Goal: Task Accomplishment & Management: Use online tool/utility

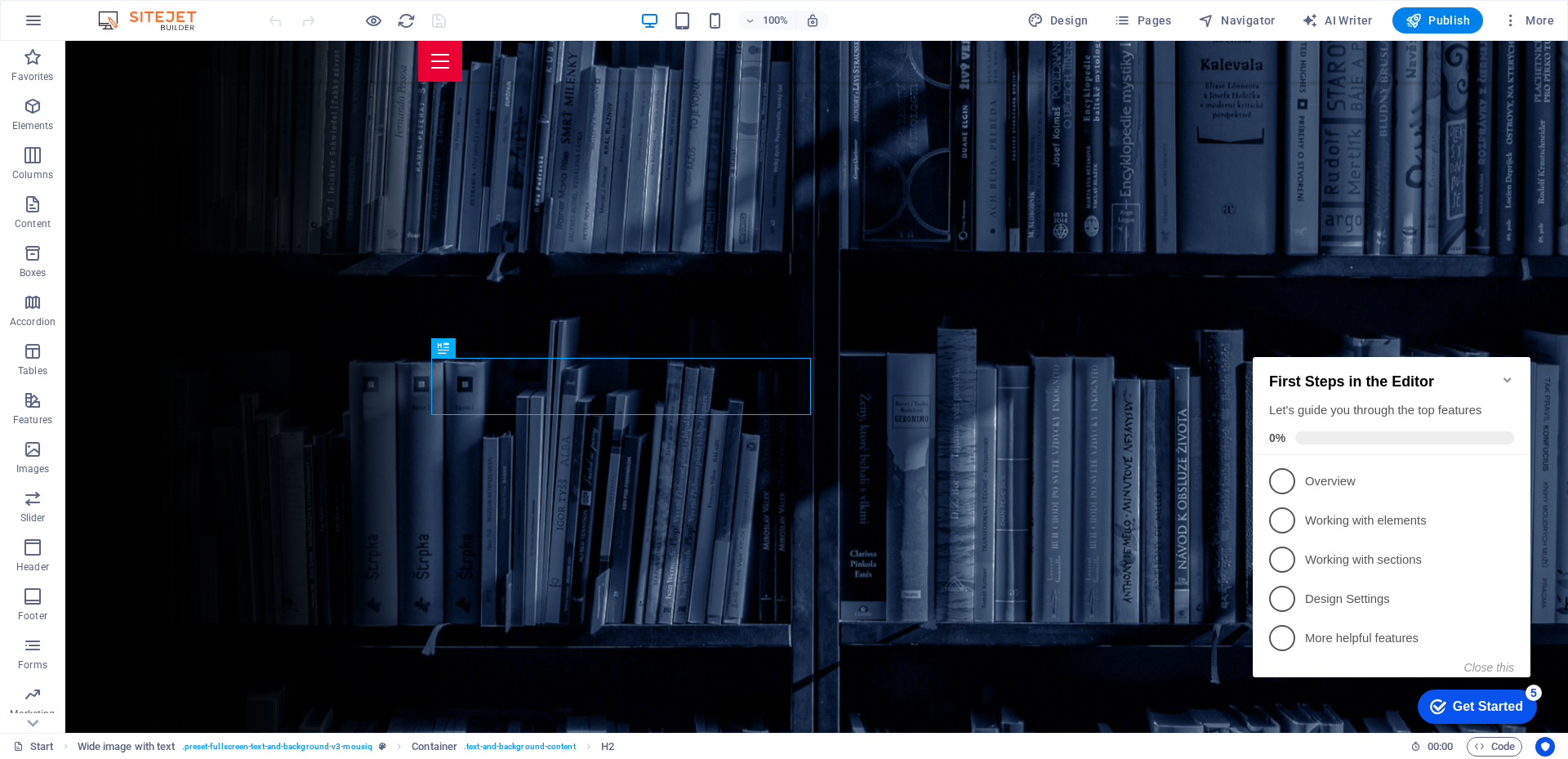
scroll to position [440, 0]
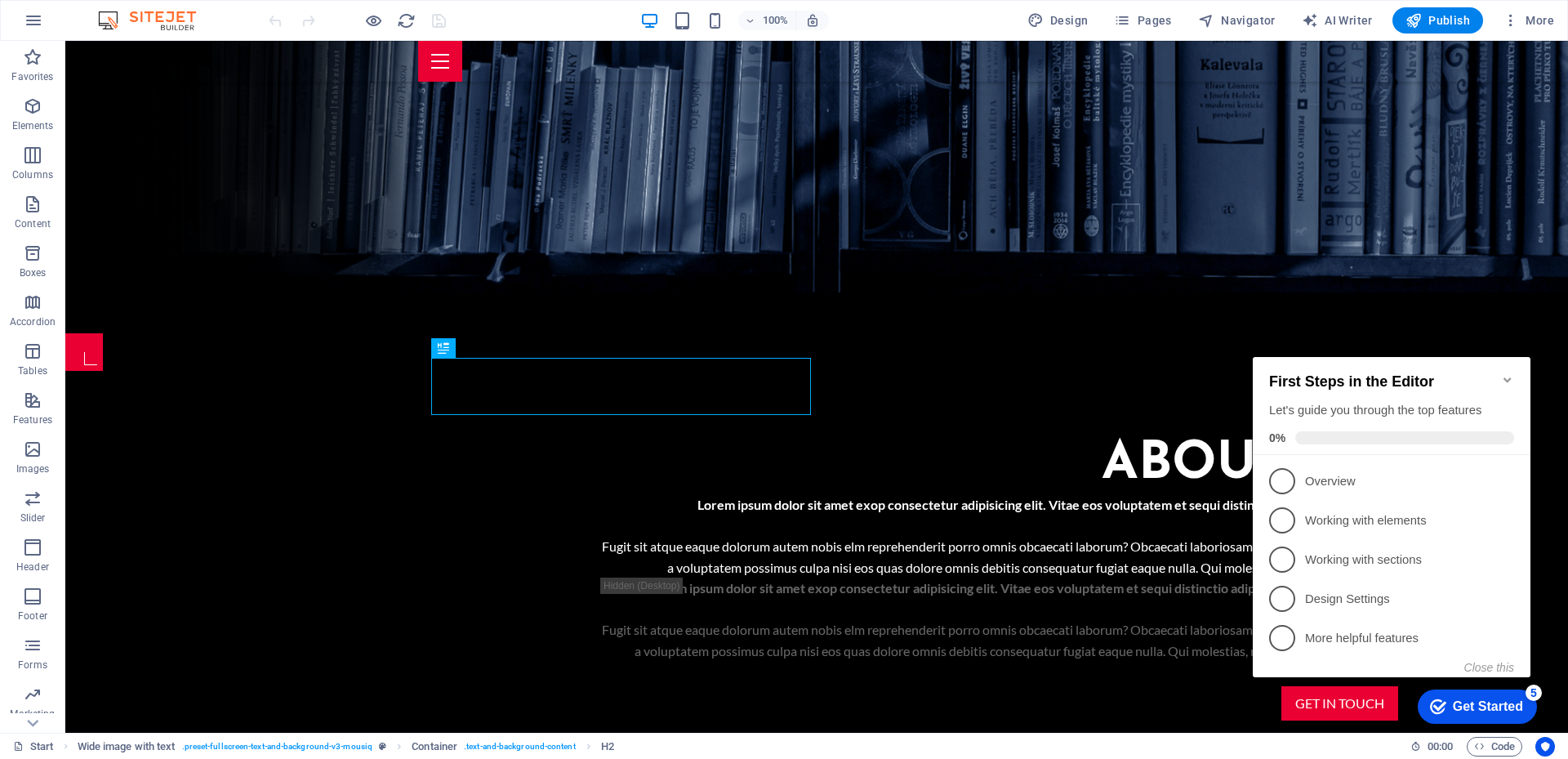
click at [1507, 373] on icon "Minimize checklist" at bounding box center [1507, 380] width 13 height 13
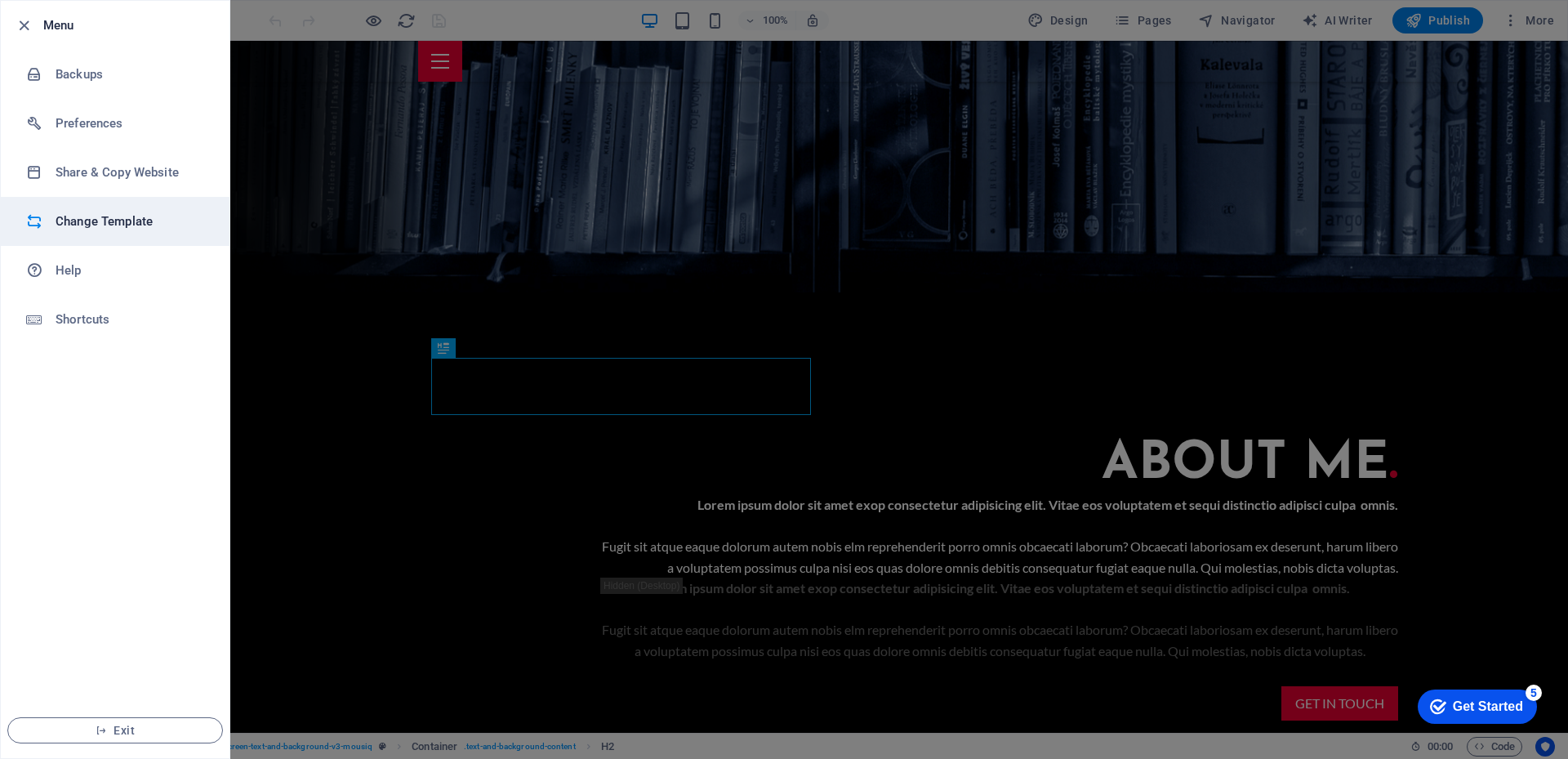
click at [142, 231] on li "Change Template" at bounding box center [115, 221] width 229 height 49
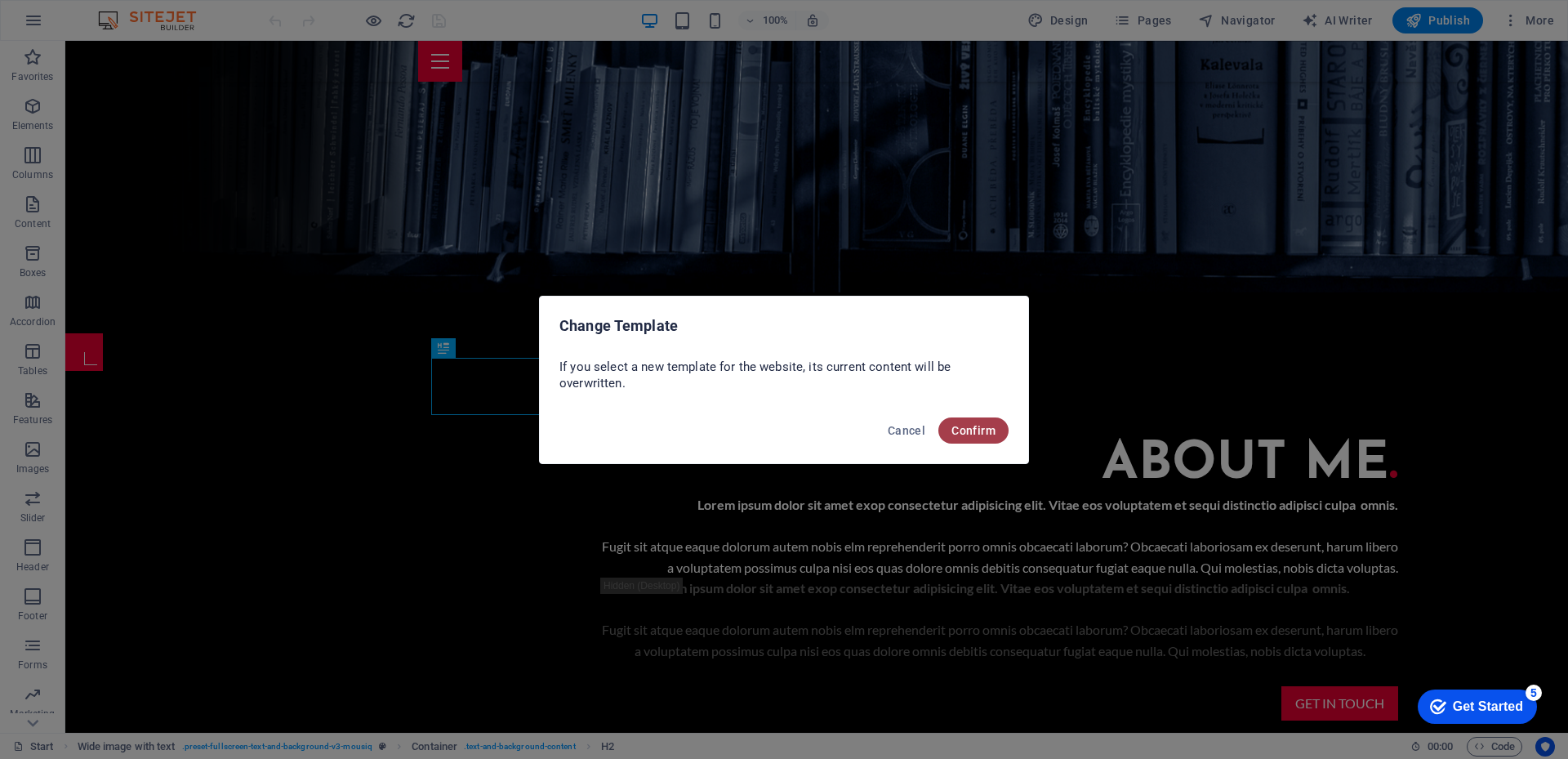
click at [970, 436] on span "Confirm" at bounding box center [974, 431] width 44 height 13
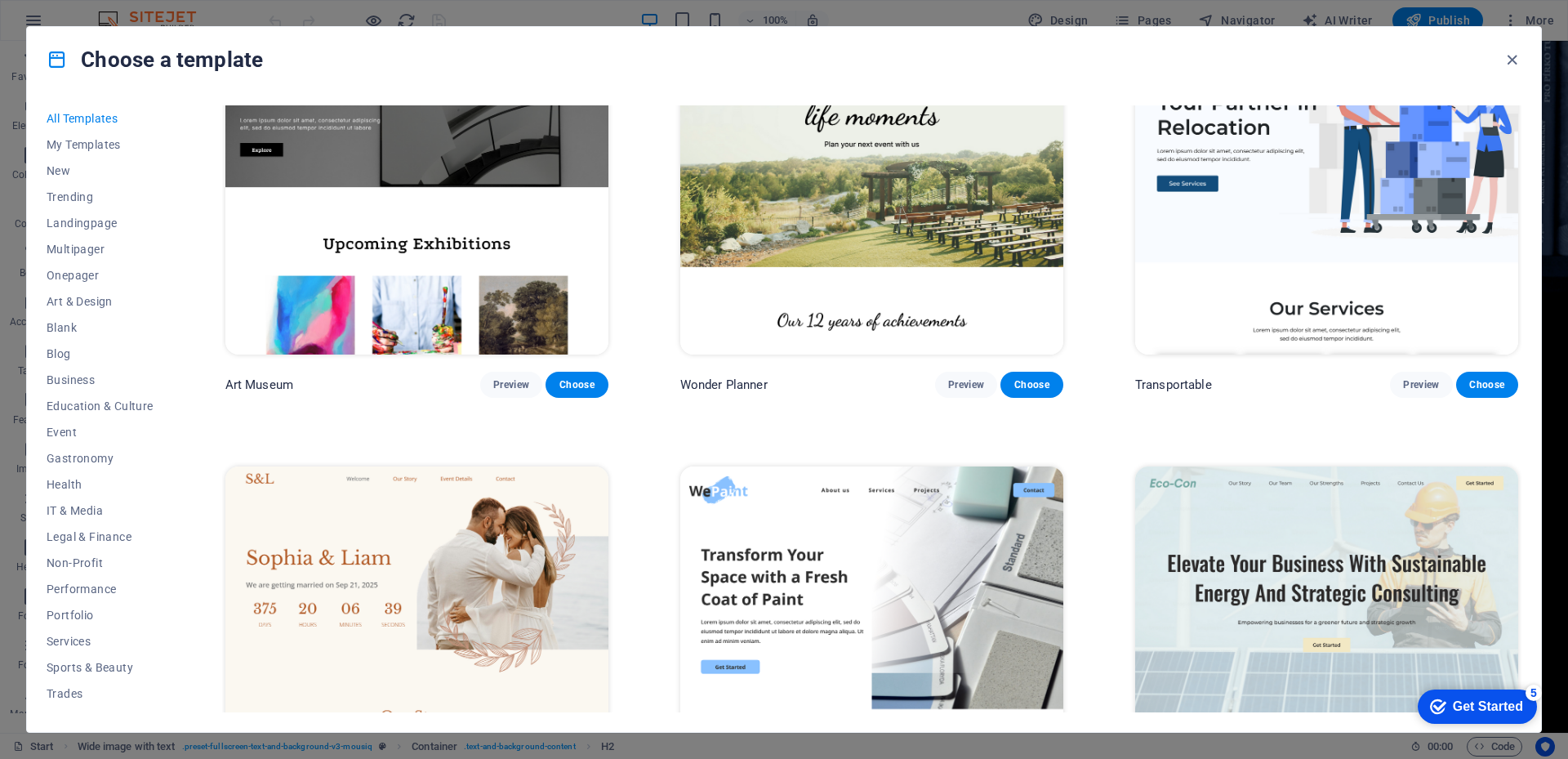
scroll to position [327, 0]
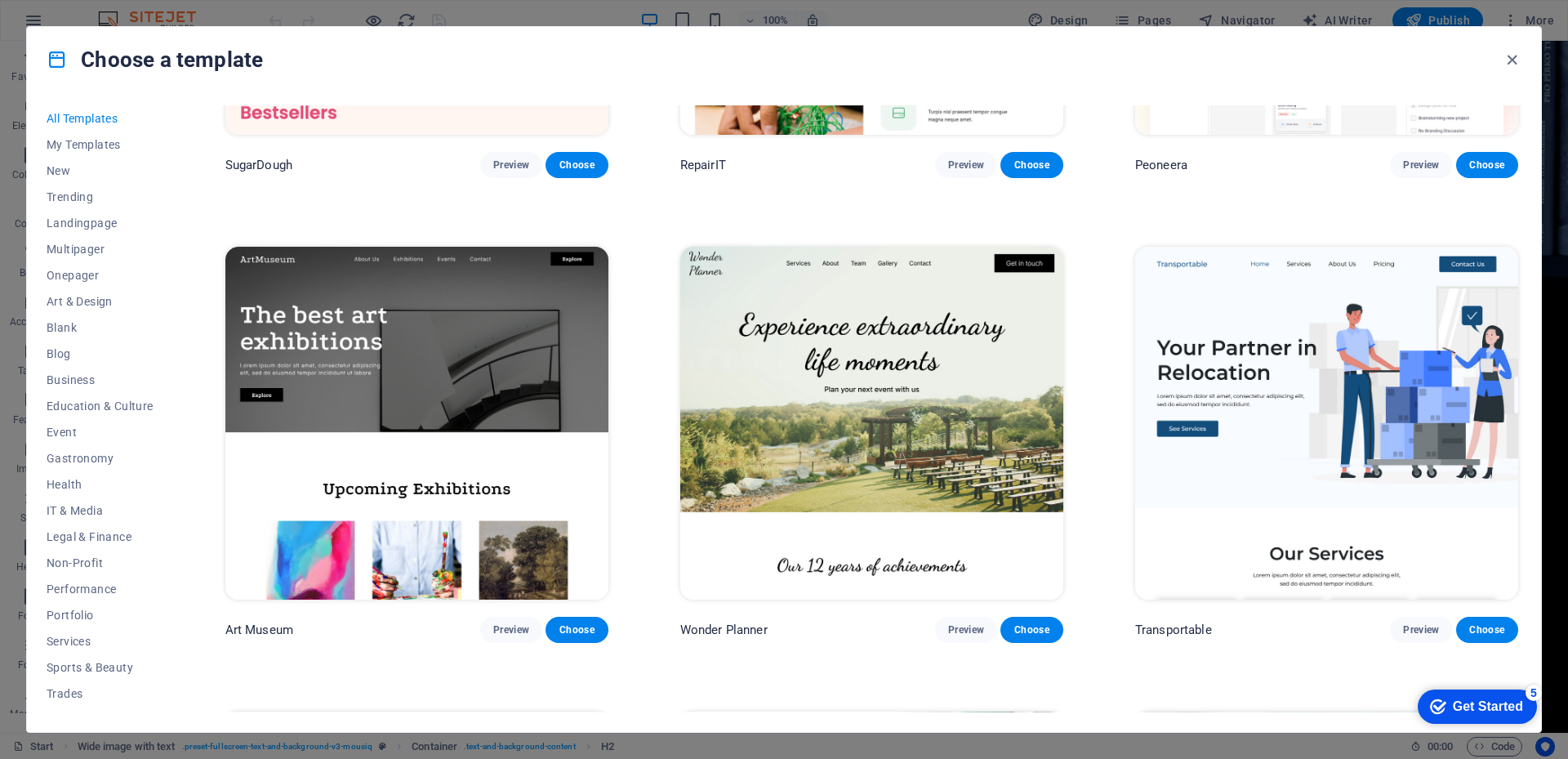
click at [434, 394] on img at bounding box center [416, 423] width 383 height 353
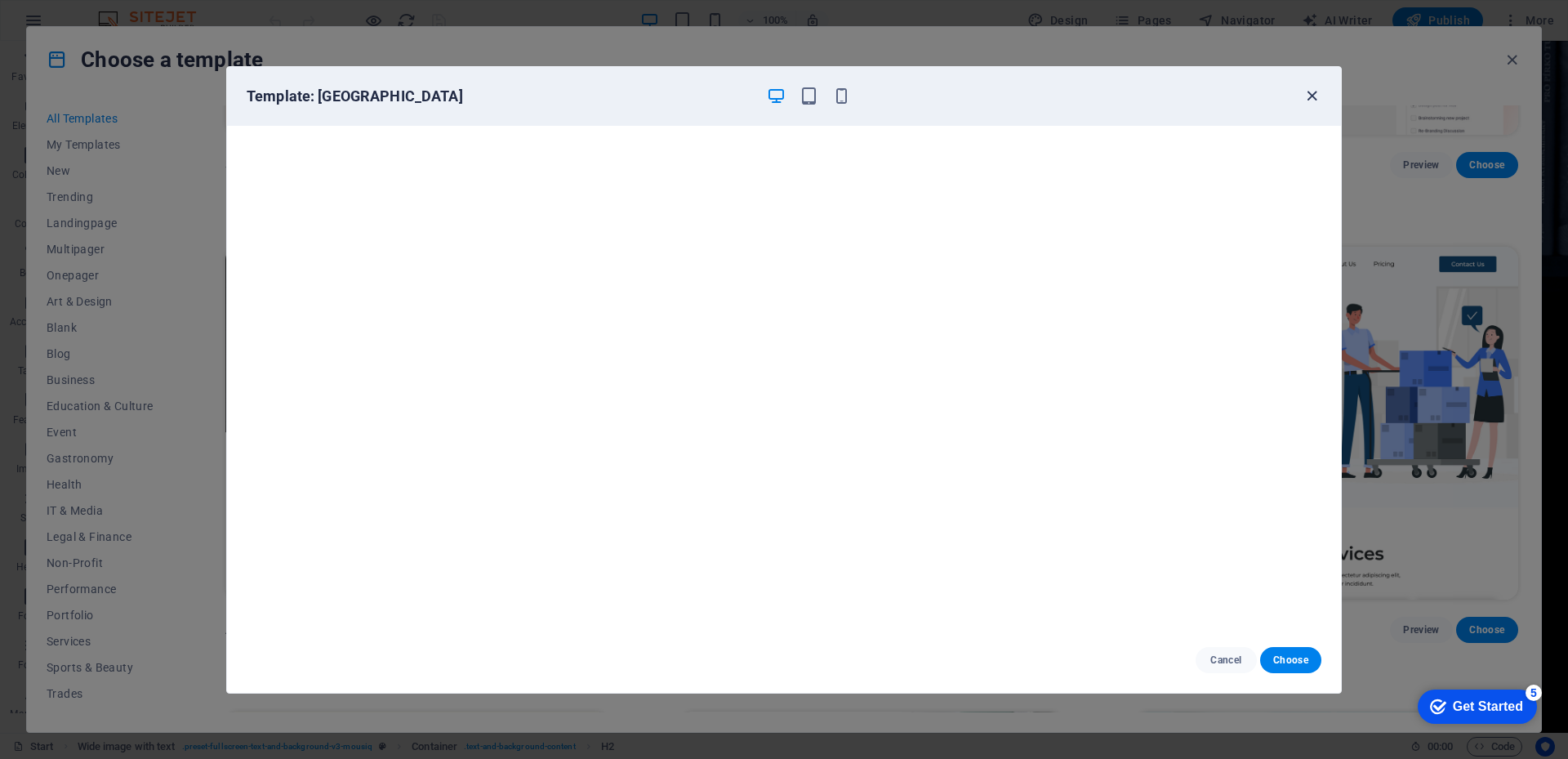
click at [1305, 95] on icon "button" at bounding box center [1311, 95] width 19 height 19
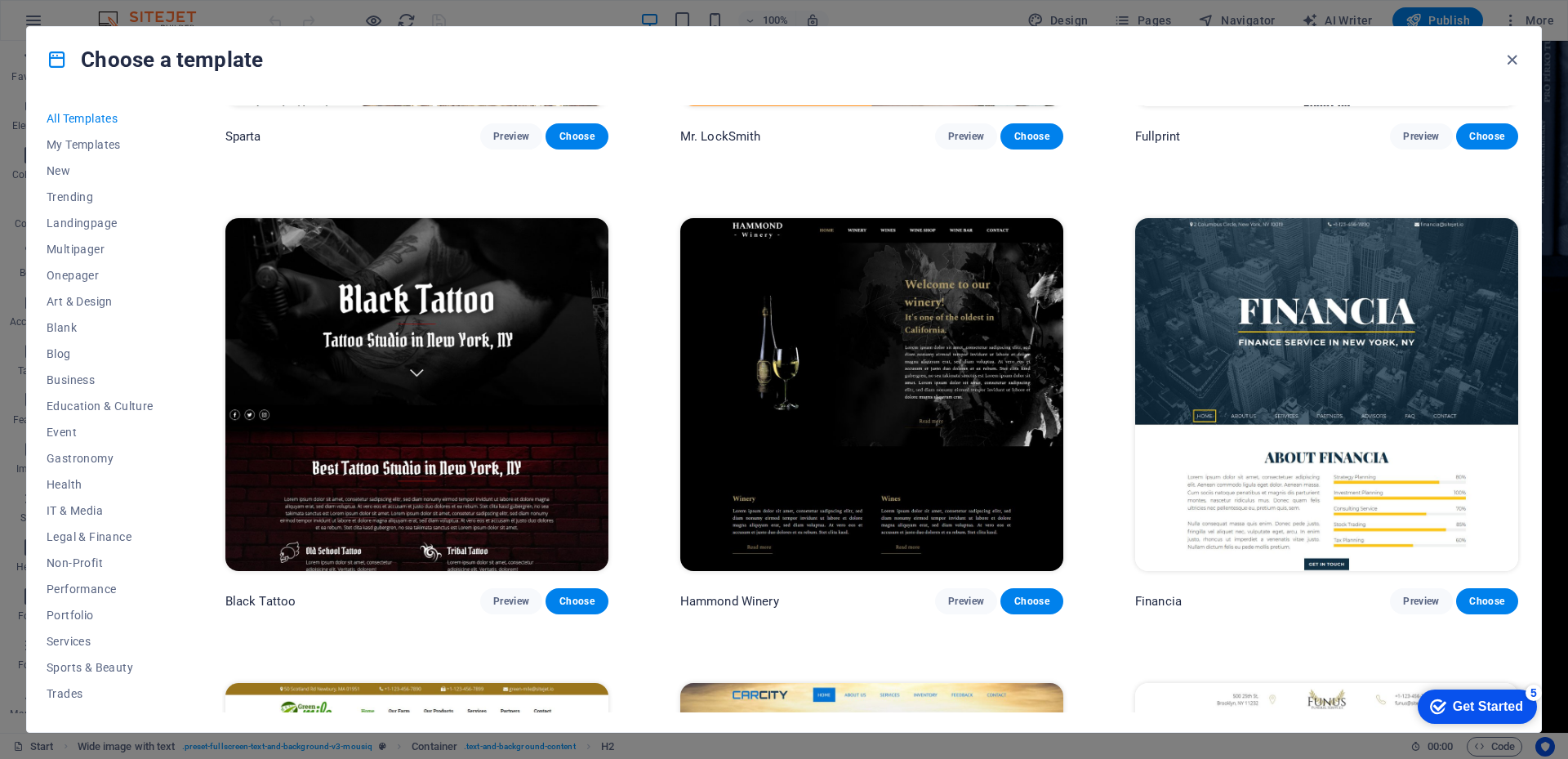
scroll to position [12903, 0]
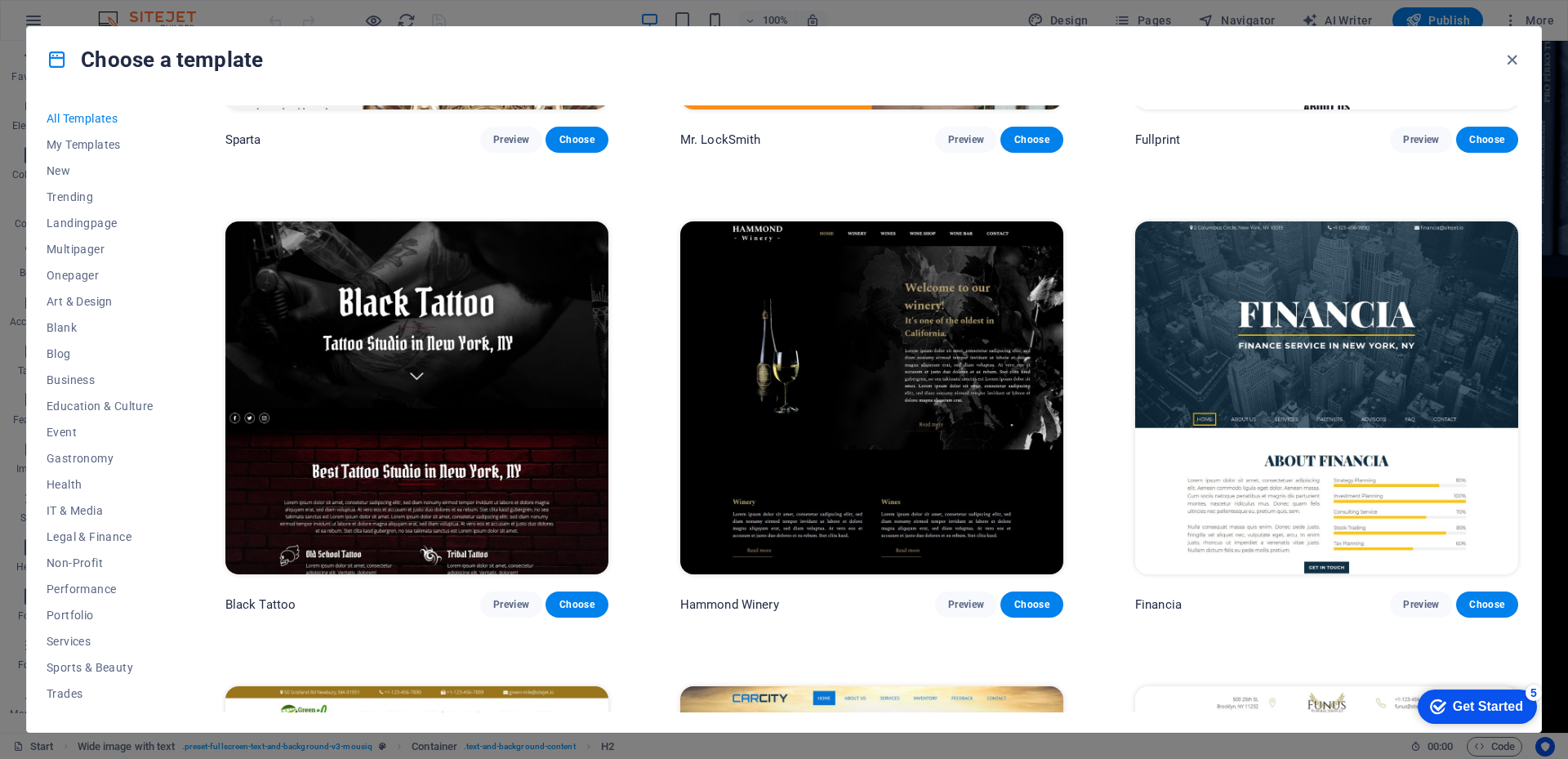
click at [1390, 282] on img at bounding box center [1326, 398] width 383 height 353
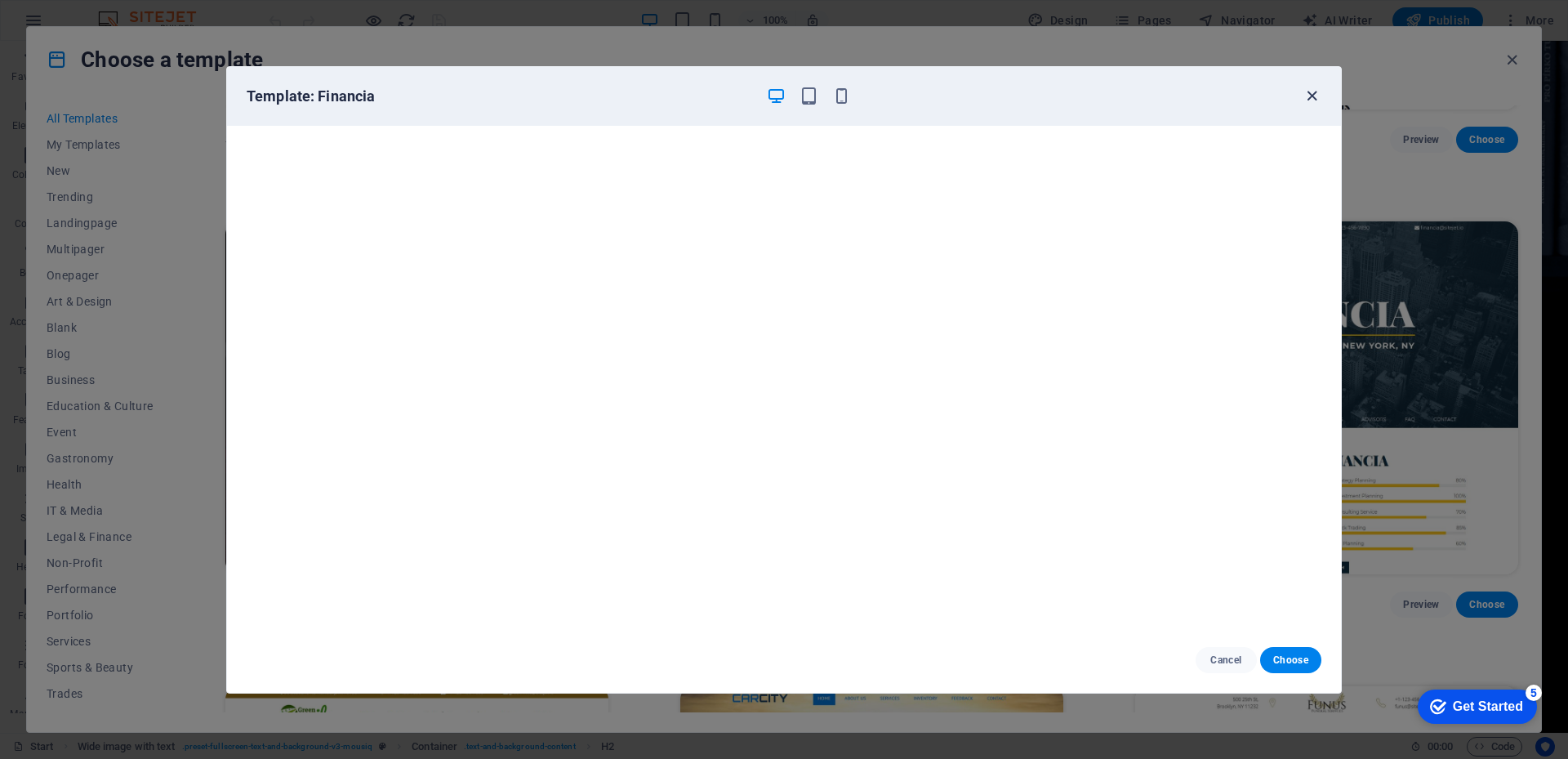
click at [1316, 92] on icon "button" at bounding box center [1311, 95] width 19 height 19
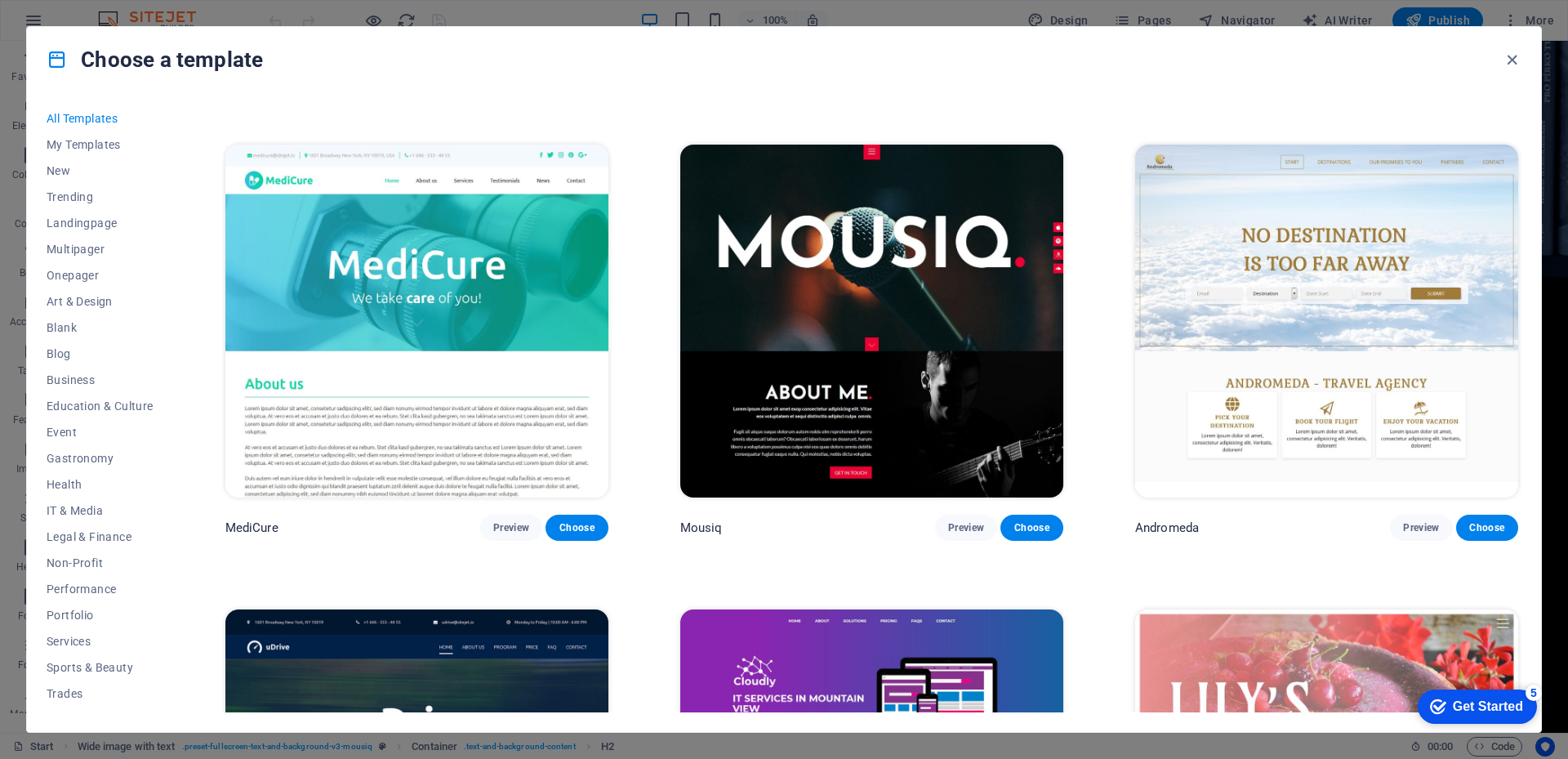
scroll to position [14863, 0]
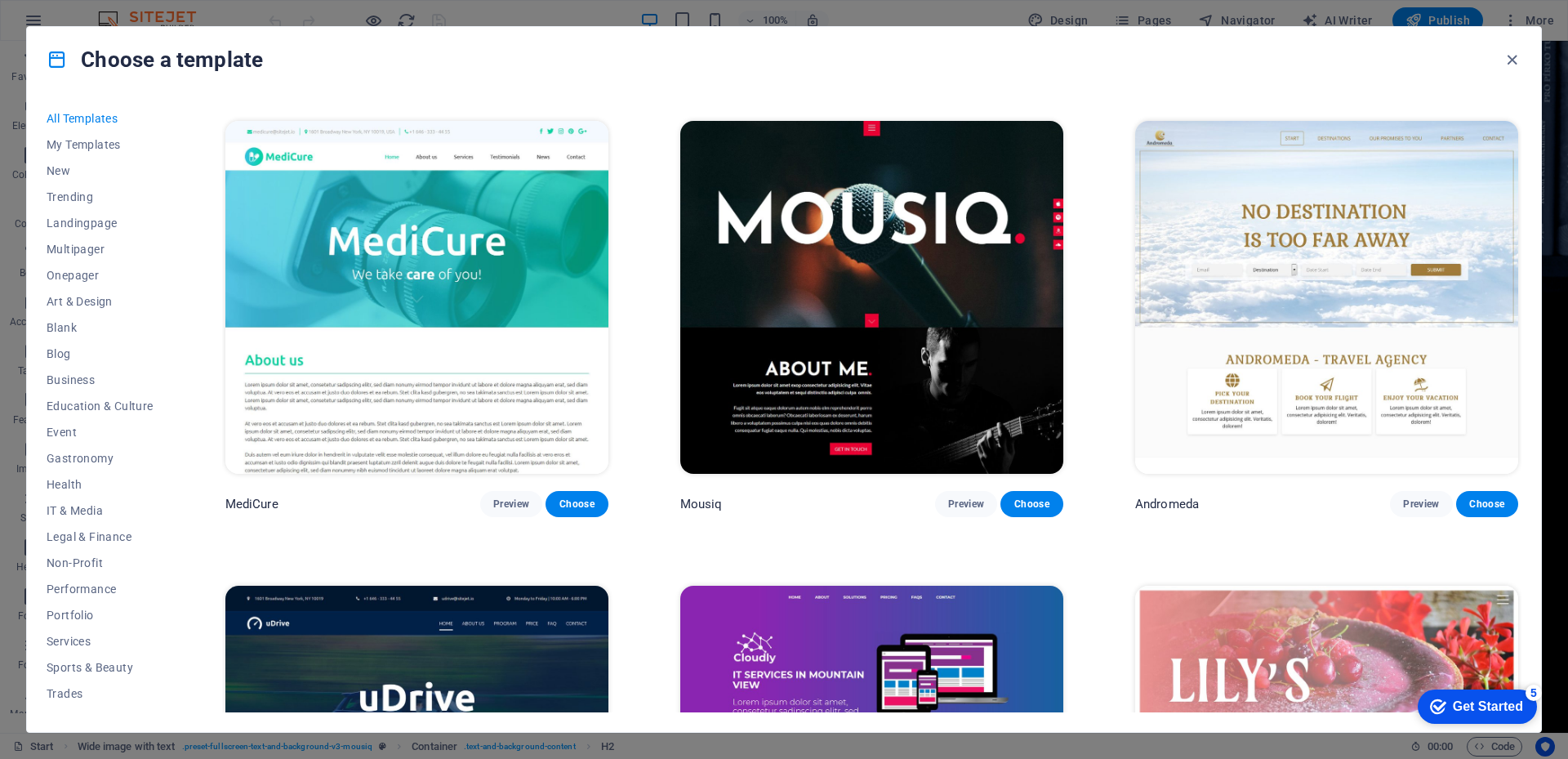
click at [872, 239] on img at bounding box center [871, 297] width 383 height 353
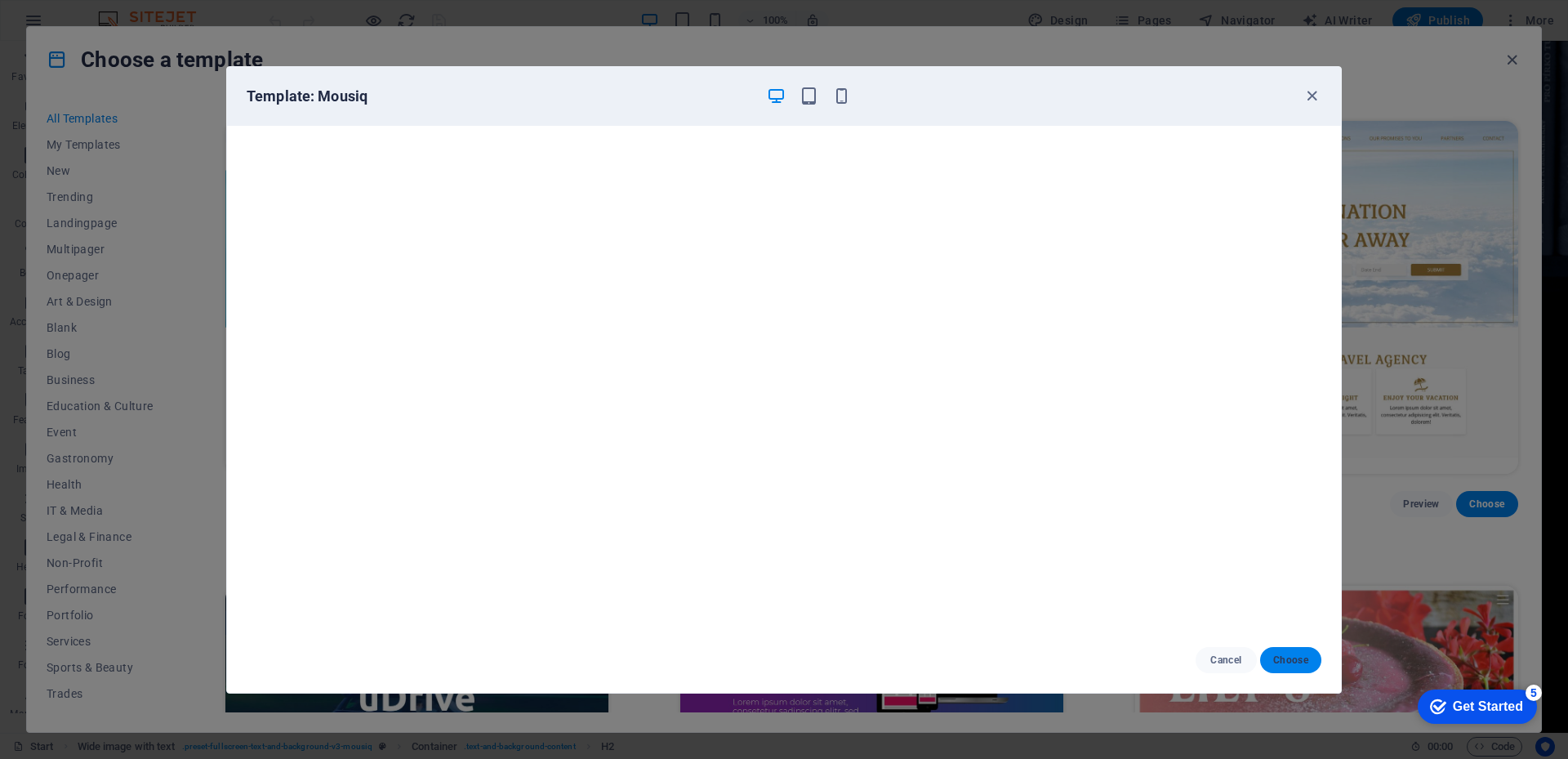
click at [1294, 659] on span "Choose" at bounding box center [1291, 660] width 35 height 13
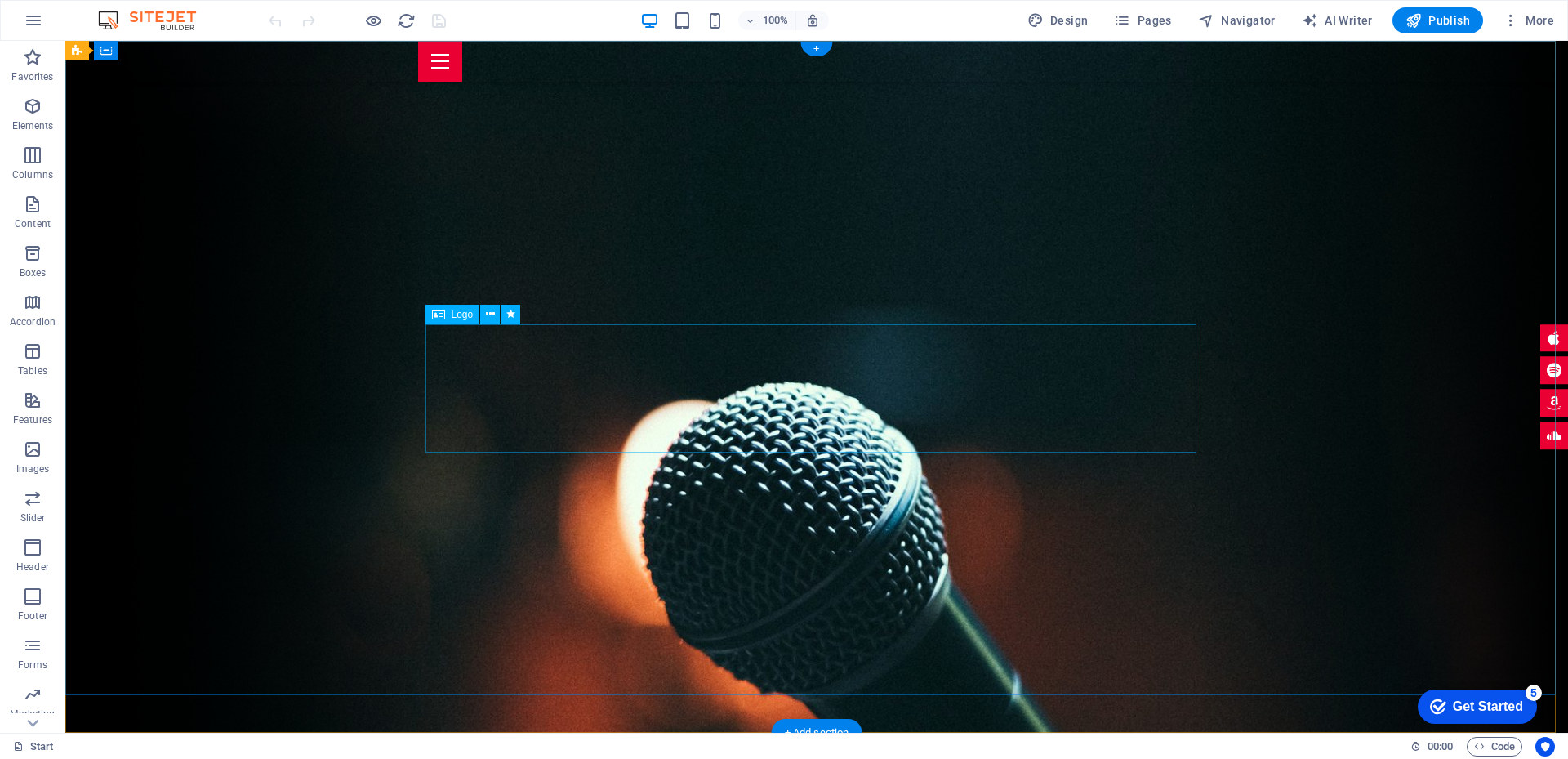
select select "px"
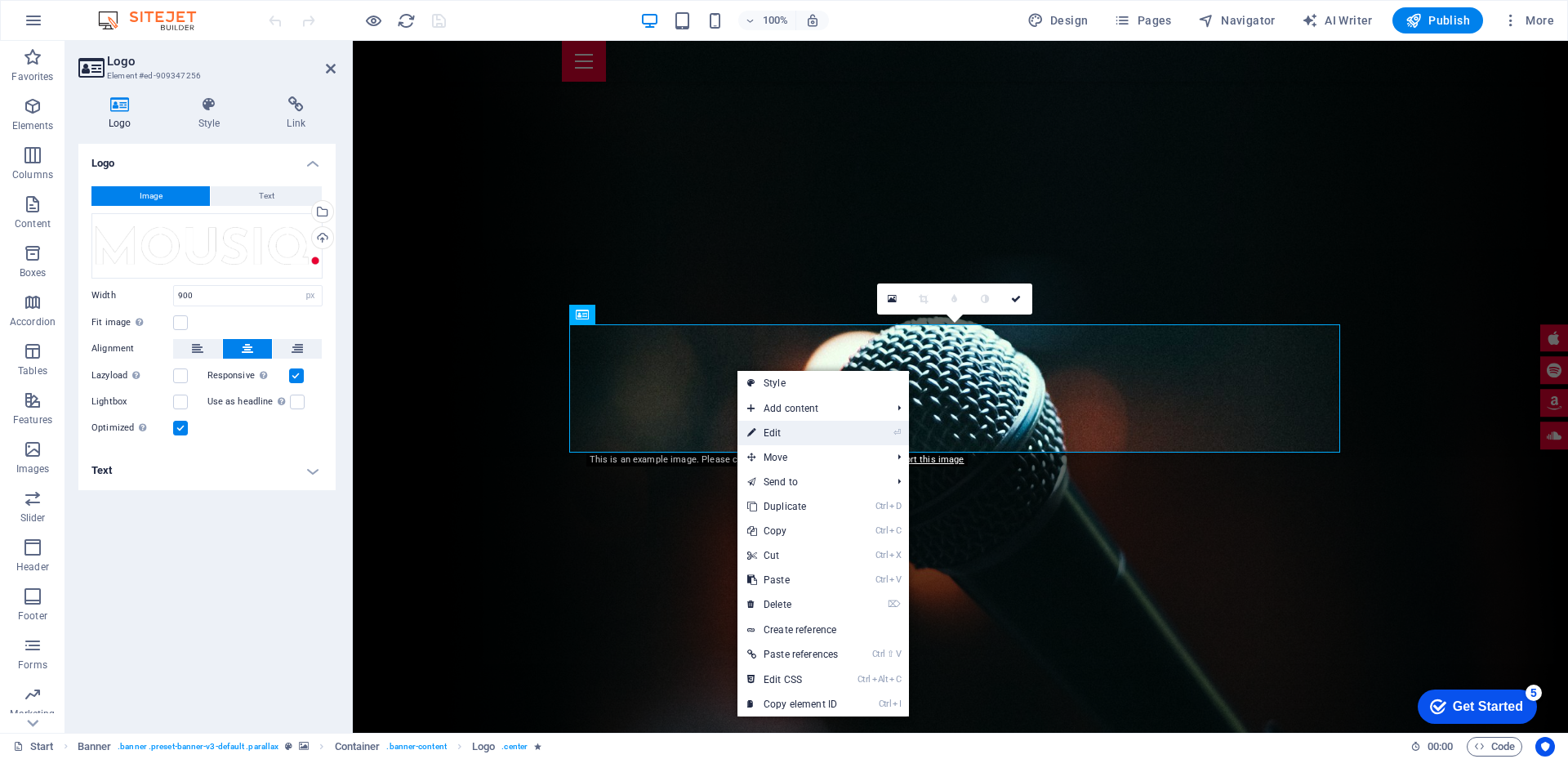
click at [796, 426] on link "⏎ Edit" at bounding box center [793, 433] width 110 height 25
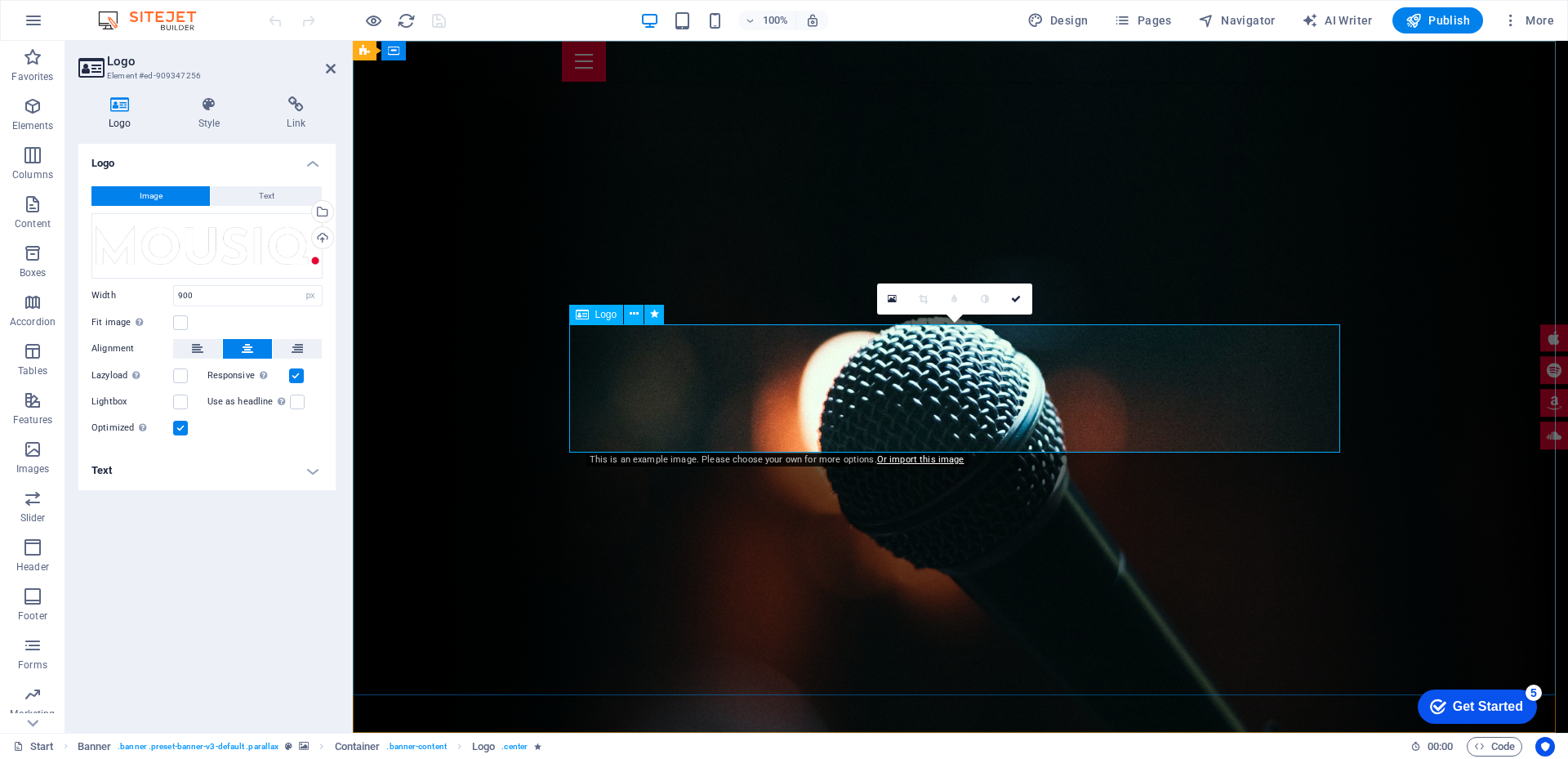
click at [637, 316] on icon at bounding box center [634, 314] width 9 height 17
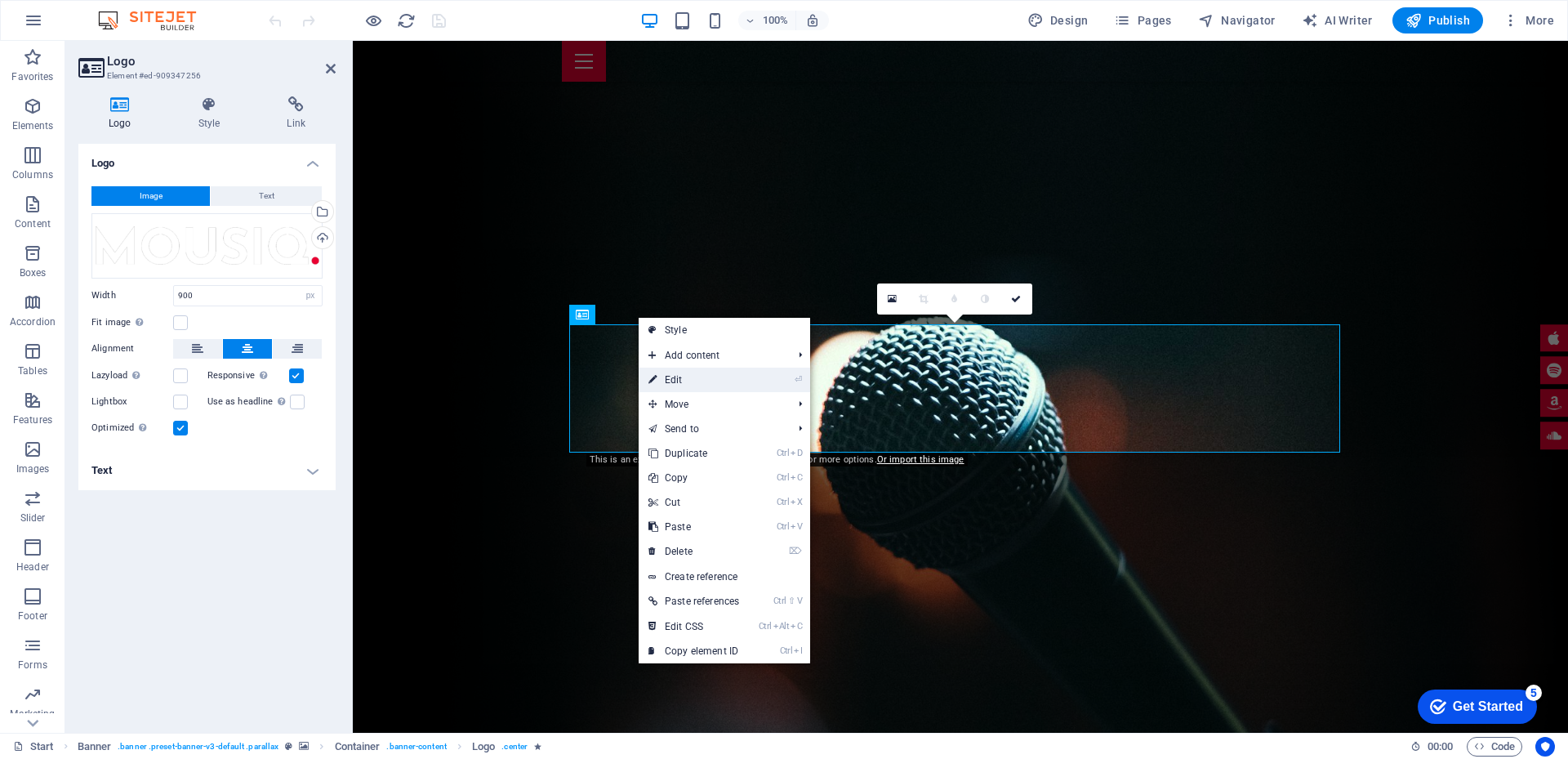
click at [668, 375] on link "⏎ Edit" at bounding box center [694, 380] width 110 height 25
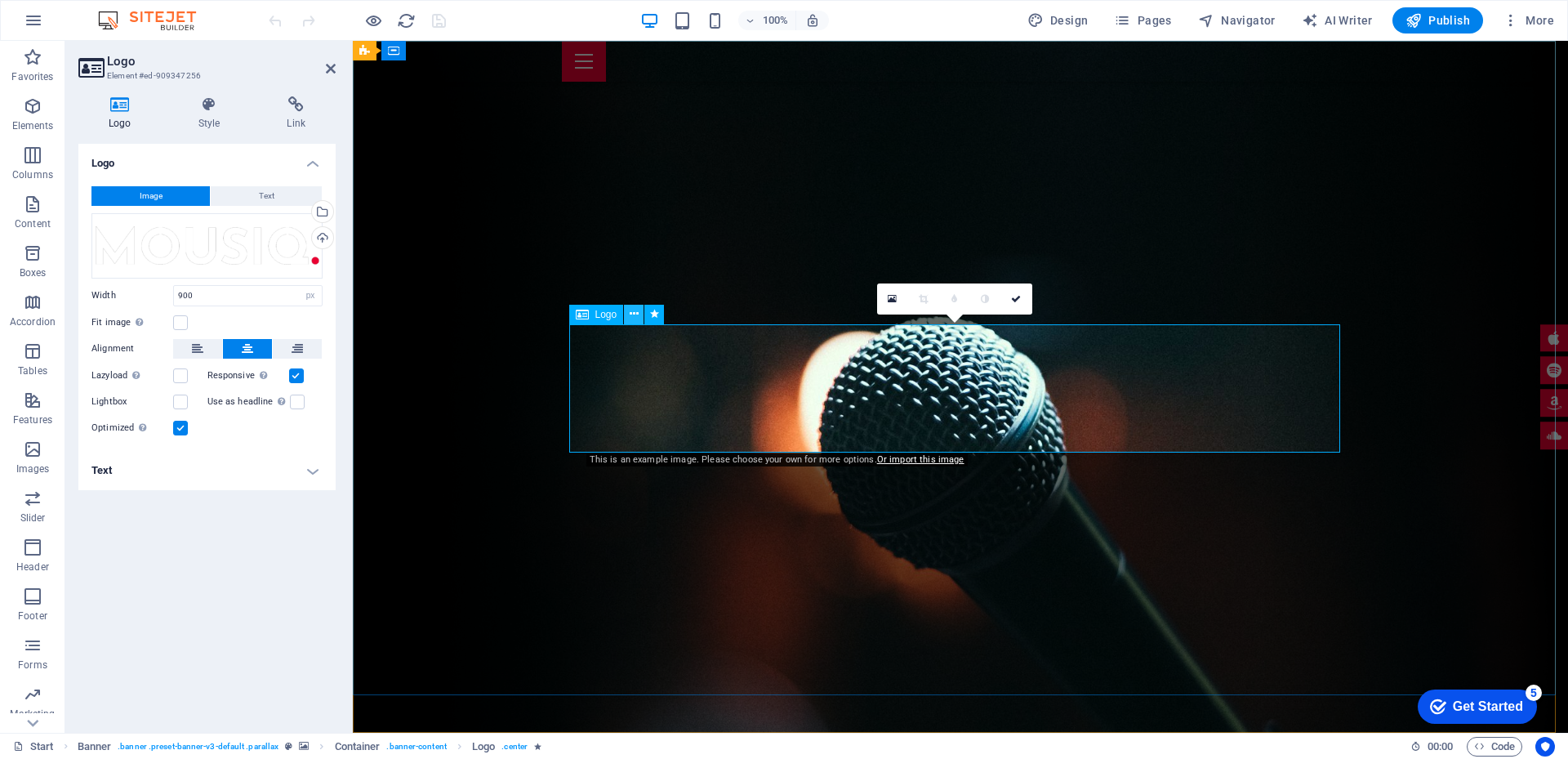
click at [636, 310] on icon at bounding box center [634, 314] width 9 height 17
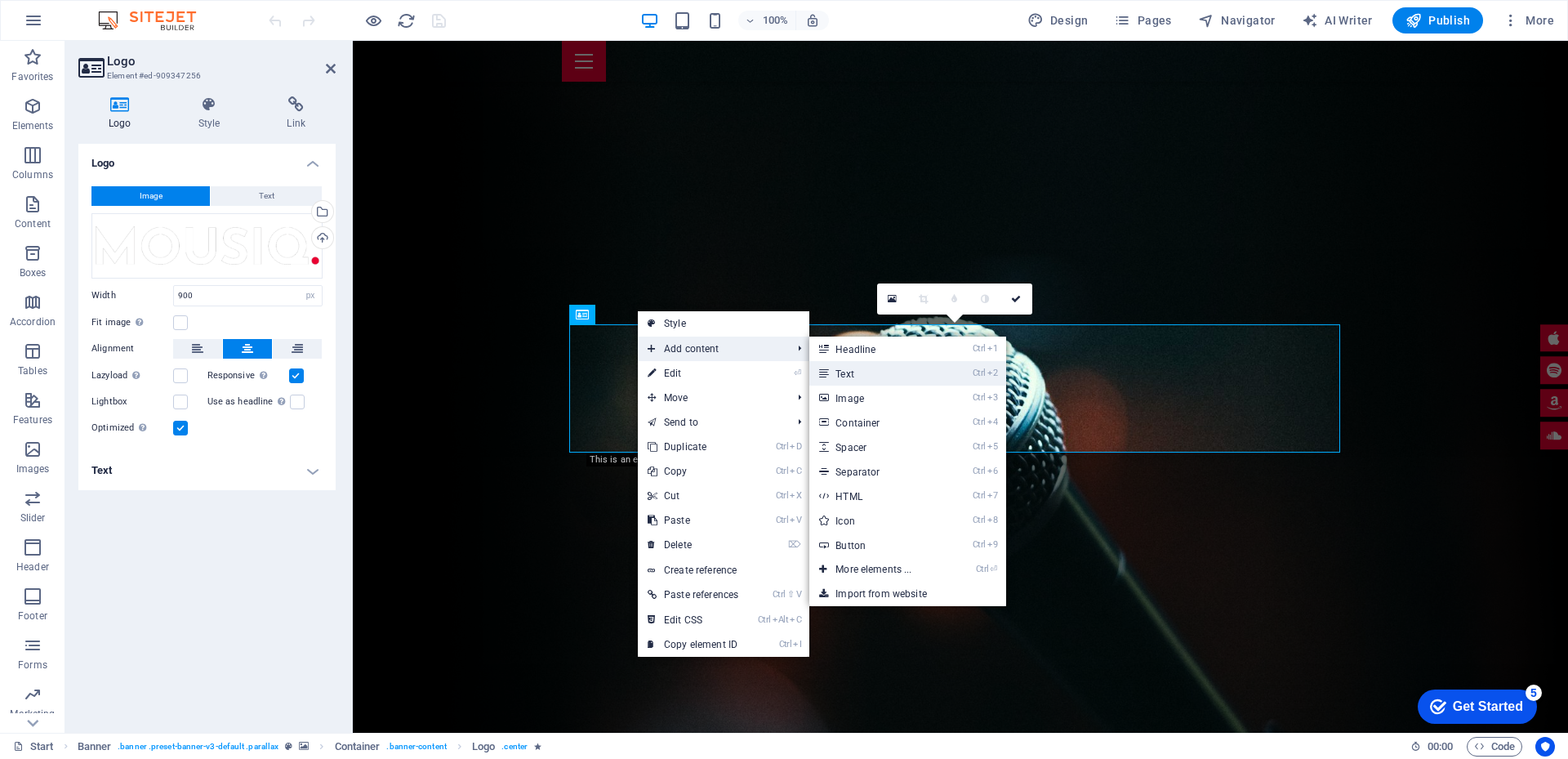
click at [858, 378] on link "Ctrl 2 Text" at bounding box center [877, 373] width 135 height 25
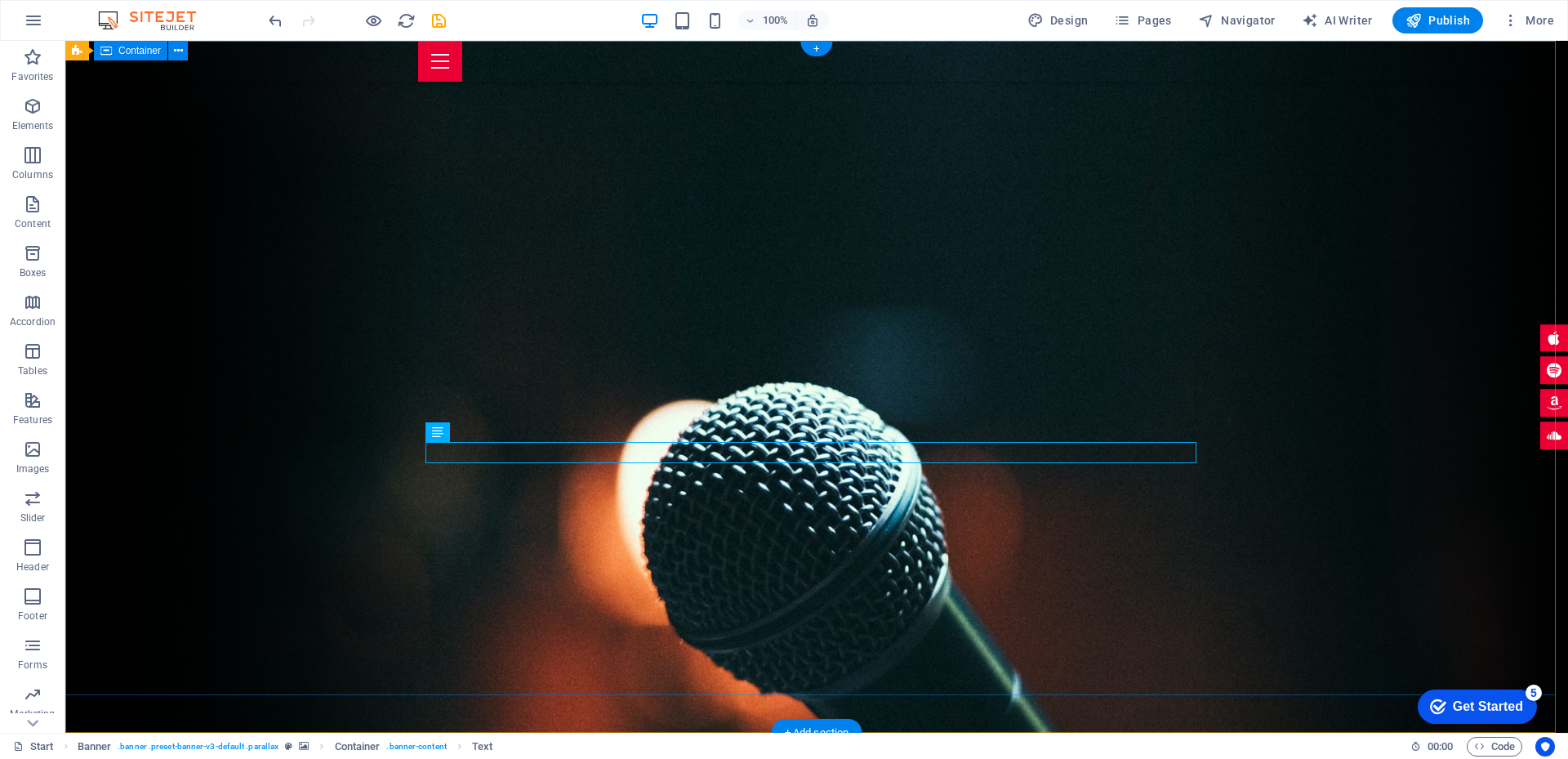
click at [486, 434] on icon at bounding box center [484, 432] width 9 height 17
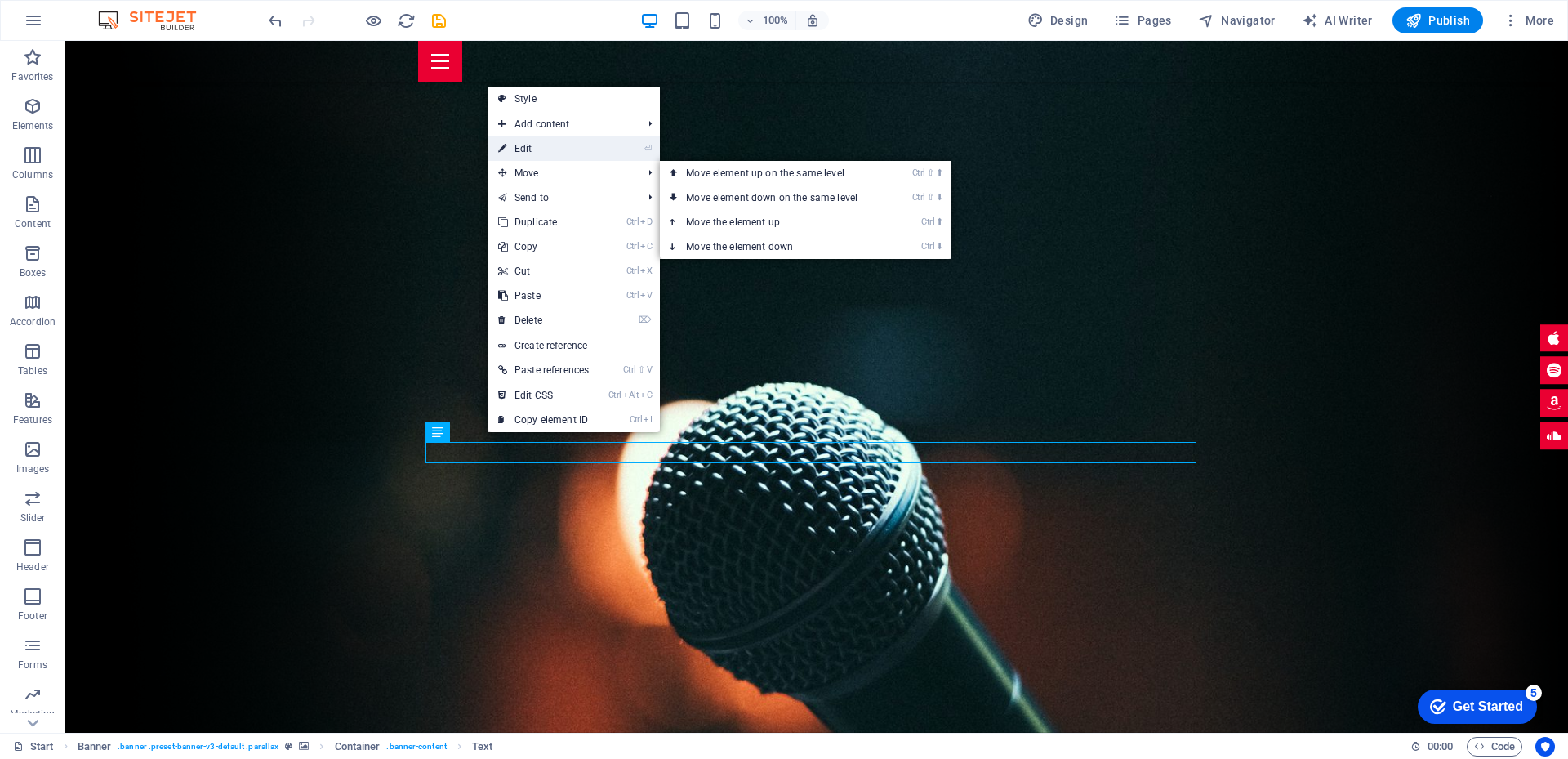
click at [533, 144] on link "⏎ Edit" at bounding box center [543, 149] width 110 height 25
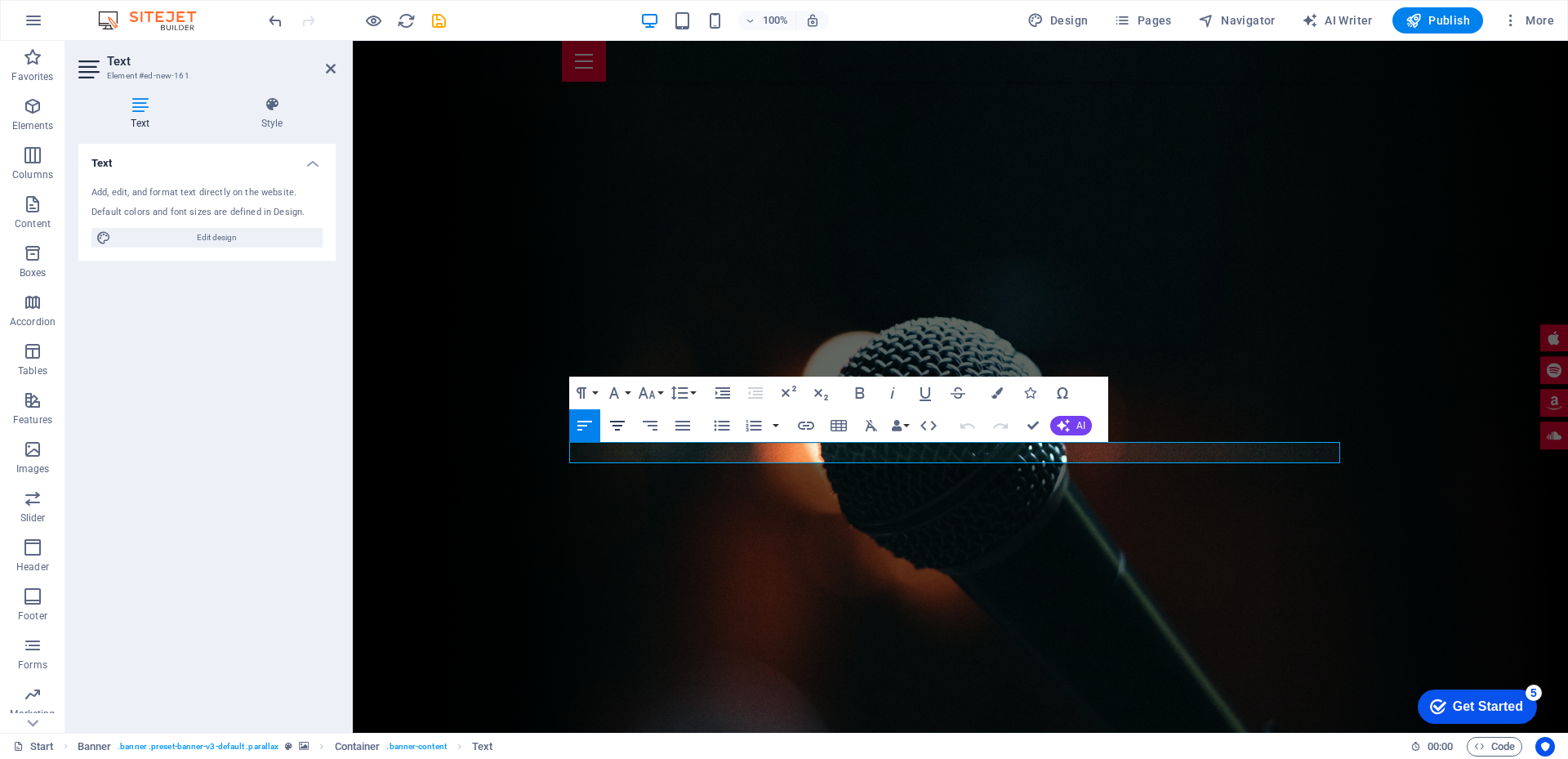
click at [624, 430] on icon "button" at bounding box center [617, 426] width 20 height 20
click at [682, 426] on icon "button" at bounding box center [682, 426] width 15 height 10
click at [652, 426] on icon "button" at bounding box center [650, 426] width 15 height 10
click at [622, 430] on icon "button" at bounding box center [617, 426] width 20 height 20
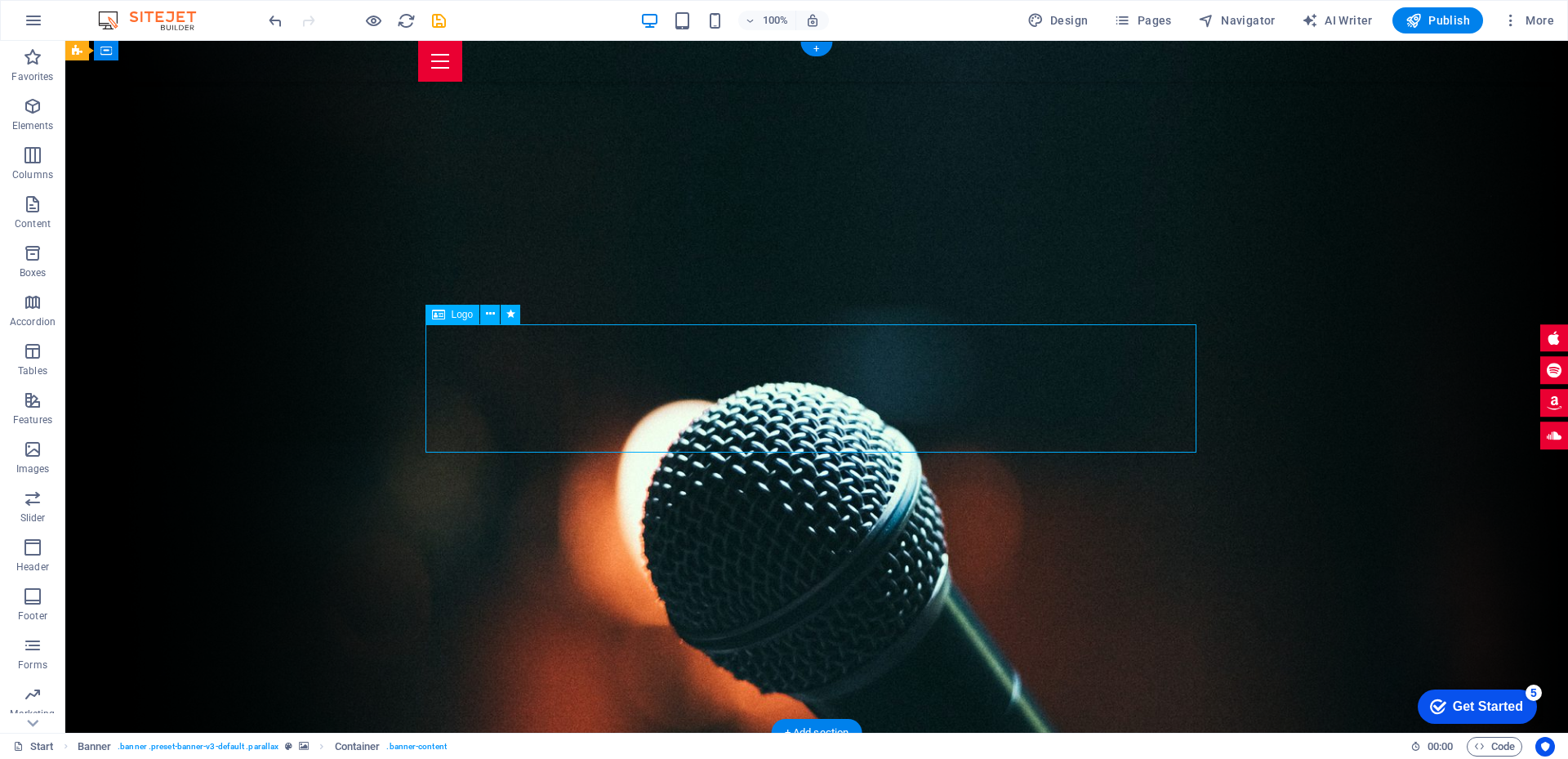
select select "px"
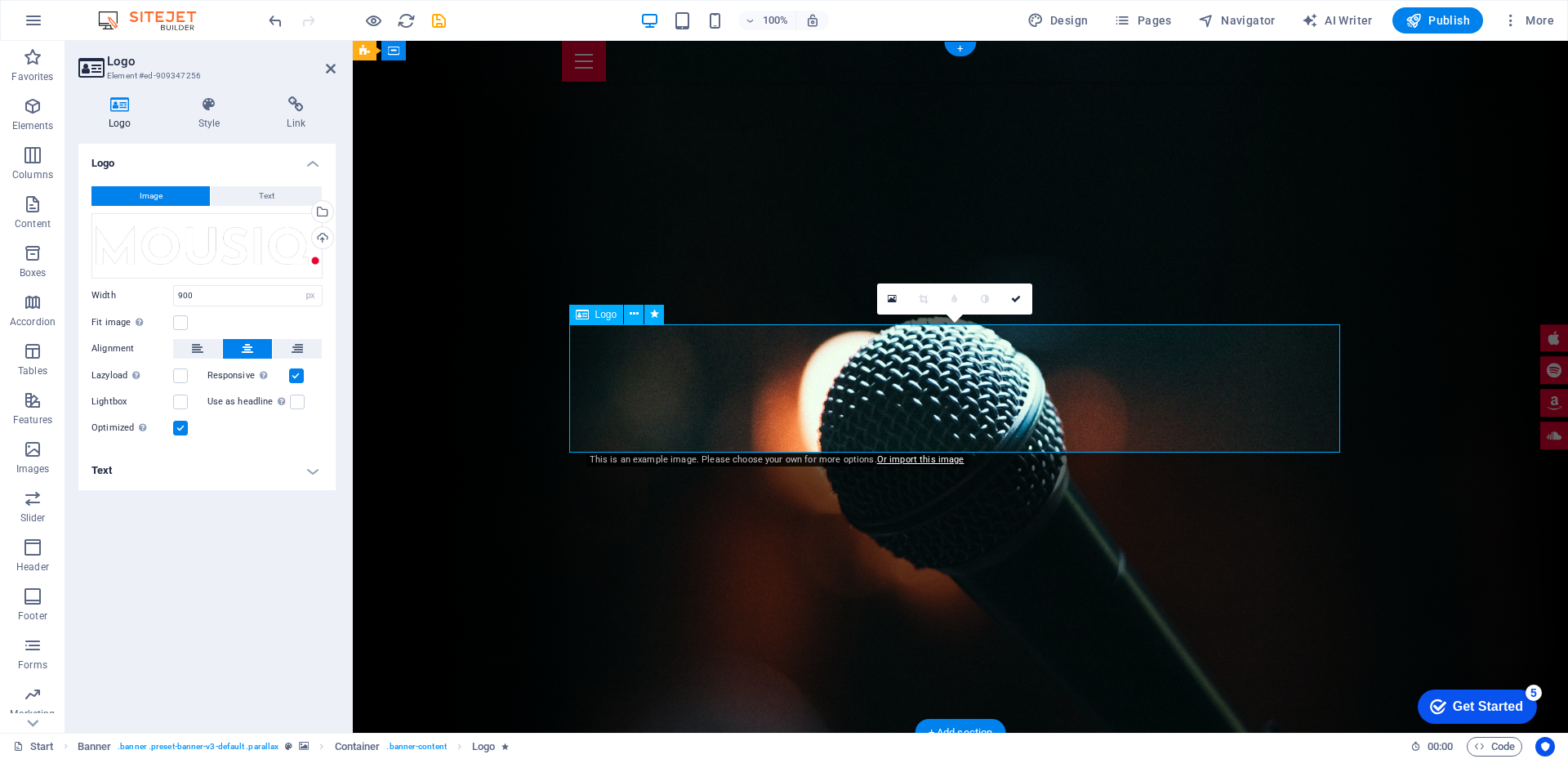
click at [637, 316] on icon at bounding box center [634, 314] width 9 height 17
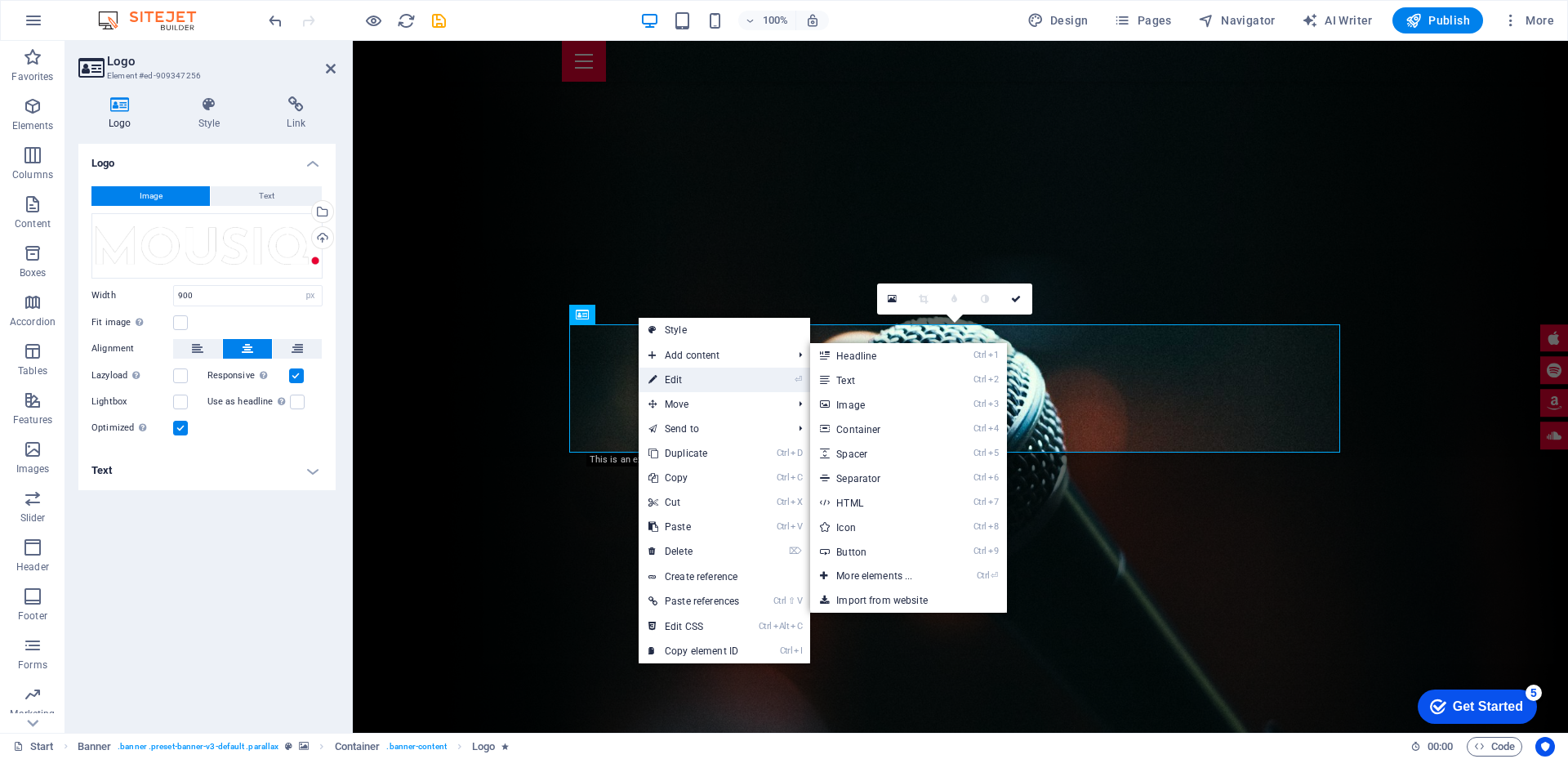
click at [684, 375] on link "⏎ Edit" at bounding box center [694, 380] width 110 height 25
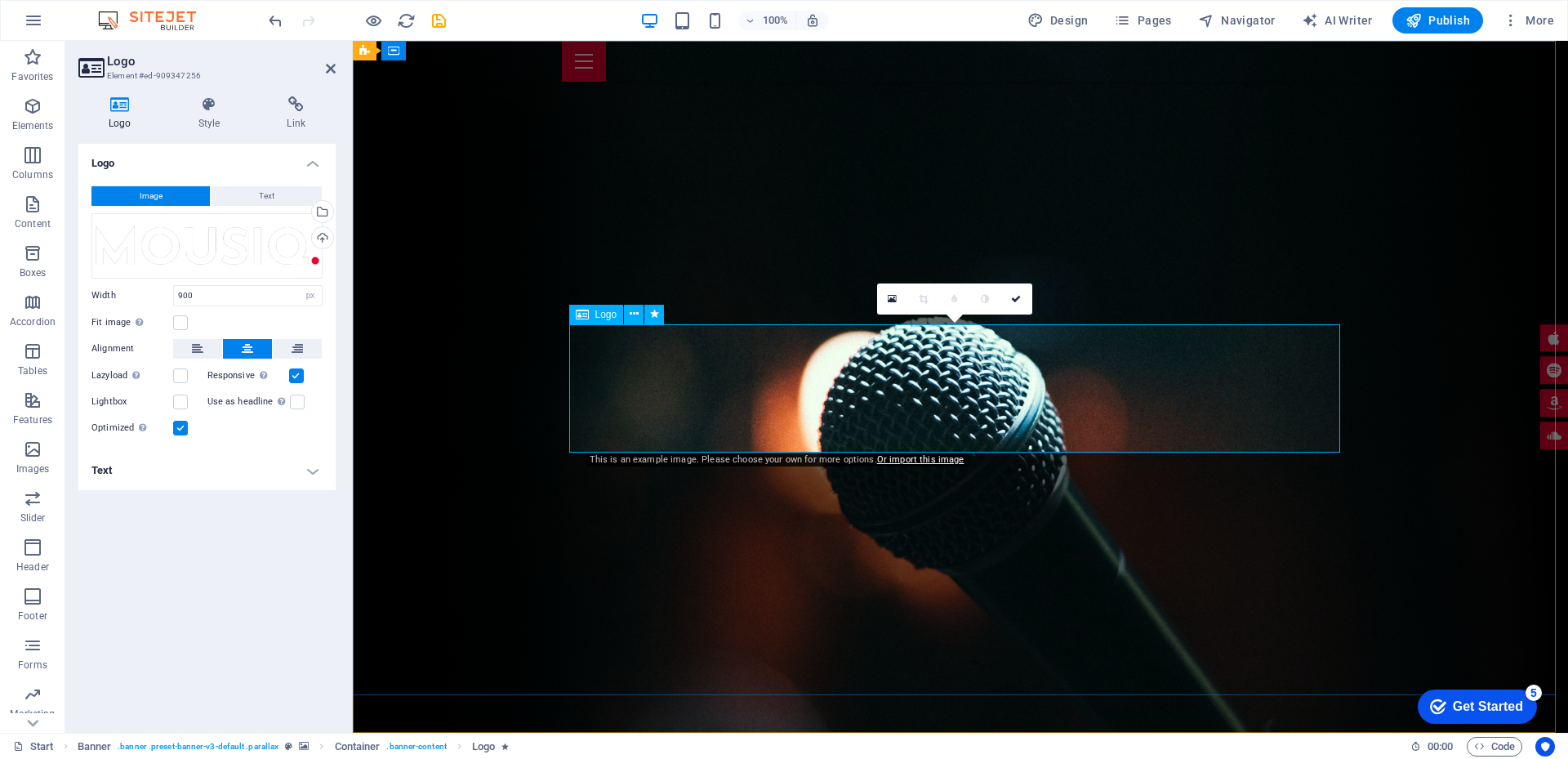
click at [233, 192] on button "Text" at bounding box center [266, 196] width 111 height 20
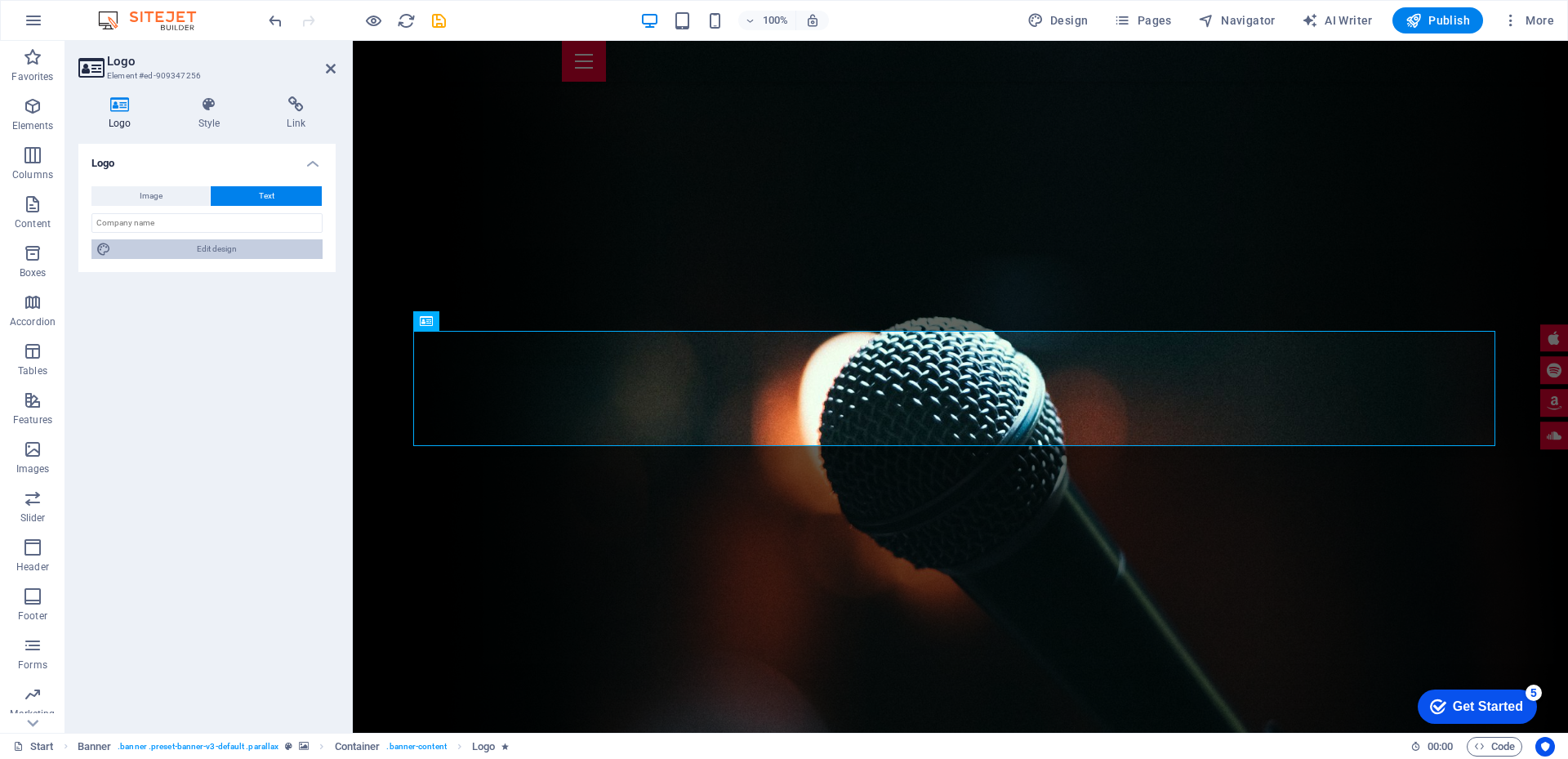
click at [255, 254] on span "Edit design" at bounding box center [216, 249] width 202 height 20
select select "rem"
select select "700"
select select "px"
select select "rem"
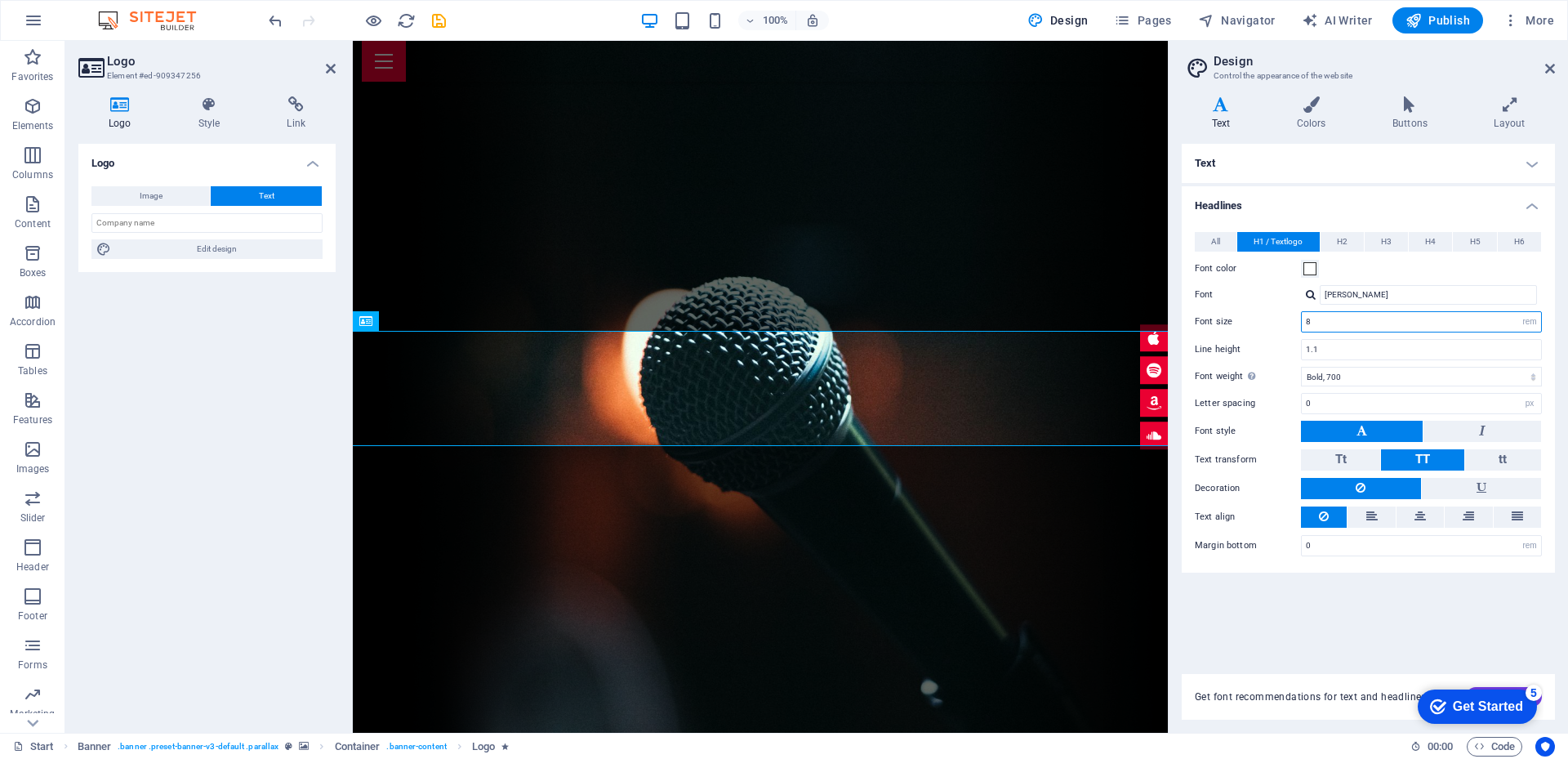
click at [1344, 322] on input "8" at bounding box center [1421, 322] width 240 height 20
drag, startPoint x: 1344, startPoint y: 322, endPoint x: 1305, endPoint y: 310, distance: 40.8
click at [1305, 310] on div "All H1 / Textlogo H2 H3 H4 H5 H6 Font color Font Josefin Sans Line height 1.1 F…" at bounding box center [1367, 394] width 379 height 357
type input "5"
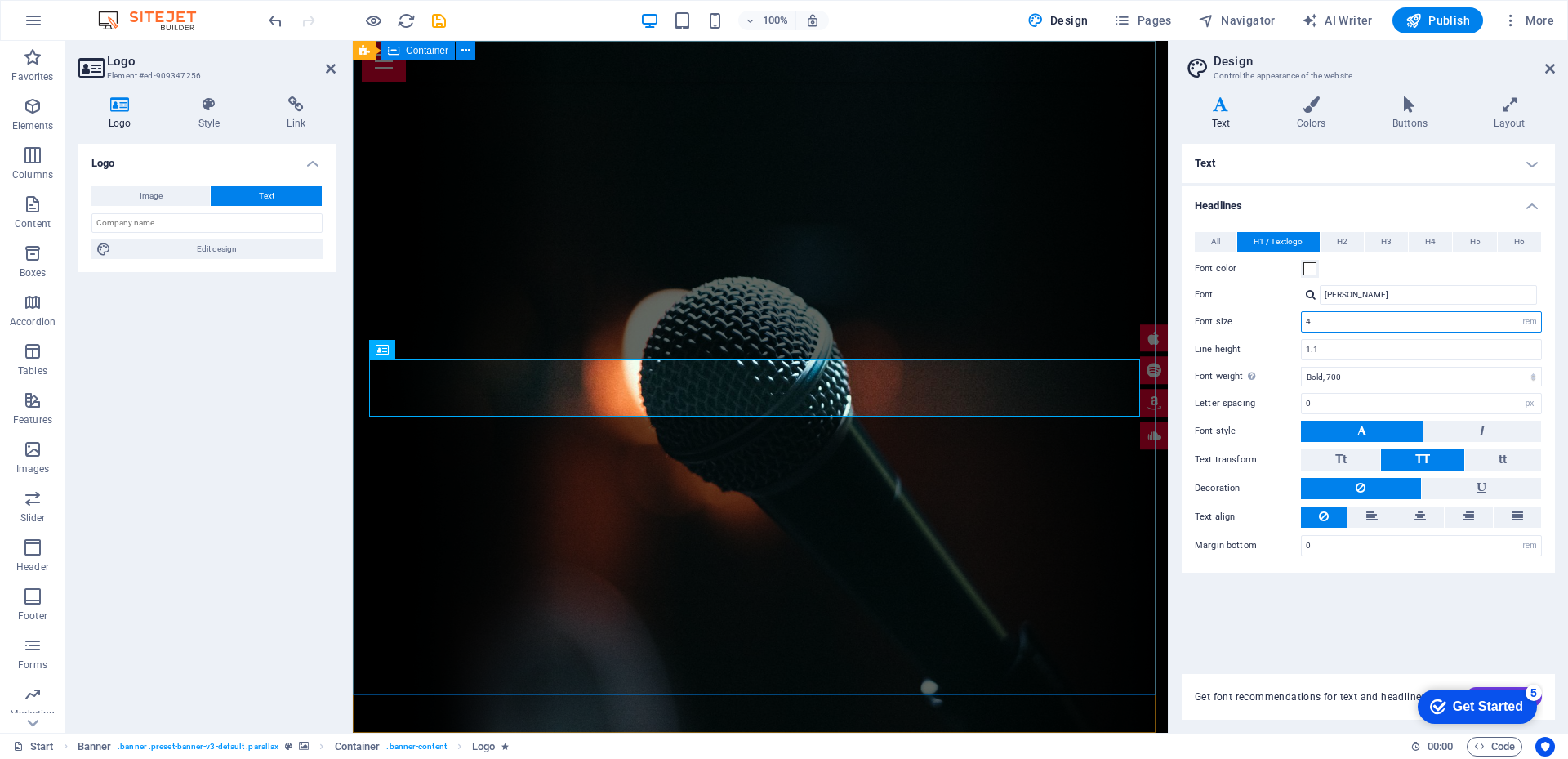
type input "4"
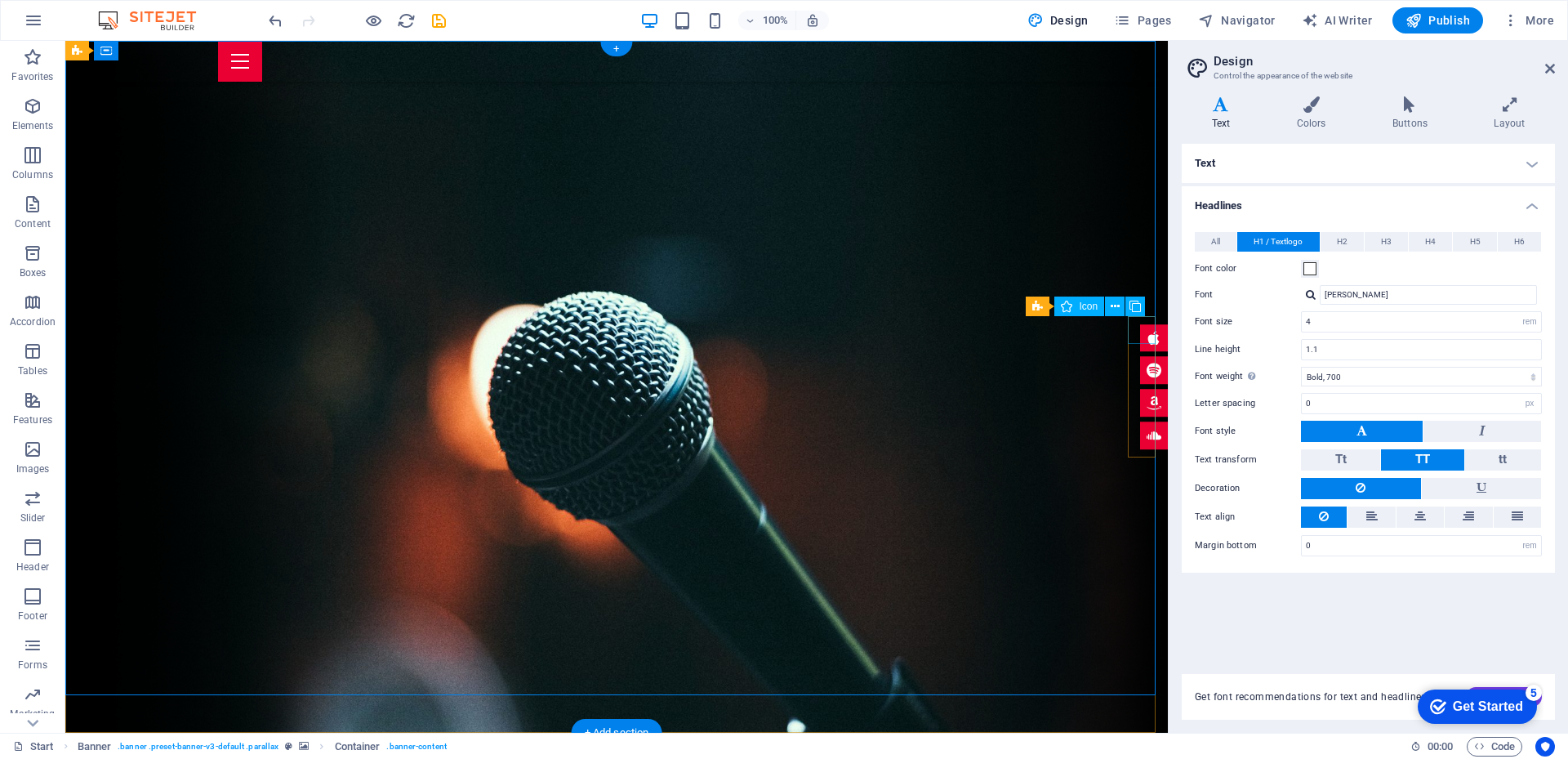
click at [1140, 338] on figure at bounding box center [1154, 338] width 28 height 28
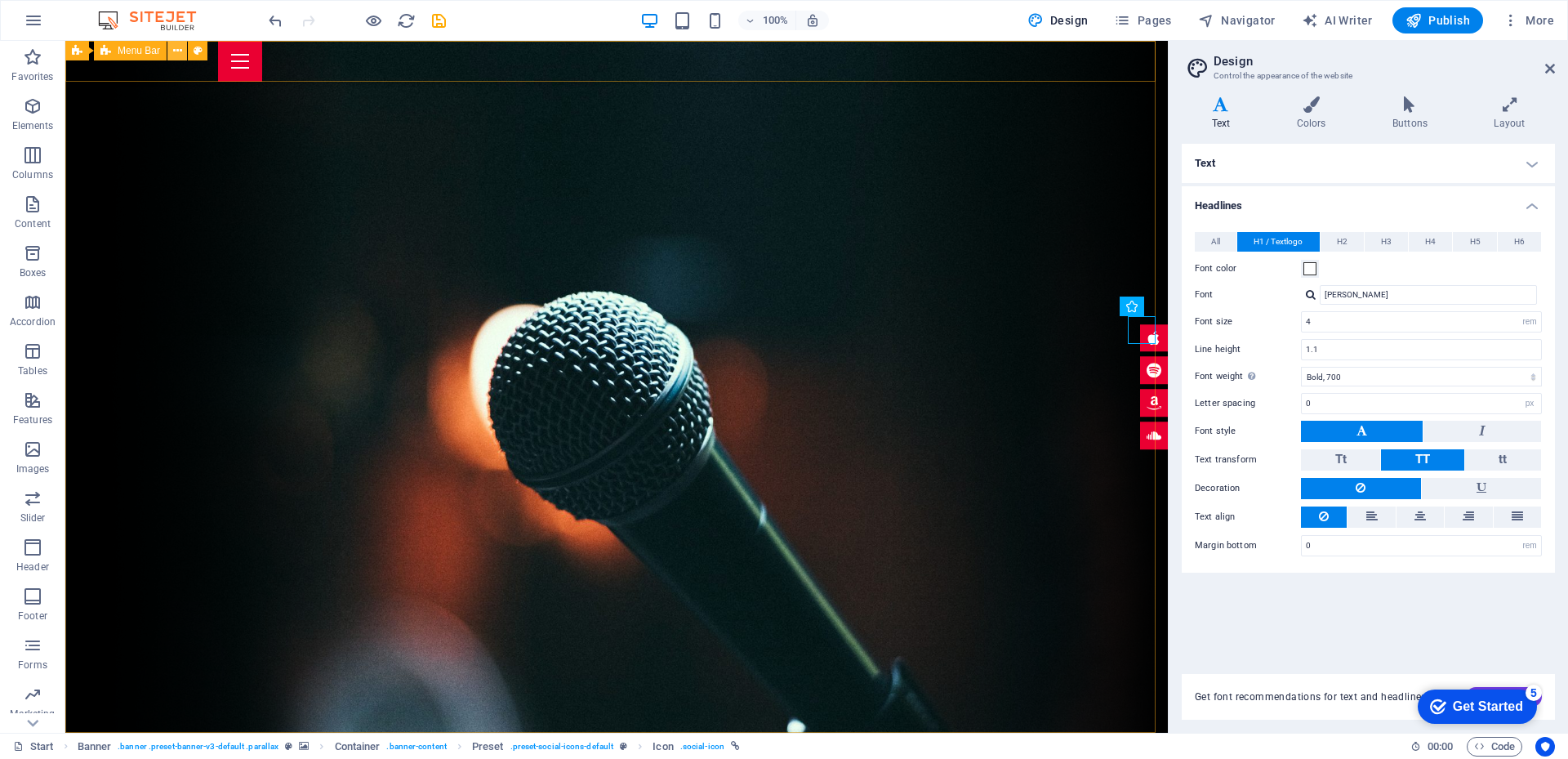
click at [173, 49] on icon at bounding box center [177, 51] width 9 height 17
click at [177, 53] on icon at bounding box center [177, 51] width 9 height 17
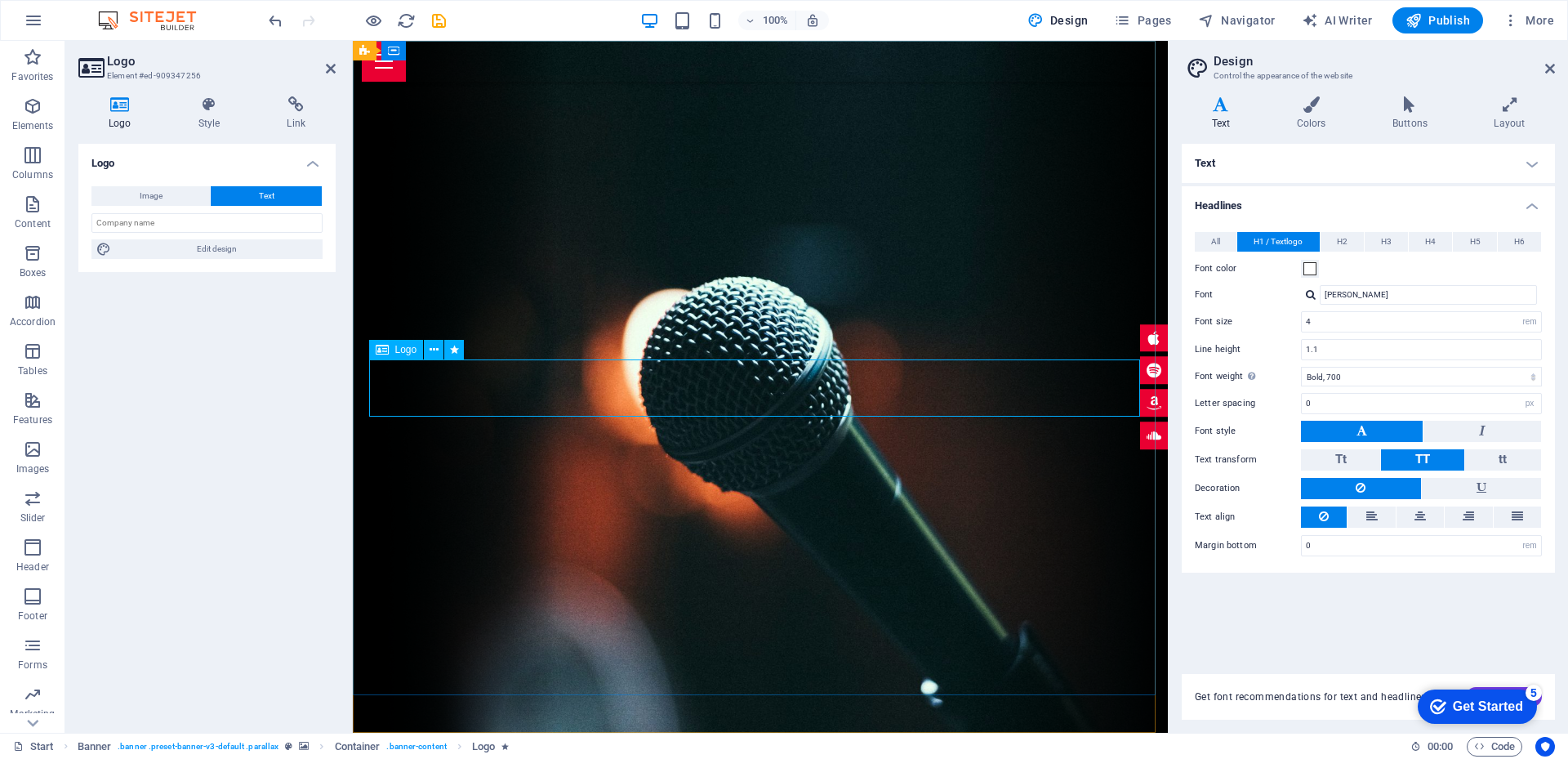
click at [137, 253] on span "Edit design" at bounding box center [216, 249] width 202 height 20
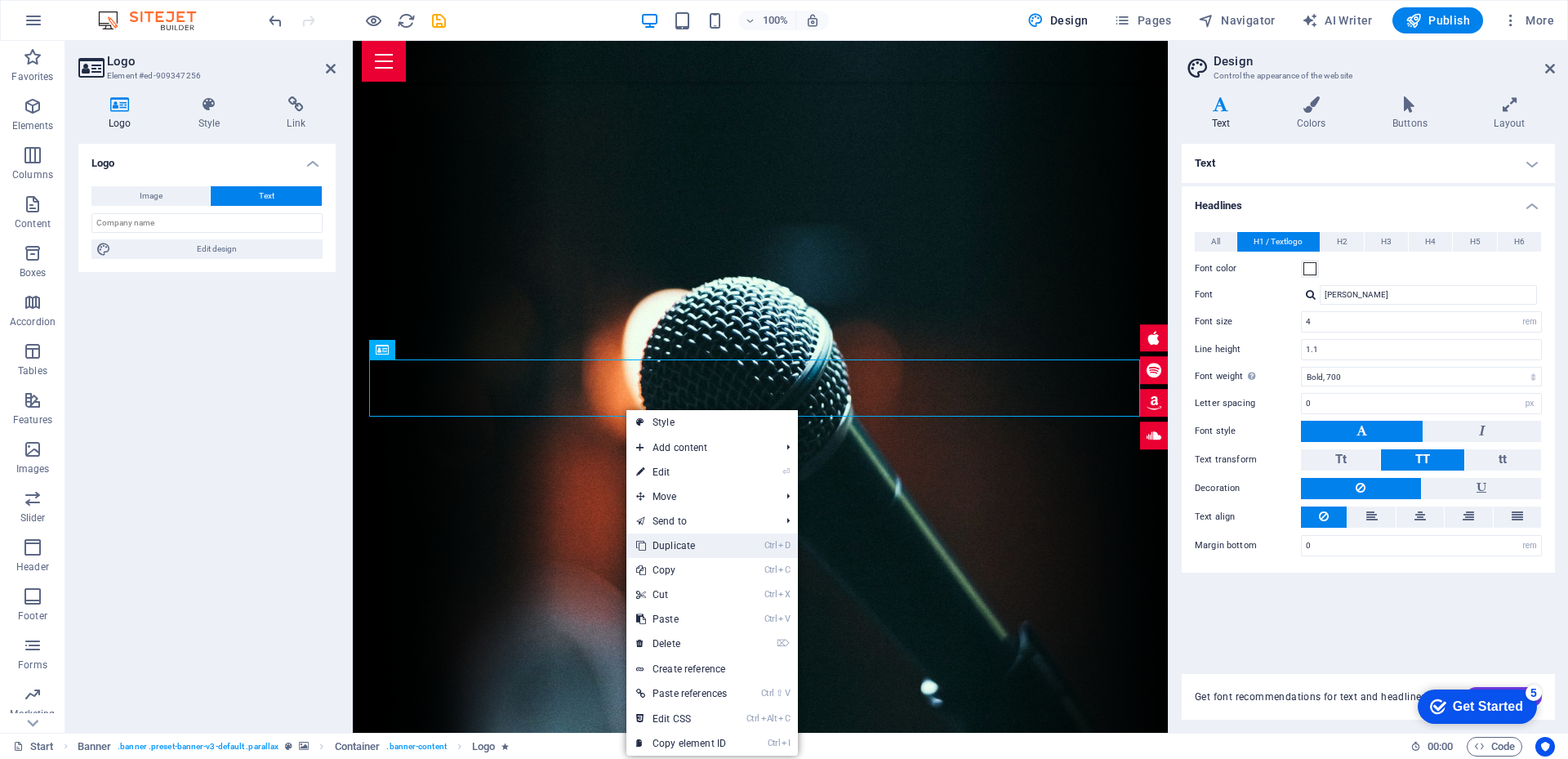
click at [664, 538] on link "Ctrl D Duplicate" at bounding box center [682, 546] width 110 height 25
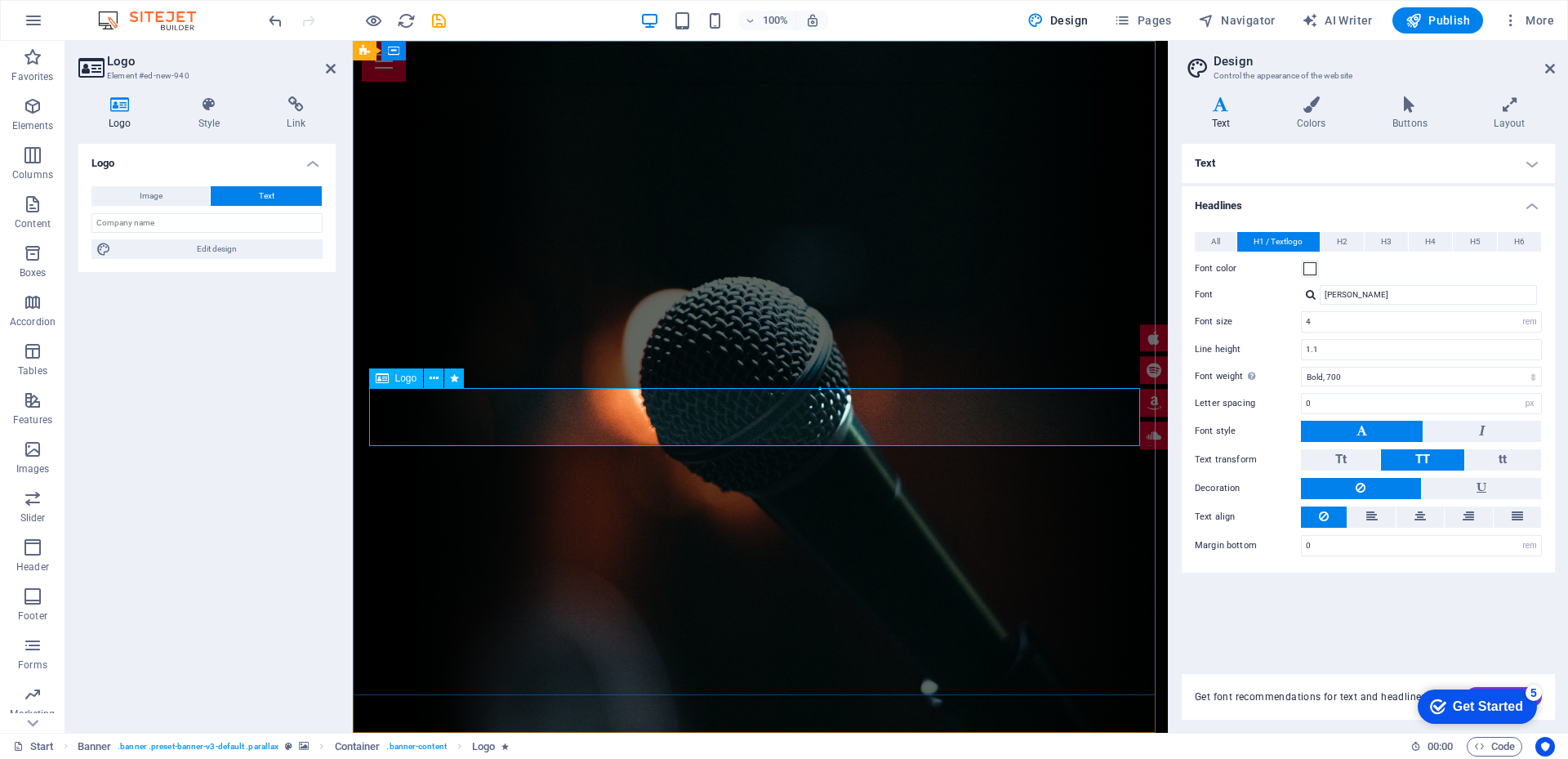
click at [402, 379] on span "Logo" at bounding box center [406, 378] width 22 height 10
click at [433, 376] on icon at bounding box center [434, 378] width 9 height 17
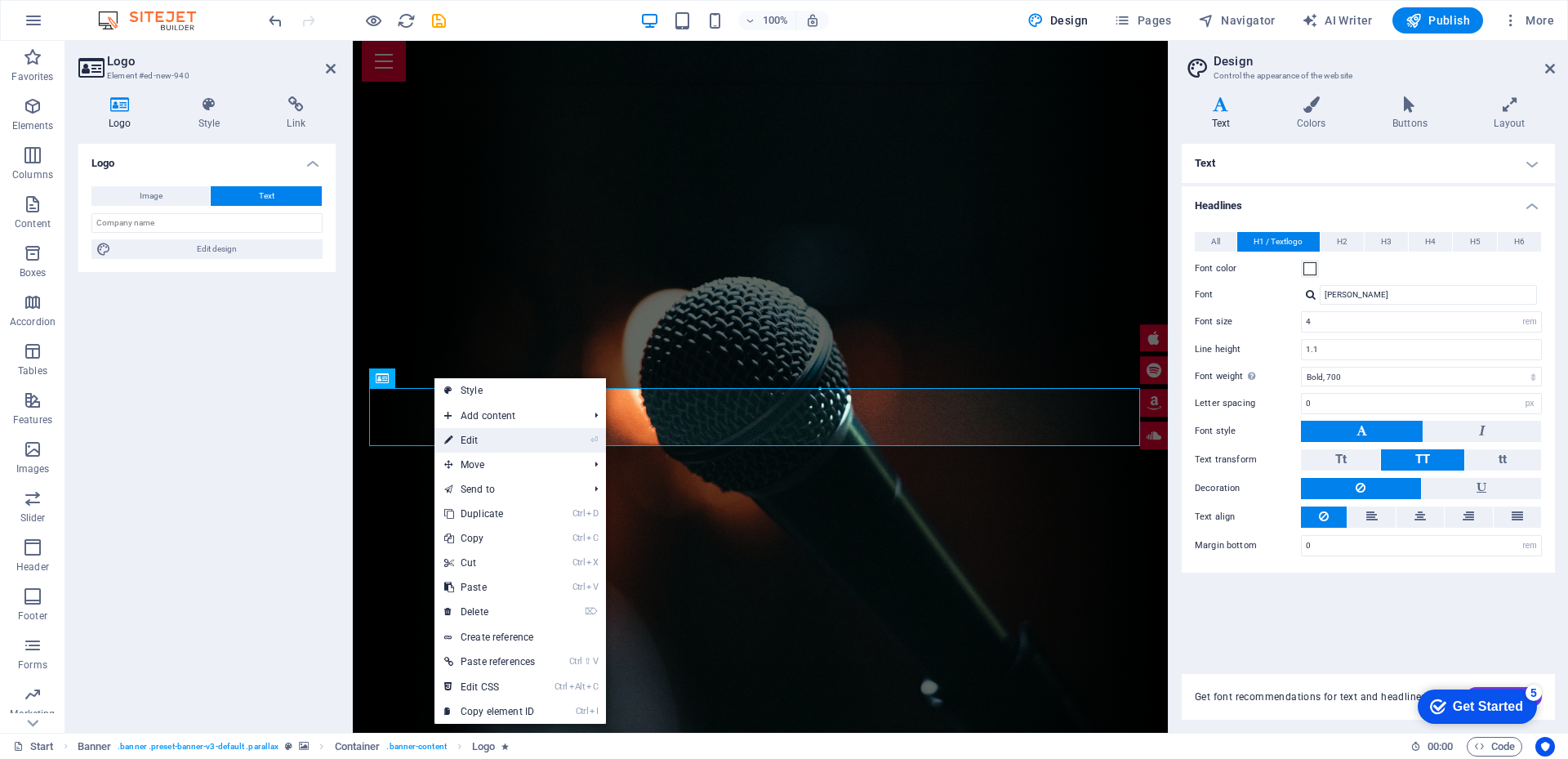
click at [474, 445] on link "⏎ Edit" at bounding box center [490, 440] width 110 height 25
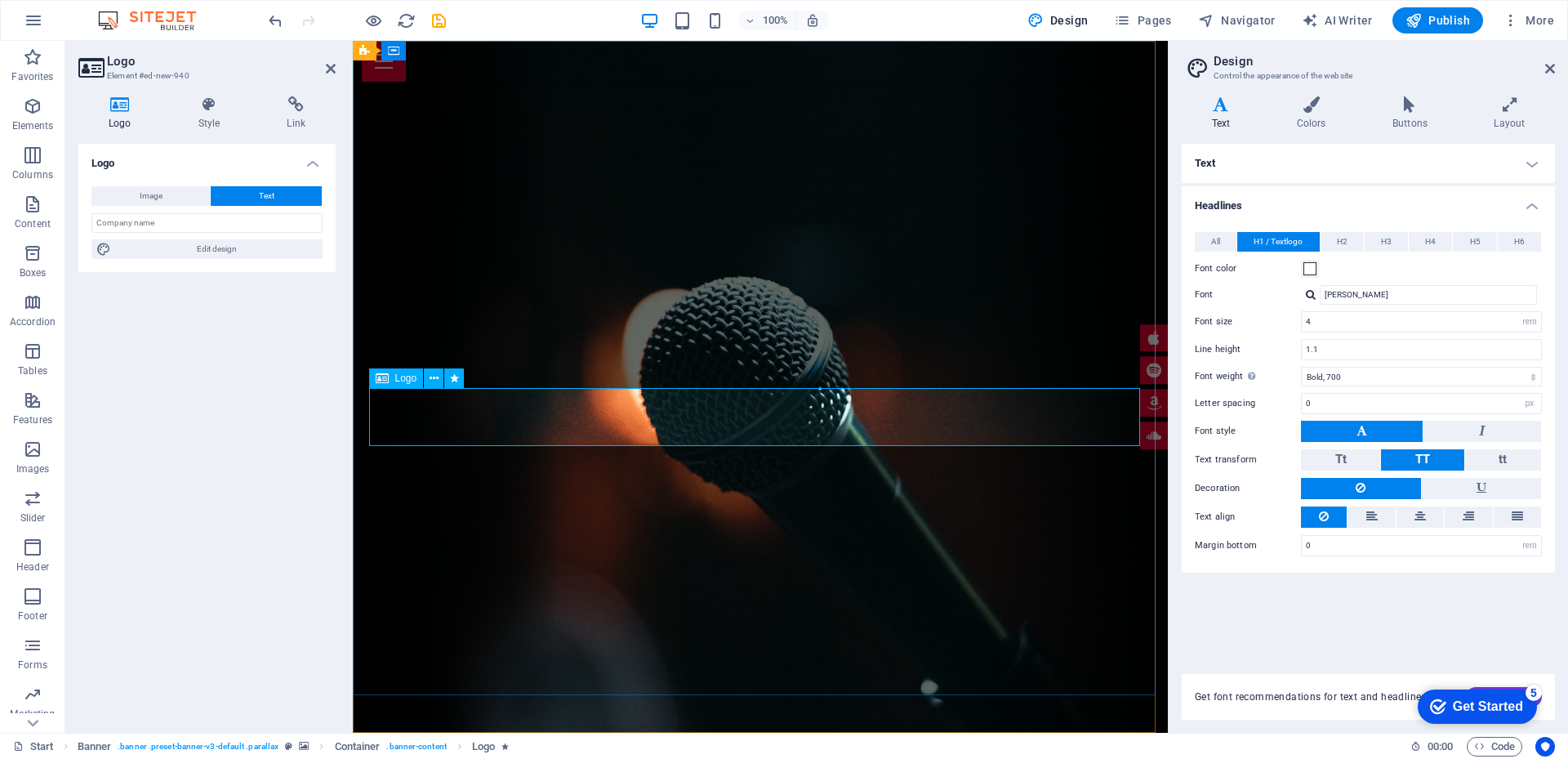
click at [1434, 245] on span "H4" at bounding box center [1430, 242] width 11 height 20
click at [1347, 239] on span "H2" at bounding box center [1342, 242] width 11 height 20
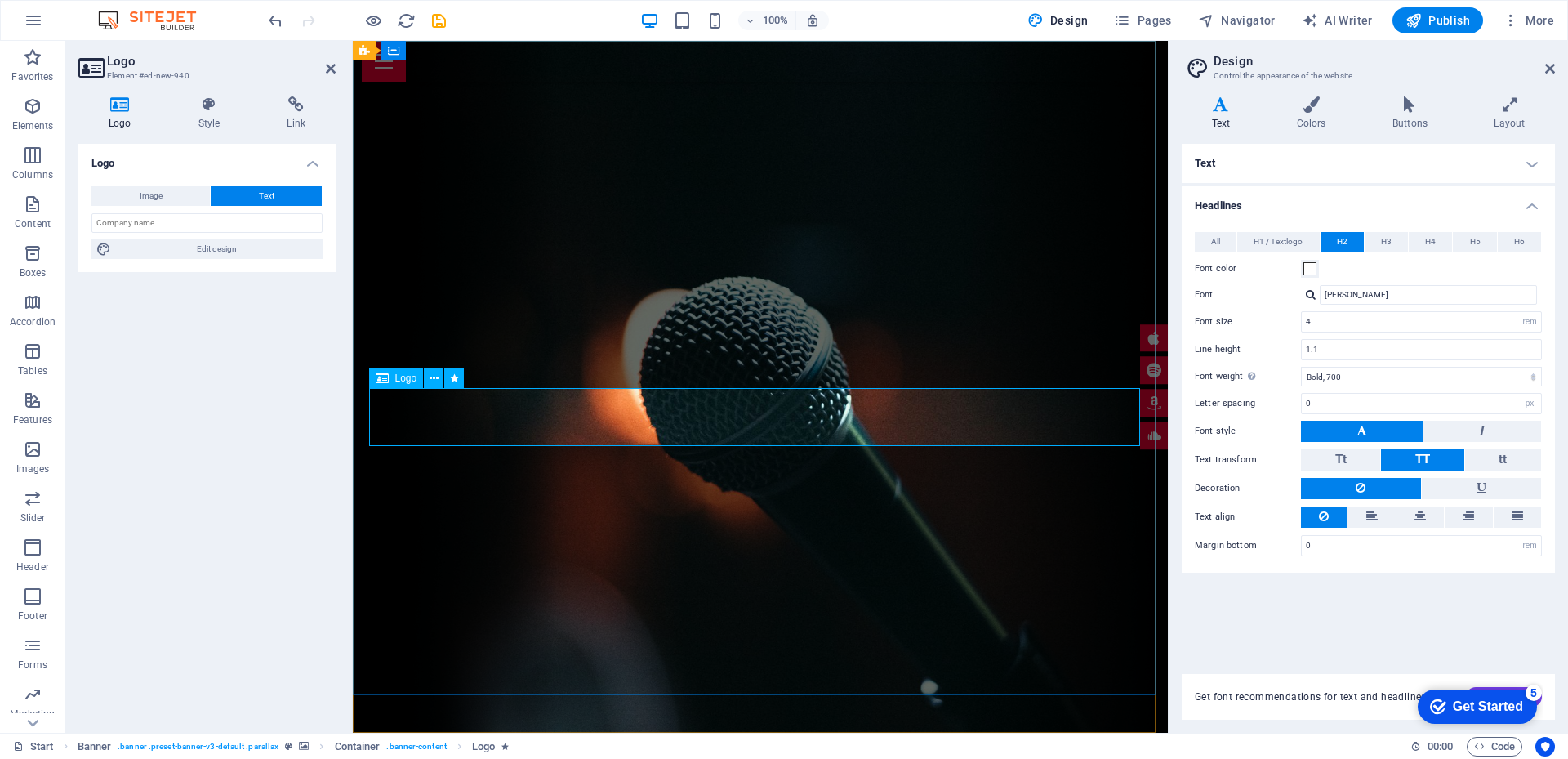
click at [1353, 464] on button "Tt" at bounding box center [1340, 460] width 79 height 21
click at [432, 382] on icon at bounding box center [434, 378] width 9 height 17
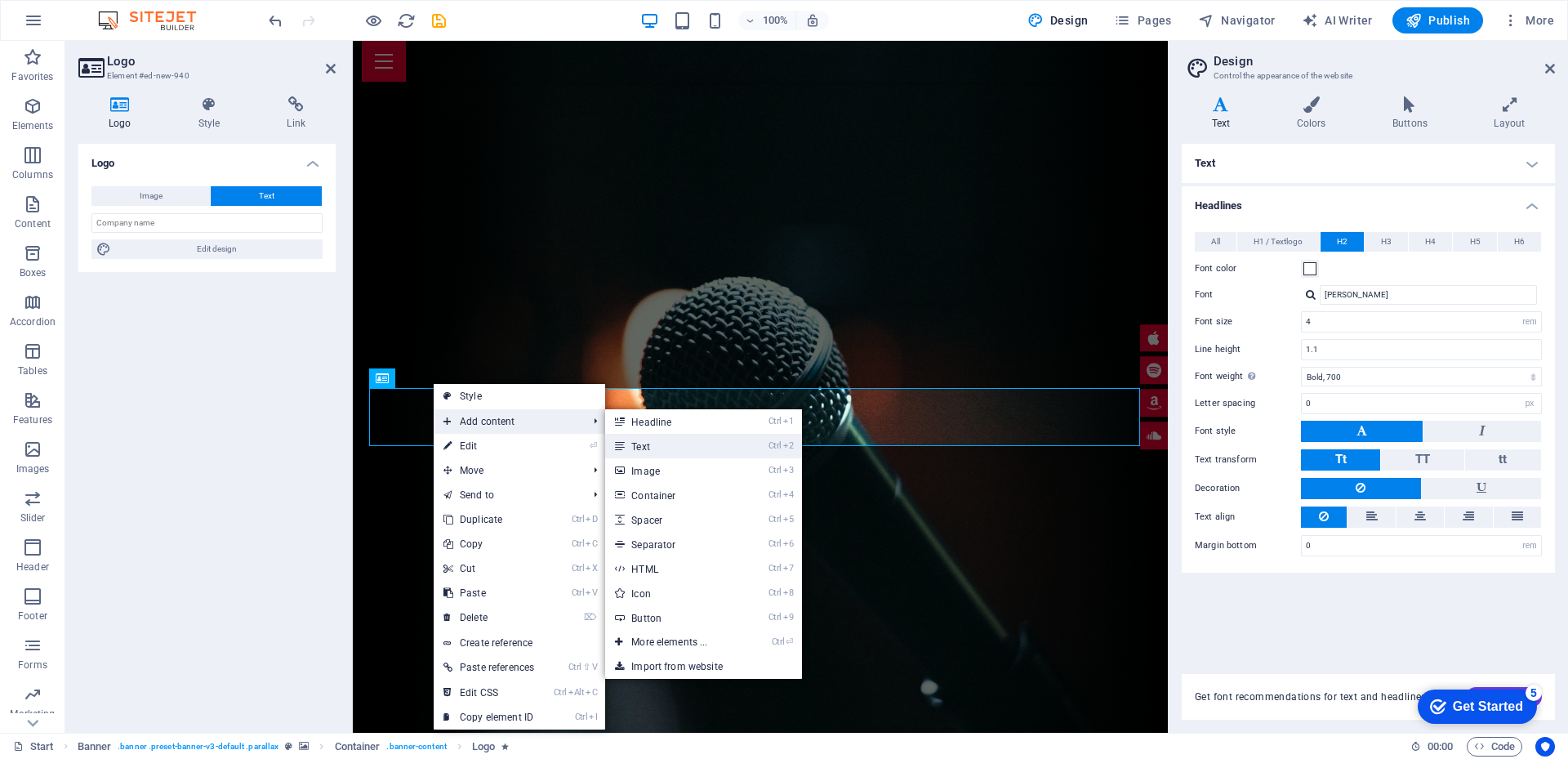
click at [647, 451] on link "Ctrl 2 Text" at bounding box center [672, 446] width 135 height 25
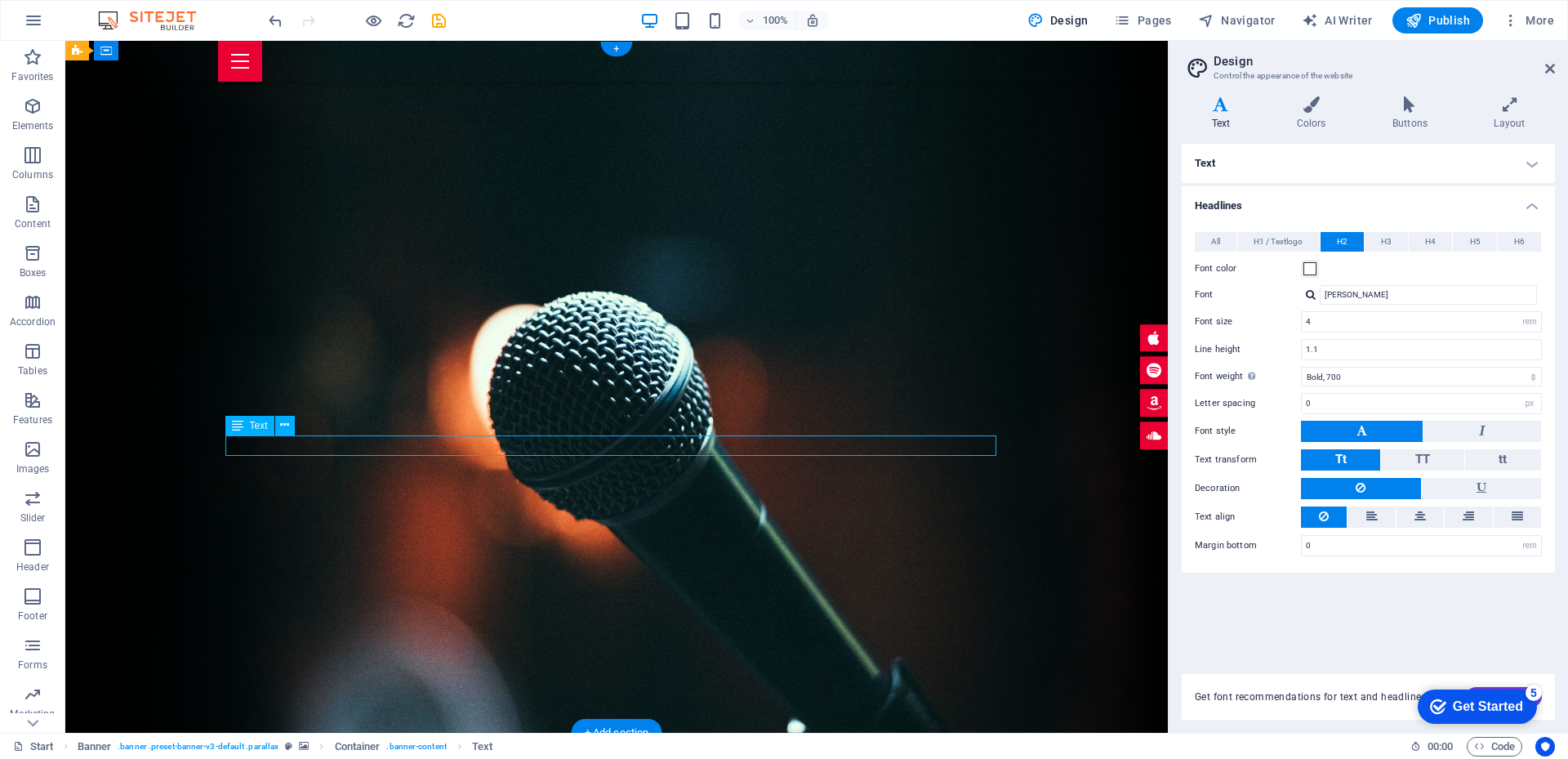
click at [287, 426] on icon at bounding box center [284, 425] width 9 height 17
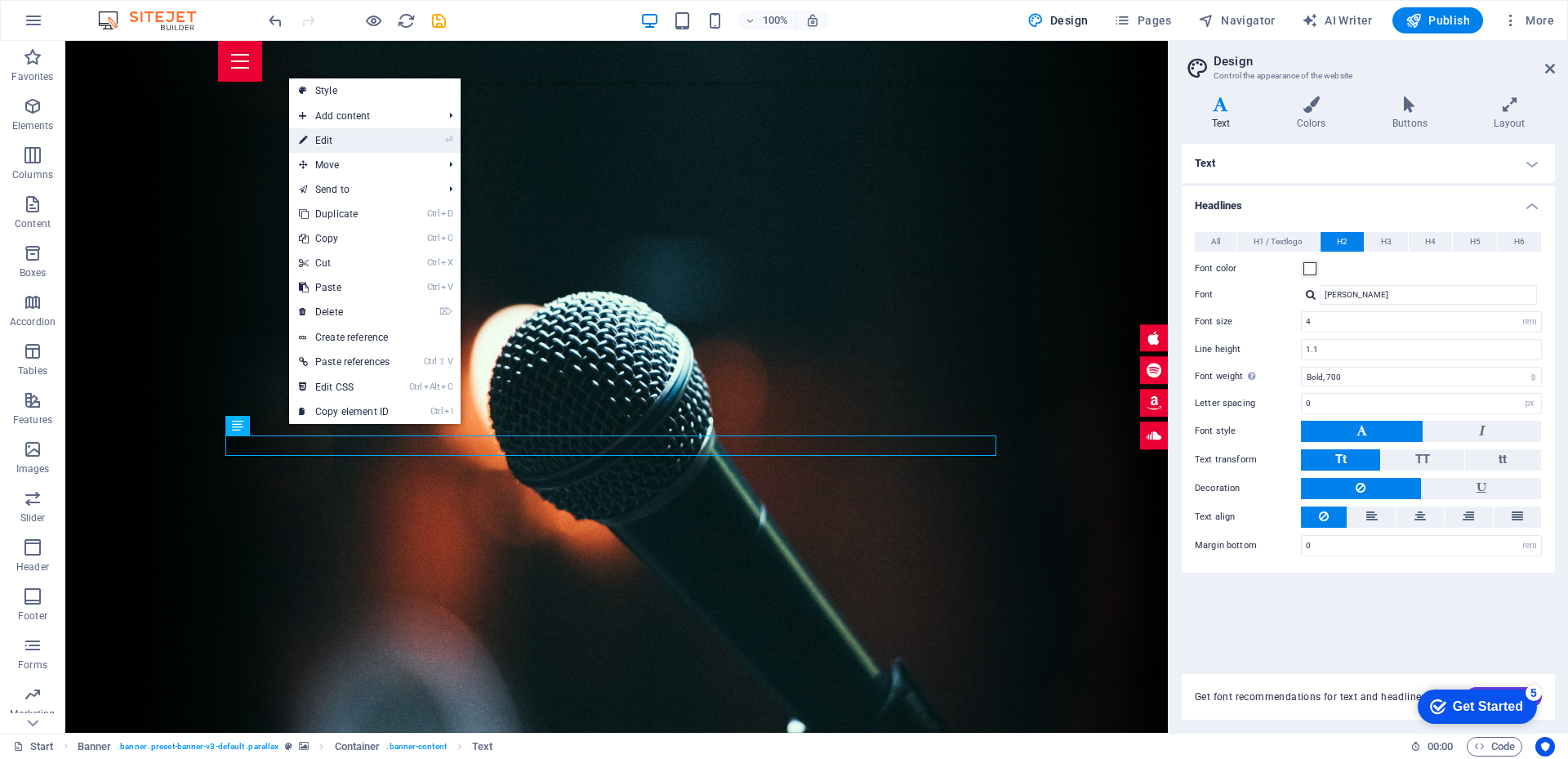
click at [355, 143] on link "⏎ Edit" at bounding box center [344, 141] width 110 height 25
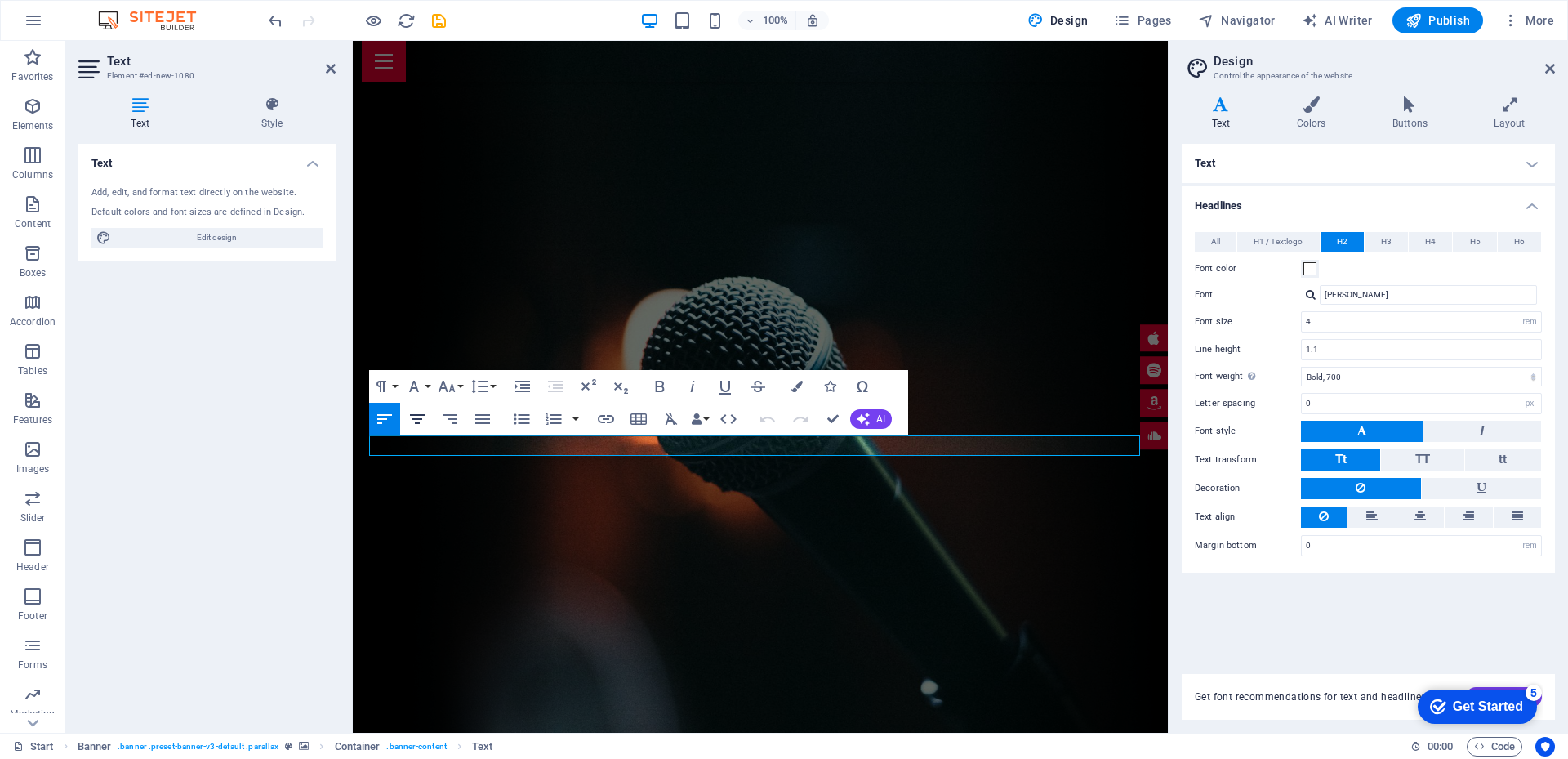
click at [416, 417] on icon "button" at bounding box center [417, 419] width 20 height 20
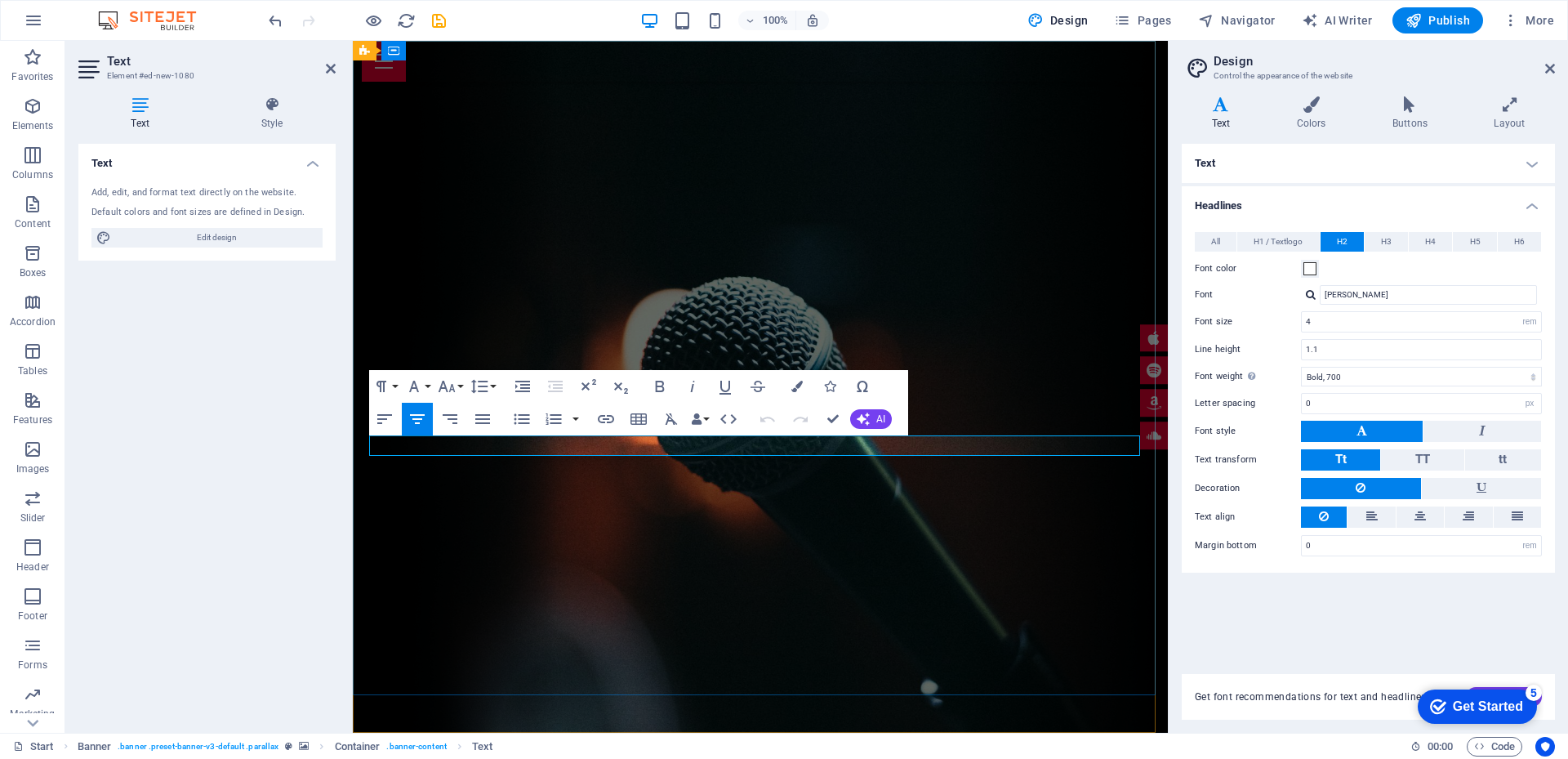
click at [412, 415] on icon "button" at bounding box center [417, 419] width 15 height 10
click at [657, 384] on icon "button" at bounding box center [659, 386] width 9 height 12
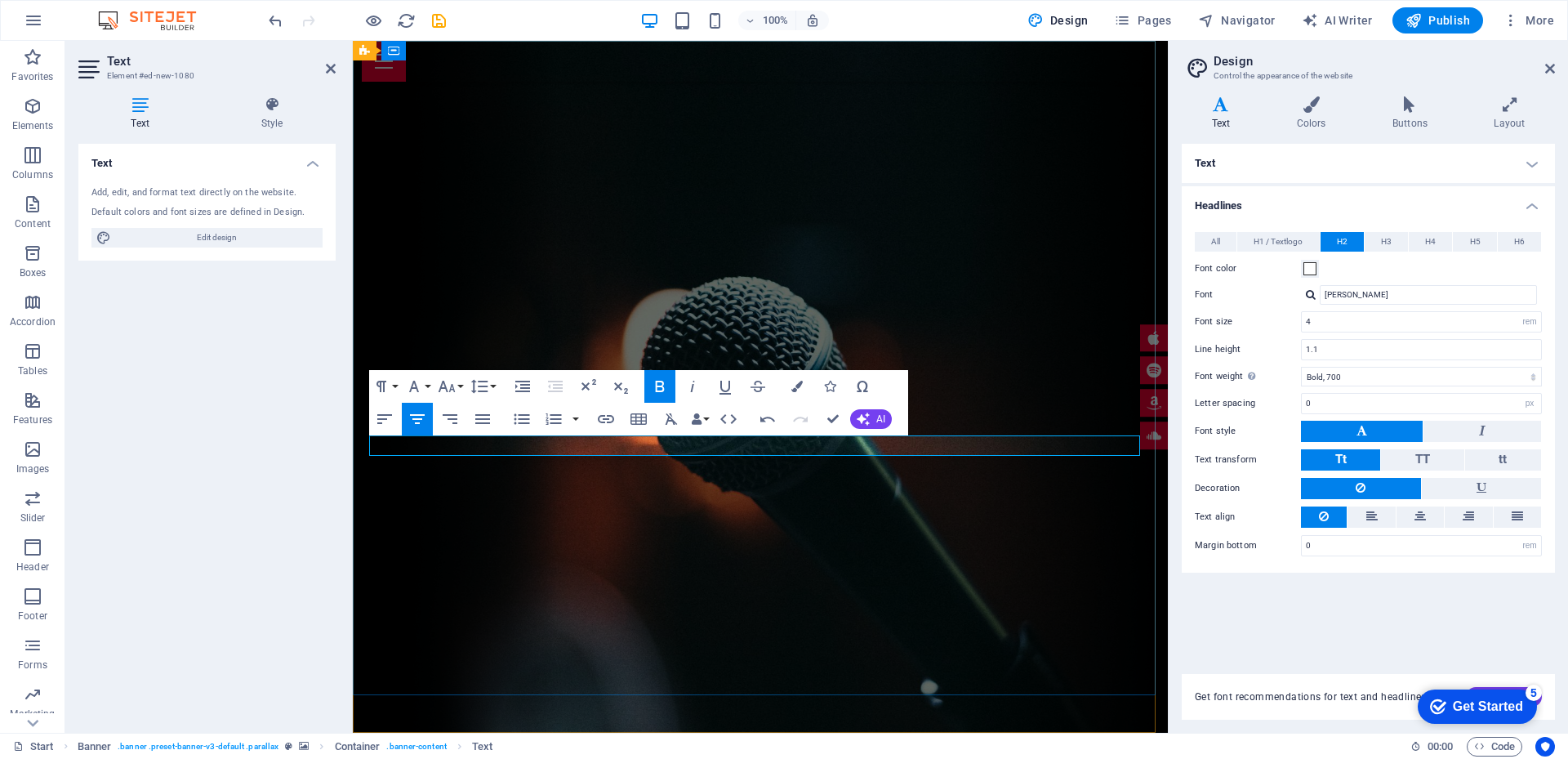
click at [658, 386] on icon "button" at bounding box center [659, 386] width 9 height 12
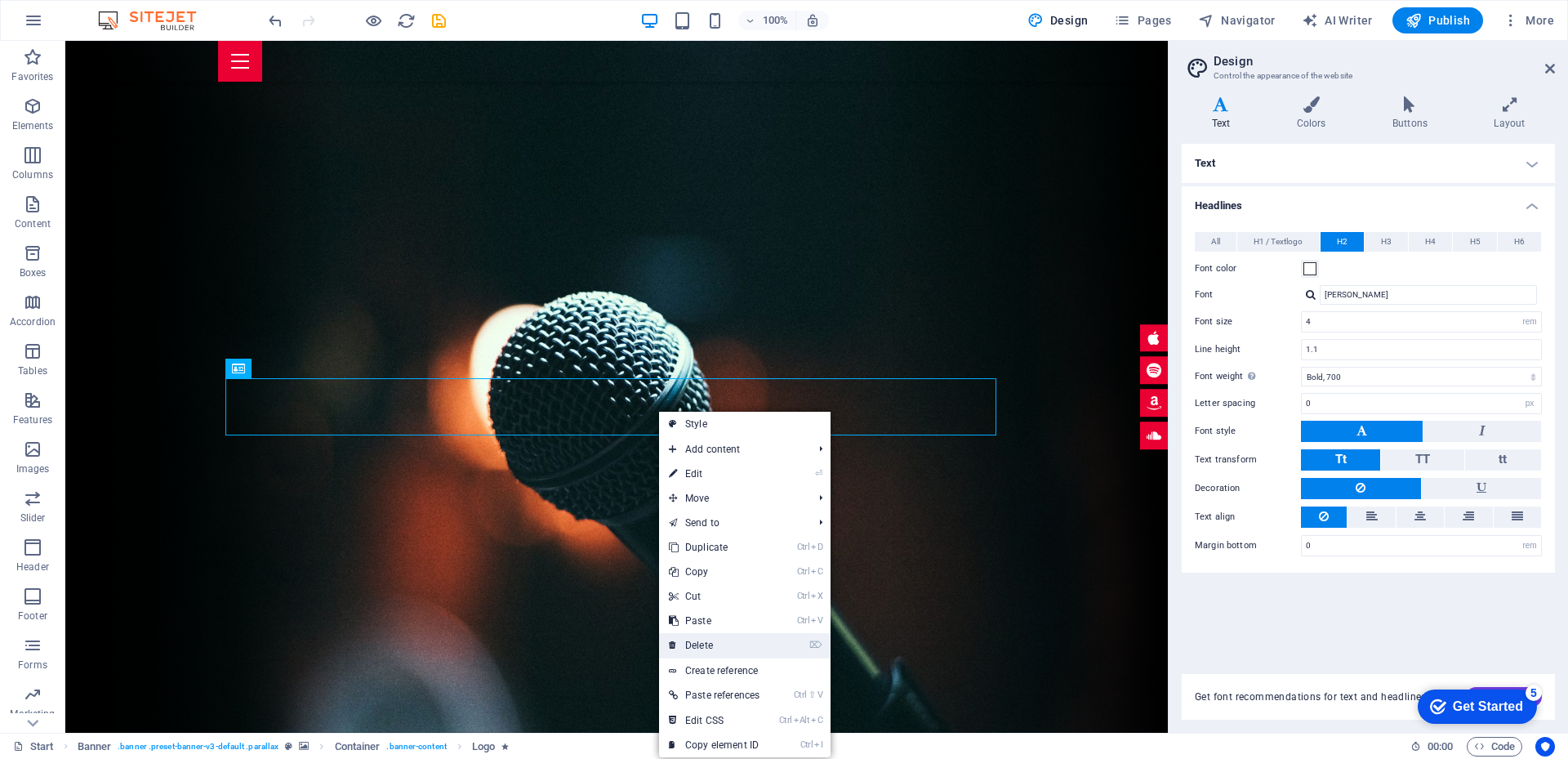
click at [715, 646] on link "⌦ Delete" at bounding box center [714, 645] width 110 height 25
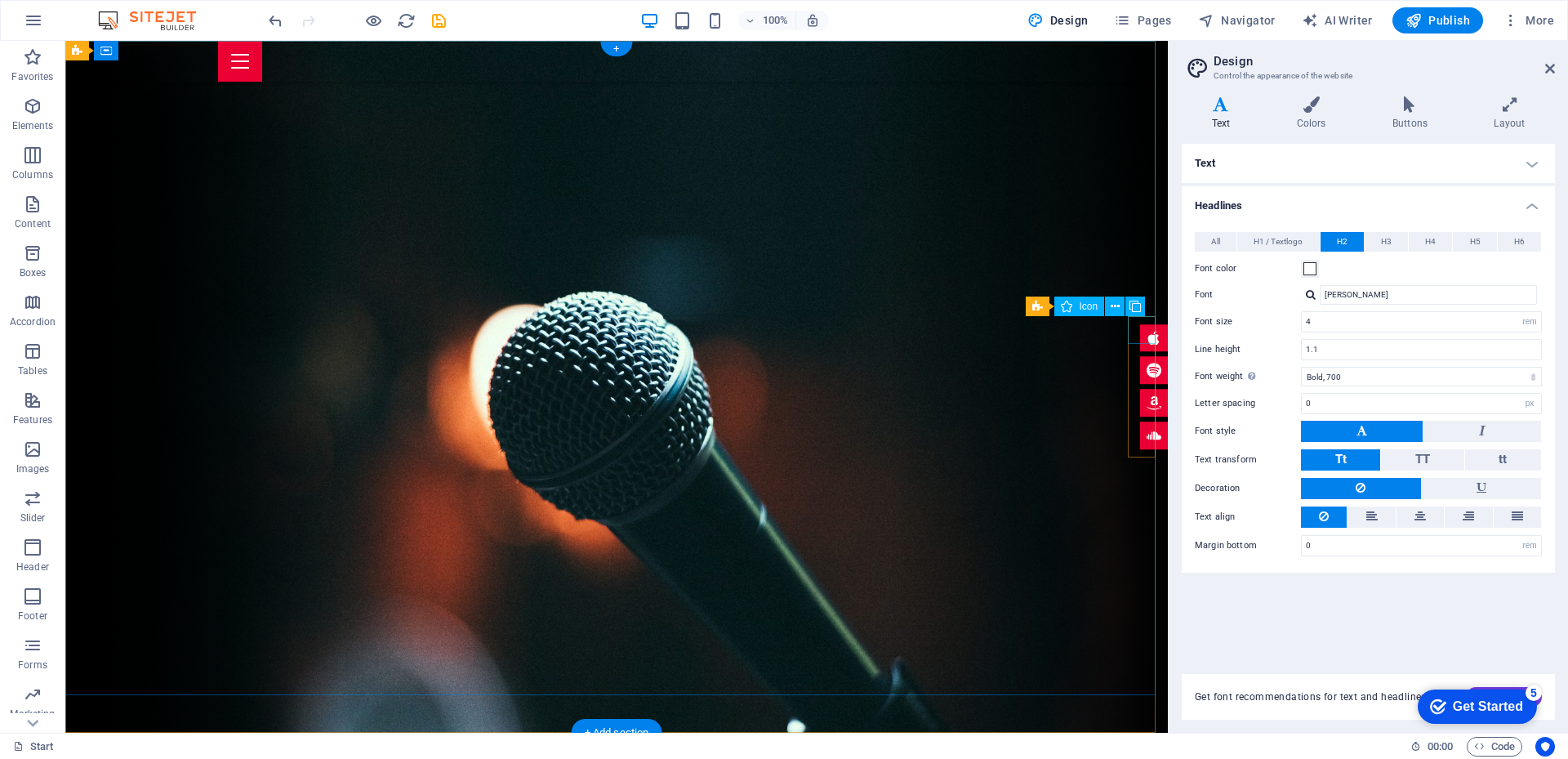
click at [1143, 331] on figure at bounding box center [1154, 338] width 28 height 28
click at [1143, 344] on figure at bounding box center [1154, 355] width 28 height 28
click at [1148, 361] on figure at bounding box center [1154, 371] width 28 height 28
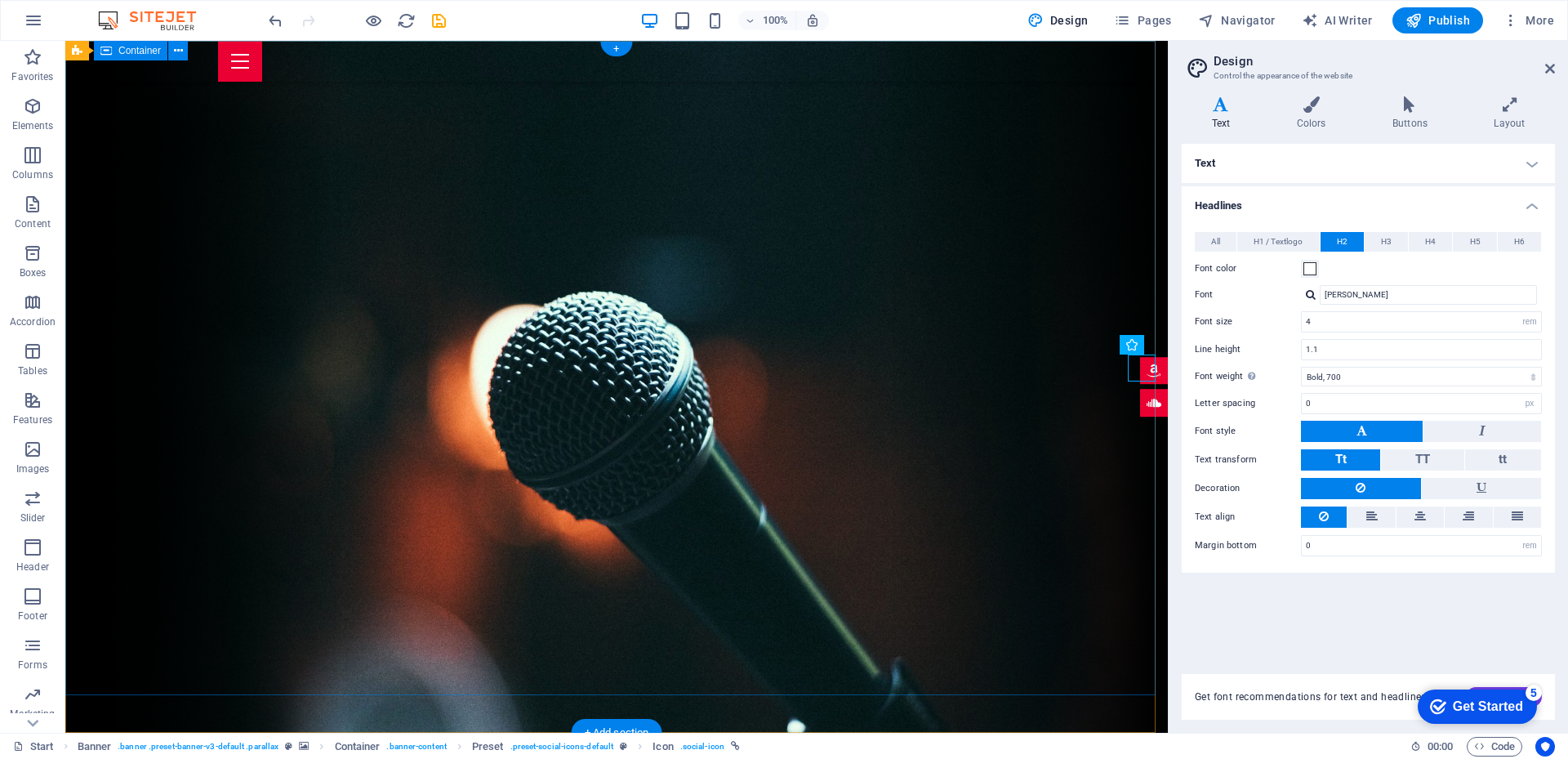
click at [1144, 359] on figure at bounding box center [1154, 371] width 28 height 28
click at [1116, 338] on icon at bounding box center [1114, 344] width 9 height 17
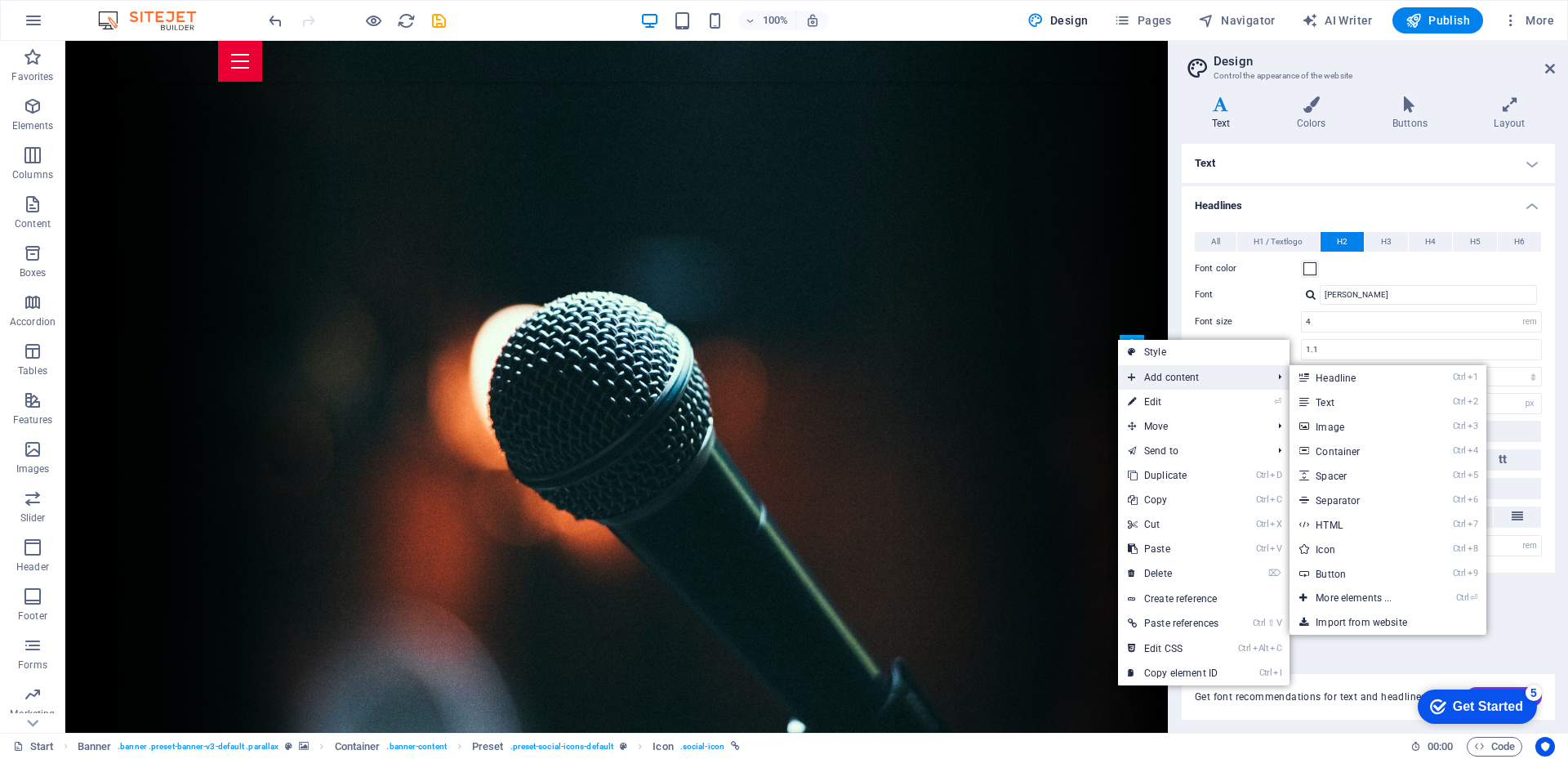
click at [1166, 370] on span "Add content" at bounding box center [1191, 377] width 147 height 25
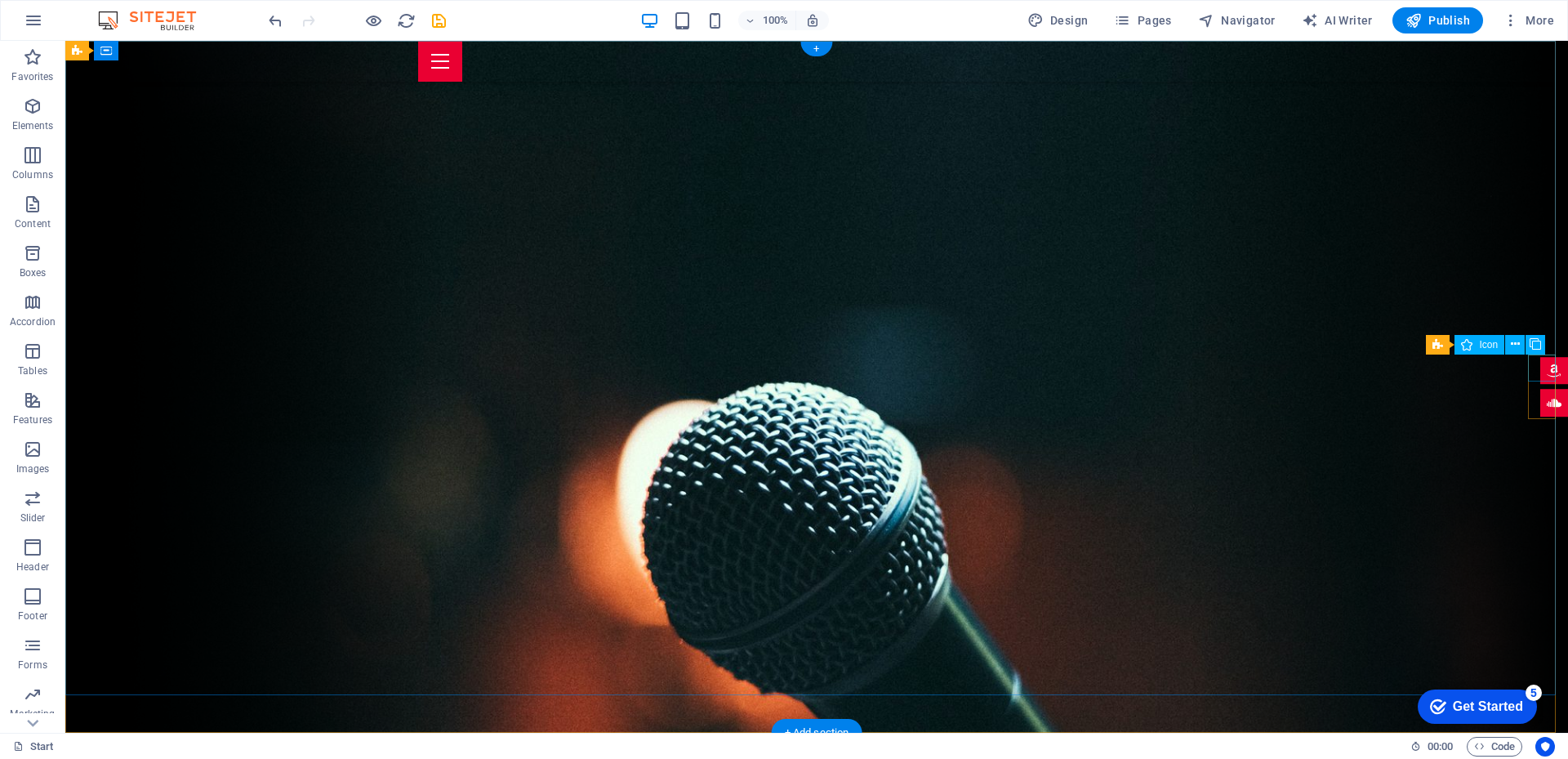
click at [1540, 362] on figure at bounding box center [1554, 371] width 28 height 28
click at [1535, 345] on icon at bounding box center [1535, 344] width 12 height 17
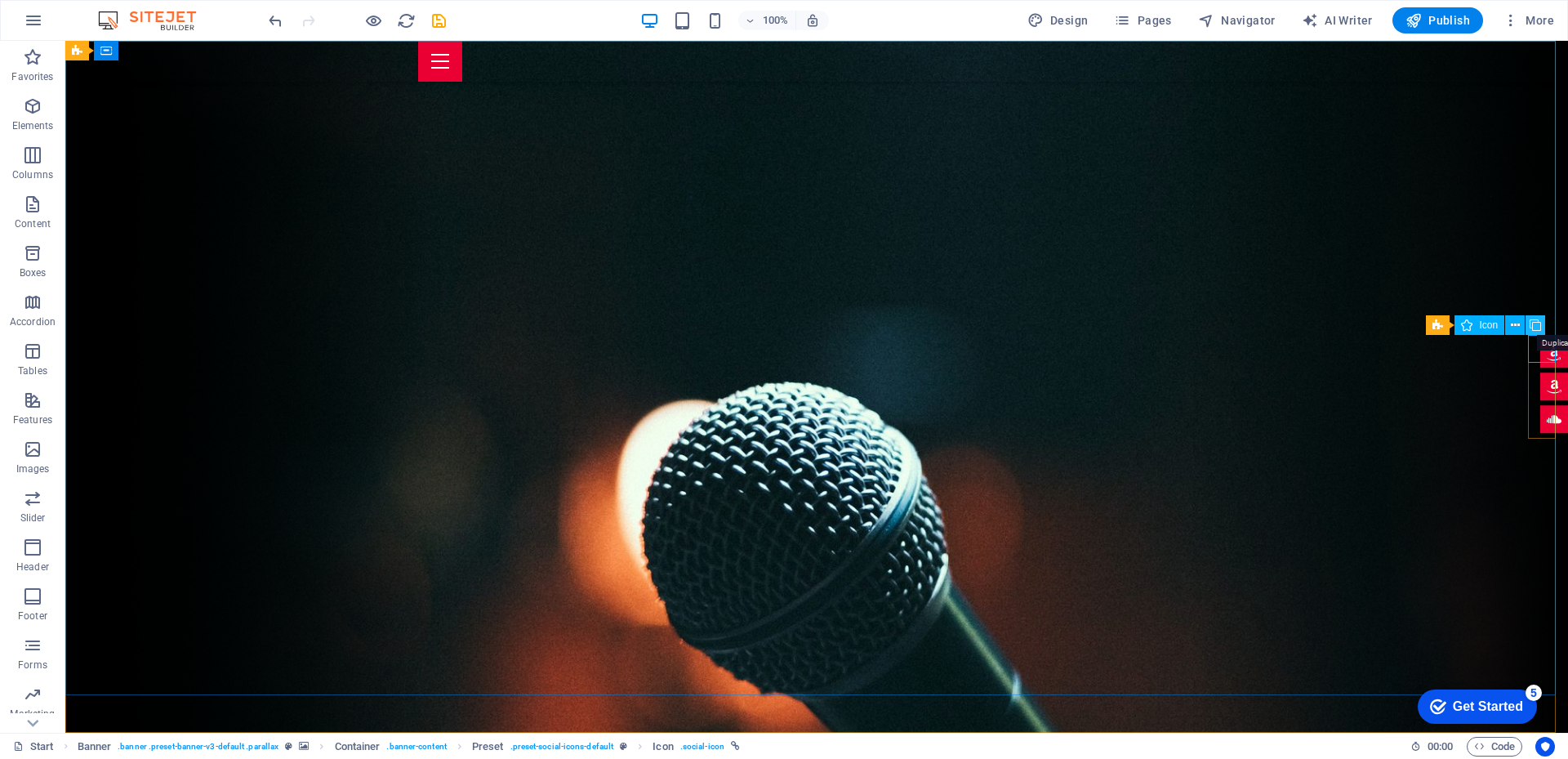
click at [1534, 328] on icon at bounding box center [1535, 325] width 12 height 17
click at [1514, 306] on icon at bounding box center [1514, 306] width 9 height 17
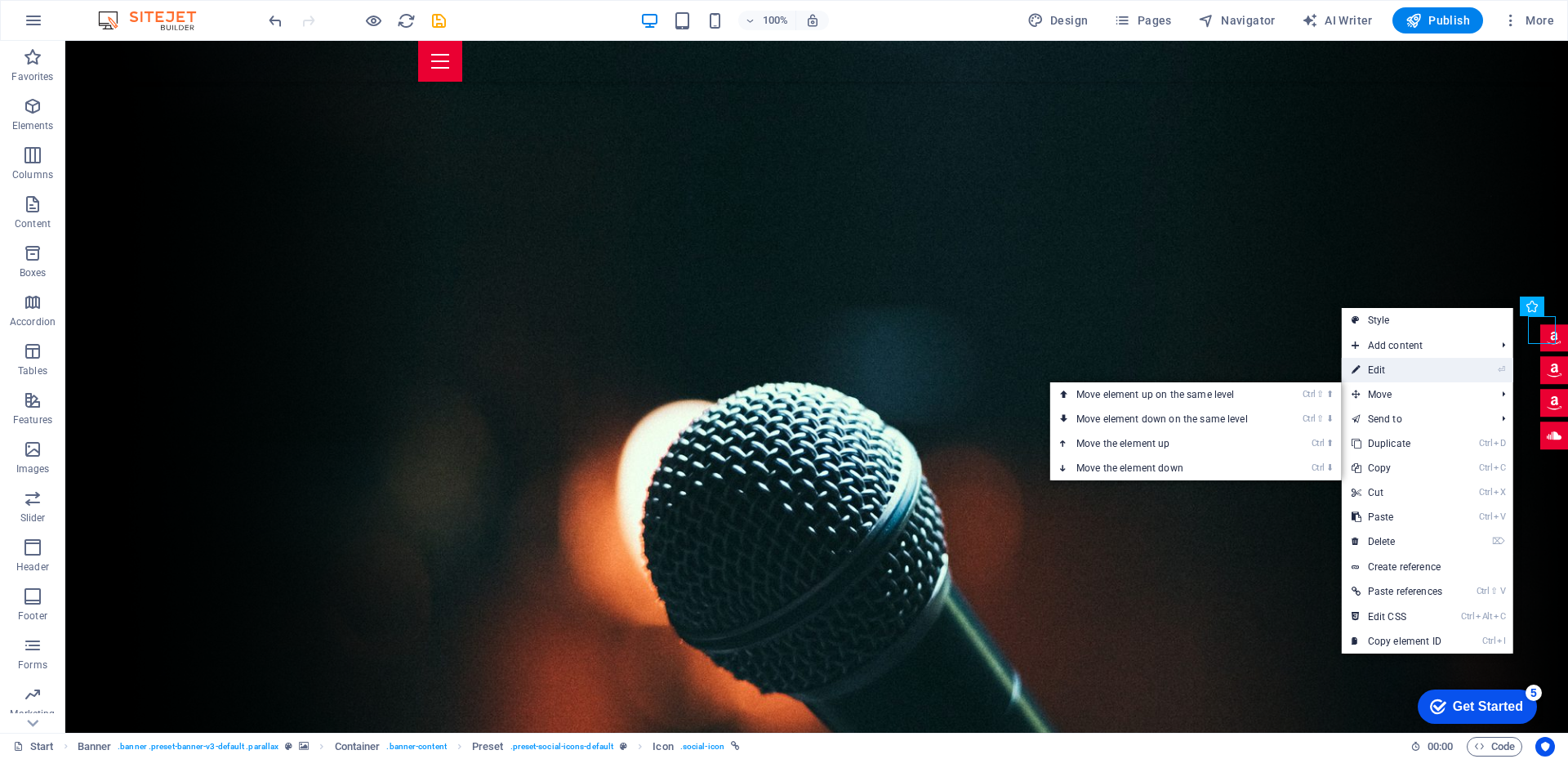
click at [1380, 370] on link "⏎ Edit" at bounding box center [1397, 370] width 110 height 25
select select "xMidYMid"
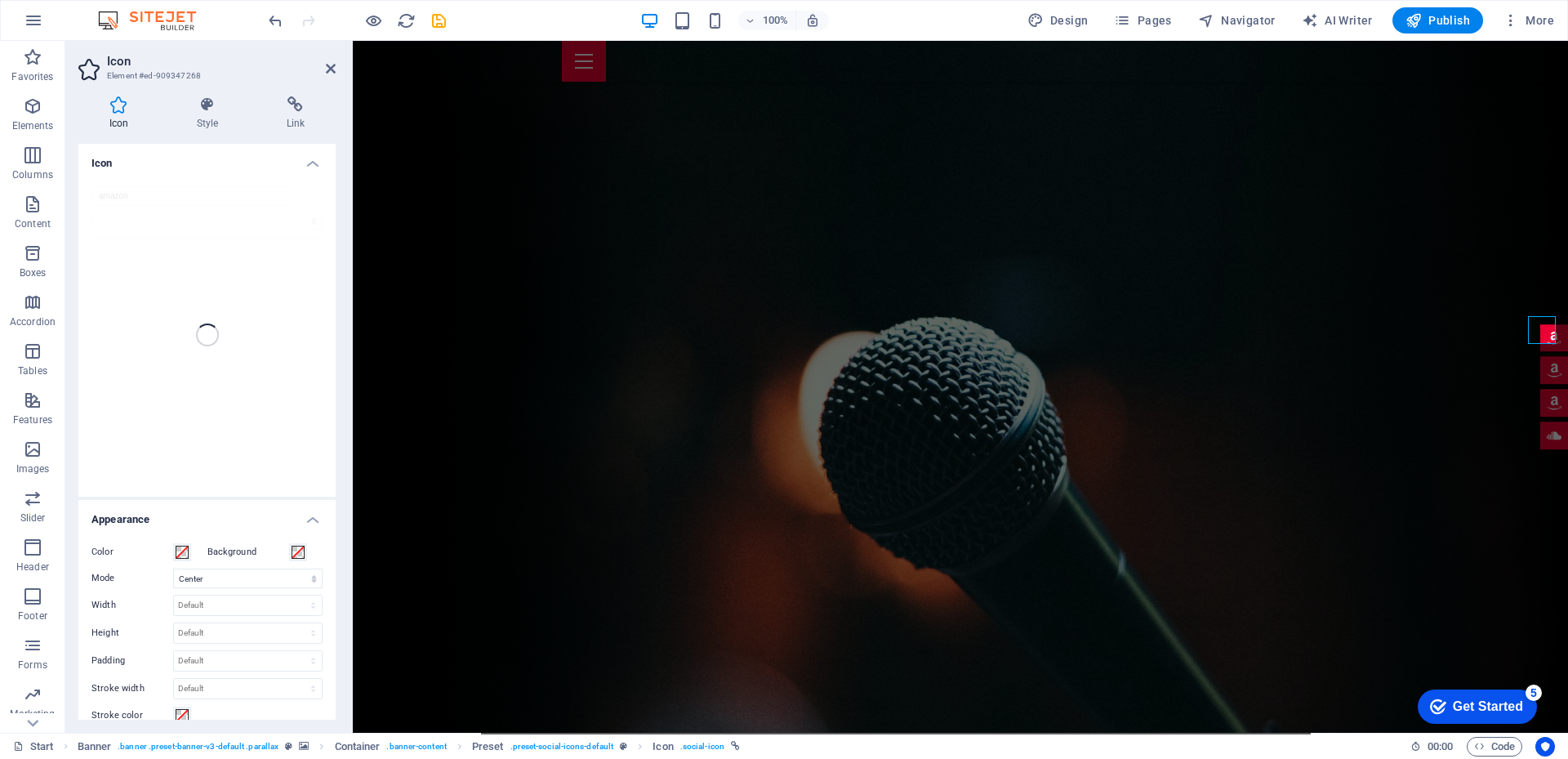
click at [227, 340] on div "amazon" at bounding box center [207, 334] width 257 height 324
click at [228, 340] on div "amazon" at bounding box center [207, 334] width 257 height 324
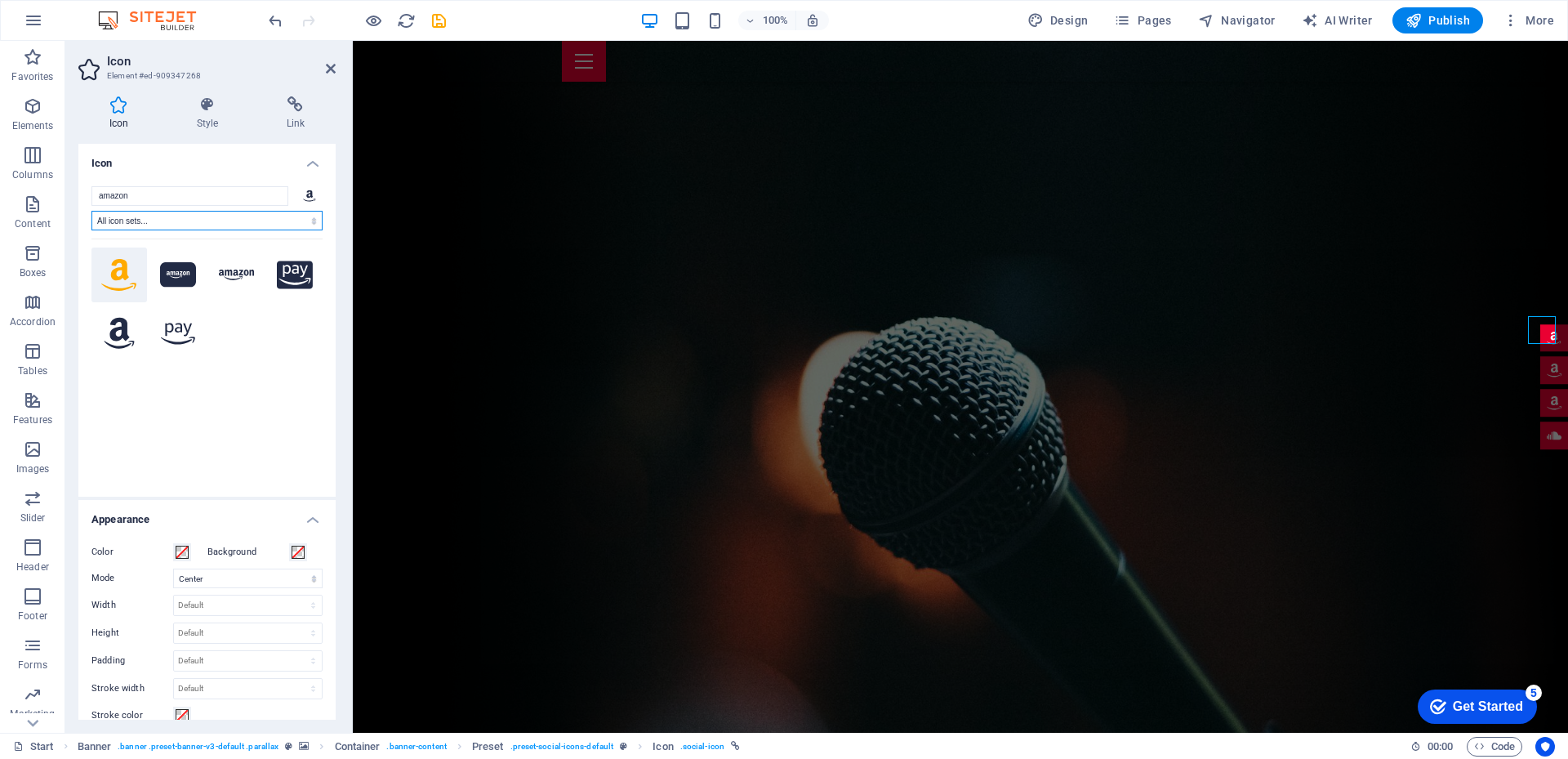
click at [308, 218] on select "All icon sets... IcoFont Ionicons FontAwesome Brands FontAwesome Duotone FontAw…" at bounding box center [207, 221] width 231 height 20
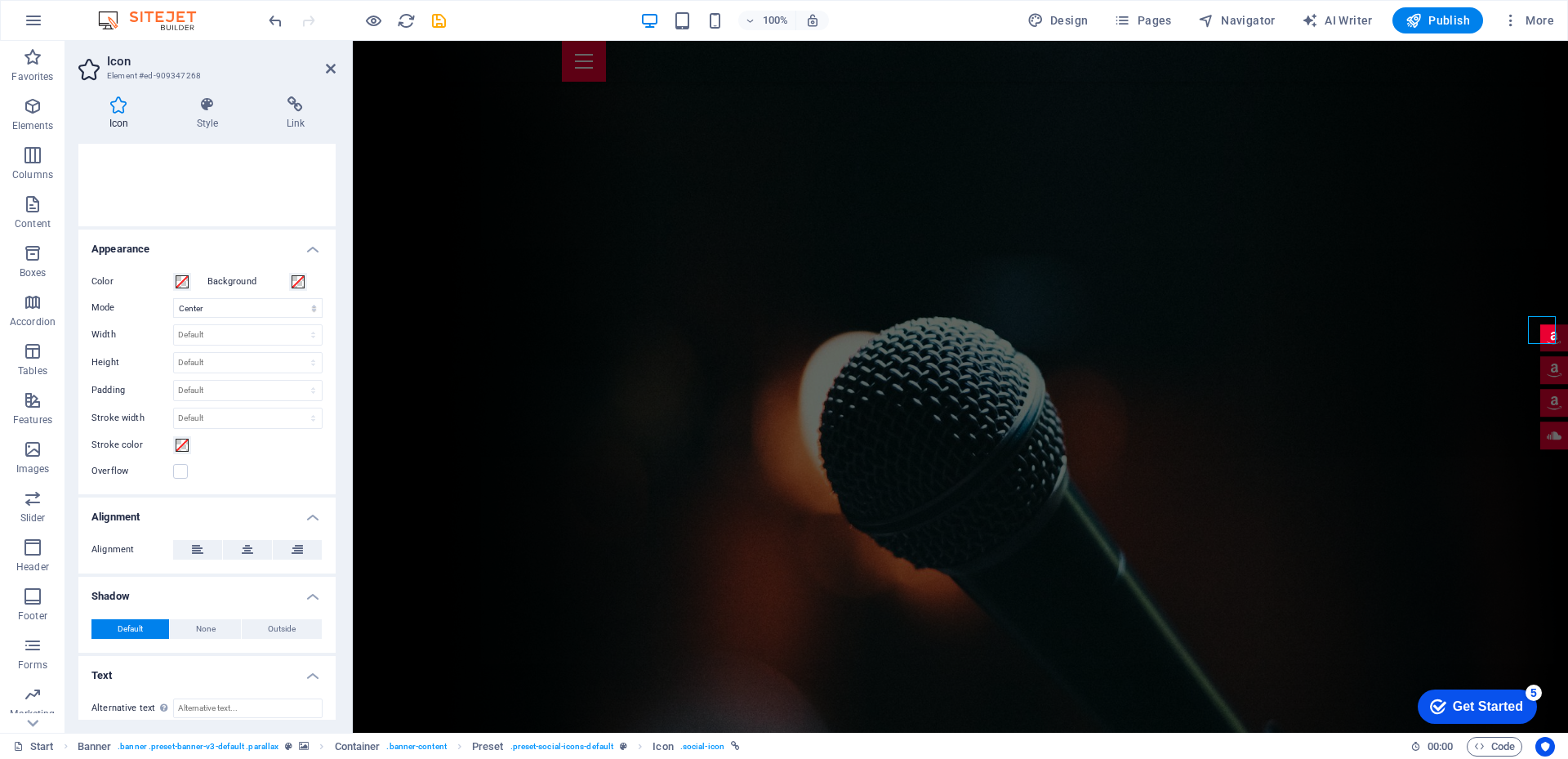
scroll to position [282, 0]
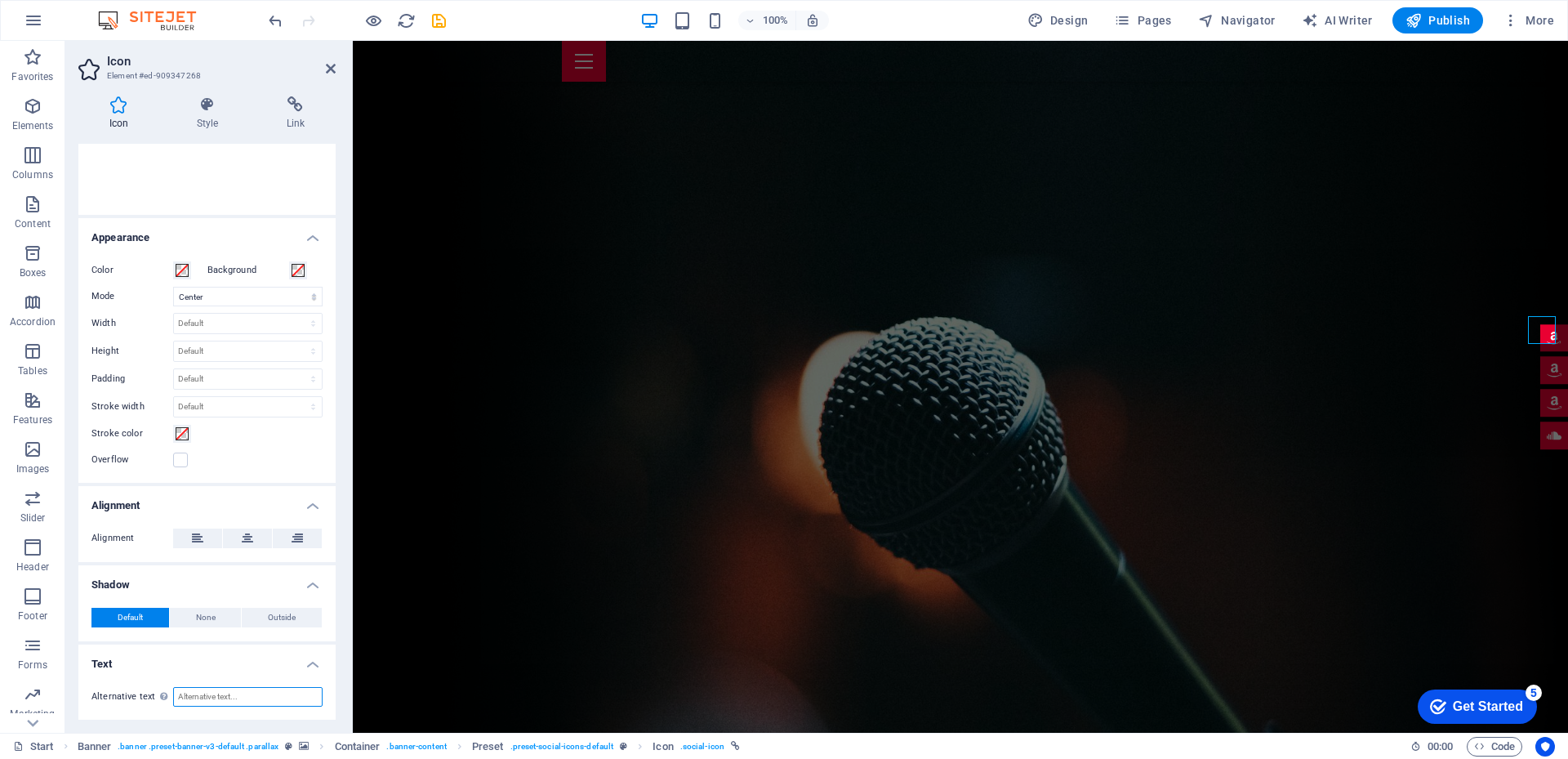
click at [205, 701] on input "Alternative text The alternative text is used by devices that cannot display im…" at bounding box center [248, 696] width 150 height 20
type input "instagram"
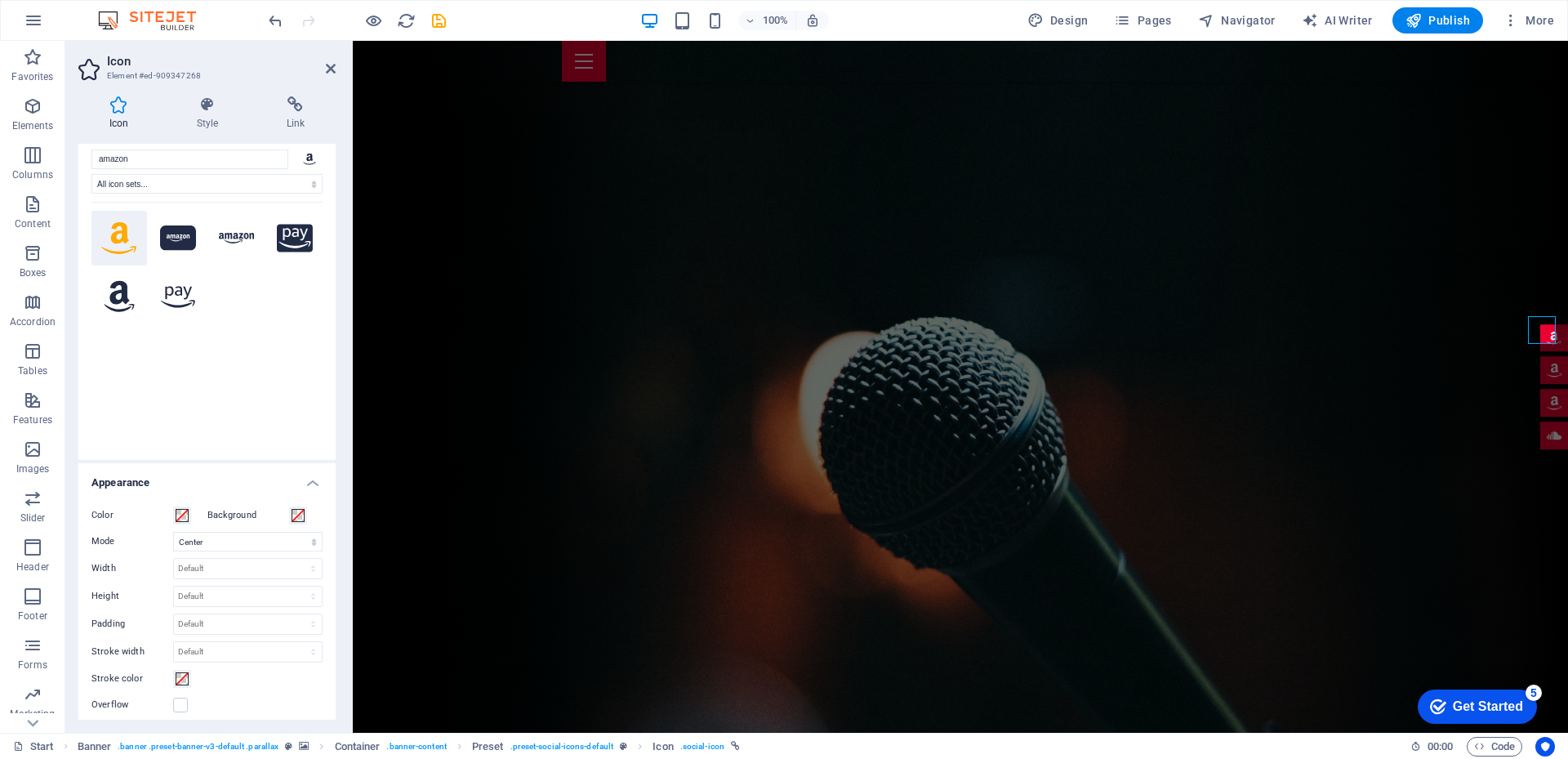
scroll to position [0, 0]
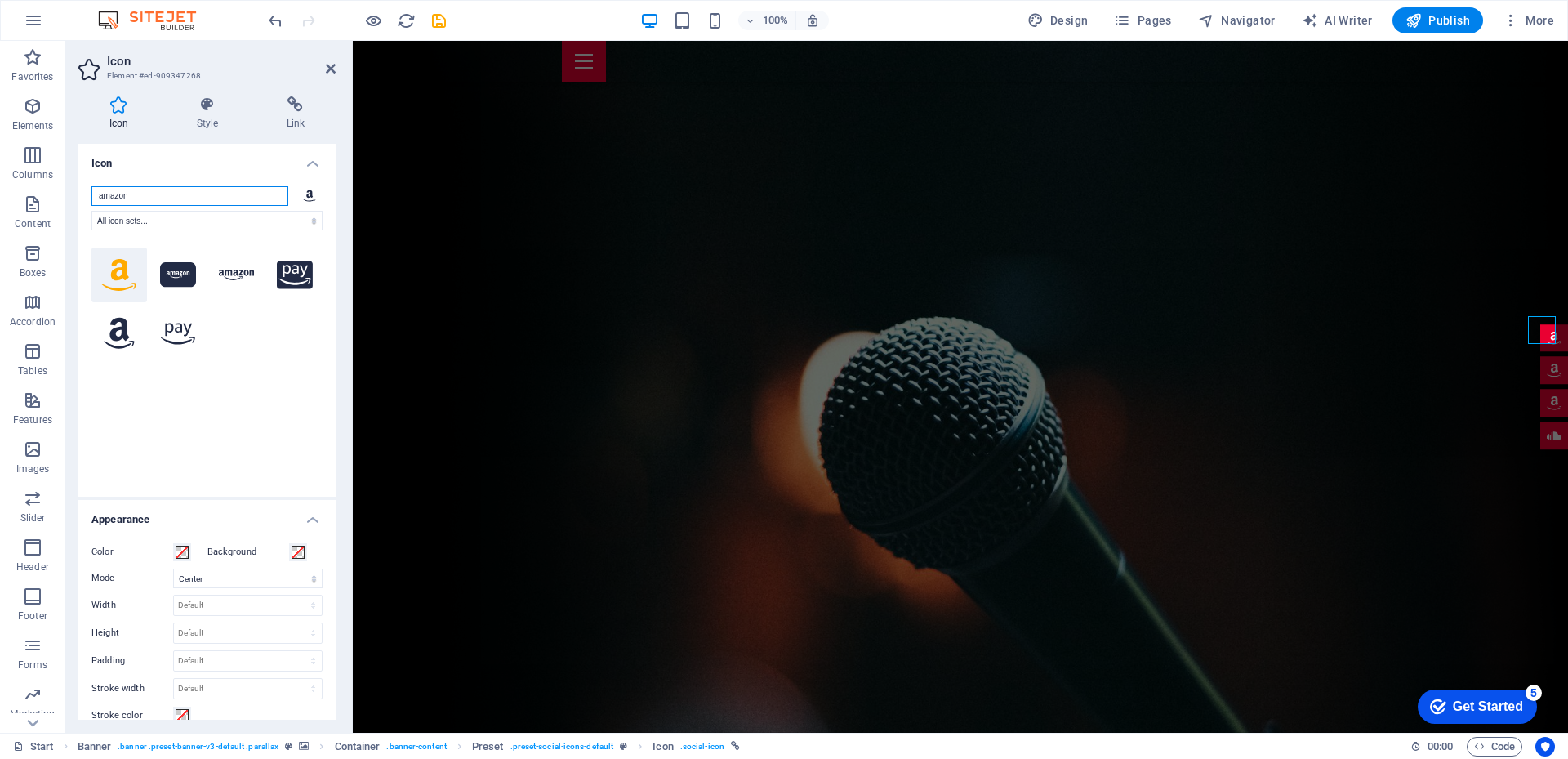
click at [249, 191] on input "amazon" at bounding box center [189, 196] width 197 height 20
click at [307, 191] on icon at bounding box center [309, 195] width 13 height 12
drag, startPoint x: 221, startPoint y: 189, endPoint x: 77, endPoint y: 183, distance: 144.1
click at [77, 183] on div "Icon Style Link Icon amazon All icon sets... IcoFont Ionicons FontAwesome Brand…" at bounding box center [207, 407] width 283 height 650
type input "instagram"
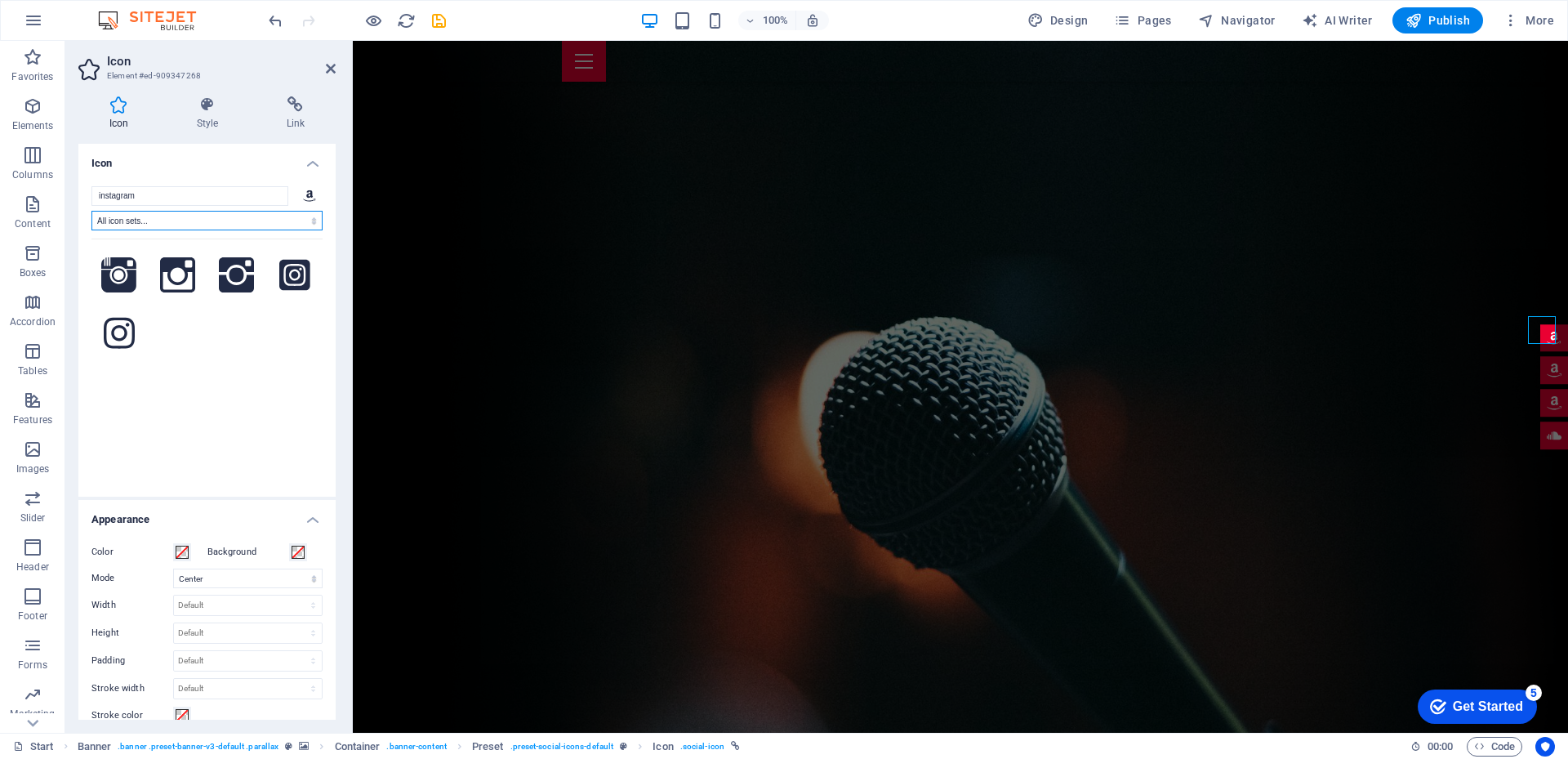
click at [280, 217] on select "All icon sets... IcoFont Ionicons FontAwesome Brands FontAwesome Duotone FontAw…" at bounding box center [207, 221] width 231 height 20
click at [91, 211] on select "All icon sets... IcoFont Ionicons FontAwesome Brands FontAwesome Duotone FontAw…" at bounding box center [207, 221] width 231 height 20
click at [278, 221] on select "All icon sets... IcoFont Ionicons FontAwesome Brands FontAwesome Duotone FontAw…" at bounding box center [207, 221] width 231 height 20
click at [91, 211] on select "All icon sets... IcoFont Ionicons FontAwesome Brands FontAwesome Duotone FontAw…" at bounding box center [207, 221] width 231 height 20
click at [230, 226] on select "All icon sets... IcoFont Ionicons FontAwesome Brands FontAwesome Duotone FontAw…" at bounding box center [207, 221] width 231 height 20
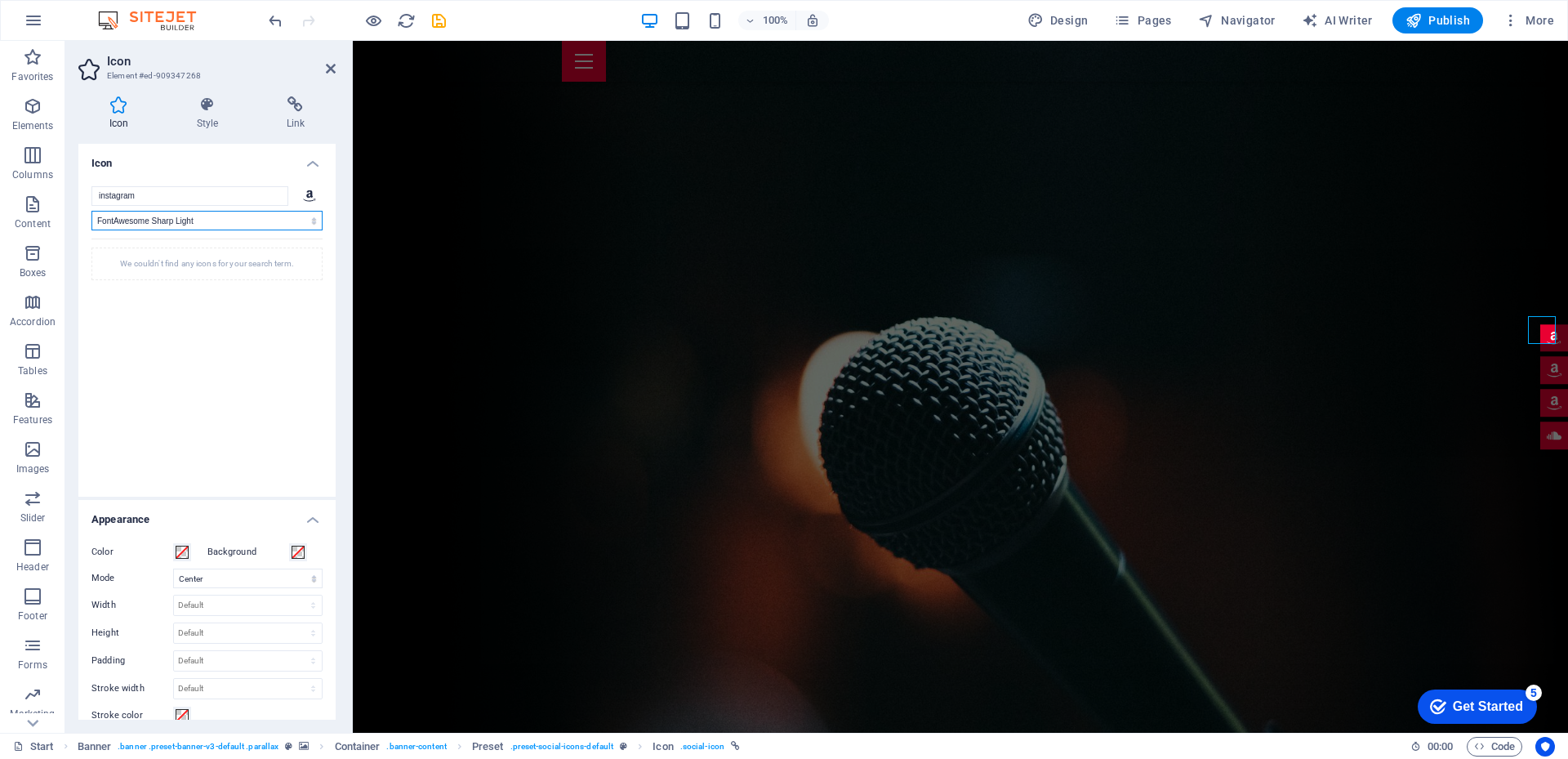
click at [91, 211] on select "All icon sets... IcoFont Ionicons FontAwesome Brands FontAwesome Duotone FontAw…" at bounding box center [207, 221] width 231 height 20
click at [215, 218] on select "All icon sets... IcoFont Ionicons FontAwesome Brands FontAwesome Duotone FontAw…" at bounding box center [207, 221] width 231 height 20
click at [91, 211] on select "All icon sets... IcoFont Ionicons FontAwesome Brands FontAwesome Duotone FontAw…" at bounding box center [207, 221] width 231 height 20
click at [261, 223] on select "All icon sets... IcoFont Ionicons FontAwesome Brands FontAwesome Duotone FontAw…" at bounding box center [207, 221] width 231 height 20
click at [91, 211] on select "All icon sets... IcoFont Ionicons FontAwesome Brands FontAwesome Duotone FontAw…" at bounding box center [207, 221] width 231 height 20
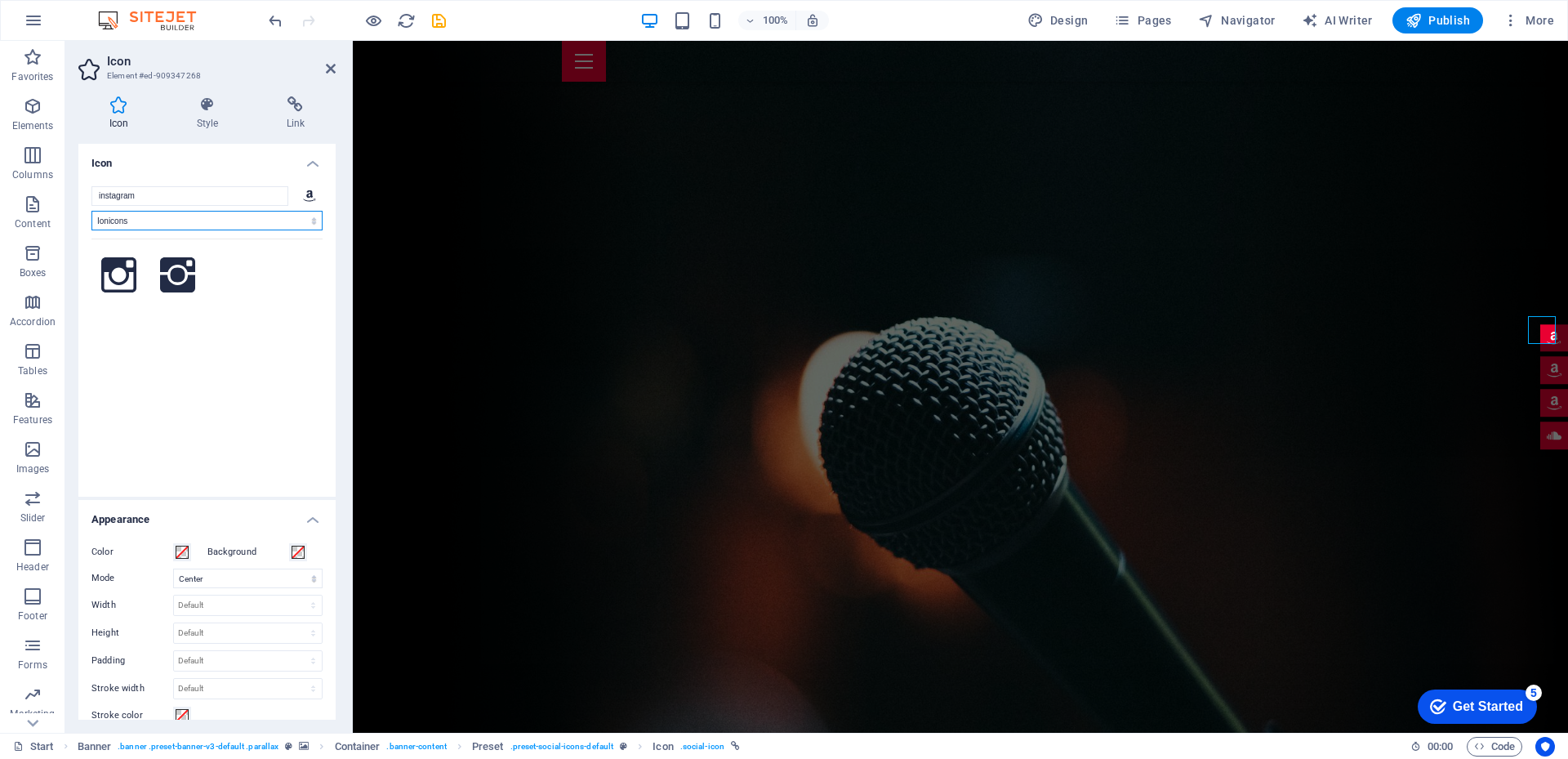
click at [254, 212] on select "All icon sets... IcoFont Ionicons FontAwesome Brands FontAwesome Duotone FontAw…" at bounding box center [207, 221] width 231 height 20
select select "icofont"
click at [91, 211] on select "All icon sets... IcoFont Ionicons FontAwesome Brands FontAwesome Duotone FontAw…" at bounding box center [207, 221] width 231 height 20
click at [191, 221] on select "All icon sets... IcoFont Ionicons FontAwesome Brands FontAwesome Duotone FontAw…" at bounding box center [207, 221] width 231 height 20
select select
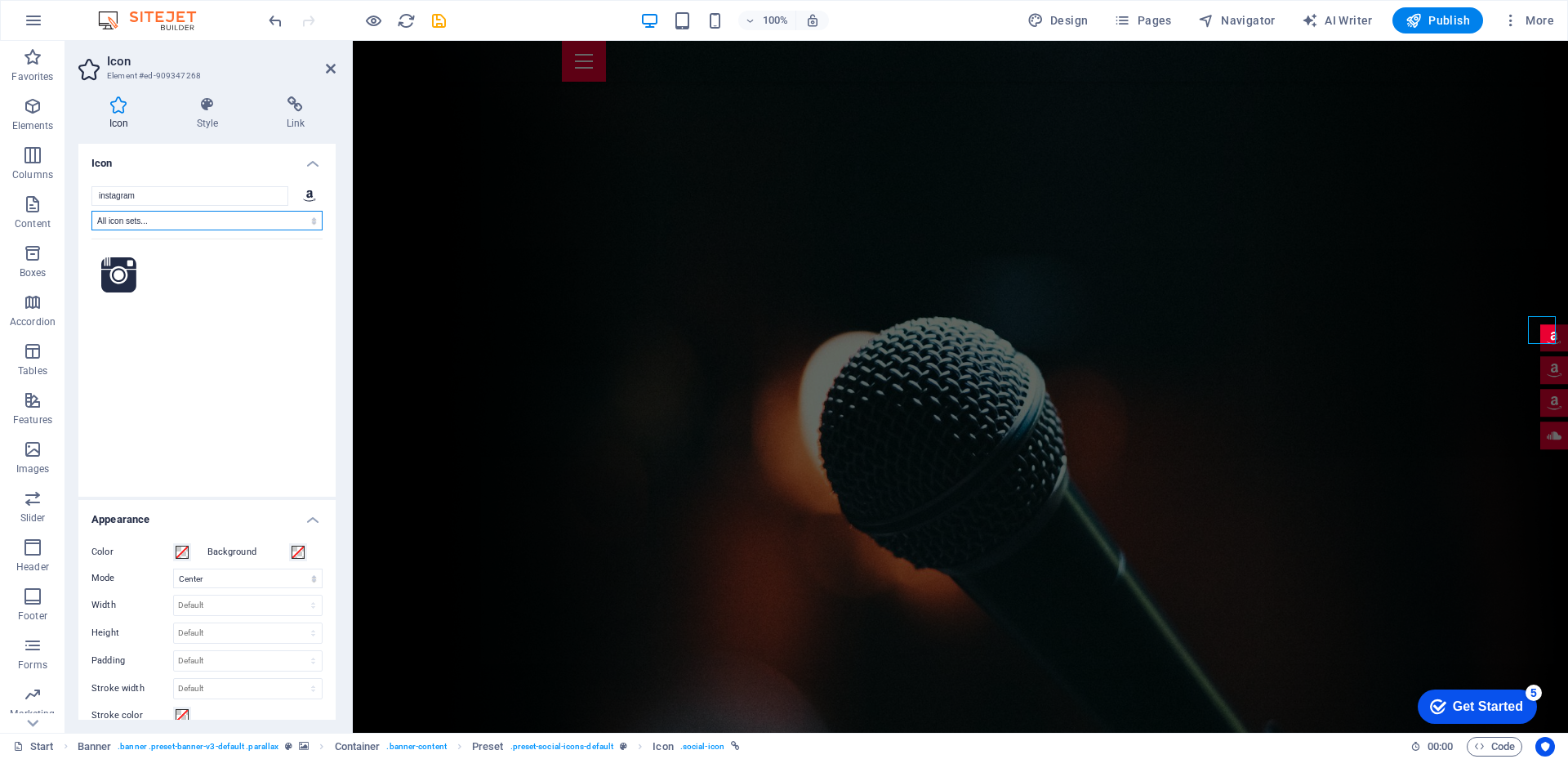
click at [91, 211] on select "All icon sets... IcoFont Ionicons FontAwesome Brands FontAwesome Duotone FontAw…" at bounding box center [207, 221] width 231 height 20
click at [186, 378] on div "We couldn't find any icons for your search term." at bounding box center [207, 357] width 231 height 237
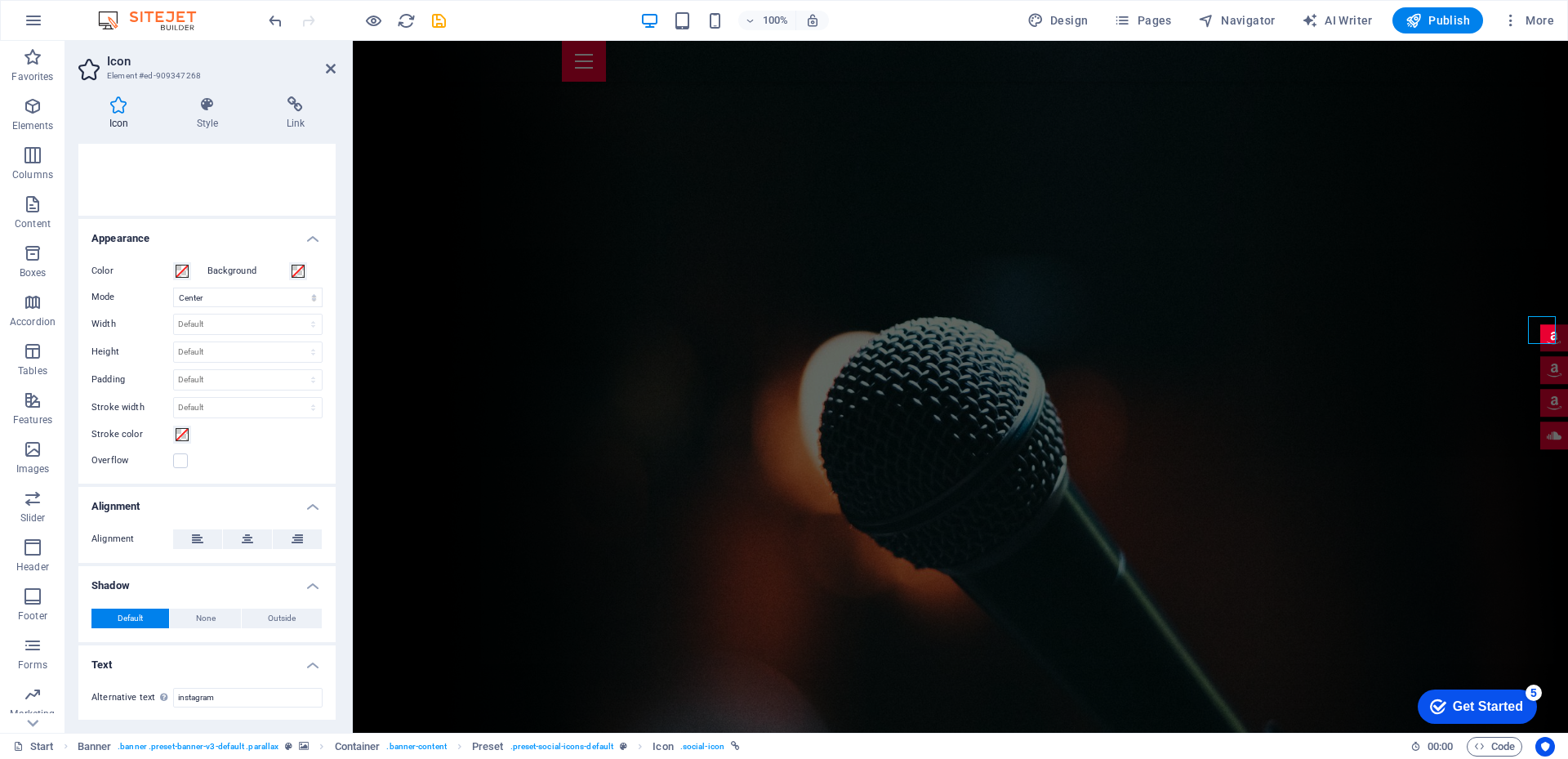
scroll to position [282, 0]
click at [1519, 305] on icon at bounding box center [1514, 306] width 9 height 17
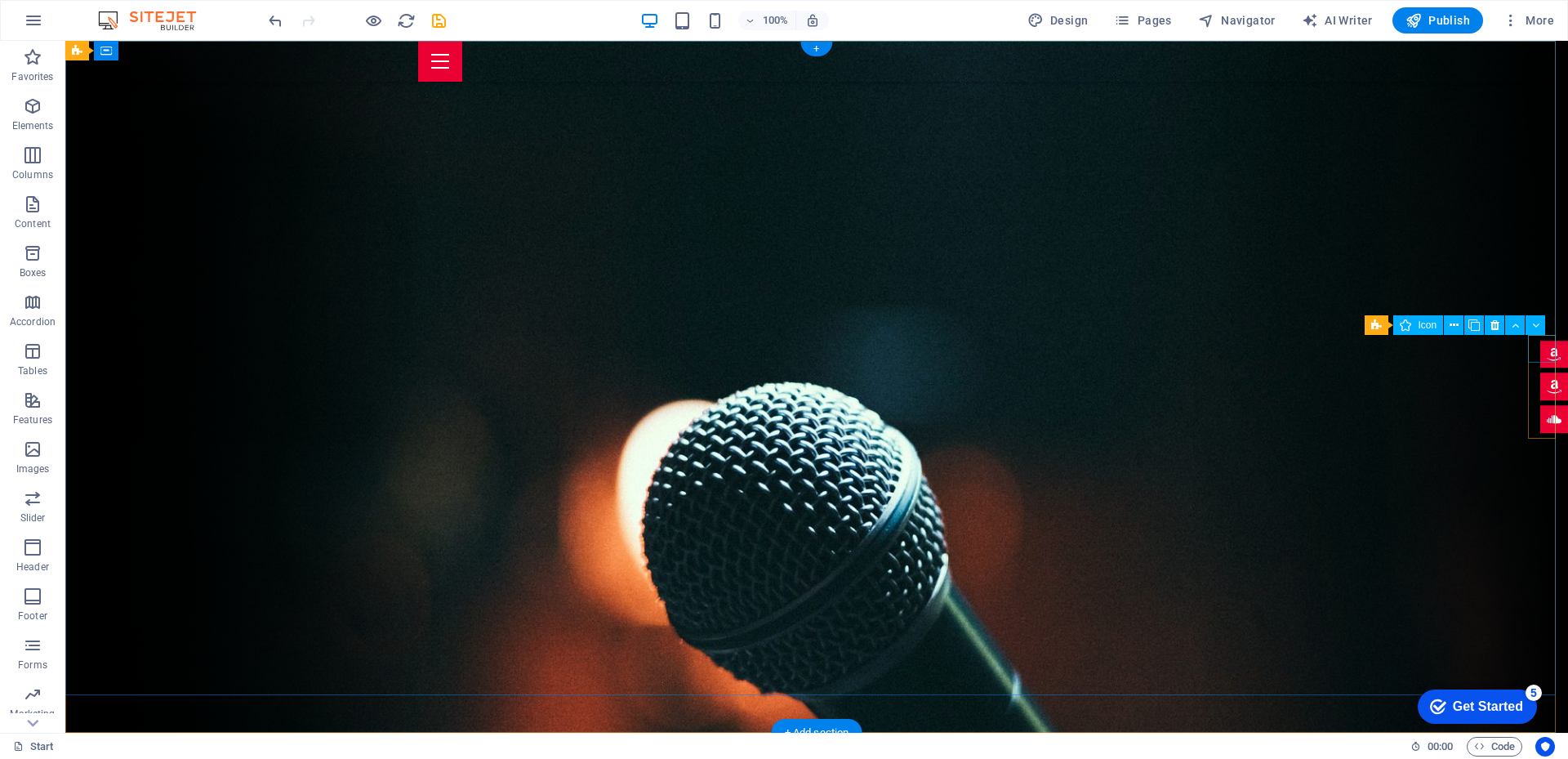
click at [1540, 345] on figure at bounding box center [1554, 355] width 28 height 28
click at [1494, 320] on icon at bounding box center [1494, 325] width 9 height 17
click at [1540, 366] on figure at bounding box center [1554, 371] width 28 height 28
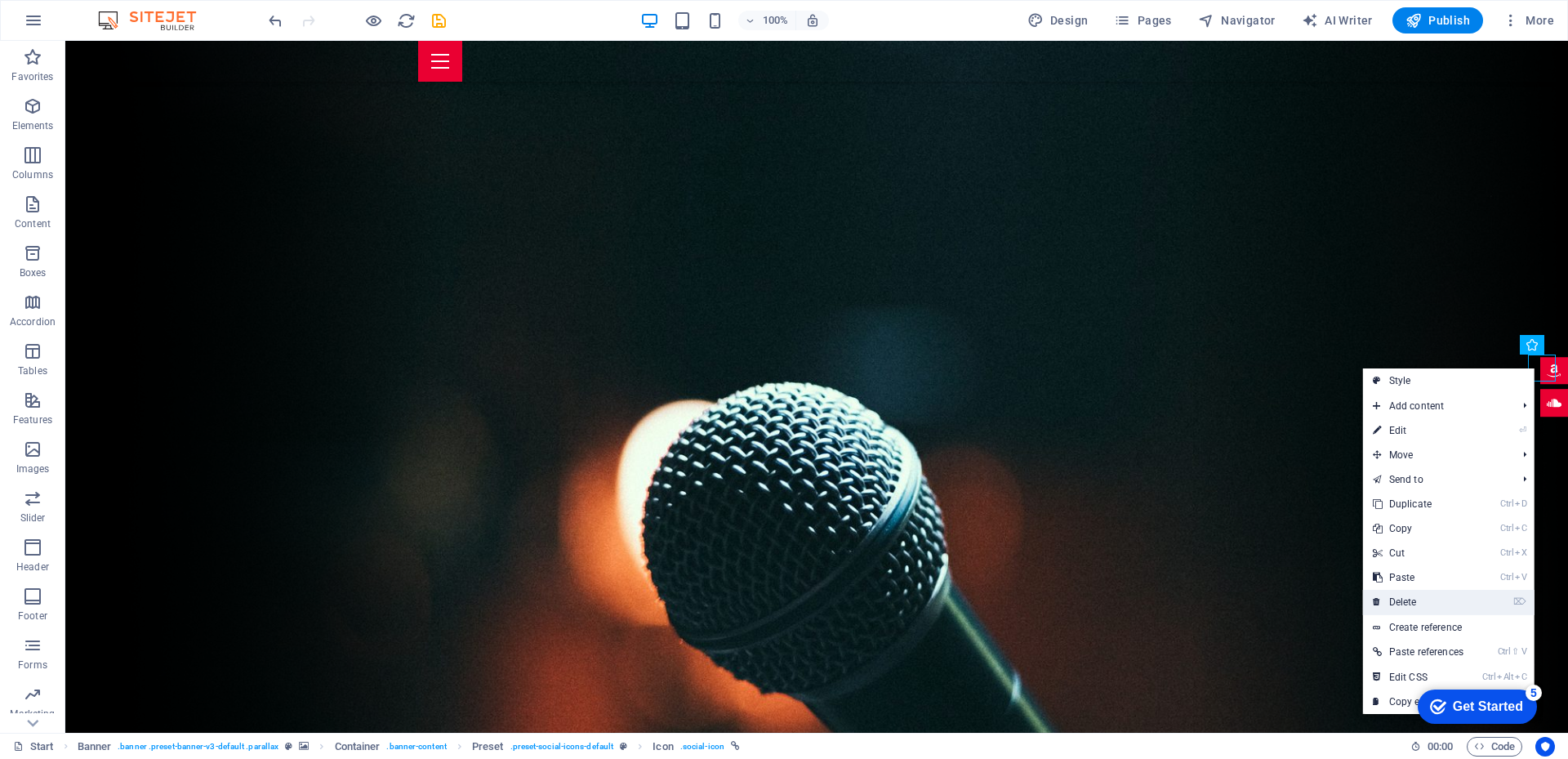
click at [1407, 599] on link "⌦ Delete" at bounding box center [1418, 602] width 110 height 25
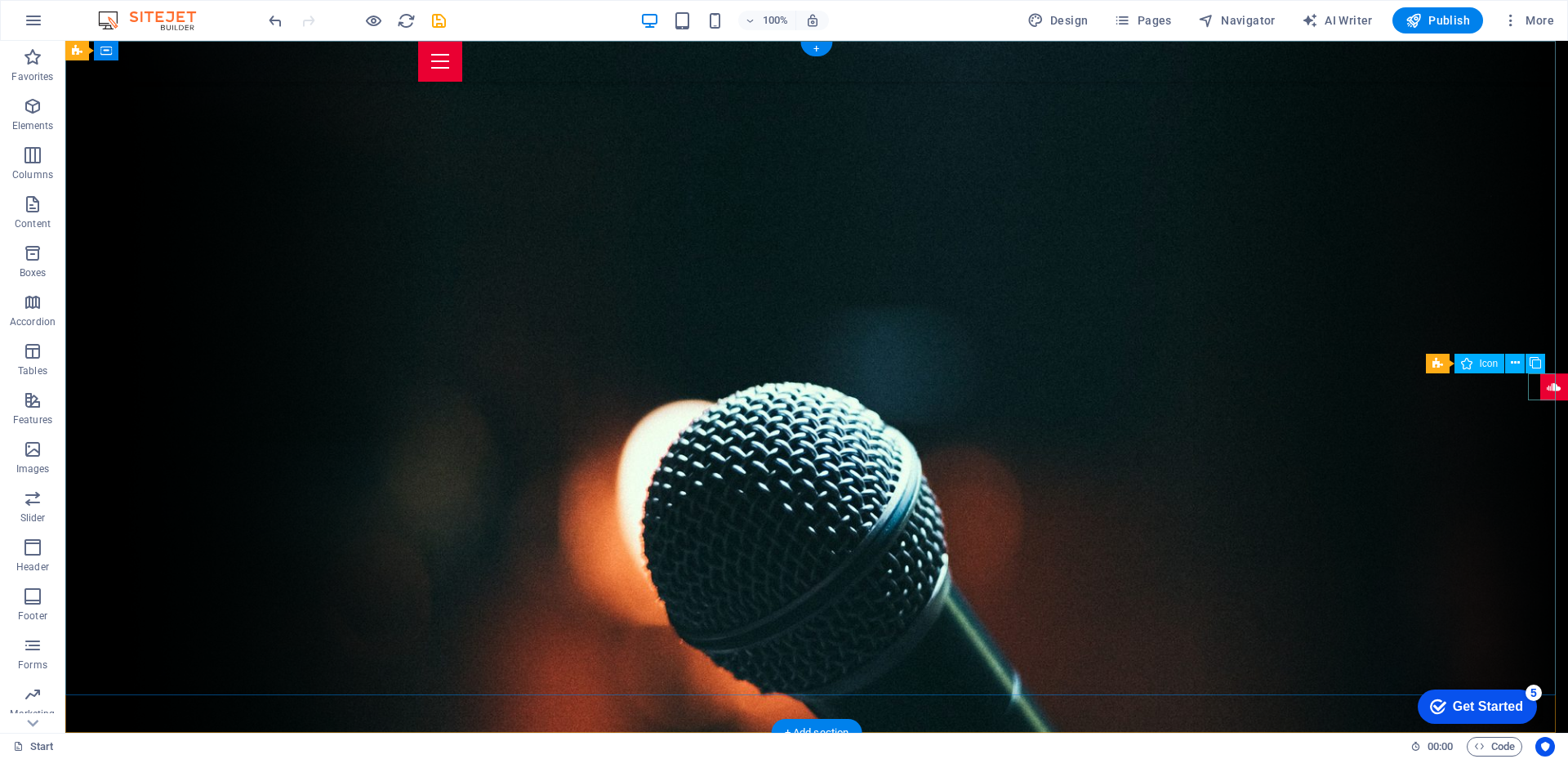
click at [1542, 391] on figure at bounding box center [1554, 387] width 28 height 28
click at [1511, 361] on icon at bounding box center [1514, 363] width 9 height 17
click at [1488, 365] on span "Icon" at bounding box center [1488, 363] width 19 height 10
click at [1518, 365] on icon at bounding box center [1514, 363] width 9 height 17
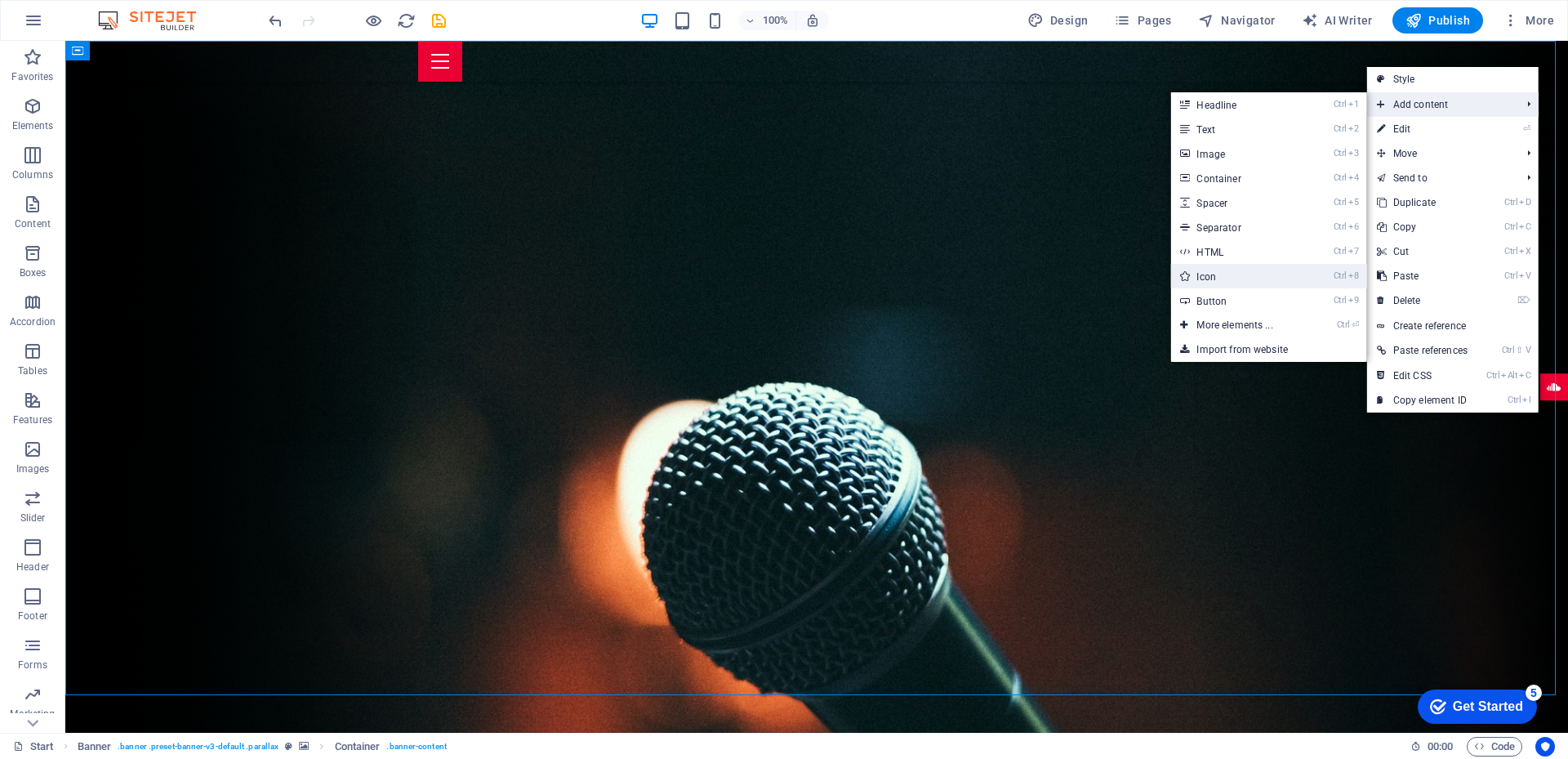
click at [1288, 279] on link "Ctrl 8 Icon" at bounding box center [1238, 276] width 135 height 25
select select "xMidYMid"
select select "px"
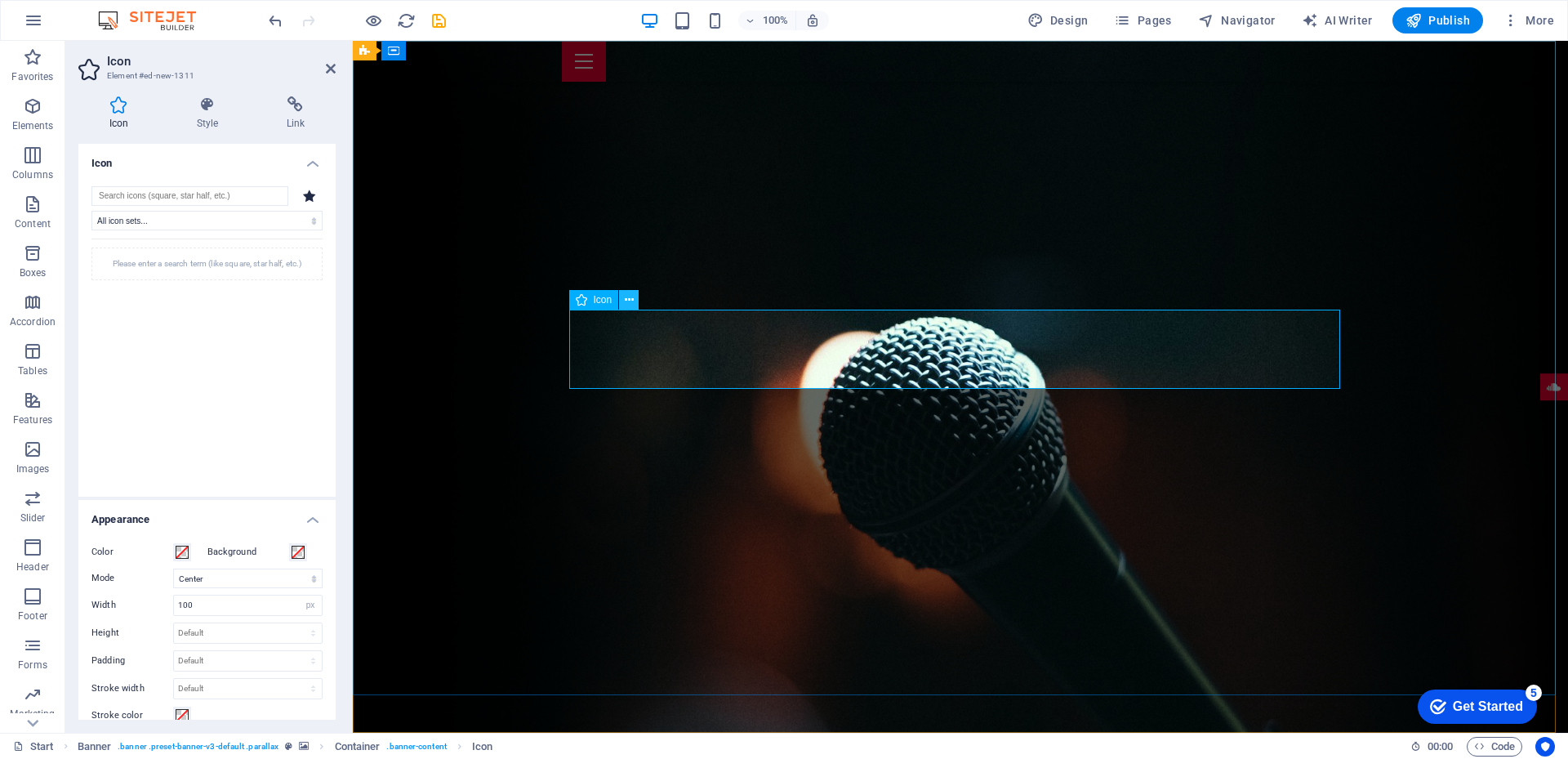
click at [632, 297] on icon at bounding box center [629, 300] width 9 height 17
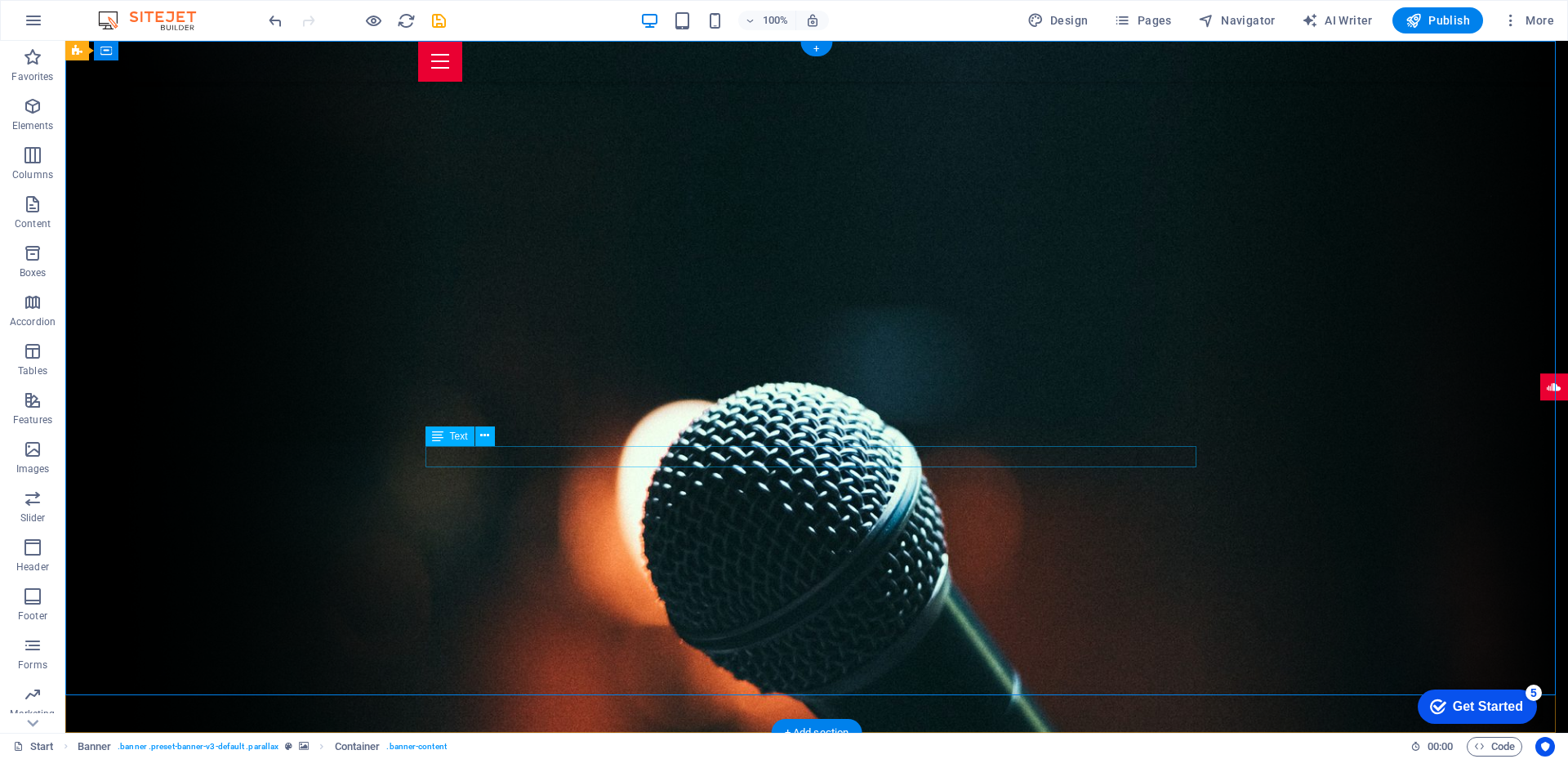
click at [486, 434] on icon at bounding box center [484, 435] width 9 height 17
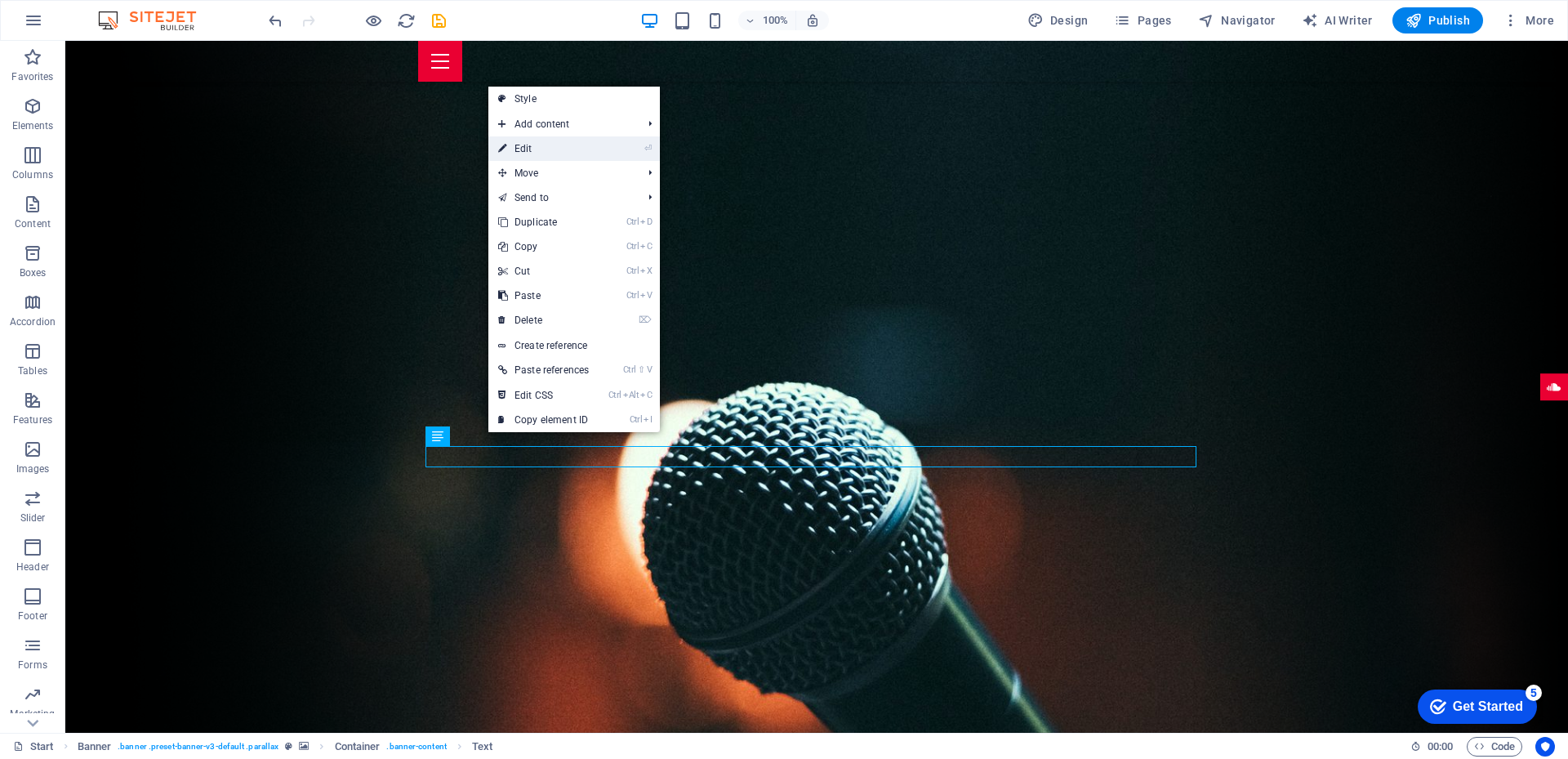
click at [546, 153] on link "⏎ Edit" at bounding box center [543, 149] width 110 height 25
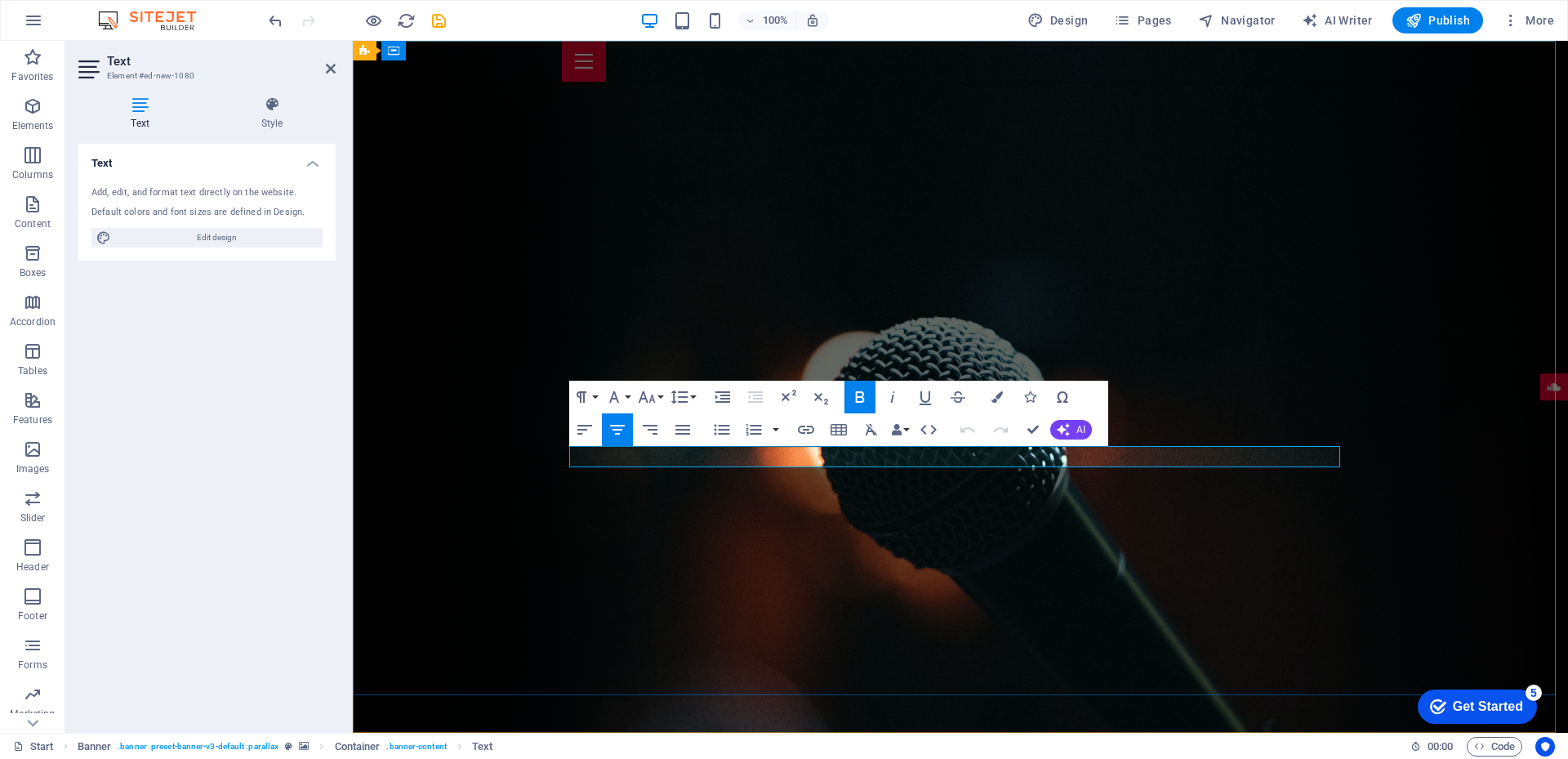
click at [657, 393] on button "Font Size" at bounding box center [650, 397] width 31 height 33
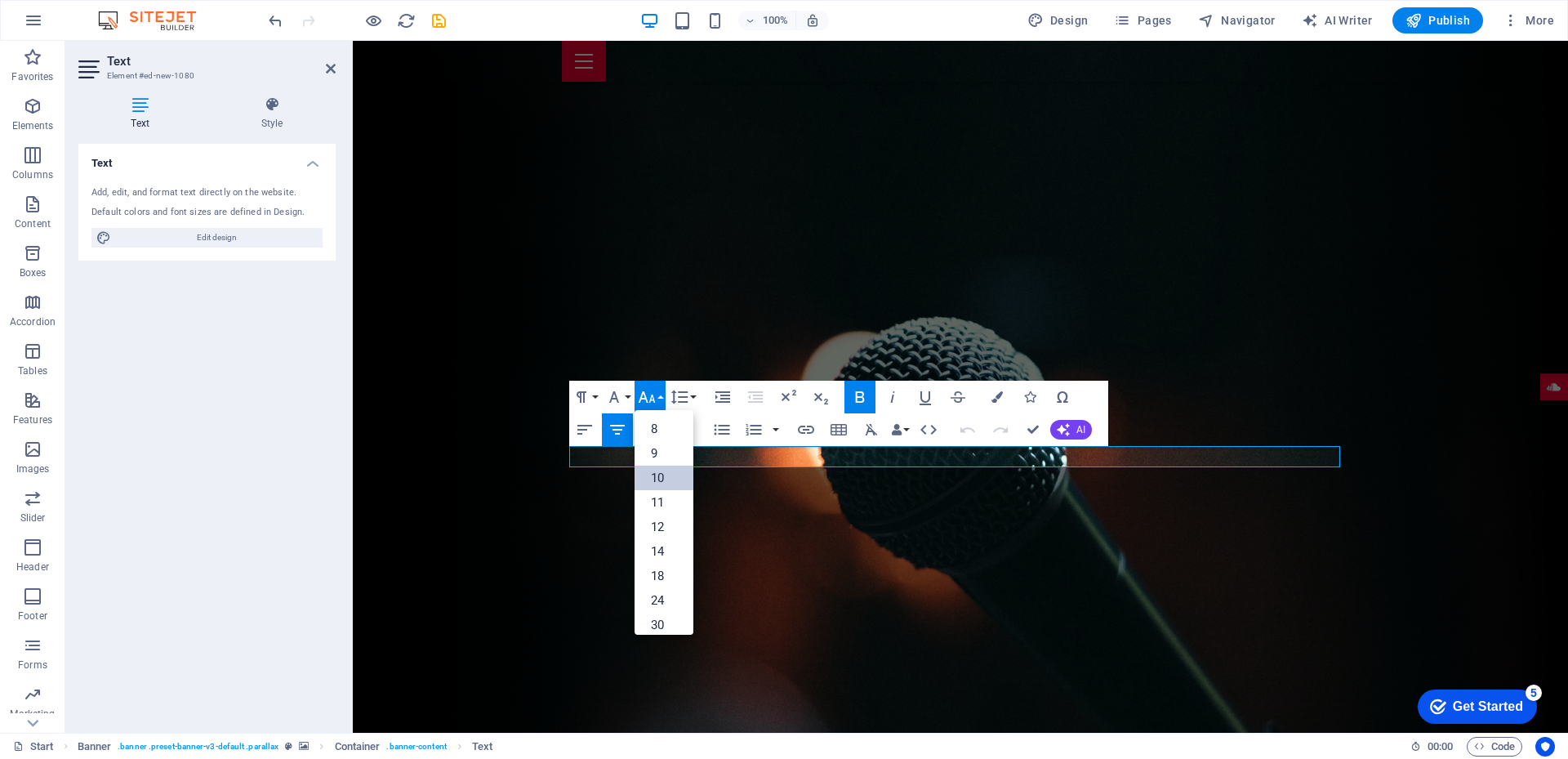
click at [667, 484] on link "10" at bounding box center [663, 477] width 58 height 25
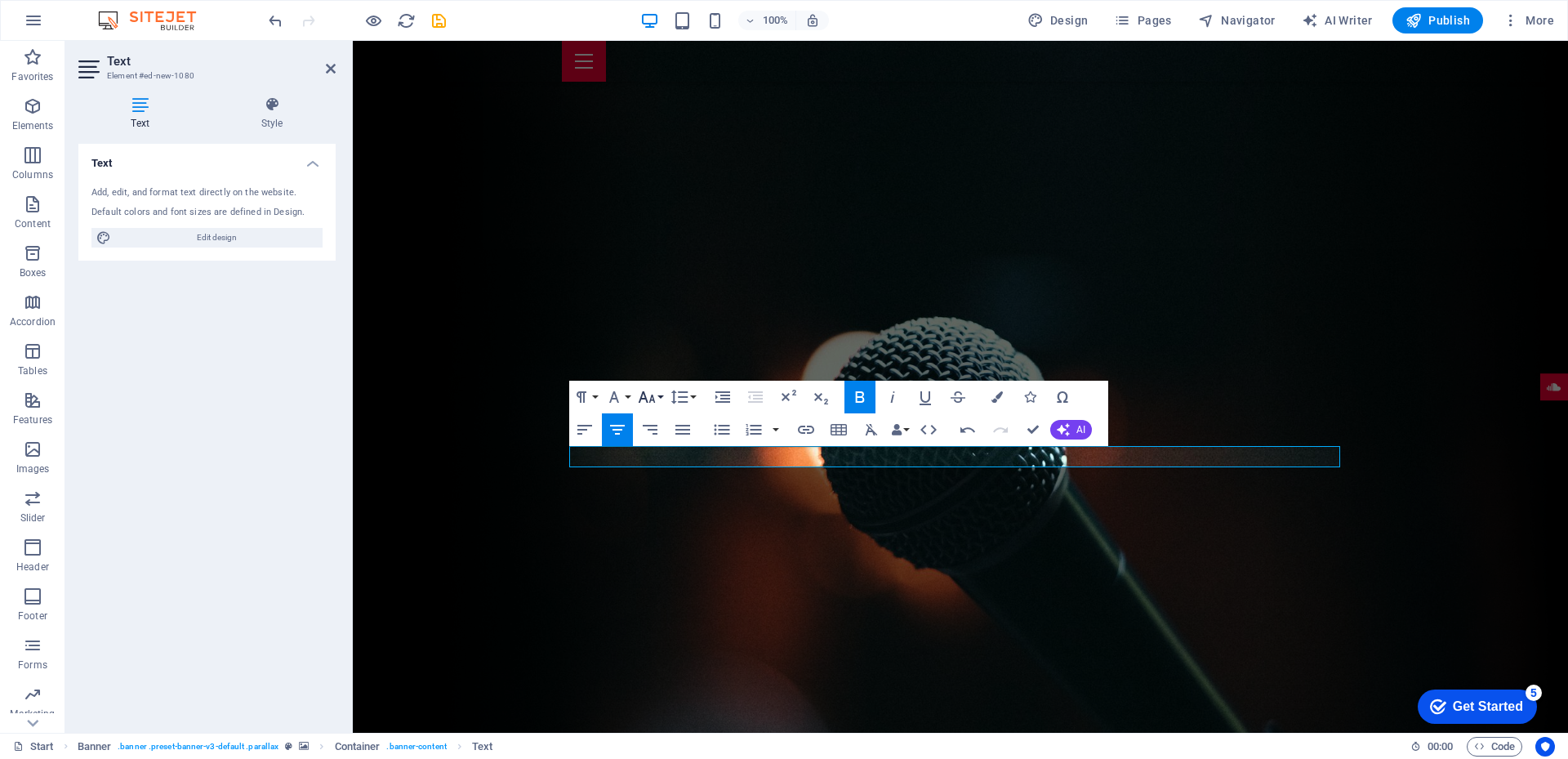
click at [663, 396] on button "Font Size" at bounding box center [650, 397] width 31 height 33
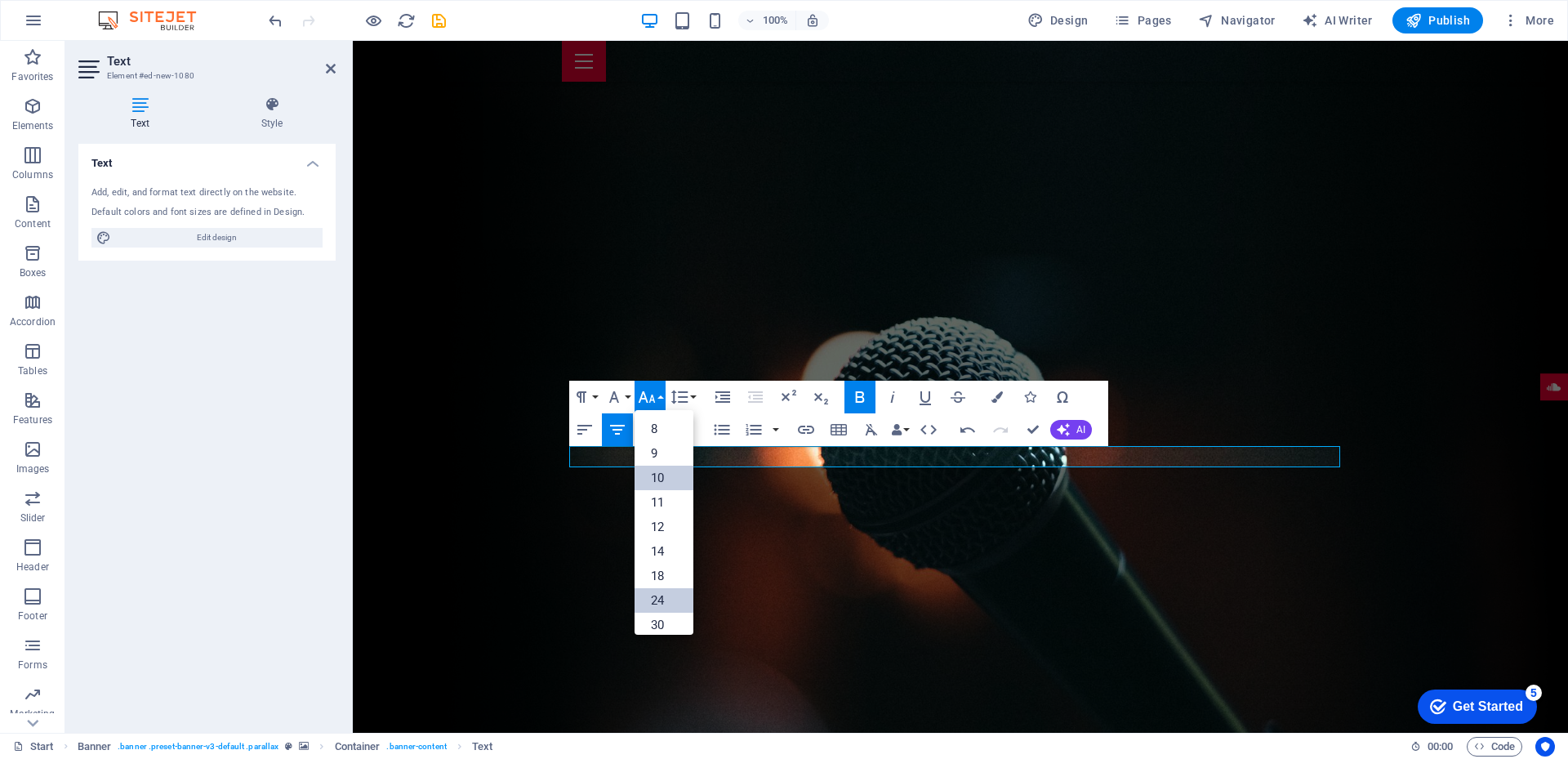
scroll to position [68, 0]
click at [663, 511] on link "18" at bounding box center [663, 508] width 58 height 25
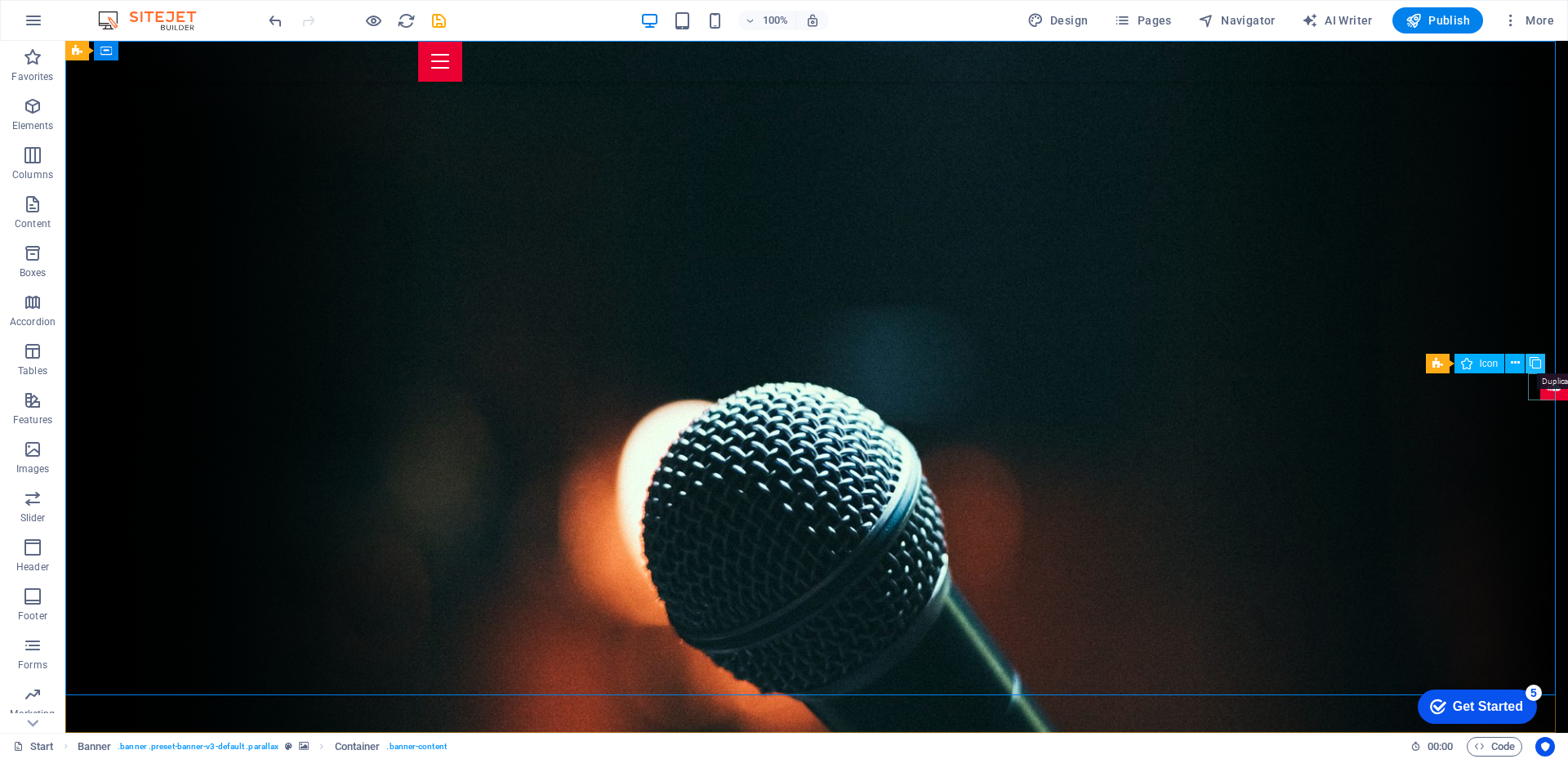
click at [1535, 366] on icon at bounding box center [1535, 363] width 12 height 17
click at [1540, 373] on figure at bounding box center [1554, 371] width 28 height 28
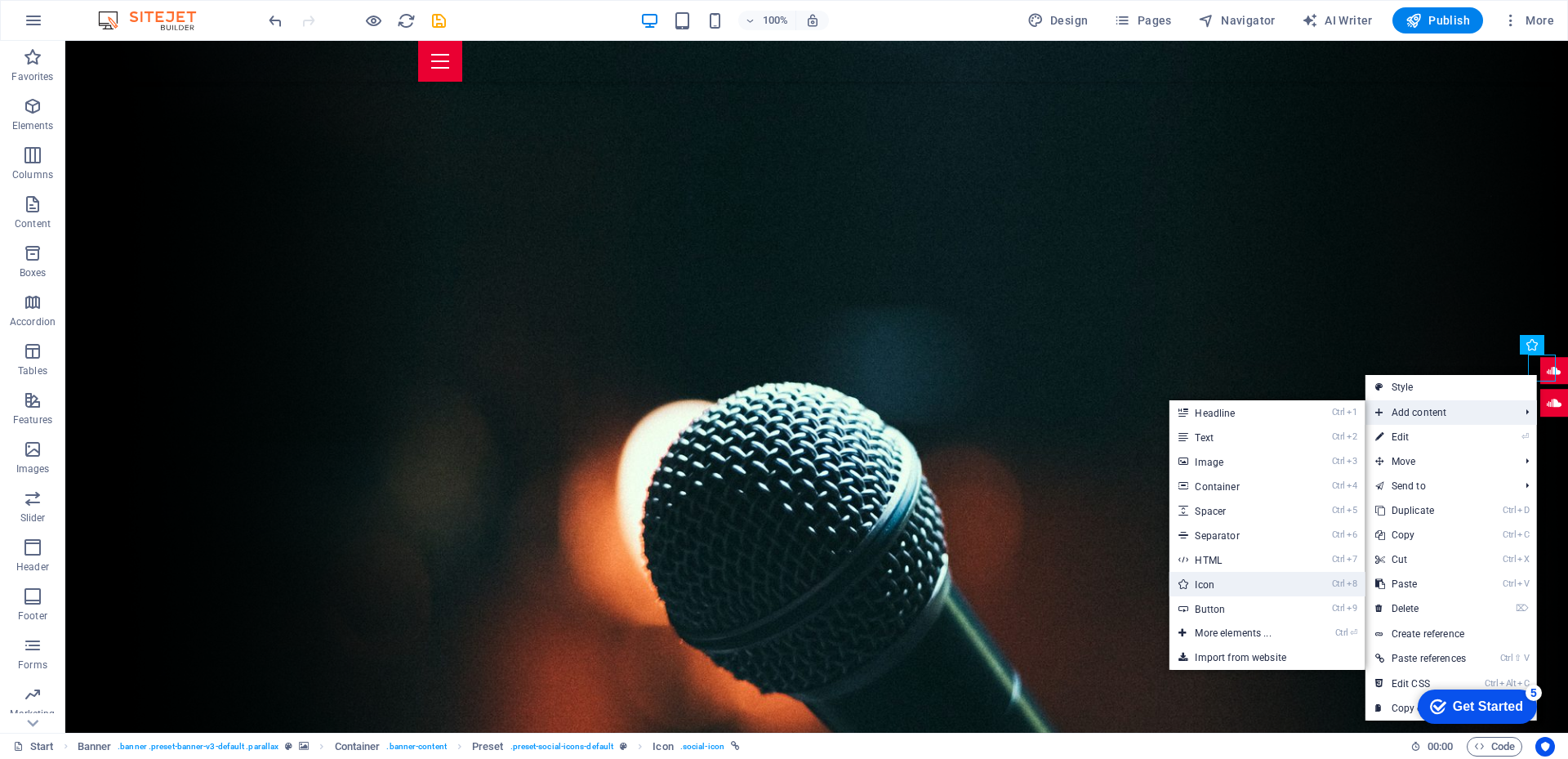
click at [1208, 579] on link "Ctrl 8 Icon" at bounding box center [1236, 584] width 135 height 25
select select "xMidYMid"
select select "px"
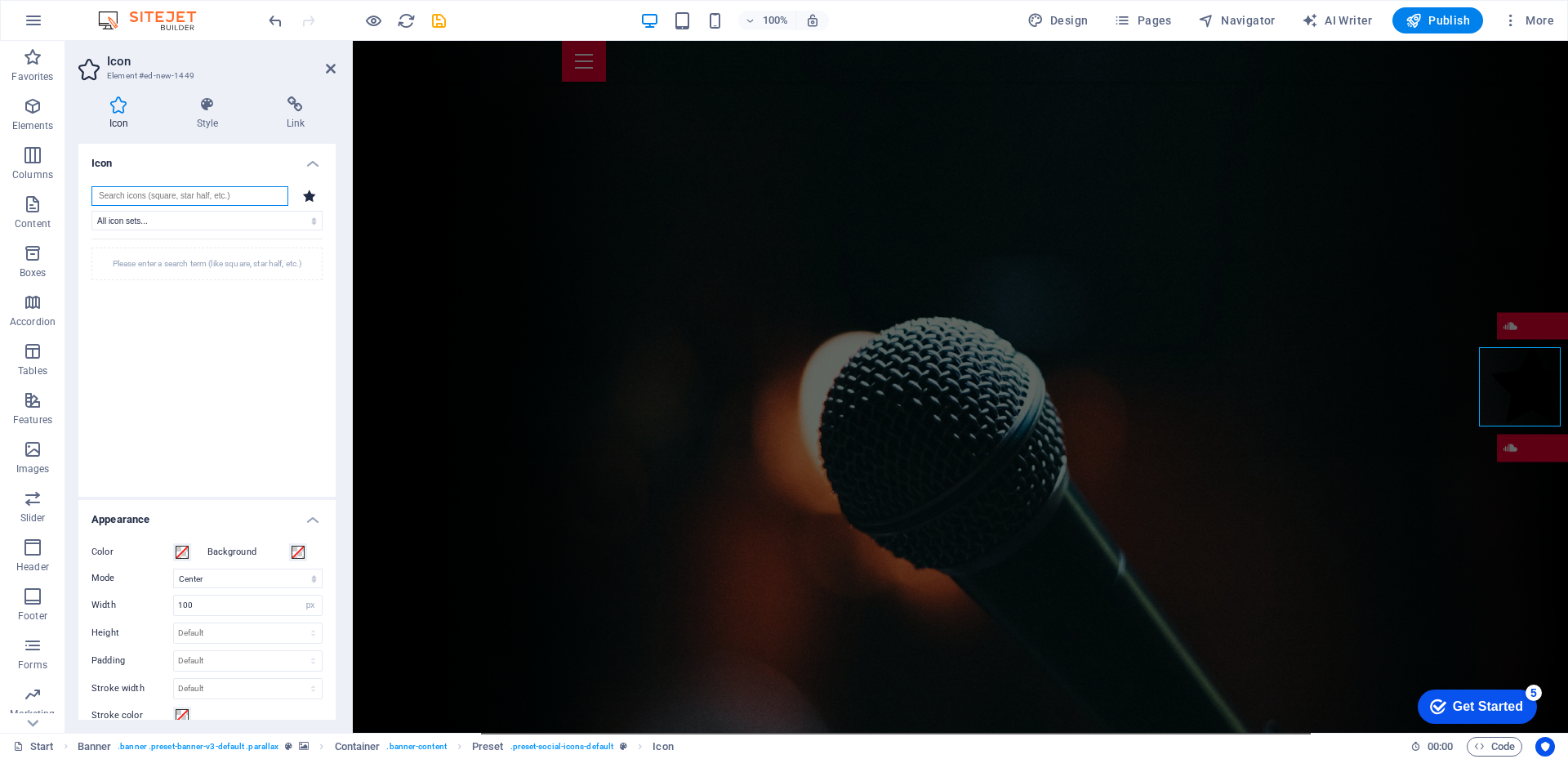
click at [188, 201] on input "search" at bounding box center [189, 196] width 197 height 20
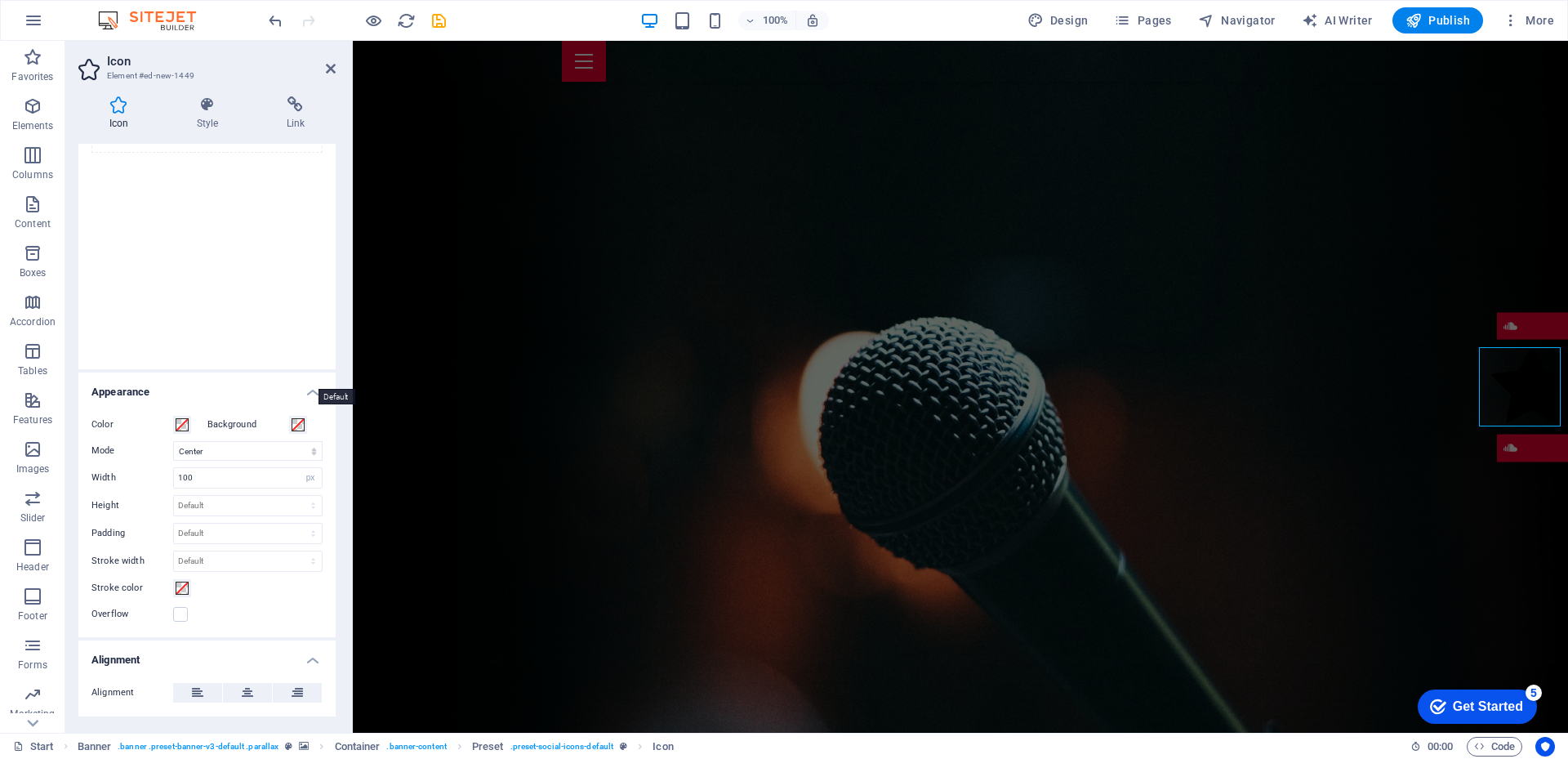
scroll to position [0, 0]
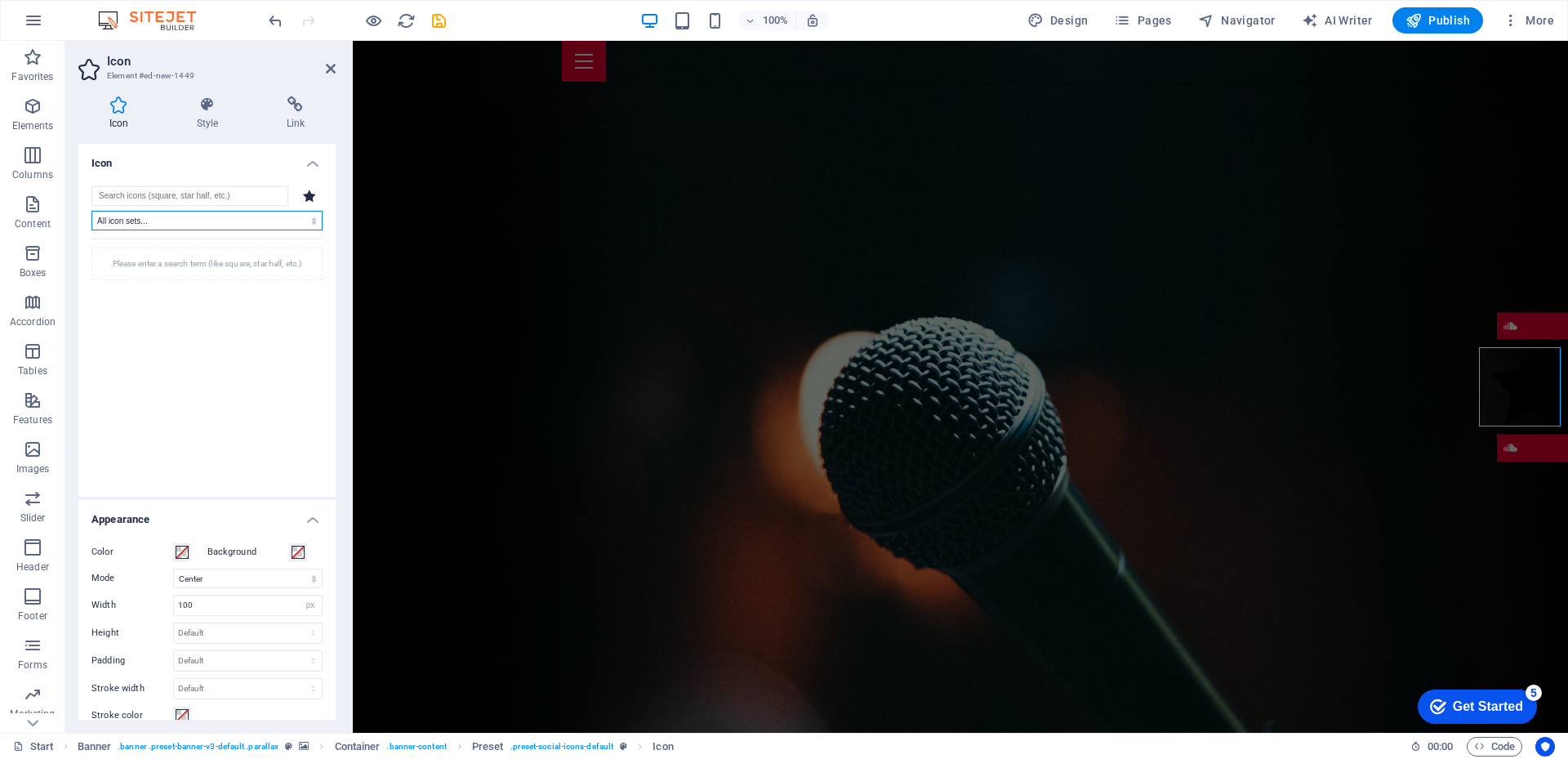
click at [259, 217] on select "All icon sets... IcoFont Ionicons FontAwesome Brands FontAwesome Duotone FontAw…" at bounding box center [207, 221] width 231 height 20
click at [241, 190] on input "search" at bounding box center [189, 196] width 197 height 20
click at [303, 197] on icon at bounding box center [309, 195] width 13 height 12
click at [308, 196] on icon at bounding box center [309, 195] width 13 height 12
click at [302, 111] on icon at bounding box center [295, 105] width 80 height 16
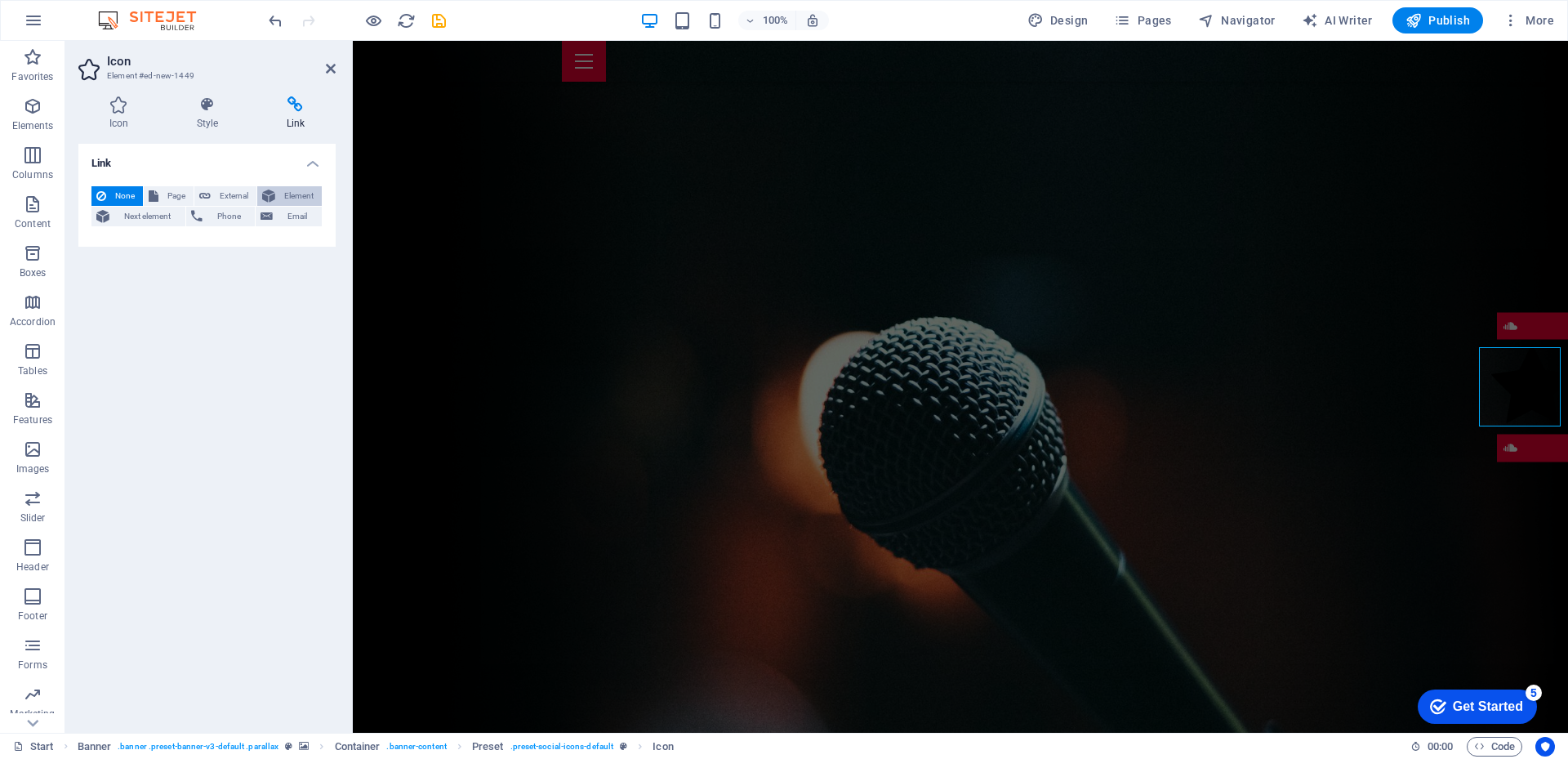
click at [295, 198] on span "Element" at bounding box center [298, 196] width 37 height 20
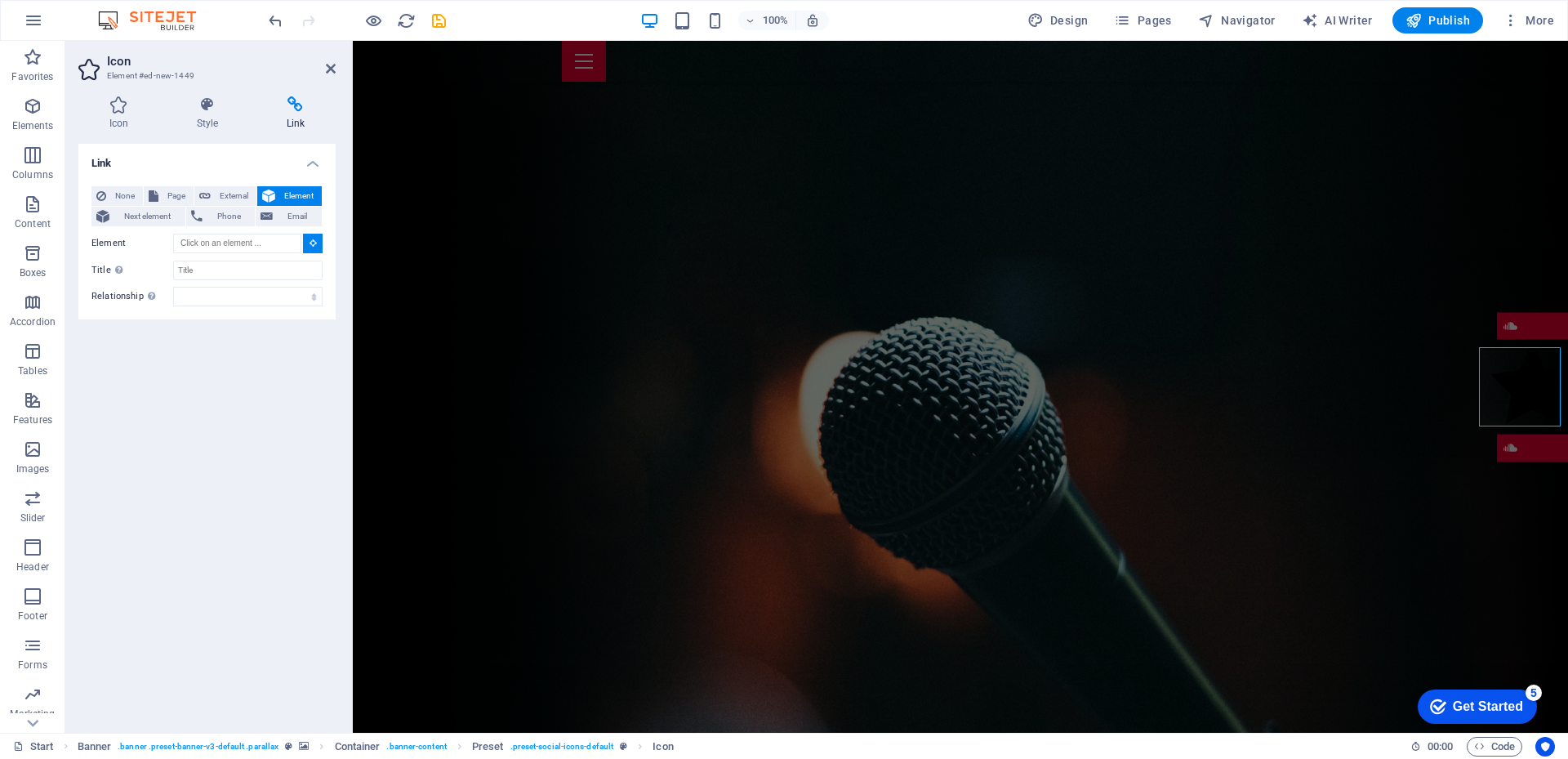
click at [324, 68] on header "Icon Element #ed-new-1449" at bounding box center [207, 63] width 257 height 43
click at [328, 68] on icon at bounding box center [331, 68] width 10 height 13
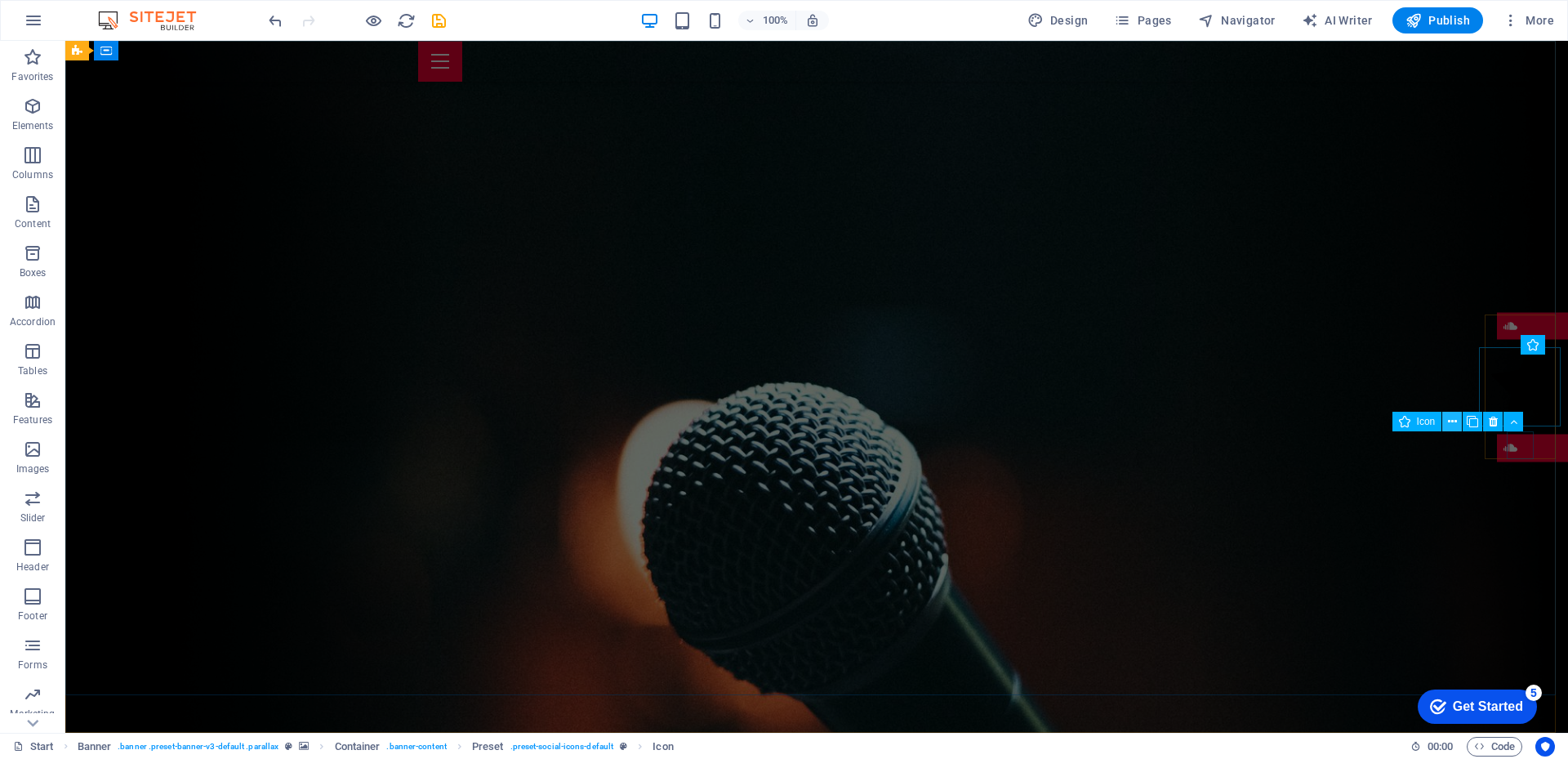
click at [1450, 421] on icon at bounding box center [1452, 421] width 9 height 17
click at [1538, 343] on icon at bounding box center [1539, 338] width 9 height 17
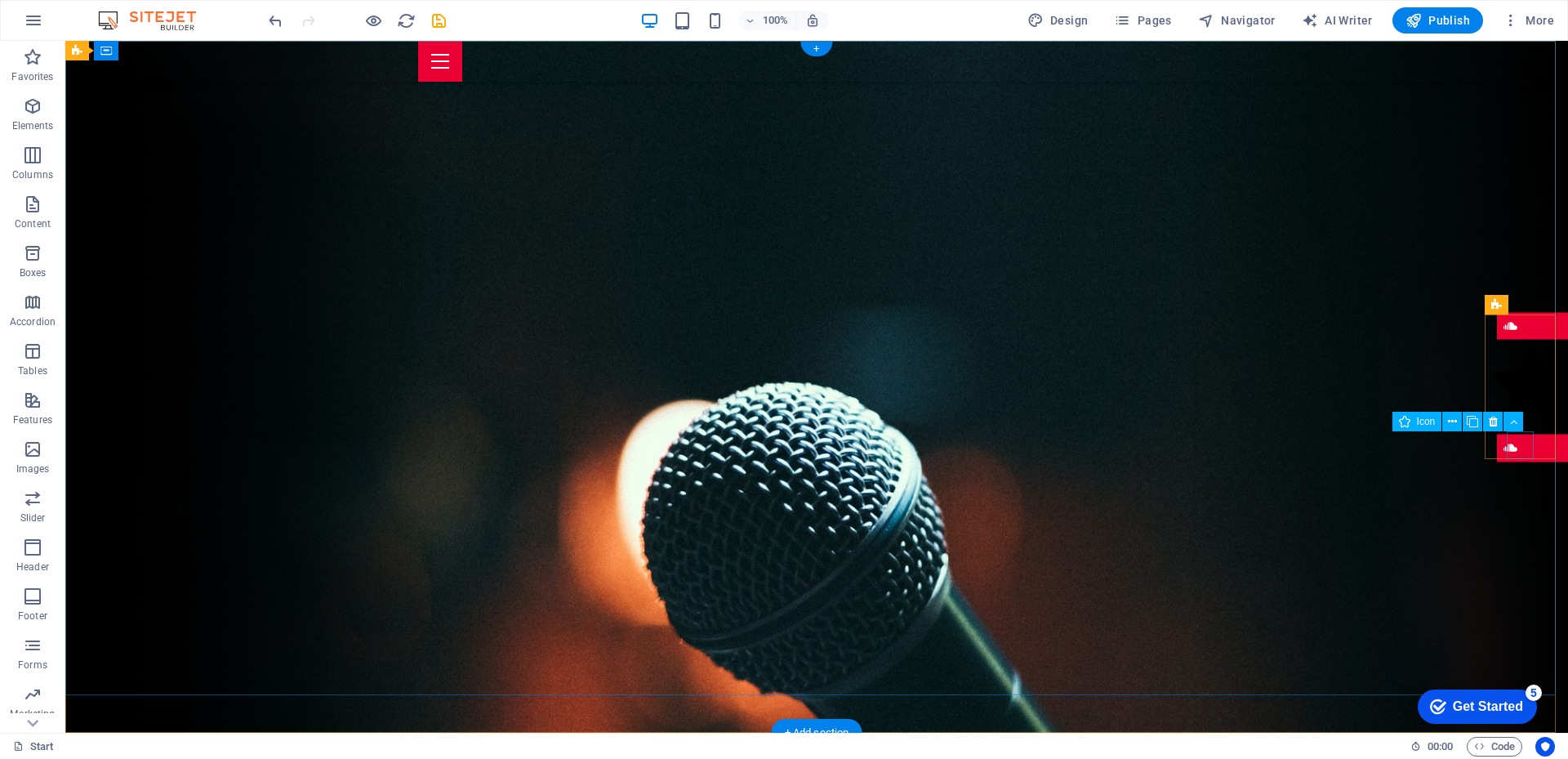
click at [1520, 444] on figure at bounding box center [1532, 448] width 71 height 28
click at [1493, 417] on icon at bounding box center [1492, 421] width 9 height 17
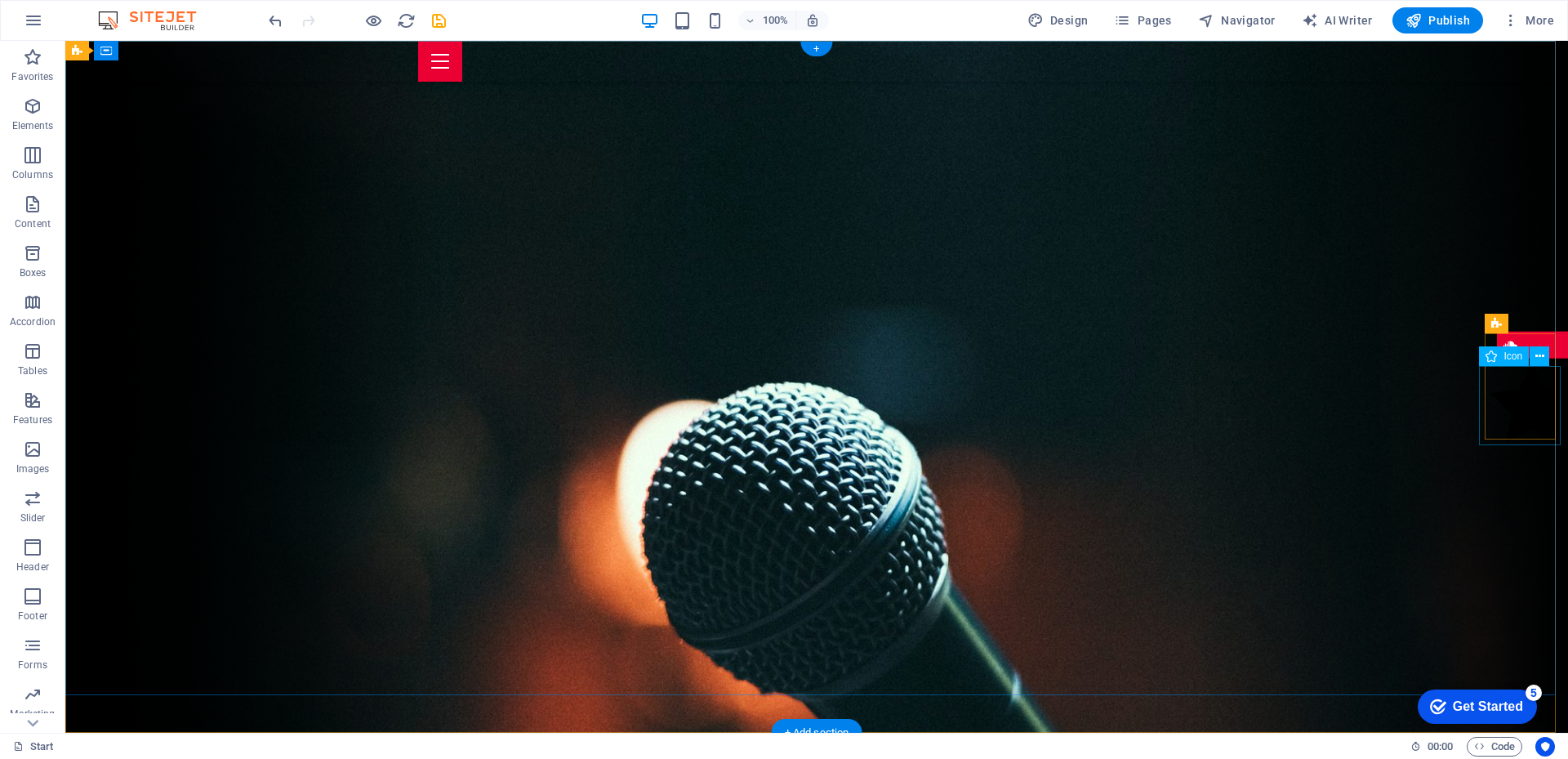
click at [1506, 414] on figure at bounding box center [1531, 405] width 81 height 84
click at [1540, 356] on icon at bounding box center [1539, 356] width 9 height 17
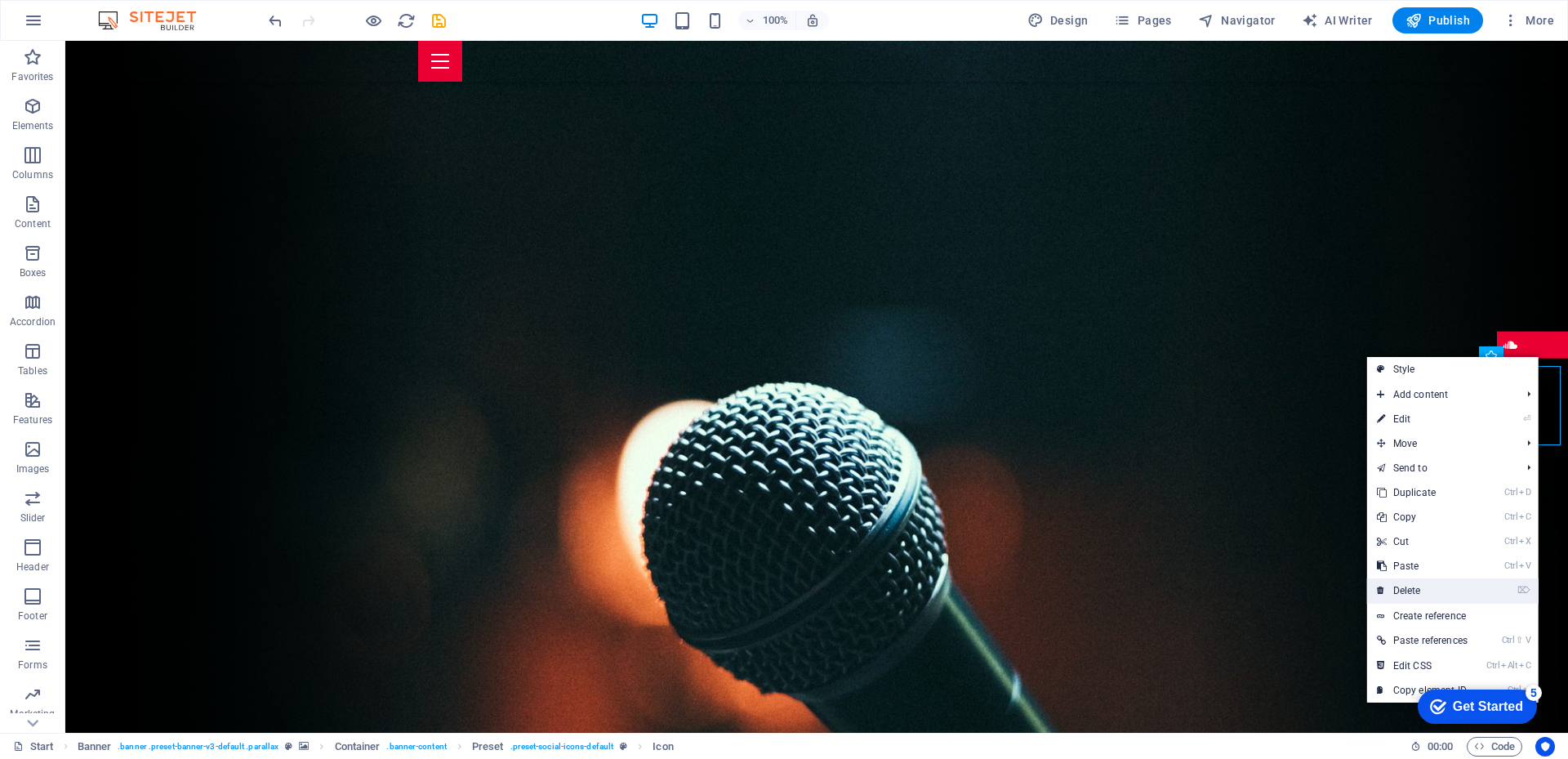
click at [1417, 583] on link "⌦ Delete" at bounding box center [1422, 590] width 110 height 25
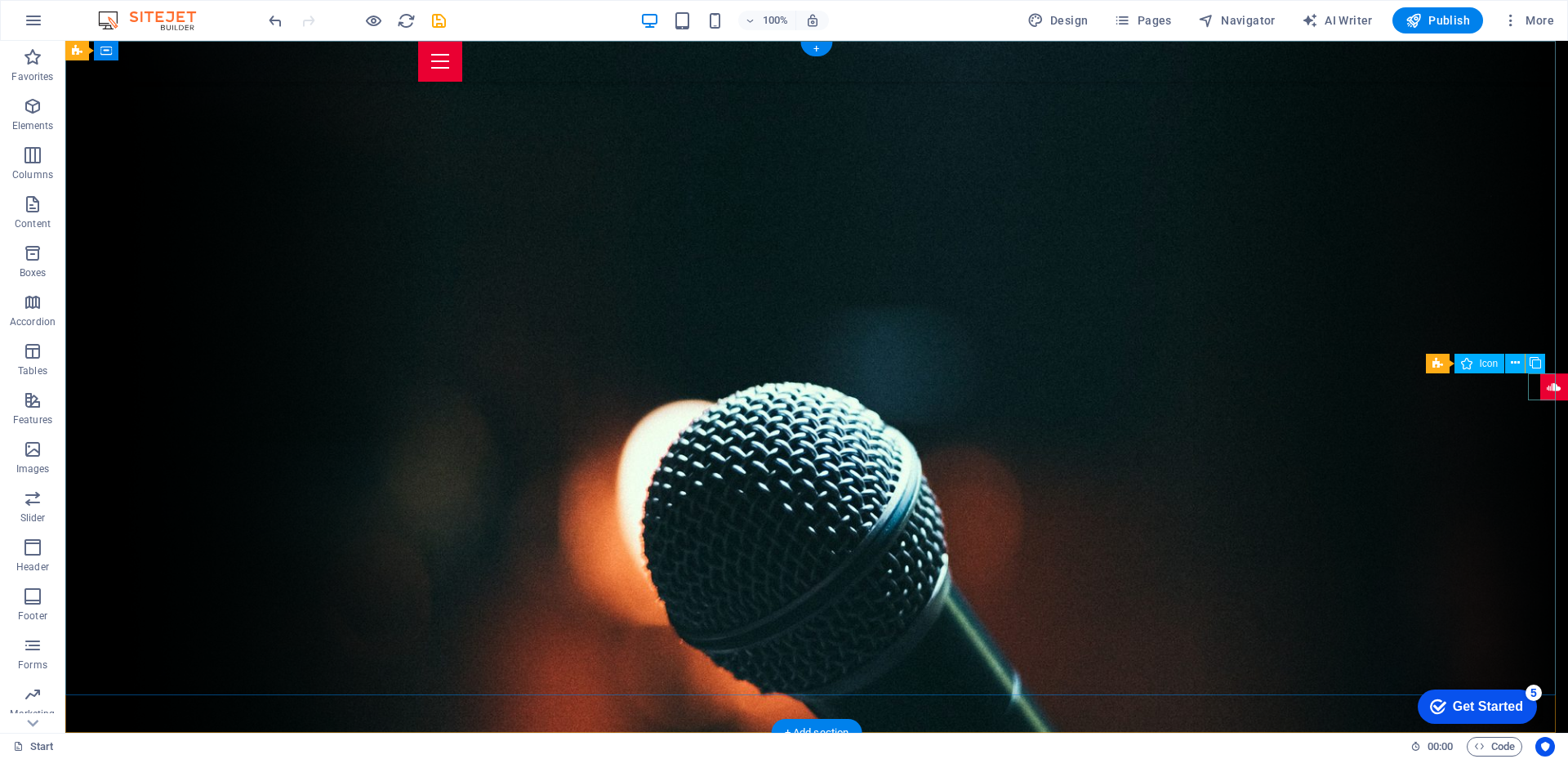
click at [1544, 393] on figure at bounding box center [1554, 387] width 28 height 28
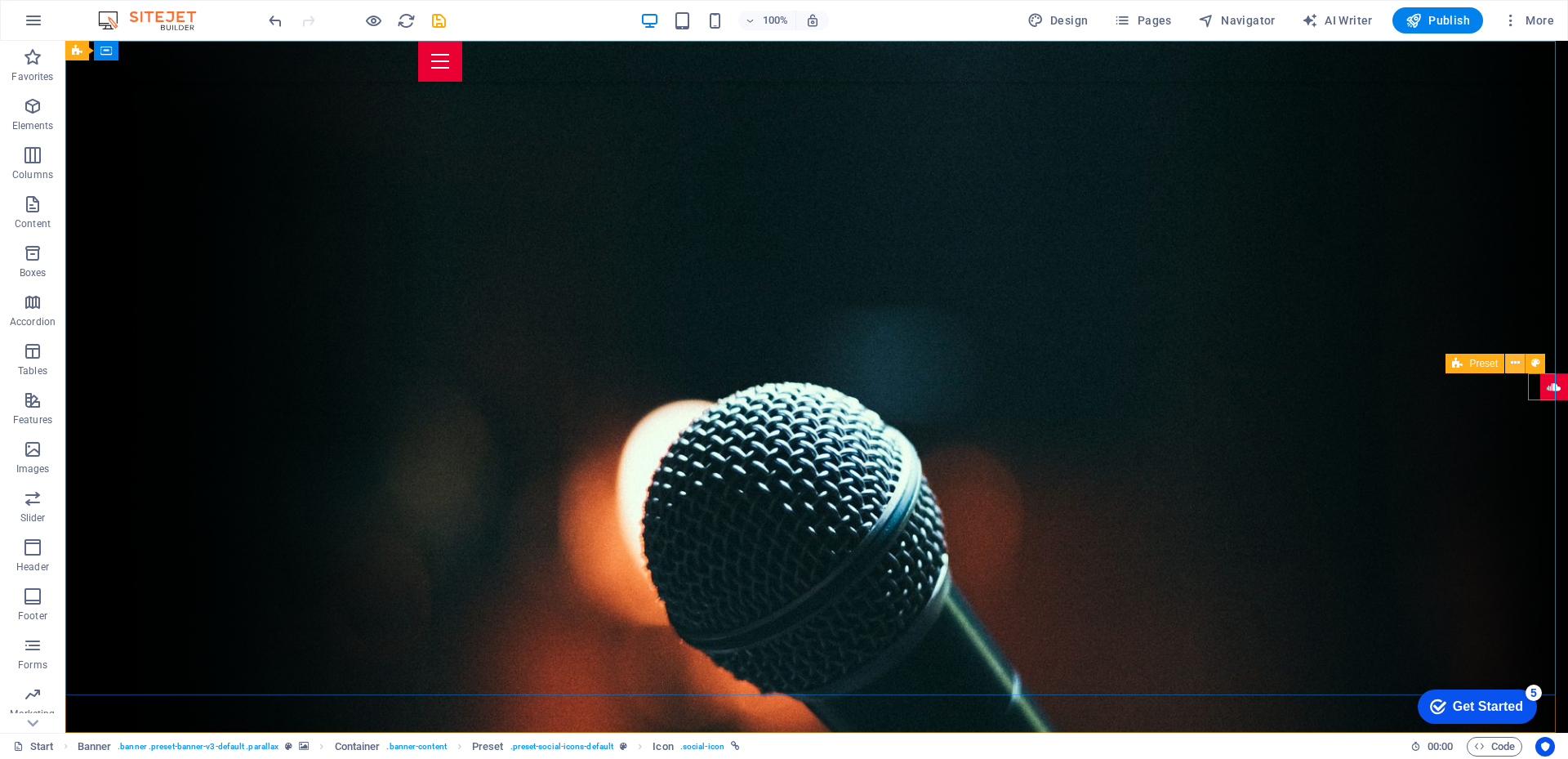
click at [1510, 366] on icon at bounding box center [1514, 363] width 9 height 17
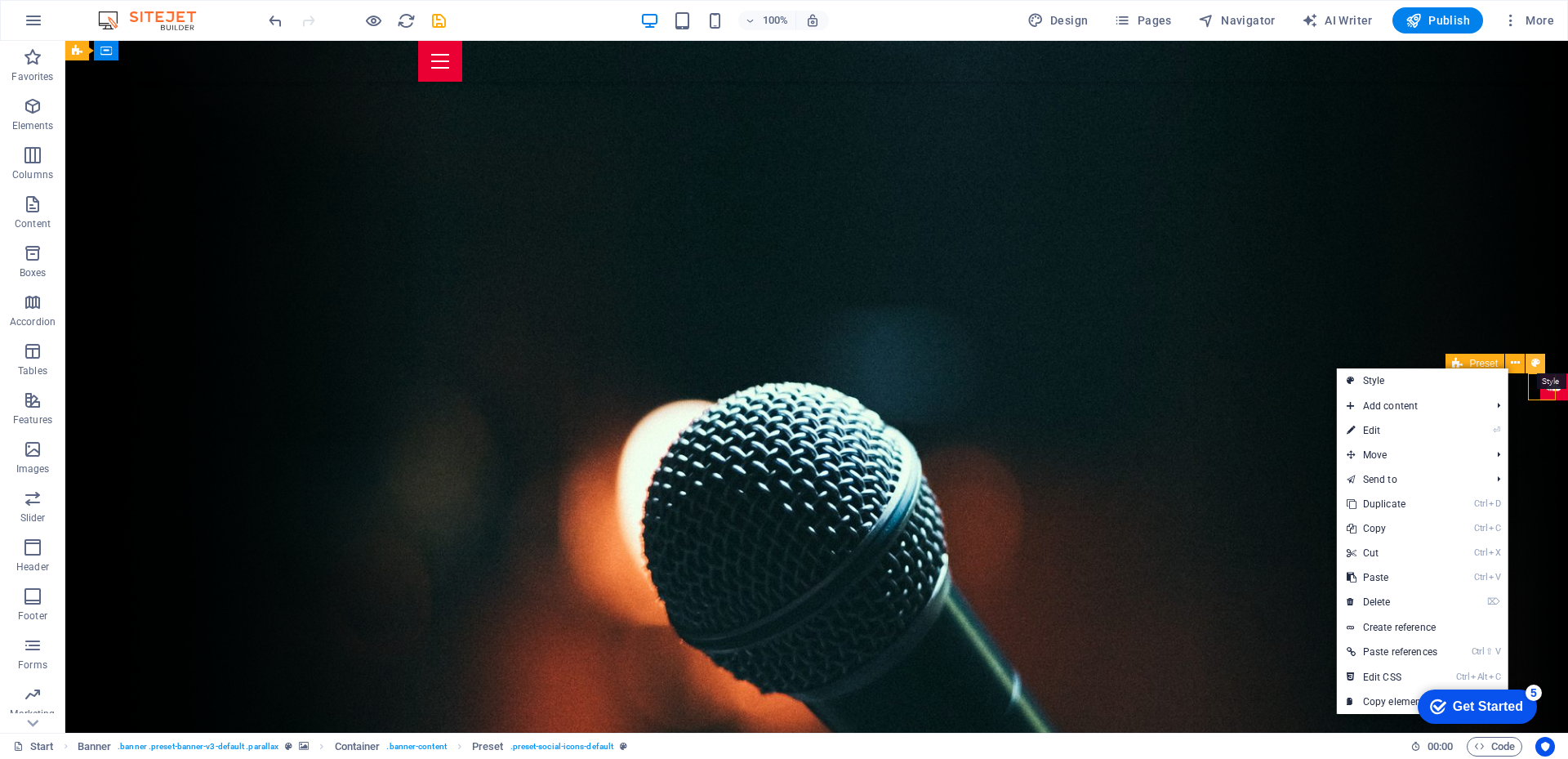
click at [1533, 365] on icon at bounding box center [1535, 363] width 9 height 17
select select "px"
select select "rem"
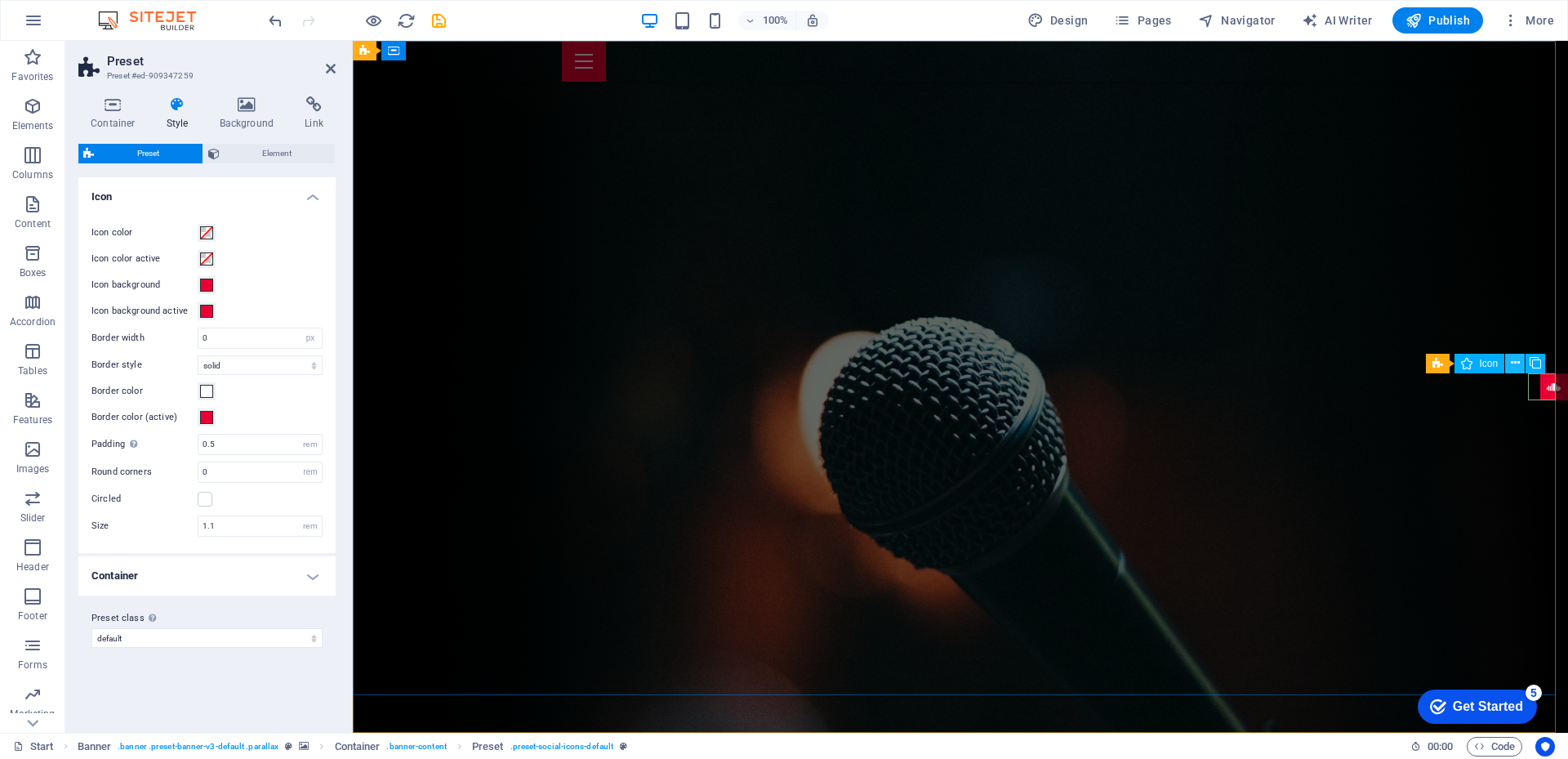
click at [1511, 363] on icon at bounding box center [1514, 363] width 9 height 17
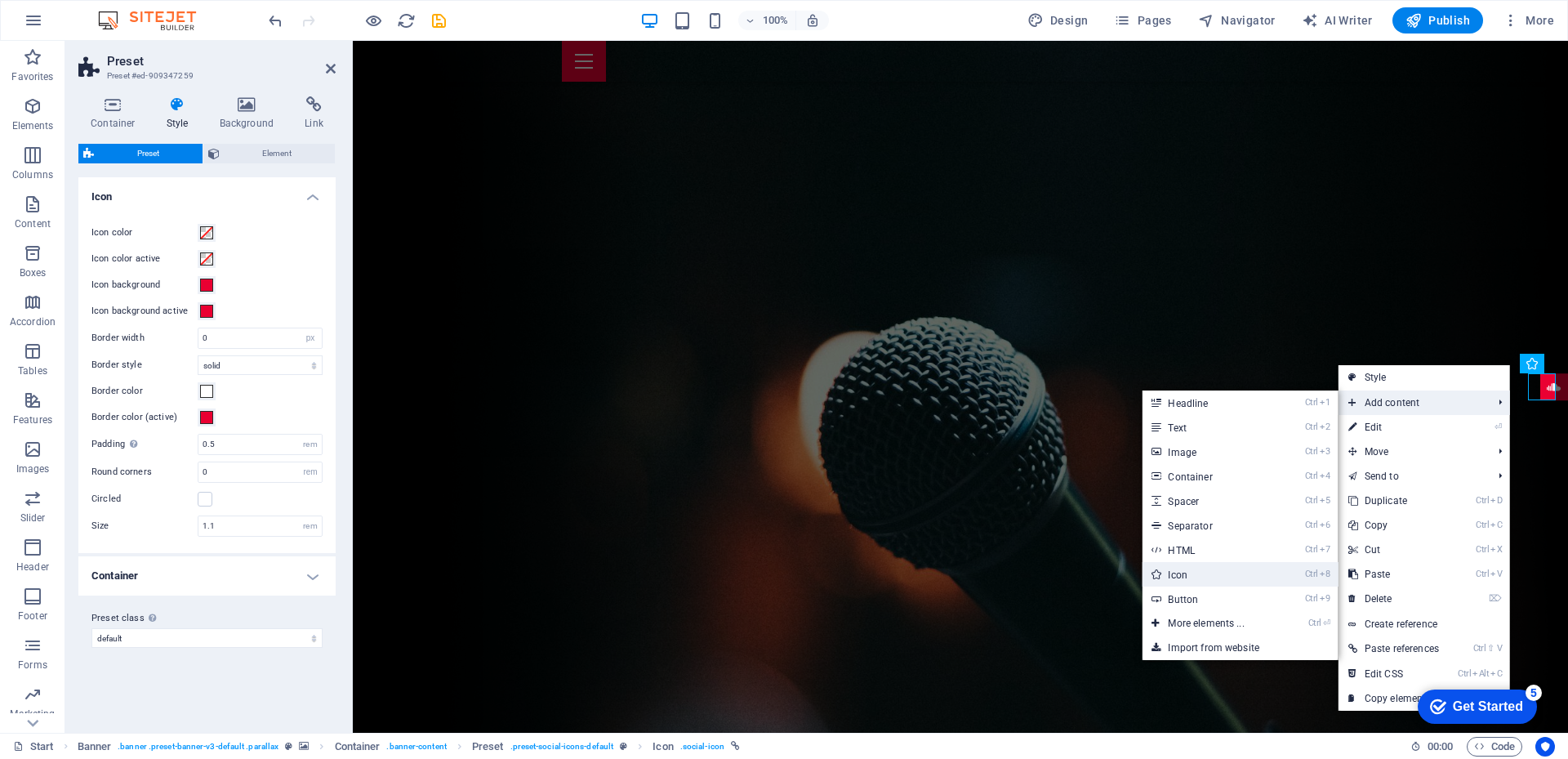
click at [1195, 577] on link "Ctrl 8 Icon" at bounding box center [1209, 575] width 135 height 25
select select "xMidYMid"
select select "px"
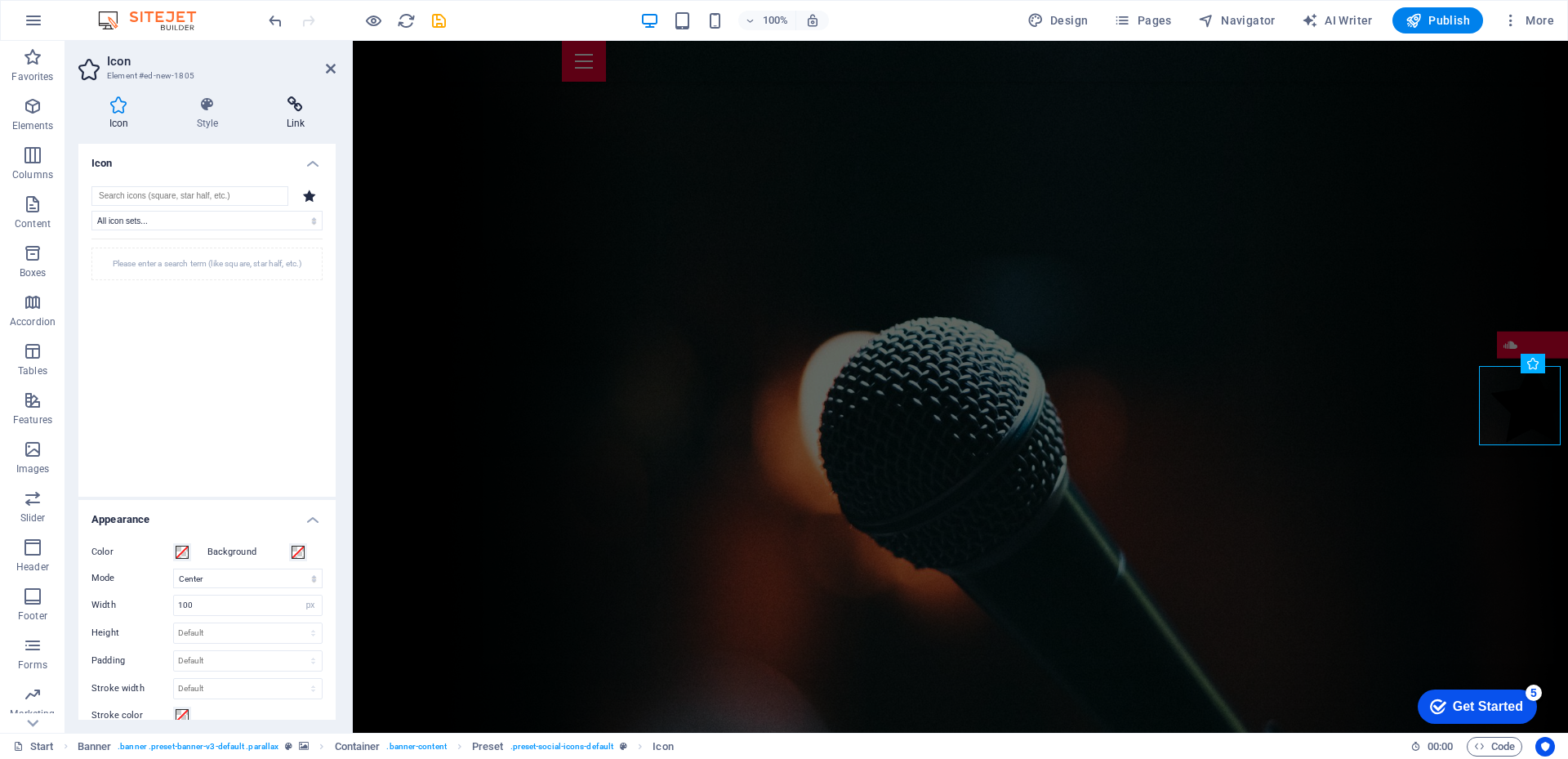
click at [298, 103] on icon at bounding box center [295, 105] width 80 height 16
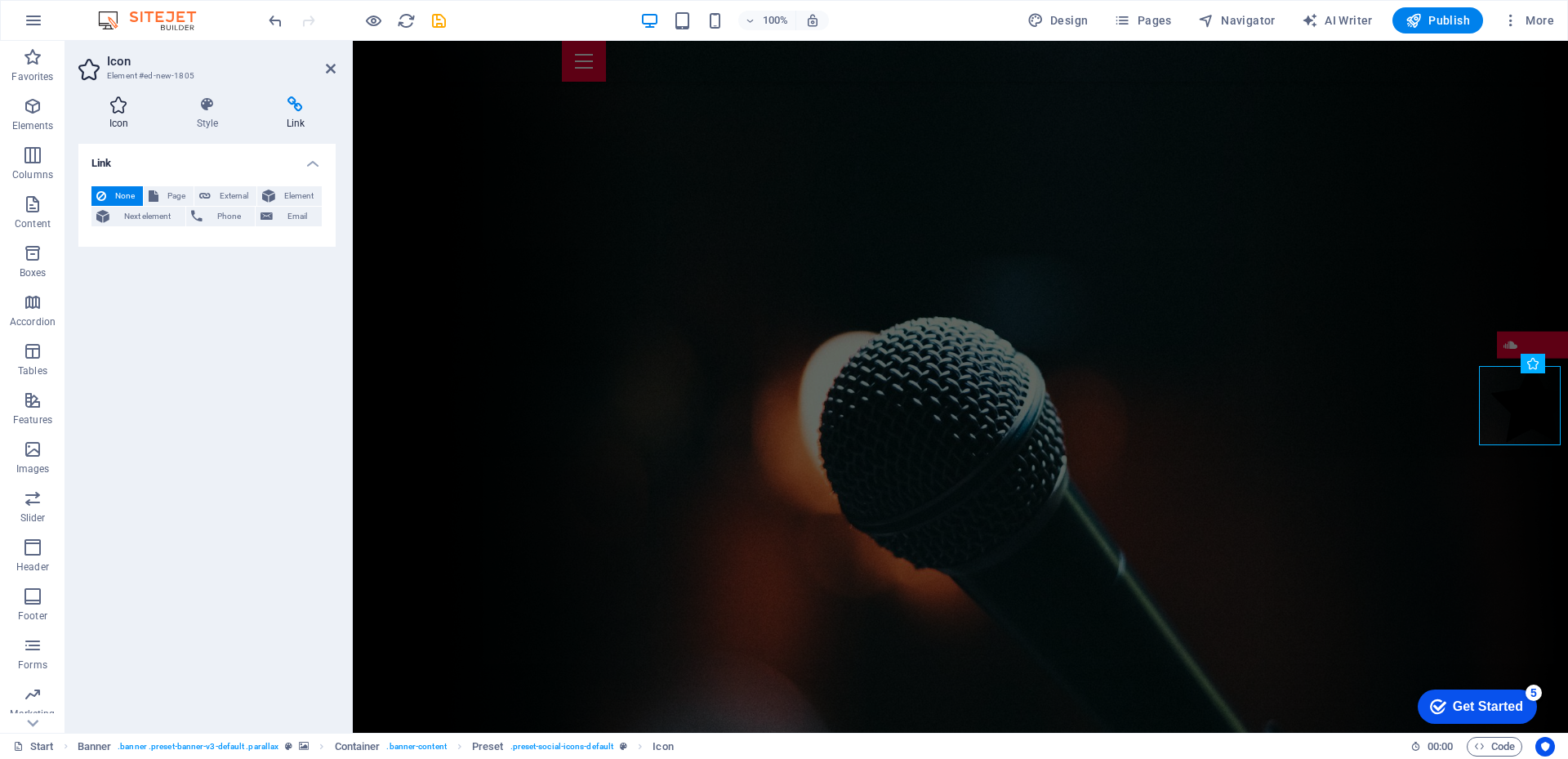
click at [120, 100] on icon at bounding box center [119, 105] width 81 height 16
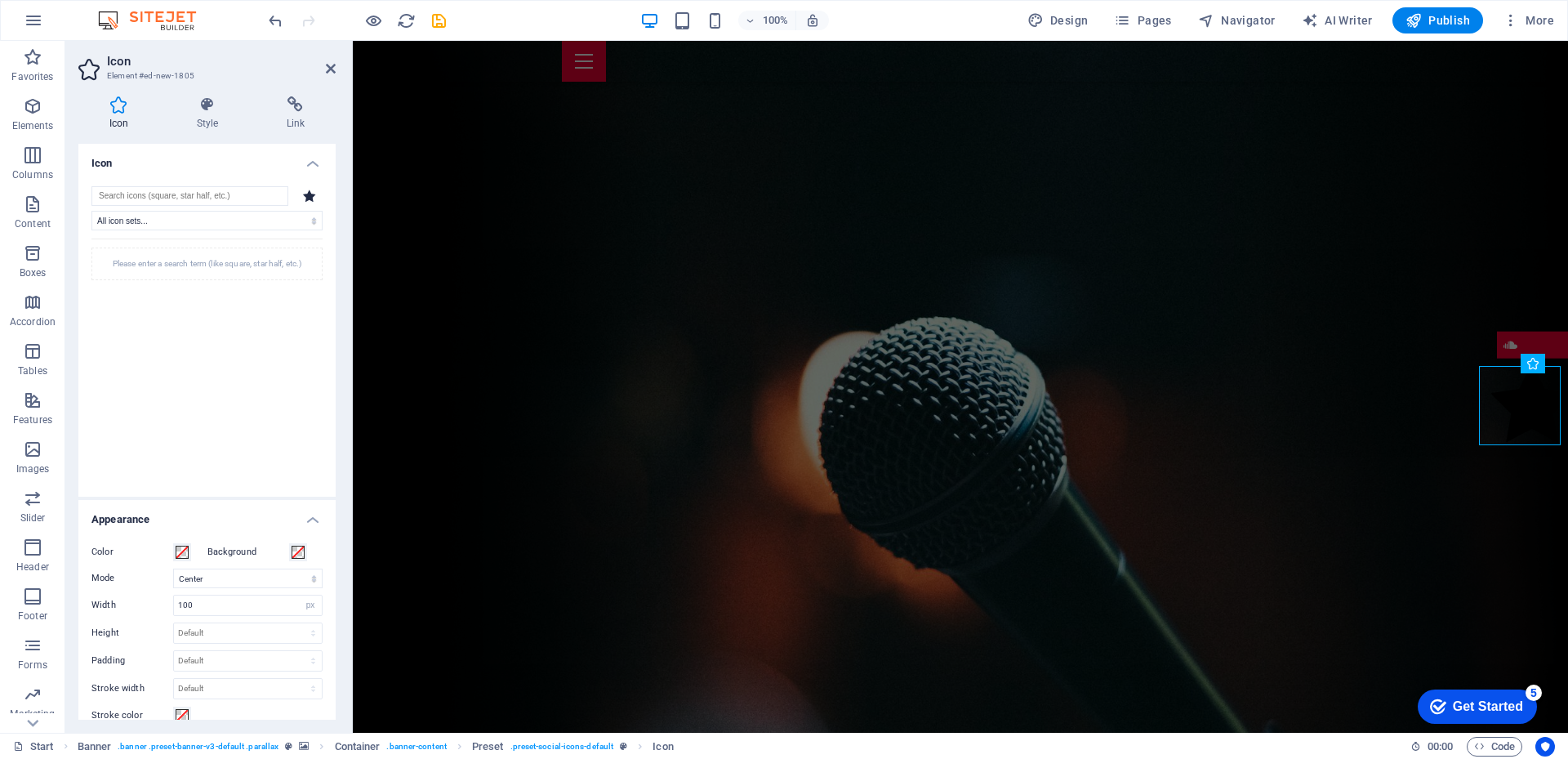
click at [194, 329] on div "Please enter a search term (like square, star half, etc.)" at bounding box center [207, 357] width 231 height 237
click at [198, 266] on div "Please enter a search term (like square, star half, etc.)" at bounding box center [207, 264] width 231 height 33
click at [306, 193] on icon at bounding box center [309, 195] width 13 height 12
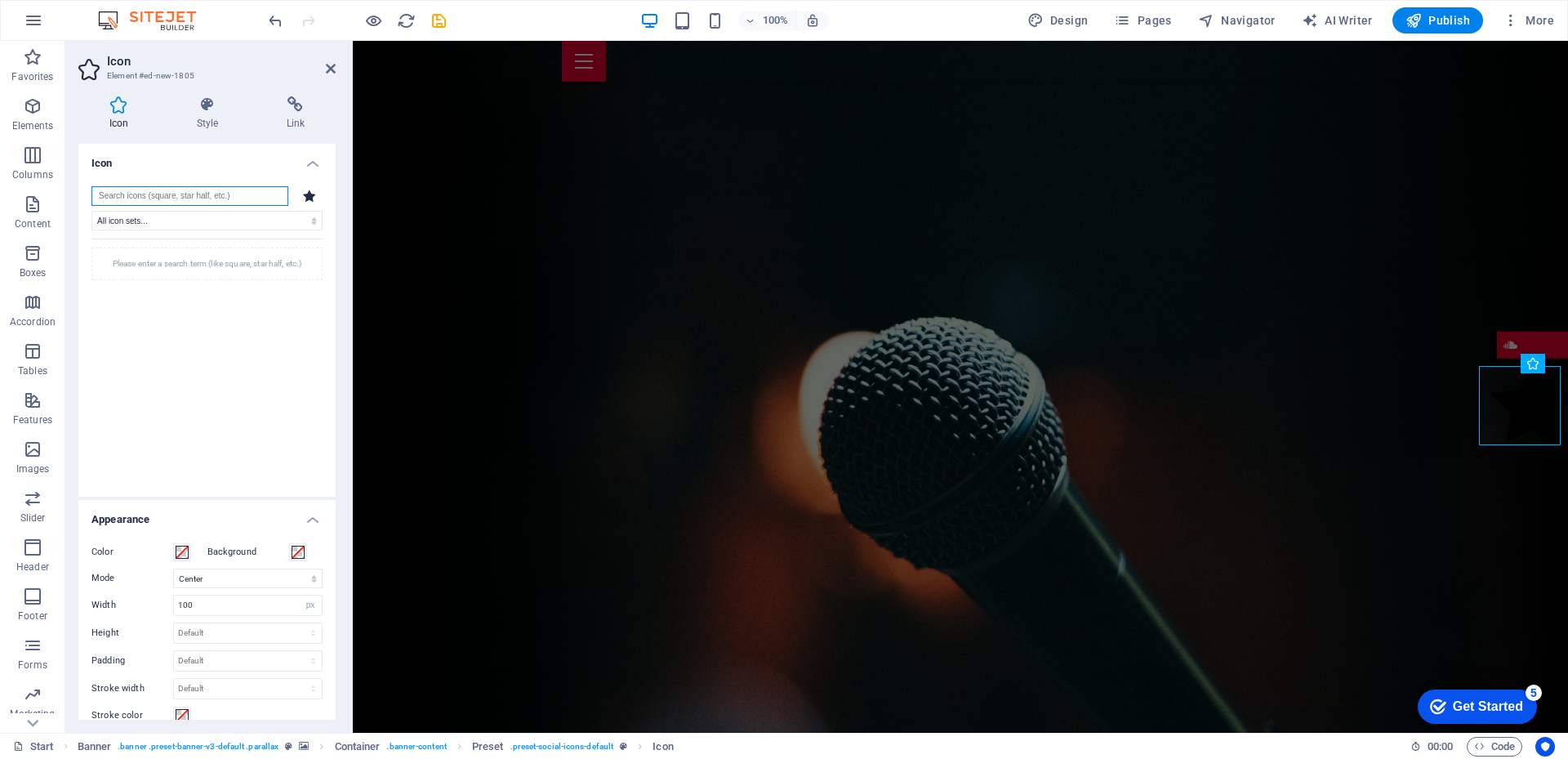
click at [244, 188] on input "search" at bounding box center [189, 196] width 197 height 20
click at [234, 212] on select "All icon sets... IcoFont Ionicons FontAwesome Brands FontAwesome Duotone FontAw…" at bounding box center [207, 221] width 231 height 20
select select "icofont"
click at [91, 211] on select "All icon sets... IcoFont Ionicons FontAwesome Brands FontAwesome Duotone FontAw…" at bounding box center [207, 221] width 231 height 20
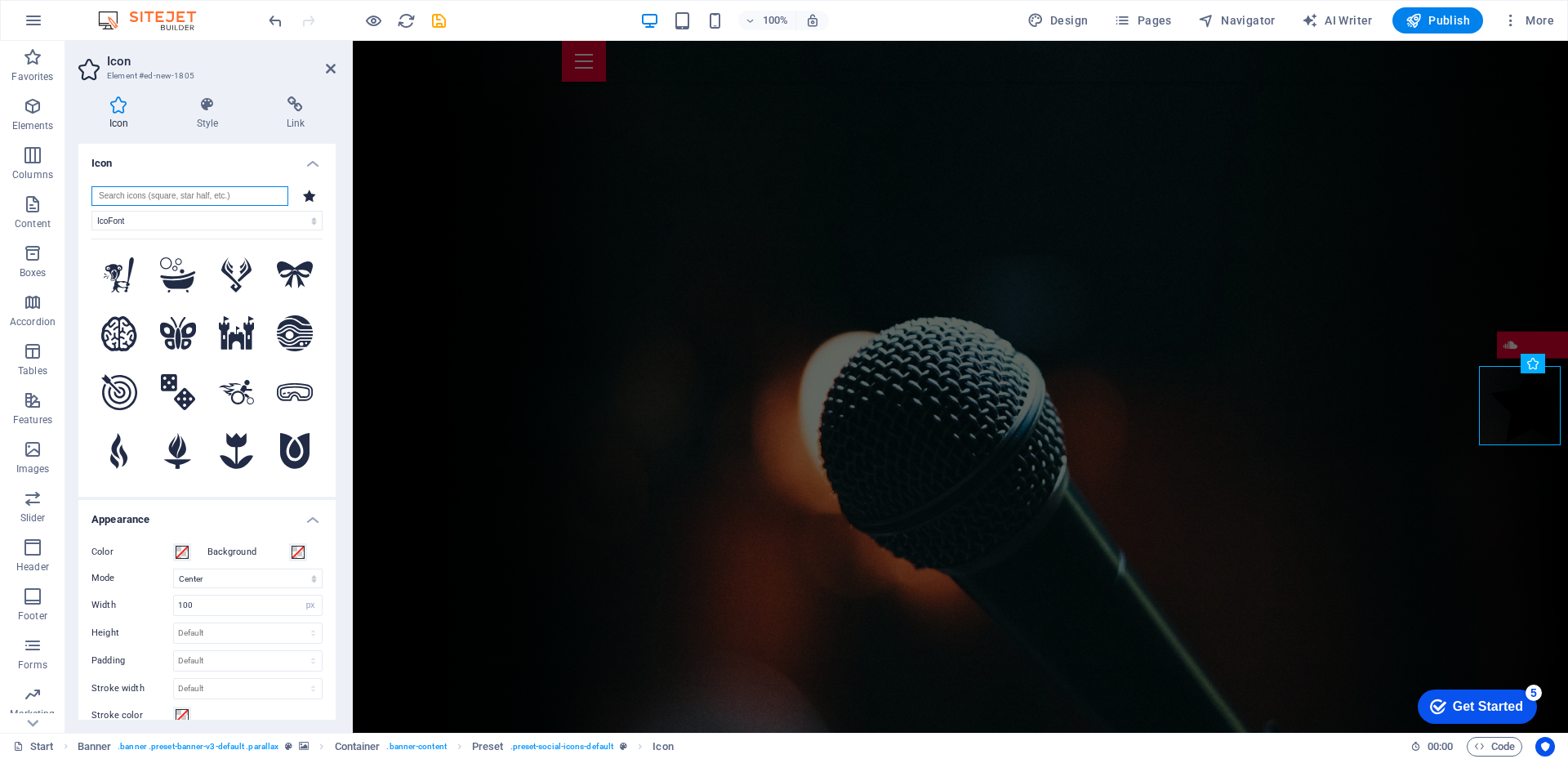
click at [194, 200] on input "search" at bounding box center [189, 196] width 197 height 20
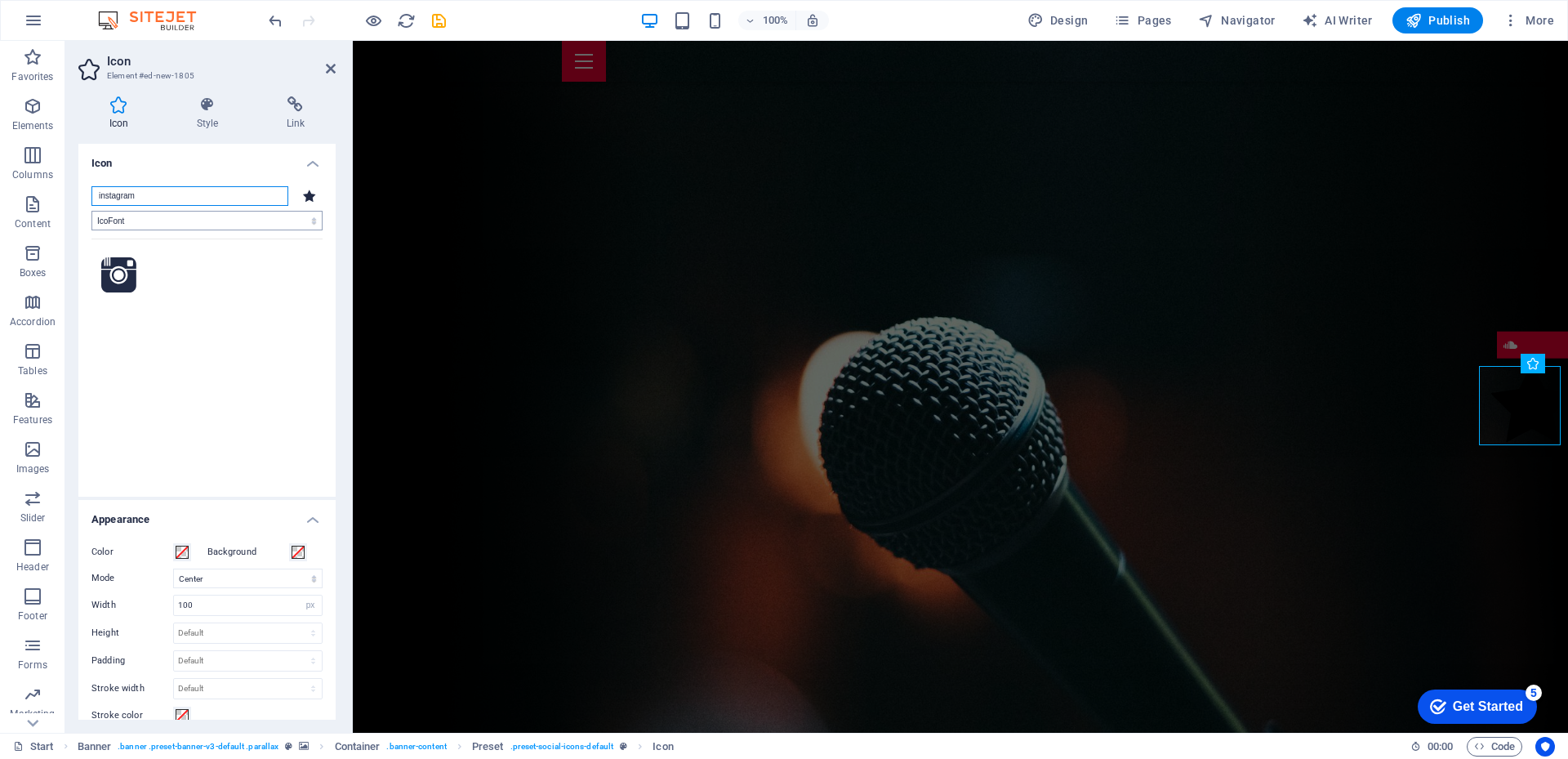
type input "instagram"
click at [204, 228] on select "All icon sets... IcoFont Ionicons FontAwesome Brands FontAwesome Duotone FontAw…" at bounding box center [207, 221] width 231 height 20
select select "ionicons"
click at [91, 211] on select "All icon sets... IcoFont Ionicons FontAwesome Brands FontAwesome Duotone FontAw…" at bounding box center [207, 221] width 231 height 20
click at [209, 221] on select "All icon sets... IcoFont Ionicons FontAwesome Brands FontAwesome Duotone FontAw…" at bounding box center [207, 221] width 231 height 20
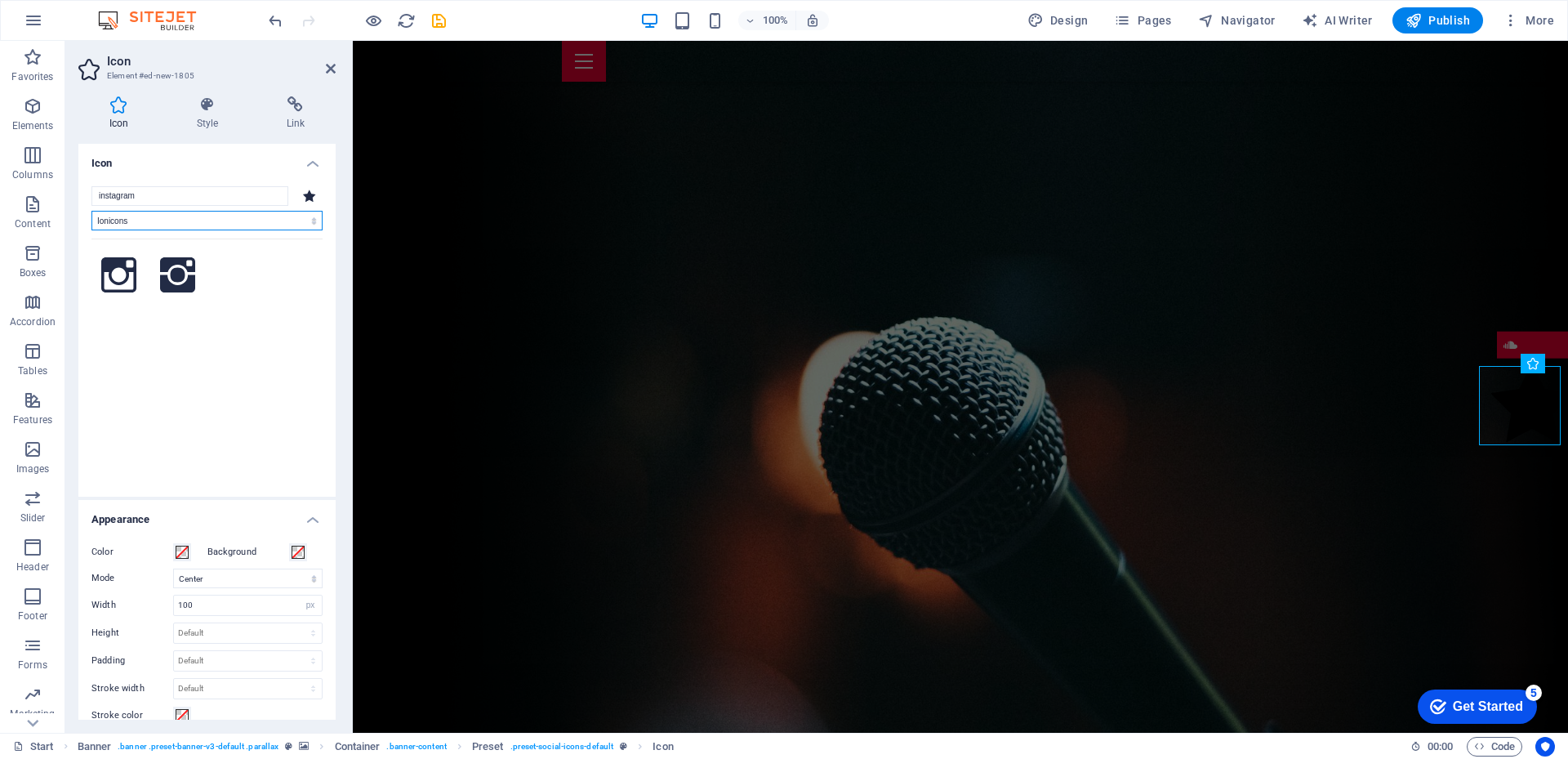
select select
click at [91, 211] on select "All icon sets... IcoFont Ionicons FontAwesome Brands FontAwesome Duotone FontAw…" at bounding box center [207, 221] width 231 height 20
click at [128, 325] on icon at bounding box center [119, 333] width 31 height 31
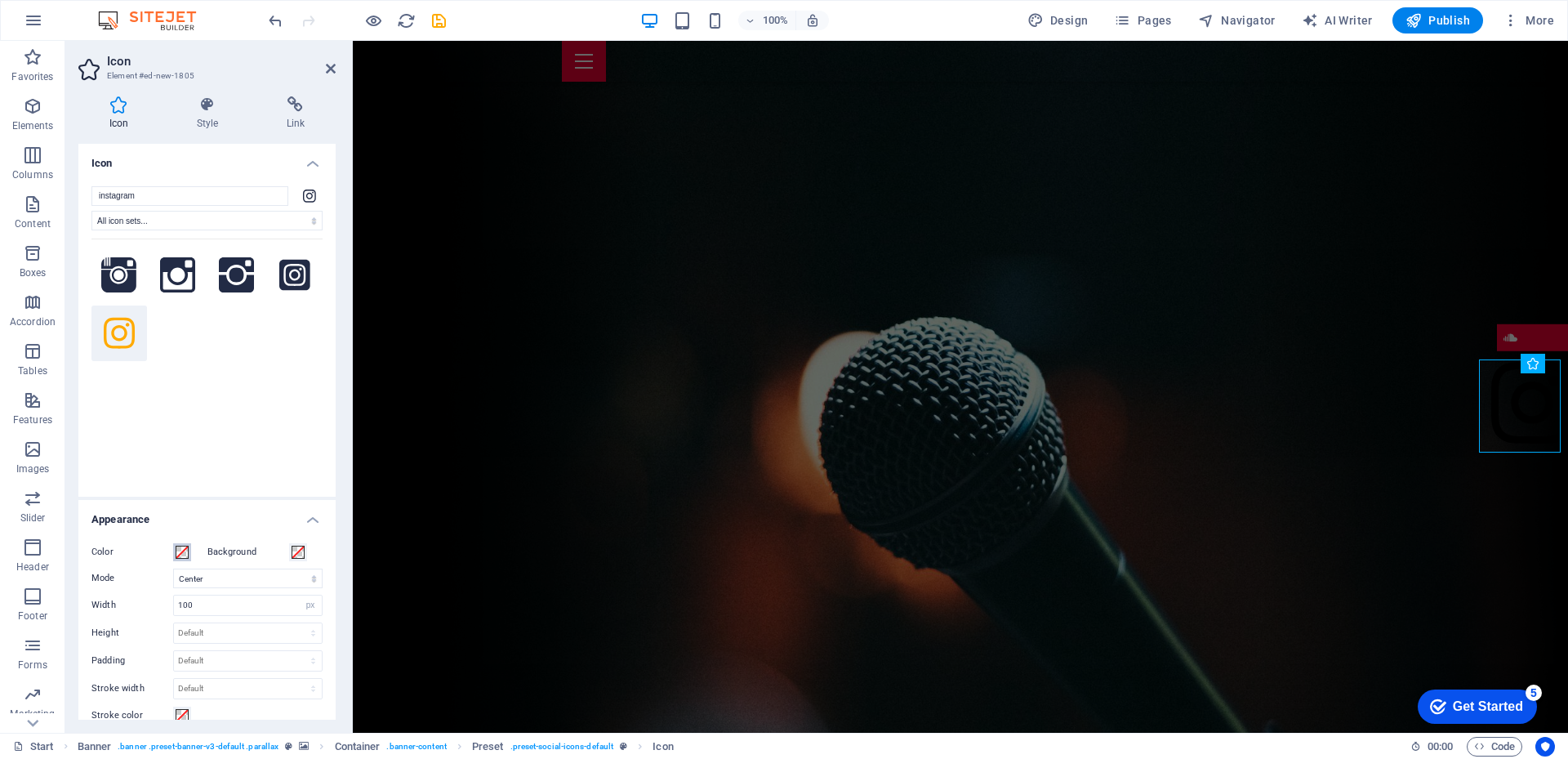
click at [179, 555] on span at bounding box center [182, 552] width 13 height 13
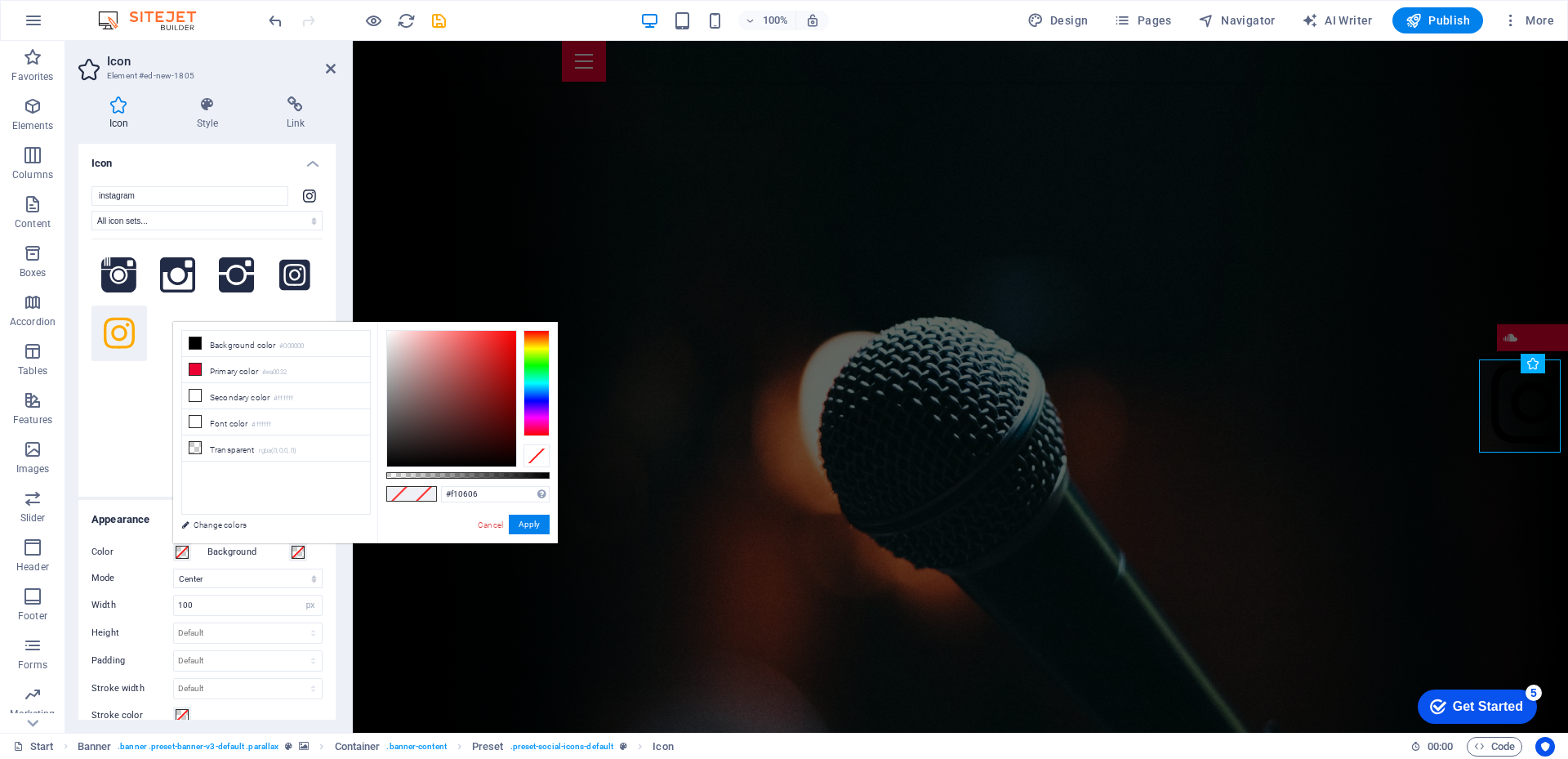
click at [512, 338] on div at bounding box center [451, 398] width 129 height 136
drag, startPoint x: 514, startPoint y: 331, endPoint x: 521, endPoint y: 326, distance: 8.6
click at [521, 326] on div "#ff0000 Supported formats #0852ed rgb(8, 82, 237) rgba(8, 82, 237, 90%) hsv(221…" at bounding box center [467, 551] width 180 height 459
type input "#f70606"
click at [512, 334] on div at bounding box center [451, 398] width 129 height 136
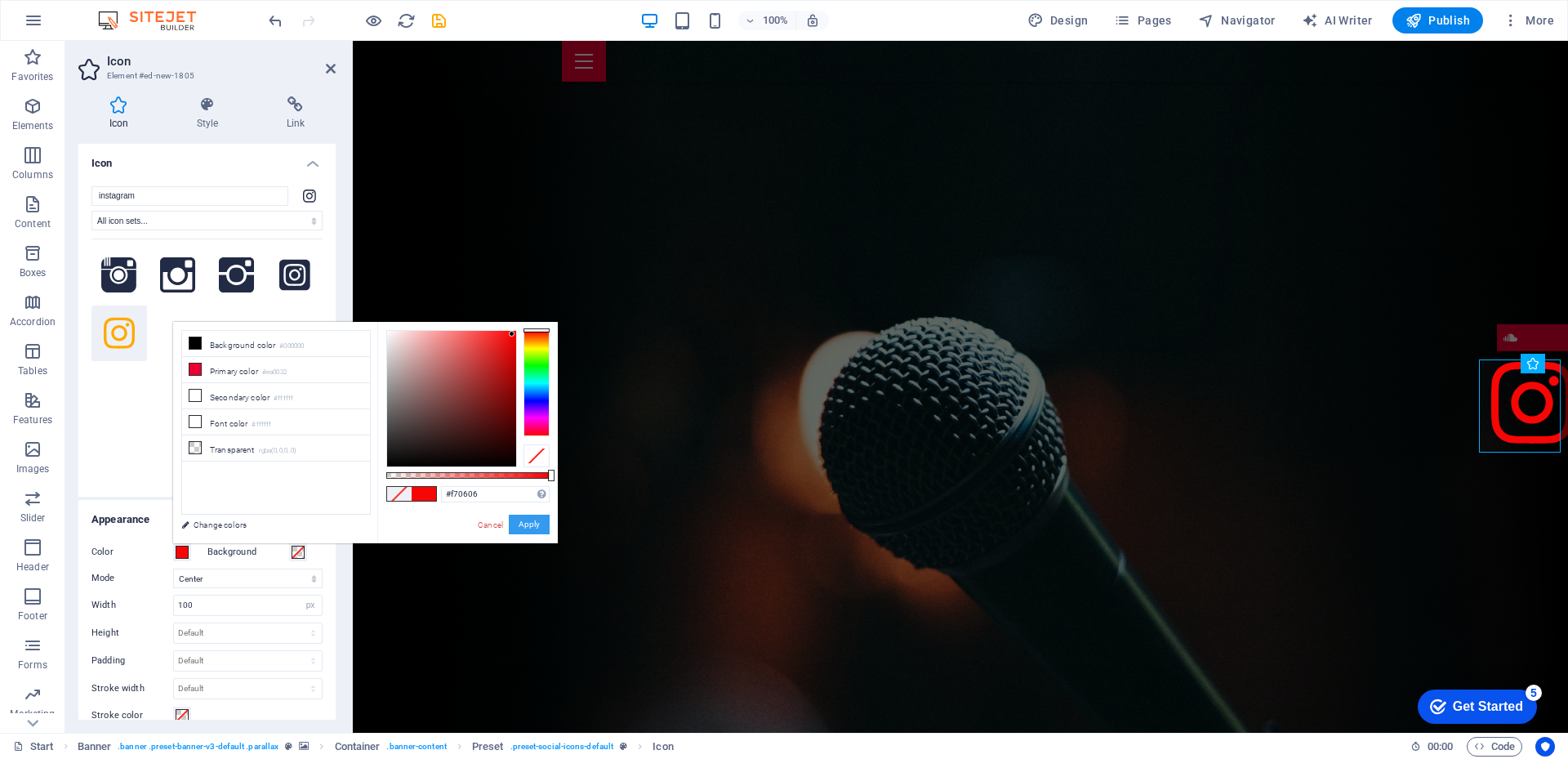
drag, startPoint x: 531, startPoint y: 525, endPoint x: 105, endPoint y: 447, distance: 433.1
click at [531, 525] on button "Apply" at bounding box center [529, 524] width 41 height 20
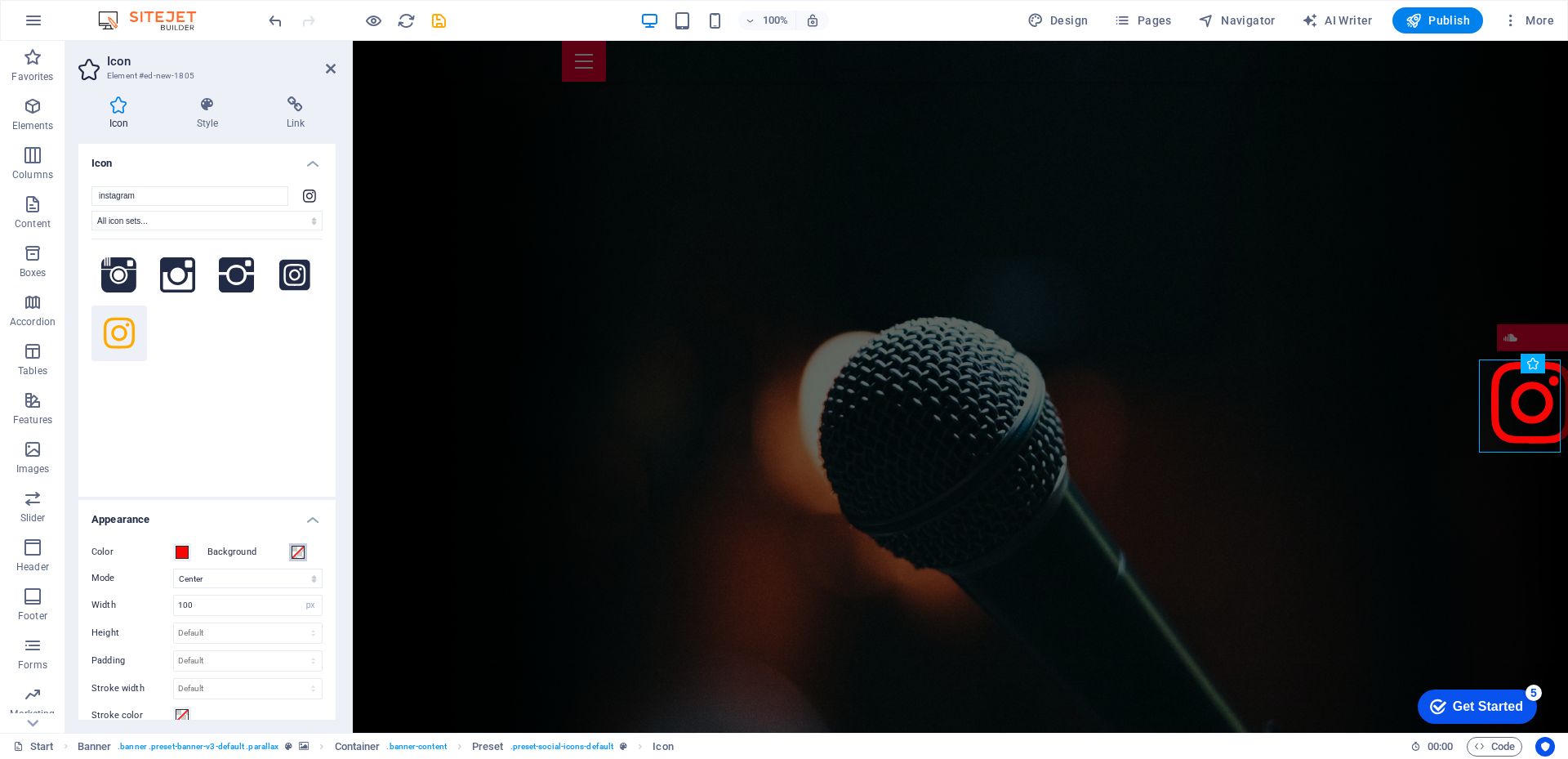
click at [300, 554] on span at bounding box center [298, 552] width 13 height 13
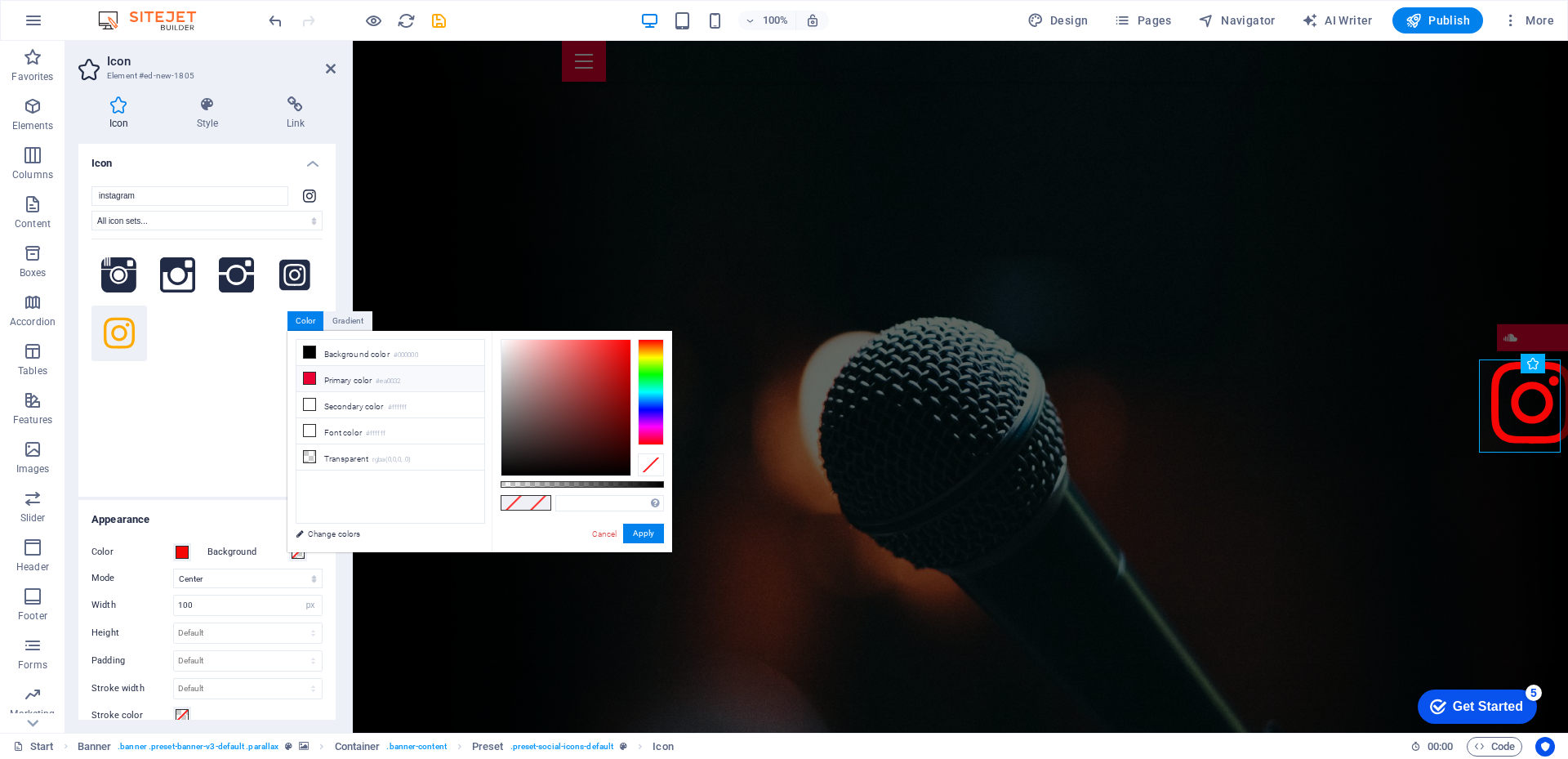
click at [311, 376] on icon at bounding box center [309, 378] width 12 height 12
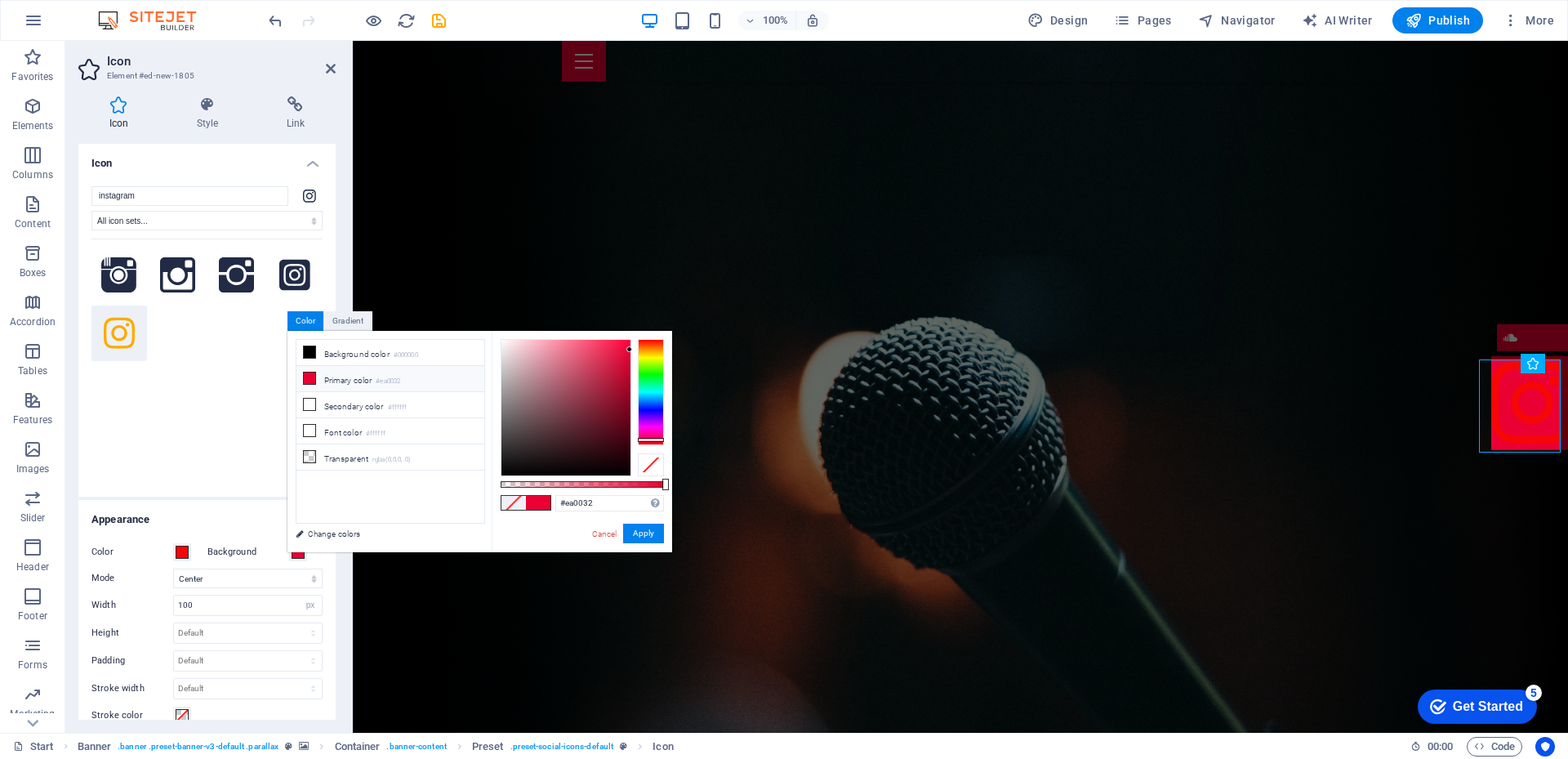
type input "#faeff2"
click at [505, 342] on div at bounding box center [565, 407] width 129 height 136
click at [648, 529] on button "Apply" at bounding box center [644, 533] width 41 height 20
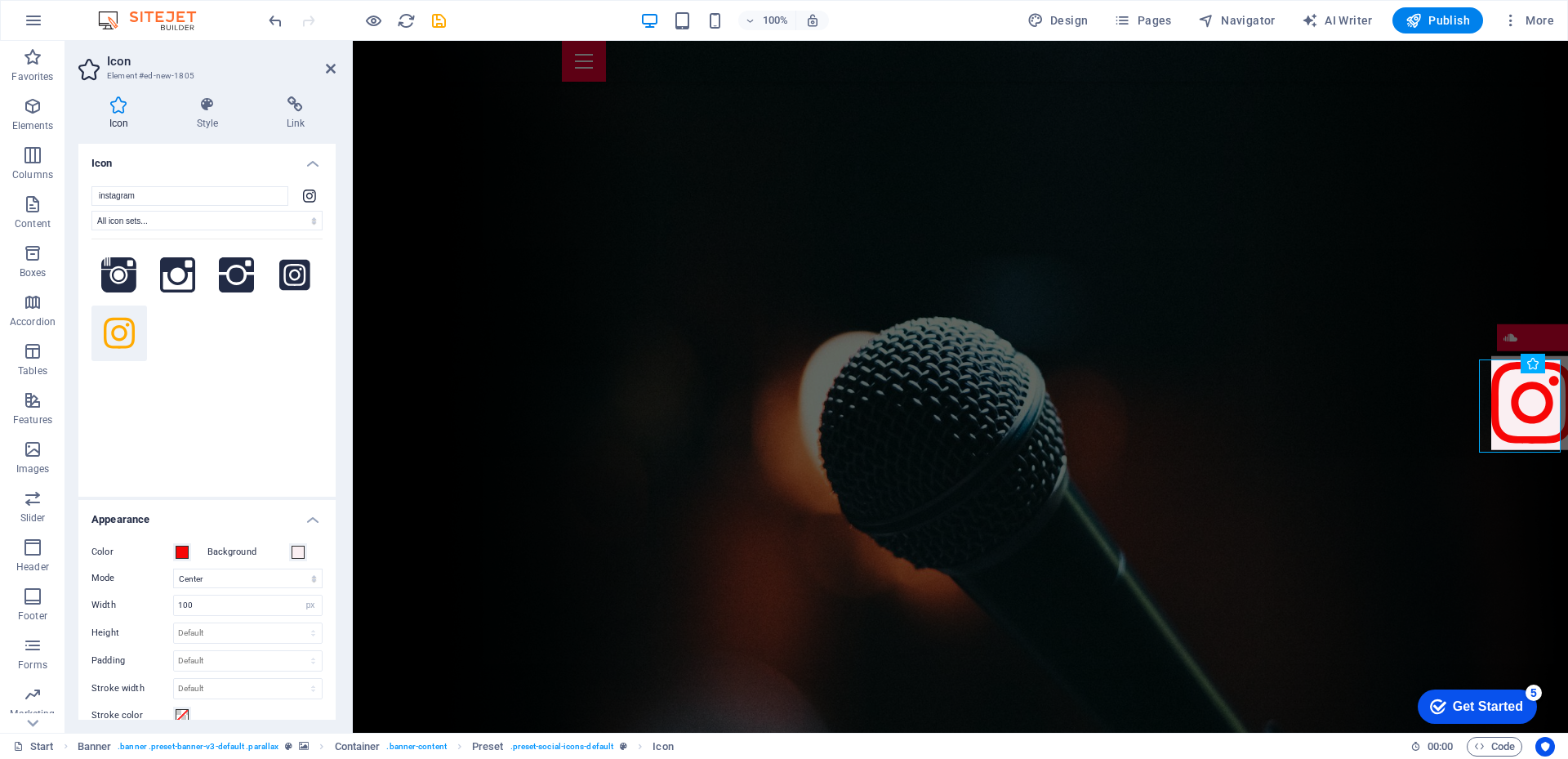
click at [237, 465] on div "Your search returned more icons than we are able to display. Please narrow your…" at bounding box center [207, 357] width 231 height 237
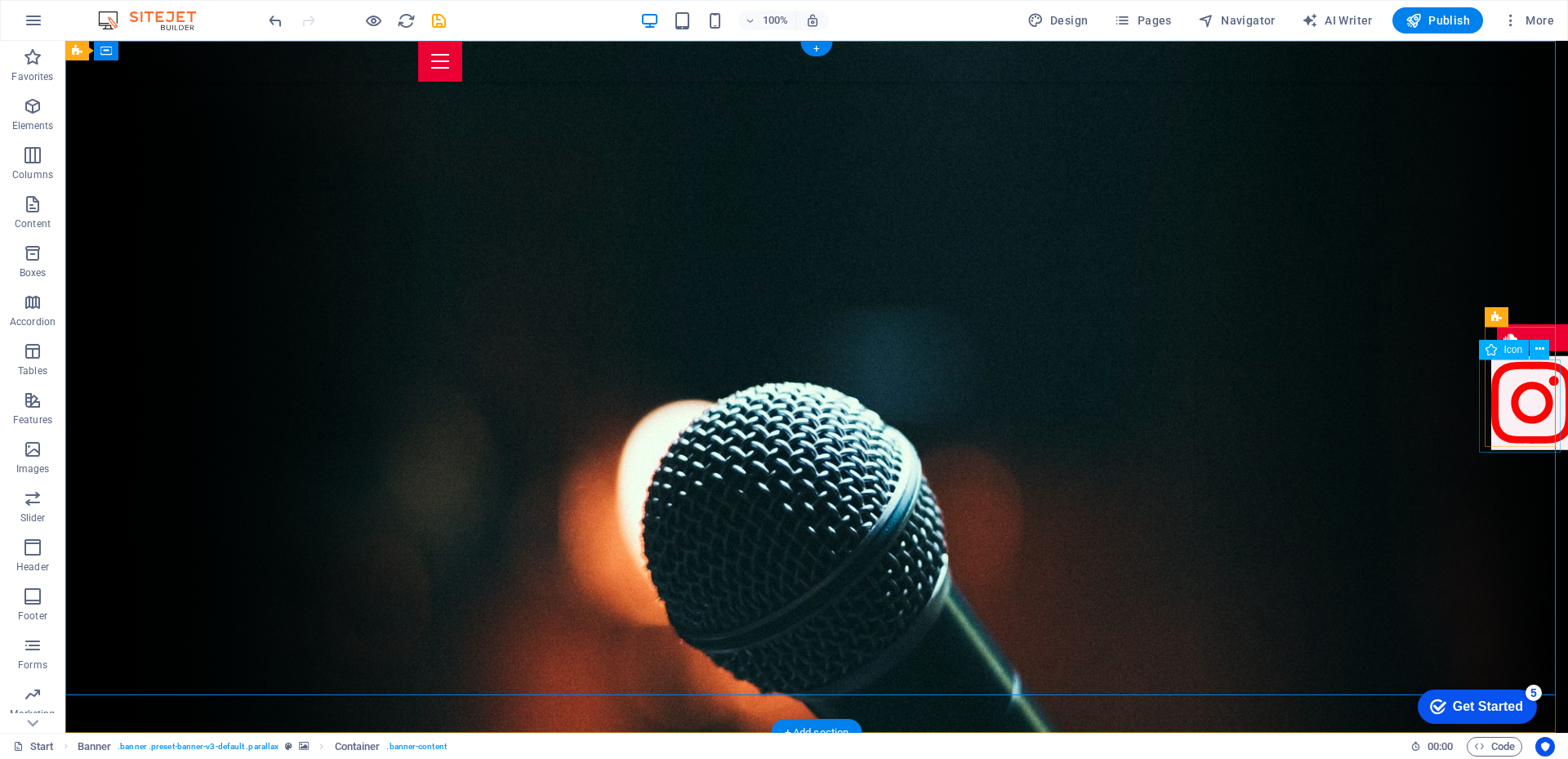
click at [1515, 398] on figure at bounding box center [1531, 406] width 81 height 99
click at [1496, 416] on figure at bounding box center [1531, 406] width 81 height 99
click at [1512, 404] on figure at bounding box center [1531, 406] width 81 height 99
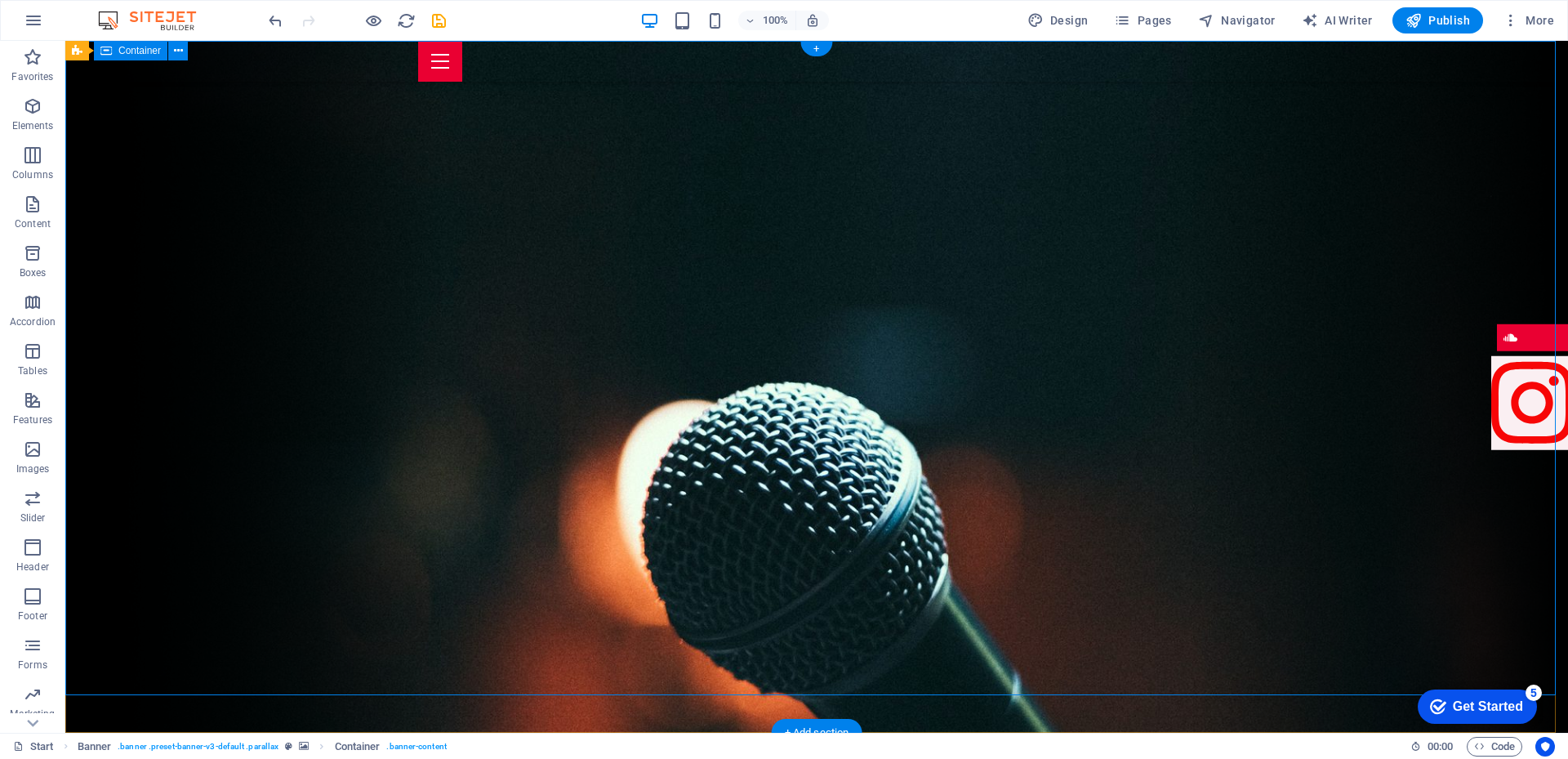
click at [1520, 423] on figure at bounding box center [1531, 406] width 81 height 99
click at [1491, 429] on figure at bounding box center [1531, 406] width 81 height 99
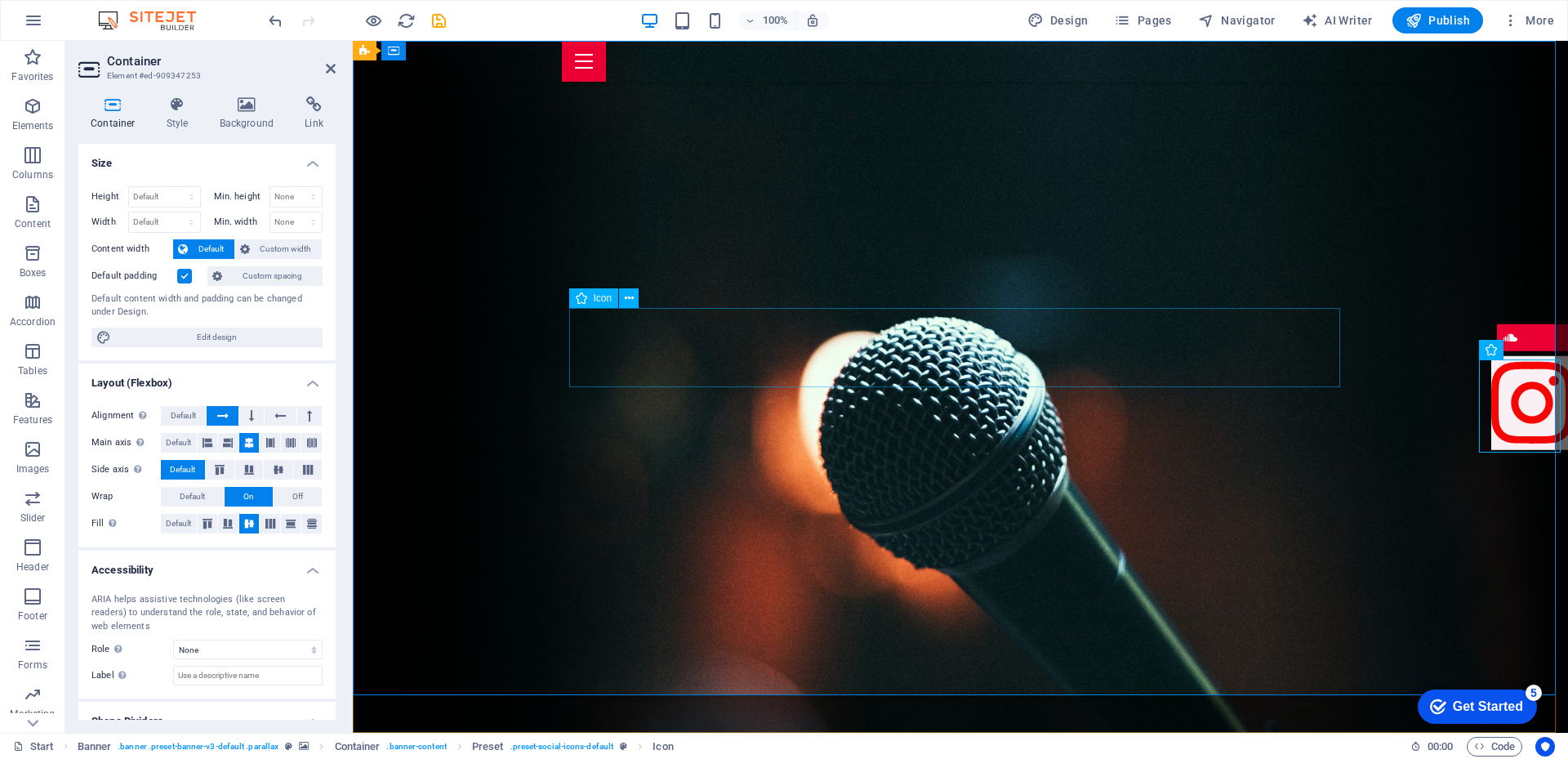
click at [1542, 353] on icon at bounding box center [1539, 349] width 9 height 17
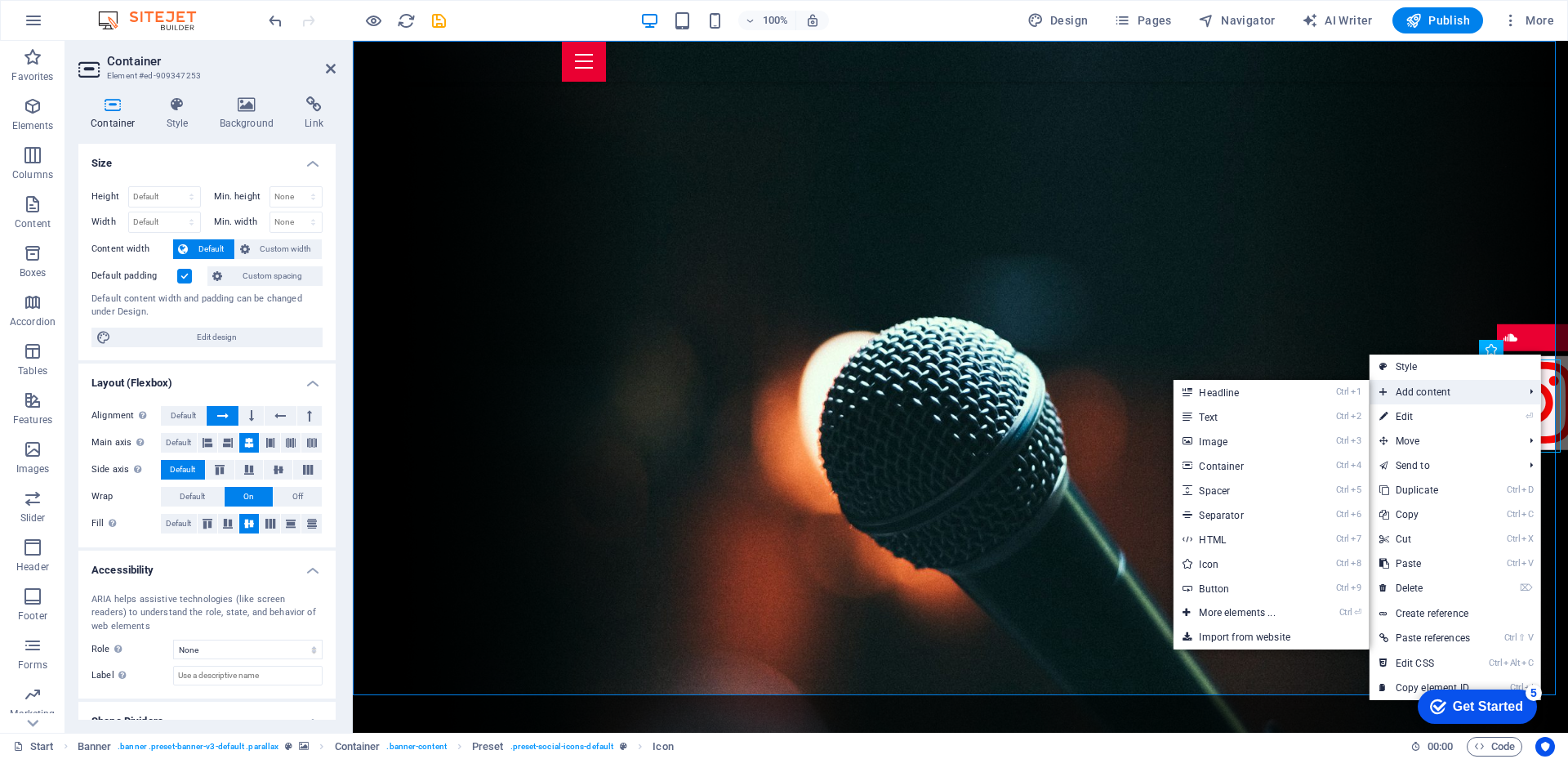
click at [1471, 398] on span "Add content" at bounding box center [1443, 392] width 147 height 25
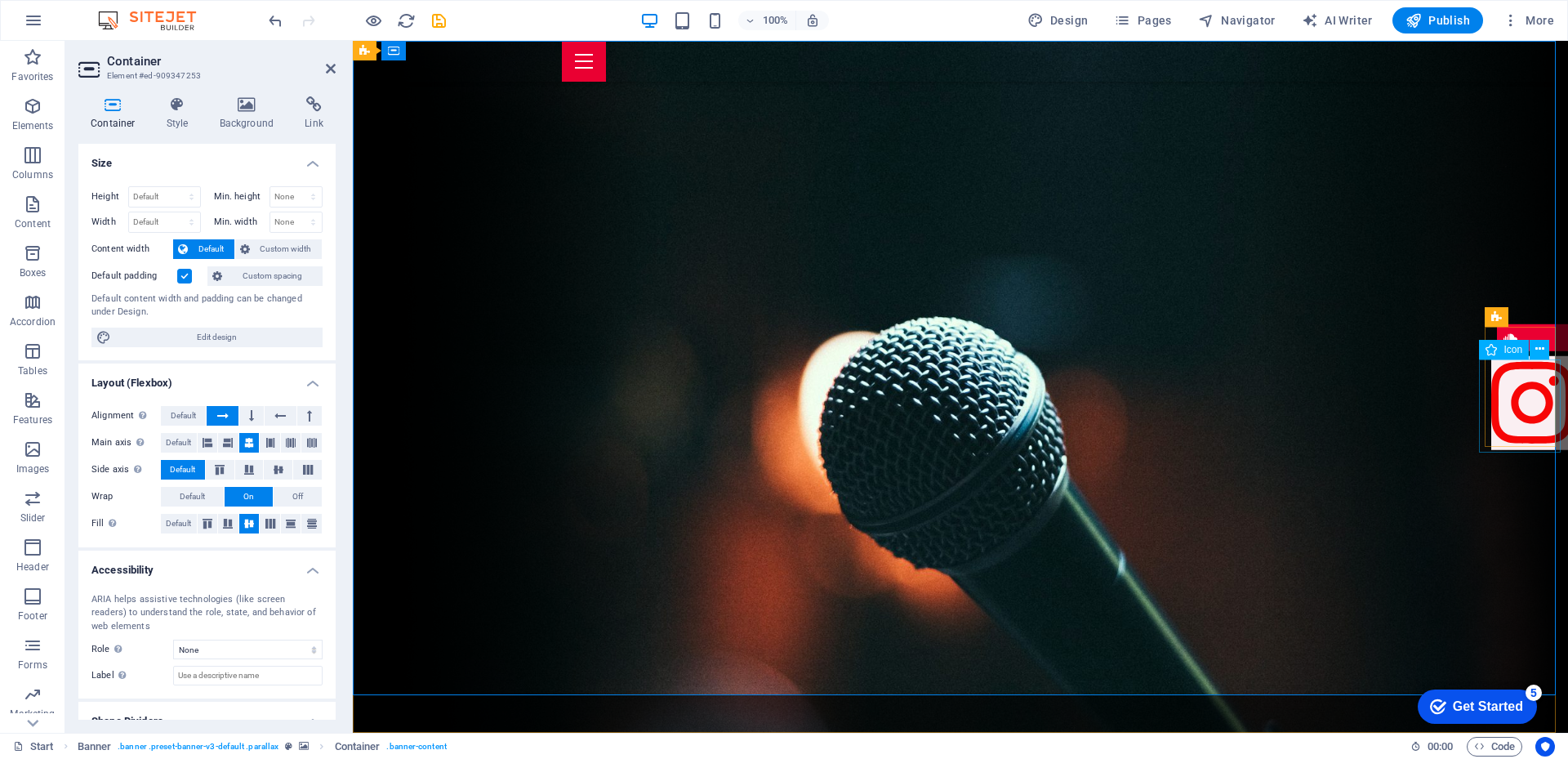
click at [1513, 421] on figure at bounding box center [1531, 406] width 81 height 99
click at [1535, 343] on icon at bounding box center [1539, 349] width 9 height 17
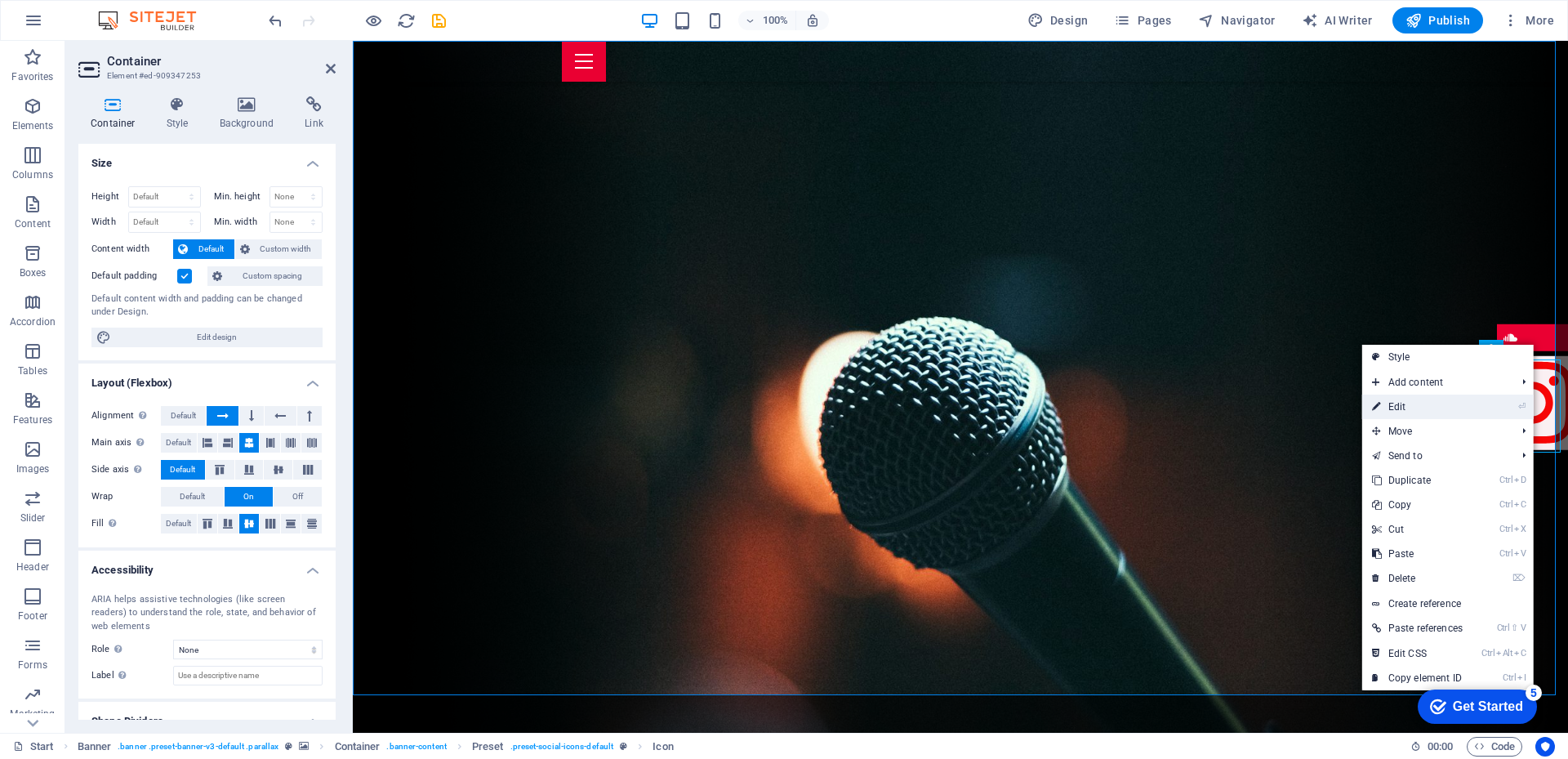
click at [1403, 406] on link "⏎ Edit" at bounding box center [1417, 407] width 110 height 25
select select "xMidYMid"
select select "px"
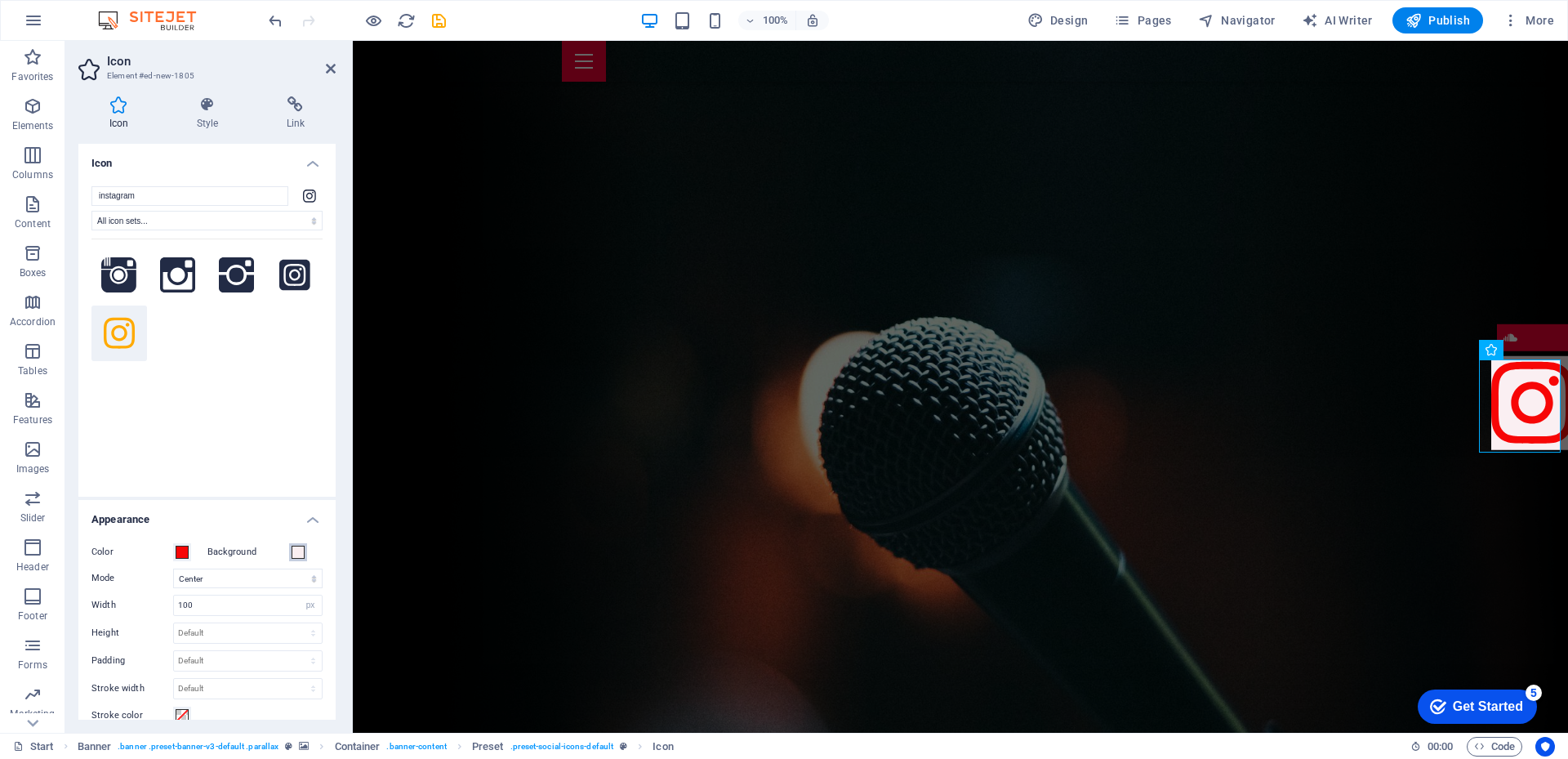
click at [292, 554] on span at bounding box center [298, 552] width 13 height 13
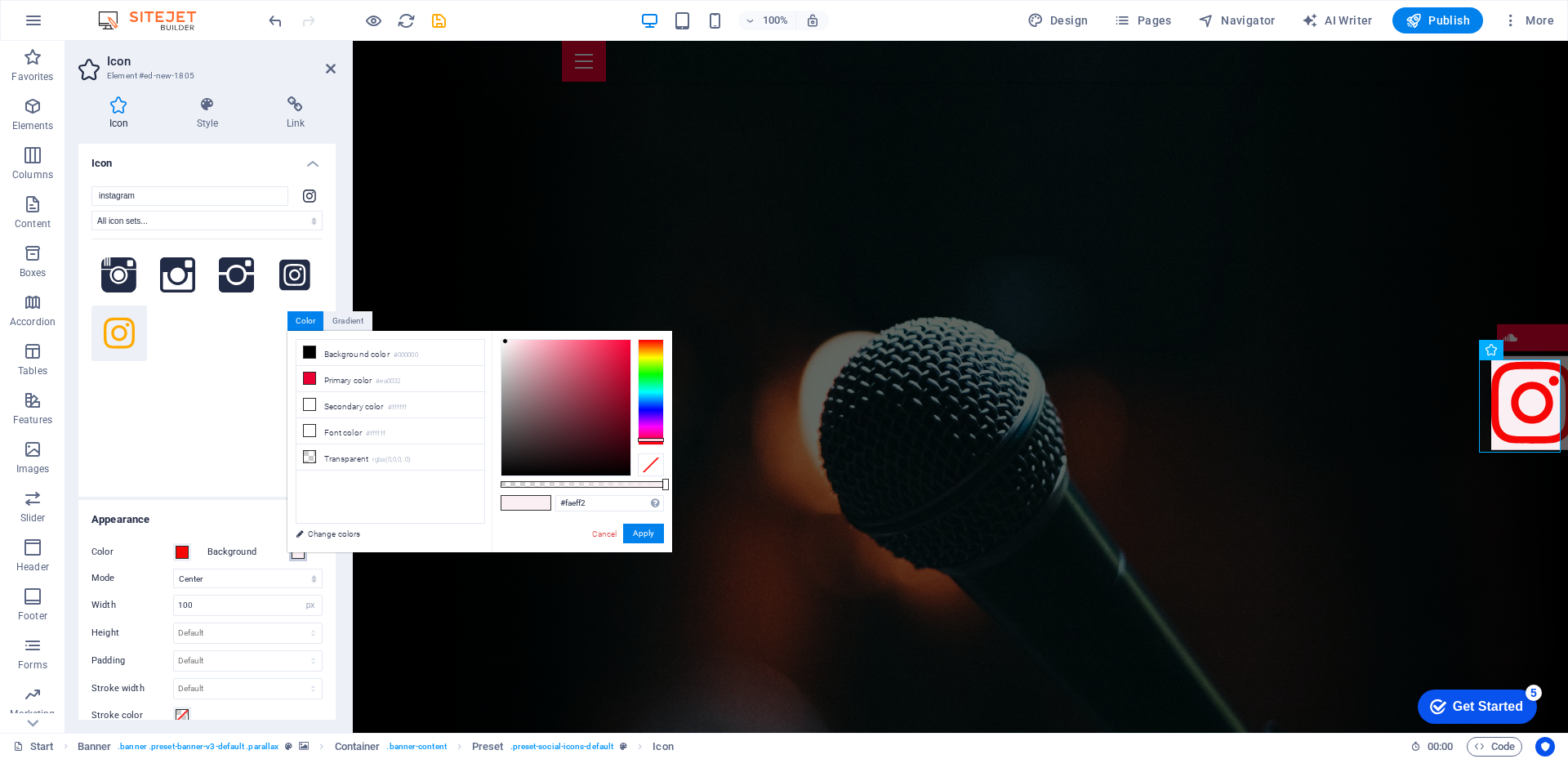
click at [627, 342] on div at bounding box center [565, 407] width 129 height 136
type input "#f80438"
click at [641, 529] on button "Apply" at bounding box center [644, 533] width 41 height 20
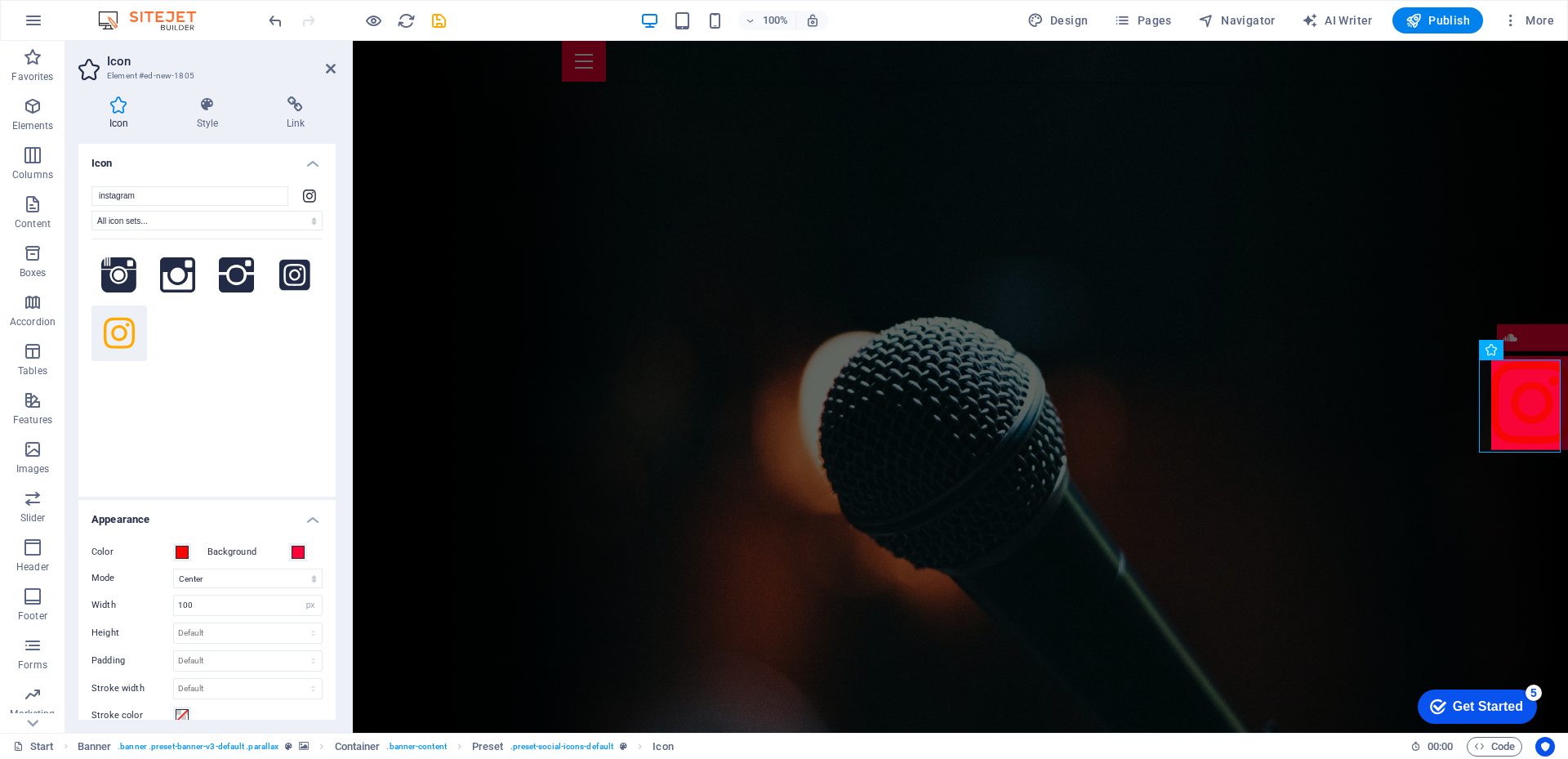
click at [193, 551] on div "Color" at bounding box center [145, 552] width 108 height 20
click at [172, 553] on label "Color" at bounding box center [132, 552] width 81 height 20
click at [173, 553] on button "Color" at bounding box center [182, 552] width 18 height 18
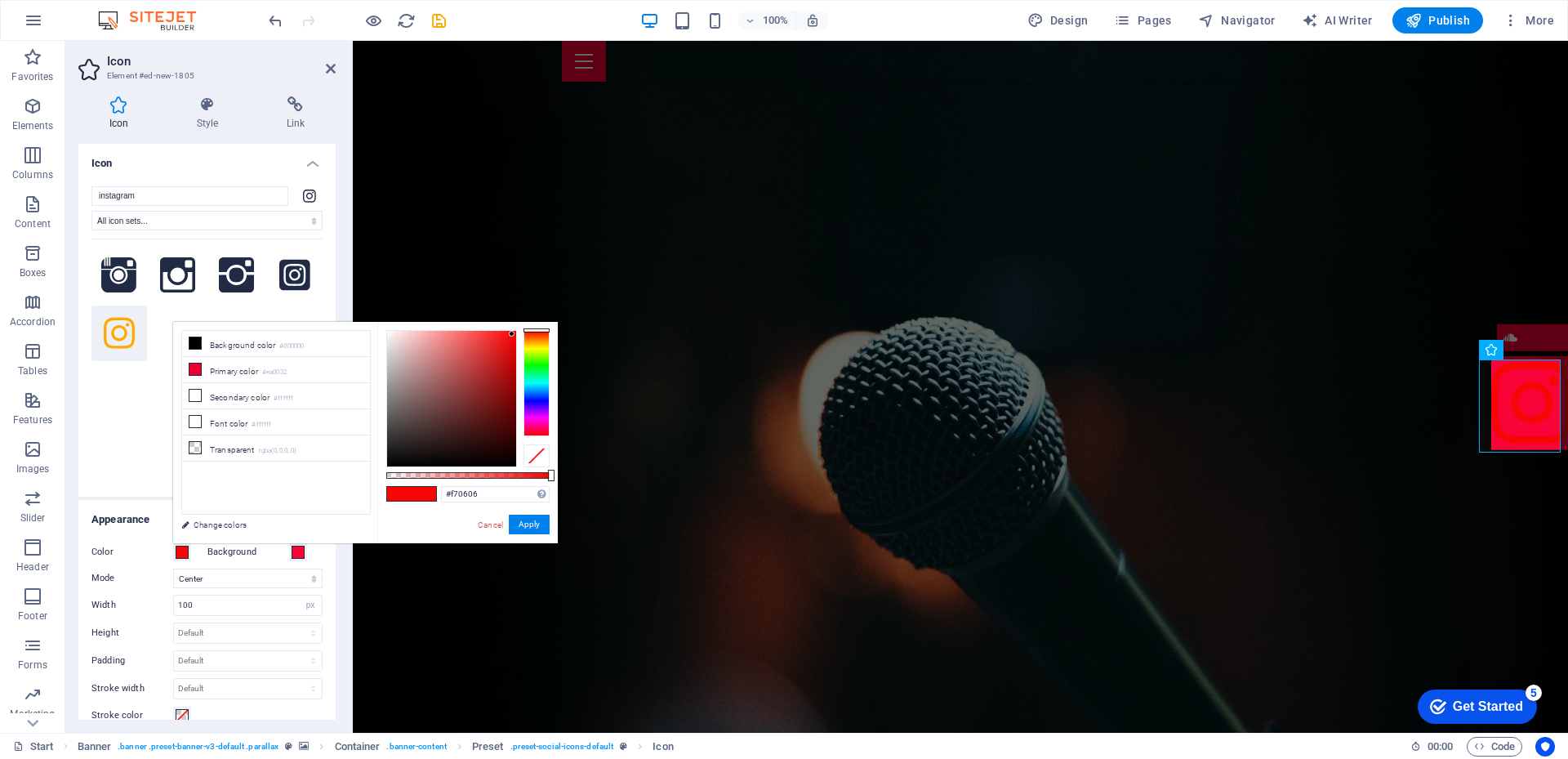
click at [389, 332] on div at bounding box center [451, 398] width 129 height 136
type input "#ffffff"
click at [384, 329] on div at bounding box center [385, 329] width 6 height 6
click at [528, 524] on button "Apply" at bounding box center [529, 524] width 41 height 20
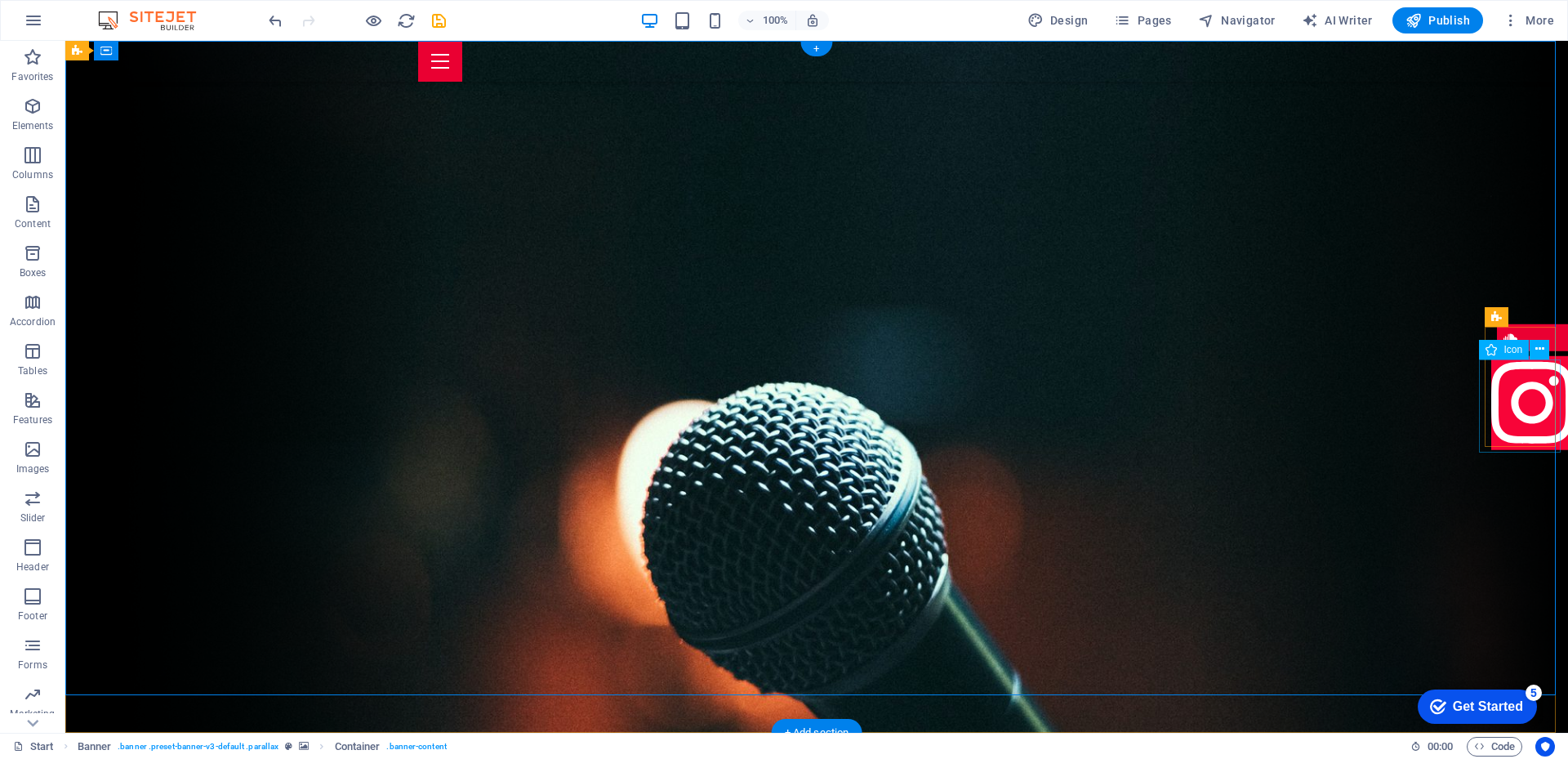
click at [1504, 439] on figure at bounding box center [1531, 406] width 81 height 99
click at [1514, 424] on figure at bounding box center [1531, 406] width 81 height 99
select select "xMidYMid"
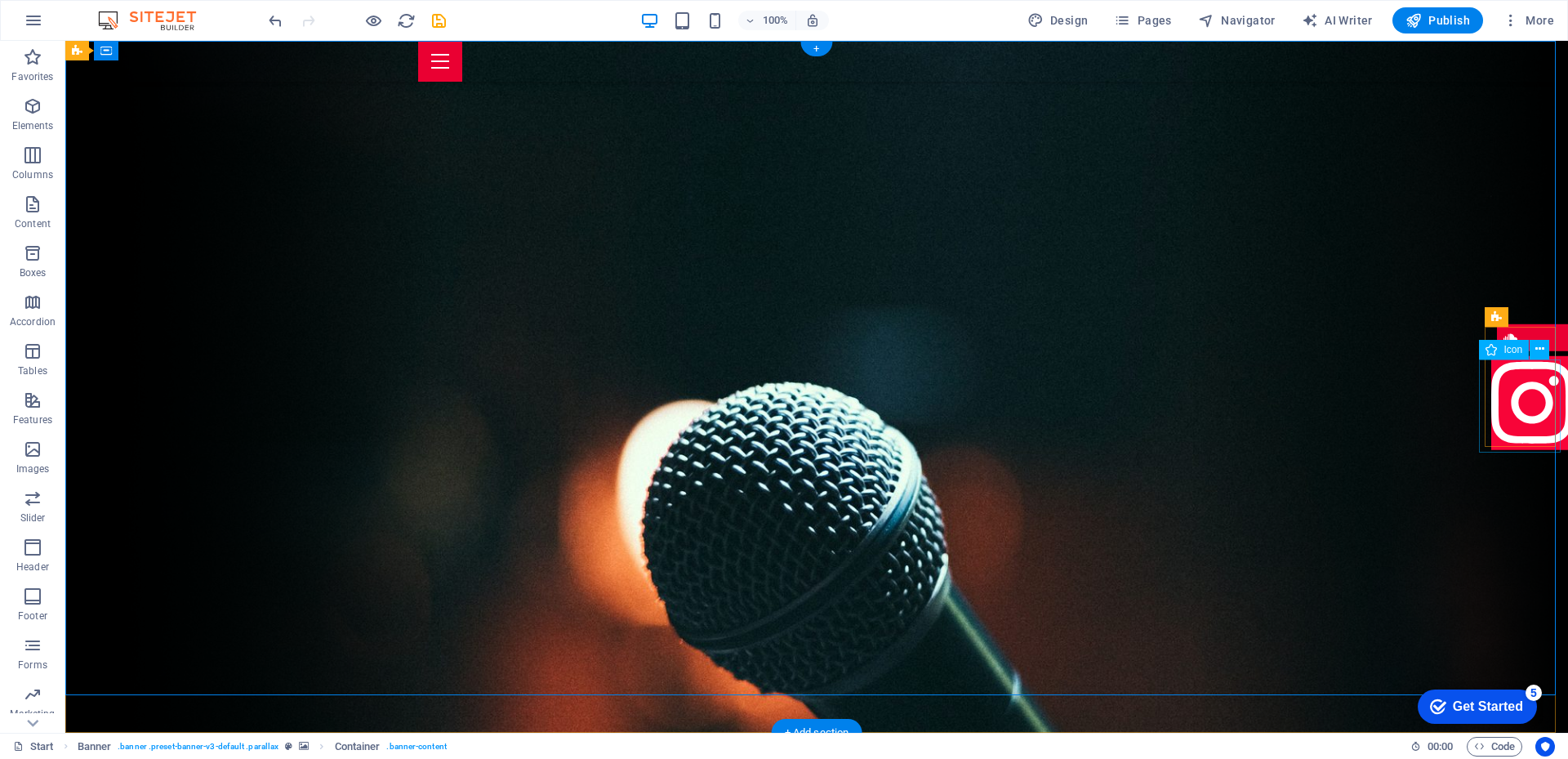
select select "px"
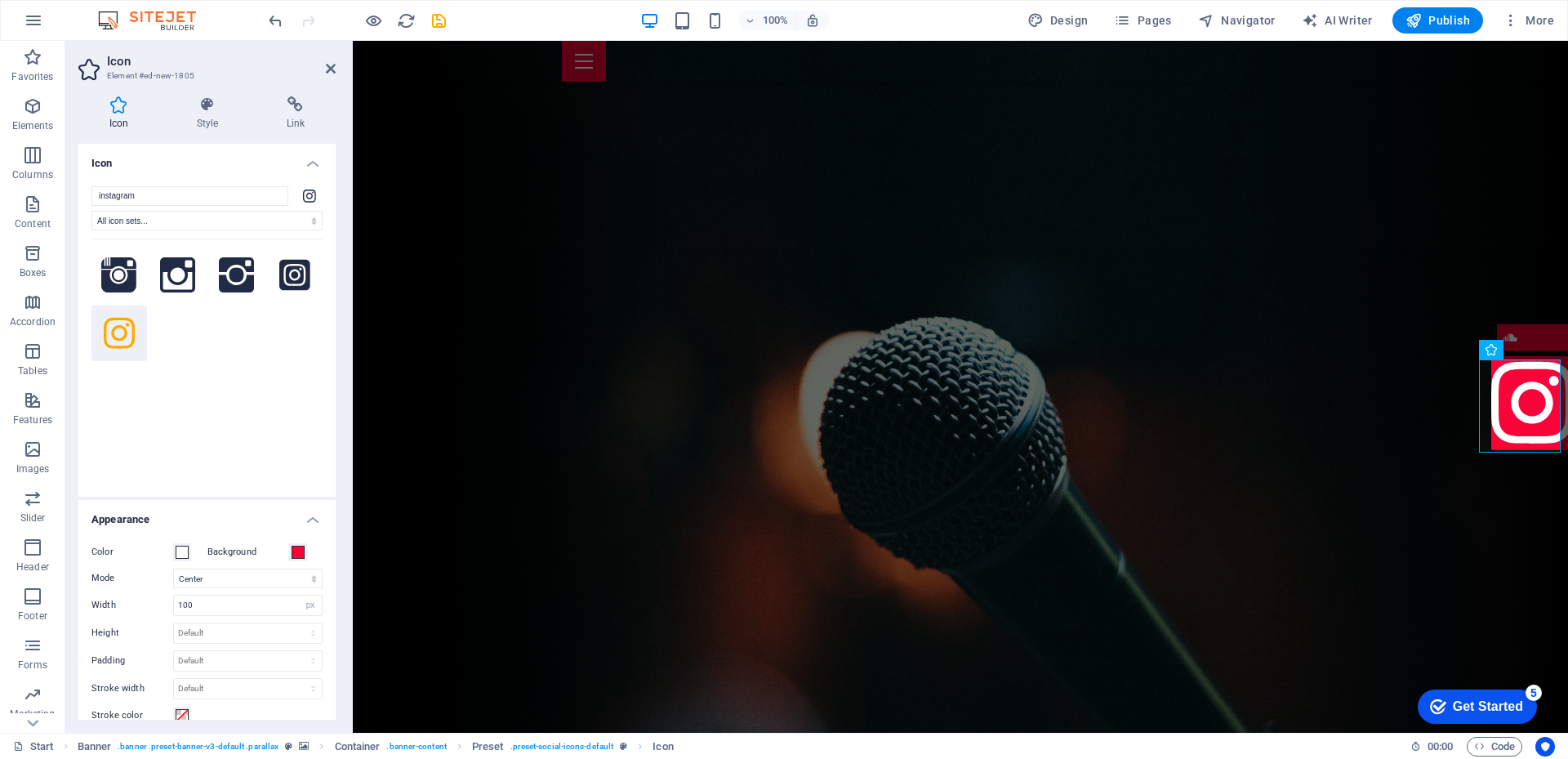
click at [210, 131] on div "Icon Style Link Icon instagram All icon sets... IcoFont Ionicons FontAwesome Br…" at bounding box center [207, 407] width 257 height 623
click at [209, 116] on h4 "Style" at bounding box center [210, 114] width 90 height 35
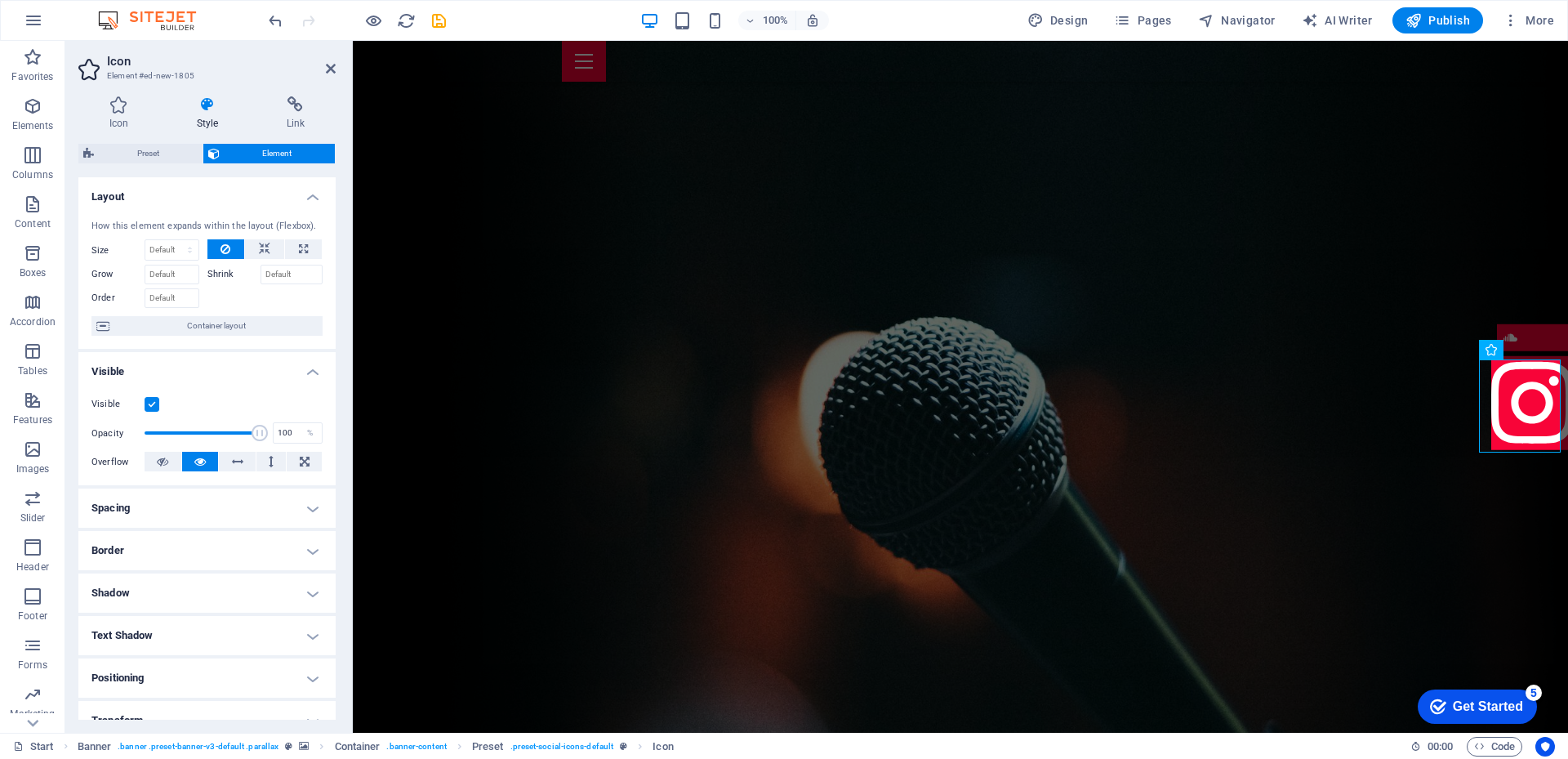
scroll to position [148, 0]
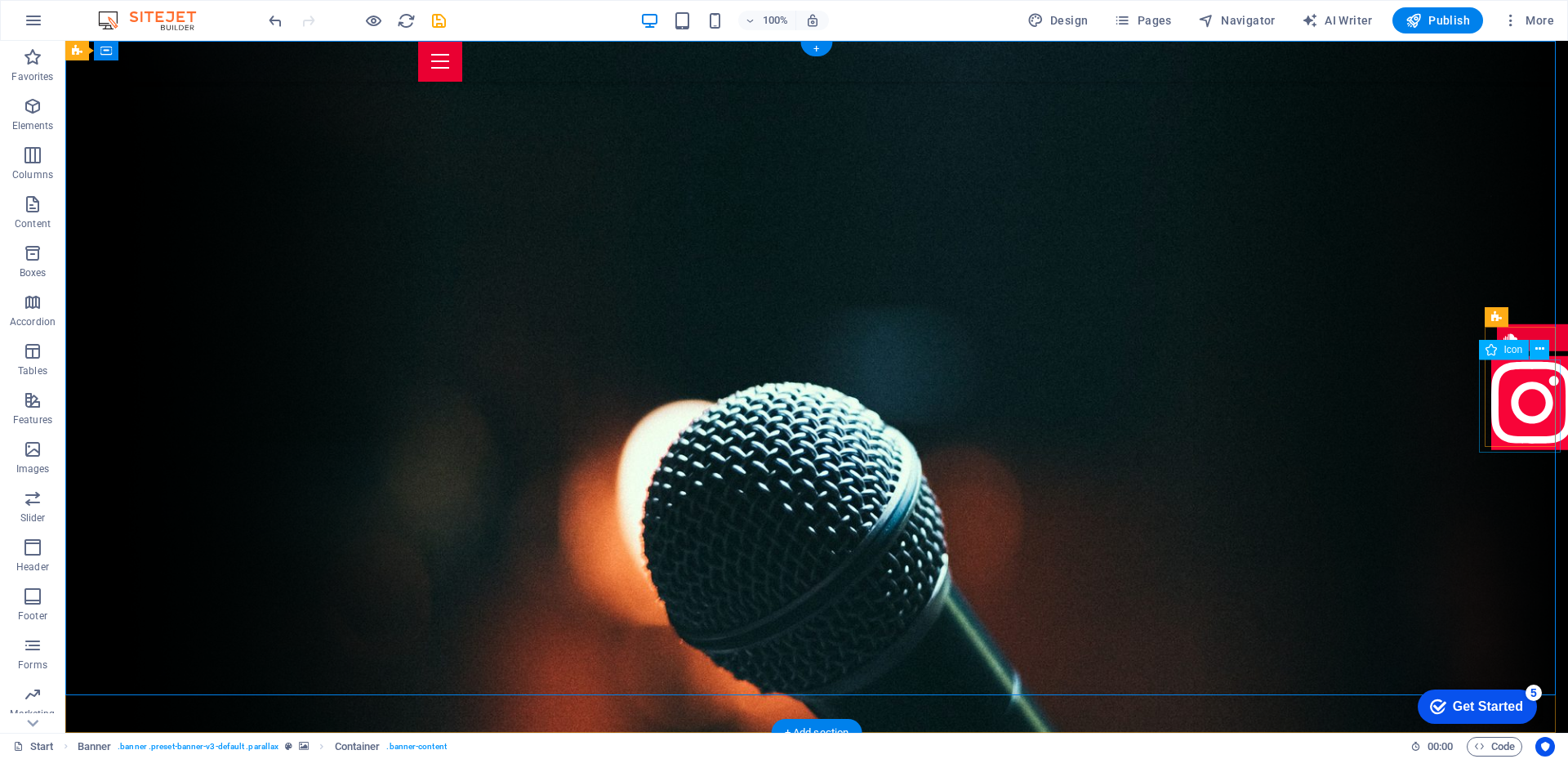
click at [1500, 398] on figure at bounding box center [1531, 406] width 81 height 99
drag, startPoint x: 1481, startPoint y: 450, endPoint x: 1491, endPoint y: 440, distance: 14.1
click at [1491, 419] on figure at bounding box center [1531, 406] width 81 height 99
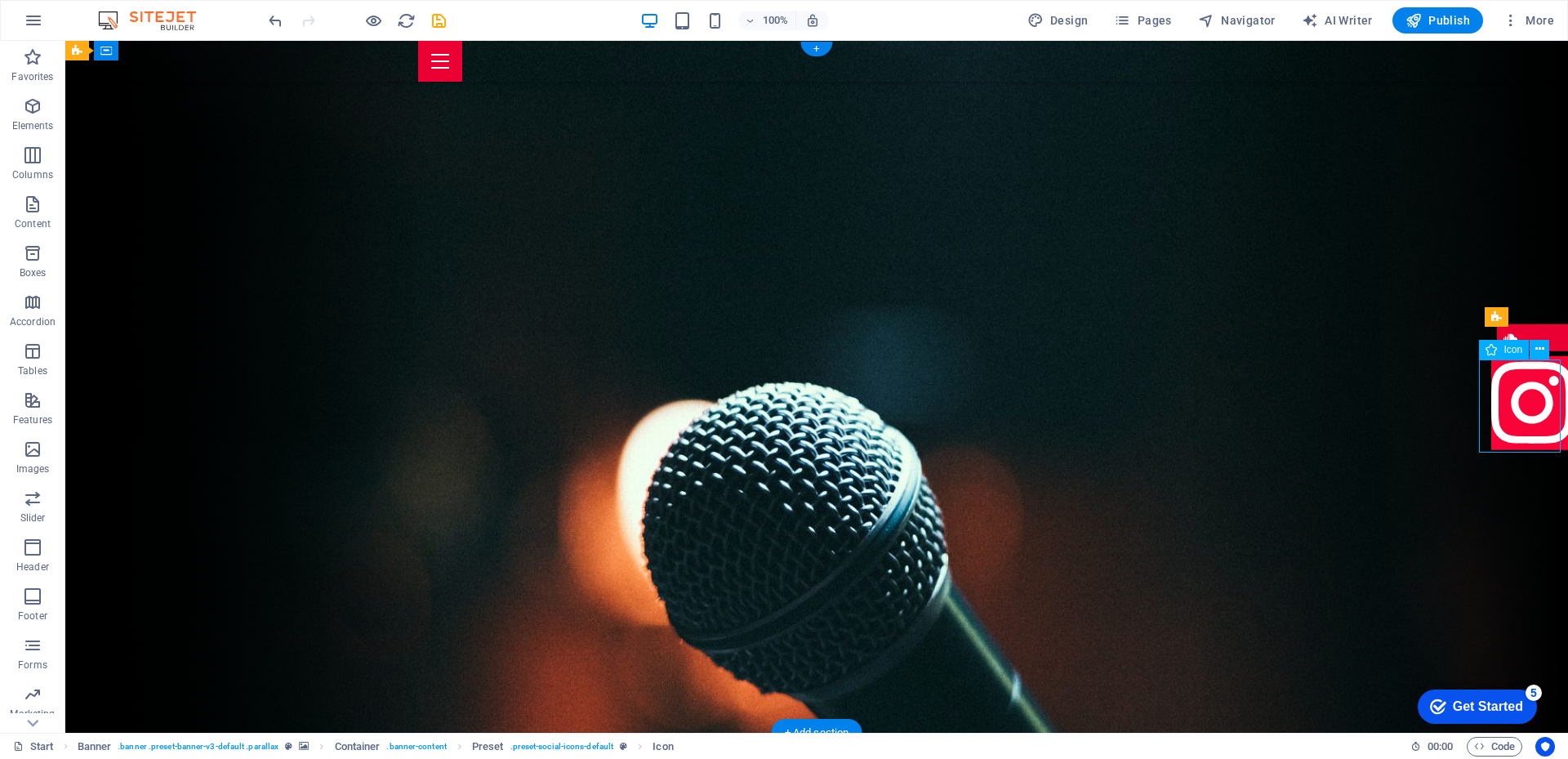
click at [1494, 420] on figure at bounding box center [1531, 406] width 81 height 99
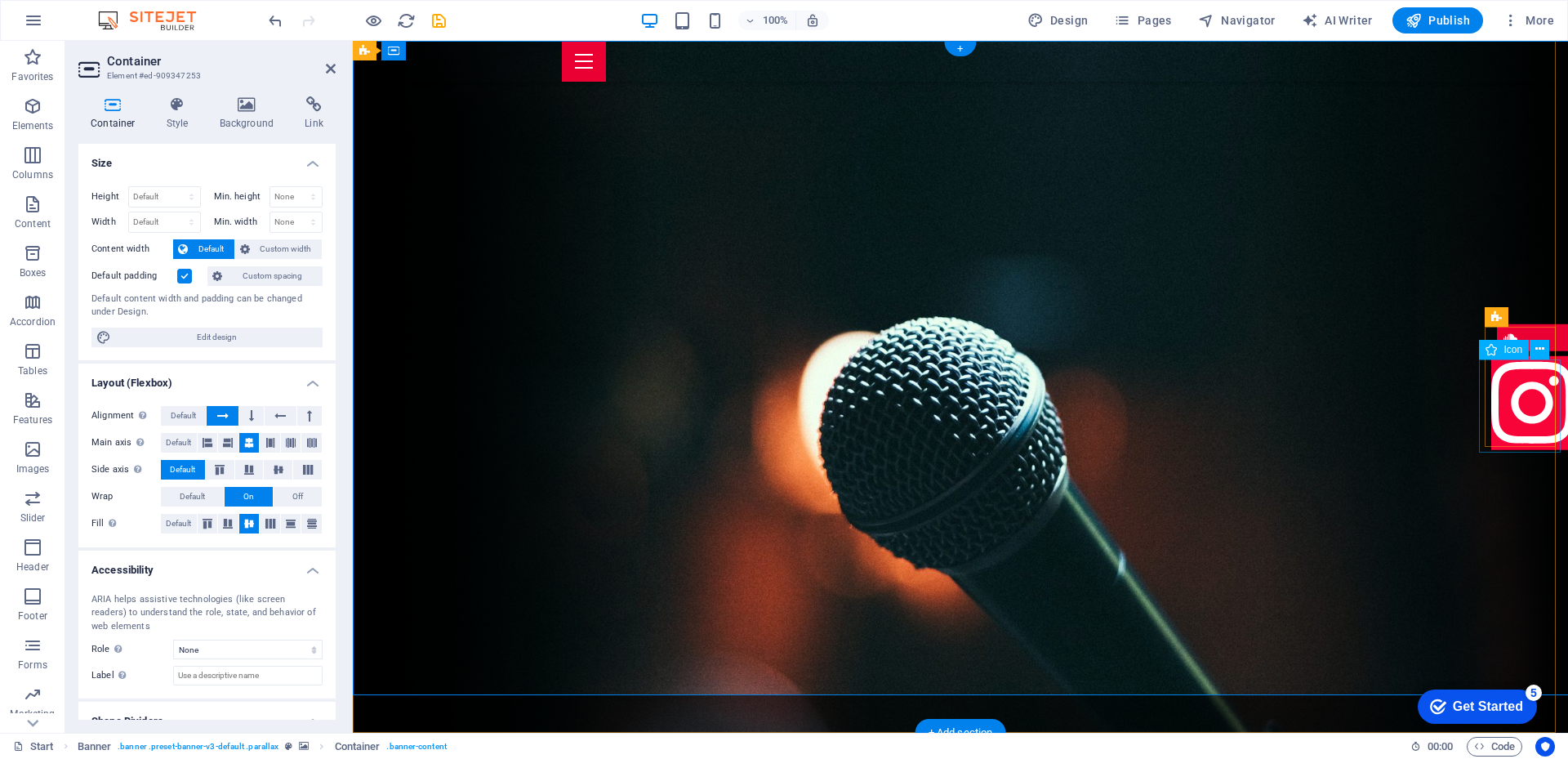
drag, startPoint x: 1486, startPoint y: 374, endPoint x: 1779, endPoint y: 372, distance: 293.0
click at [1567, 373] on figure at bounding box center [1531, 406] width 81 height 99
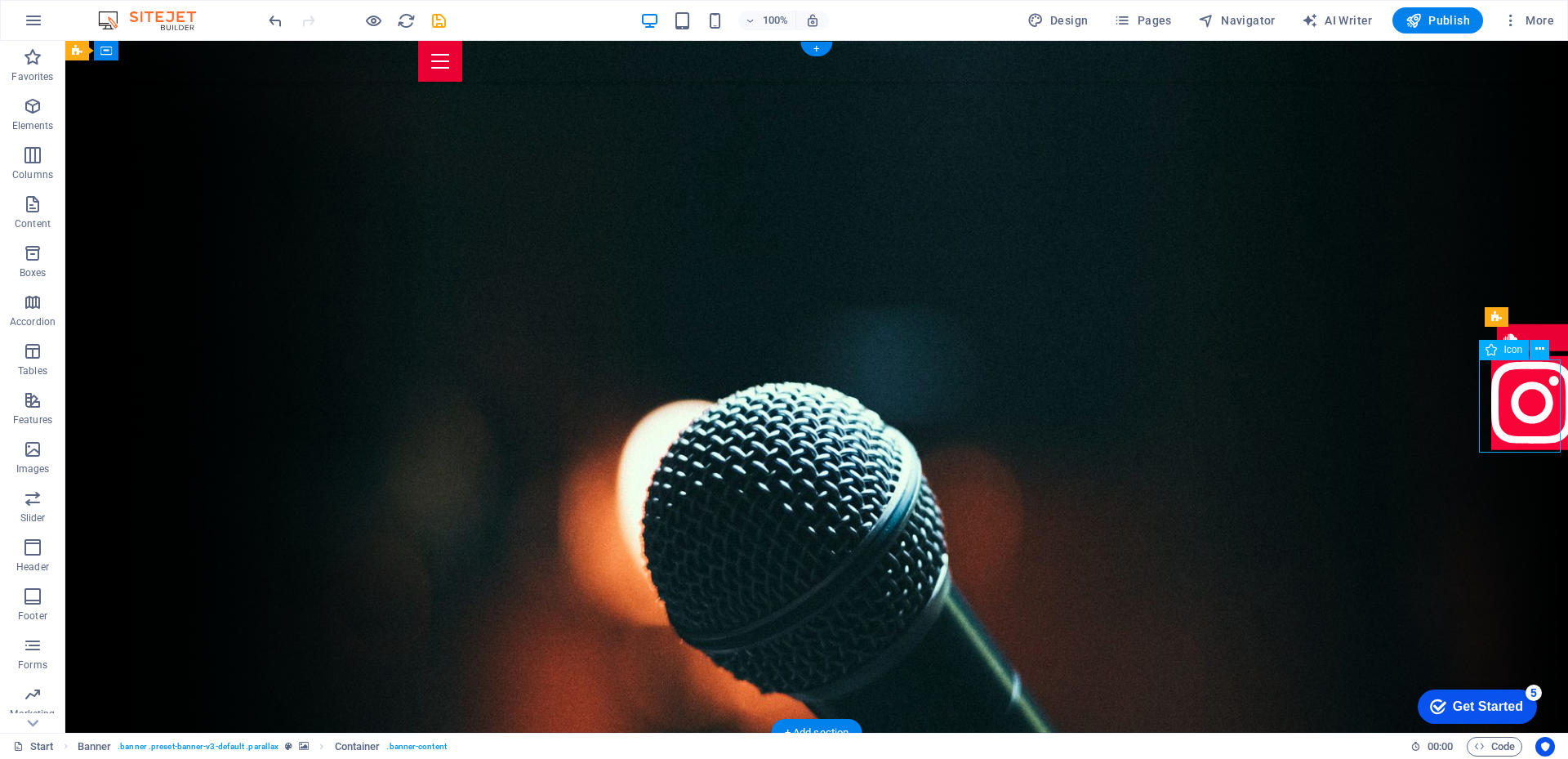
click at [1491, 372] on figure at bounding box center [1531, 406] width 81 height 99
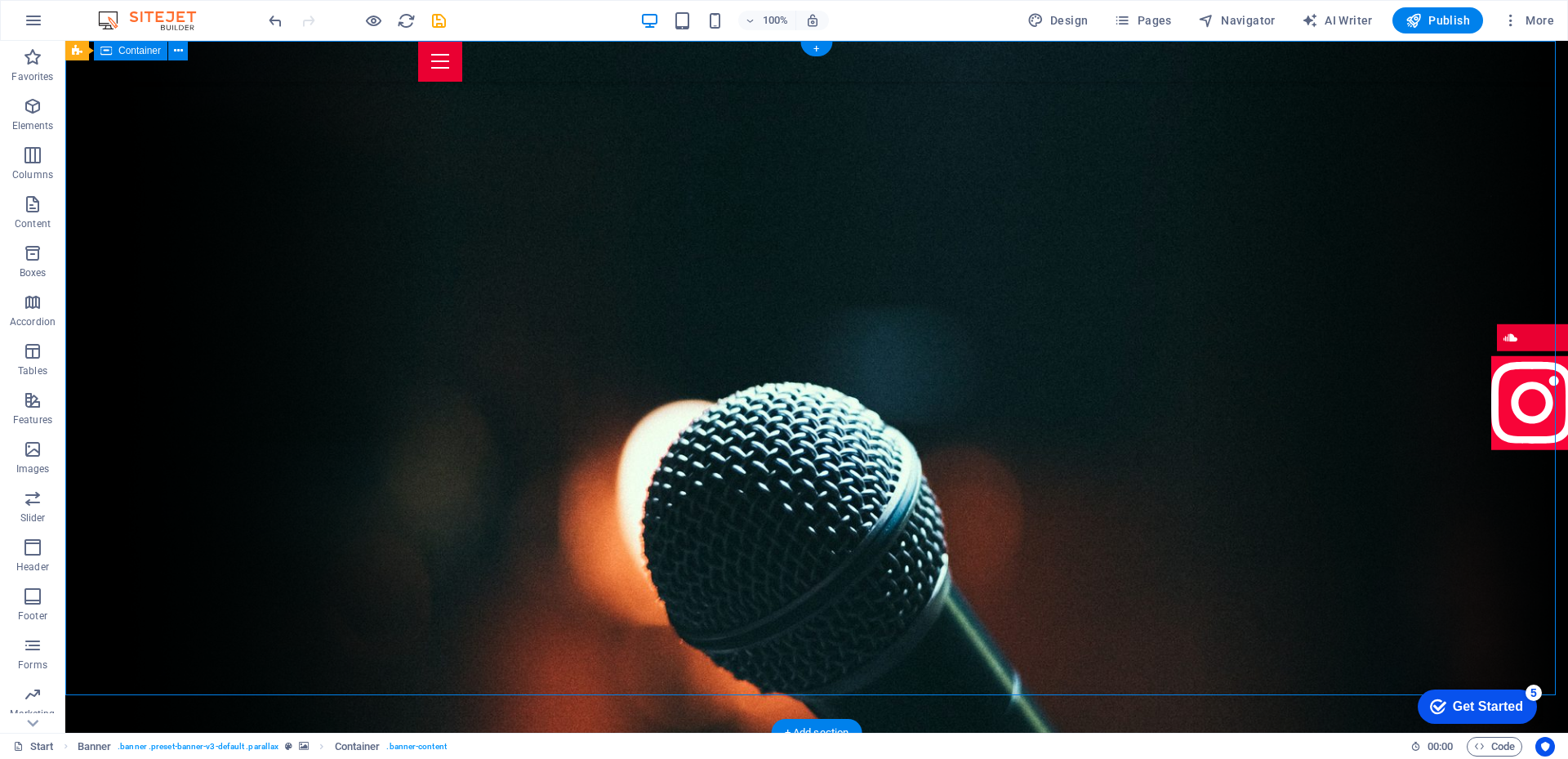
click at [1492, 413] on figure at bounding box center [1531, 406] width 81 height 99
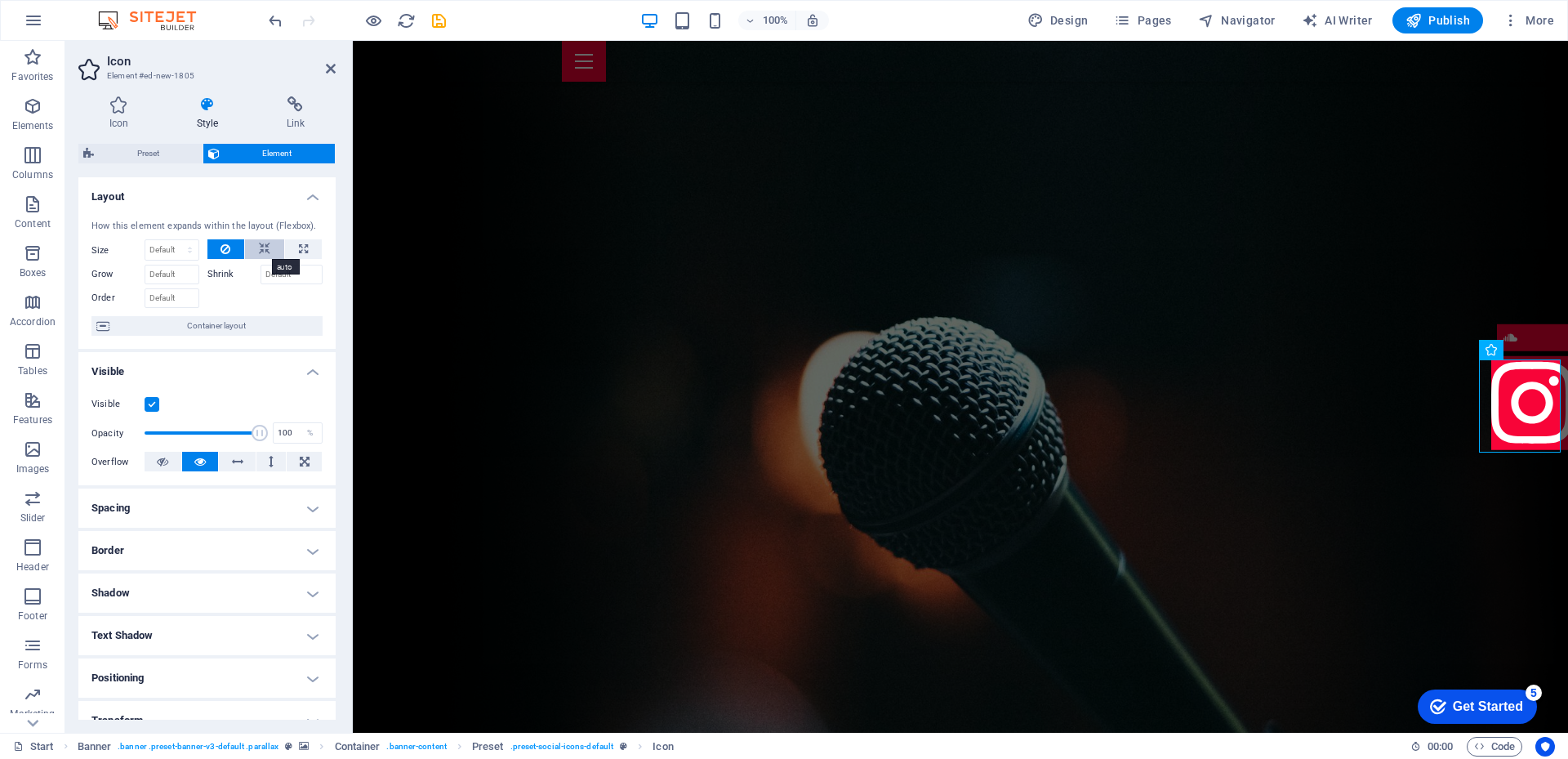
click at [259, 247] on icon at bounding box center [264, 249] width 12 height 20
click at [300, 250] on icon at bounding box center [303, 249] width 9 height 20
type input "100"
select select "%"
click at [212, 278] on label "Shrink" at bounding box center [234, 274] width 53 height 20
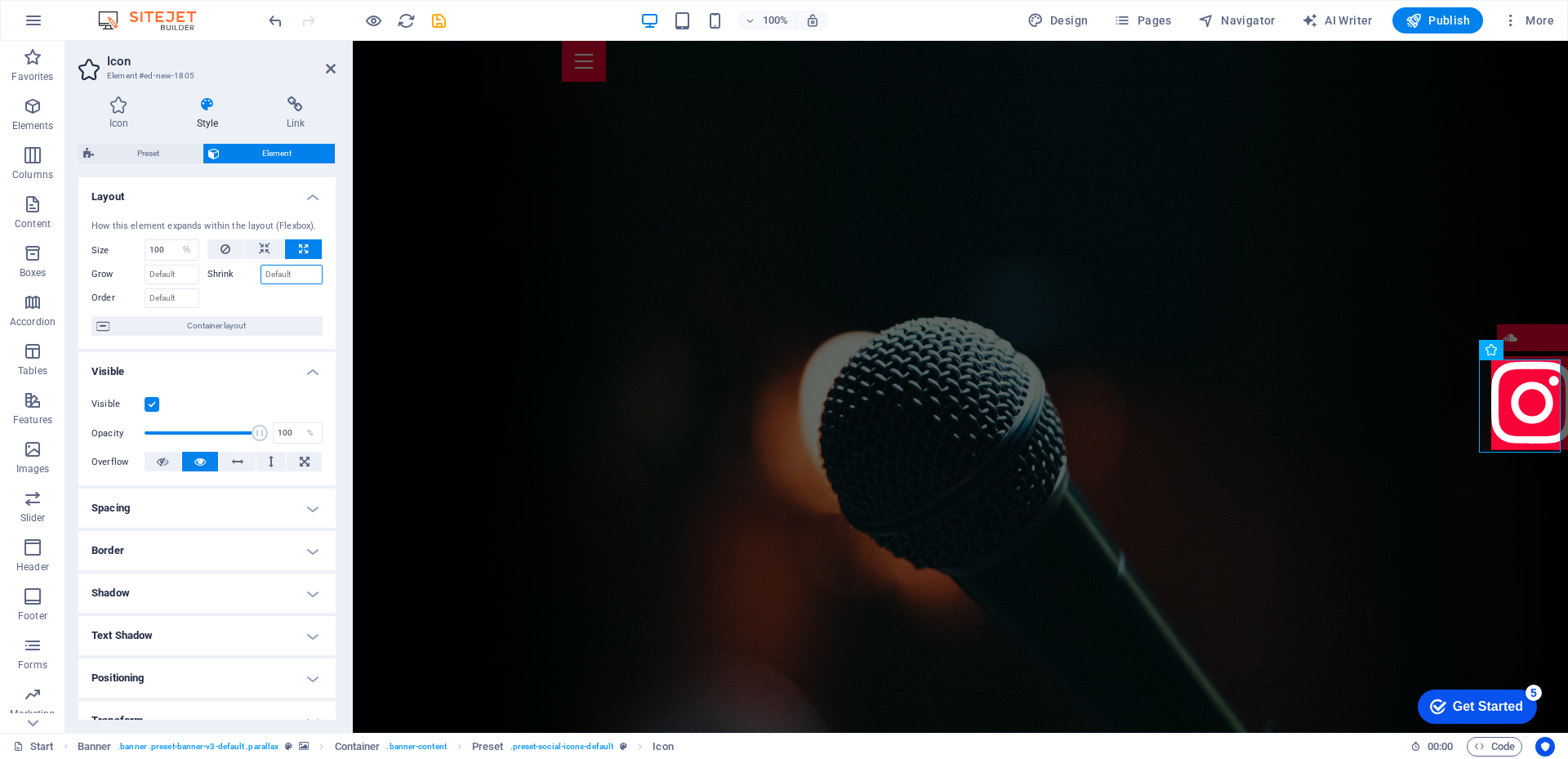
click at [260, 278] on input "Shrink" at bounding box center [291, 274] width 63 height 20
click at [215, 272] on label "Shrink" at bounding box center [234, 274] width 53 height 20
click at [260, 272] on input "Shrink" at bounding box center [291, 274] width 63 height 20
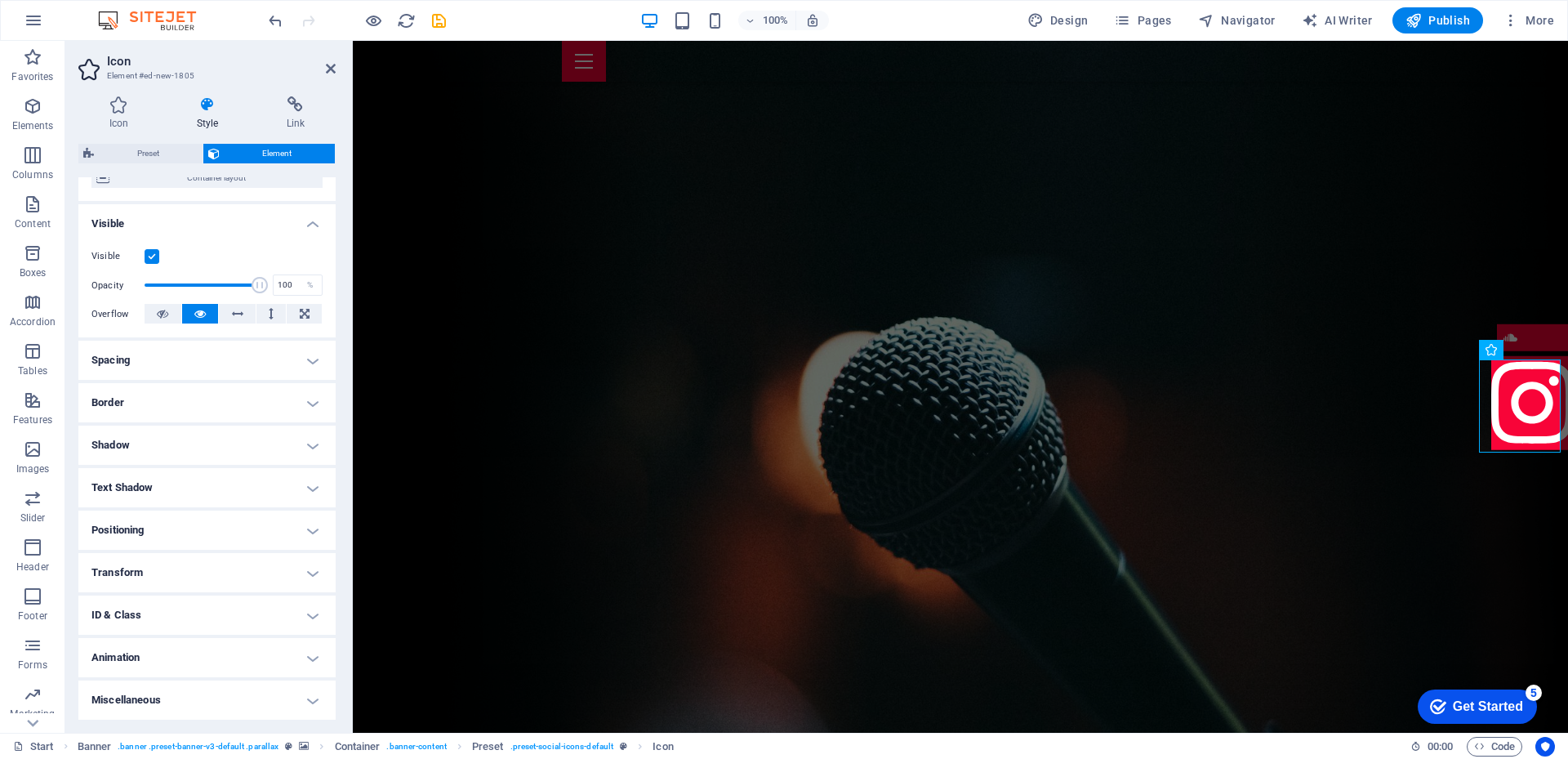
click at [311, 393] on h4 "Border" at bounding box center [207, 403] width 257 height 40
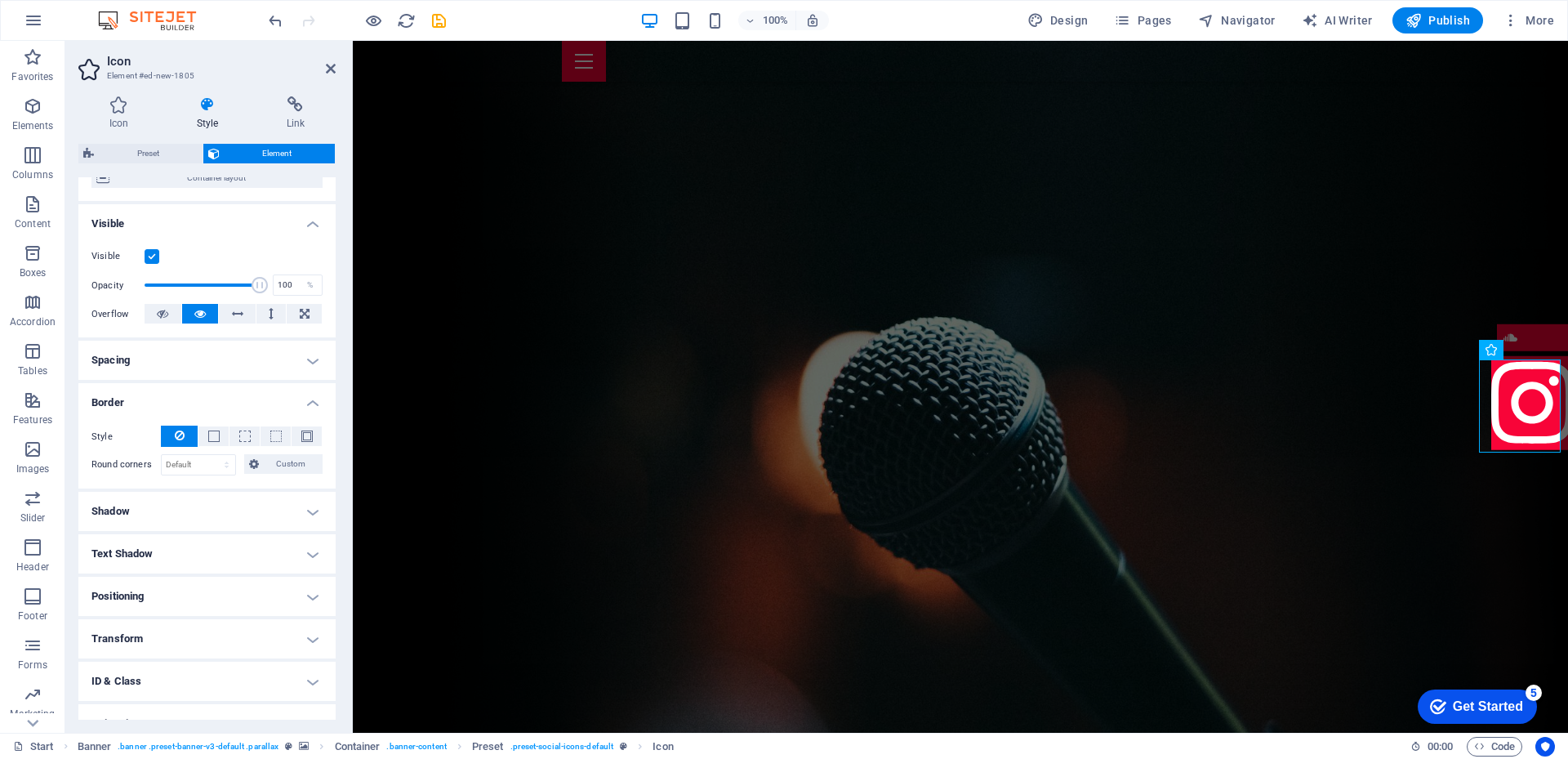
click at [174, 440] on icon at bounding box center [179, 435] width 10 height 20
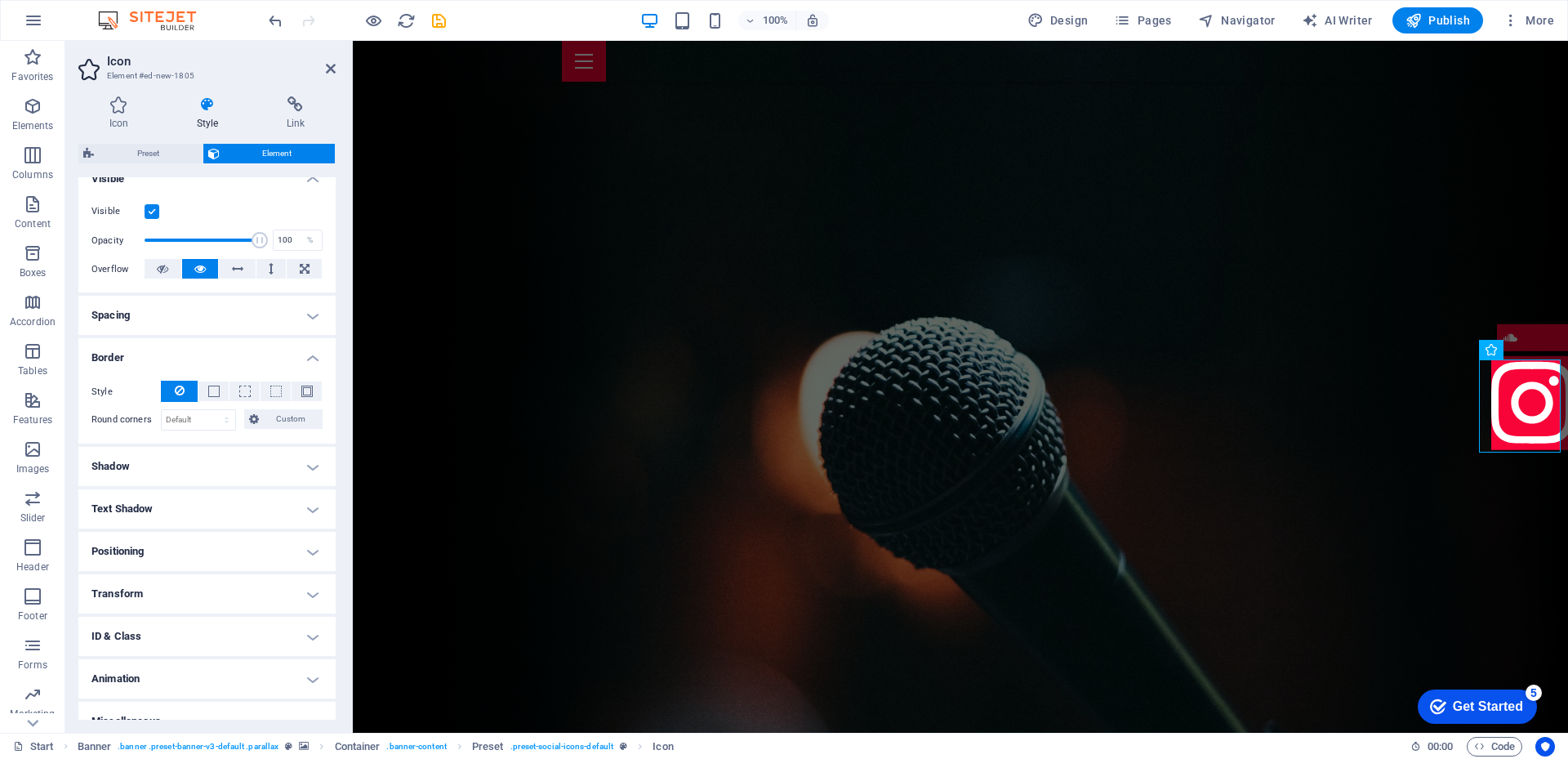
scroll to position [214, 0]
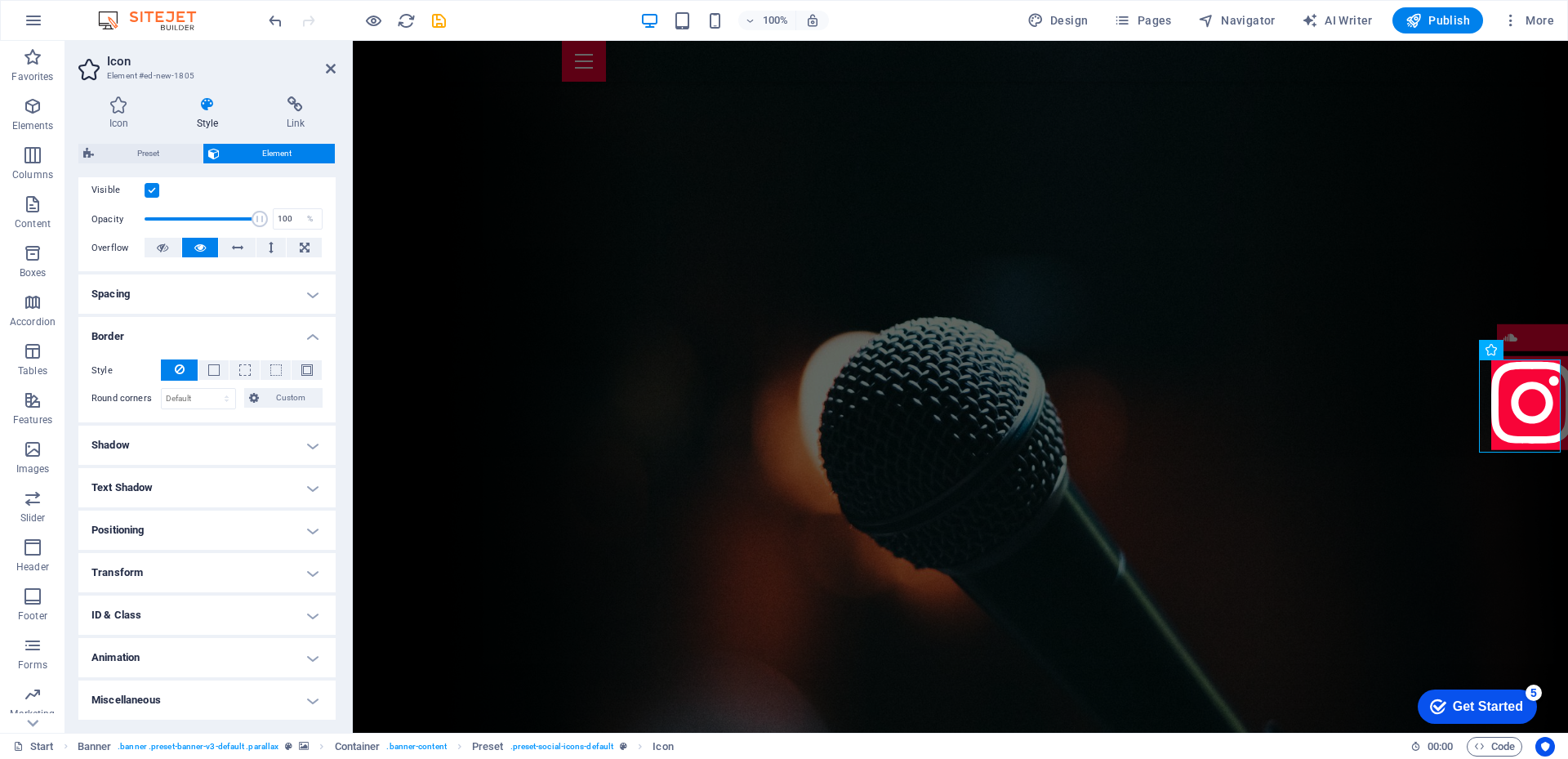
click at [309, 521] on h4 "Positioning" at bounding box center [207, 530] width 257 height 40
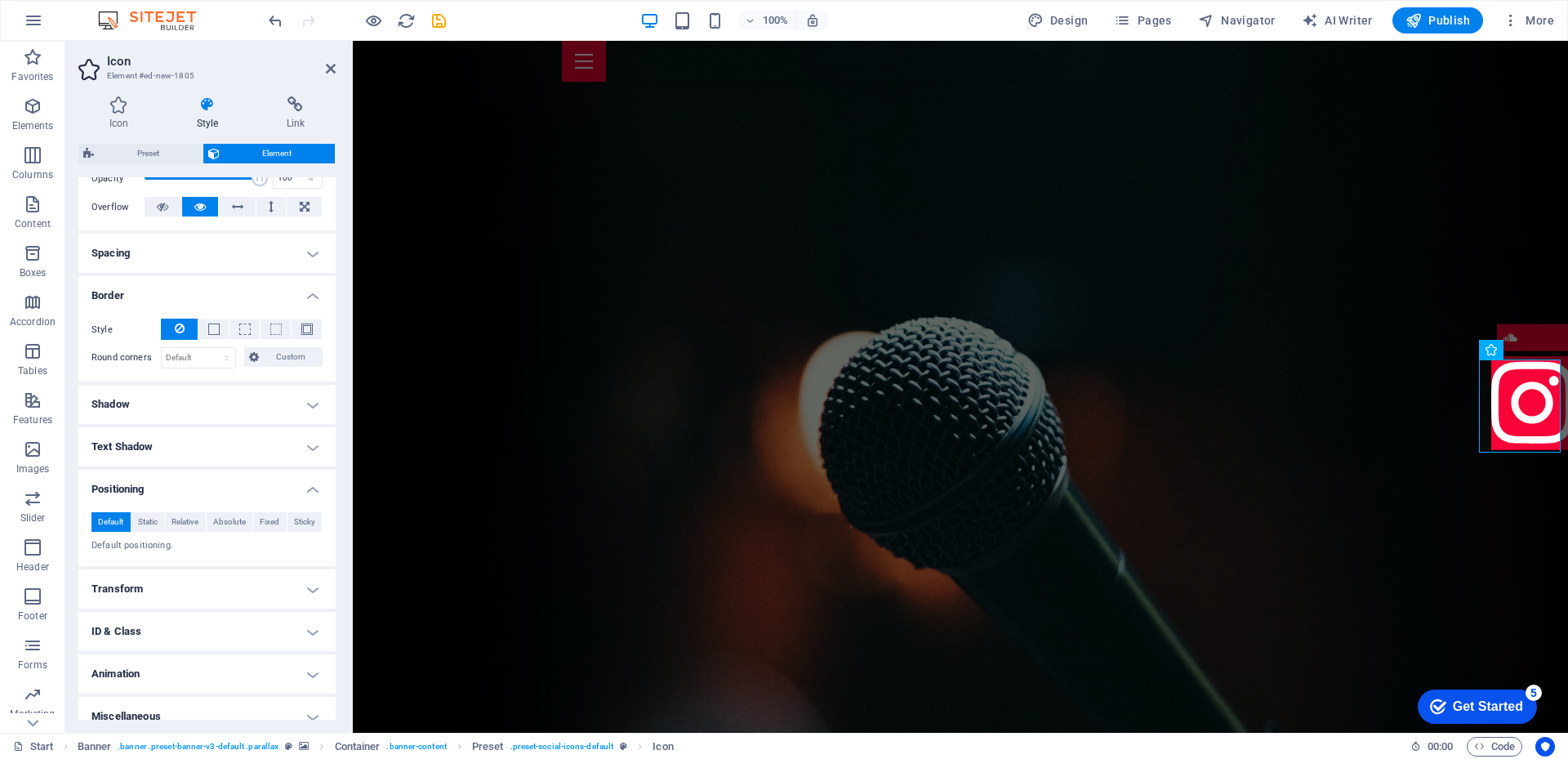
scroll to position [271, 0]
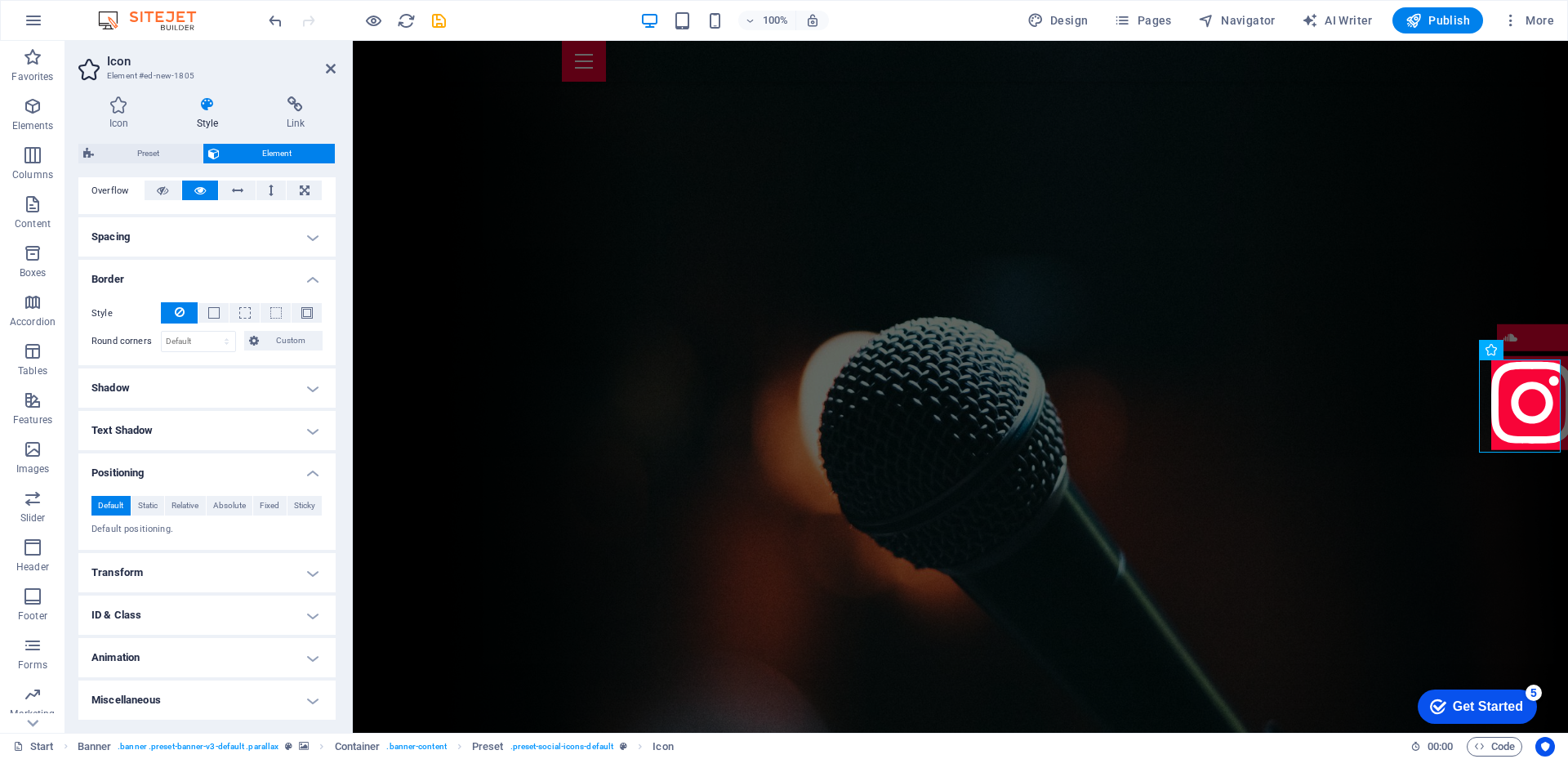
click at [301, 570] on h4 "Transform" at bounding box center [207, 573] width 257 height 40
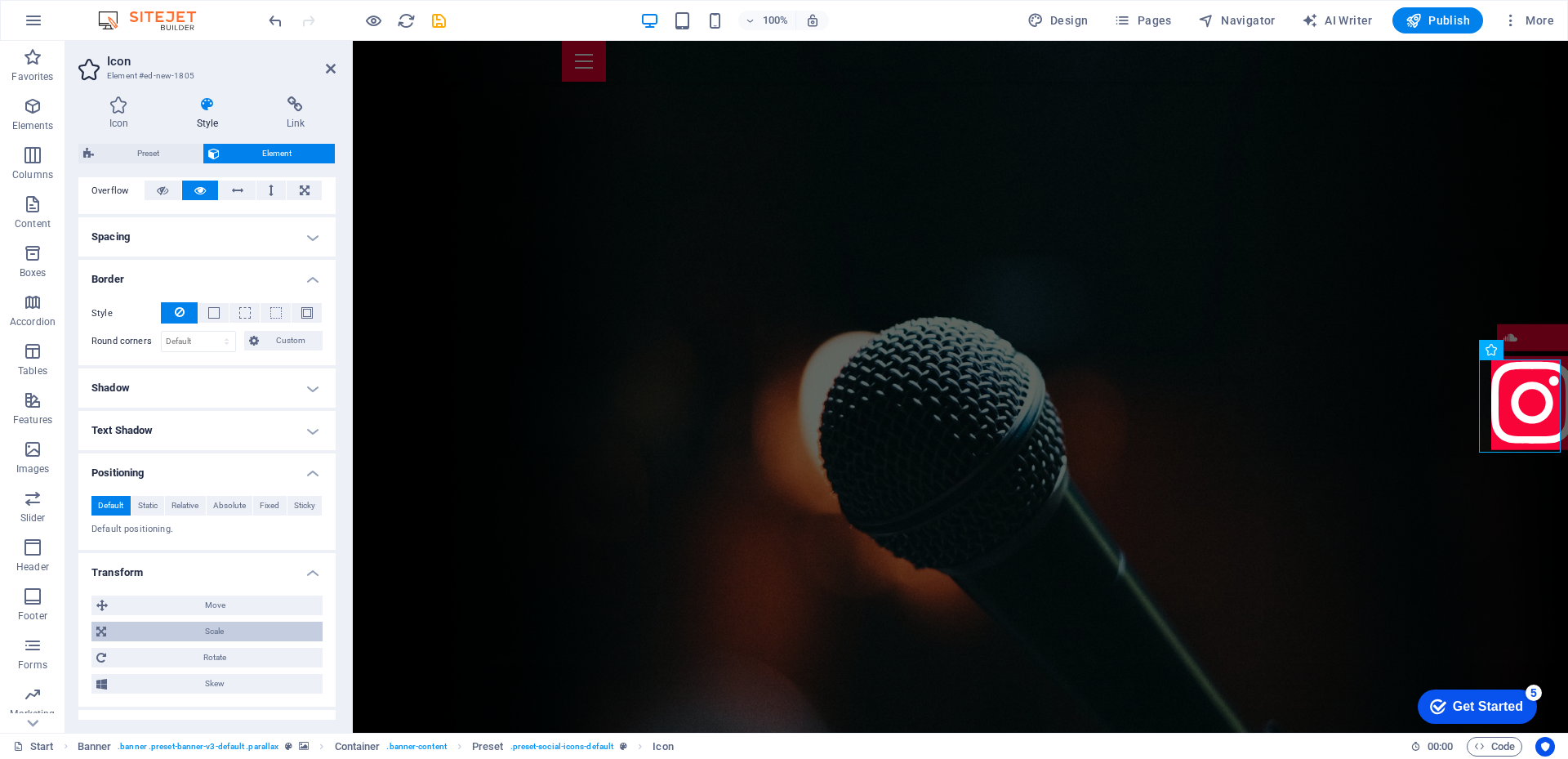
click at [159, 626] on span "Scale" at bounding box center [214, 631] width 207 height 20
drag, startPoint x: 226, startPoint y: 658, endPoint x: 126, endPoint y: 654, distance: 100.1
click at [126, 654] on div "Zoom 100 %" at bounding box center [207, 663] width 231 height 21
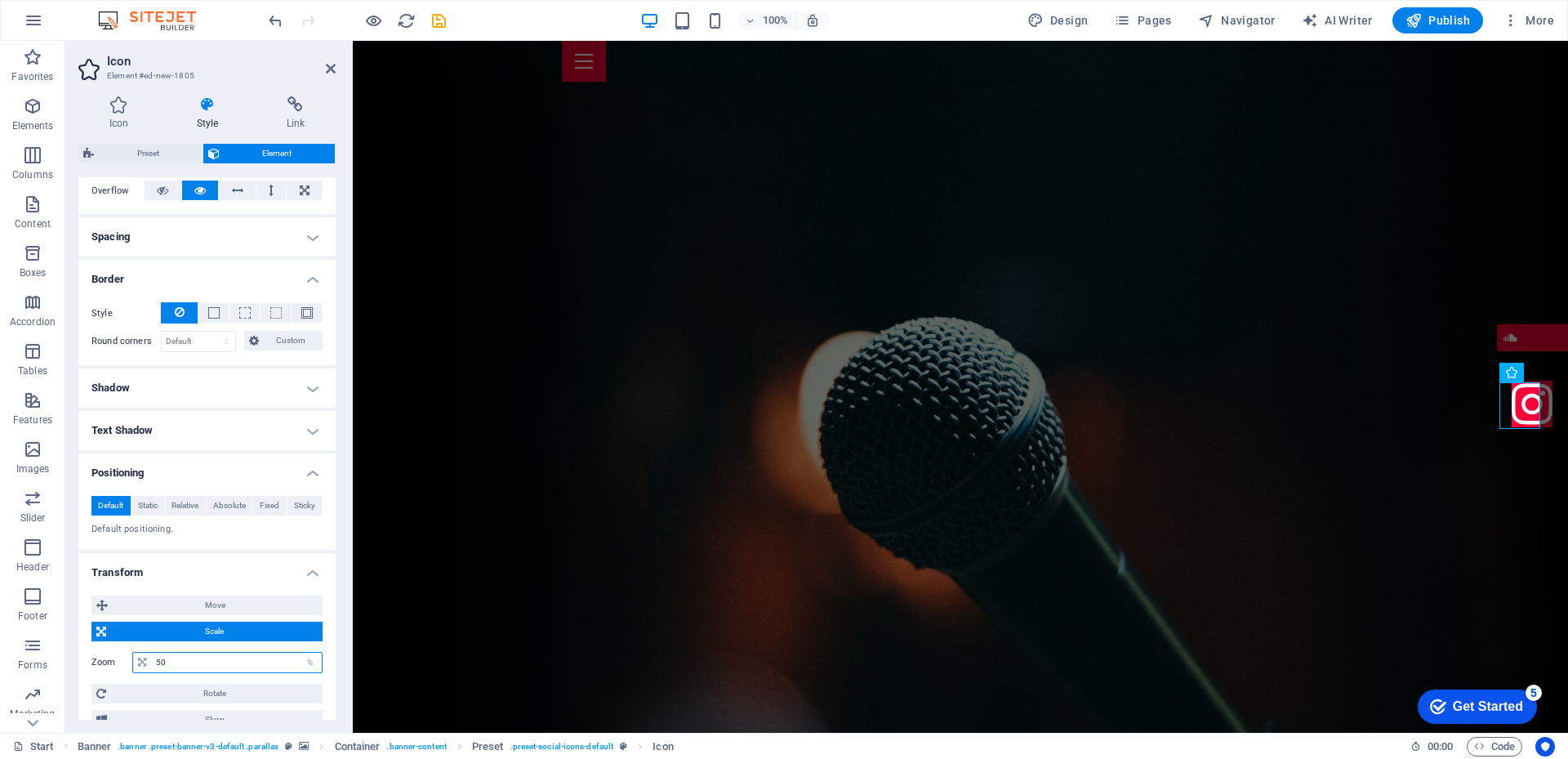
click at [174, 658] on input "50" at bounding box center [237, 663] width 170 height 20
type input "5"
type input "25"
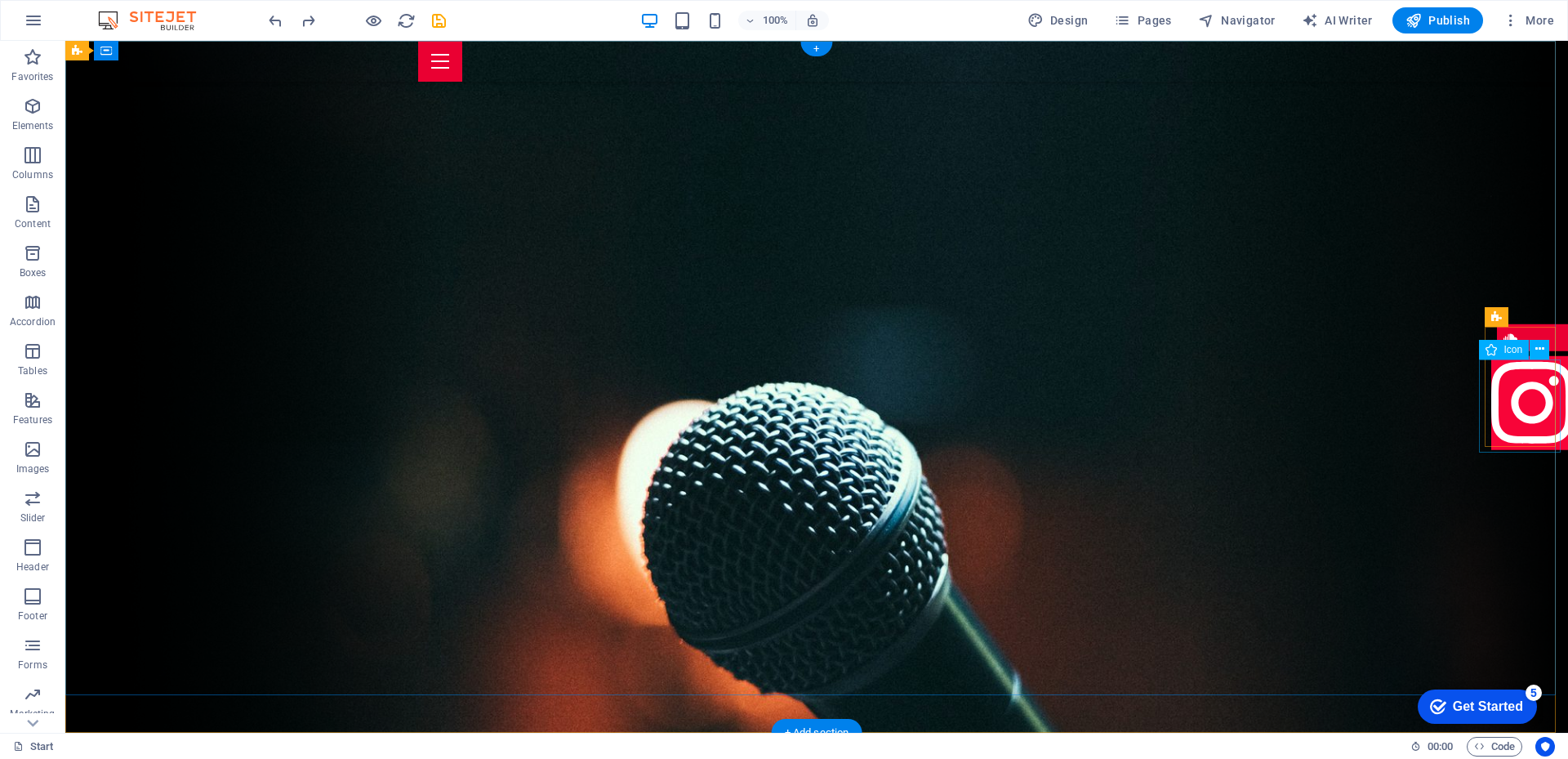
click at [1536, 423] on figure at bounding box center [1531, 406] width 81 height 99
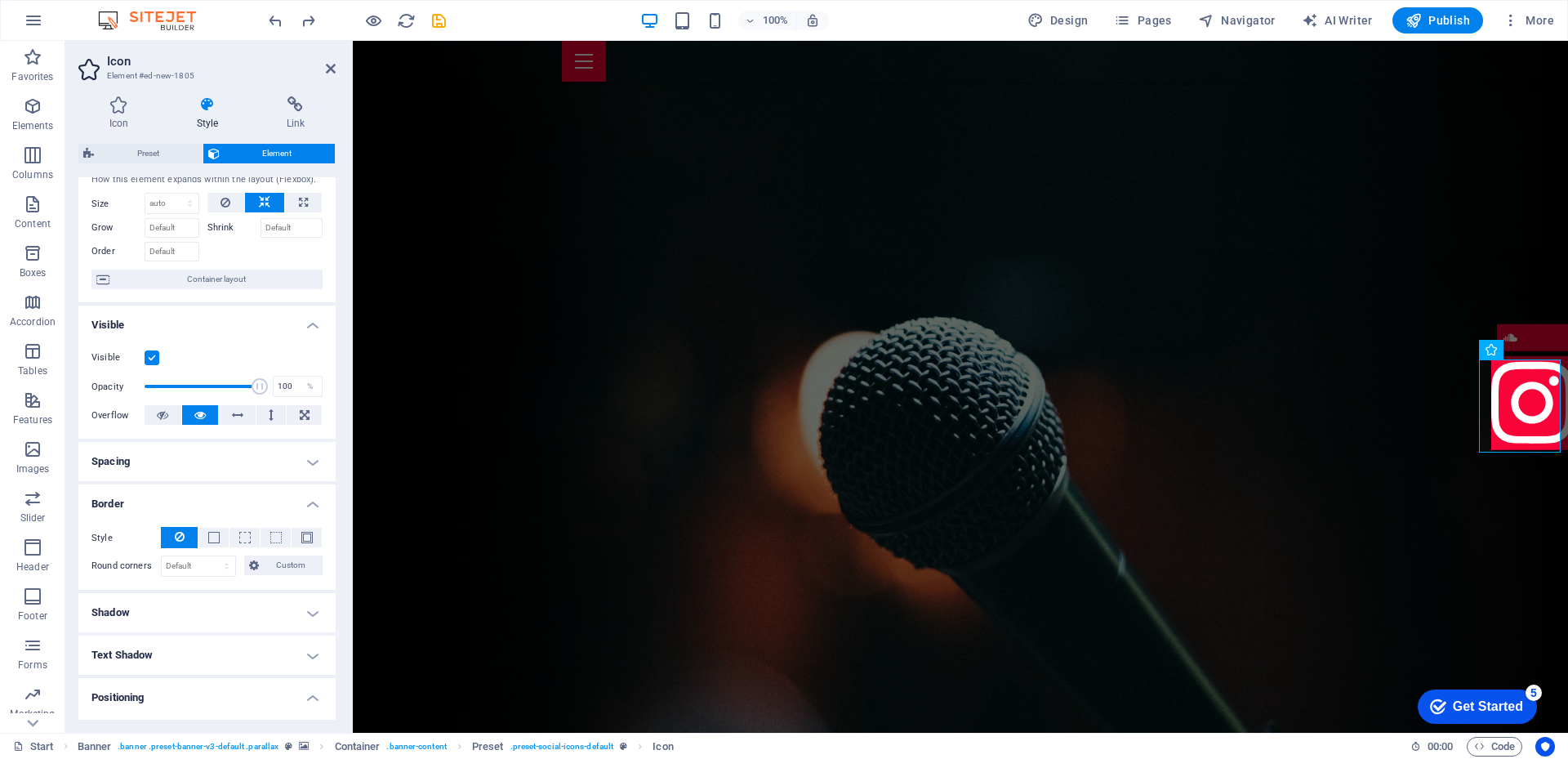
scroll to position [0, 0]
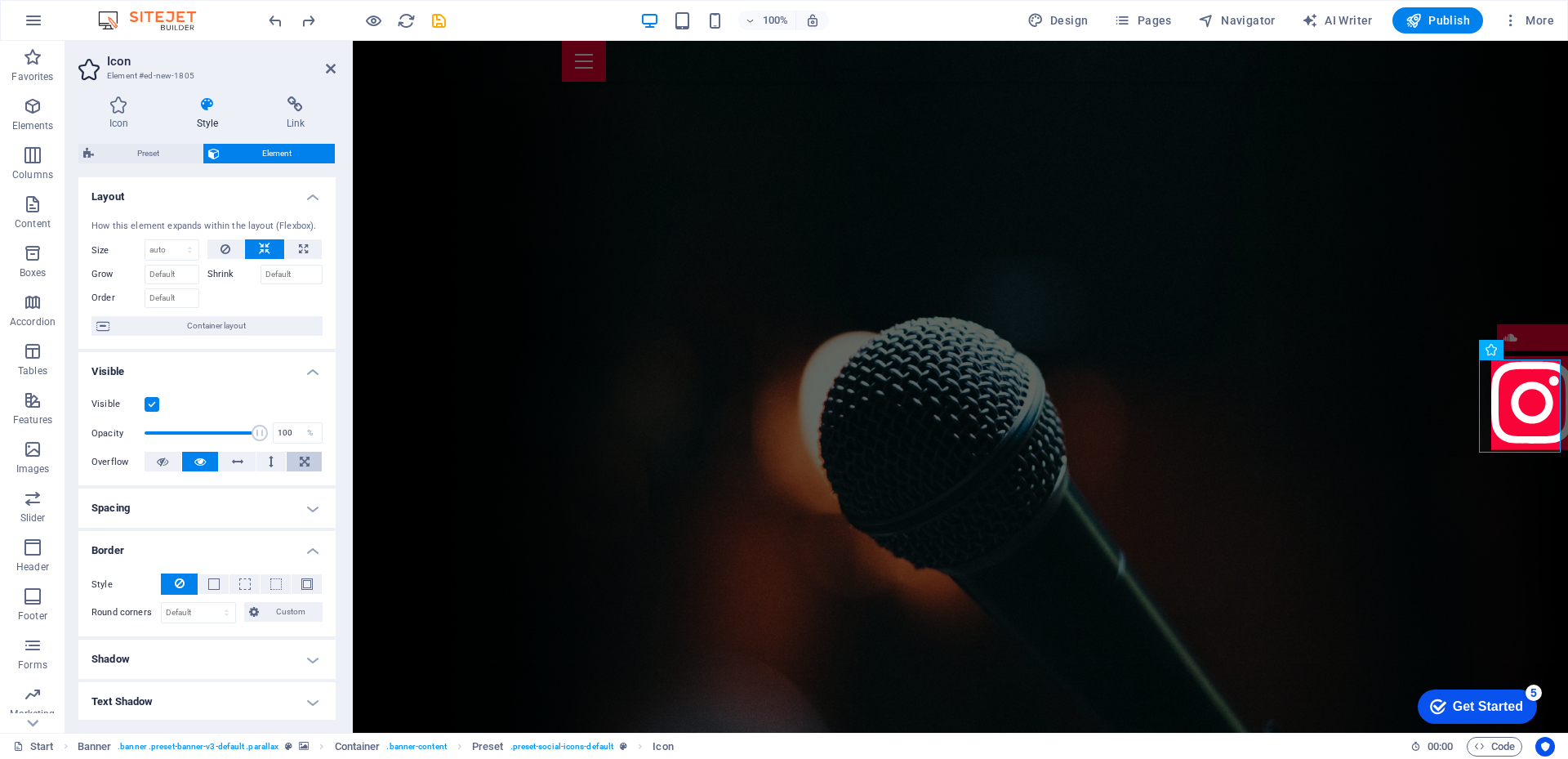
click at [303, 460] on icon at bounding box center [305, 462] width 10 height 20
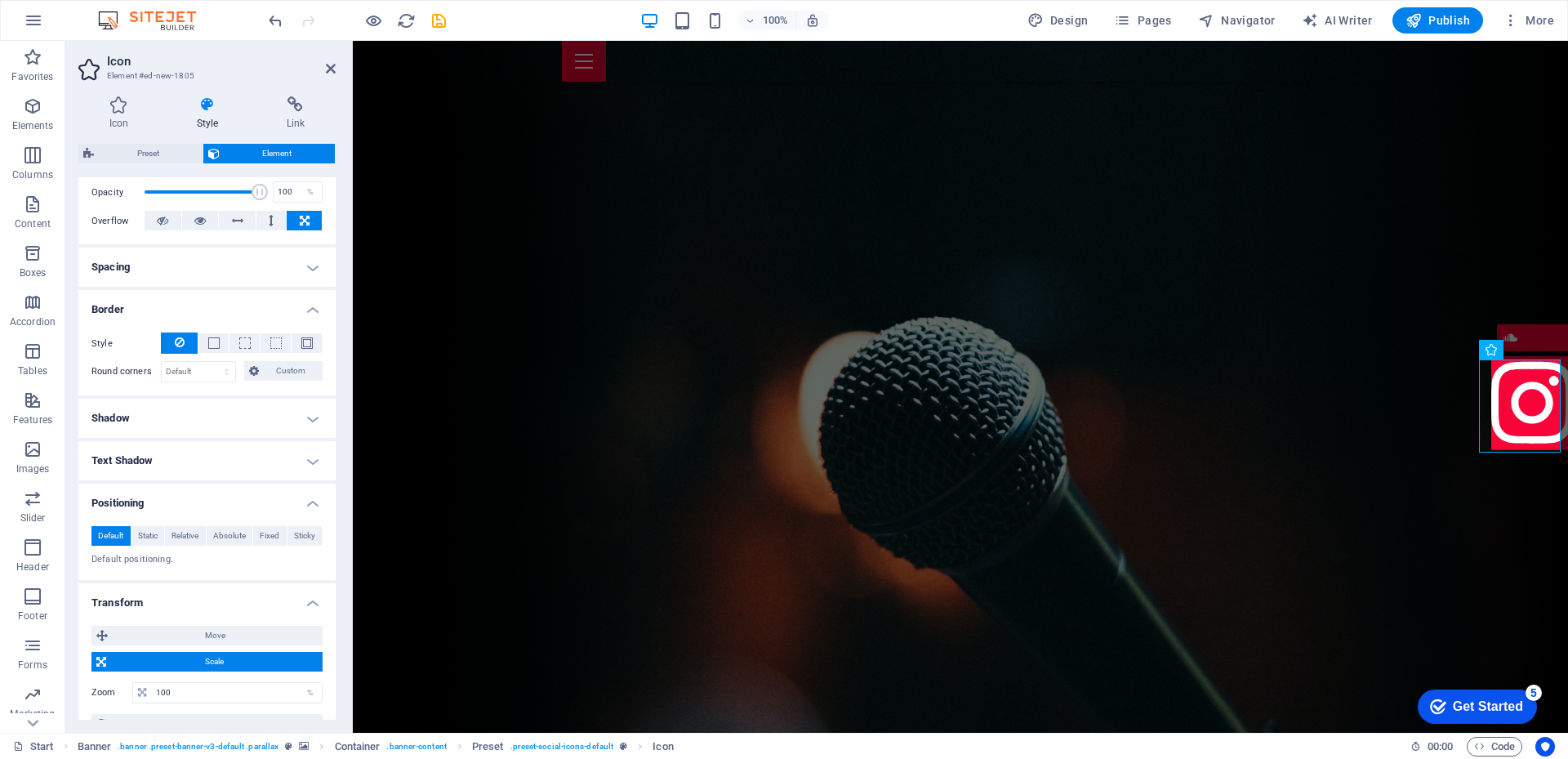
scroll to position [327, 0]
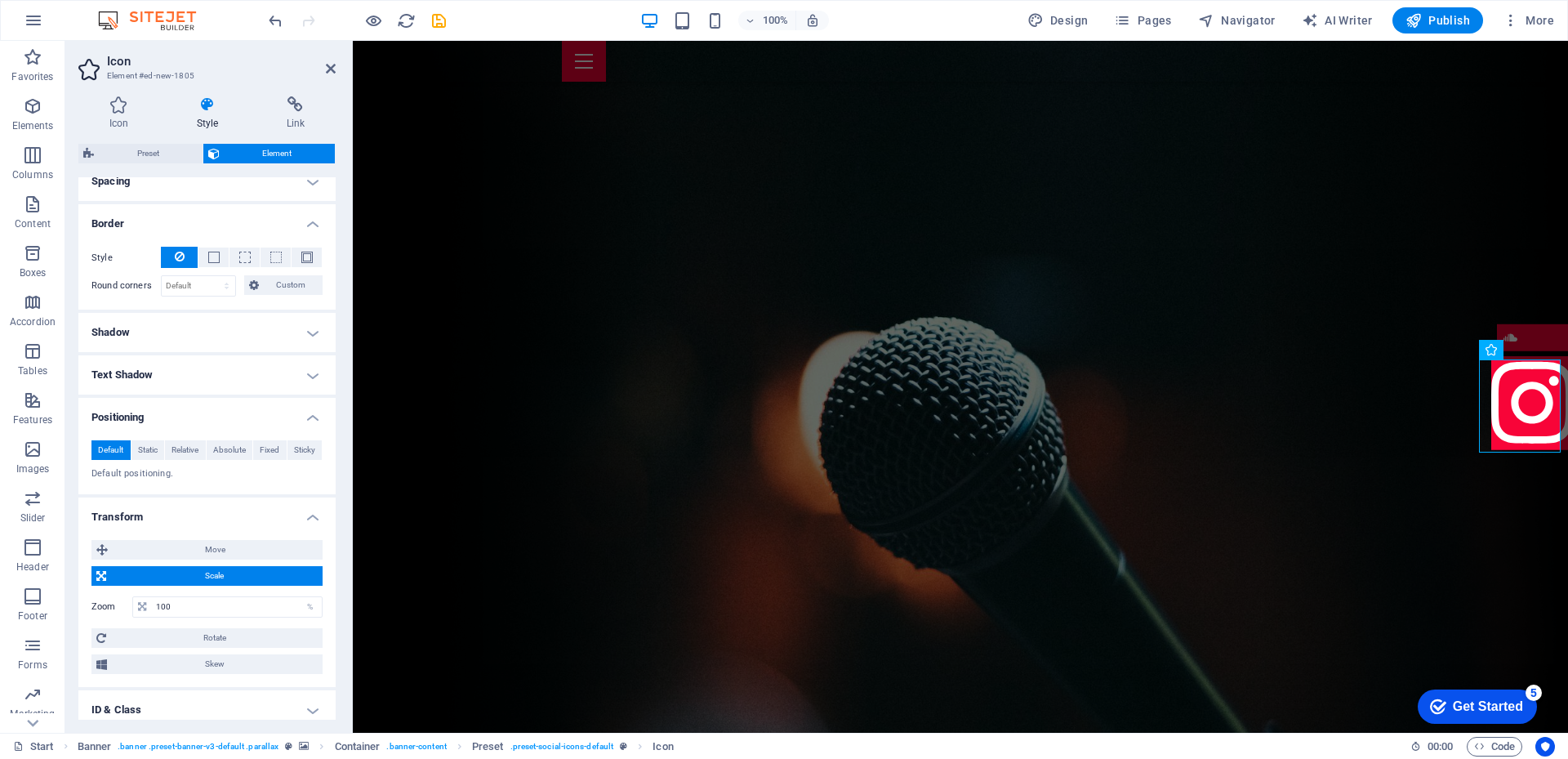
click at [200, 571] on span "Scale" at bounding box center [214, 575] width 207 height 20
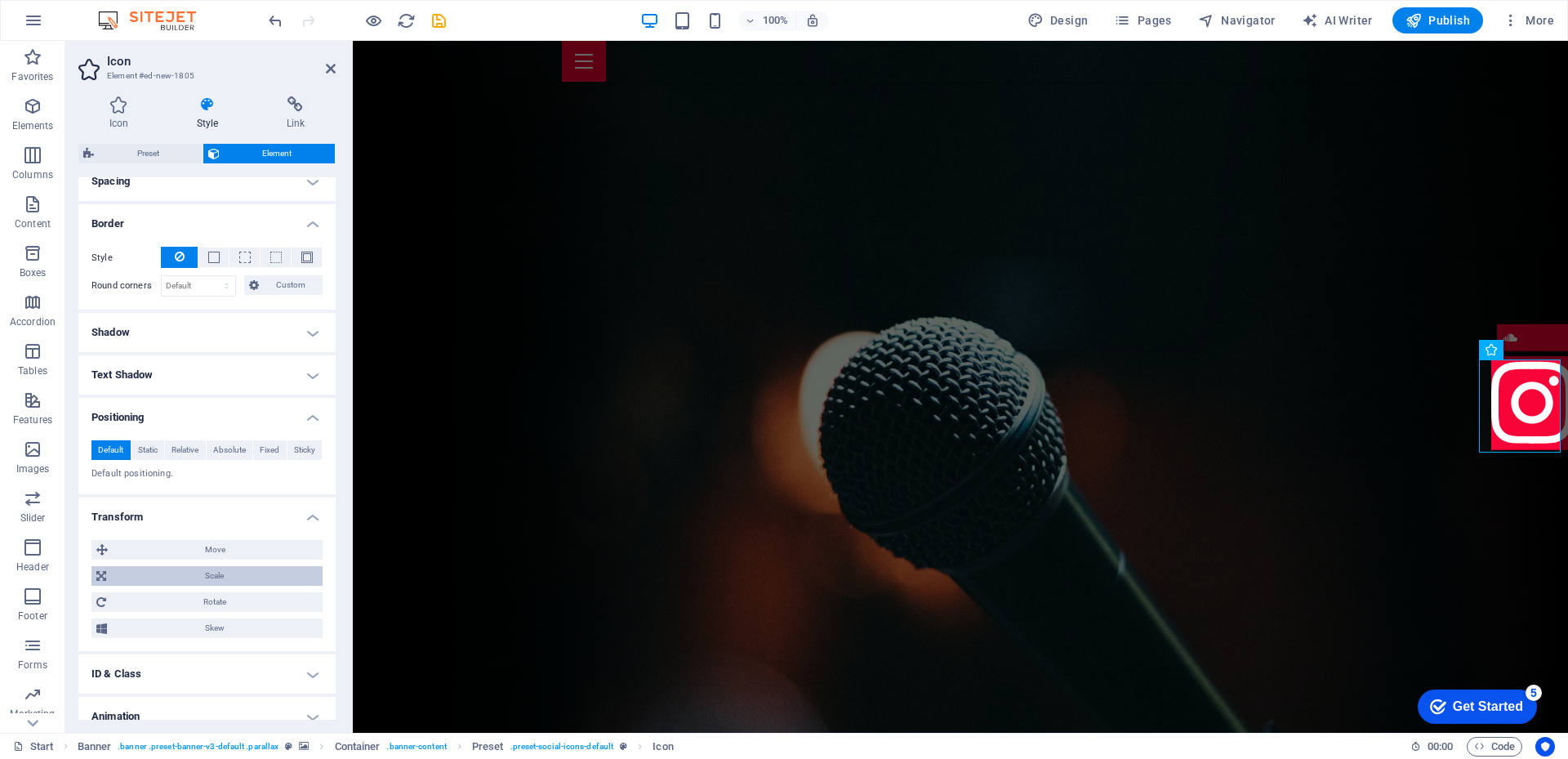
click at [200, 571] on span "Scale" at bounding box center [214, 575] width 207 height 20
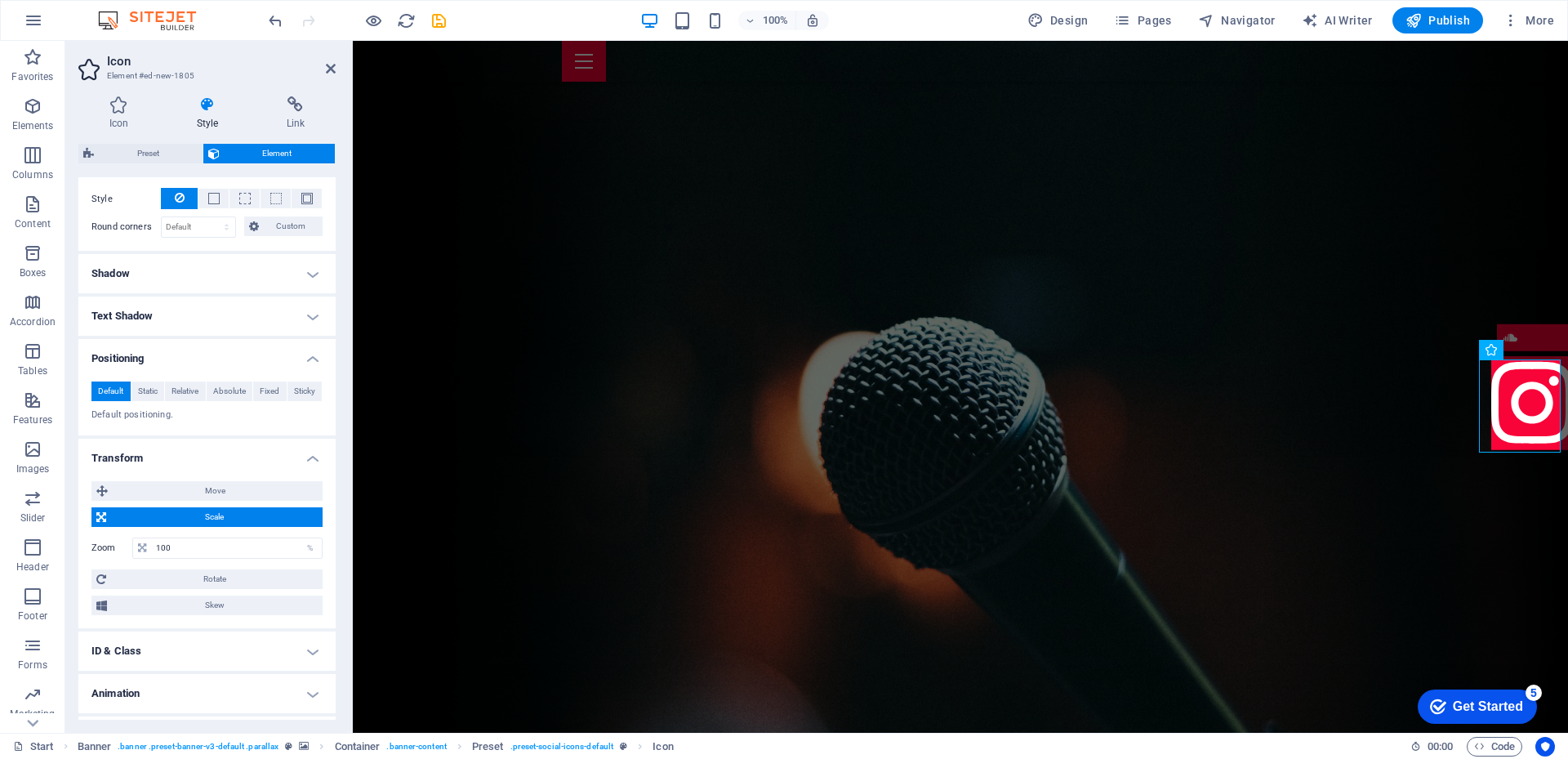
scroll to position [408, 0]
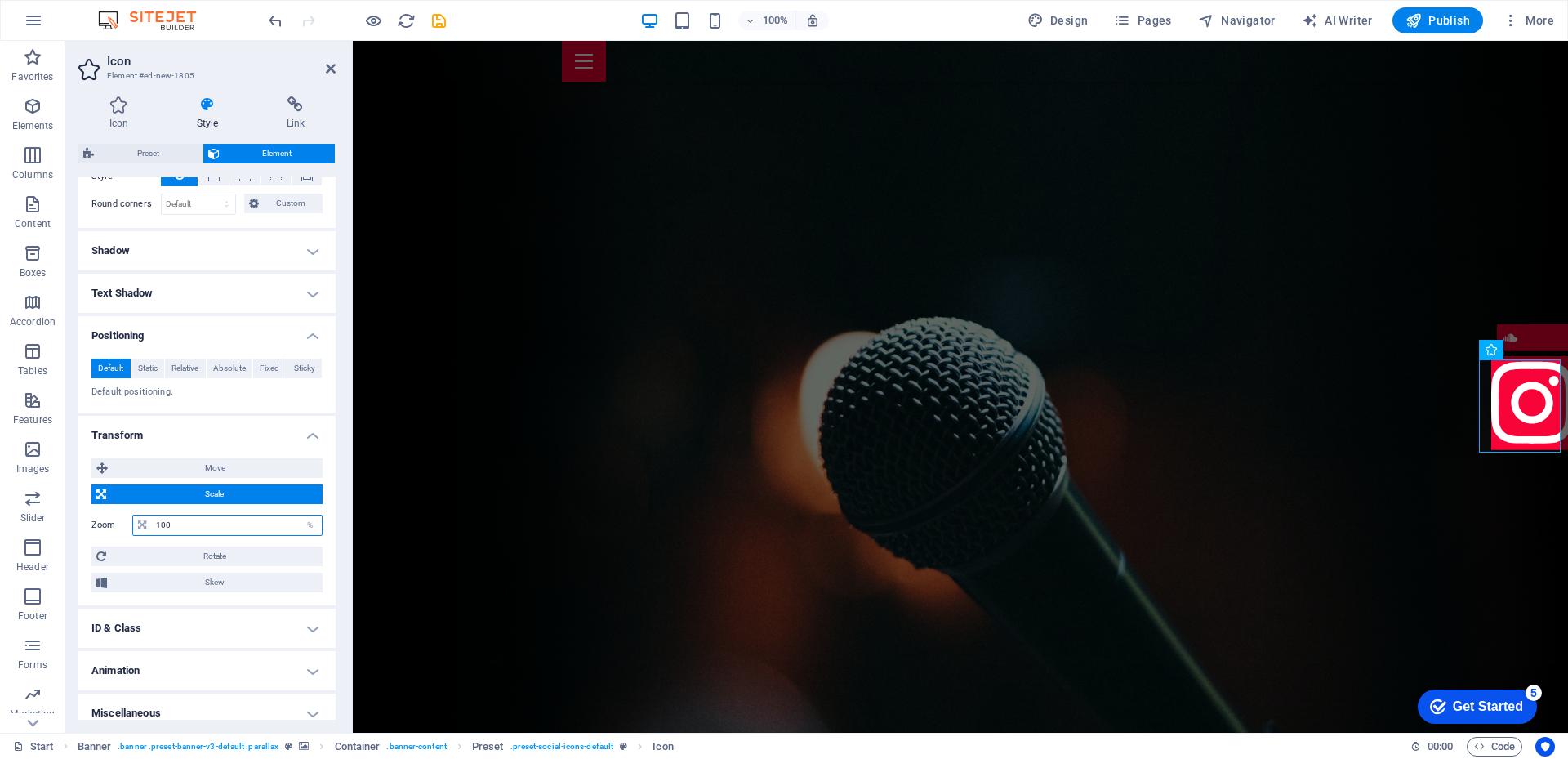
drag, startPoint x: 224, startPoint y: 524, endPoint x: 145, endPoint y: 519, distance: 79.2
click at [145, 519] on div "100 %" at bounding box center [227, 525] width 190 height 21
click at [170, 524] on input "30" at bounding box center [237, 525] width 170 height 20
click at [170, 524] on input "35" at bounding box center [237, 525] width 170 height 20
type input "33"
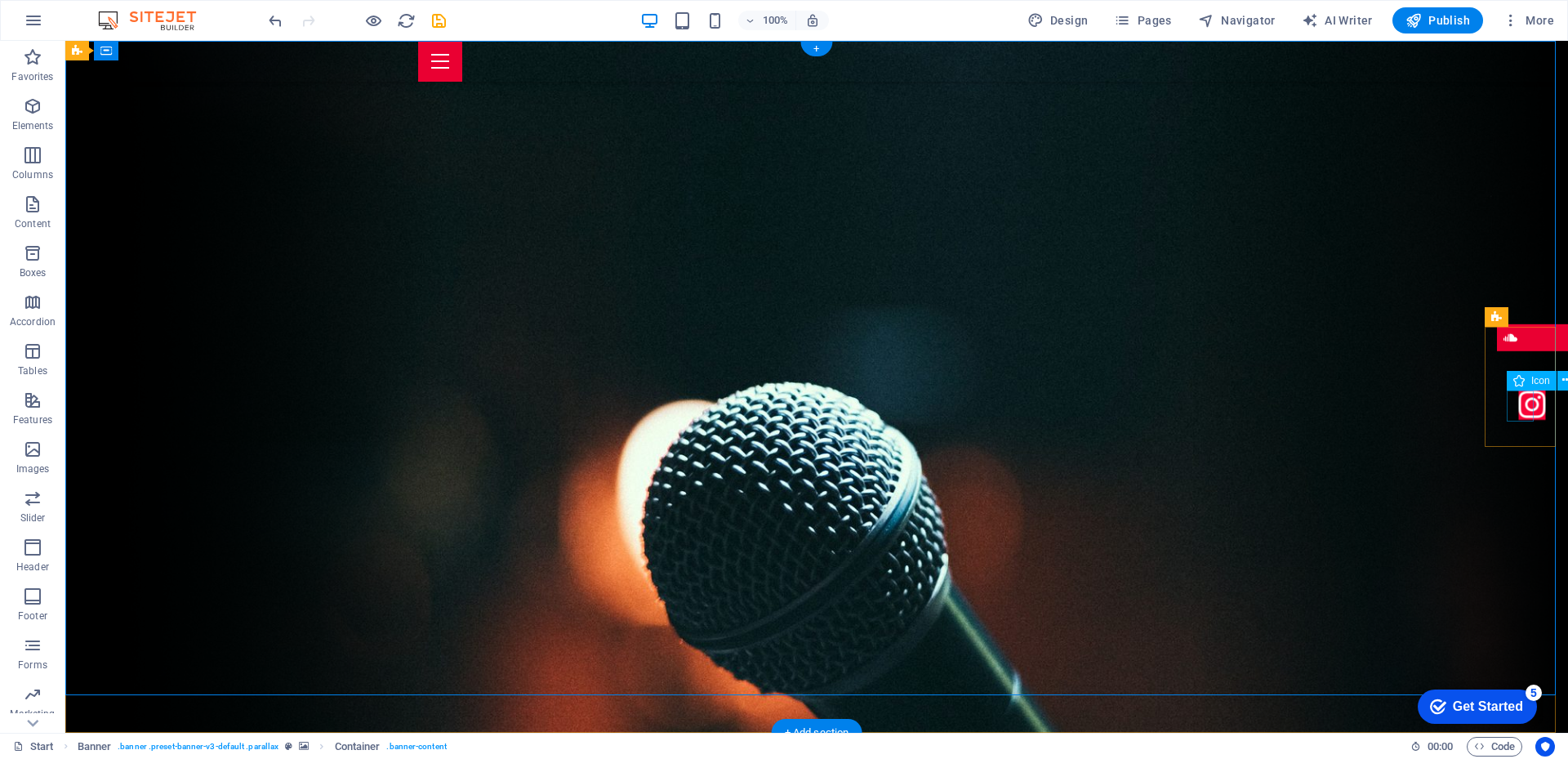
click at [1519, 405] on figure at bounding box center [1532, 406] width 27 height 33
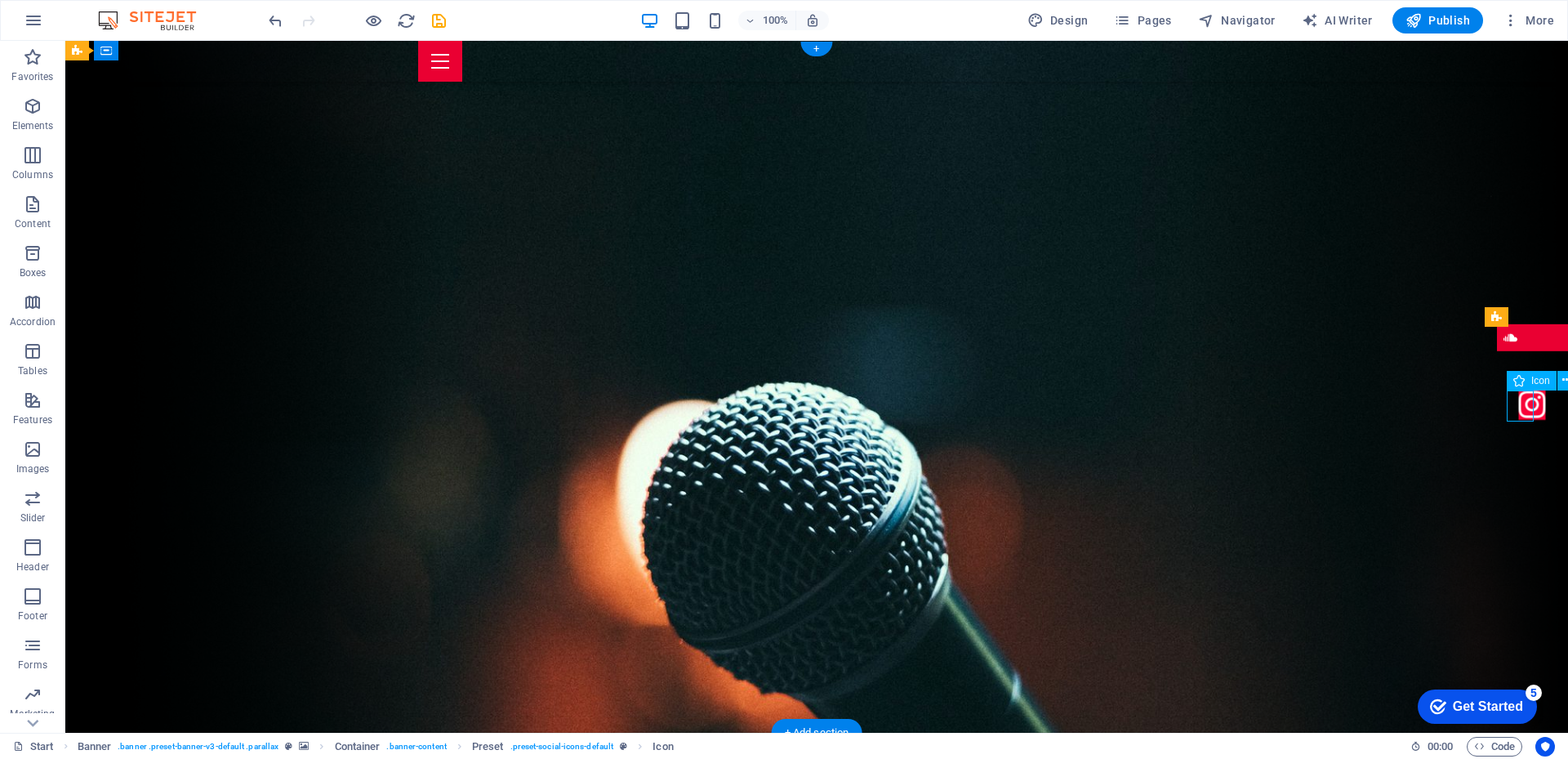
click at [1519, 405] on figure at bounding box center [1532, 406] width 27 height 33
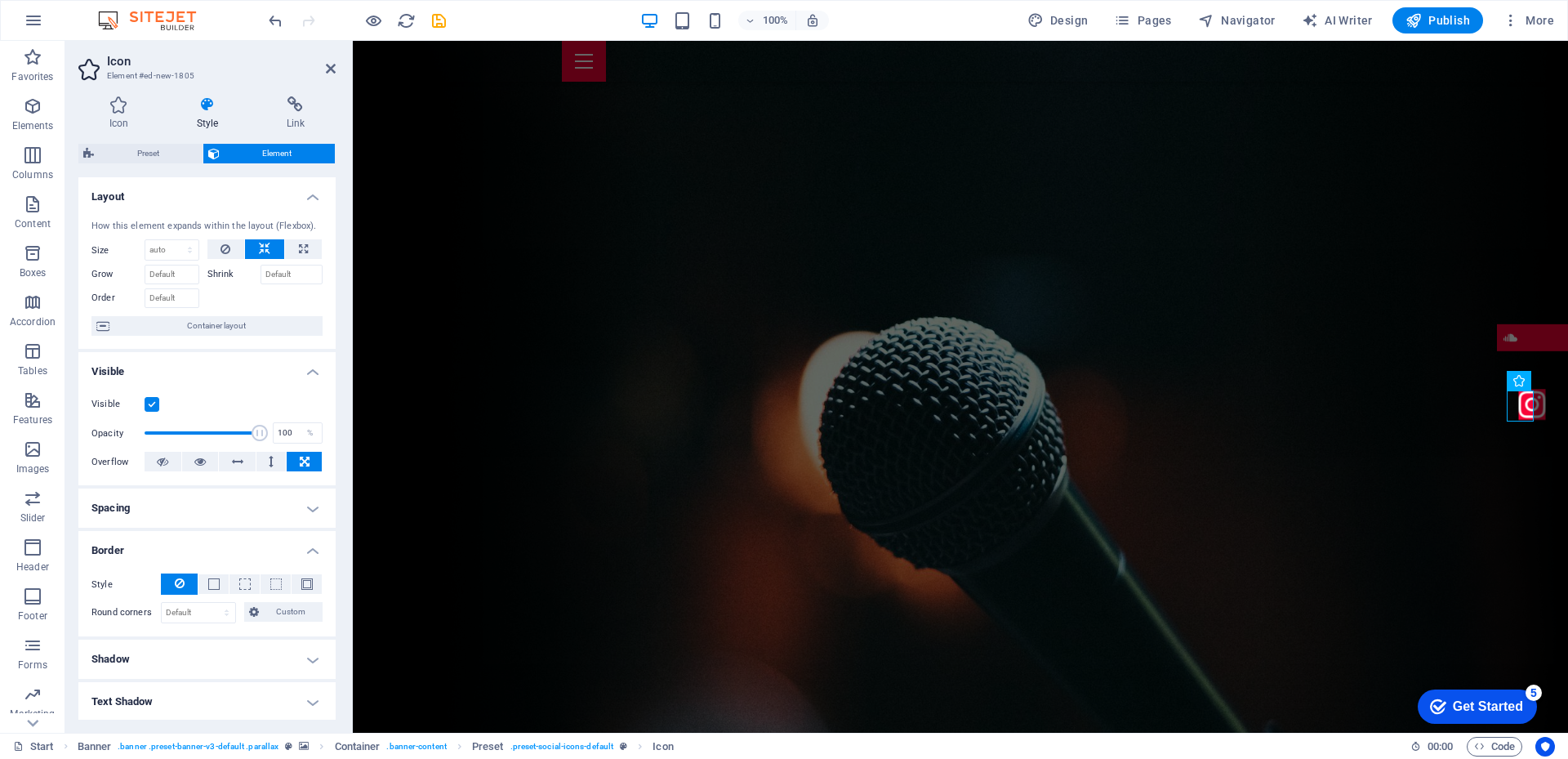
click at [304, 503] on h4 "Spacing" at bounding box center [207, 508] width 257 height 40
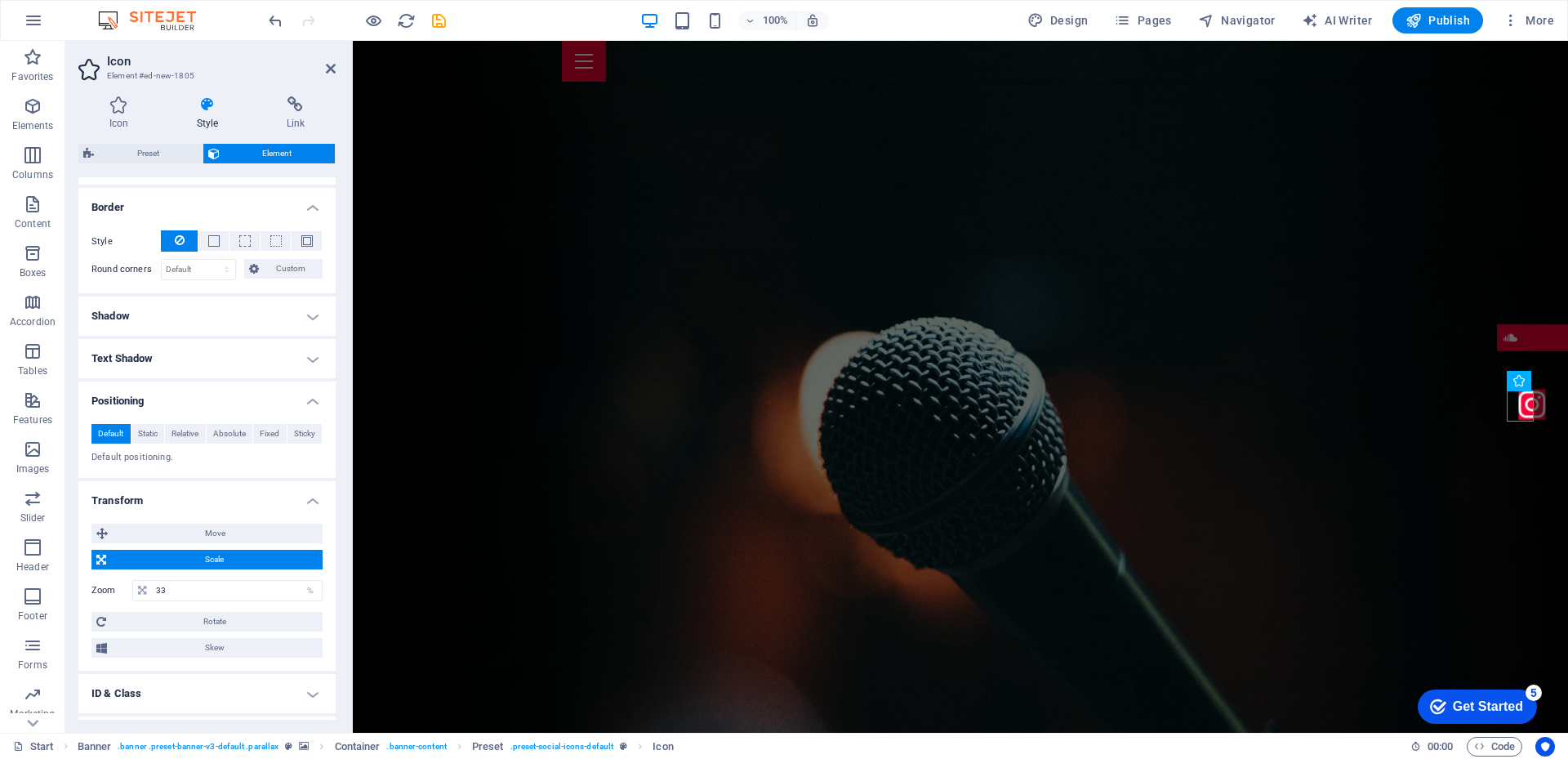
click at [143, 399] on h4 "Positioning" at bounding box center [207, 396] width 257 height 30
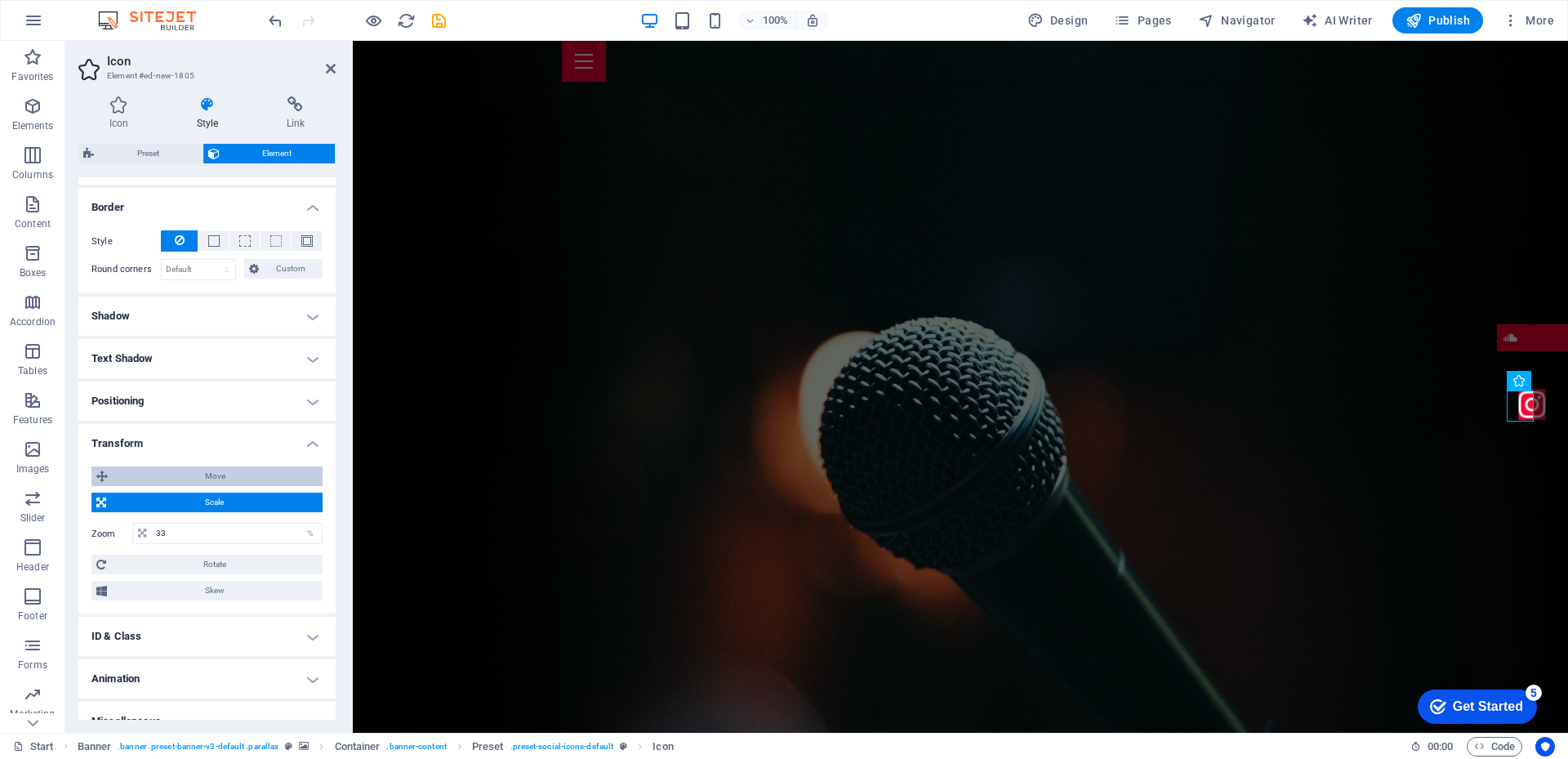
click at [214, 476] on span "Move" at bounding box center [215, 476] width 205 height 20
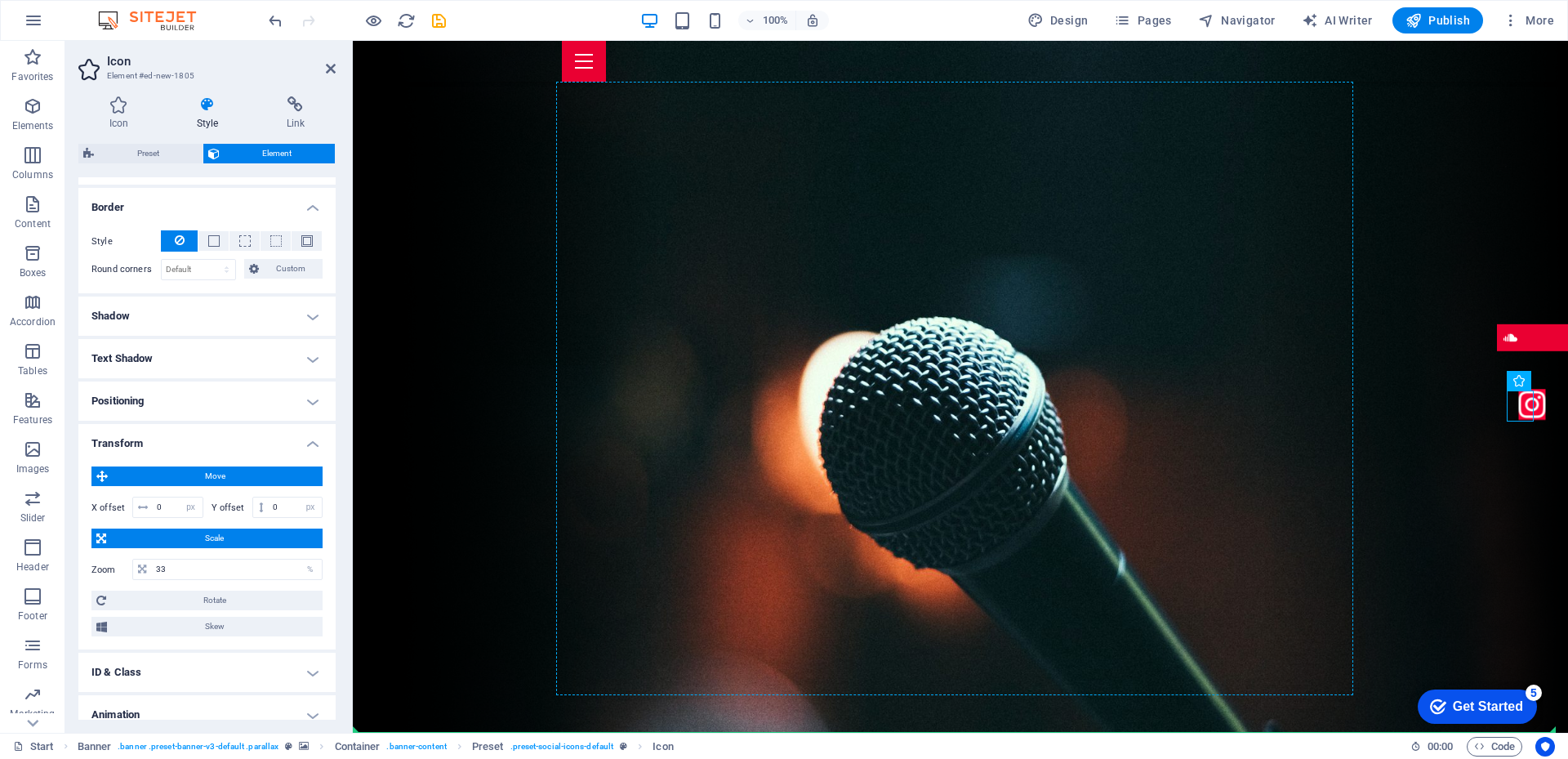
drag, startPoint x: 1519, startPoint y: 412, endPoint x: 1541, endPoint y: 413, distance: 22.0
click at [1514, 344] on figure at bounding box center [1532, 338] width 71 height 28
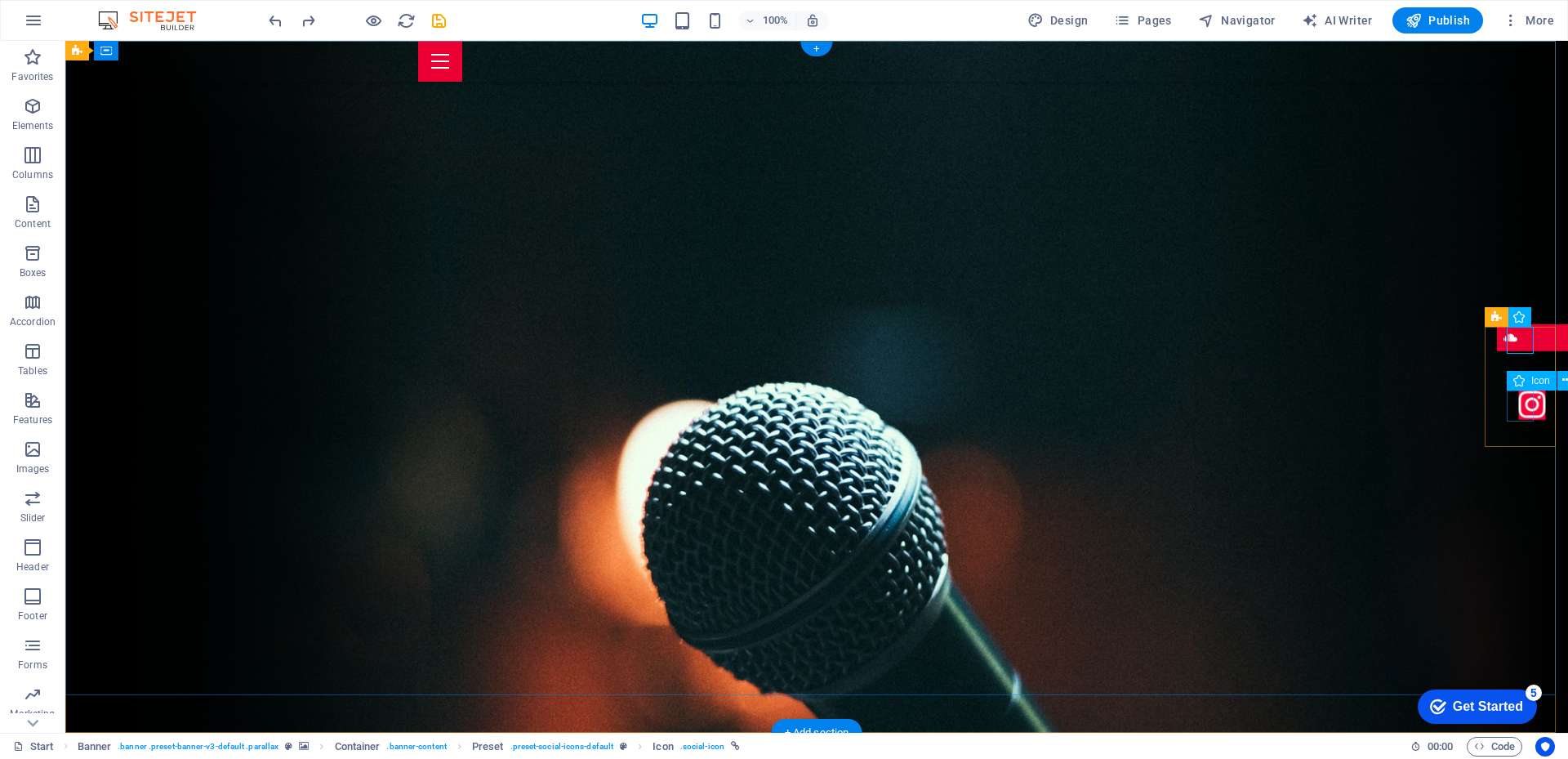
click at [1519, 409] on figure at bounding box center [1532, 406] width 27 height 33
drag, startPoint x: 1508, startPoint y: 412, endPoint x: 1538, endPoint y: 412, distance: 30.0
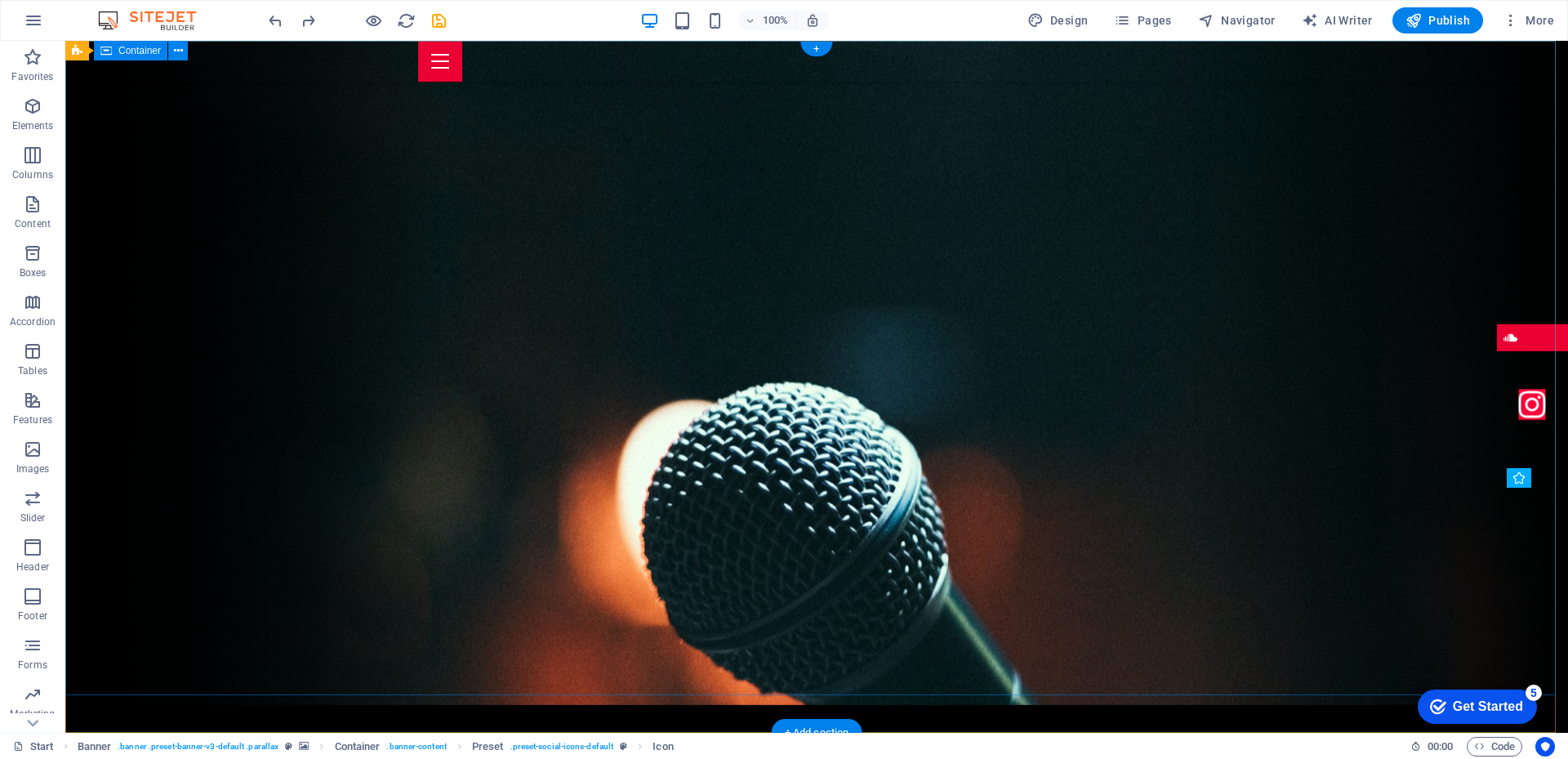
scroll to position [0, 0]
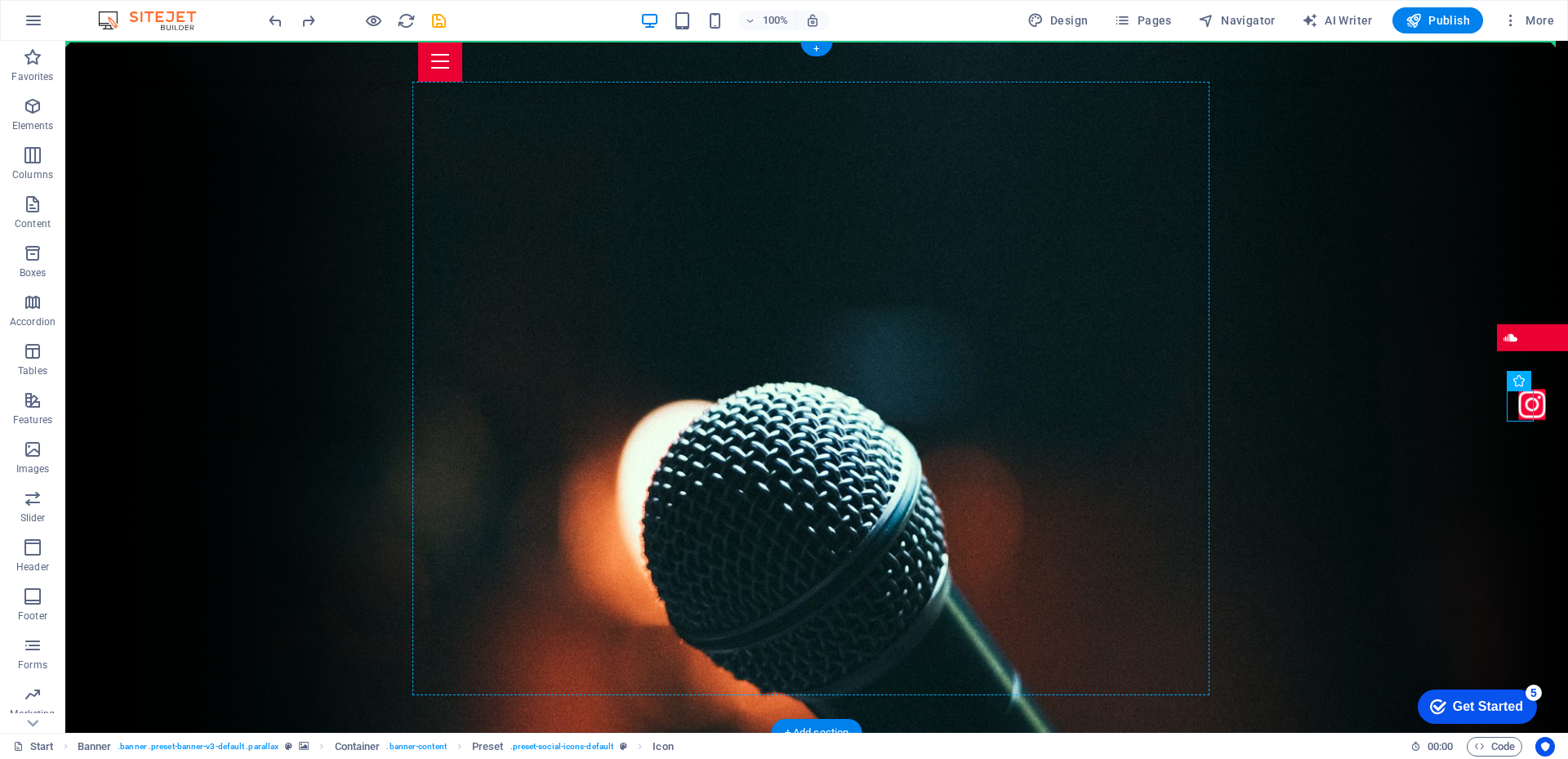
drag, startPoint x: 1519, startPoint y: 416, endPoint x: 1516, endPoint y: 364, distance: 52.1
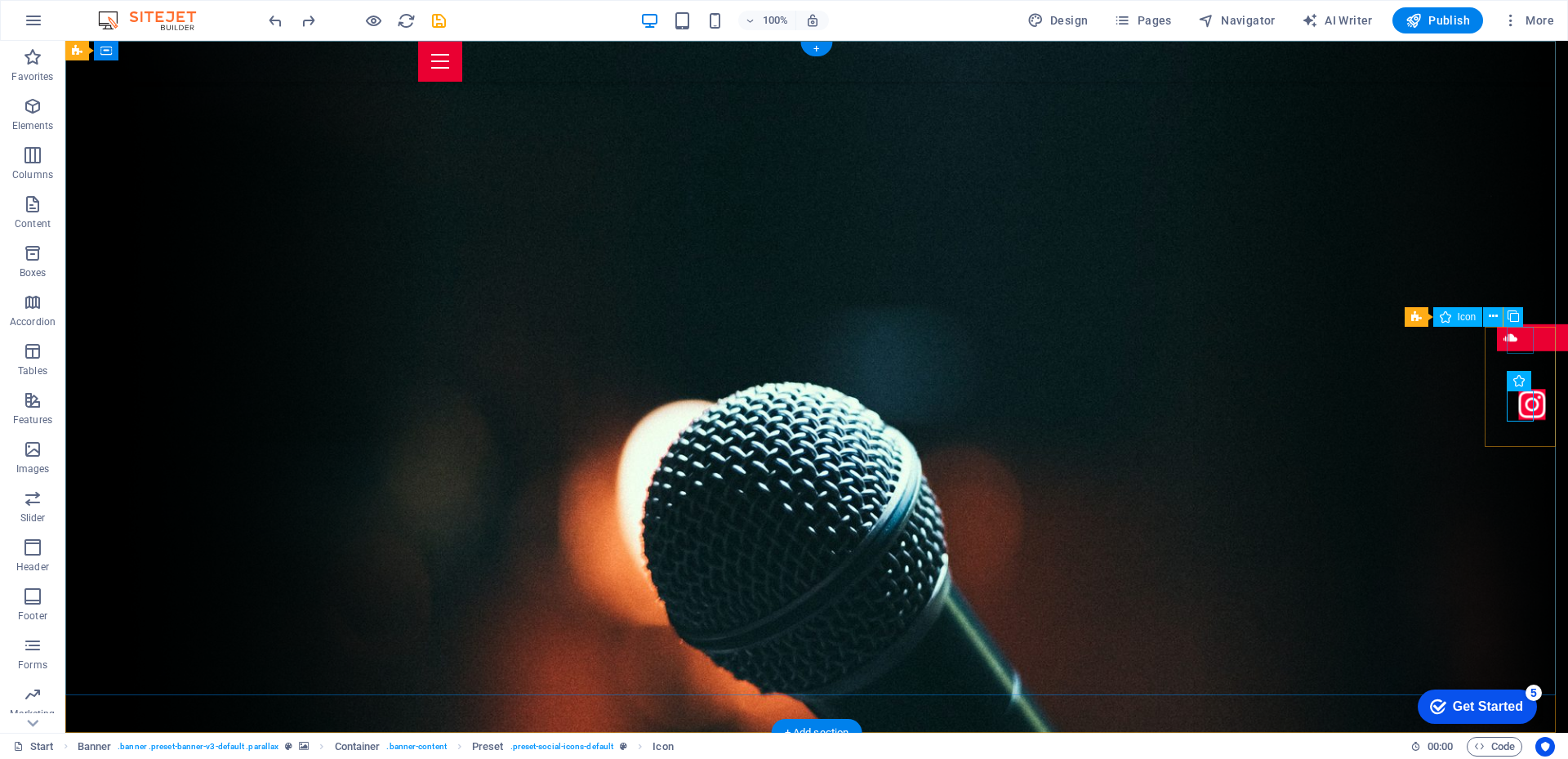
click at [1519, 345] on figure at bounding box center [1532, 338] width 71 height 28
click at [1489, 318] on span "Preset" at bounding box center [1483, 317] width 29 height 10
click at [1516, 343] on figure at bounding box center [1532, 338] width 71 height 28
click at [1519, 419] on figure at bounding box center [1532, 406] width 27 height 33
click at [1519, 411] on figure at bounding box center [1532, 406] width 27 height 33
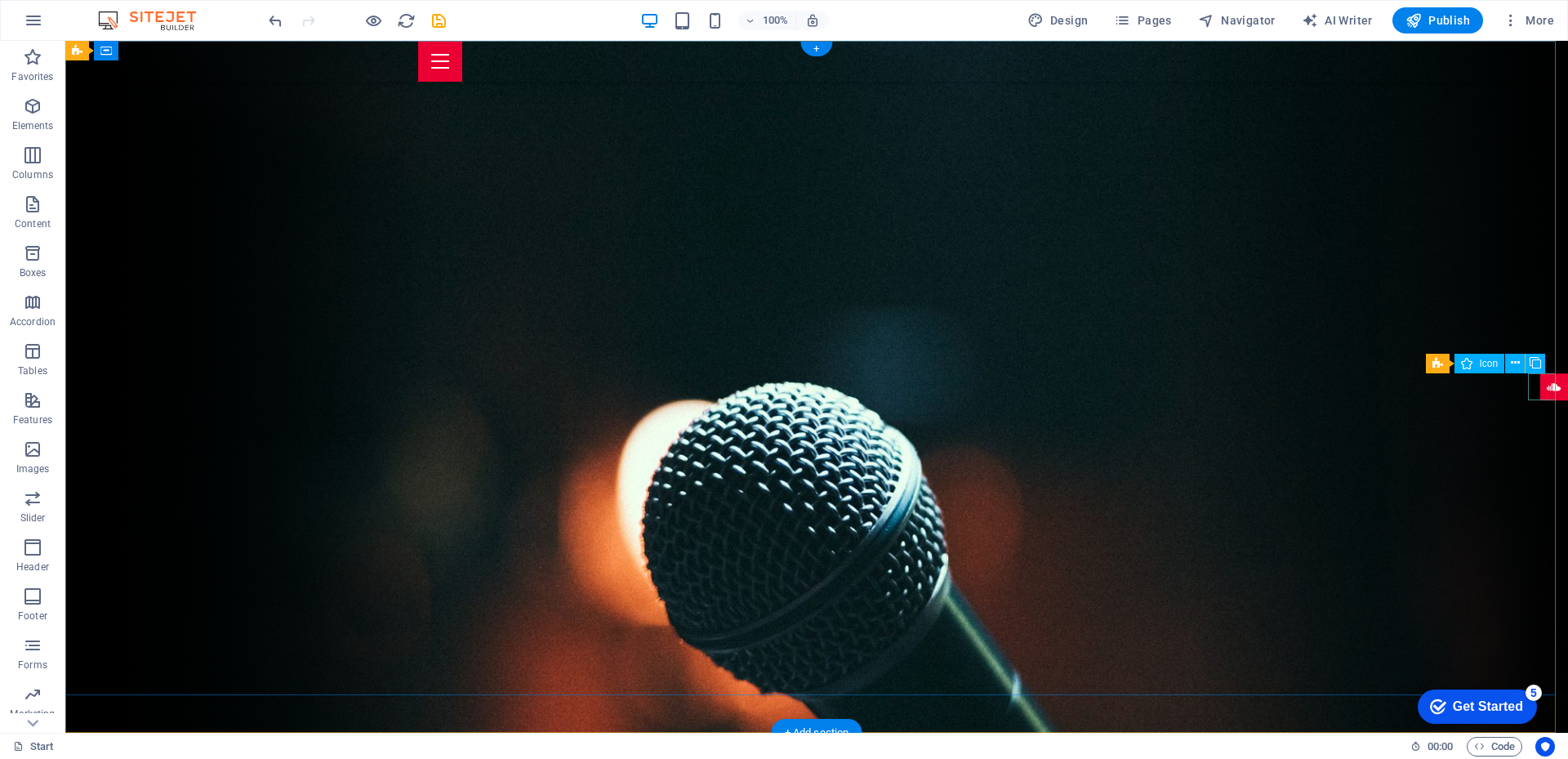
click at [1540, 383] on figure at bounding box center [1554, 387] width 28 height 28
click at [1542, 385] on figure at bounding box center [1554, 387] width 28 height 28
click at [1512, 361] on icon at bounding box center [1514, 363] width 9 height 17
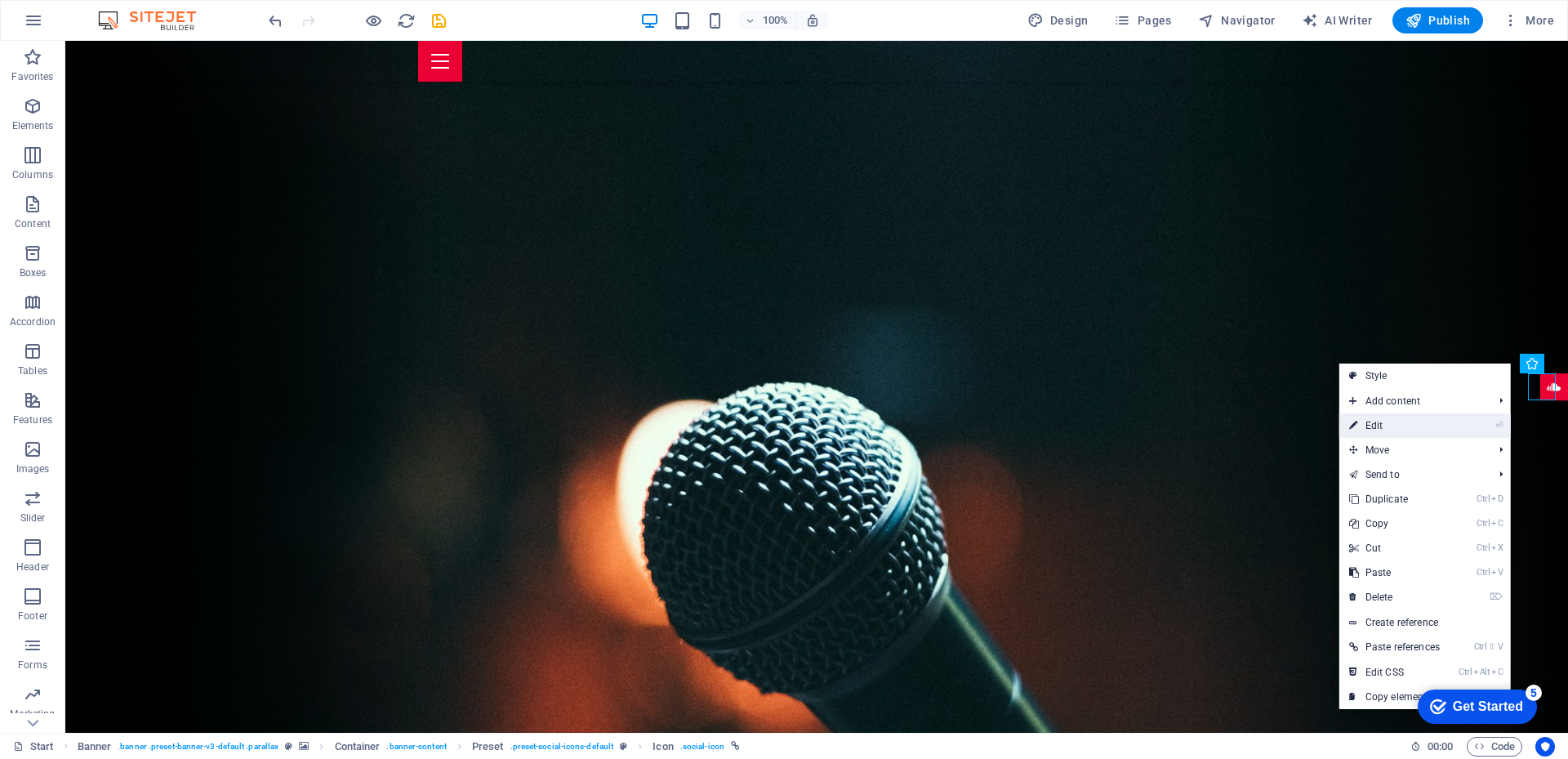
click at [1482, 426] on li "⏎ Edit" at bounding box center [1425, 426] width 171 height 25
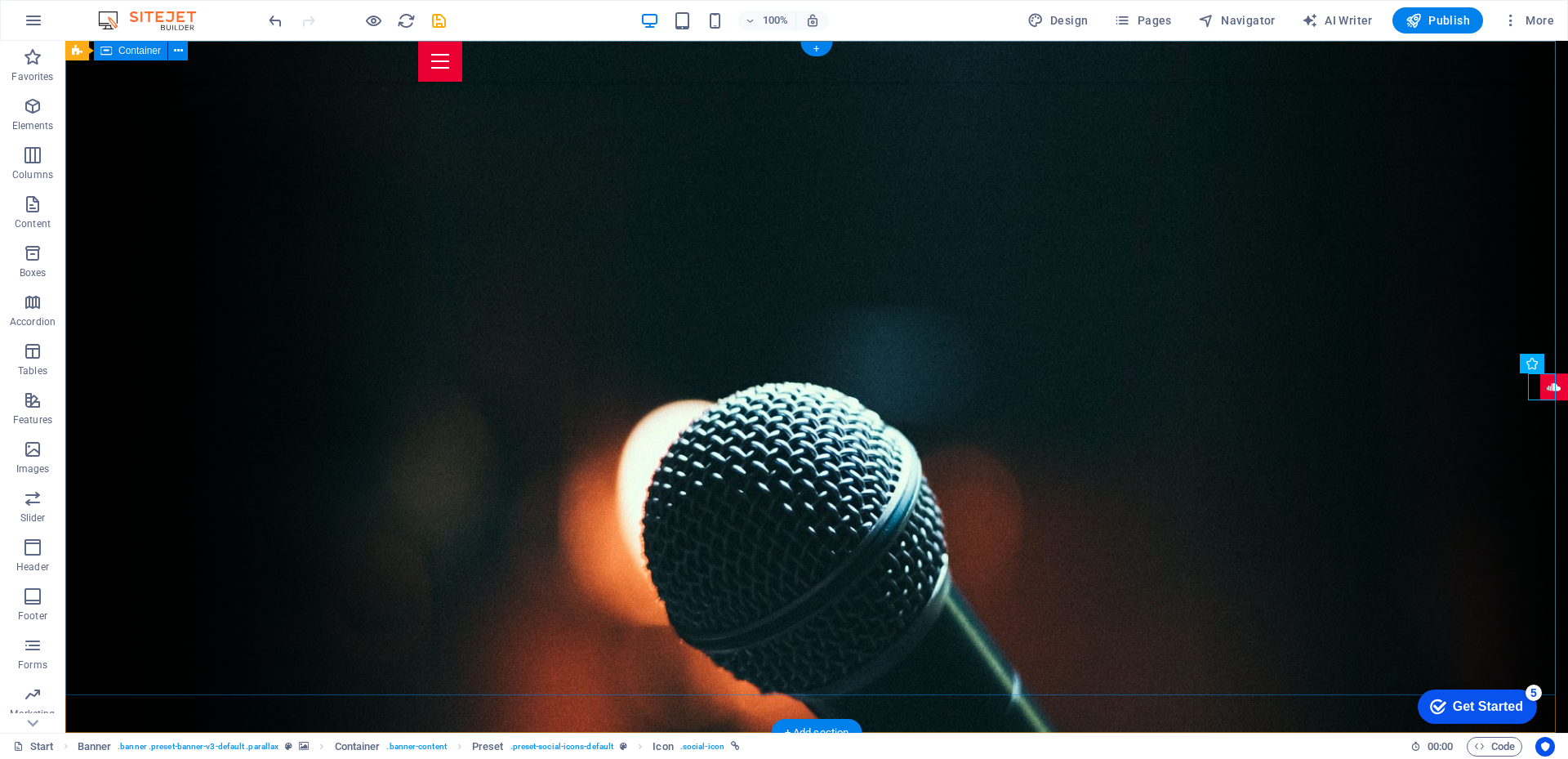
click at [1540, 385] on figure at bounding box center [1554, 387] width 28 height 28
click at [1540, 388] on figure at bounding box center [1554, 387] width 28 height 28
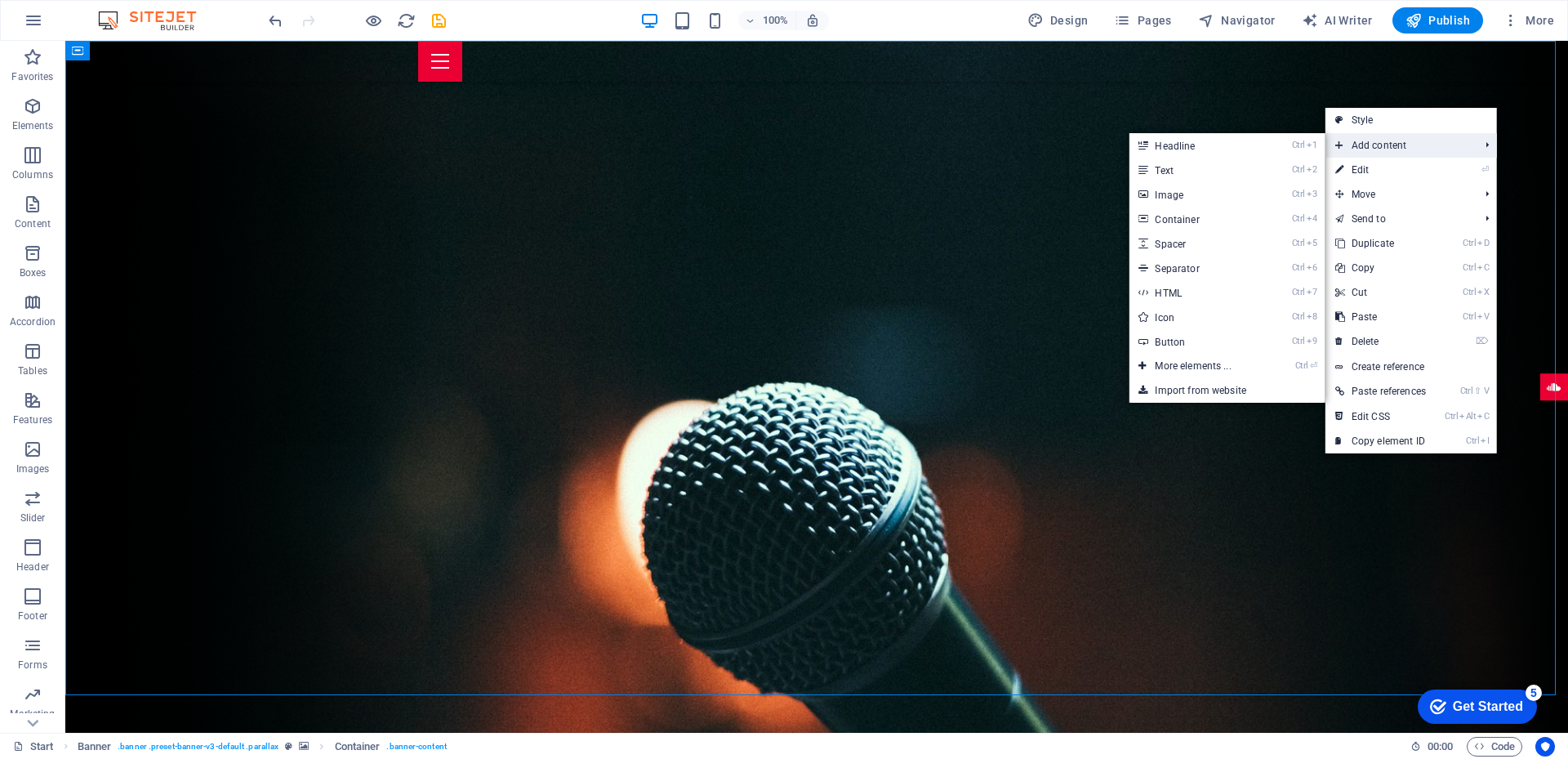
click at [1381, 146] on span "Add content" at bounding box center [1398, 146] width 147 height 25
click at [1207, 317] on link "Ctrl 8 Icon" at bounding box center [1196, 317] width 135 height 25
select select "xMidYMid"
select select "px"
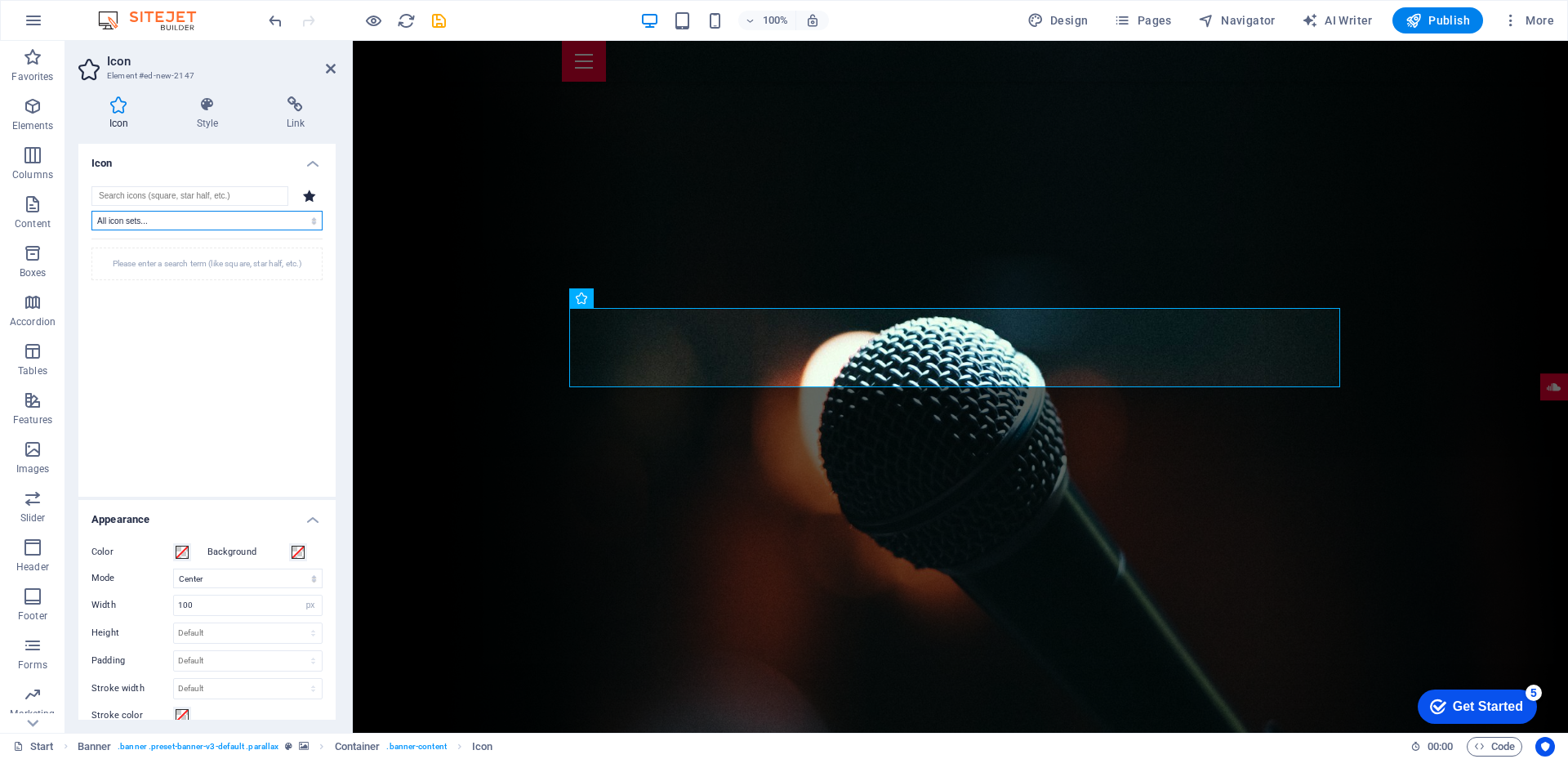
click at [144, 221] on select "All icon sets... IcoFont Ionicons FontAwesome Brands FontAwesome Duotone FontAw…" at bounding box center [207, 221] width 231 height 20
click at [155, 217] on select "All icon sets... IcoFont Ionicons FontAwesome Brands FontAwesome Duotone FontAw…" at bounding box center [207, 221] width 231 height 20
click at [164, 198] on input "search" at bounding box center [189, 196] width 197 height 20
type input "instagram"
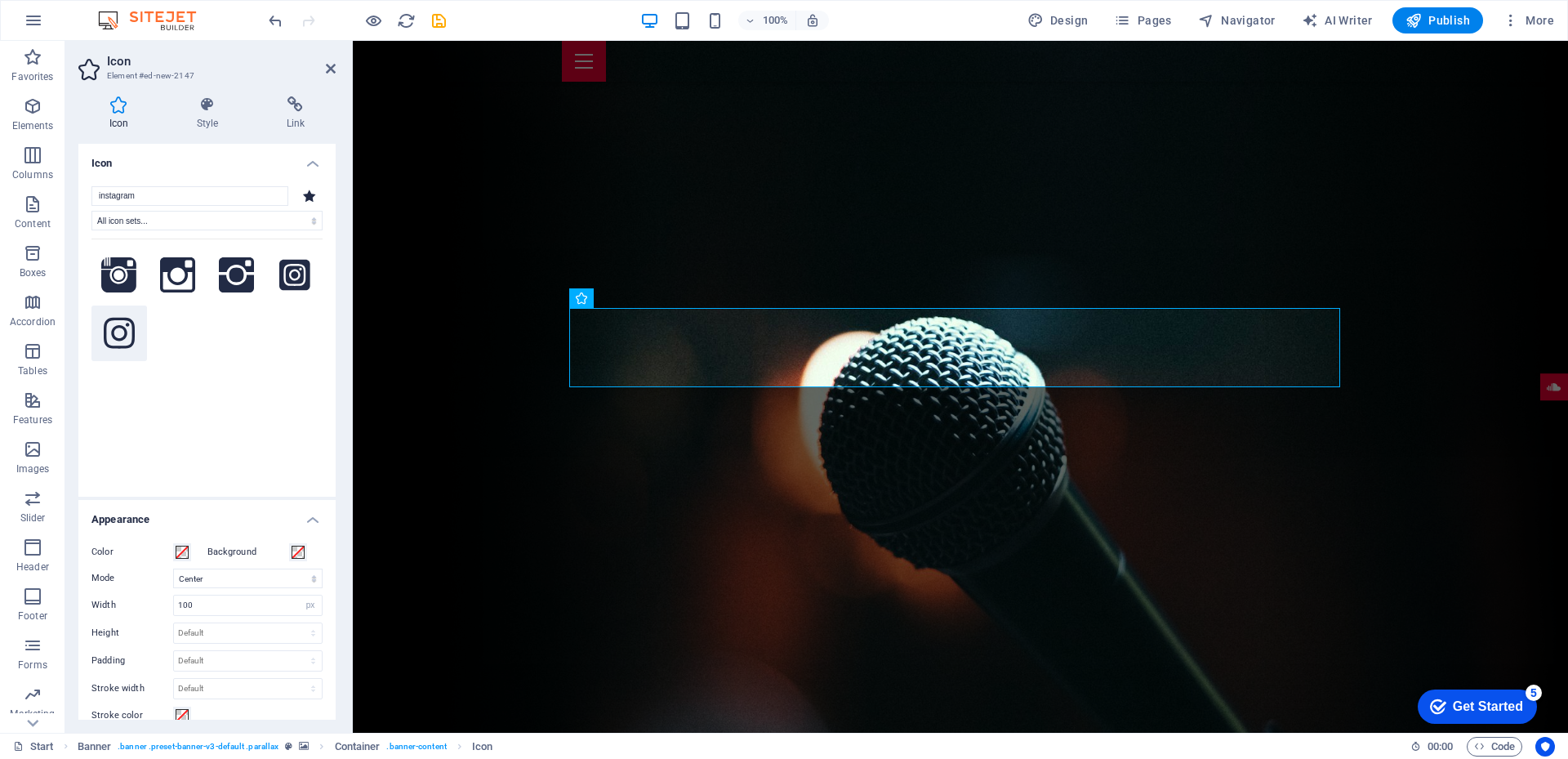
click at [116, 337] on icon at bounding box center [119, 333] width 31 height 31
click at [179, 555] on span at bounding box center [182, 552] width 13 height 13
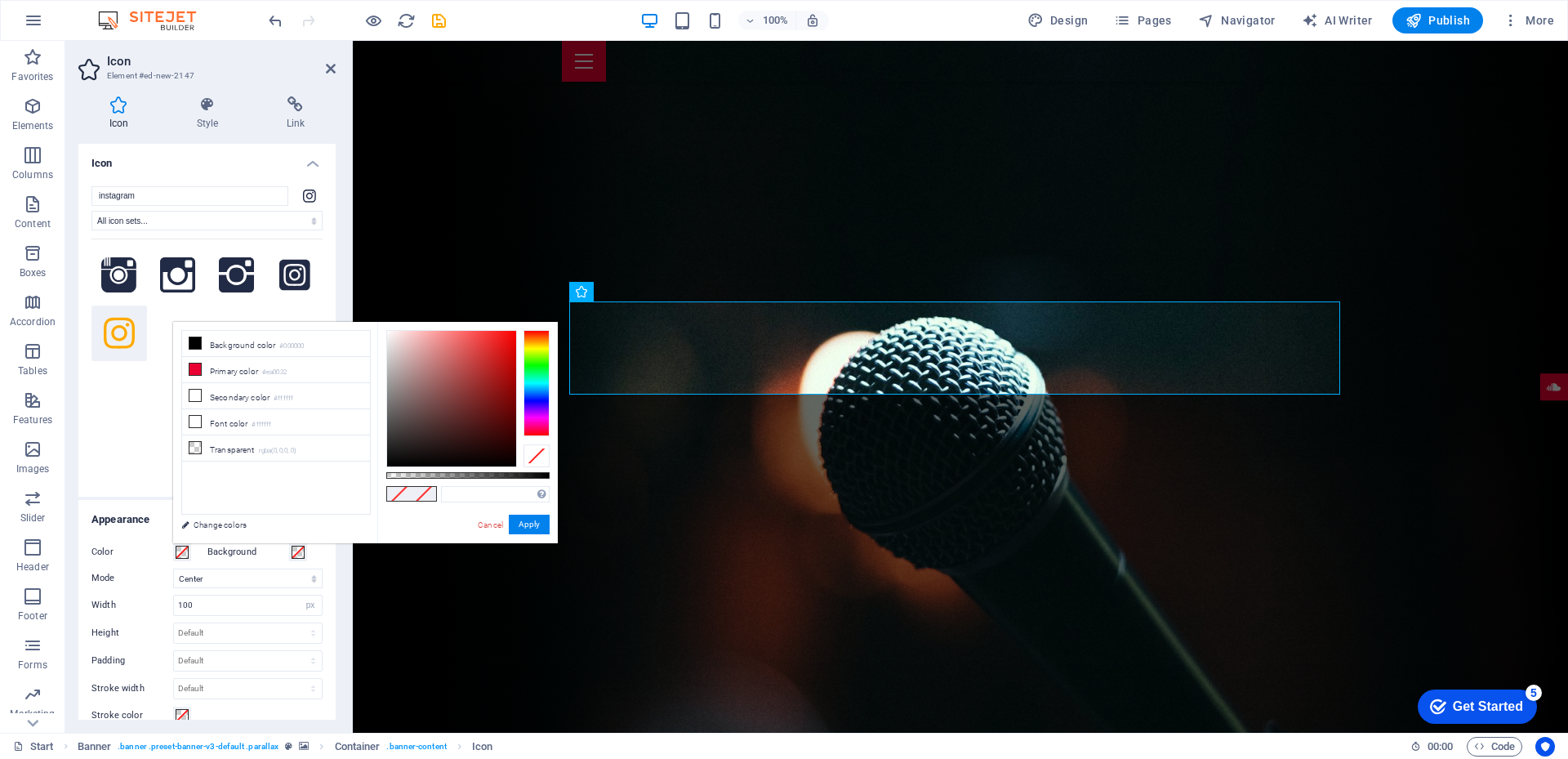
click at [509, 337] on div at bounding box center [451, 398] width 129 height 136
type input "#f20b0b"
click at [298, 561] on button "Background" at bounding box center [298, 552] width 18 height 18
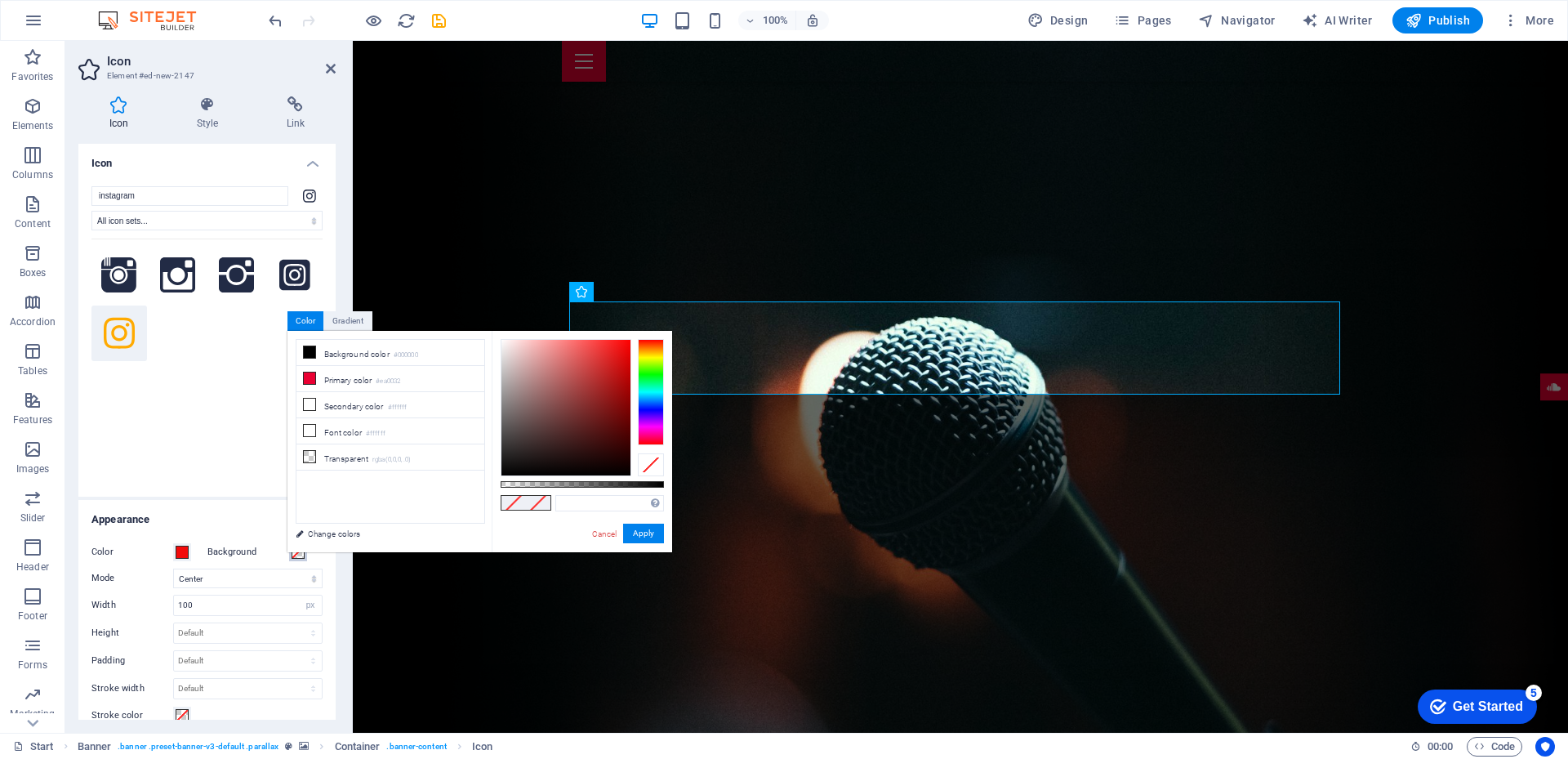
type input "#f8f4f4"
click at [502, 342] on div at bounding box center [565, 407] width 129 height 136
drag, startPoint x: 650, startPoint y: 529, endPoint x: 68, endPoint y: 547, distance: 582.3
click at [650, 529] on button "Apply" at bounding box center [644, 533] width 41 height 20
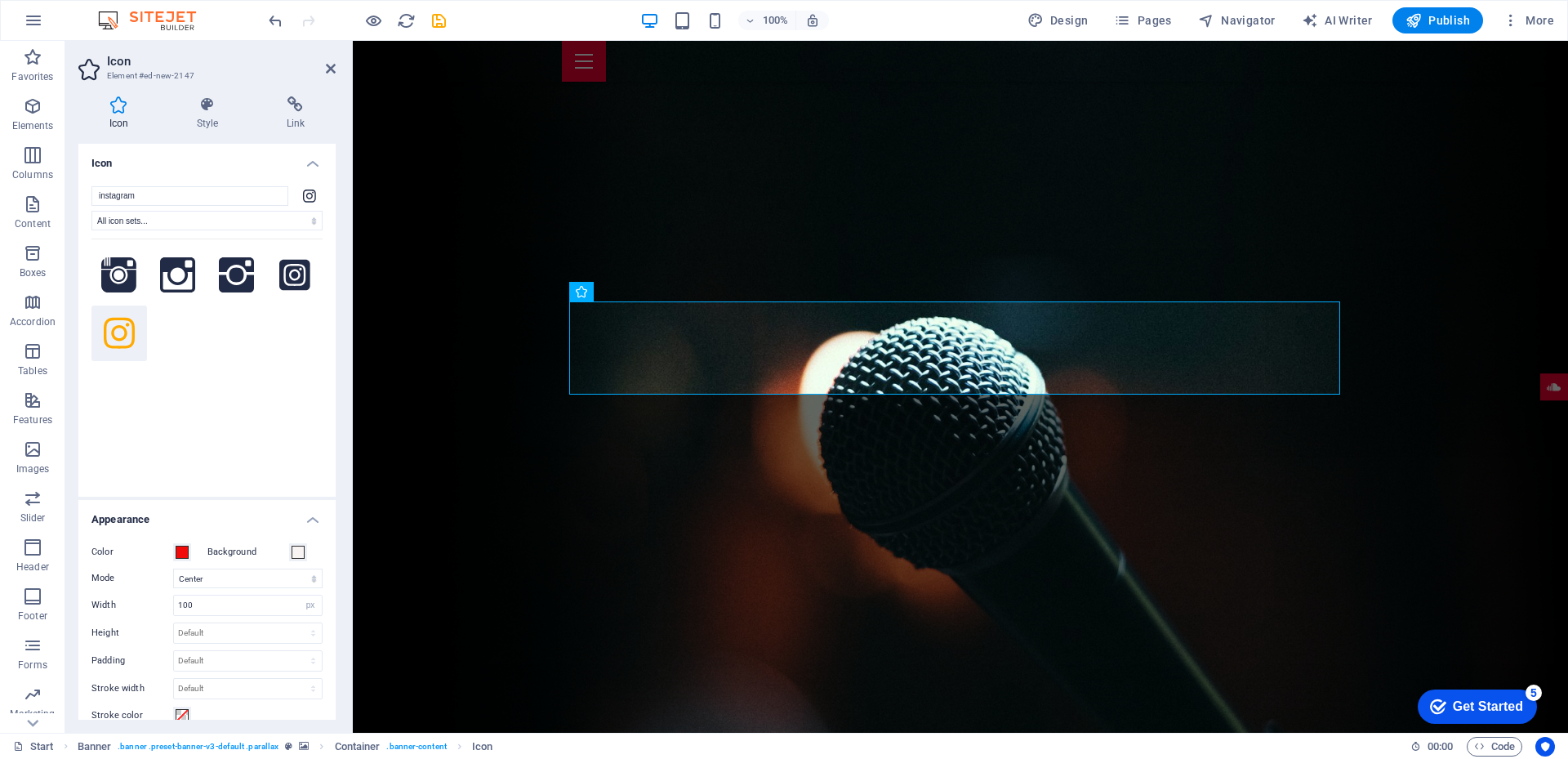
click at [192, 549] on div "Color" at bounding box center [145, 552] width 108 height 20
click at [186, 549] on span at bounding box center [182, 552] width 13 height 13
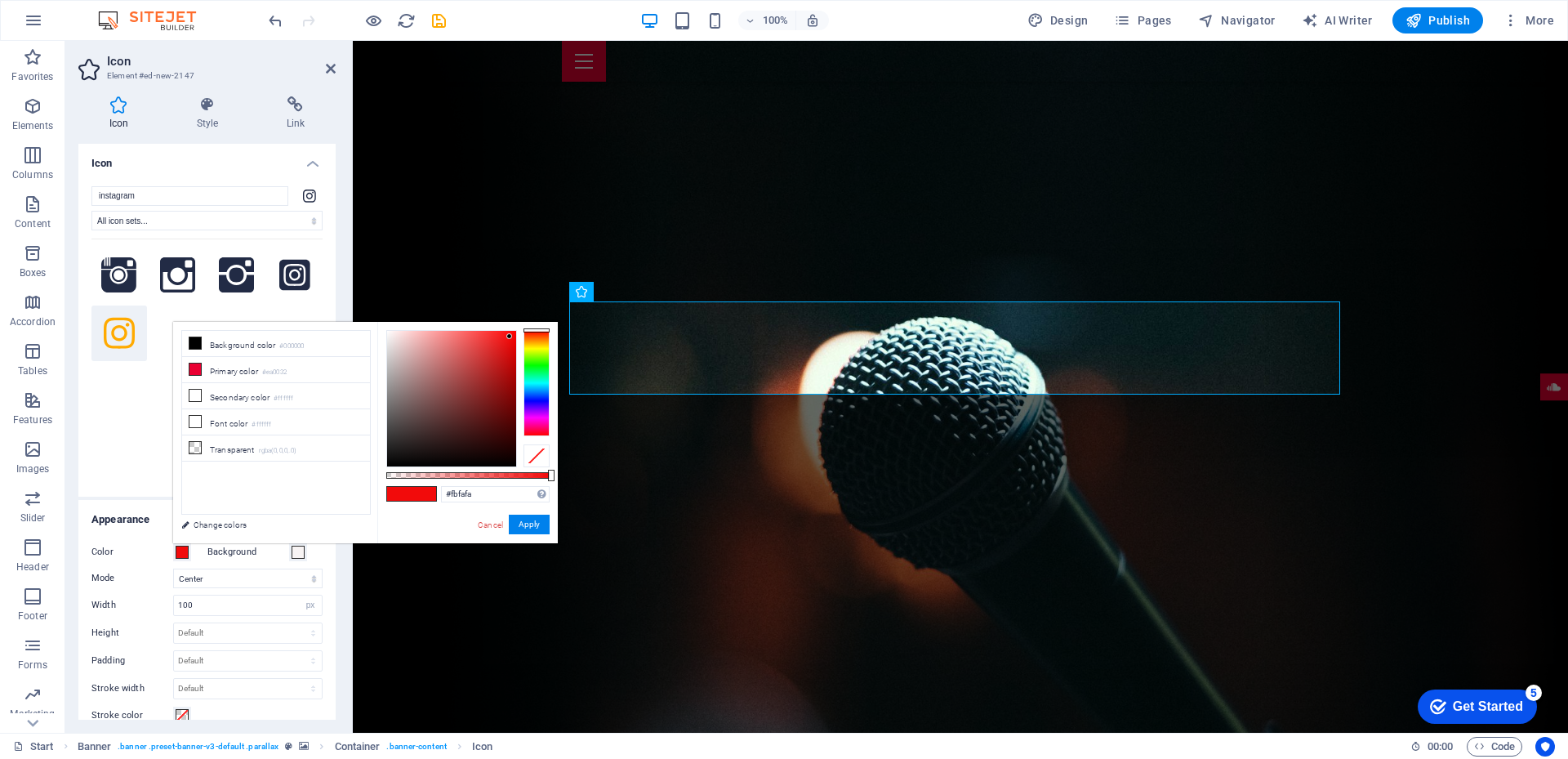
click at [387, 332] on div at bounding box center [451, 398] width 129 height 136
type input "#fefefe"
click at [386, 330] on div at bounding box center [385, 329] width 6 height 6
click at [522, 525] on button "Apply" at bounding box center [529, 524] width 41 height 20
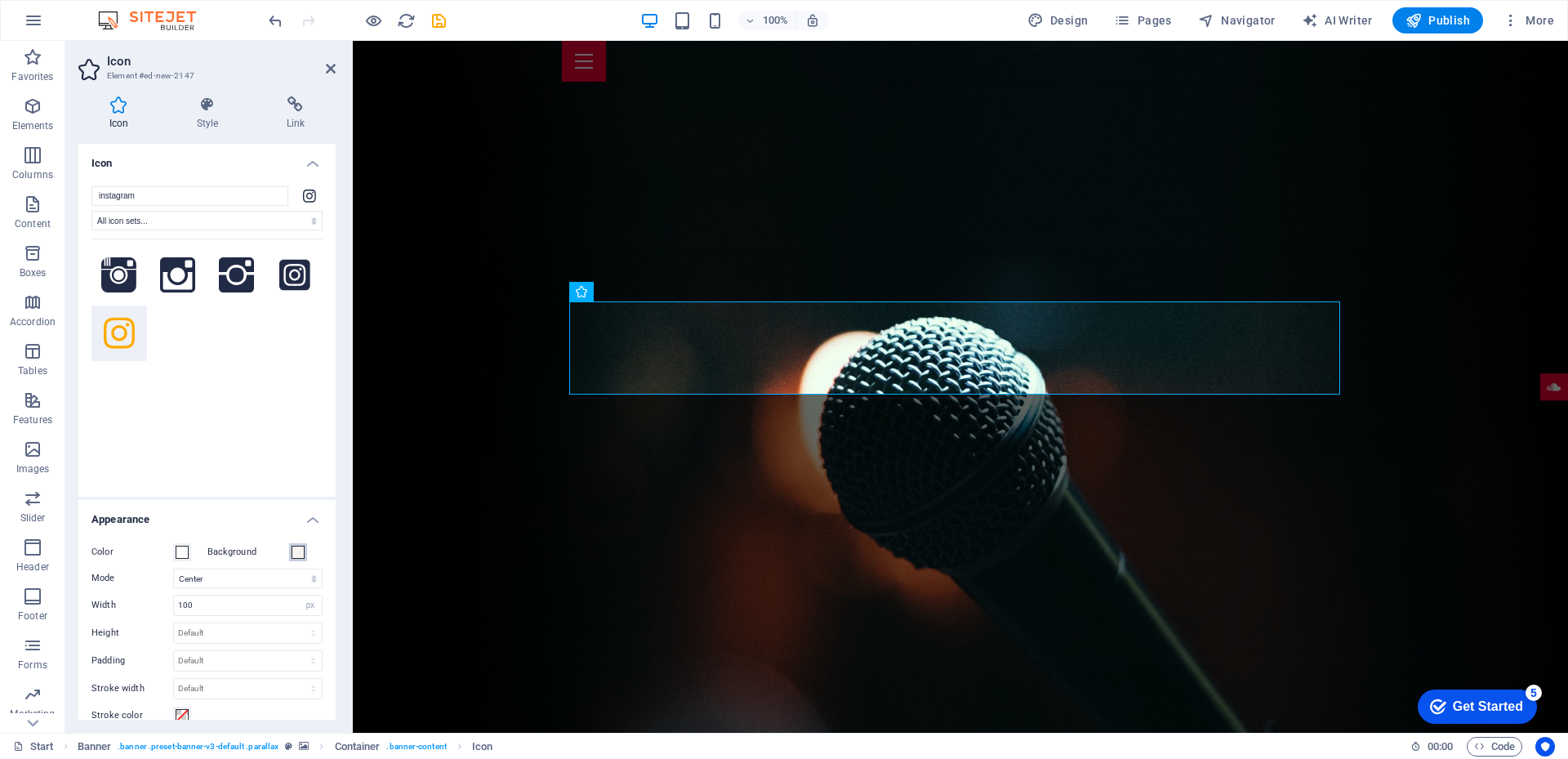
click at [298, 550] on span at bounding box center [298, 552] width 13 height 13
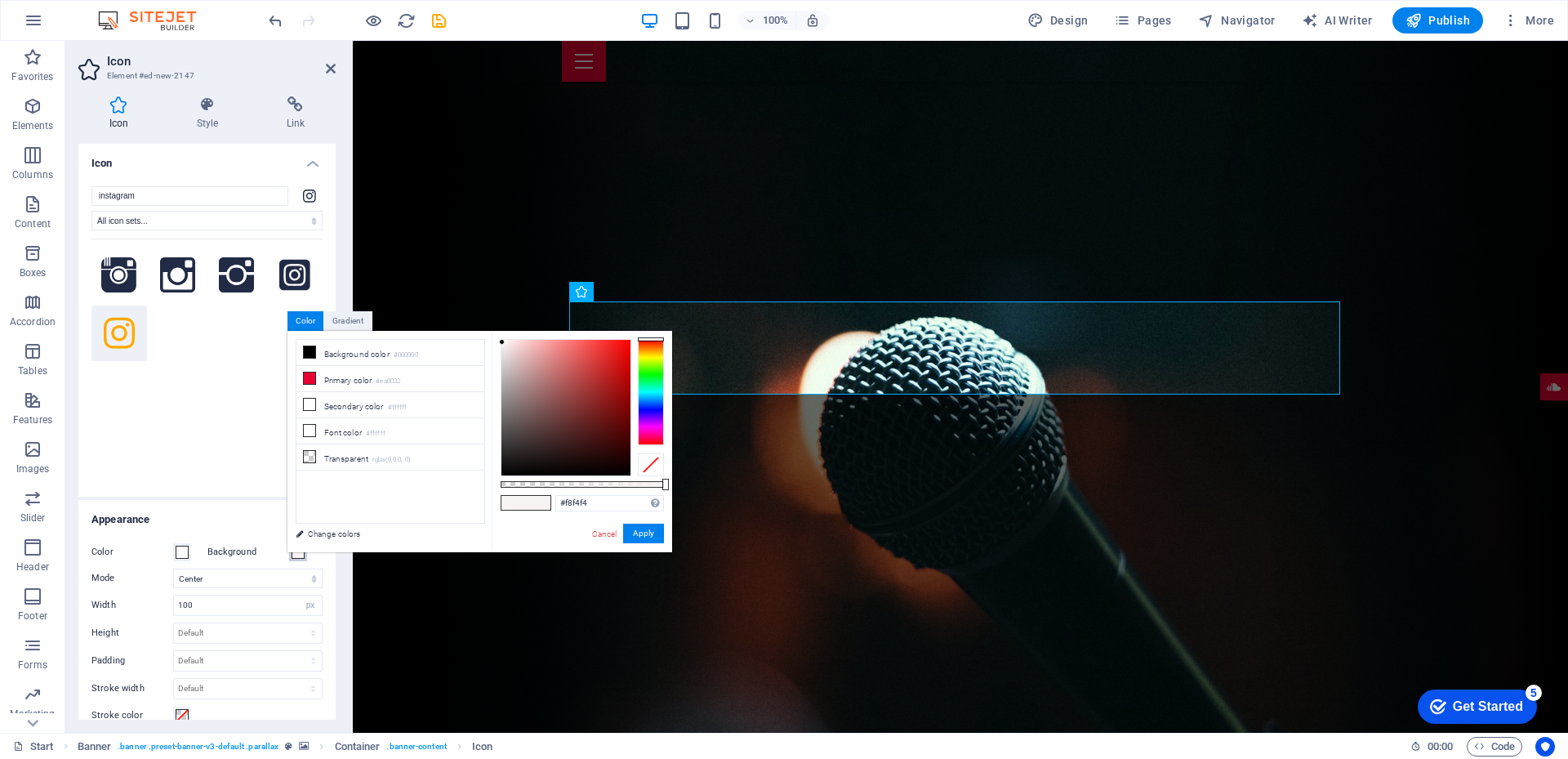
type input "#f80404"
click at [627, 342] on div at bounding box center [565, 407] width 129 height 136
click at [637, 532] on button "Apply" at bounding box center [644, 533] width 41 height 20
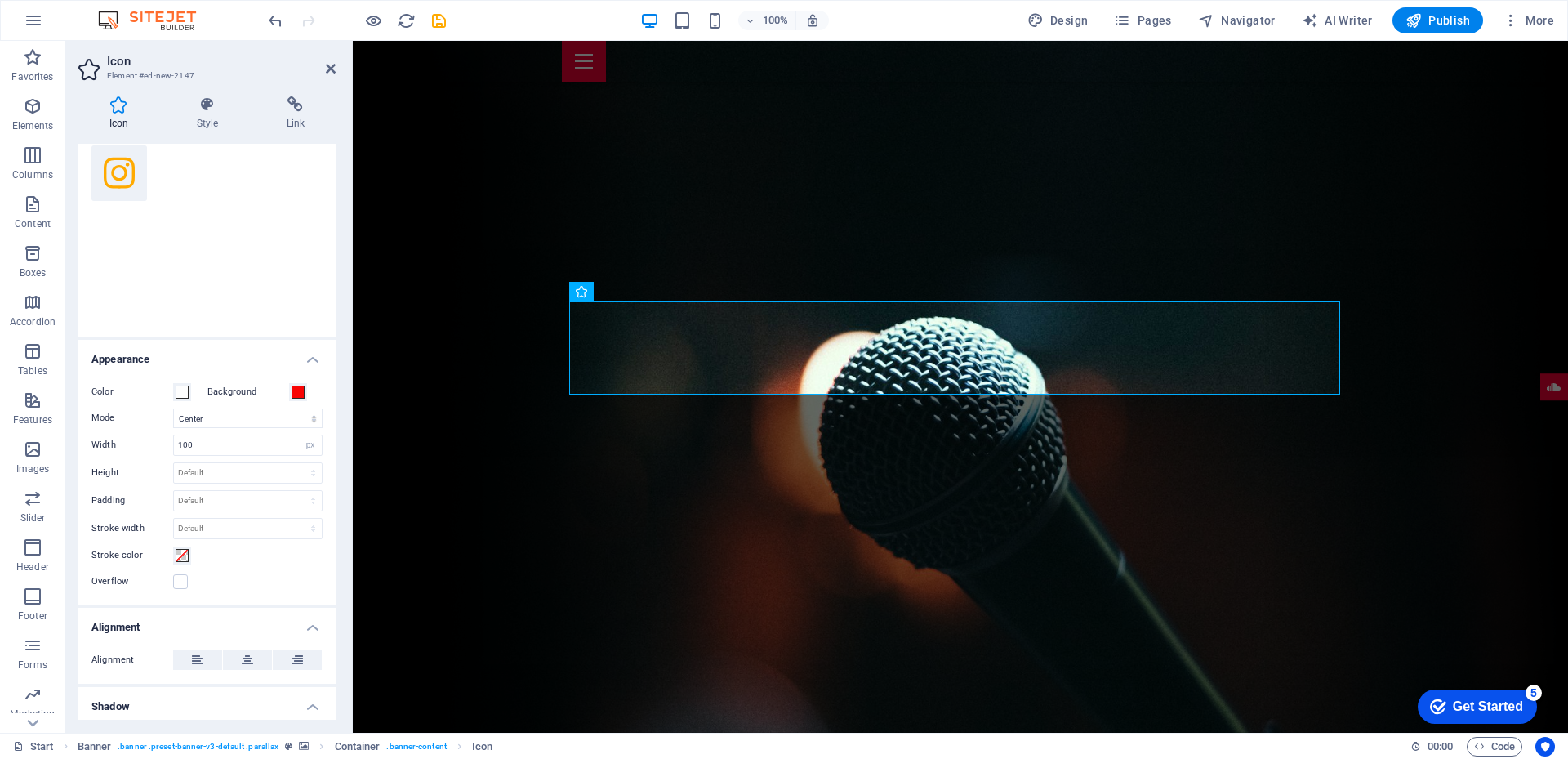
scroll to position [163, 0]
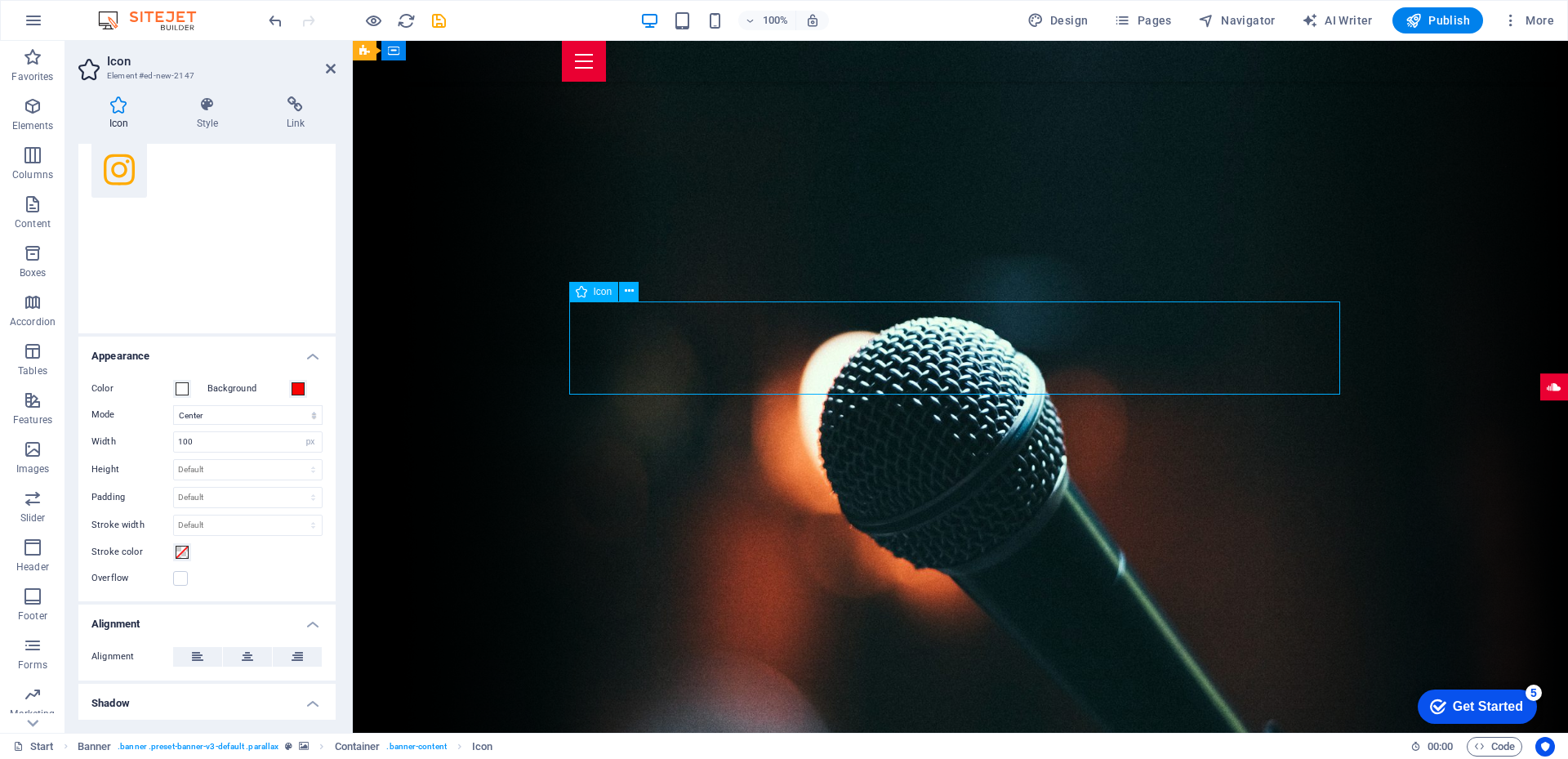
drag, startPoint x: 629, startPoint y: 363, endPoint x: 700, endPoint y: 356, distance: 71.3
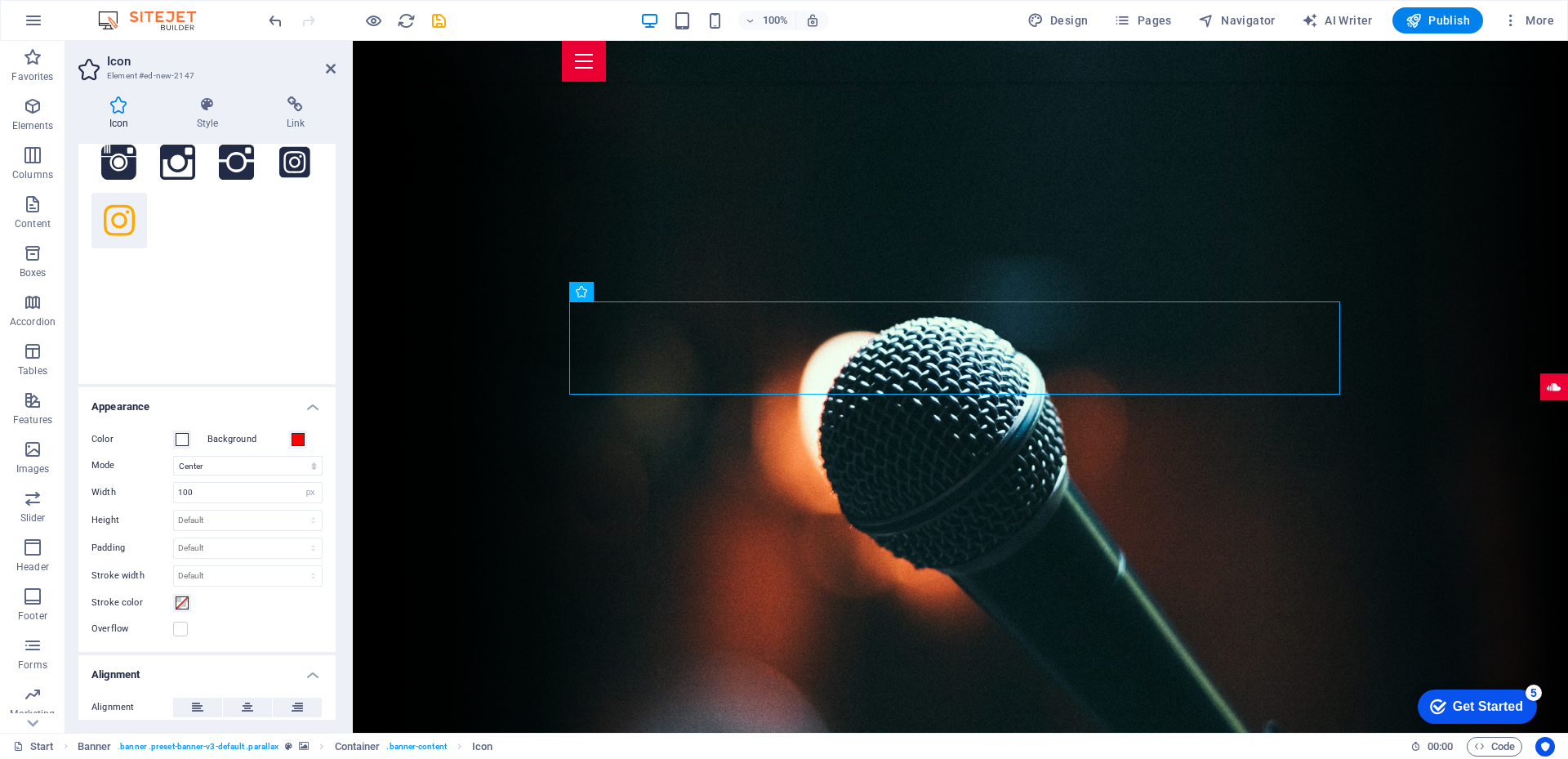
scroll to position [0, 0]
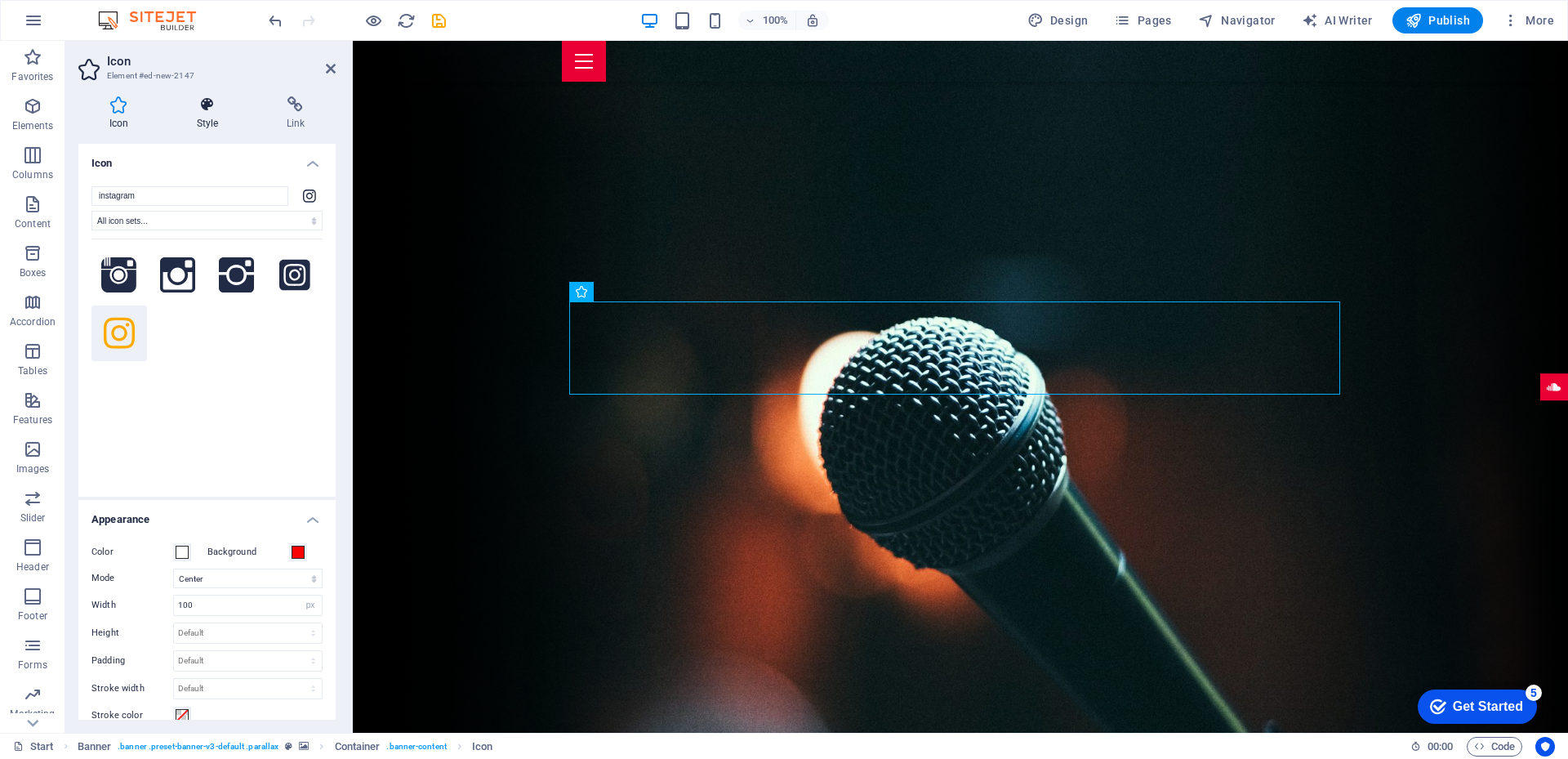
click at [205, 113] on h4 "Style" at bounding box center [210, 114] width 90 height 35
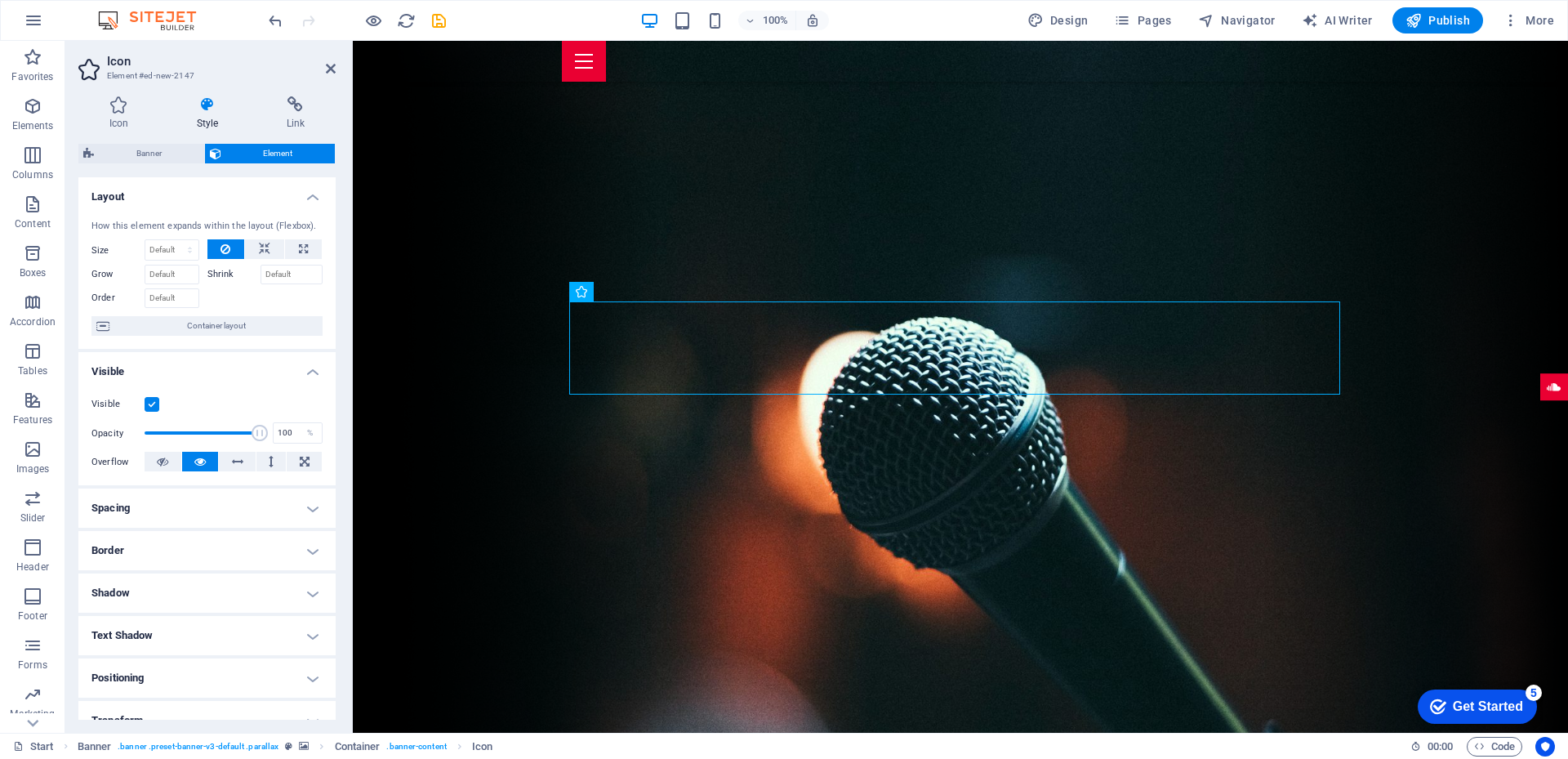
scroll to position [148, 0]
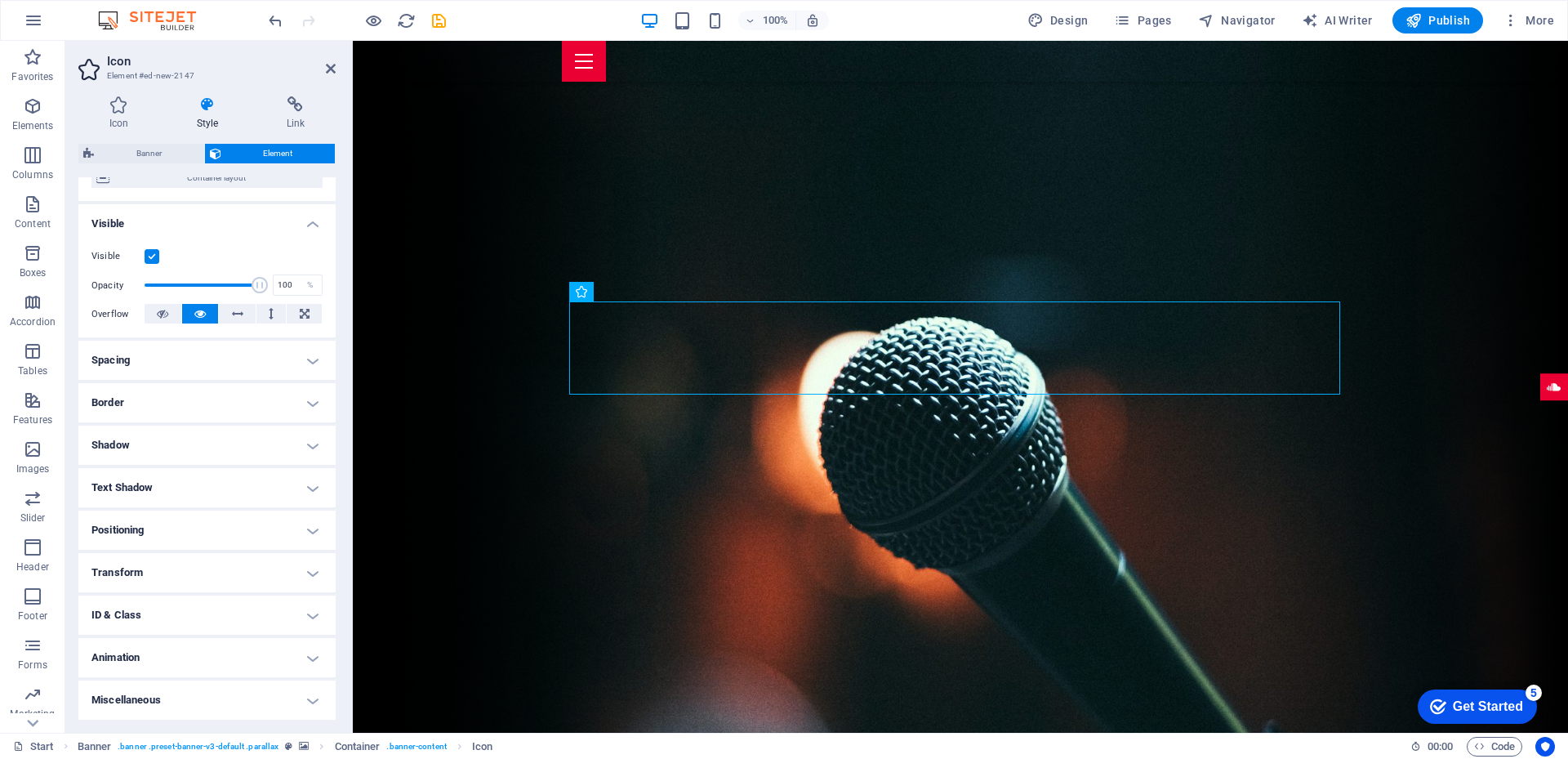
click at [306, 360] on h4 "Spacing" at bounding box center [207, 361] width 257 height 40
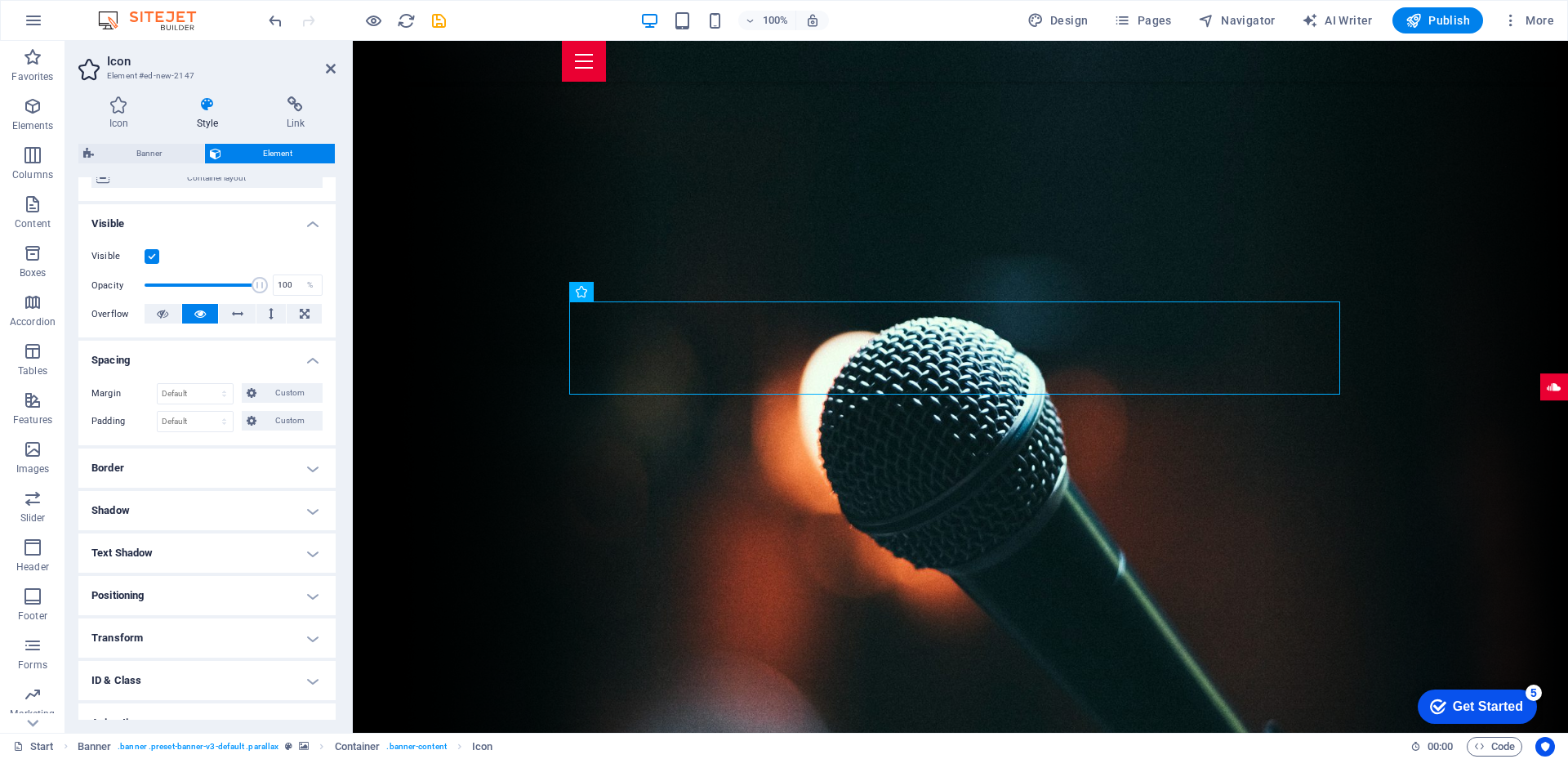
click at [306, 360] on h4 "Spacing" at bounding box center [207, 356] width 257 height 30
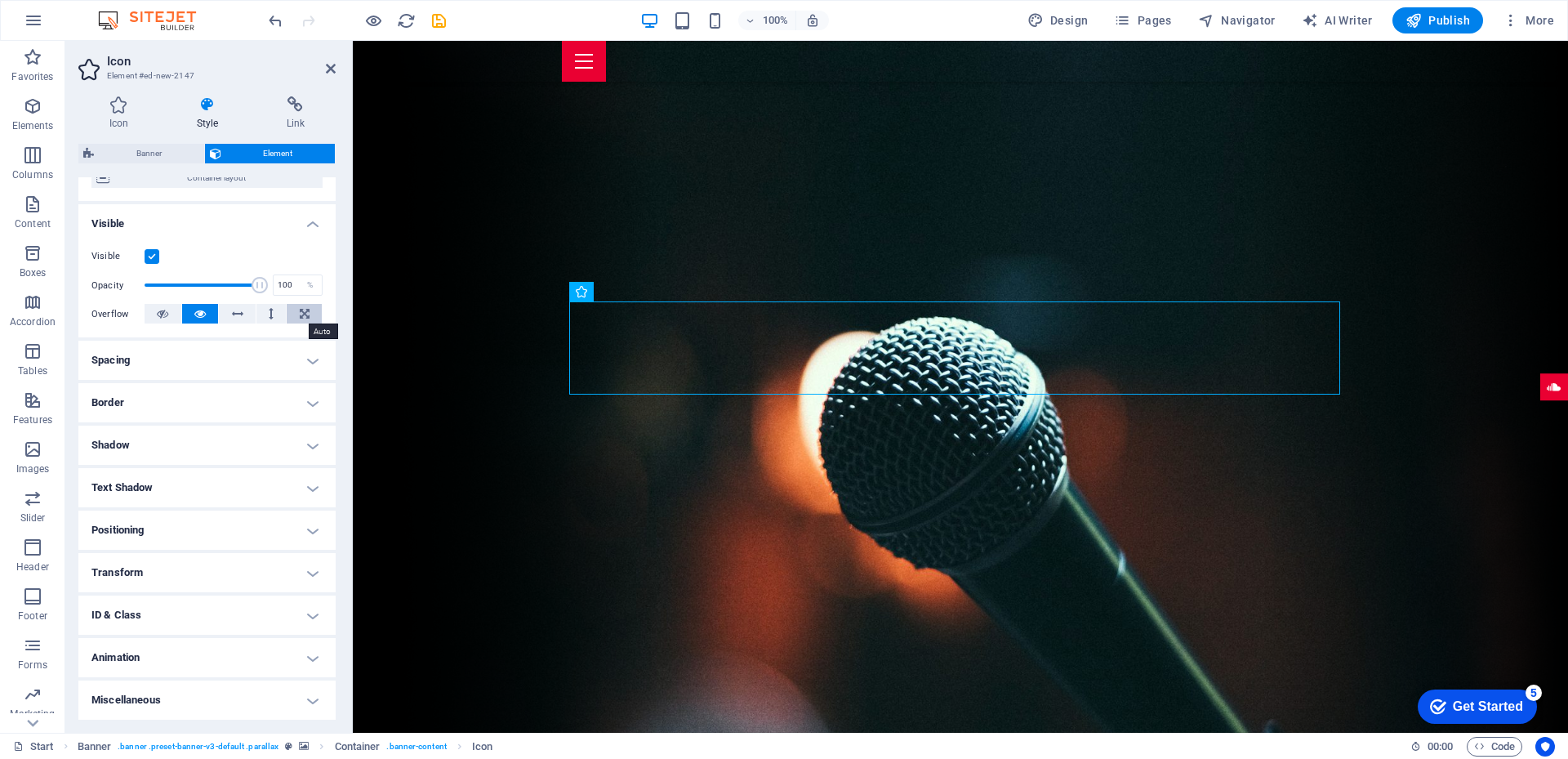
click at [312, 310] on button at bounding box center [304, 314] width 35 height 20
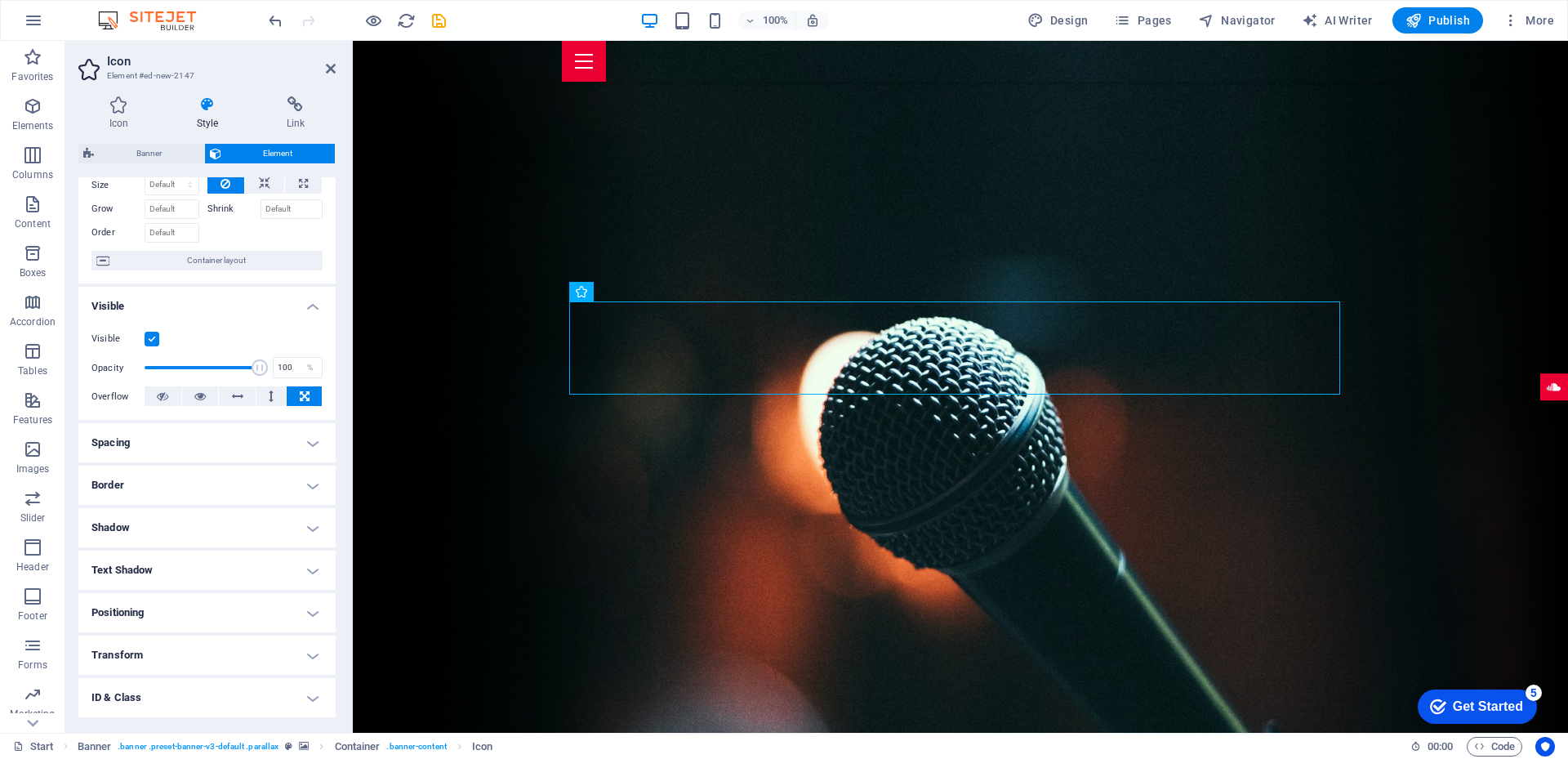
scroll to position [0, 0]
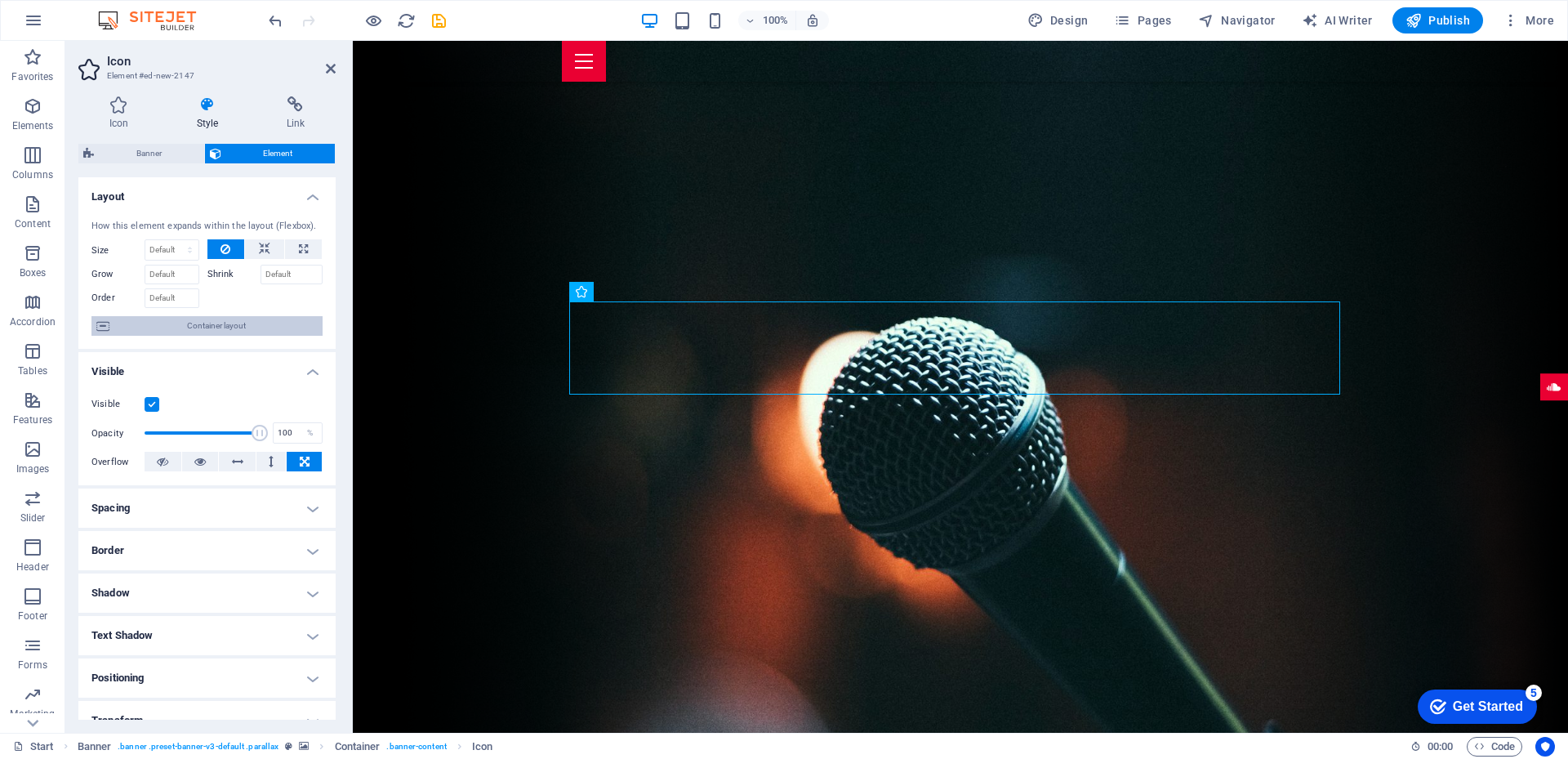
click at [221, 320] on span "Container layout" at bounding box center [216, 326] width 203 height 20
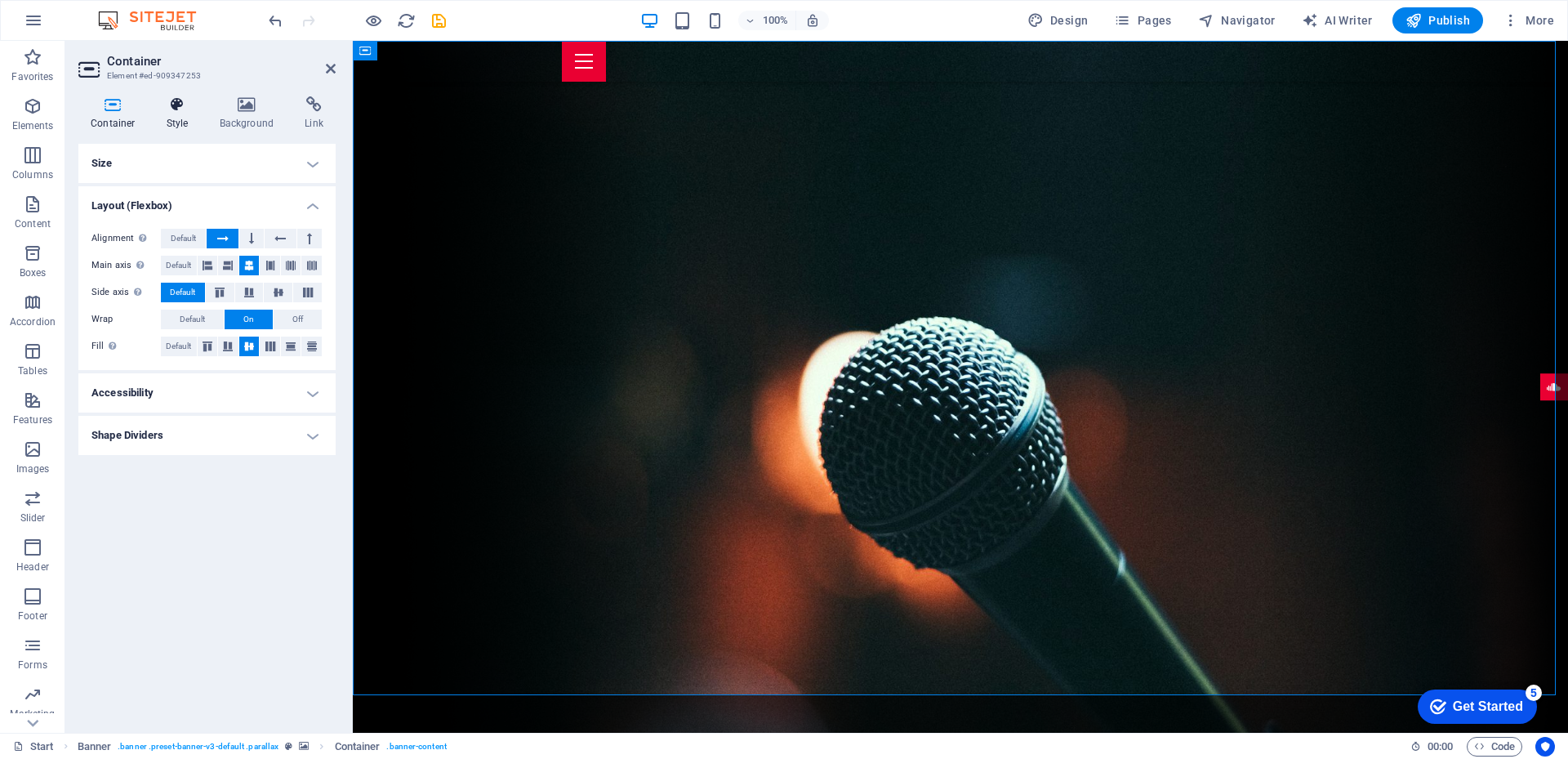
click at [170, 119] on h4 "Style" at bounding box center [180, 114] width 53 height 35
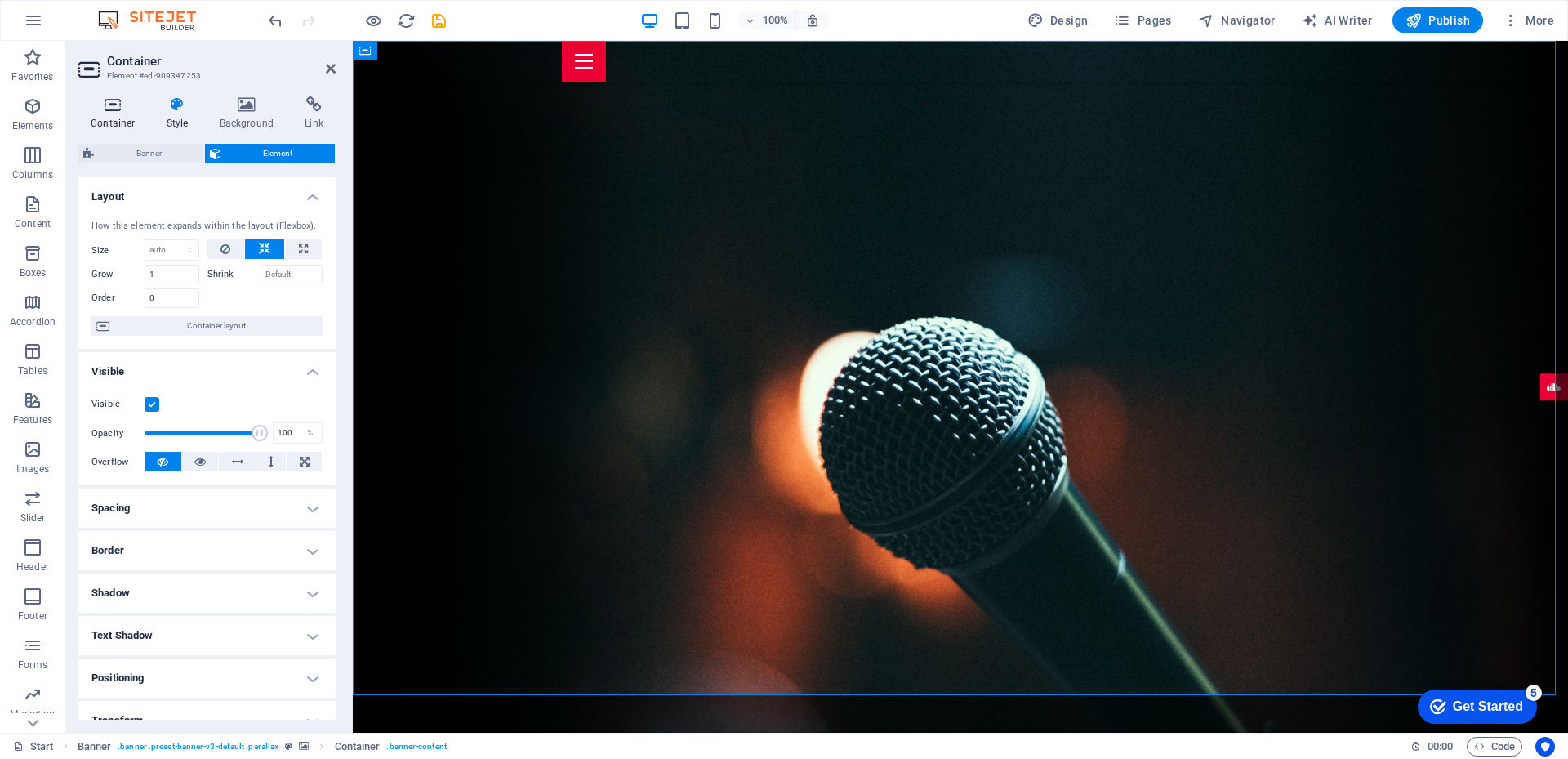
click at [100, 109] on icon at bounding box center [113, 105] width 69 height 16
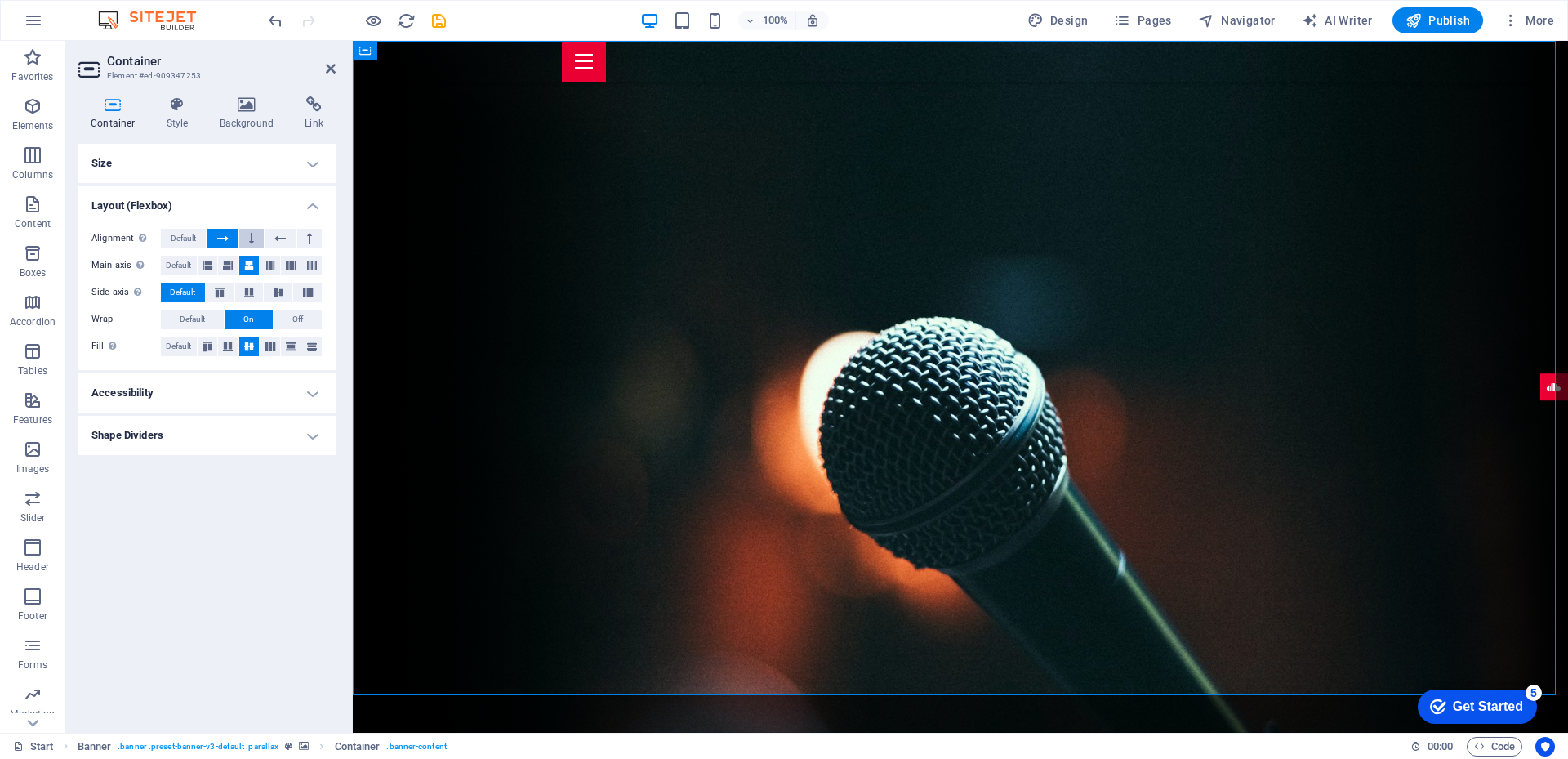
click at [250, 237] on icon at bounding box center [252, 239] width 5 height 20
click at [274, 237] on icon at bounding box center [280, 239] width 12 height 20
click at [288, 261] on icon at bounding box center [291, 265] width 10 height 20
click at [314, 293] on icon at bounding box center [308, 292] width 20 height 10
click at [310, 347] on icon at bounding box center [312, 347] width 10 height 20
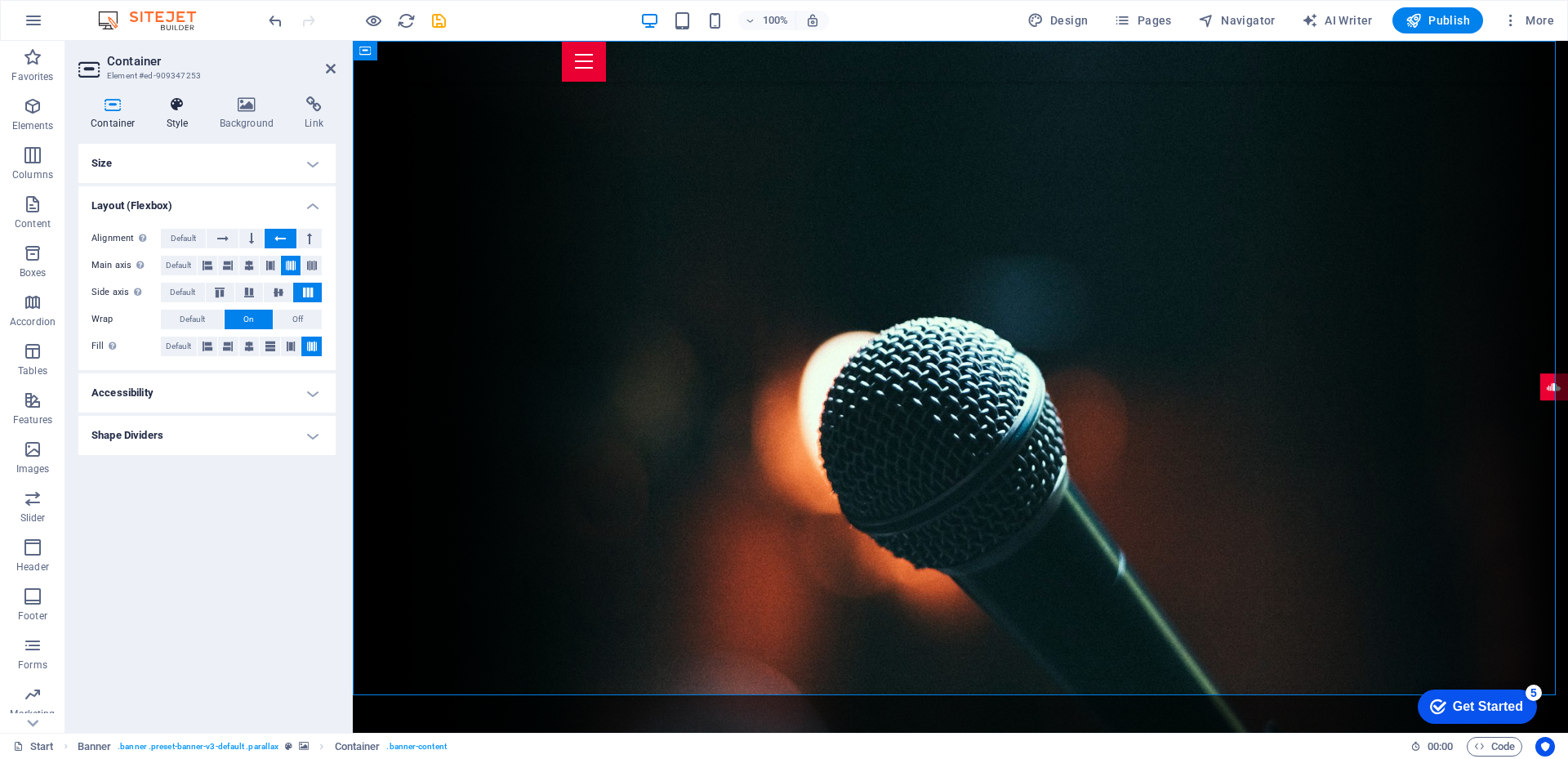
click at [173, 122] on h4 "Style" at bounding box center [180, 114] width 53 height 35
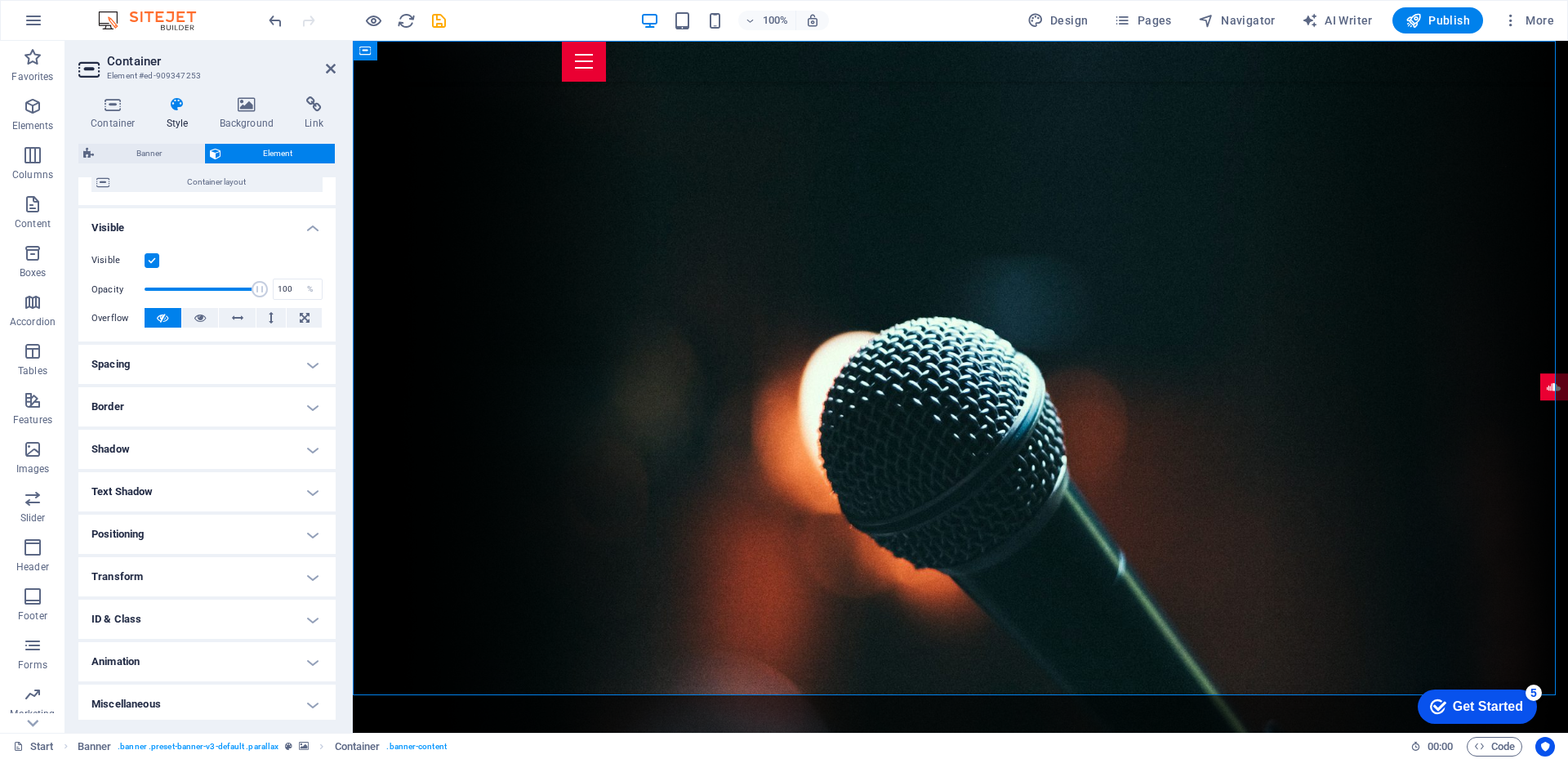
scroll to position [148, 0]
click at [312, 532] on h4 "Positioning" at bounding box center [207, 530] width 257 height 40
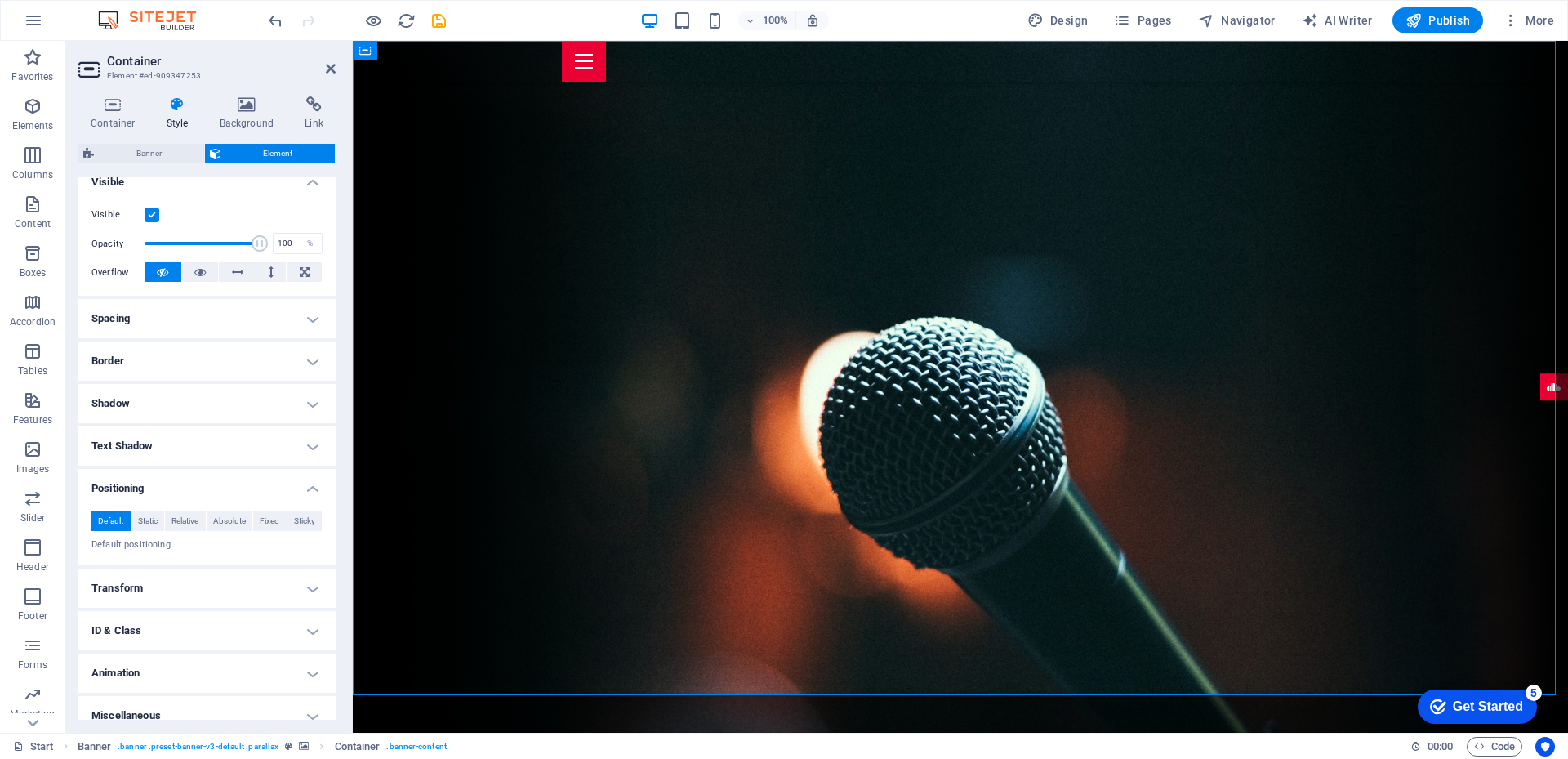
scroll to position [205, 0]
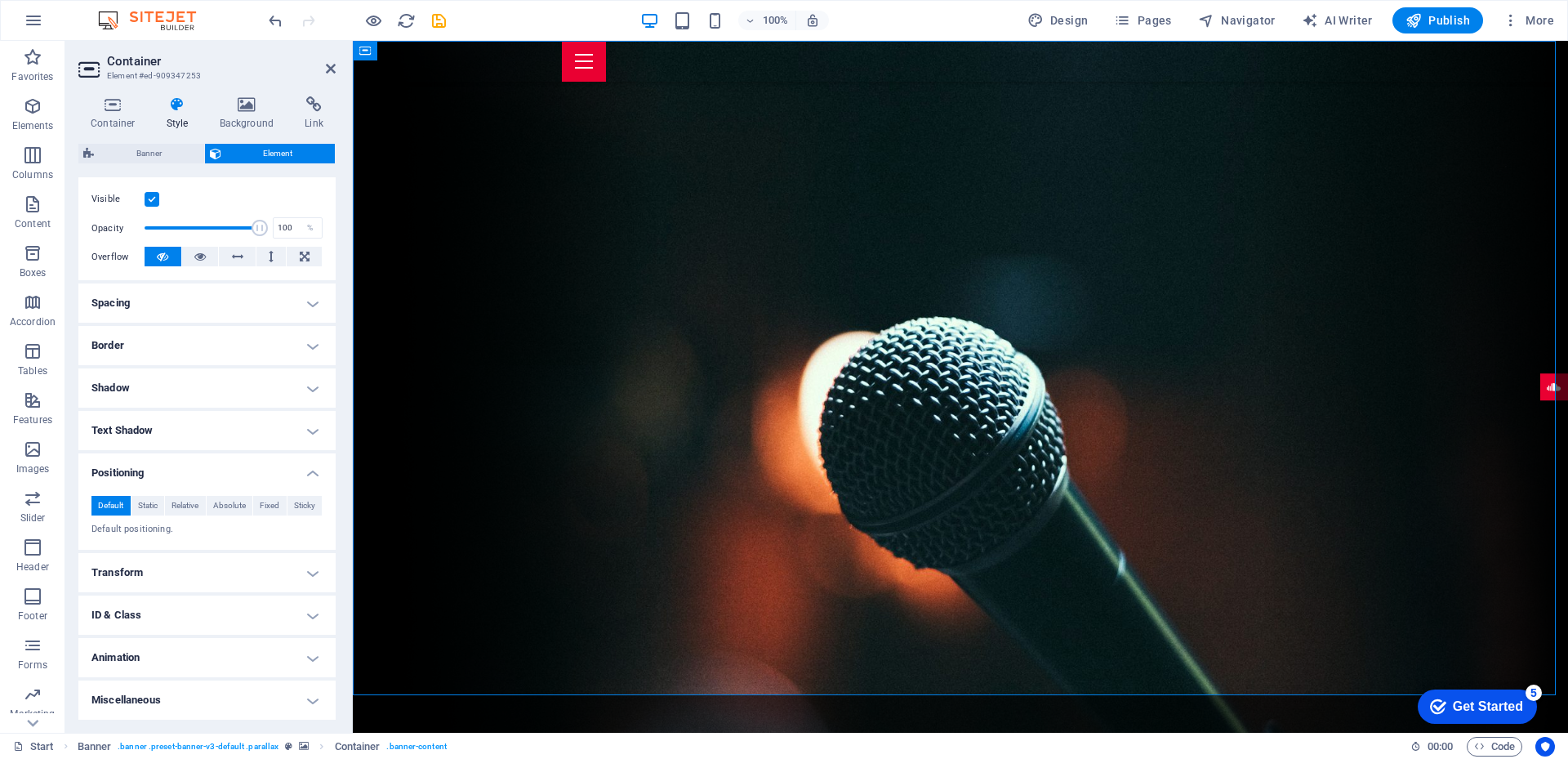
click at [305, 573] on h4 "Transform" at bounding box center [207, 573] width 257 height 40
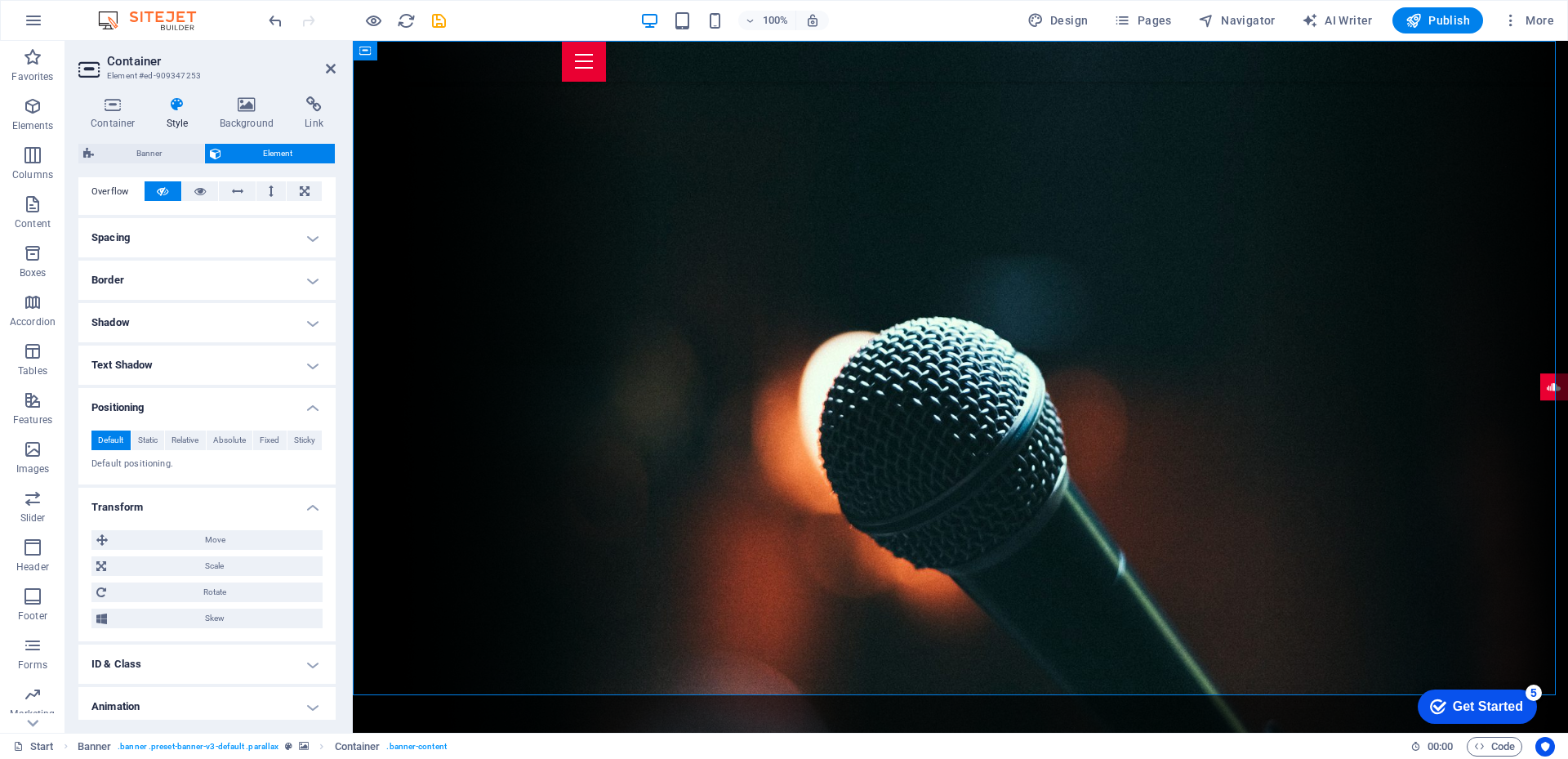
scroll to position [319, 0]
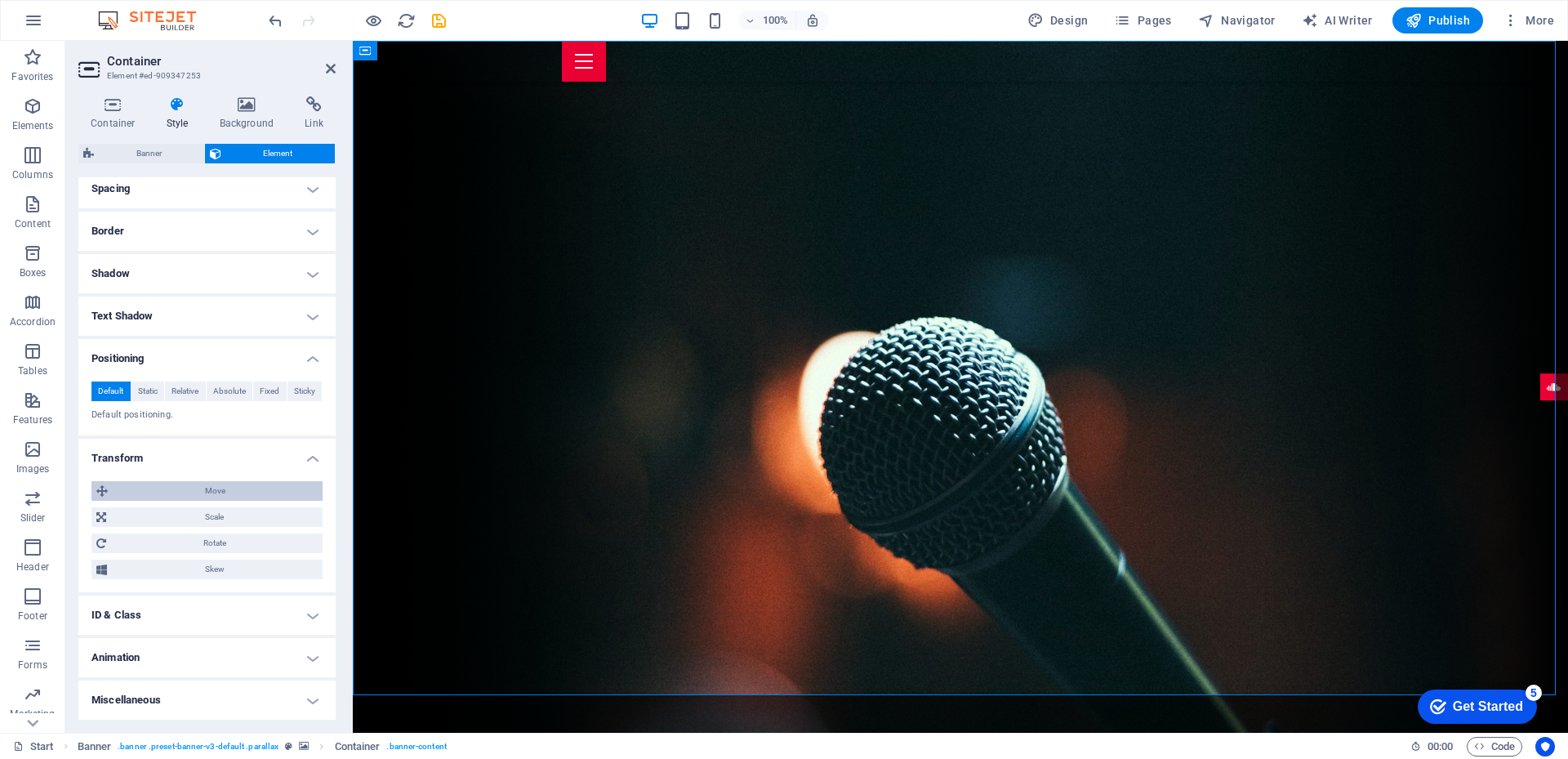
click at [119, 491] on span "Move" at bounding box center [215, 491] width 205 height 20
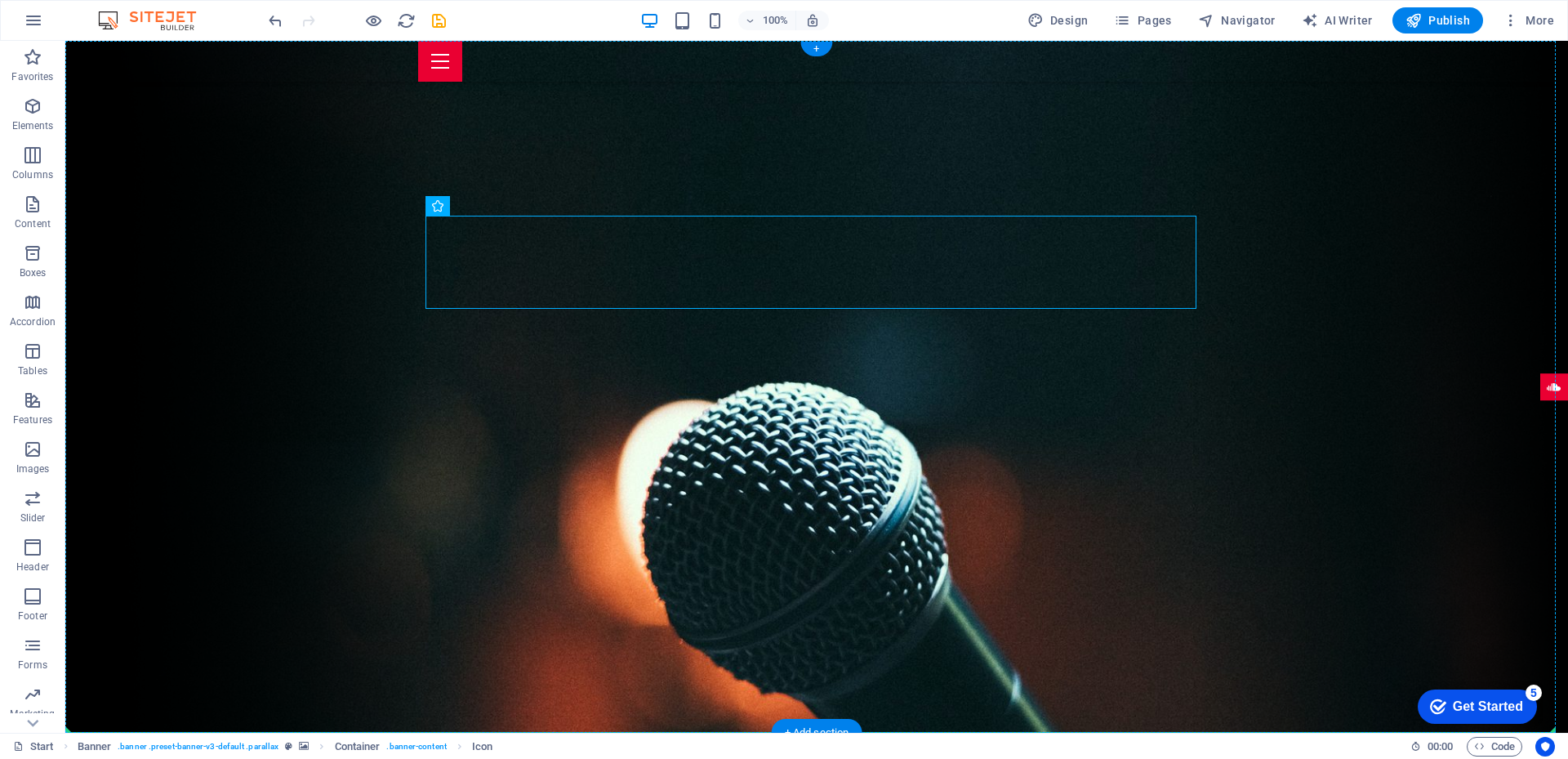
drag, startPoint x: 298, startPoint y: 300, endPoint x: 1366, endPoint y: 454, distance: 1079.0
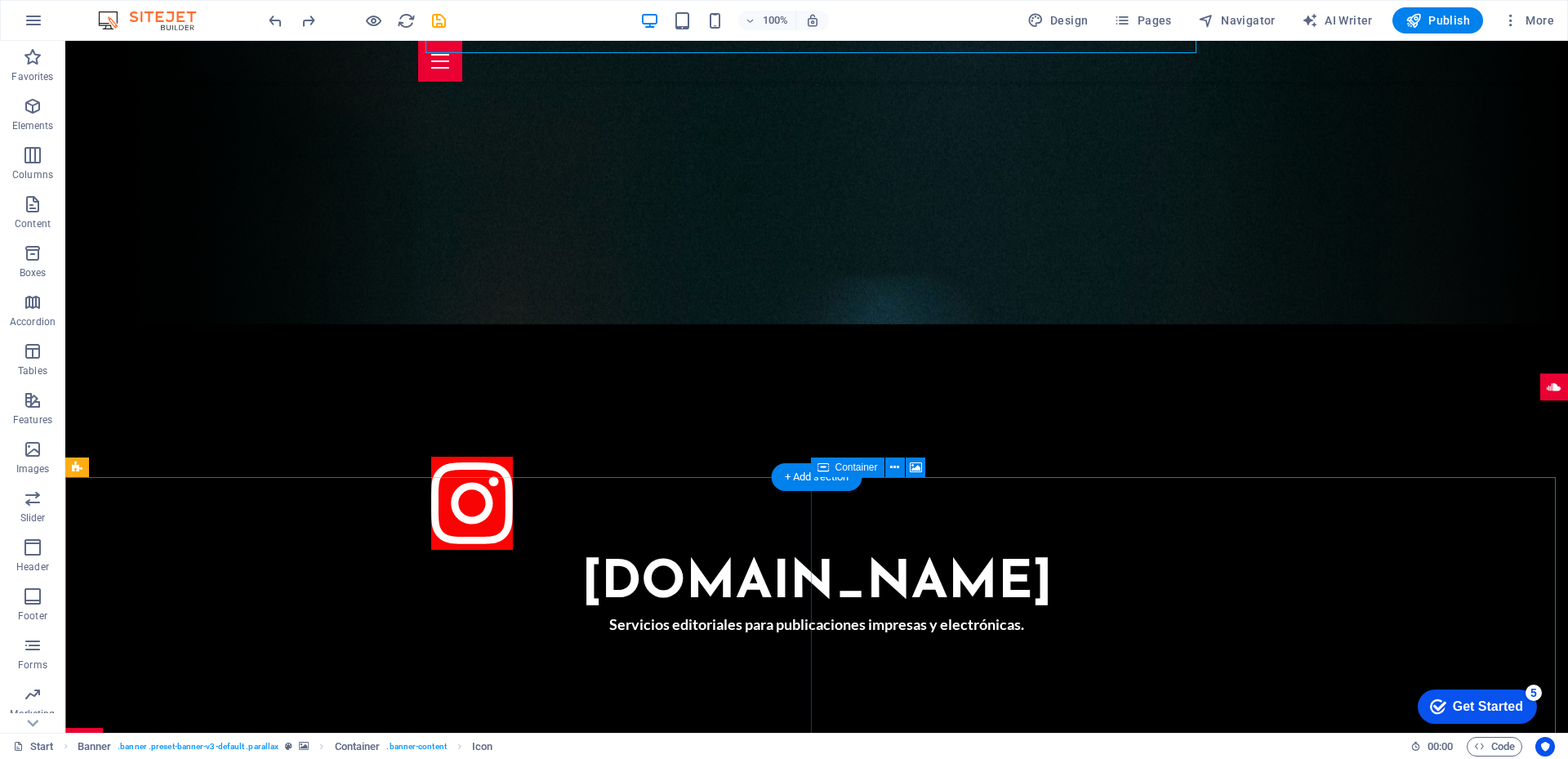
scroll to position [0, 0]
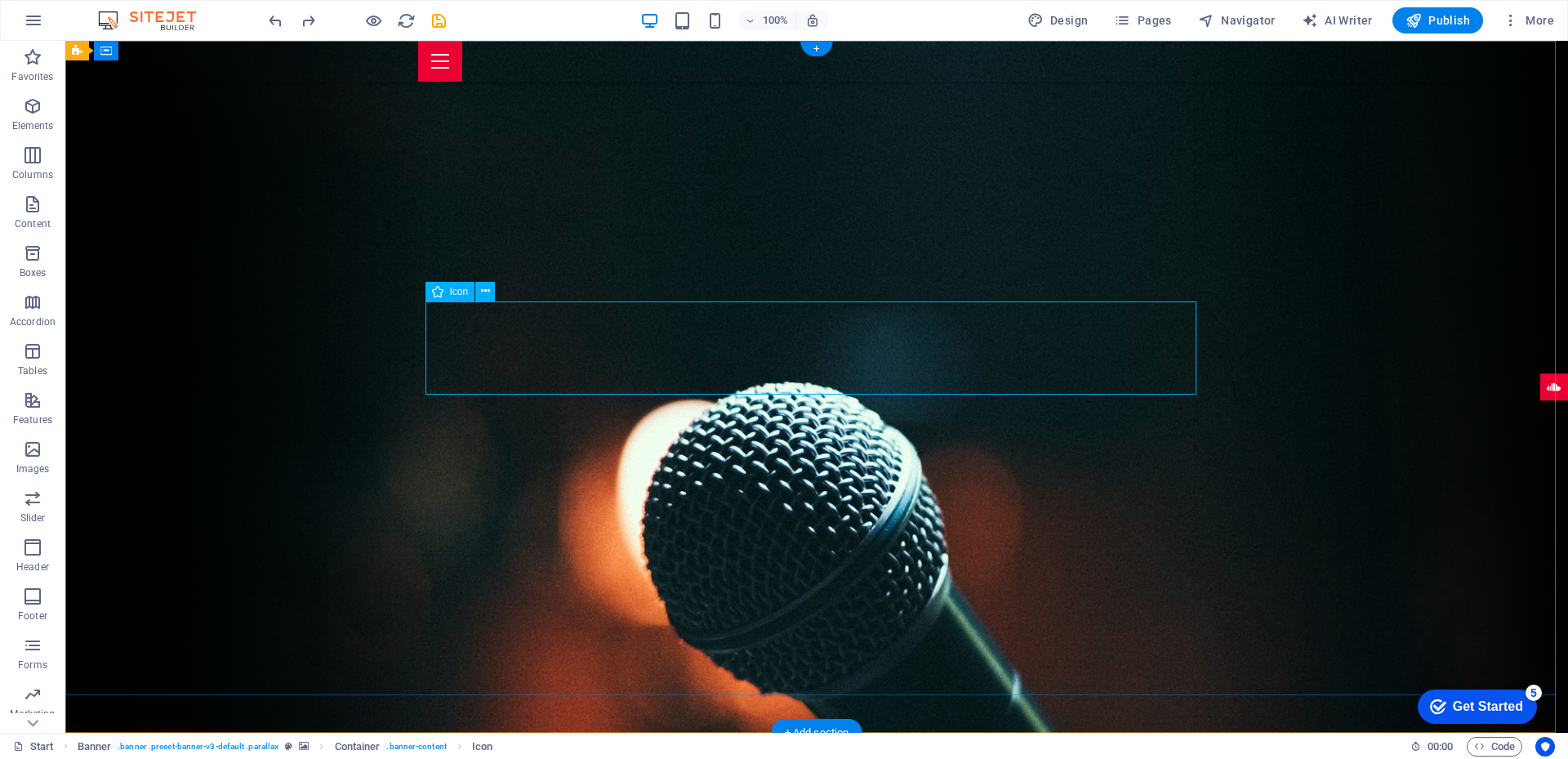
click at [490, 289] on button at bounding box center [485, 291] width 20 height 20
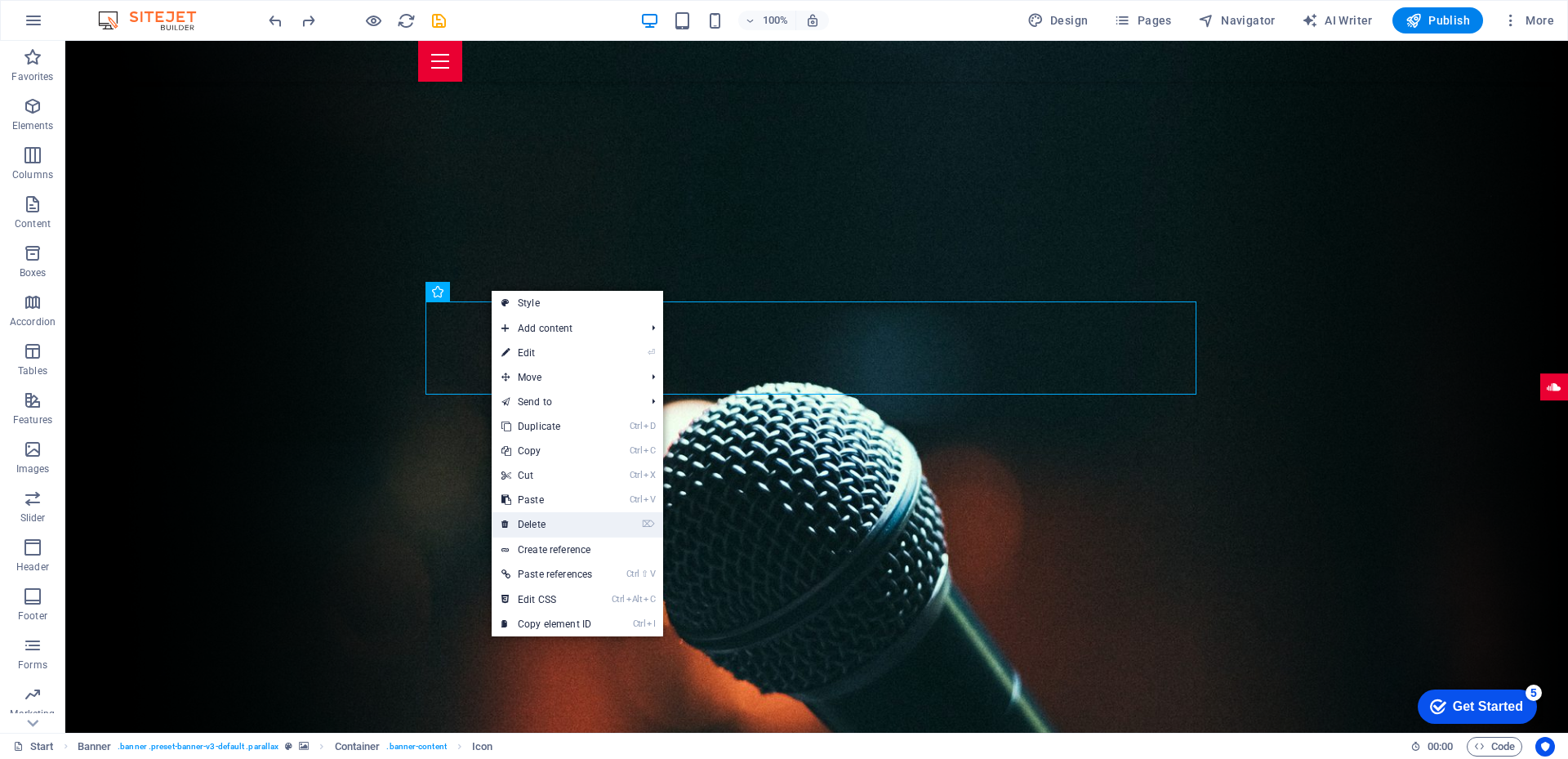
click at [538, 525] on link "⌦ Delete" at bounding box center [547, 524] width 110 height 25
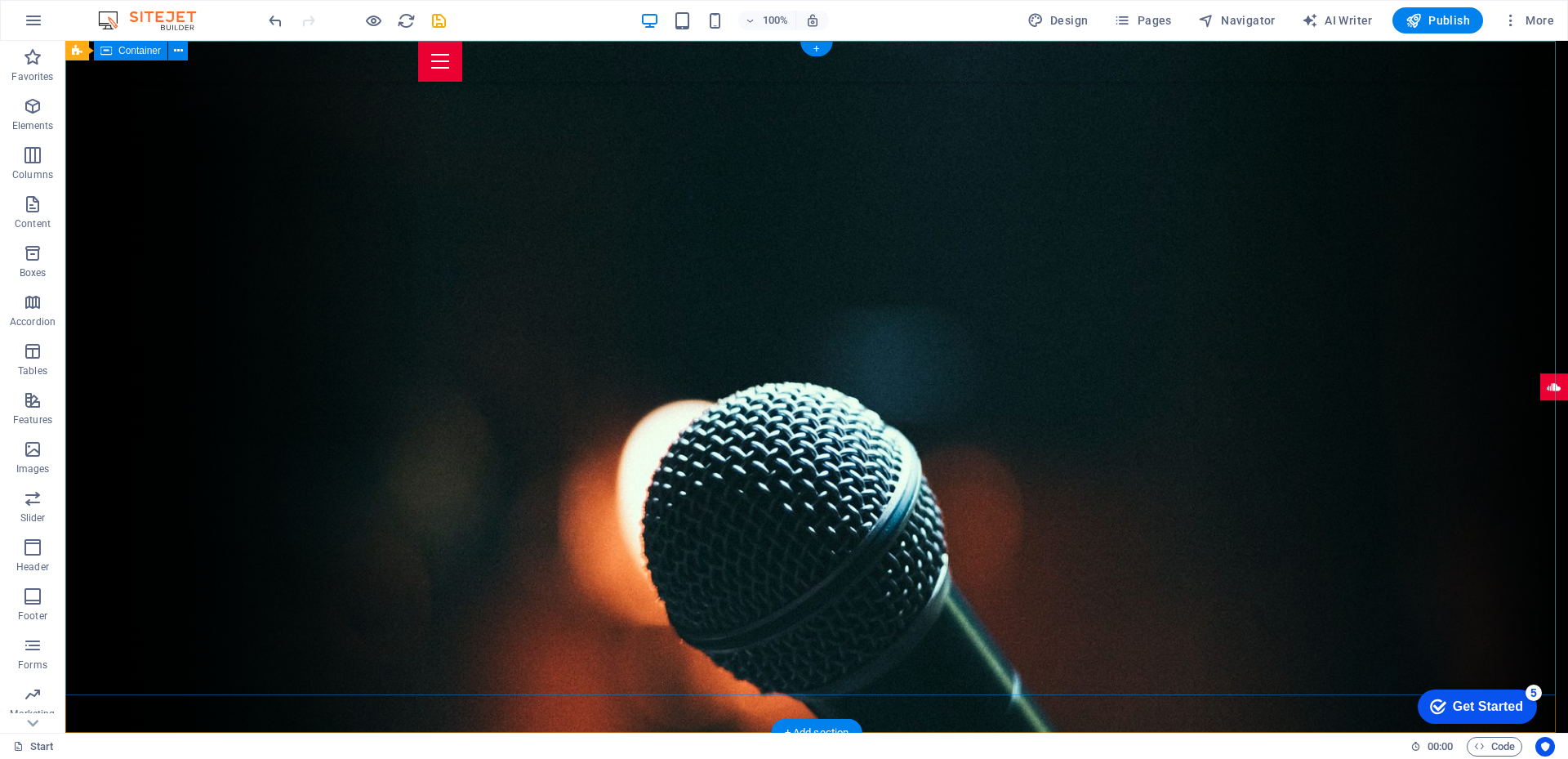
click at [1540, 389] on figure at bounding box center [1554, 387] width 28 height 28
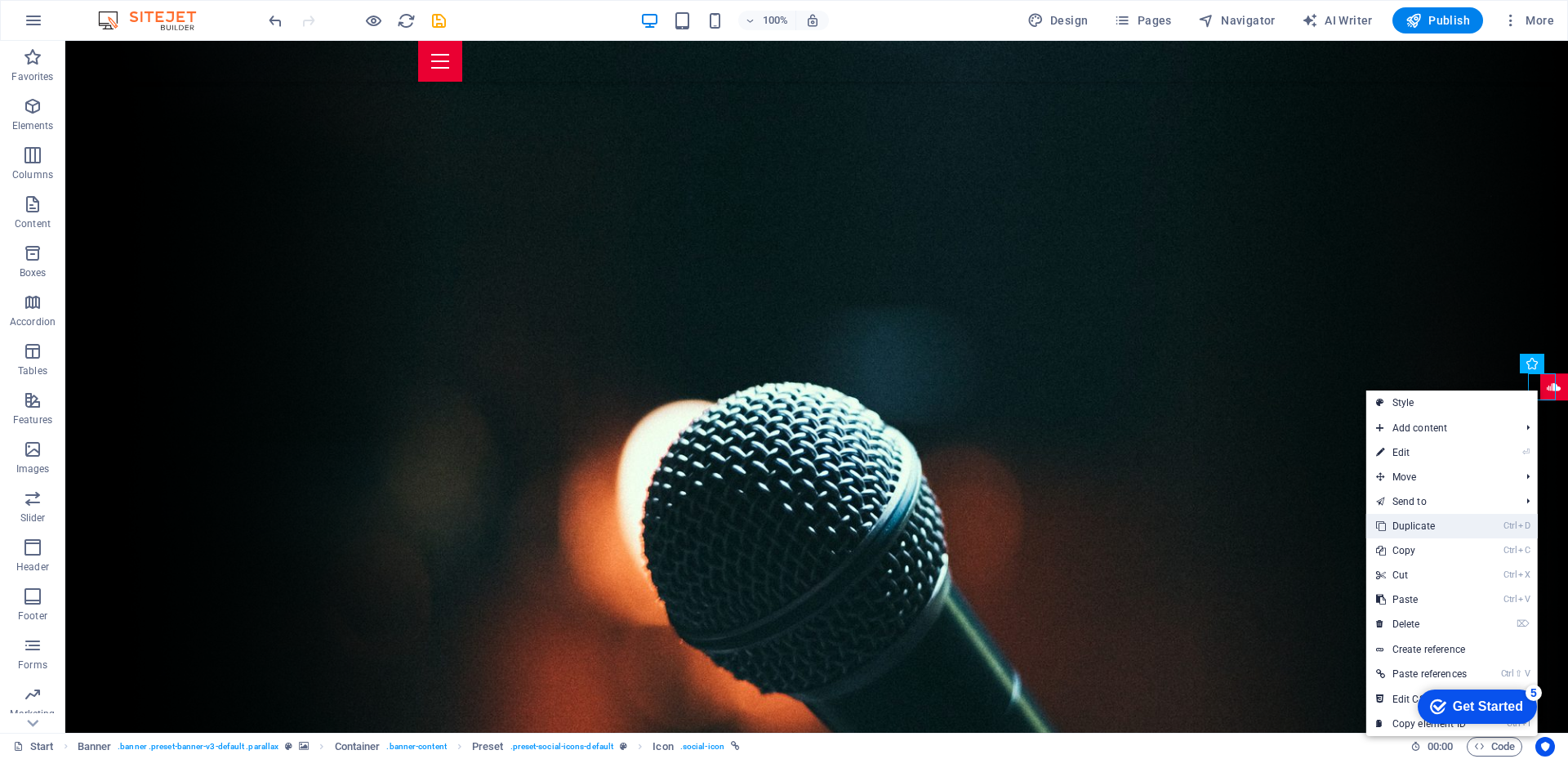
click at [1438, 524] on link "Ctrl D Duplicate" at bounding box center [1421, 526] width 110 height 25
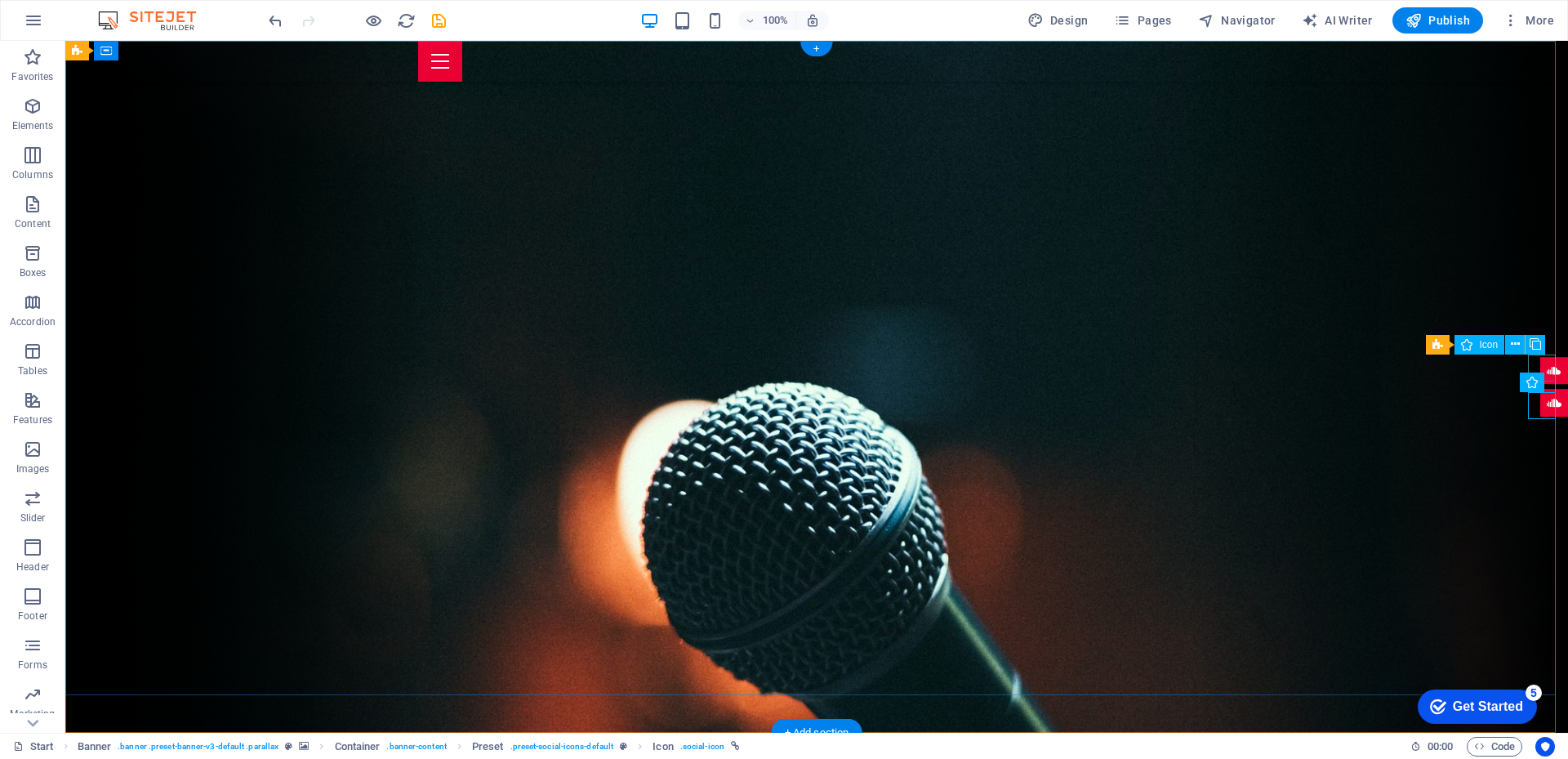
click at [1541, 366] on figure at bounding box center [1554, 371] width 28 height 28
click at [1518, 343] on icon at bounding box center [1514, 344] width 9 height 17
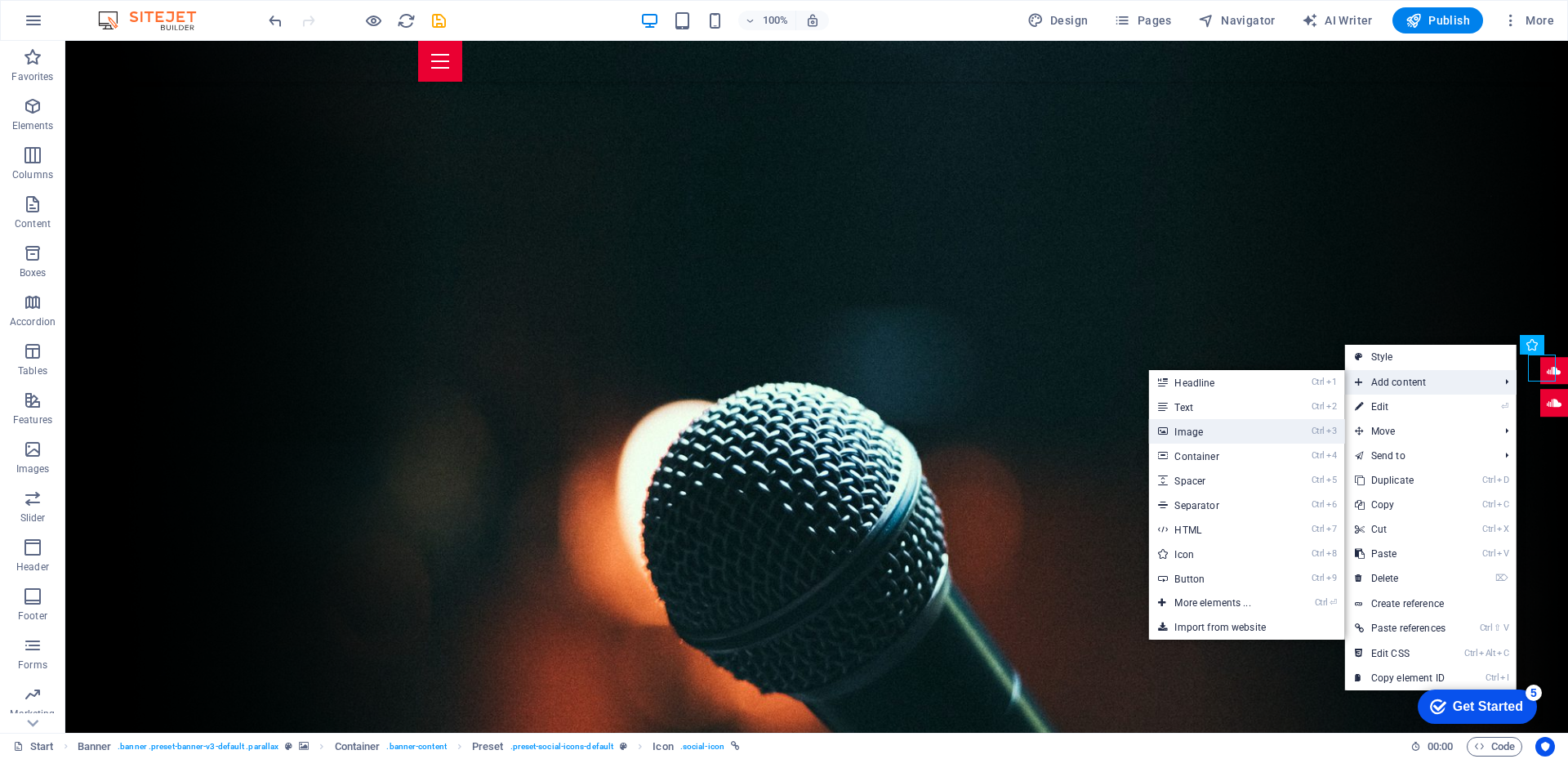
click at [1247, 435] on link "Ctrl 3 Image" at bounding box center [1216, 431] width 135 height 25
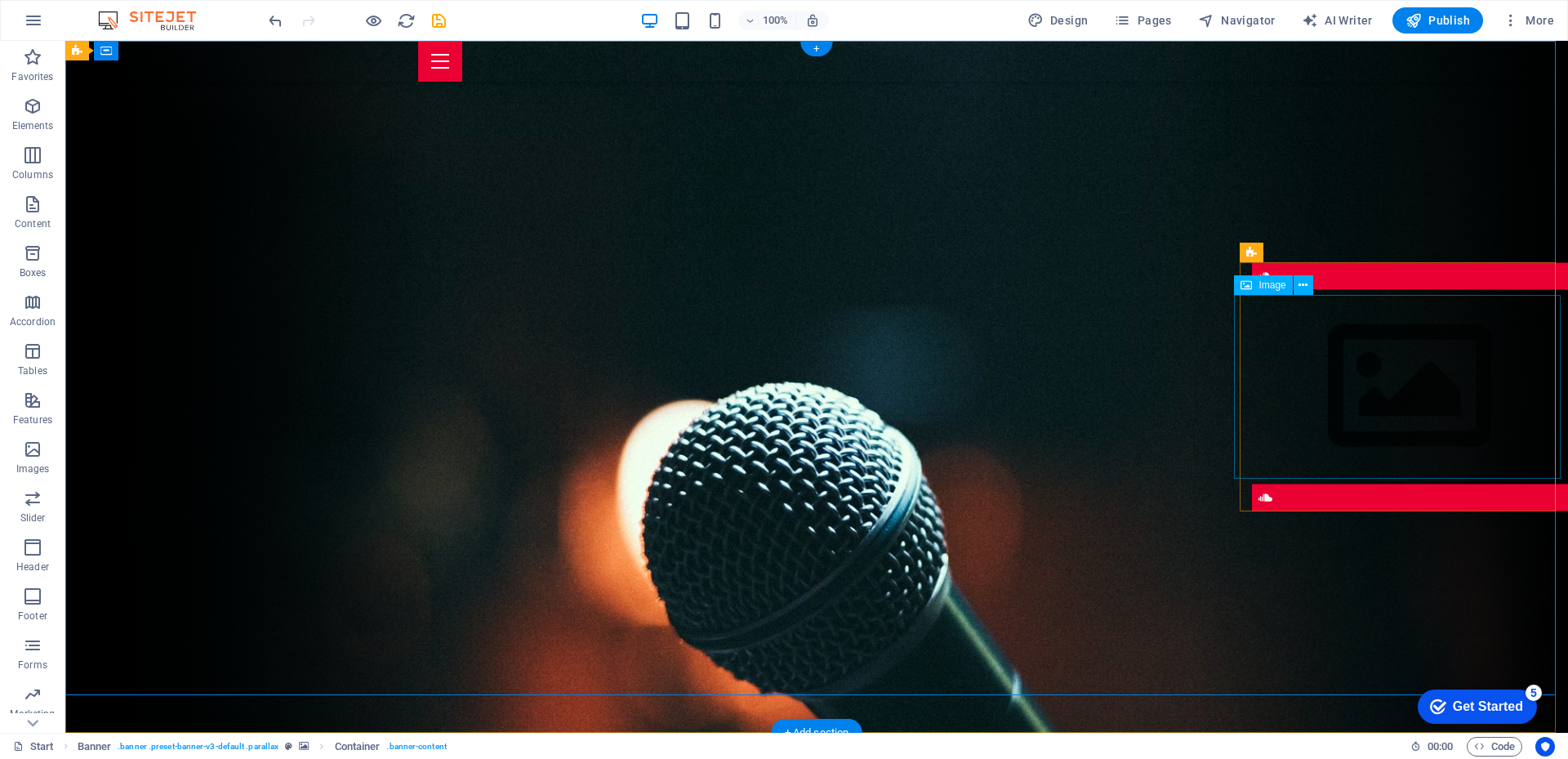
click at [1365, 357] on figure at bounding box center [1409, 386] width 327 height 184
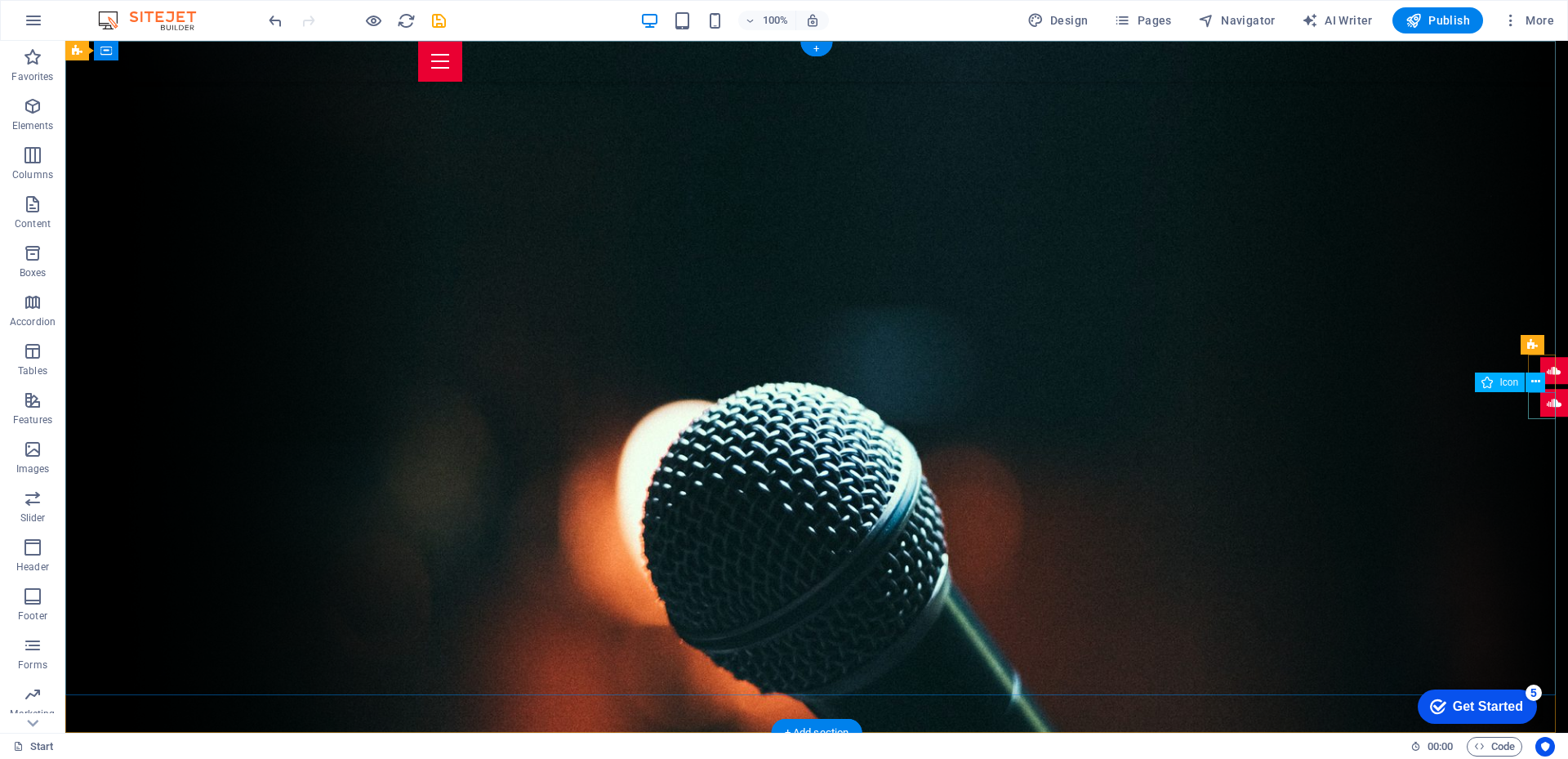
click at [1549, 403] on figure at bounding box center [1554, 403] width 28 height 28
click at [1538, 384] on icon at bounding box center [1535, 381] width 9 height 17
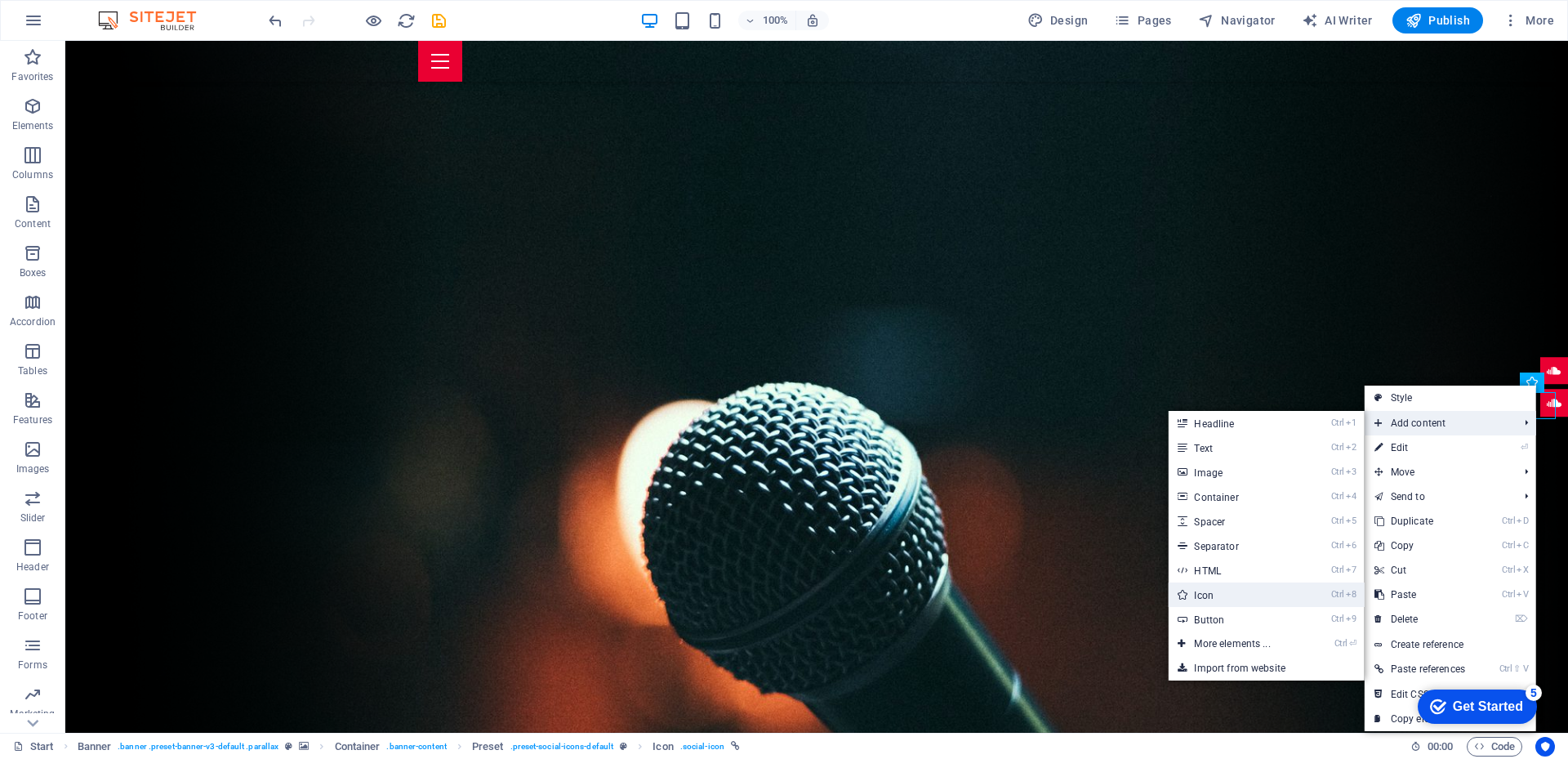
click at [1217, 590] on link "Ctrl 8 Icon" at bounding box center [1235, 594] width 135 height 25
select select "xMidYMid"
select select "px"
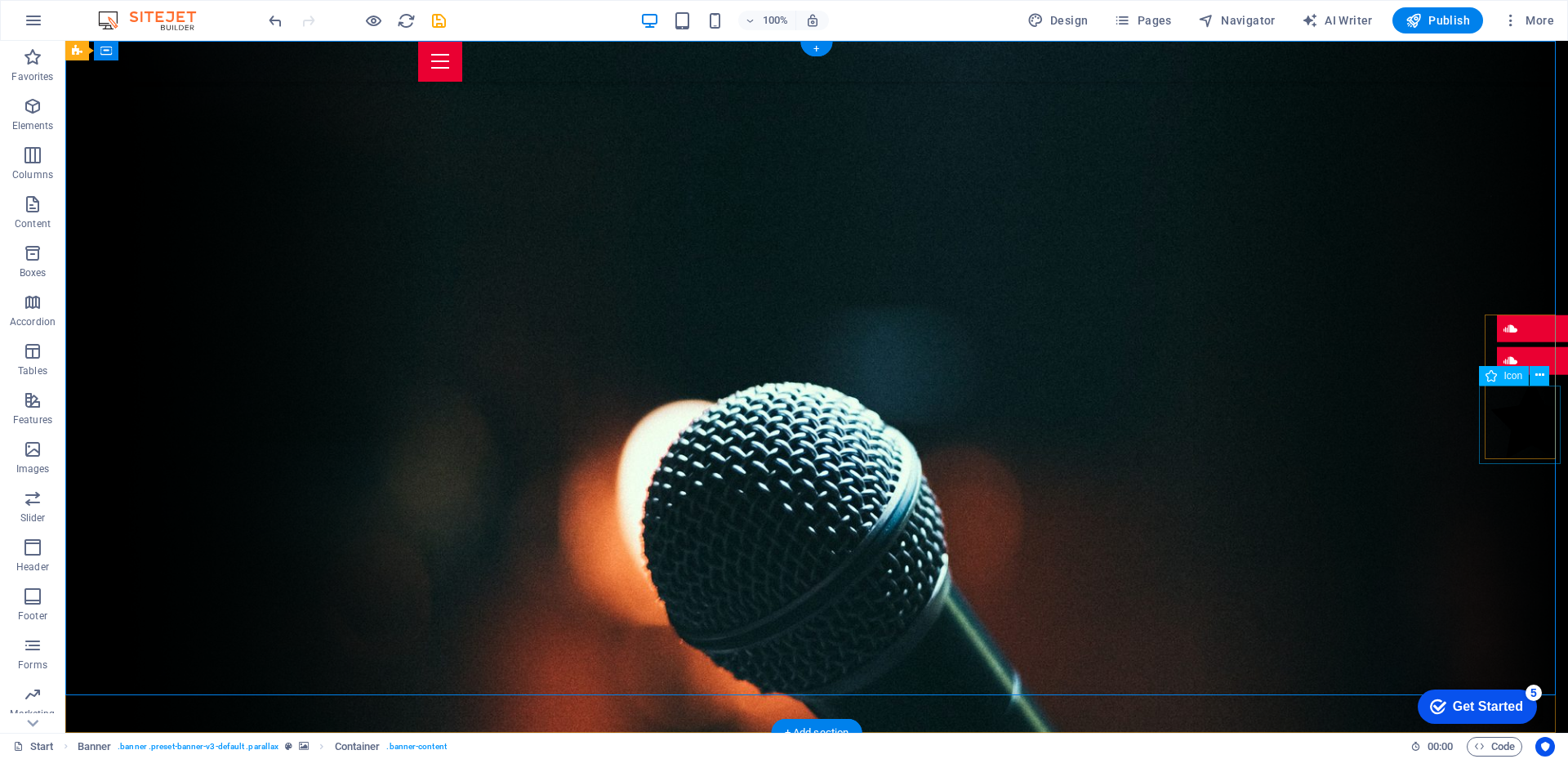
click at [1494, 444] on figure at bounding box center [1531, 421] width 81 height 84
click at [1540, 407] on figure at bounding box center [1554, 403] width 28 height 28
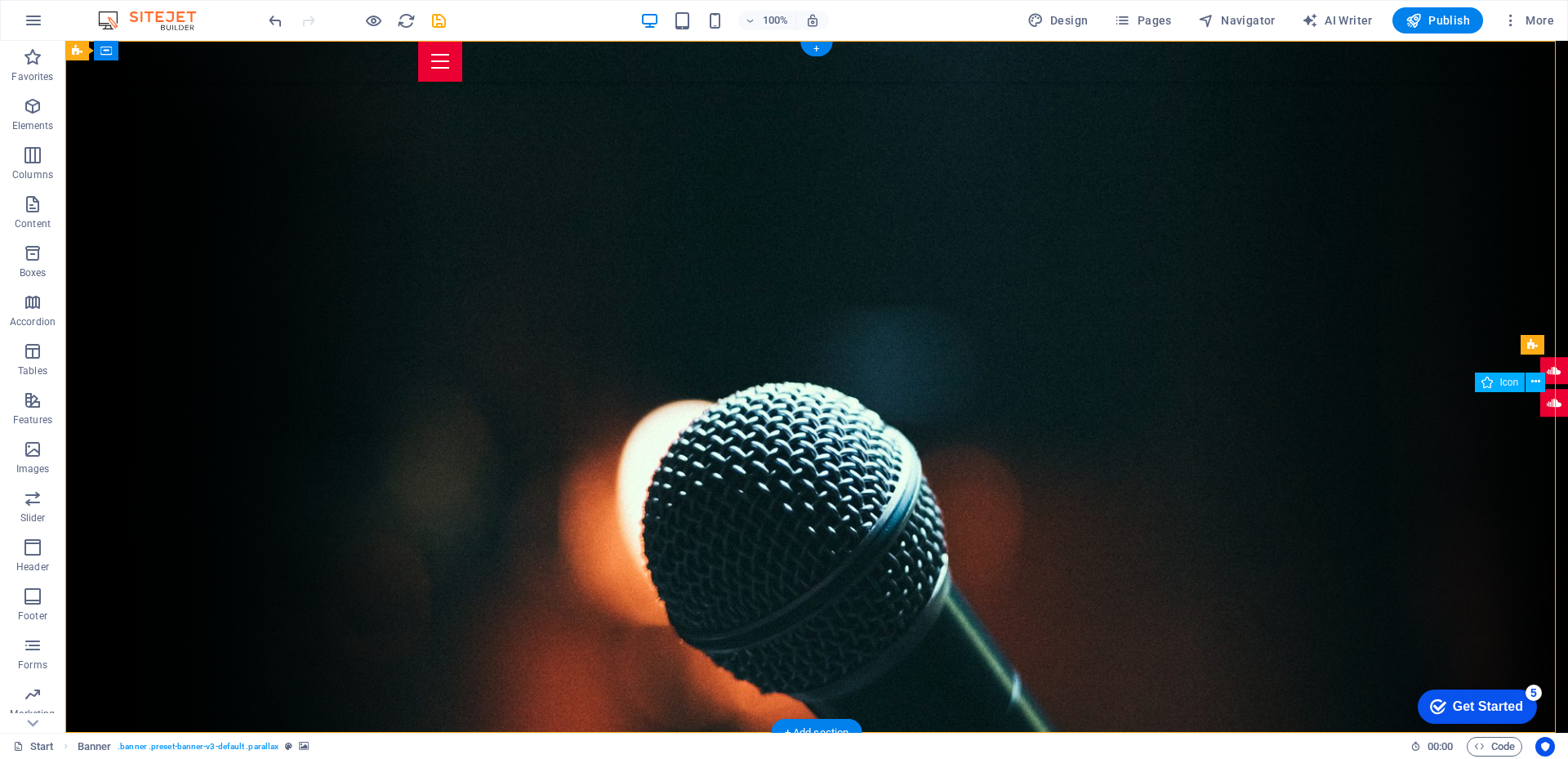
click at [1540, 407] on figure at bounding box center [1554, 403] width 28 height 28
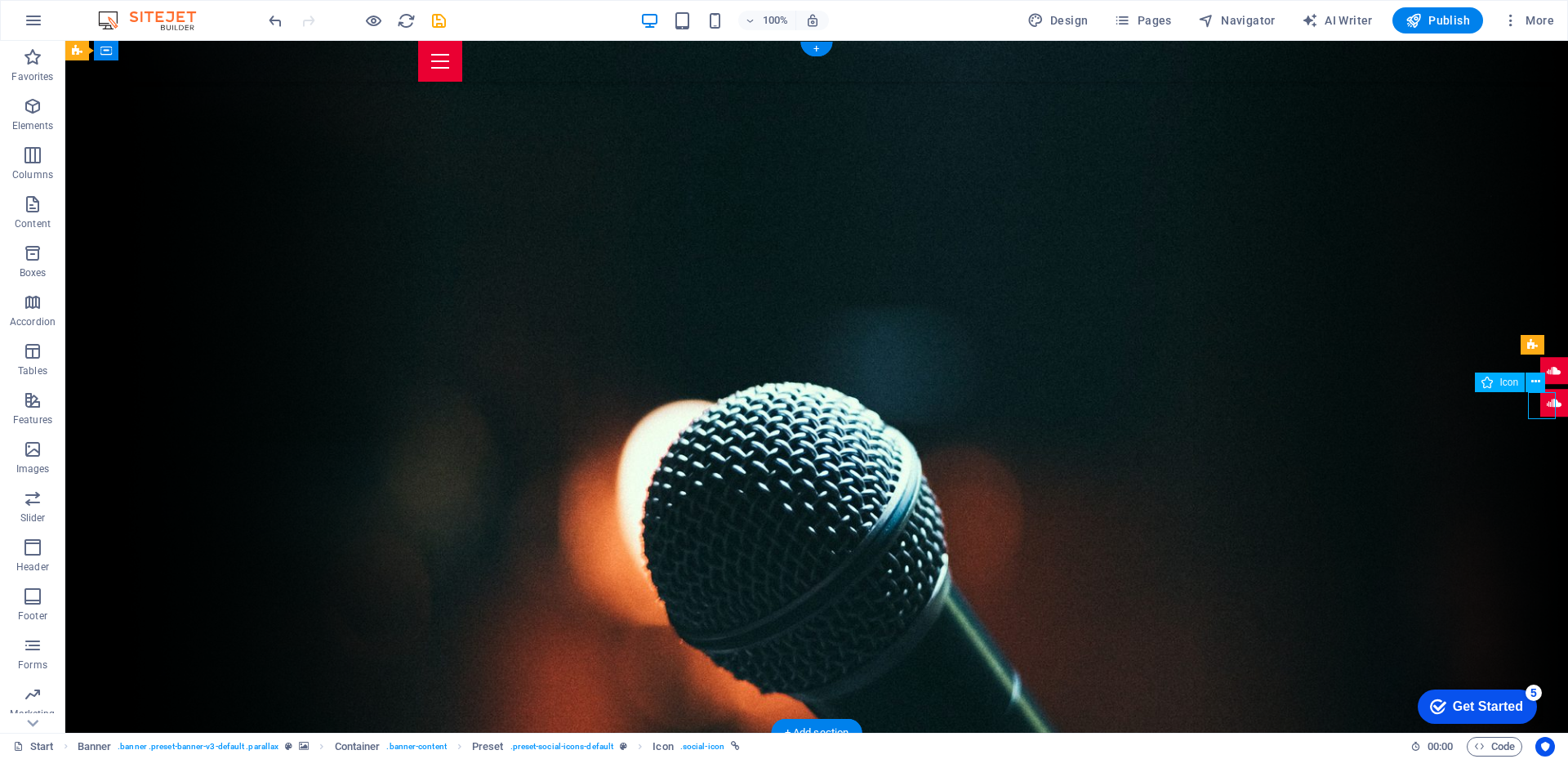
click at [1540, 407] on figure at bounding box center [1554, 403] width 28 height 28
select select "xMidYMid"
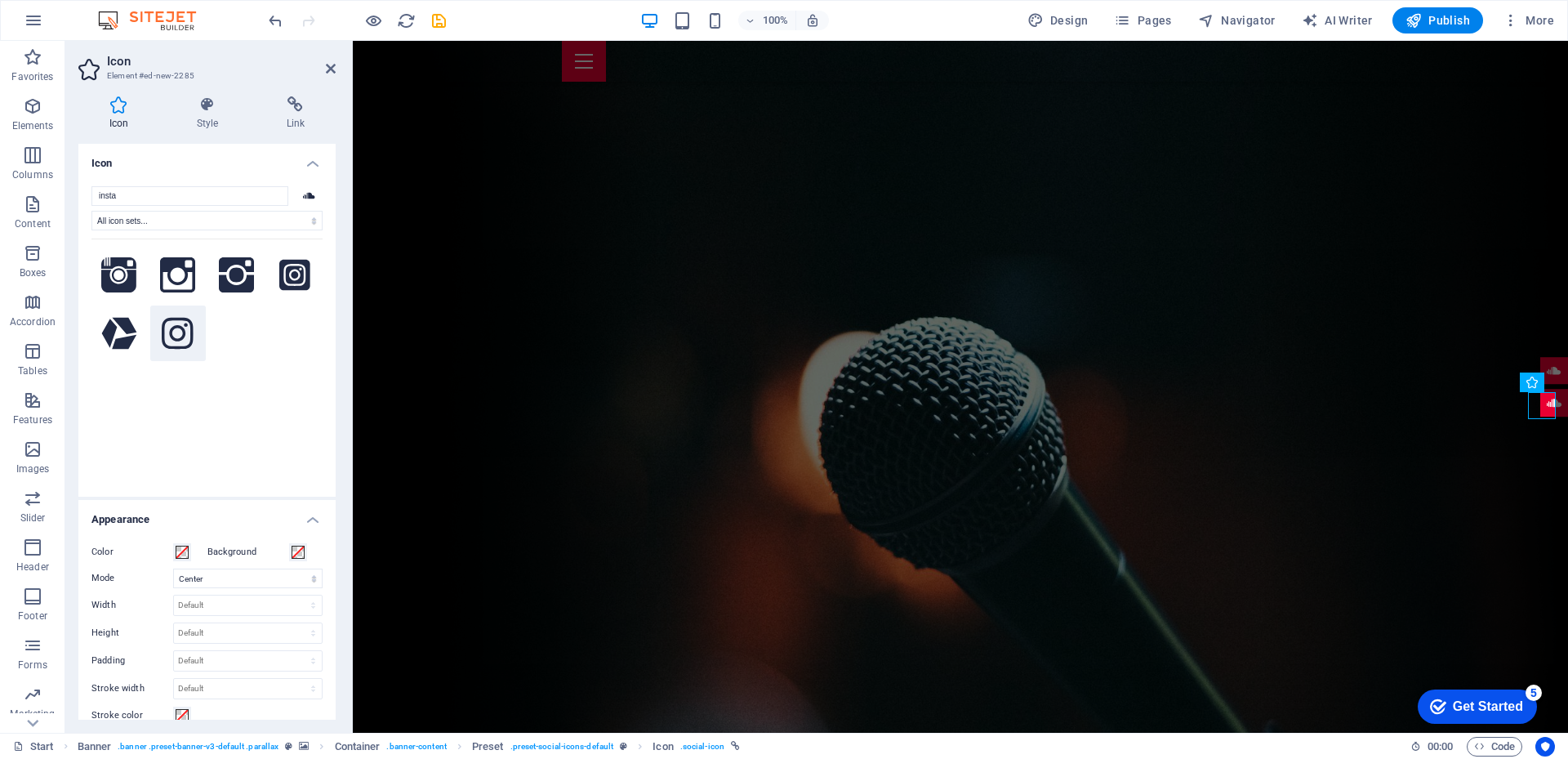
type input "insta"
click at [165, 323] on icon at bounding box center [177, 333] width 31 height 36
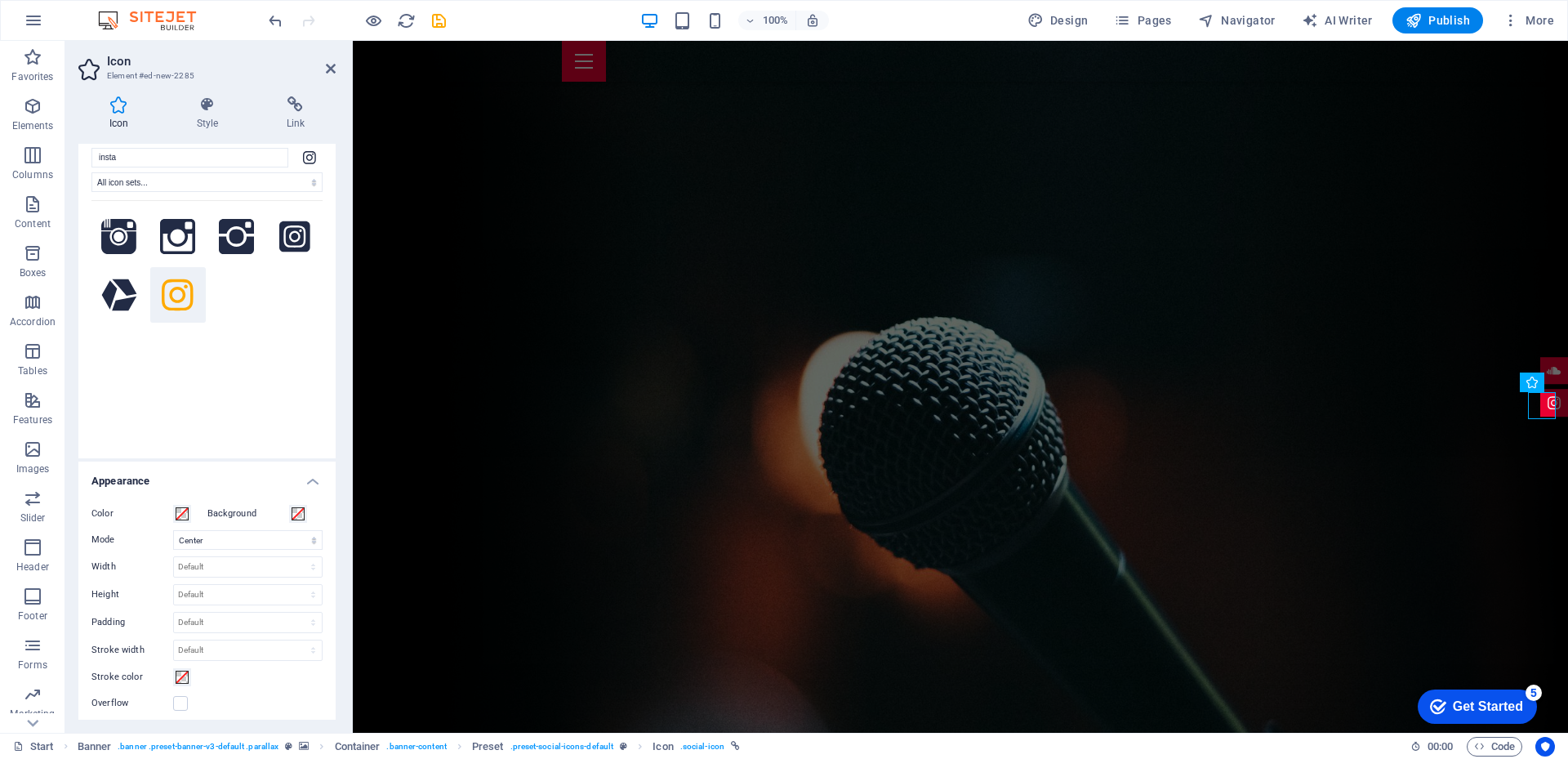
scroll to position [37, 0]
click at [204, 112] on icon at bounding box center [207, 105] width 83 height 16
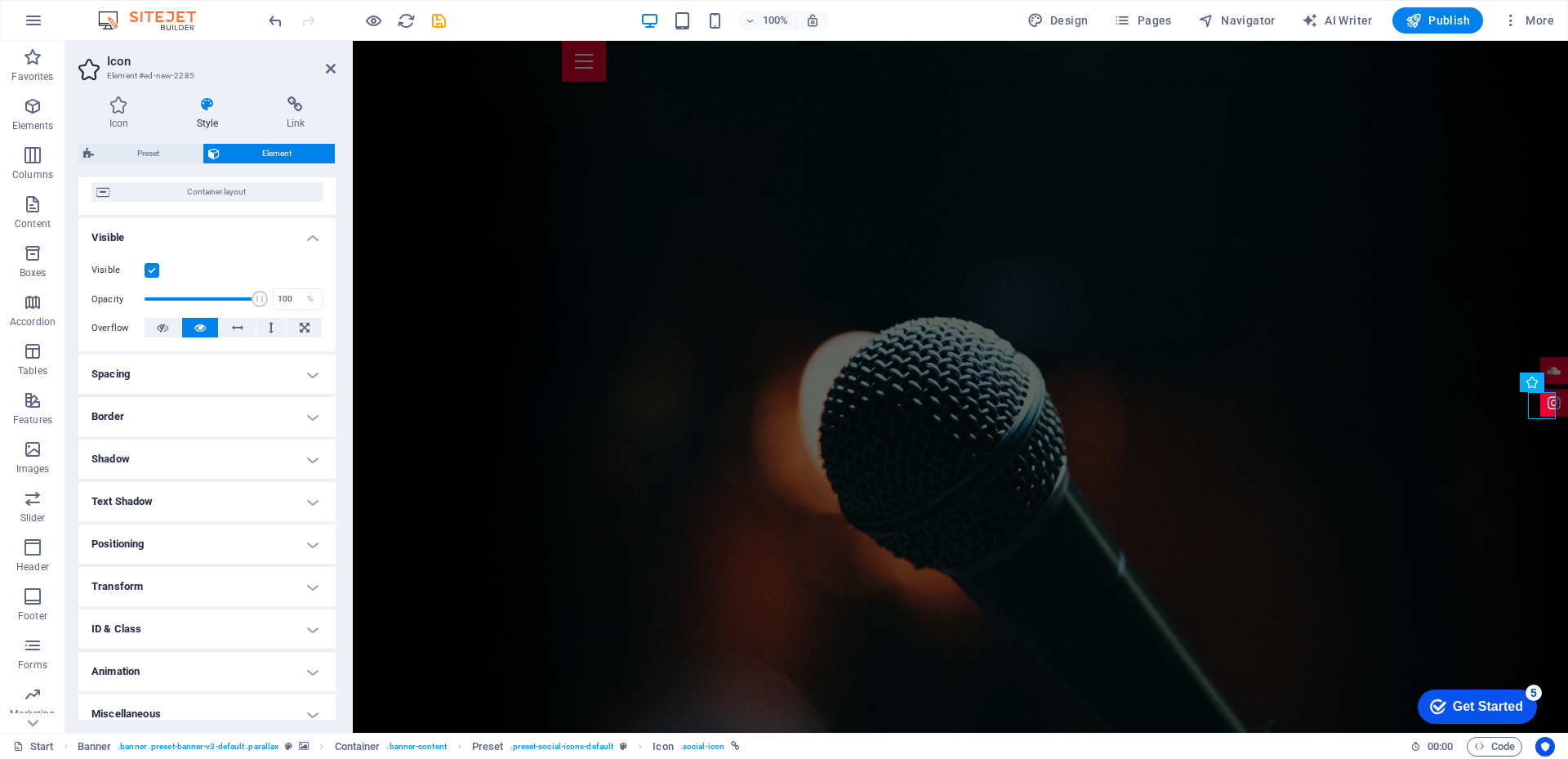
scroll to position [148, 0]
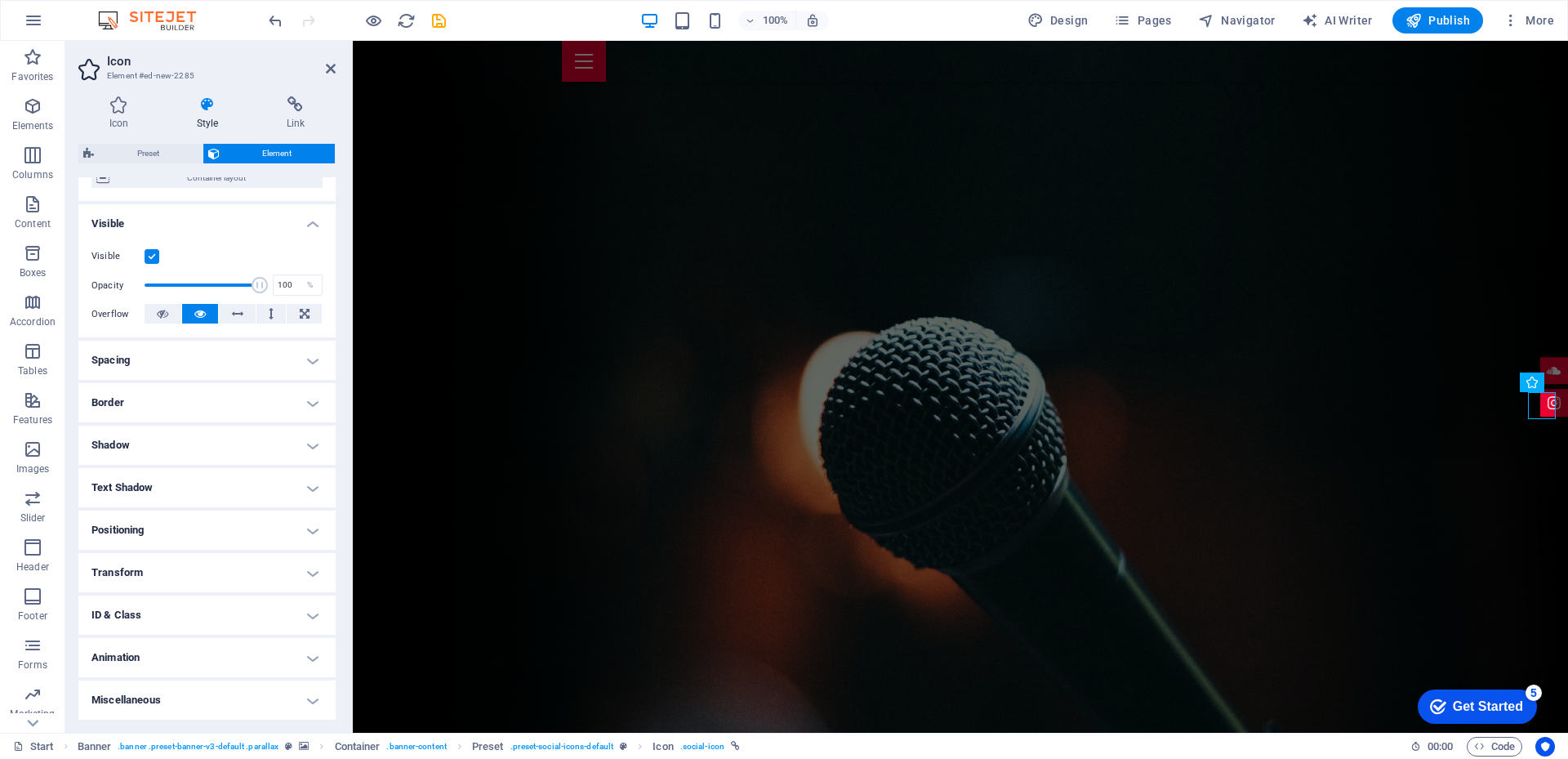
click at [255, 570] on h4 "Transform" at bounding box center [207, 573] width 257 height 40
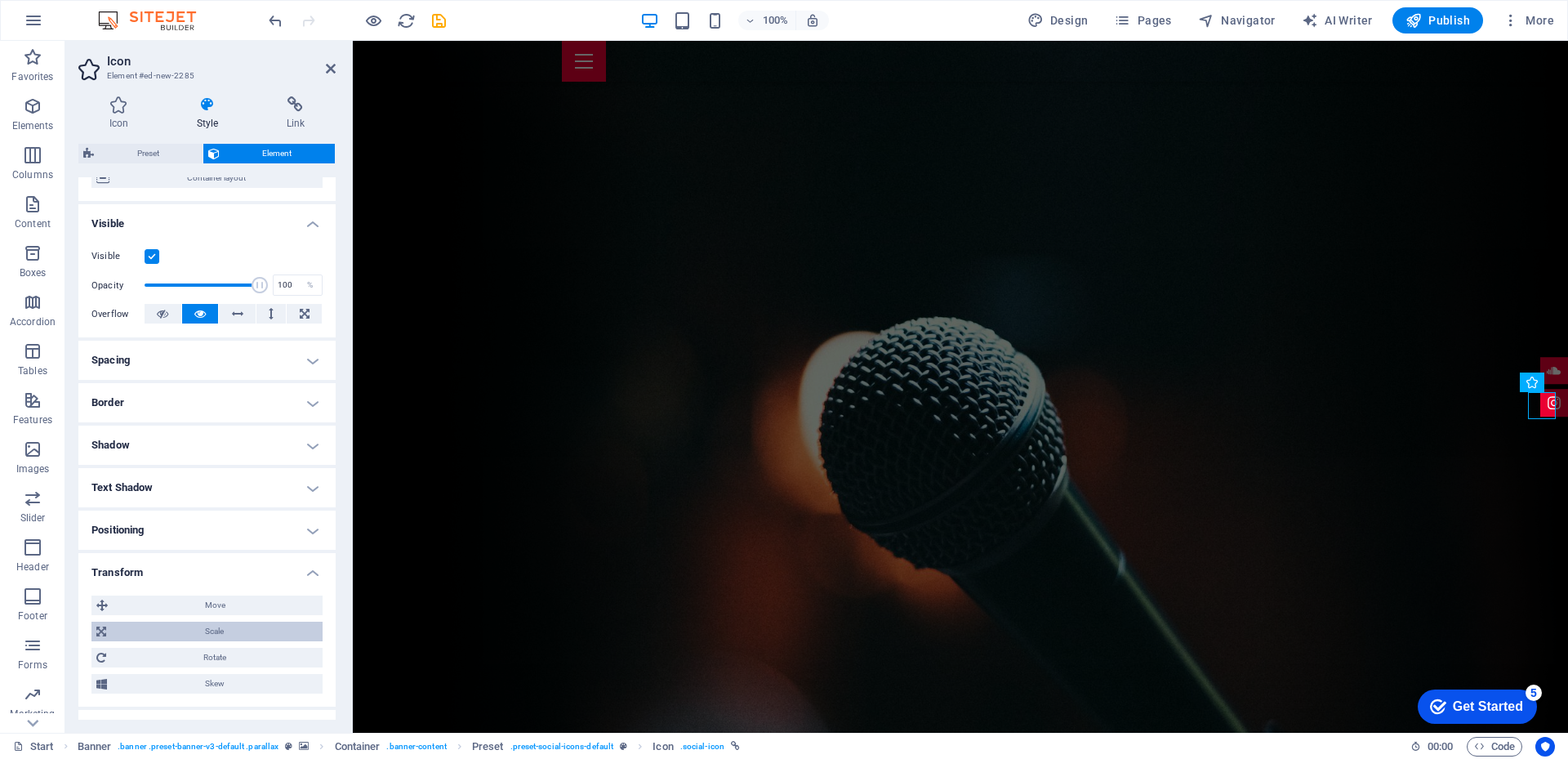
click at [217, 631] on span "Scale" at bounding box center [214, 631] width 207 height 20
drag, startPoint x: 205, startPoint y: 663, endPoint x: 151, endPoint y: 650, distance: 55.5
click at [151, 650] on div "Zoom 100 %" at bounding box center [207, 663] width 231 height 30
click at [167, 660] on input "100" at bounding box center [237, 663] width 170 height 20
type input "1"
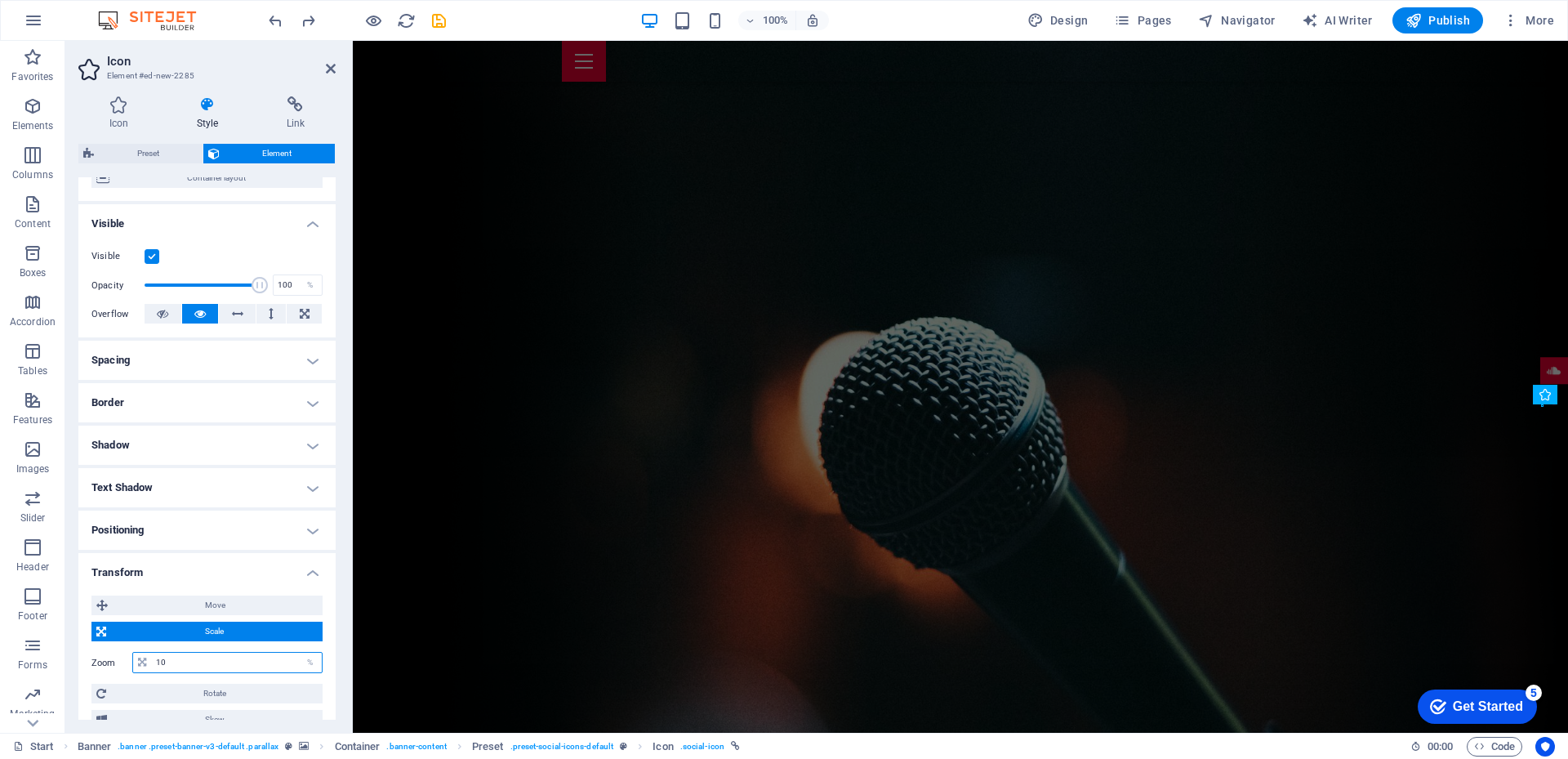
click at [184, 660] on input "10" at bounding box center [237, 663] width 170 height 20
click at [186, 664] on input "100" at bounding box center [237, 663] width 170 height 20
click at [196, 661] on input "110.00" at bounding box center [237, 663] width 170 height 20
click at [196, 661] on input "120" at bounding box center [237, 663] width 170 height 20
type input "1"
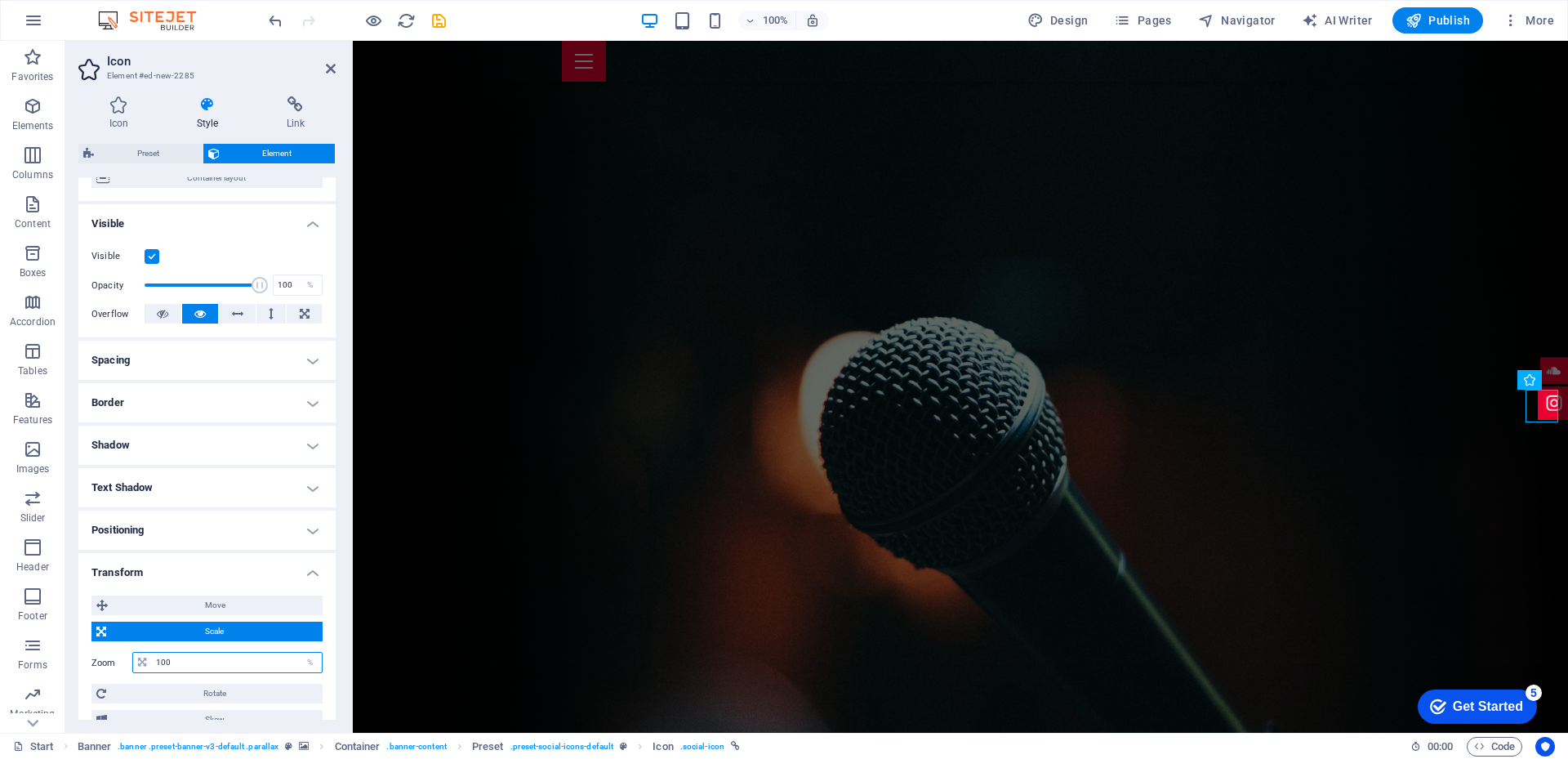
type input "100"
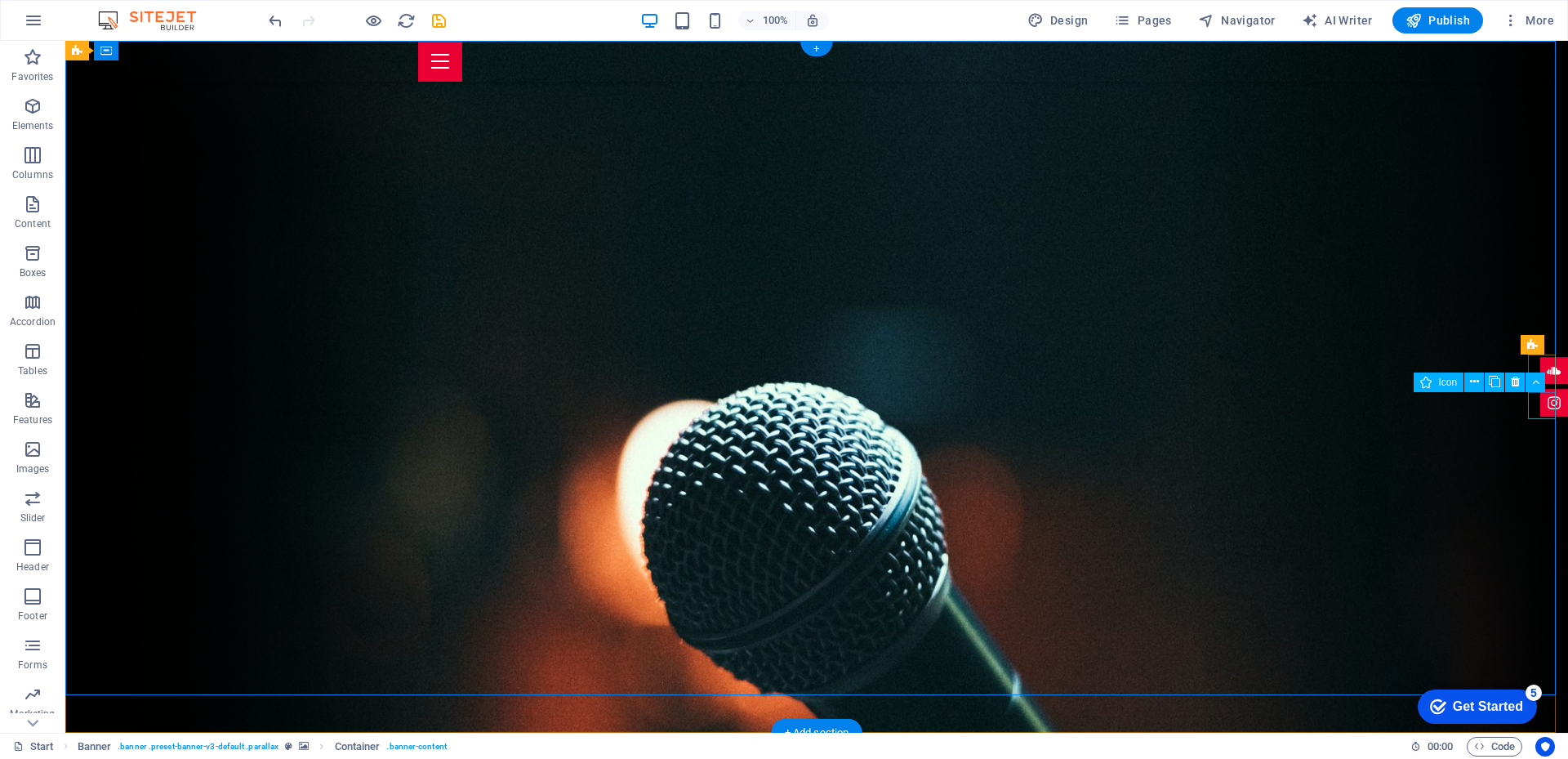
click at [1547, 410] on figure at bounding box center [1554, 403] width 28 height 28
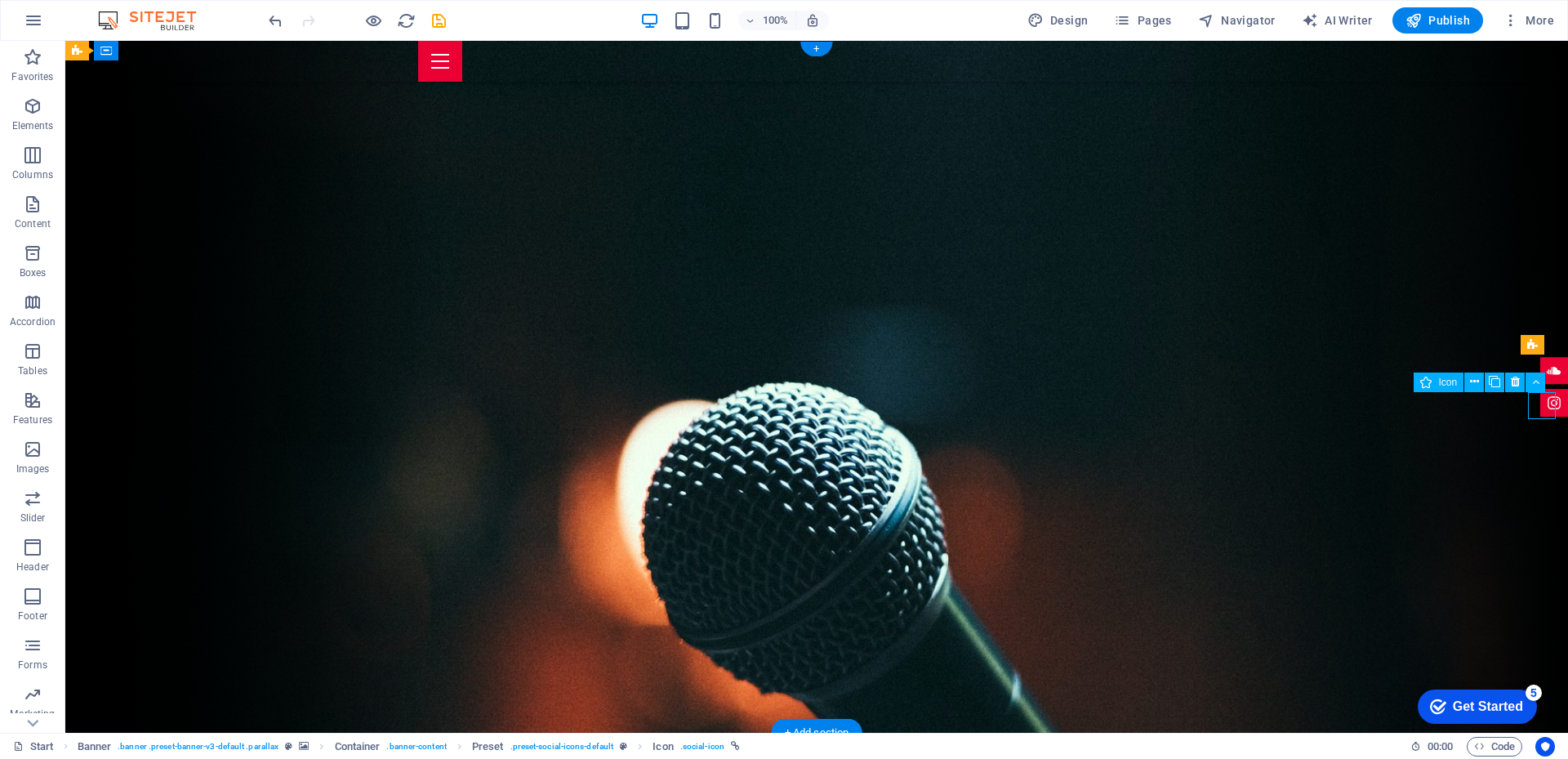
click at [1547, 410] on figure at bounding box center [1554, 403] width 28 height 28
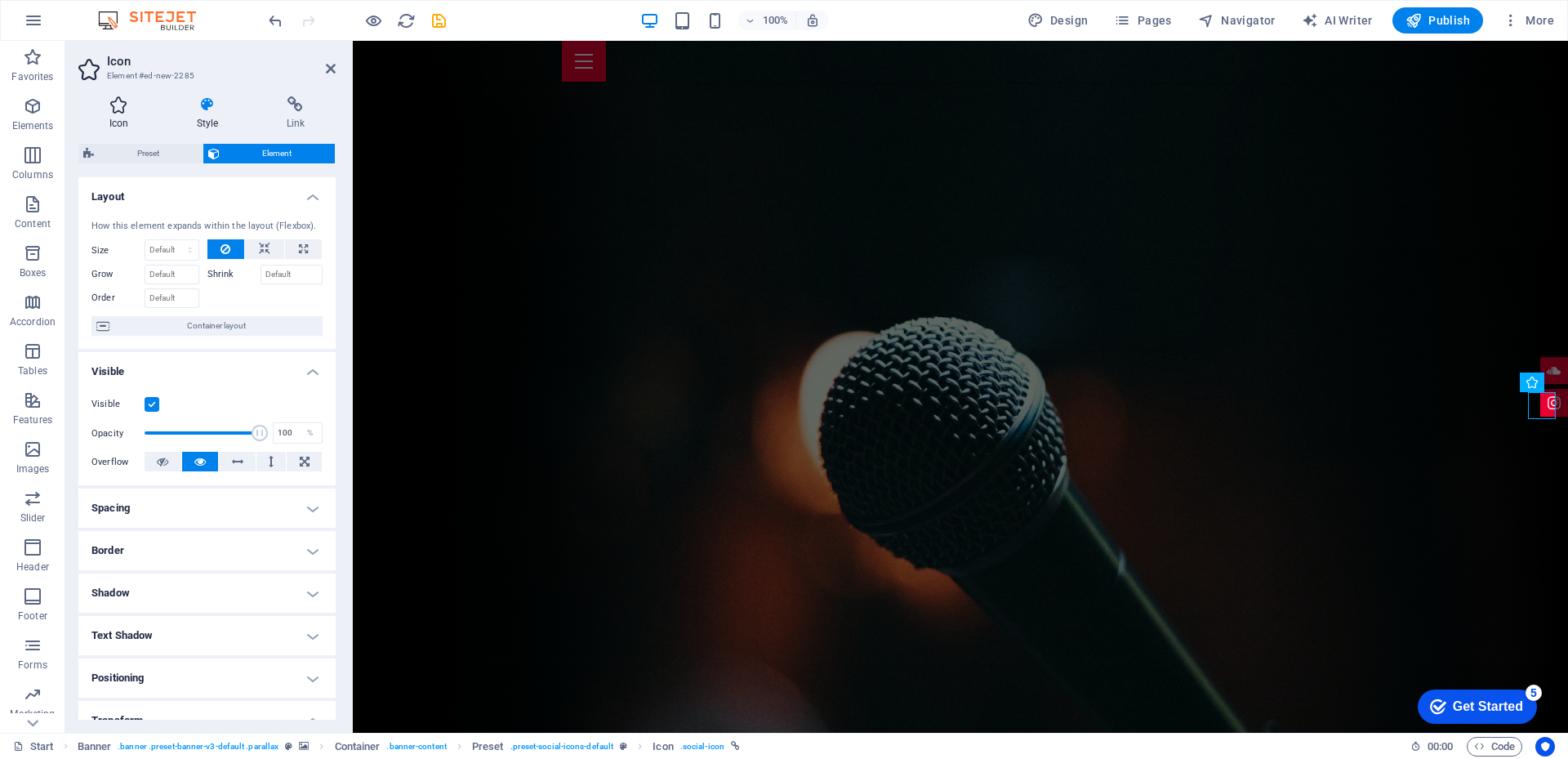
click at [123, 117] on h4 "Icon" at bounding box center [122, 114] width 87 height 35
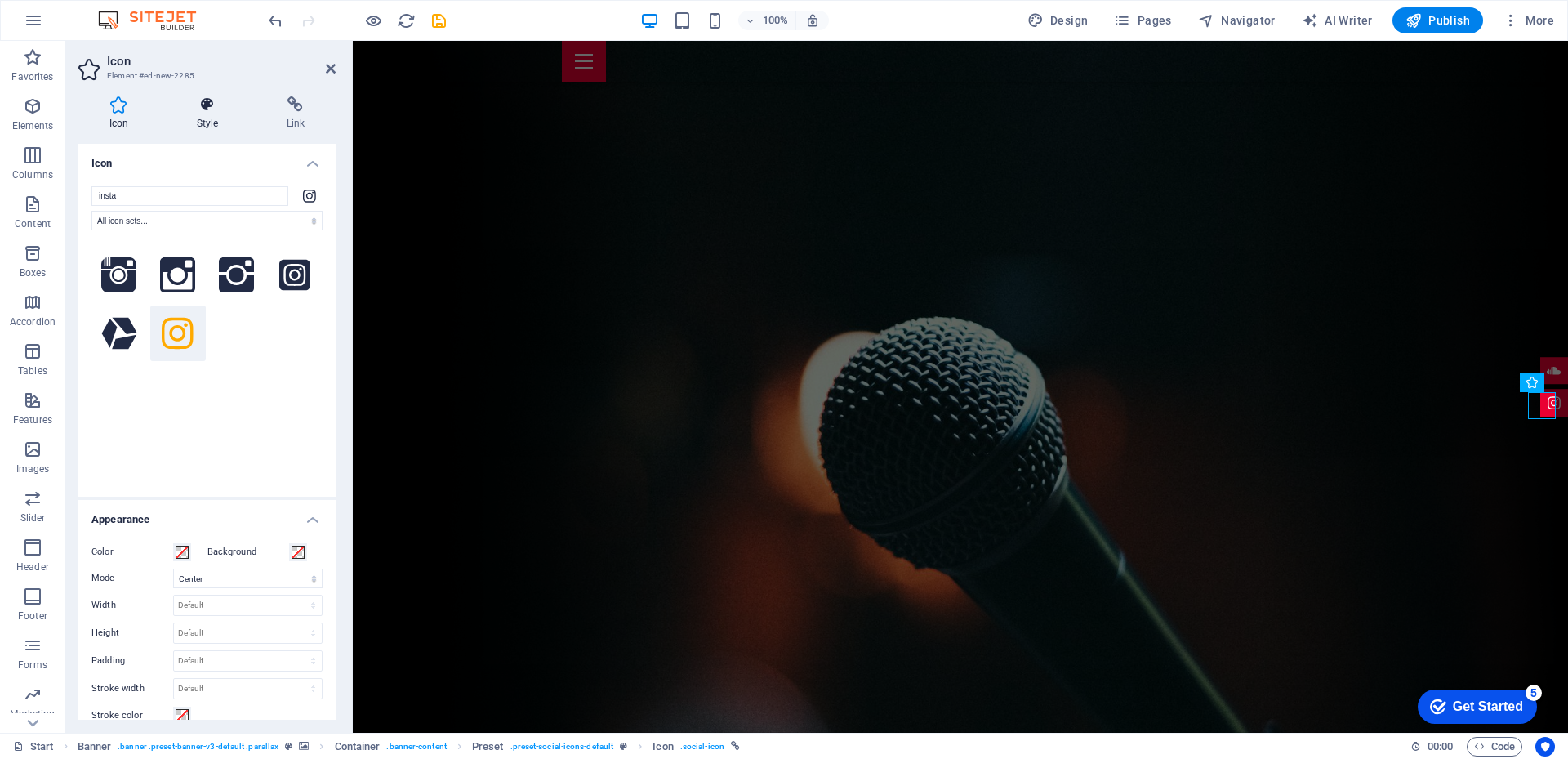
click at [204, 109] on icon at bounding box center [207, 105] width 83 height 16
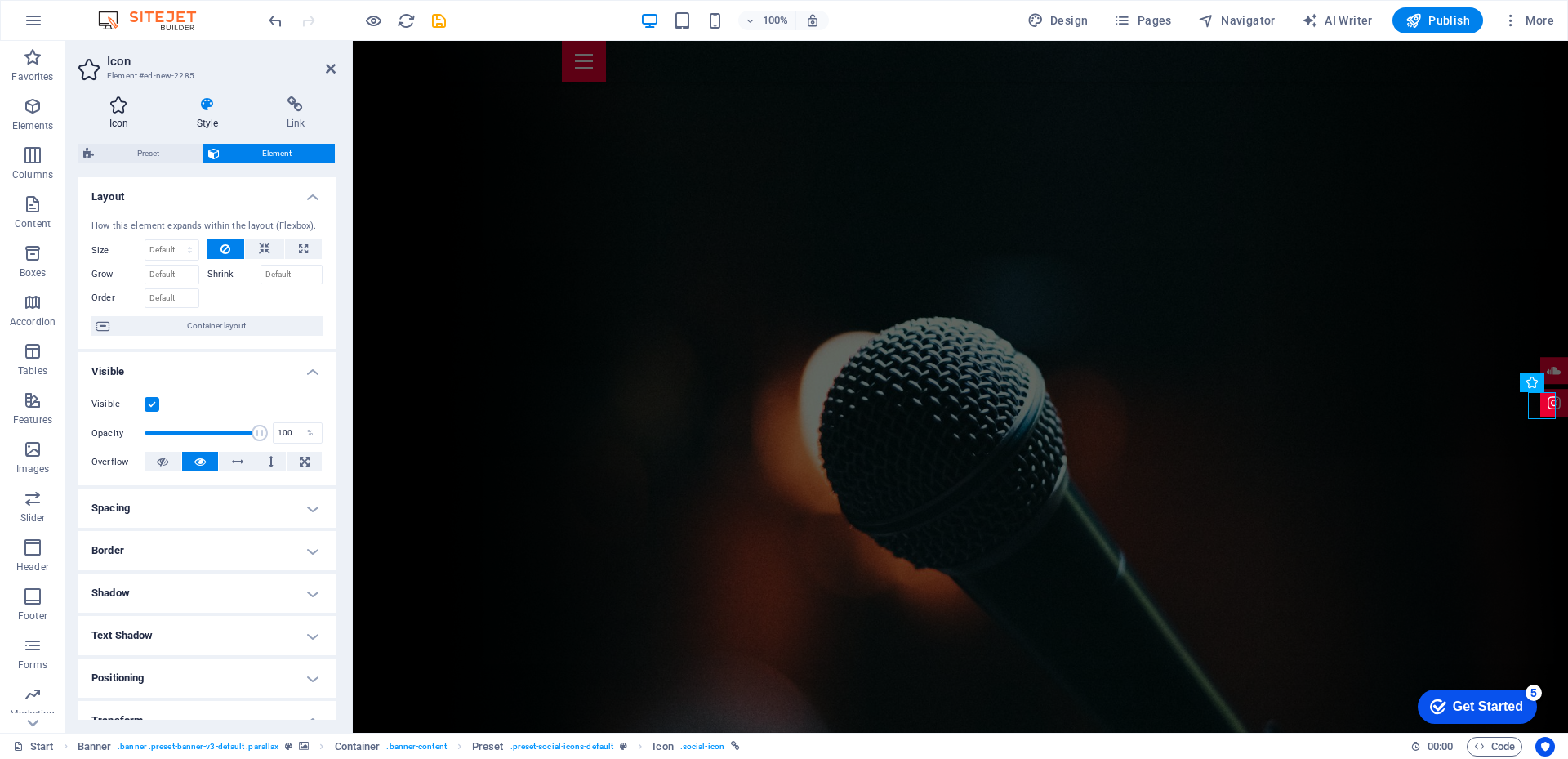
click at [129, 113] on h4 "Icon" at bounding box center [122, 114] width 87 height 35
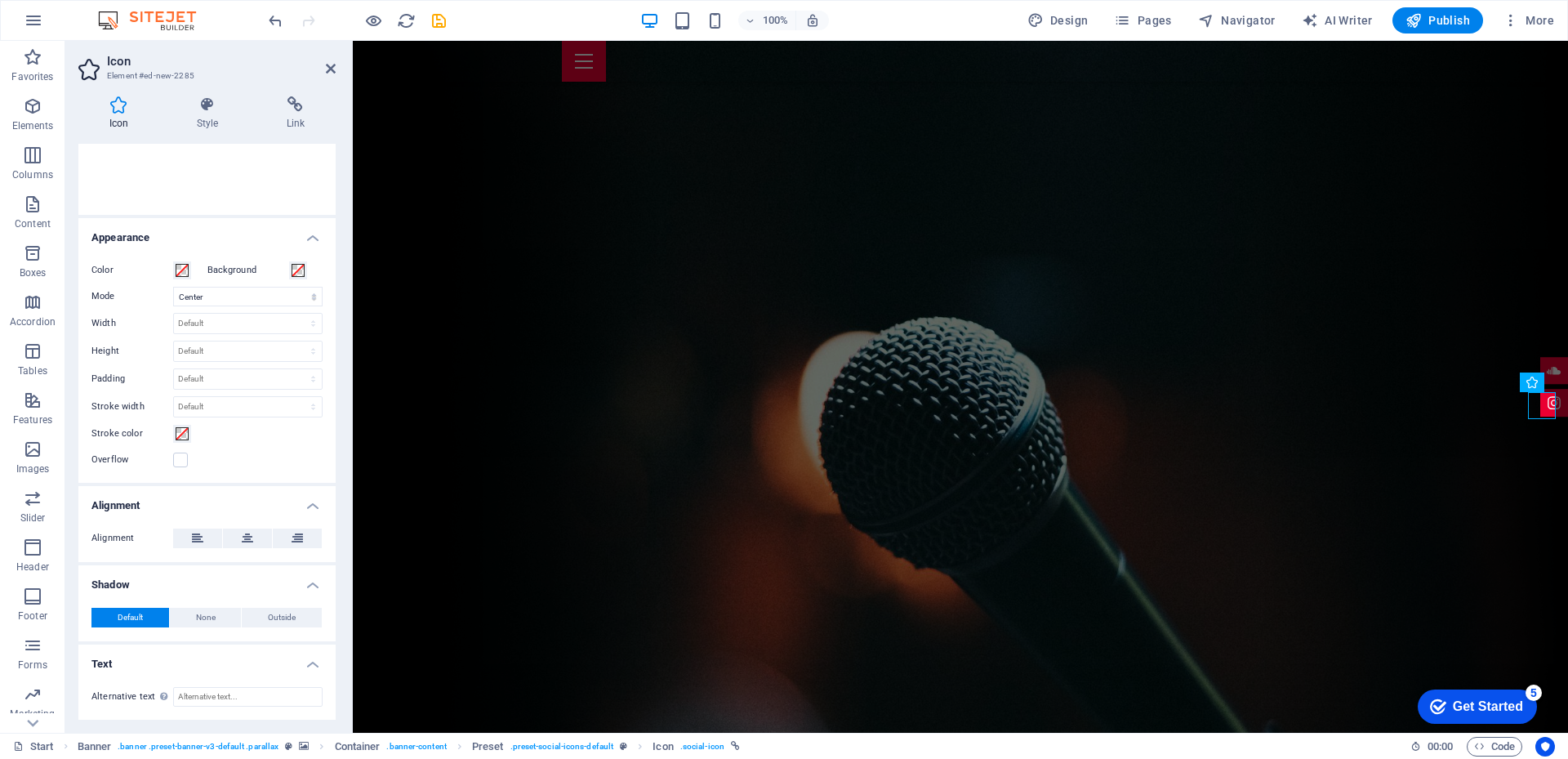
scroll to position [119, 0]
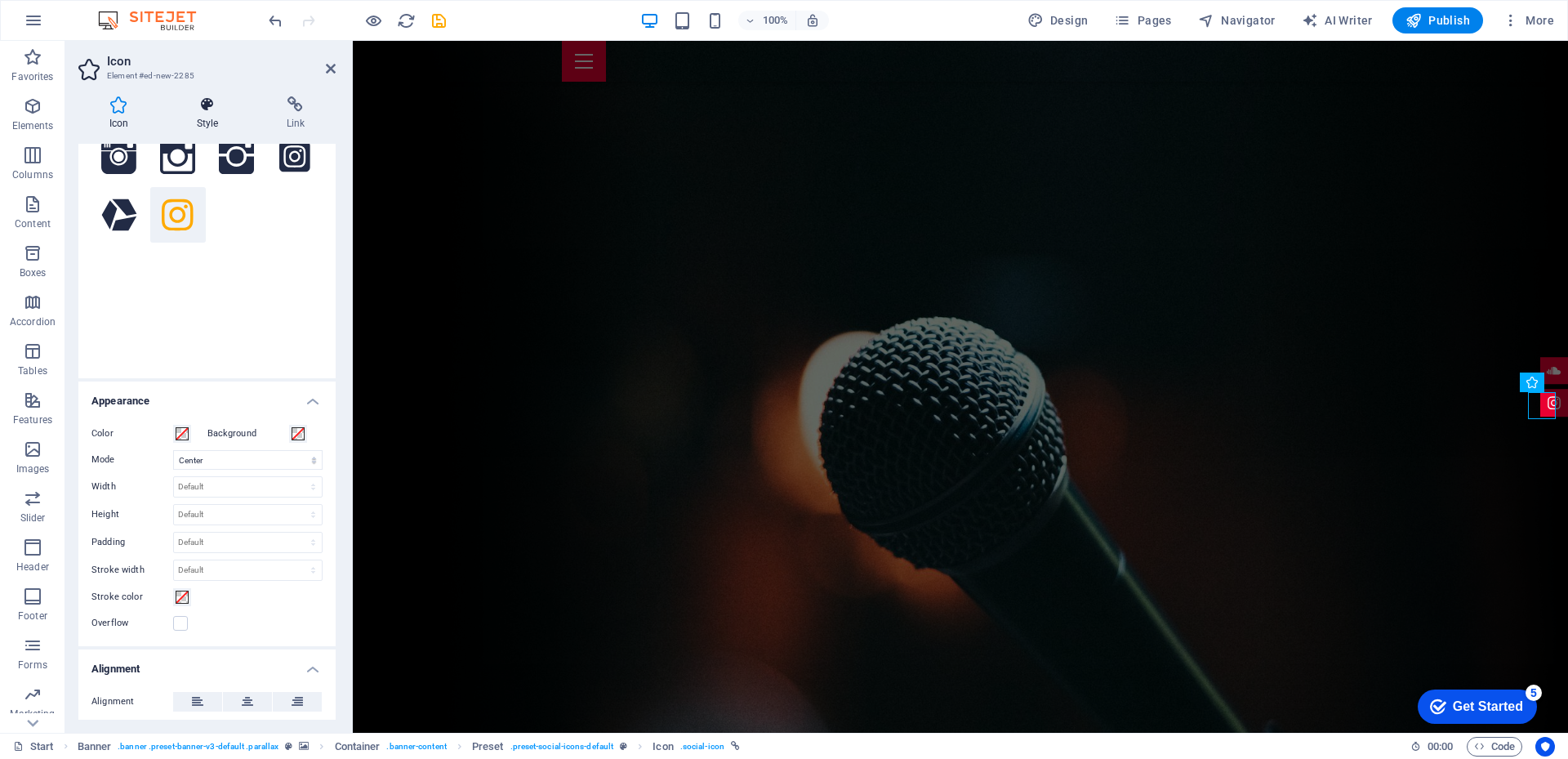
click at [209, 129] on h4 "Style" at bounding box center [210, 114] width 90 height 35
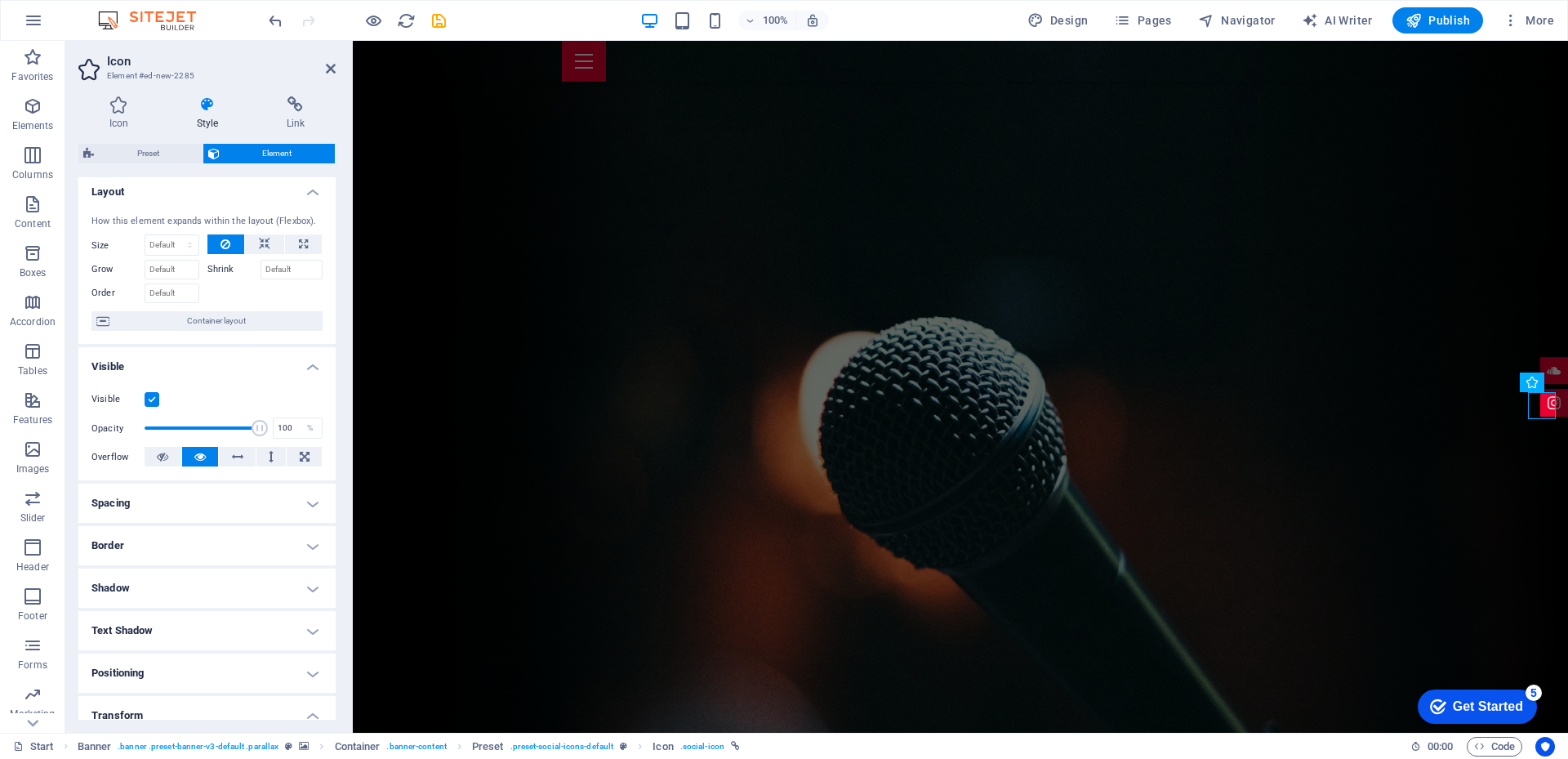
scroll to position [0, 0]
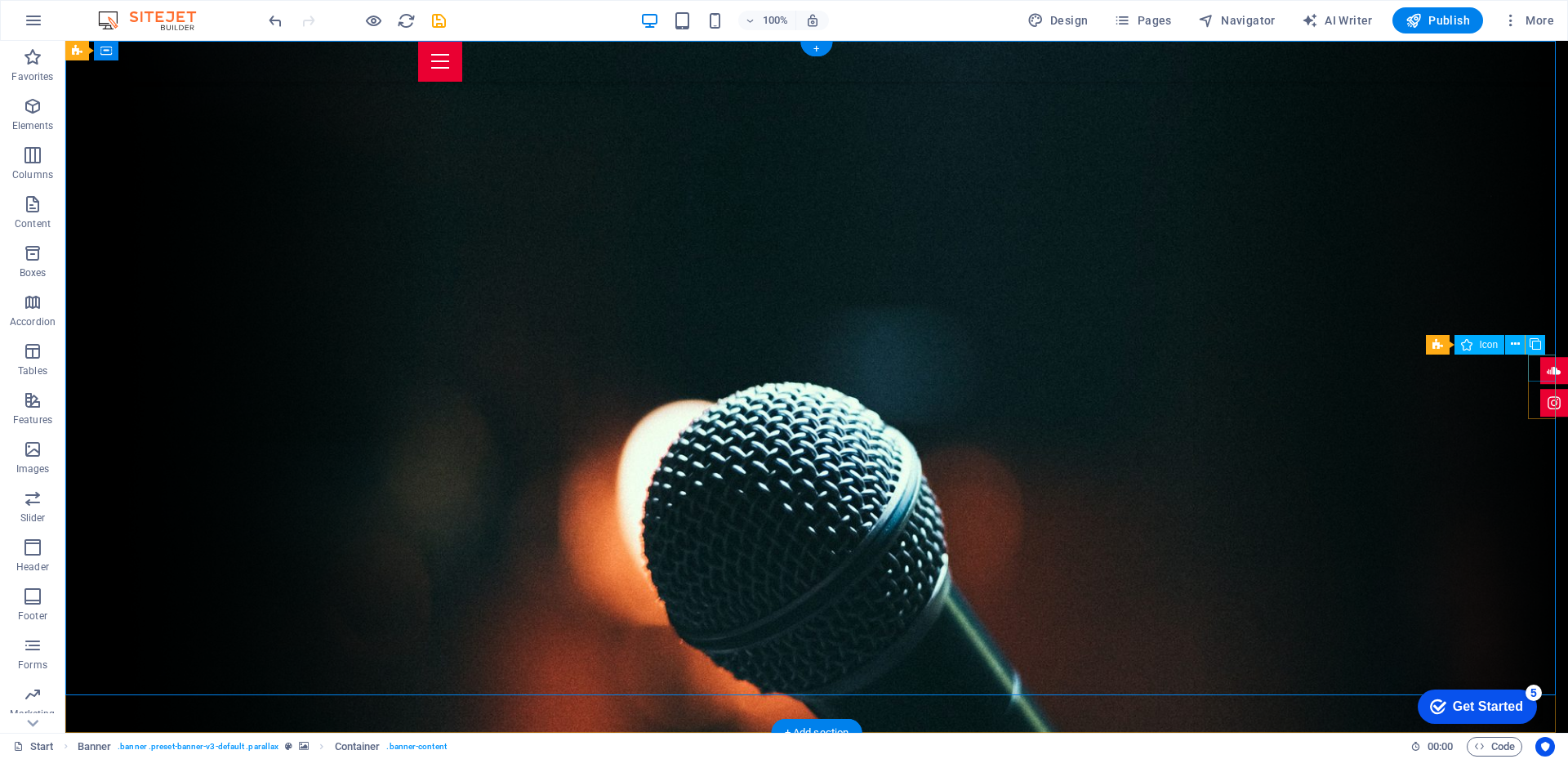
click at [1544, 370] on figure at bounding box center [1554, 371] width 28 height 28
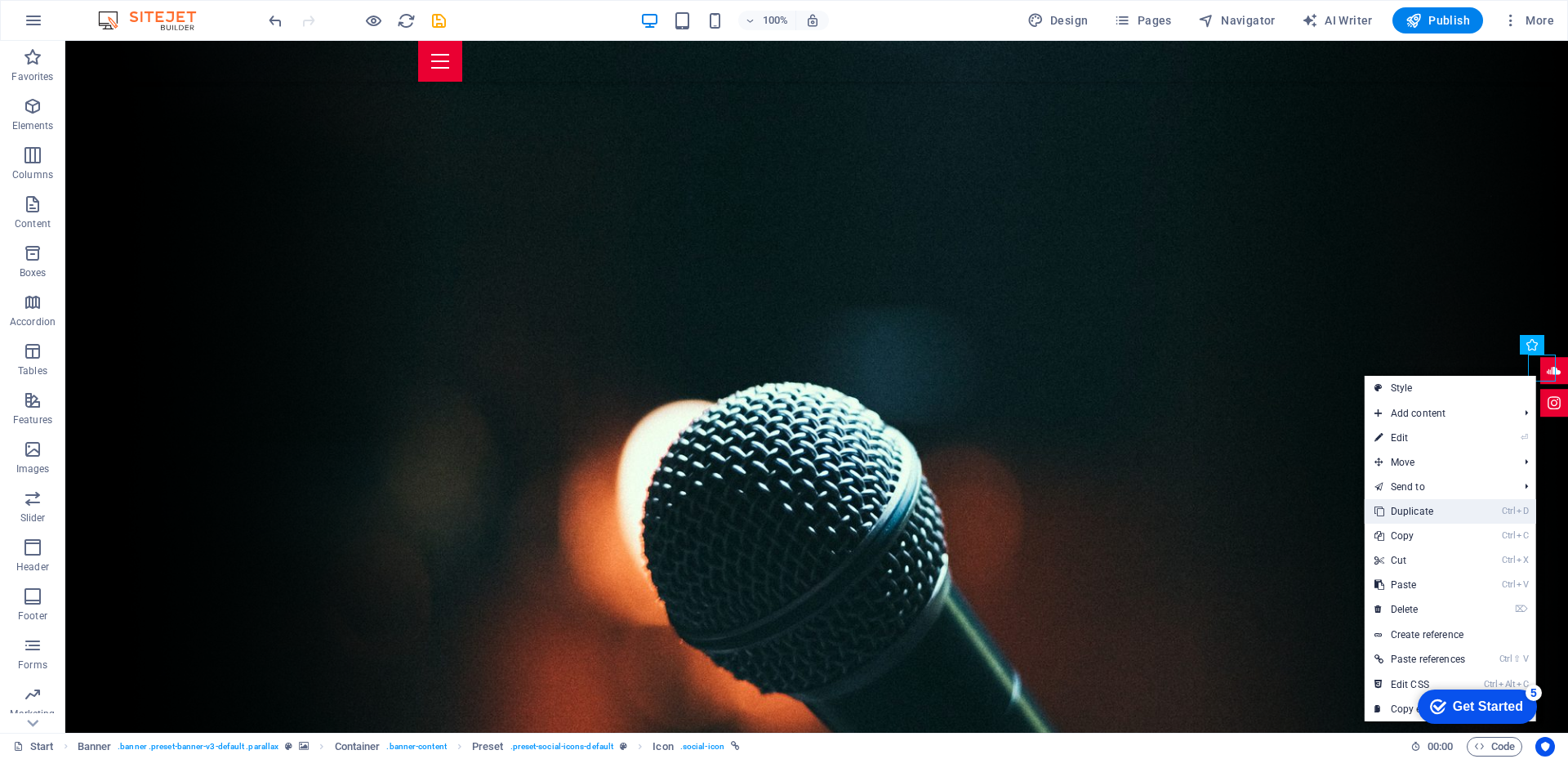
click at [1409, 508] on link "Ctrl D Duplicate" at bounding box center [1420, 511] width 110 height 25
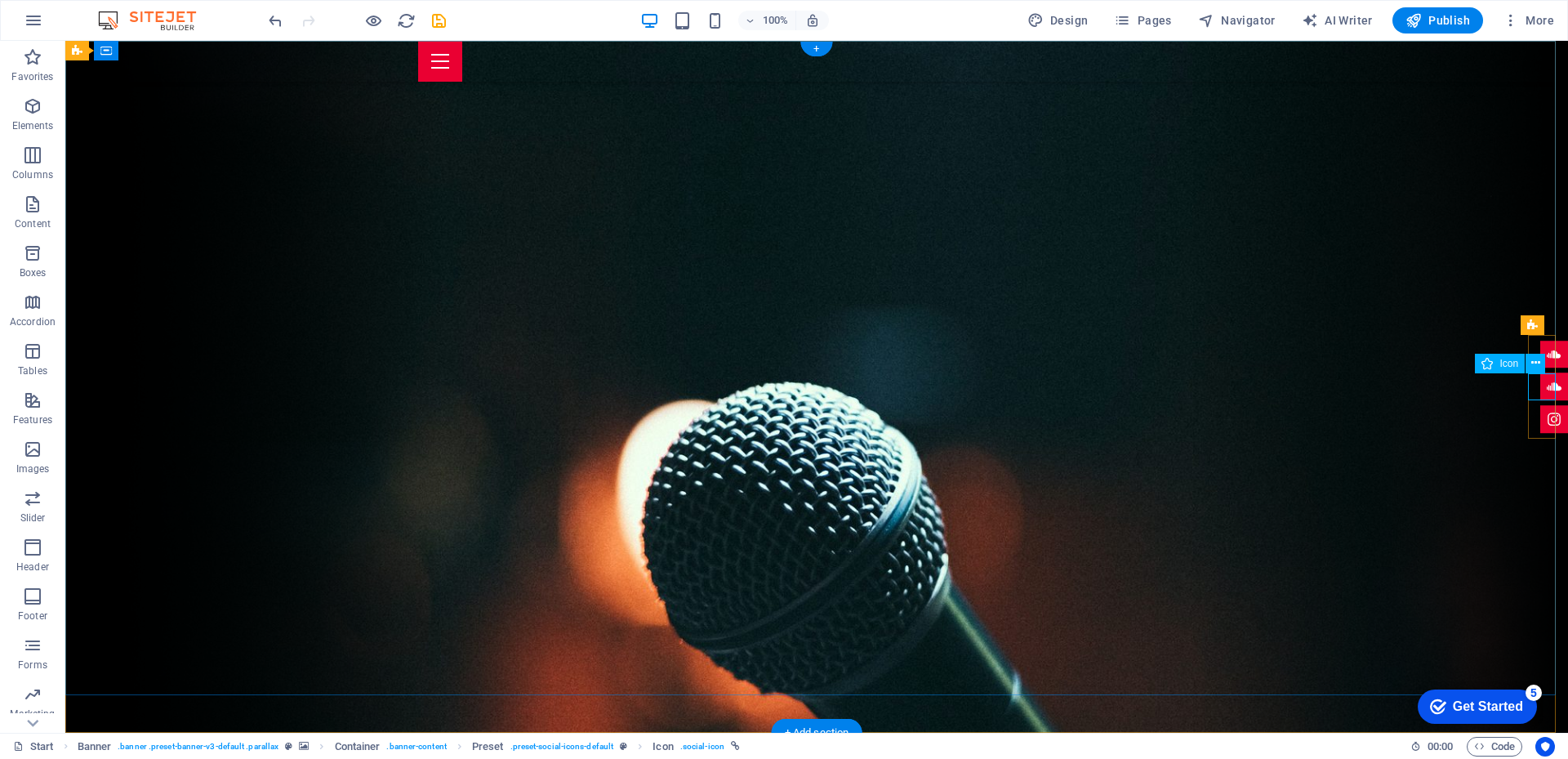
click at [1540, 392] on figure at bounding box center [1554, 387] width 28 height 28
select select "xMidYMid"
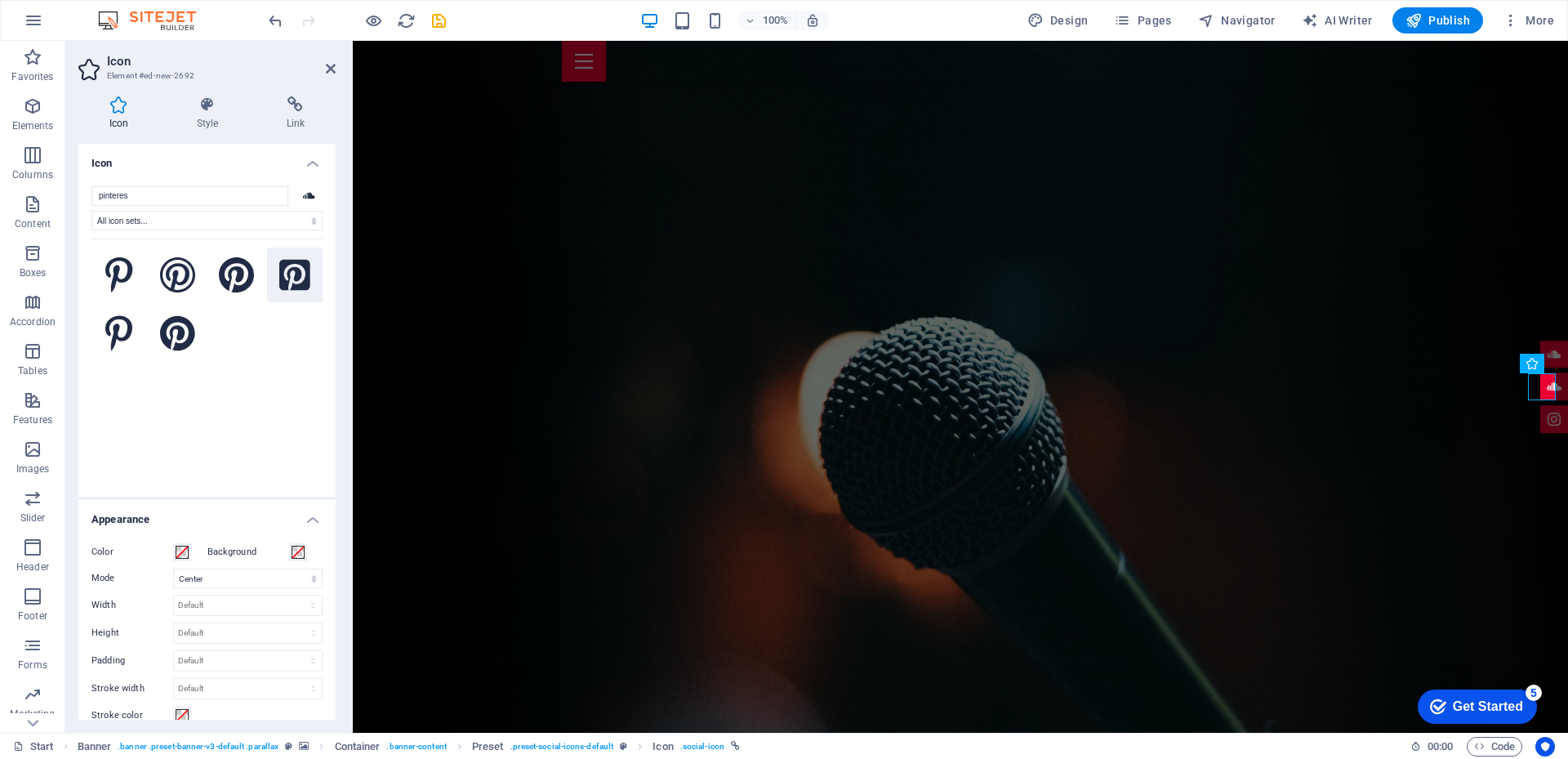
type input "pinteres"
click at [294, 279] on icon at bounding box center [295, 274] width 31 height 31
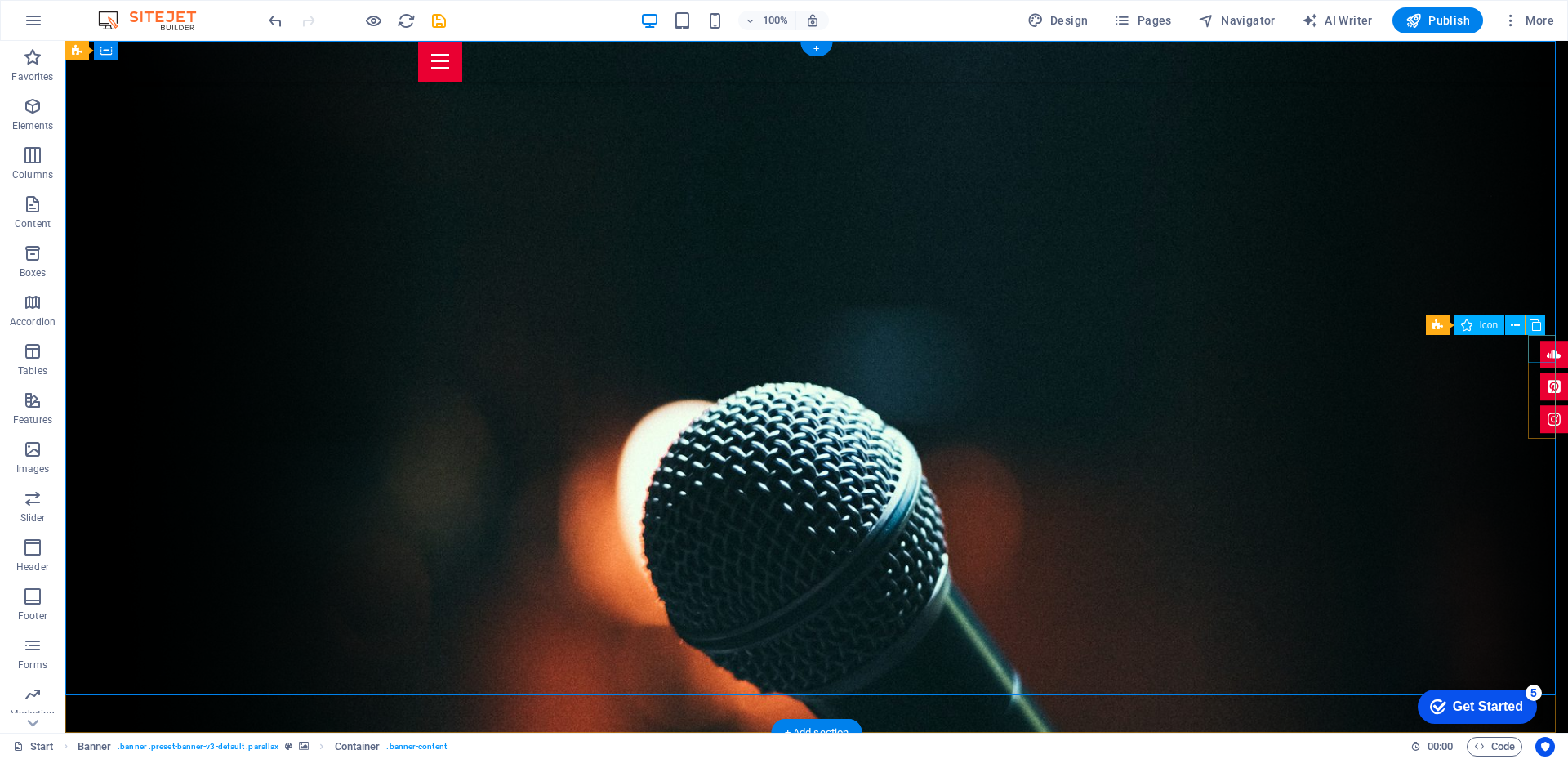
click at [1540, 352] on figure at bounding box center [1554, 355] width 28 height 28
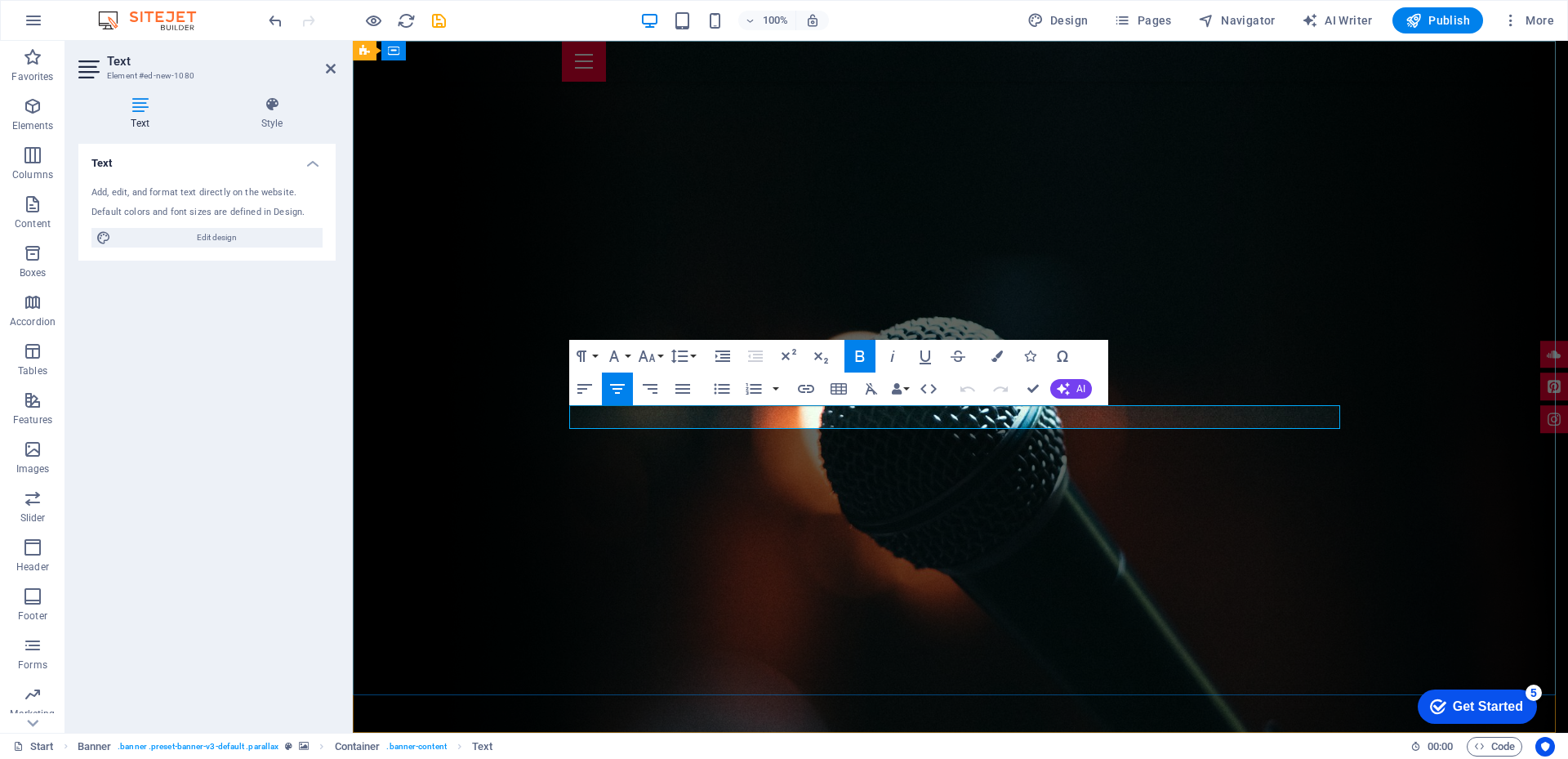
click at [993, 357] on icon "button" at bounding box center [997, 356] width 12 height 12
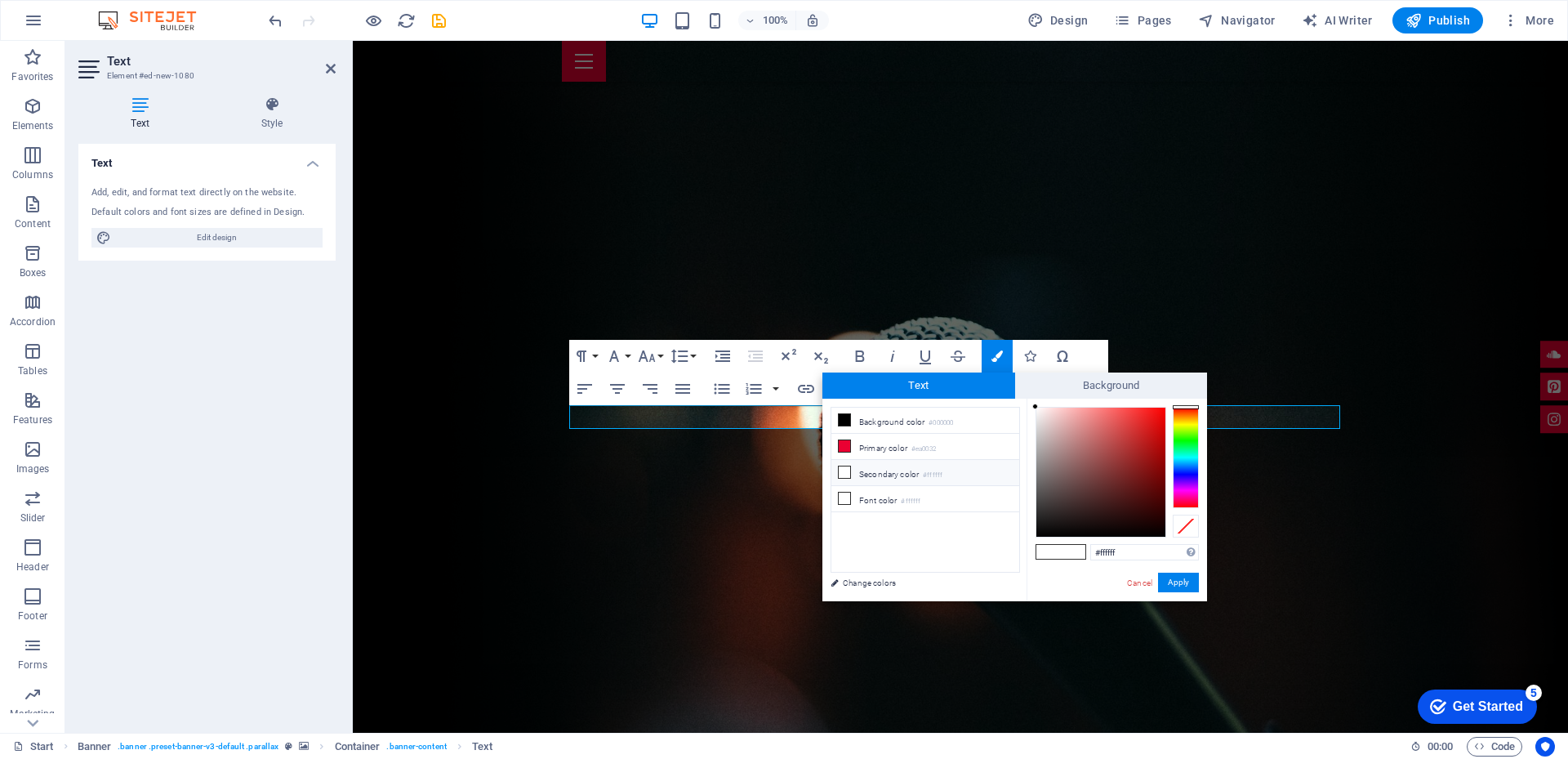
type input "#fa0303"
click at [1163, 409] on div at bounding box center [1100, 472] width 129 height 129
click at [1171, 587] on button "Apply" at bounding box center [1179, 582] width 41 height 20
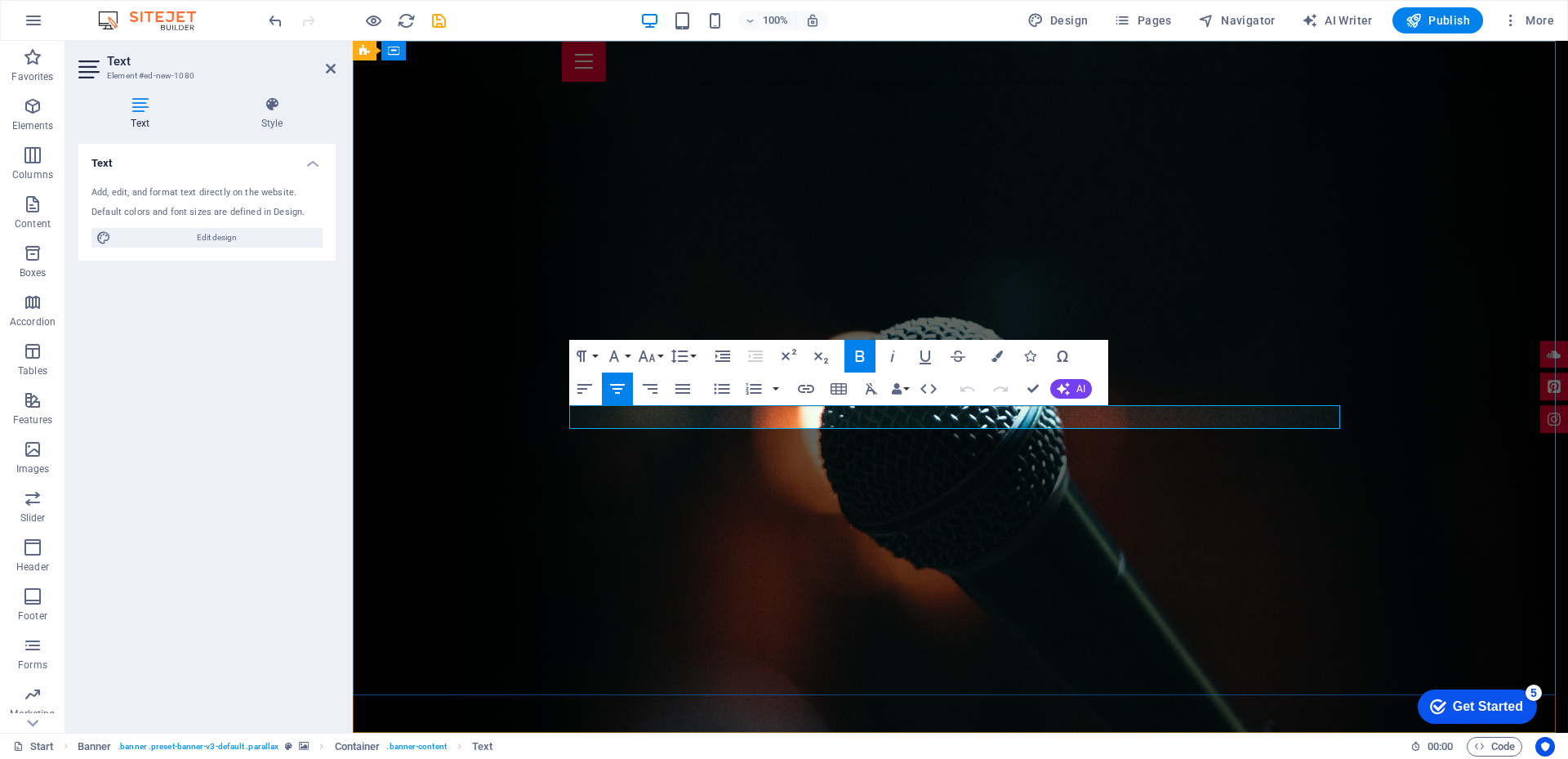
click at [998, 357] on icon "button" at bounding box center [997, 356] width 12 height 12
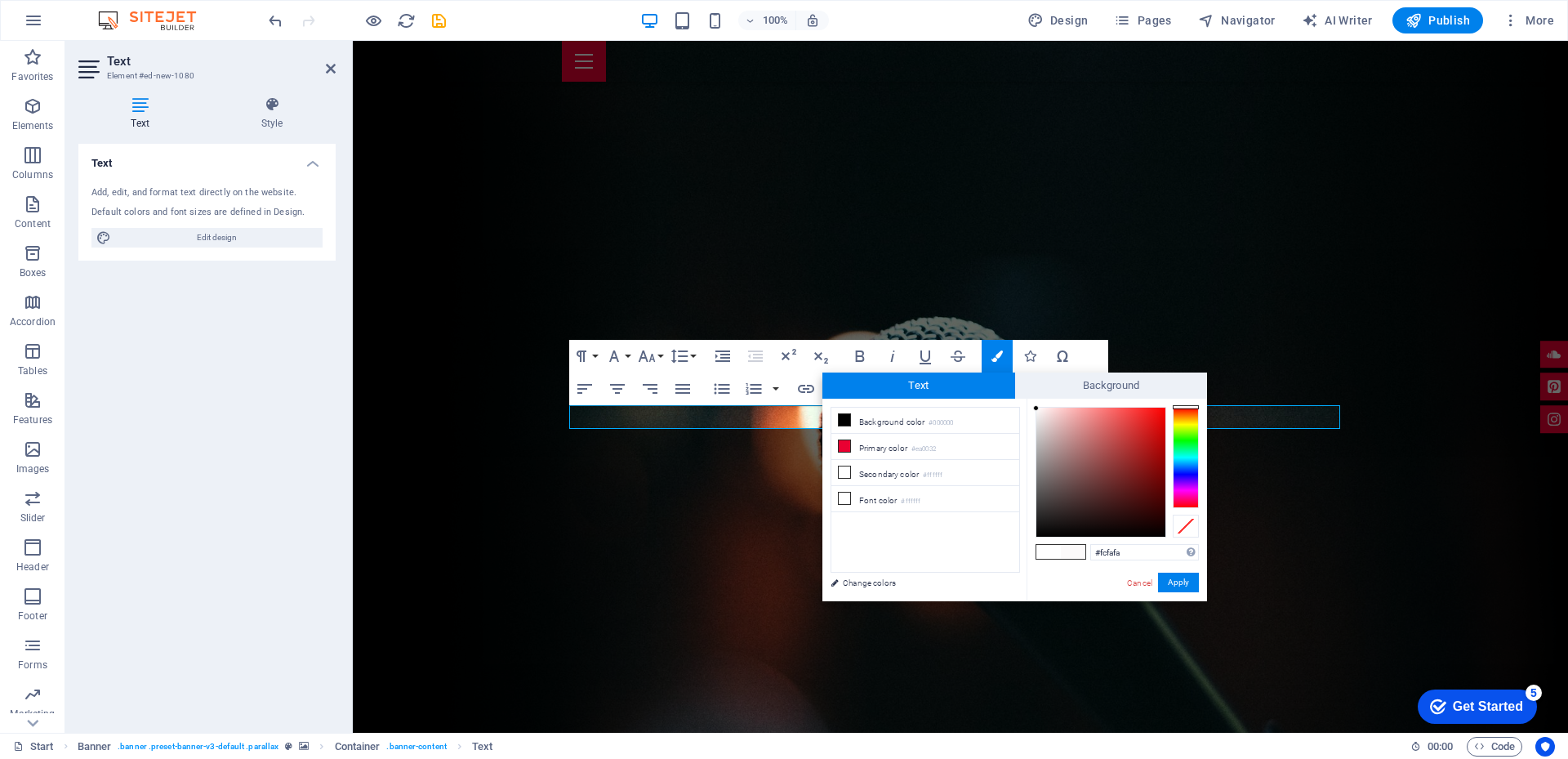
click at [1036, 408] on div at bounding box center [1100, 472] width 129 height 129
type input "#ffffff"
click at [1035, 406] on div at bounding box center [1035, 406] width 6 height 6
drag, startPoint x: 1171, startPoint y: 579, endPoint x: 819, endPoint y: 538, distance: 354.4
click at [1172, 579] on button "Apply" at bounding box center [1179, 582] width 41 height 20
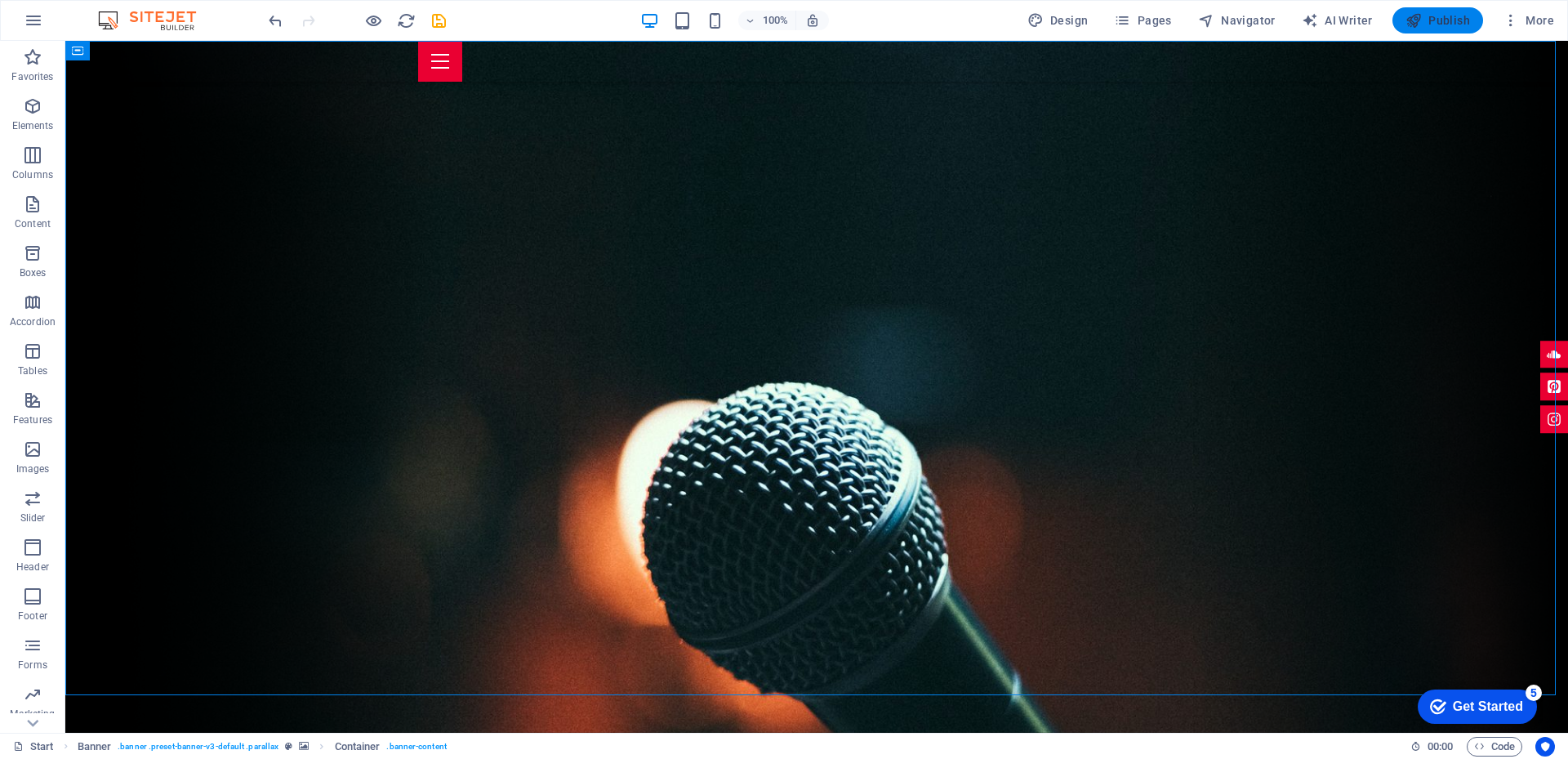
click at [1427, 21] on span "Publish" at bounding box center [1437, 21] width 64 height 16
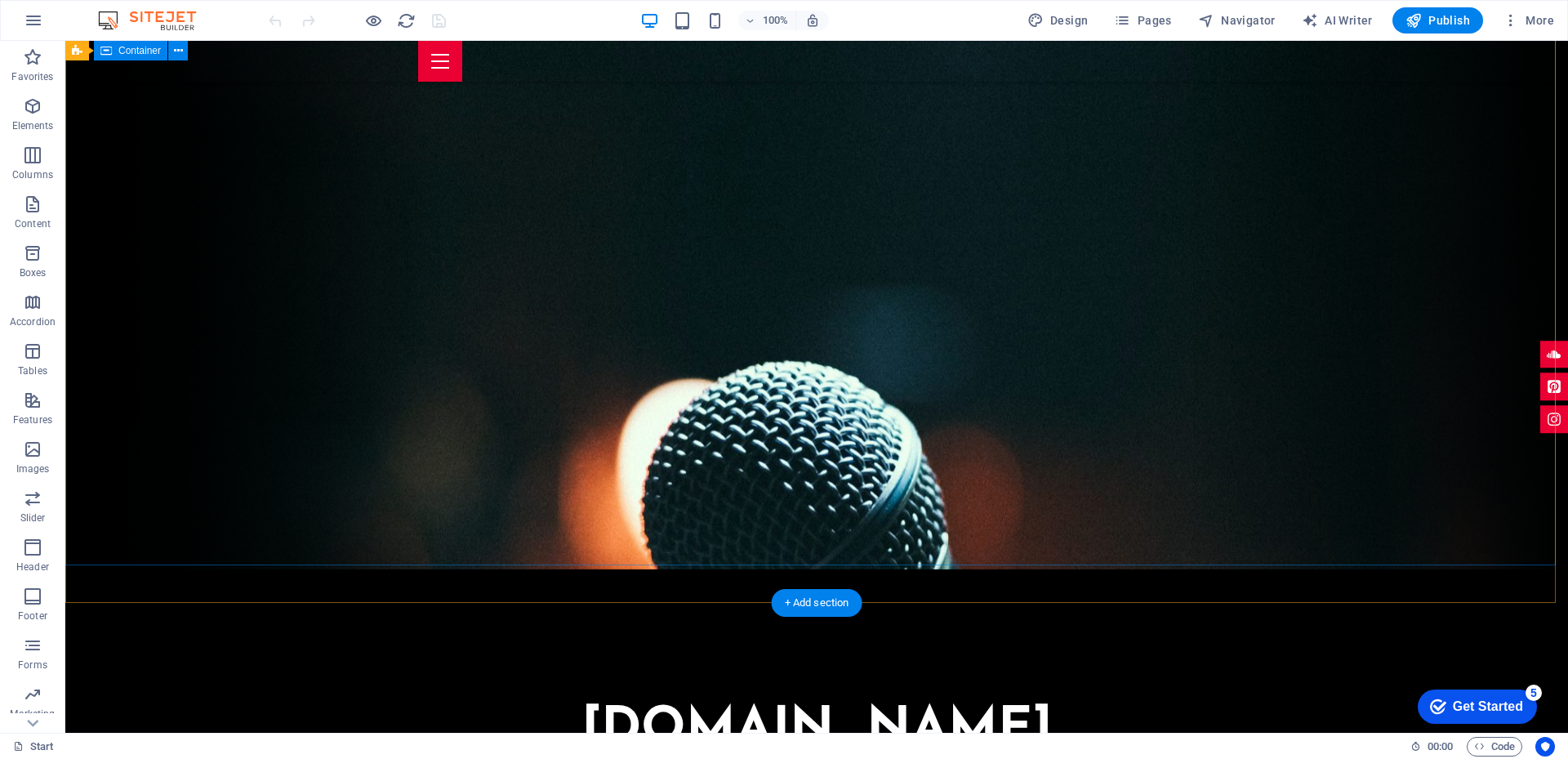
scroll to position [81, 0]
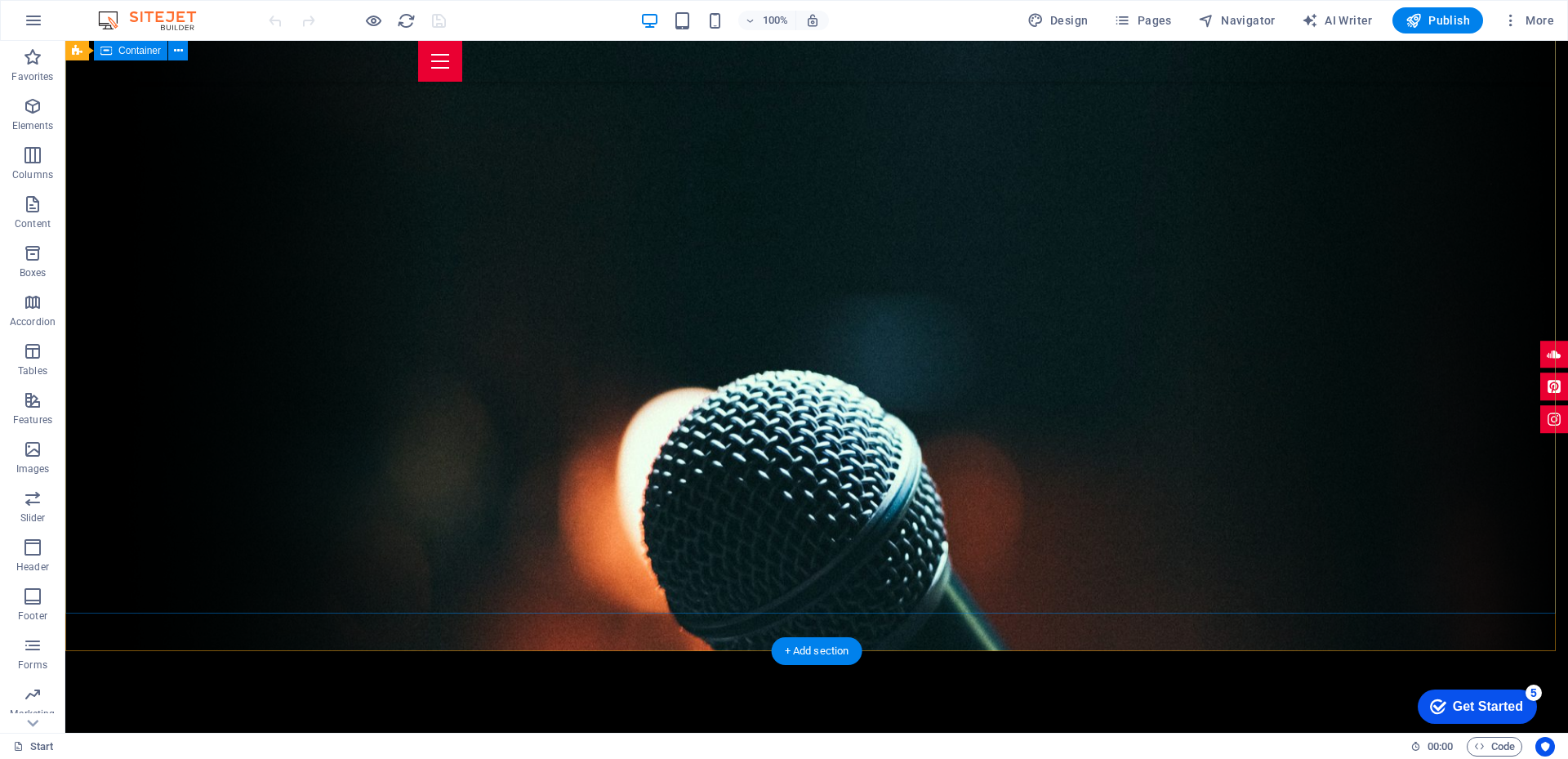
click at [1540, 386] on figure at bounding box center [1554, 387] width 28 height 28
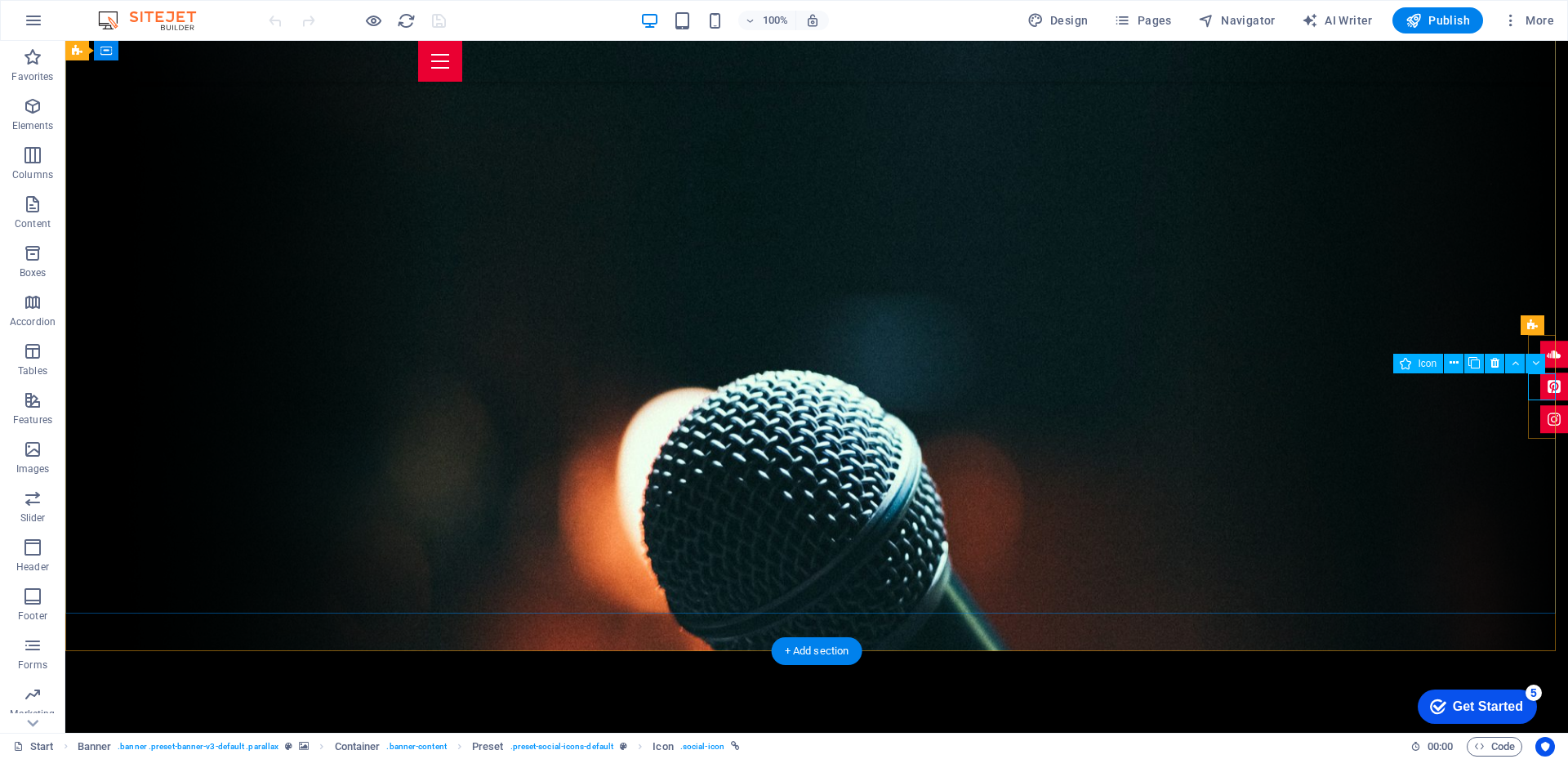
click at [1540, 387] on figure at bounding box center [1554, 387] width 28 height 28
select select "xMidYMid"
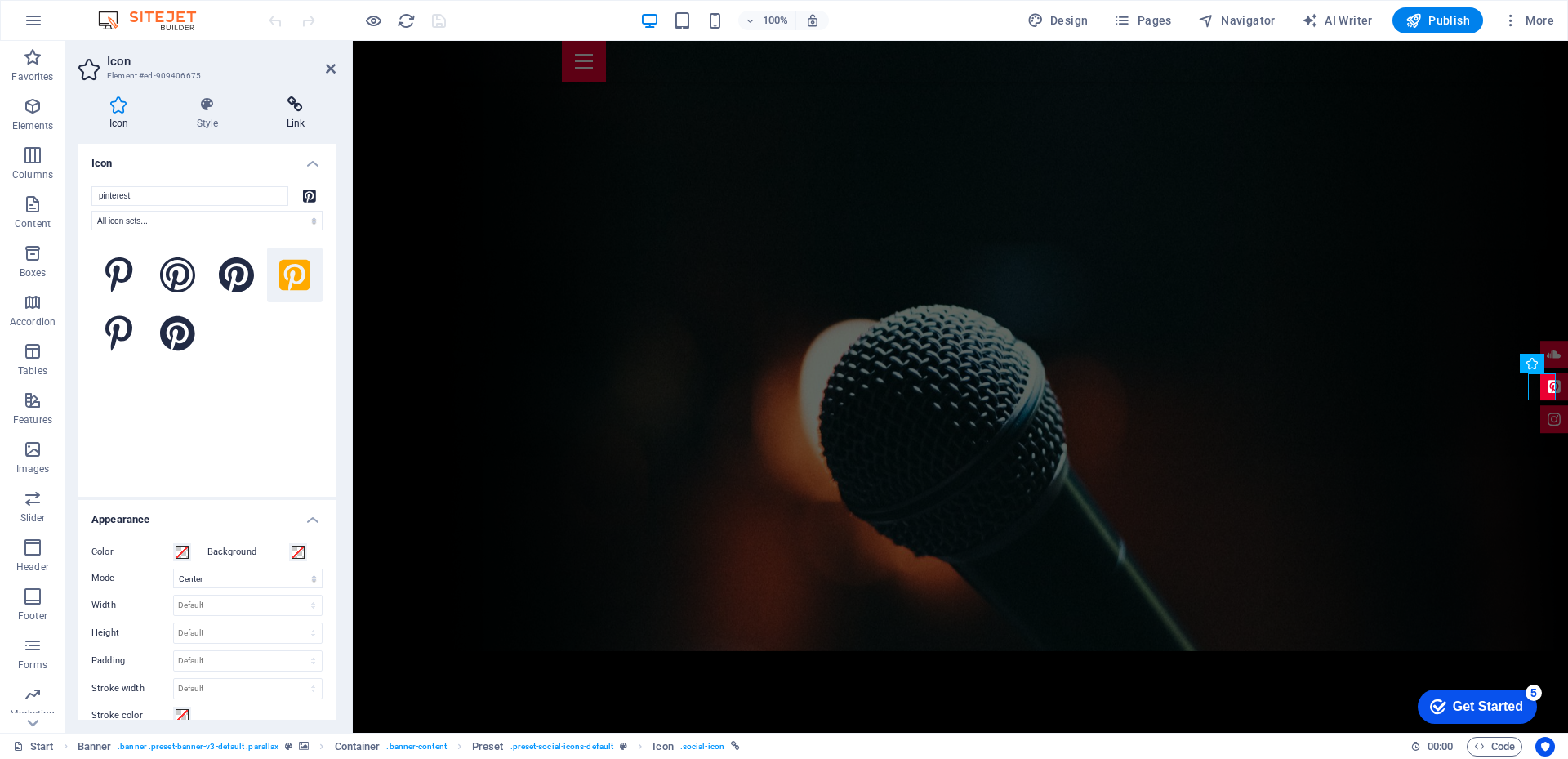
click at [300, 108] on icon at bounding box center [295, 105] width 80 height 16
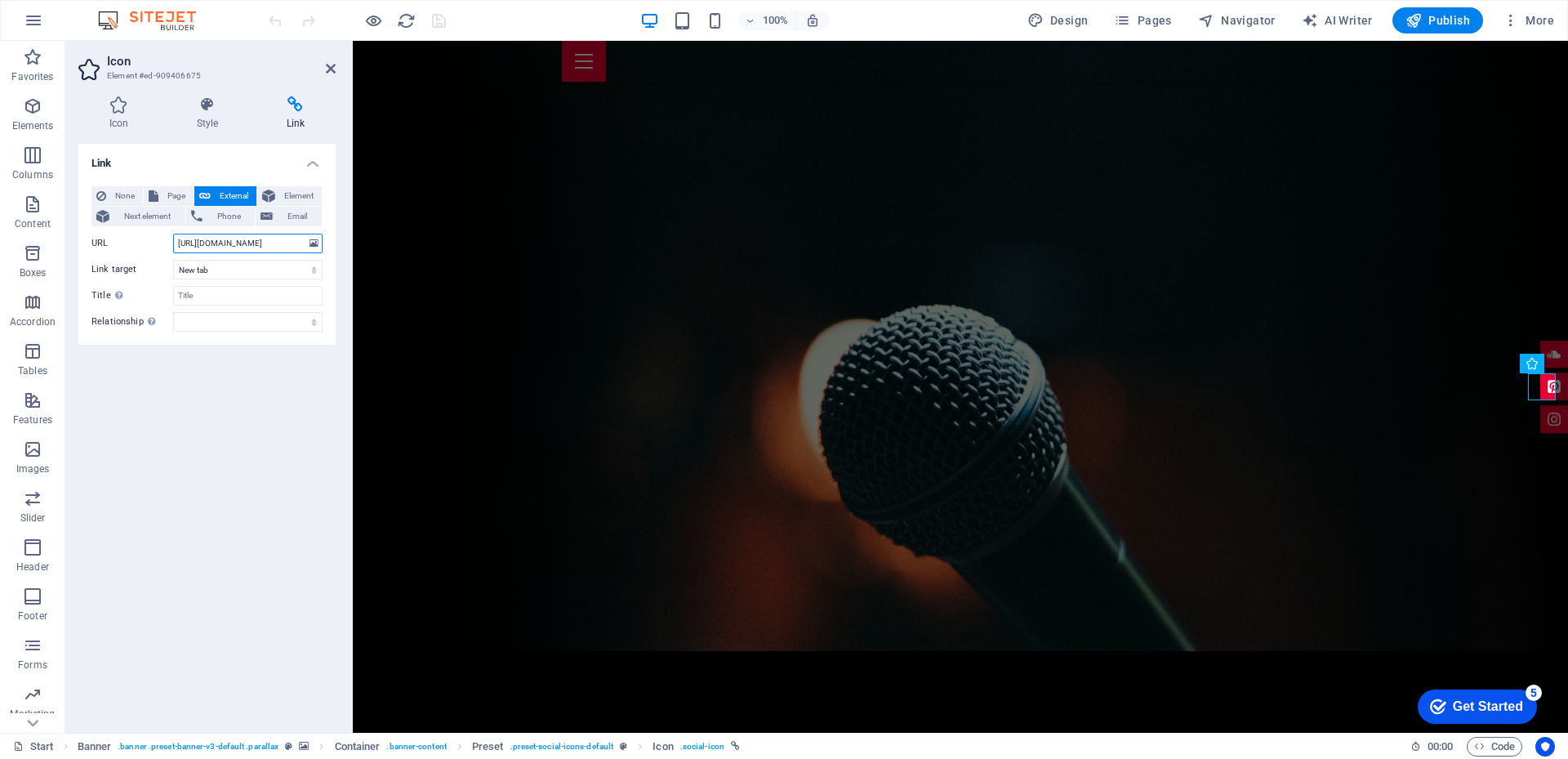
drag, startPoint x: 279, startPoint y: 244, endPoint x: 168, endPoint y: 244, distance: 111.0
click at [168, 244] on div "URL https://soundcloud.com/" at bounding box center [207, 244] width 231 height 20
click at [1540, 381] on figure at bounding box center [1554, 387] width 28 height 28
click at [244, 244] on input "https://soundcloud.com/" at bounding box center [248, 244] width 150 height 20
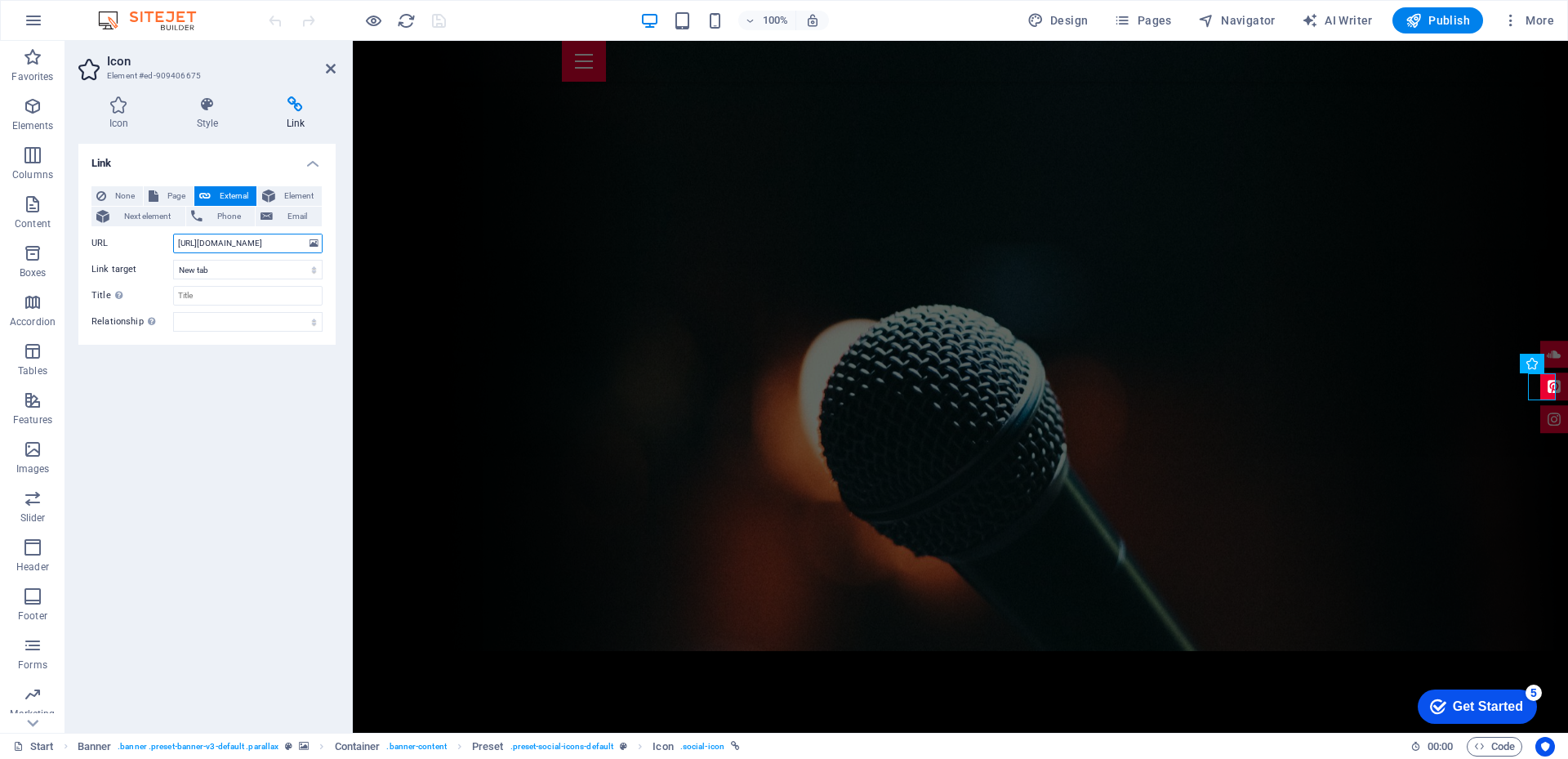
click at [244, 244] on input "https://soundcloud.com/" at bounding box center [248, 244] width 150 height 20
paste input "mx.pinterest.com/cgreditorial/_profile"
type input "https://mx.pinterest.com/cgreditorial"
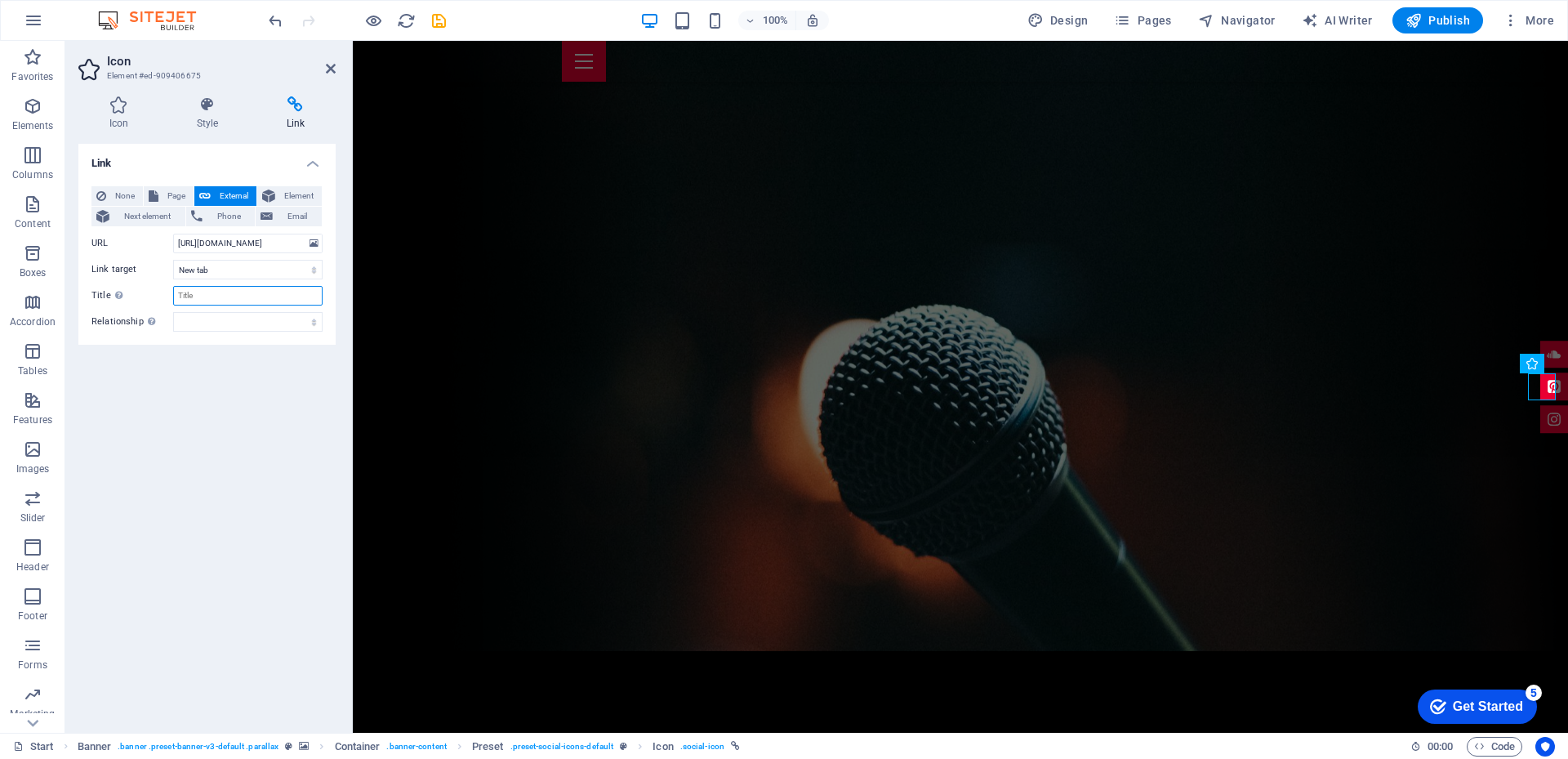
click at [188, 292] on input "Title Additional link description, should not be the same as the link text. The…" at bounding box center [248, 296] width 150 height 20
type input "Pinterest - cgreditorial"
click at [211, 326] on select "alternate author bookmark external help license next nofollow noreferrer noopen…" at bounding box center [248, 322] width 150 height 20
select select "external"
click at [173, 312] on select "alternate author bookmark external help license next nofollow noreferrer noopen…" at bounding box center [248, 322] width 150 height 20
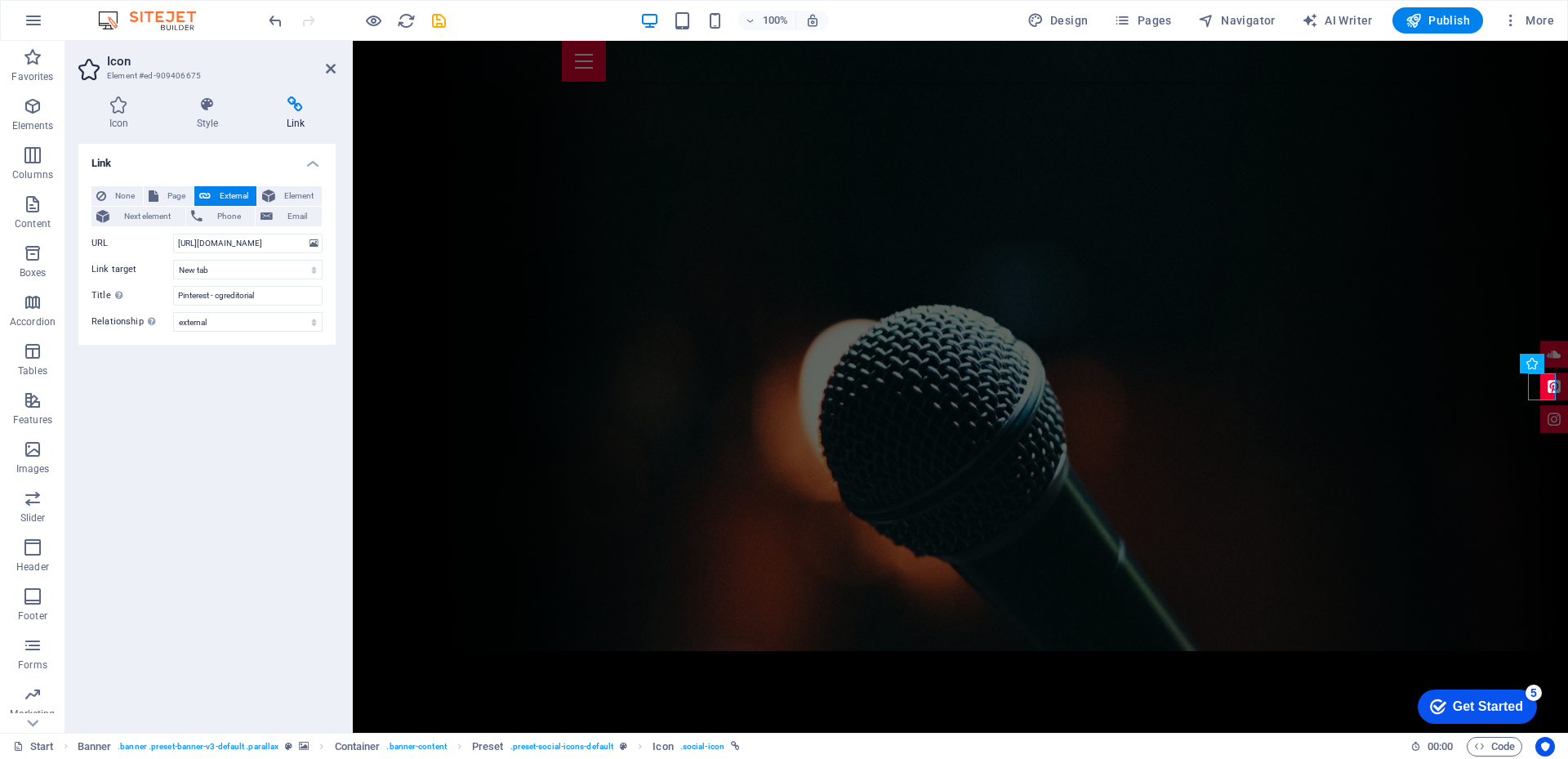
click at [149, 421] on div "Link None Page External Element Next element Phone Email Page Start Subpage Leg…" at bounding box center [207, 431] width 257 height 575
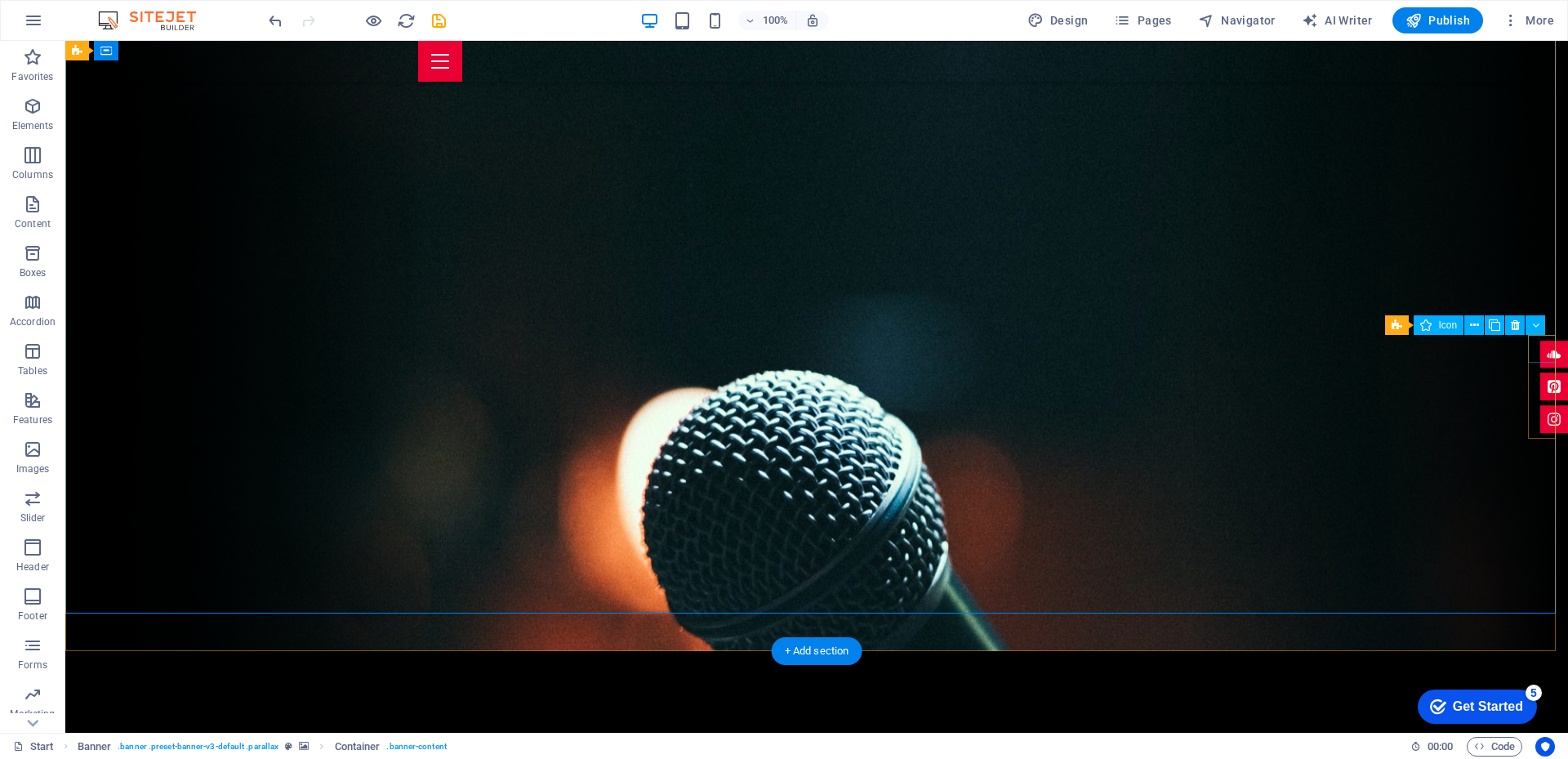
click at [1540, 349] on figure at bounding box center [1554, 355] width 28 height 28
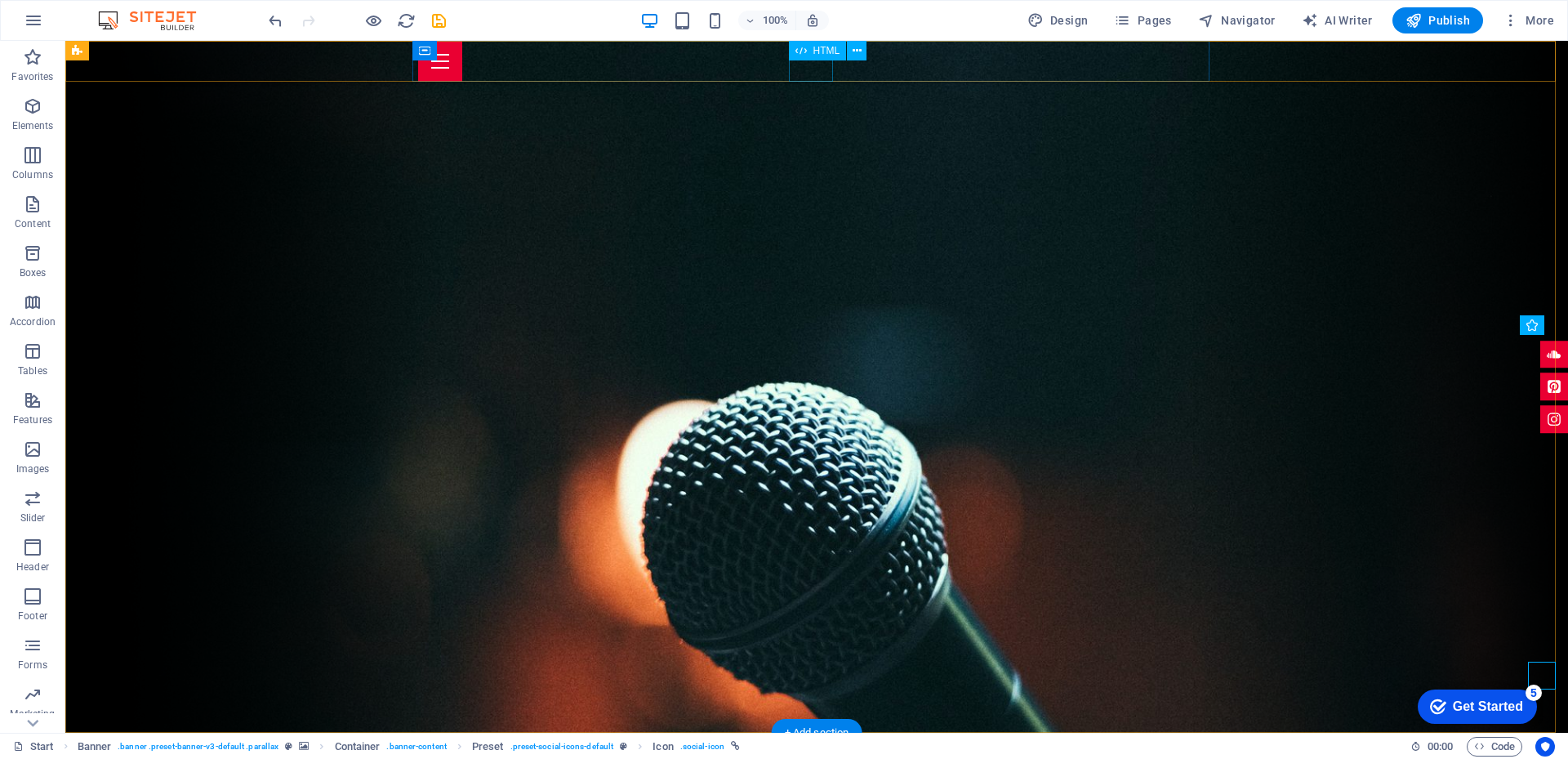
click at [810, 71] on div at bounding box center [817, 62] width 797 height 41
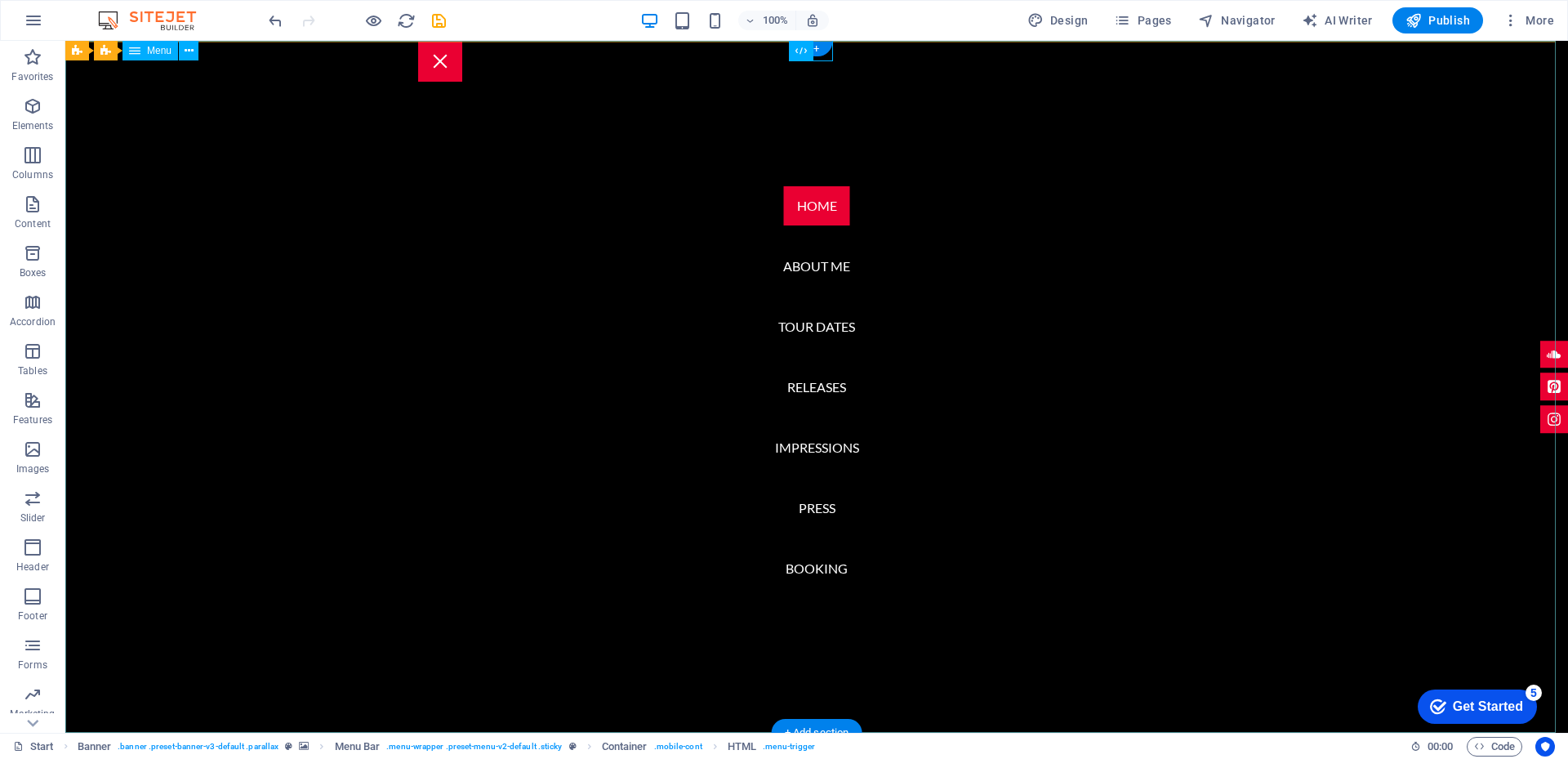
click at [810, 71] on nav "Home About me Tour Dates Releases Impressions Press Booking" at bounding box center [816, 387] width 1502 height 691
click at [804, 56] on icon at bounding box center [801, 51] width 12 height 20
click at [935, 271] on nav "Home About me Tour Dates Releases Impressions Press Booking" at bounding box center [816, 387] width 1502 height 691
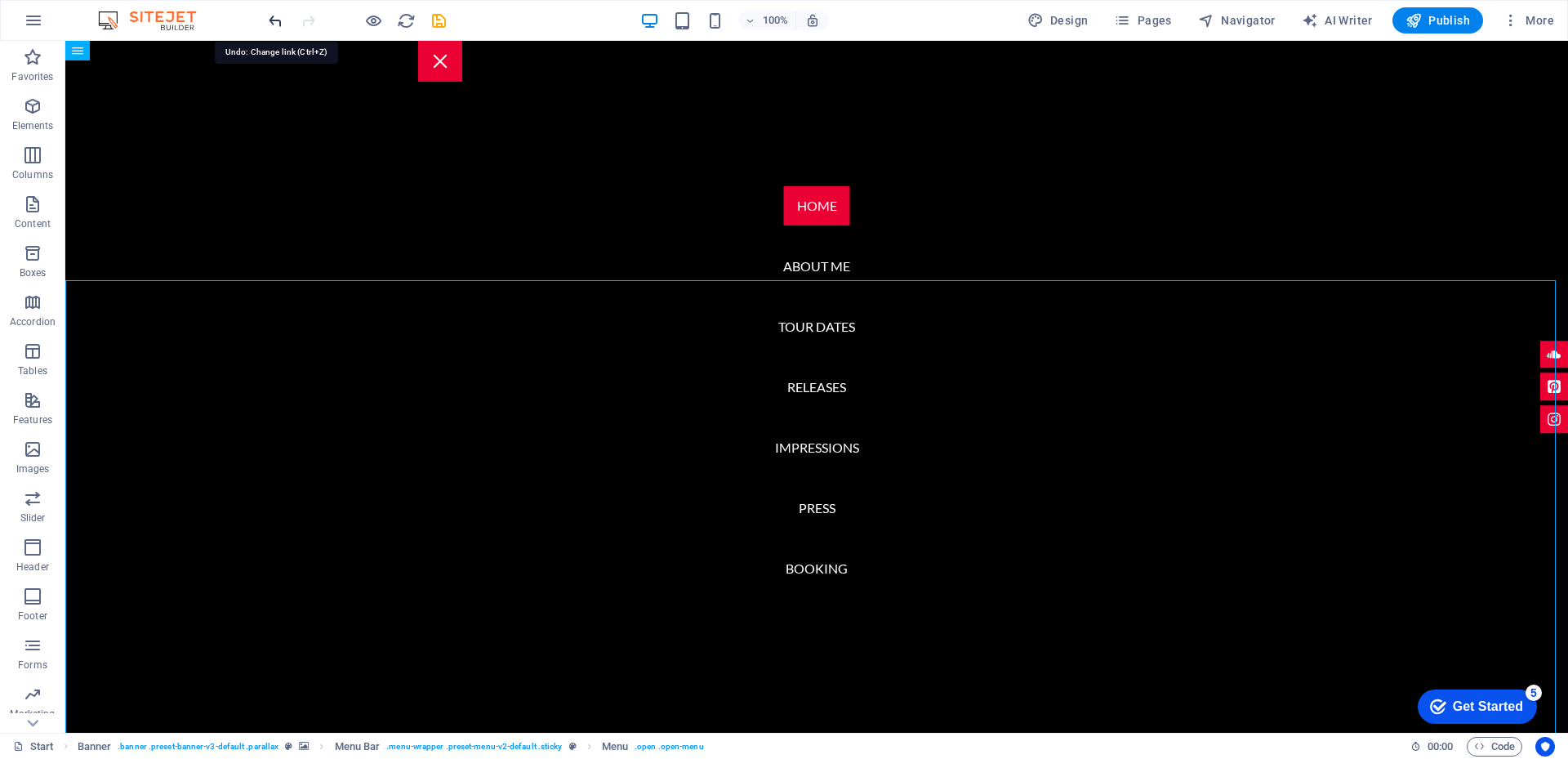
drag, startPoint x: 281, startPoint y: 20, endPoint x: 259, endPoint y: 1, distance: 29.1
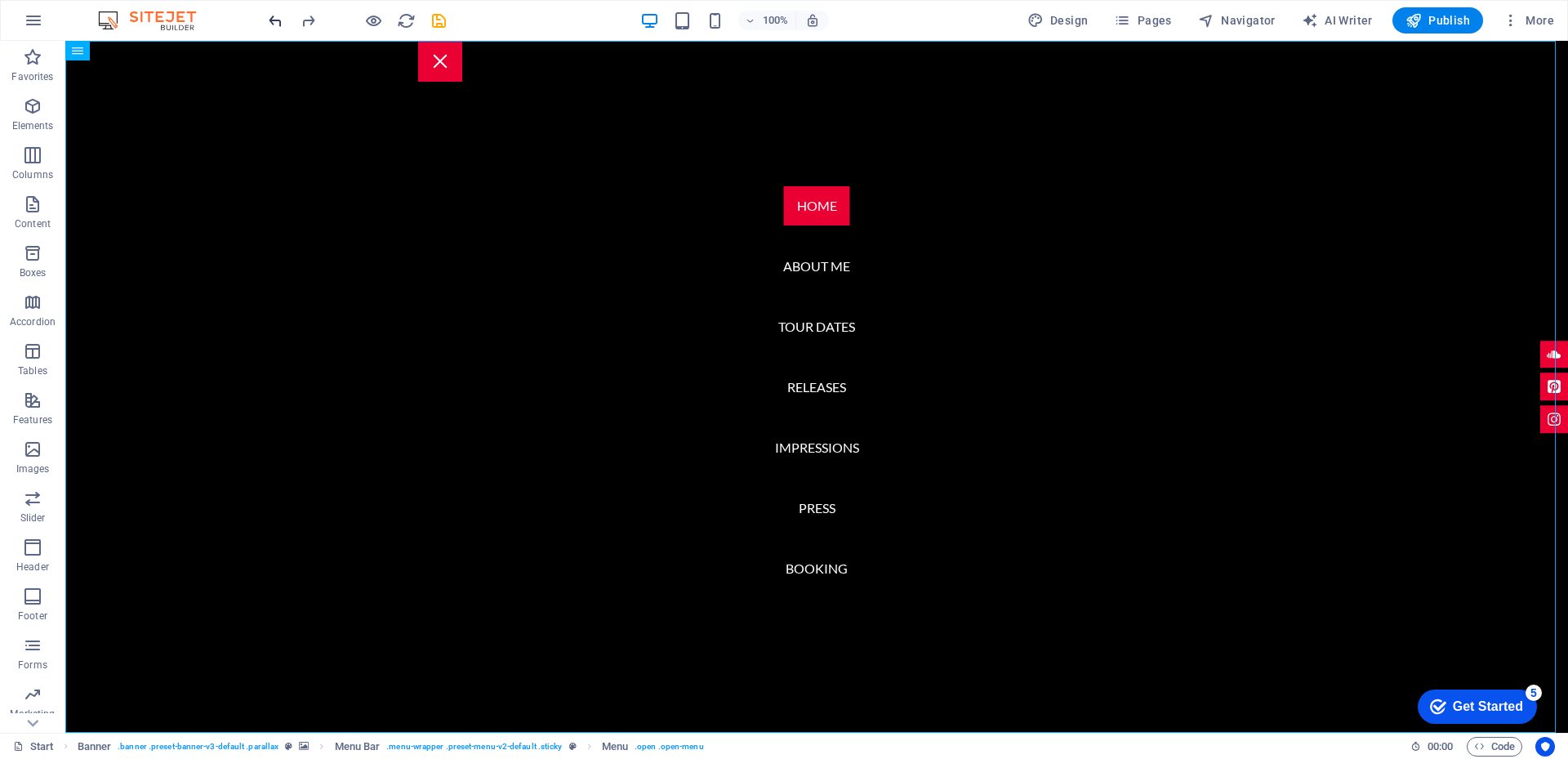
click at [969, 282] on nav "Home About me Tour Dates Releases Impressions Press Booking" at bounding box center [816, 387] width 1502 height 691
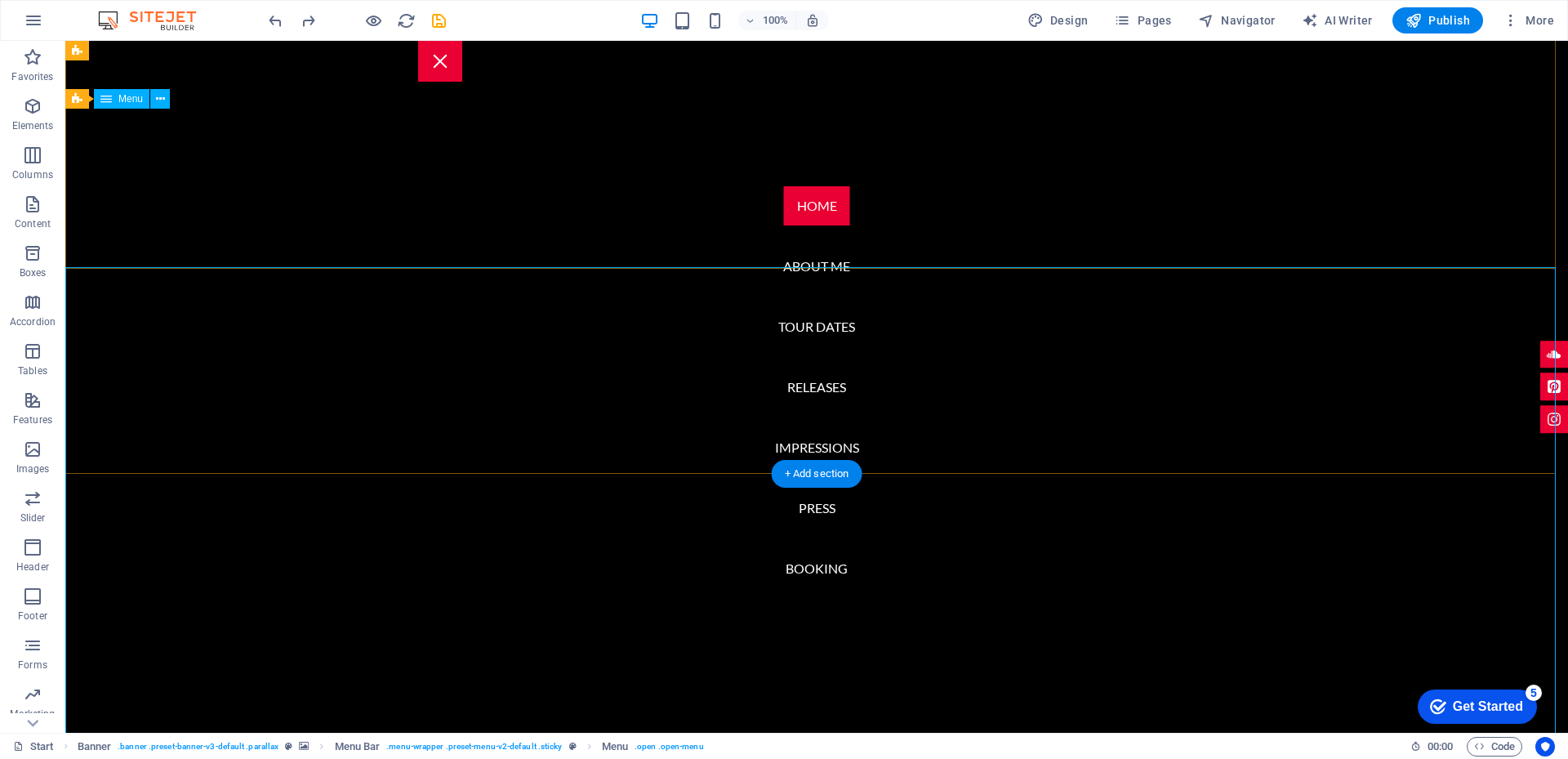
scroll to position [81, 0]
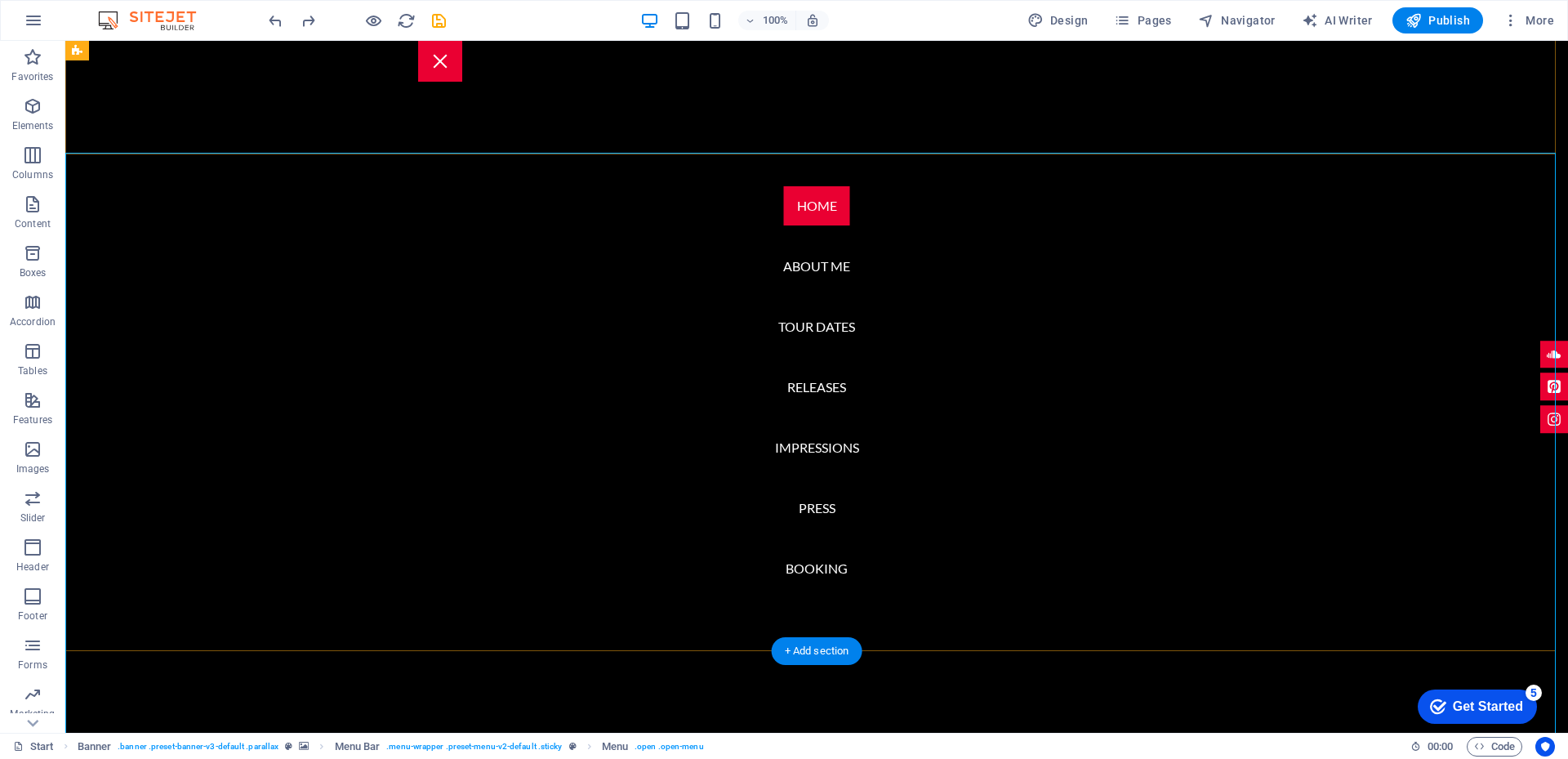
click at [814, 214] on nav "Home About me Tour Dates Releases Impressions Press Booking" at bounding box center [816, 387] width 1502 height 691
click at [809, 207] on nav "Home About me Tour Dates Releases Impressions Press Booking" at bounding box center [816, 387] width 1502 height 691
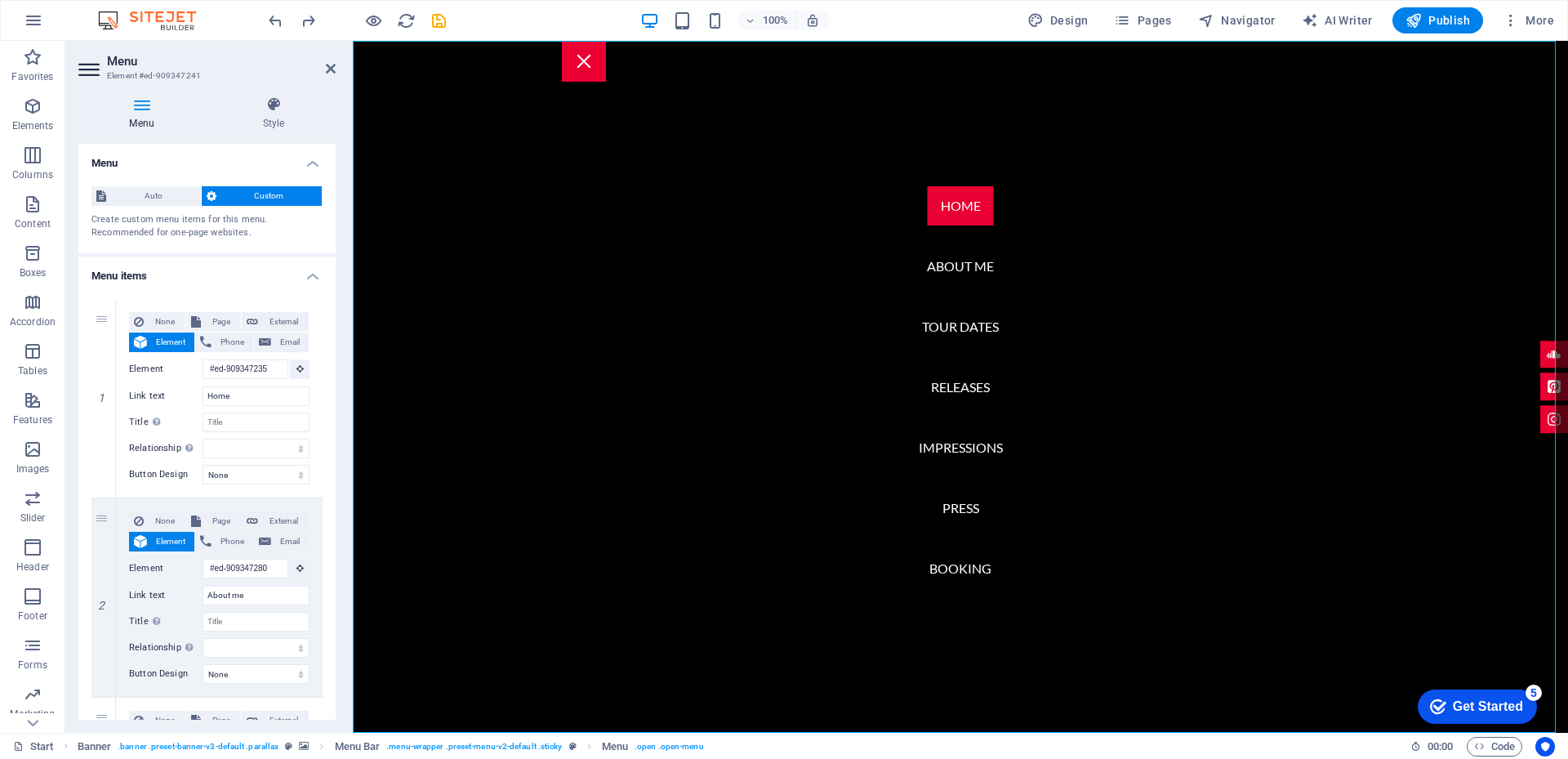
click at [140, 119] on h4 "Menu" at bounding box center [145, 114] width 133 height 35
click at [331, 66] on icon at bounding box center [331, 68] width 10 height 13
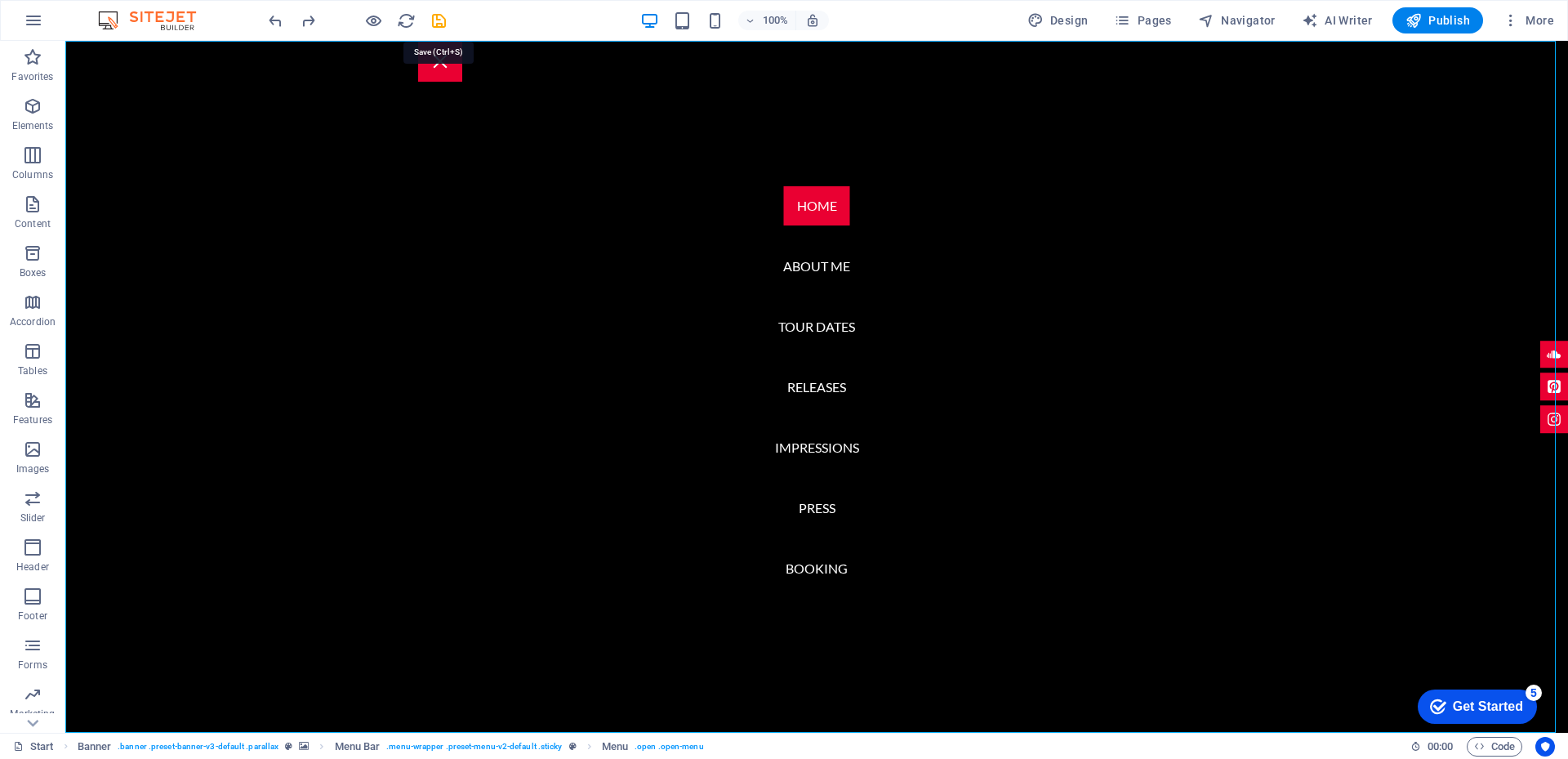
click at [438, 20] on icon "save" at bounding box center [439, 21] width 19 height 19
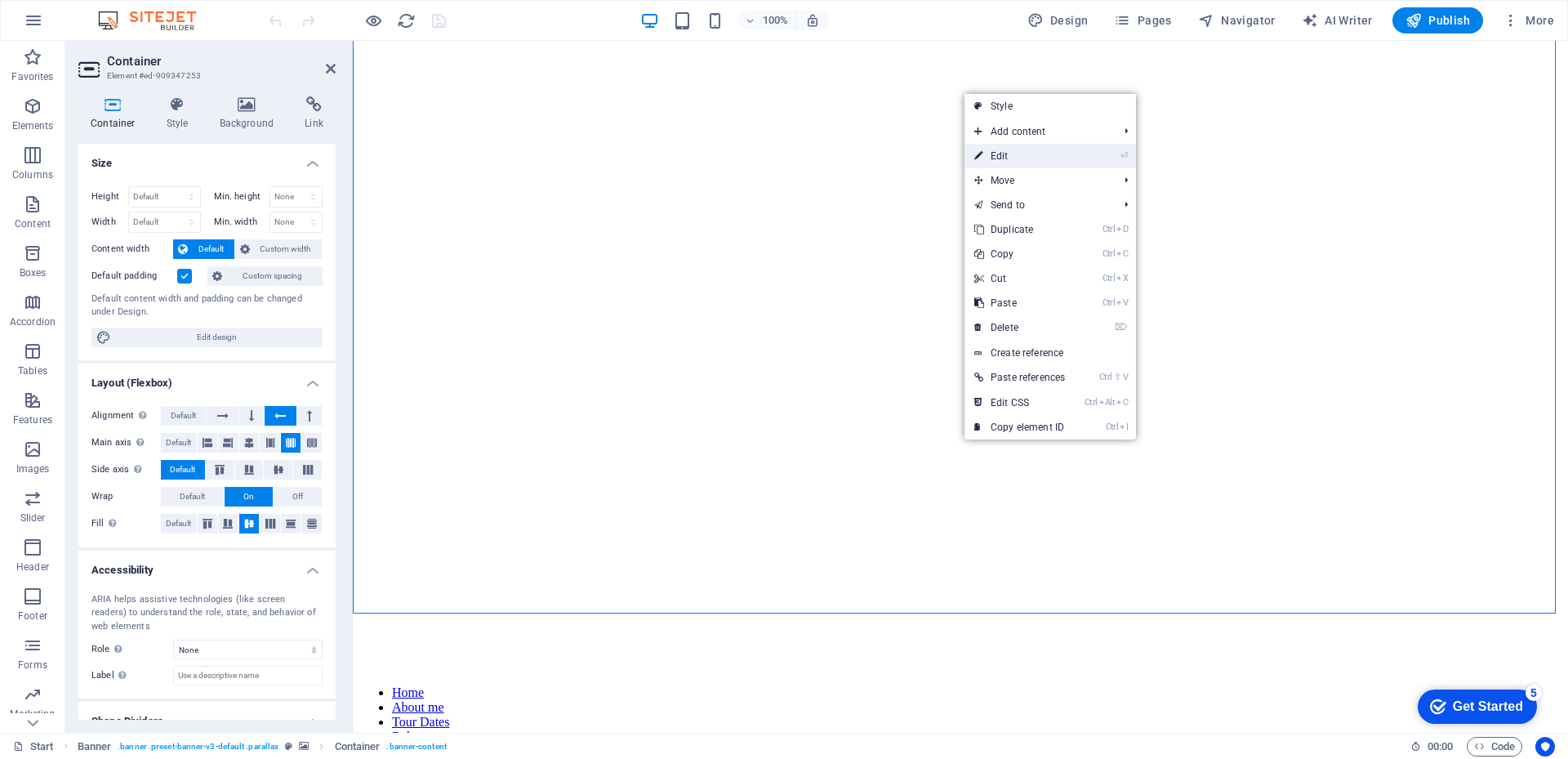
click at [1025, 158] on link "⏎ Edit" at bounding box center [1020, 156] width 110 height 25
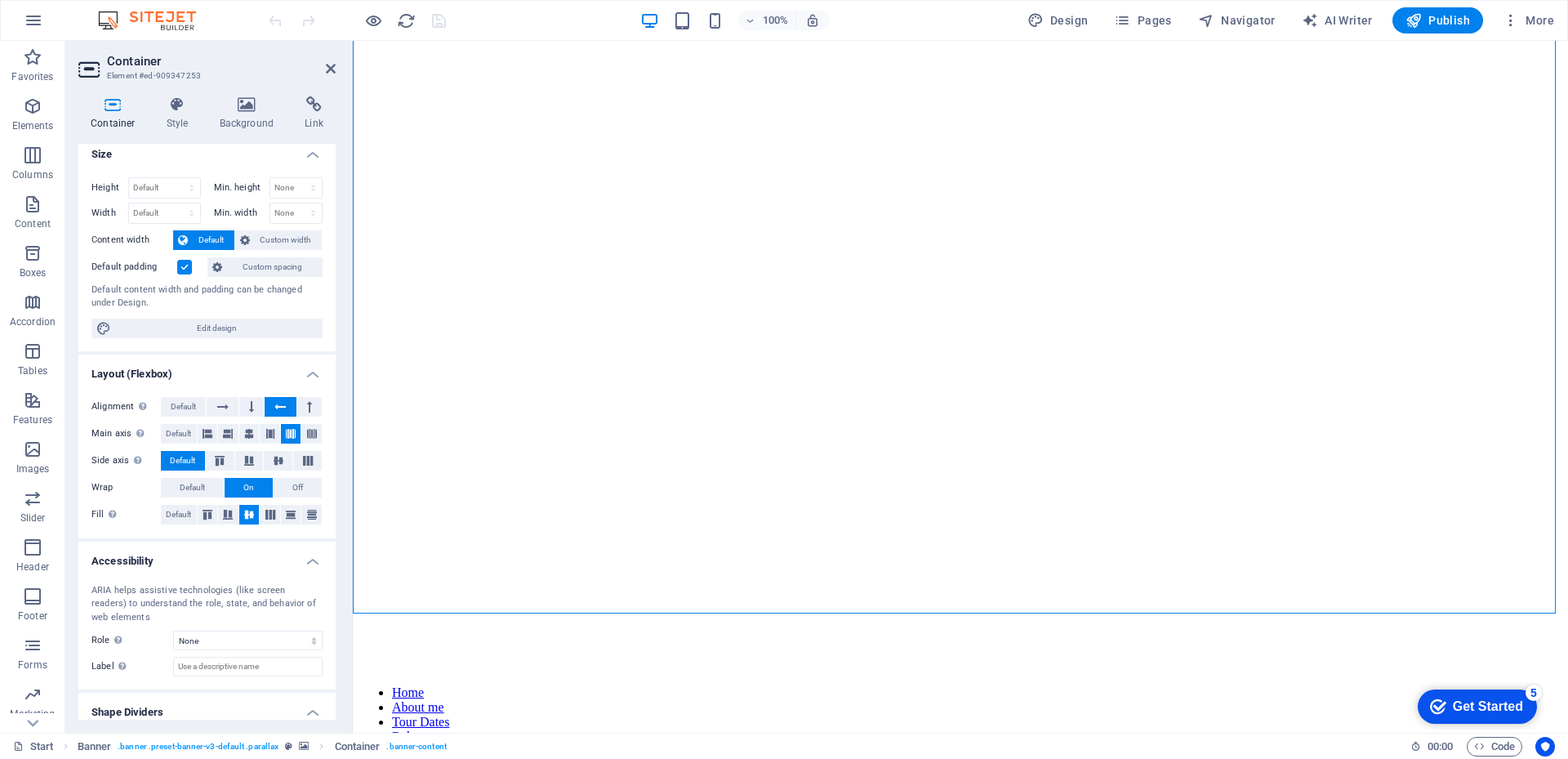
scroll to position [0, 0]
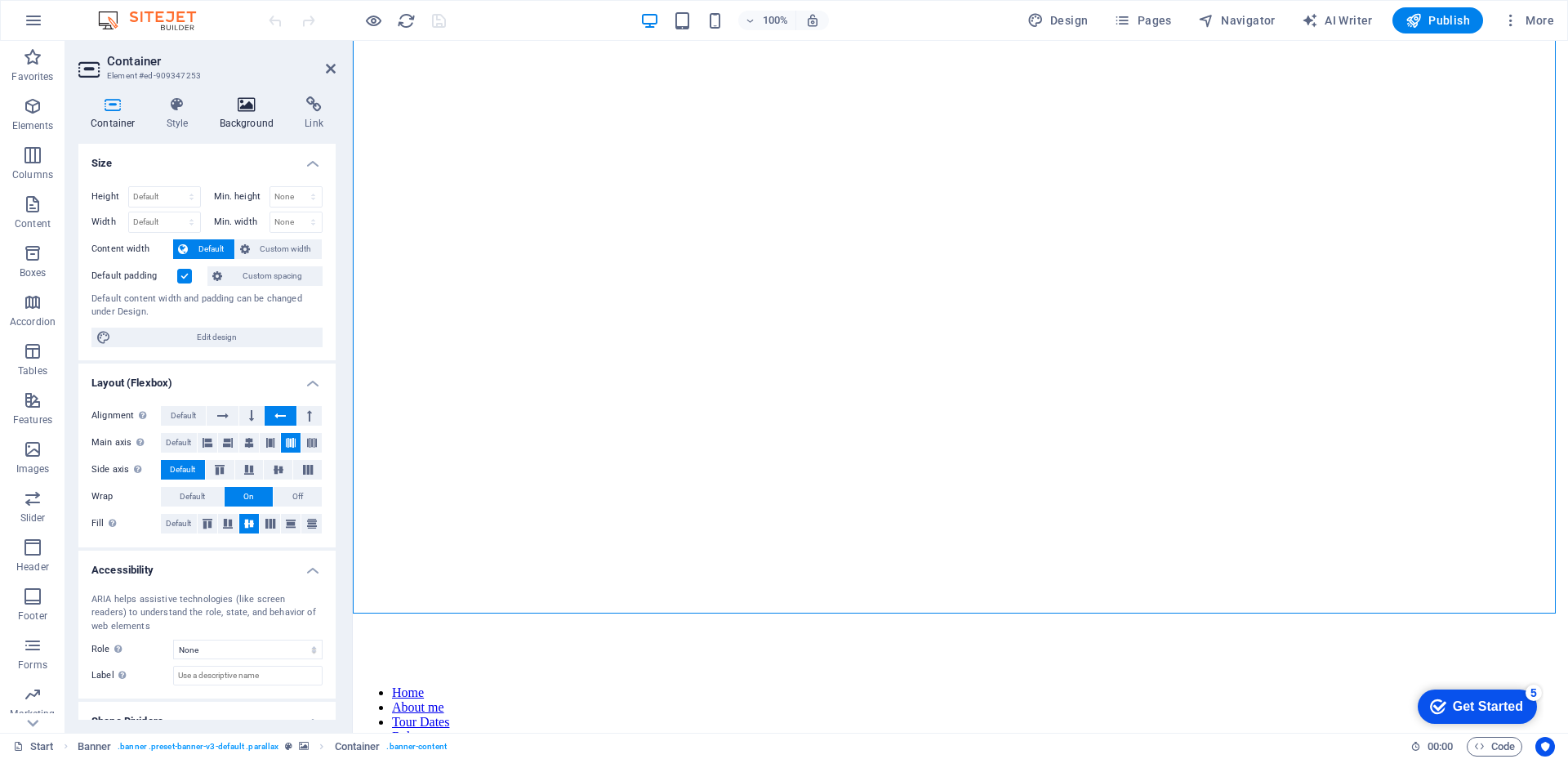
click at [240, 108] on icon at bounding box center [247, 105] width 79 height 16
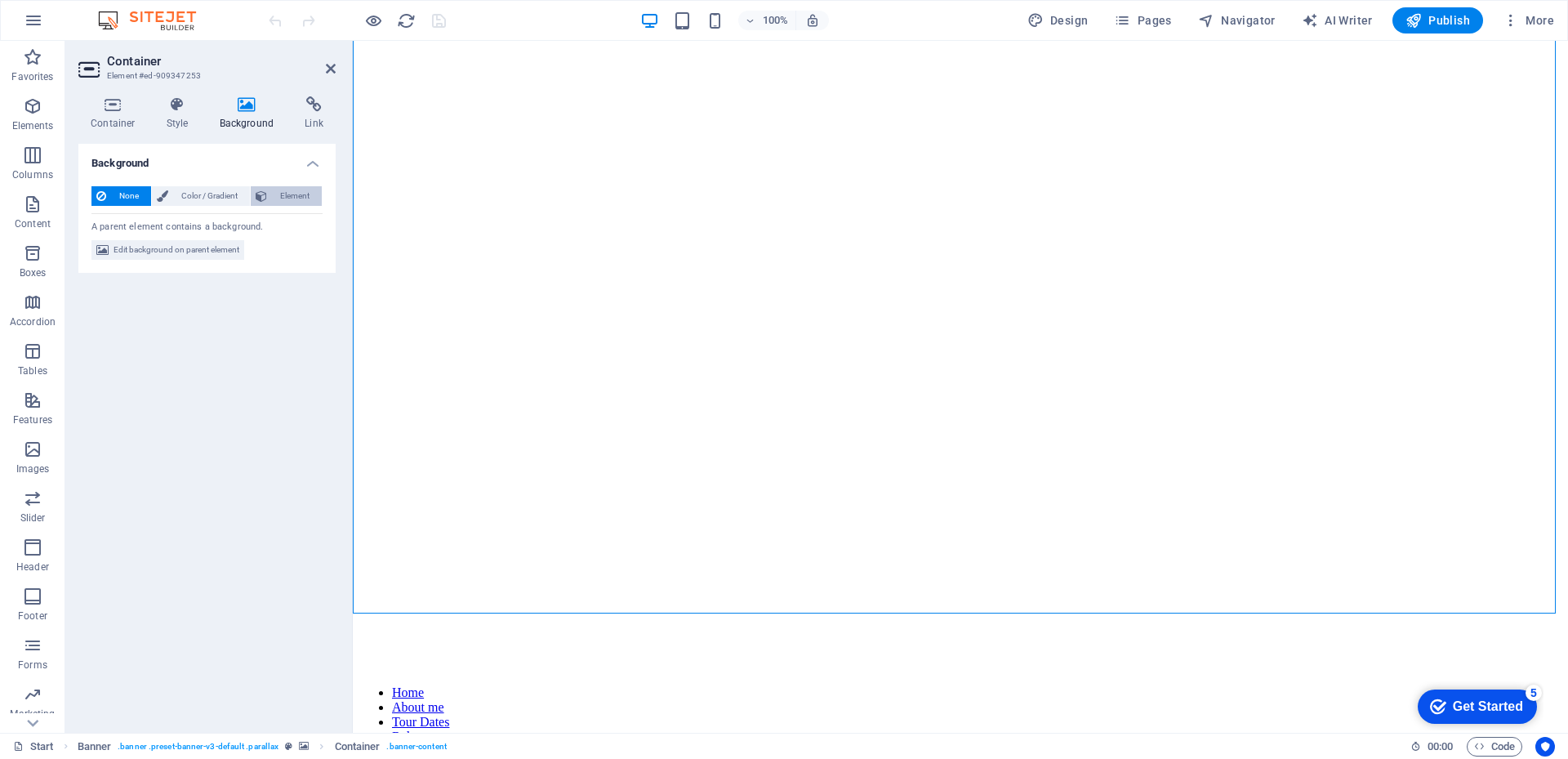
click at [295, 194] on span "Element" at bounding box center [294, 196] width 45 height 20
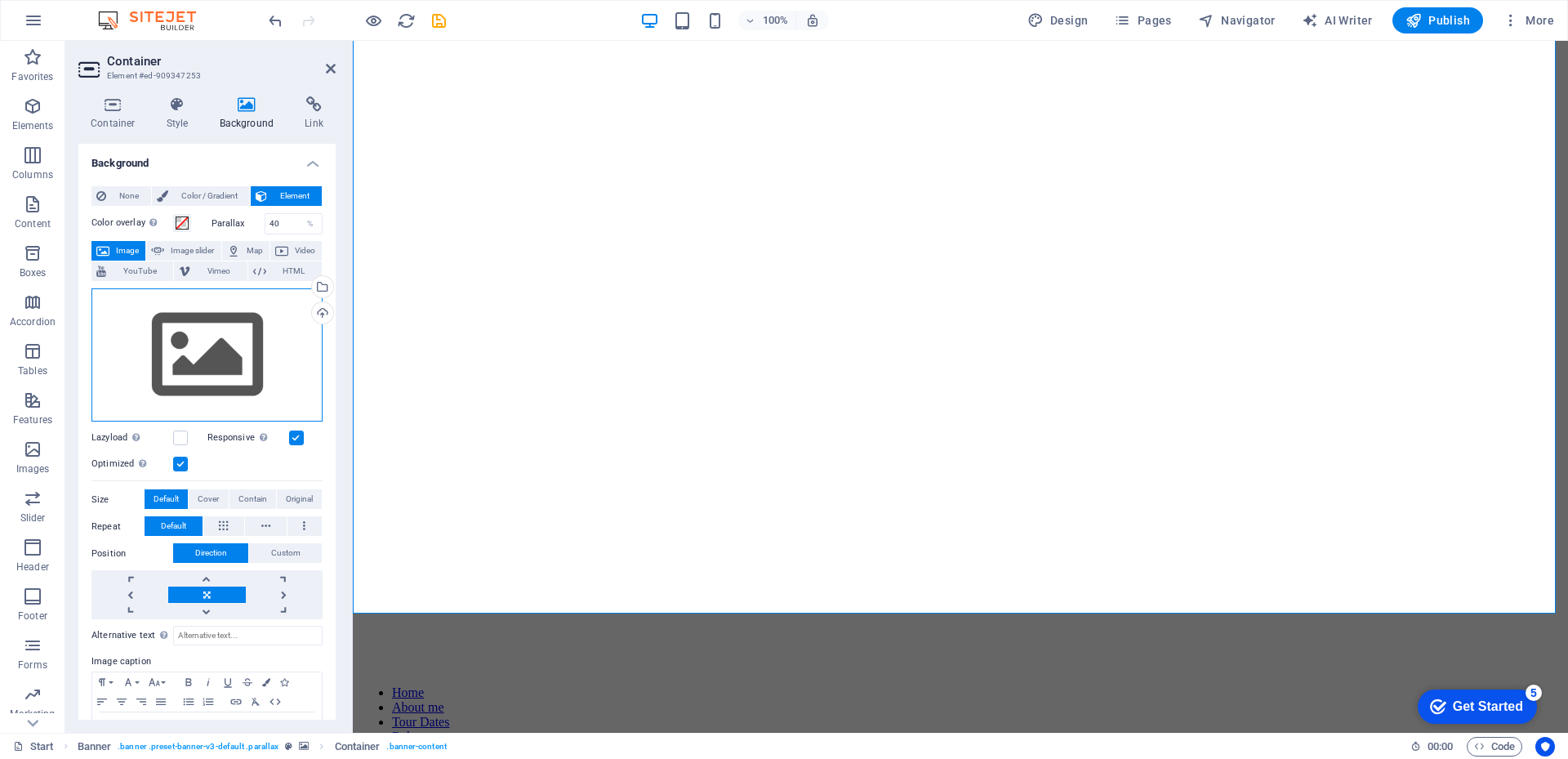
drag, startPoint x: 295, startPoint y: 194, endPoint x: 282, endPoint y: 328, distance: 134.6
click at [282, 328] on div "Drag files here, click to choose files or select files from Files or our free s…" at bounding box center [207, 355] width 231 height 134
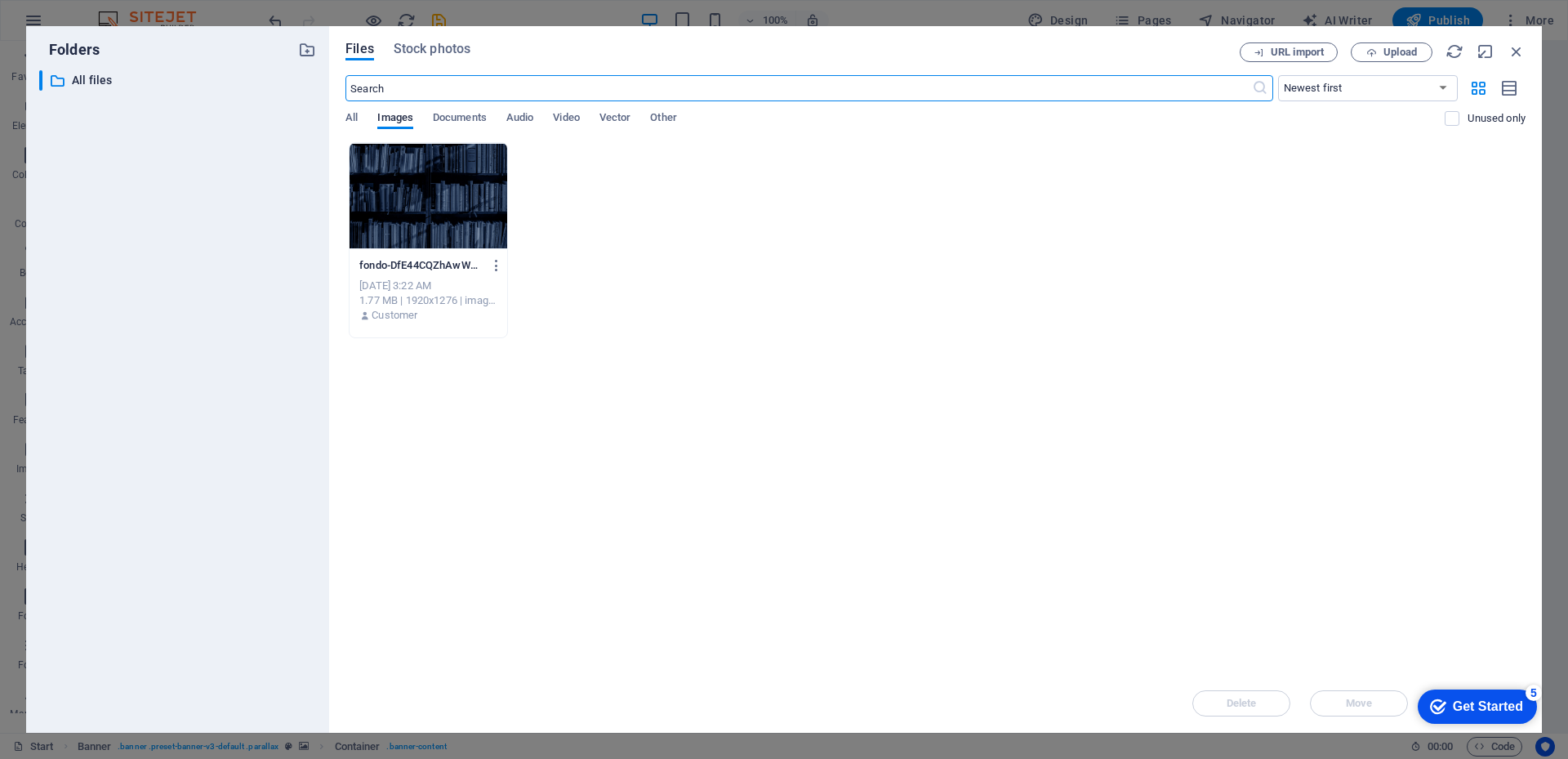
click at [399, 232] on div at bounding box center [428, 196] width 157 height 106
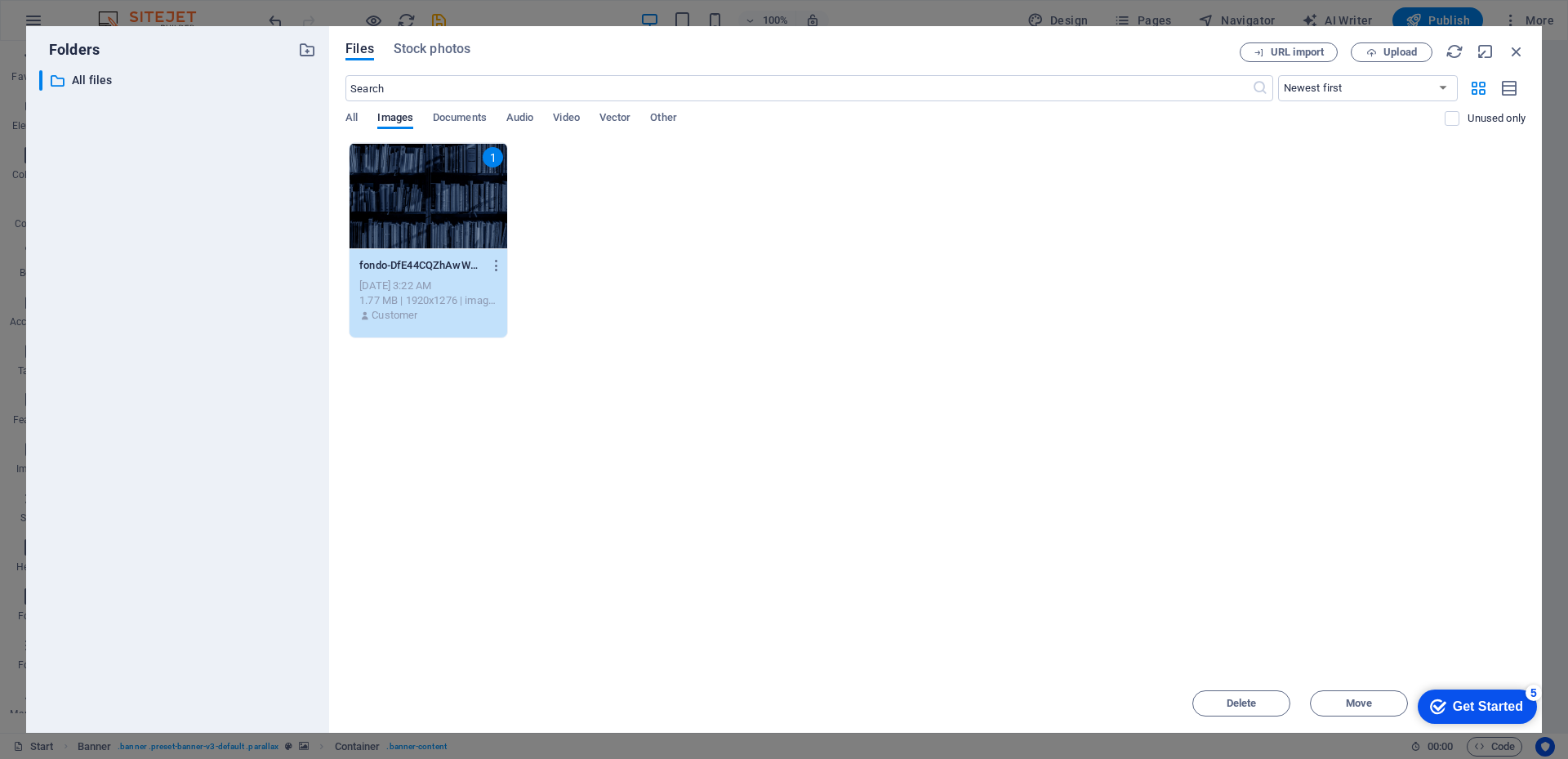
click at [399, 232] on div "1" at bounding box center [428, 196] width 157 height 106
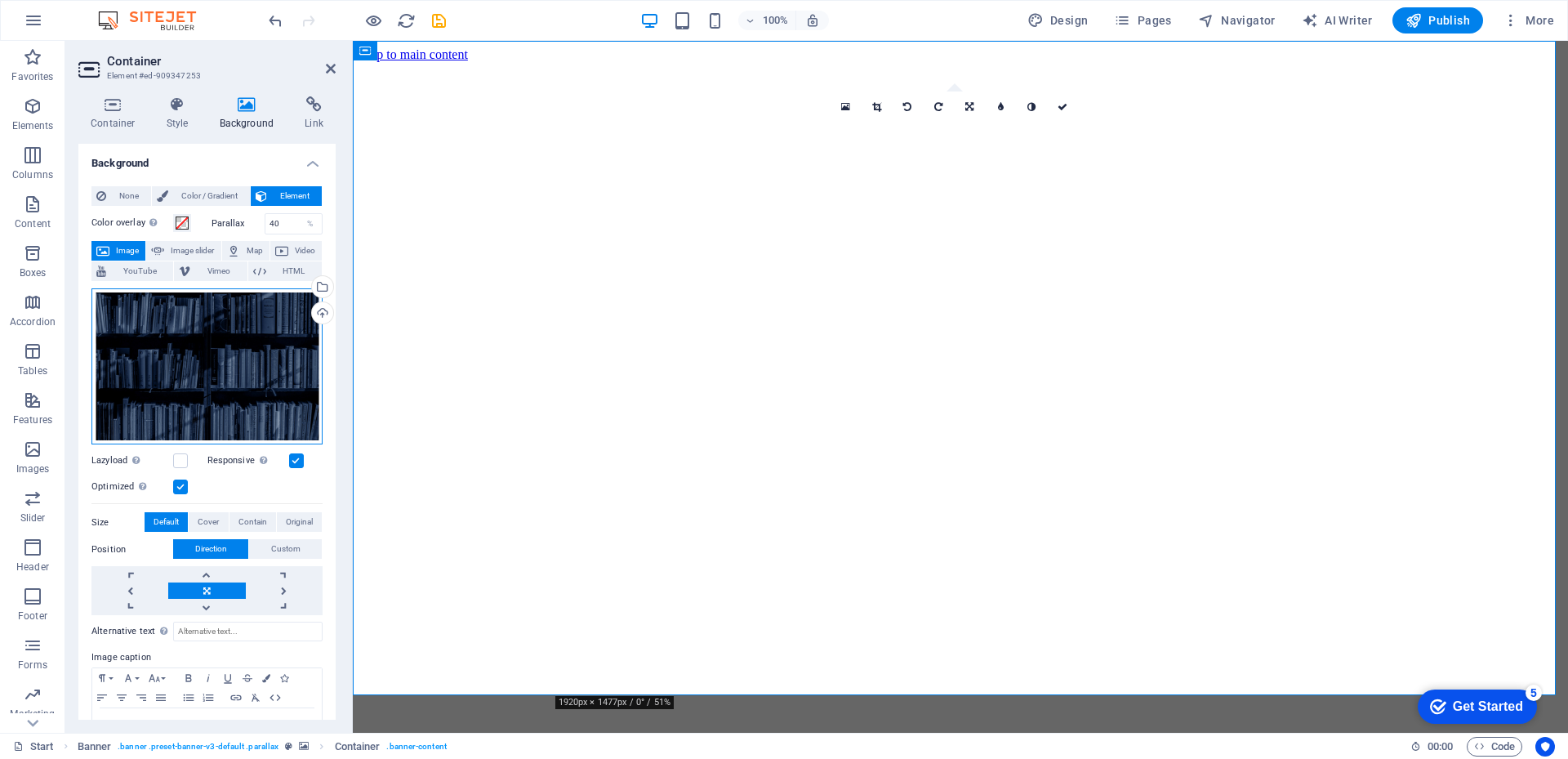
click at [237, 404] on div "Drag files here, click to choose files or select files from Files or our free s…" at bounding box center [207, 366] width 231 height 156
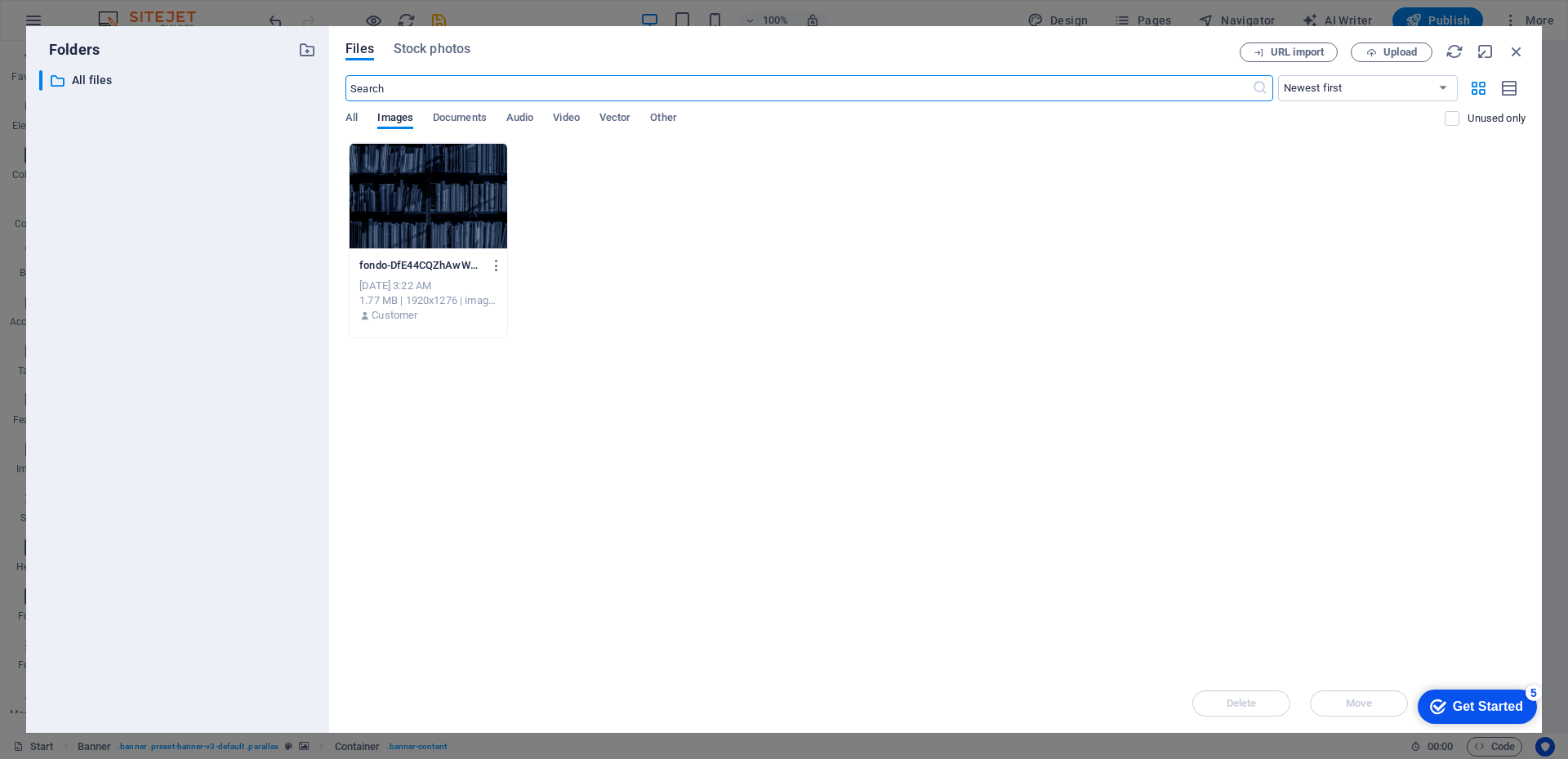
click at [441, 193] on div at bounding box center [428, 196] width 157 height 106
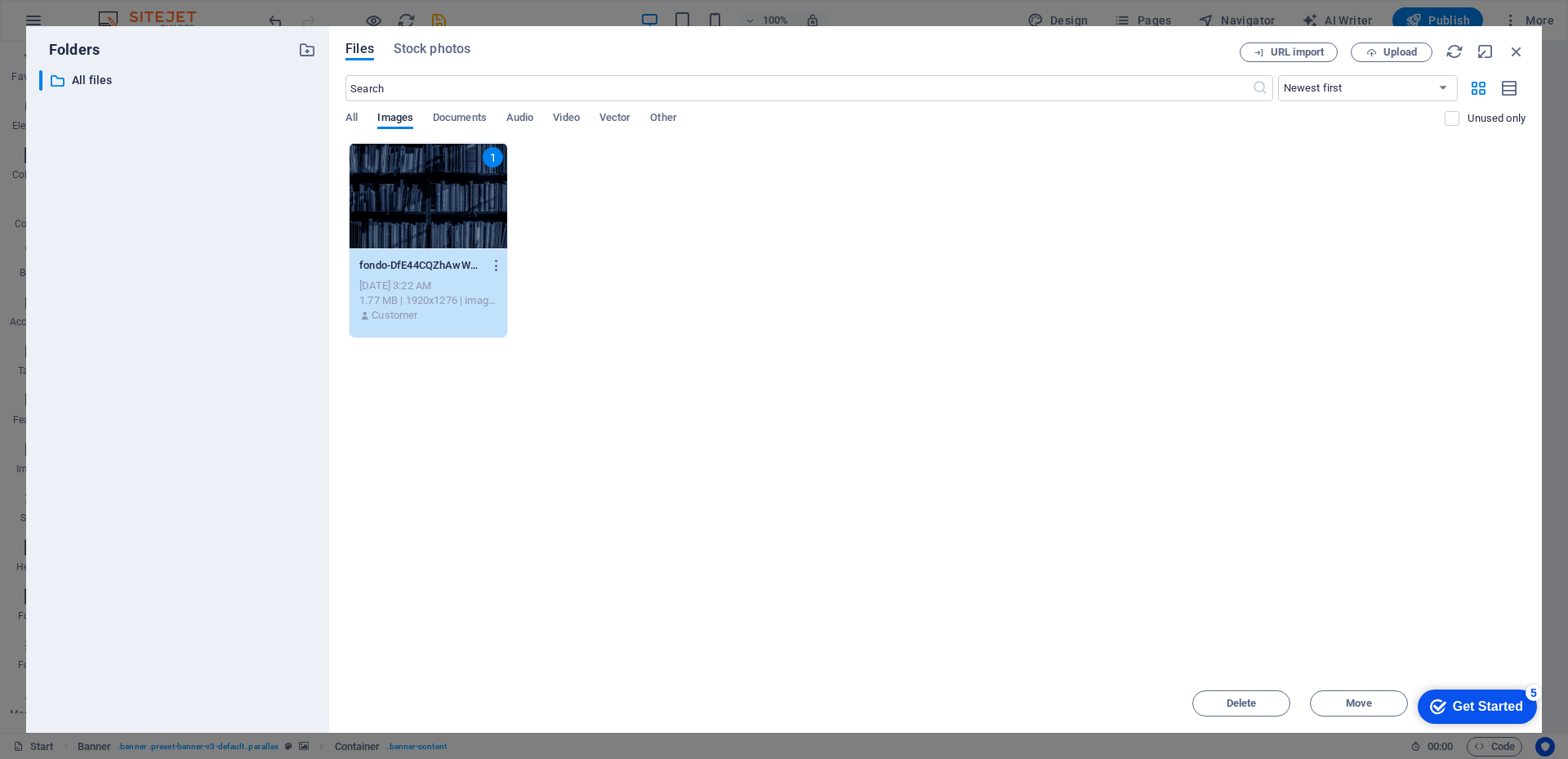
click at [441, 193] on div "1" at bounding box center [428, 196] width 157 height 106
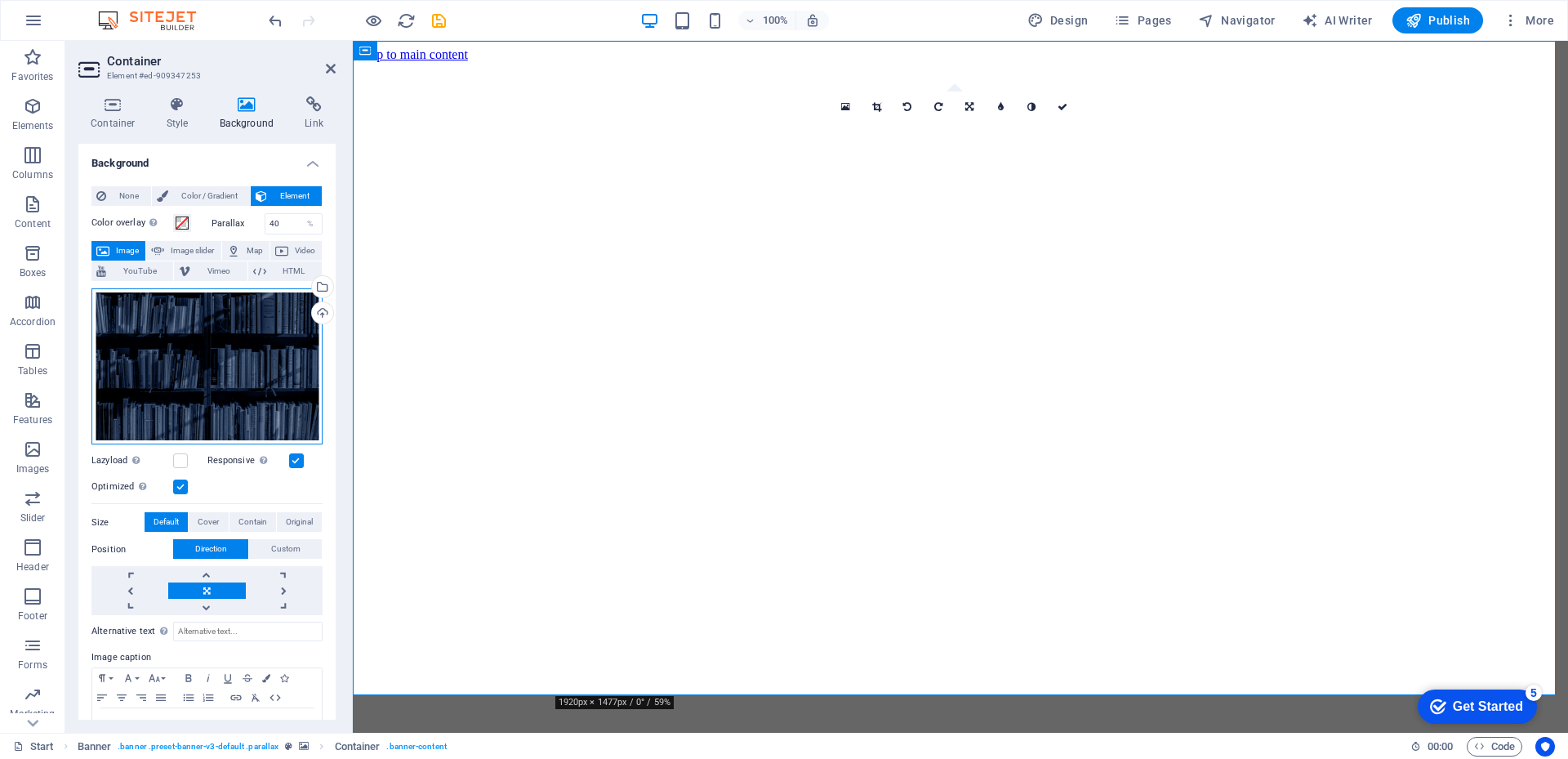
click at [161, 403] on div "Drag files here, click to choose files or select files from Files or our free s…" at bounding box center [207, 366] width 231 height 156
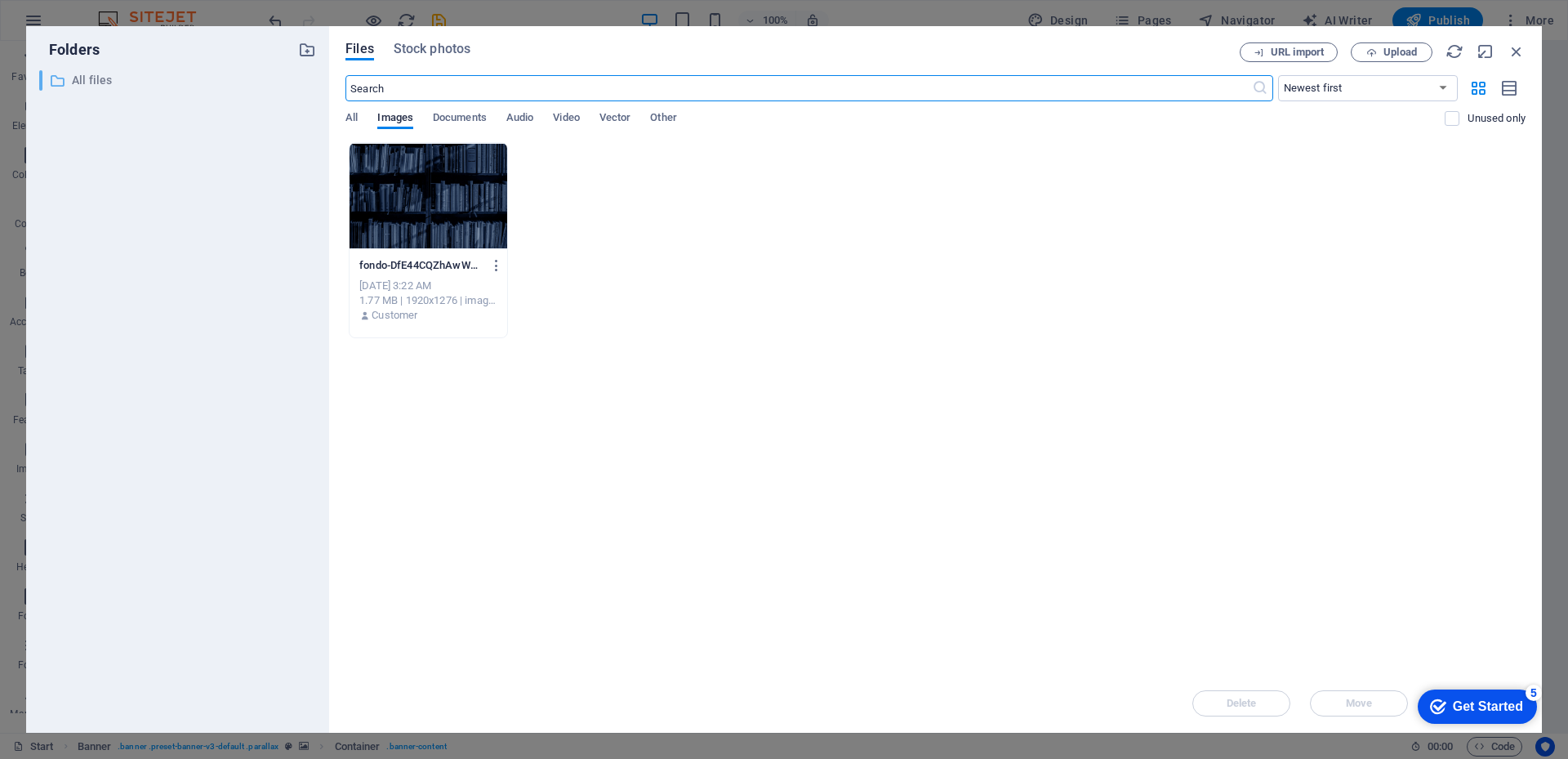
click at [95, 81] on p "All files" at bounding box center [179, 80] width 214 height 19
click at [497, 266] on icon "button" at bounding box center [496, 265] width 16 height 15
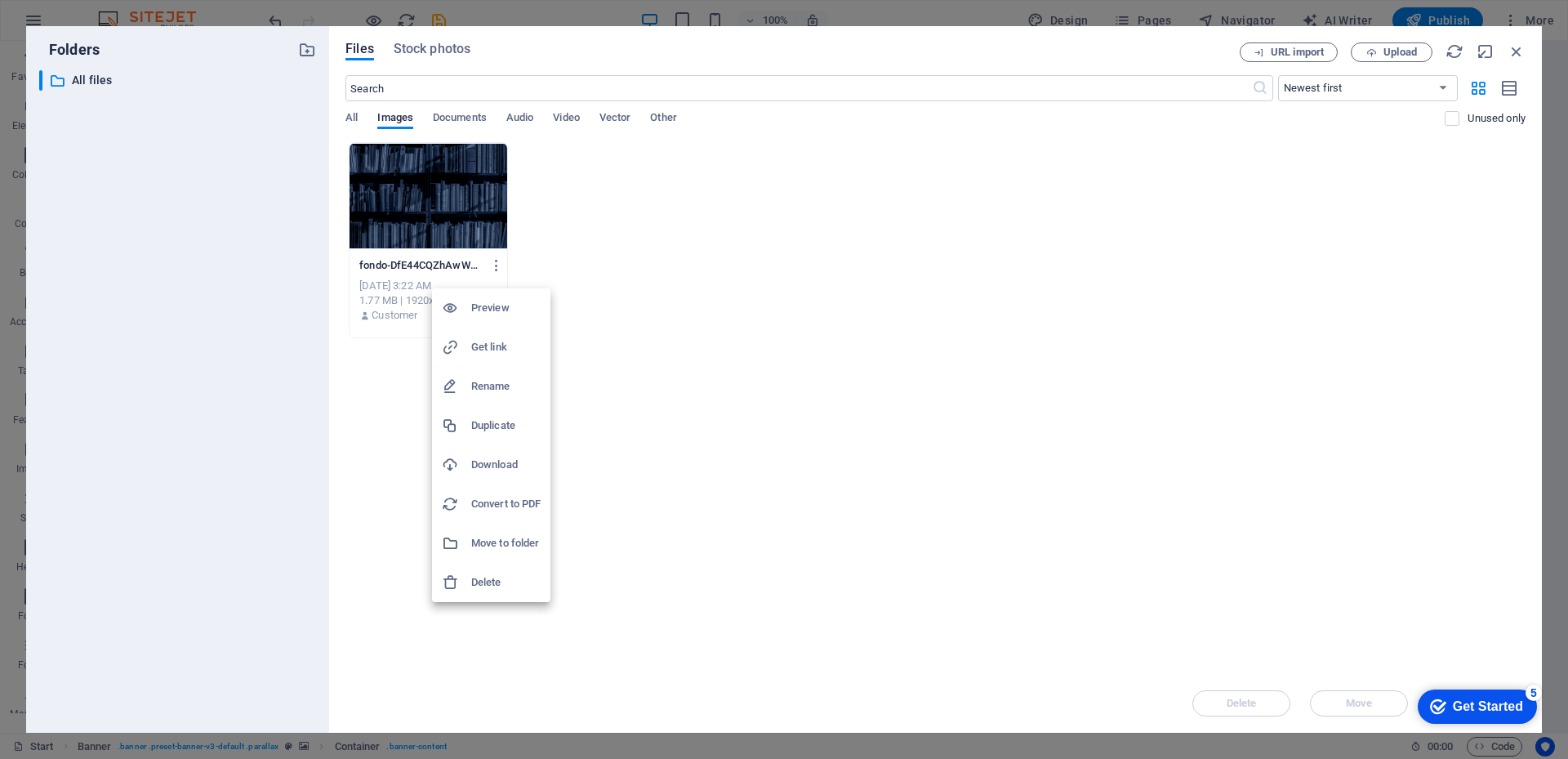
click at [805, 252] on div at bounding box center [784, 380] width 1568 height 759
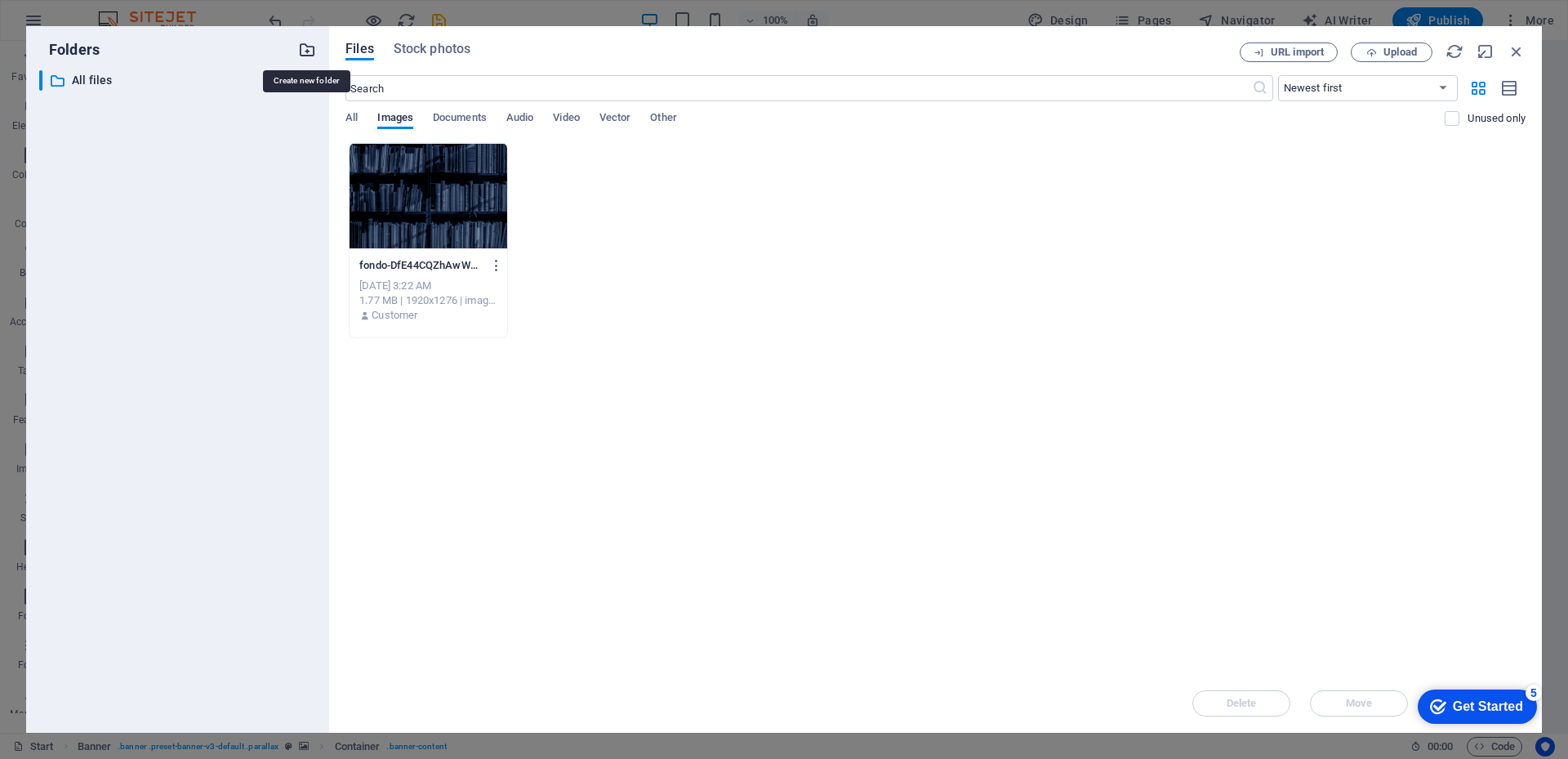
click at [304, 52] on icon "button" at bounding box center [307, 50] width 18 height 18
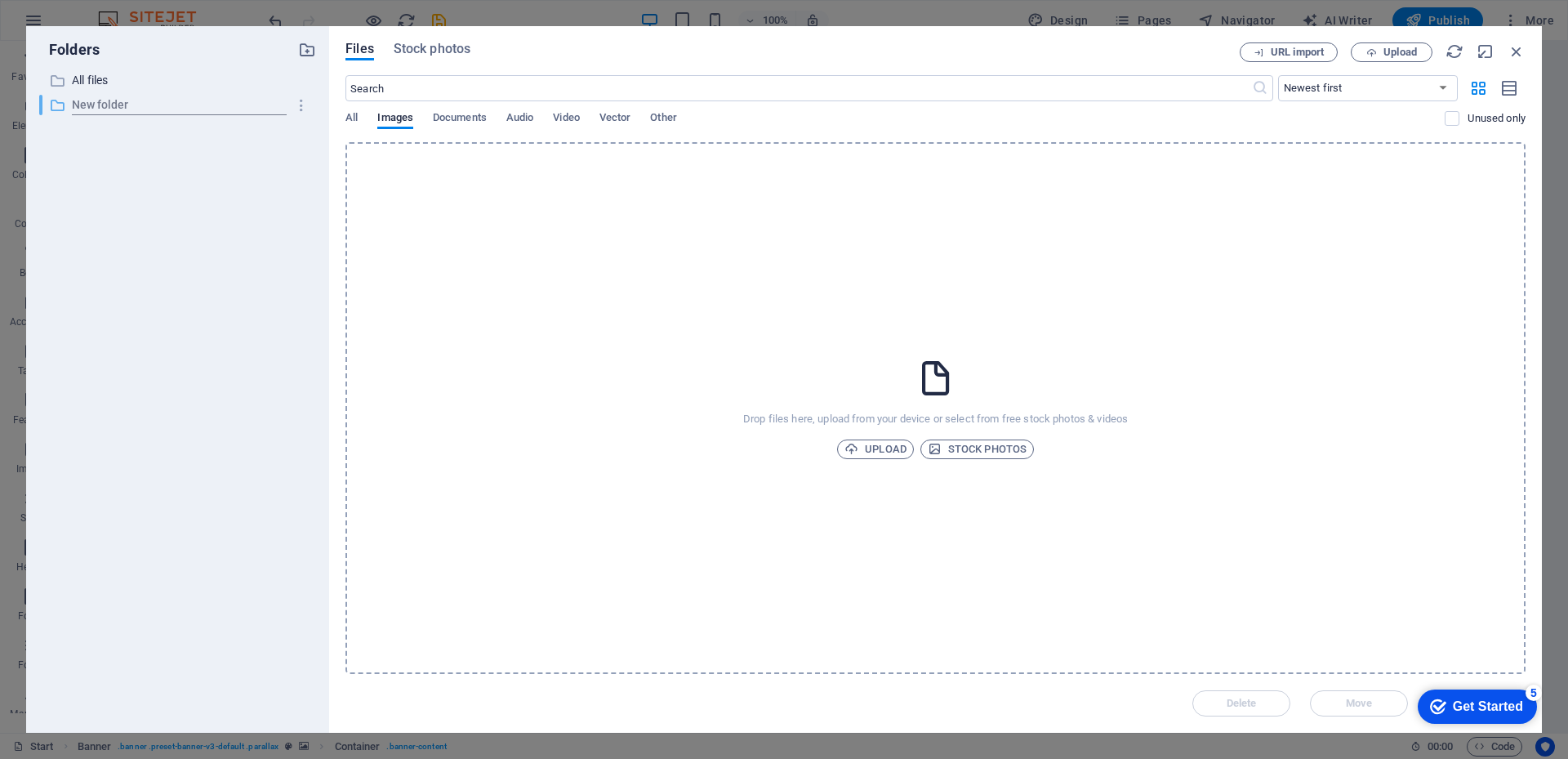
click at [57, 107] on icon at bounding box center [58, 105] width 16 height 16
click at [123, 109] on p "New folder" at bounding box center [179, 105] width 214 height 19
click at [307, 114] on folder "button" at bounding box center [301, 105] width 30 height 26
click at [309, 227] on h6 "Delete" at bounding box center [314, 226] width 47 height 20
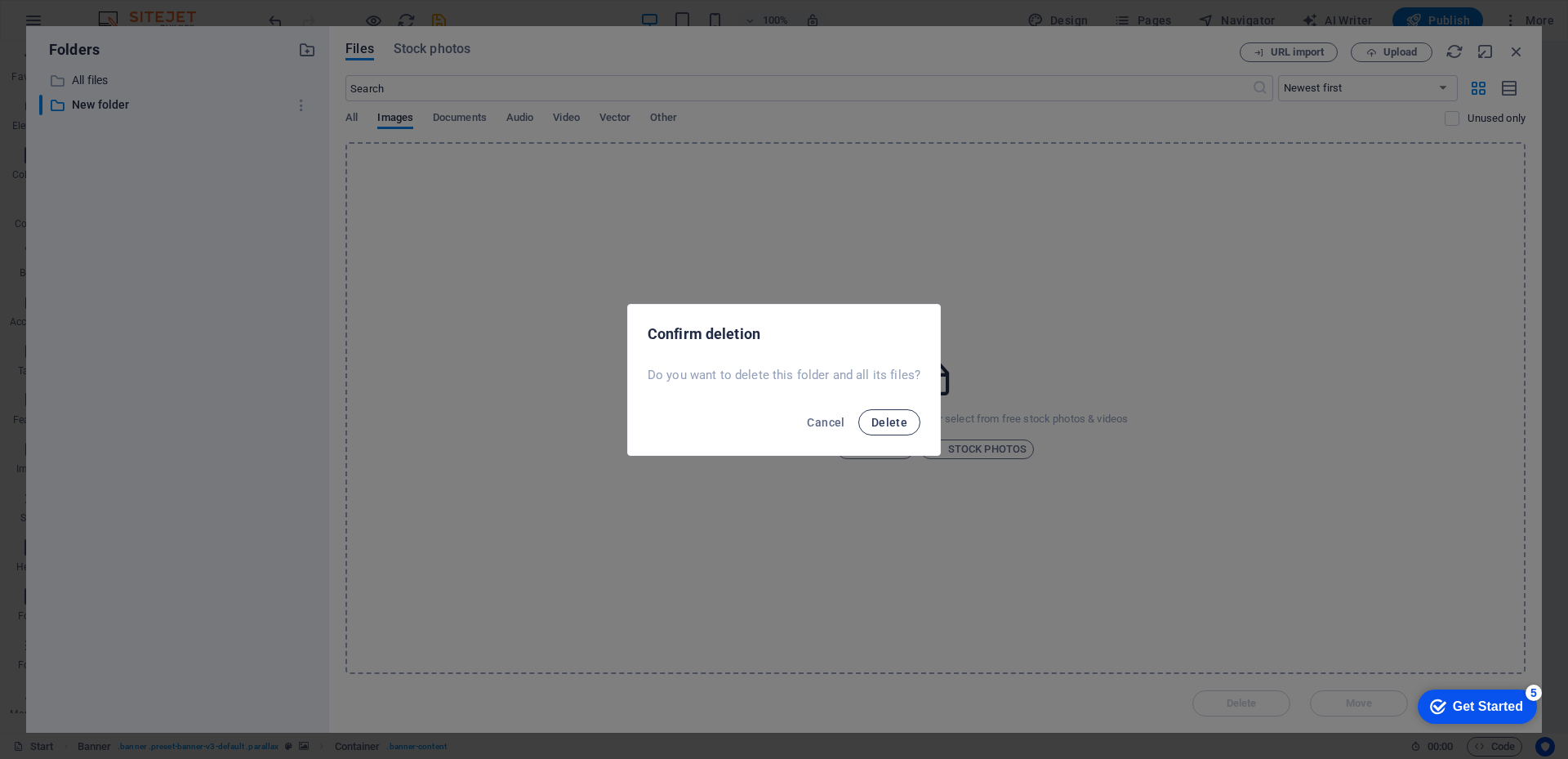
click at [881, 422] on span "Delete" at bounding box center [889, 422] width 36 height 13
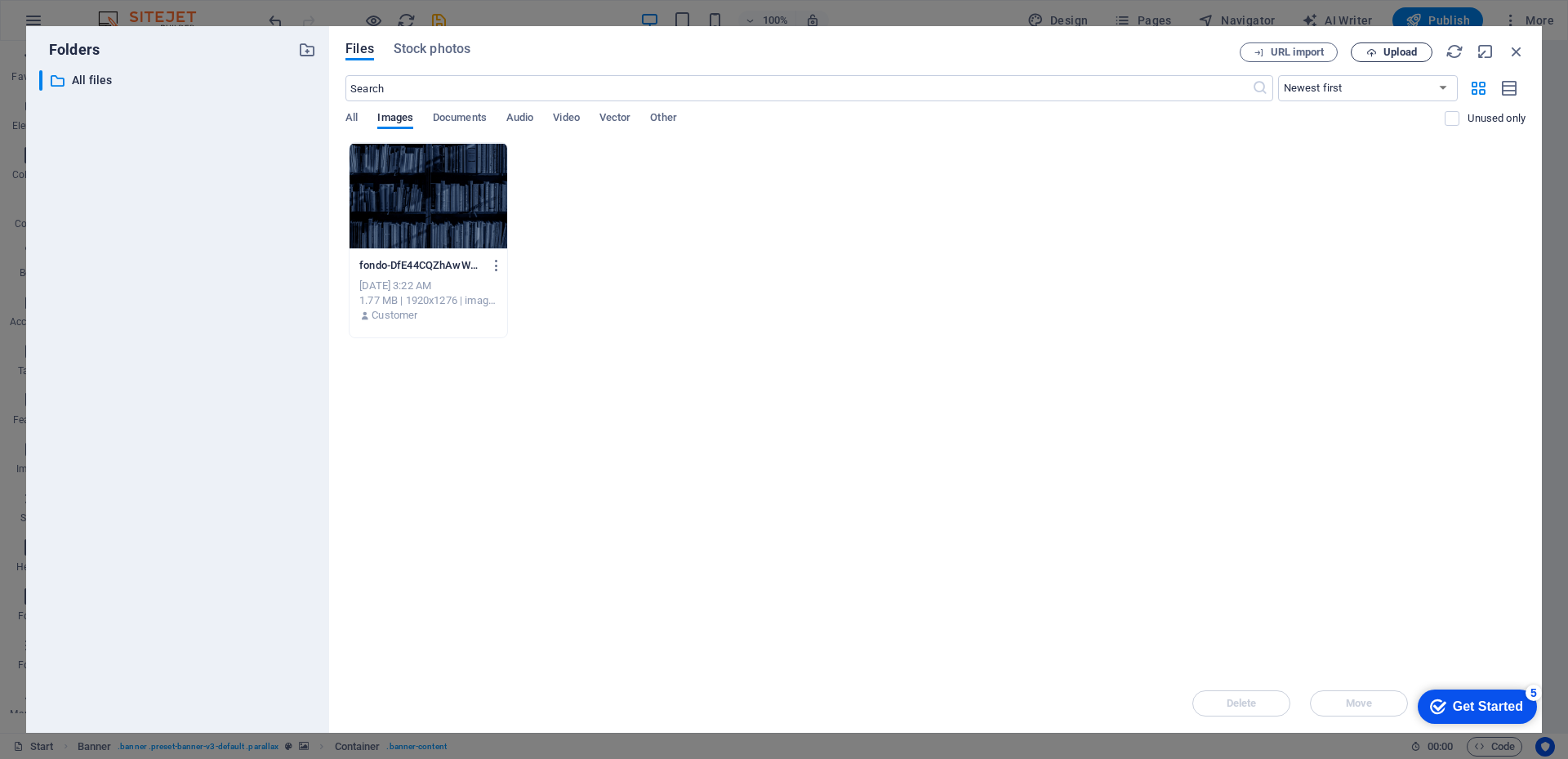
click at [1391, 52] on span "Upload" at bounding box center [1399, 53] width 34 height 10
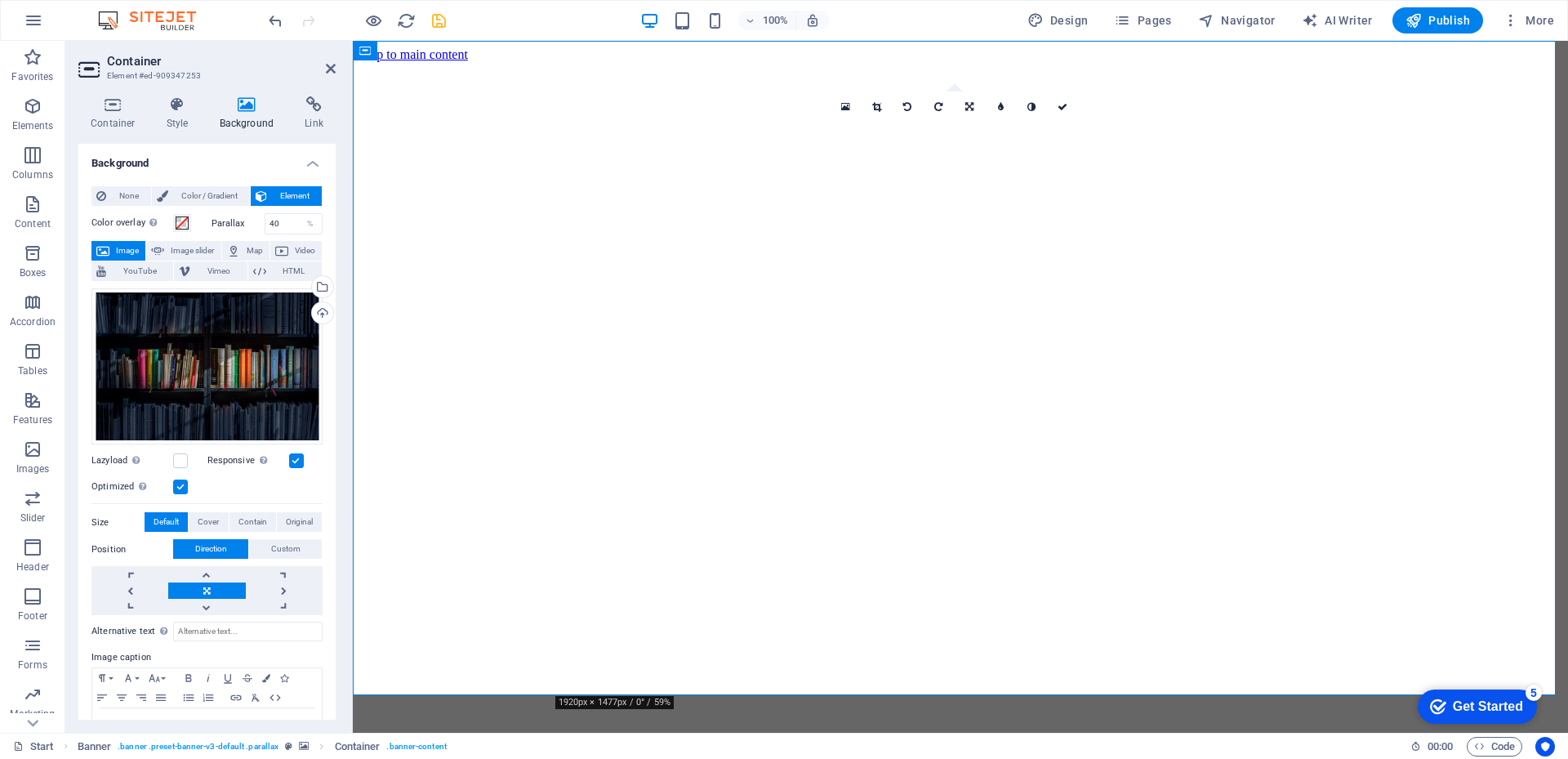
click at [439, 23] on icon "save" at bounding box center [439, 21] width 19 height 19
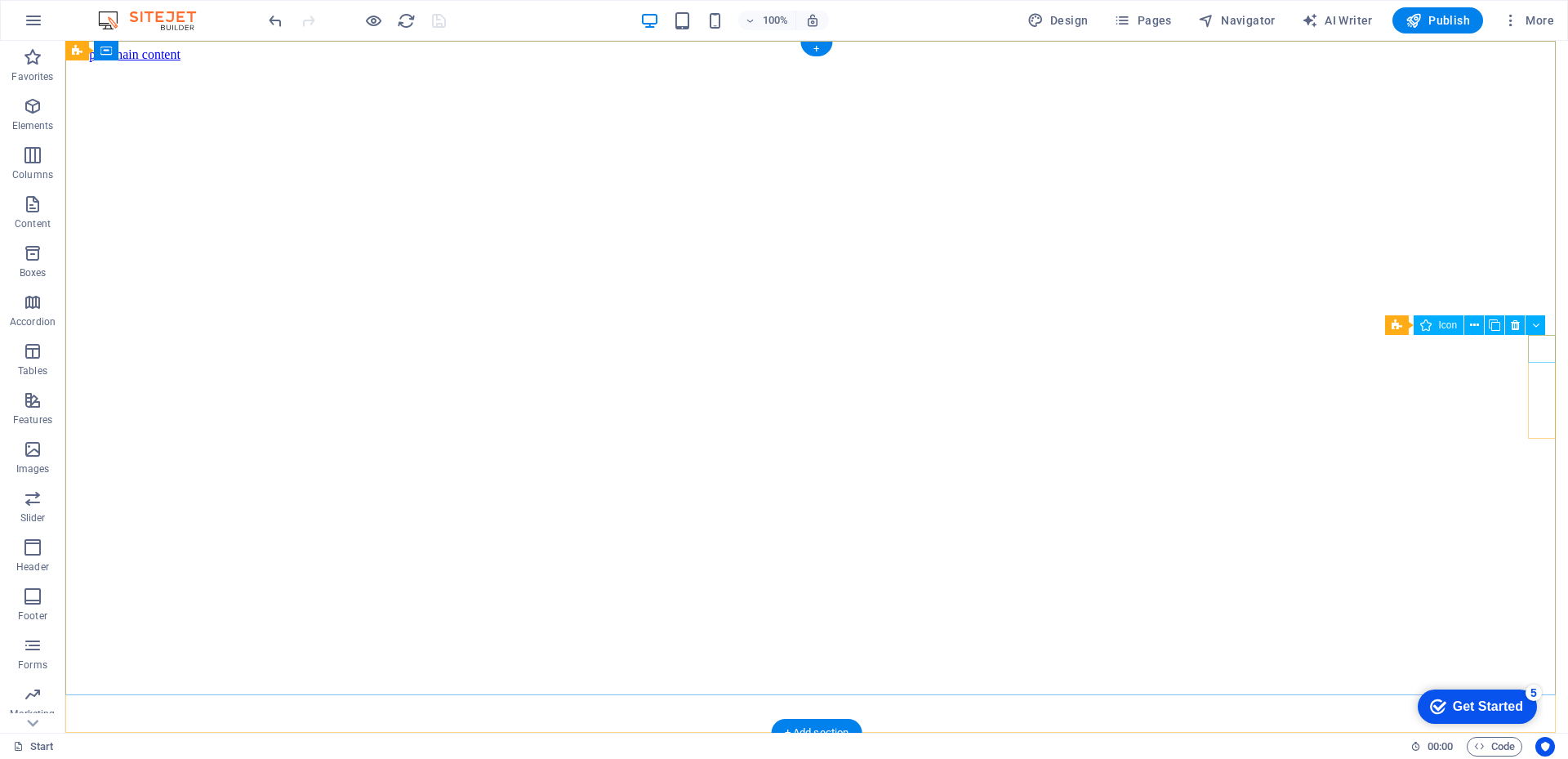
select select "xMidYMid"
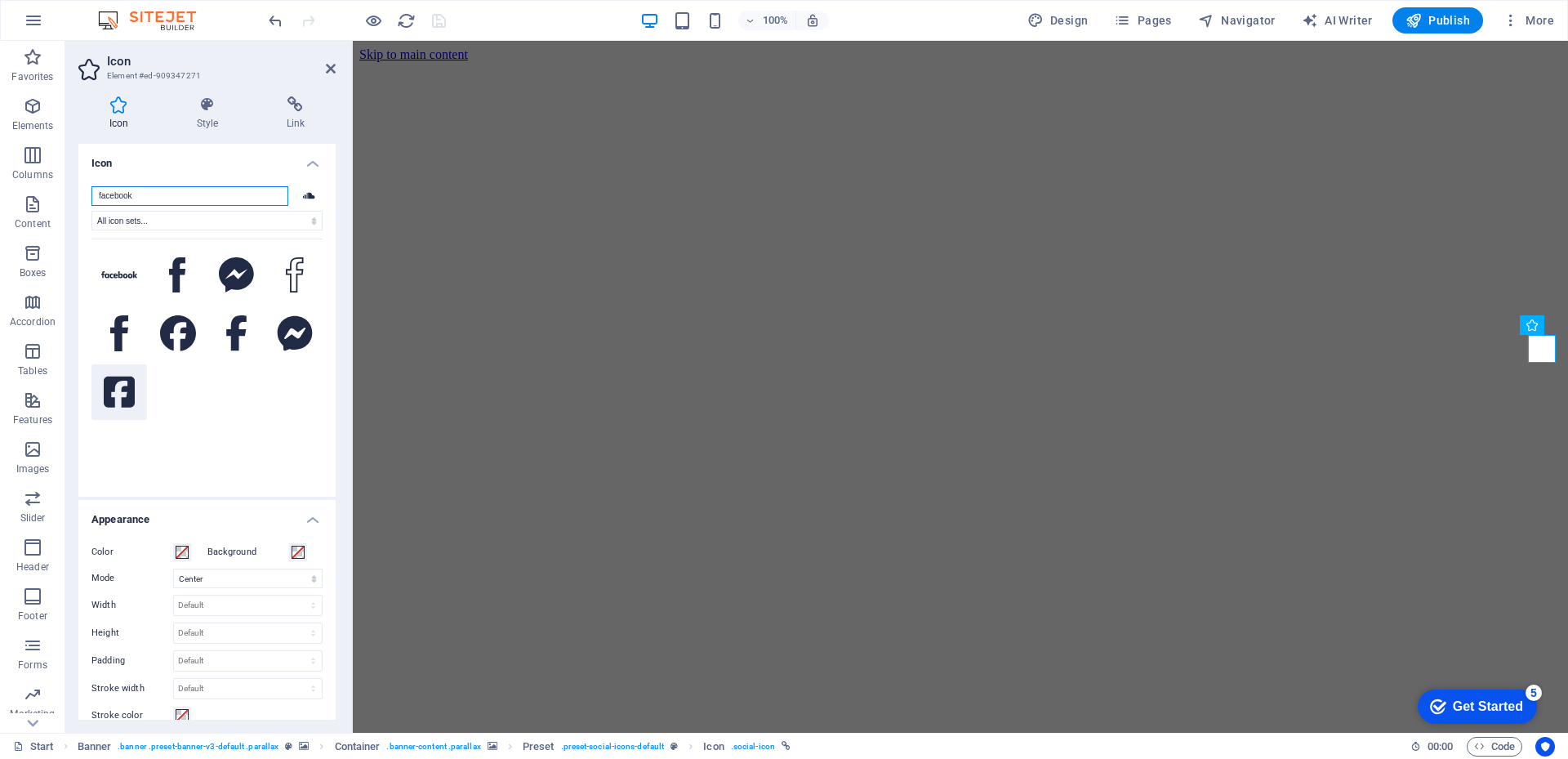
type input "facebook"
click at [110, 397] on icon at bounding box center [119, 392] width 31 height 31
click at [308, 112] on icon at bounding box center [295, 105] width 80 height 16
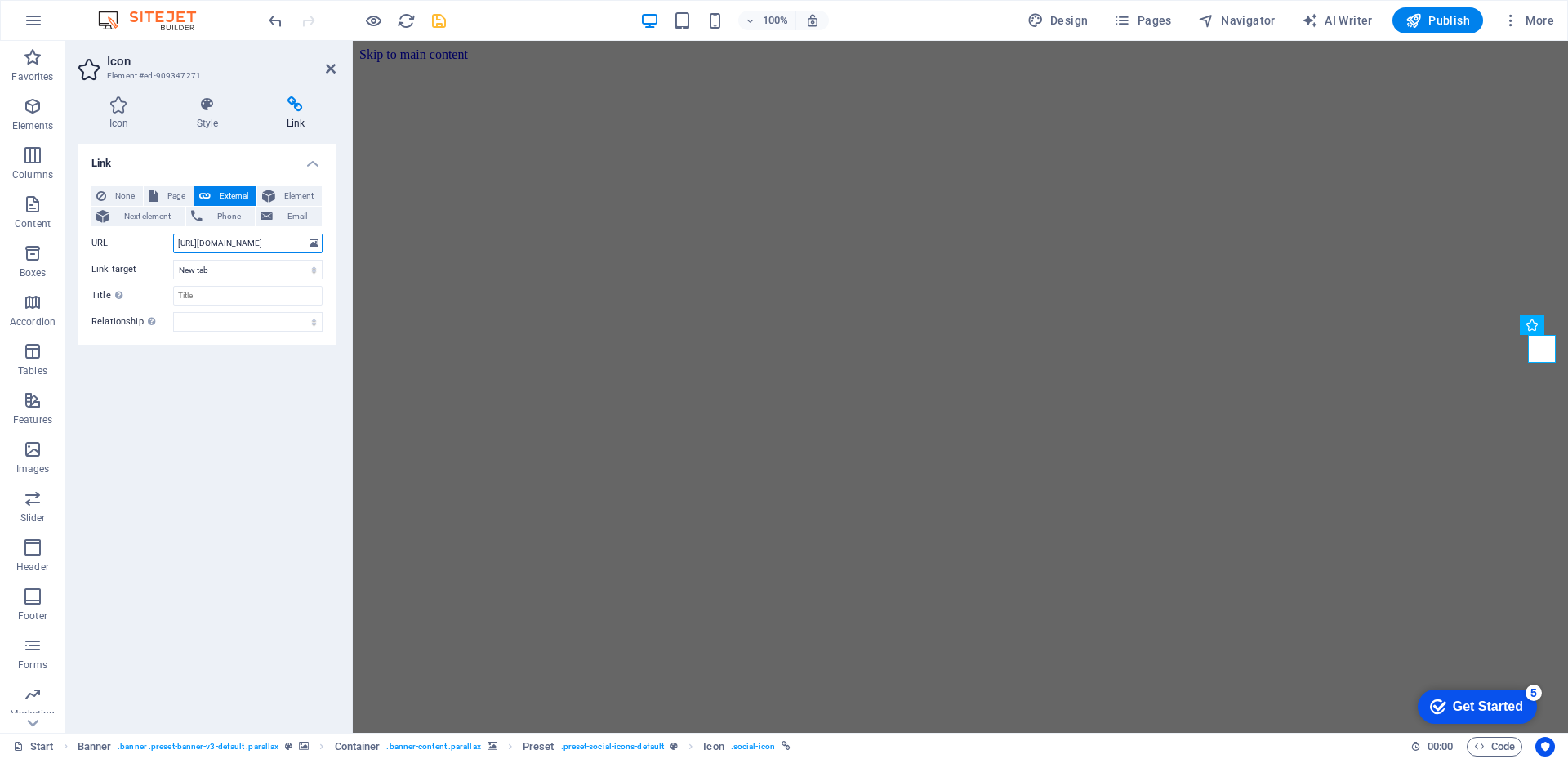
click at [244, 245] on input "https://soundcloud.com/" at bounding box center [248, 244] width 150 height 20
click at [245, 244] on input "https://soundcloud.com/" at bounding box center [248, 244] width 150 height 20
type input "https://facebook.com"
click at [446, 25] on icon "save" at bounding box center [439, 21] width 19 height 19
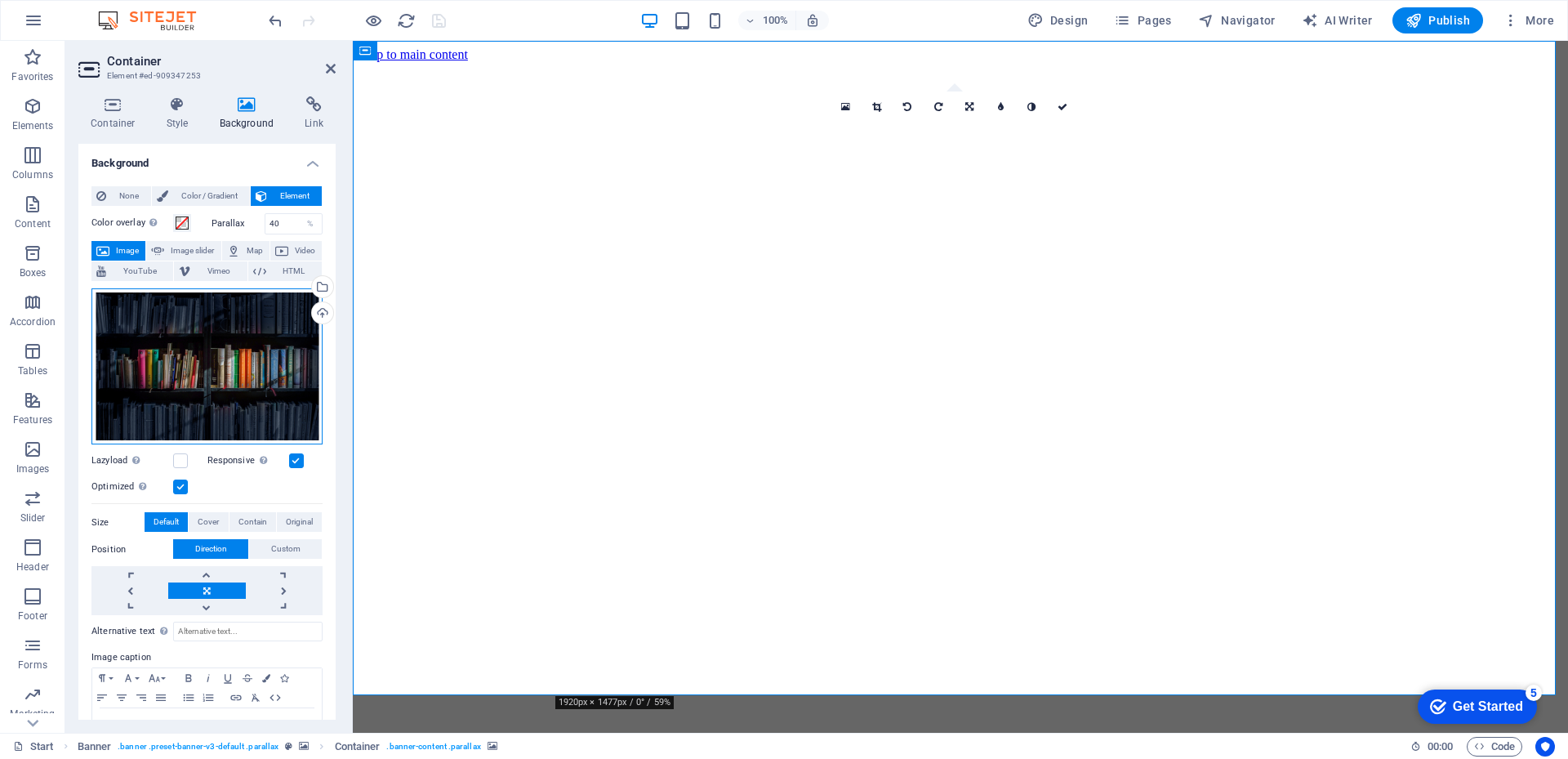
click at [244, 348] on div "Drag files here, click to choose files or select files from Files or our free s…" at bounding box center [207, 366] width 231 height 156
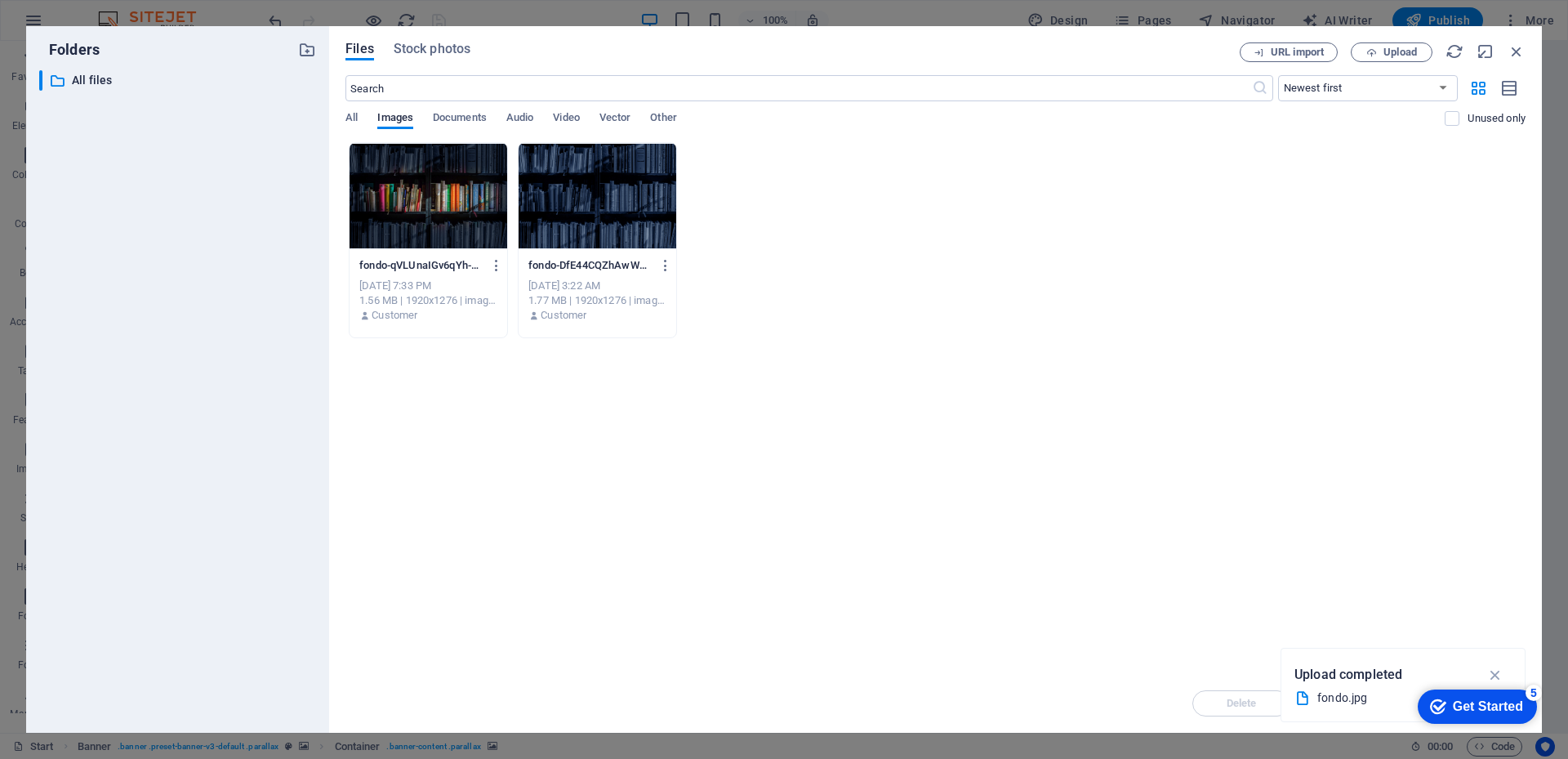
click at [460, 216] on div at bounding box center [428, 196] width 157 height 106
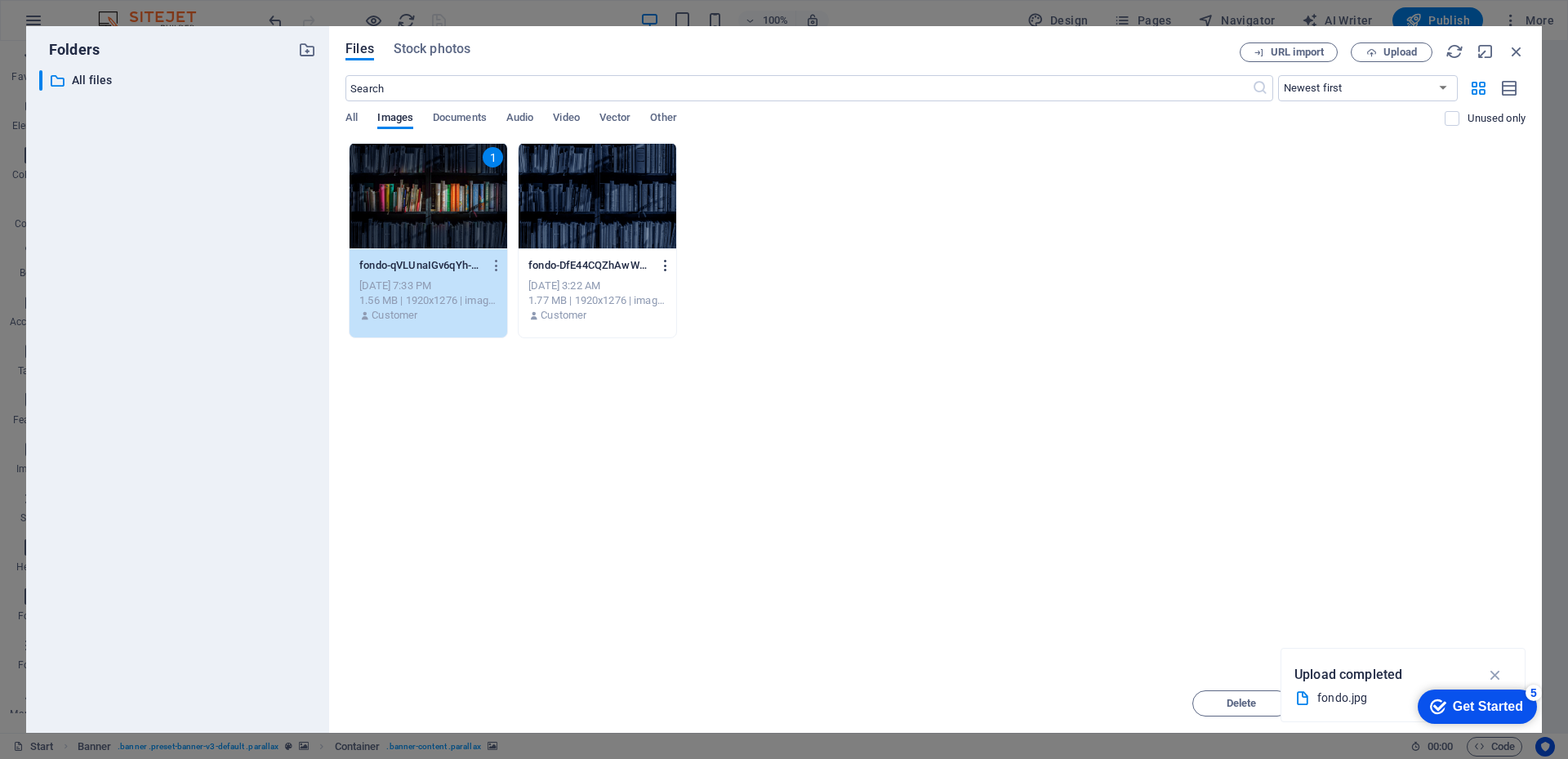
click at [667, 263] on icon "button" at bounding box center [666, 265] width 16 height 15
click at [674, 577] on h6 "Delete" at bounding box center [675, 582] width 69 height 20
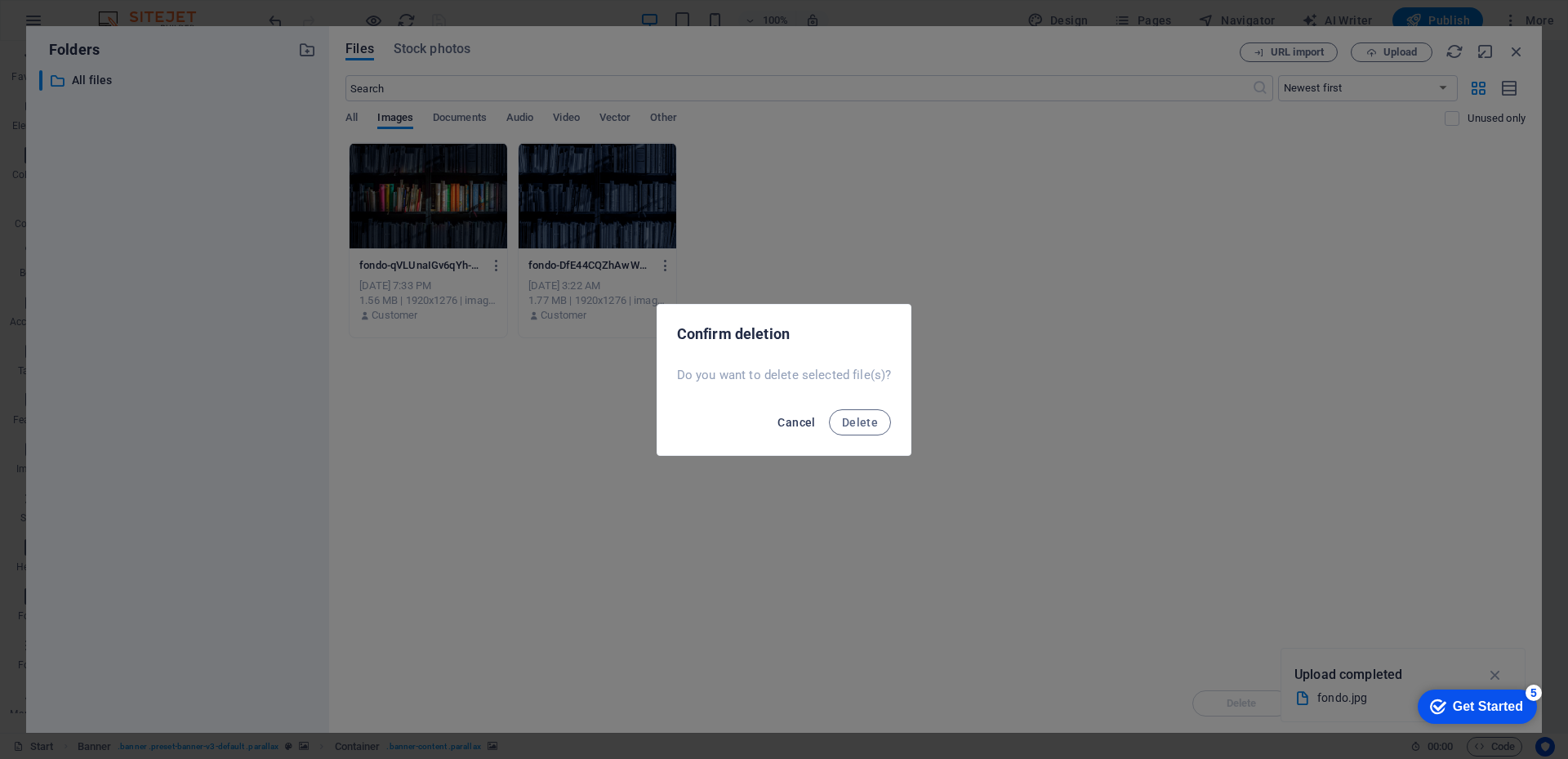
click at [848, 423] on span "Delete" at bounding box center [860, 422] width 36 height 13
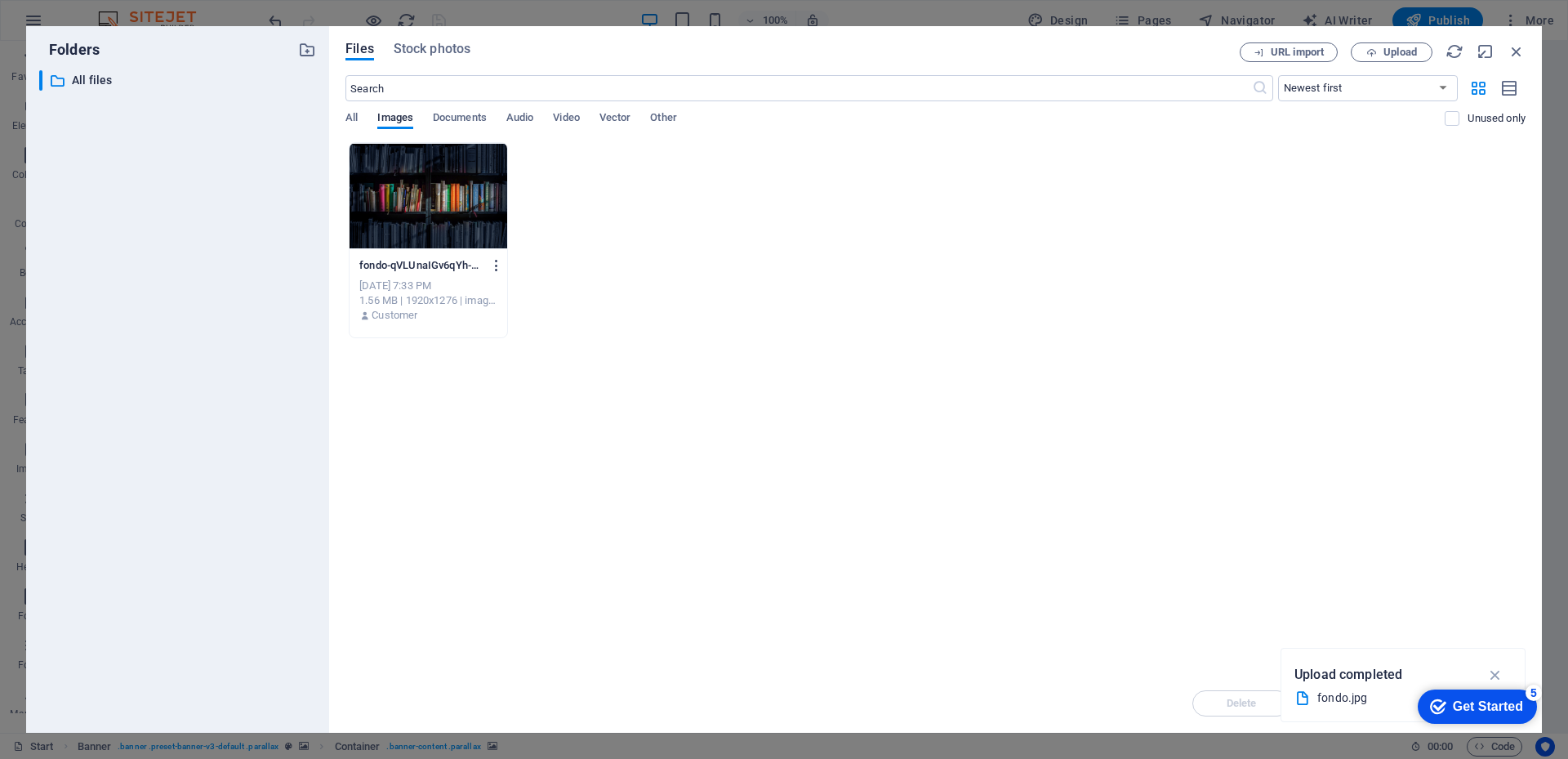
click at [494, 267] on icon "button" at bounding box center [496, 265] width 16 height 15
click at [500, 574] on h6 "Delete" at bounding box center [505, 582] width 69 height 20
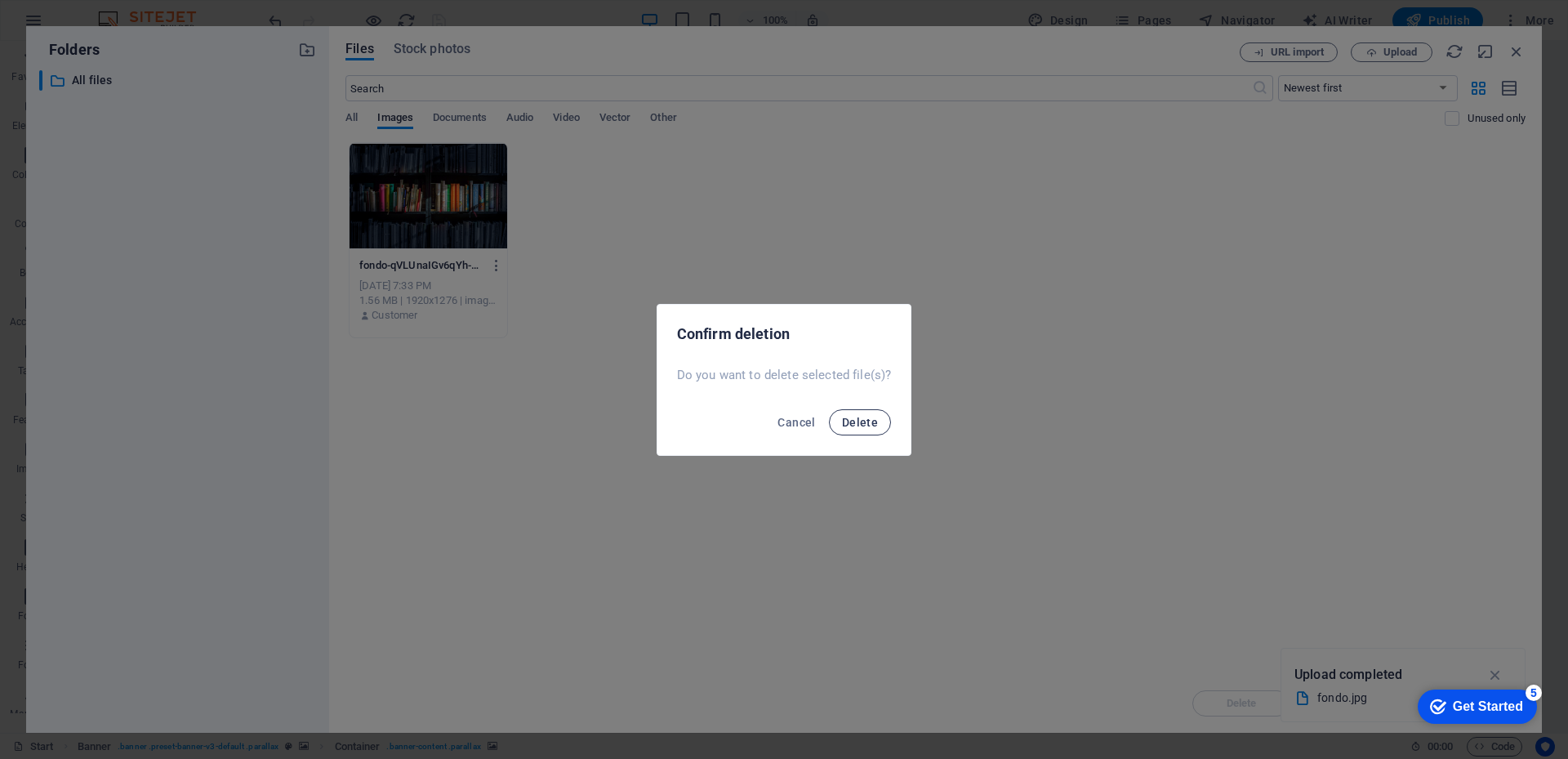
click at [851, 421] on span "Delete" at bounding box center [860, 422] width 36 height 13
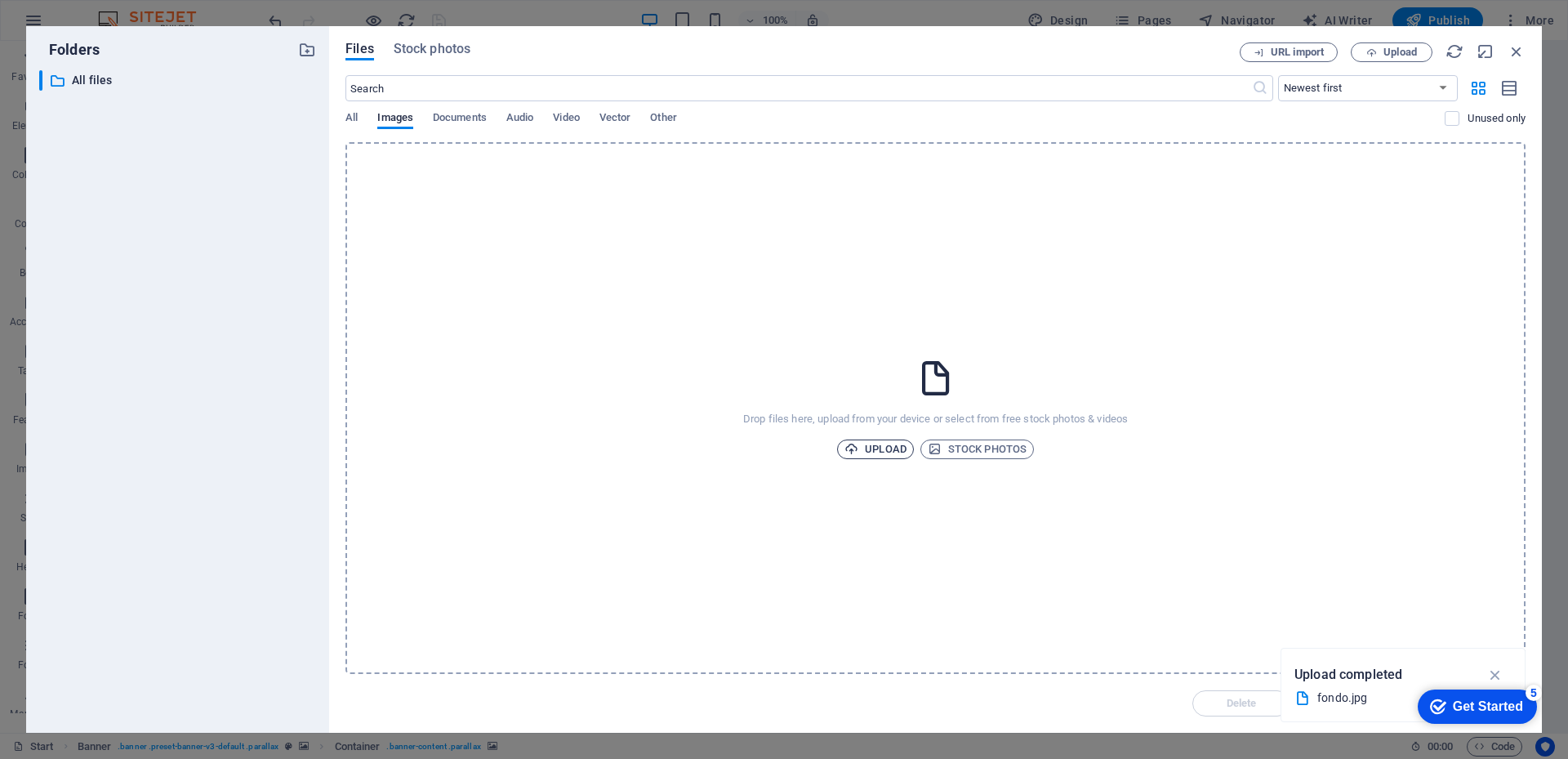
click at [890, 448] on span "Upload" at bounding box center [875, 449] width 62 height 20
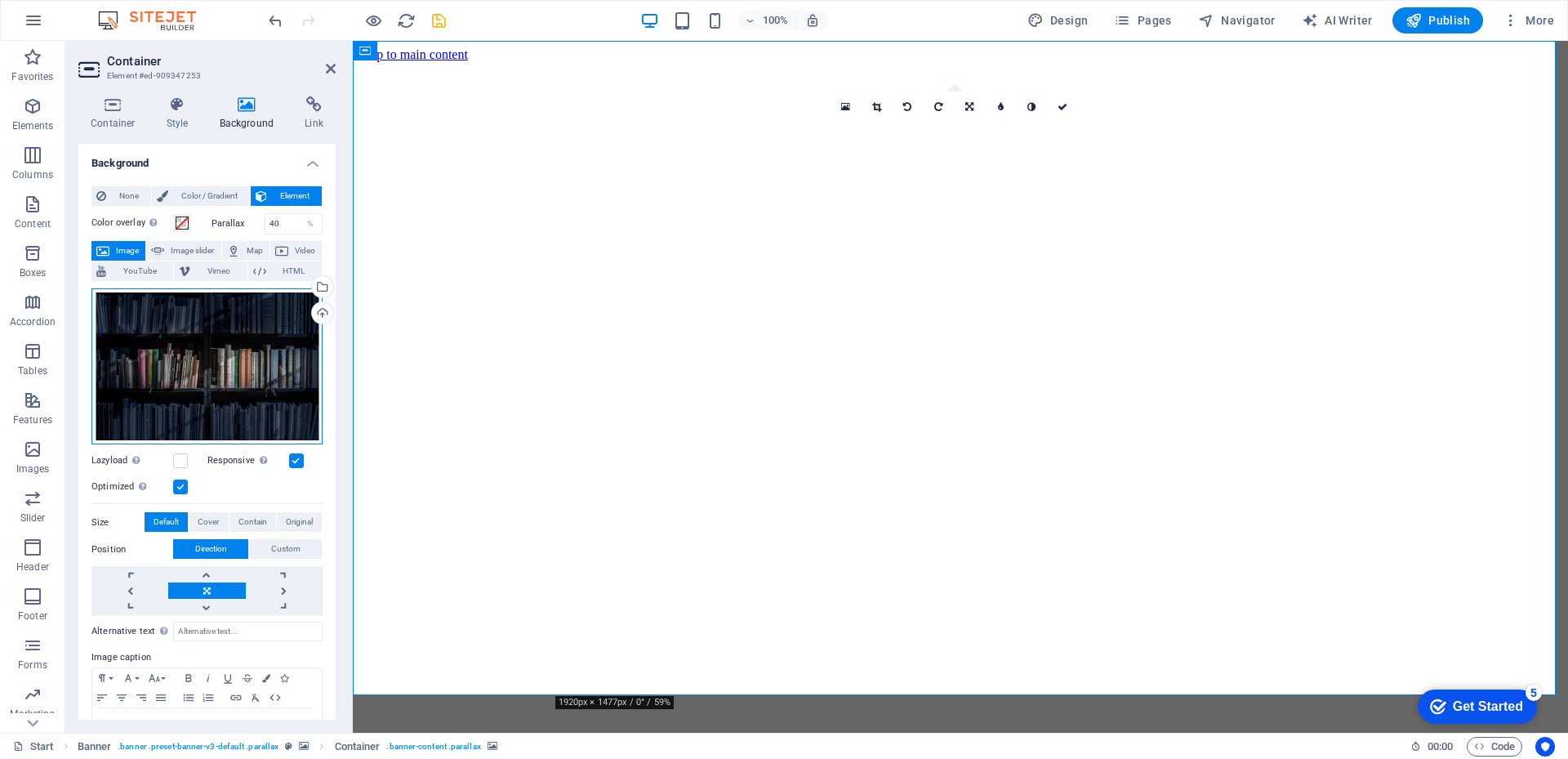
click at [220, 380] on div "Drag files here, click to choose files or select files from Files or our free s…" at bounding box center [207, 366] width 231 height 156
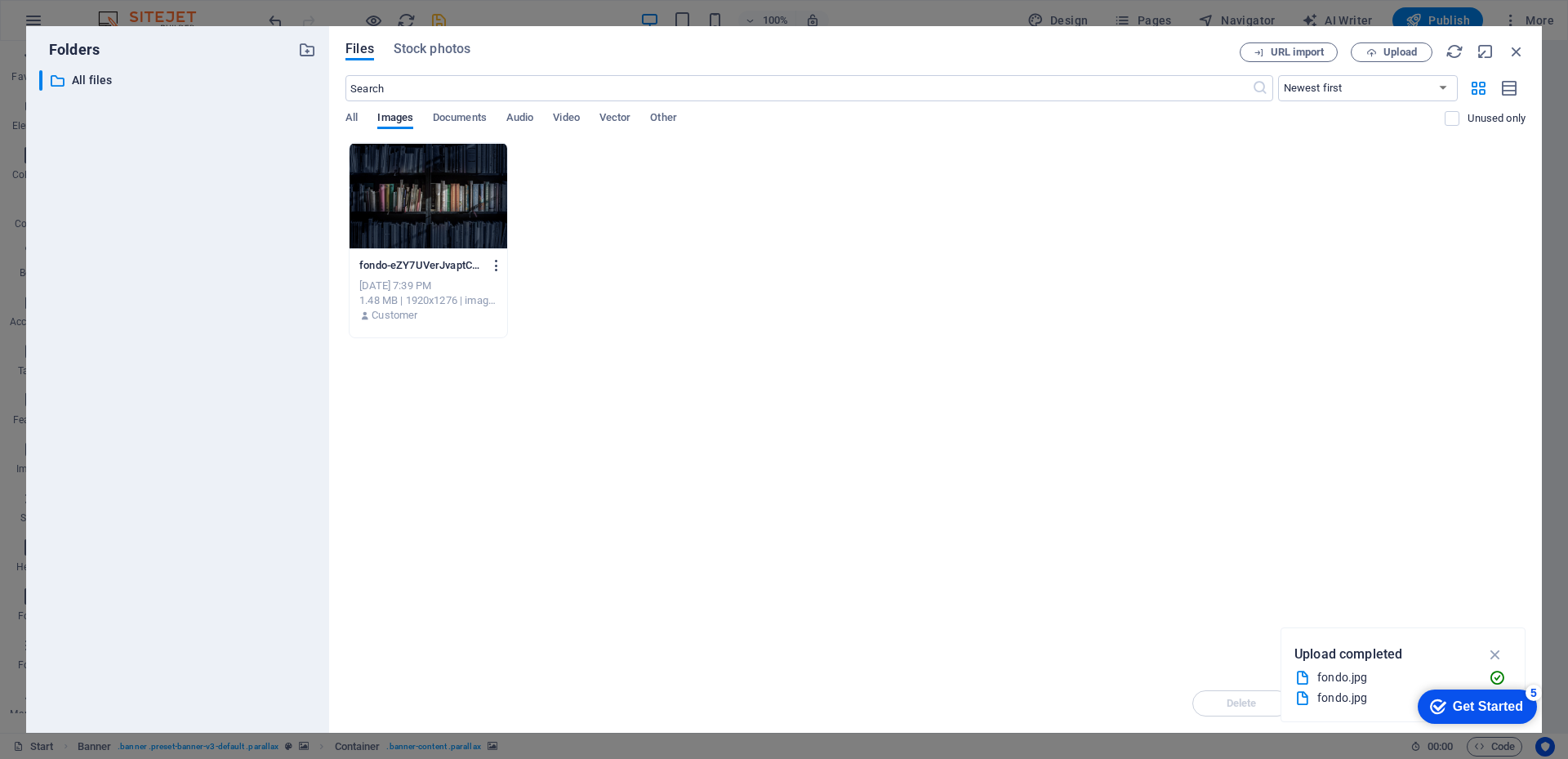
click at [496, 265] on icon "button" at bounding box center [496, 265] width 16 height 15
click at [503, 574] on h6 "Delete" at bounding box center [505, 582] width 69 height 20
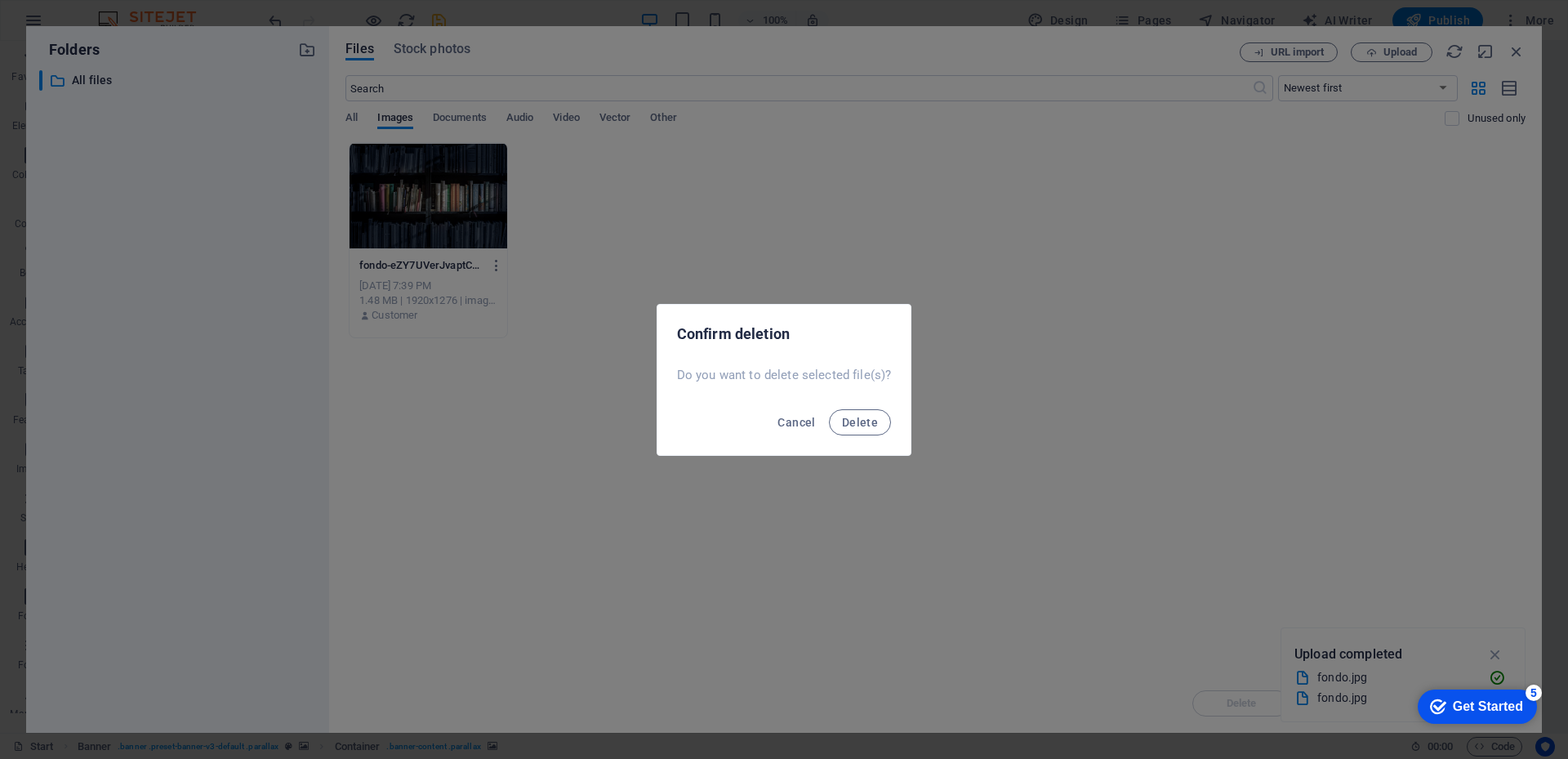
click at [861, 421] on span "Delete" at bounding box center [860, 422] width 36 height 13
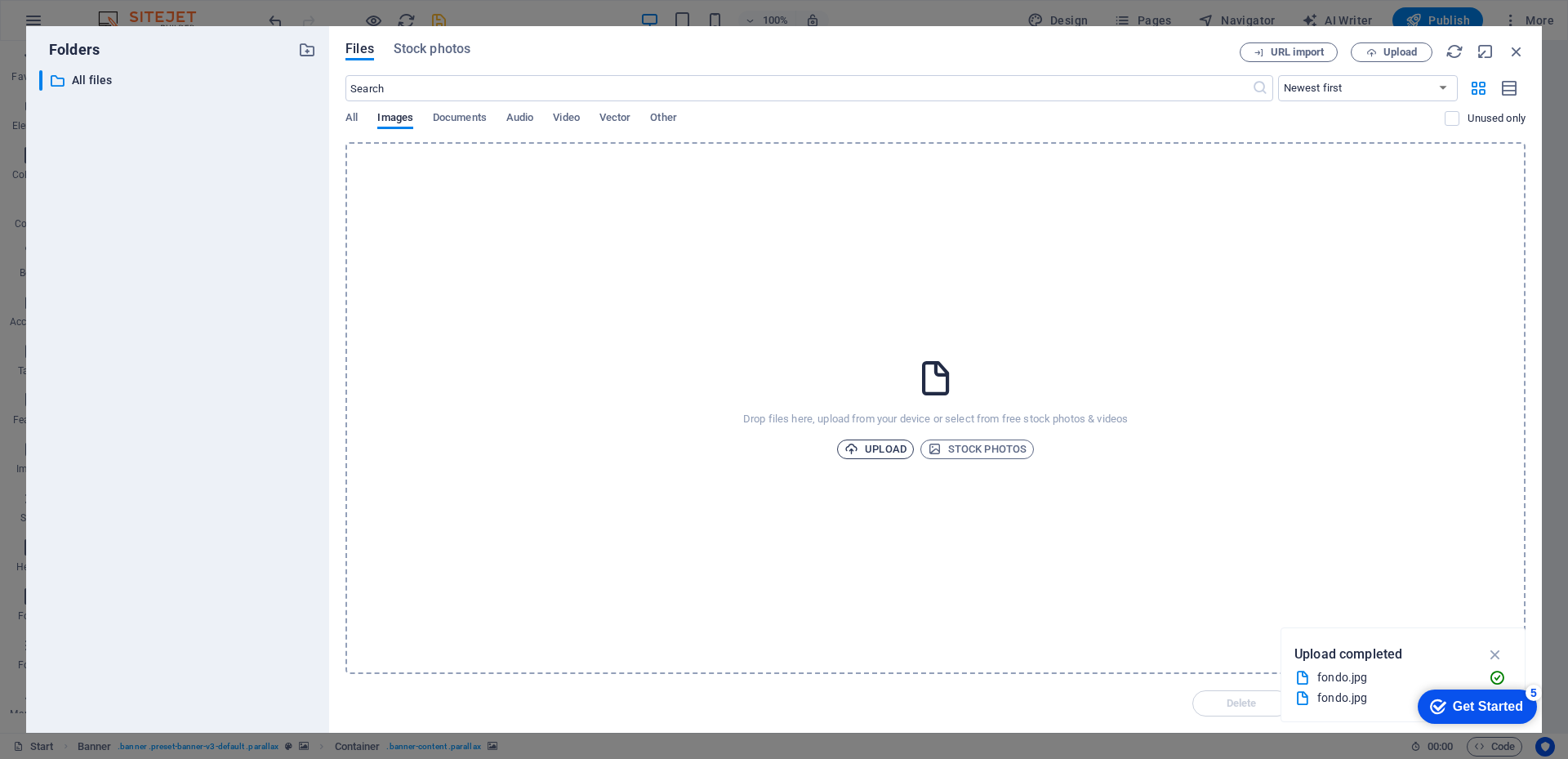
click at [875, 447] on span "Upload" at bounding box center [875, 449] width 62 height 20
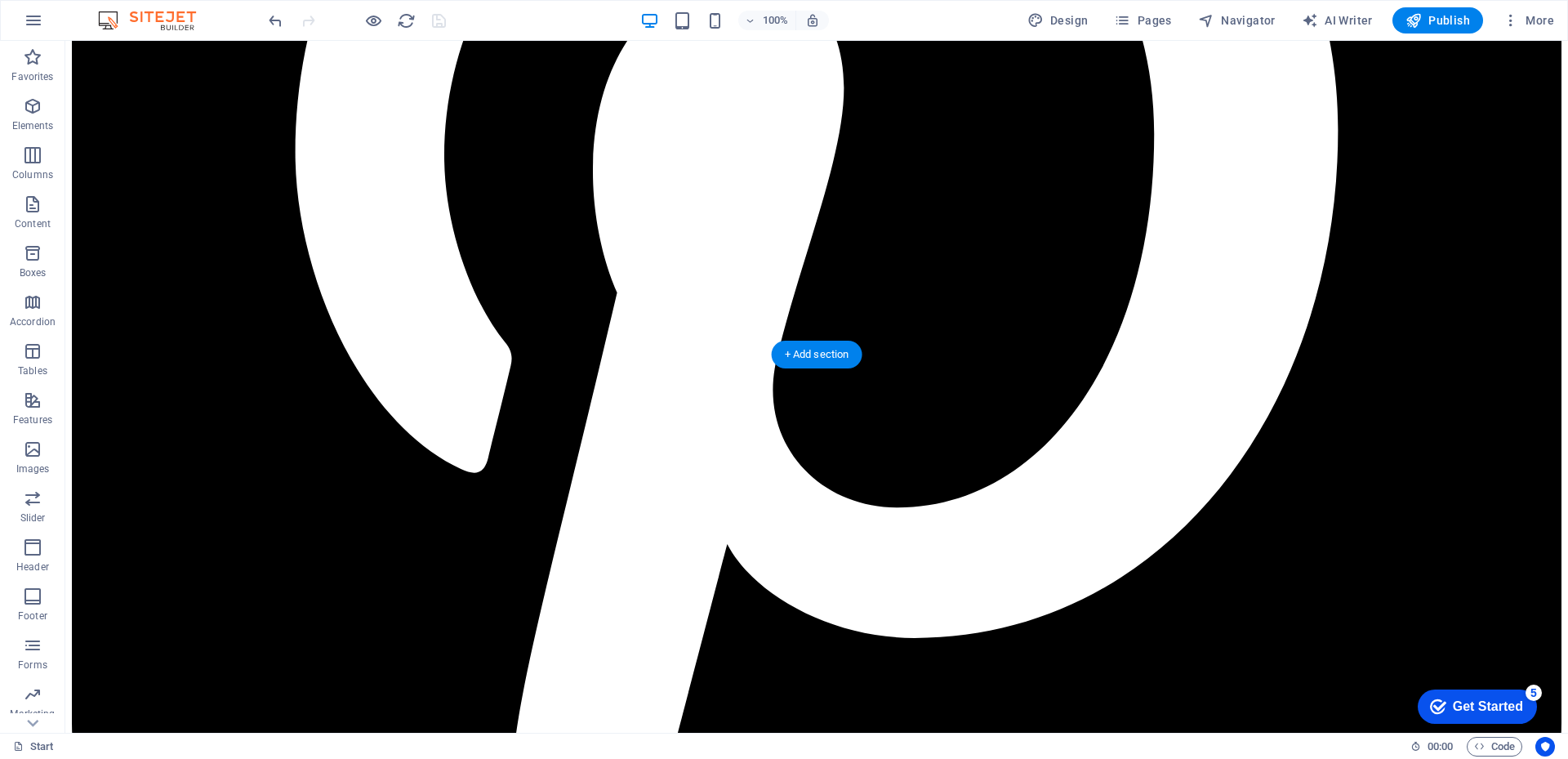
scroll to position [3973, 0]
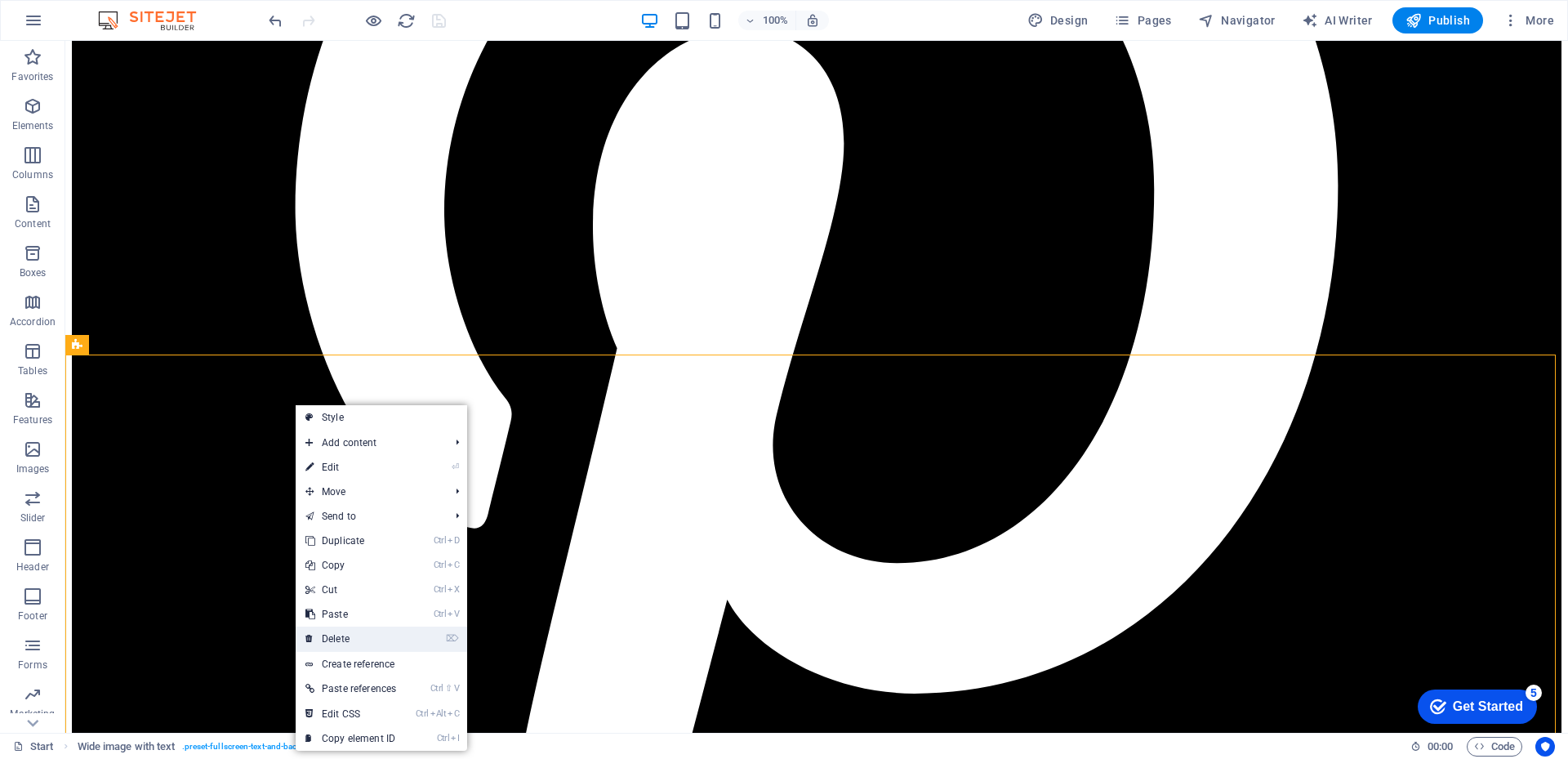
click at [349, 639] on link "⌦ Delete" at bounding box center [351, 639] width 110 height 25
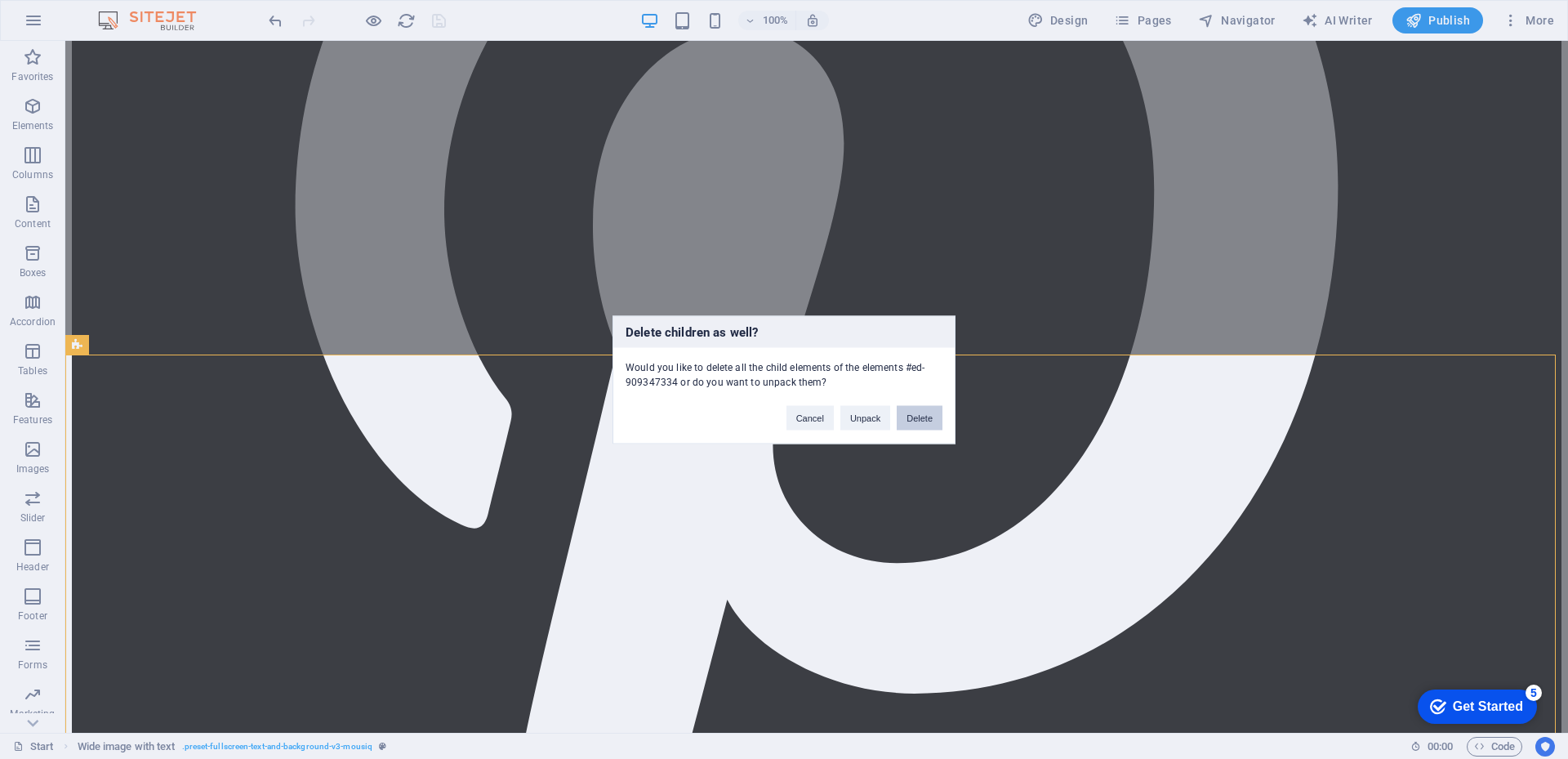
click at [915, 421] on button "Delete" at bounding box center [919, 417] width 46 height 25
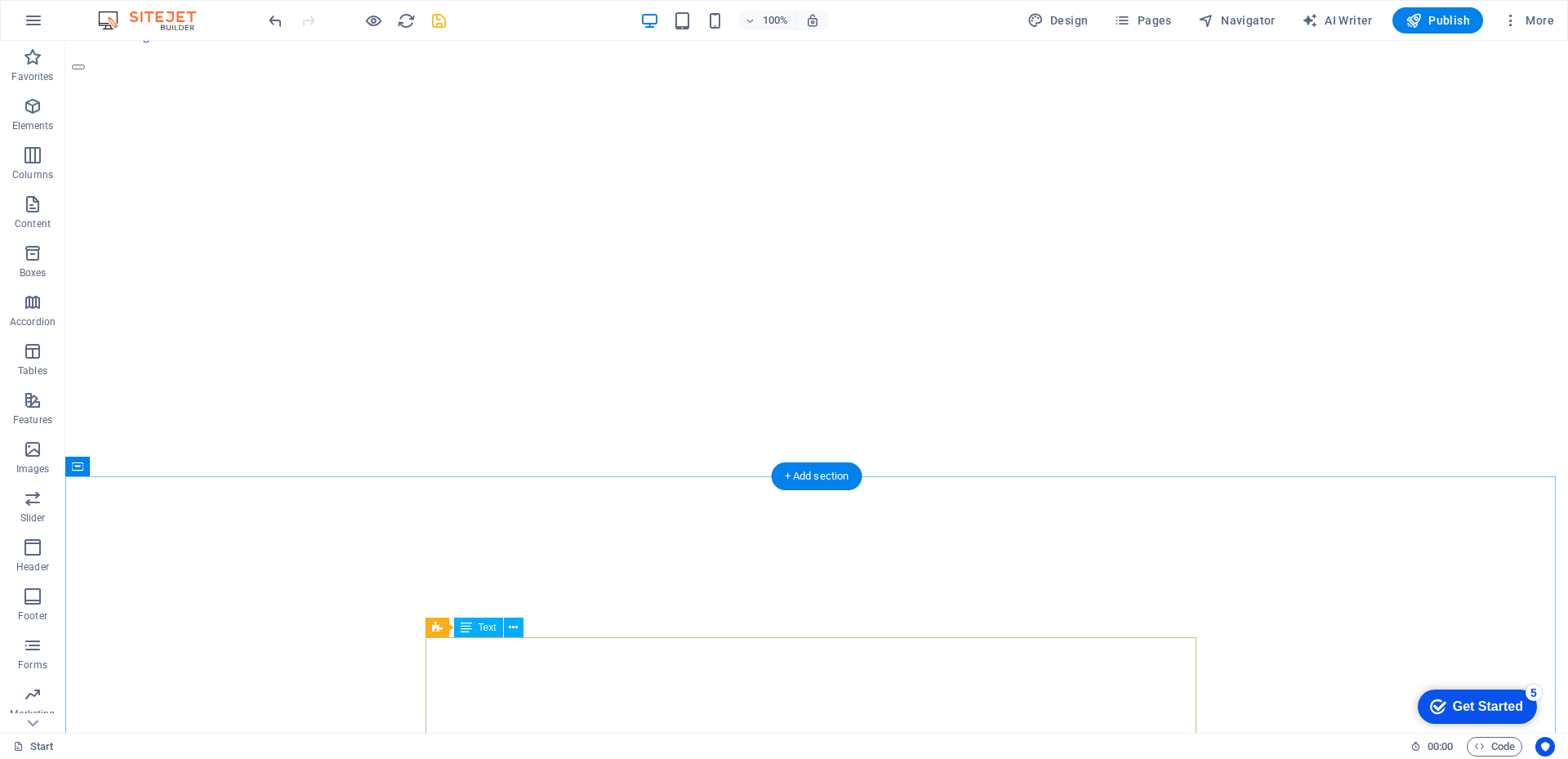
scroll to position [909, 0]
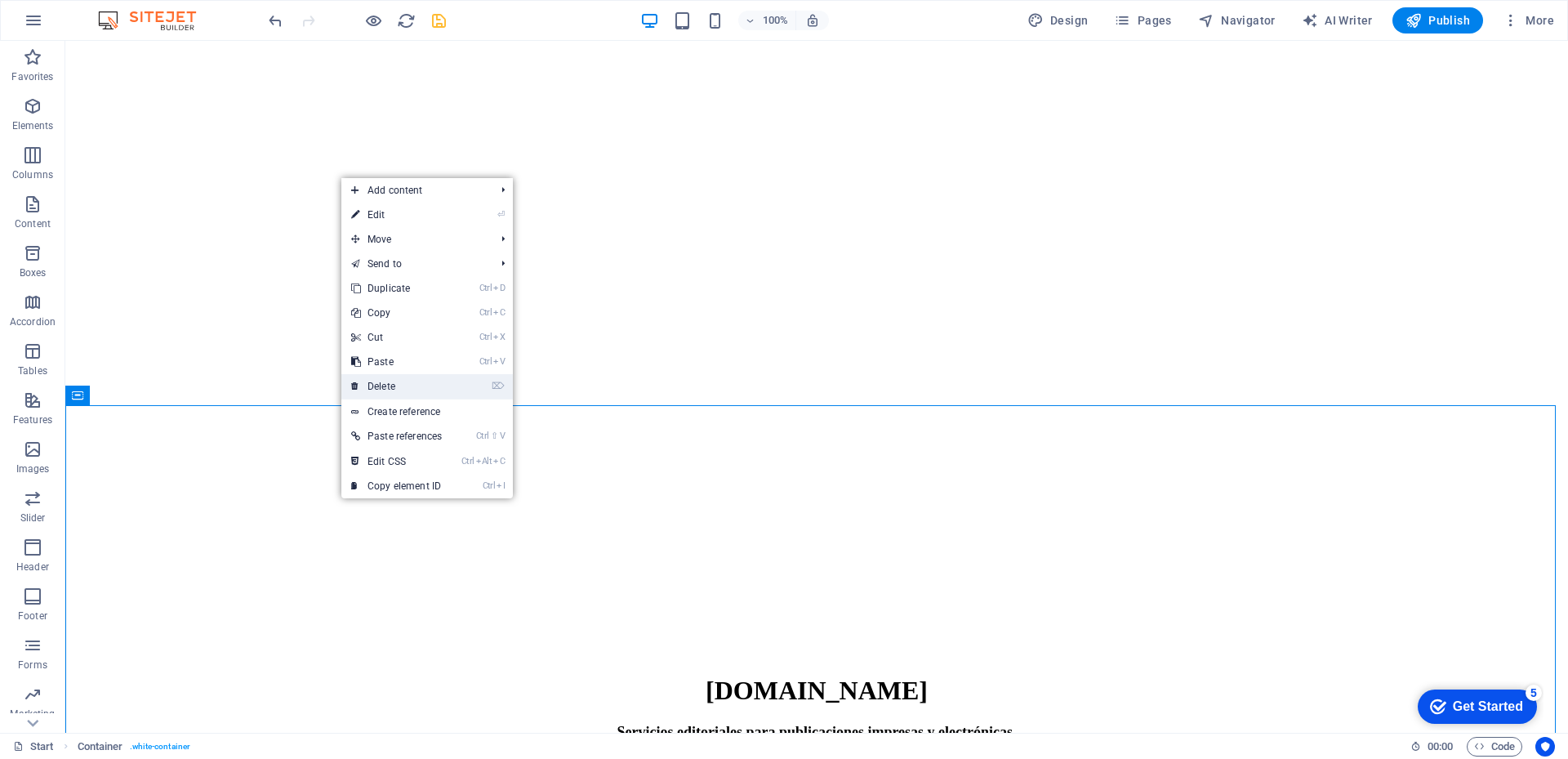
click at [393, 380] on link "⌦ Delete" at bounding box center [397, 386] width 110 height 25
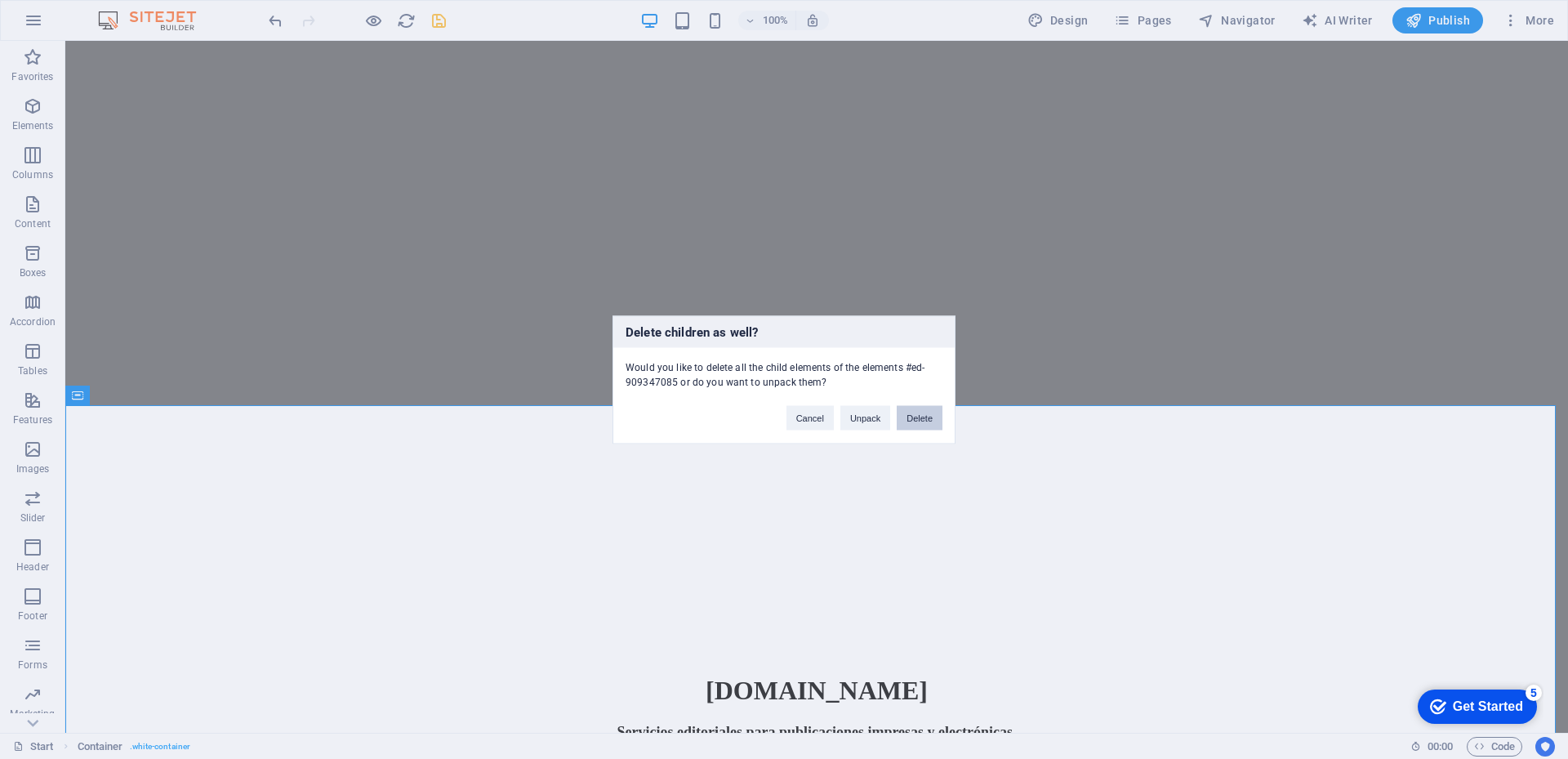
click at [915, 417] on button "Delete" at bounding box center [919, 417] width 46 height 25
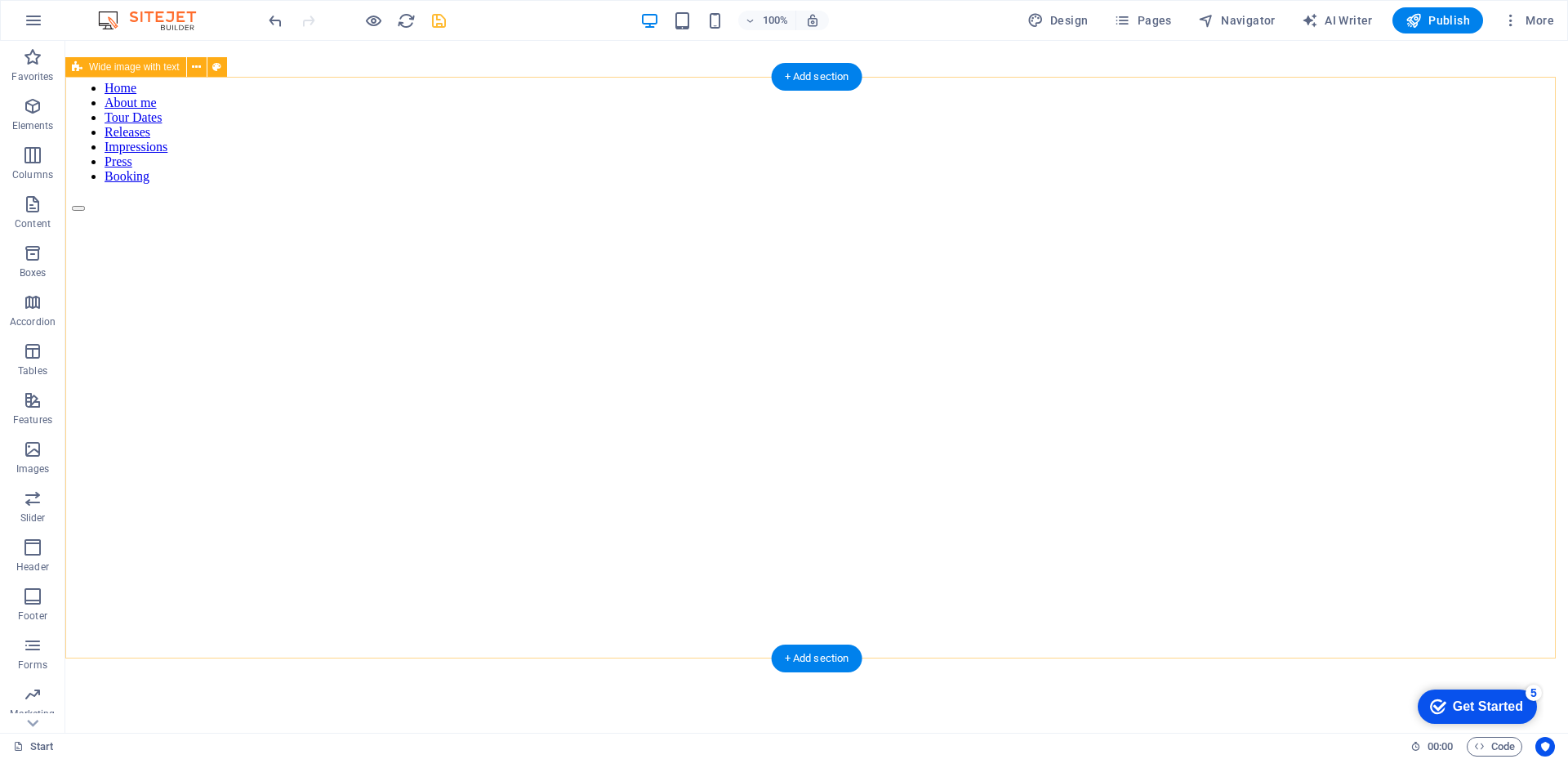
scroll to position [827, 0]
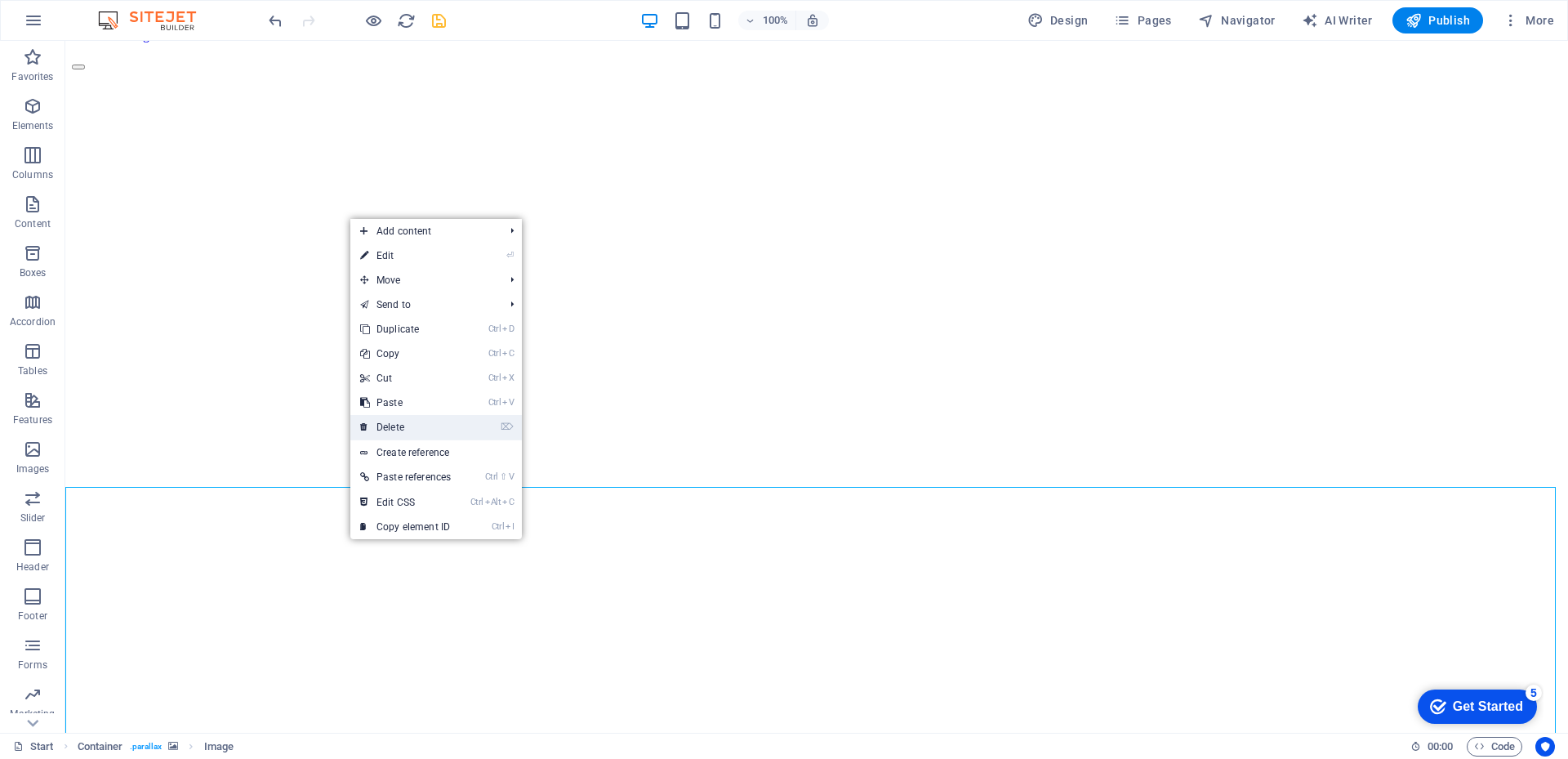
click at [403, 423] on link "⌦ Delete" at bounding box center [406, 427] width 110 height 25
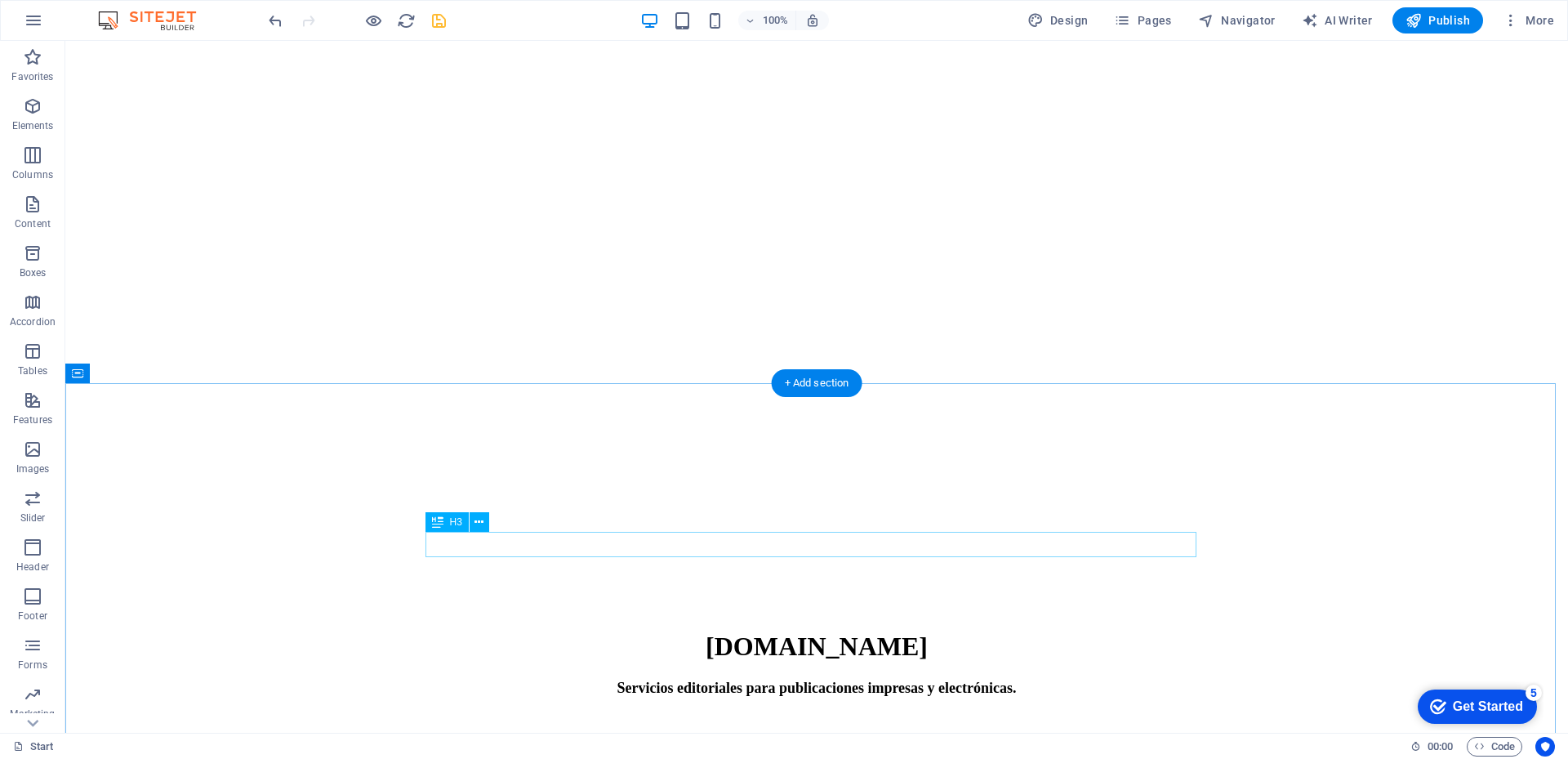
scroll to position [990, 0]
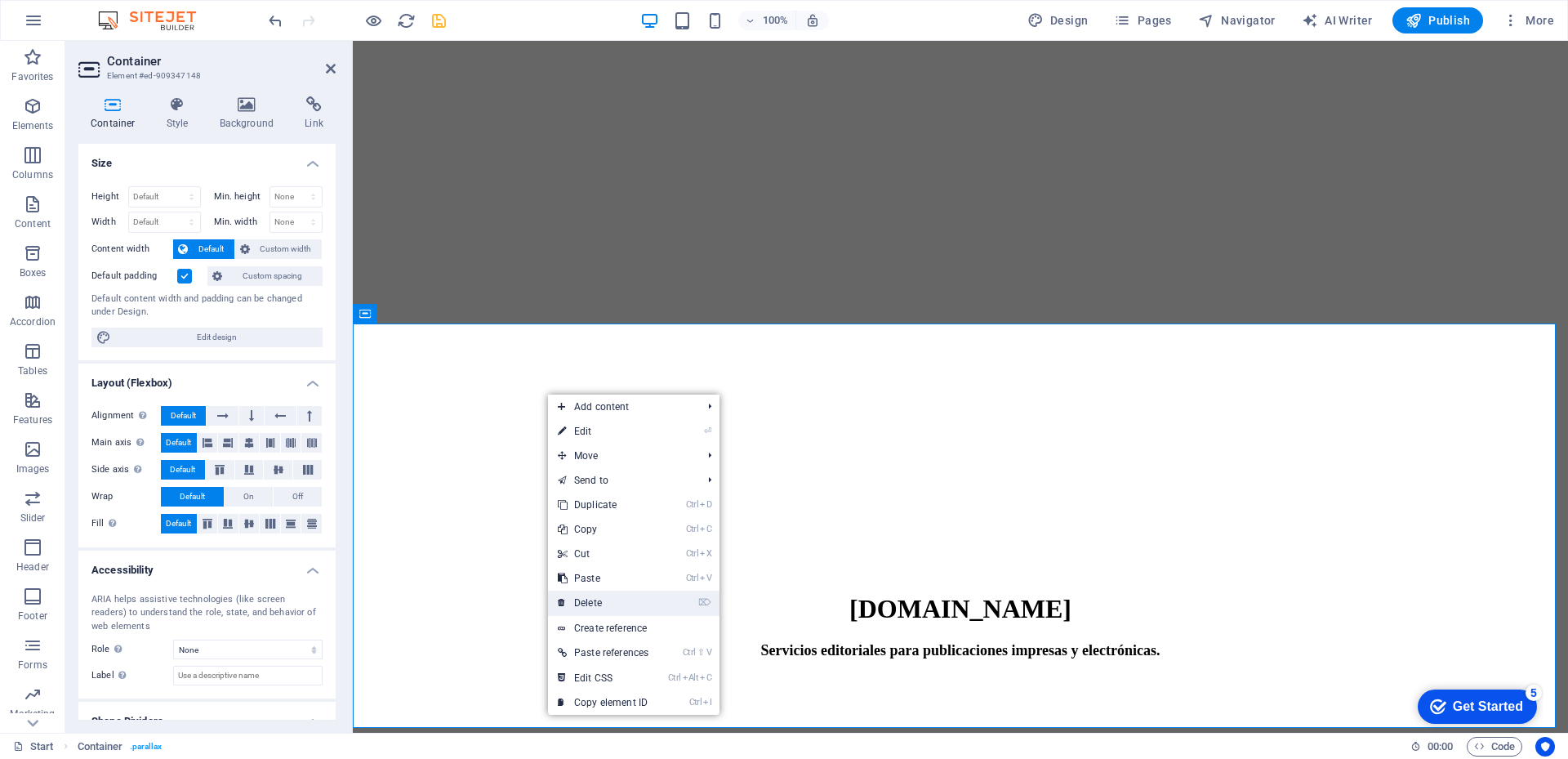
click at [616, 603] on link "⌦ Delete" at bounding box center [603, 603] width 110 height 25
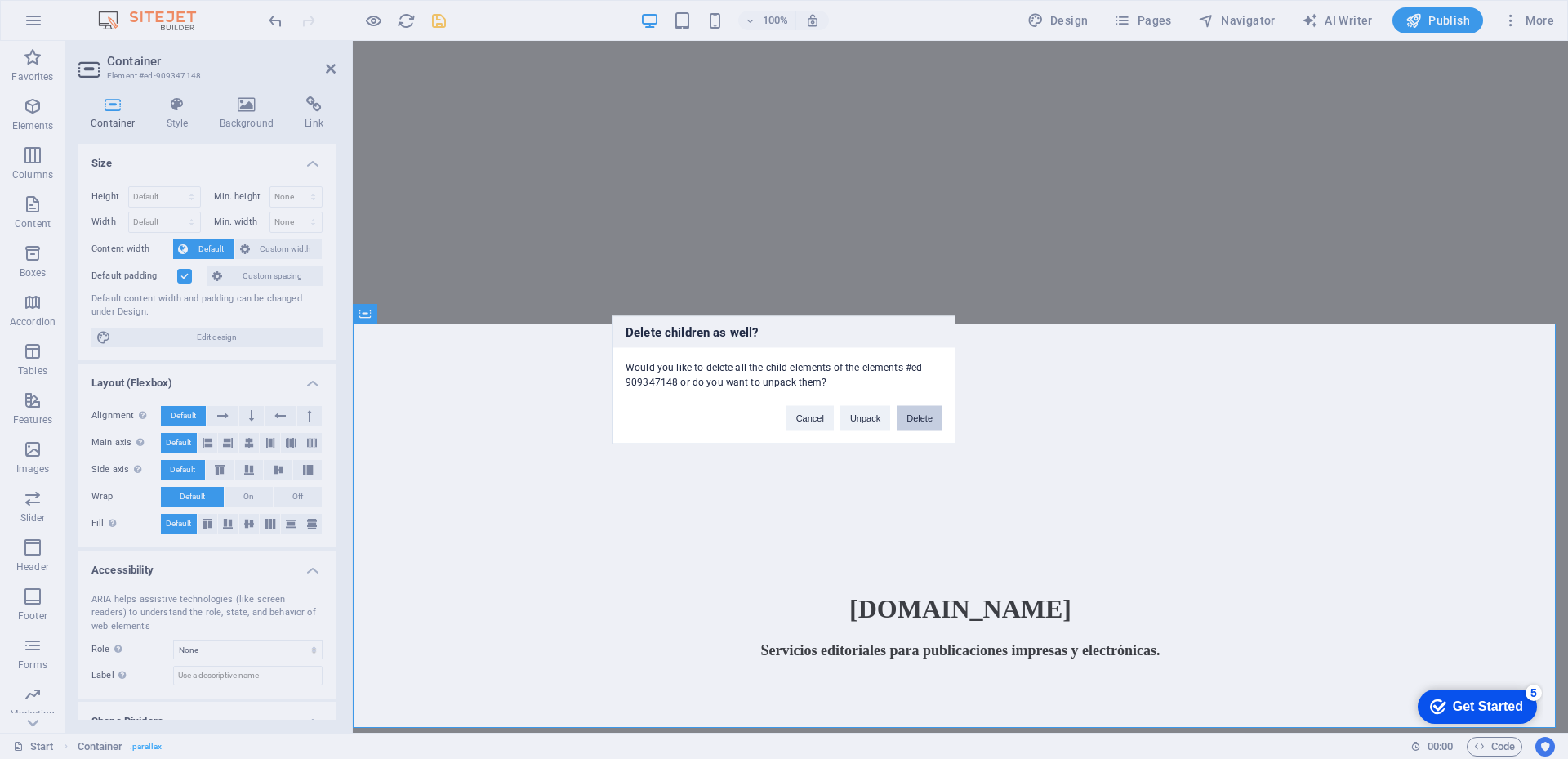
click at [921, 415] on button "Delete" at bounding box center [919, 417] width 46 height 25
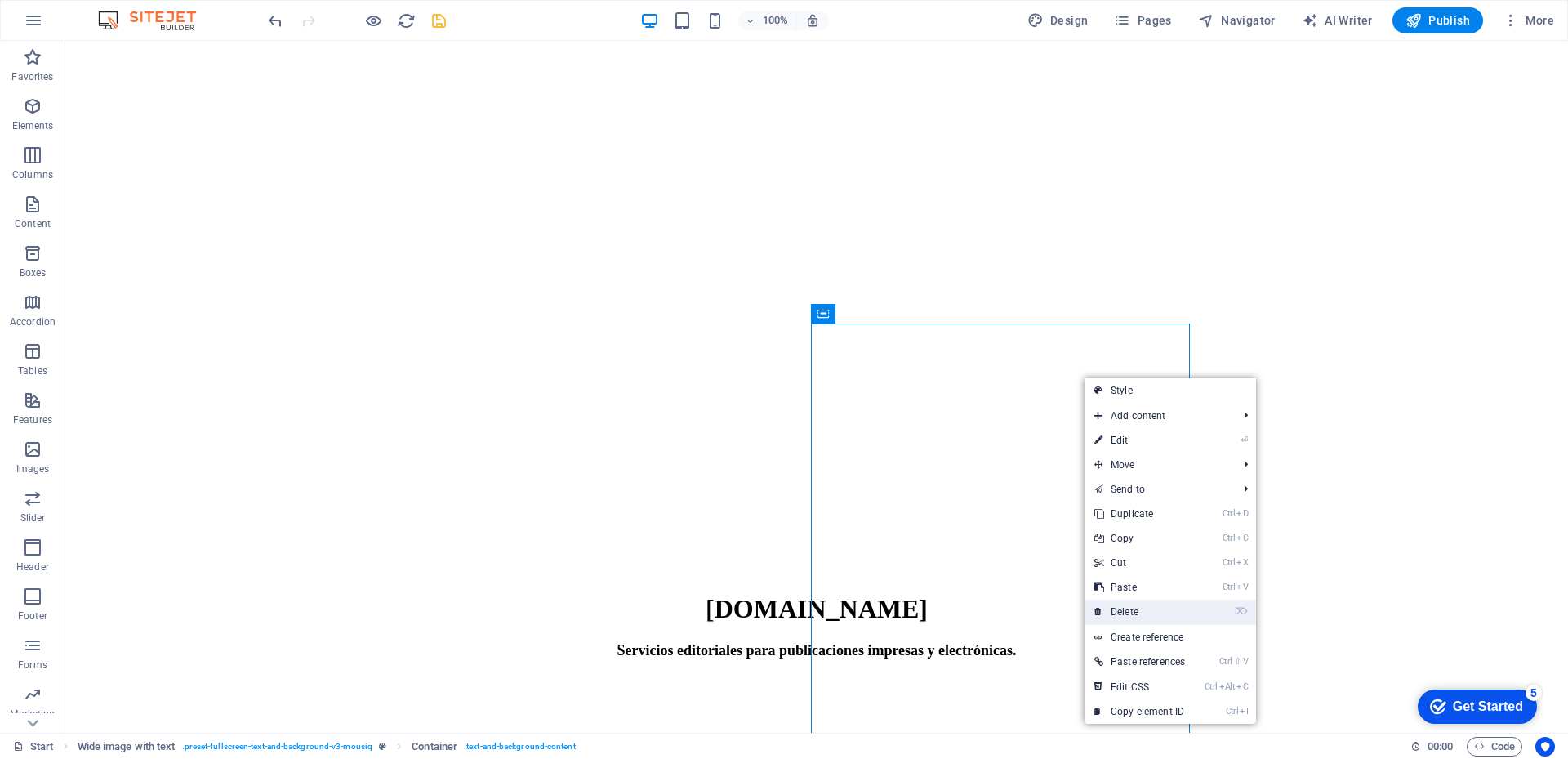
click at [1139, 616] on link "⌦ Delete" at bounding box center [1139, 612] width 110 height 25
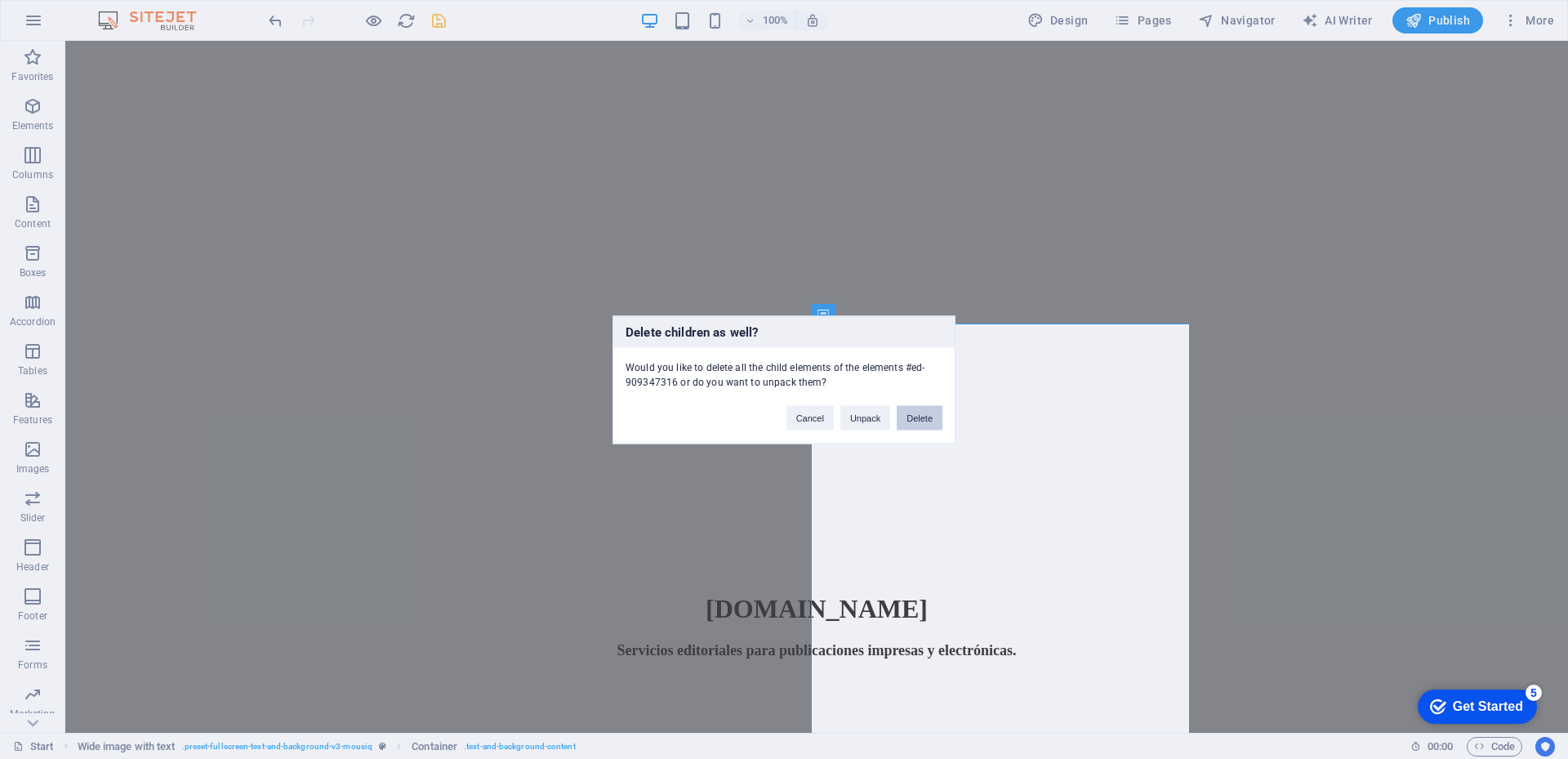
click at [933, 418] on button "Delete" at bounding box center [919, 417] width 46 height 25
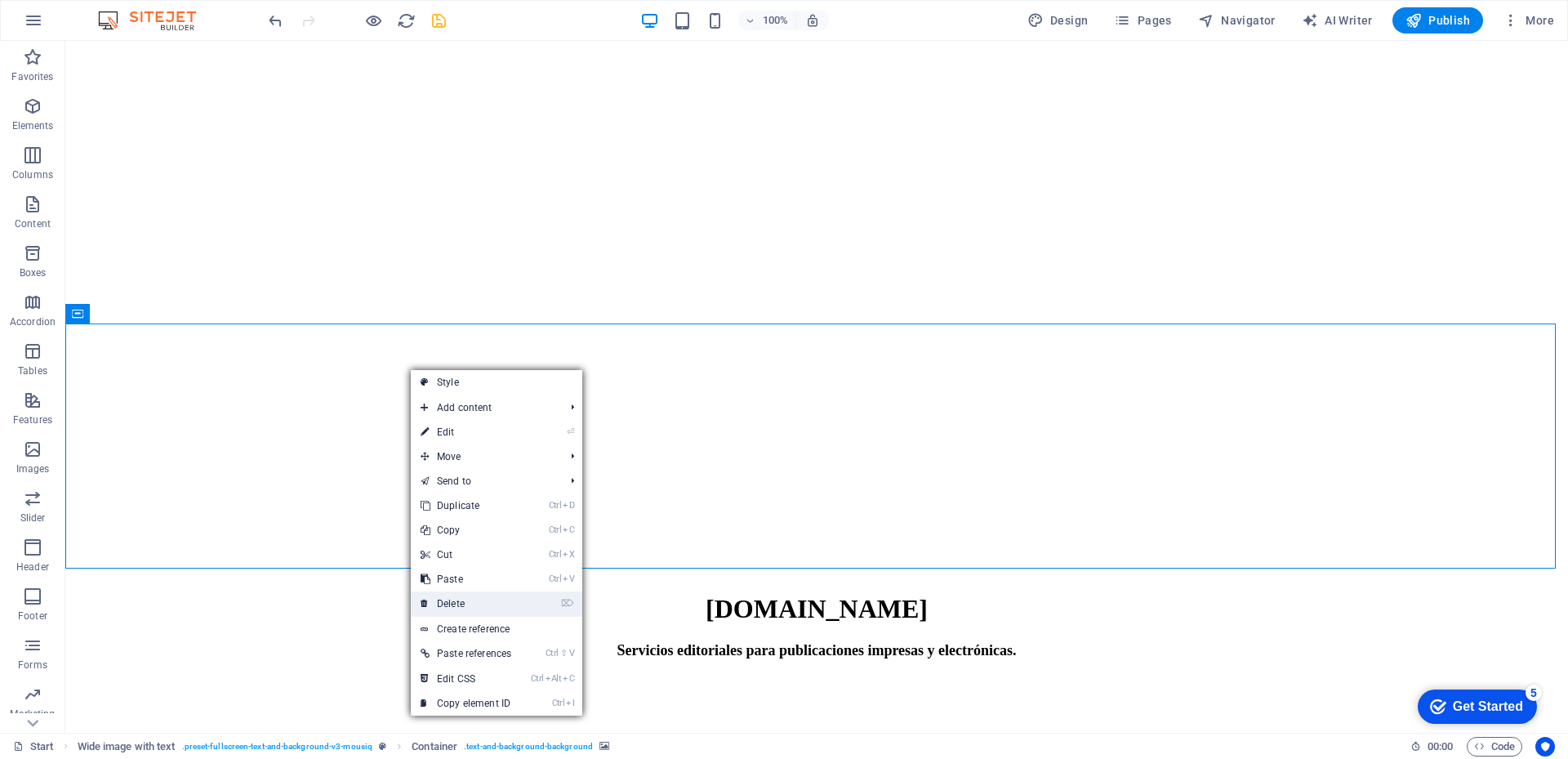
click at [468, 604] on link "⌦ Delete" at bounding box center [466, 603] width 110 height 25
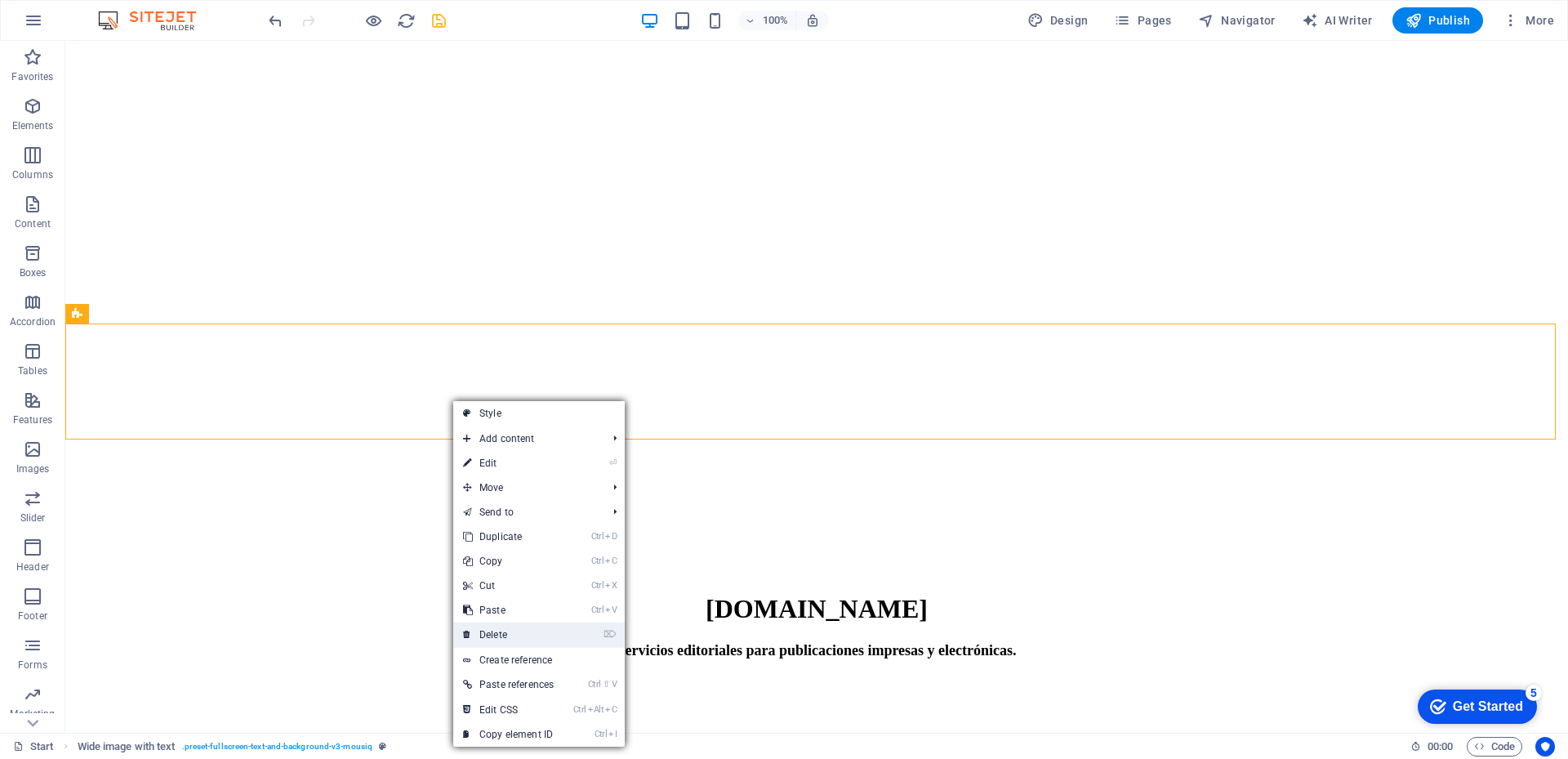
click at [505, 631] on link "⌦ Delete" at bounding box center [509, 635] width 110 height 25
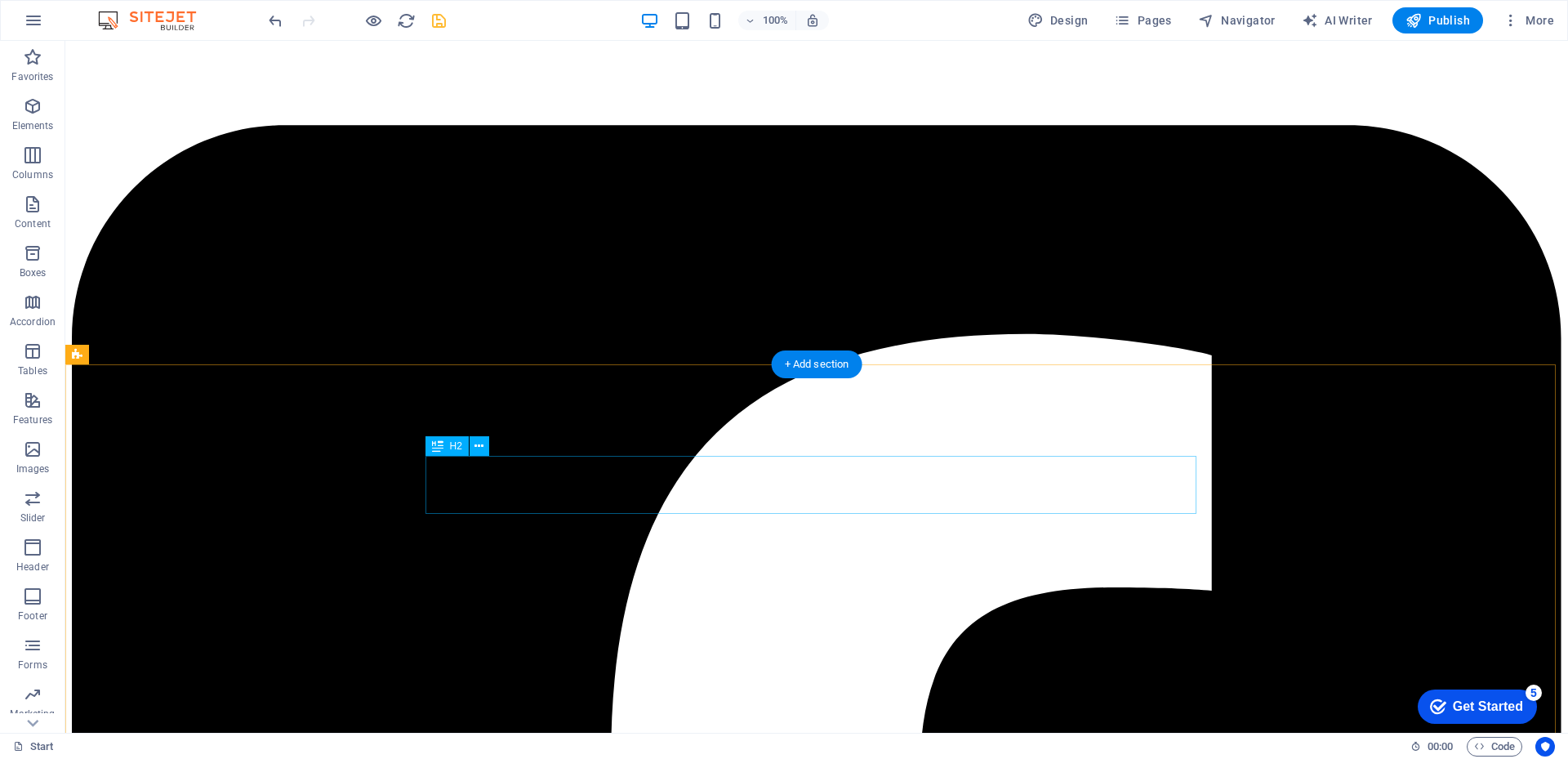
scroll to position [1971, 0]
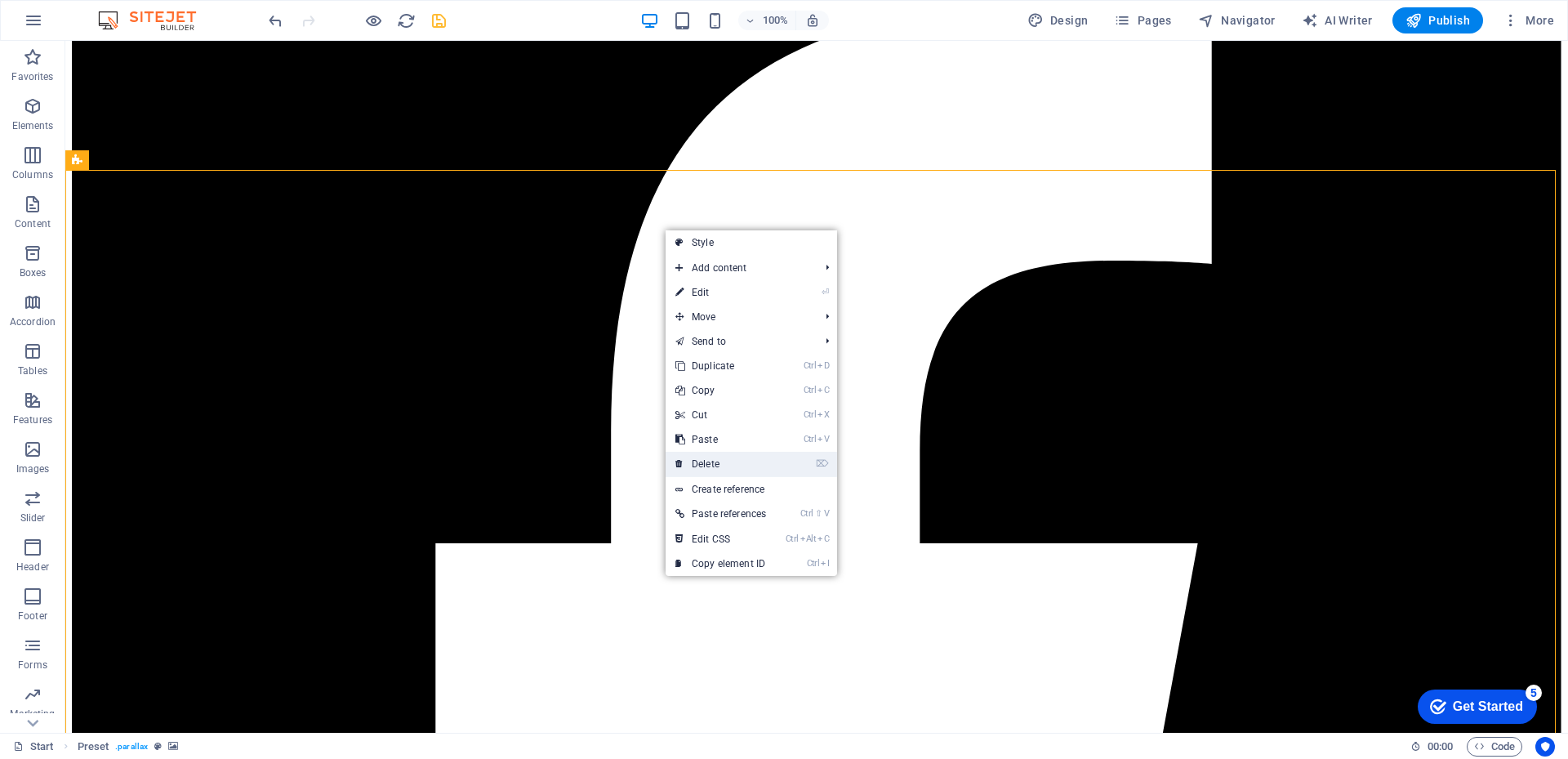
click at [725, 459] on link "⌦ Delete" at bounding box center [720, 464] width 110 height 25
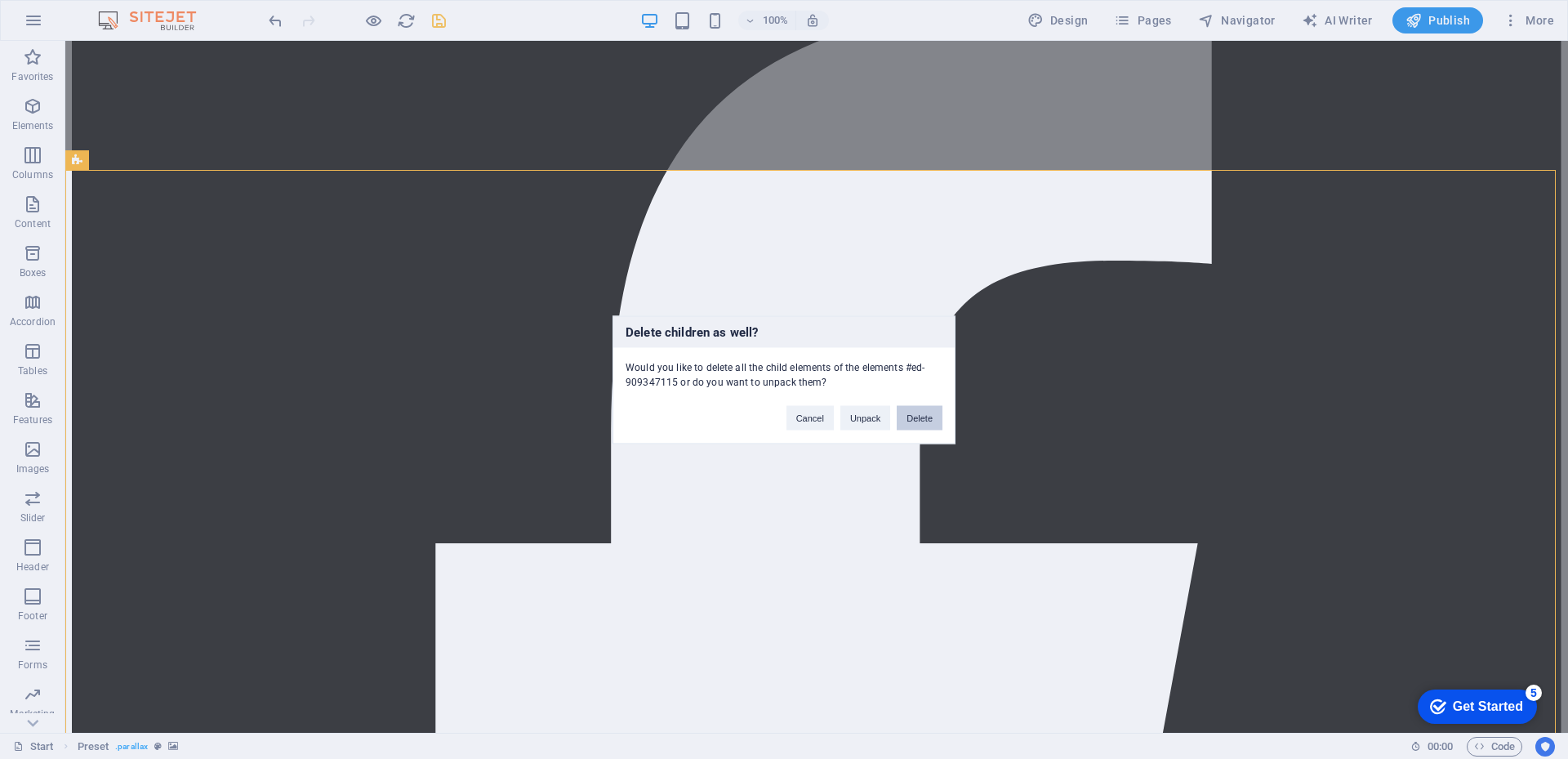
click at [936, 414] on button "Delete" at bounding box center [919, 417] width 46 height 25
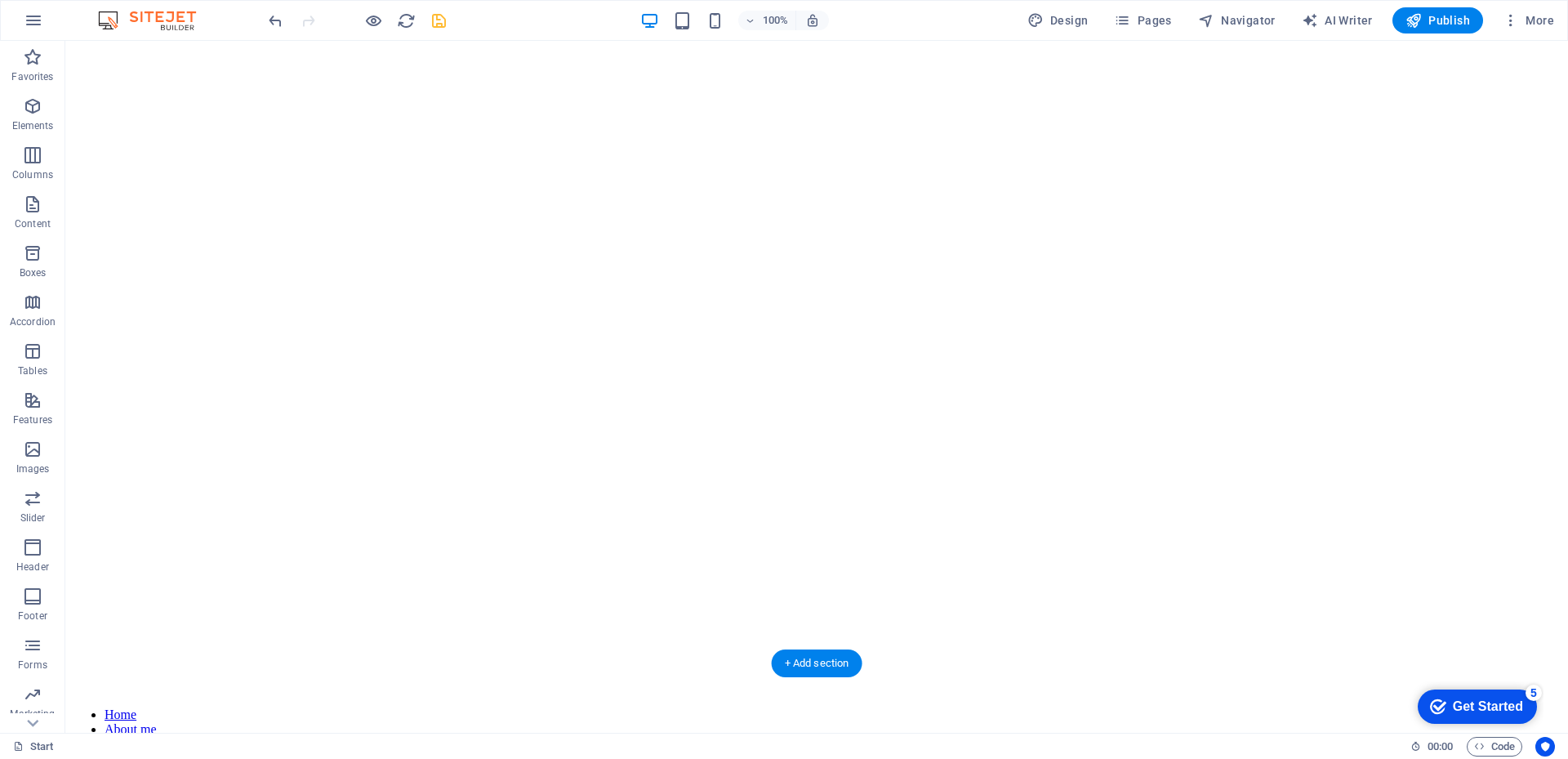
scroll to position [81, 0]
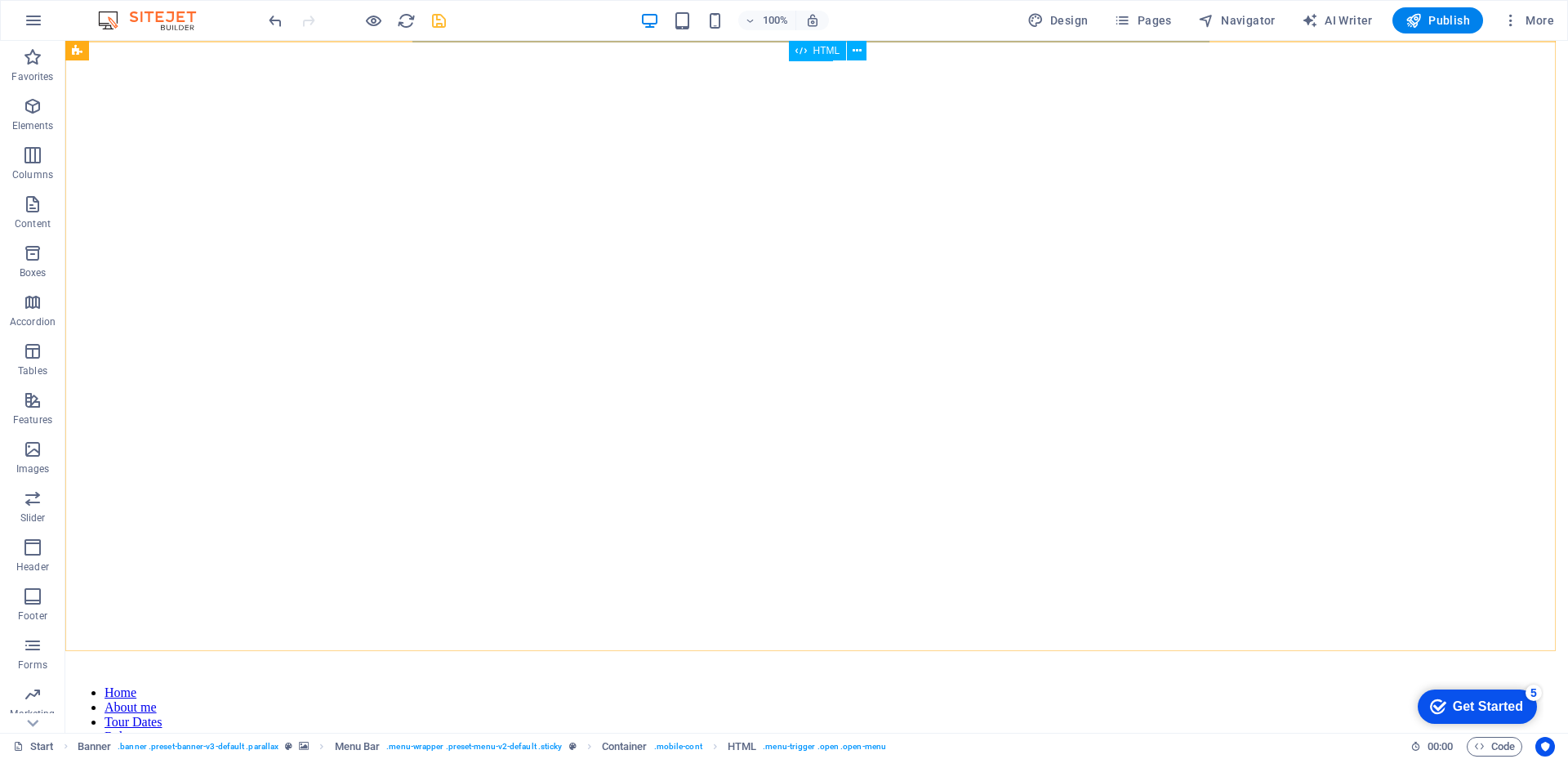
click at [802, 52] on icon at bounding box center [801, 51] width 12 height 20
click at [782, 685] on nav "Home About me Tour Dates Releases Impressions Press Booking" at bounding box center [816, 736] width 1489 height 103
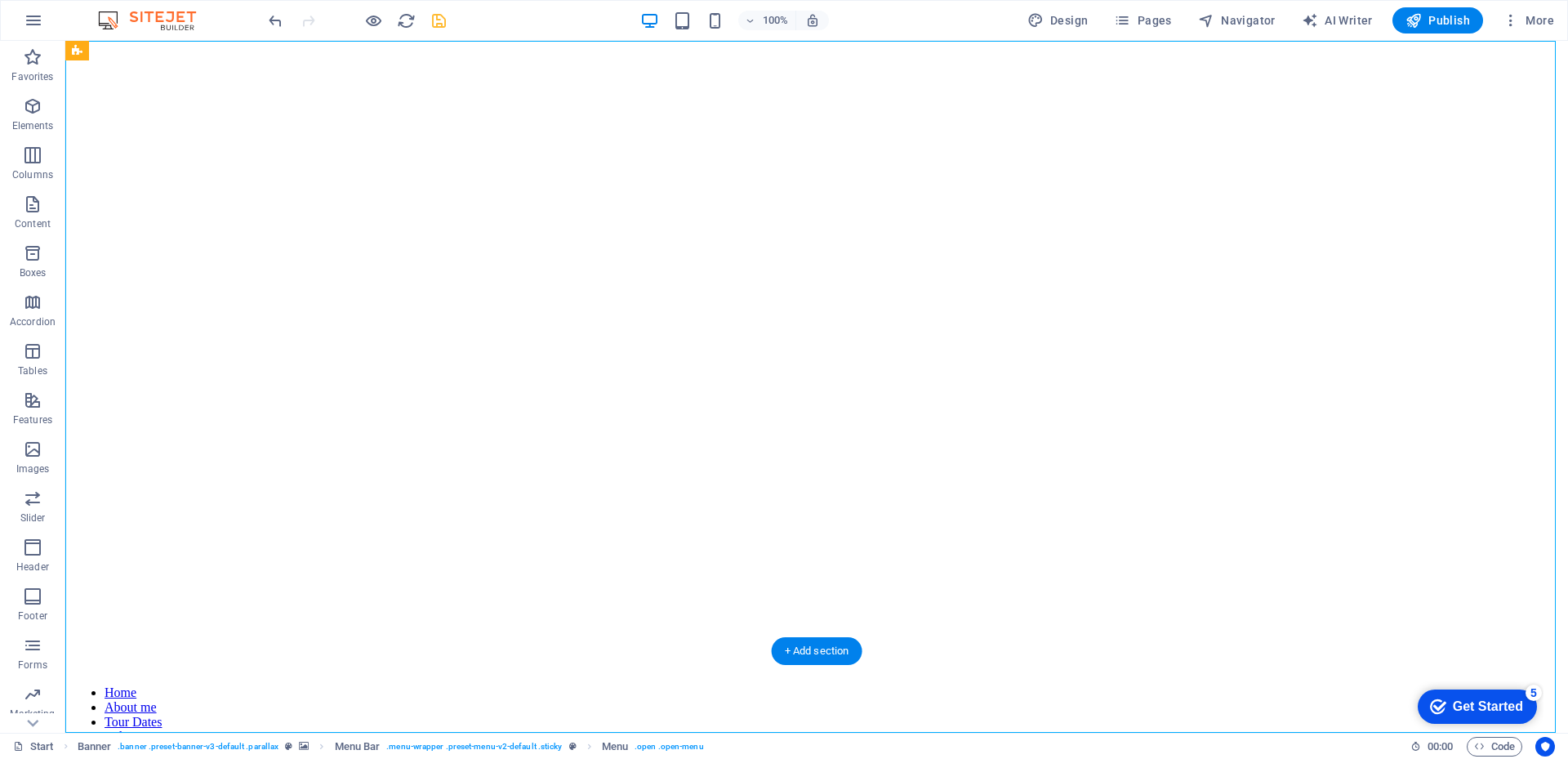
click at [812, 685] on nav "Home About me Tour Dates Releases Impressions Press Booking" at bounding box center [816, 736] width 1489 height 103
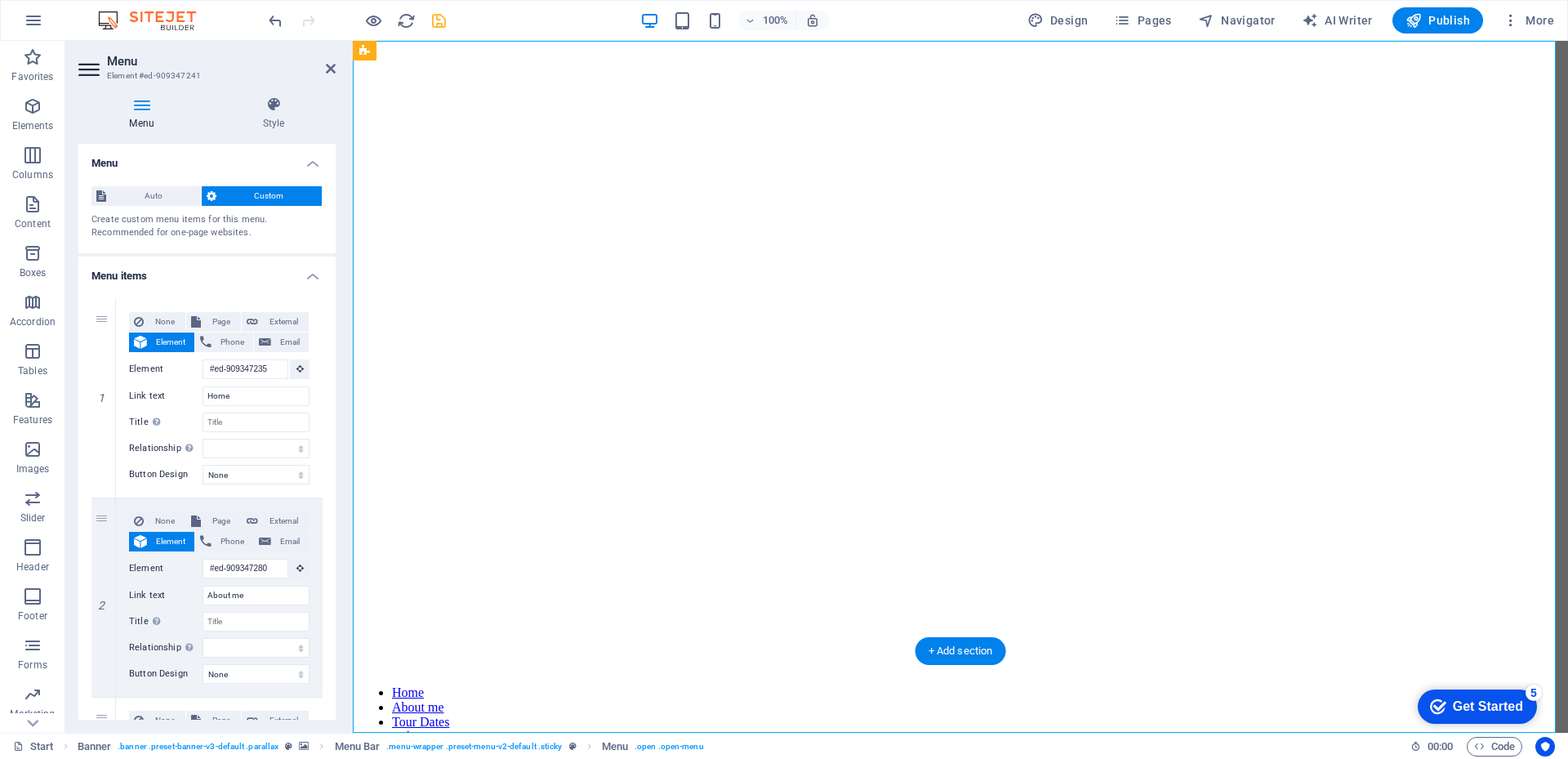
click at [957, 685] on nav "Home About me Tour Dates Releases Impressions Press Booking" at bounding box center [960, 736] width 1202 height 103
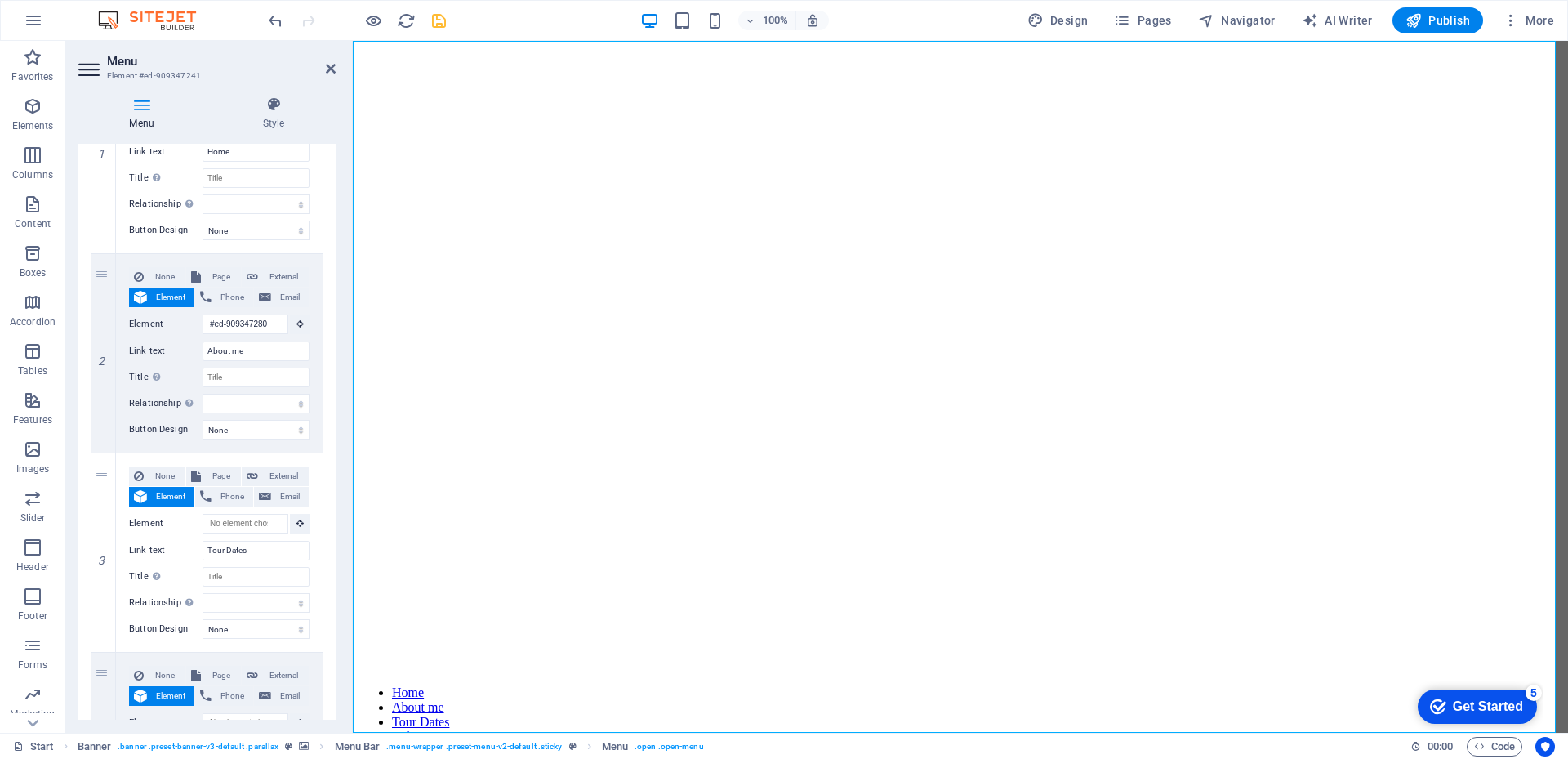
scroll to position [245, 0]
click at [99, 550] on icon at bounding box center [103, 552] width 9 height 12
select select
type input "Releases"
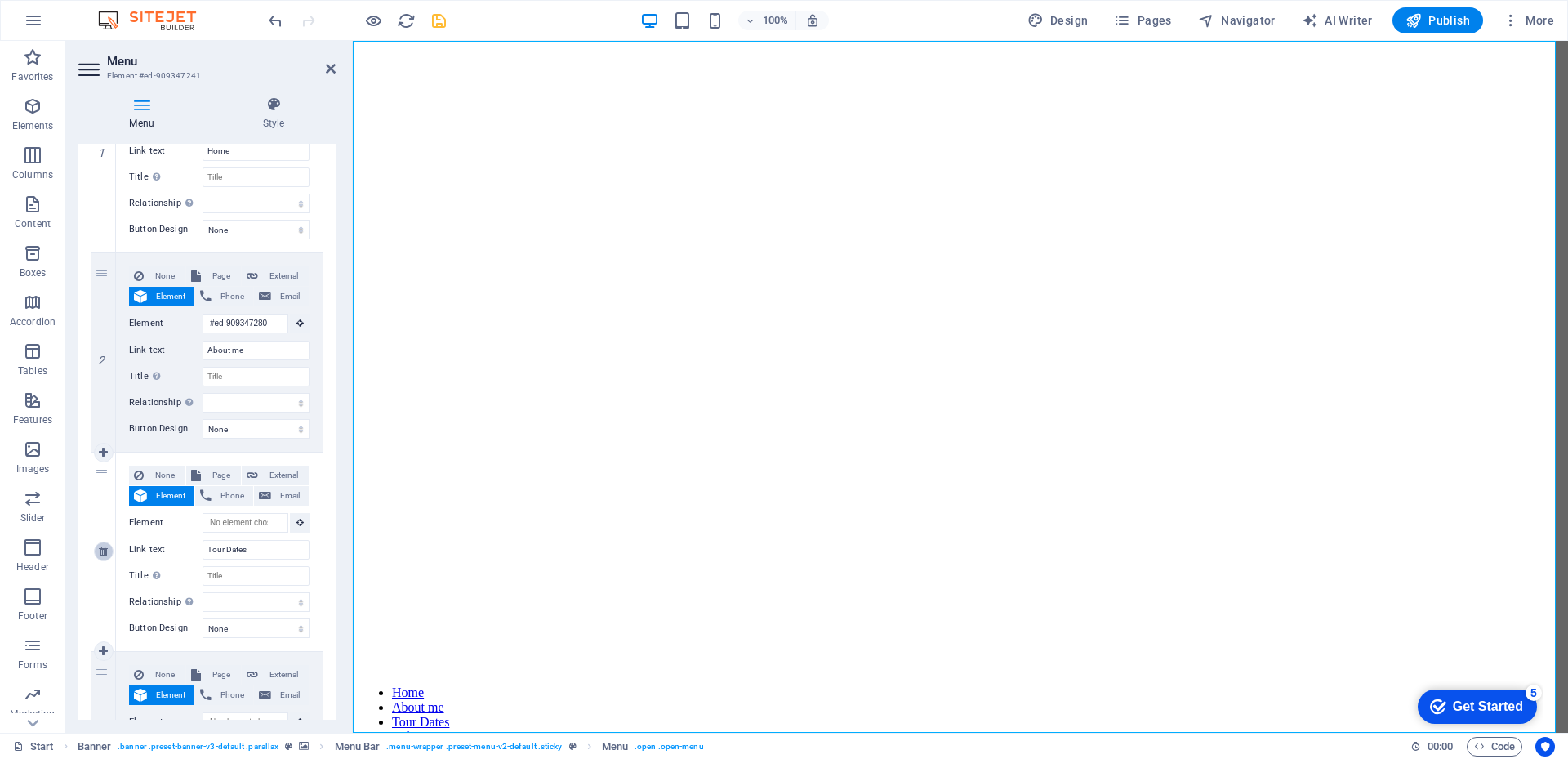
select select
type input "#ed-909347100"
type input "Impressions"
select select
type input "Press"
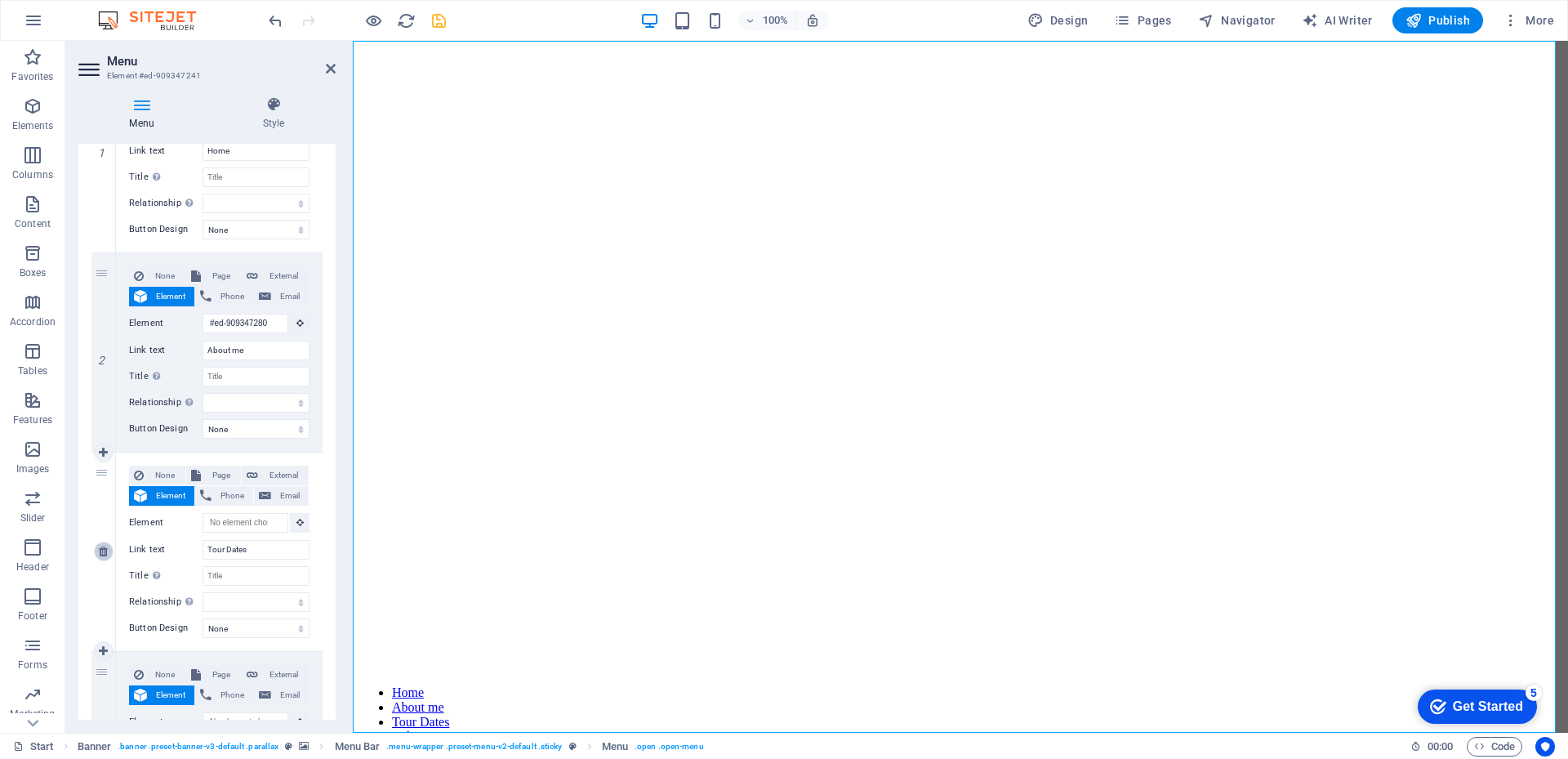
select select
type input "Booking"
select select
click at [99, 550] on icon at bounding box center [103, 552] width 9 height 12
select select
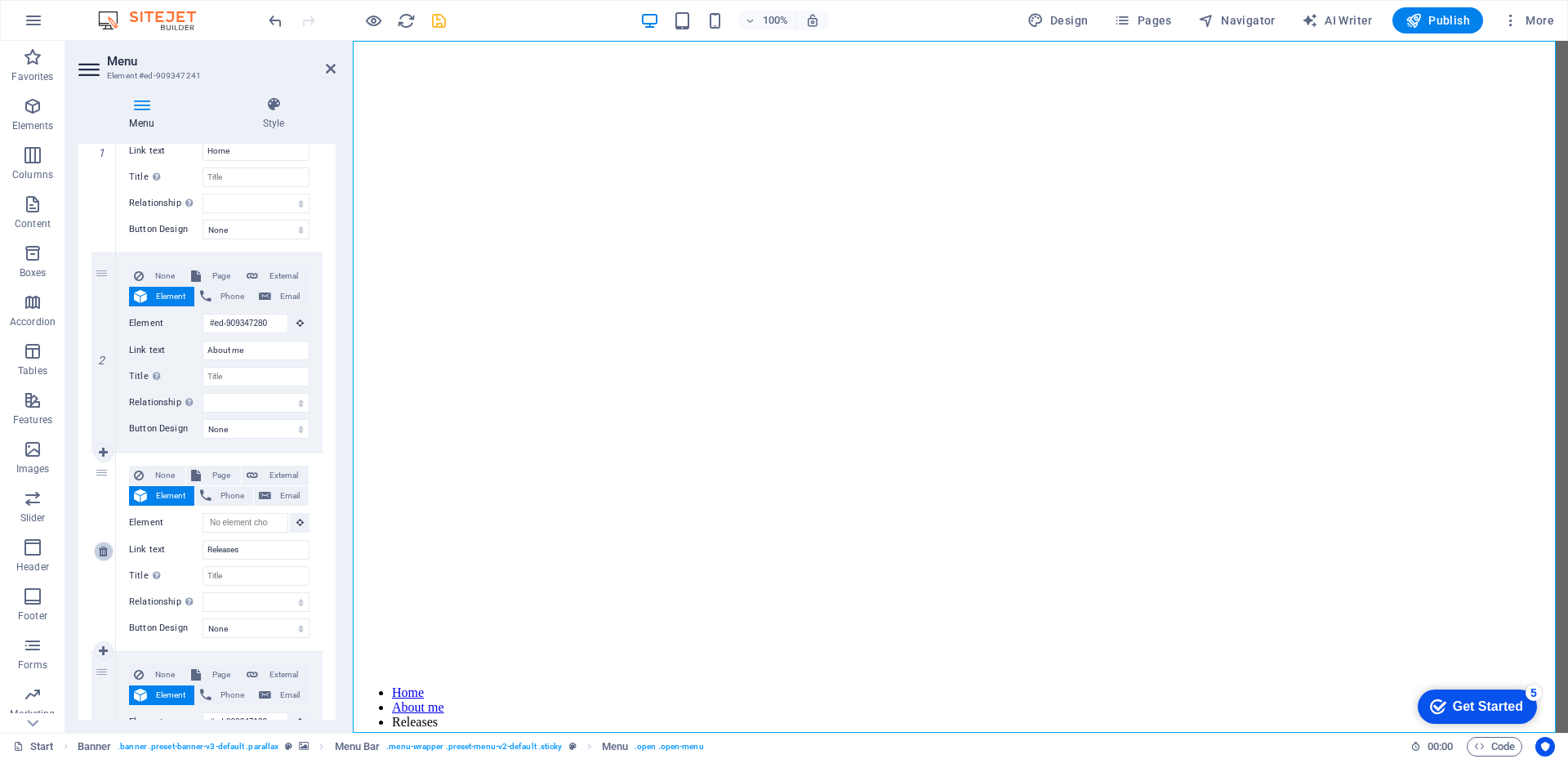
select select
type input "#ed-909347100"
type input "Impressions"
select select
type input "Press"
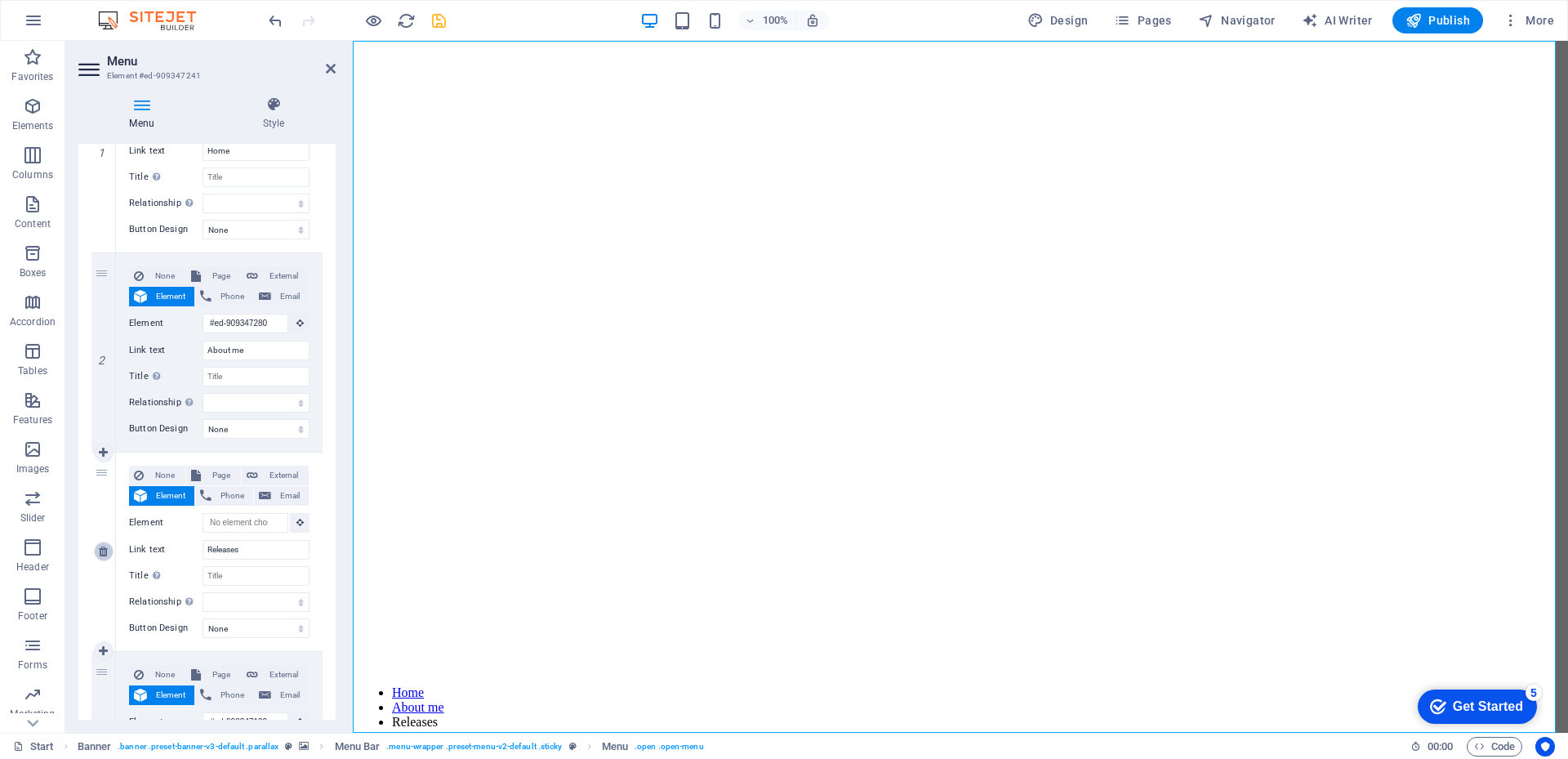
select select
type input "Booking"
select select
click at [99, 550] on icon at bounding box center [103, 552] width 9 height 12
select select
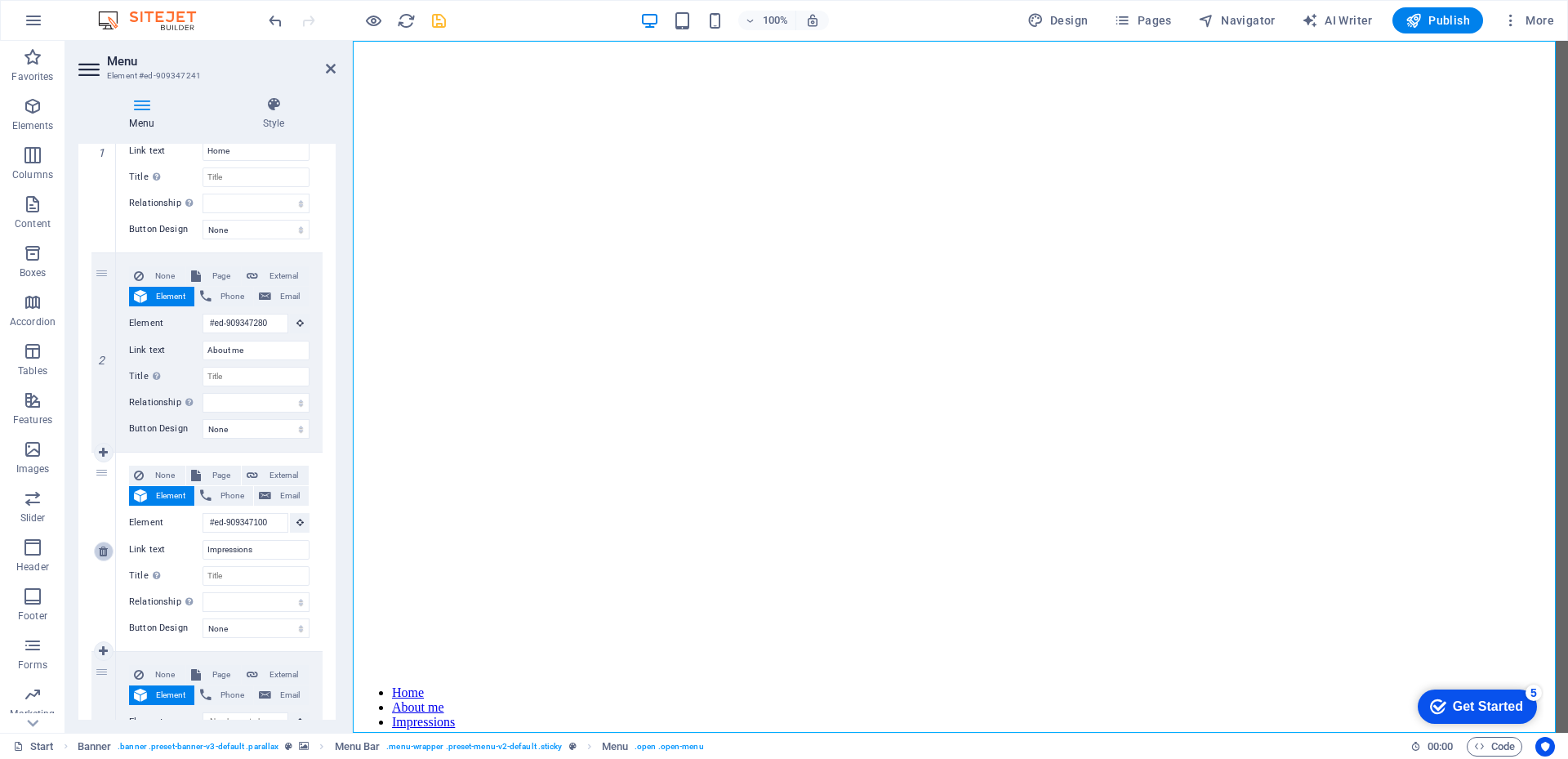
select select
type input "Press"
select select
type input "Booking"
select select
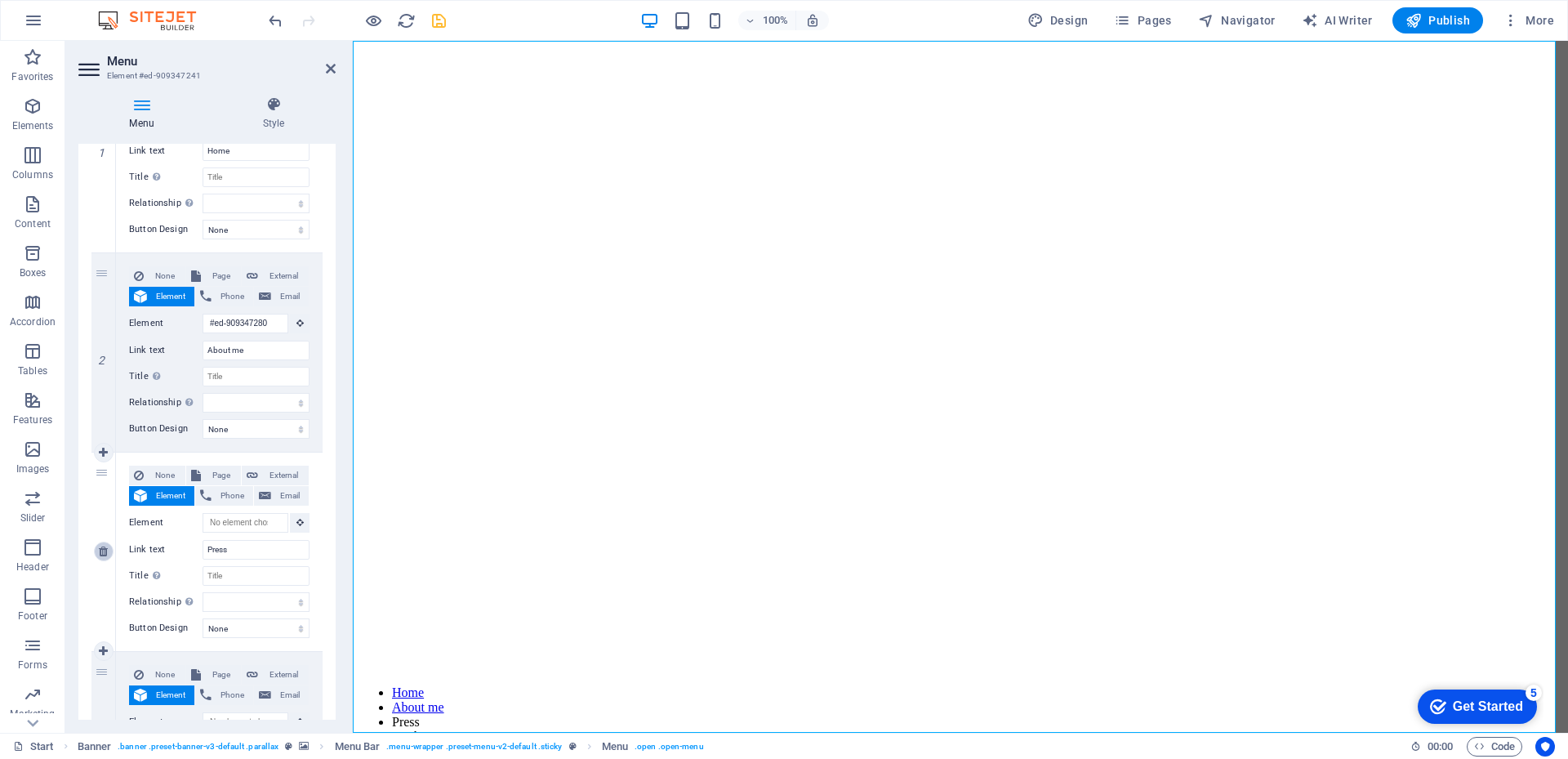
click at [99, 550] on icon at bounding box center [103, 552] width 9 height 12
select select
type input "Booking"
select select
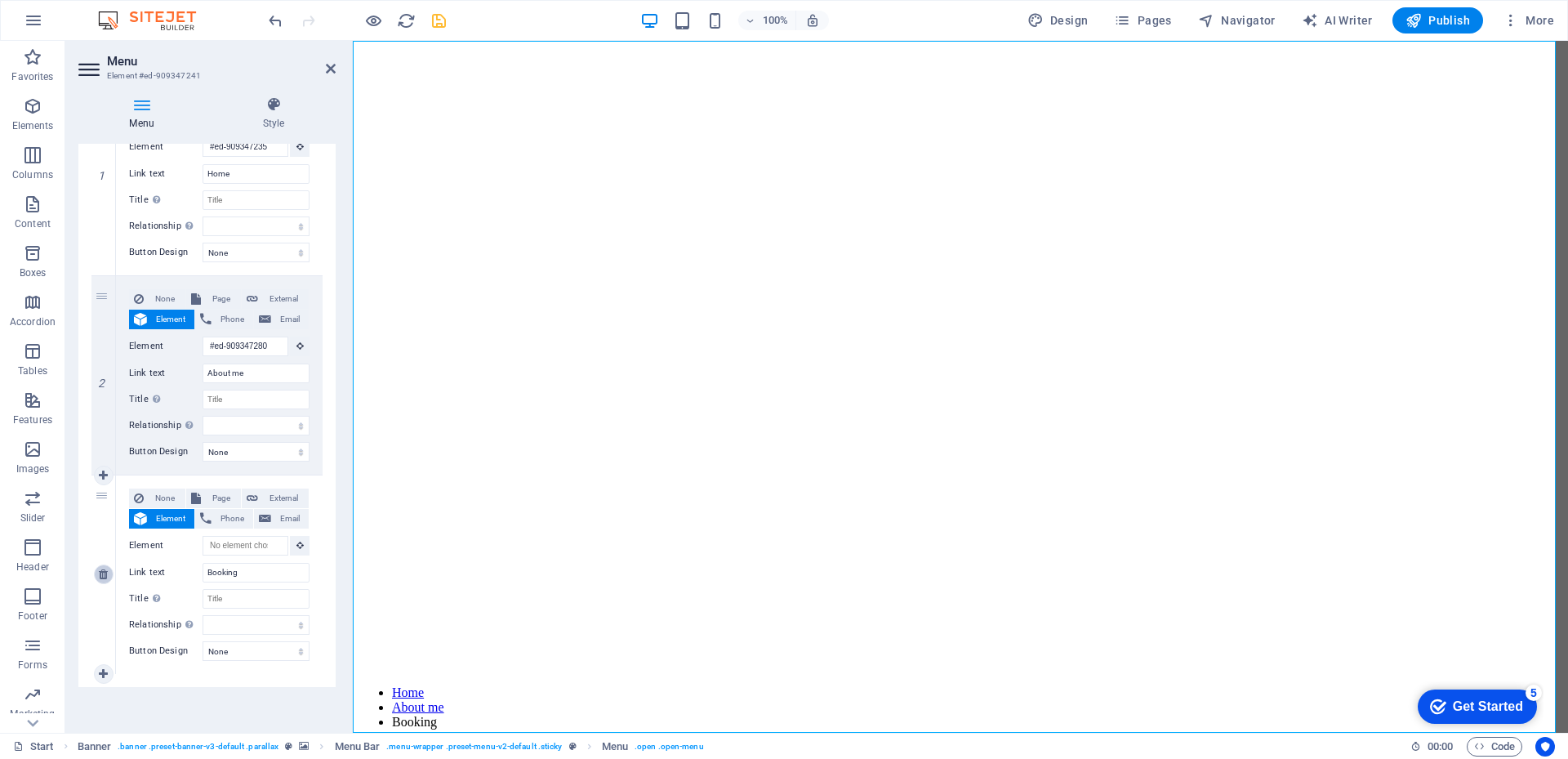
scroll to position [222, 0]
click at [108, 575] on icon at bounding box center [103, 574] width 9 height 12
select select
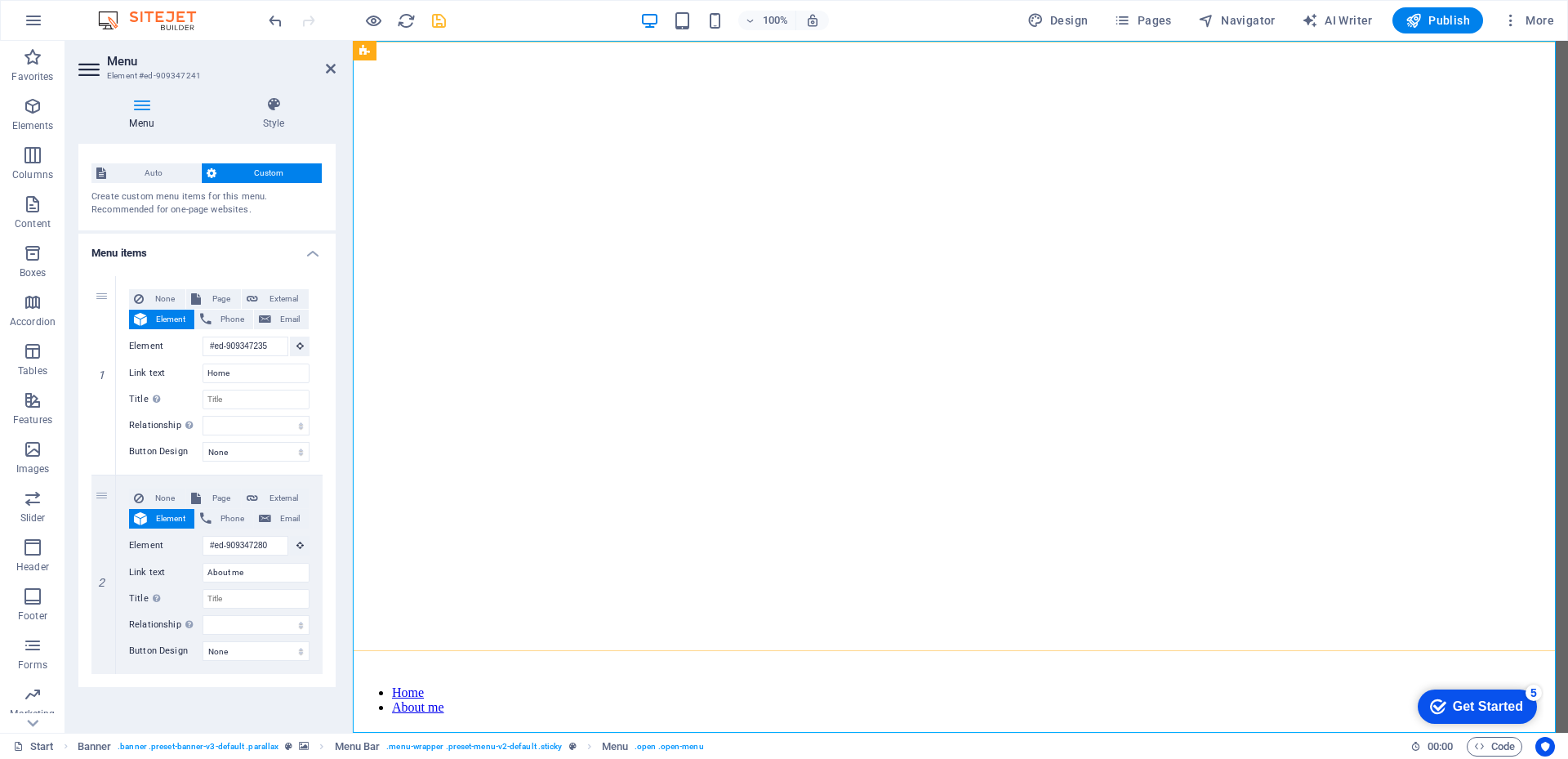
click at [656, 685] on nav "Home About me" at bounding box center [960, 700] width 1202 height 30
click at [439, 20] on icon "save" at bounding box center [439, 21] width 19 height 19
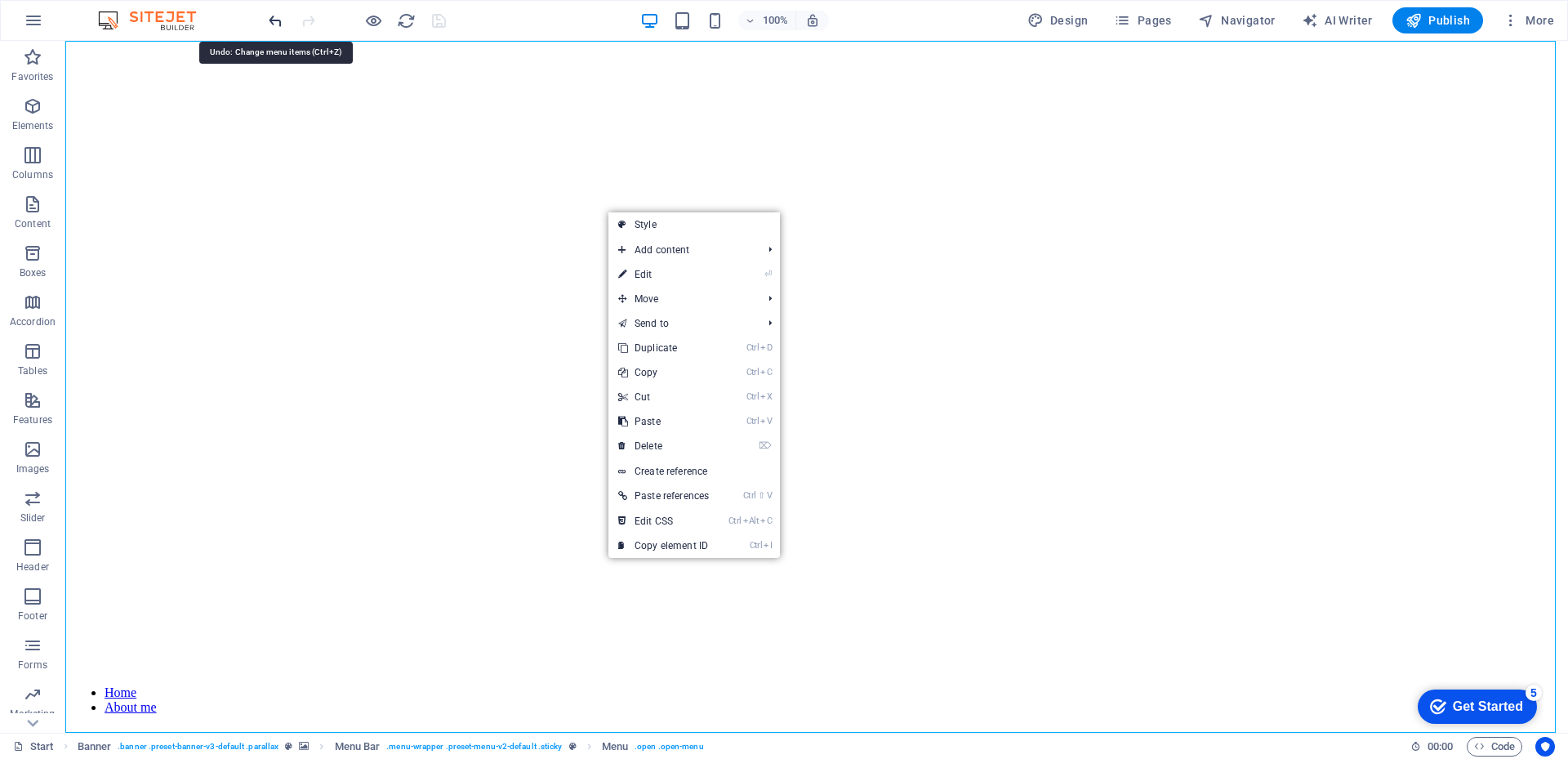
click at [278, 25] on icon "undo" at bounding box center [275, 21] width 19 height 19
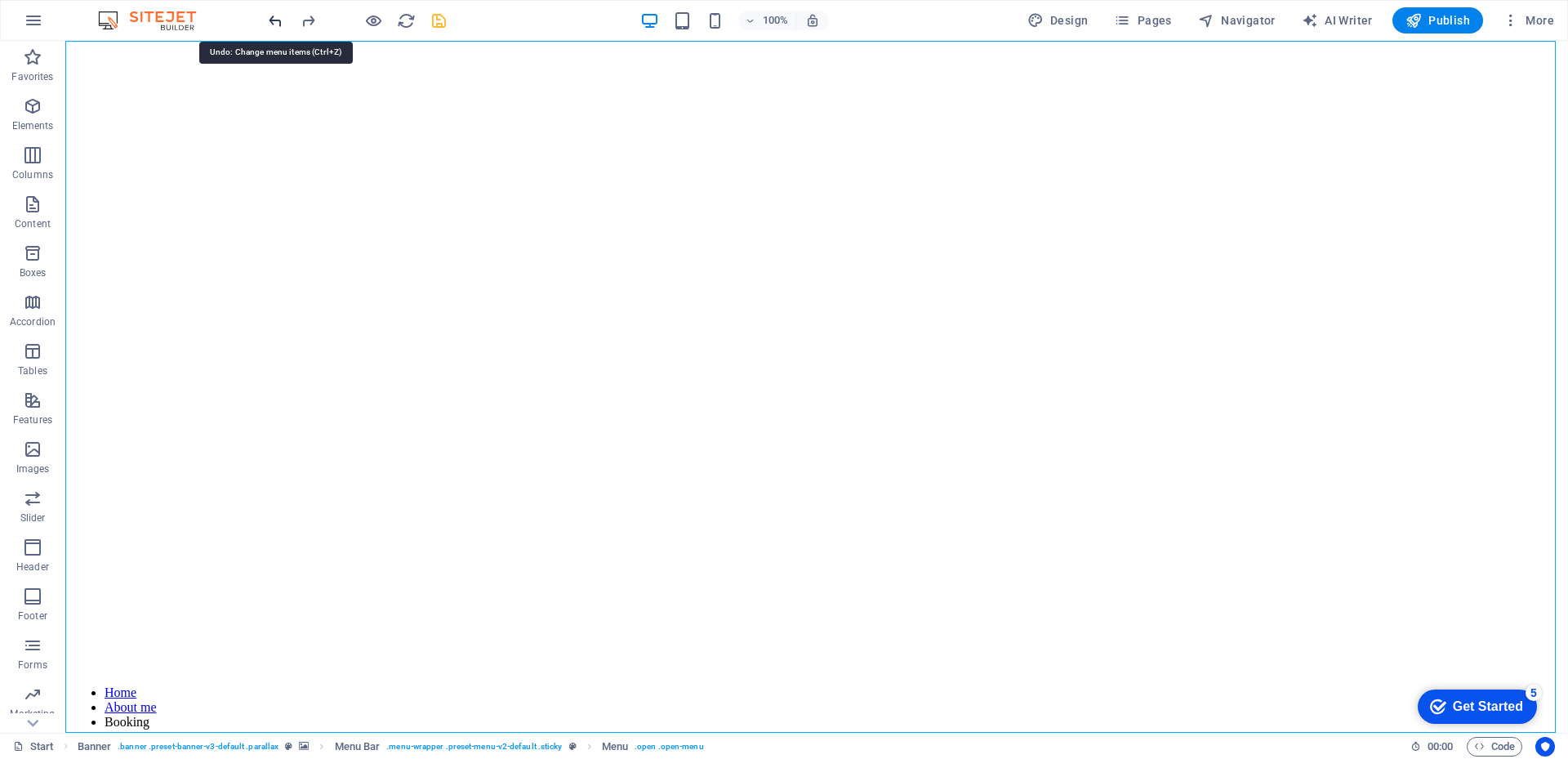
click at [277, 25] on icon "undo" at bounding box center [275, 21] width 19 height 19
click at [304, 21] on icon "redo" at bounding box center [308, 21] width 19 height 19
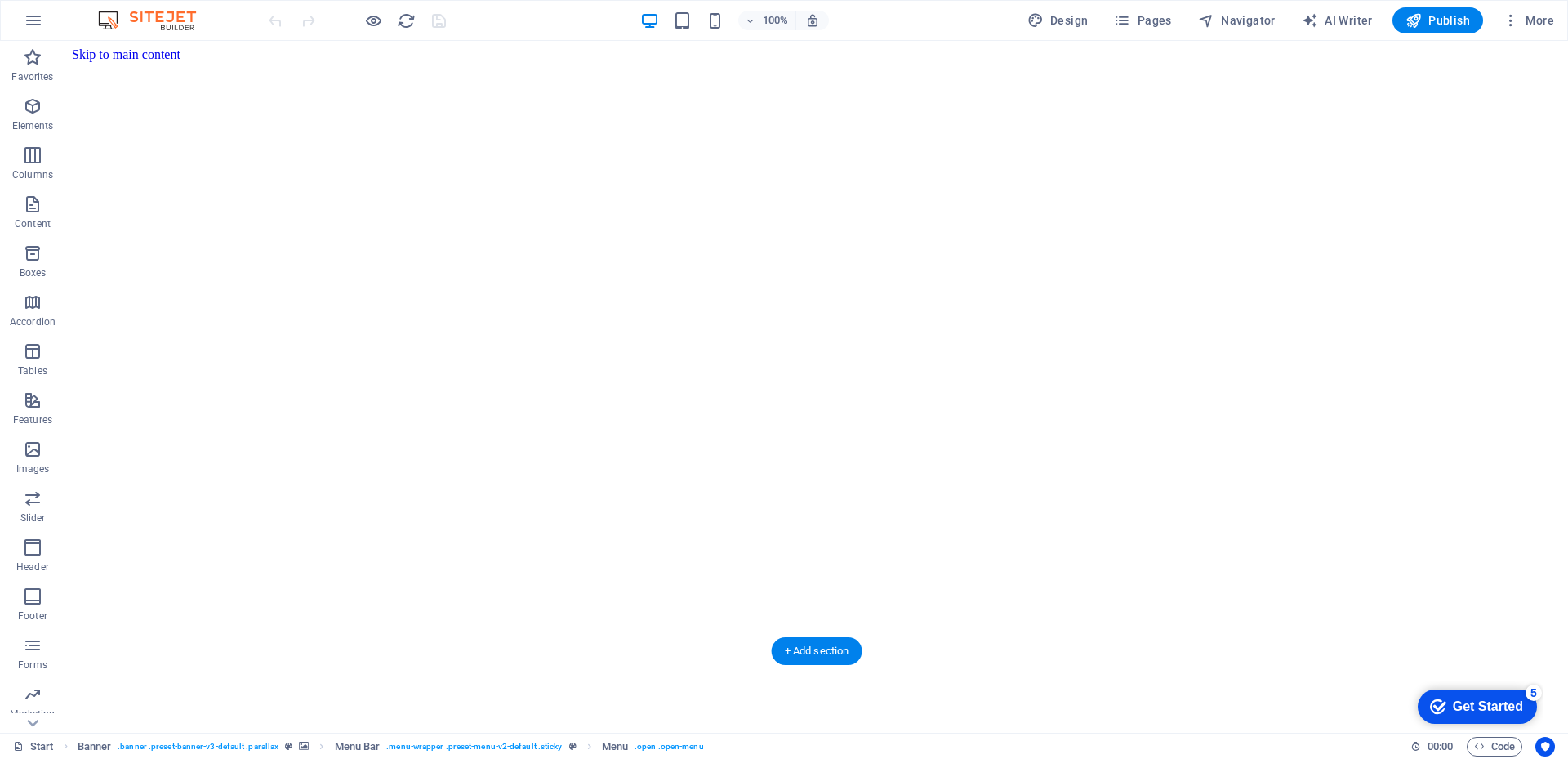
scroll to position [0, 0]
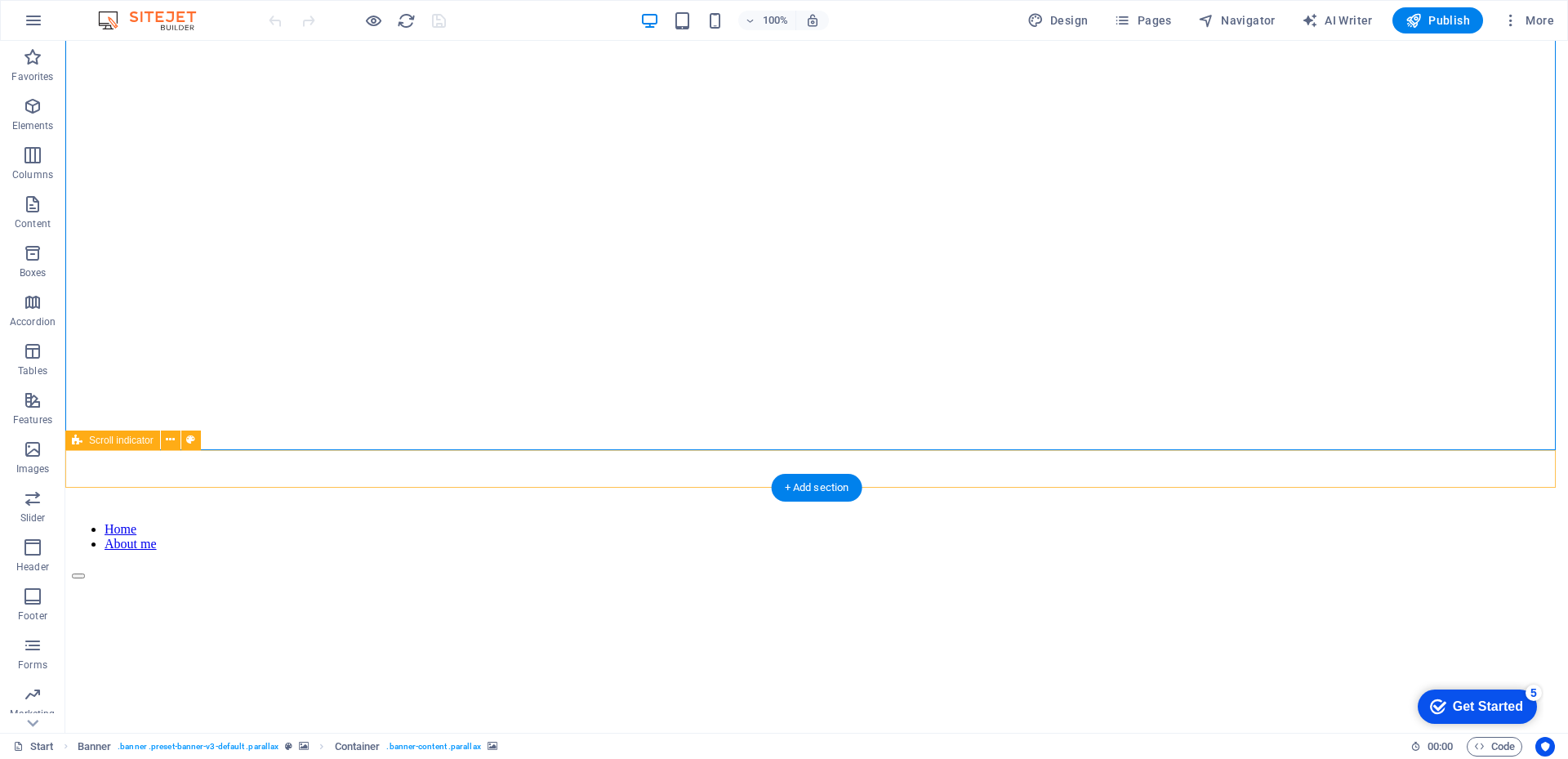
scroll to position [163, 0]
click at [714, 733] on figure at bounding box center [816, 733] width 1489 height 0
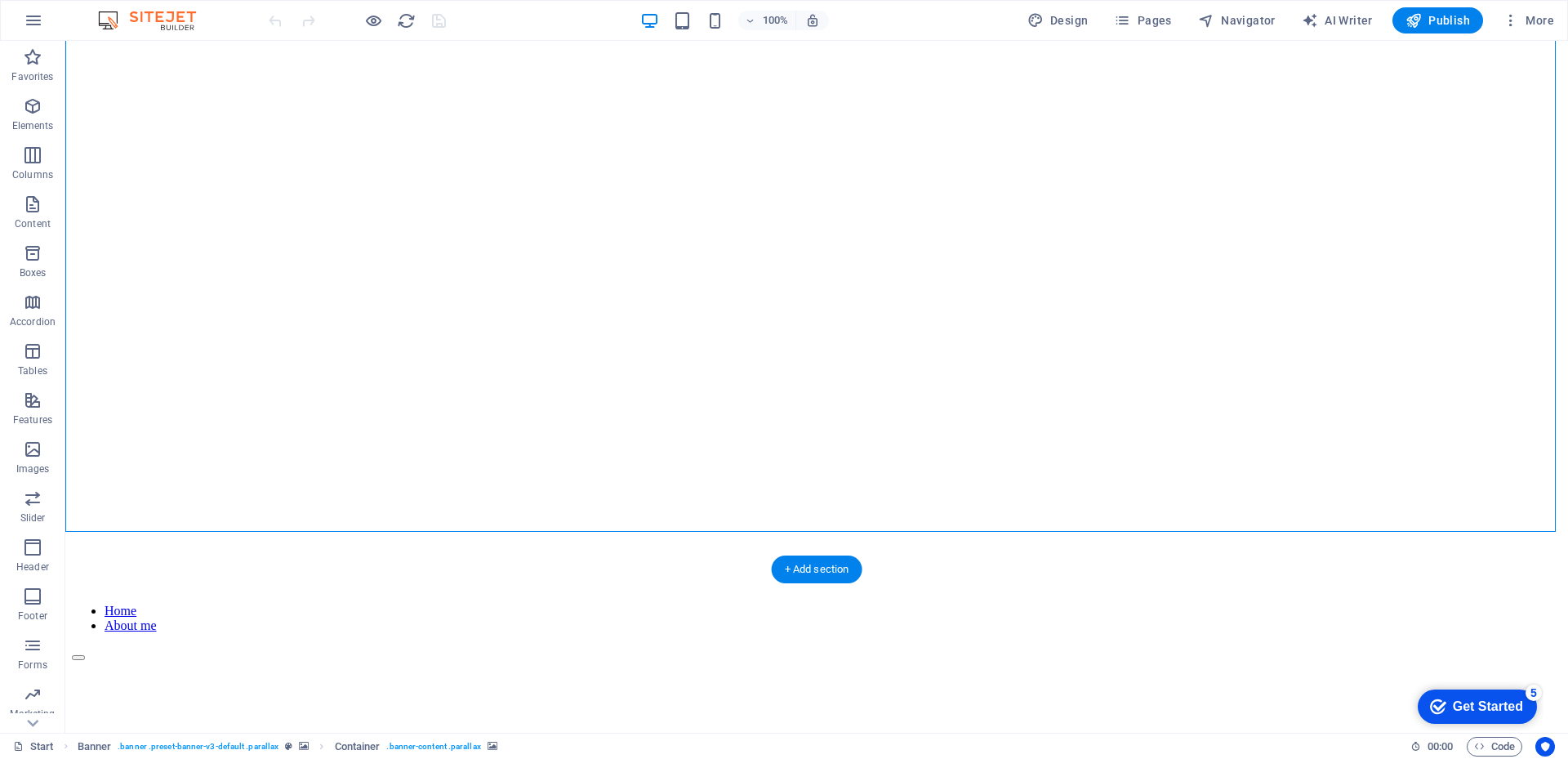
click at [714, 726] on figure at bounding box center [816, 726] width 1489 height 0
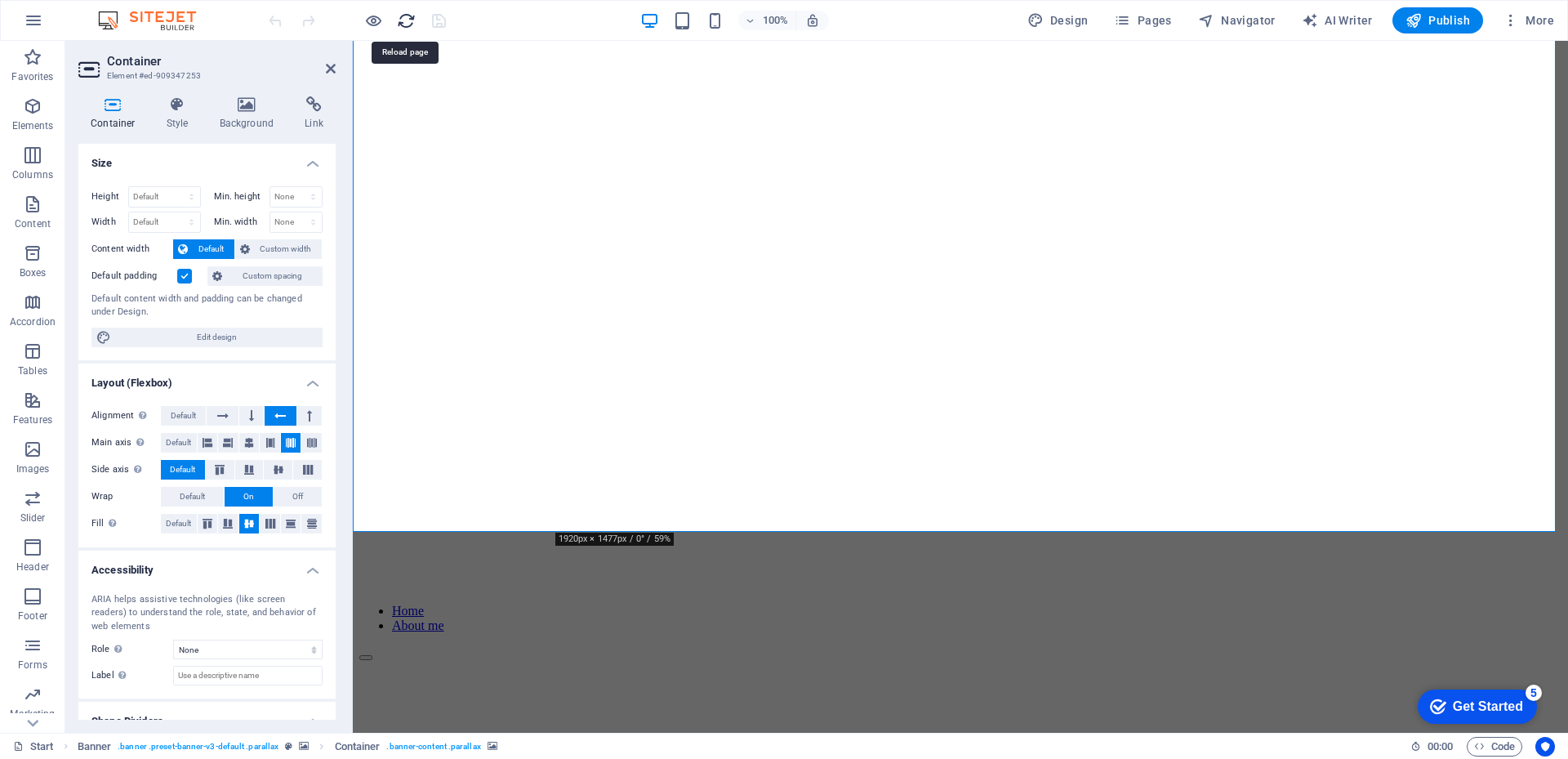
click at [400, 27] on icon "reload" at bounding box center [406, 21] width 19 height 19
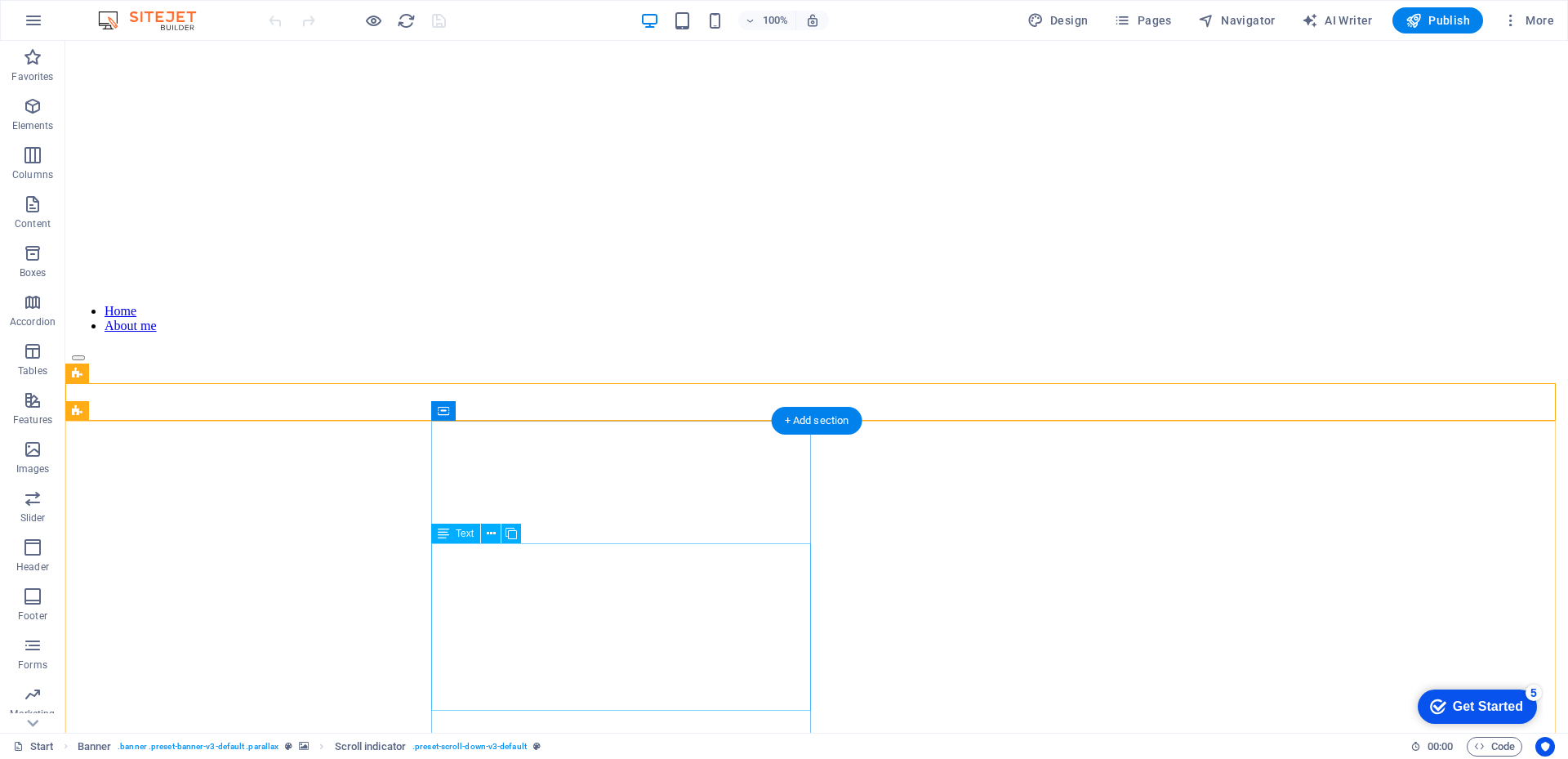
scroll to position [245, 0]
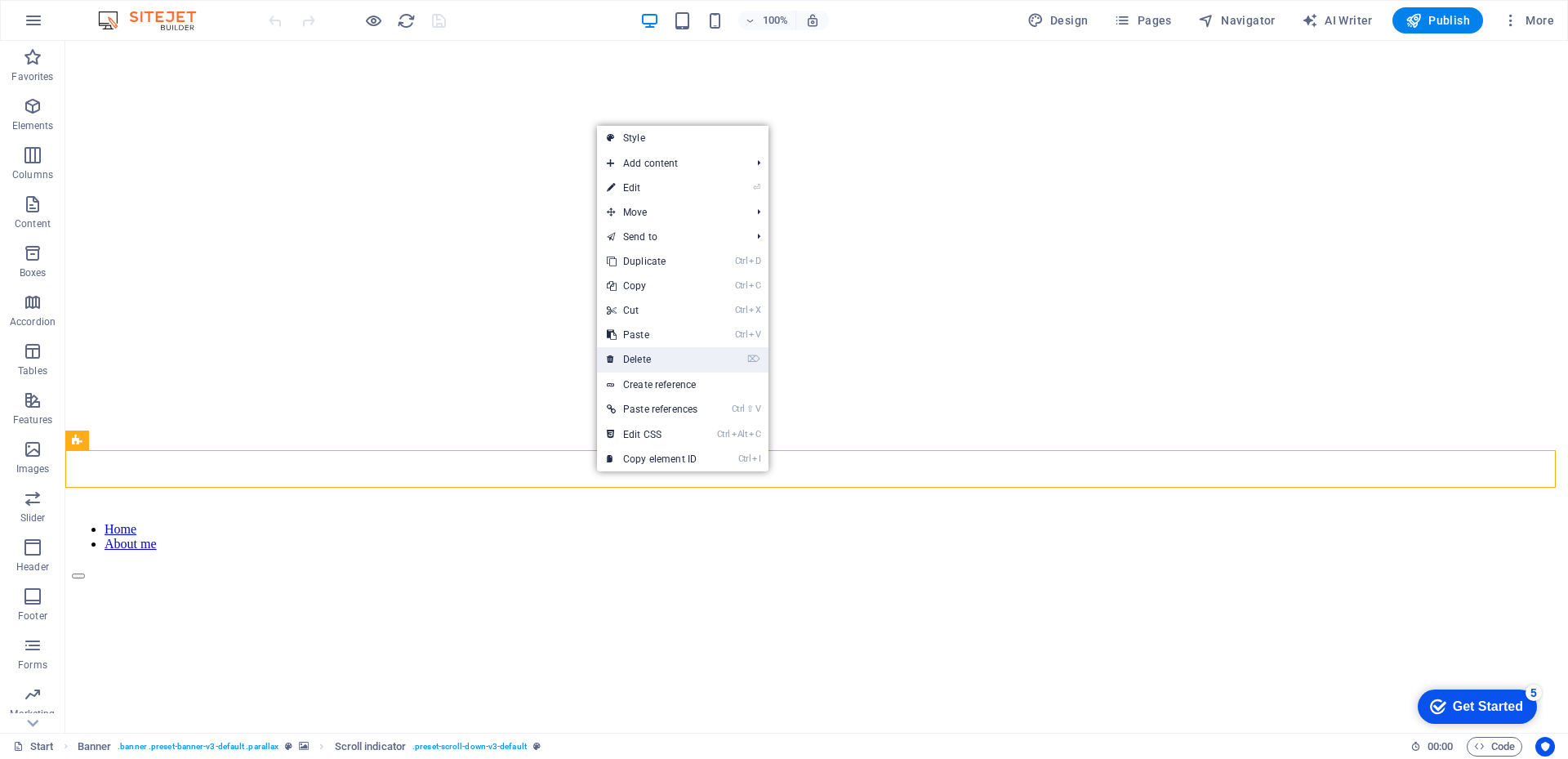
click at [636, 358] on link "⌦ Delete" at bounding box center [652, 360] width 110 height 25
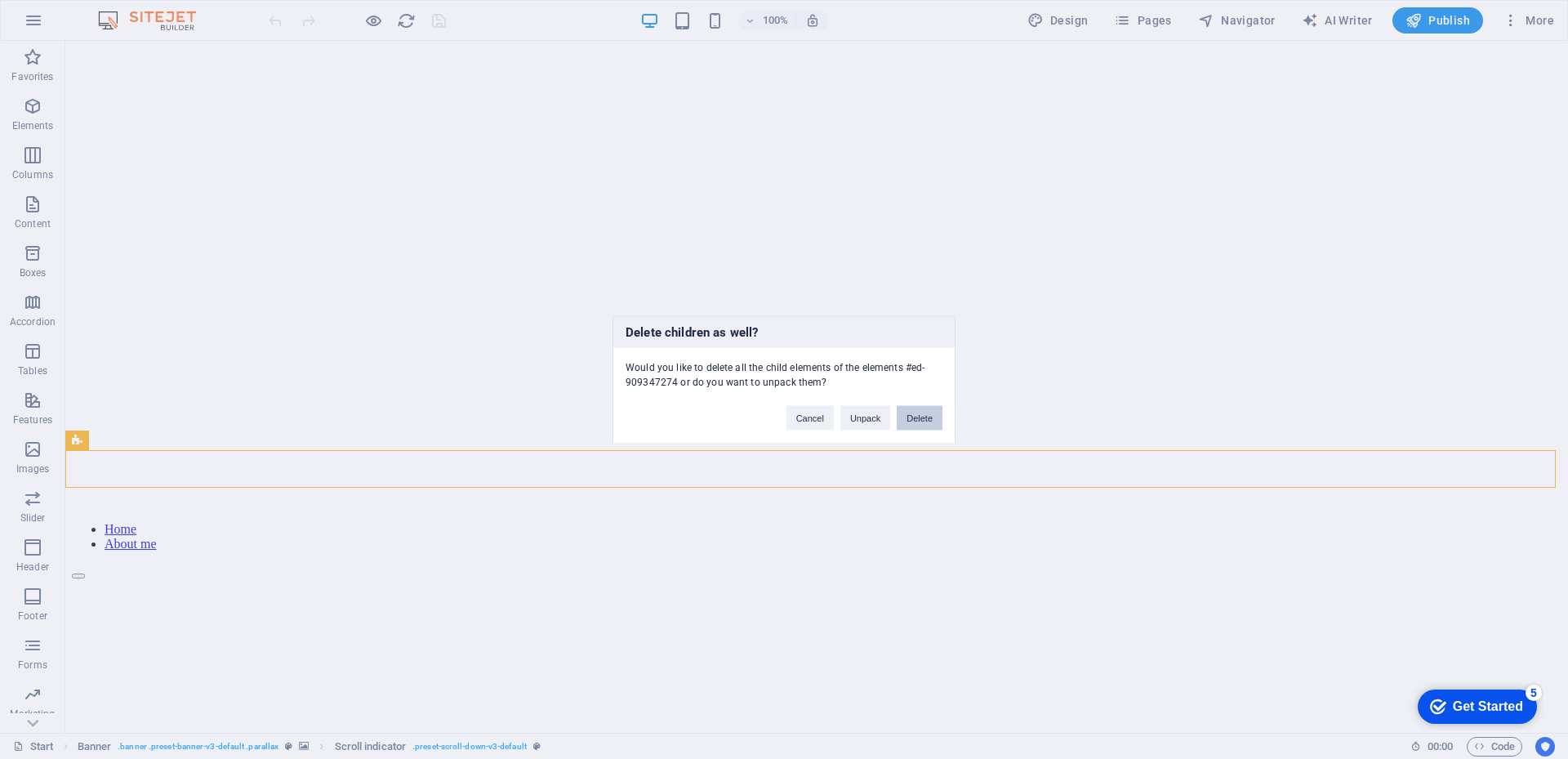
click at [918, 417] on button "Delete" at bounding box center [919, 417] width 46 height 25
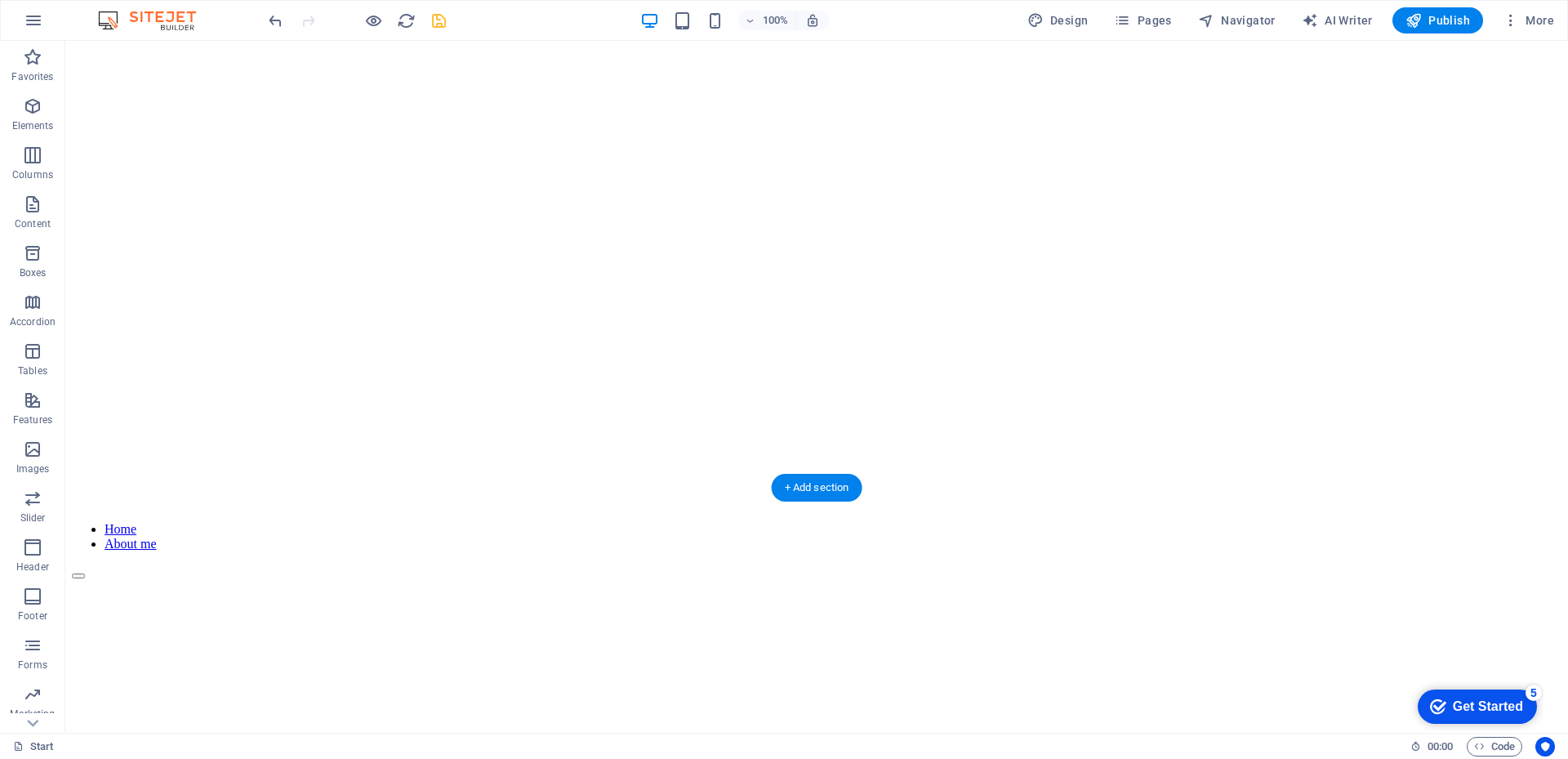
click at [641, 677] on figure at bounding box center [816, 677] width 1489 height 0
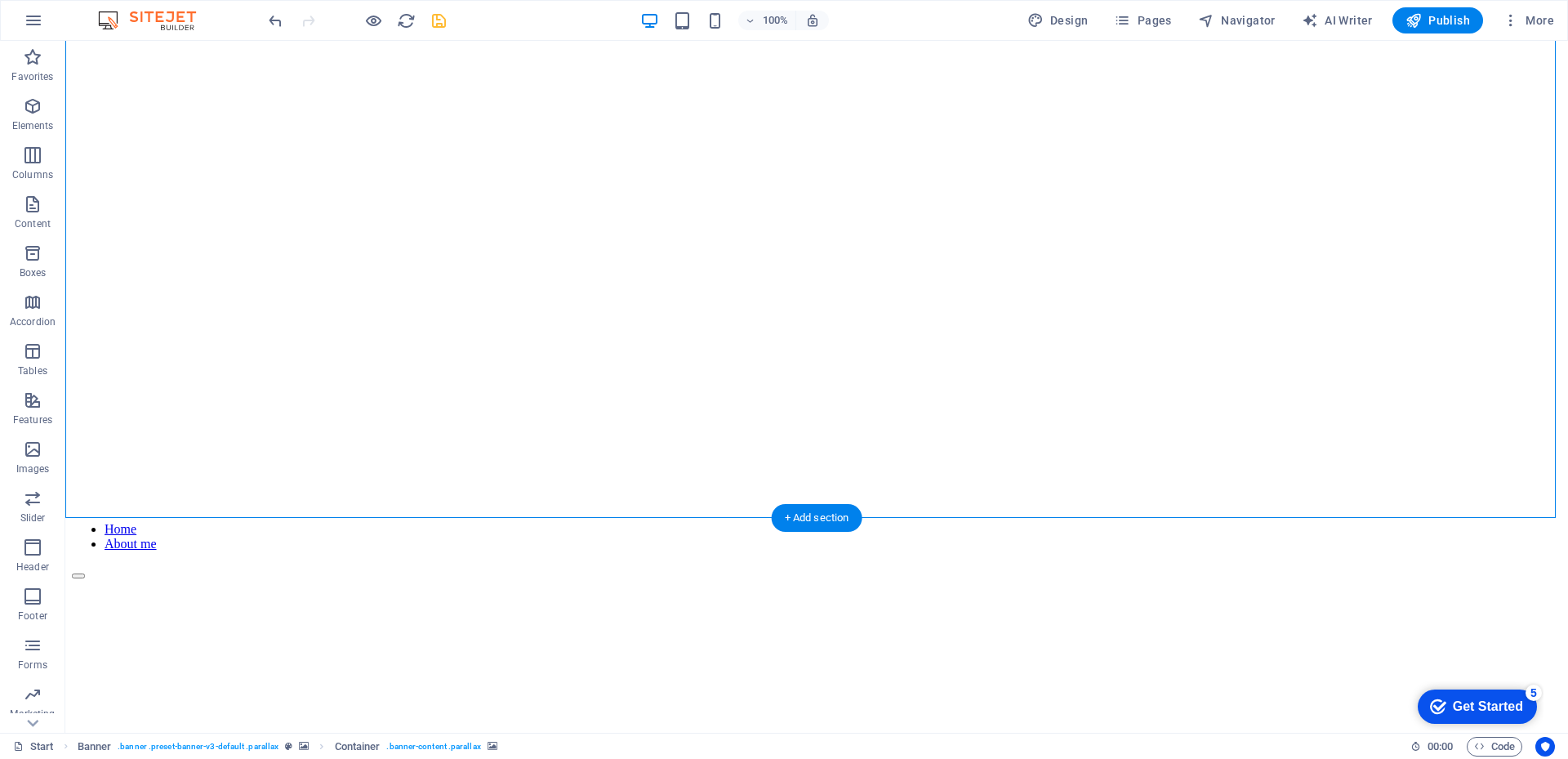
scroll to position [0, 0]
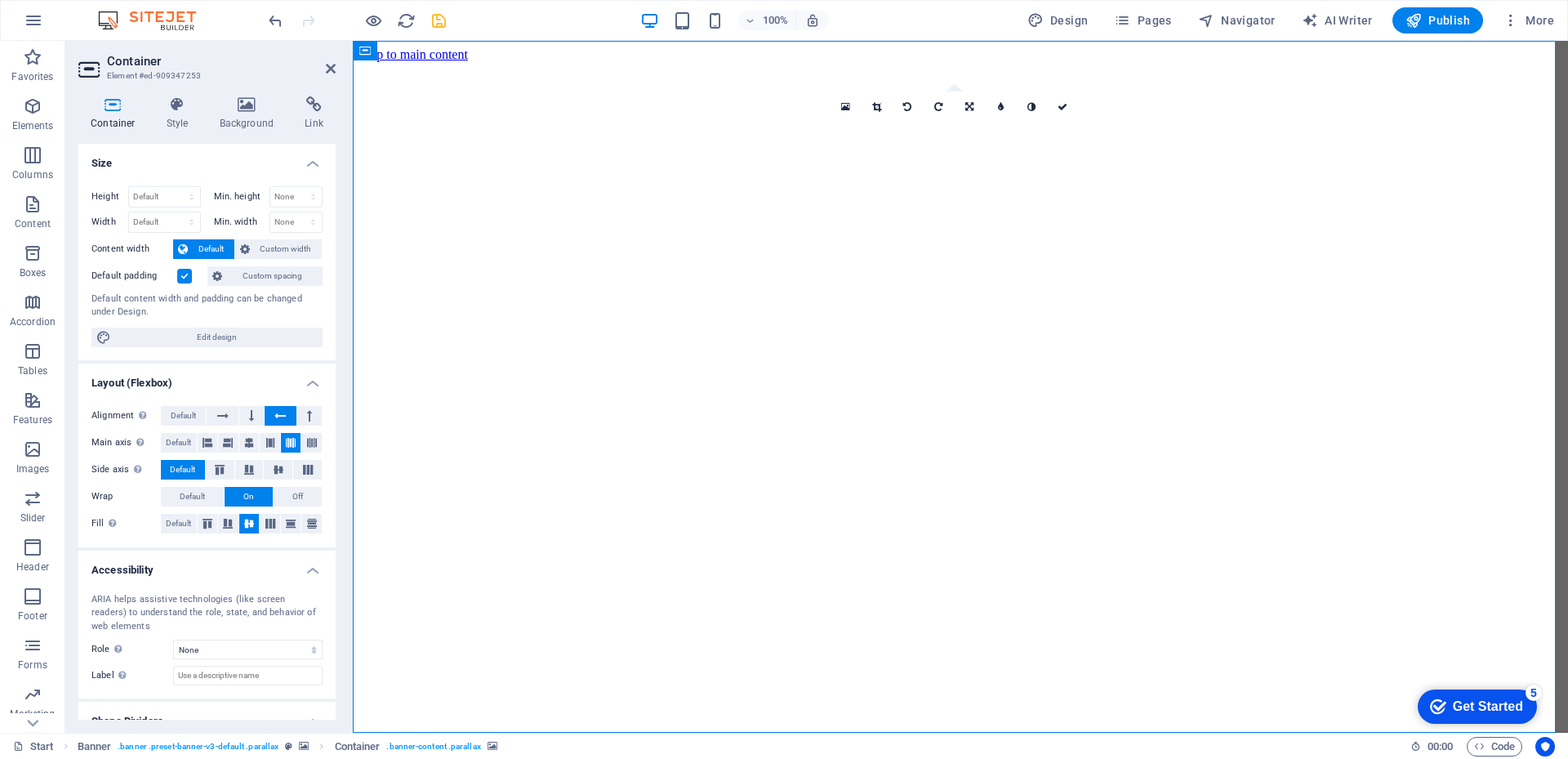
click at [844, 110] on icon at bounding box center [845, 107] width 9 height 12
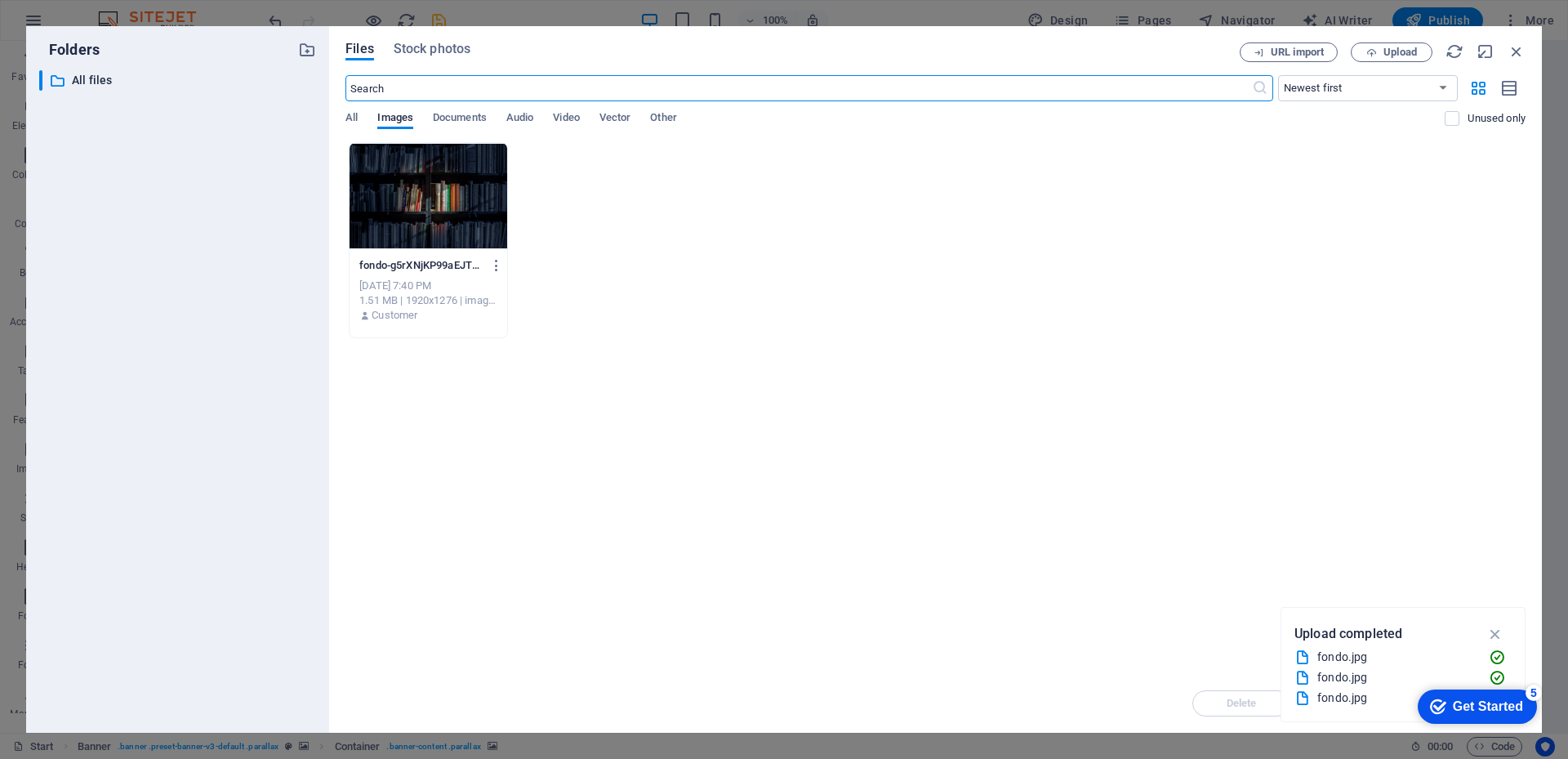
click at [468, 203] on div at bounding box center [428, 196] width 157 height 106
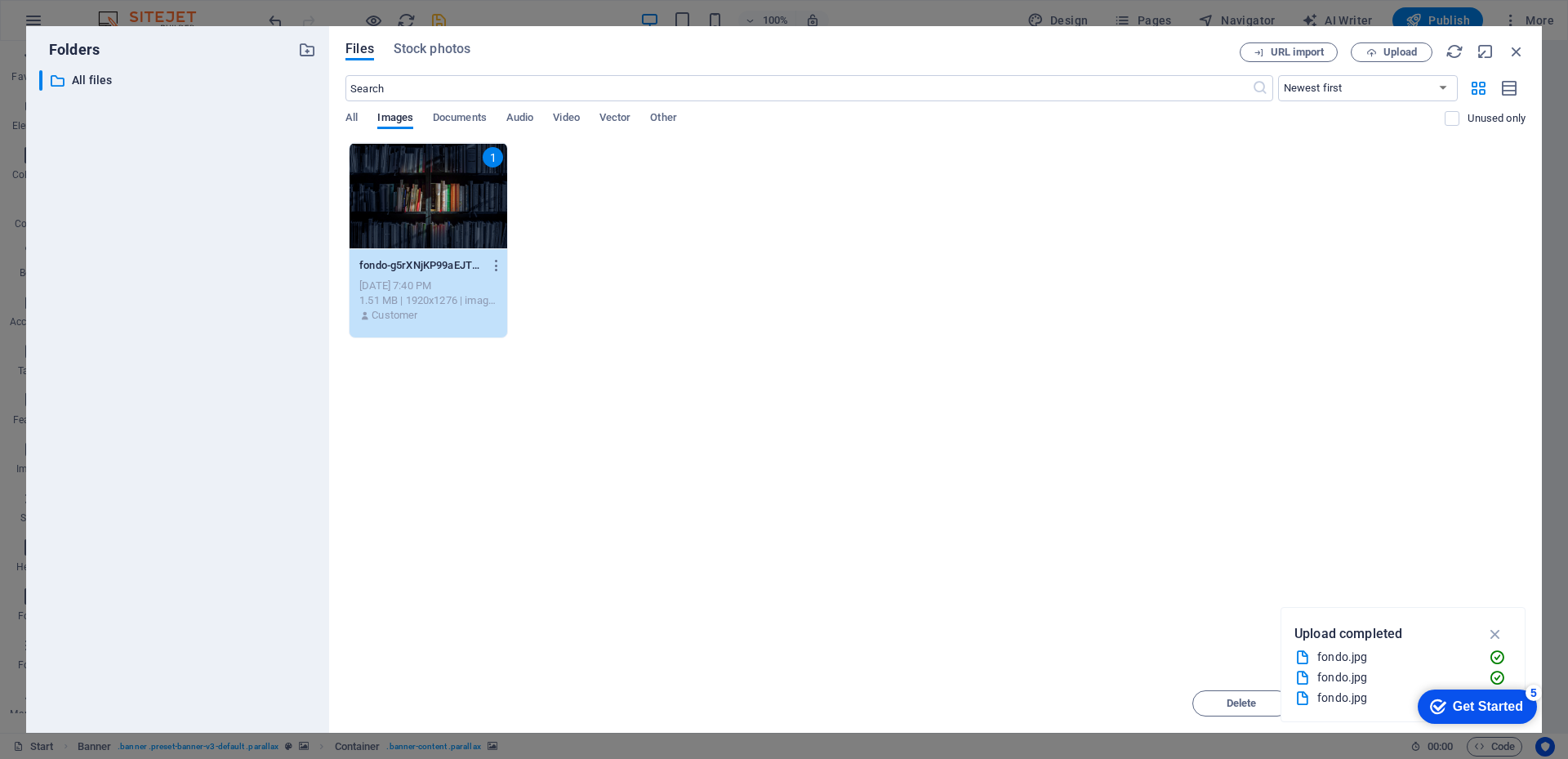
click at [468, 203] on div "1" at bounding box center [428, 196] width 157 height 106
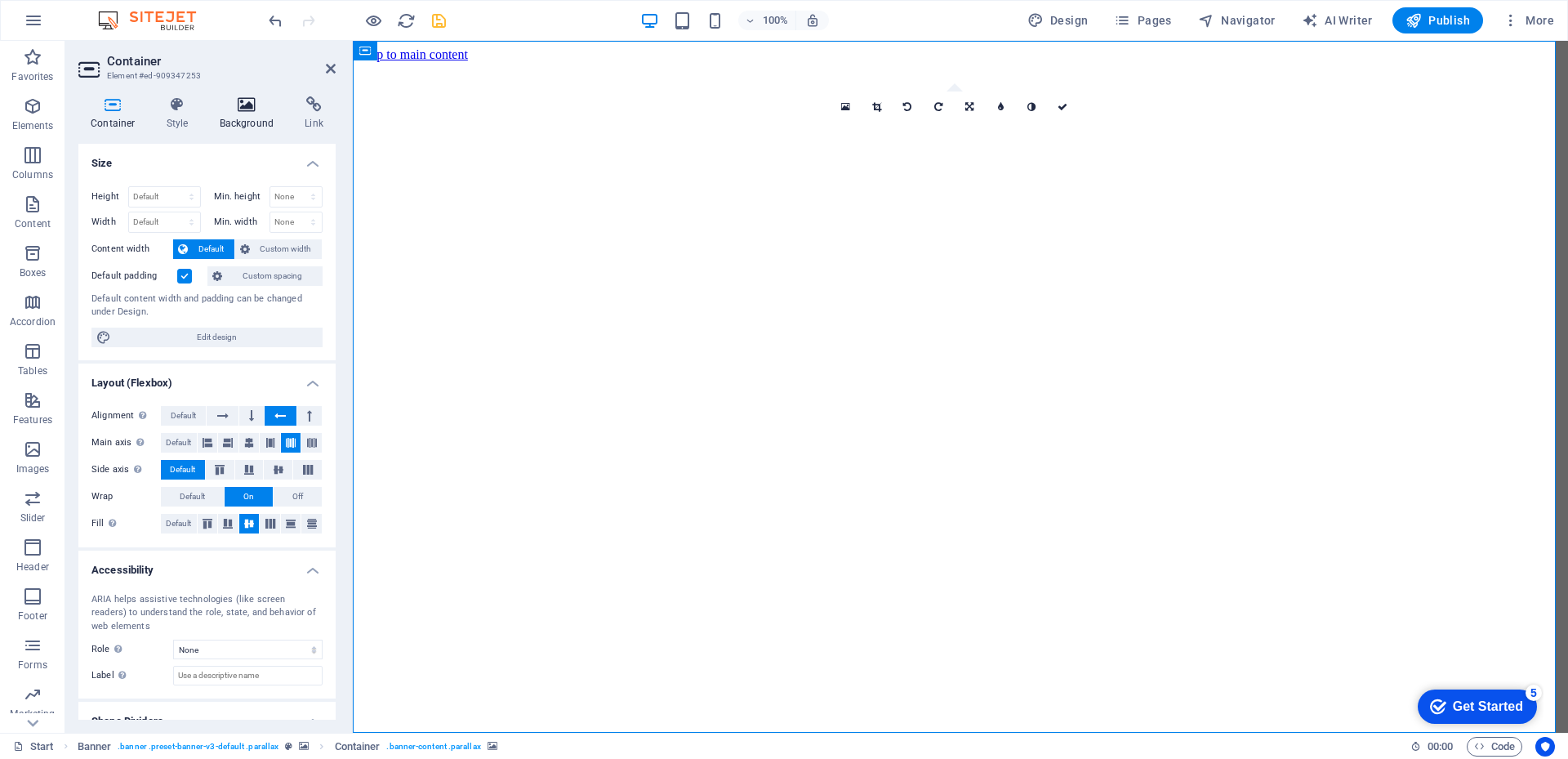
click at [246, 110] on icon at bounding box center [247, 105] width 79 height 16
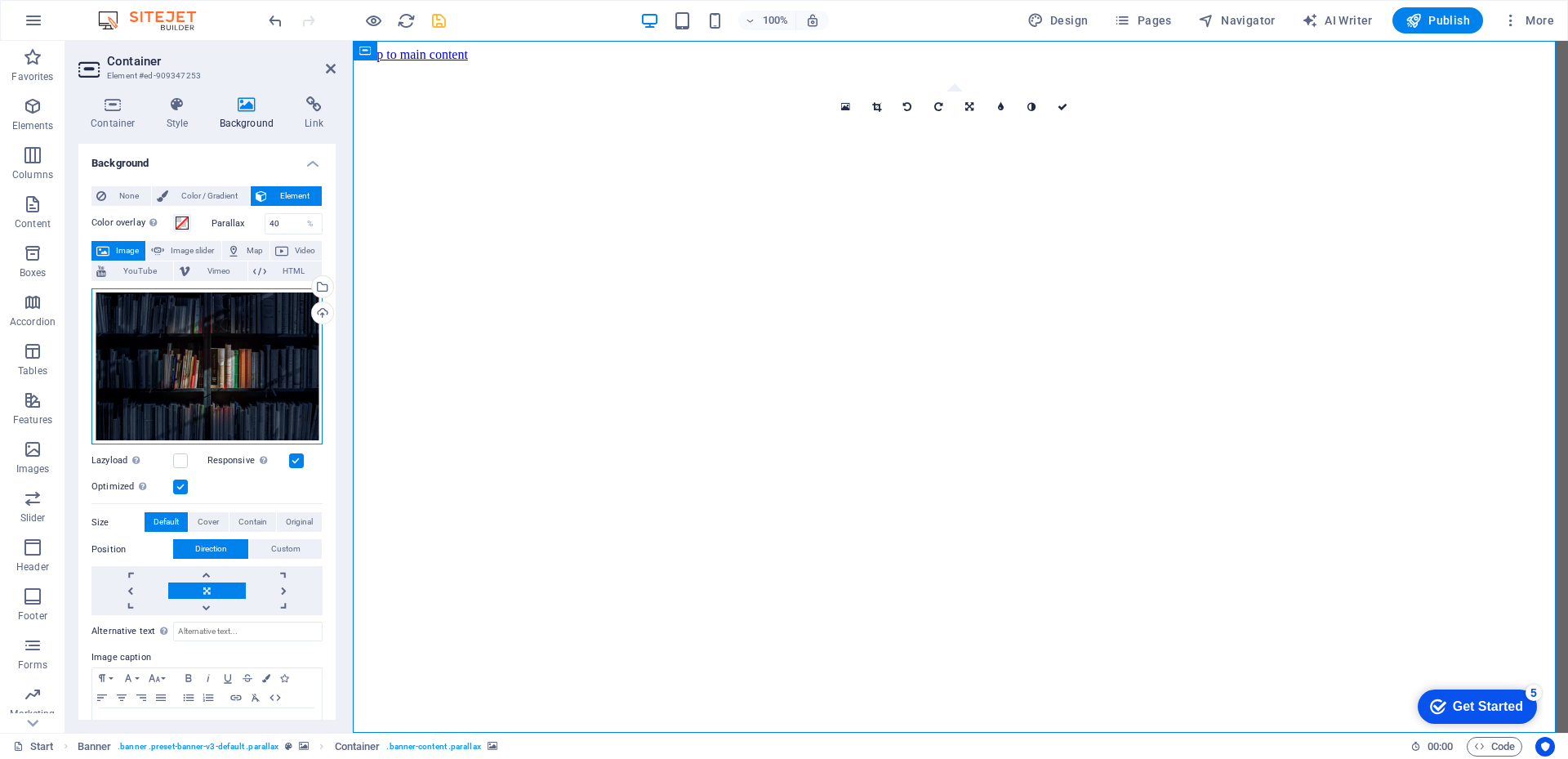
click at [214, 342] on div "Drag files here, click to choose files or select files from Files or our free s…" at bounding box center [207, 366] width 231 height 156
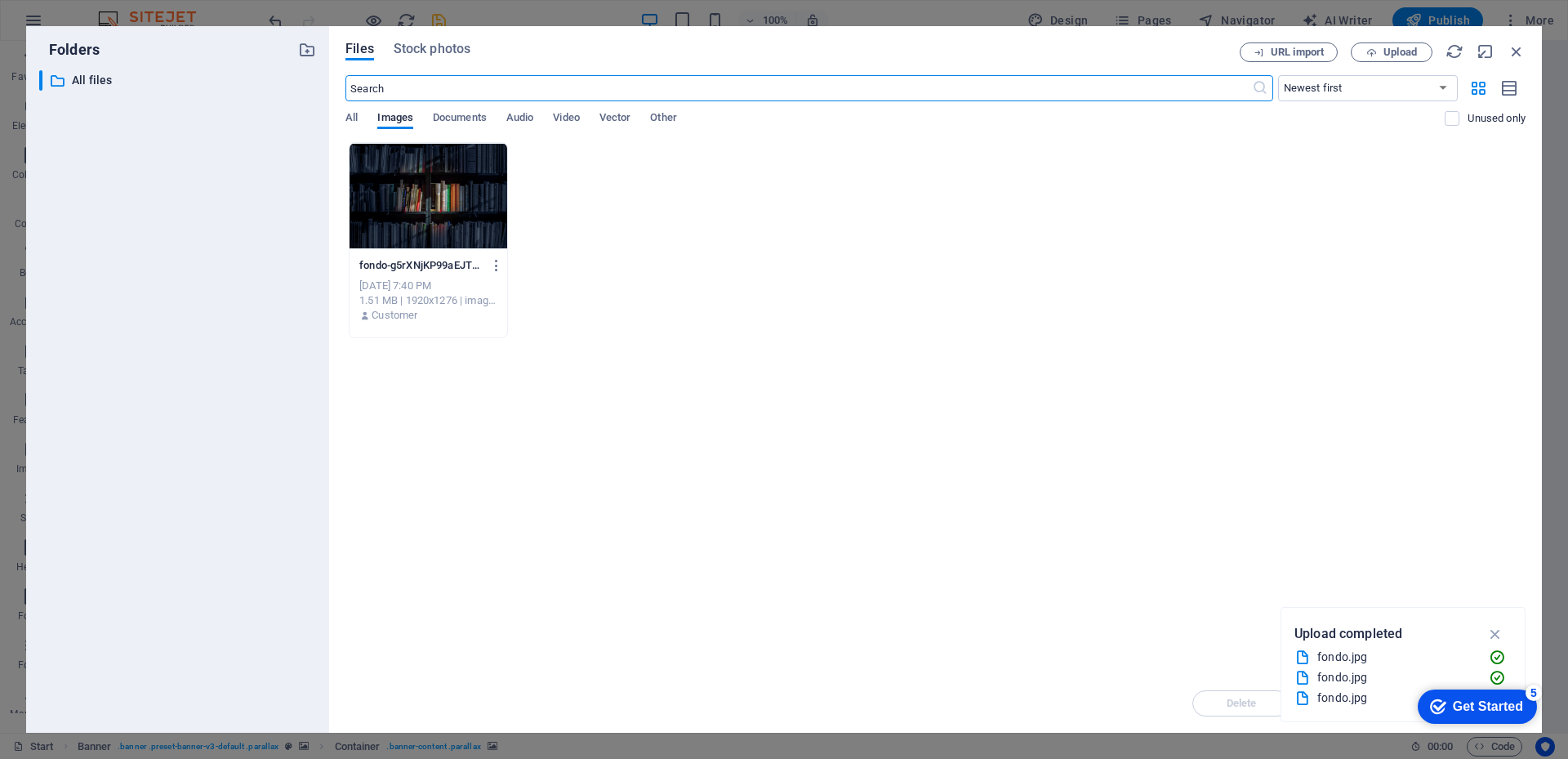
click at [441, 230] on div at bounding box center [428, 196] width 157 height 106
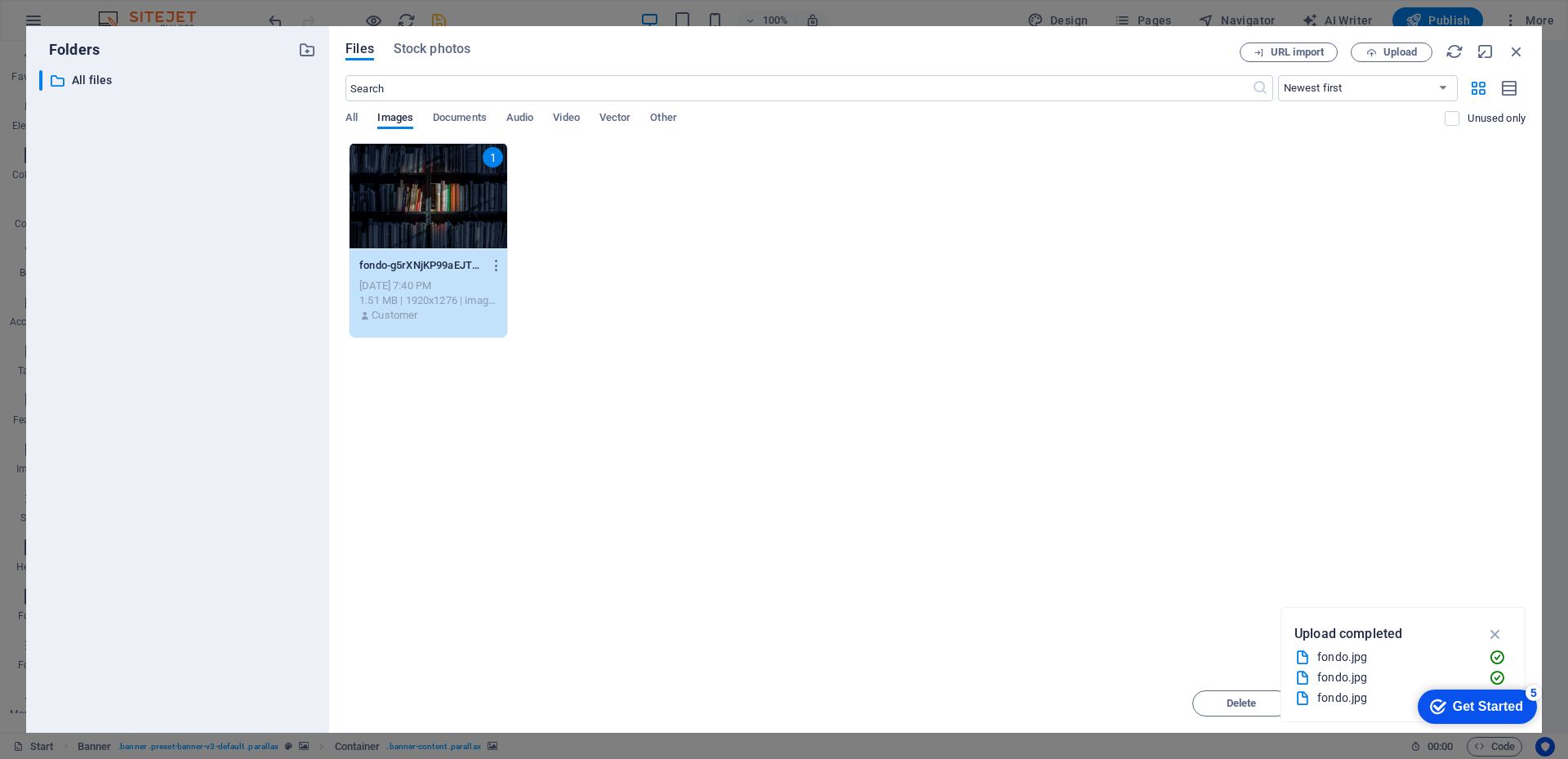
click at [441, 230] on div "1" at bounding box center [428, 196] width 157 height 106
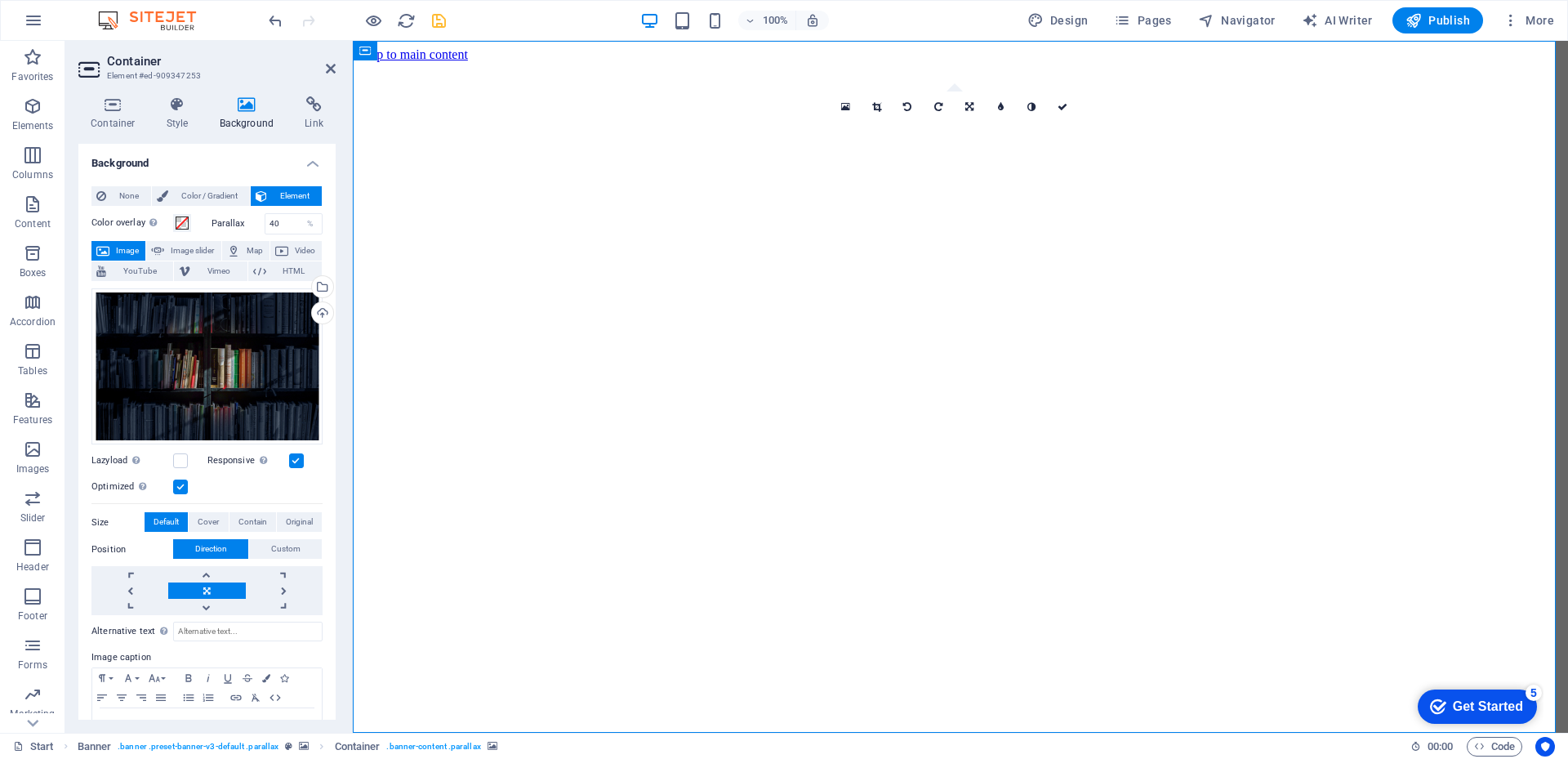
click at [256, 394] on div "Drag files here, click to choose files or select files from Files or our free s…" at bounding box center [207, 366] width 231 height 156
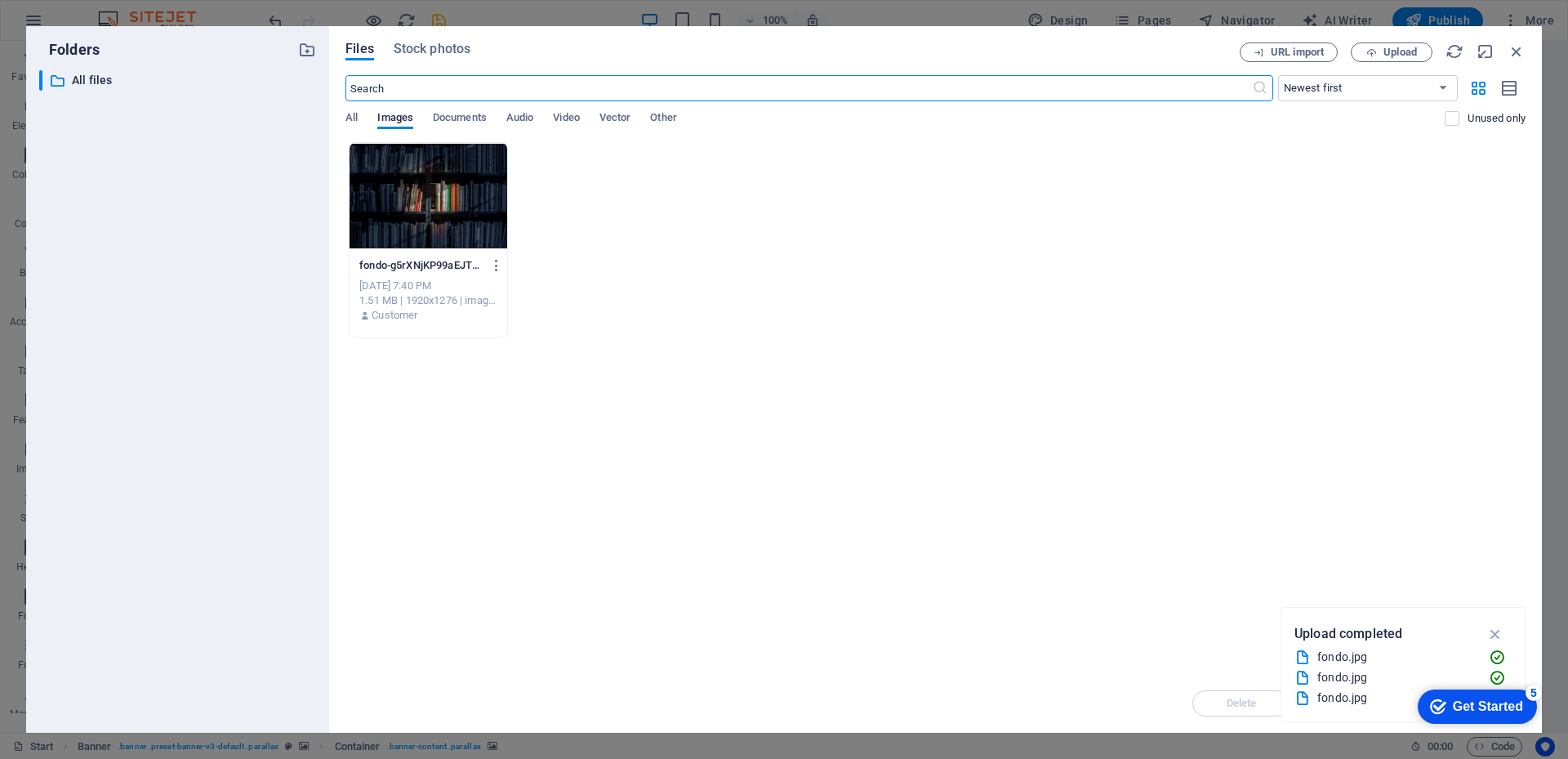
click at [423, 220] on div at bounding box center [428, 196] width 157 height 106
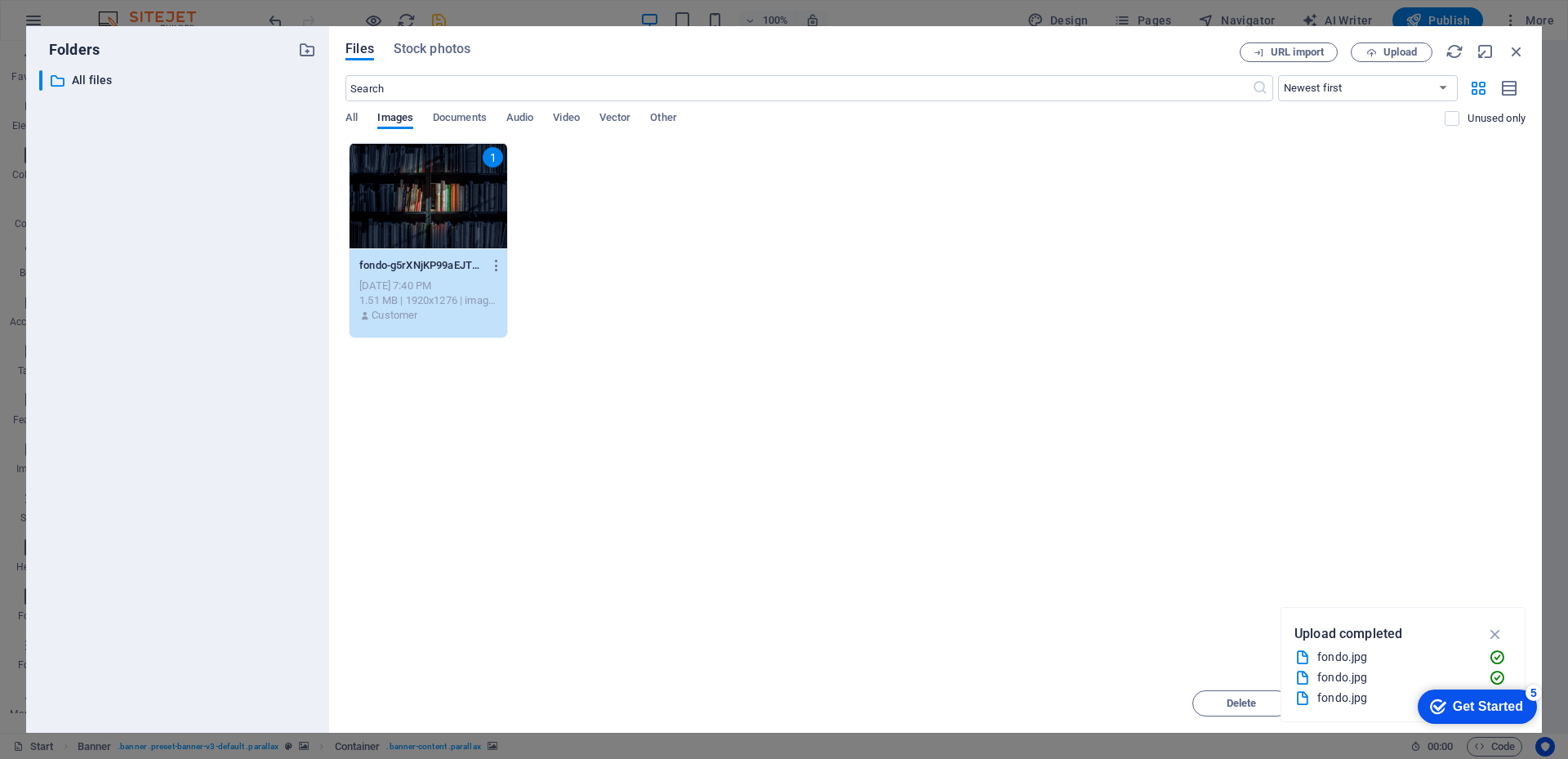
click at [423, 220] on div "1" at bounding box center [428, 196] width 157 height 106
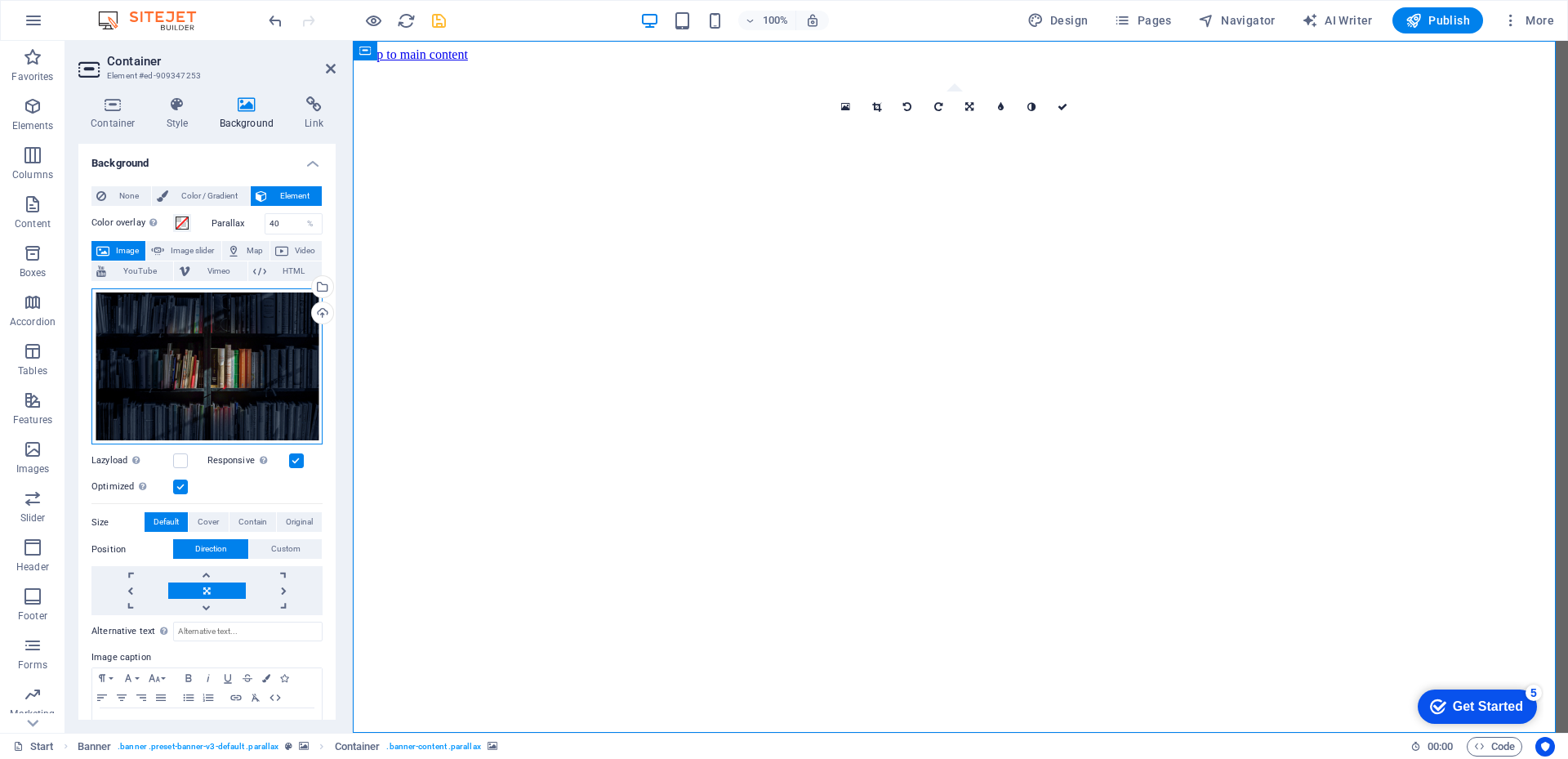
click at [228, 328] on div "Drag files here, click to choose files or select files from Files or our free s…" at bounding box center [207, 366] width 231 height 156
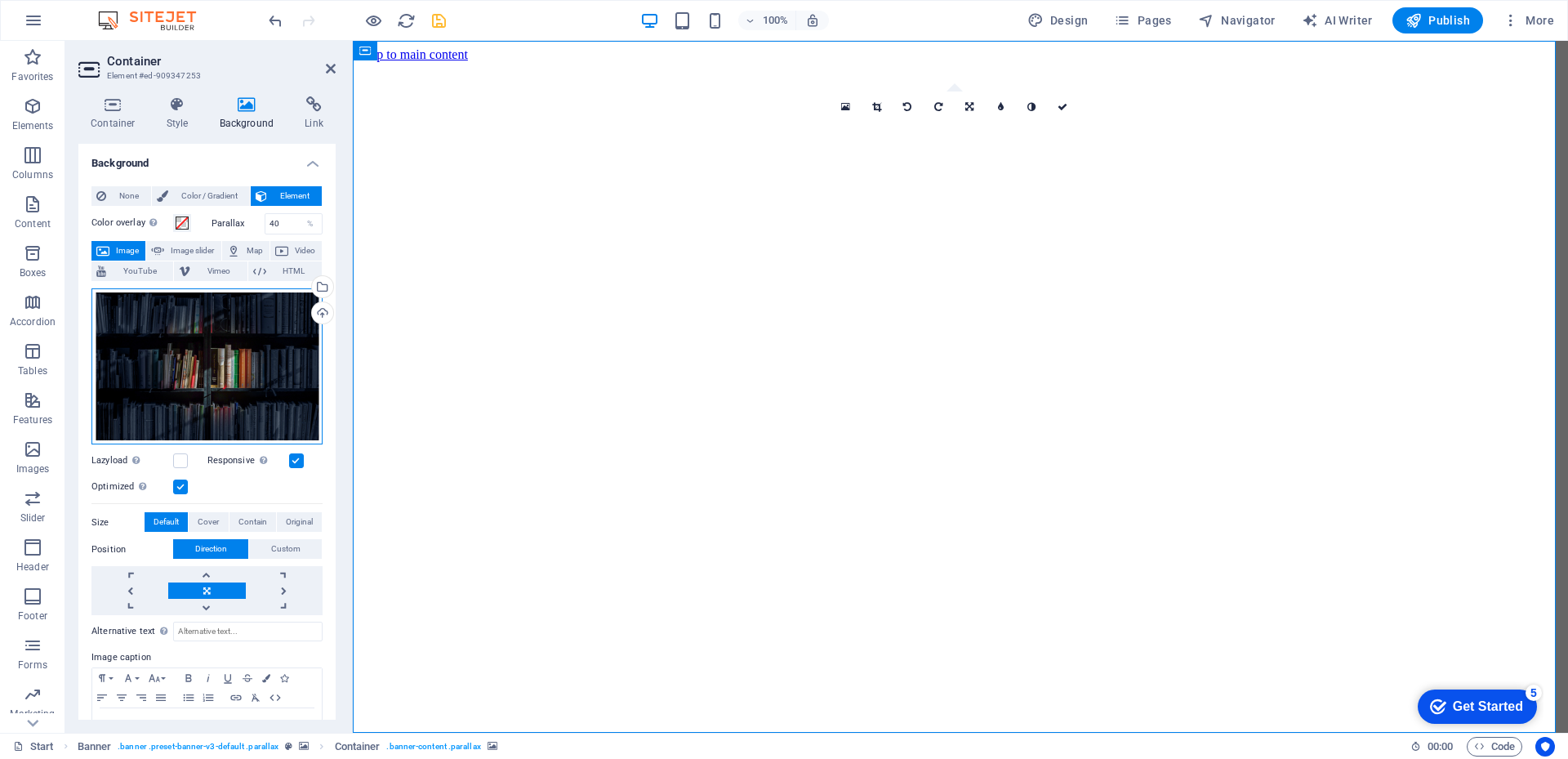
click at [198, 372] on div "Drag files here, click to choose files or select files from Files or our free s…" at bounding box center [207, 366] width 231 height 156
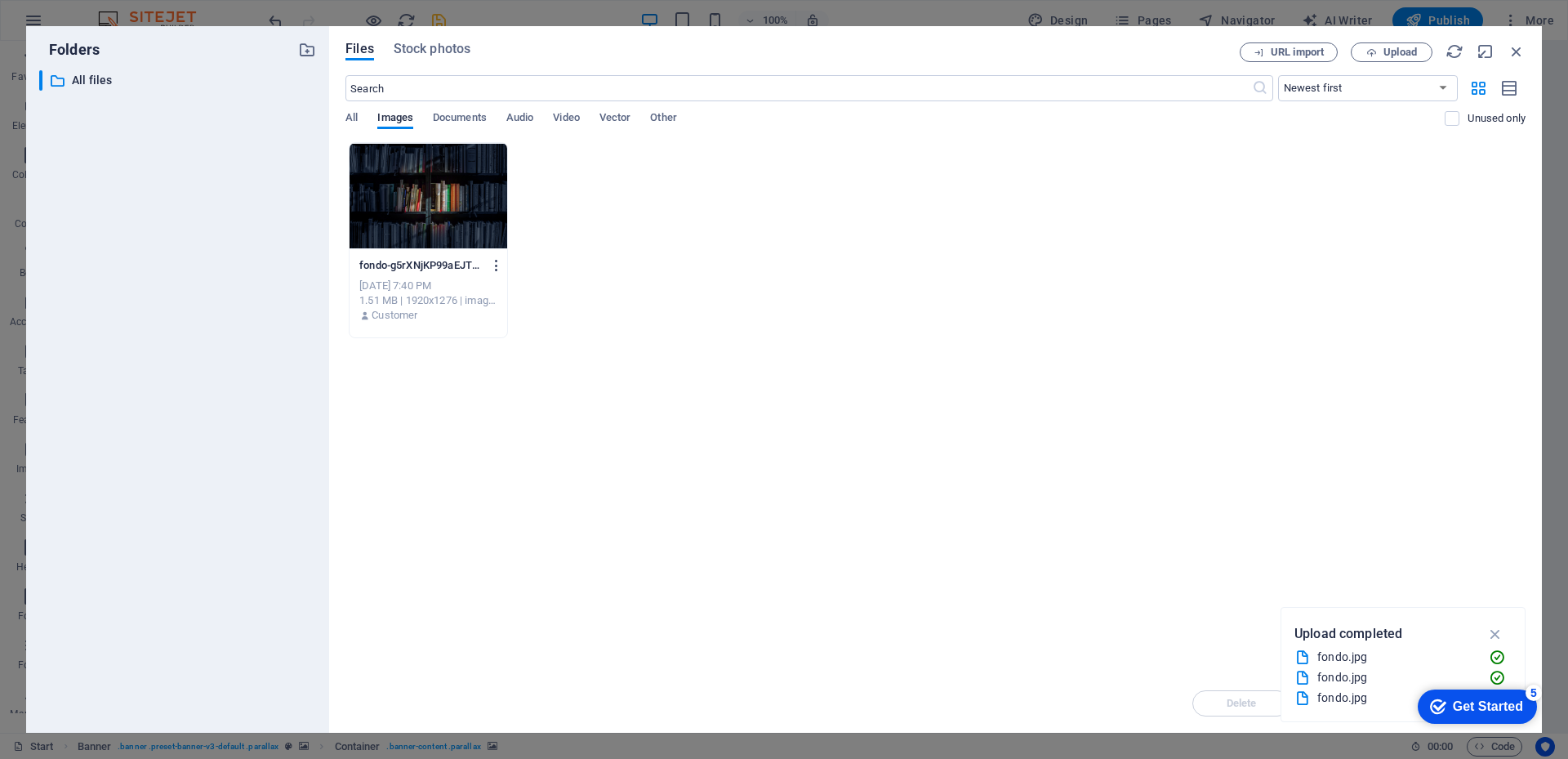
click at [497, 262] on icon "button" at bounding box center [496, 265] width 16 height 15
click at [500, 575] on h6 "Delete" at bounding box center [505, 582] width 69 height 20
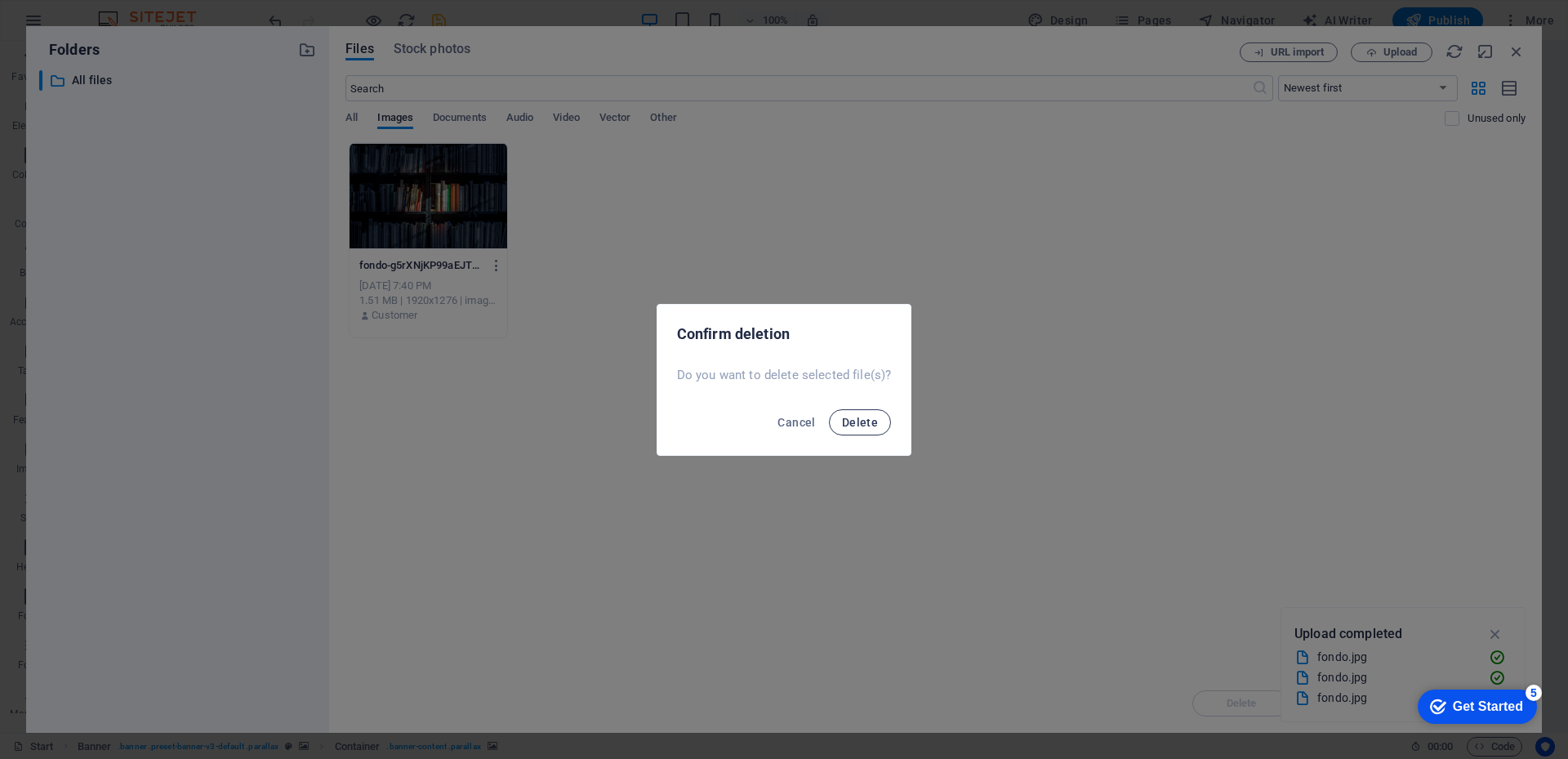
click at [852, 421] on span "Delete" at bounding box center [860, 422] width 36 height 13
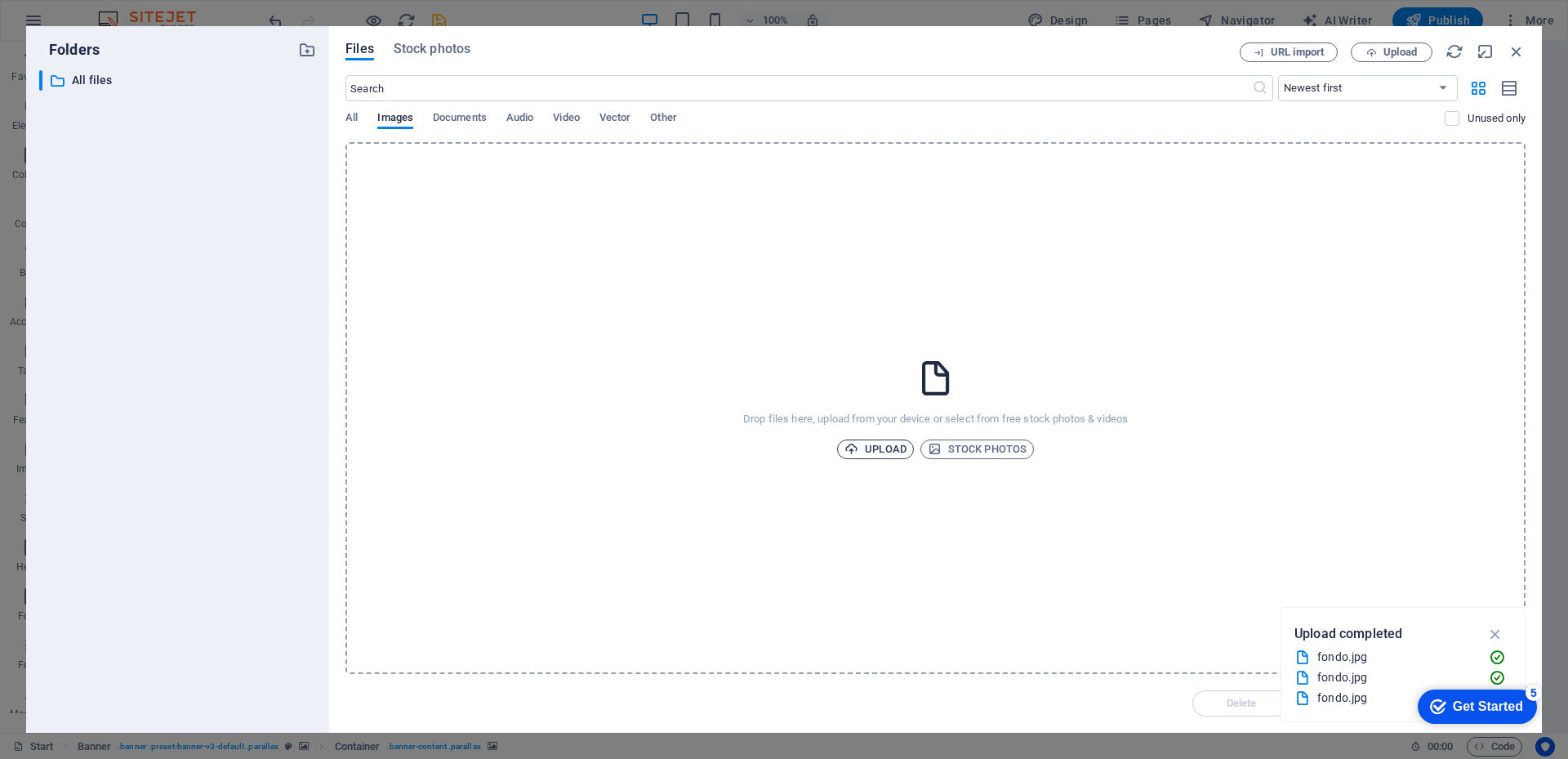
click at [874, 454] on span "Upload" at bounding box center [875, 449] width 62 height 20
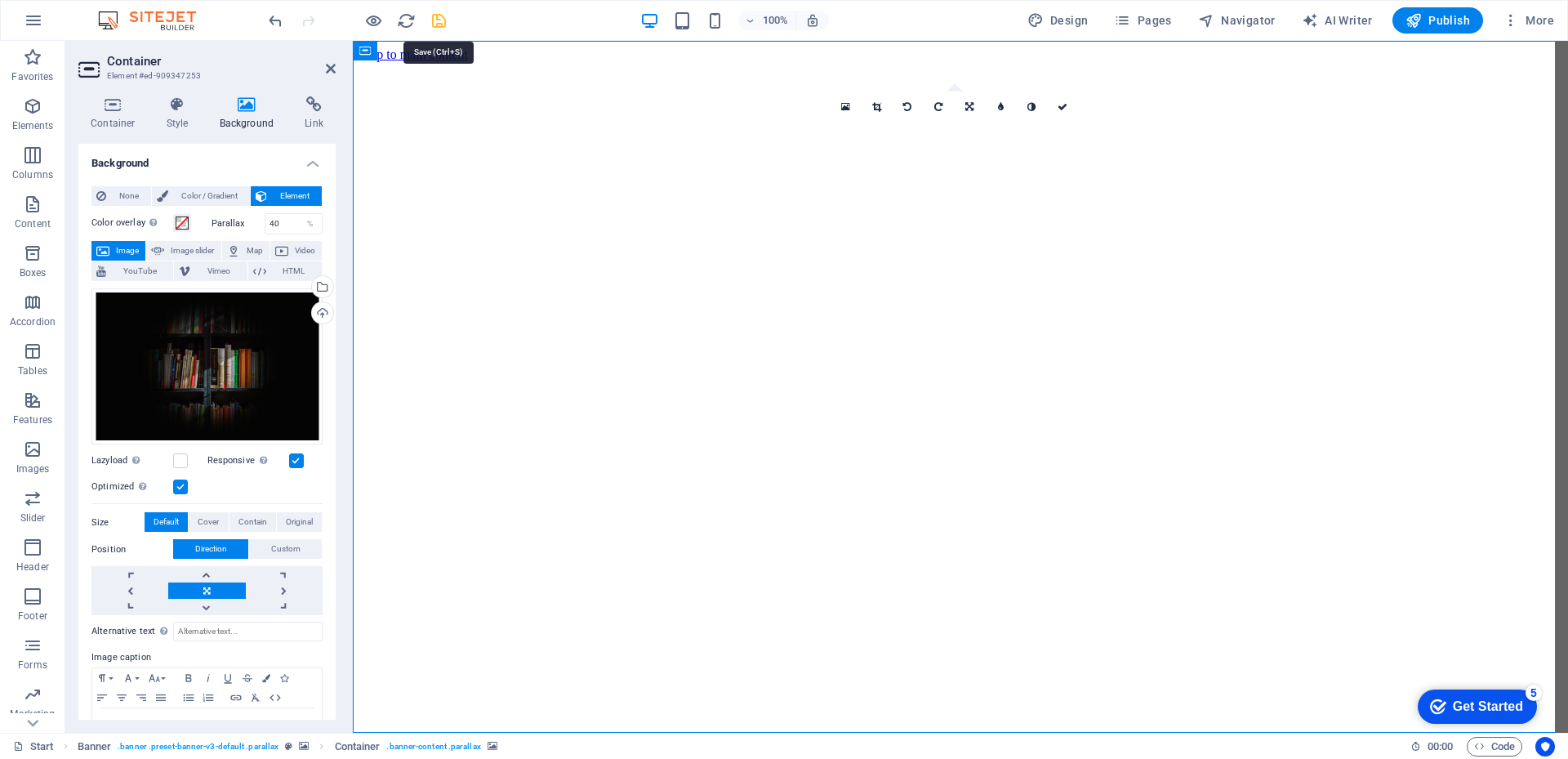
click at [444, 15] on icon "save" at bounding box center [439, 21] width 19 height 19
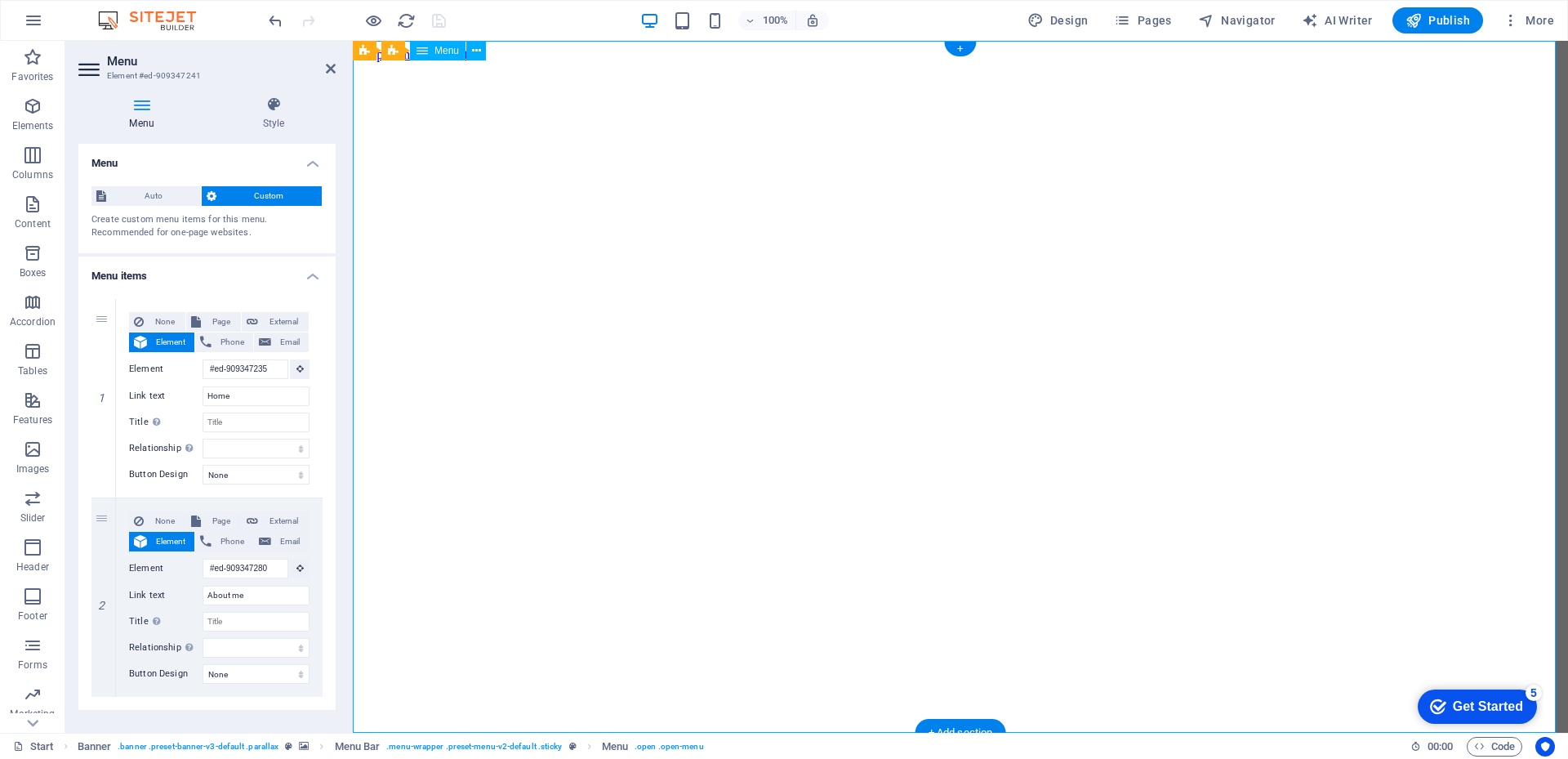
drag, startPoint x: 254, startPoint y: 389, endPoint x: 140, endPoint y: 385, distance: 114.1
click at [142, 386] on div "Link text Home" at bounding box center [219, 396] width 180 height 20
type input "Inicio"
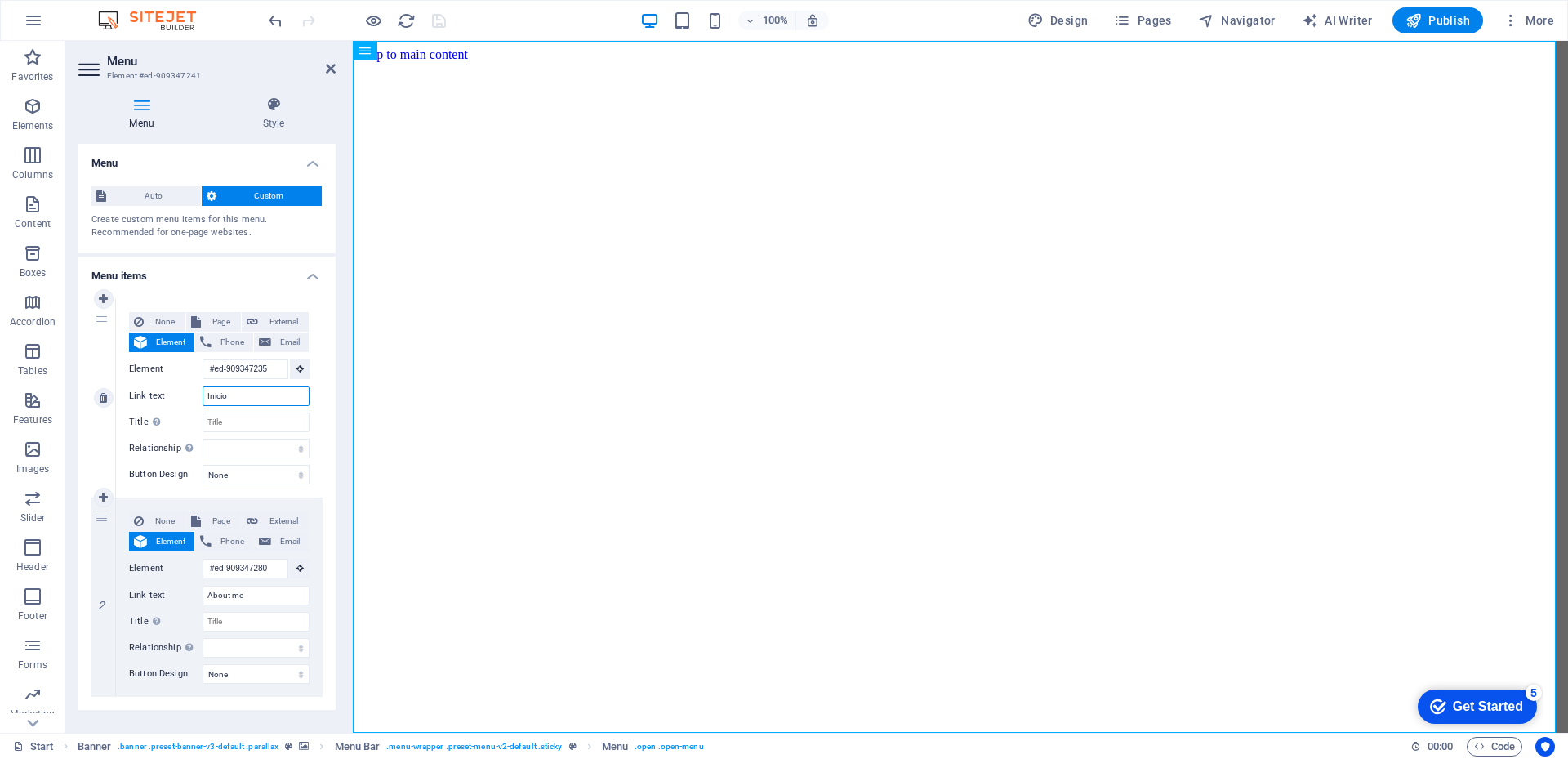
select select
type input "Inicio"
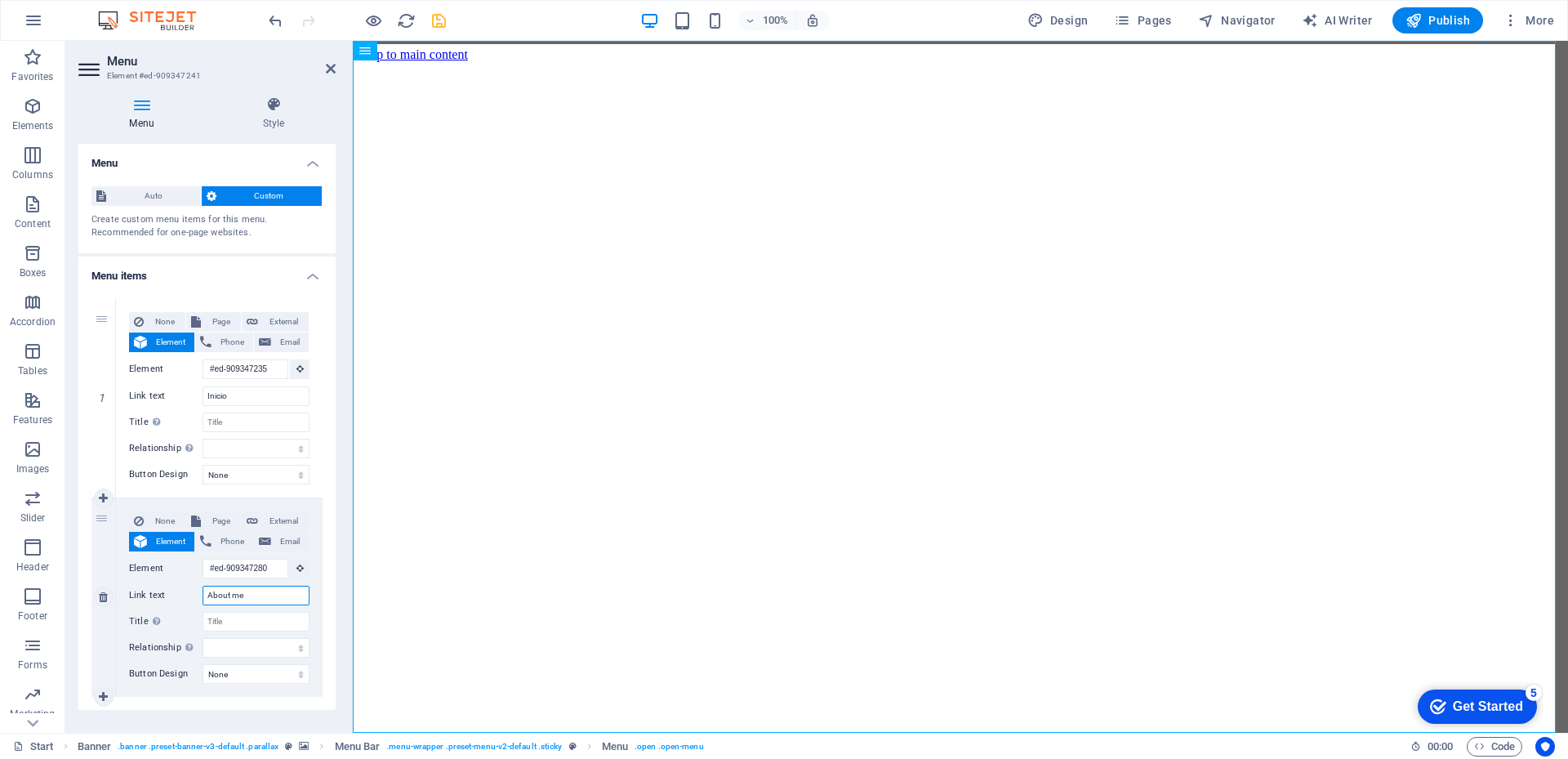
click at [257, 590] on input "About me" at bounding box center [256, 595] width 107 height 20
drag, startPoint x: 260, startPoint y: 594, endPoint x: 167, endPoint y: 591, distance: 93.0
click at [167, 591] on div "Link text About me" at bounding box center [219, 595] width 180 height 20
type input "contenido"
select select
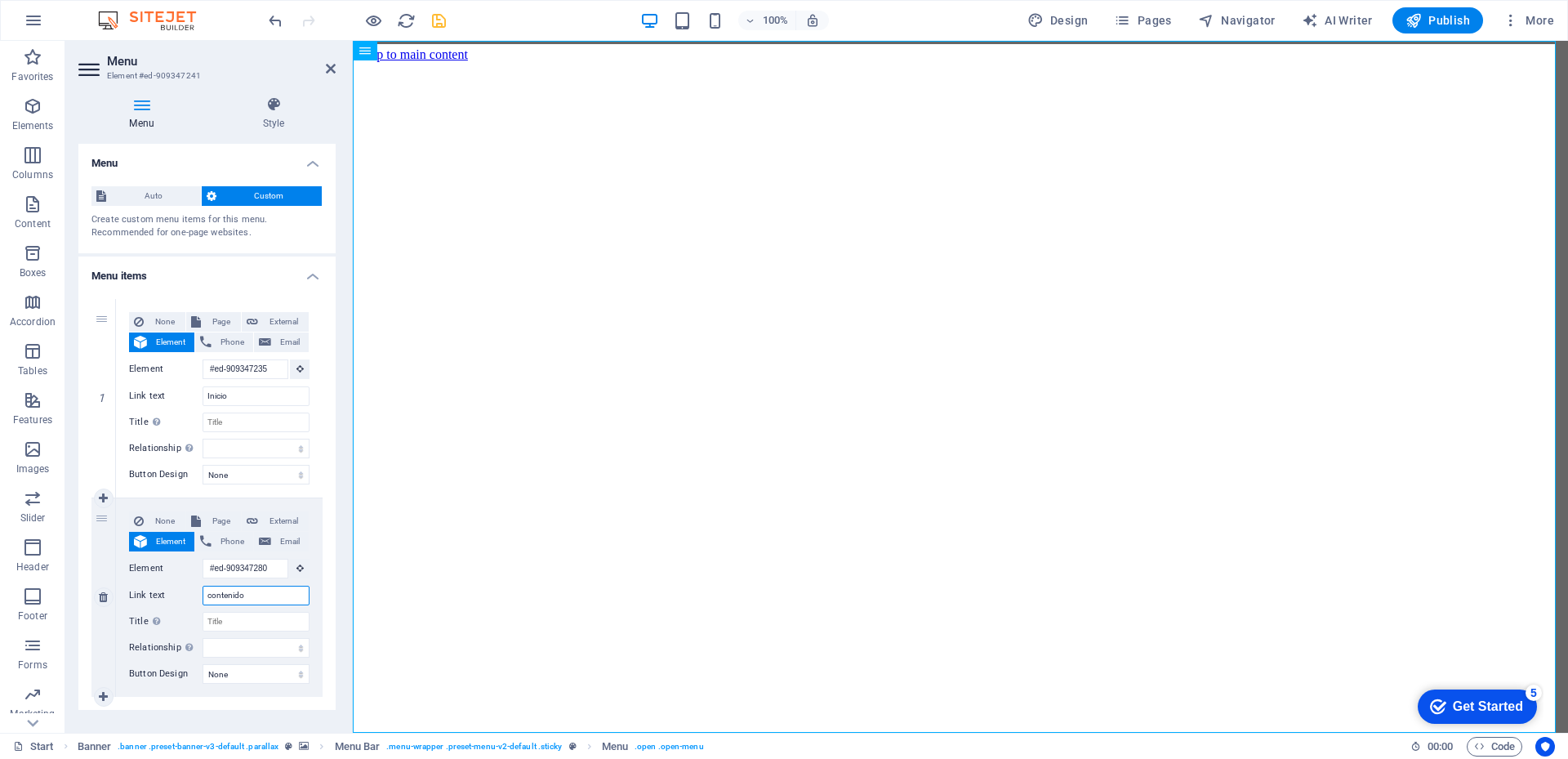
select select
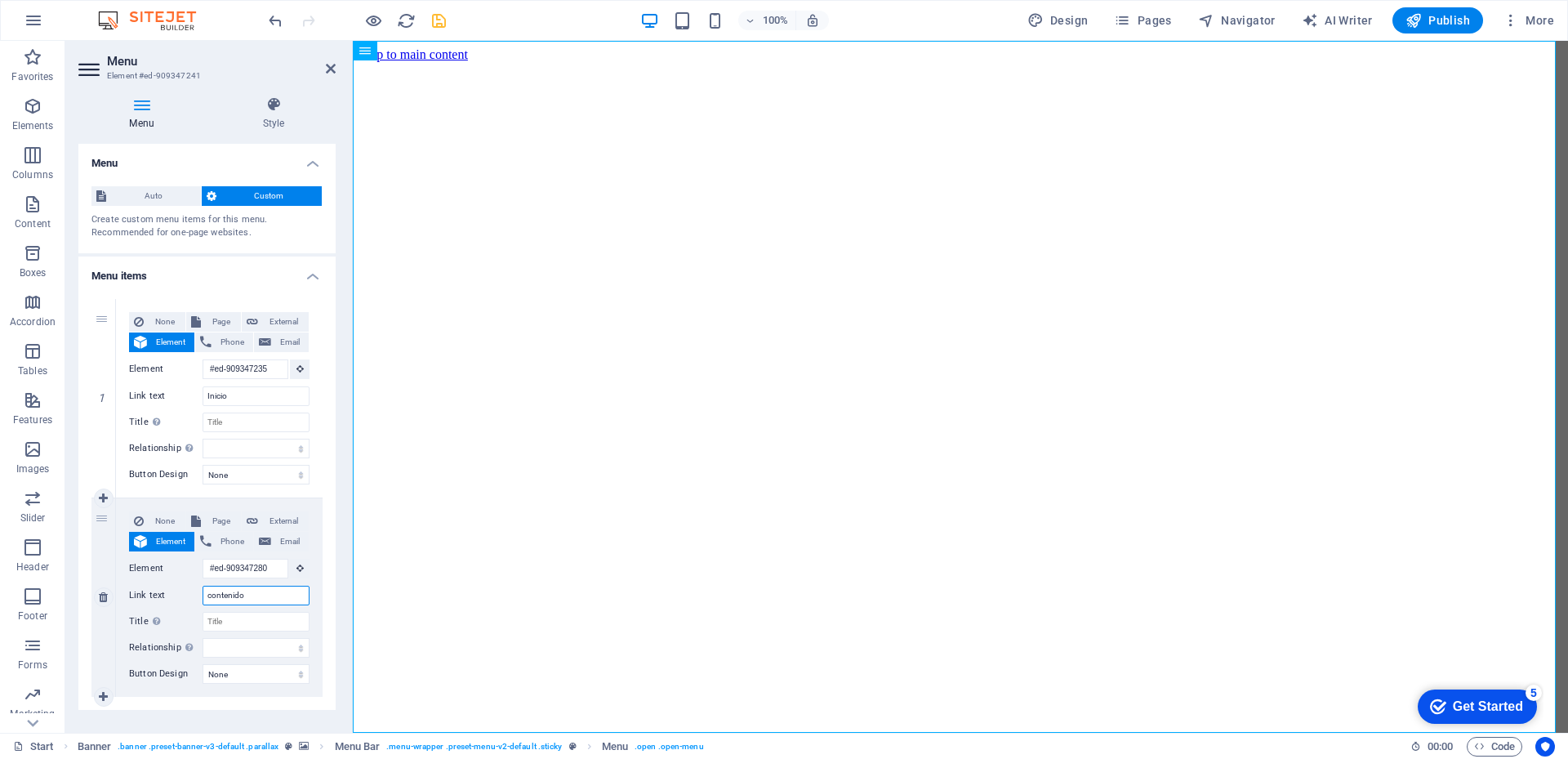
type input "contenido"
click at [246, 422] on input "Title Additional link description, should not be the same as the link text. The…" at bounding box center [256, 422] width 107 height 20
type input "Inicio"
select select
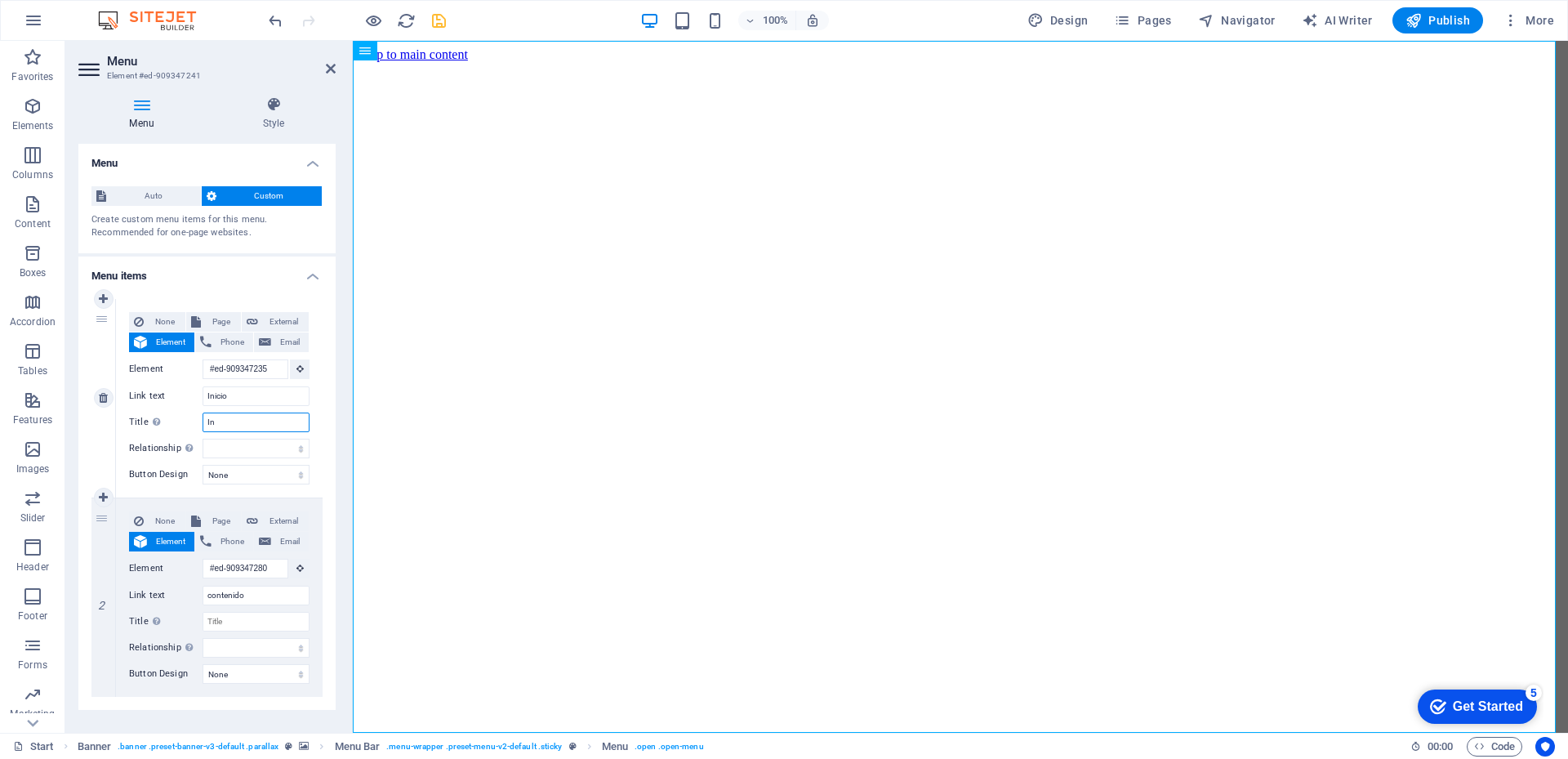
type input "I"
select select
type input "Cg"
select select
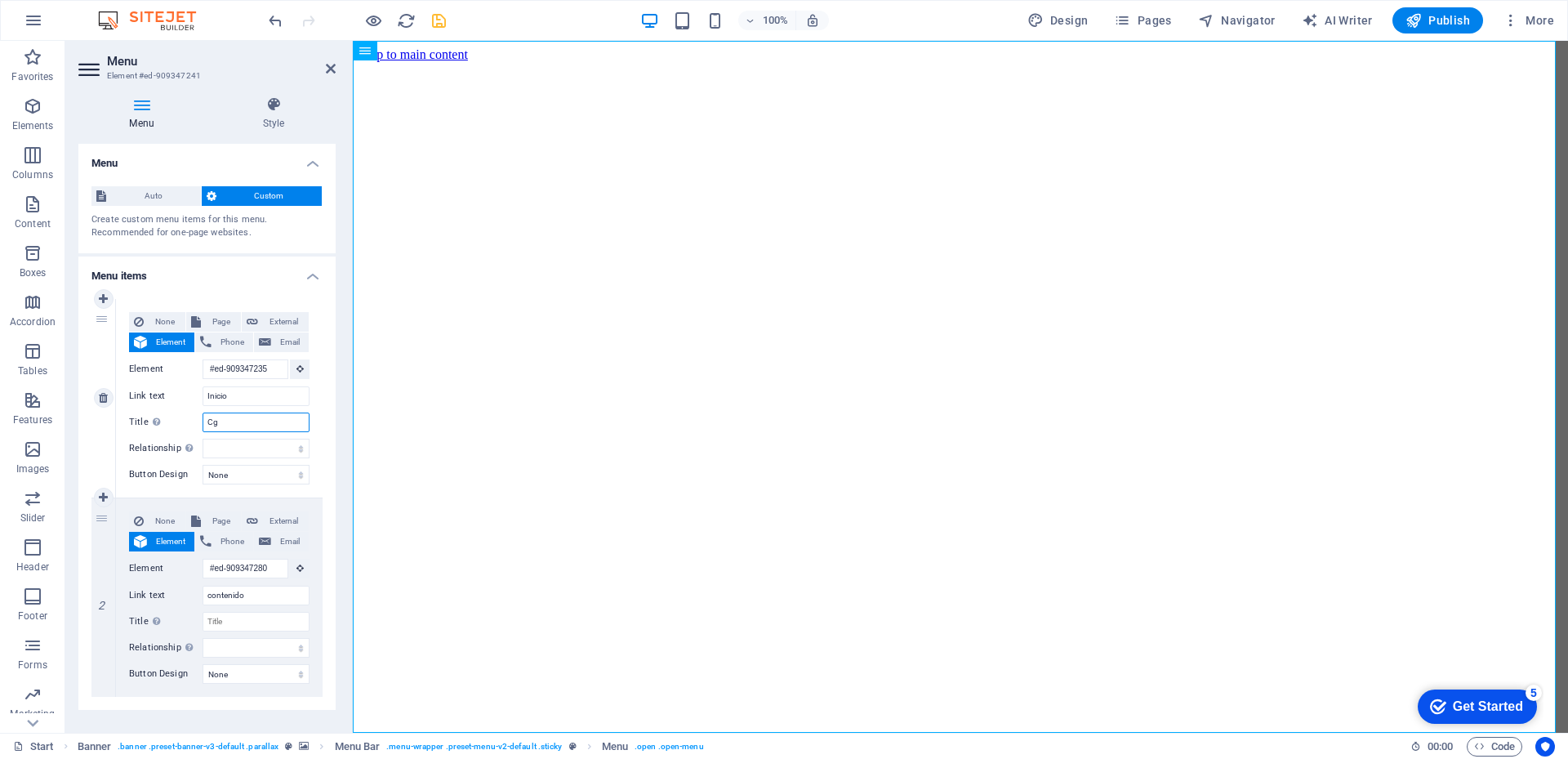
select select
type input "Cge"
select select
type input "Cgreditorial"
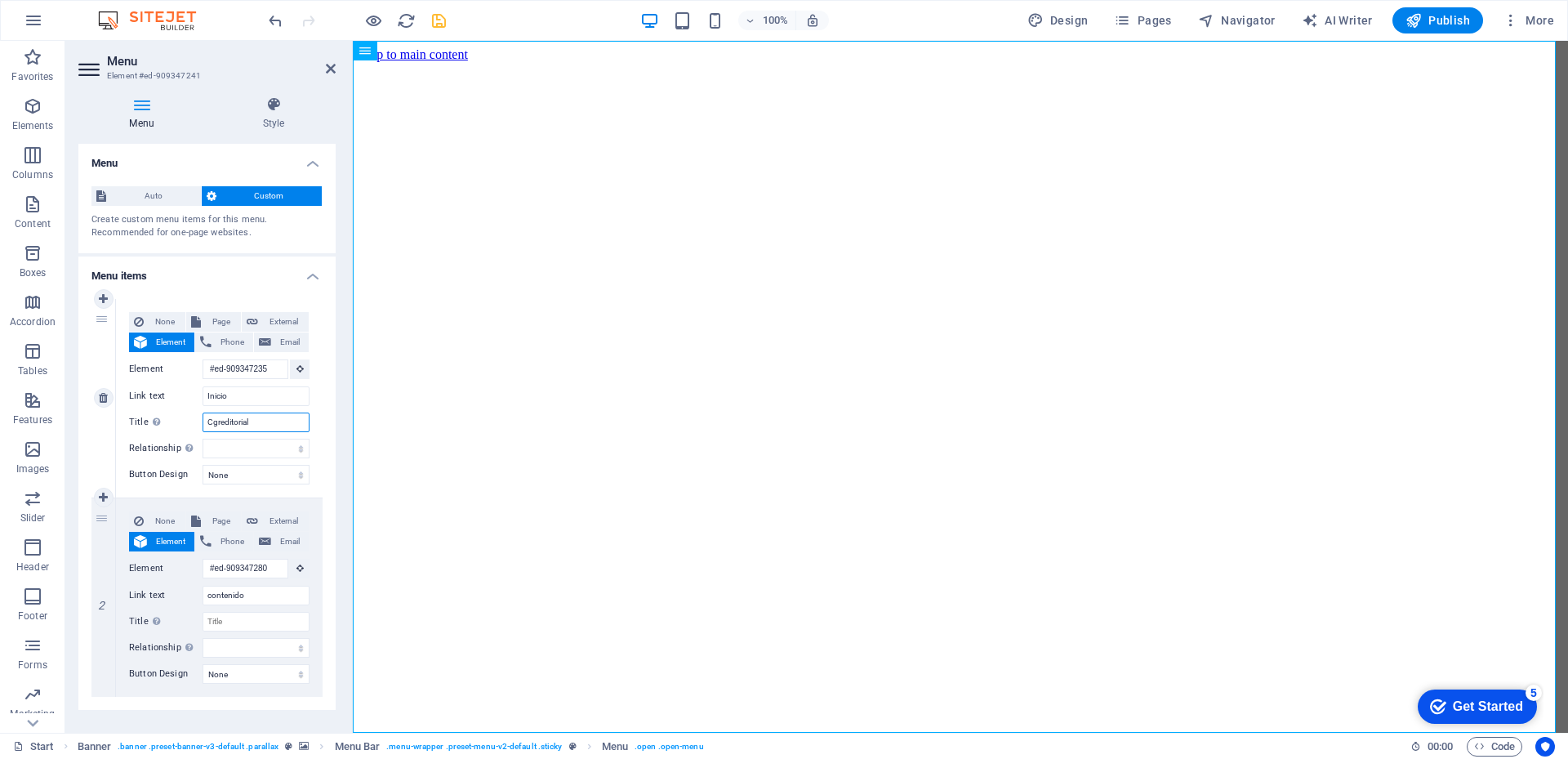
select select
type input "Cgreditorial - S"
select select
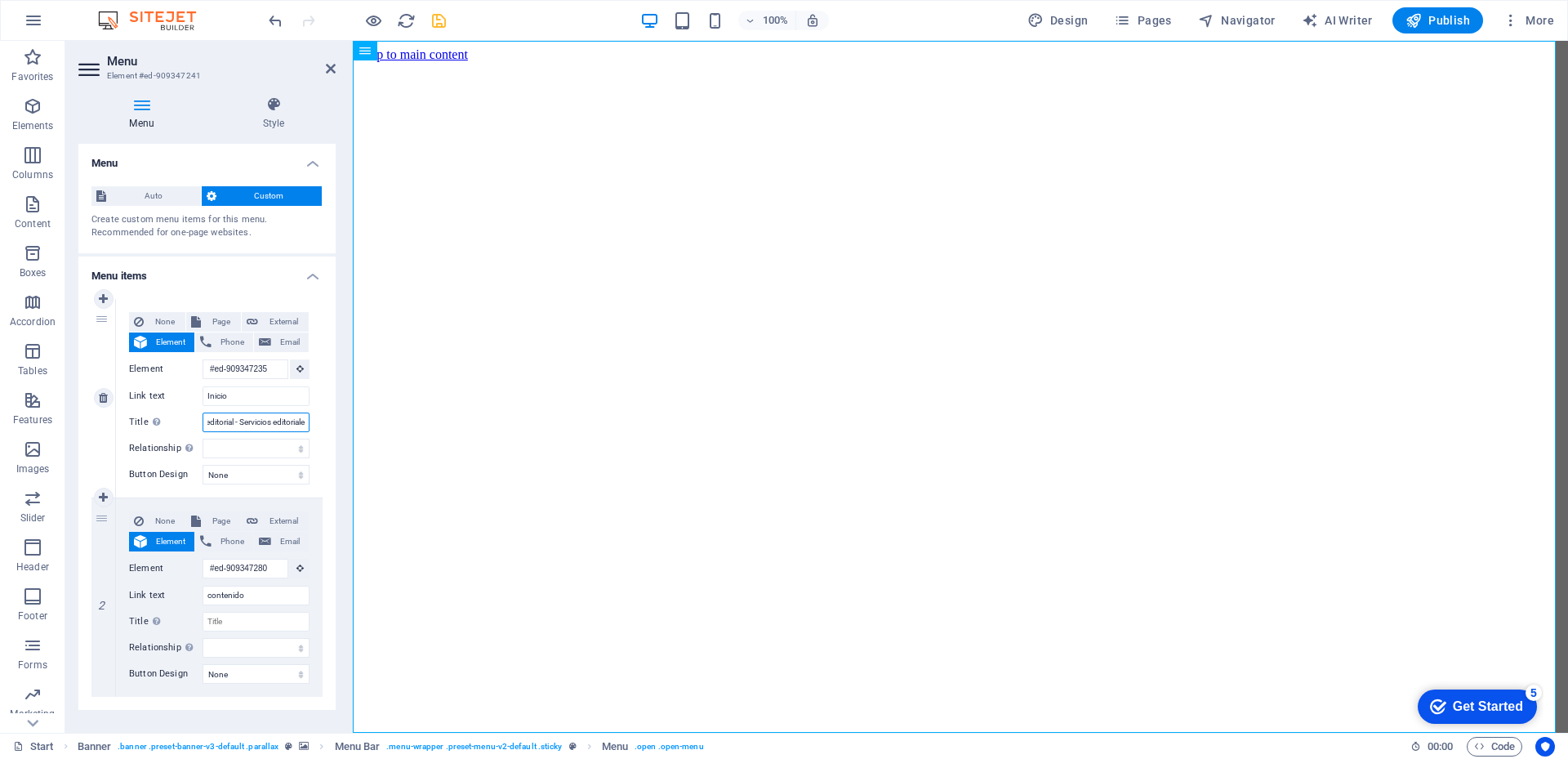
type input "Cgreditorial - Servicios editoriales"
select select
type input "Cgreditorial - Servicios editoriales"
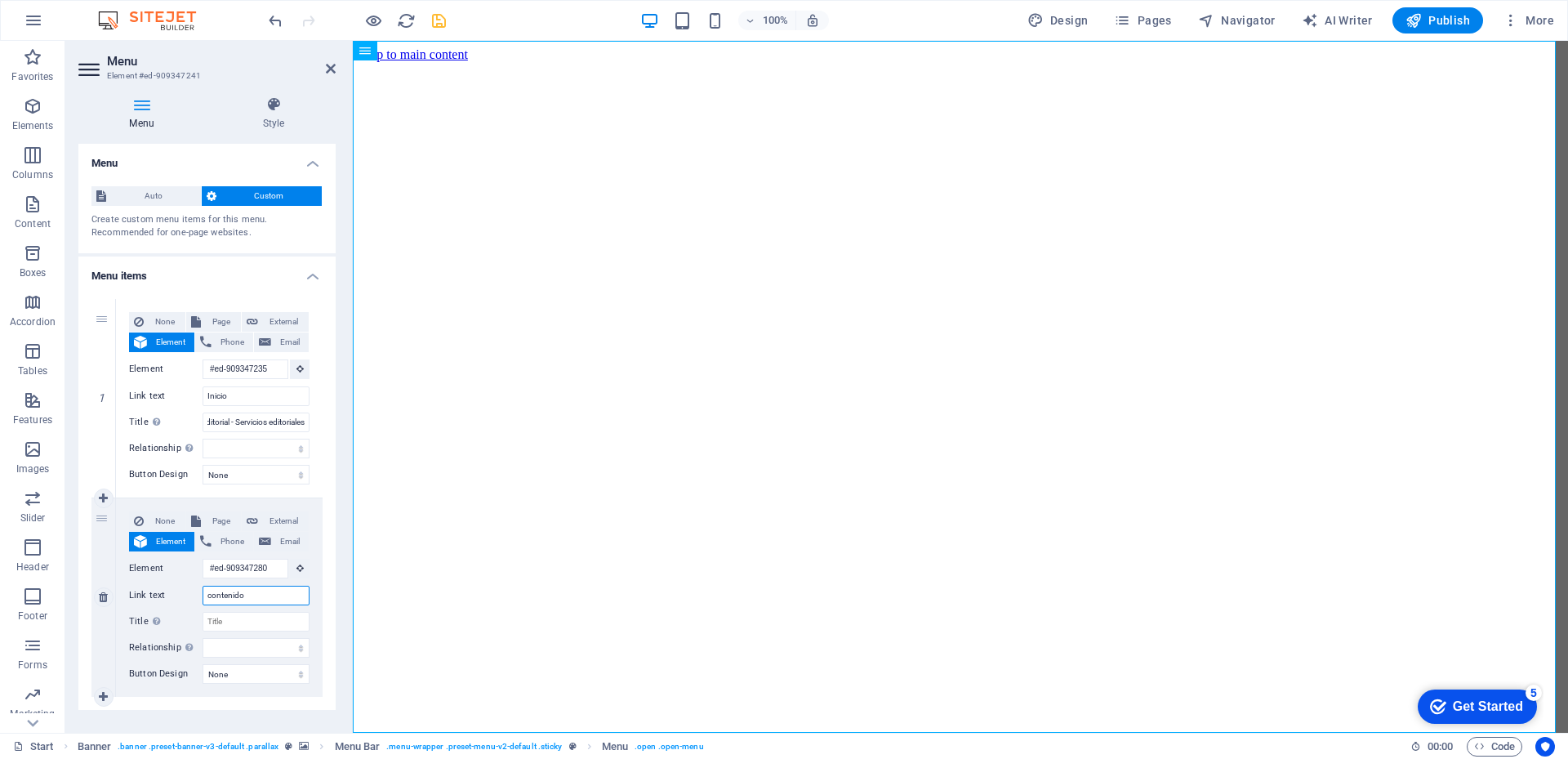
click at [266, 599] on input "contenido" at bounding box center [256, 595] width 107 height 20
click at [240, 417] on input "Cgreditorial - Servicios editoriales" at bounding box center [256, 422] width 107 height 20
click at [235, 394] on input "Inicio" at bounding box center [256, 396] width 107 height 20
click at [257, 598] on input "contenido" at bounding box center [256, 595] width 107 height 20
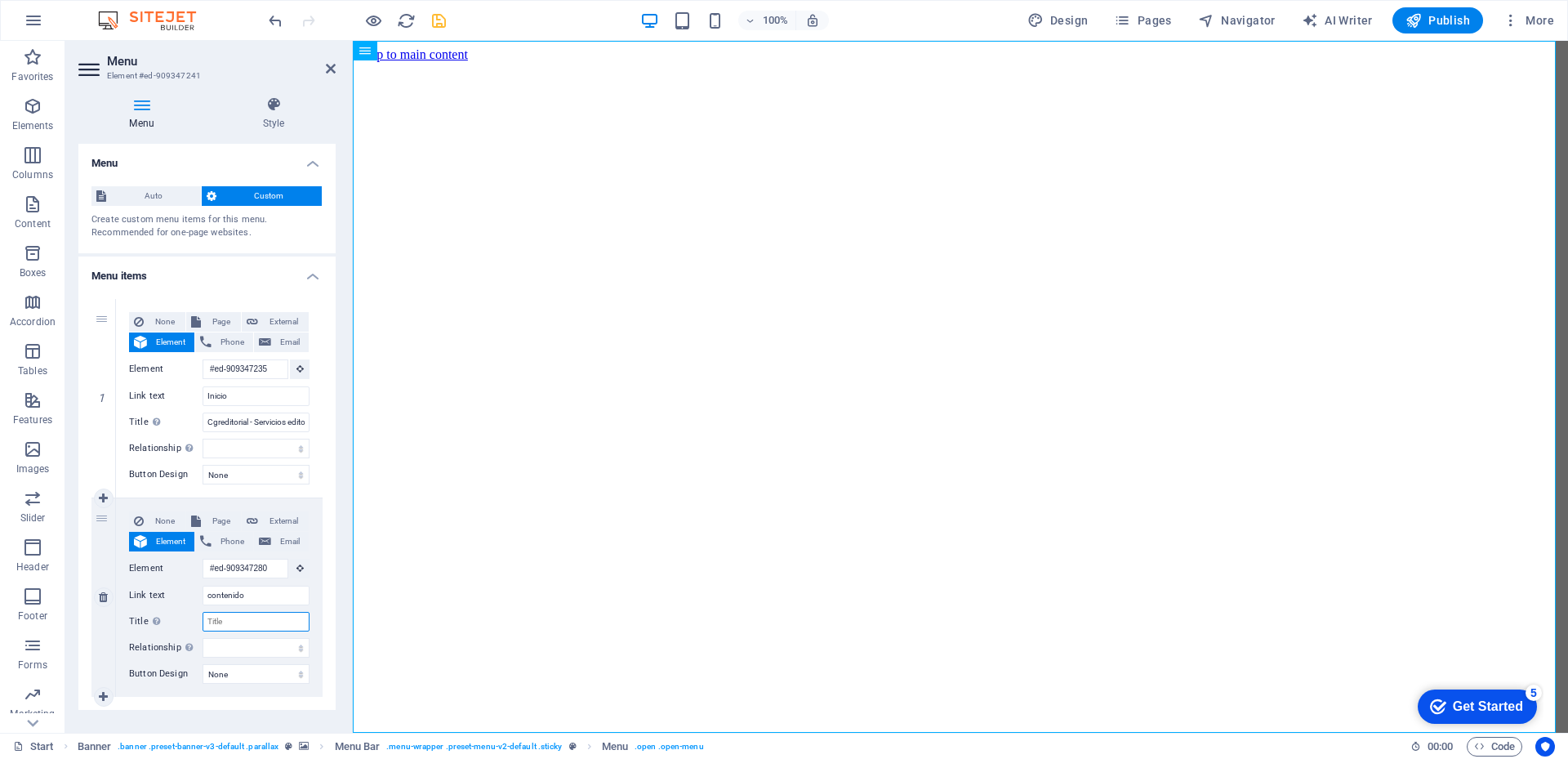
click at [252, 624] on input "Title Additional link description, should not be the same as the link text. The…" at bounding box center [256, 622] width 107 height 20
type input "Contenido - c"
select select
type input "Contenido - cgre"
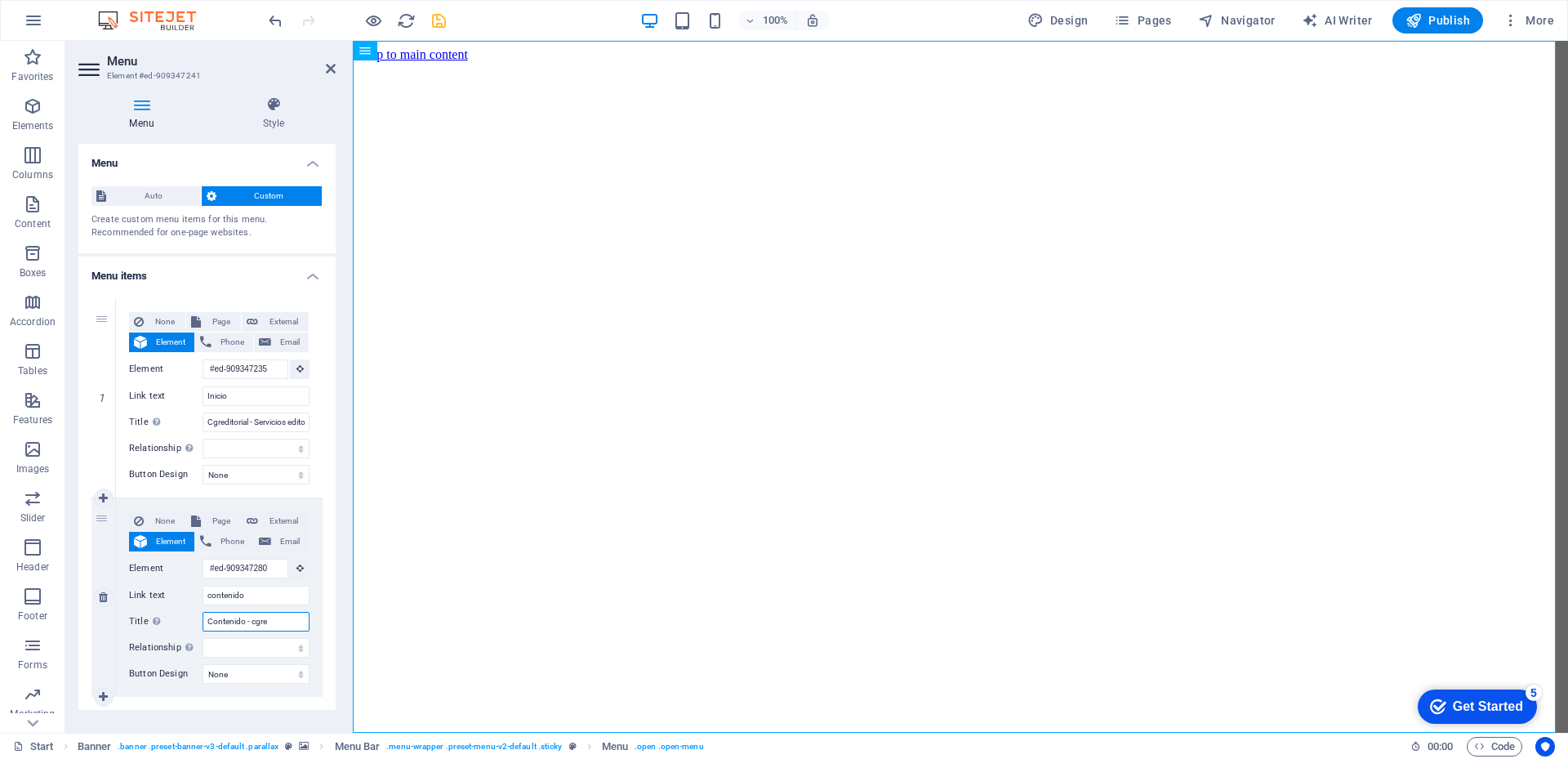
select select
type input "Contenido - cgreditorial"
select select
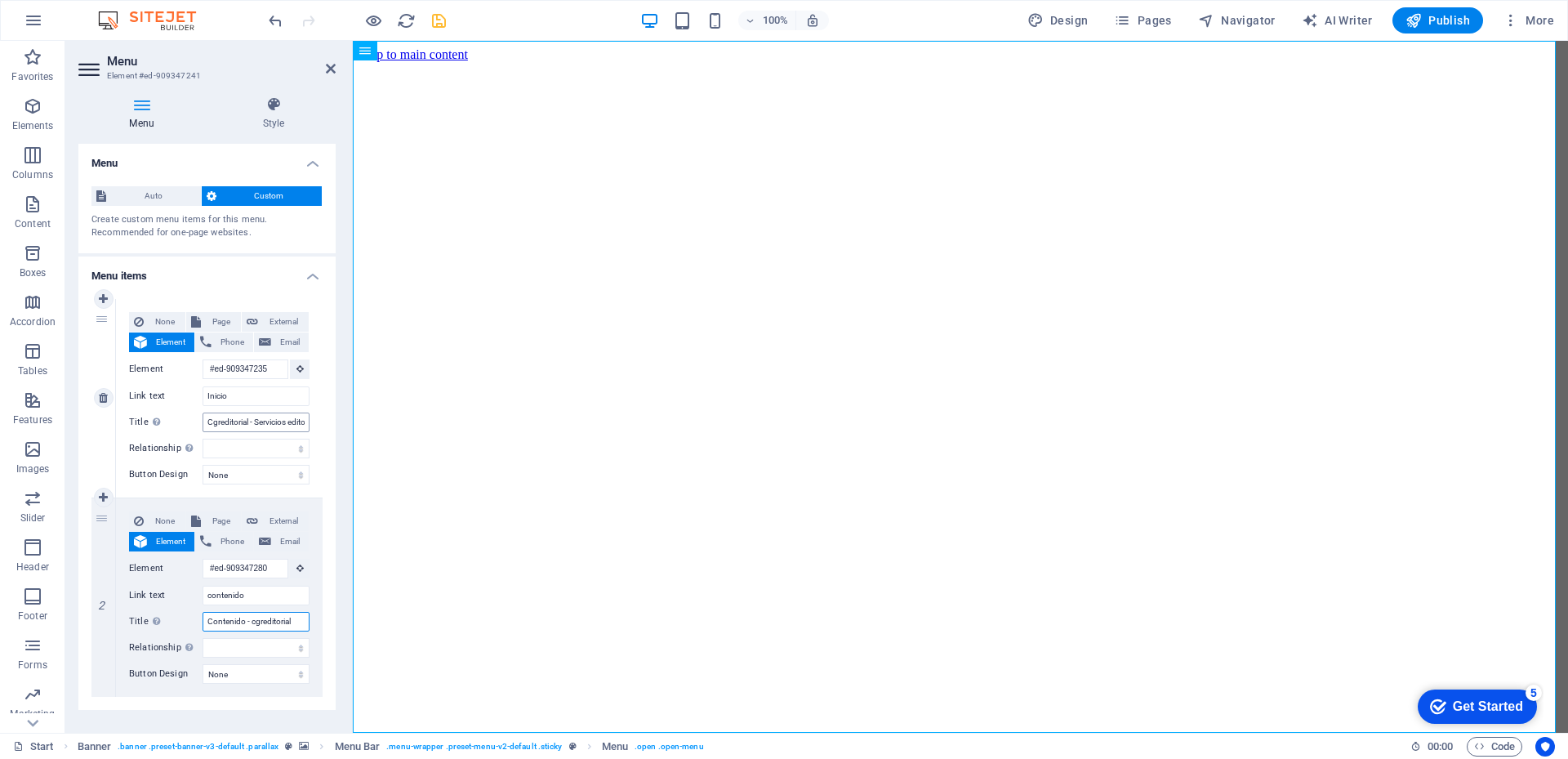
type input "Contenido - cgreditorial"
click at [265, 426] on input "Cgreditorial - Servicios editoriales" at bounding box center [256, 422] width 107 height 20
click at [267, 423] on input "Cgreditorial - Servicios editoriales" at bounding box center [256, 422] width 107 height 20
click at [211, 423] on input "Cgreditorial - Servicios editoriales" at bounding box center [256, 422] width 107 height 20
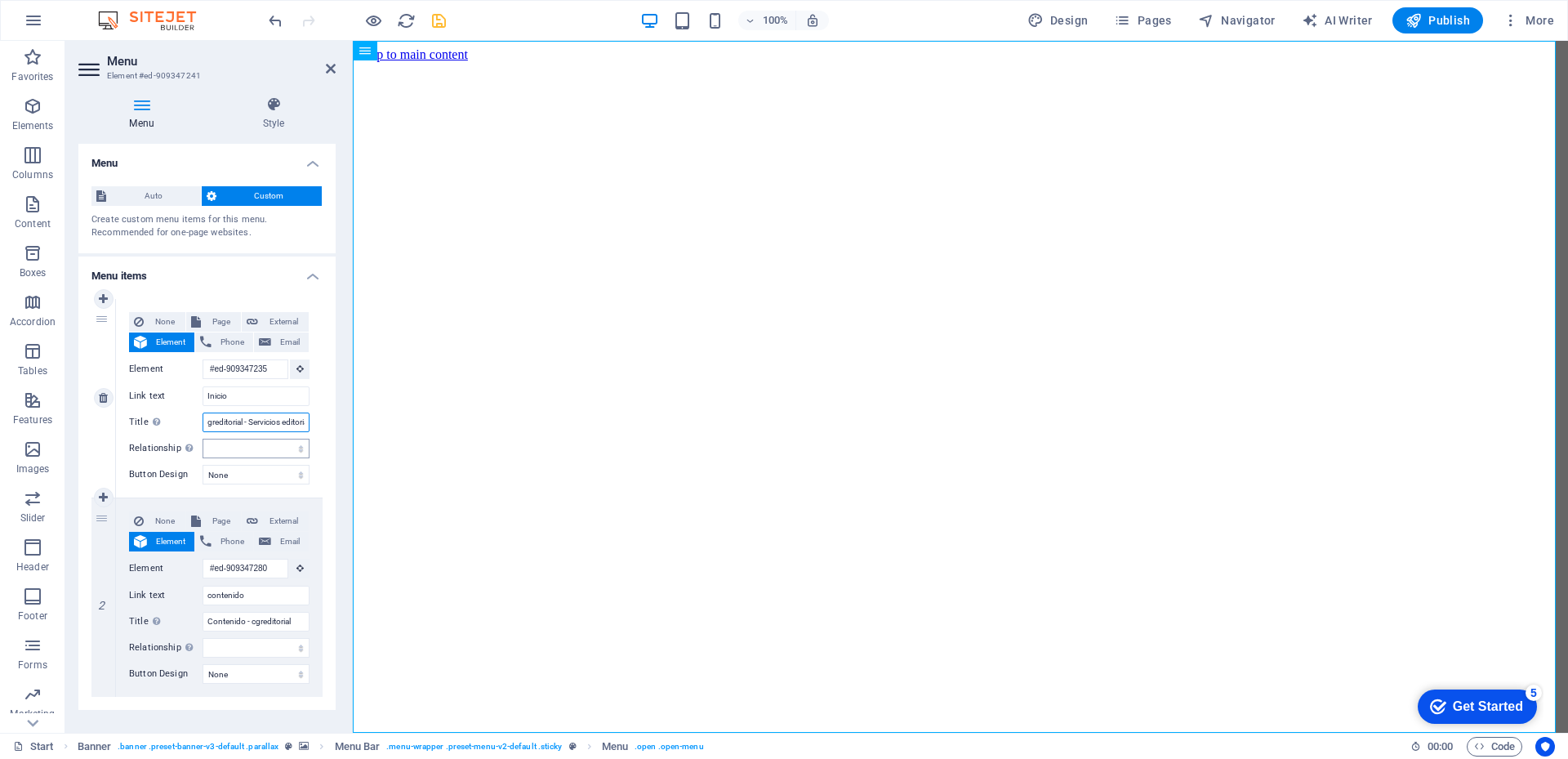
type input "cgreditorial - Servicios editoriales"
select select
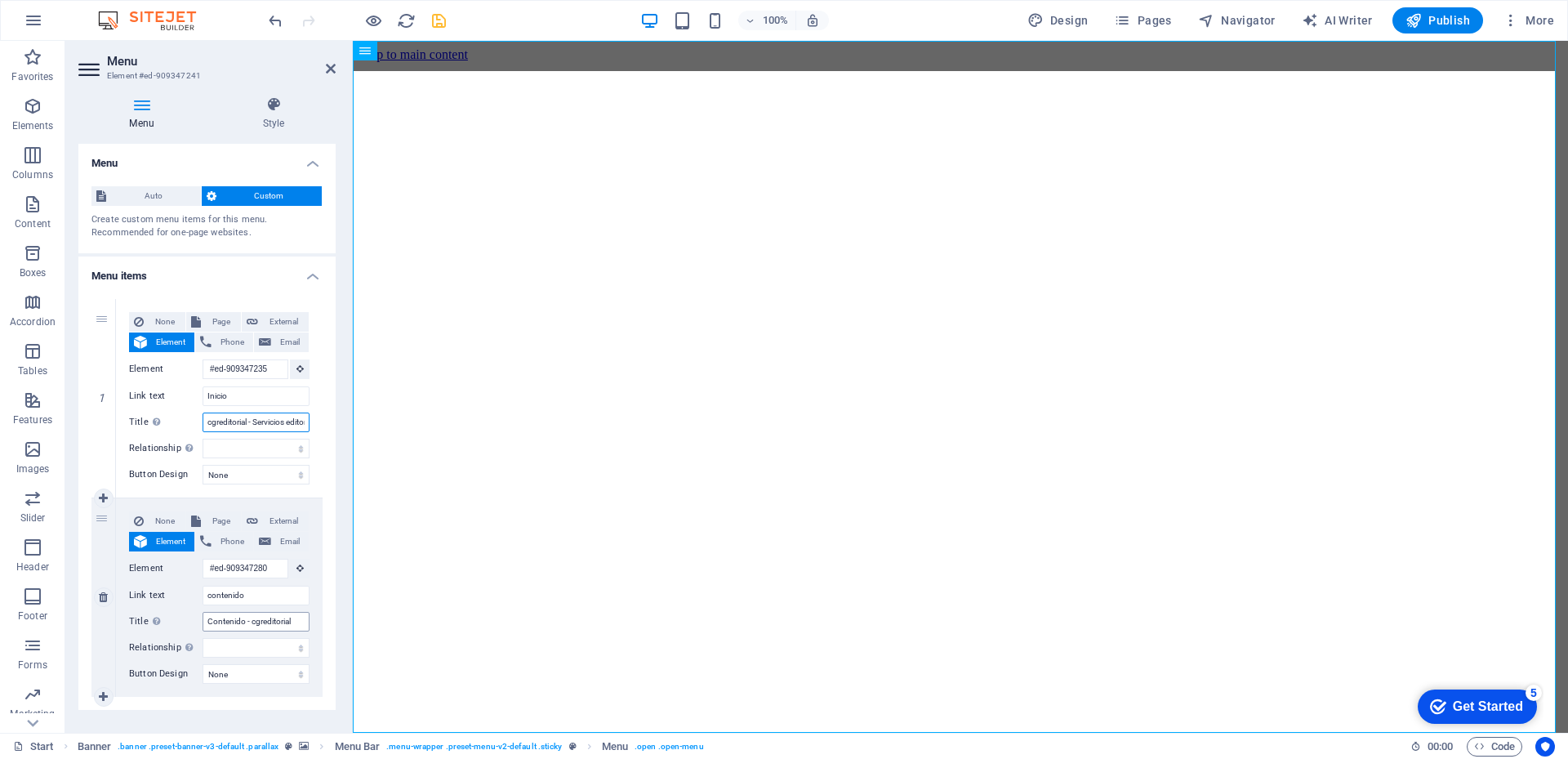
type input "cgreditorial - Servicios editoriales"
click at [268, 631] on input "Contenido - cgreditorial" at bounding box center [256, 622] width 107 height 20
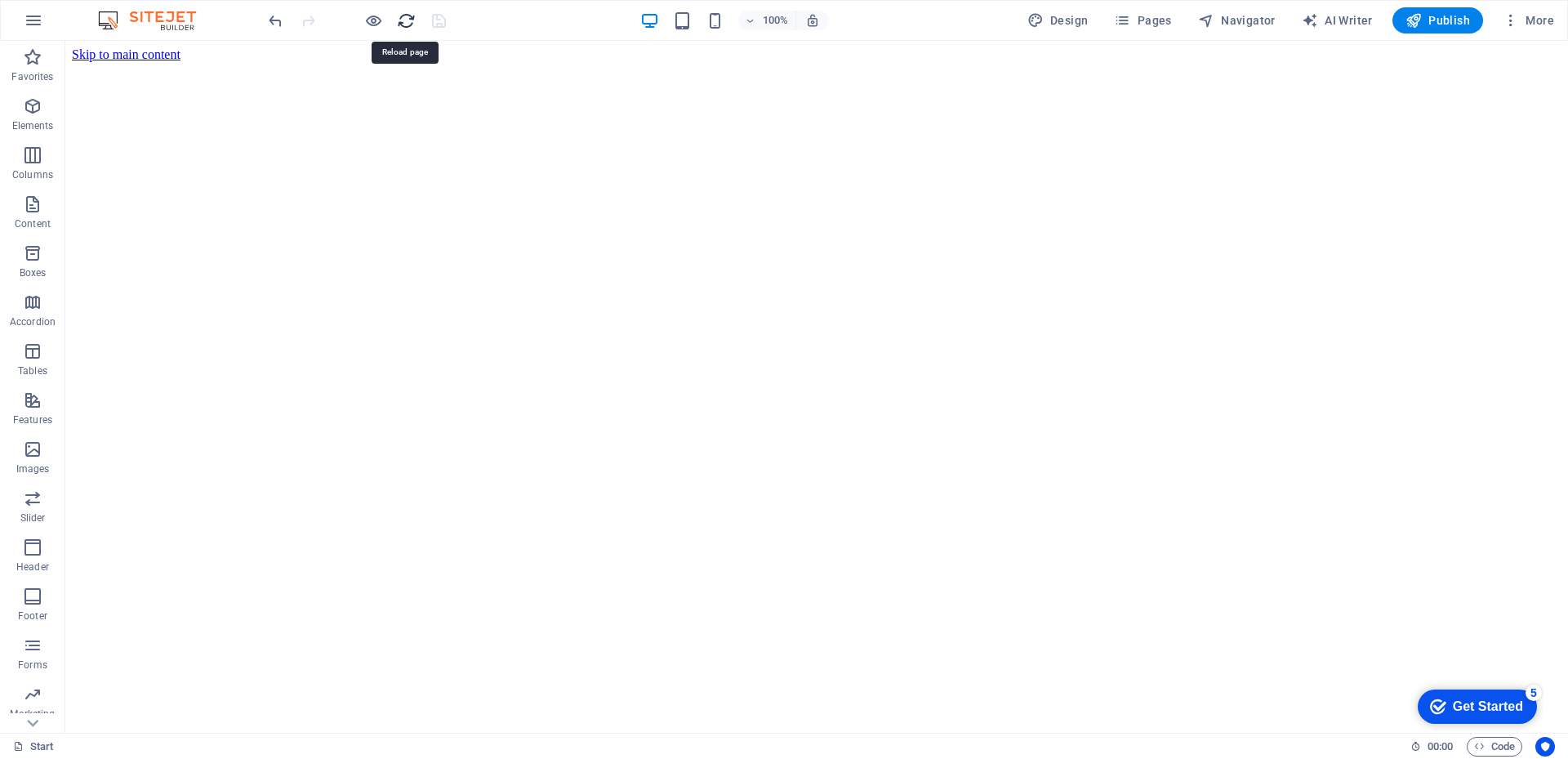
click at [407, 27] on icon "reload" at bounding box center [406, 21] width 19 height 19
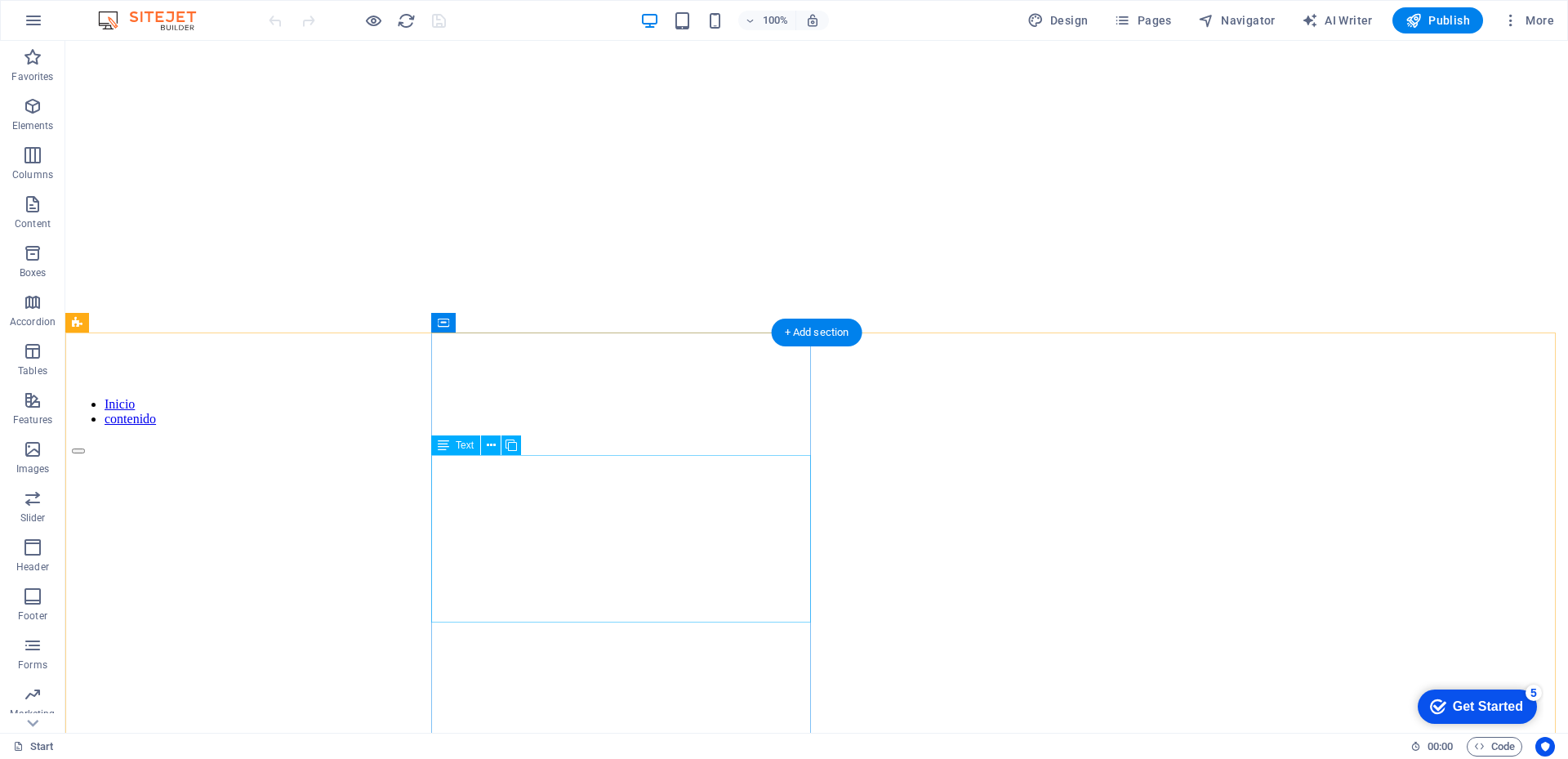
scroll to position [408, 0]
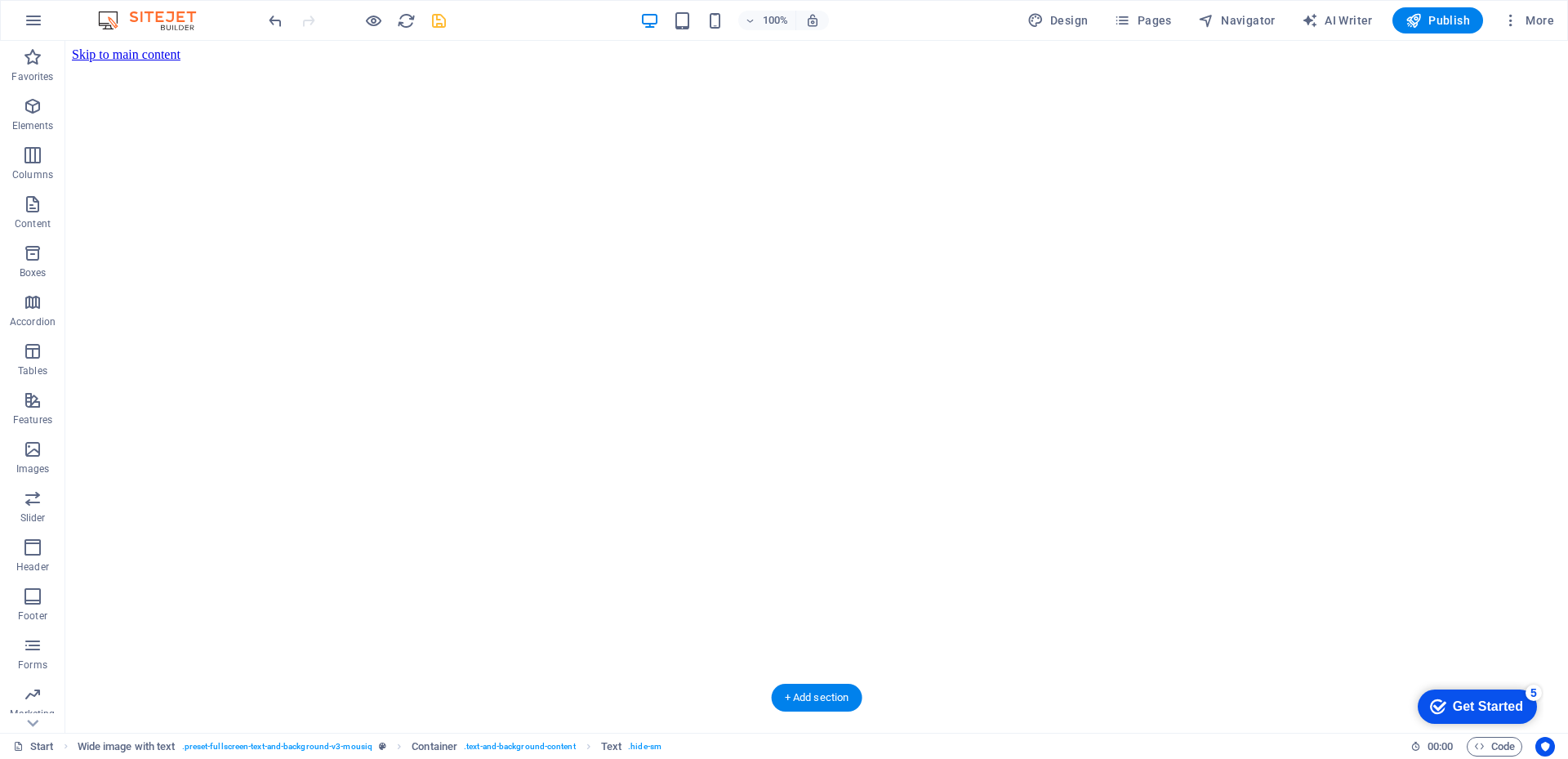
scroll to position [81, 0]
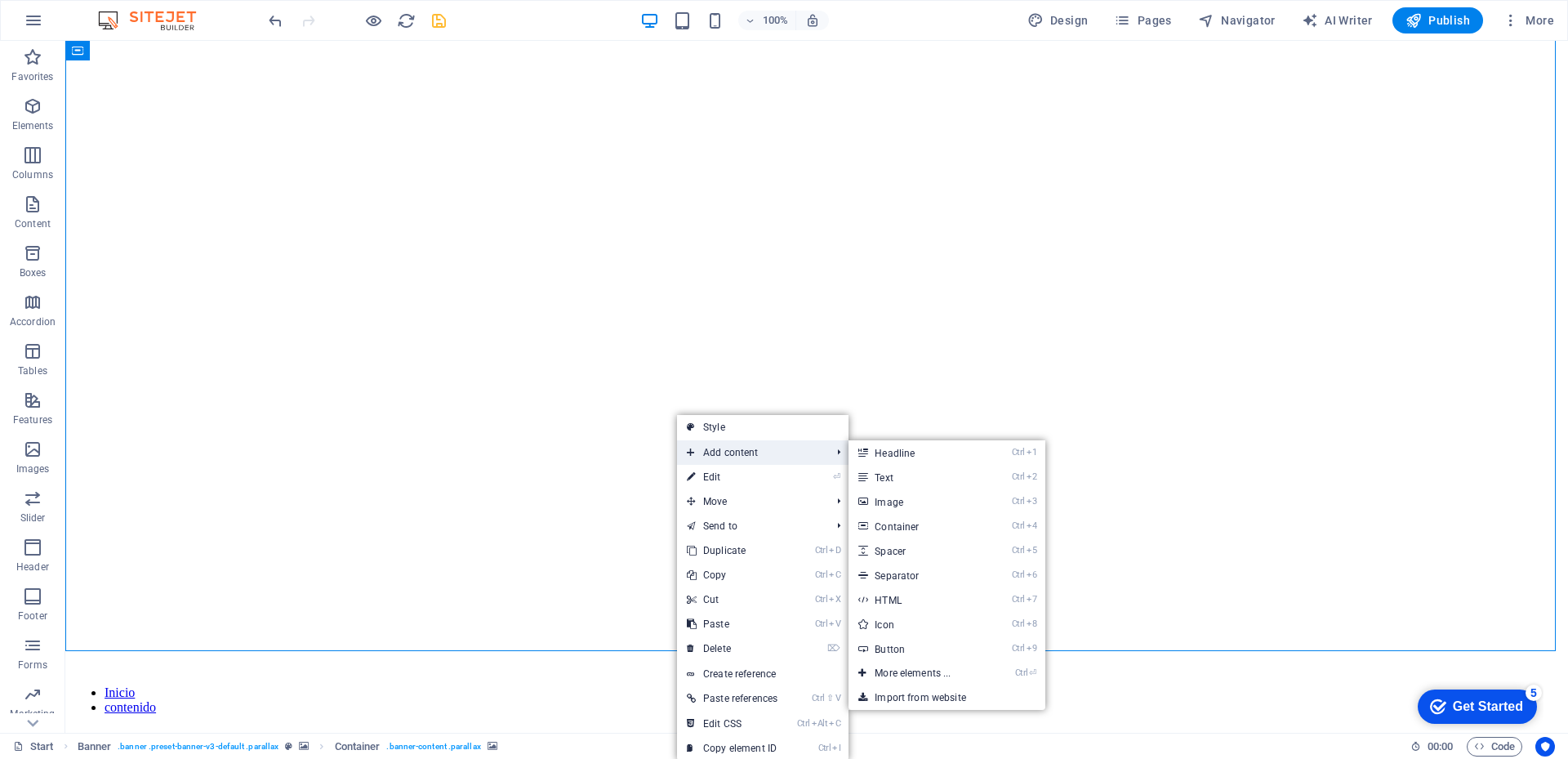
click at [718, 449] on span "Add content" at bounding box center [750, 453] width 147 height 25
click at [891, 473] on link "Ctrl 2 Text" at bounding box center [916, 477] width 135 height 25
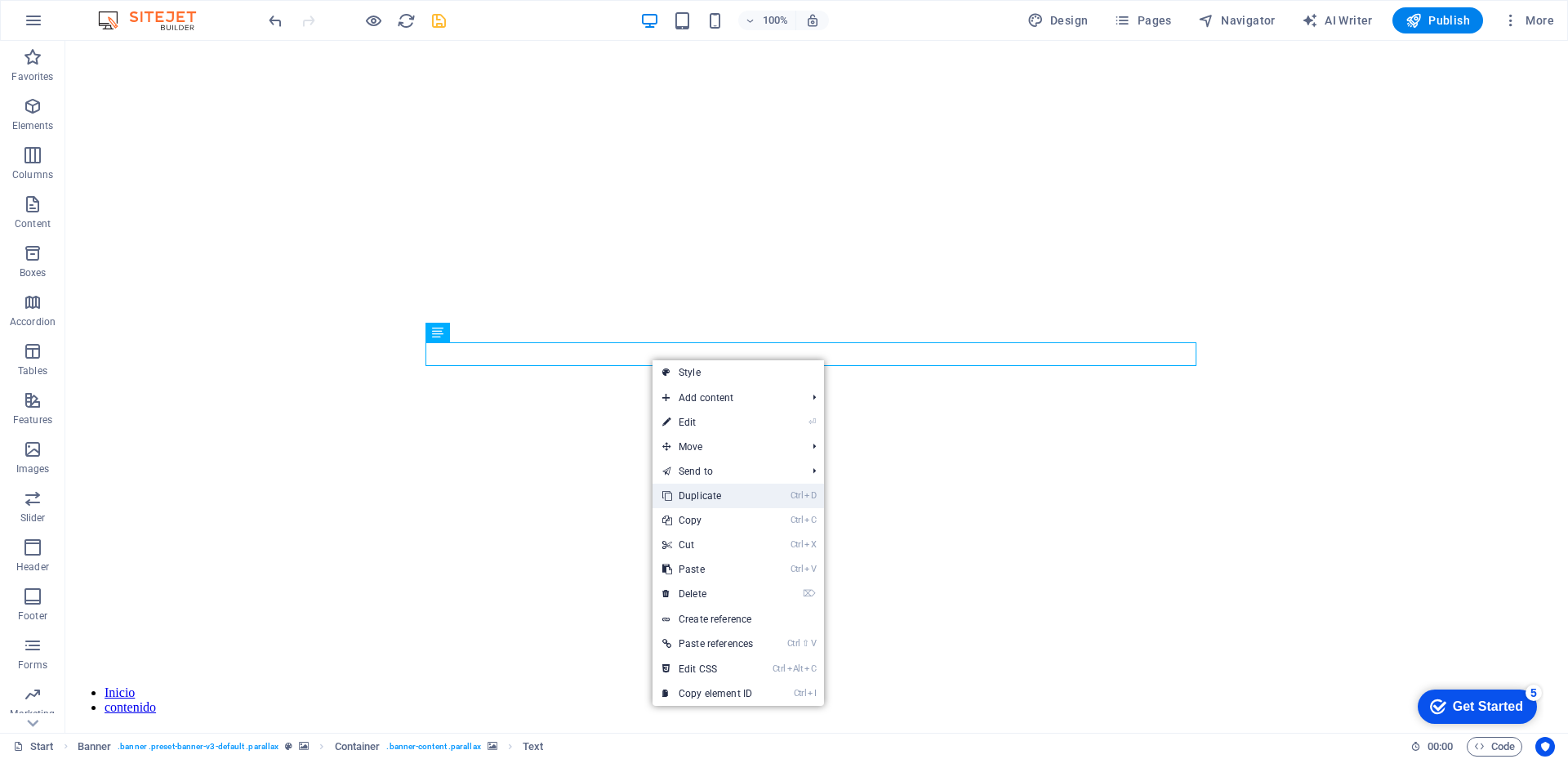
click at [701, 494] on link "Ctrl D Duplicate" at bounding box center [708, 496] width 110 height 25
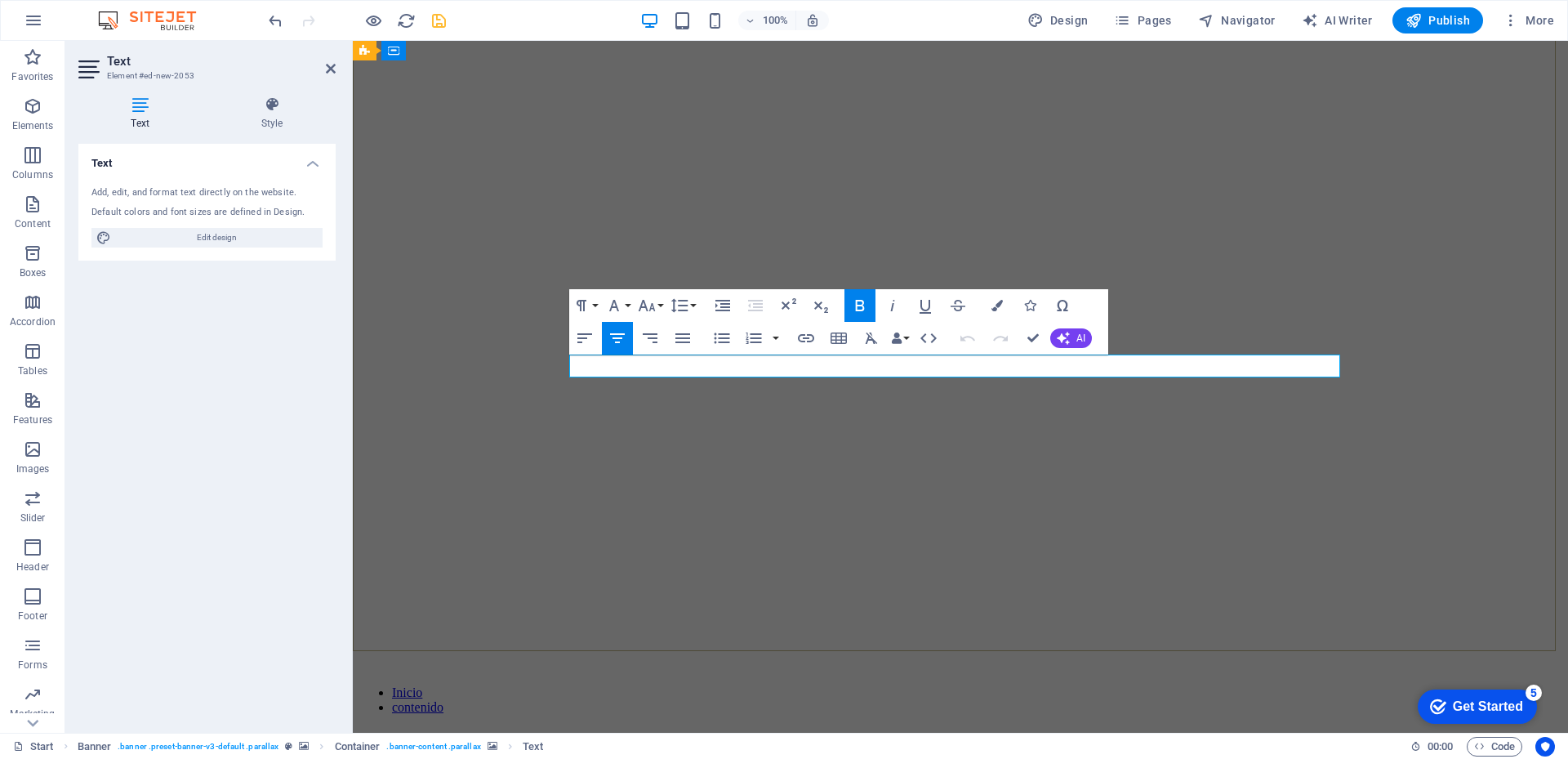
click at [863, 300] on icon "button" at bounding box center [860, 305] width 20 height 20
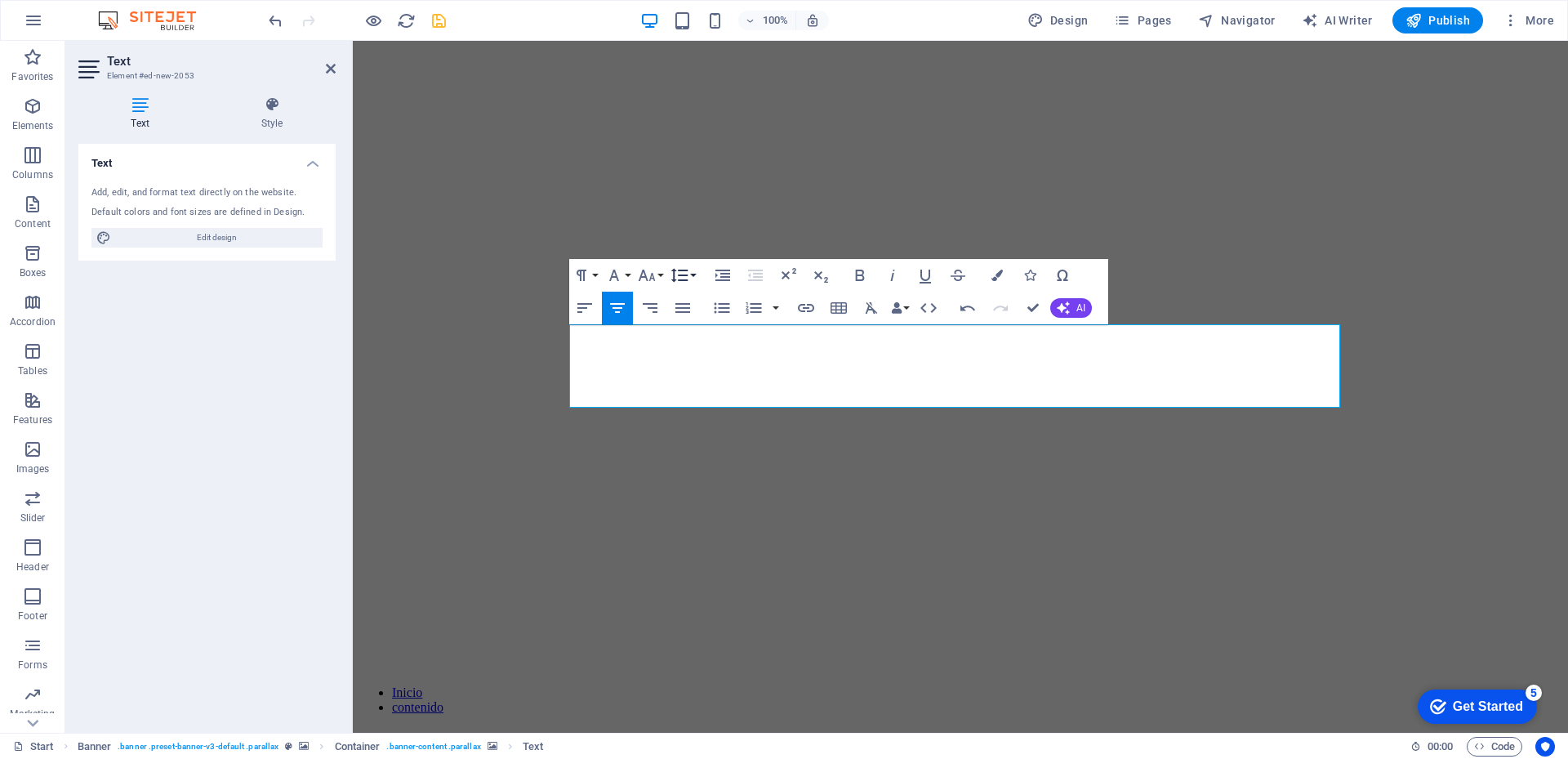
click at [689, 275] on button "Line Height" at bounding box center [682, 275] width 31 height 33
click at [689, 333] on link "Single" at bounding box center [703, 332] width 72 height 25
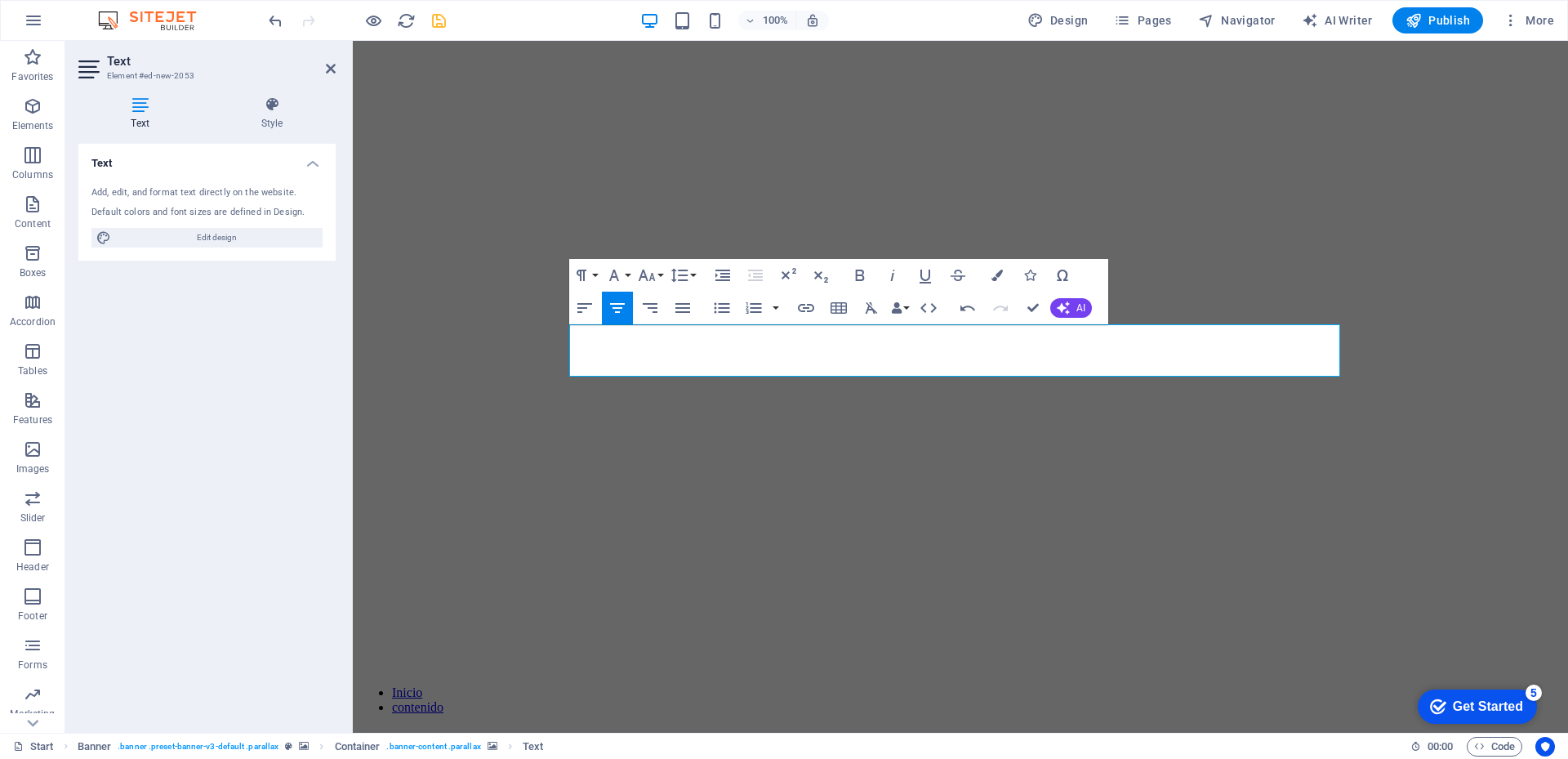
scroll to position [97, 0]
click at [664, 758] on figure at bounding box center [960, 766] width 1202 height 0
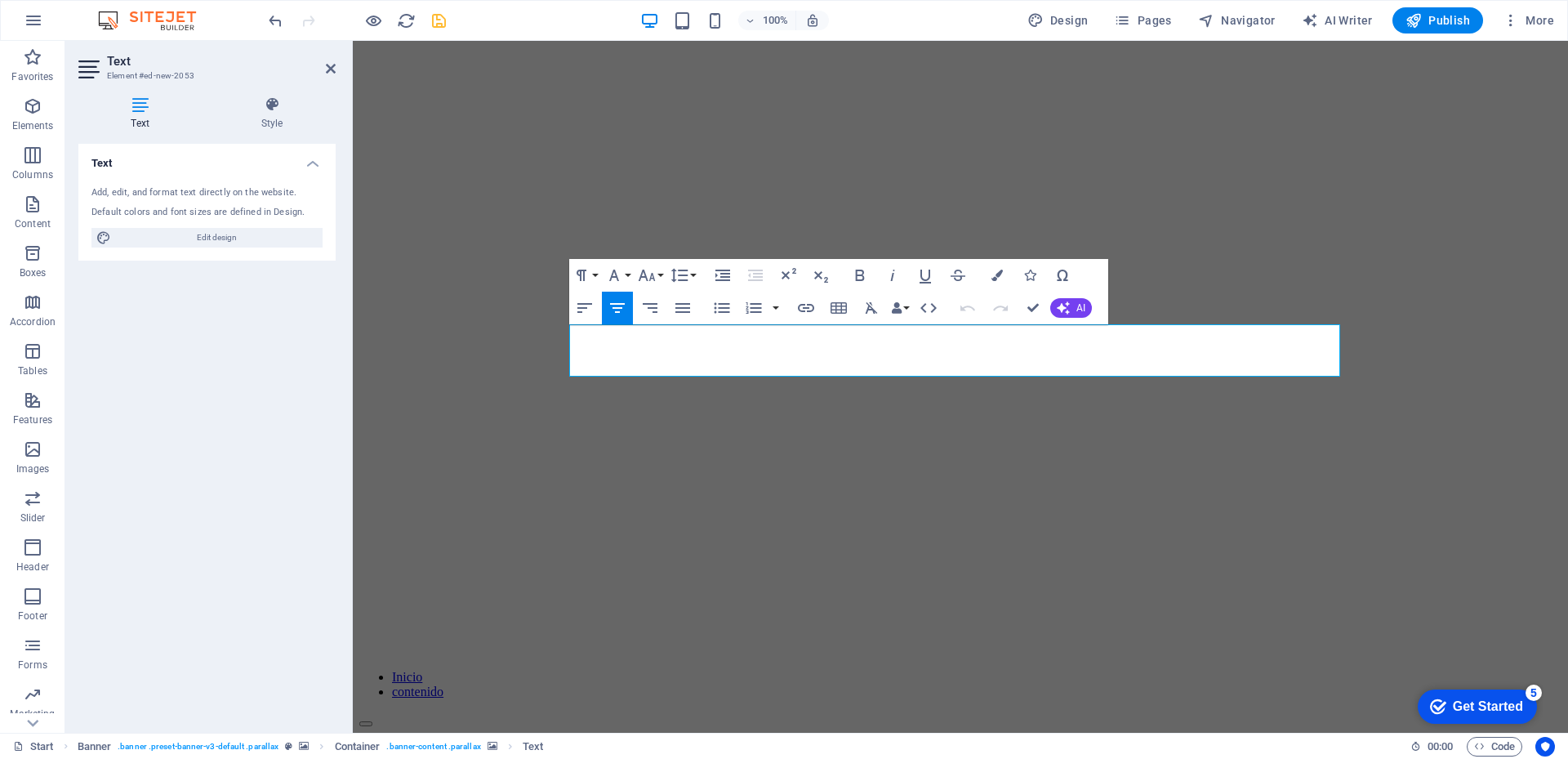
click at [555, 758] on figure at bounding box center [960, 766] width 1202 height 0
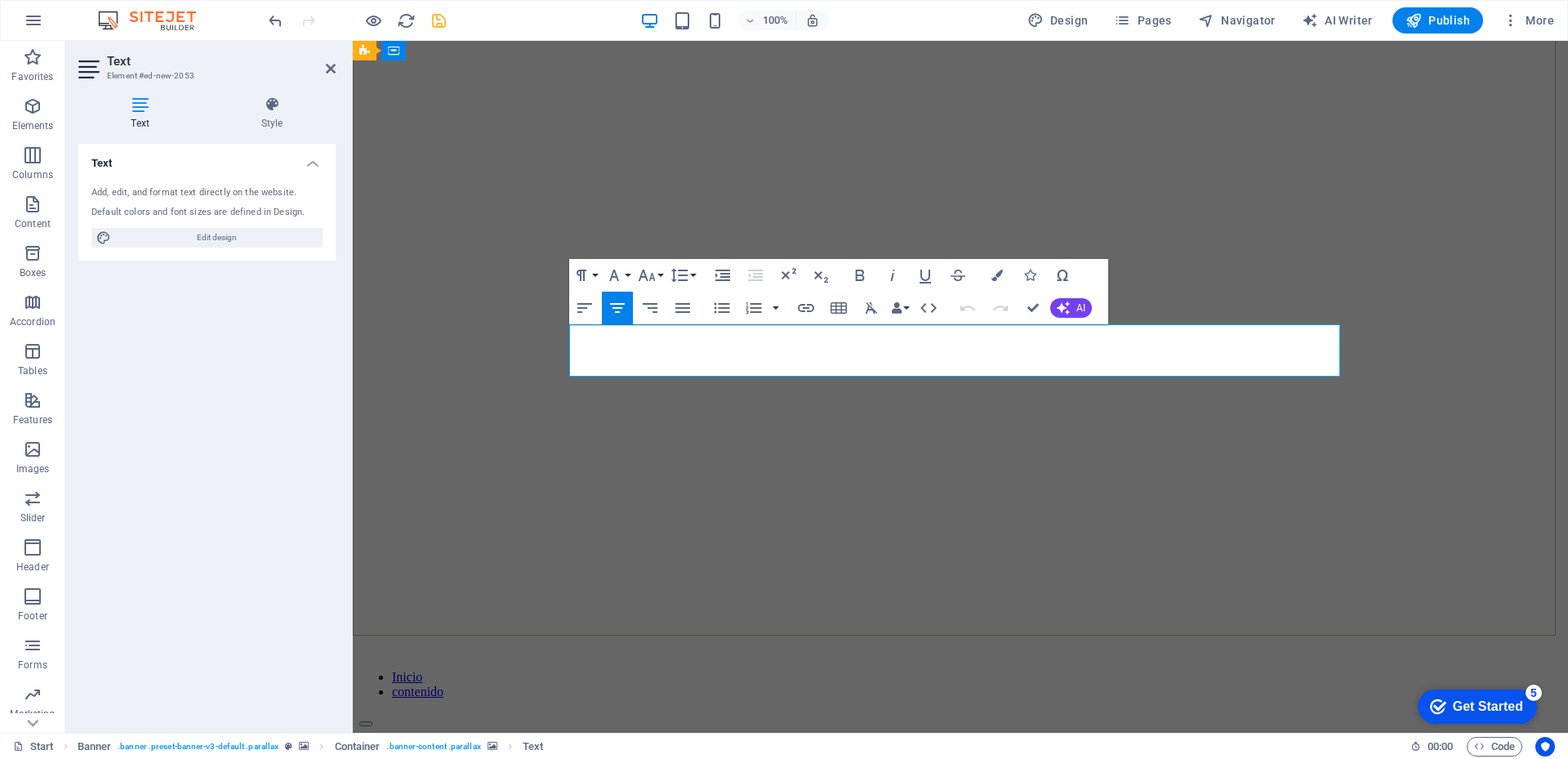
click at [660, 273] on button "Font Size" at bounding box center [650, 275] width 31 height 33
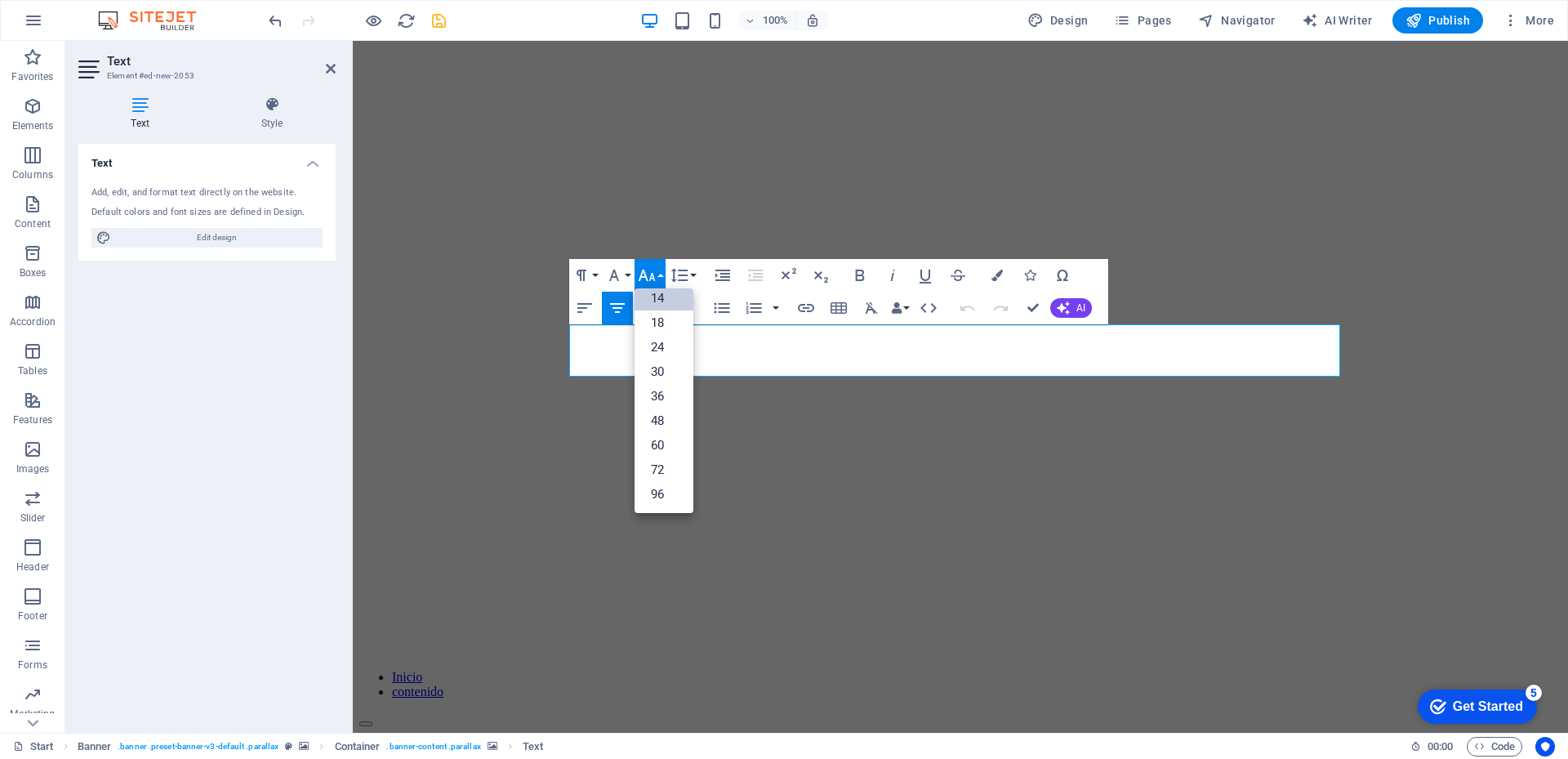
scroll to position [132, 0]
click at [660, 273] on button "Font Size" at bounding box center [650, 275] width 31 height 33
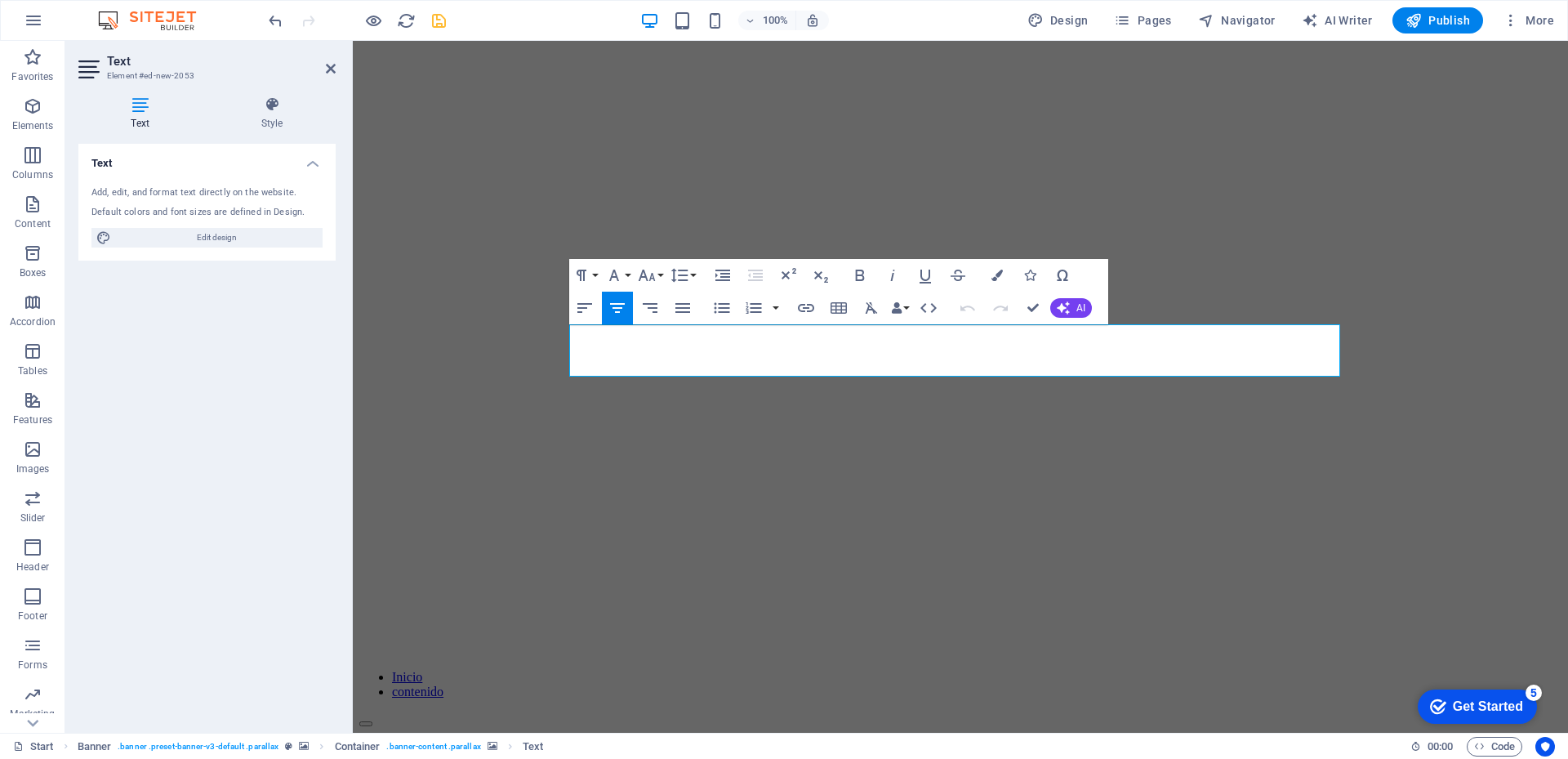
click at [712, 758] on figure at bounding box center [960, 766] width 1202 height 0
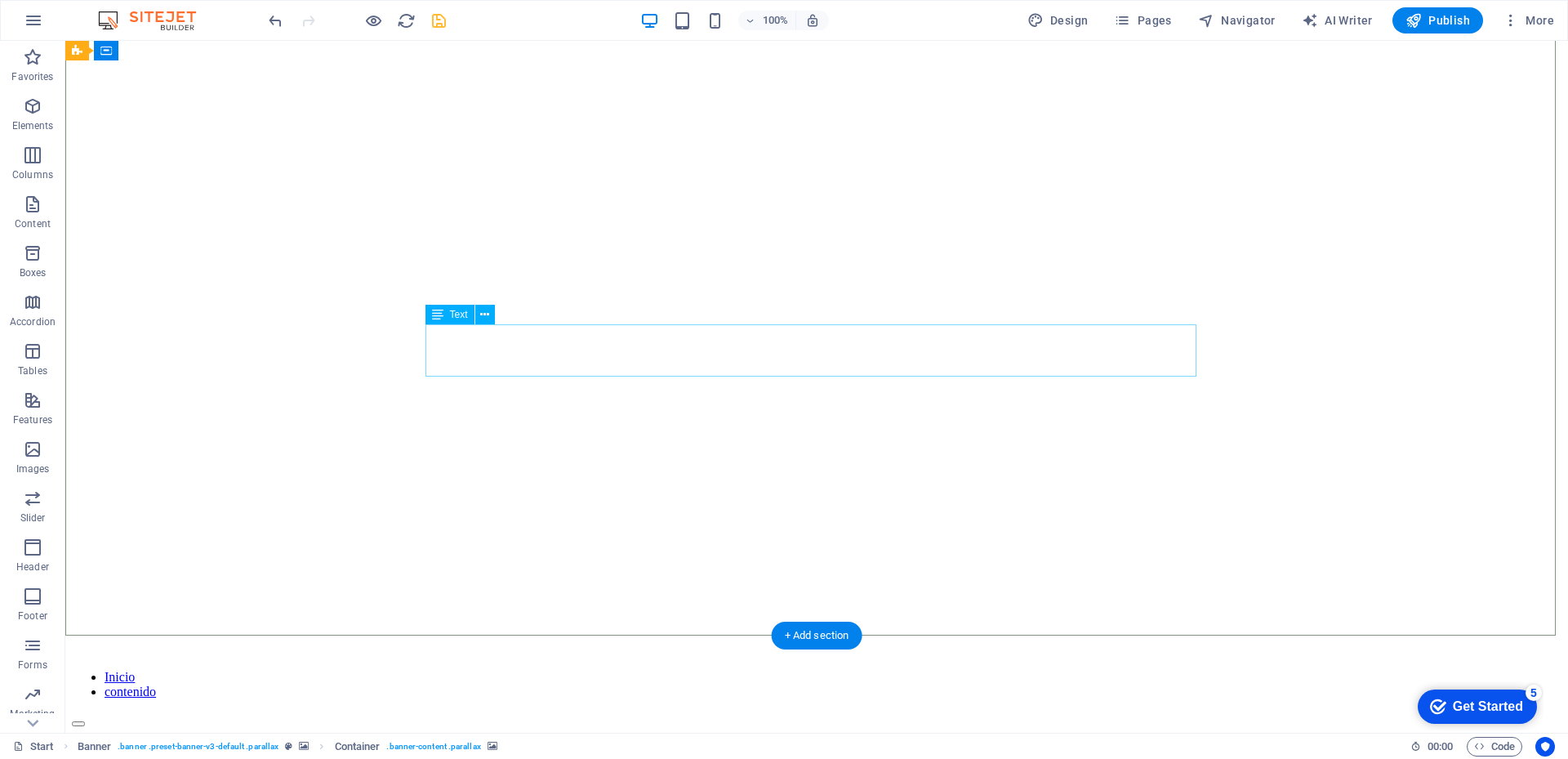
click at [298, 758] on figure at bounding box center [816, 766] width 1489 height 0
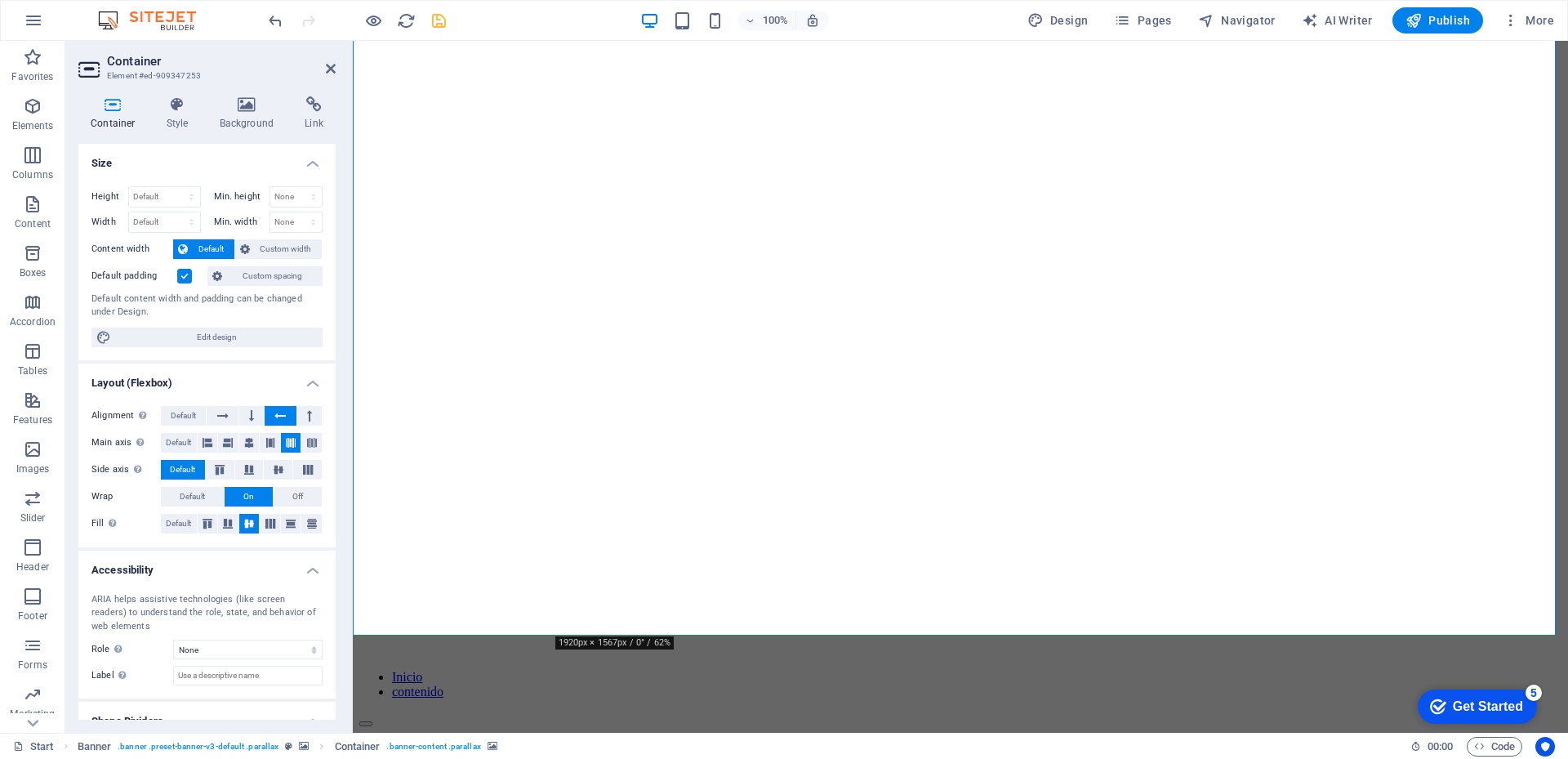
click at [460, 758] on figure at bounding box center [960, 766] width 1202 height 0
click at [438, 25] on icon "save" at bounding box center [439, 21] width 19 height 19
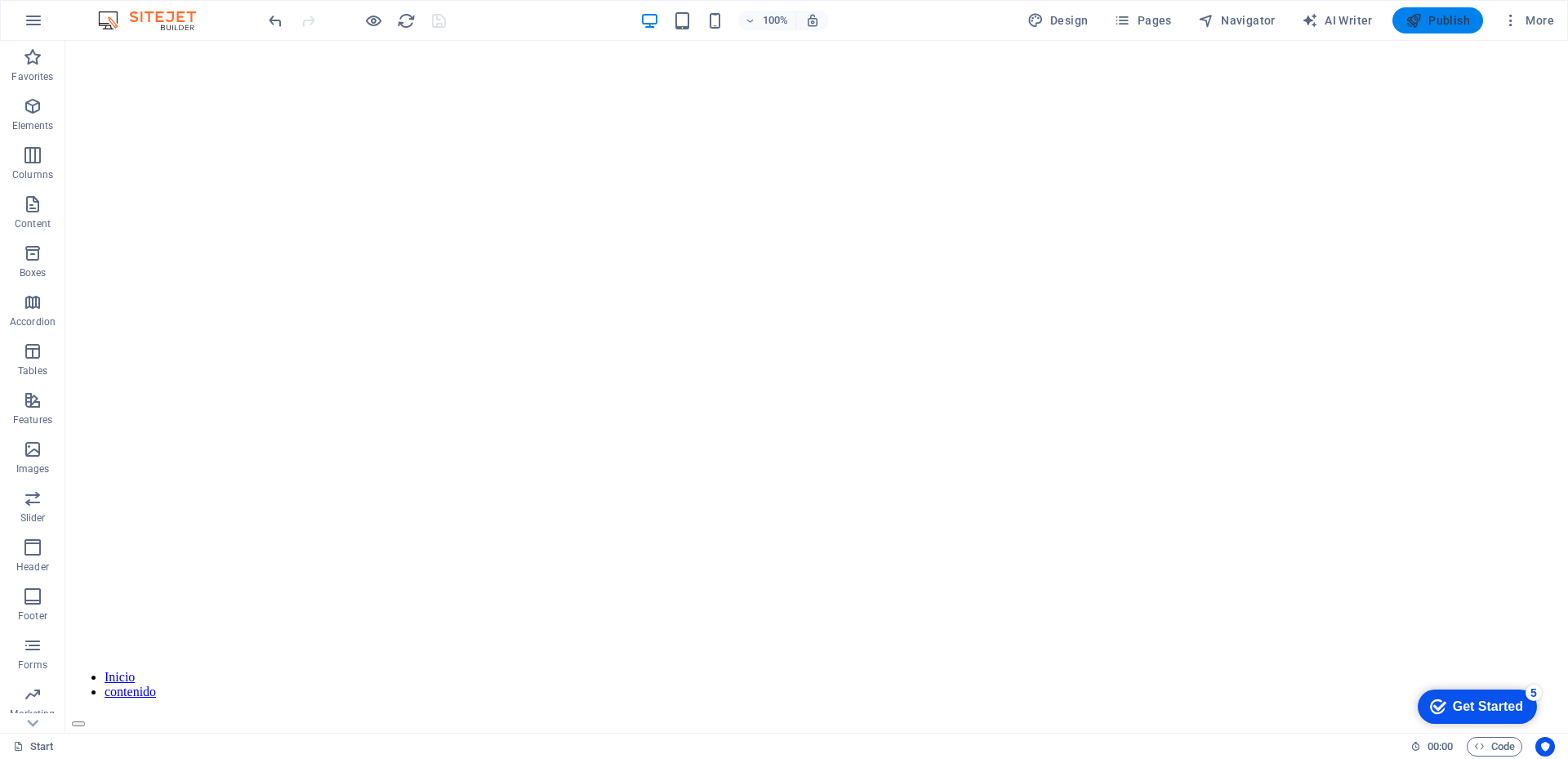
click at [1451, 16] on span "Publish" at bounding box center [1437, 21] width 64 height 16
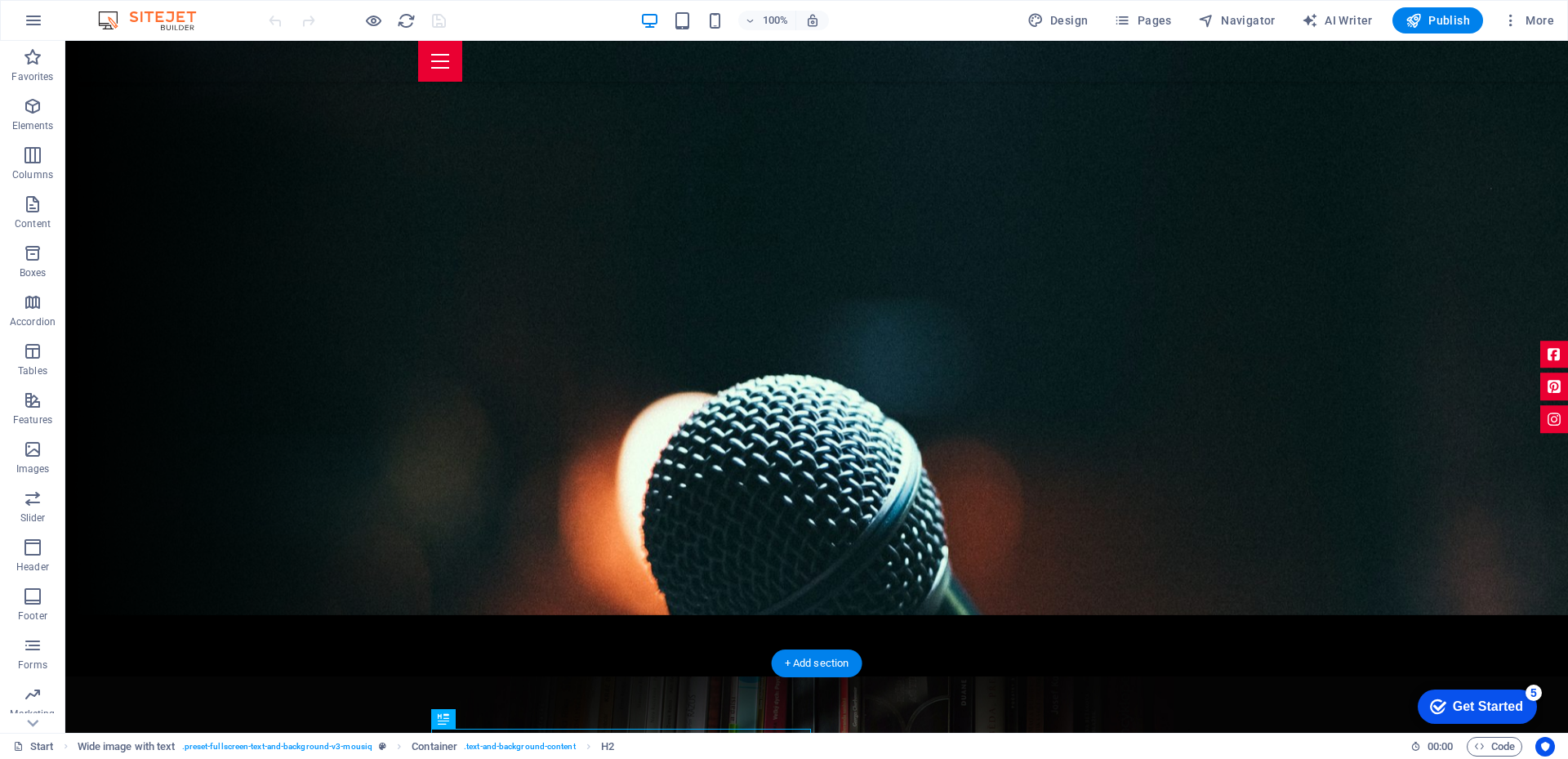
scroll to position [32, 0]
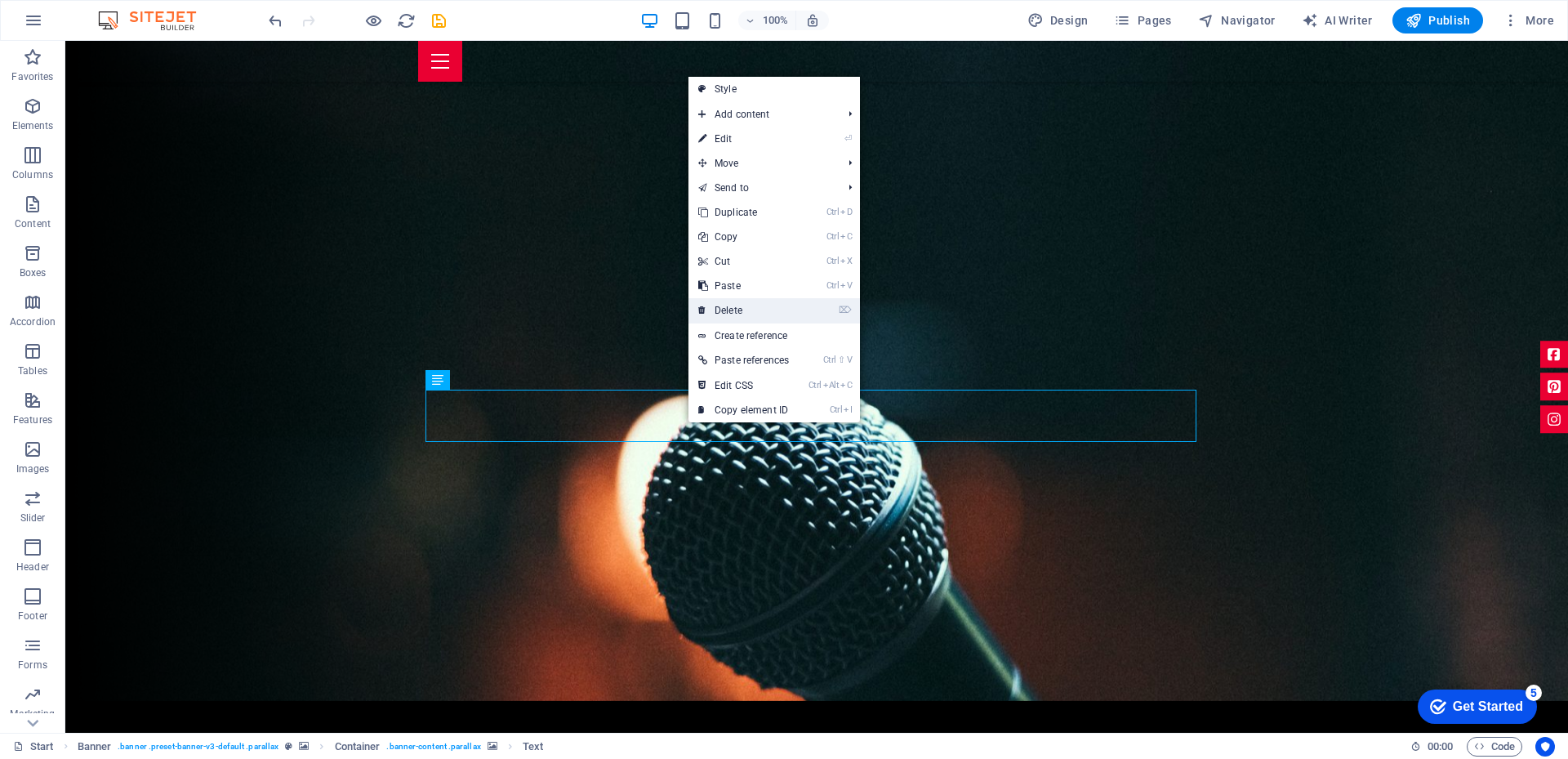
click at [723, 310] on link "⌦ Delete" at bounding box center [743, 310] width 110 height 25
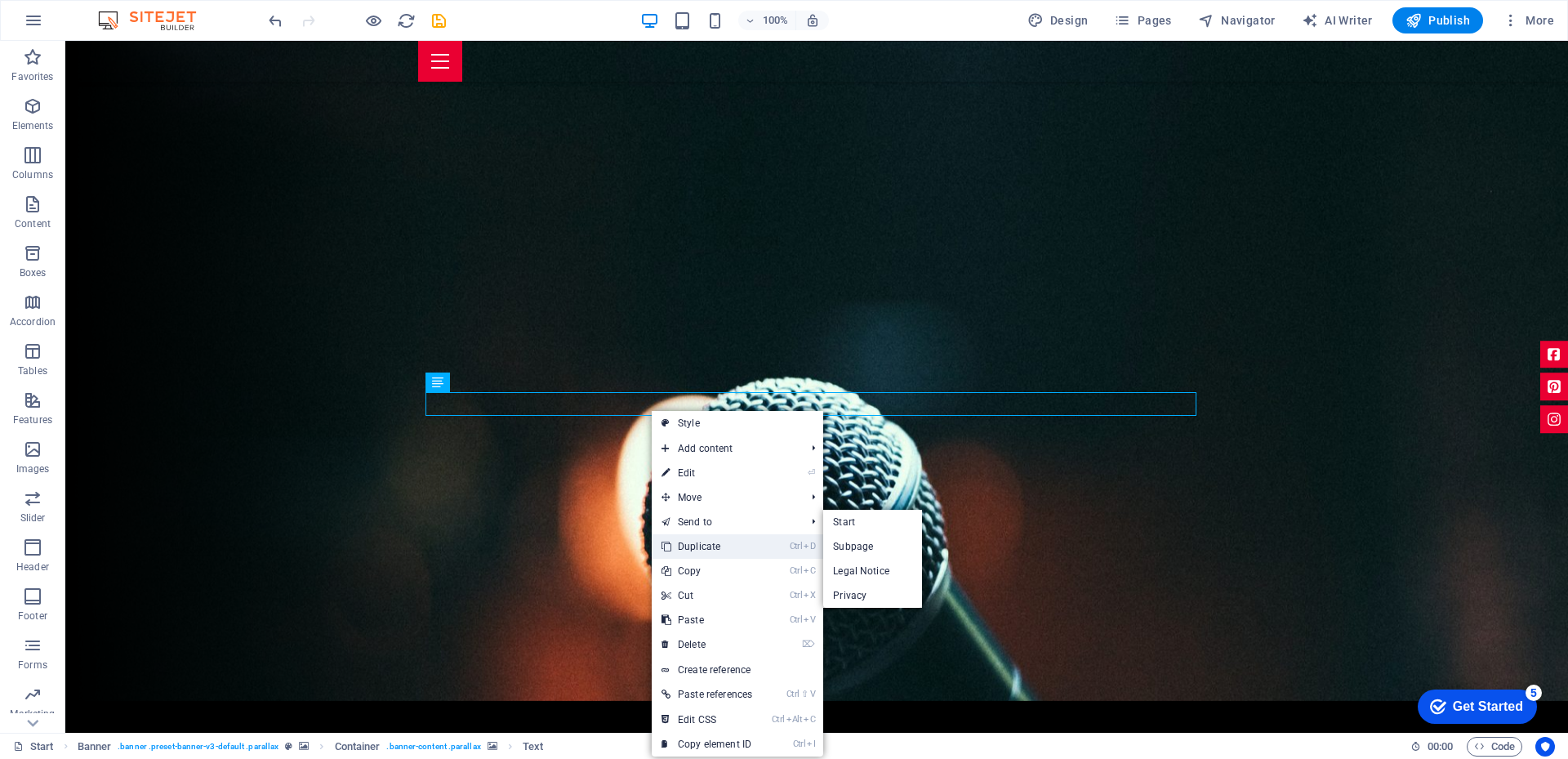
click at [714, 542] on link "Ctrl D Duplicate" at bounding box center [707, 547] width 110 height 25
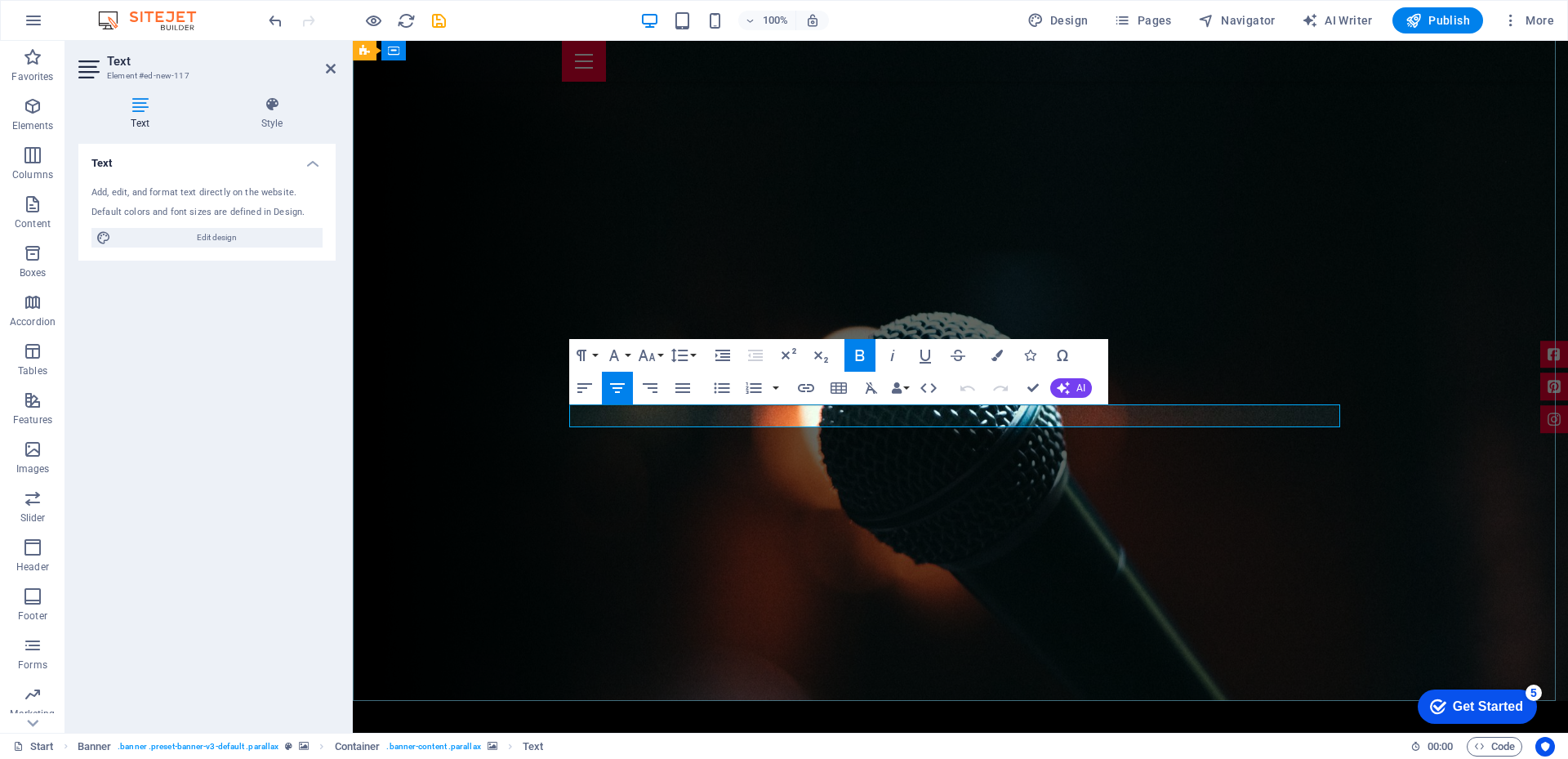
click at [863, 352] on icon "button" at bounding box center [859, 356] width 9 height 12
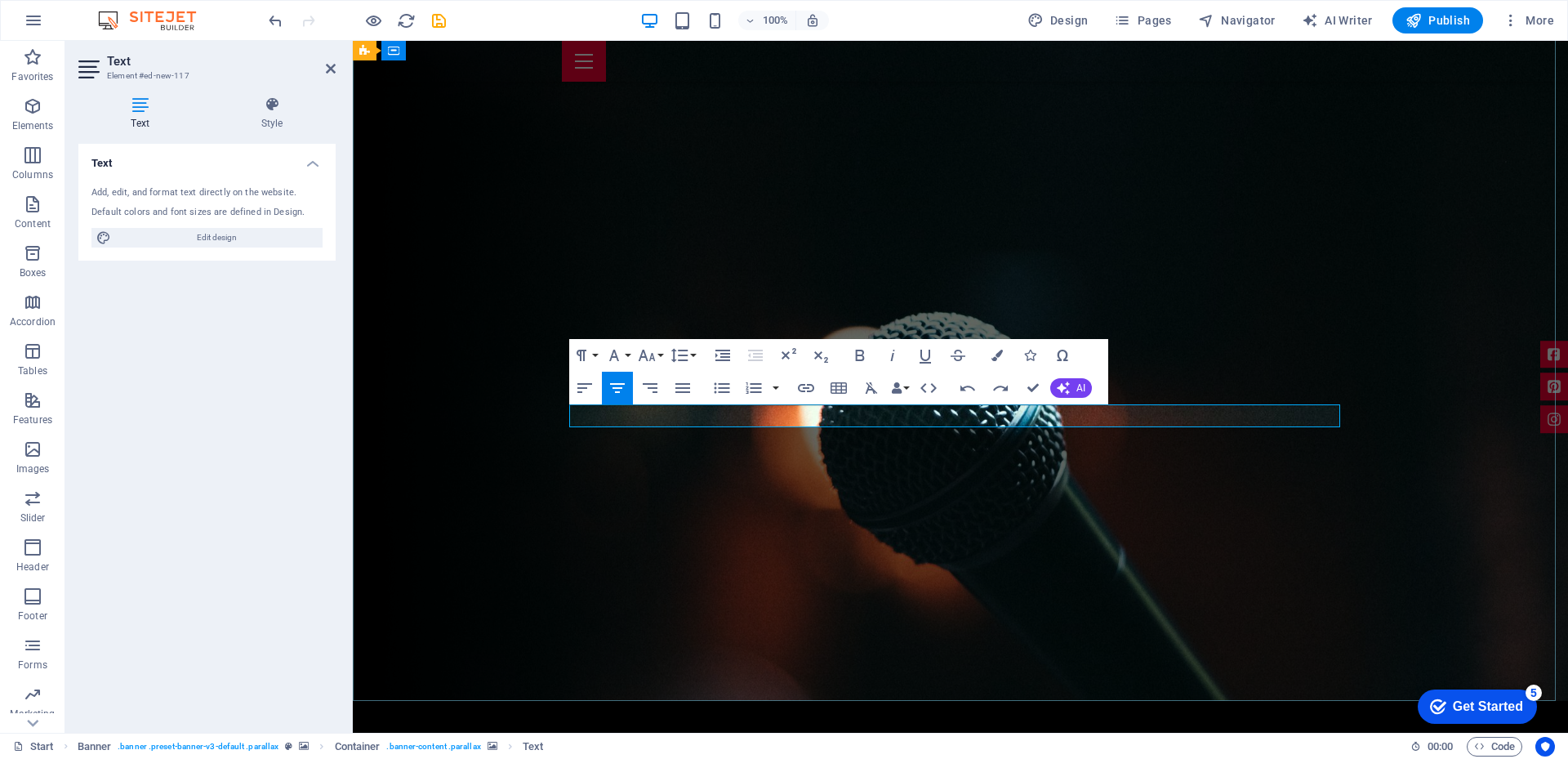
drag, startPoint x: 755, startPoint y: 417, endPoint x: 1154, endPoint y: 424, distance: 399.1
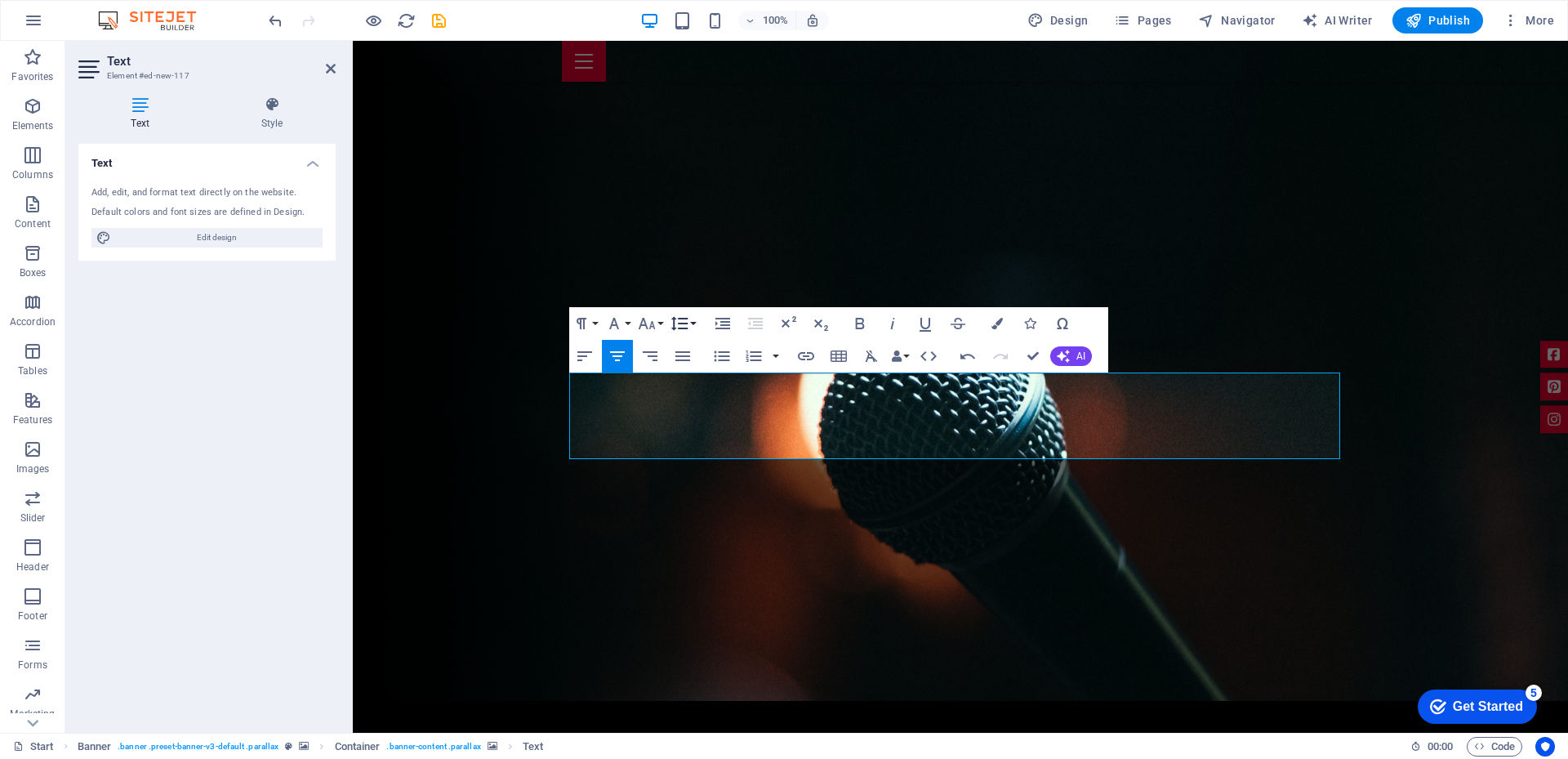
click at [694, 326] on button "Line Height" at bounding box center [682, 324] width 31 height 33
click at [695, 374] on link "Single" at bounding box center [703, 380] width 72 height 25
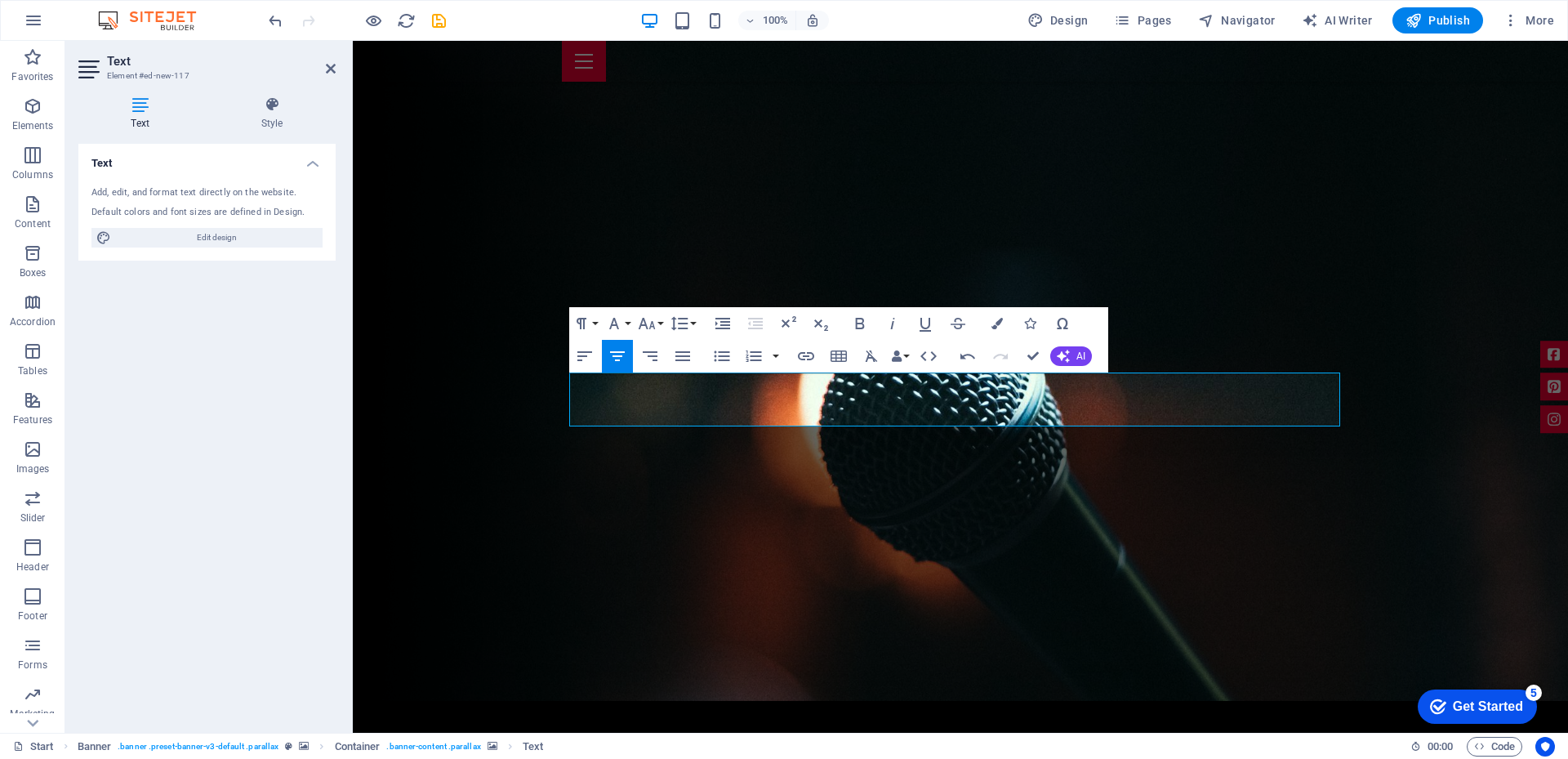
scroll to position [49, 0]
click at [696, 321] on button "Line Height" at bounding box center [682, 324] width 31 height 33
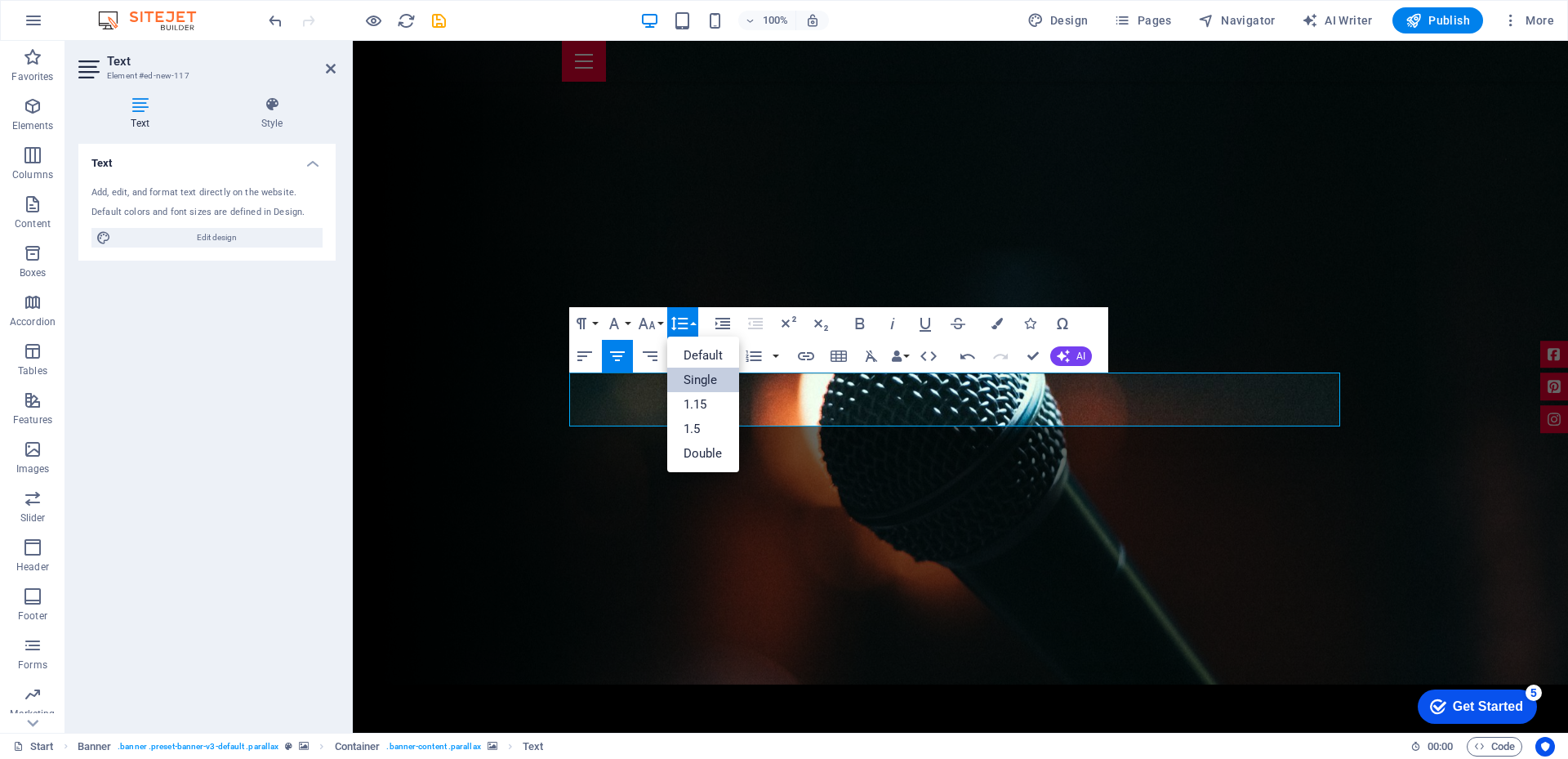
scroll to position [0, 0]
click at [692, 413] on link "1.15" at bounding box center [703, 404] width 72 height 25
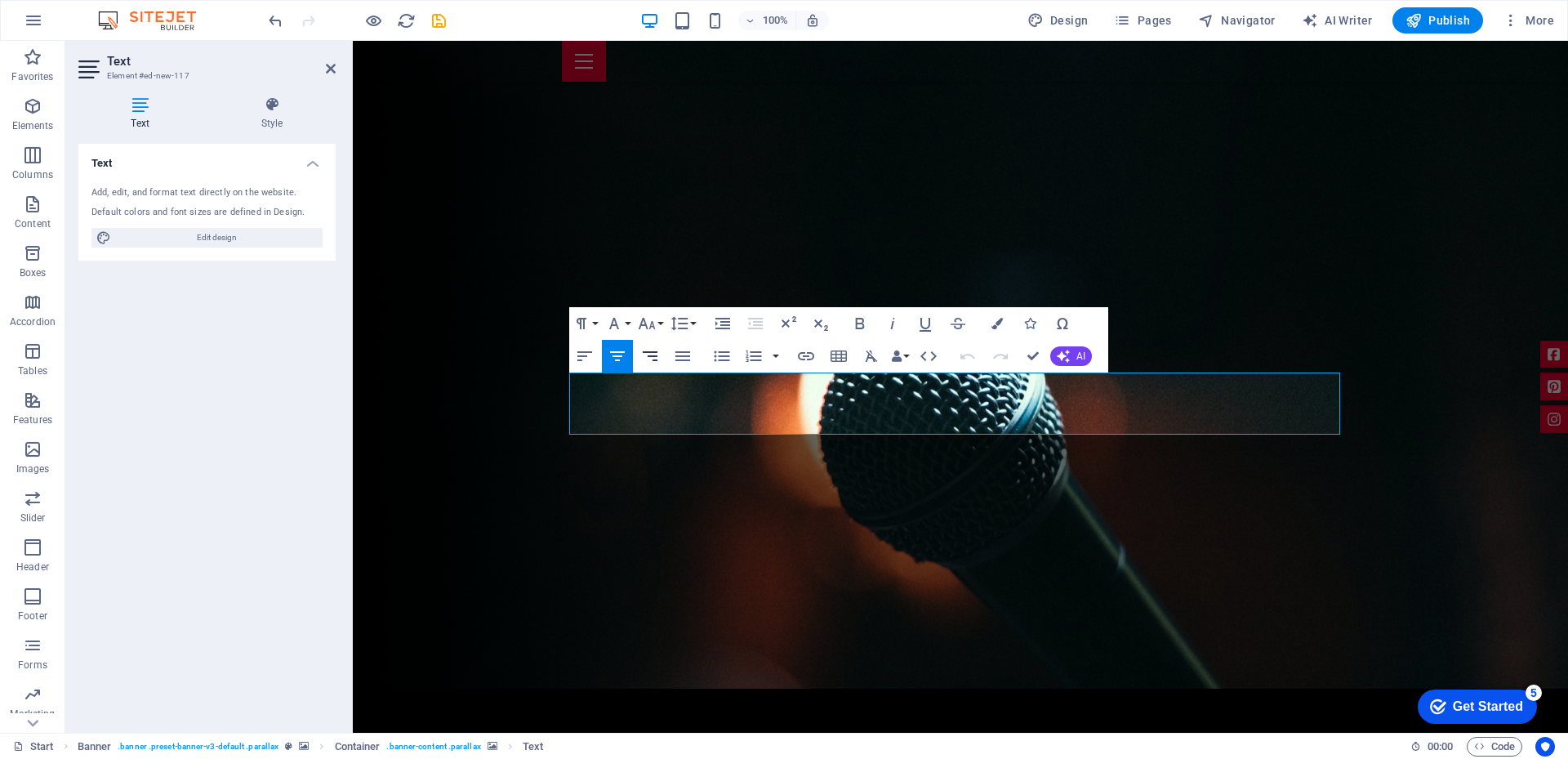
click at [649, 355] on icon "button" at bounding box center [650, 356] width 20 height 20
click at [617, 354] on icon "button" at bounding box center [617, 356] width 20 height 20
click at [1068, 360] on icon "button" at bounding box center [1063, 356] width 13 height 13
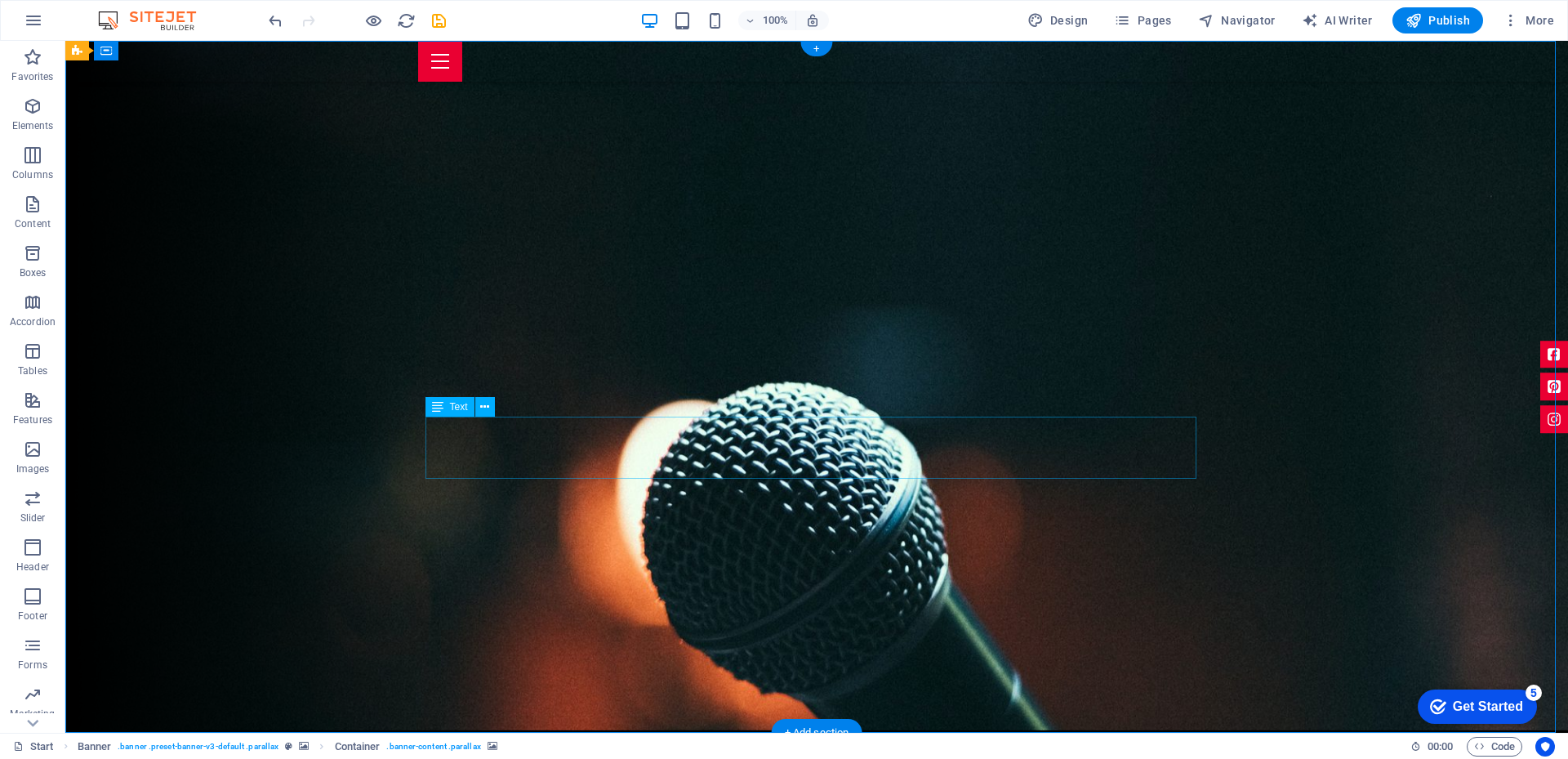
scroll to position [0, 0]
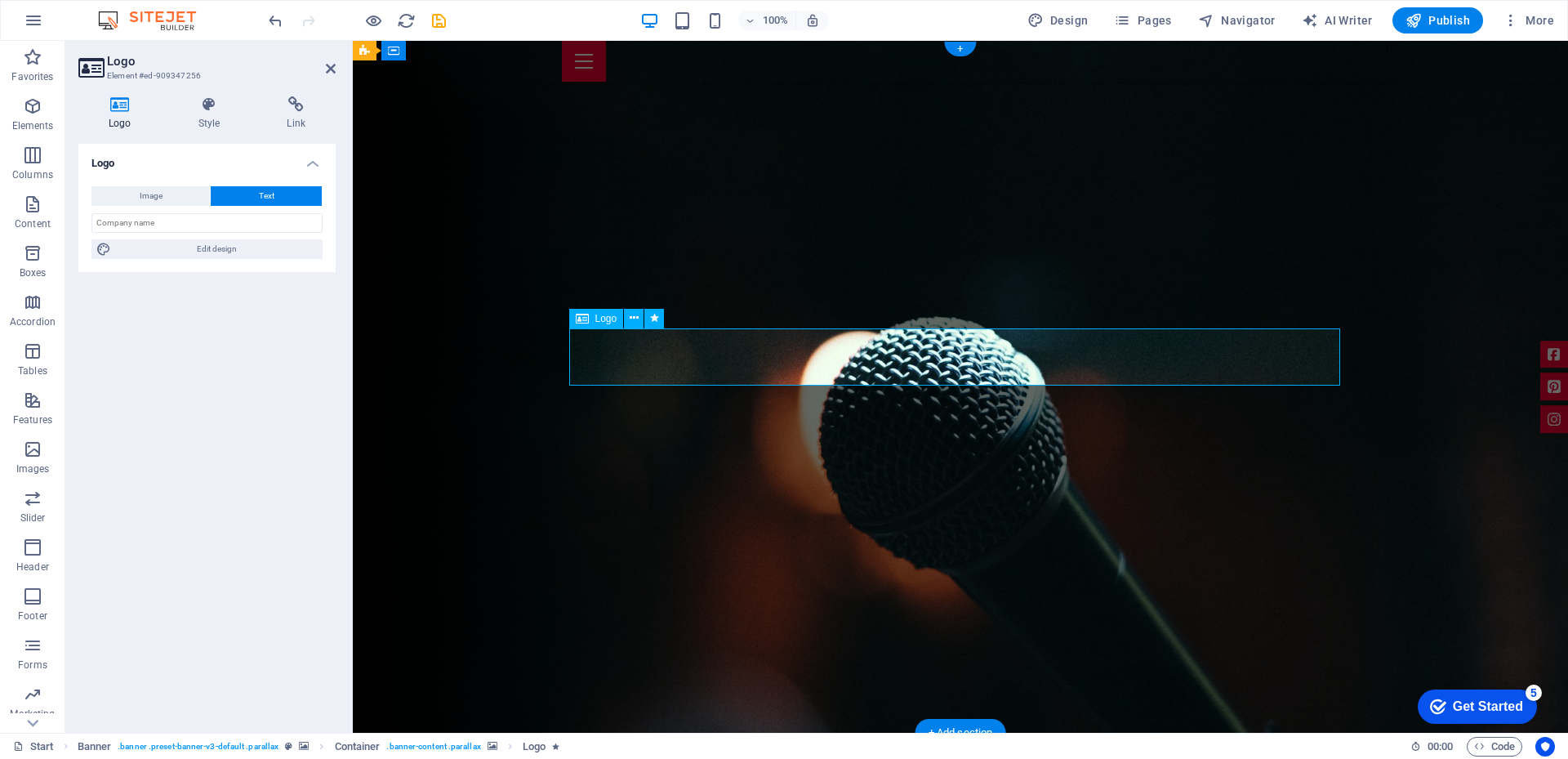
click at [255, 189] on button "Text" at bounding box center [266, 196] width 111 height 20
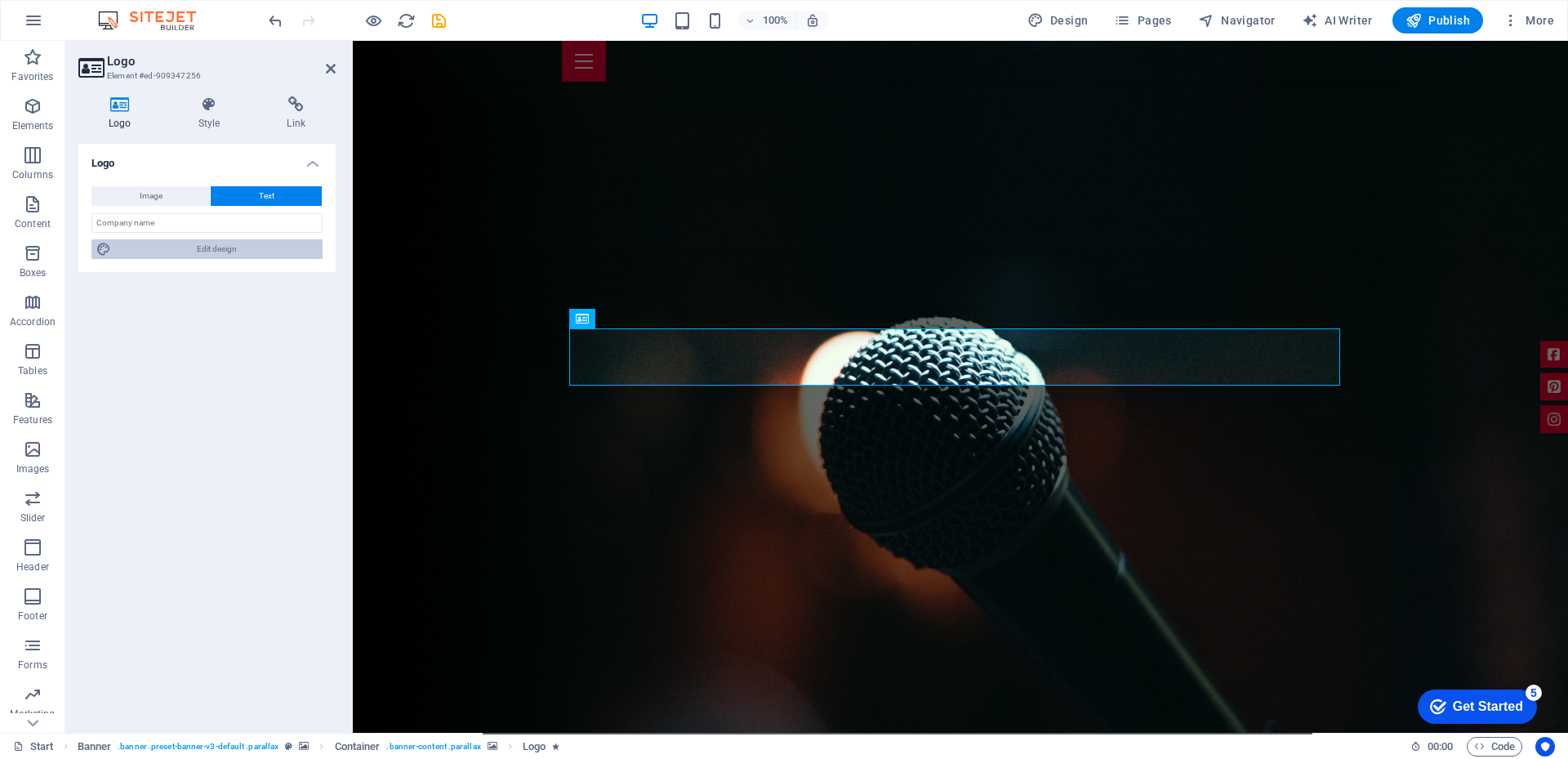
click at [236, 241] on span "Edit design" at bounding box center [216, 249] width 202 height 20
select select "rem"
select select "700"
select select "px"
select select "rem"
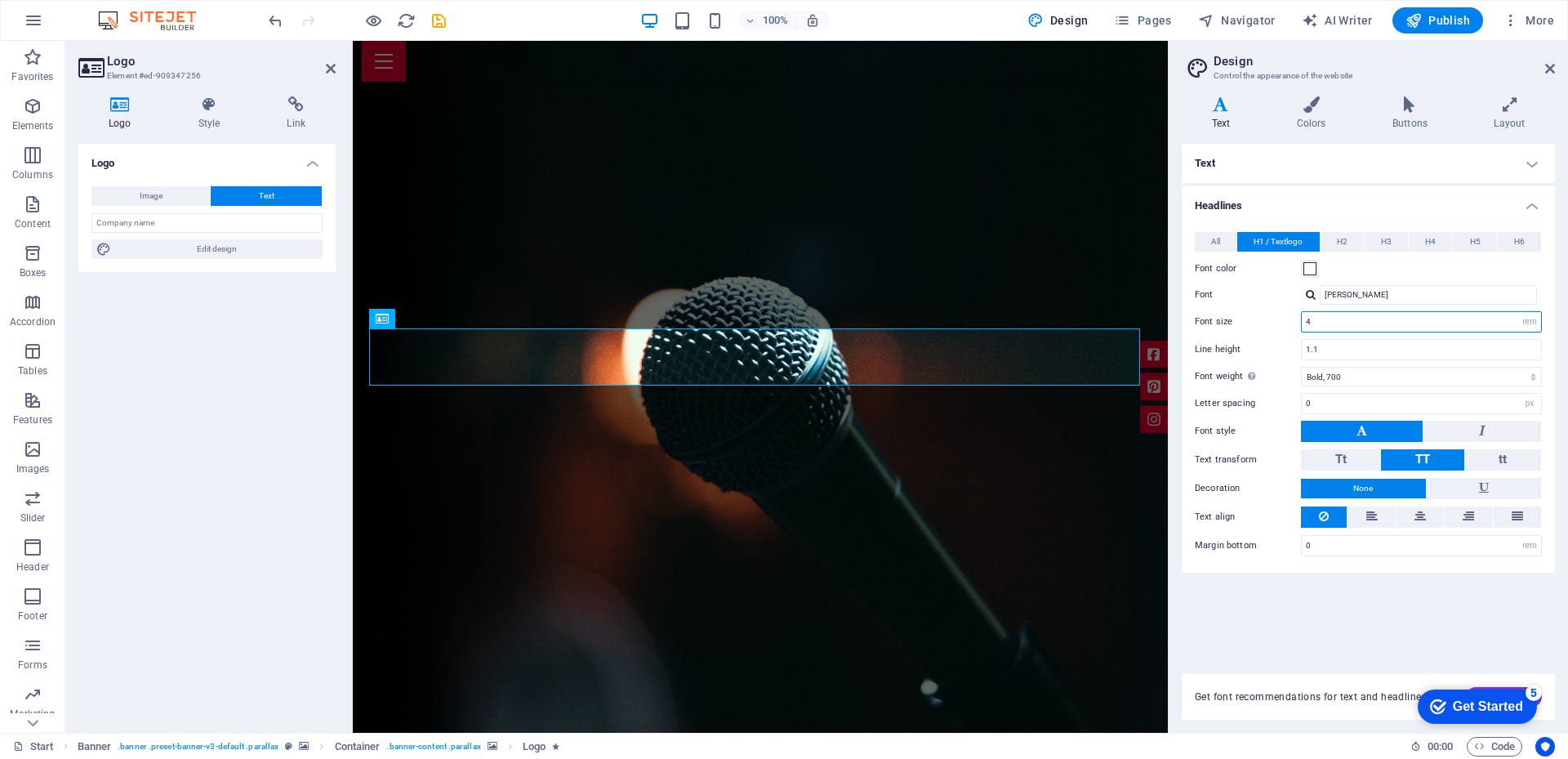
drag, startPoint x: 1359, startPoint y: 321, endPoint x: 1225, endPoint y: 314, distance: 134.2
click at [1225, 314] on div "Font size 4 rem px em %" at bounding box center [1368, 322] width 347 height 21
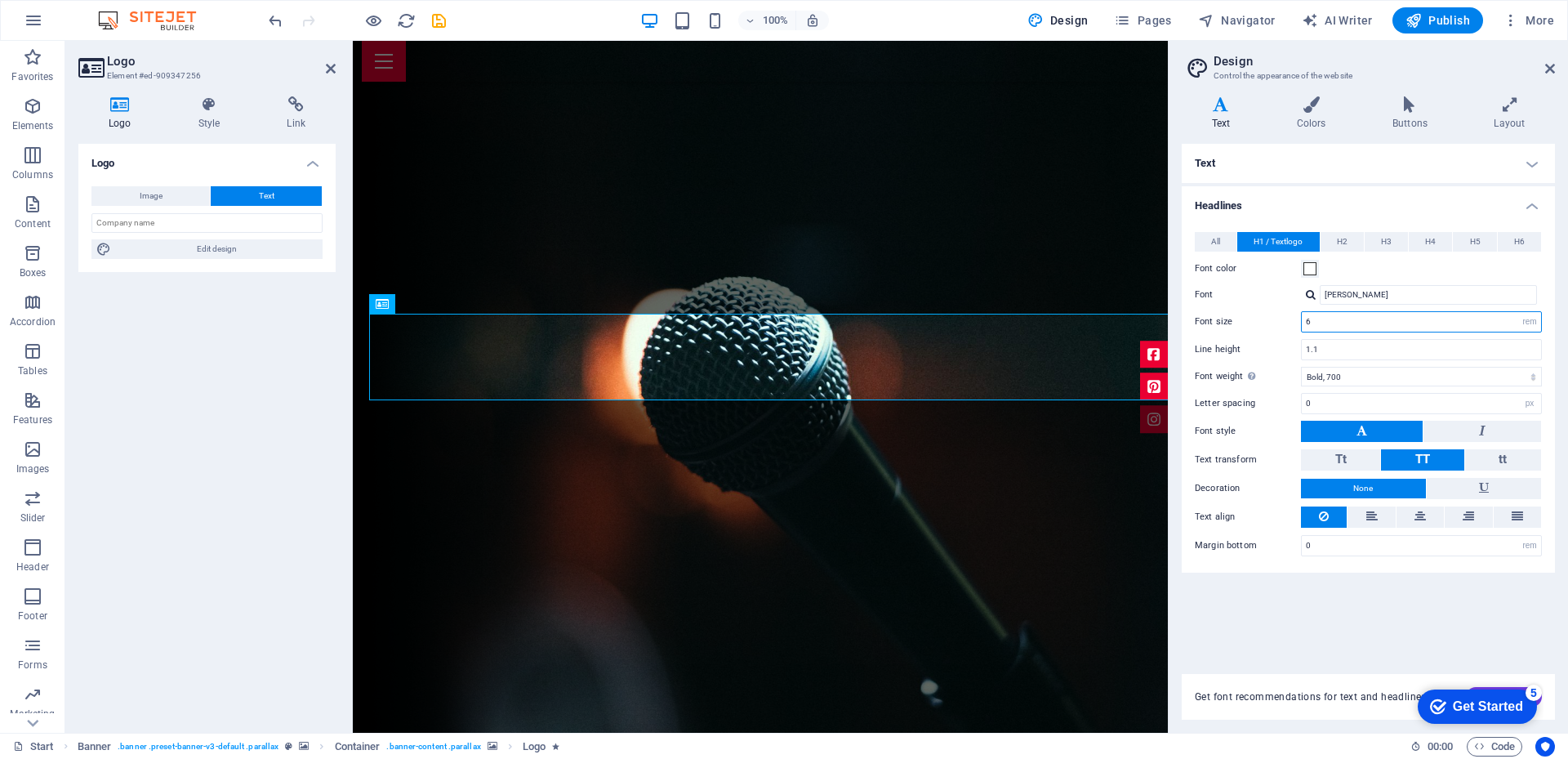
type input "6"
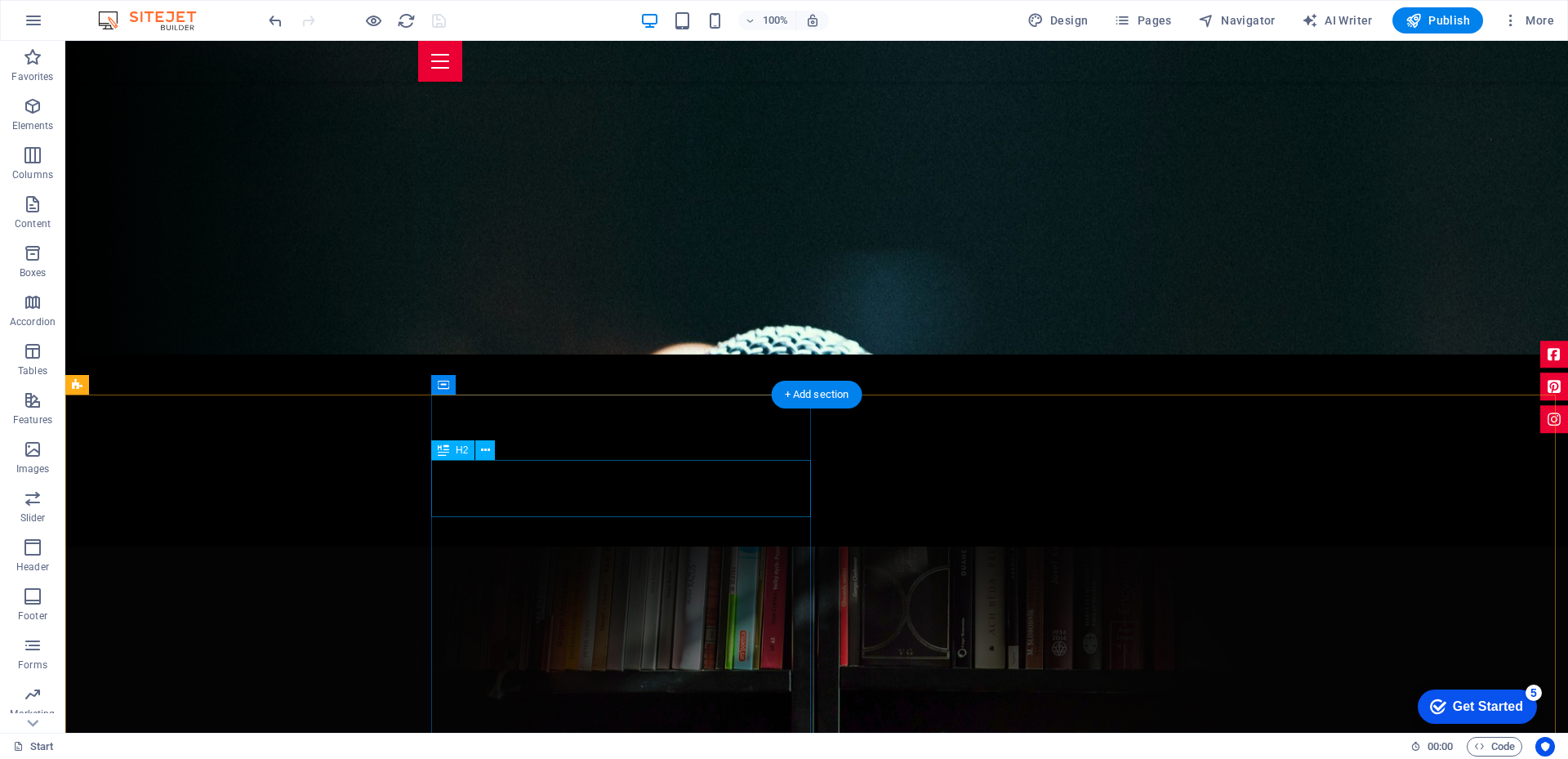
scroll to position [571, 0]
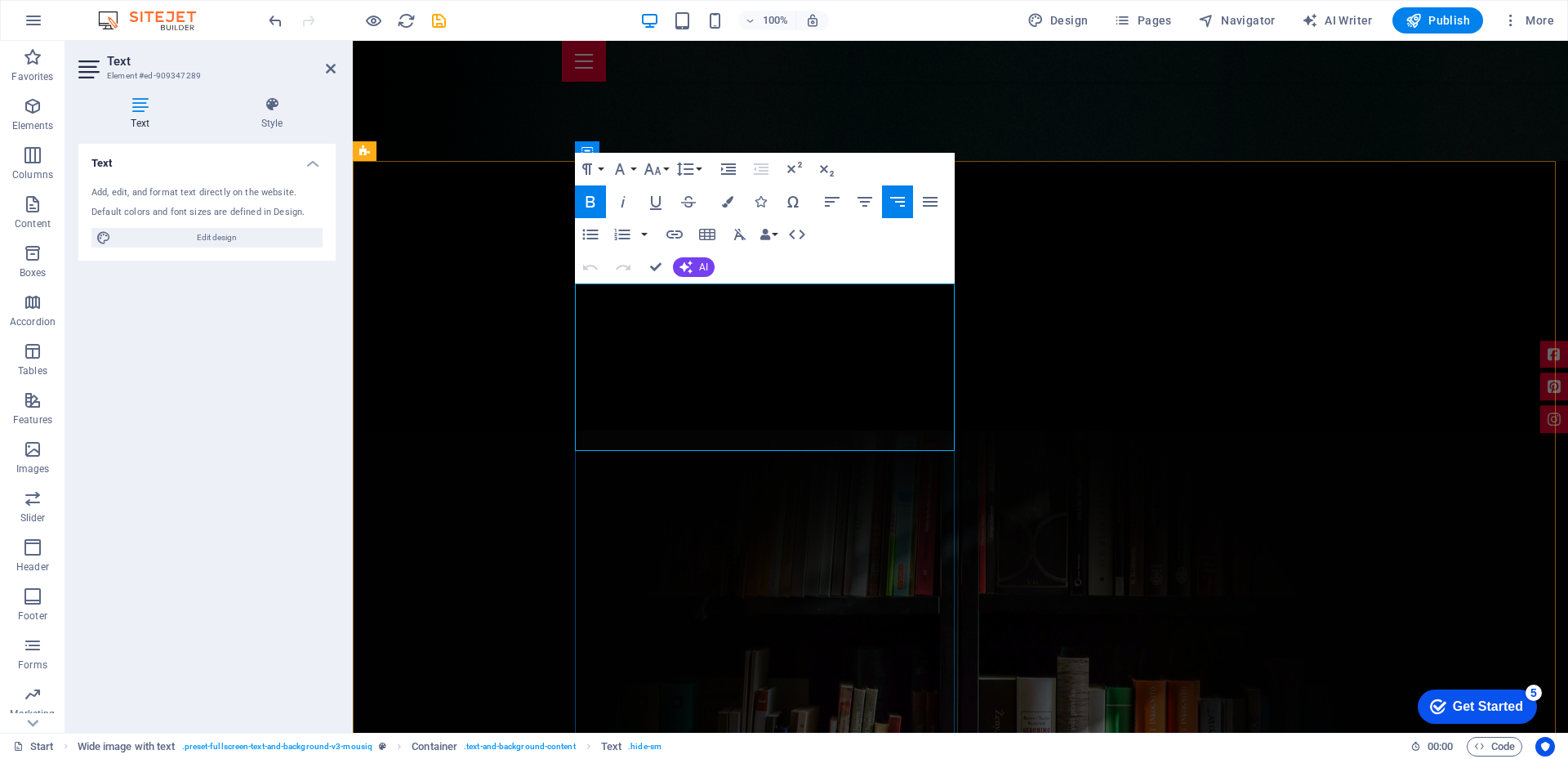
drag, startPoint x: 603, startPoint y: 300, endPoint x: 836, endPoint y: 333, distance: 235.3
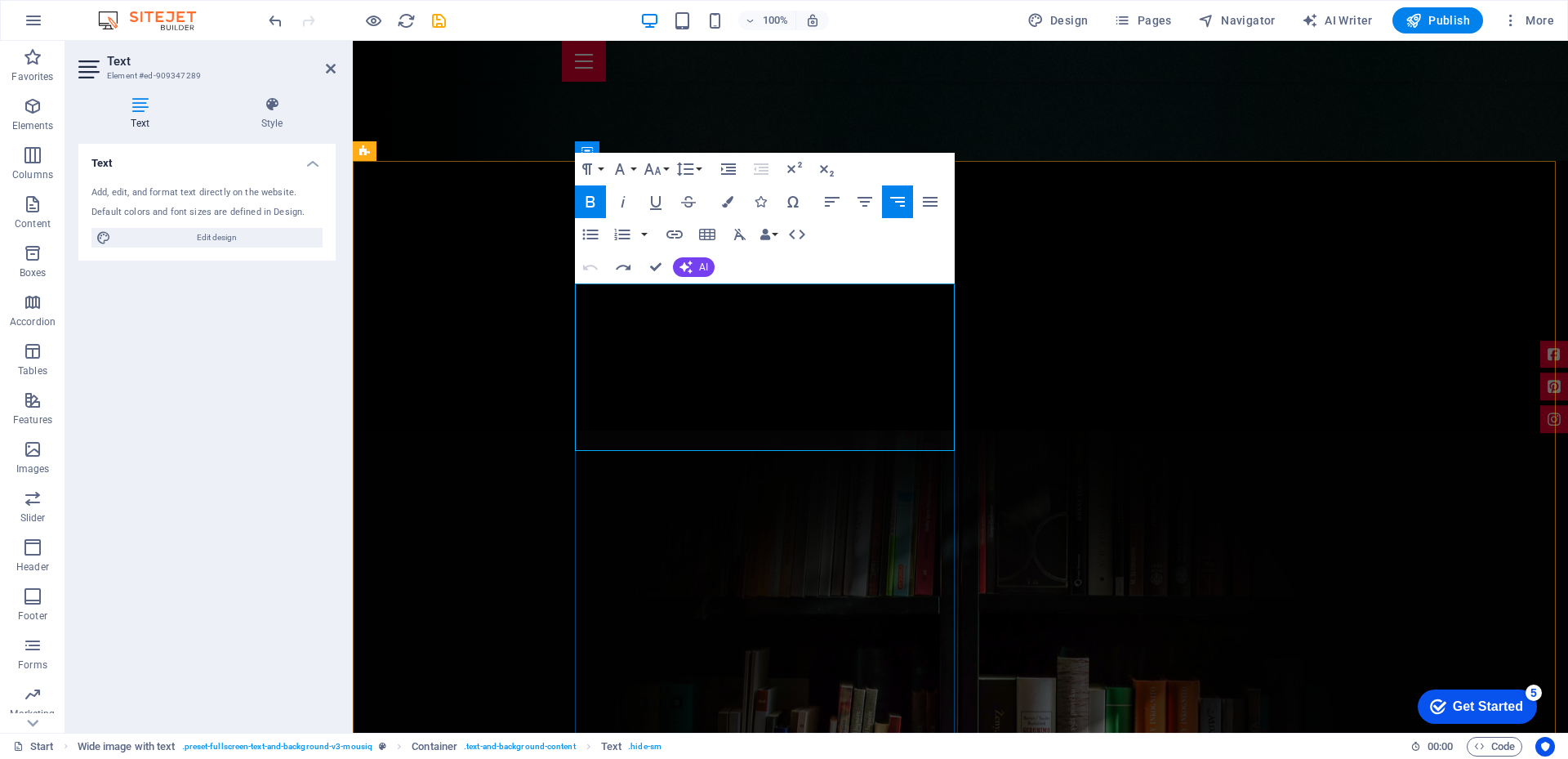
drag, startPoint x: 602, startPoint y: 295, endPoint x: 922, endPoint y: 325, distance: 321.4
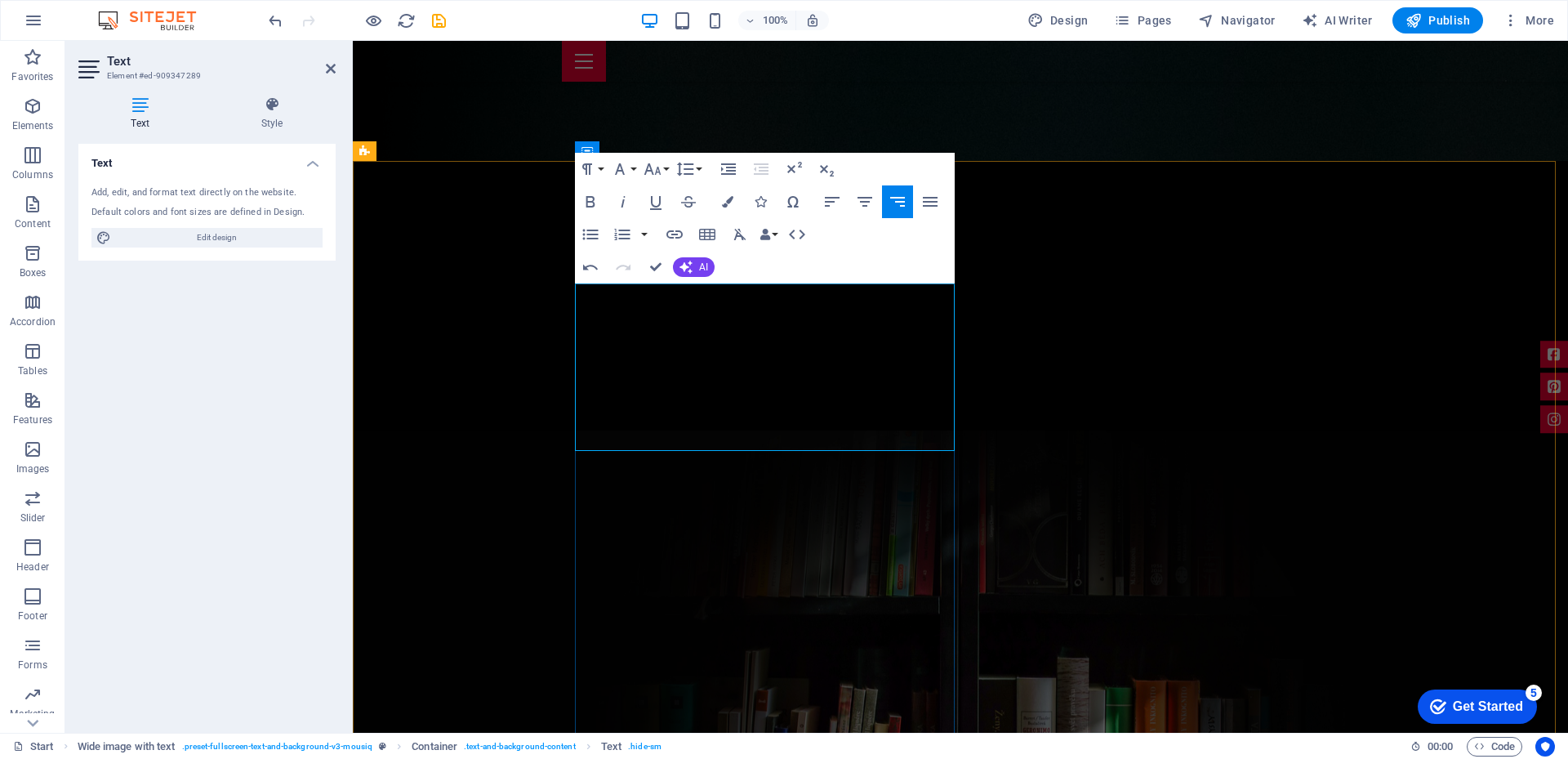
drag, startPoint x: 629, startPoint y: 296, endPoint x: 683, endPoint y: 309, distance: 55.5
click at [593, 201] on icon "button" at bounding box center [590, 202] width 9 height 12
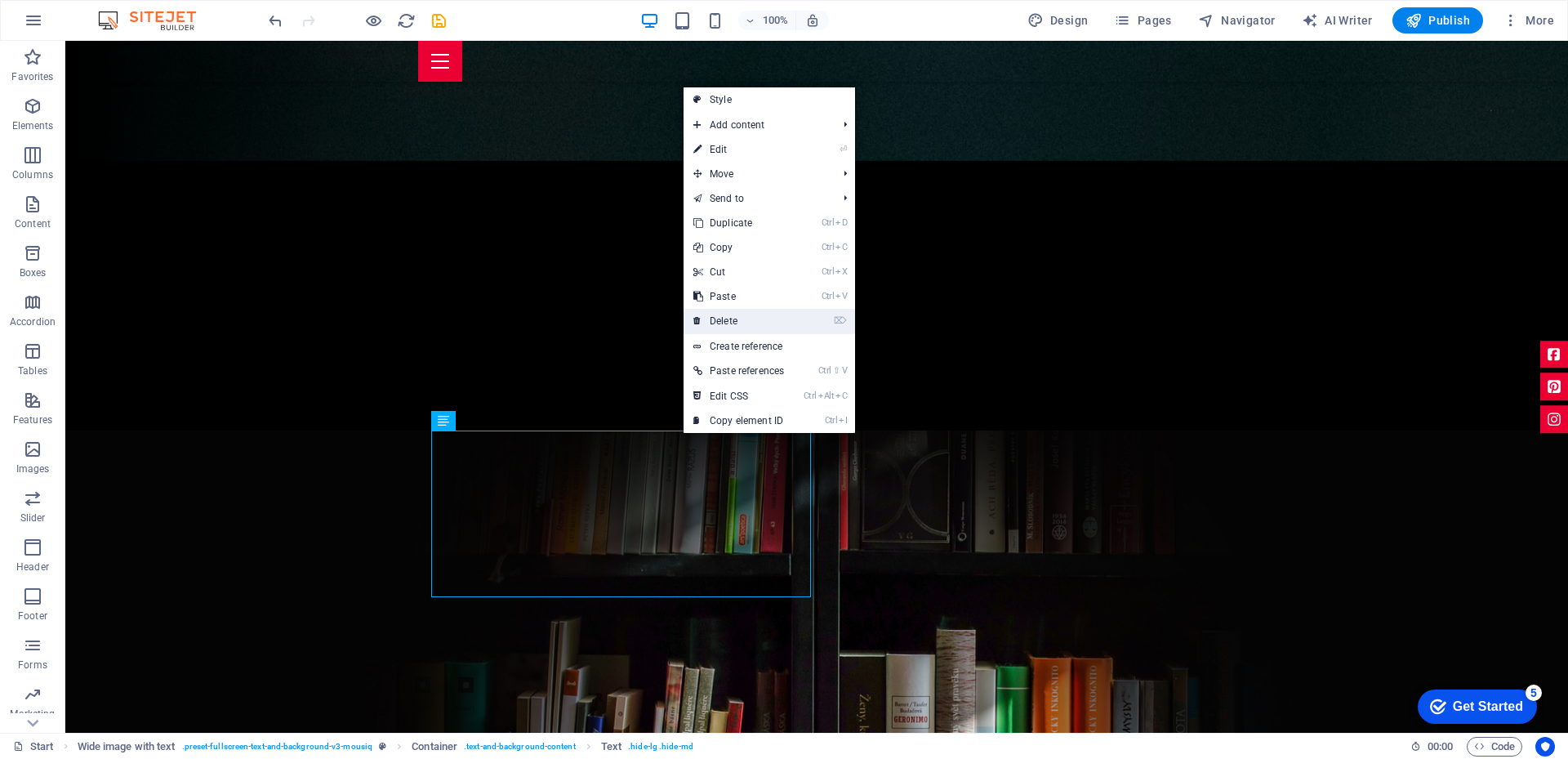
click at [742, 316] on link "⌦ Delete" at bounding box center [738, 321] width 110 height 25
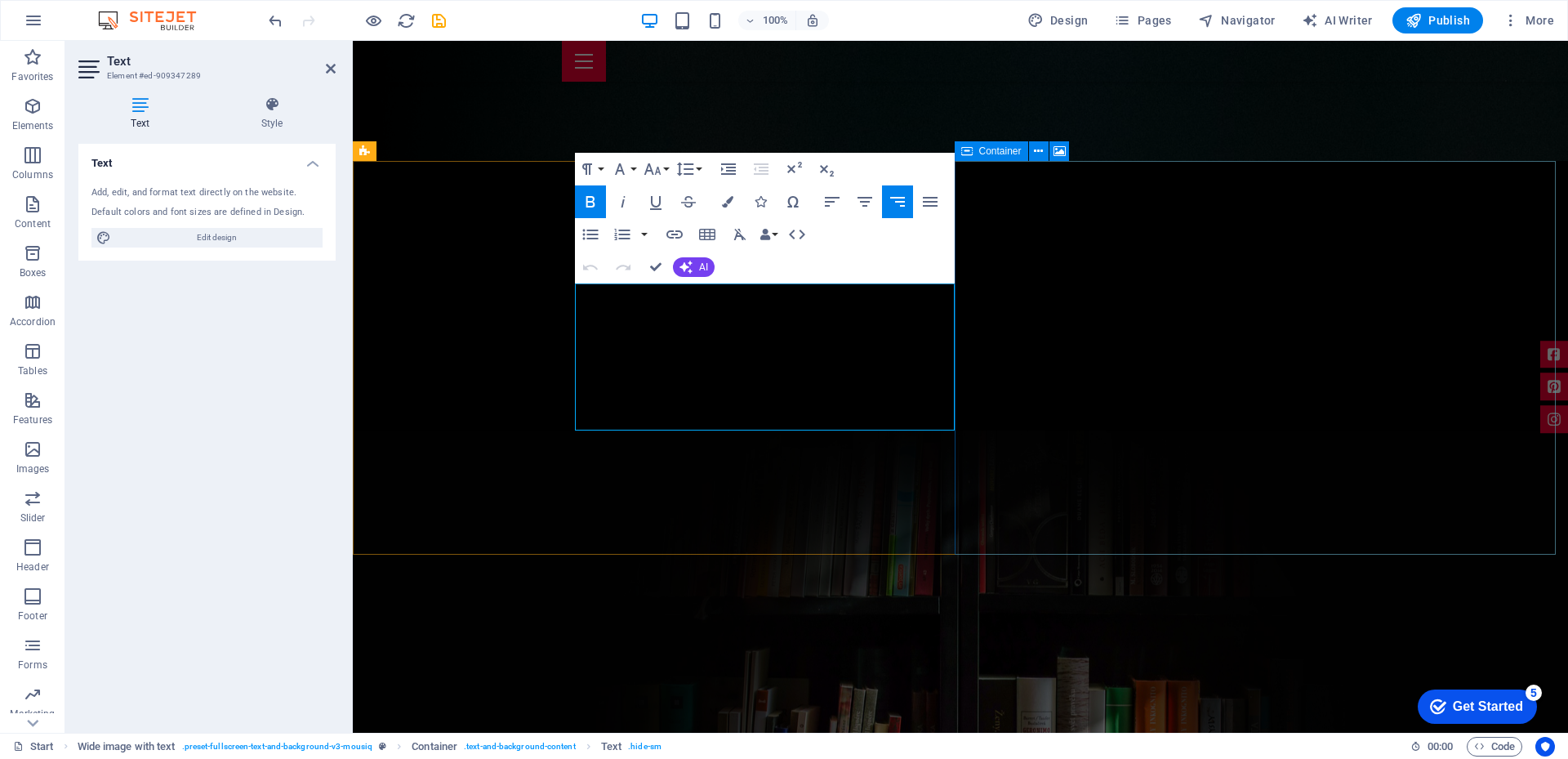
drag, startPoint x: 579, startPoint y: 296, endPoint x: 956, endPoint y: 407, distance: 393.0
click at [692, 170] on icon "button" at bounding box center [685, 169] width 20 height 20
click at [697, 244] on link "1.15" at bounding box center [709, 250] width 72 height 25
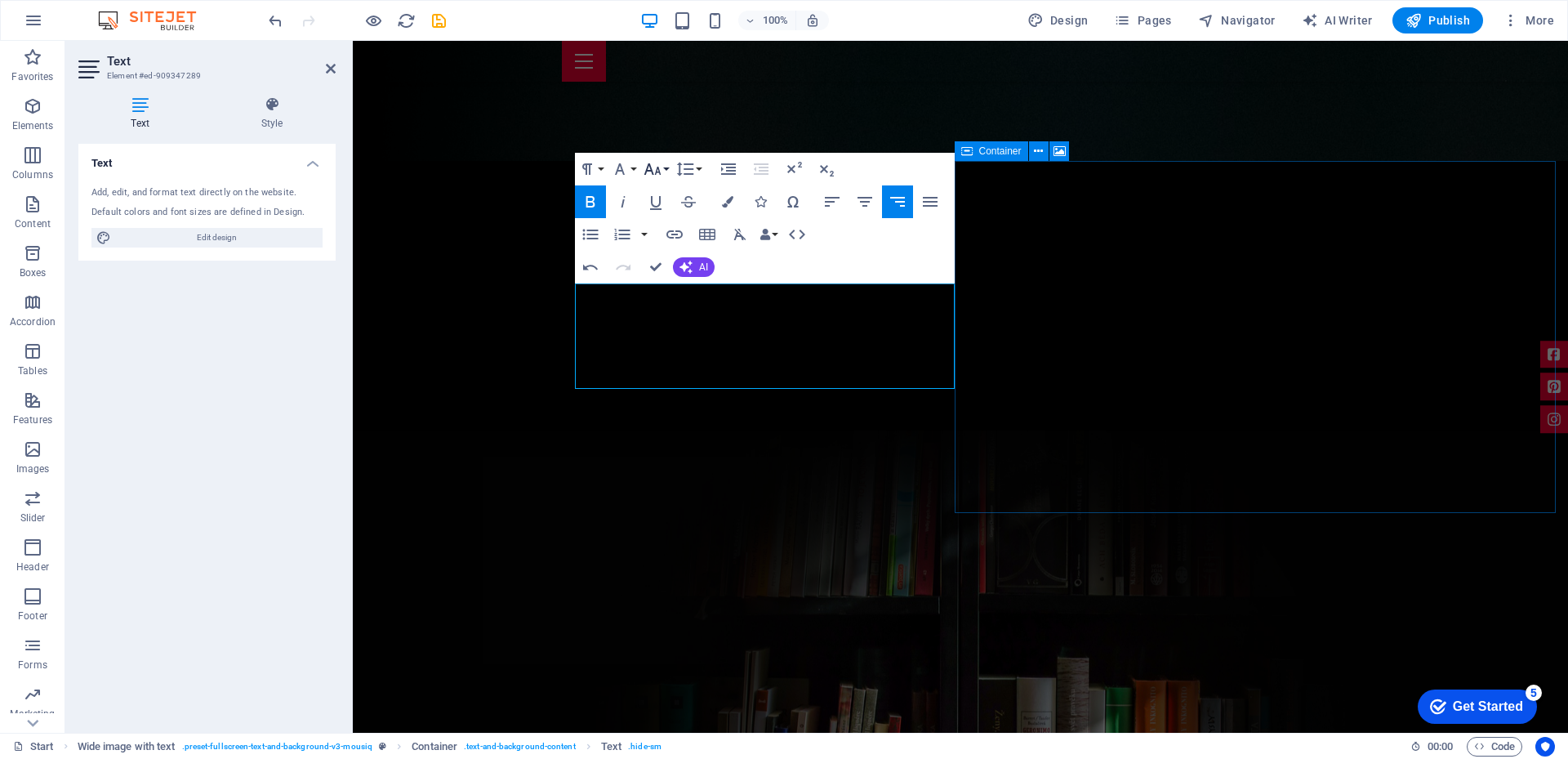
click at [658, 170] on icon "button" at bounding box center [653, 169] width 20 height 20
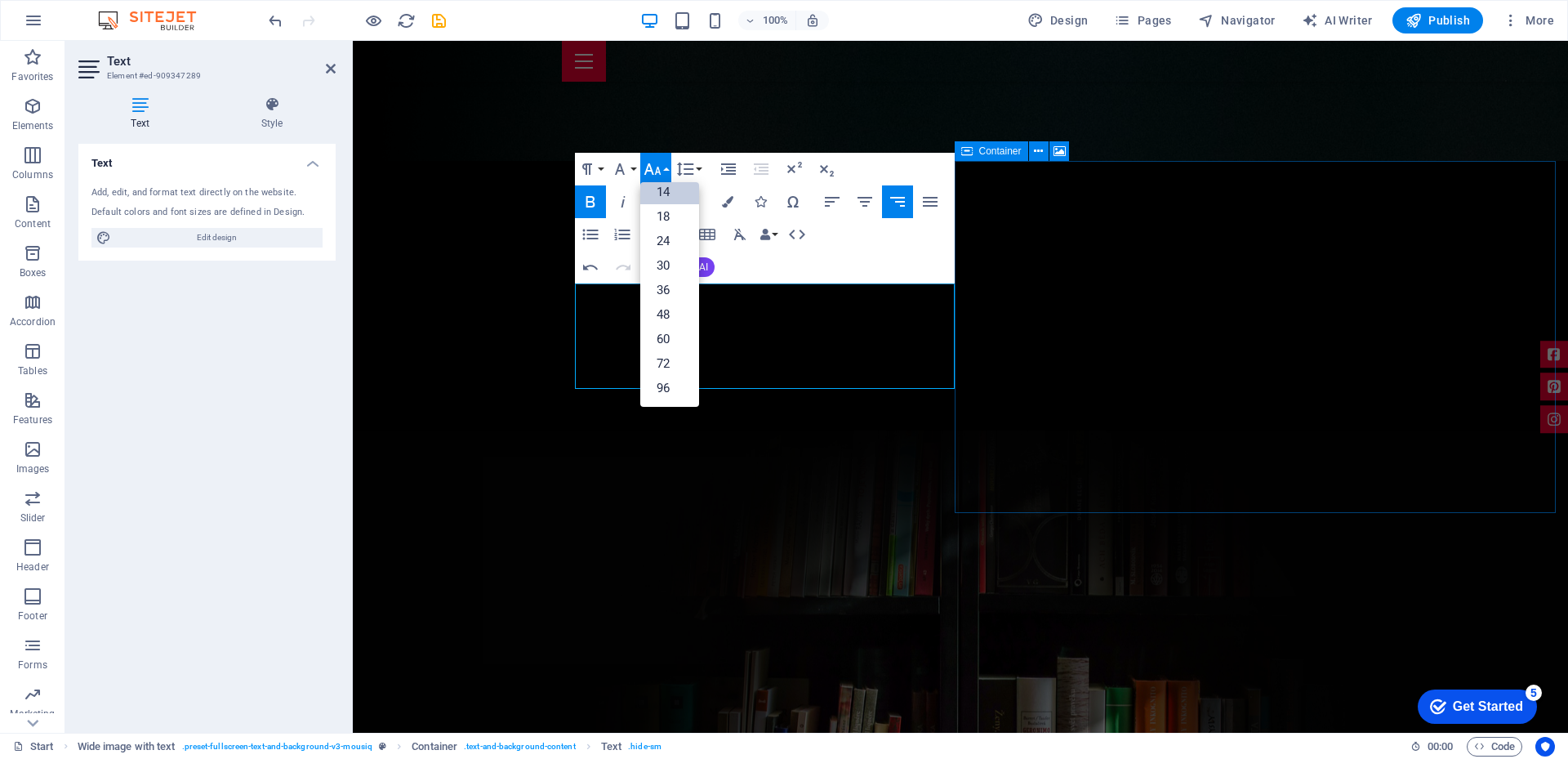
scroll to position [132, 0]
click at [664, 188] on link "14" at bounding box center [669, 192] width 58 height 25
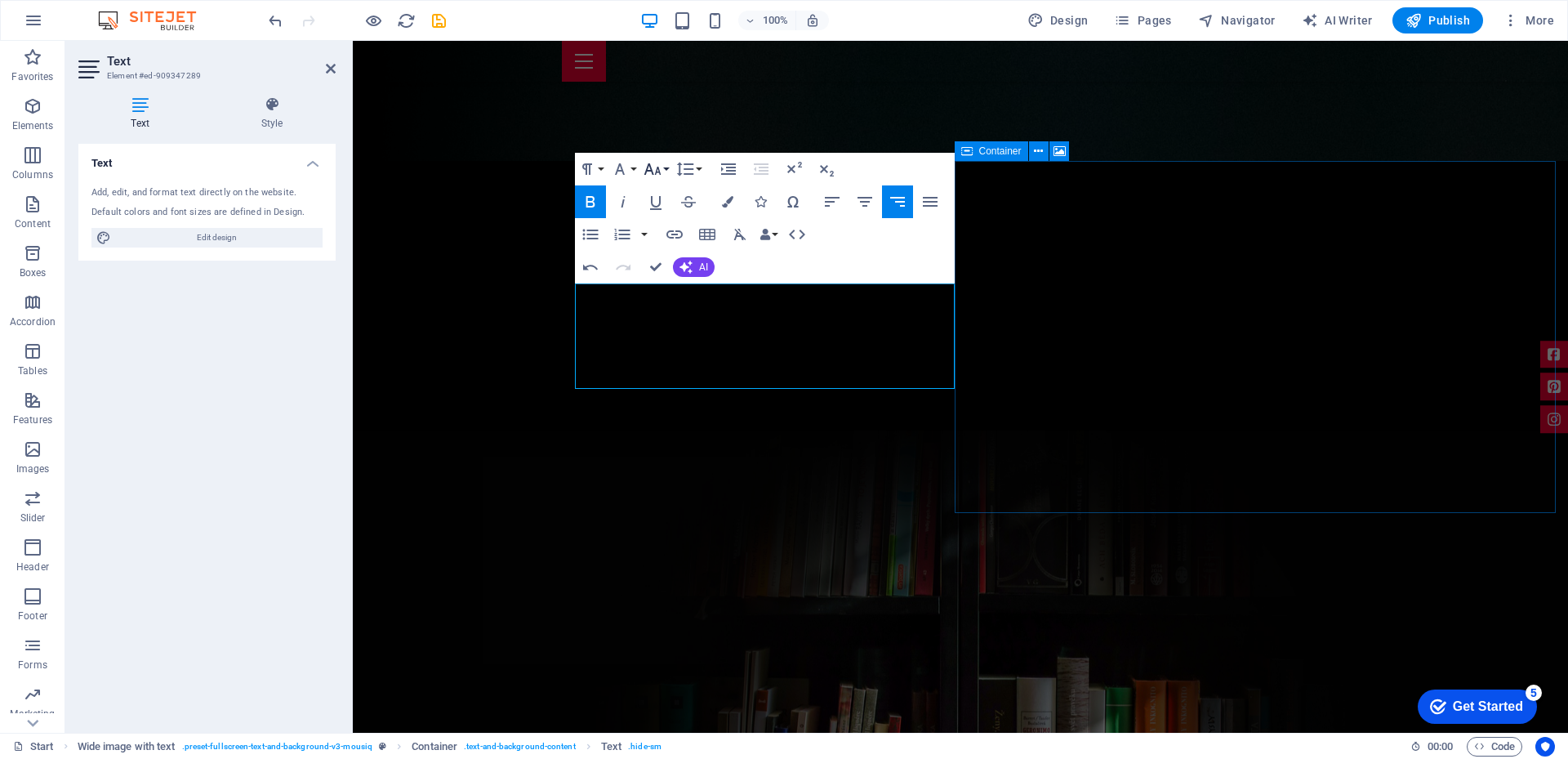
click at [650, 173] on icon "button" at bounding box center [653, 169] width 20 height 20
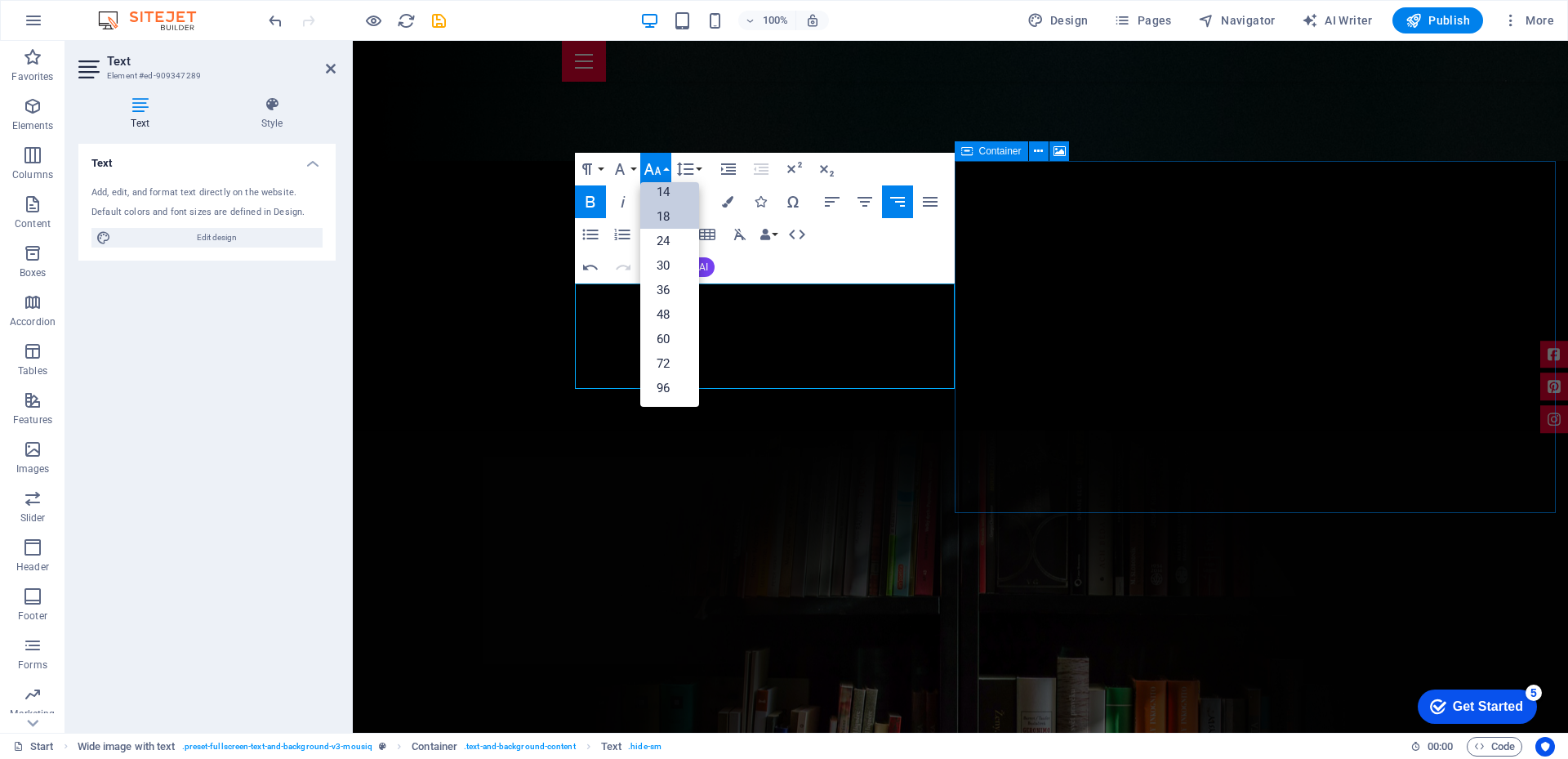
click at [672, 212] on link "18" at bounding box center [669, 217] width 58 height 25
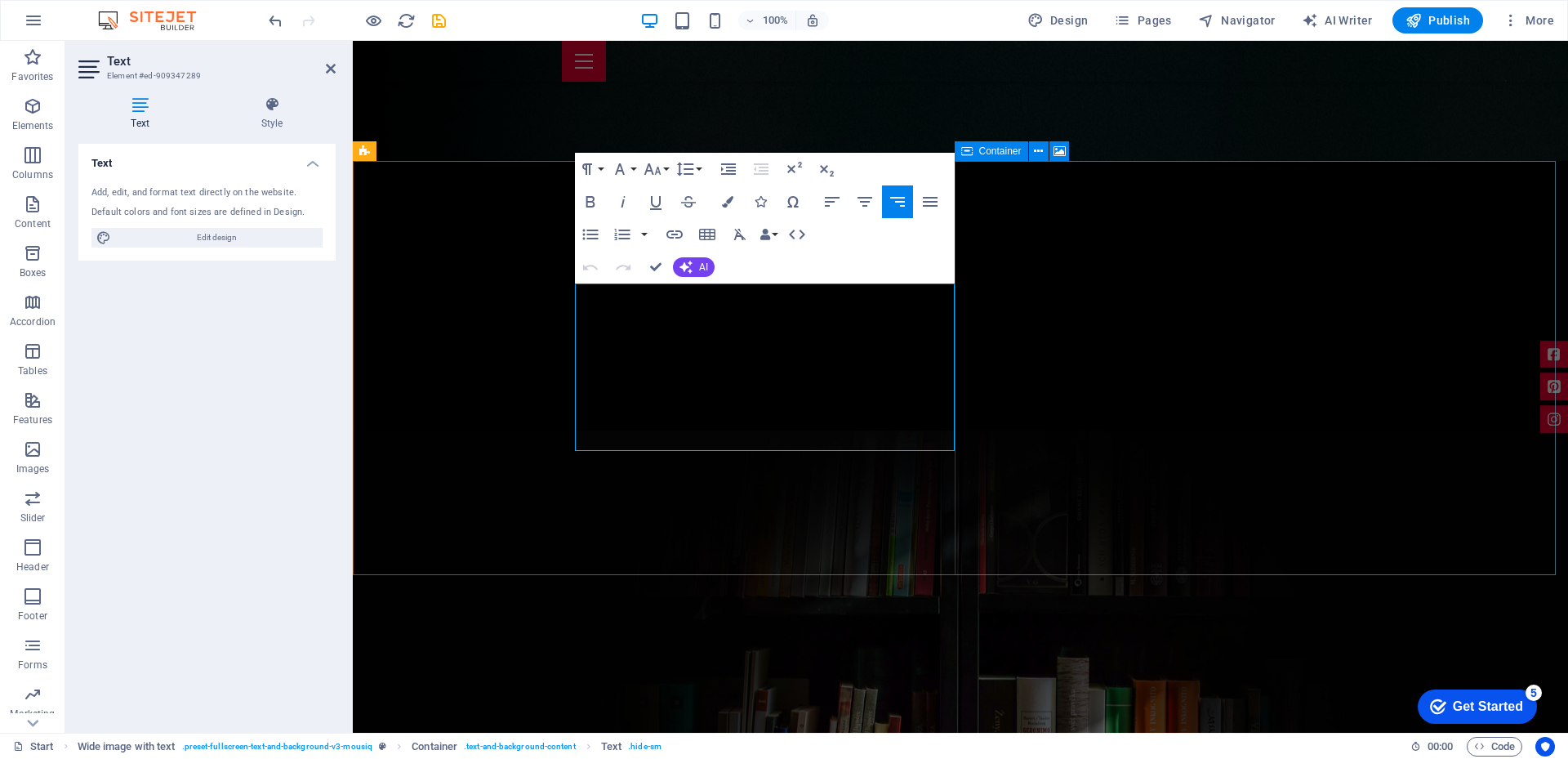
drag, startPoint x: 612, startPoint y: 291, endPoint x: 957, endPoint y: 437, distance: 374.6
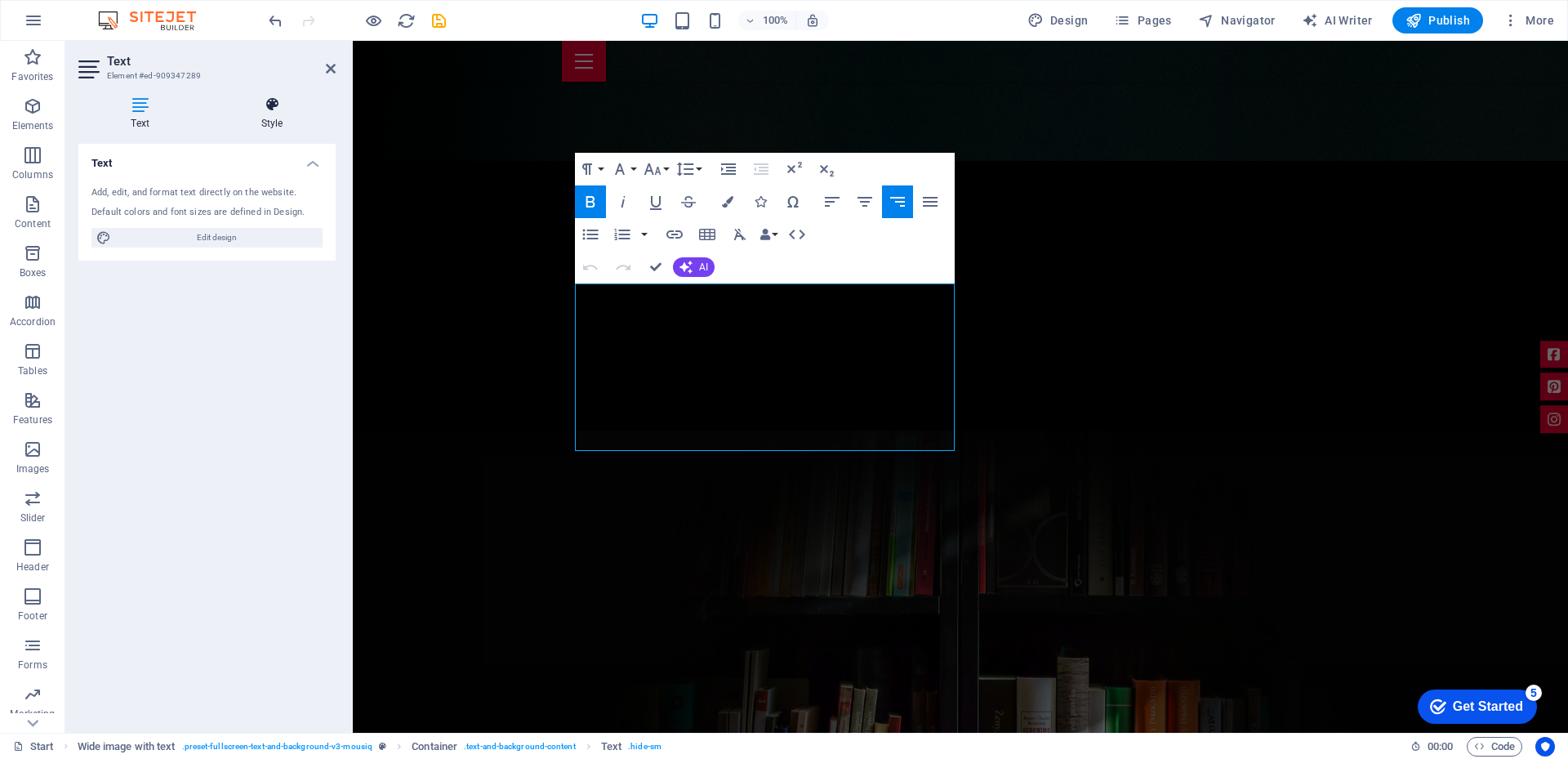
click at [266, 120] on h4 "Style" at bounding box center [272, 114] width 128 height 35
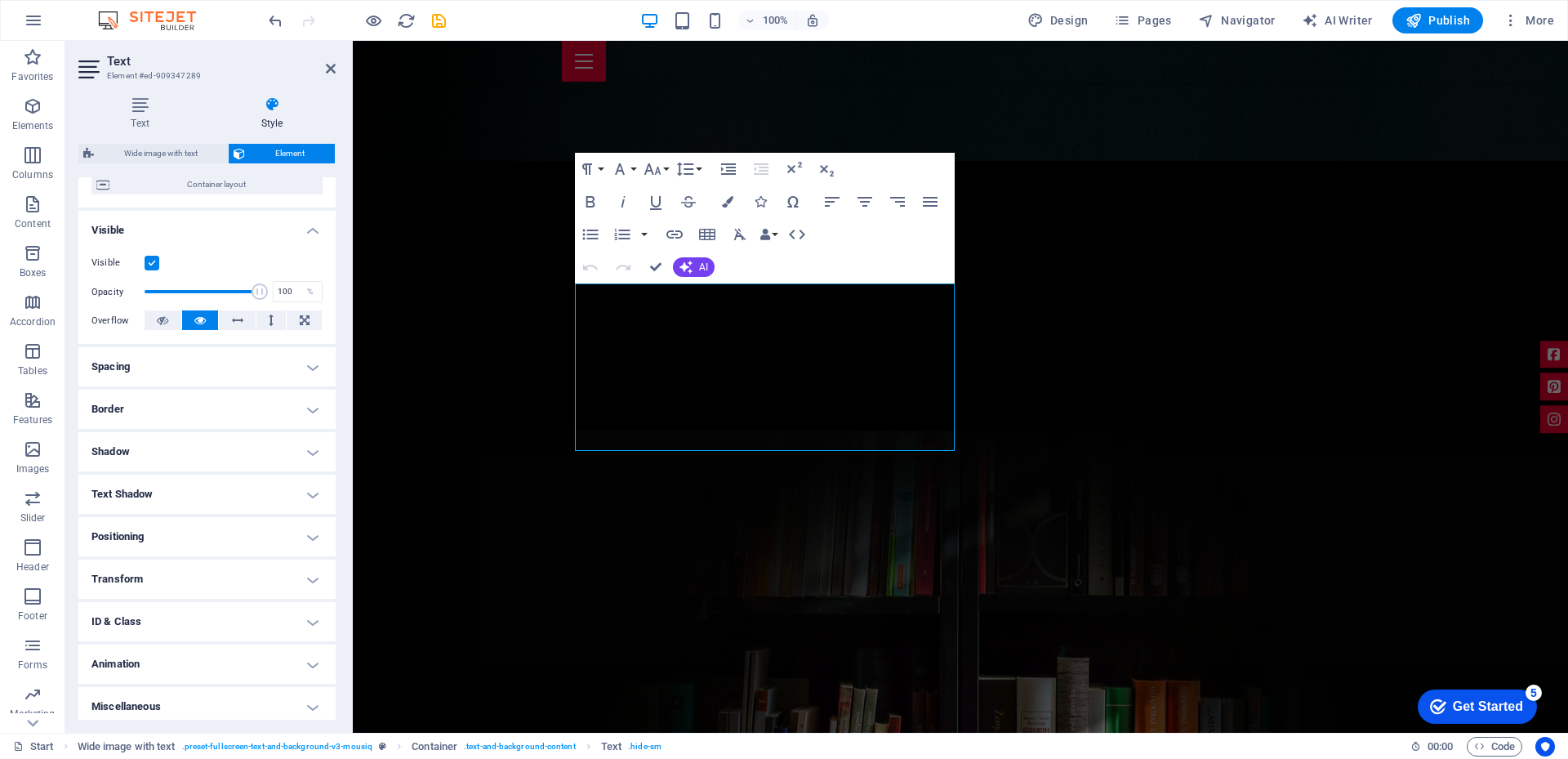
scroll to position [148, 0]
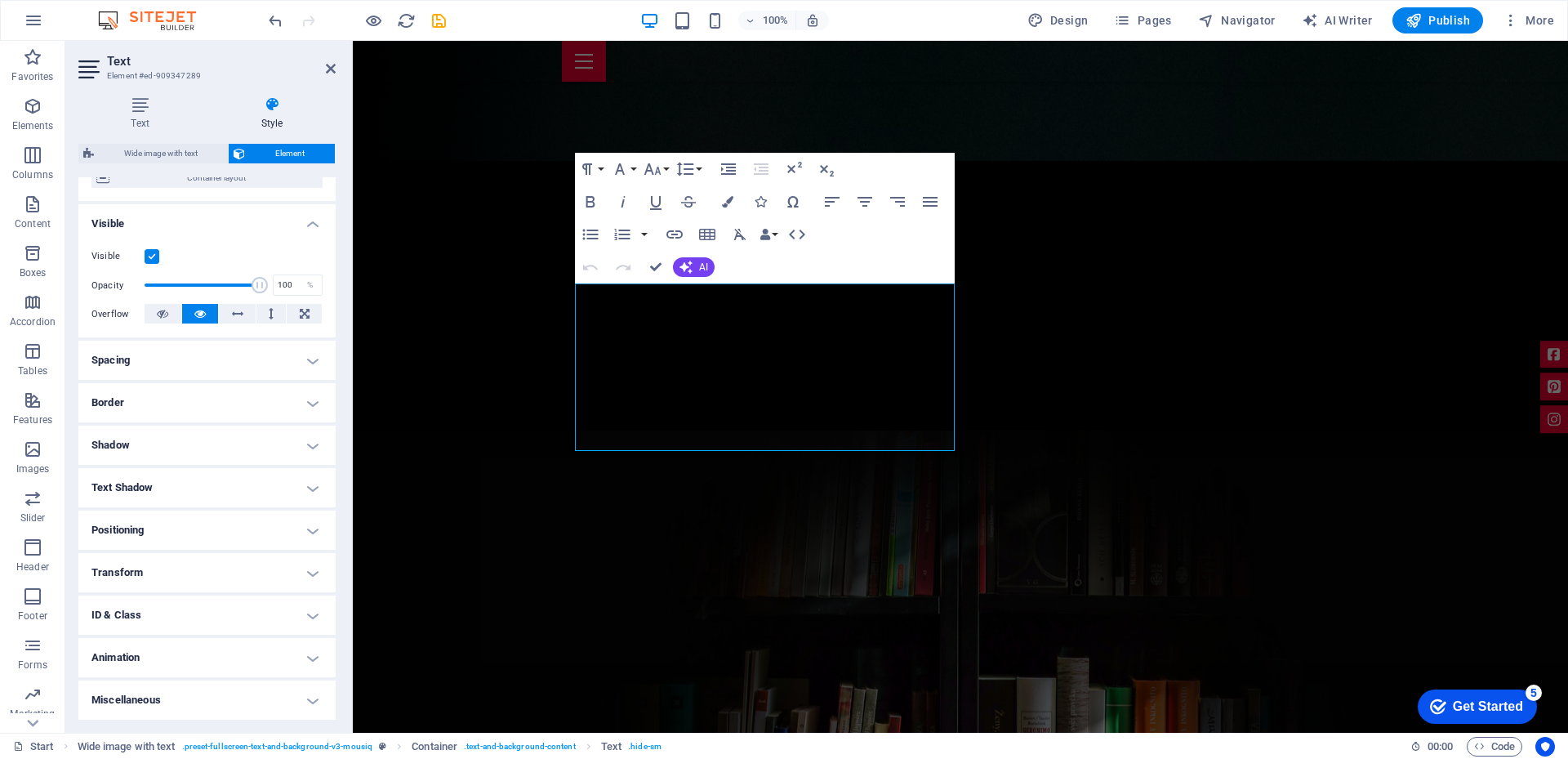
click at [314, 696] on h4 "Miscellaneous" at bounding box center [207, 700] width 257 height 40
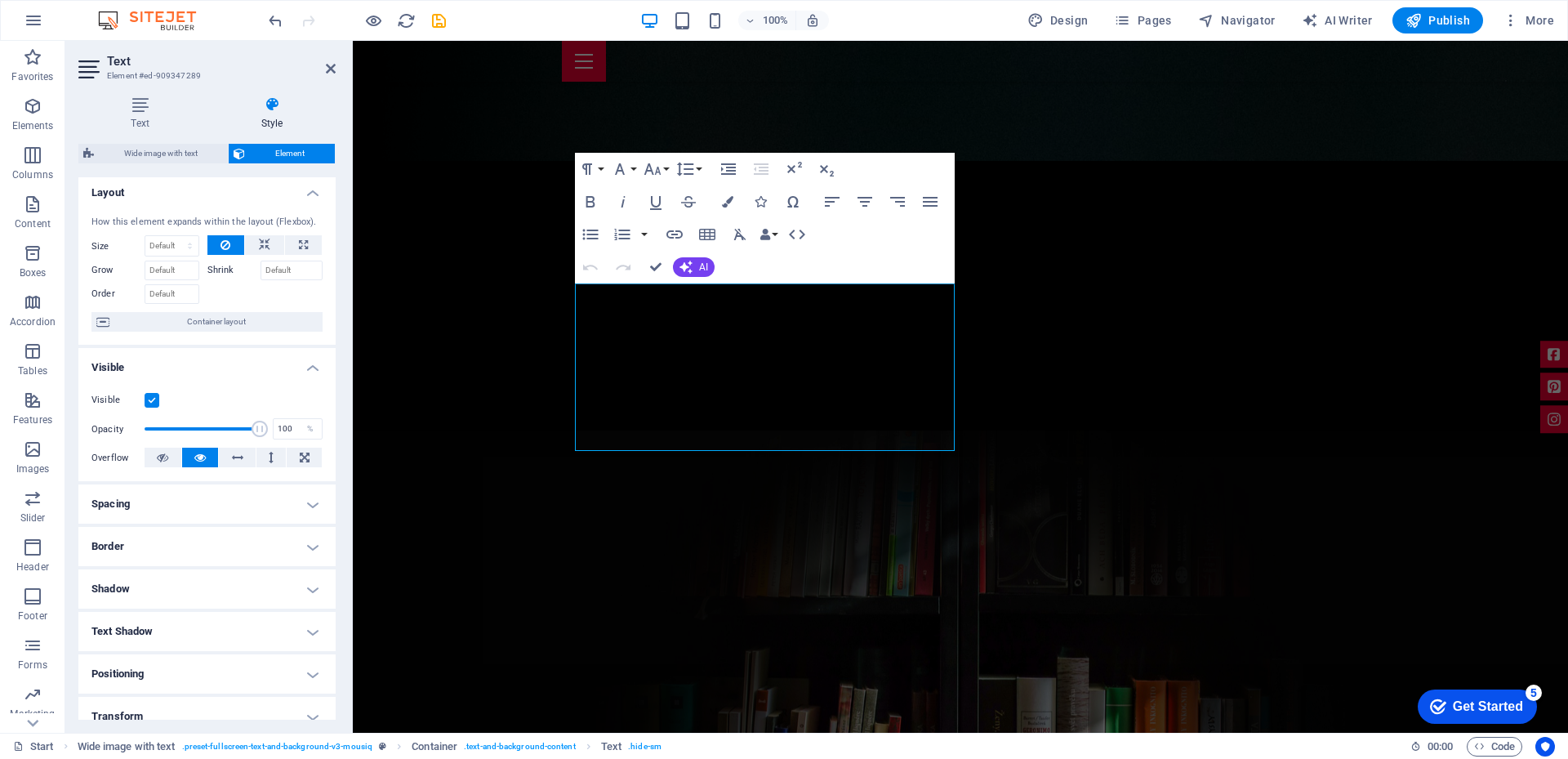
scroll to position [0, 0]
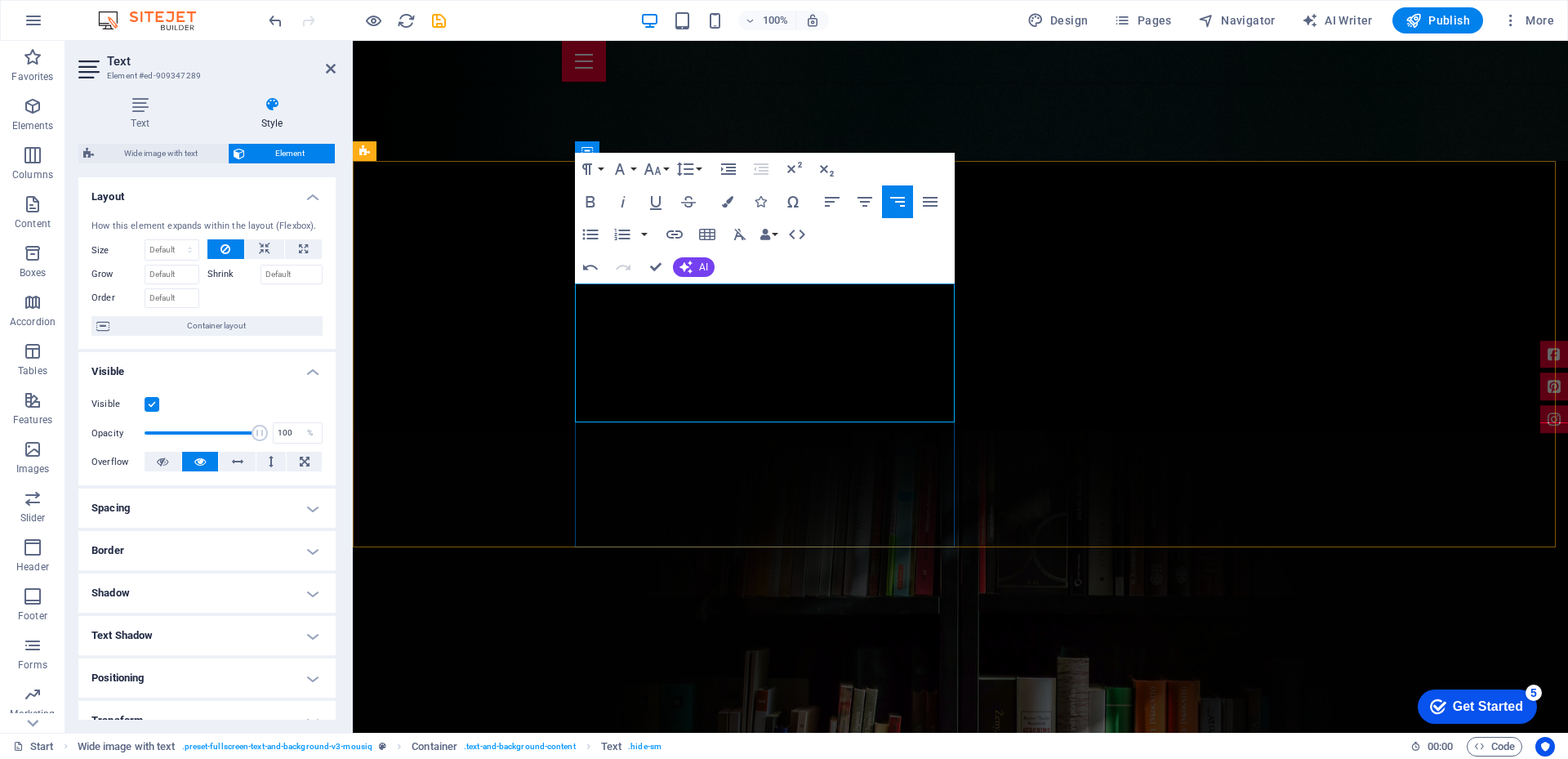
drag, startPoint x: 952, startPoint y: 307, endPoint x: 574, endPoint y: 262, distance: 380.7
click at [593, 203] on icon "button" at bounding box center [590, 202] width 9 height 12
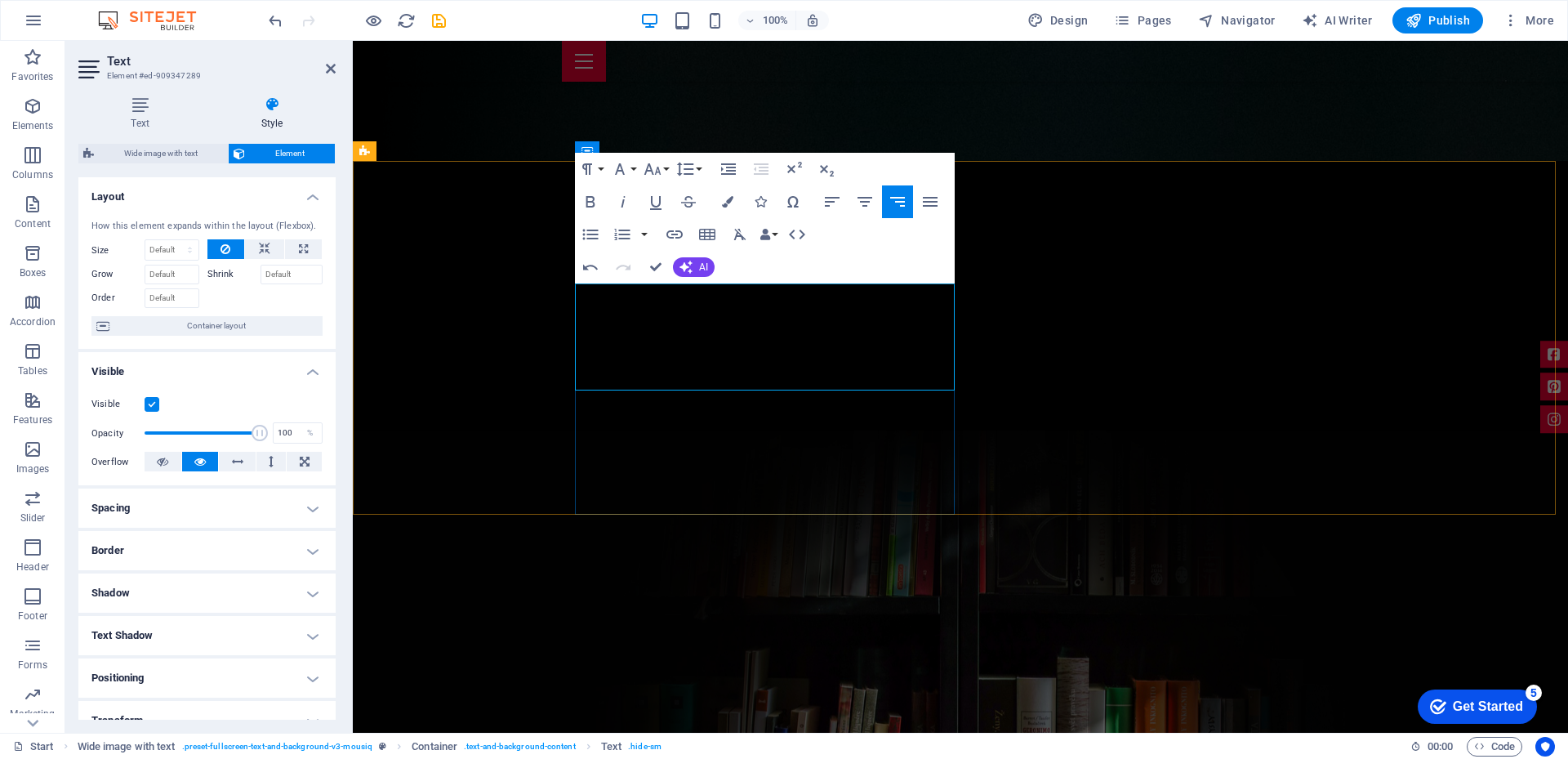
drag, startPoint x: 580, startPoint y: 292, endPoint x: 922, endPoint y: 378, distance: 352.6
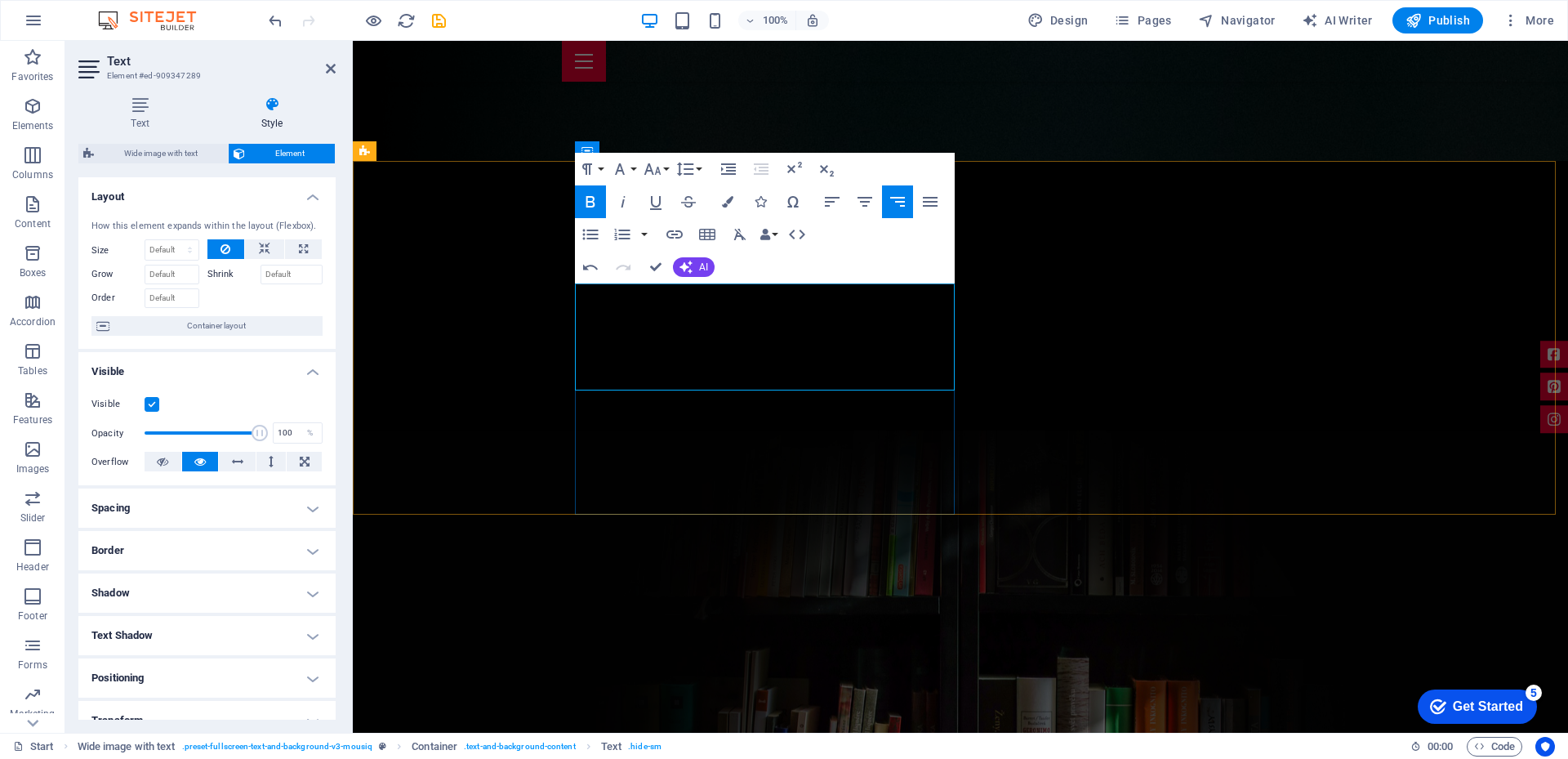
click at [654, 170] on icon "button" at bounding box center [653, 169] width 20 height 20
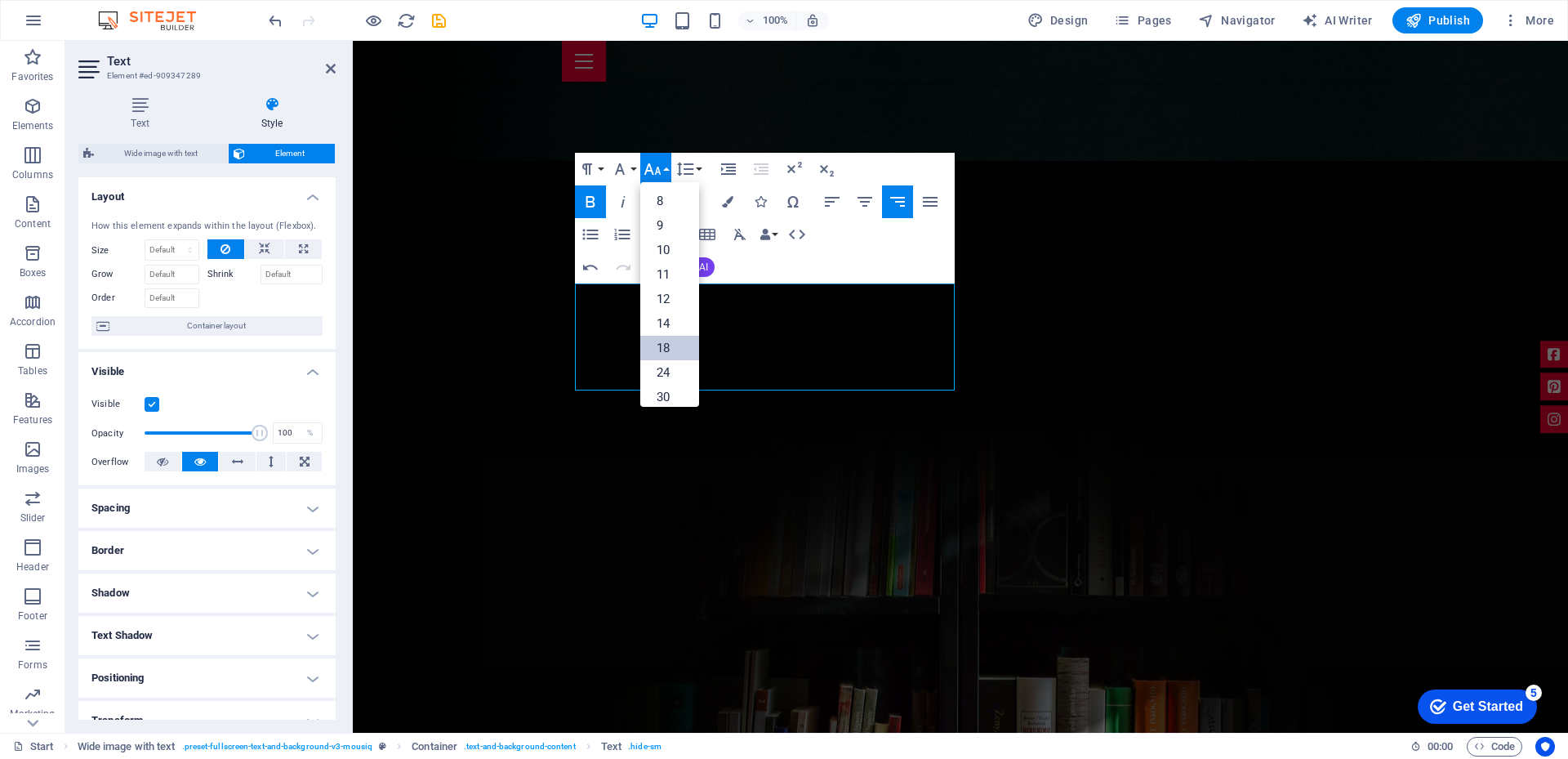
click at [663, 338] on link "18" at bounding box center [669, 348] width 58 height 25
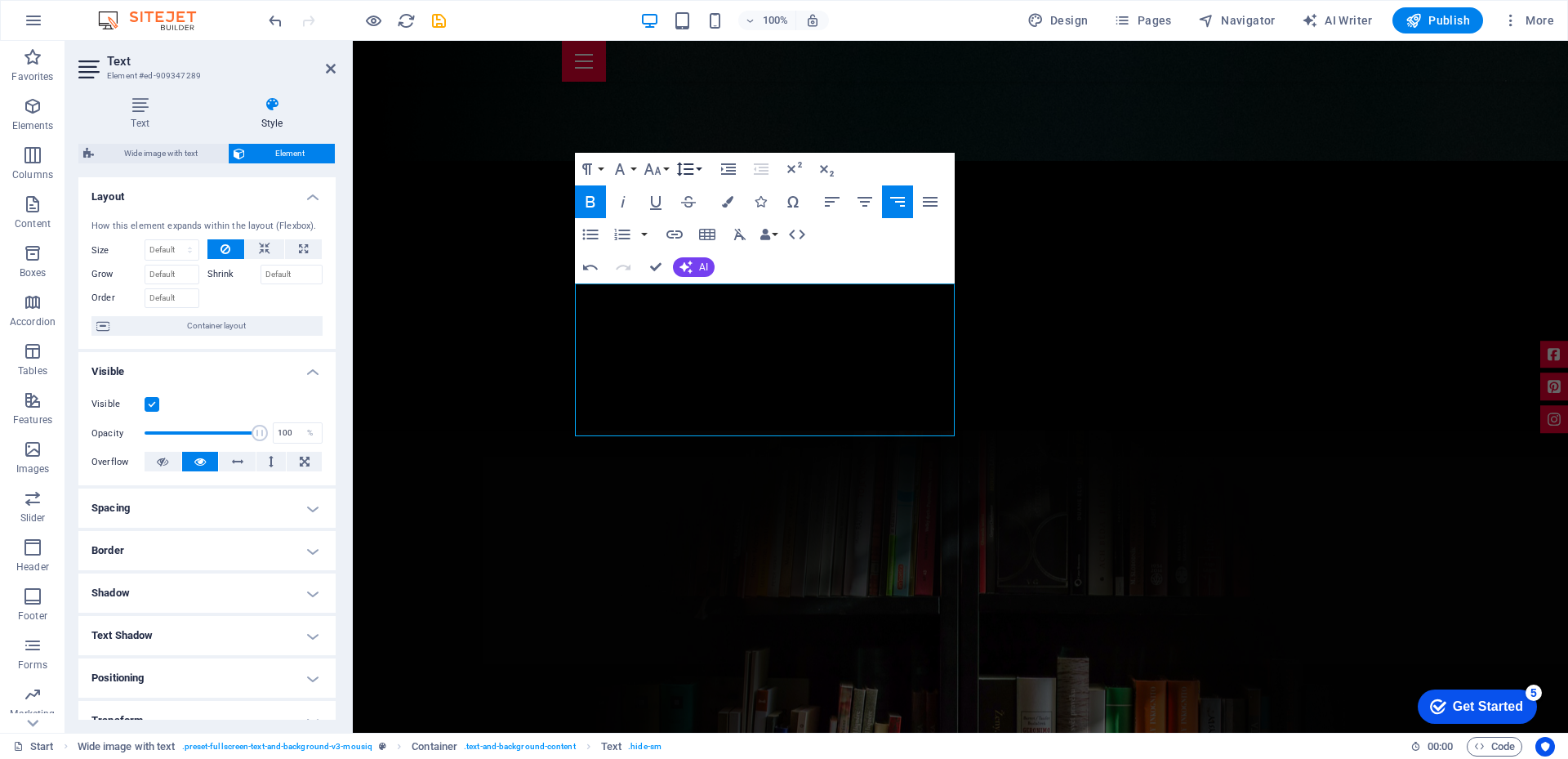
click at [688, 169] on icon "button" at bounding box center [685, 169] width 17 height 14
click at [703, 248] on link "1.15" at bounding box center [709, 250] width 72 height 25
click at [589, 232] on icon "button" at bounding box center [590, 235] width 20 height 20
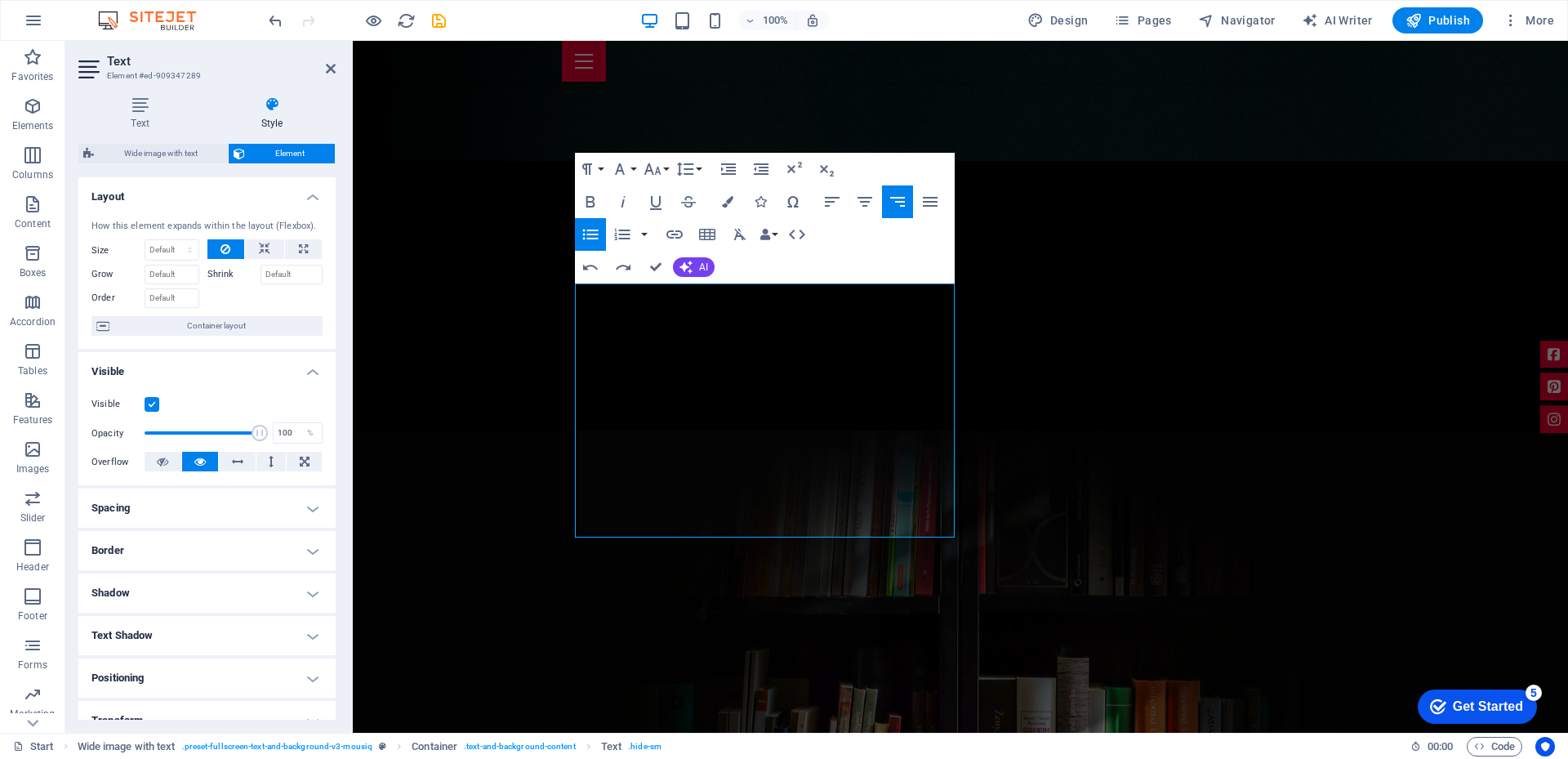
click at [589, 236] on icon "button" at bounding box center [590, 235] width 20 height 20
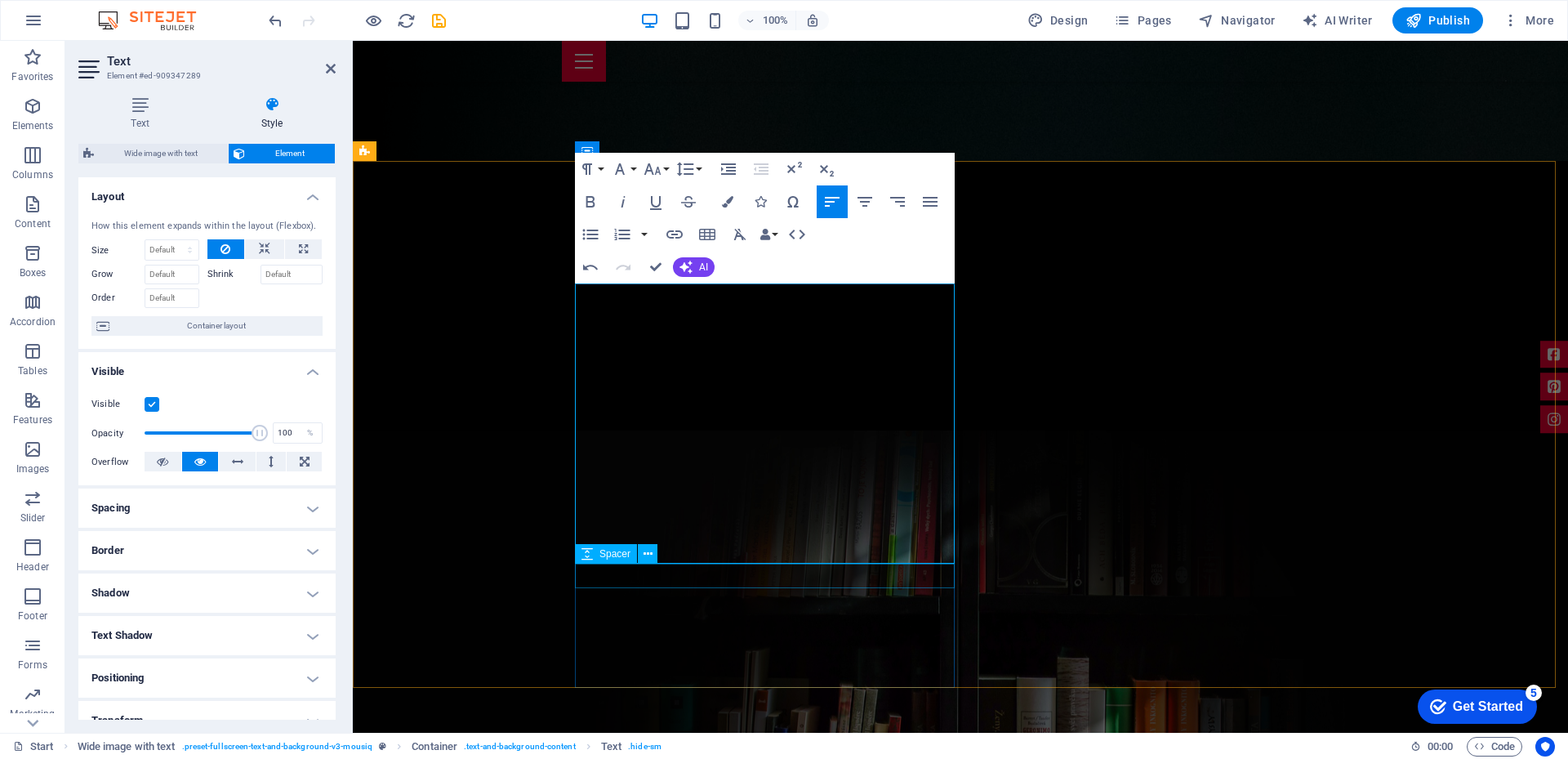
drag, startPoint x: 727, startPoint y: 489, endPoint x: 727, endPoint y: 567, distance: 78.0
click at [901, 199] on icon "button" at bounding box center [897, 202] width 20 height 20
click at [693, 173] on icon "button" at bounding box center [685, 169] width 20 height 20
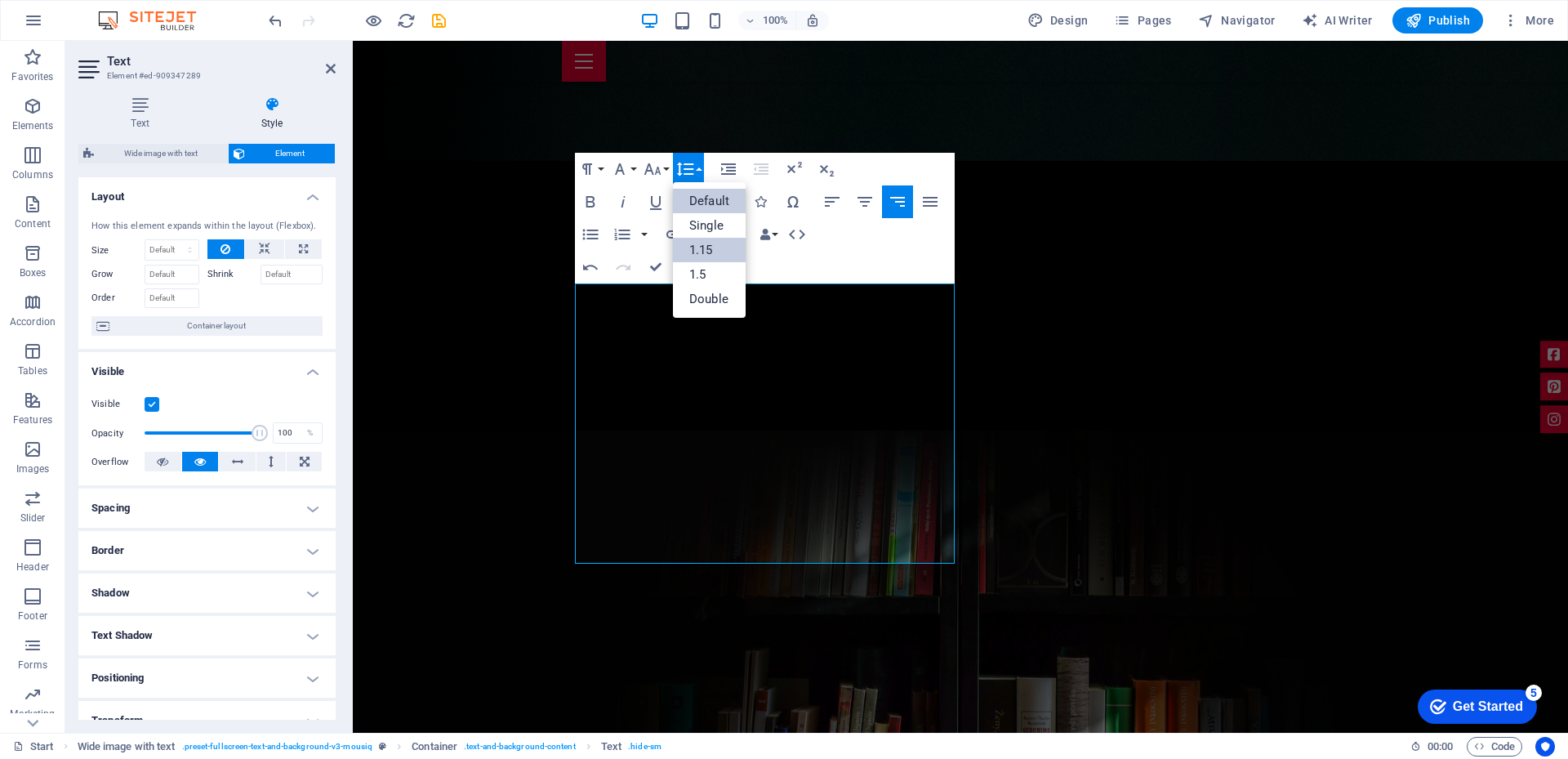
click at [698, 244] on link "1.15" at bounding box center [709, 250] width 72 height 25
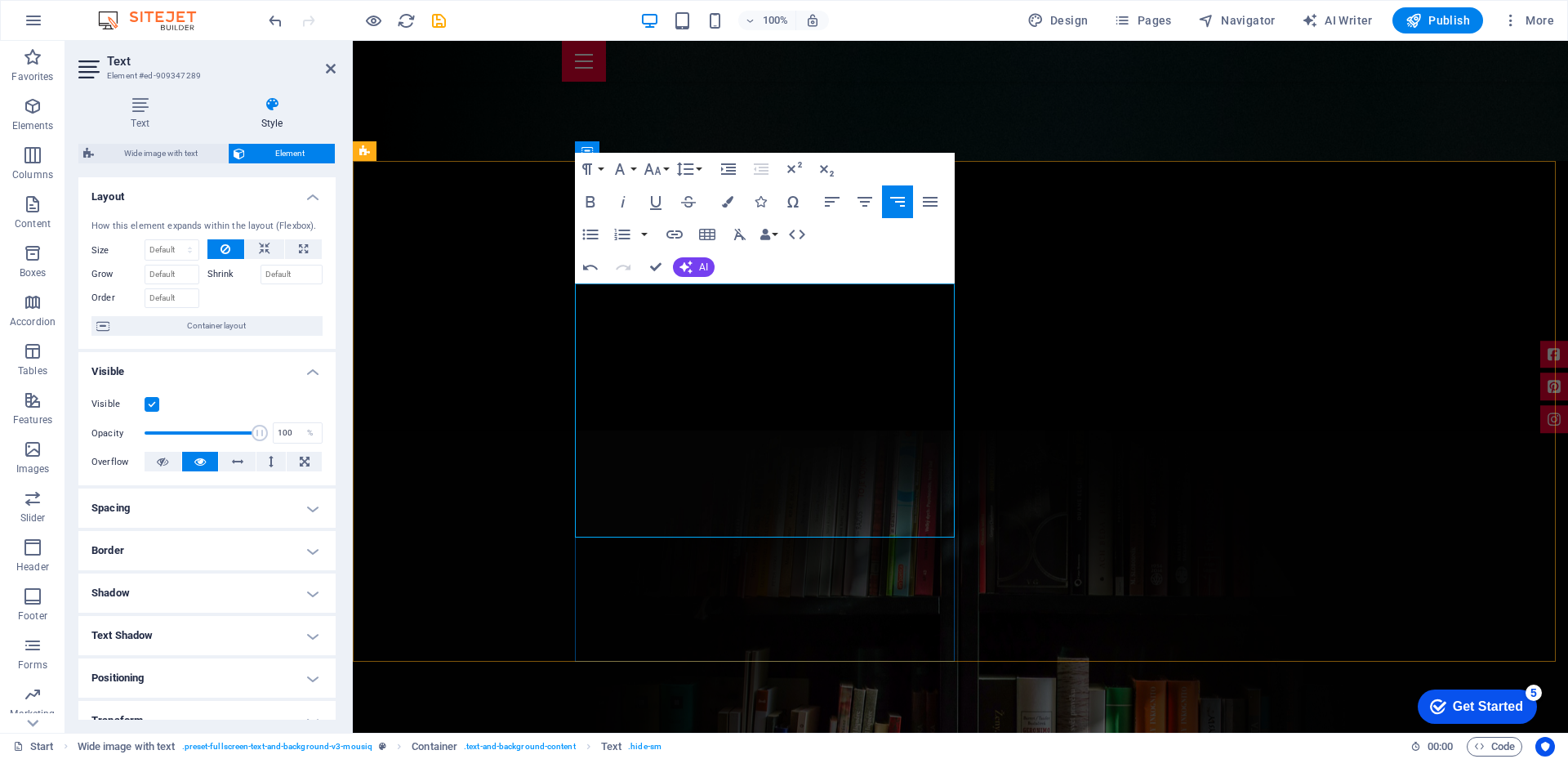
drag, startPoint x: 836, startPoint y: 325, endPoint x: 935, endPoint y: 456, distance: 164.2
click at [868, 200] on icon "button" at bounding box center [865, 202] width 20 height 20
click at [833, 197] on icon "button" at bounding box center [832, 202] width 20 height 20
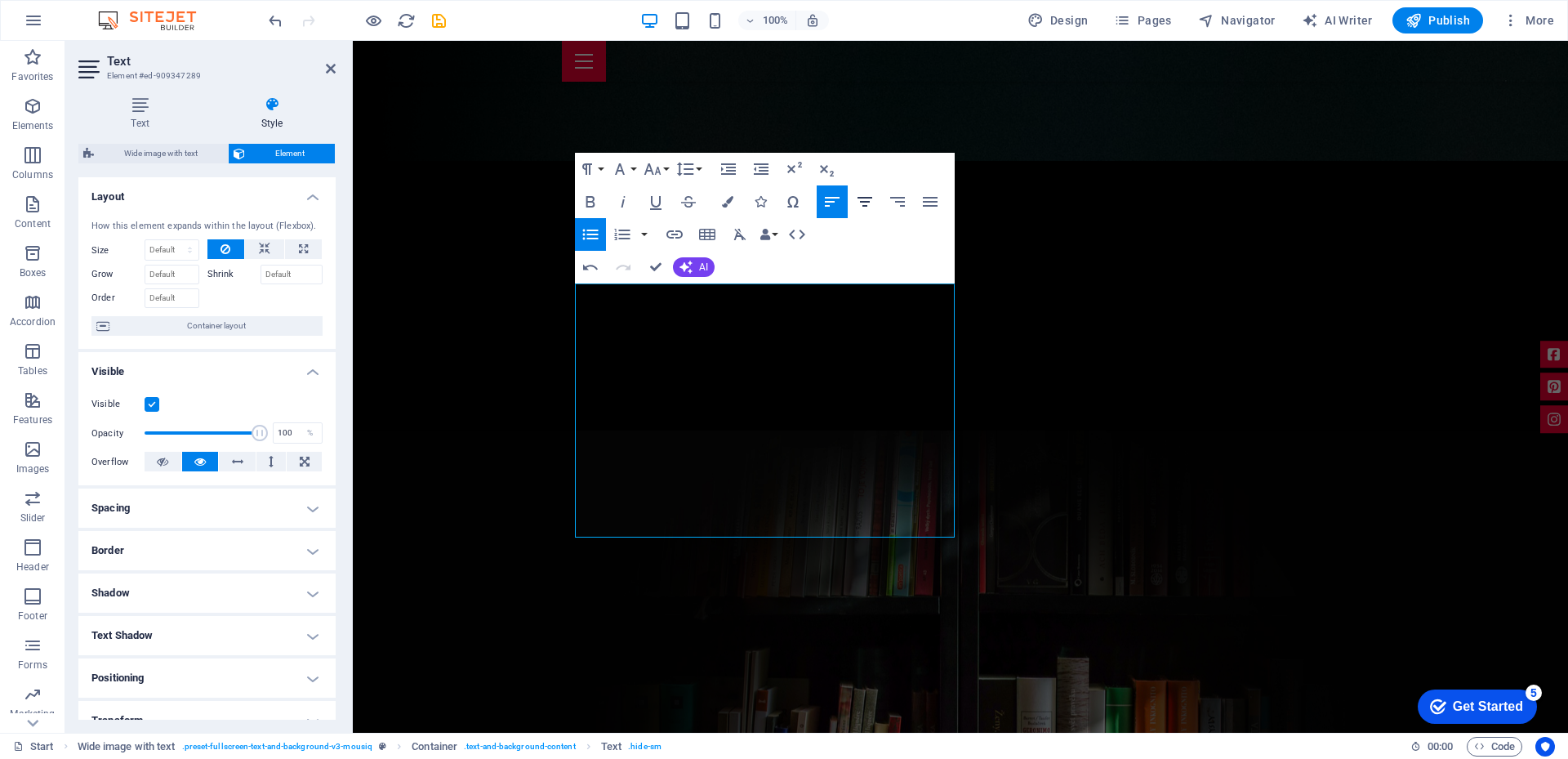
click at [864, 203] on icon "button" at bounding box center [865, 202] width 15 height 10
click at [830, 203] on icon "button" at bounding box center [832, 202] width 15 height 10
click at [726, 170] on icon "button" at bounding box center [728, 169] width 15 height 12
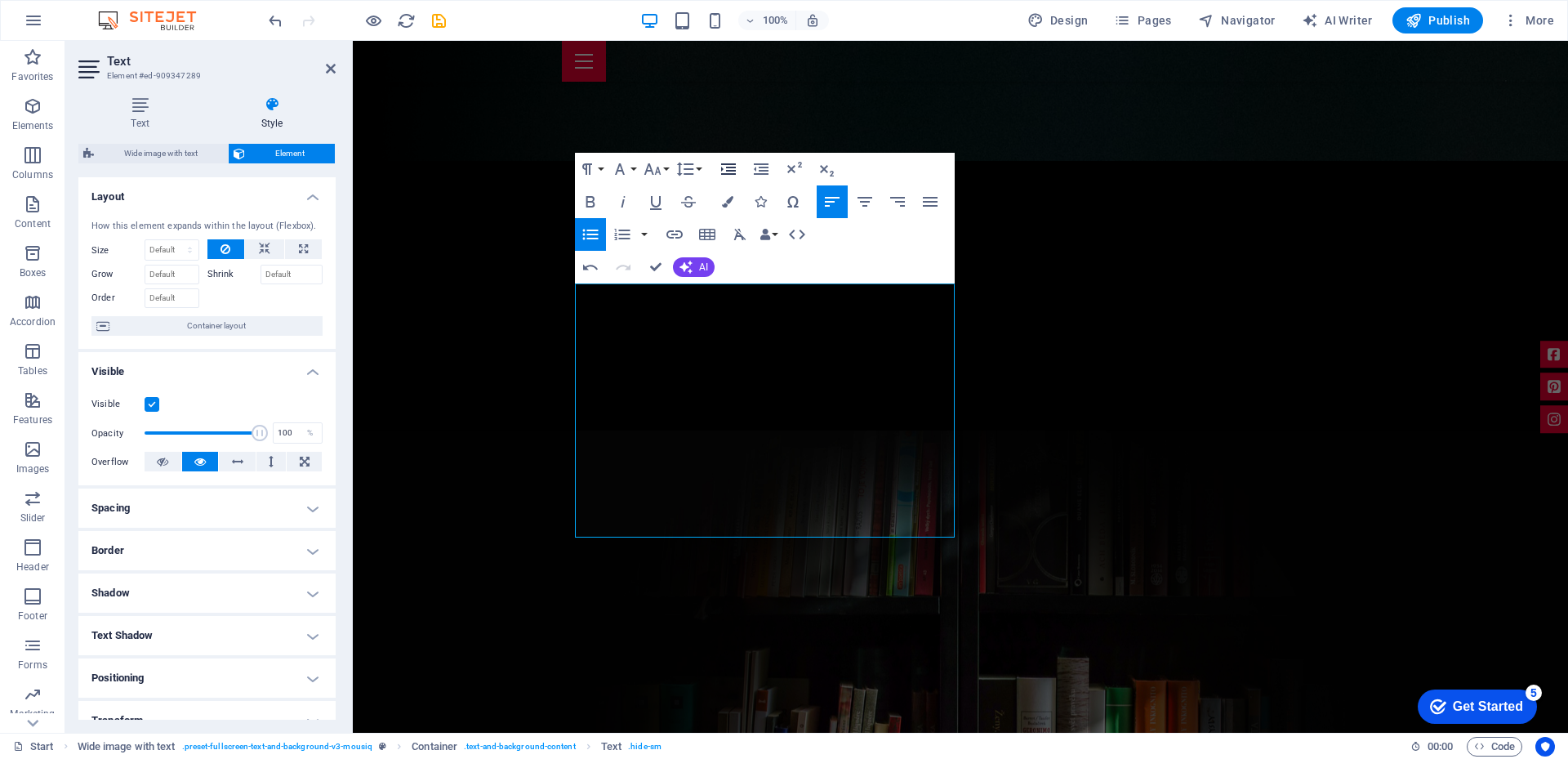
click at [726, 170] on icon "button" at bounding box center [728, 169] width 15 height 12
drag, startPoint x: 825, startPoint y: 290, endPoint x: 840, endPoint y: 525, distance: 235.5
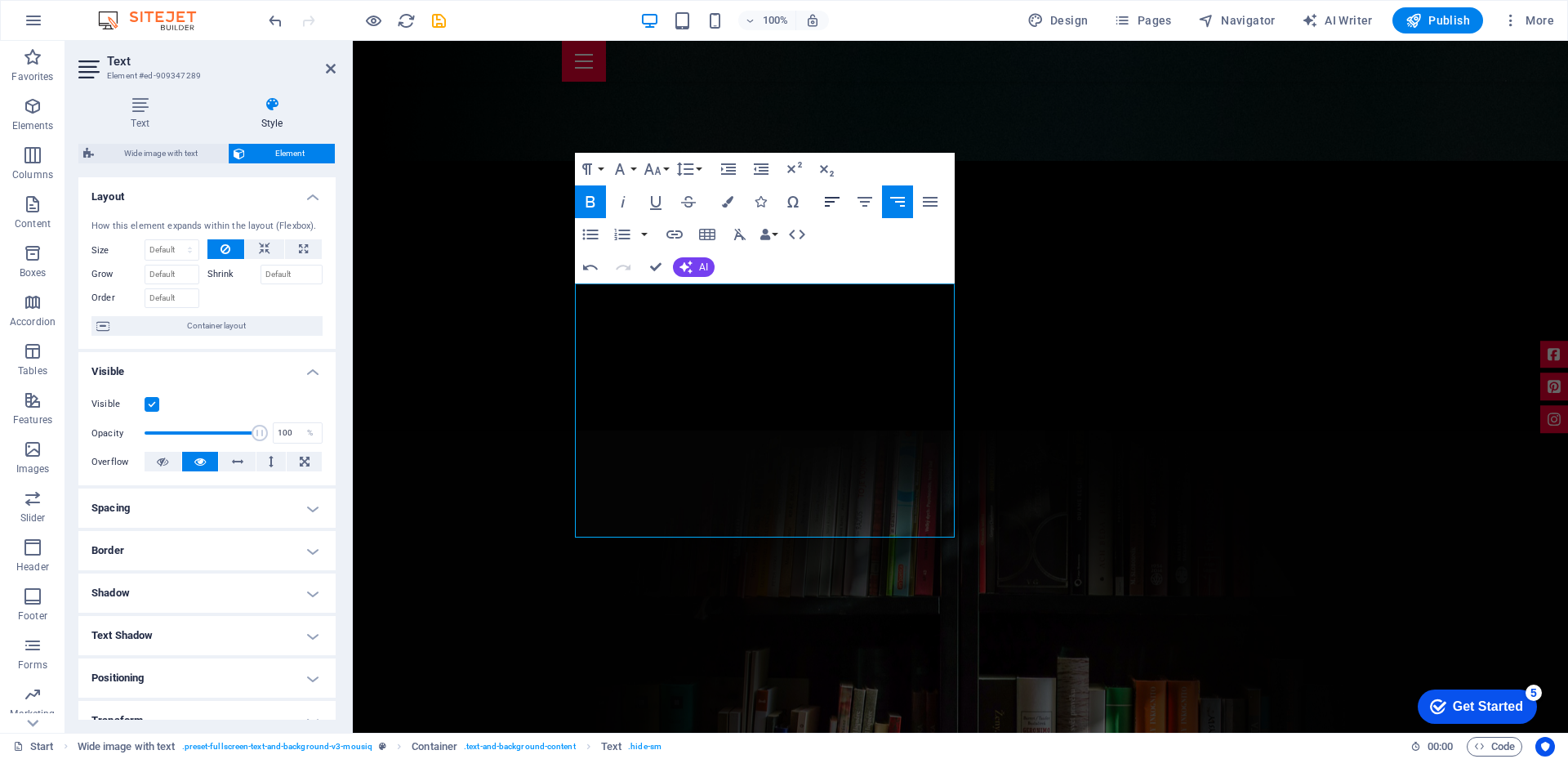
click at [830, 202] on icon "button" at bounding box center [832, 202] width 15 height 10
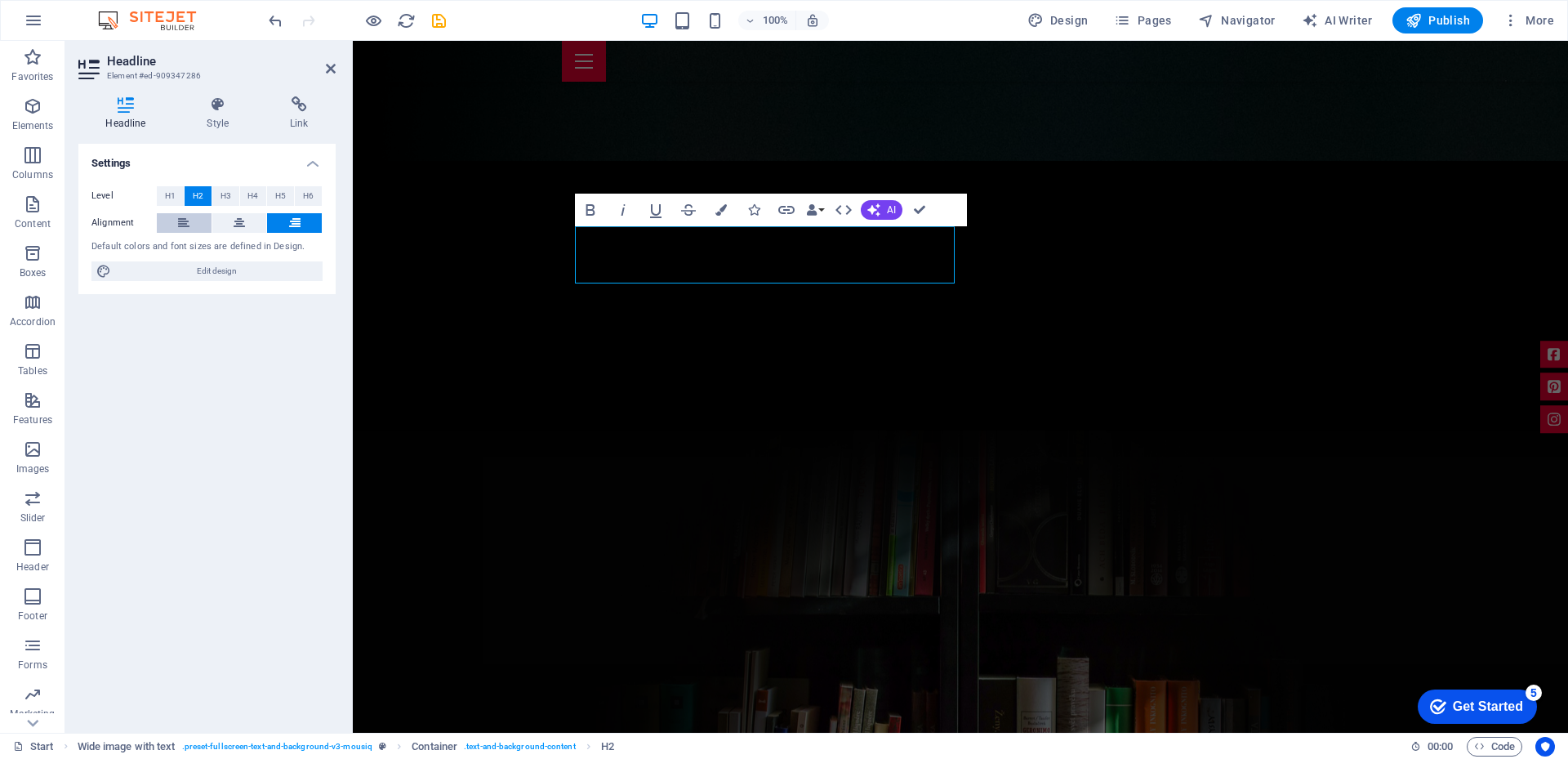
click at [183, 218] on icon at bounding box center [184, 223] width 12 height 20
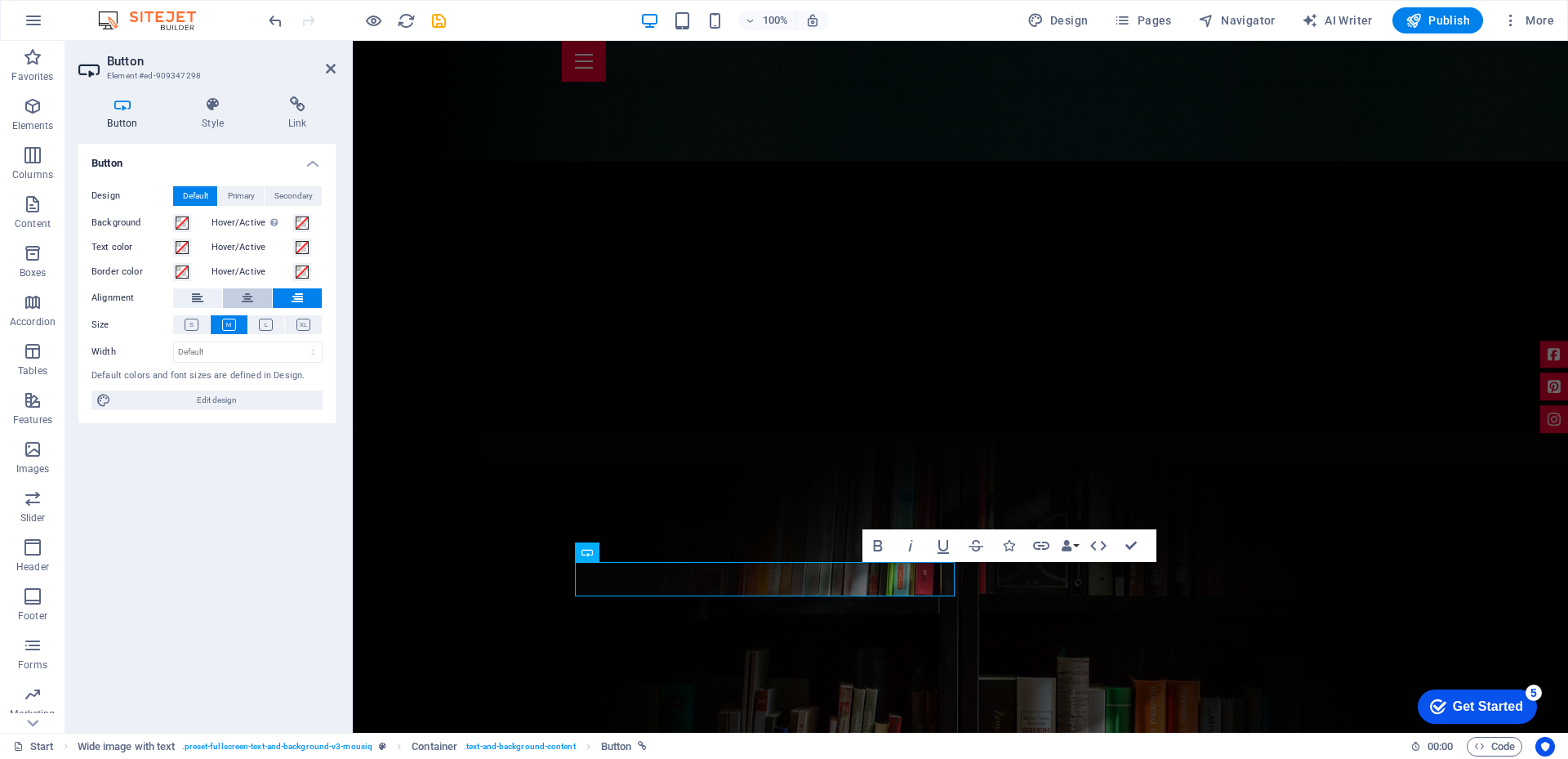
click at [259, 299] on button at bounding box center [248, 298] width 49 height 20
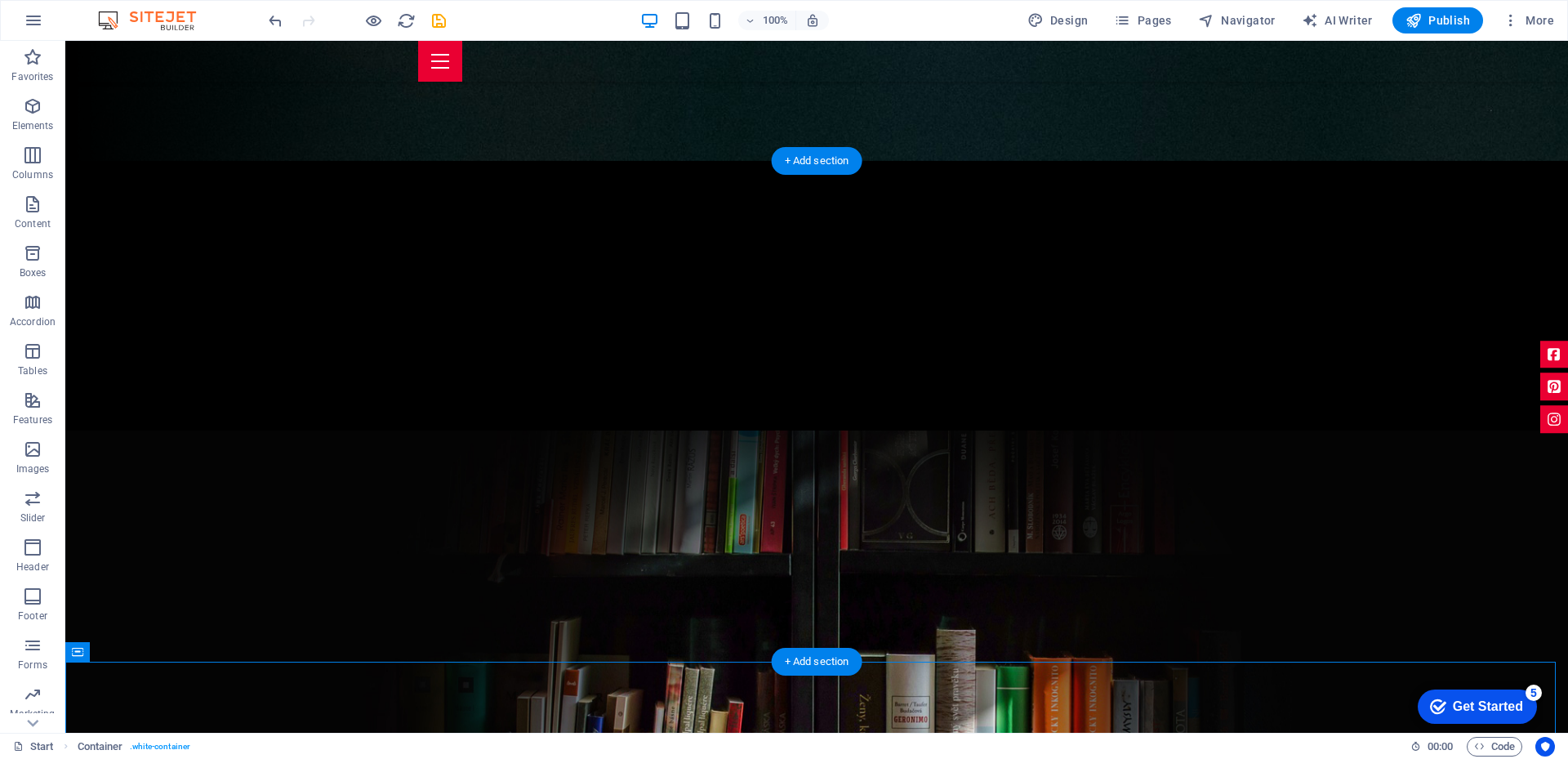
select select "px"
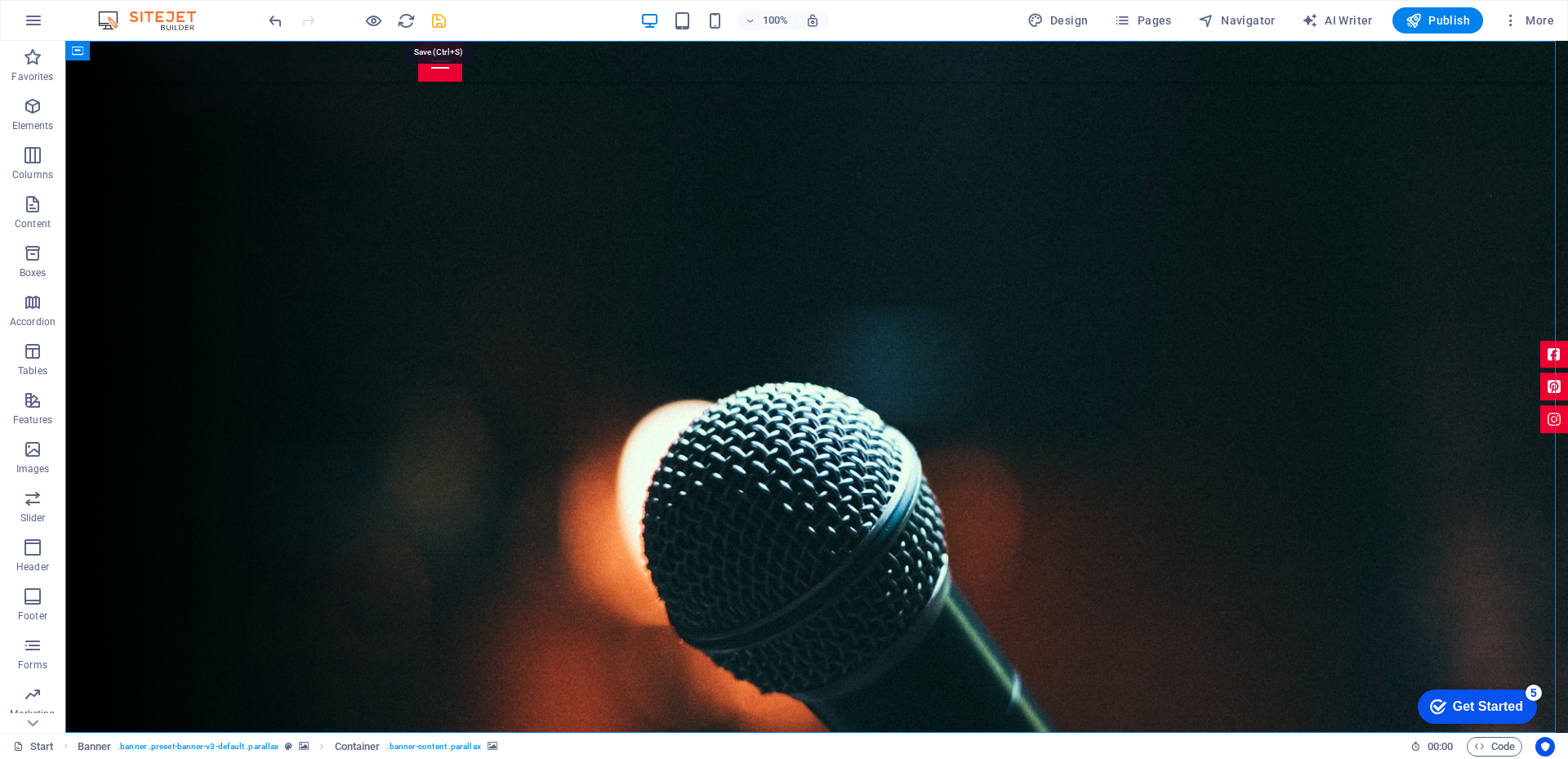
click at [437, 21] on icon "save" at bounding box center [439, 21] width 19 height 19
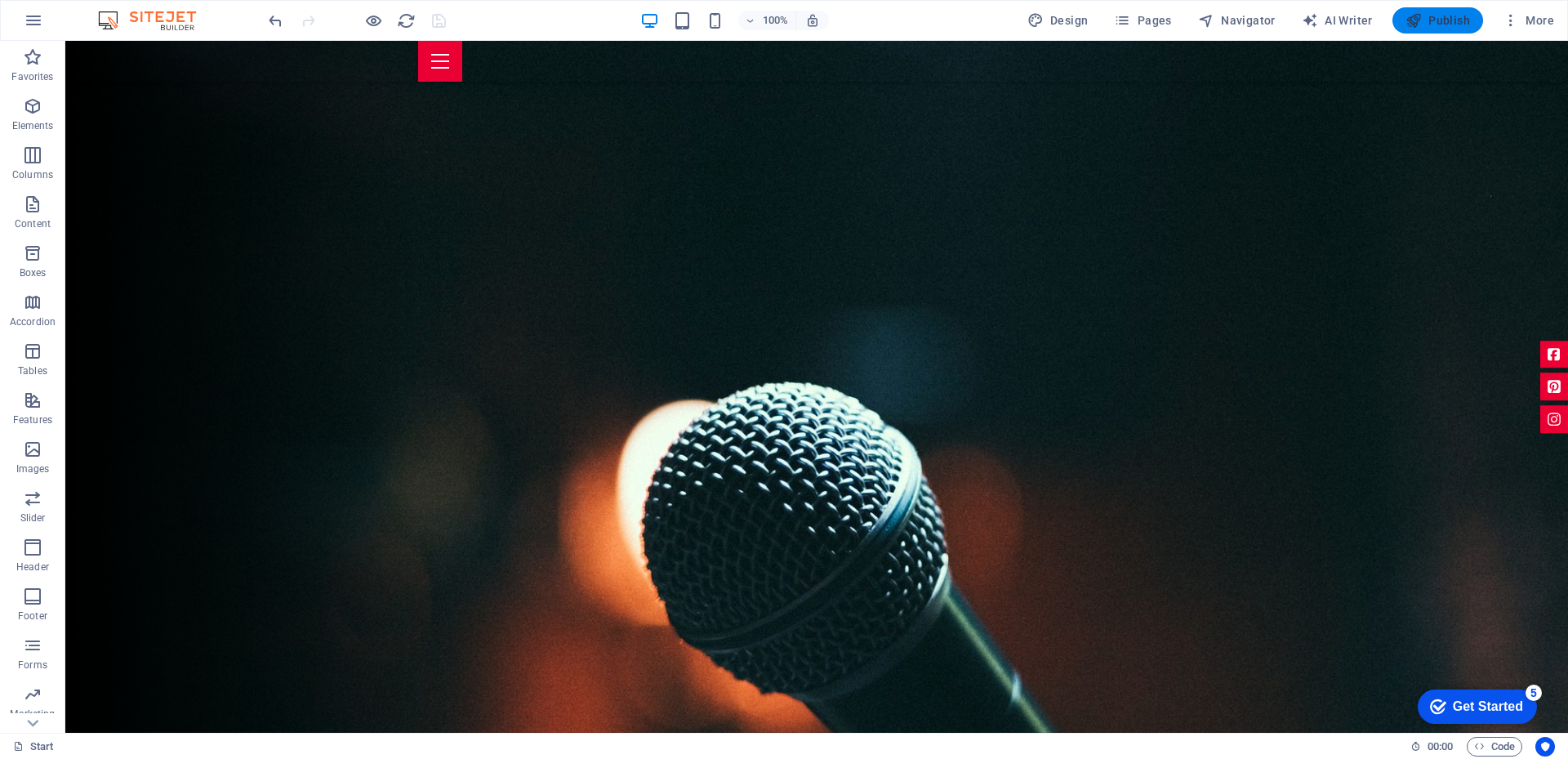
click at [1437, 26] on span "Publish" at bounding box center [1437, 21] width 64 height 16
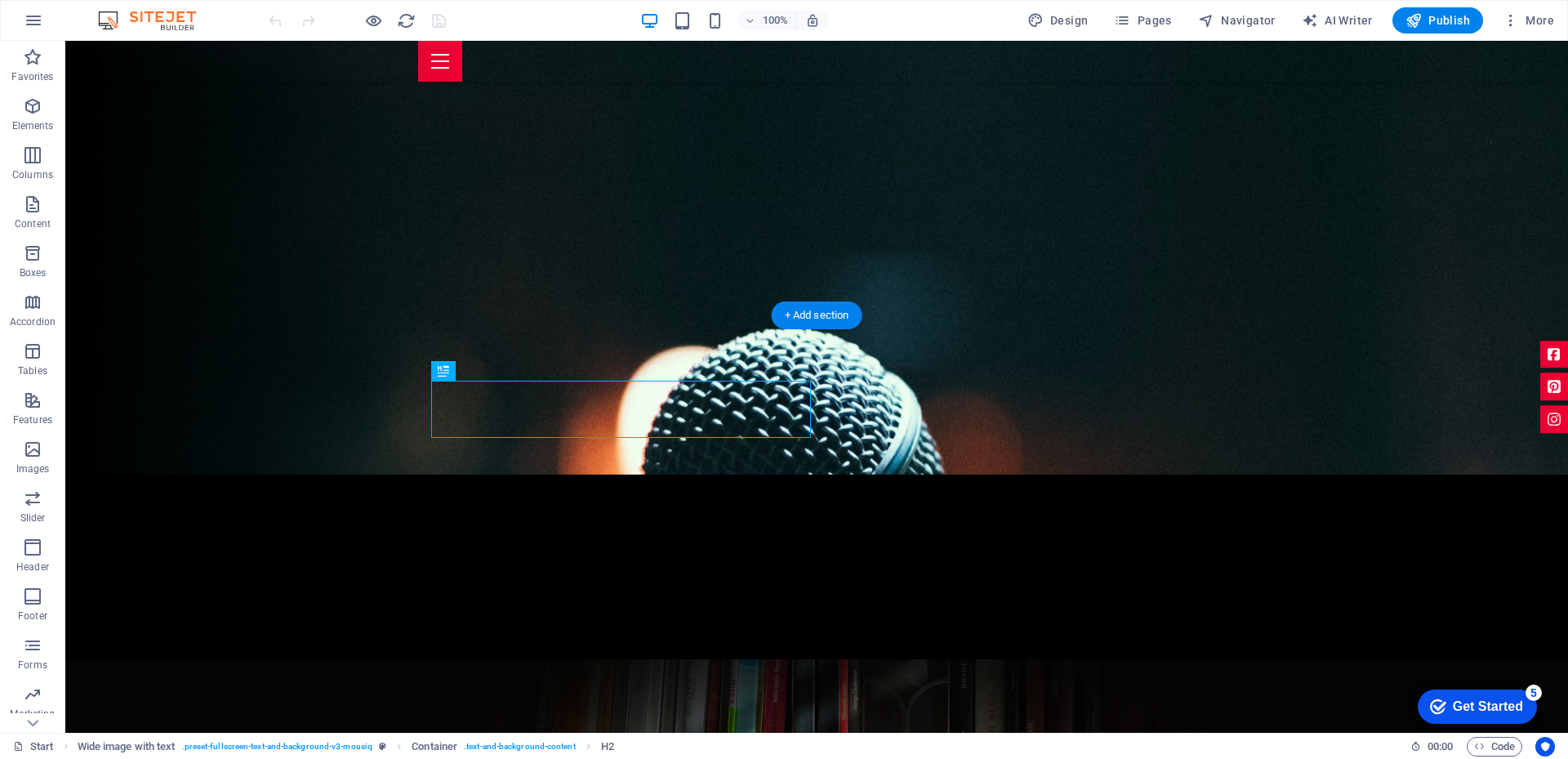
scroll to position [114, 0]
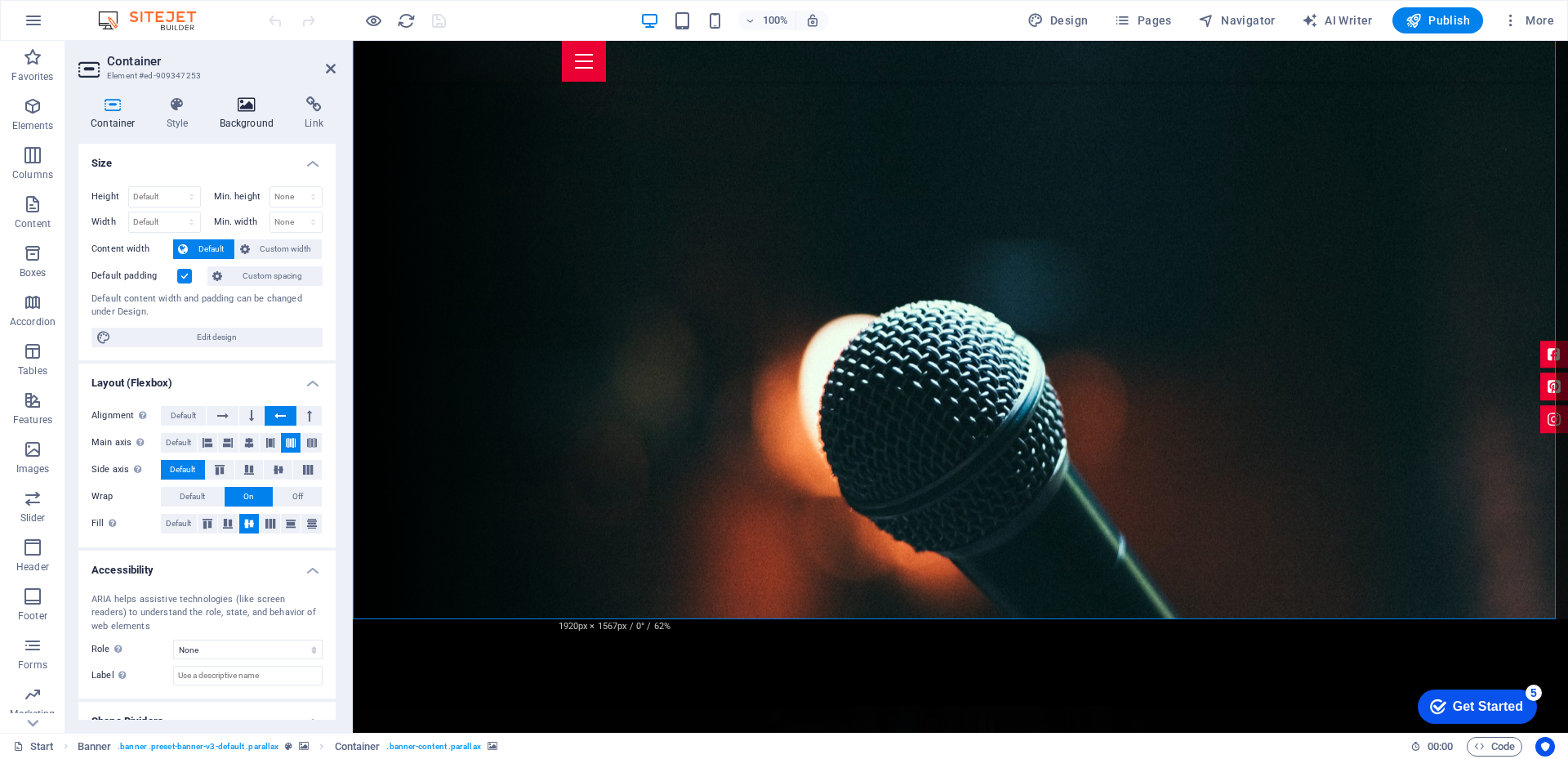
click at [247, 113] on h4 "Background" at bounding box center [250, 114] width 86 height 35
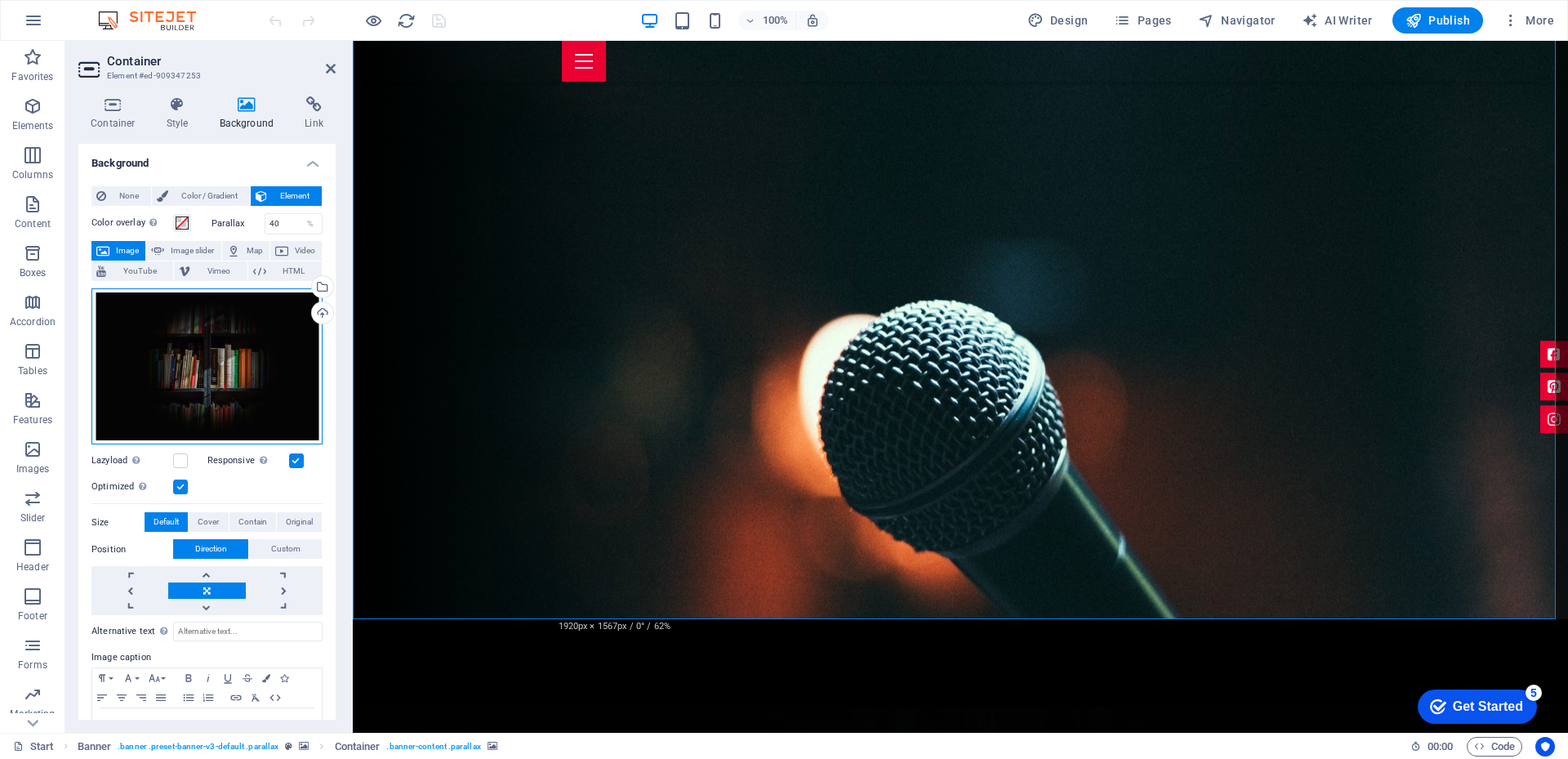
click at [126, 374] on div "Drag files here, click to choose files or select files from Files or our free s…" at bounding box center [207, 366] width 231 height 156
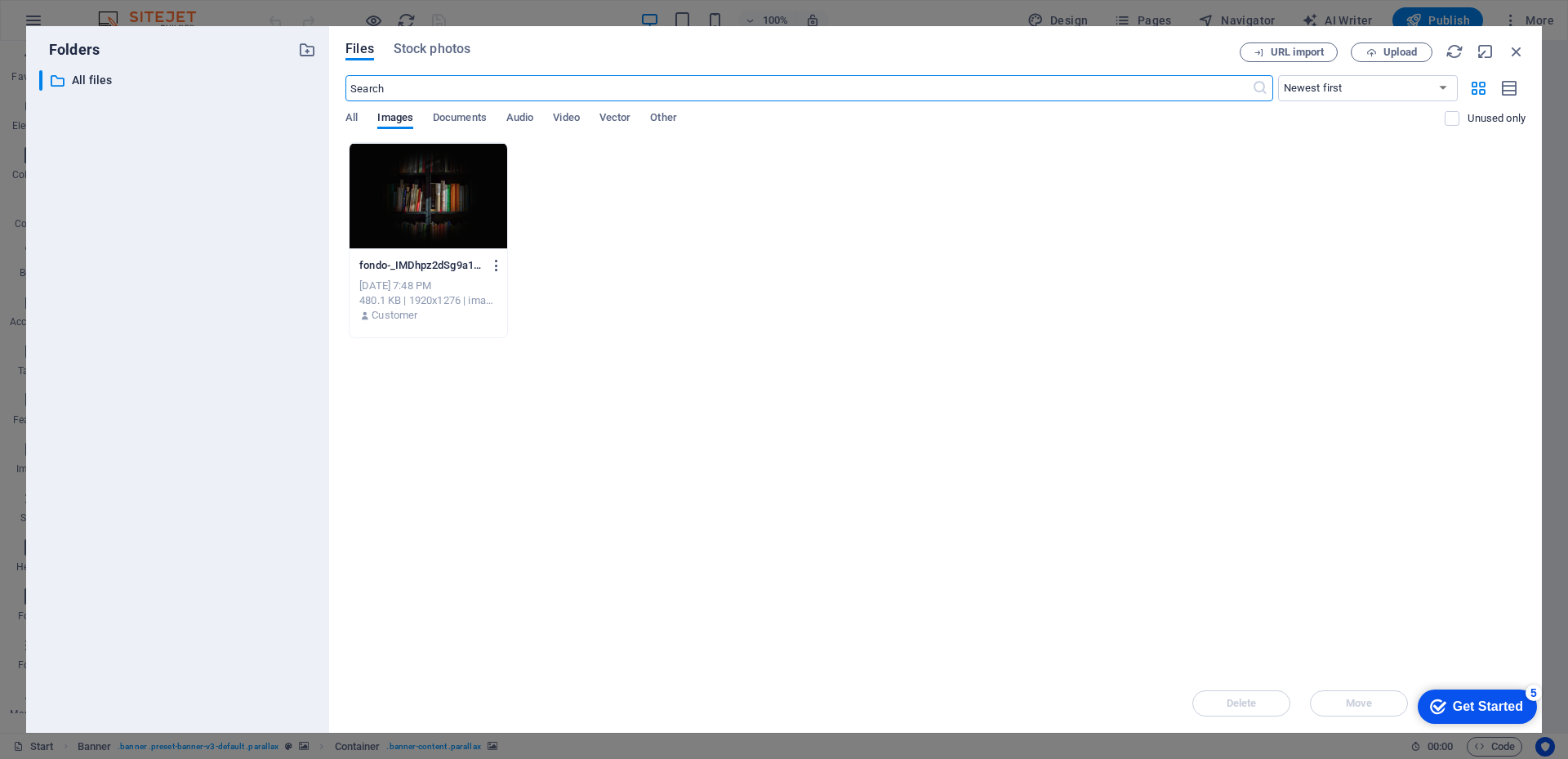
click at [495, 264] on icon "button" at bounding box center [496, 265] width 16 height 15
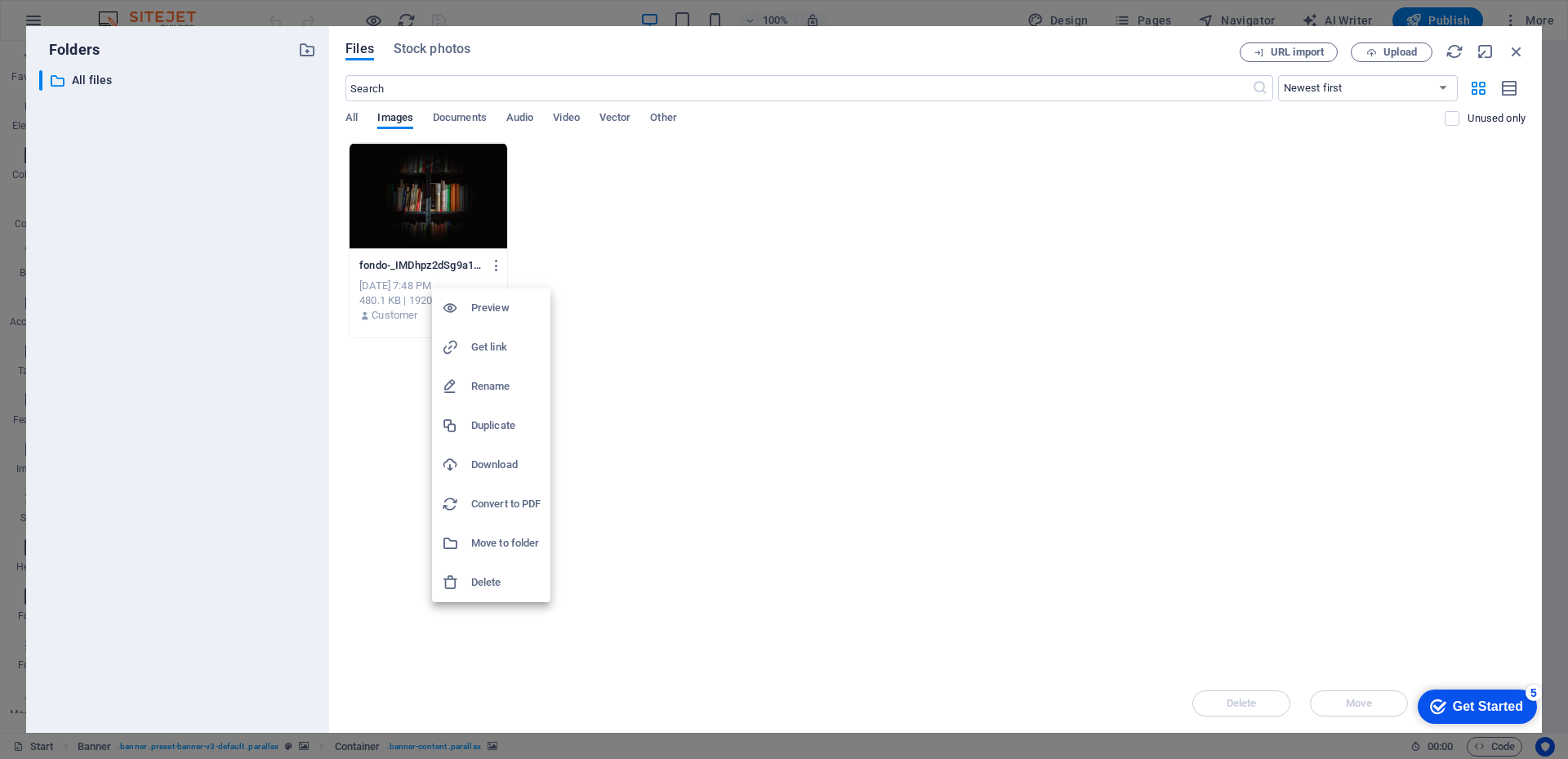
click at [492, 586] on h6 "Delete" at bounding box center [505, 582] width 69 height 20
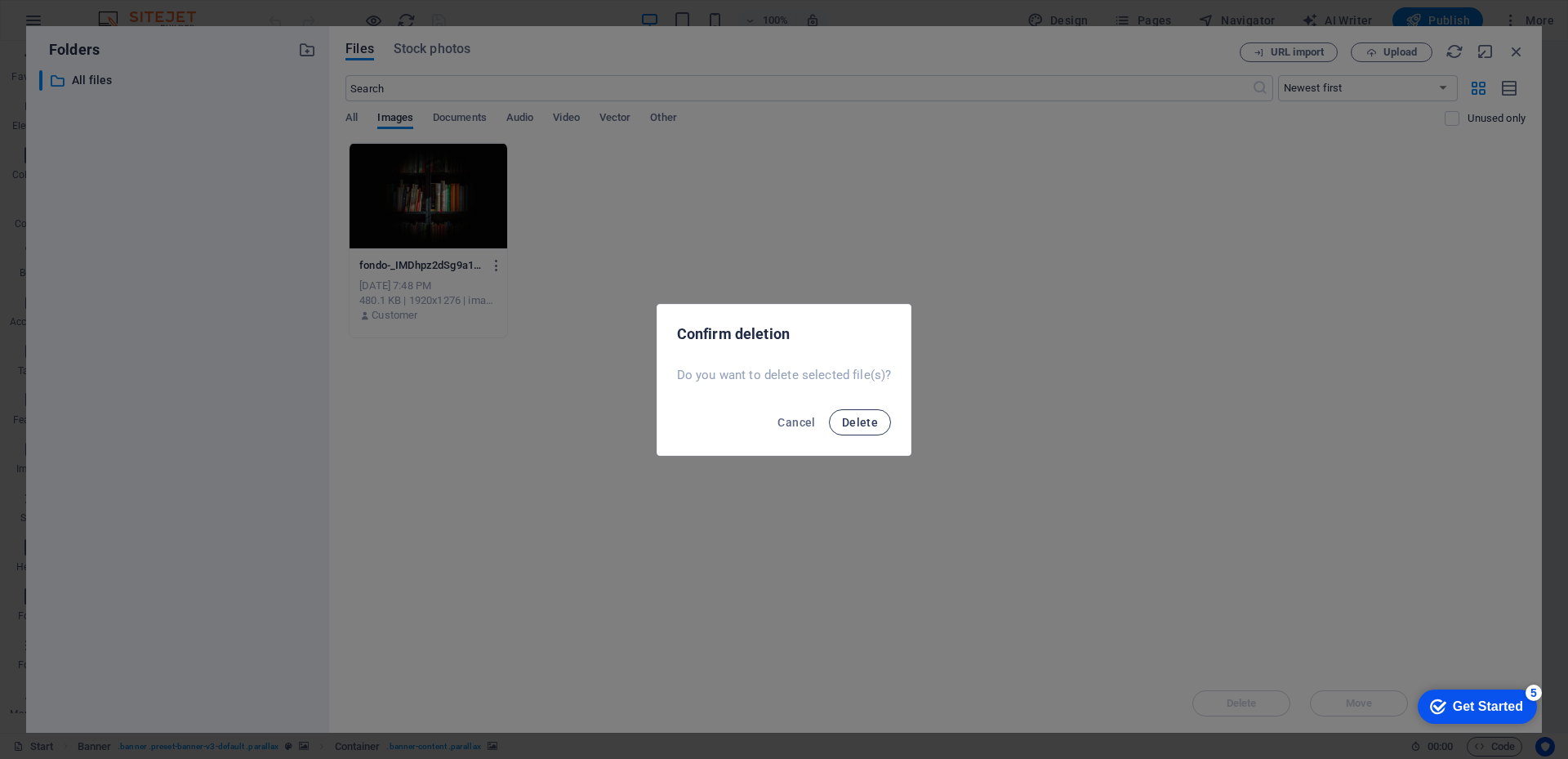
click at [854, 426] on span "Delete" at bounding box center [860, 422] width 36 height 13
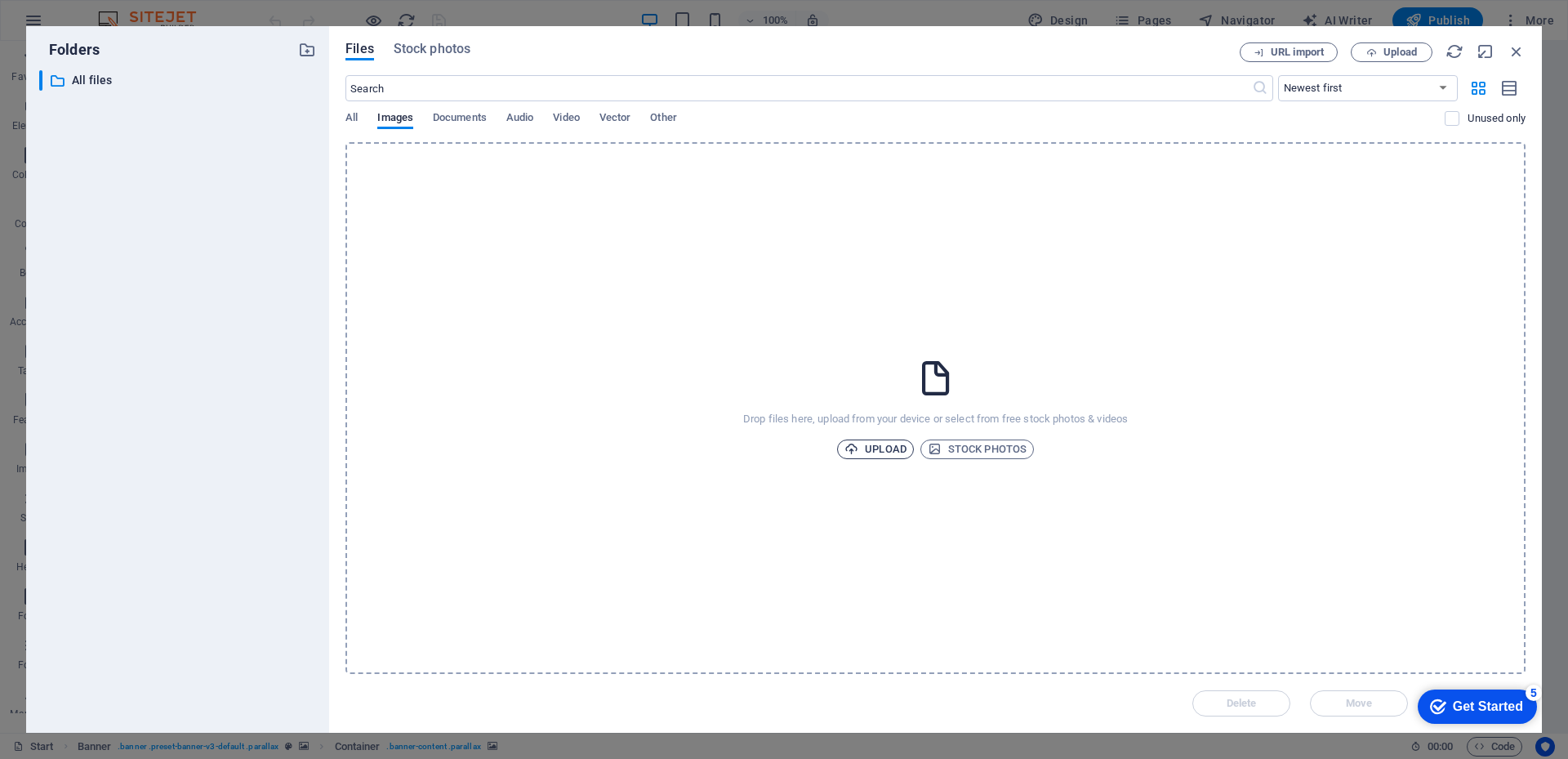
click at [892, 452] on span "Upload" at bounding box center [875, 449] width 62 height 20
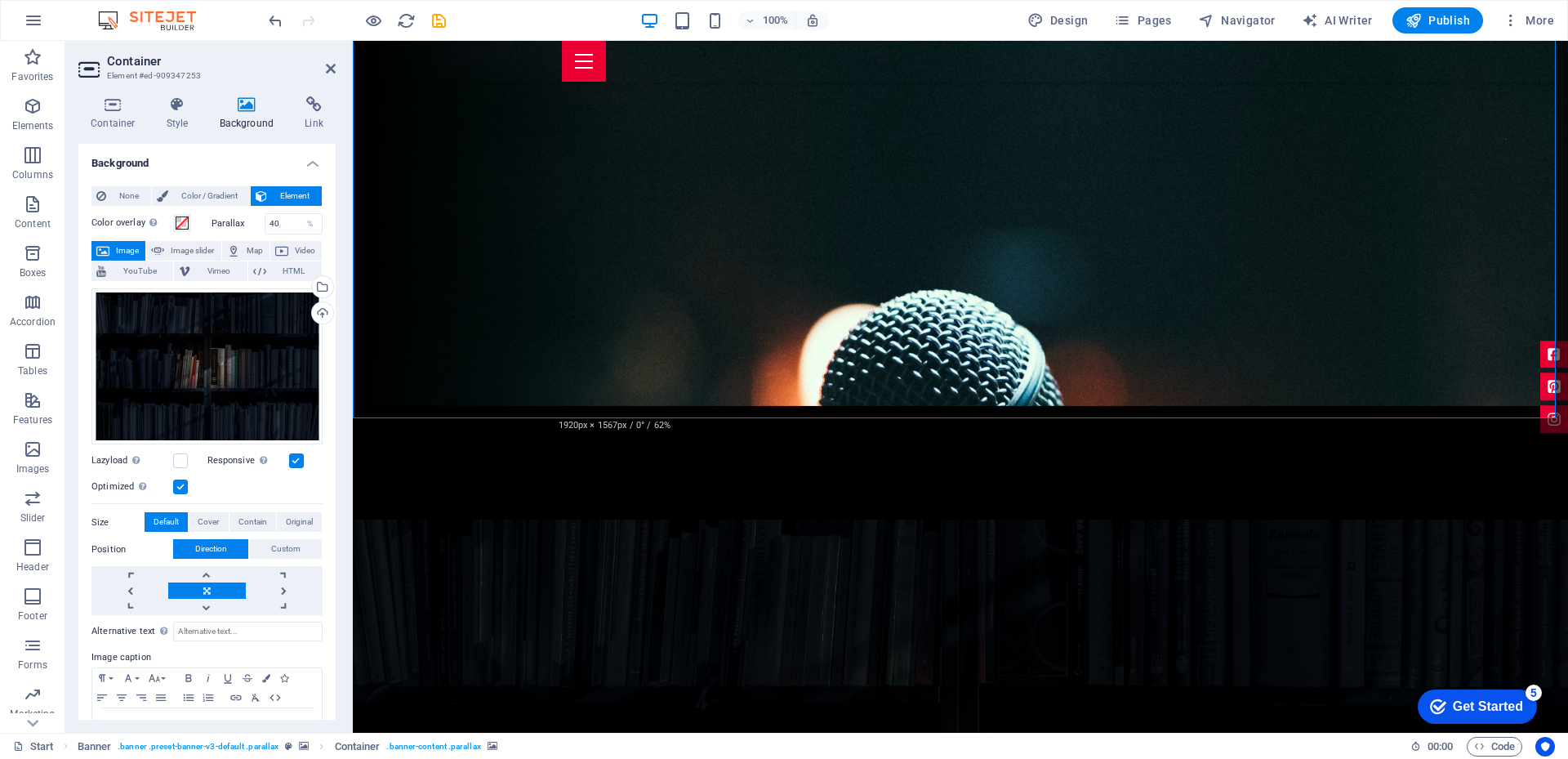
scroll to position [0, 0]
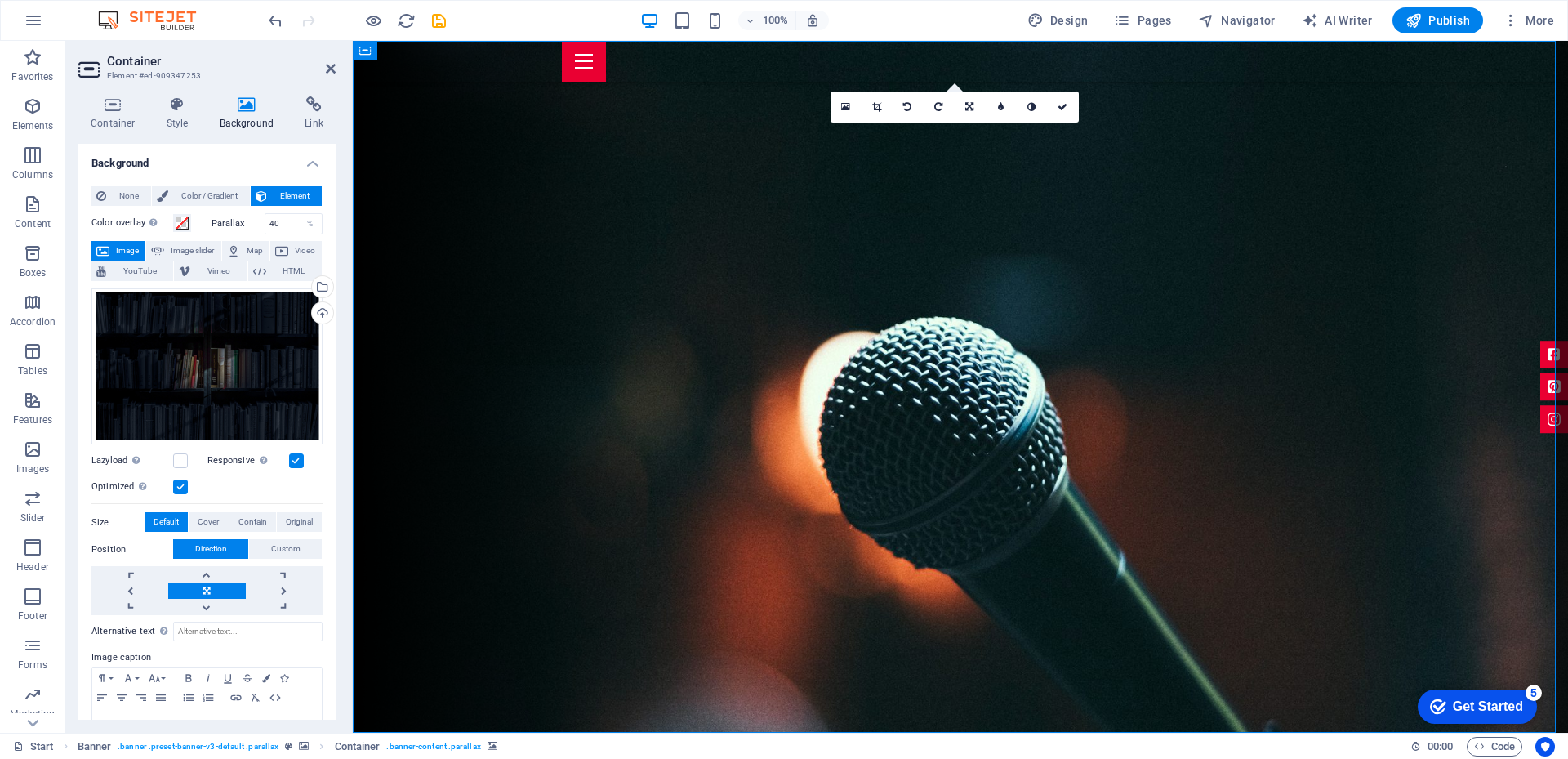
click at [1419, 21] on icon "button" at bounding box center [1413, 21] width 16 height 16
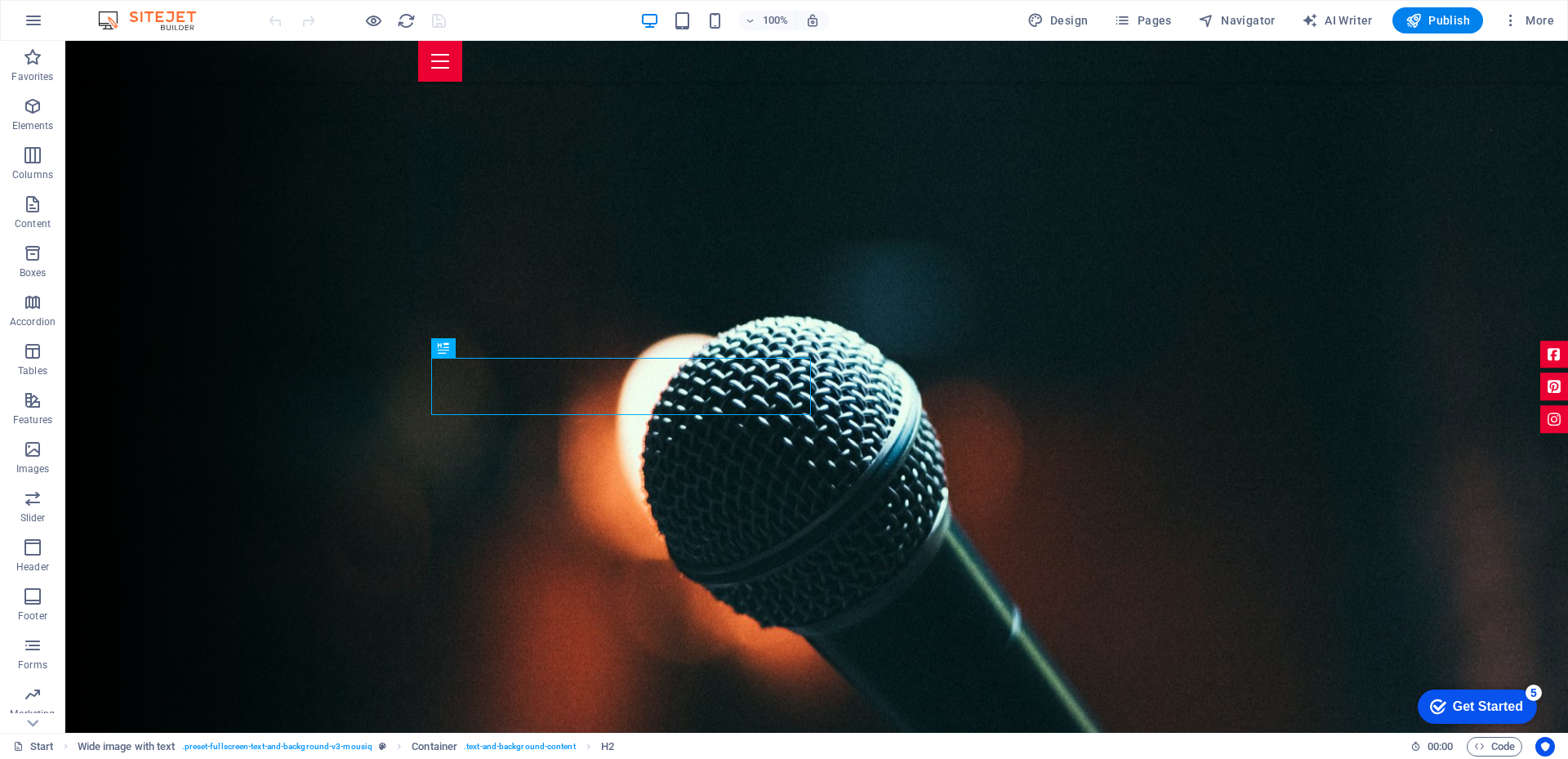
scroll to position [440, 0]
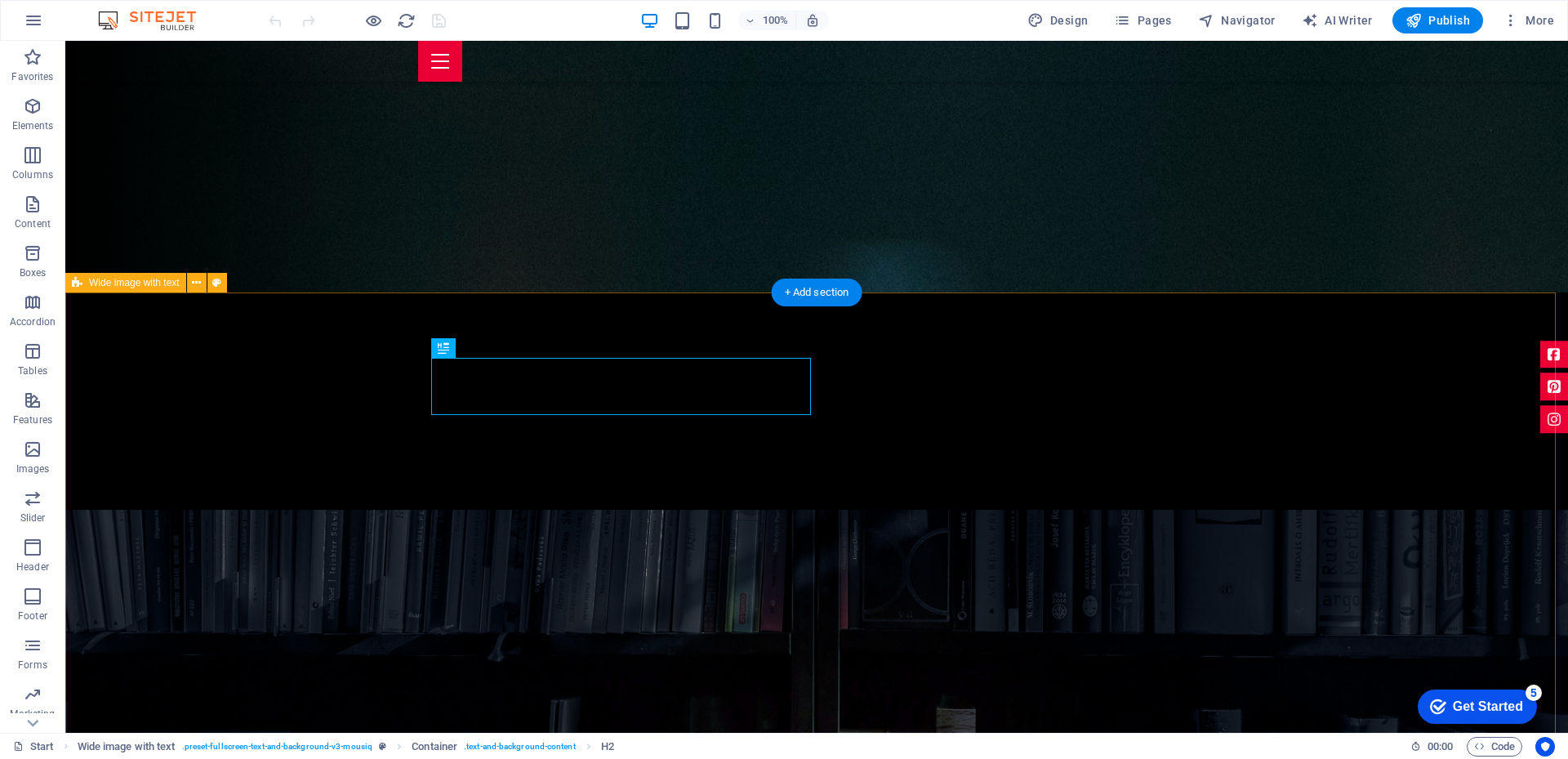
click at [195, 284] on icon at bounding box center [196, 282] width 9 height 17
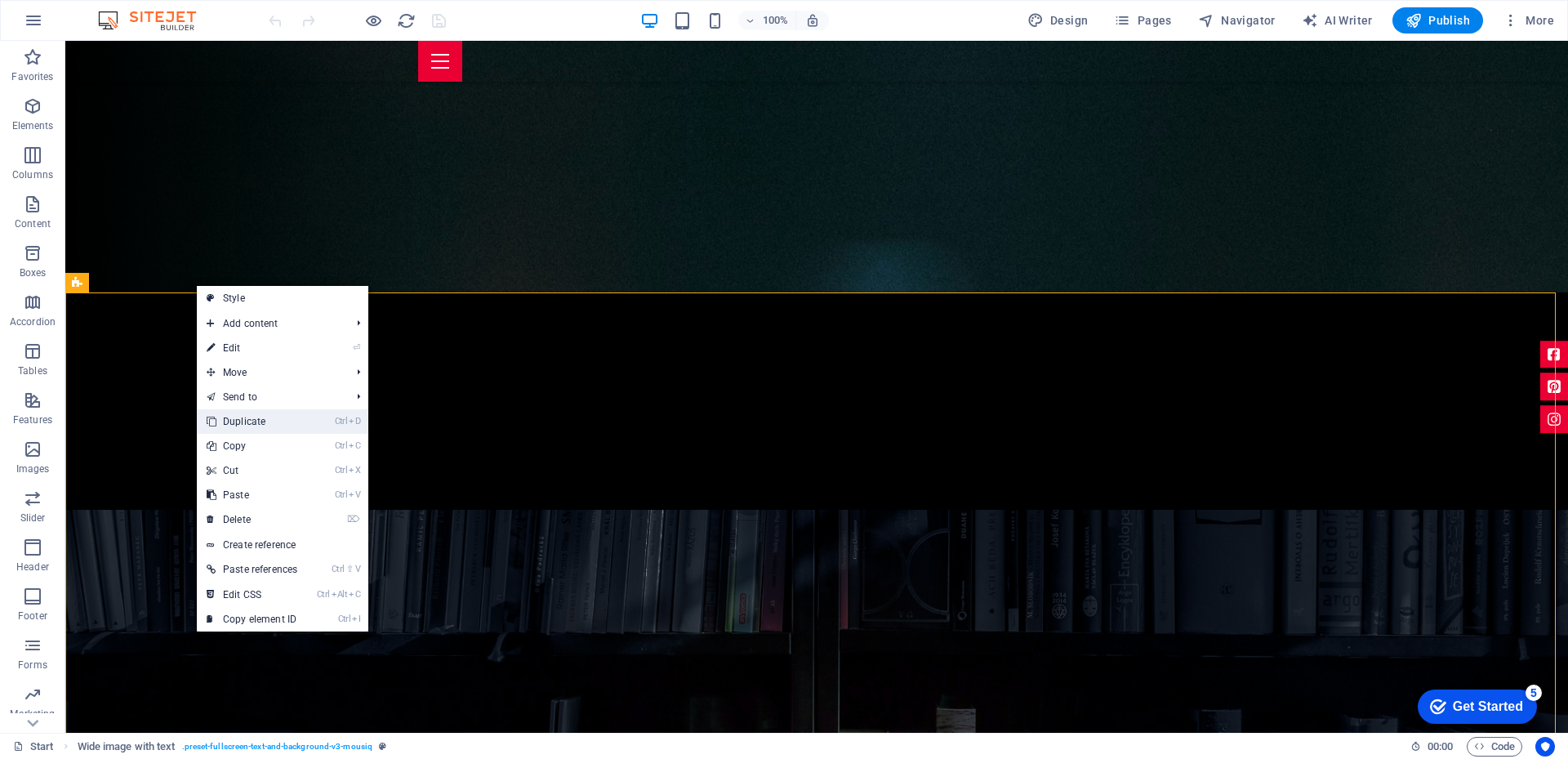
click at [248, 427] on link "Ctrl D Duplicate" at bounding box center [252, 421] width 110 height 25
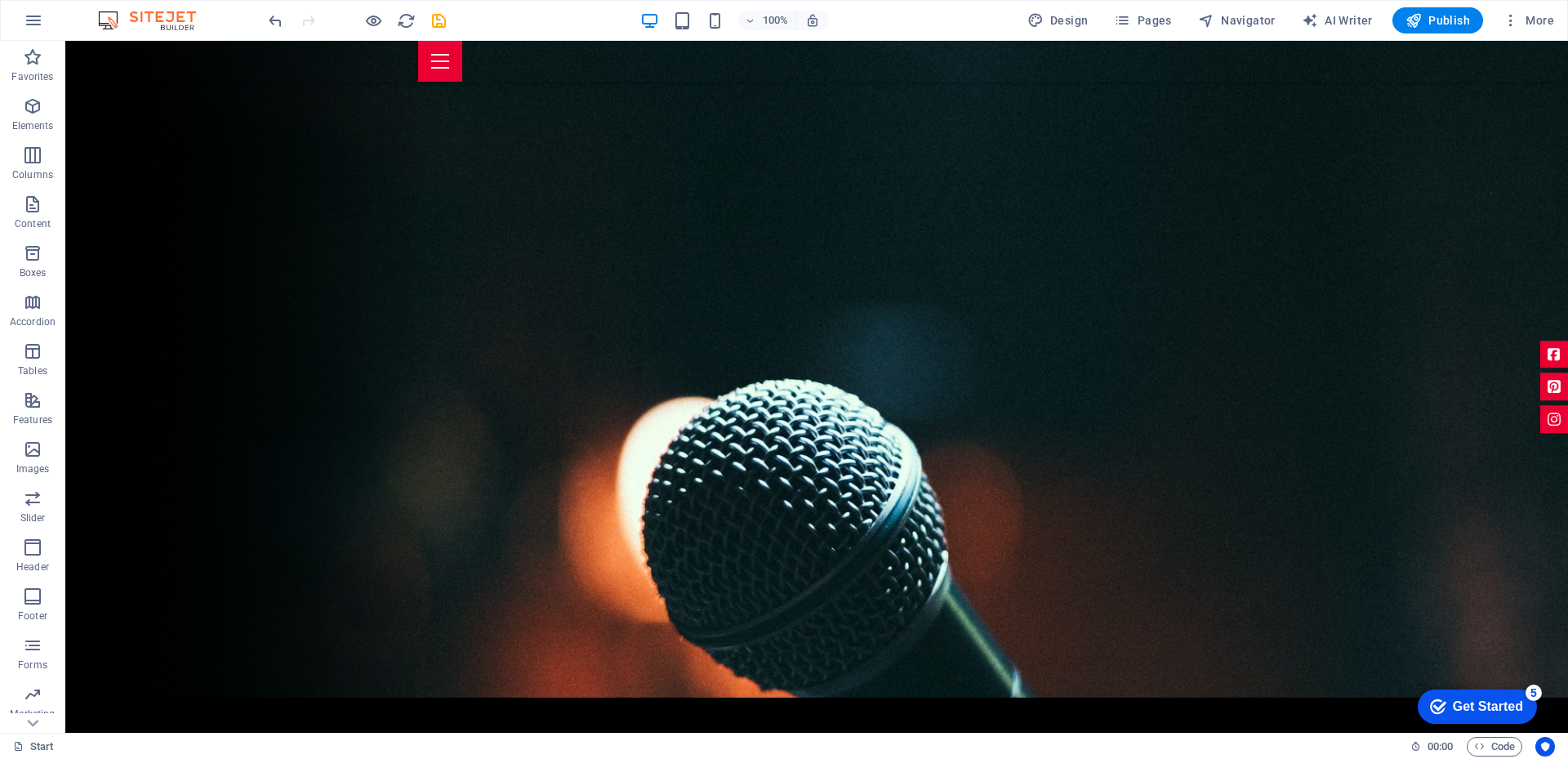
scroll to position [0, 0]
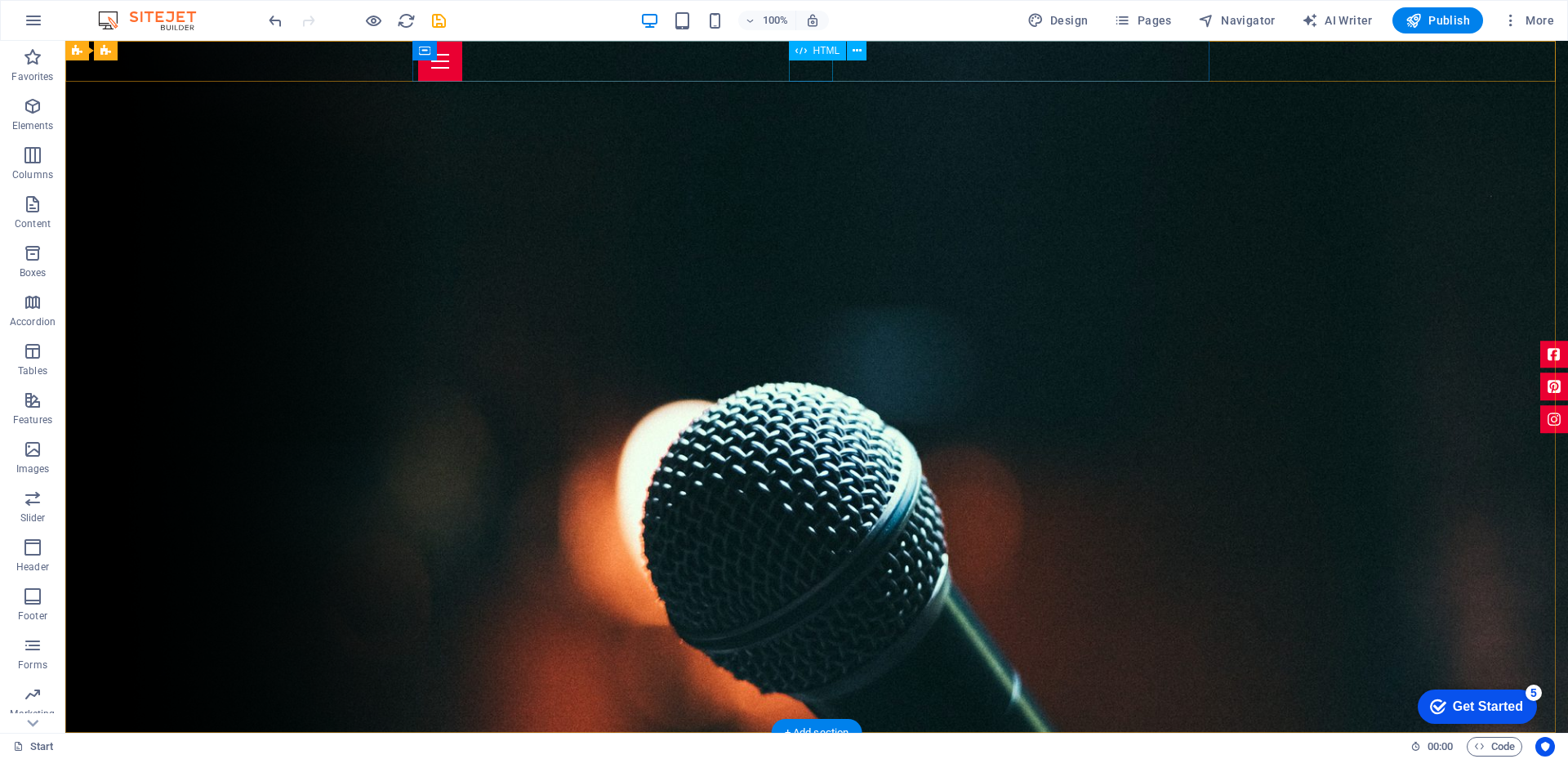
click at [807, 68] on div at bounding box center [817, 62] width 797 height 41
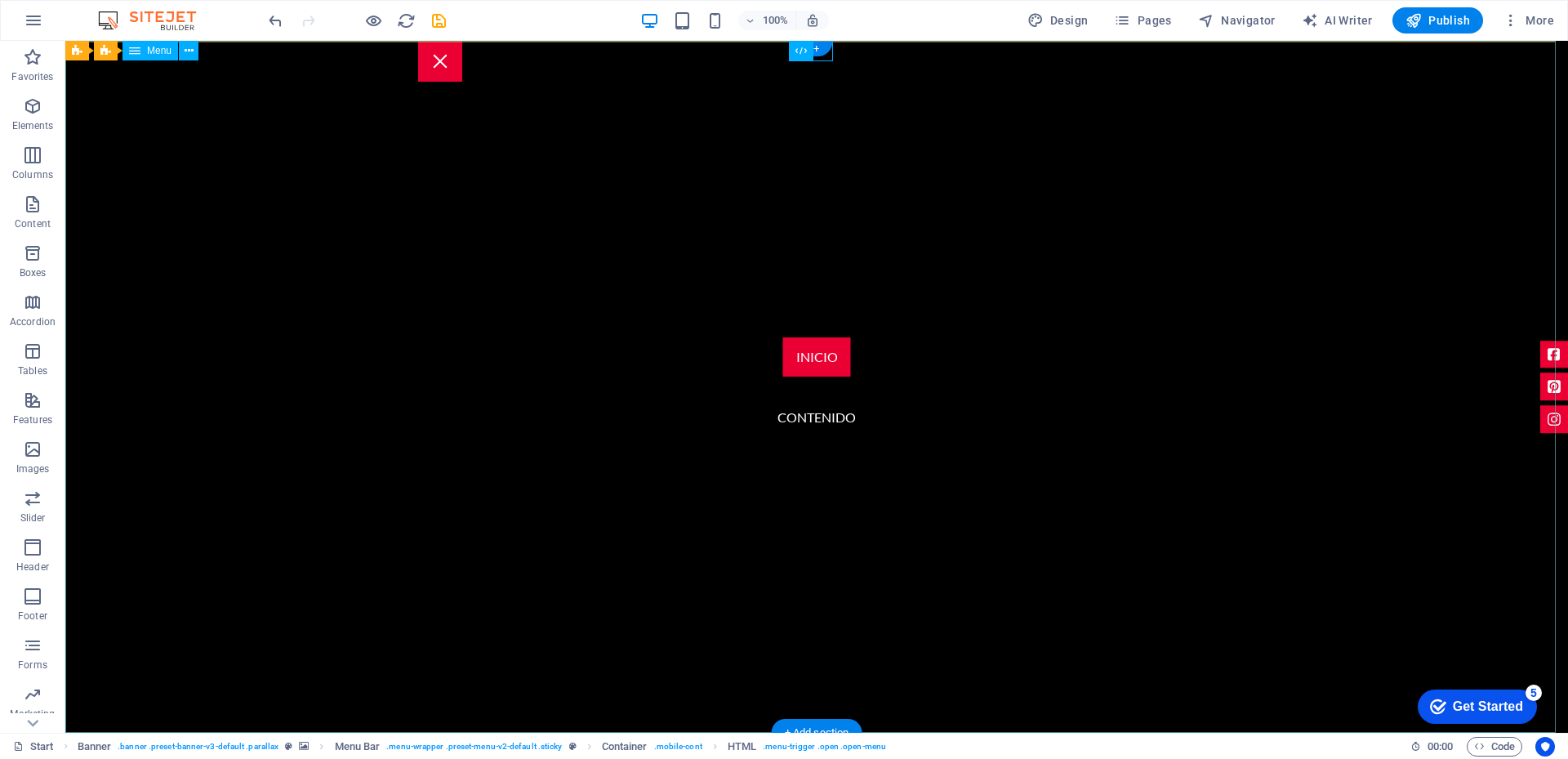
click at [802, 357] on nav "Inicio contenido" at bounding box center [816, 387] width 1502 height 691
click at [637, 361] on nav "Inicio contenido" at bounding box center [816, 387] width 1502 height 691
click at [755, 228] on nav "Inicio contenido" at bounding box center [816, 387] width 1502 height 691
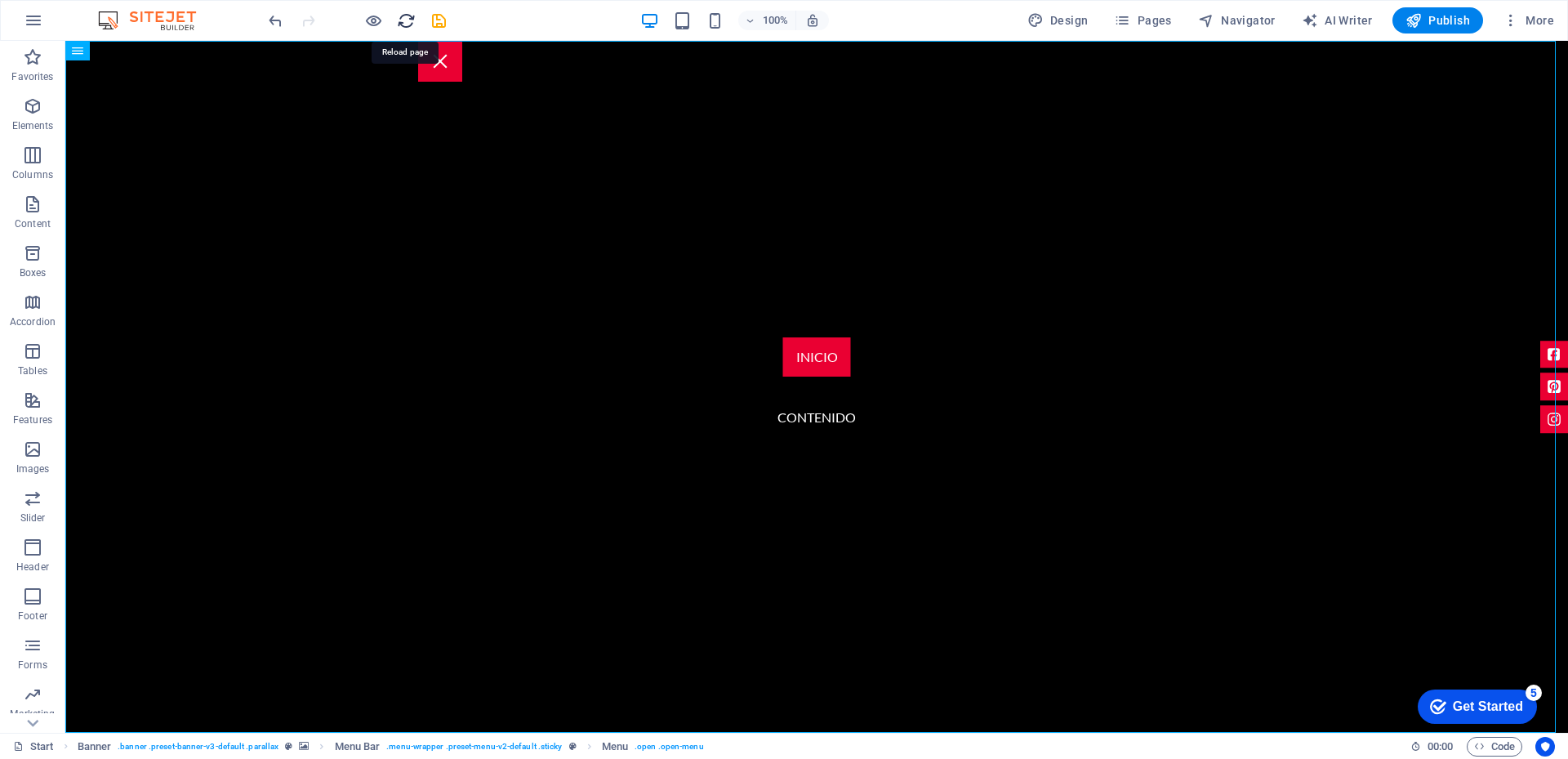
click at [404, 20] on icon "reload" at bounding box center [406, 21] width 19 height 19
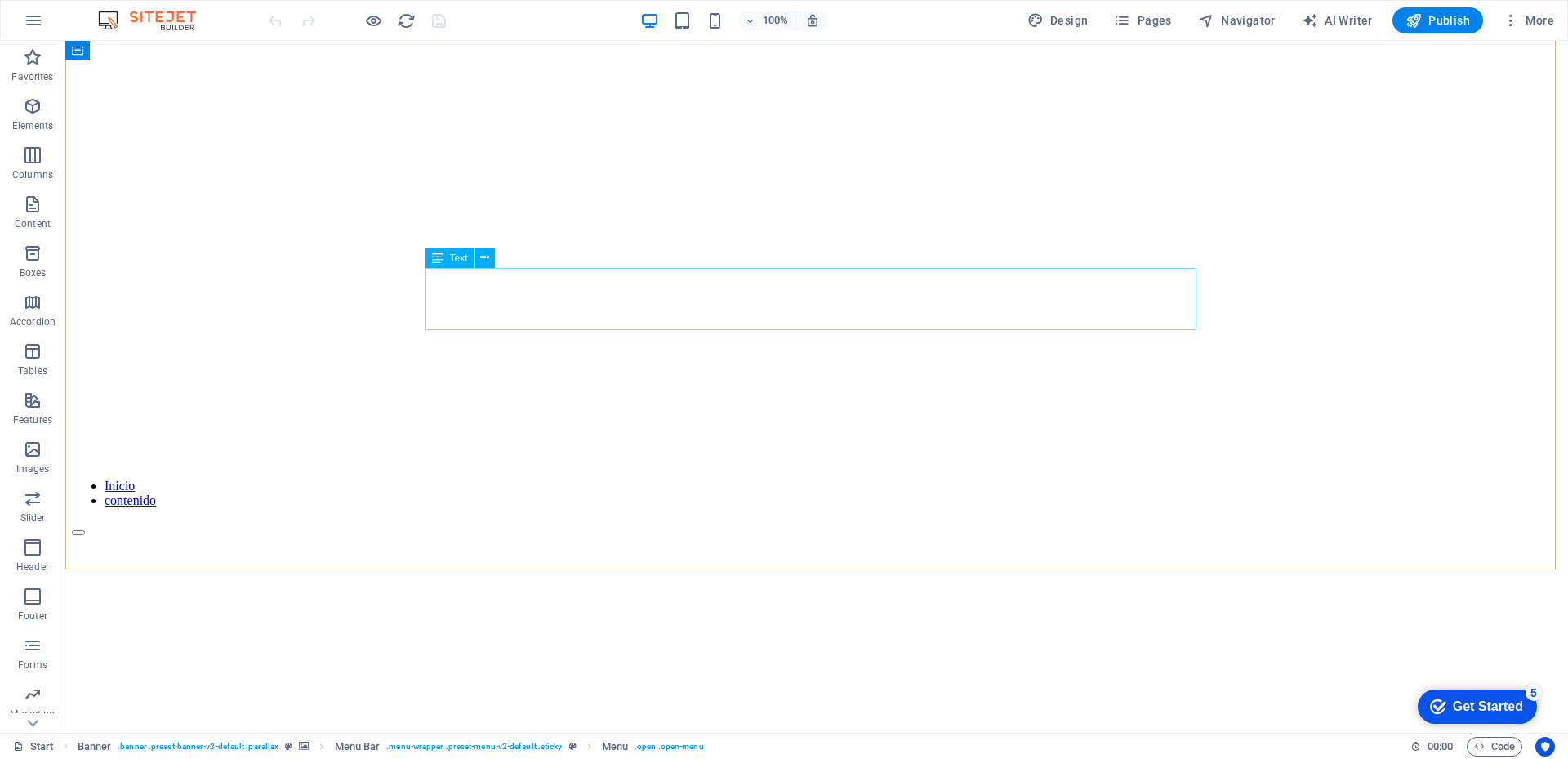
scroll to position [490, 0]
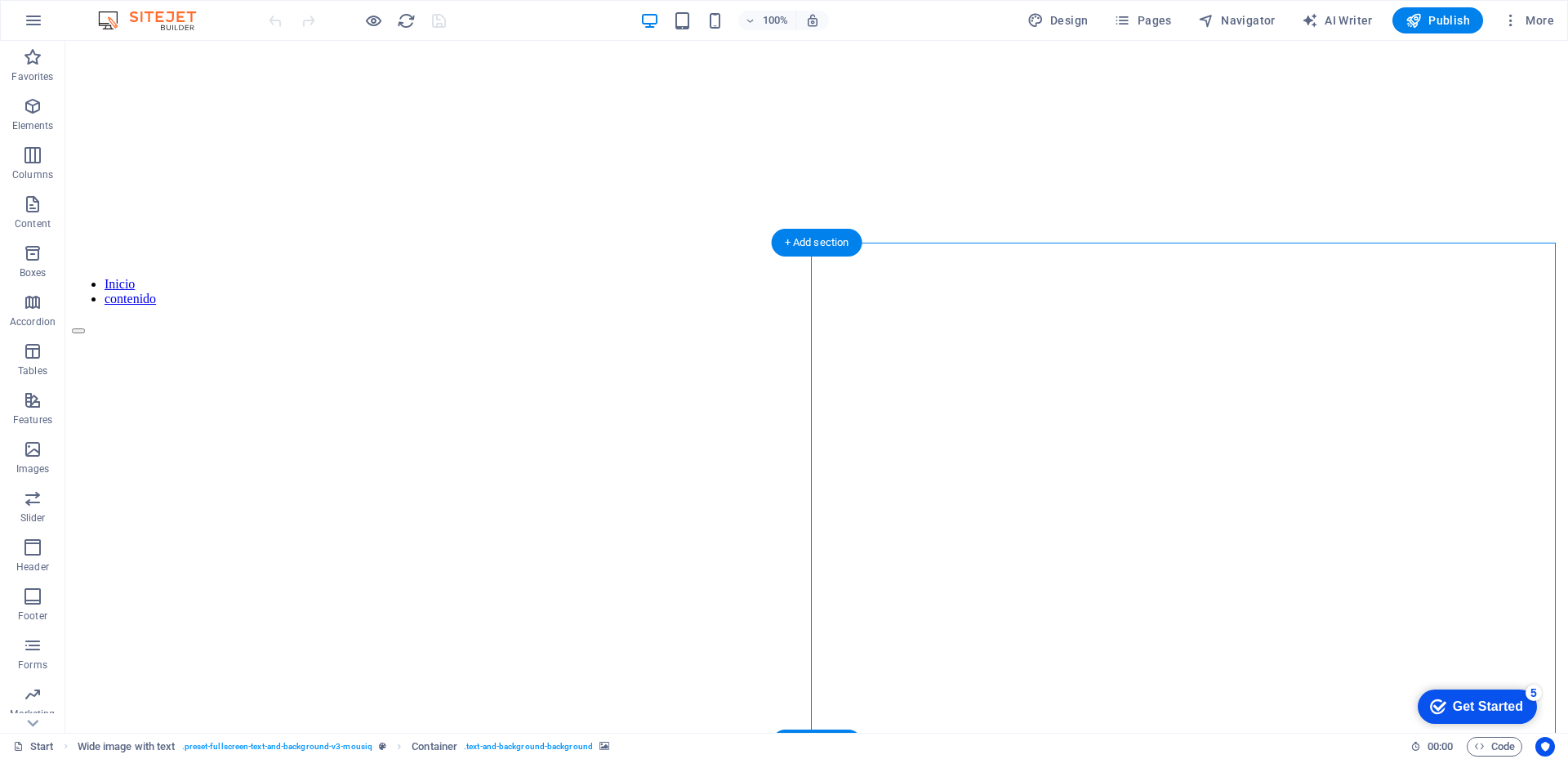
select select "px"
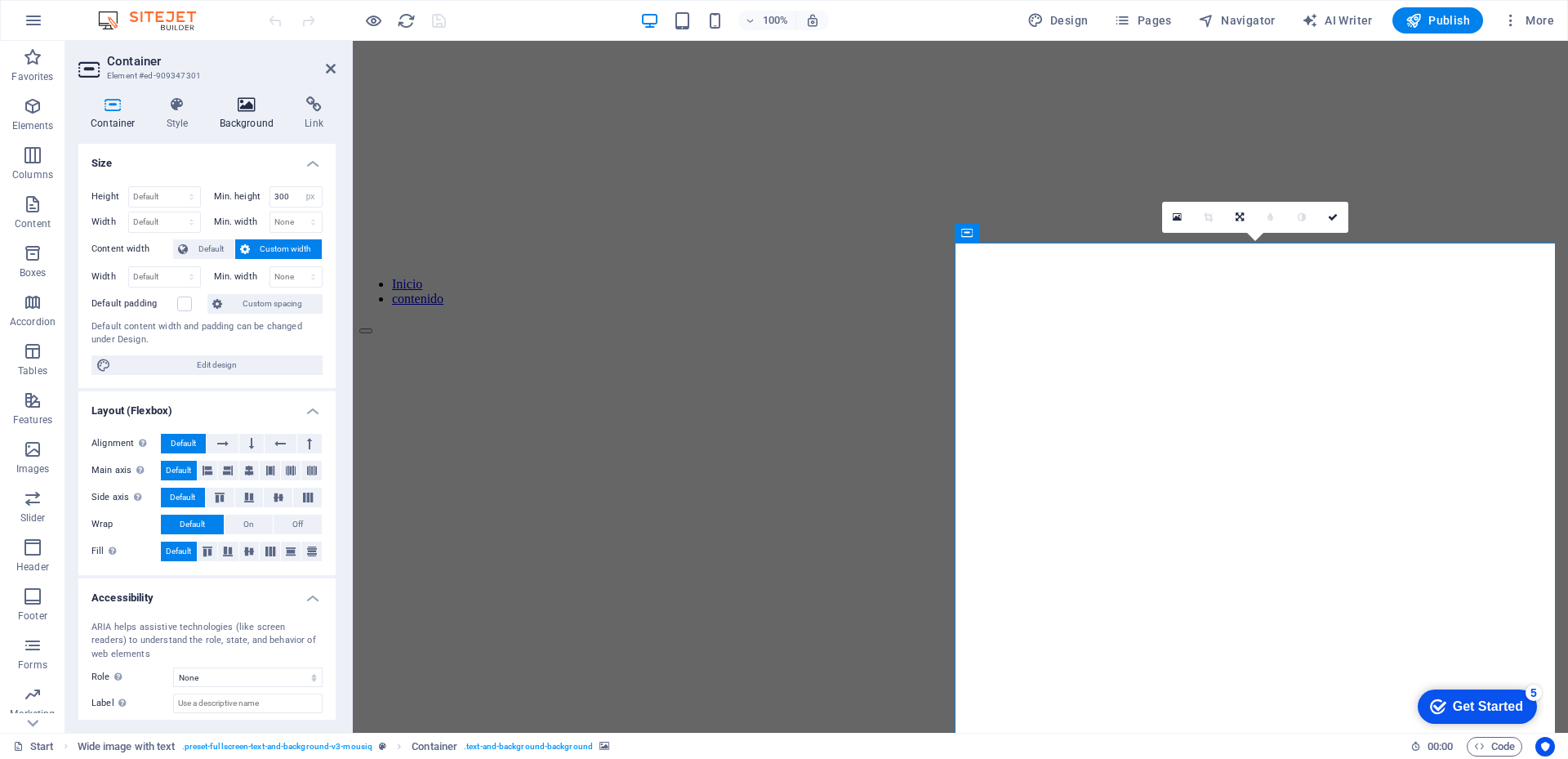
click at [253, 100] on icon at bounding box center [247, 105] width 79 height 16
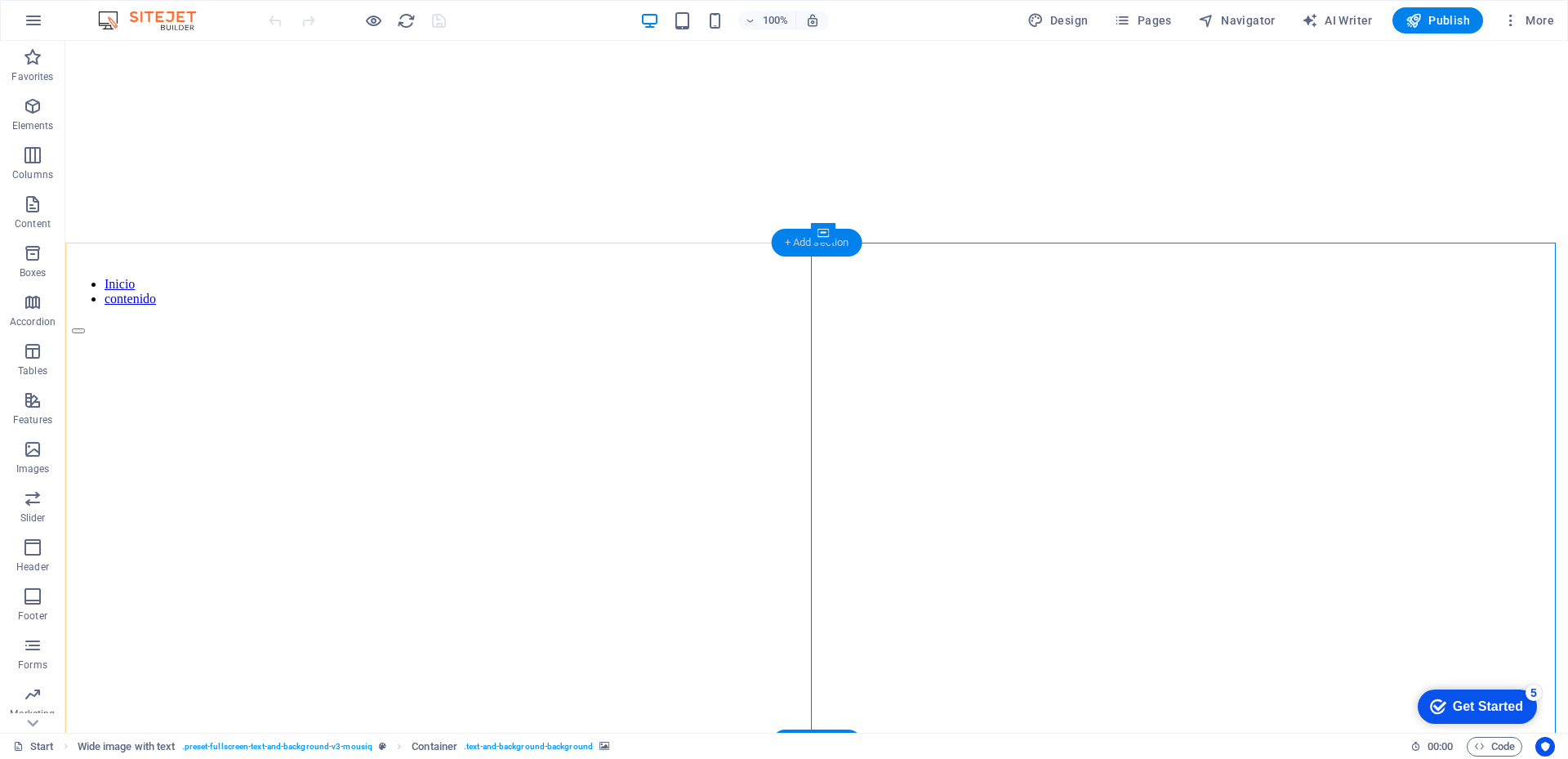
drag, startPoint x: 796, startPoint y: 241, endPoint x: 432, endPoint y: 300, distance: 368.8
click at [796, 241] on div "+ Add section" at bounding box center [817, 243] width 91 height 28
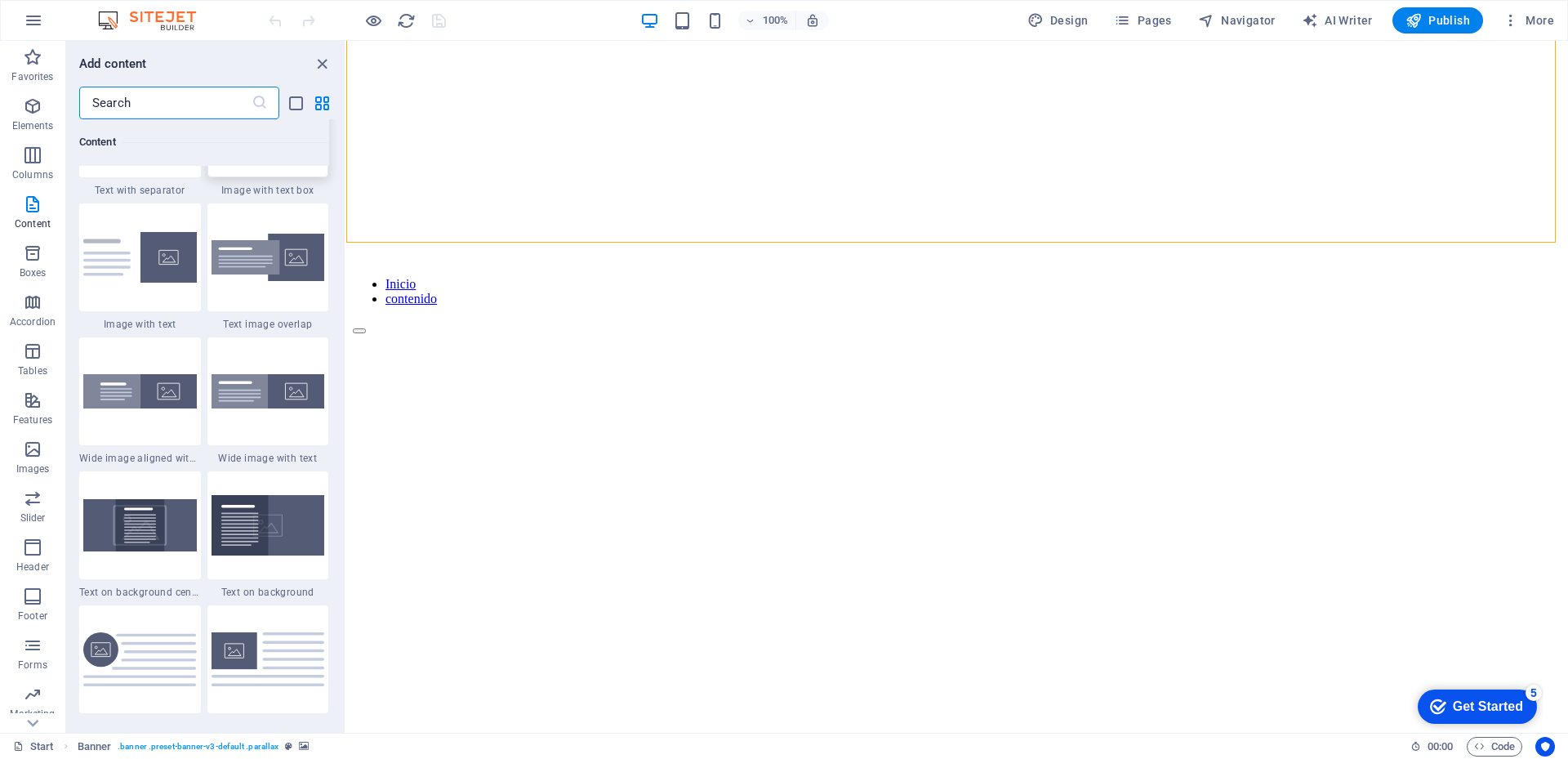
scroll to position [3104, 0]
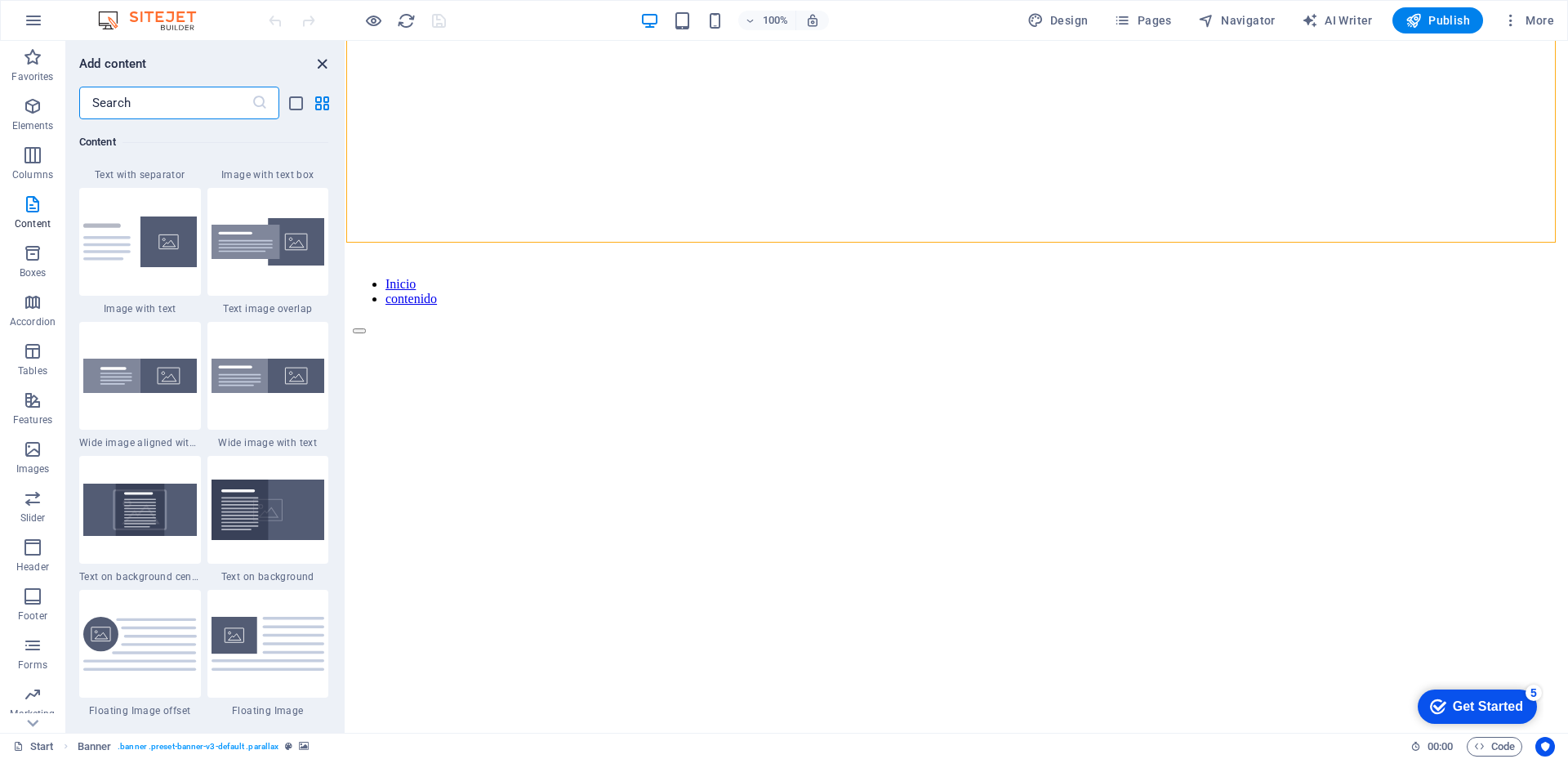
click at [319, 62] on icon "close panel" at bounding box center [322, 63] width 19 height 19
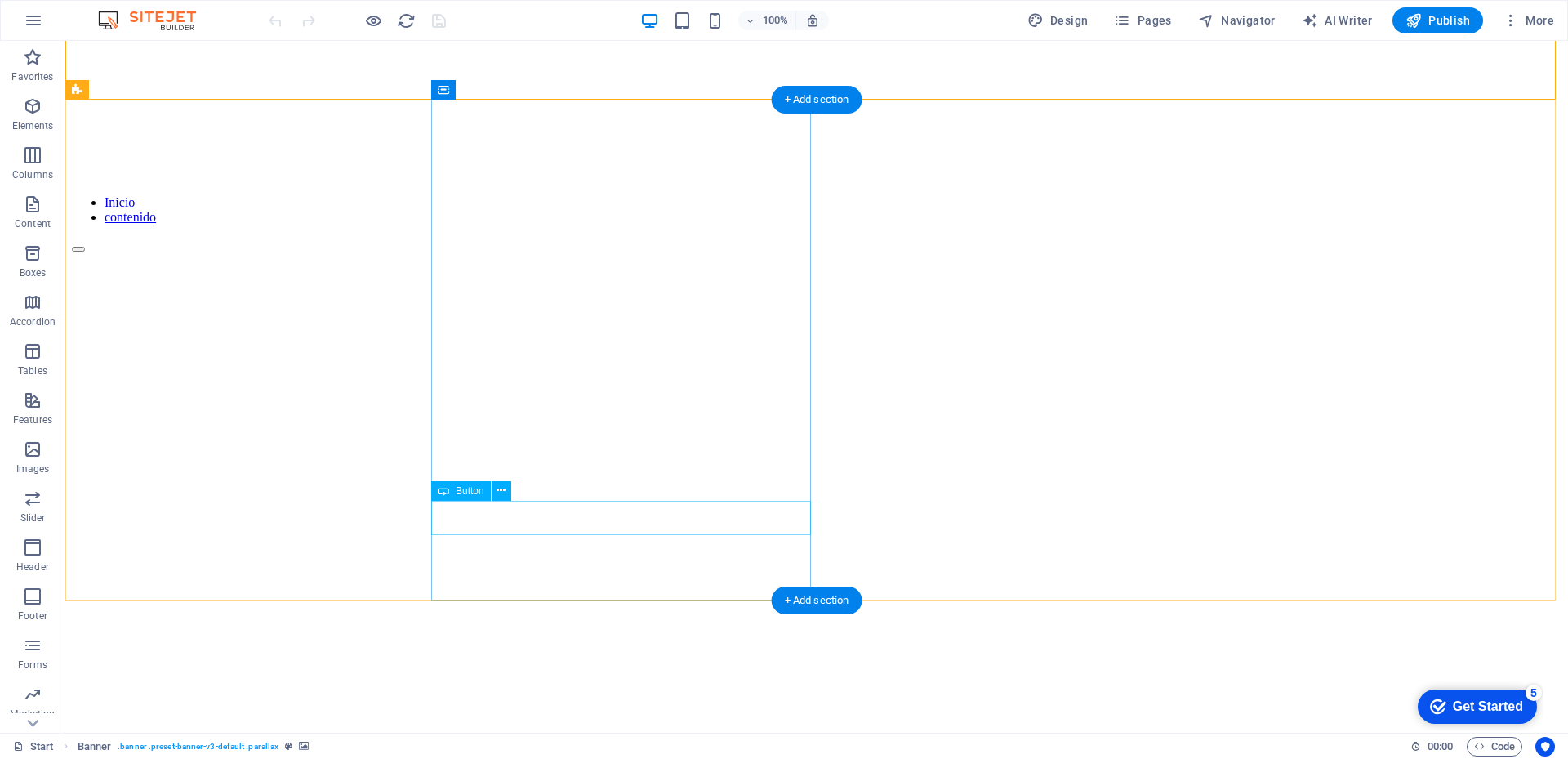
scroll to position [408, 0]
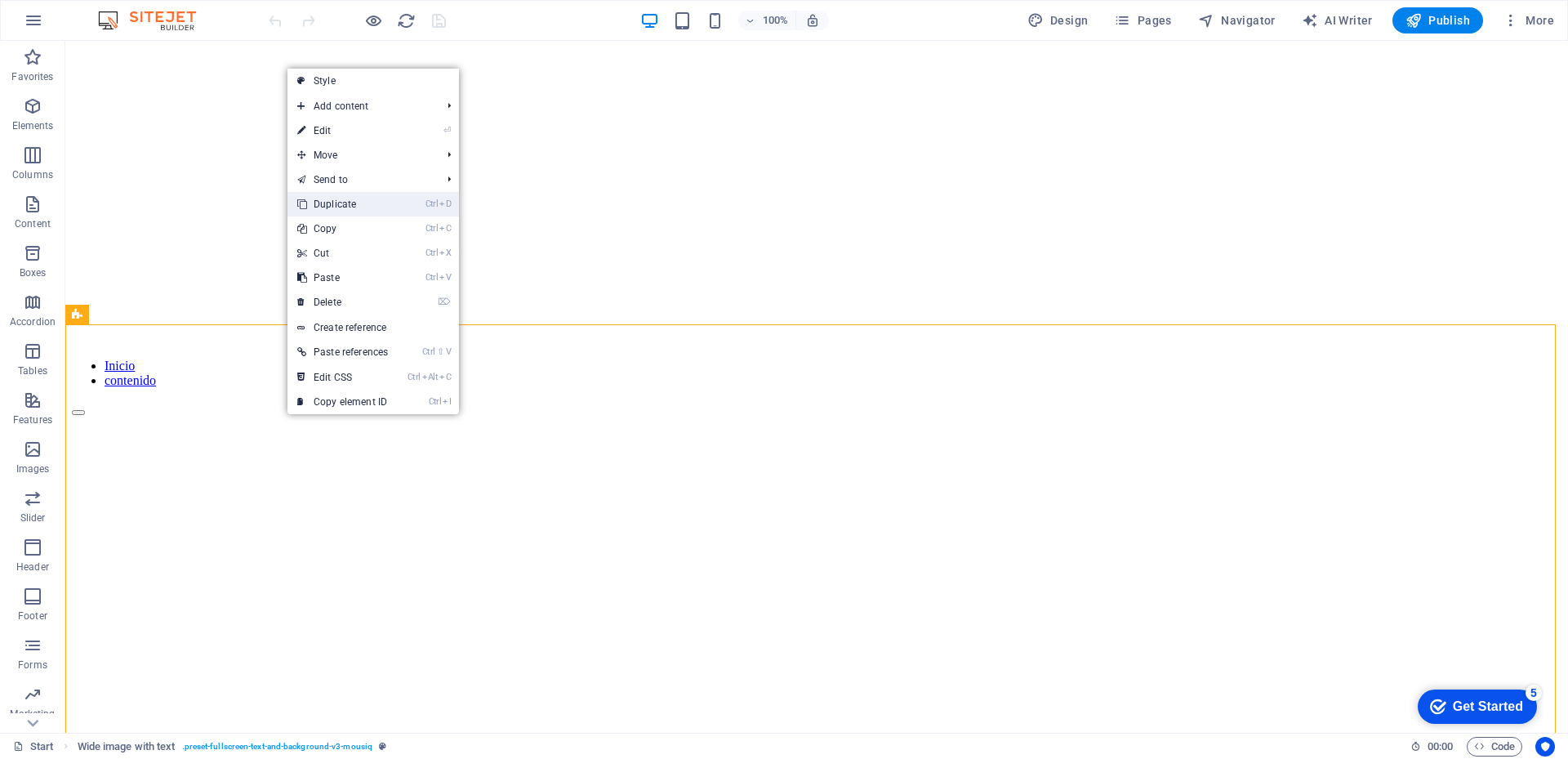
click at [344, 196] on link "Ctrl D Duplicate" at bounding box center [342, 204] width 110 height 25
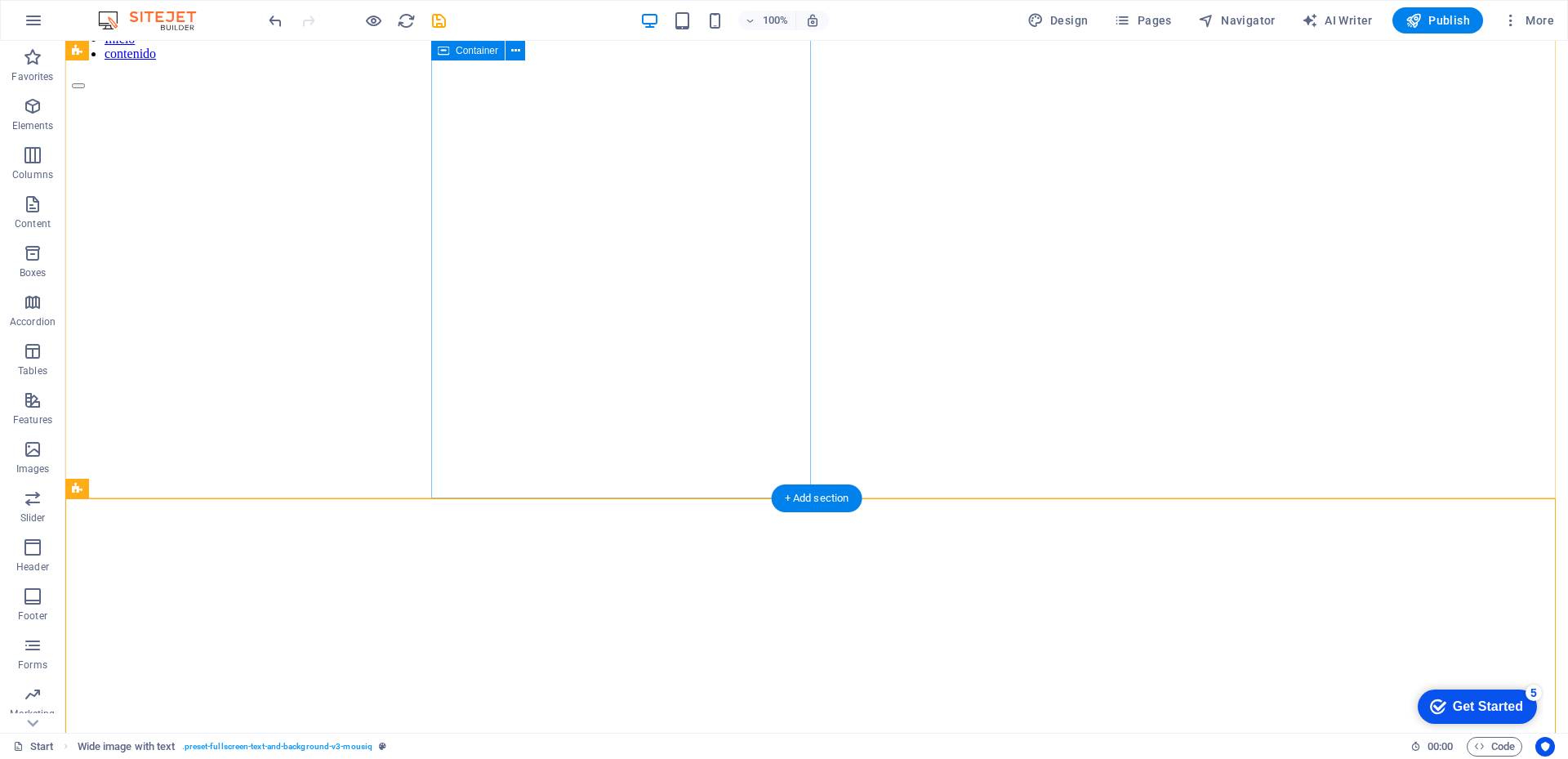
scroll to position [980, 0]
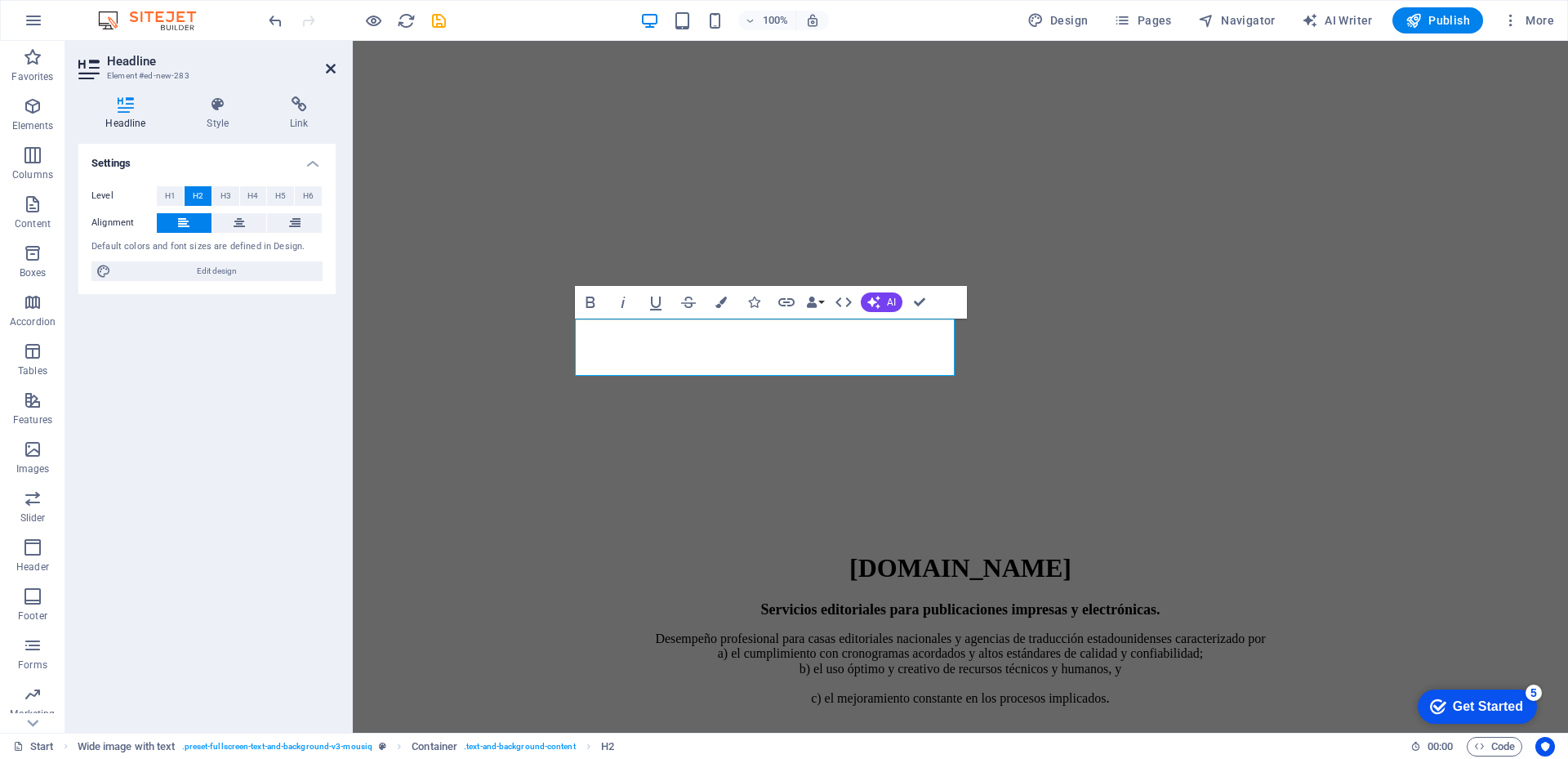
click at [328, 69] on icon at bounding box center [331, 68] width 10 height 13
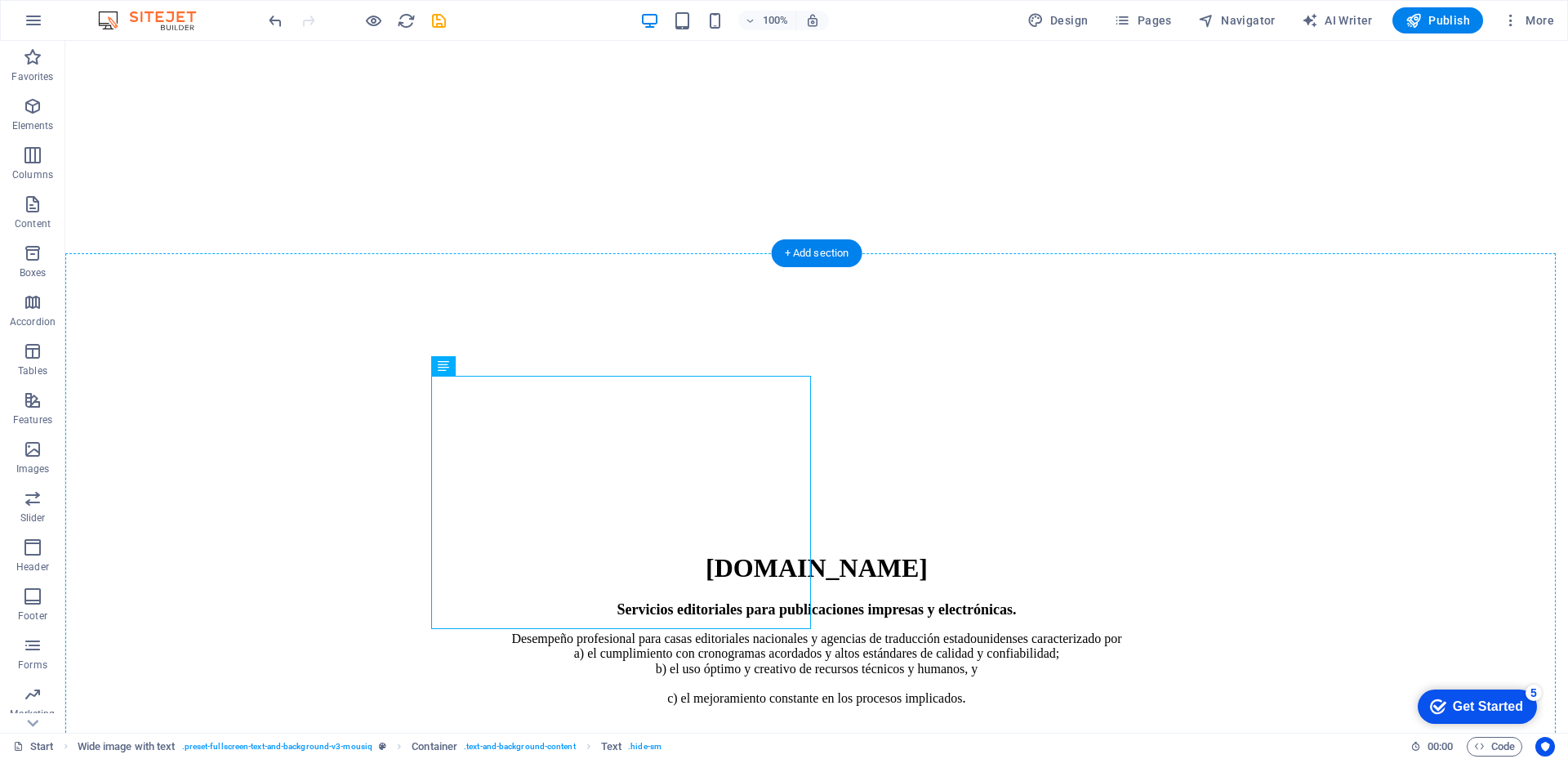
drag, startPoint x: 570, startPoint y: 523, endPoint x: 1062, endPoint y: 548, distance: 492.6
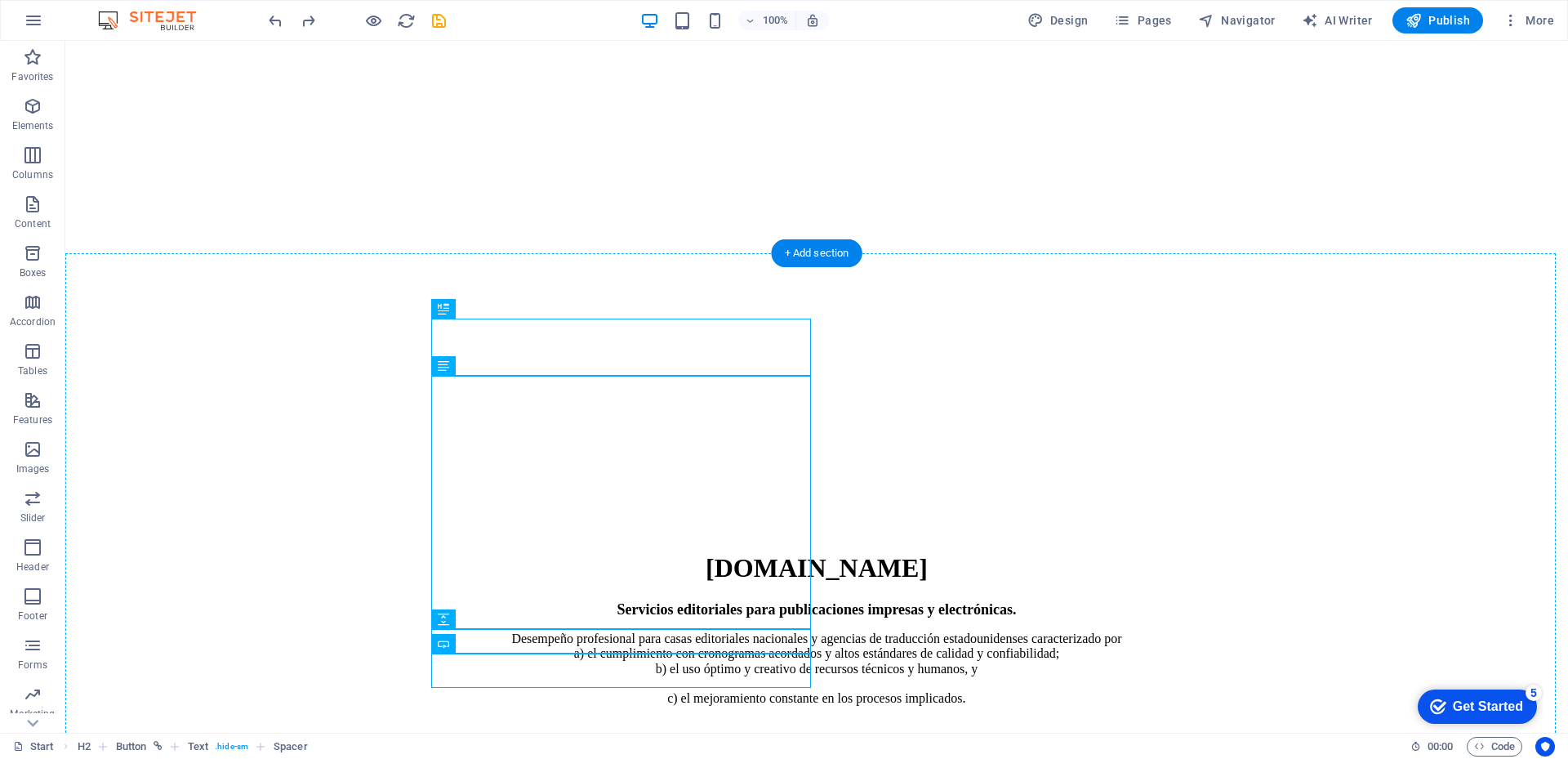
drag, startPoint x: 592, startPoint y: 523, endPoint x: 1250, endPoint y: 532, distance: 658.1
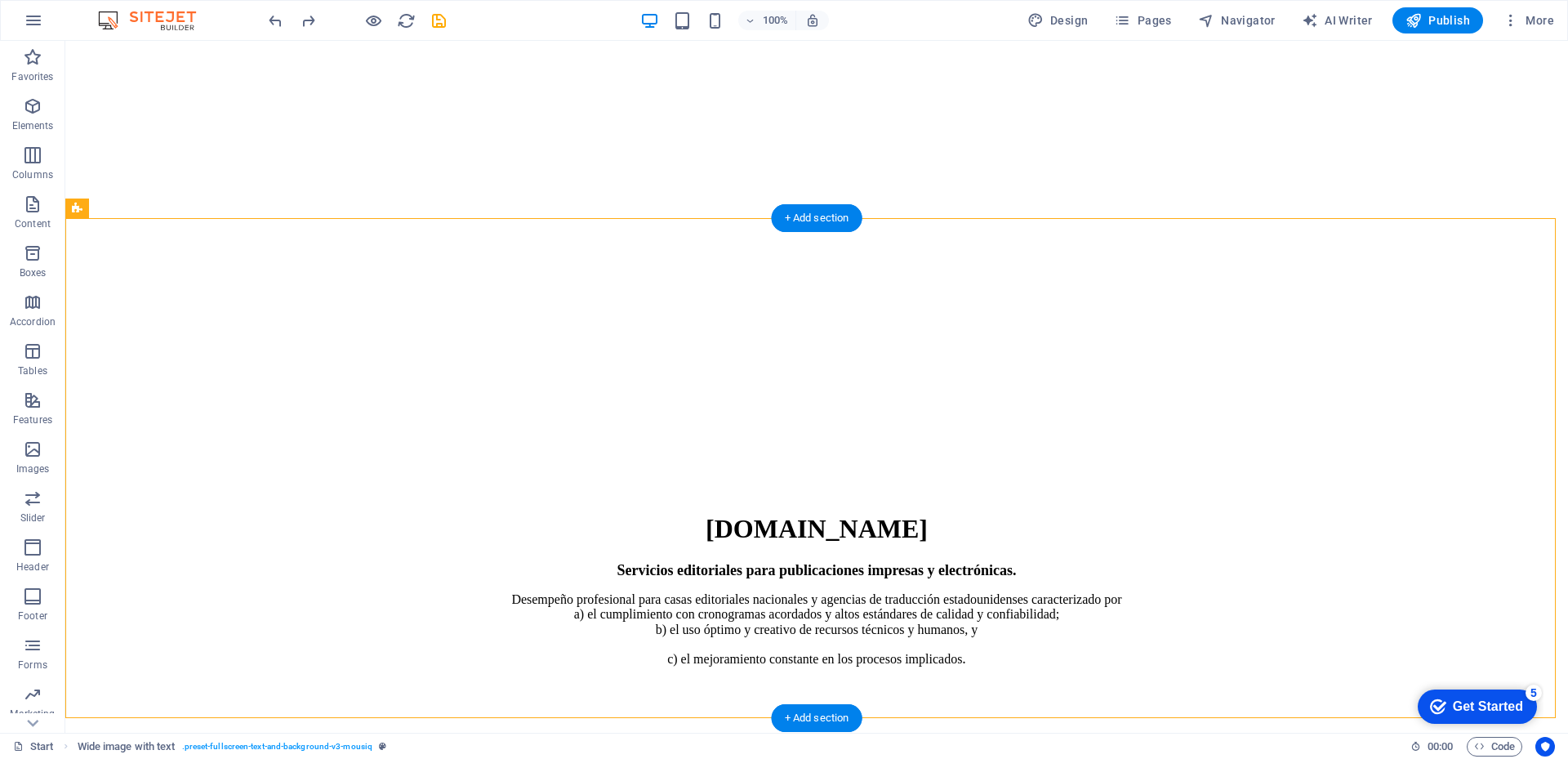
scroll to position [857, 0]
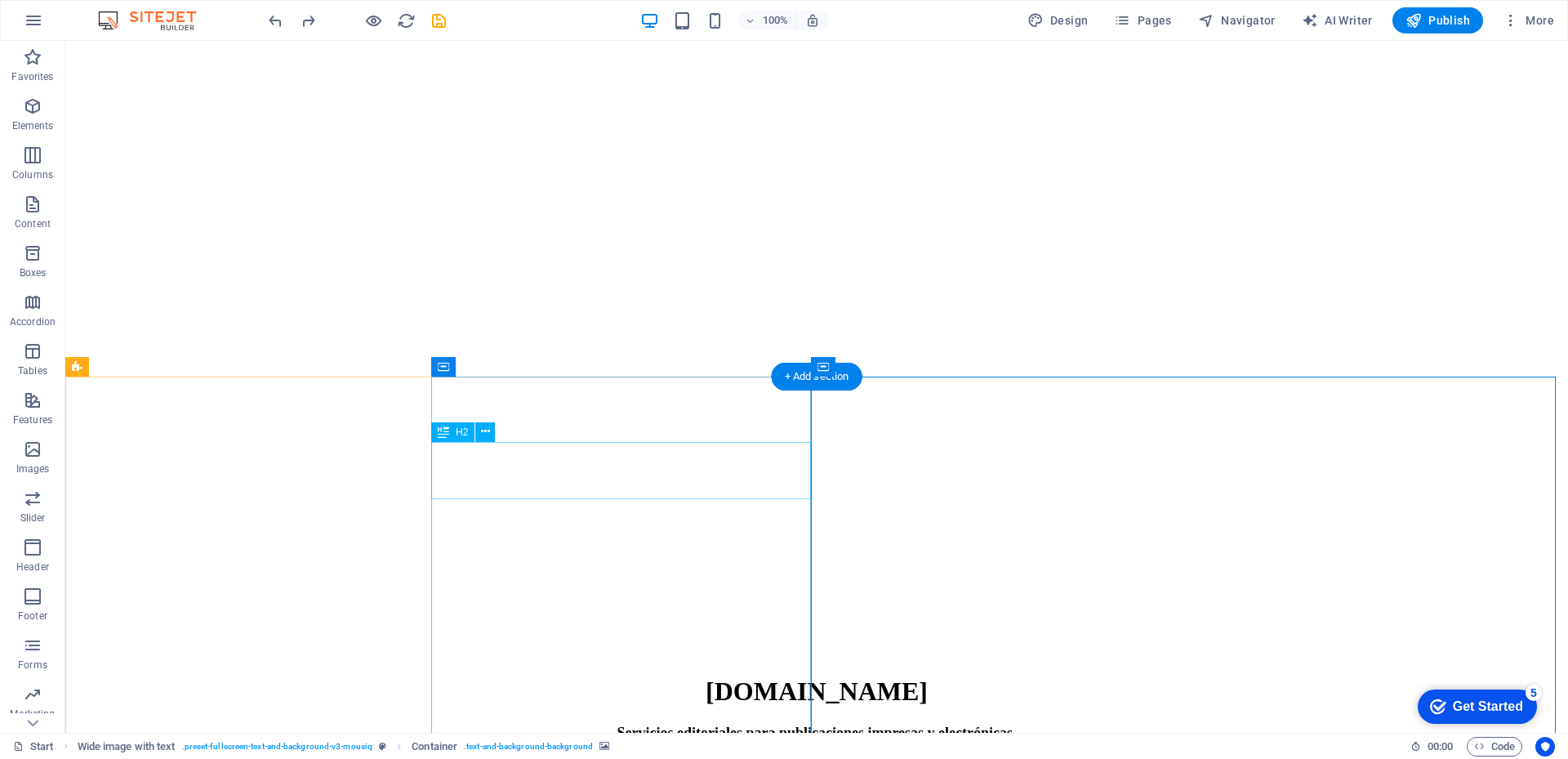
scroll to position [530, 0]
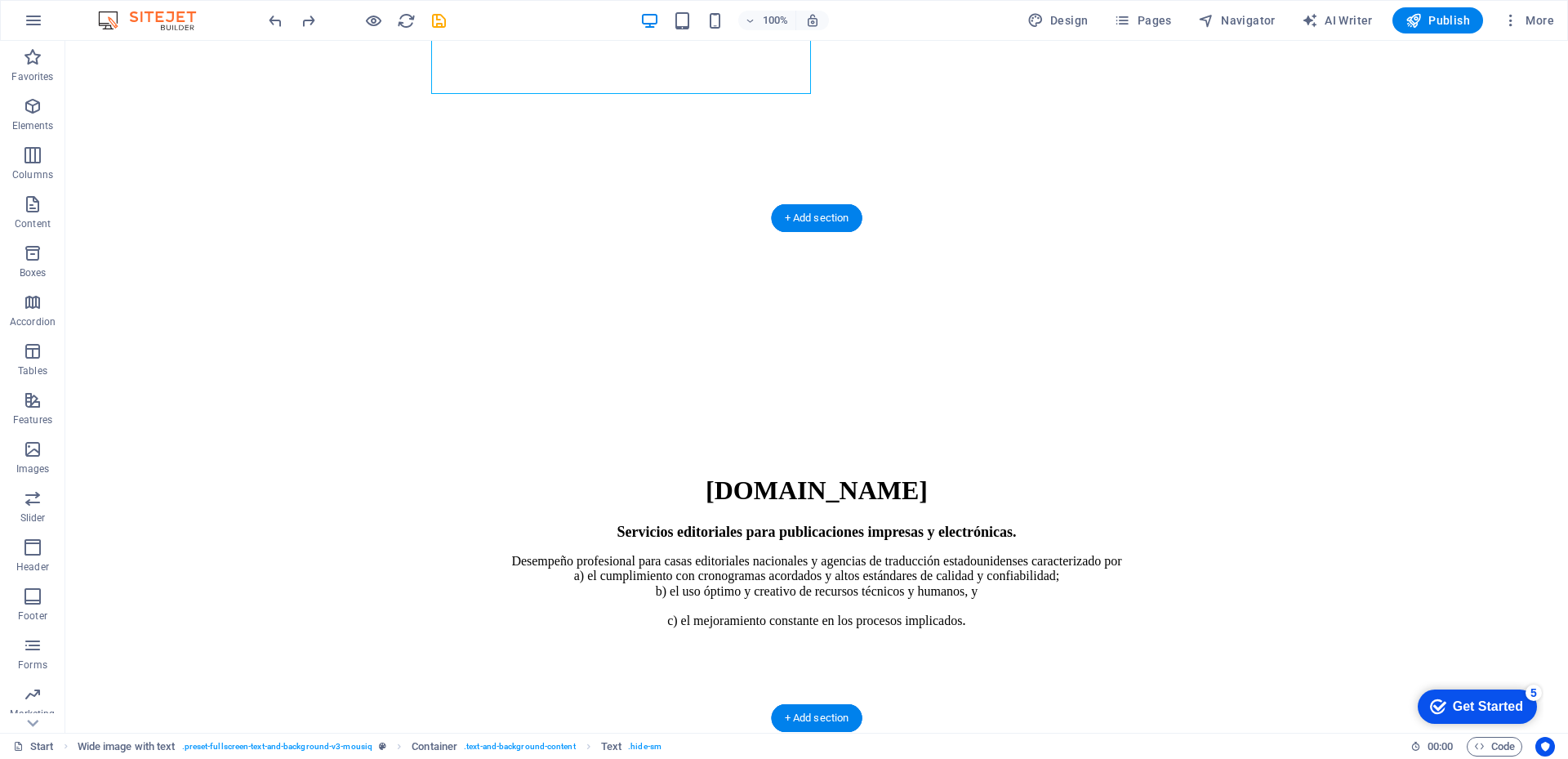
scroll to position [1062, 0]
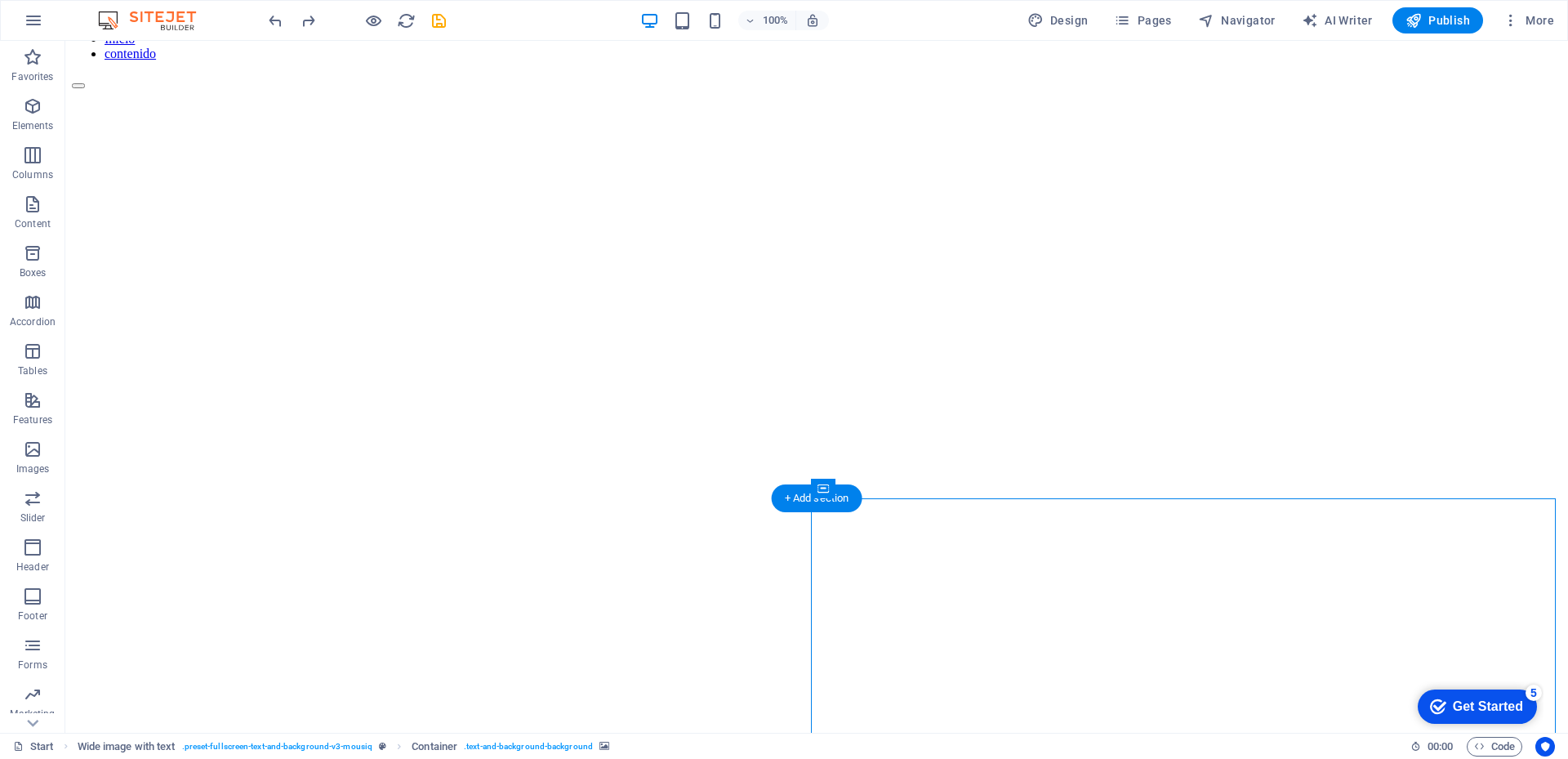
scroll to position [980, 0]
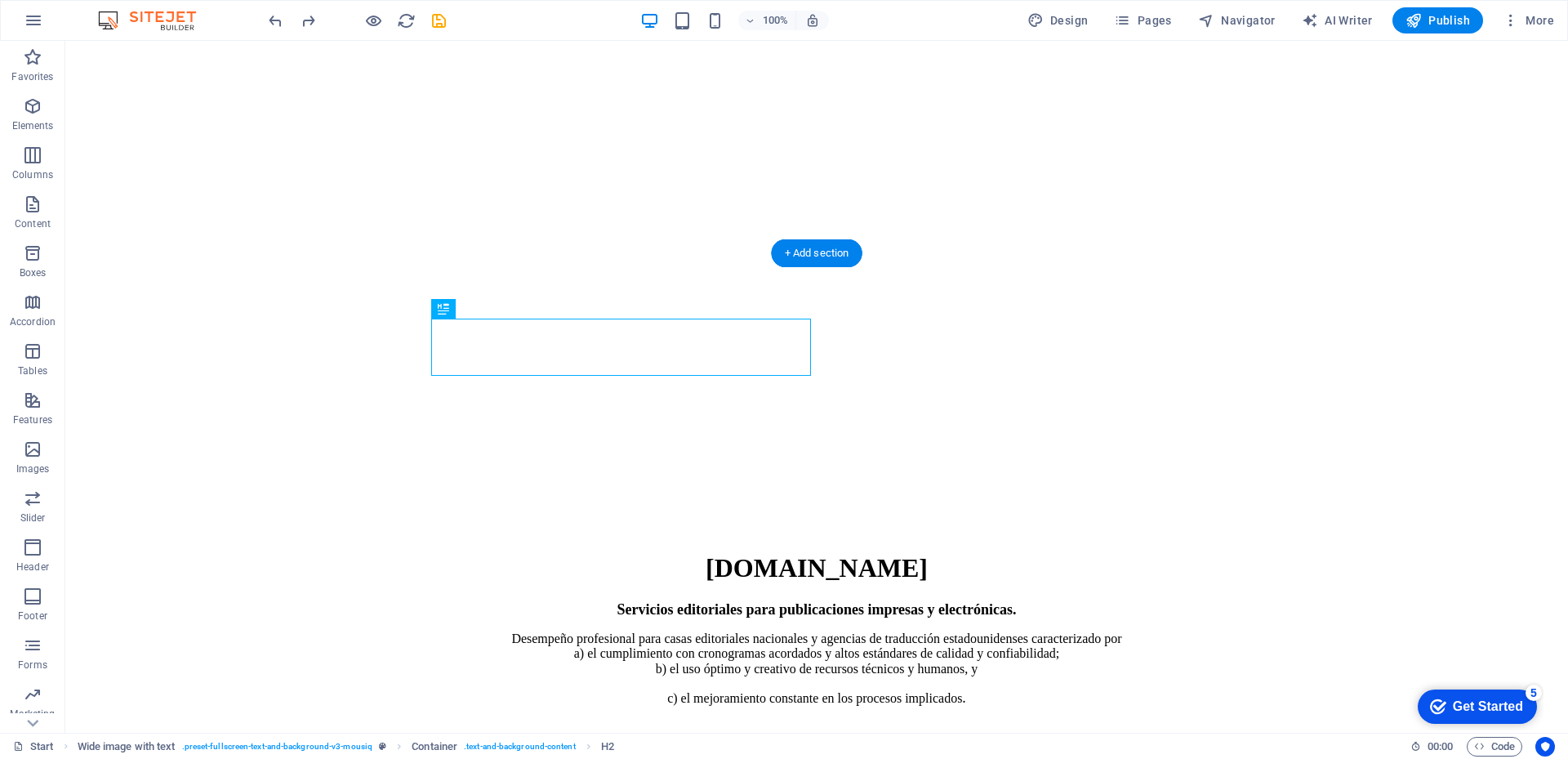
drag, startPoint x: 520, startPoint y: 348, endPoint x: 990, endPoint y: 362, distance: 470.2
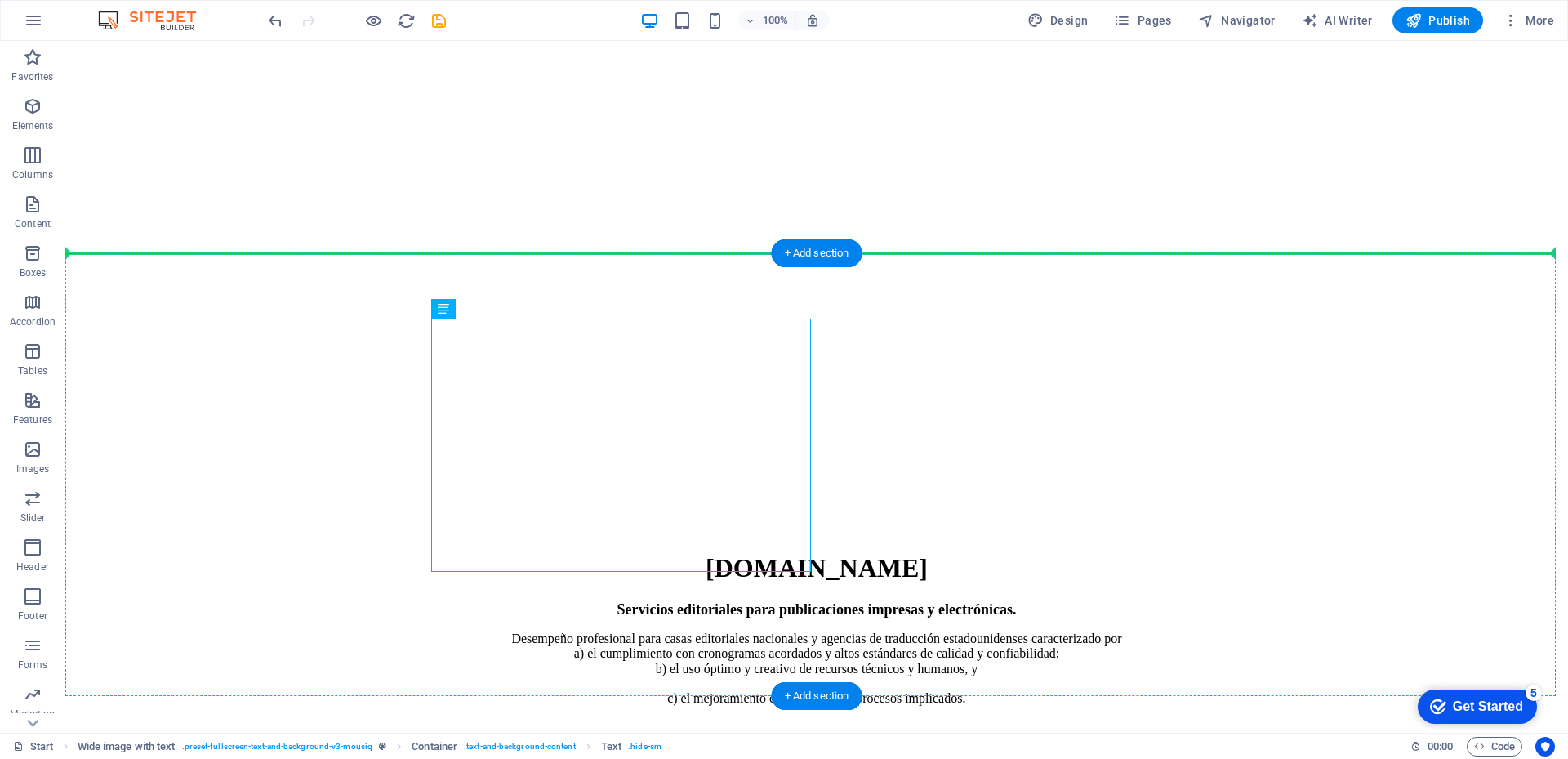
drag, startPoint x: 664, startPoint y: 332, endPoint x: 986, endPoint y: 345, distance: 322.3
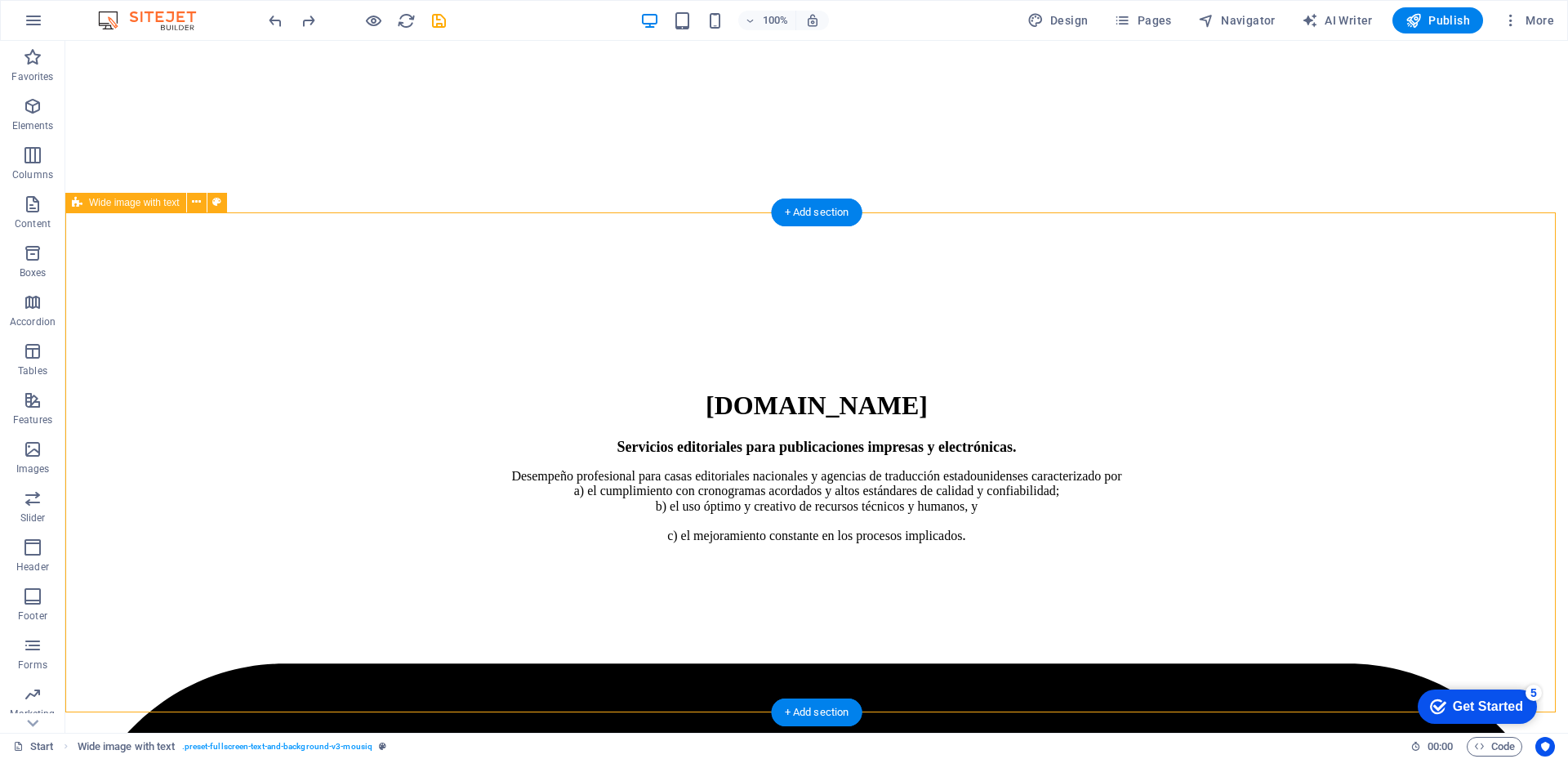
scroll to position [1143, 0]
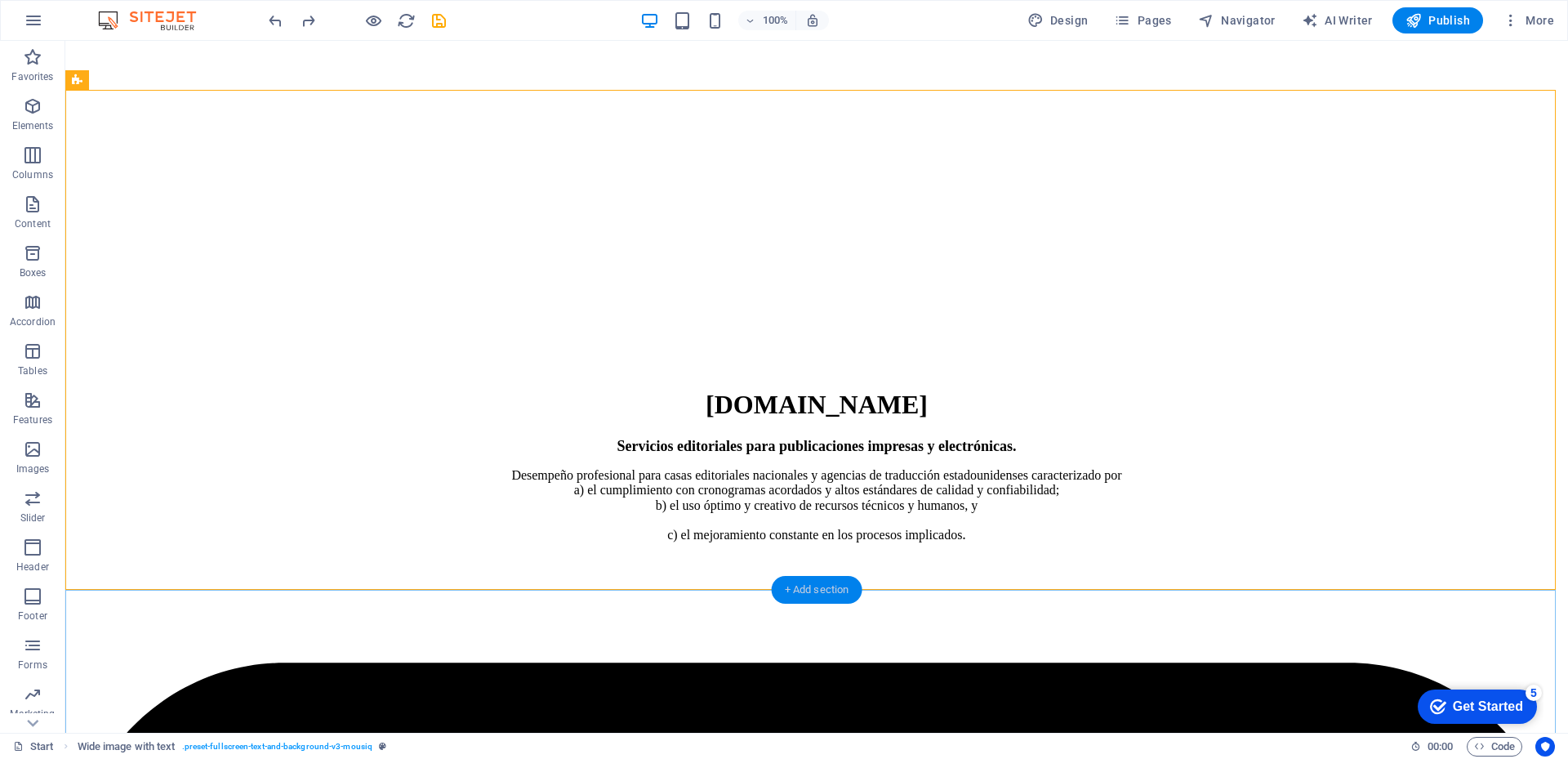
click at [813, 593] on div "+ Add section" at bounding box center [817, 589] width 91 height 28
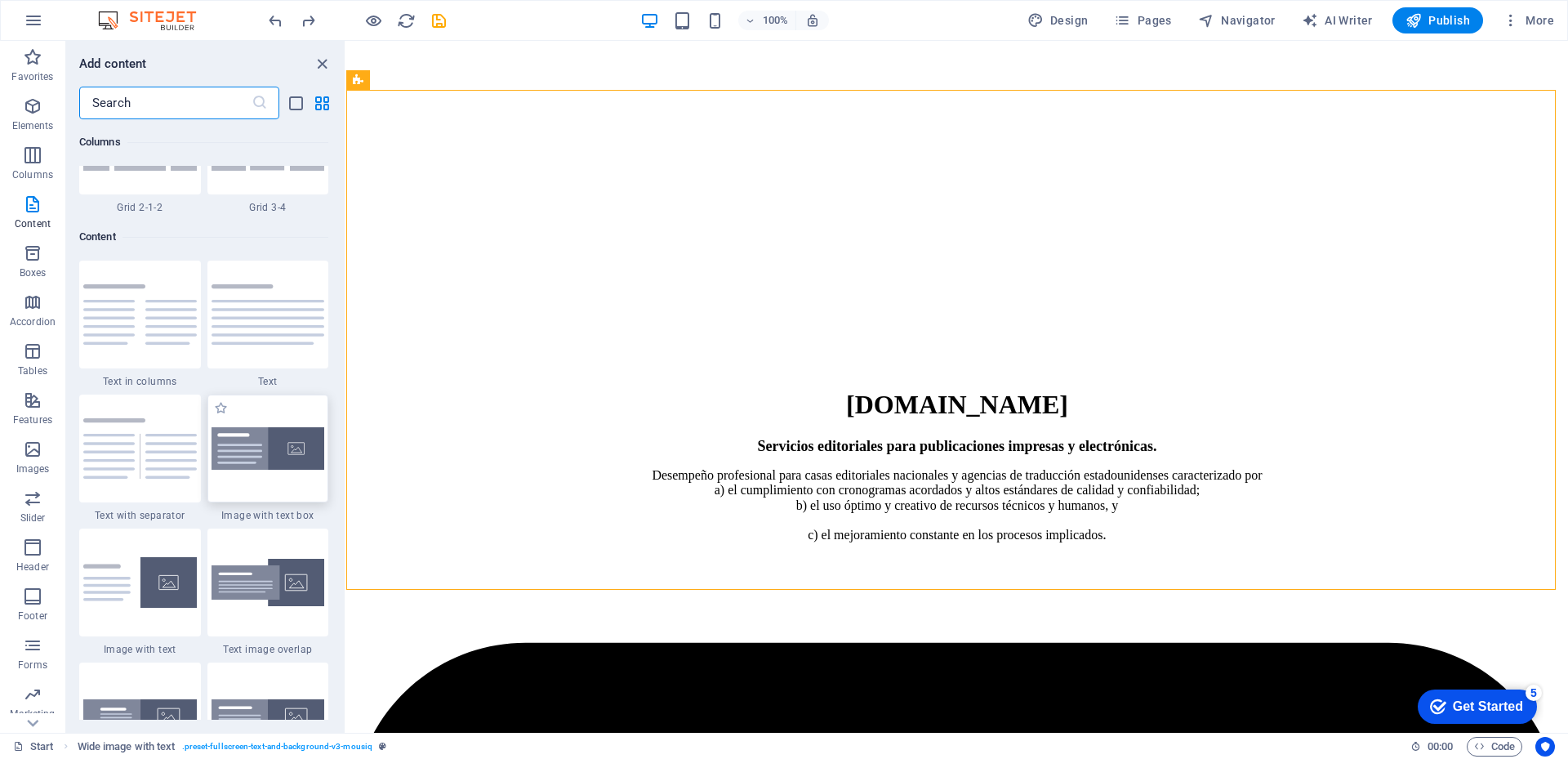
scroll to position [2858, 0]
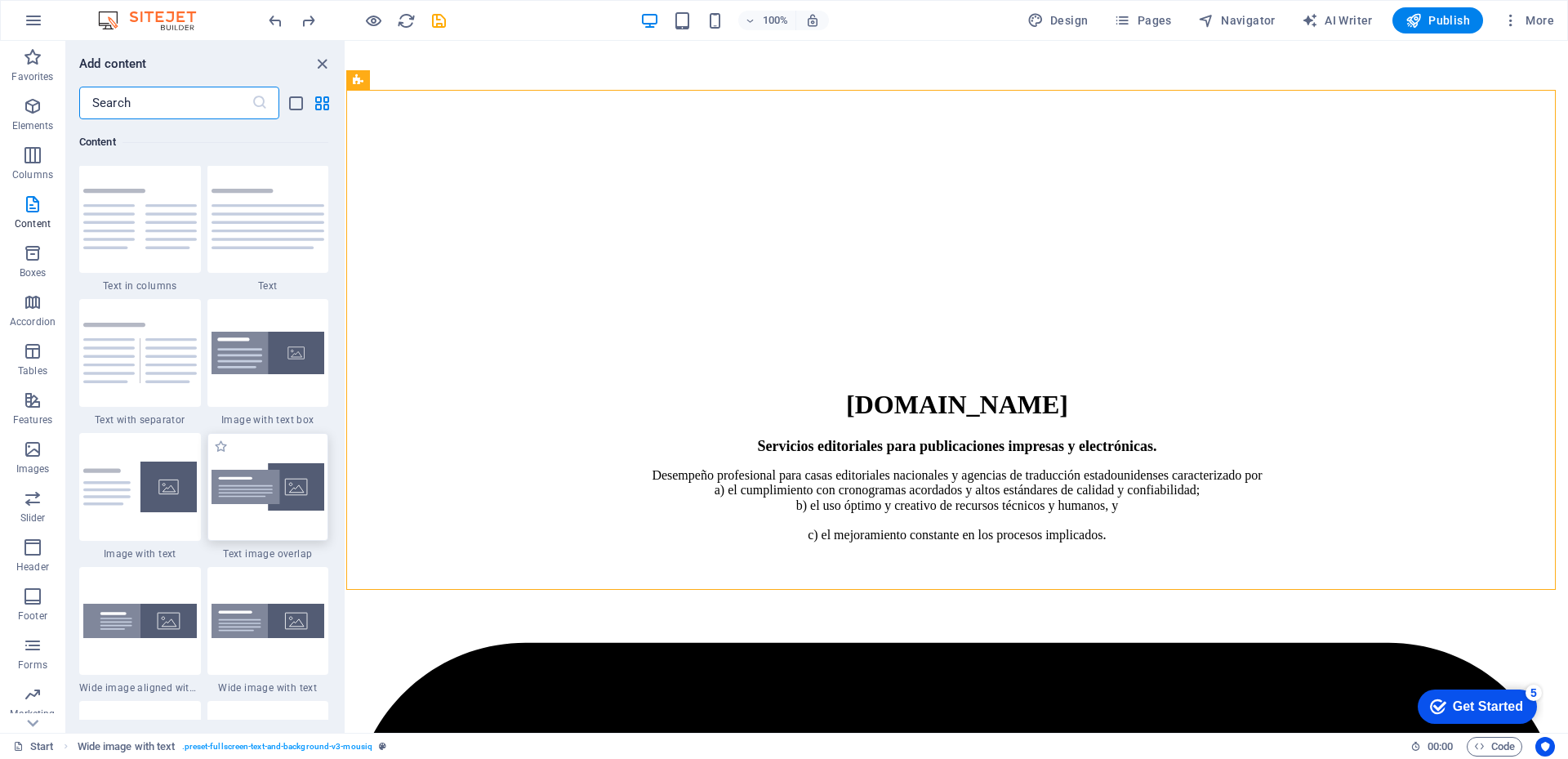
click at [288, 511] on div at bounding box center [268, 487] width 122 height 108
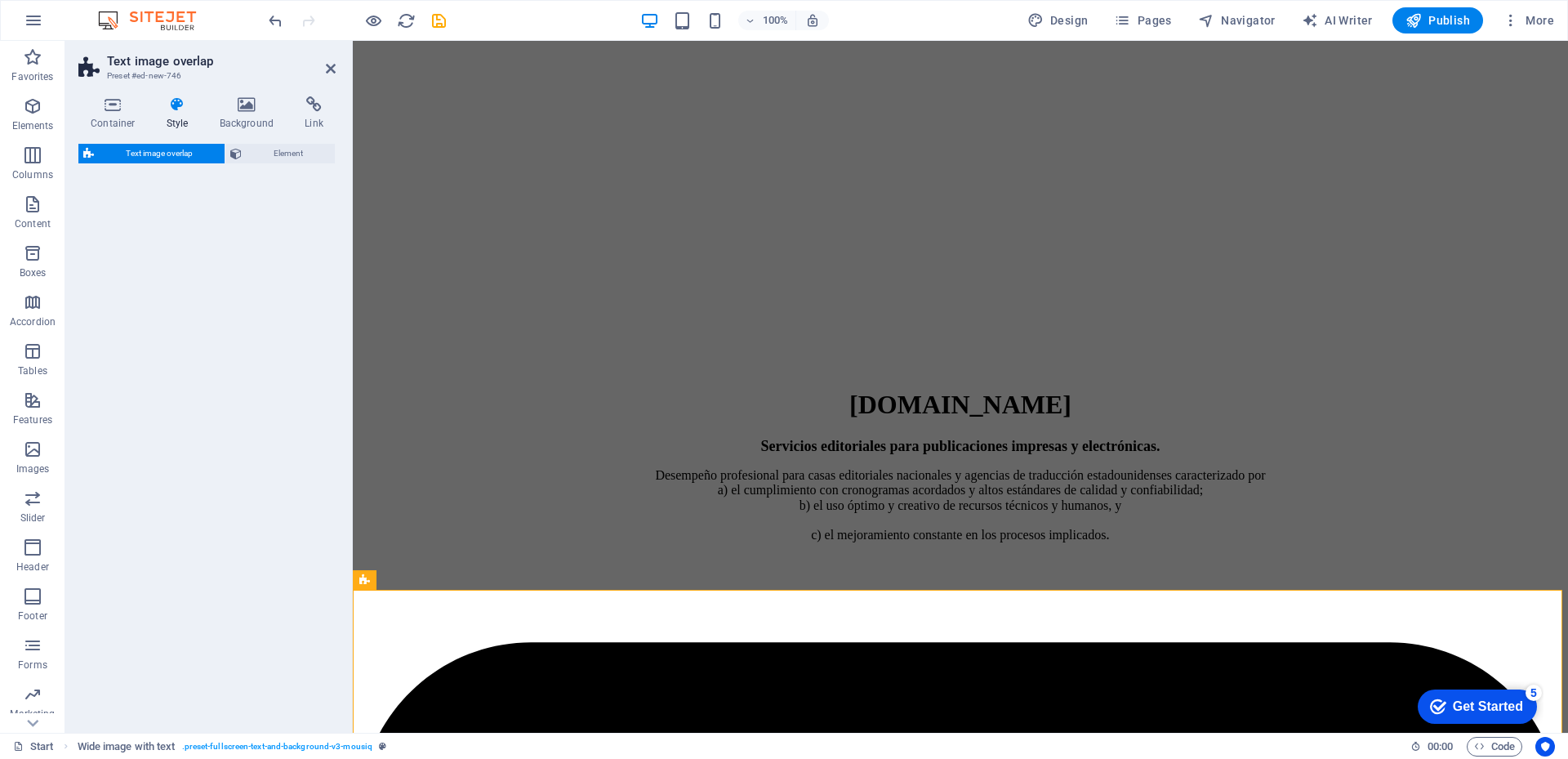
select select "rem"
select select "px"
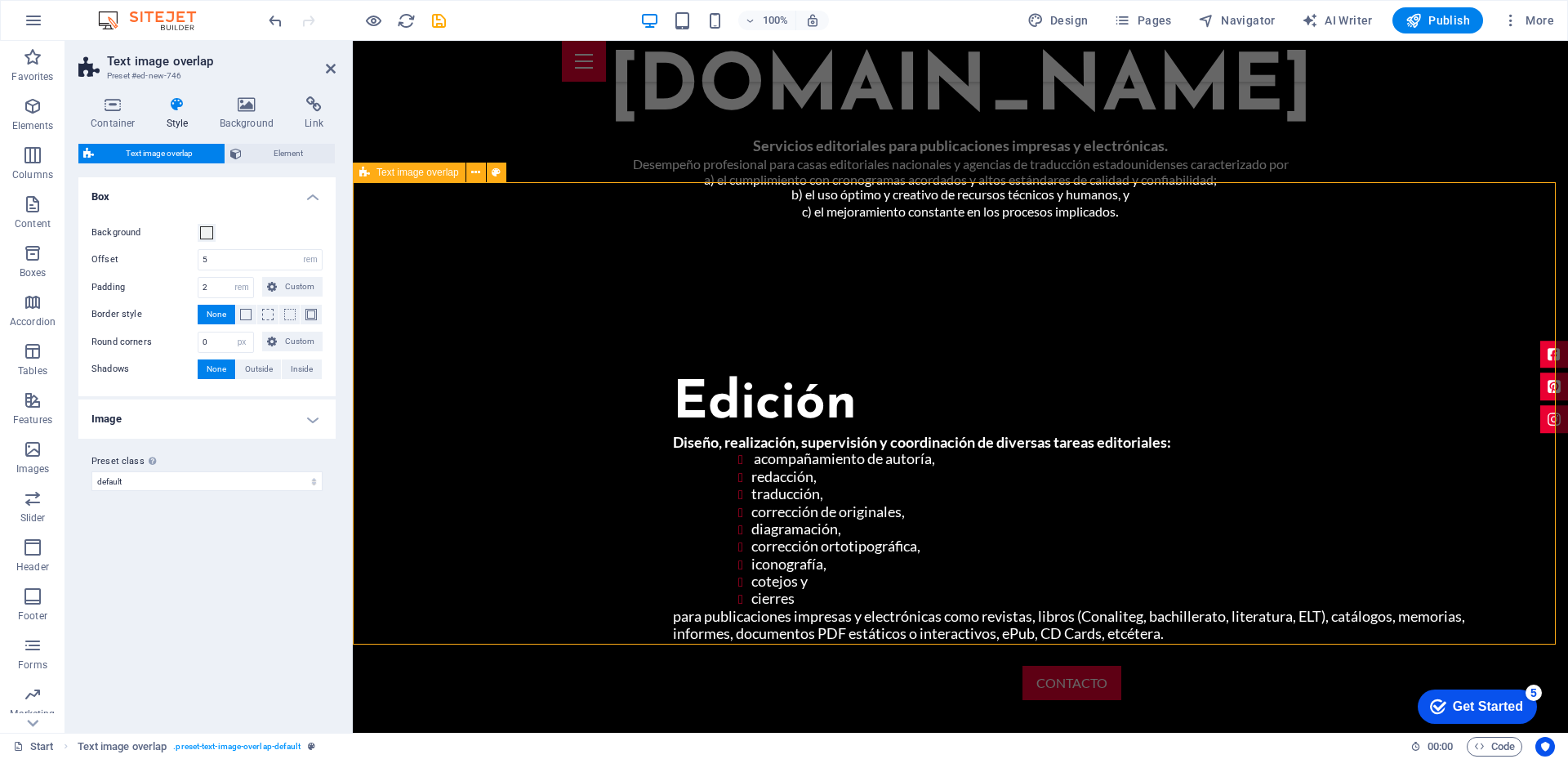
scroll to position [1470, 0]
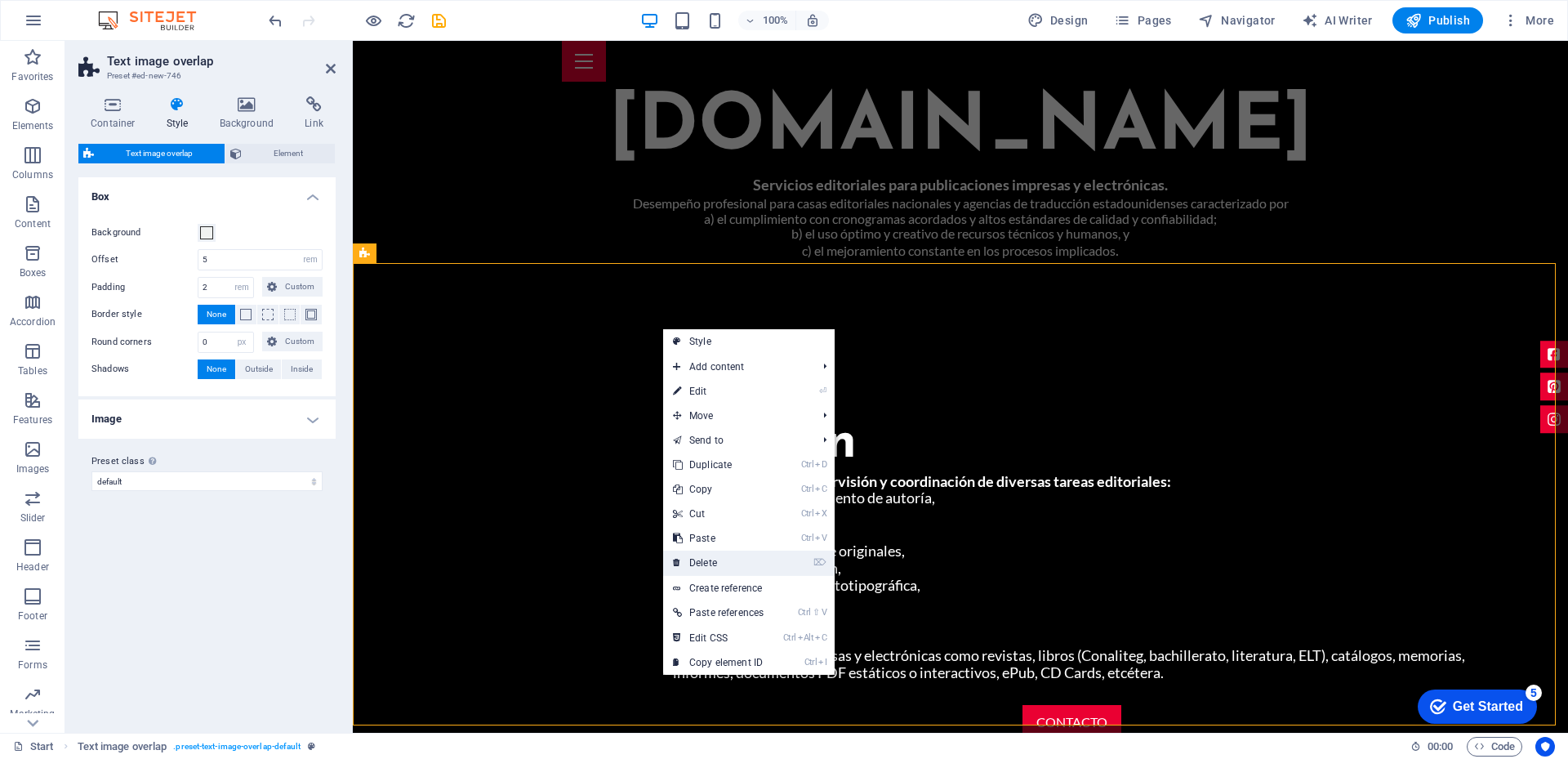
click at [721, 562] on link "⌦ Delete" at bounding box center [719, 563] width 110 height 25
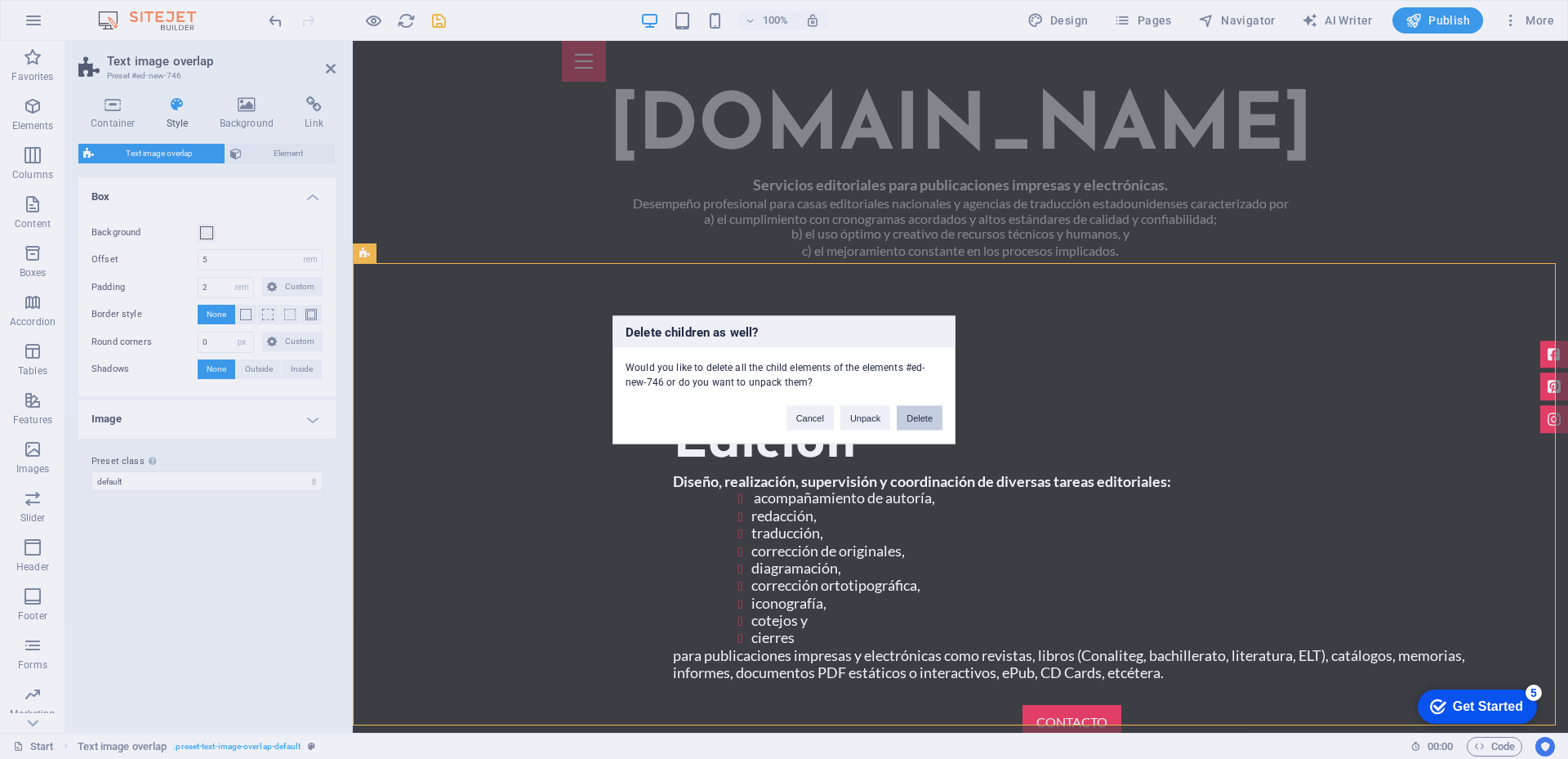
click at [906, 420] on button "Delete" at bounding box center [919, 417] width 46 height 25
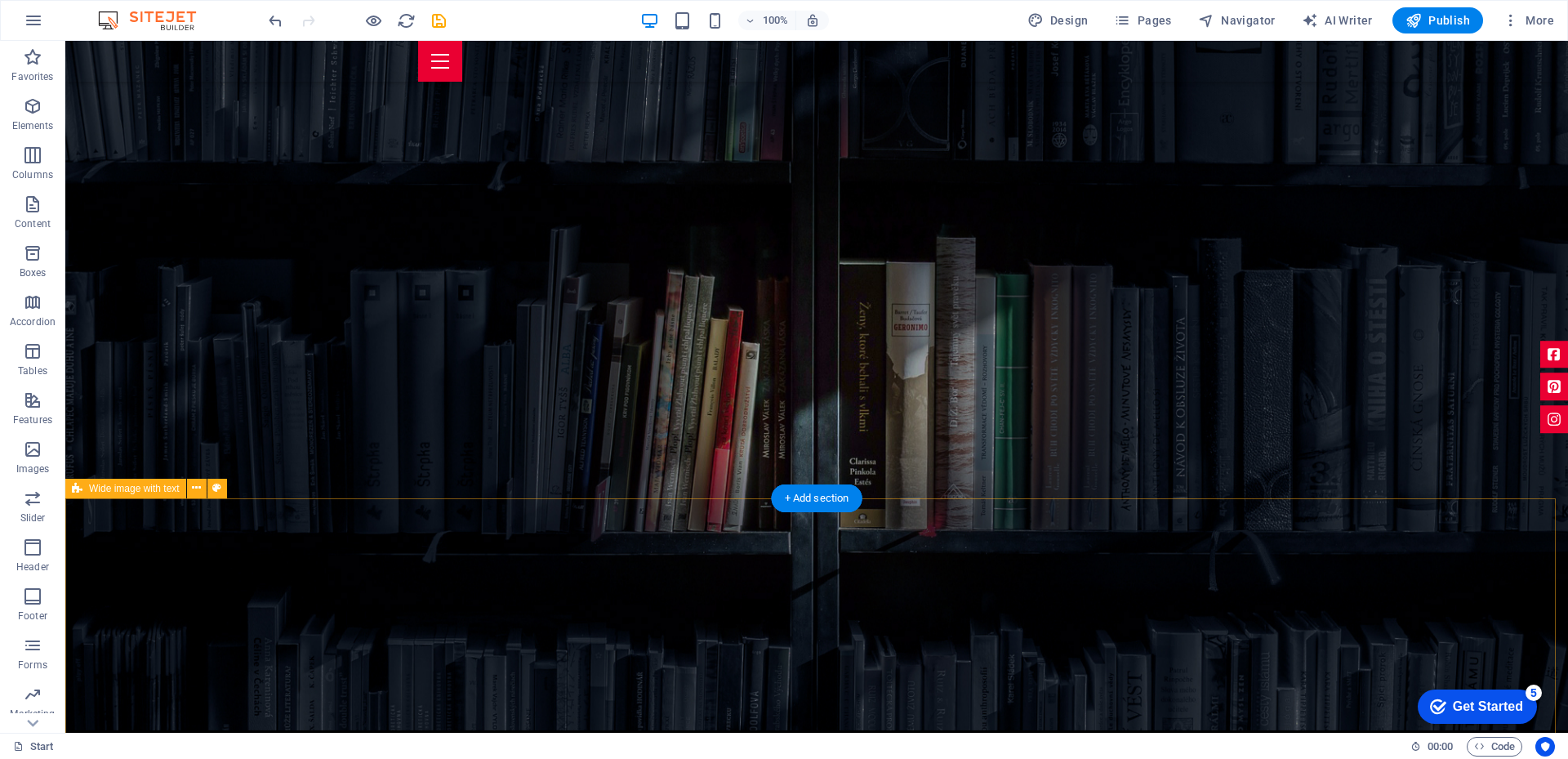
scroll to position [898, 0]
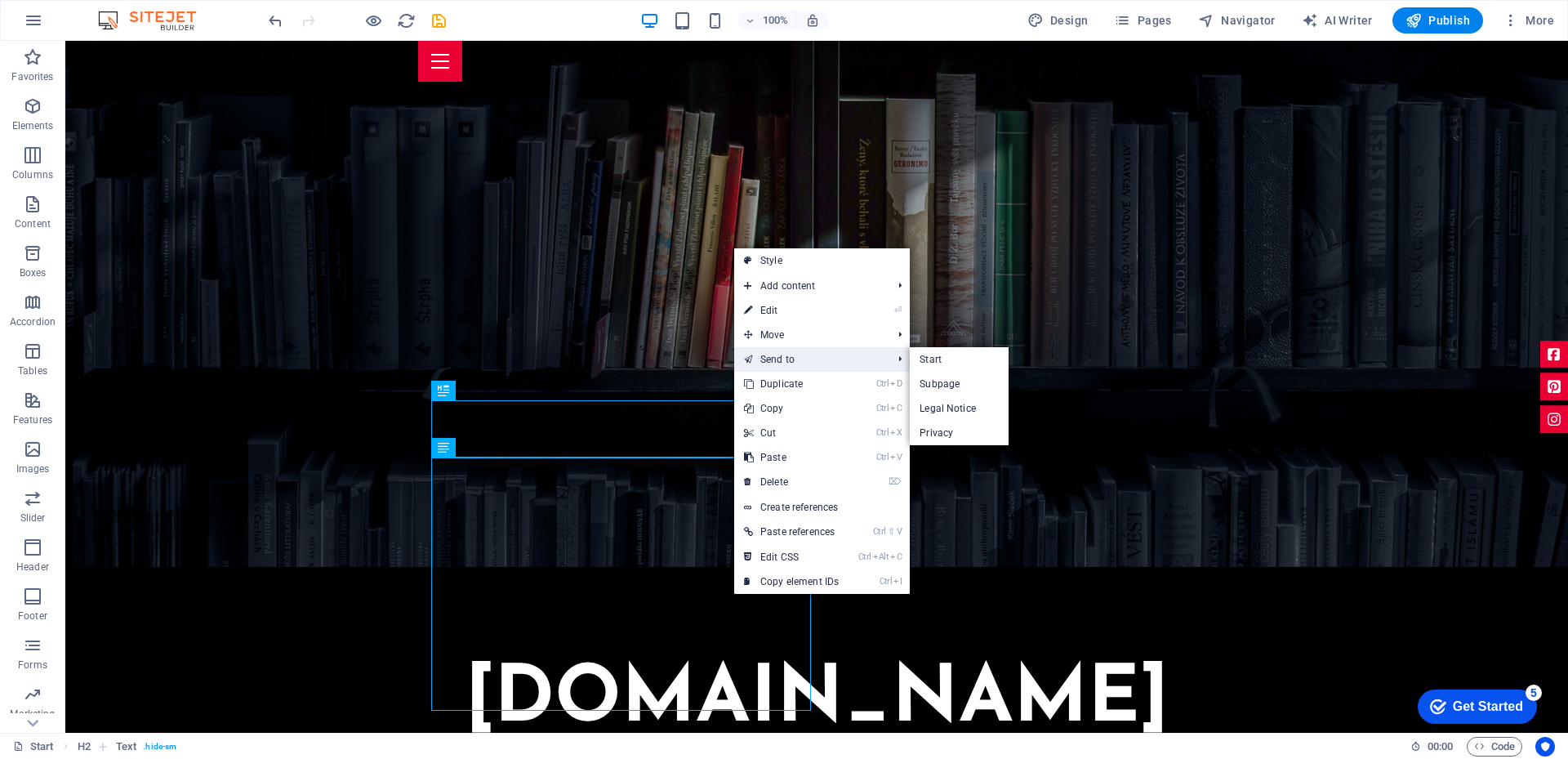
click at [896, 366] on li "Send to Start Subpage Legal Notice Privacy" at bounding box center [821, 360] width 175 height 25
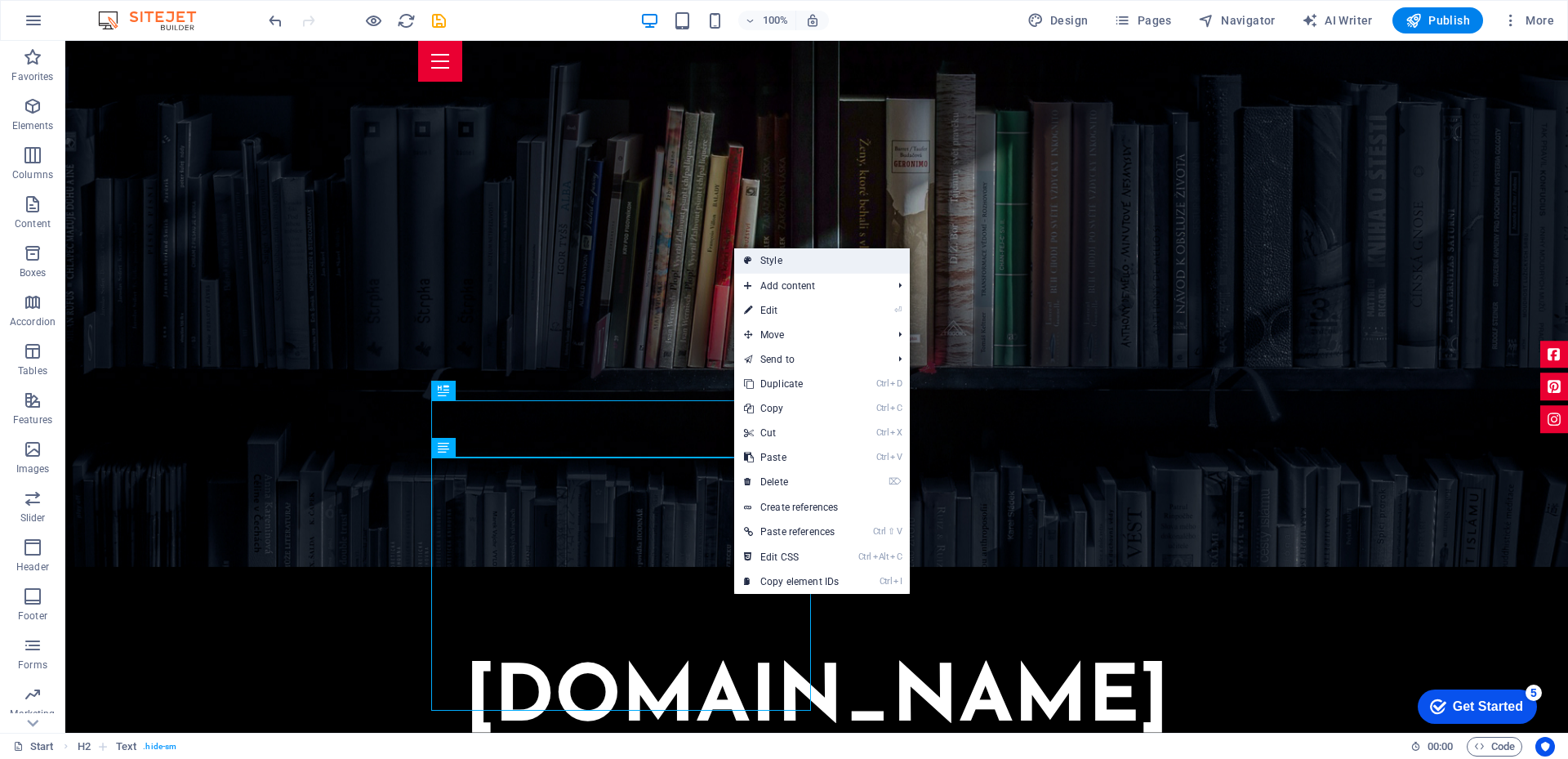
click at [790, 263] on link "Style" at bounding box center [821, 261] width 175 height 25
select select "%"
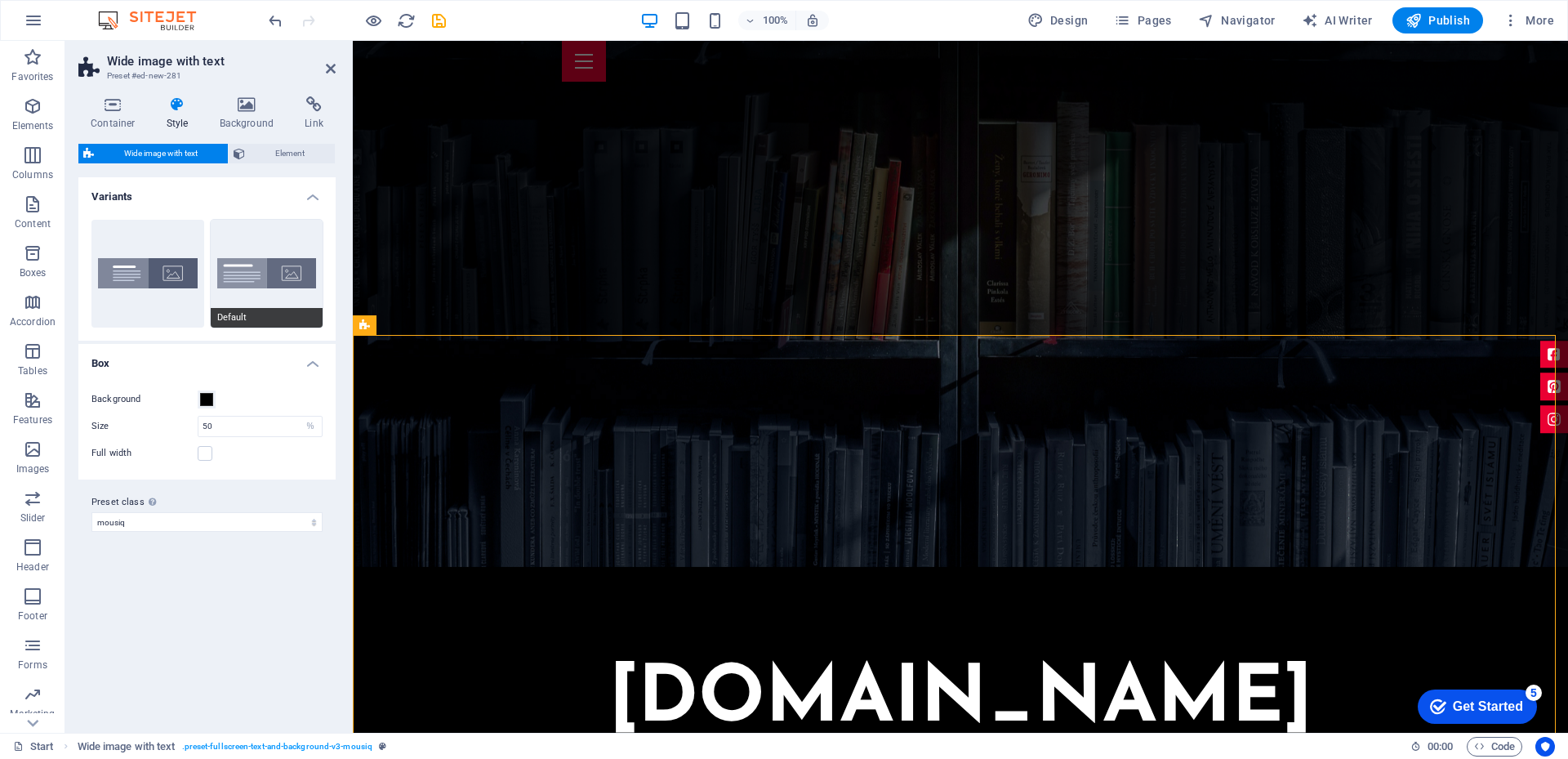
click at [216, 295] on button "Default" at bounding box center [267, 273] width 113 height 108
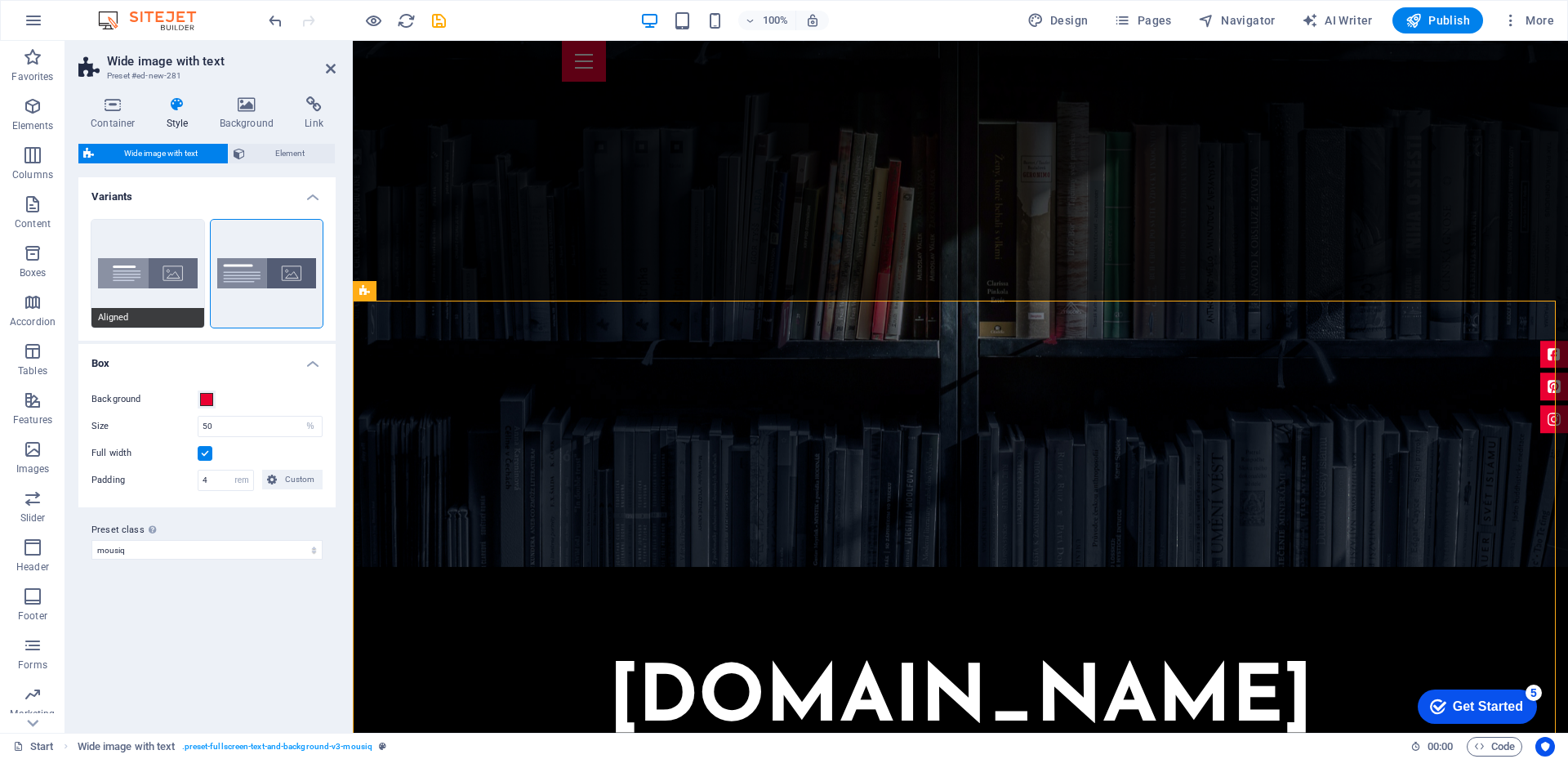
click at [148, 305] on button "Aligned" at bounding box center [147, 273] width 113 height 108
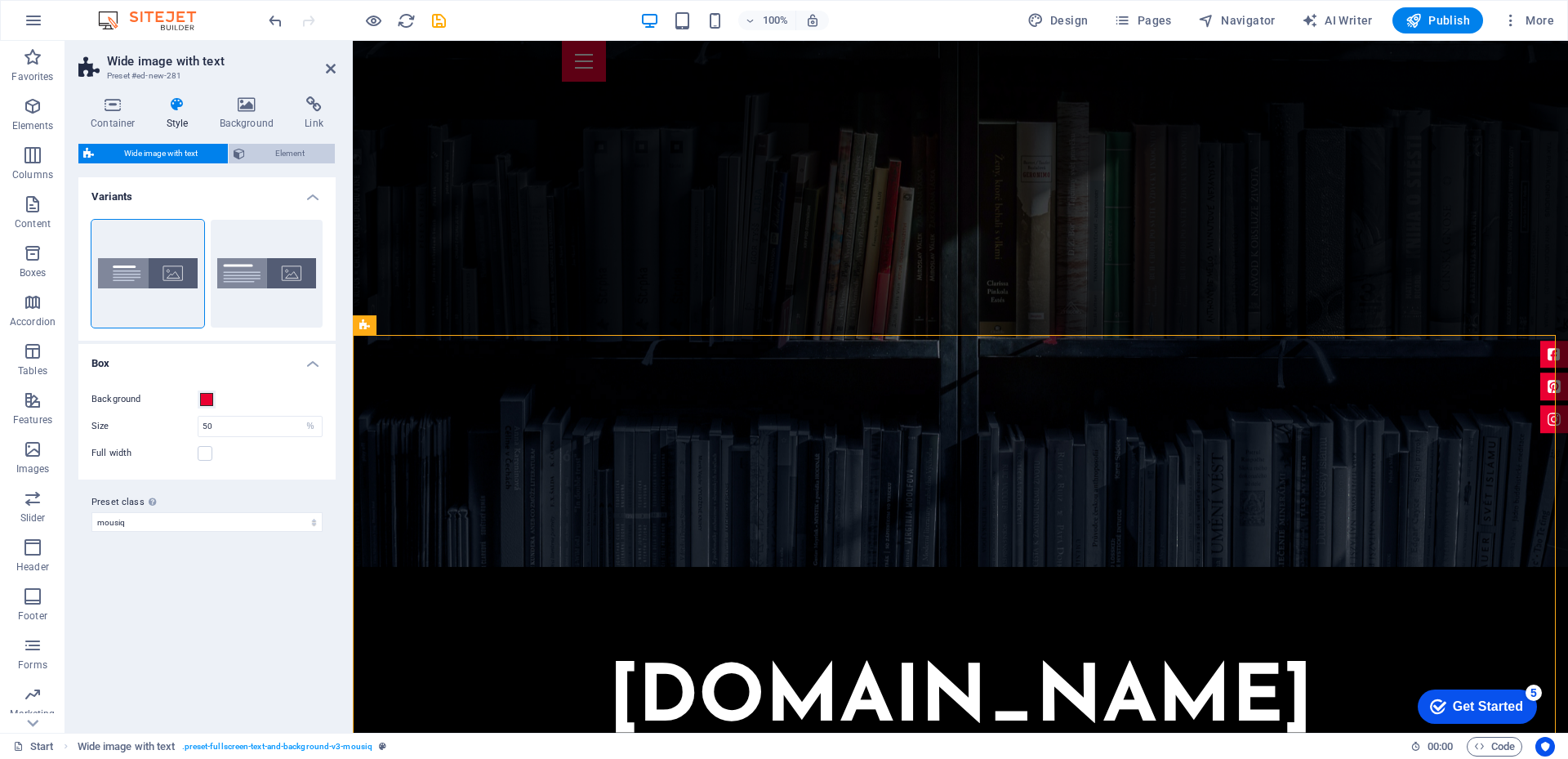
click at [268, 154] on span "Element" at bounding box center [290, 154] width 80 height 20
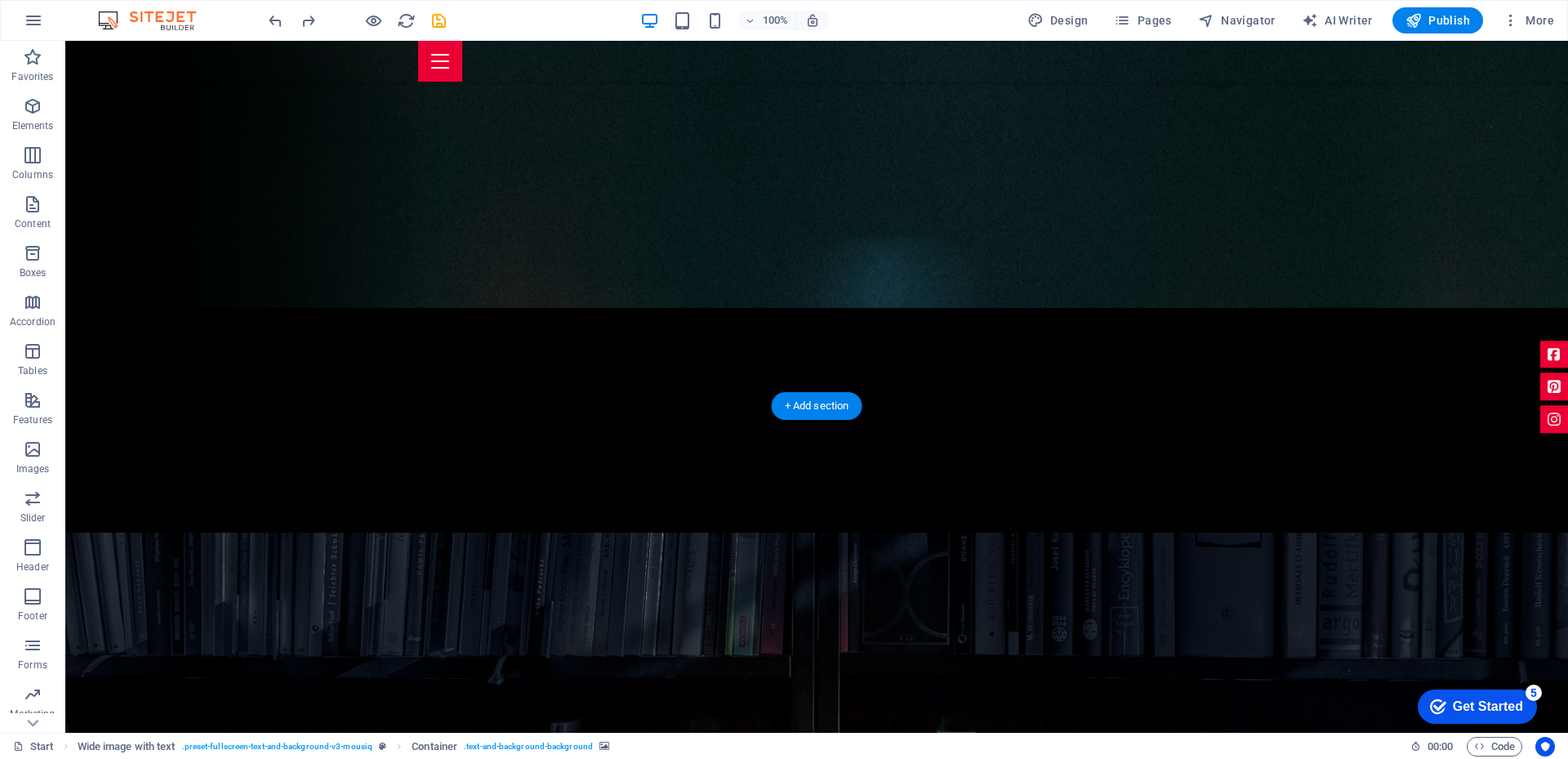
scroll to position [490, 0]
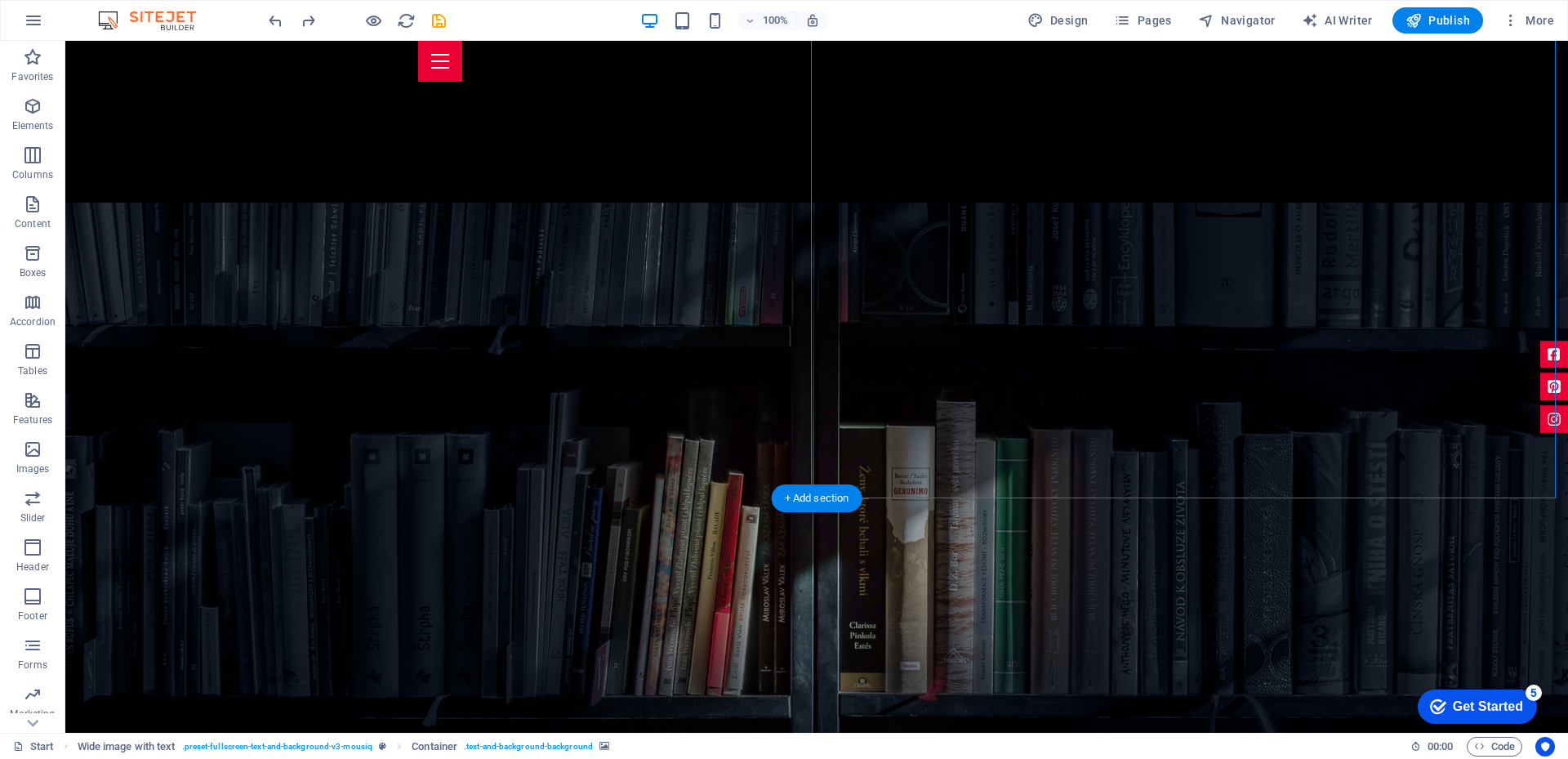
scroll to position [898, 0]
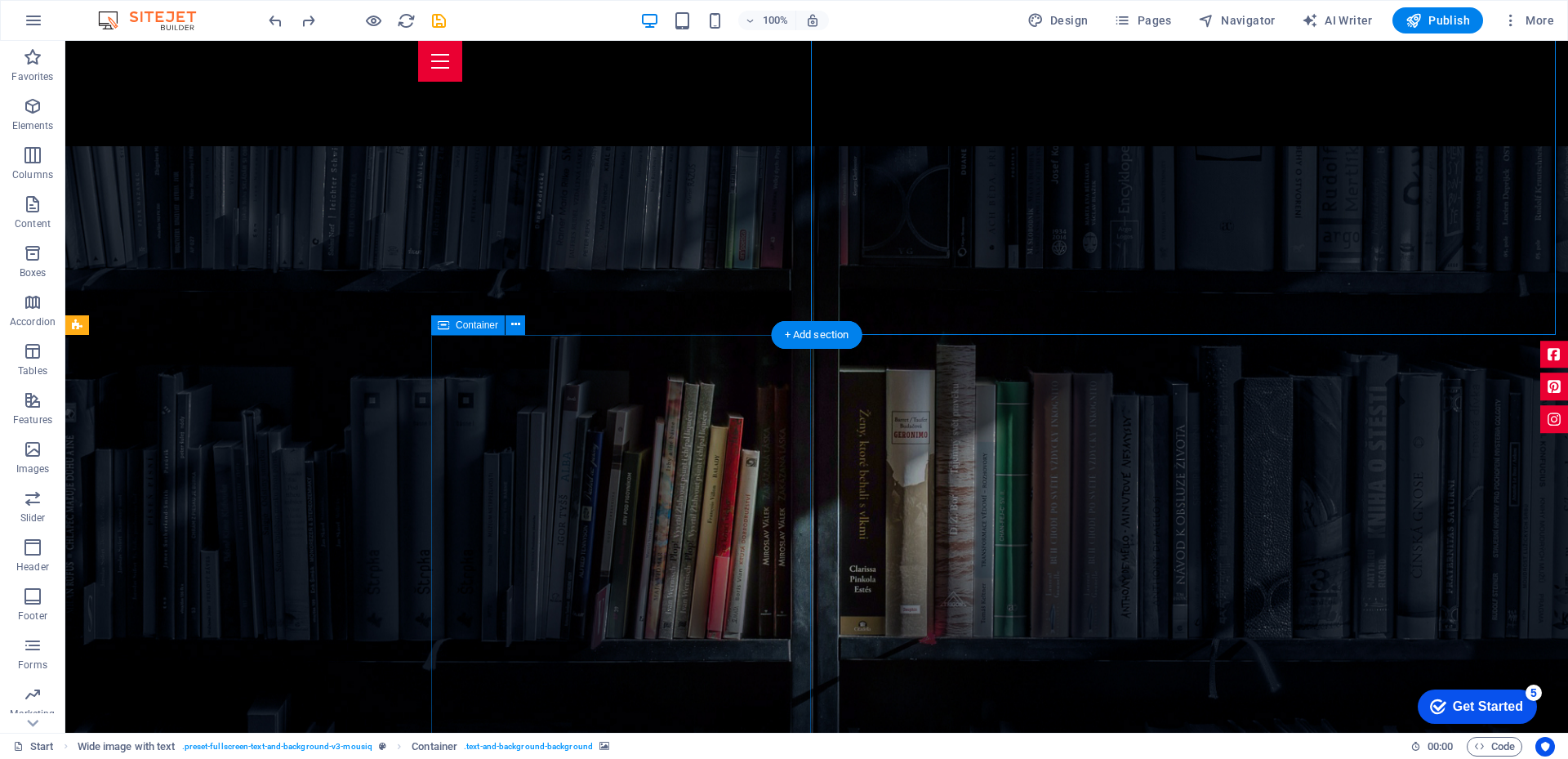
click at [516, 326] on icon at bounding box center [515, 324] width 9 height 17
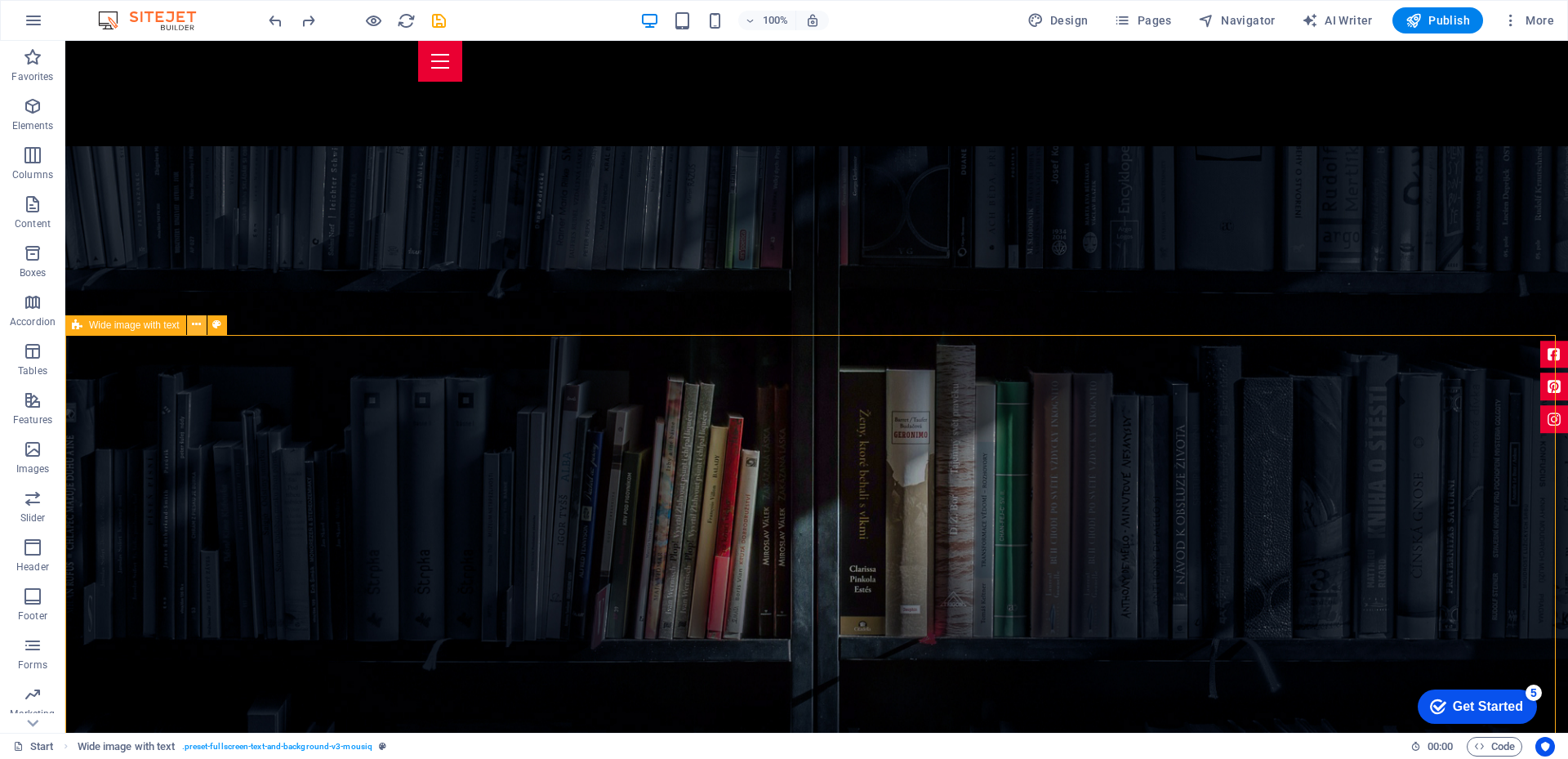
click at [197, 330] on icon at bounding box center [196, 324] width 9 height 17
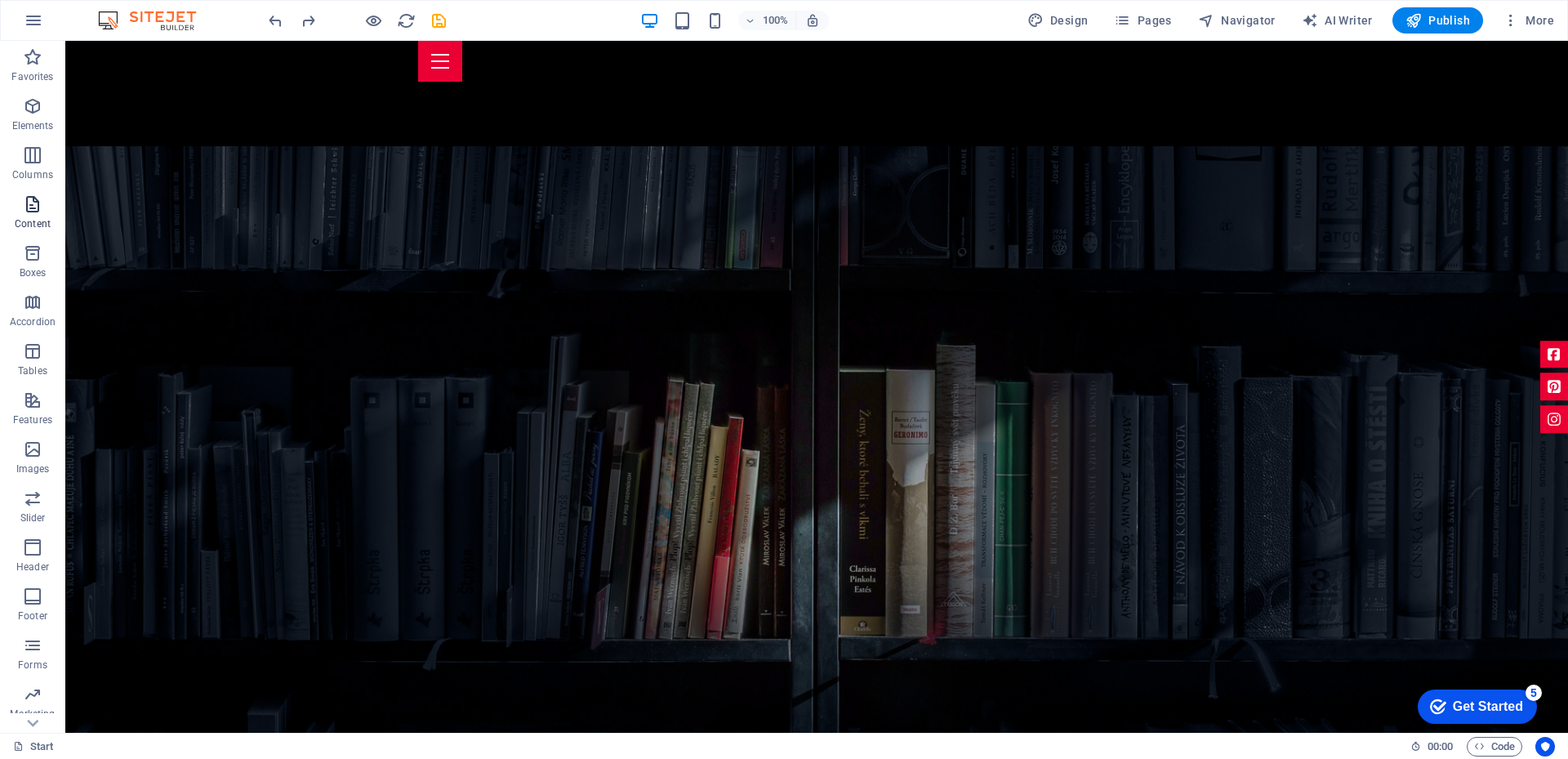
click at [26, 216] on span "Content" at bounding box center [32, 214] width 65 height 40
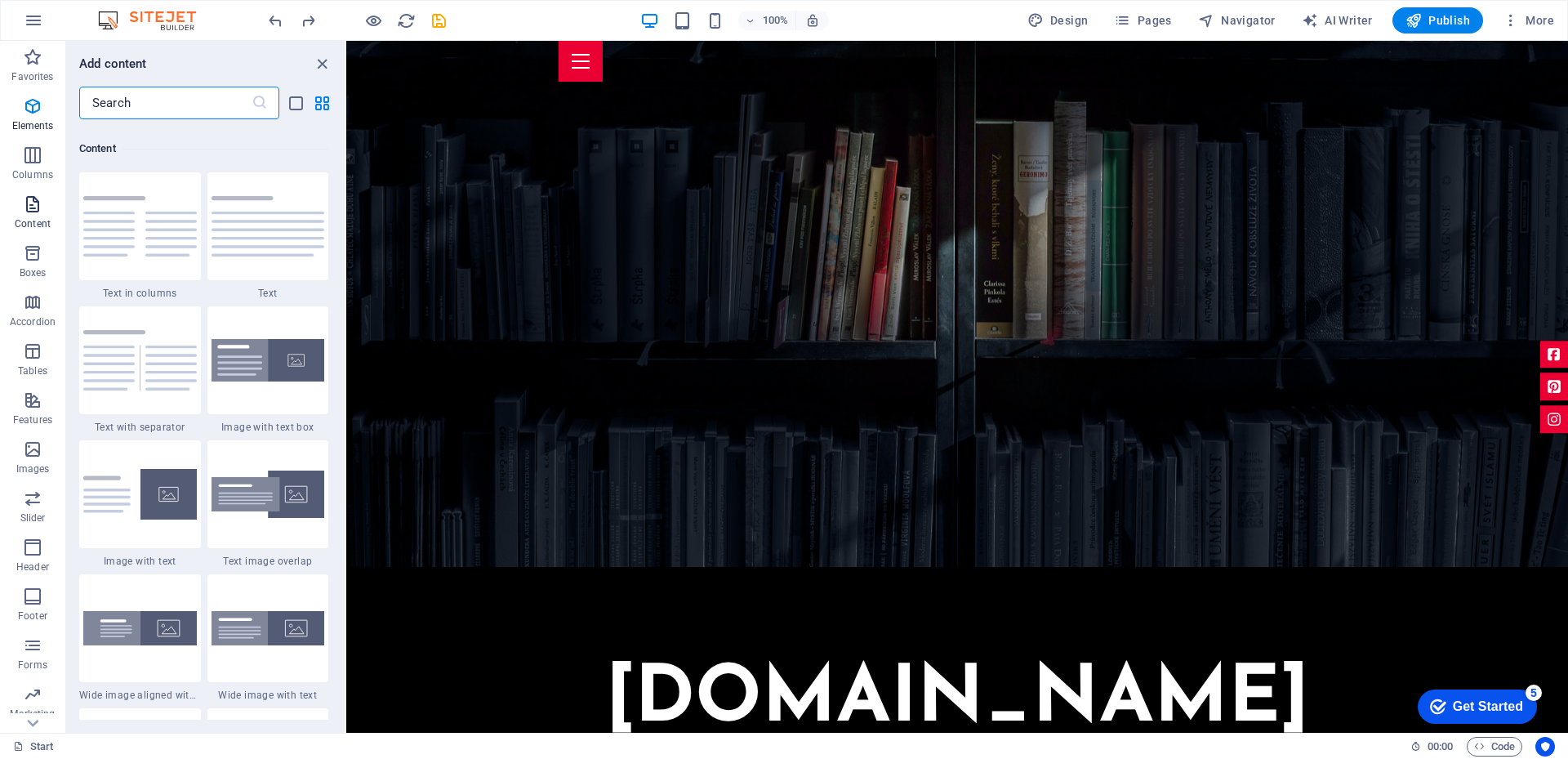
scroll to position [2857, 0]
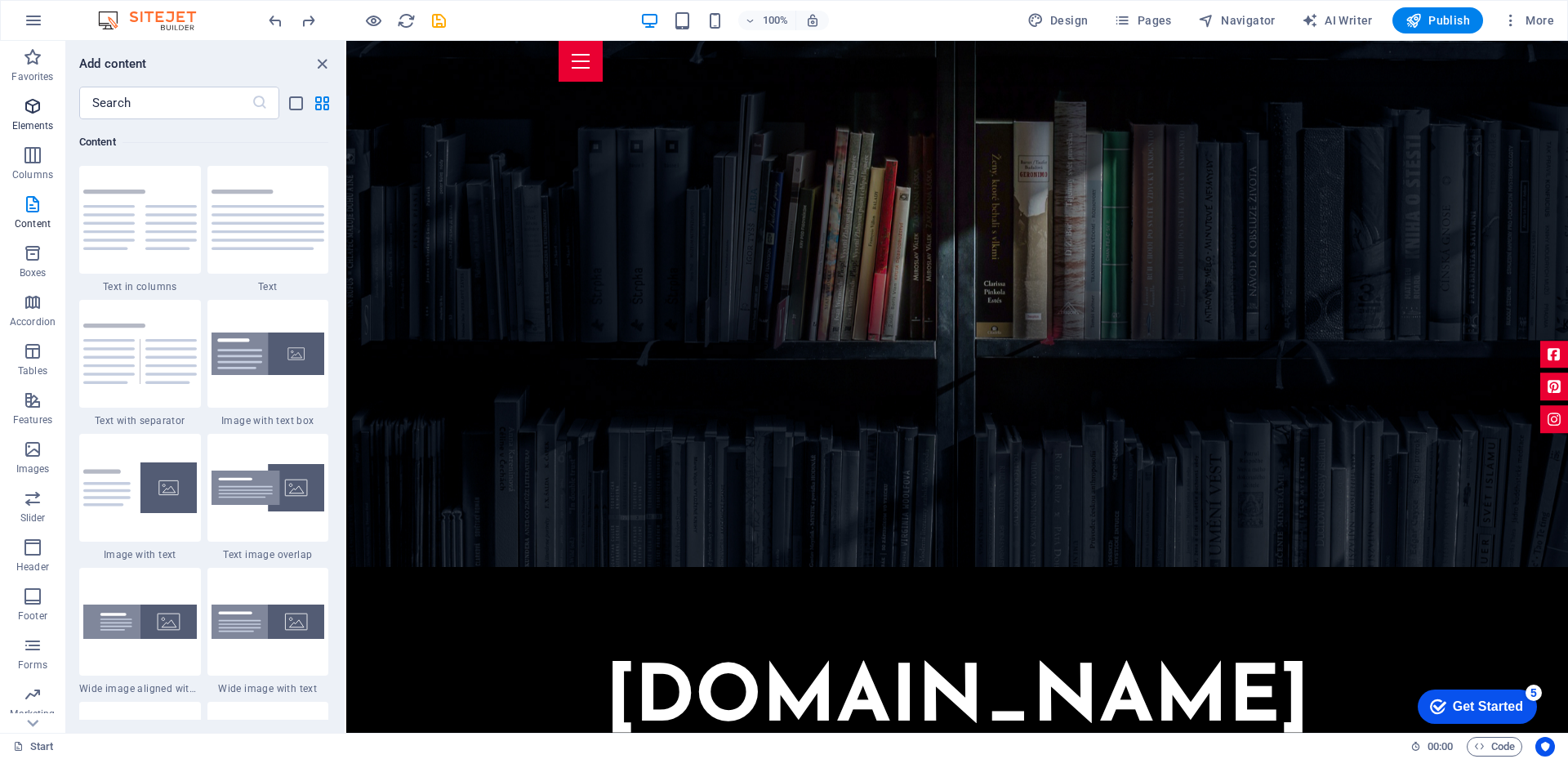
click at [30, 111] on icon "button" at bounding box center [33, 106] width 20 height 20
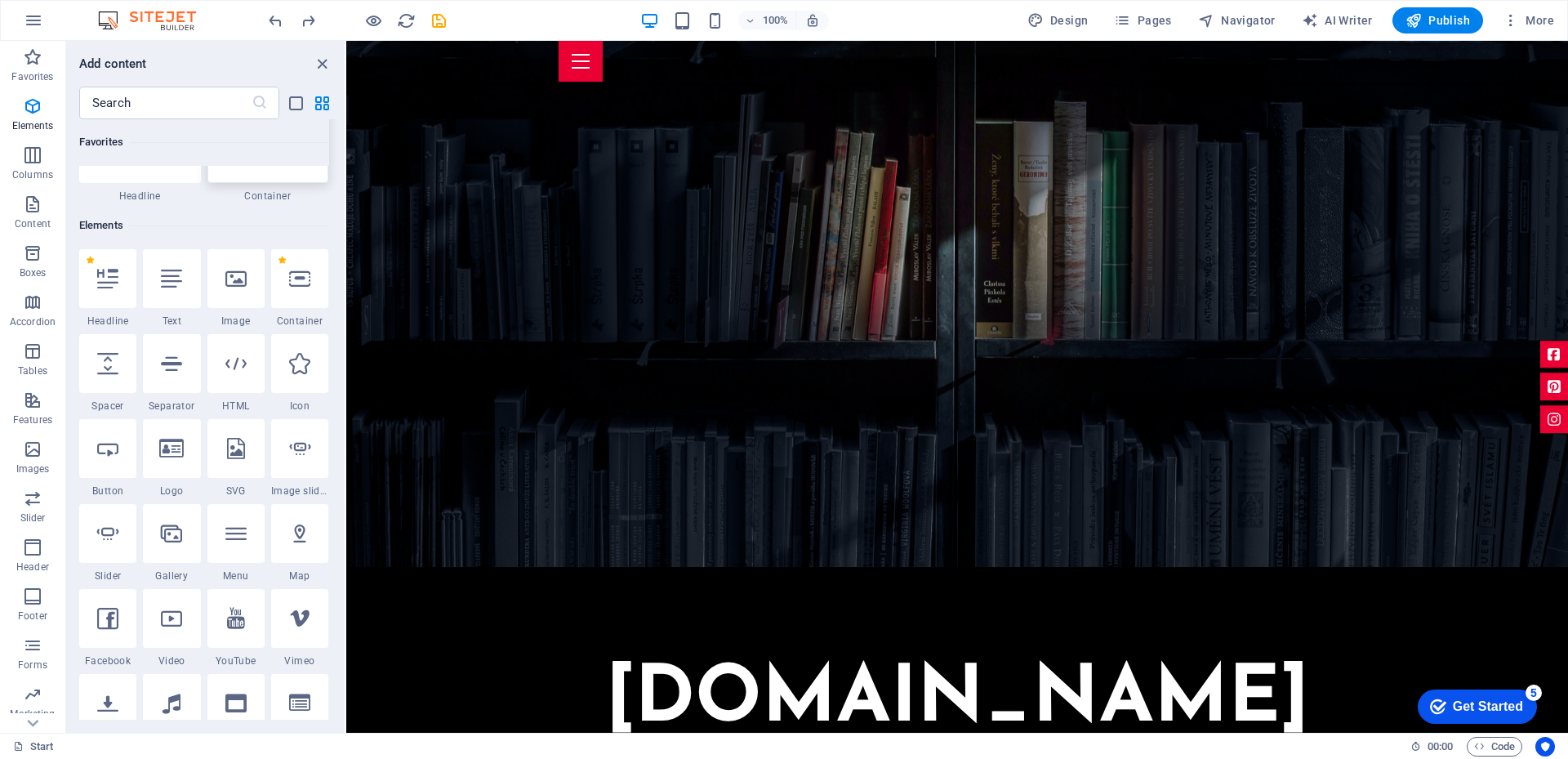
scroll to position [0, 0]
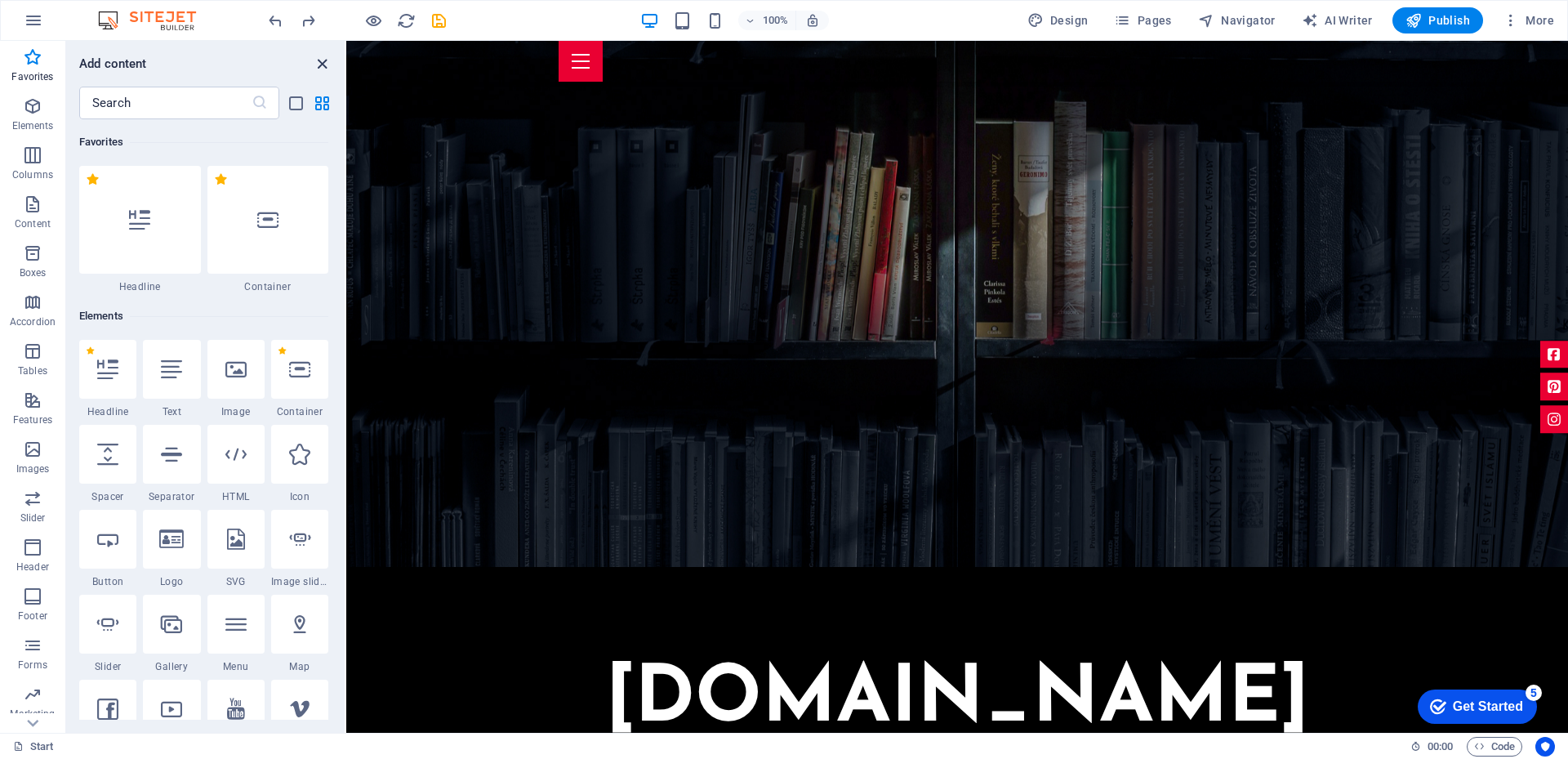
click at [320, 58] on icon "close panel" at bounding box center [322, 63] width 19 height 19
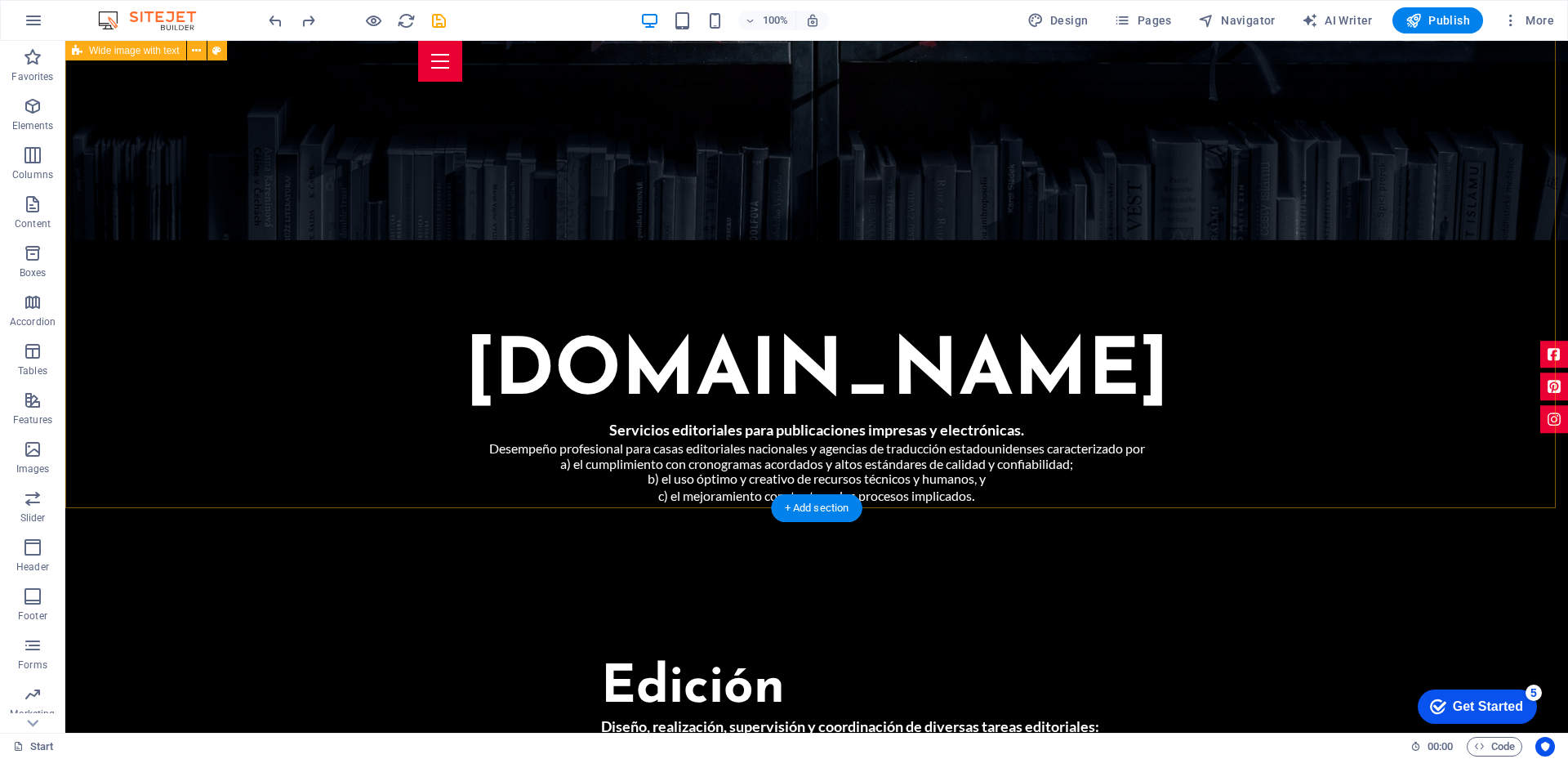
scroll to position [1062, 0]
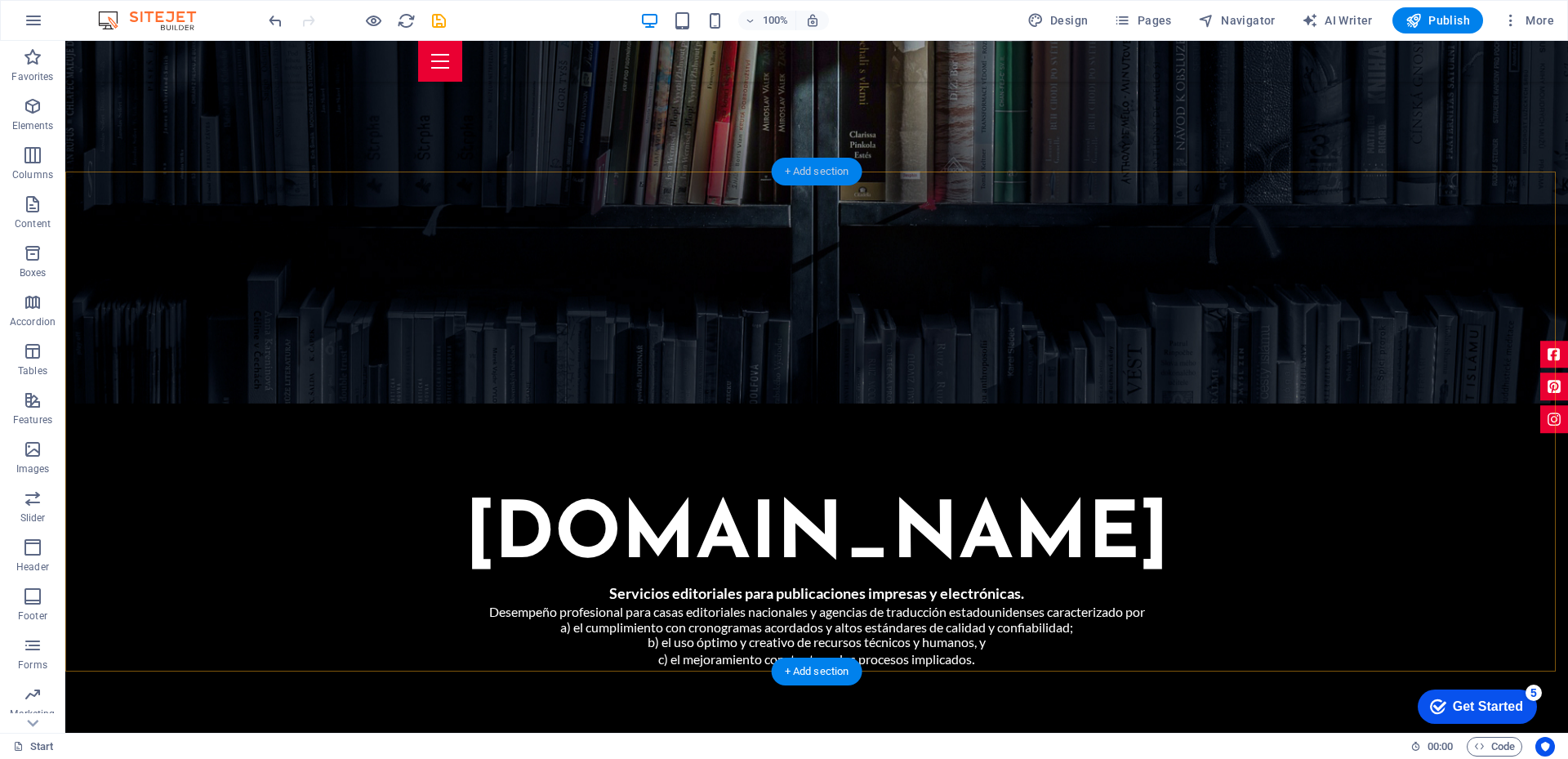
click at [812, 167] on div "+ Add section" at bounding box center [817, 171] width 91 height 28
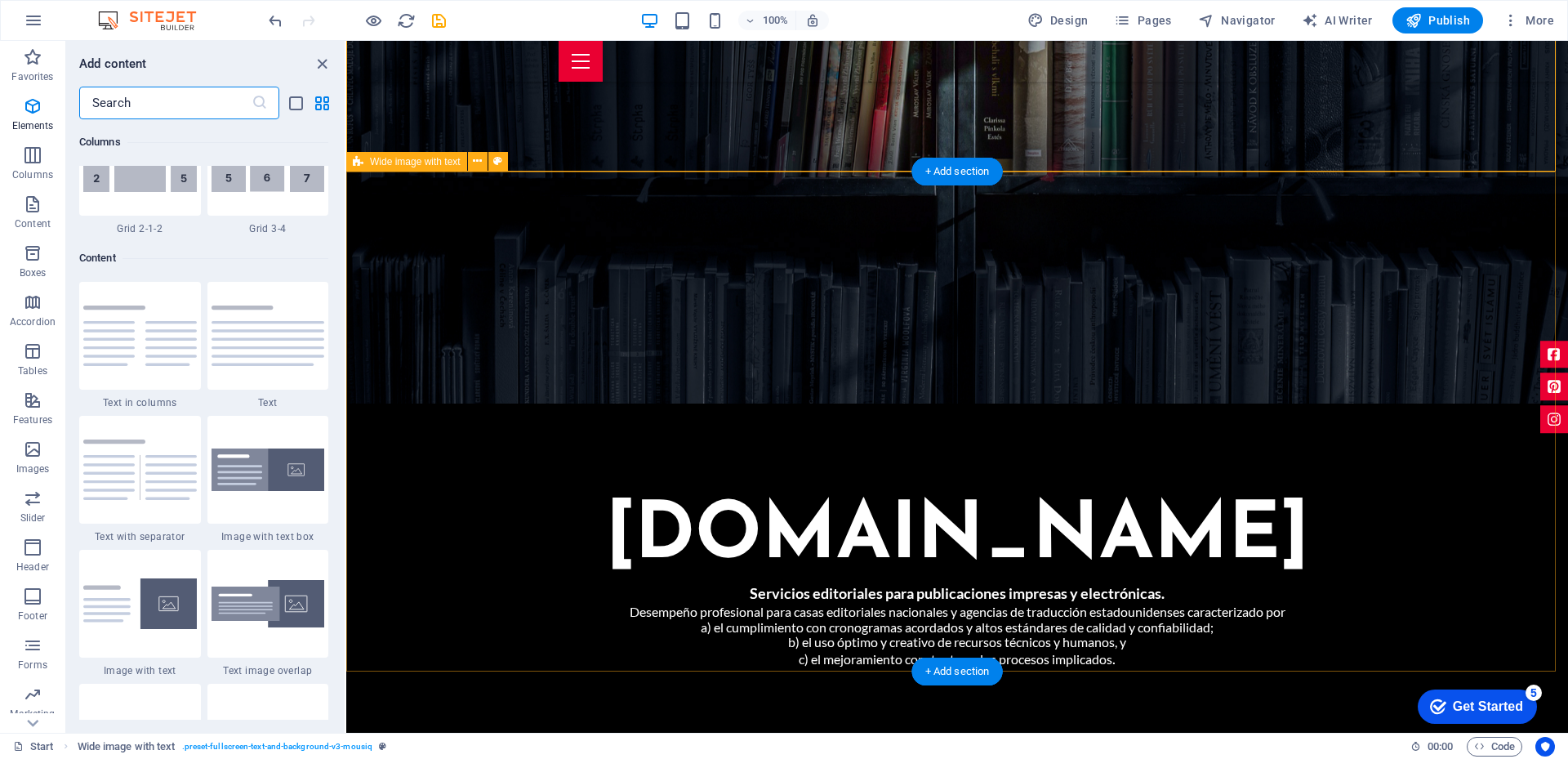
scroll to position [2857, 0]
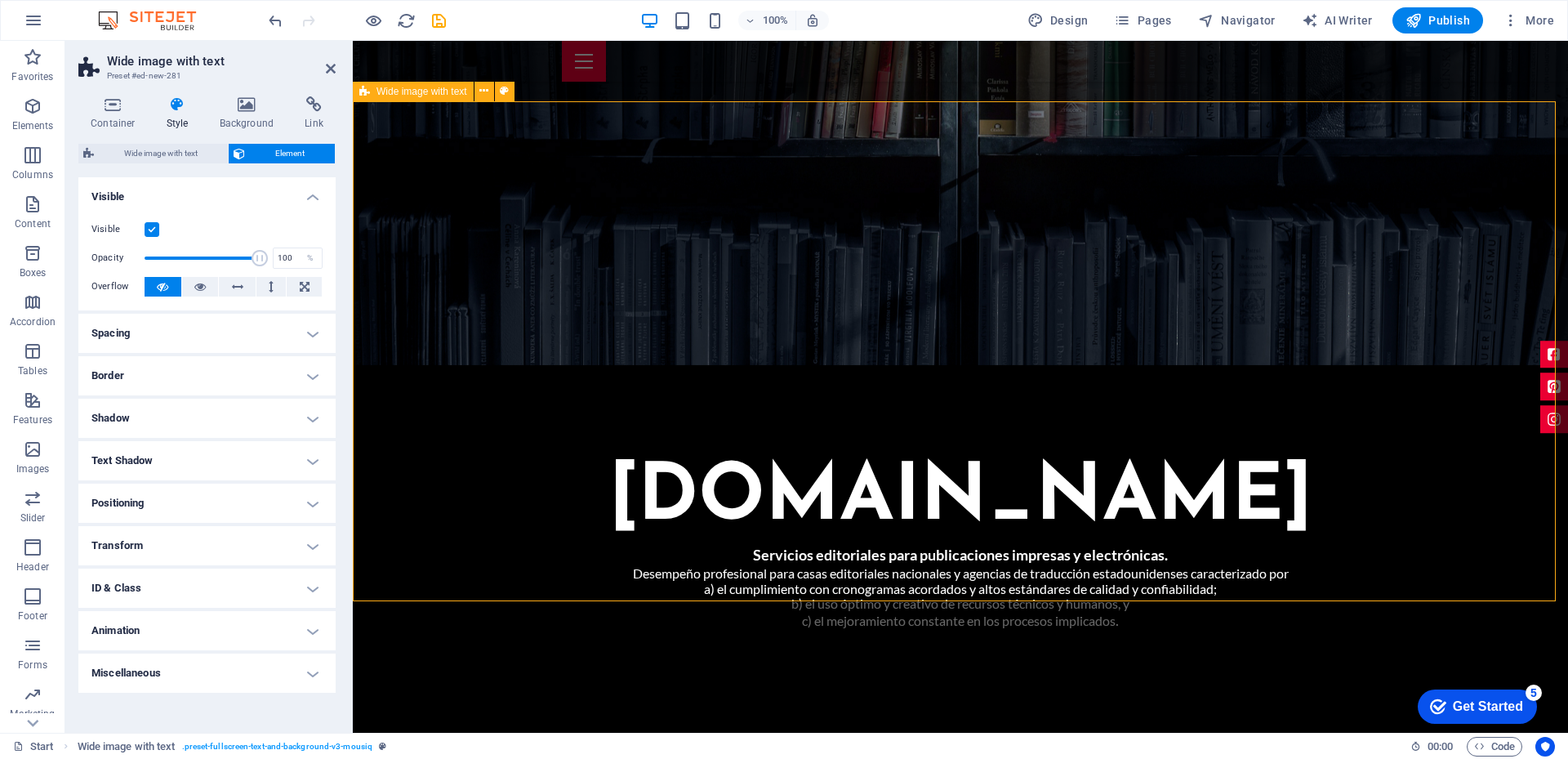
scroll to position [1062, 0]
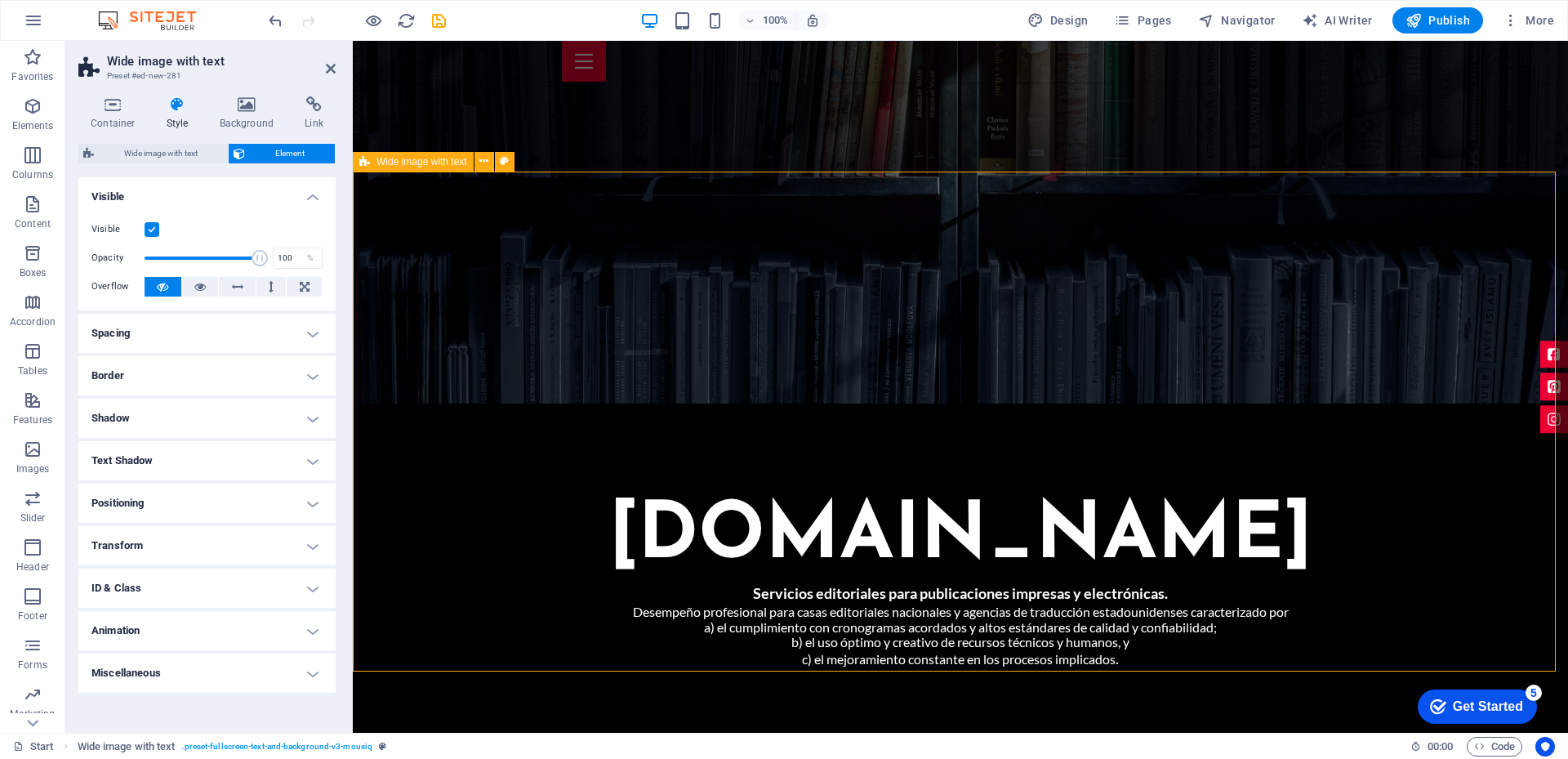
click at [327, 72] on icon at bounding box center [331, 68] width 10 height 13
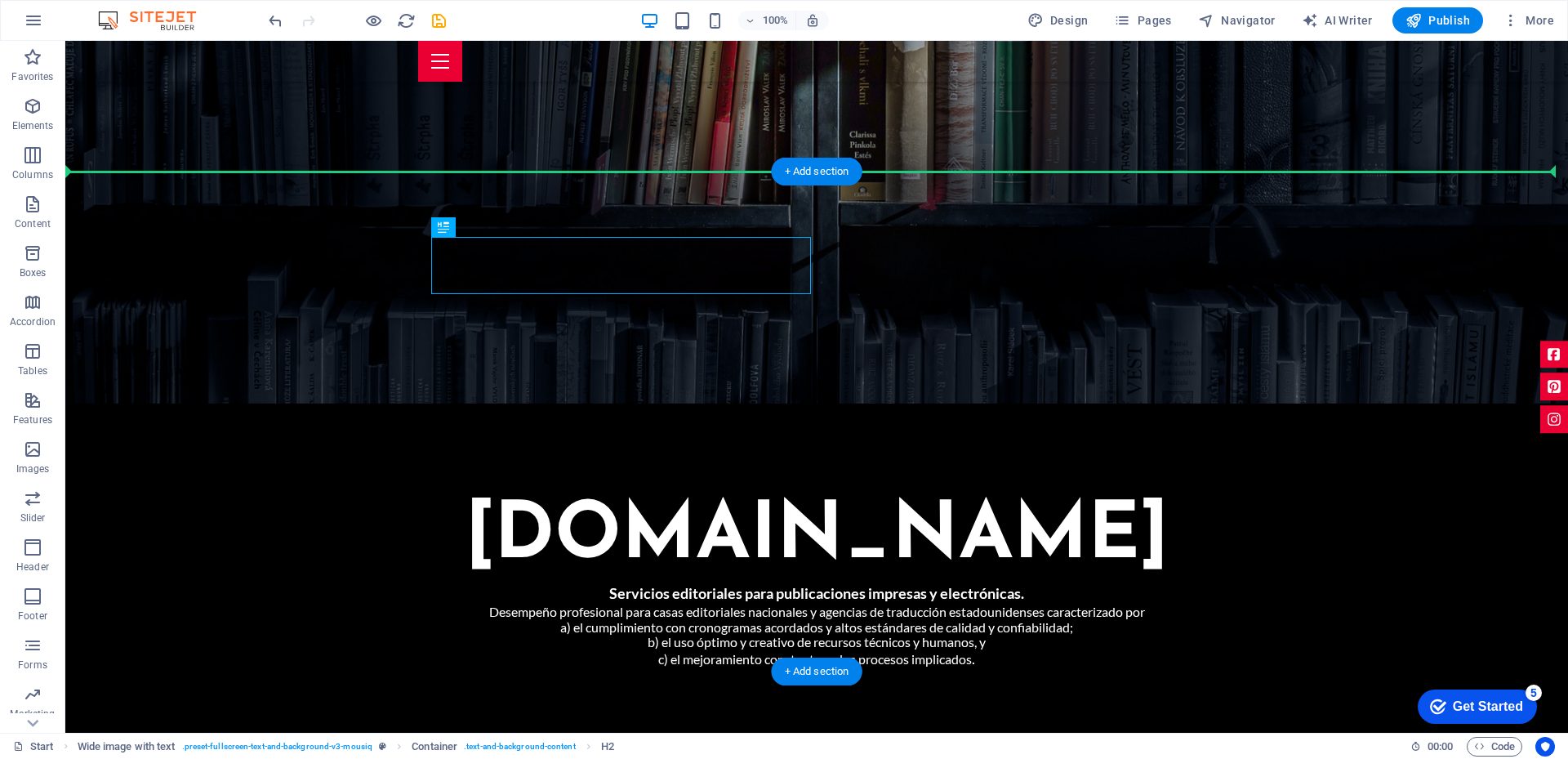
drag, startPoint x: 532, startPoint y: 258, endPoint x: 1111, endPoint y: 283, distance: 579.5
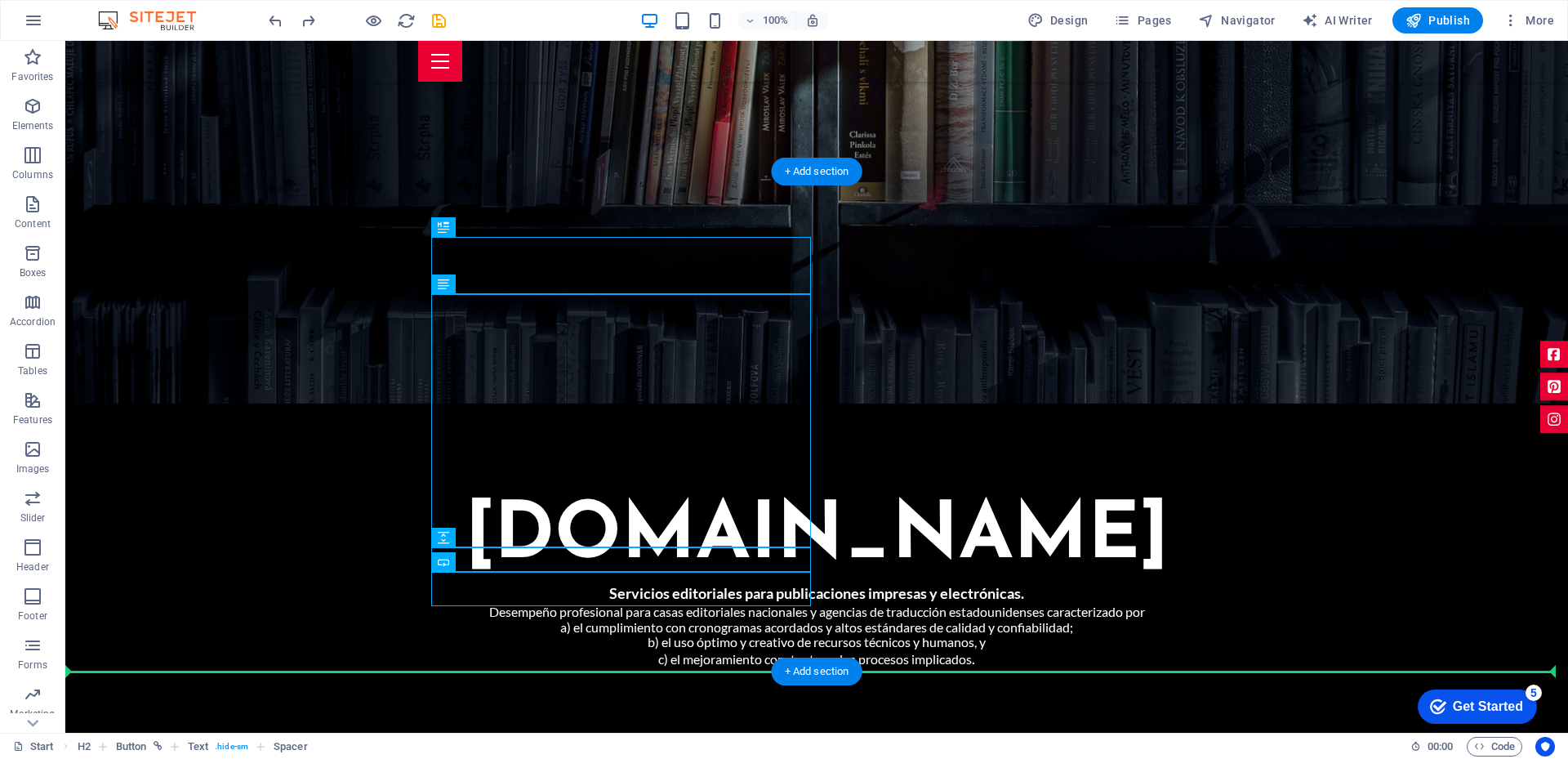
drag, startPoint x: 673, startPoint y: 460, endPoint x: 1317, endPoint y: 477, distance: 644.2
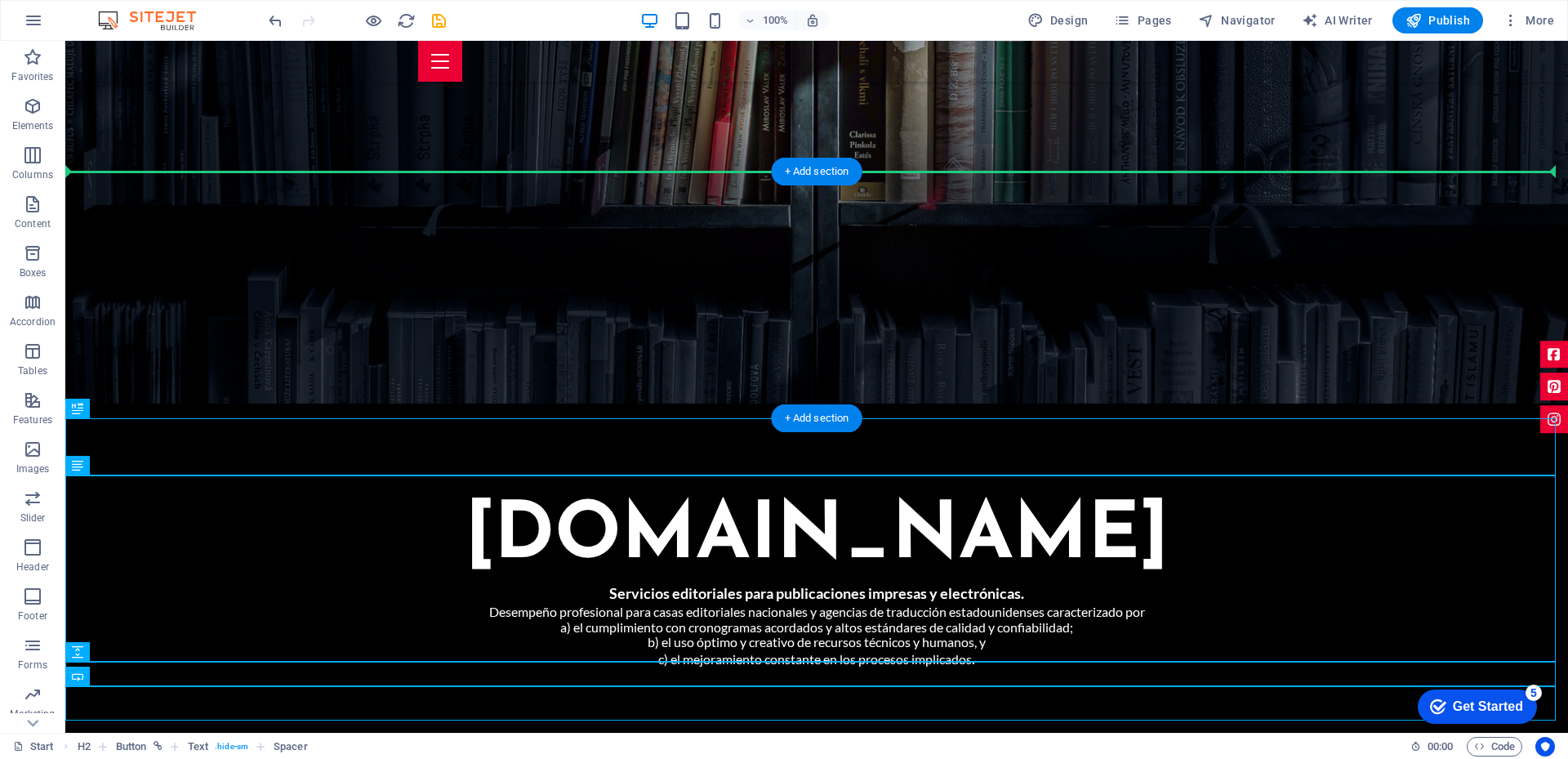
drag, startPoint x: 324, startPoint y: 434, endPoint x: 1096, endPoint y: 258, distance: 791.8
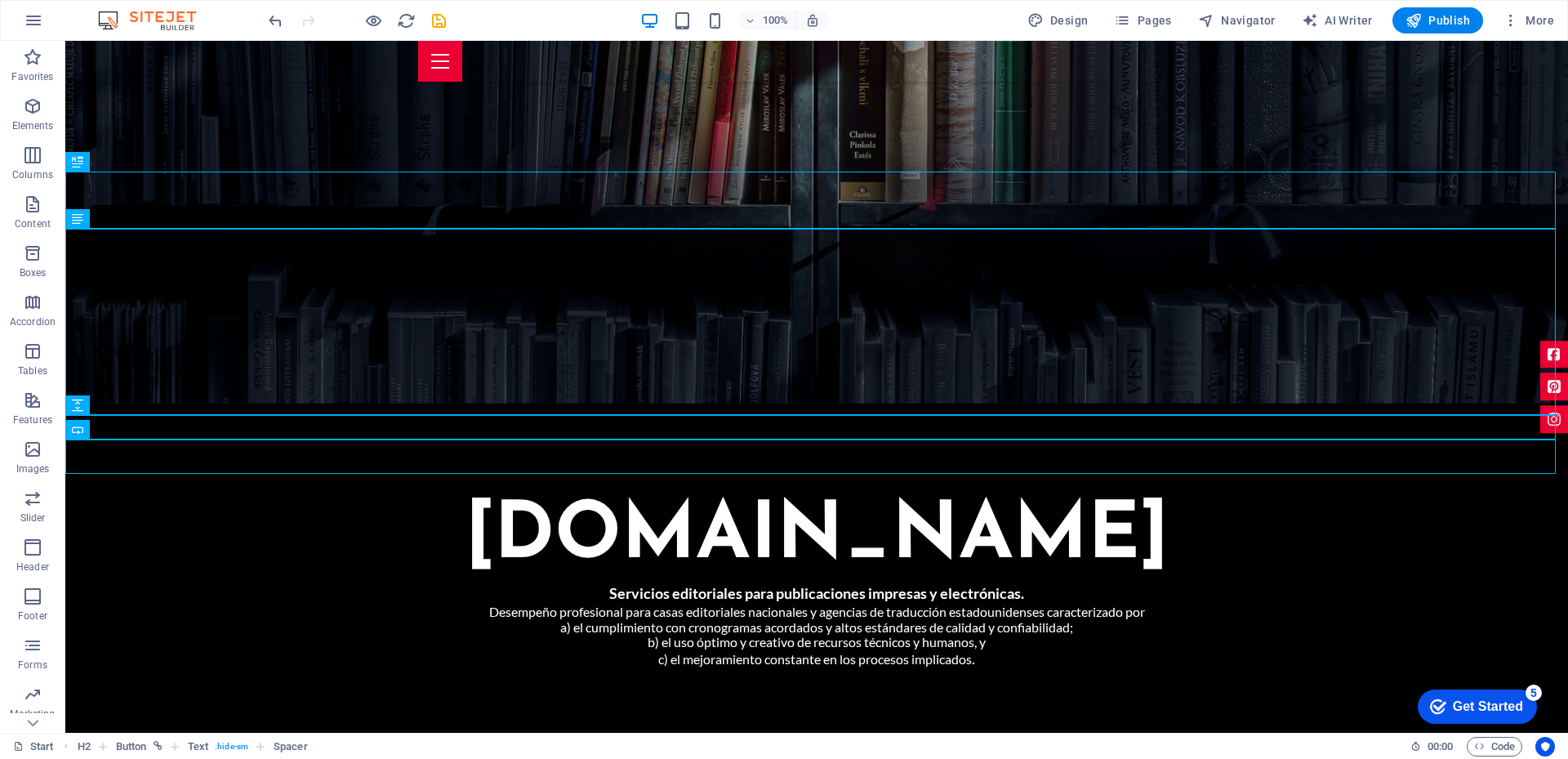
drag, startPoint x: 805, startPoint y: 457, endPoint x: 953, endPoint y: 378, distance: 167.8
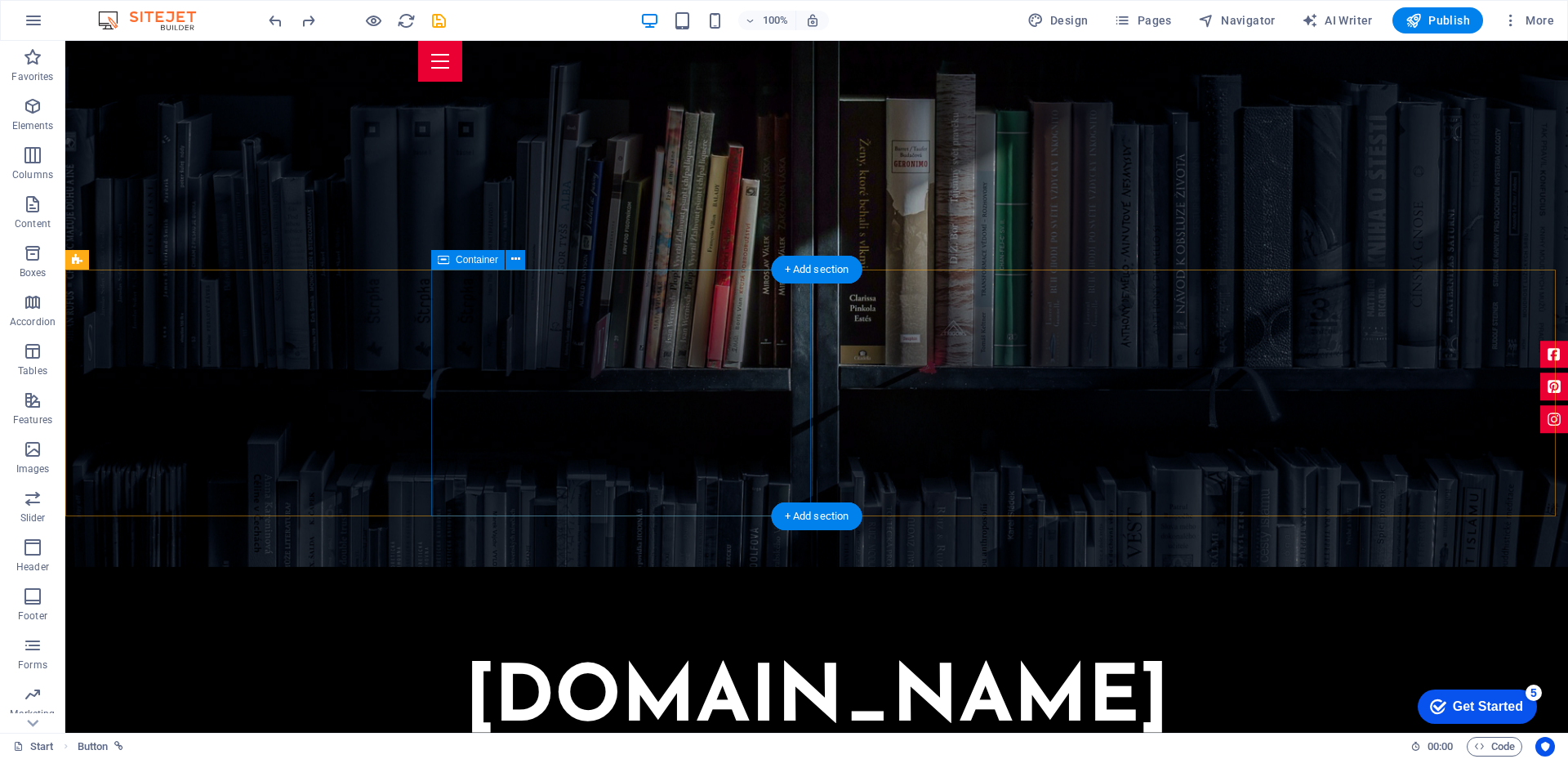
scroll to position [1143, 0]
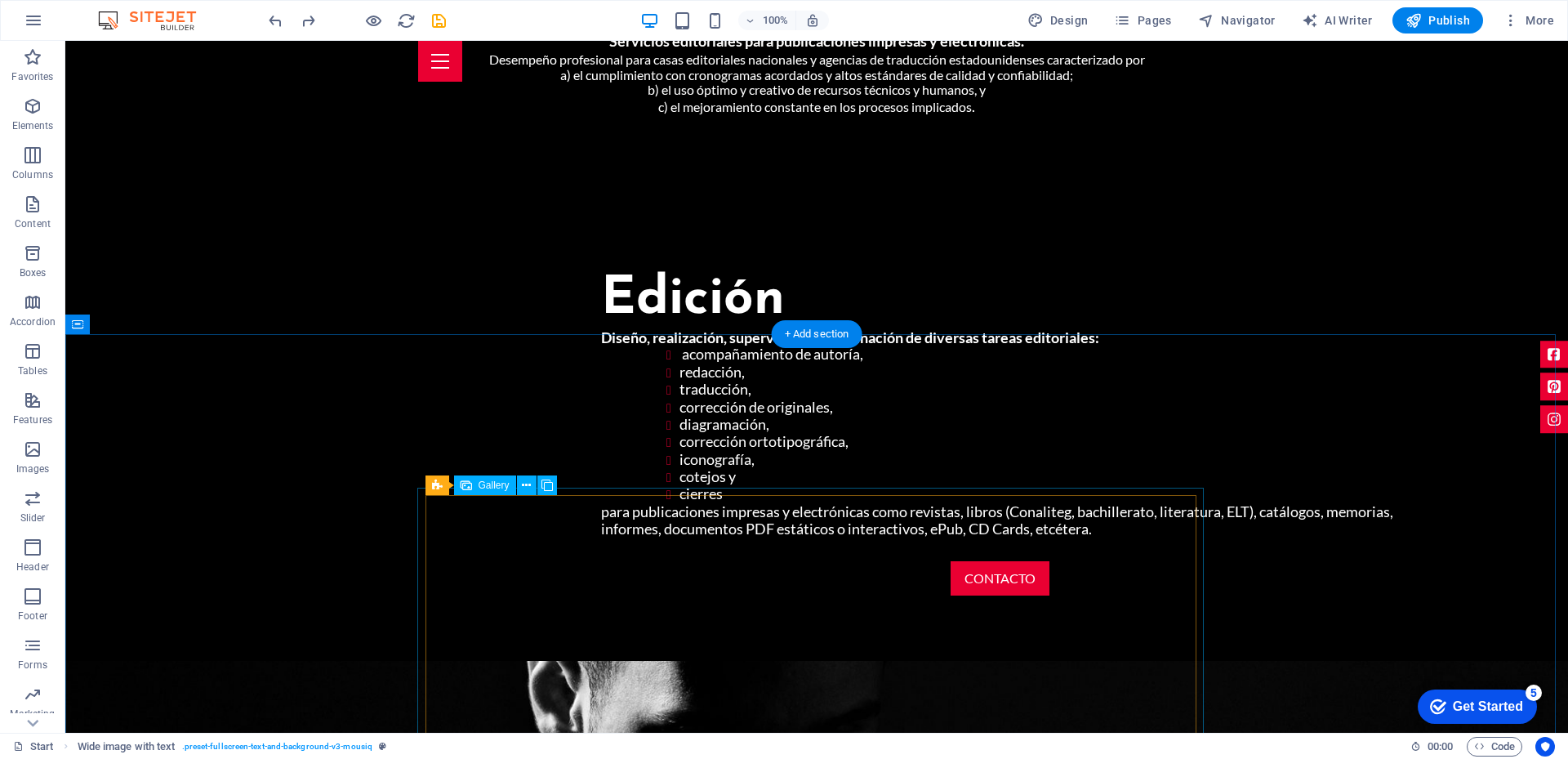
scroll to position [1552, 0]
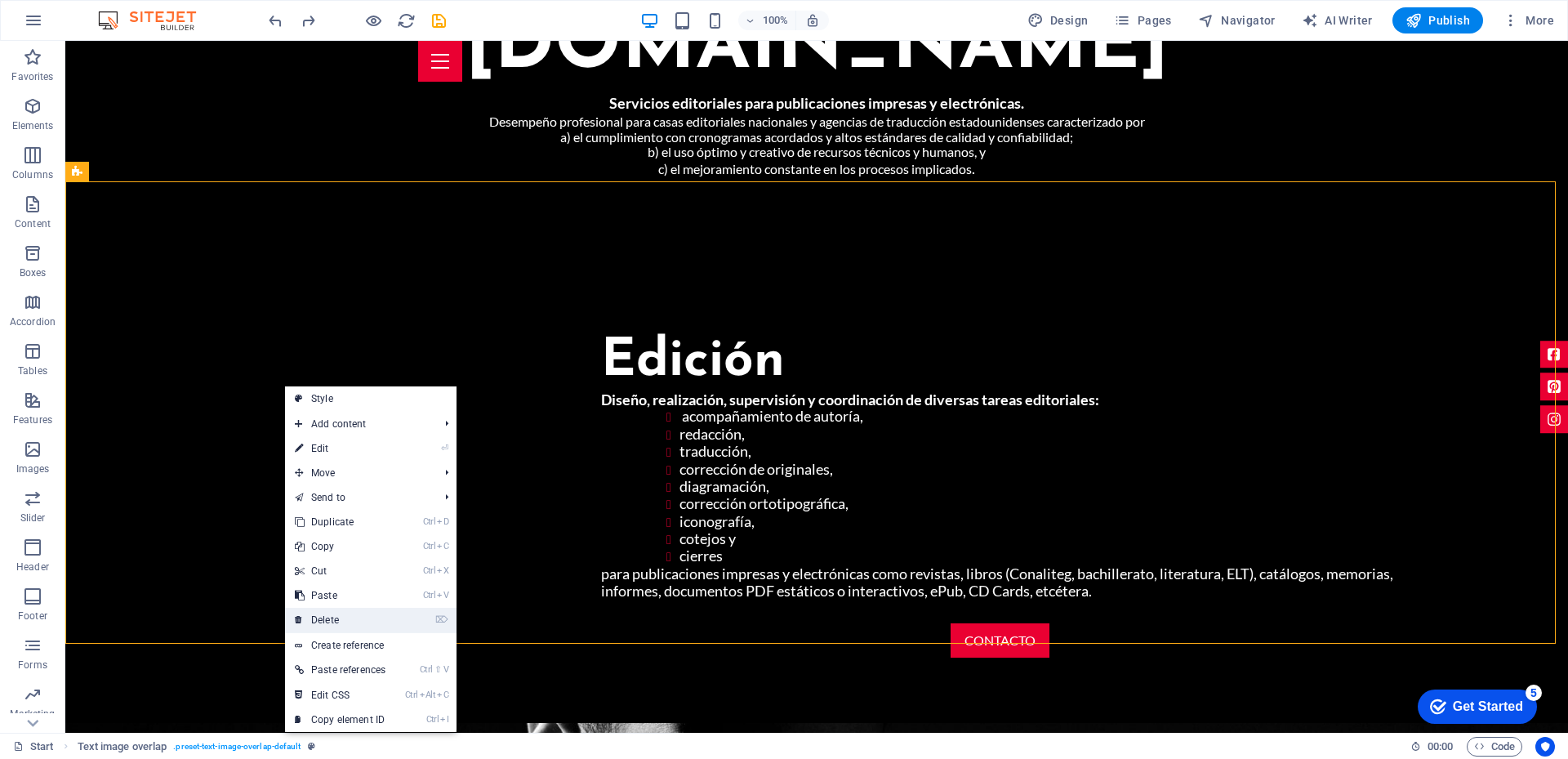
click at [349, 614] on link "⌦ Delete" at bounding box center [340, 620] width 110 height 25
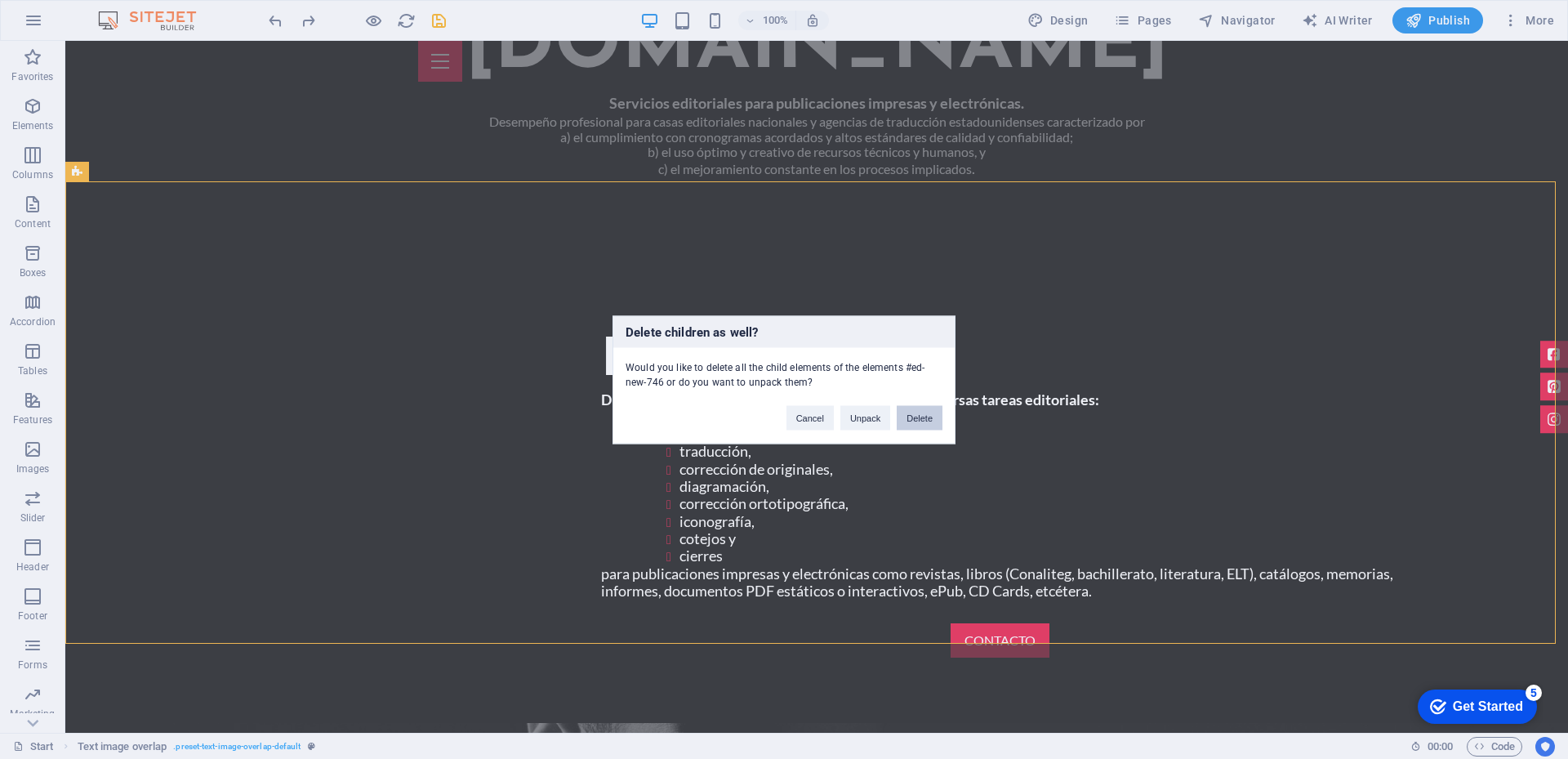
click at [918, 416] on button "Delete" at bounding box center [919, 417] width 46 height 25
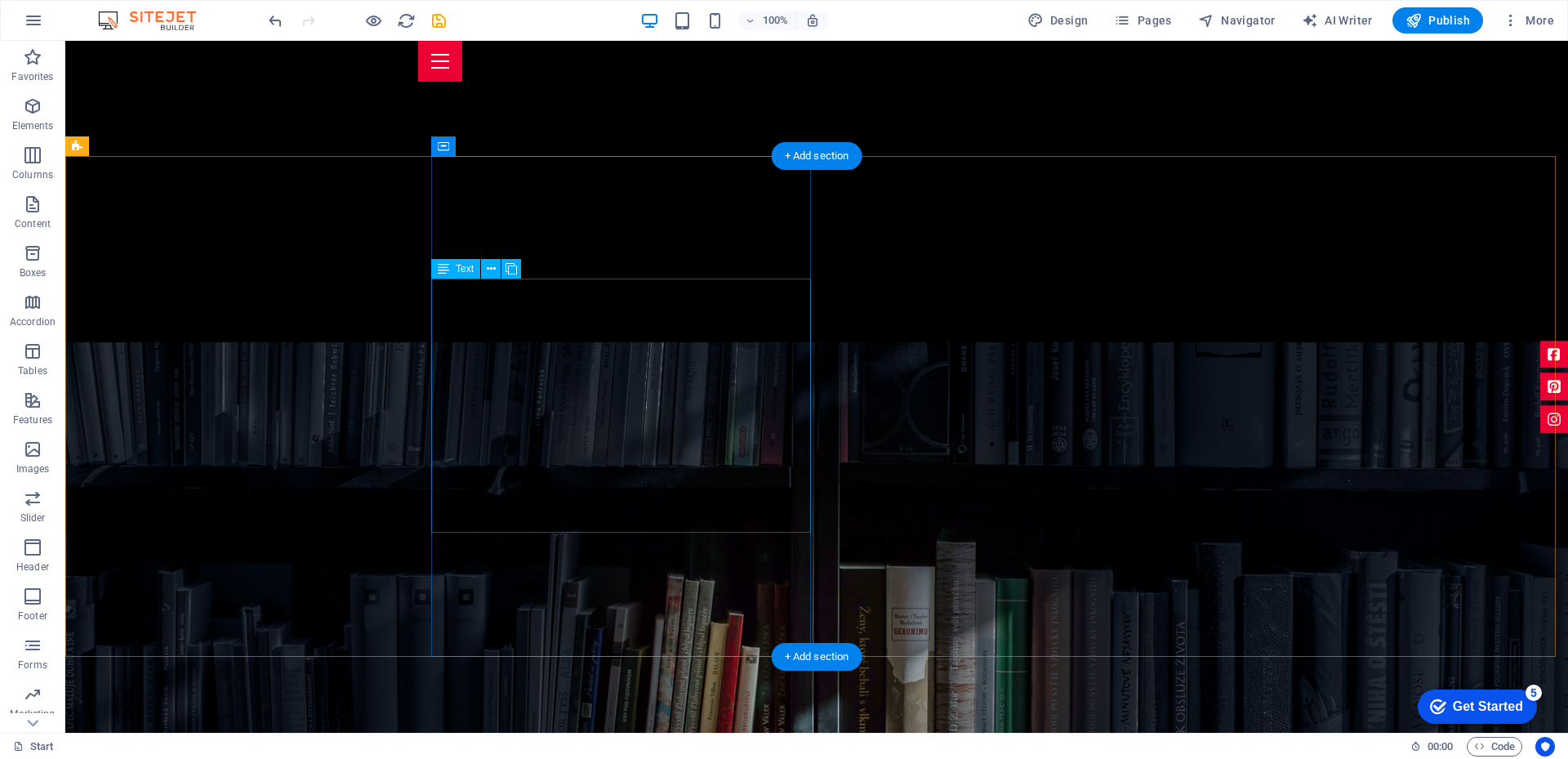
scroll to position [898, 0]
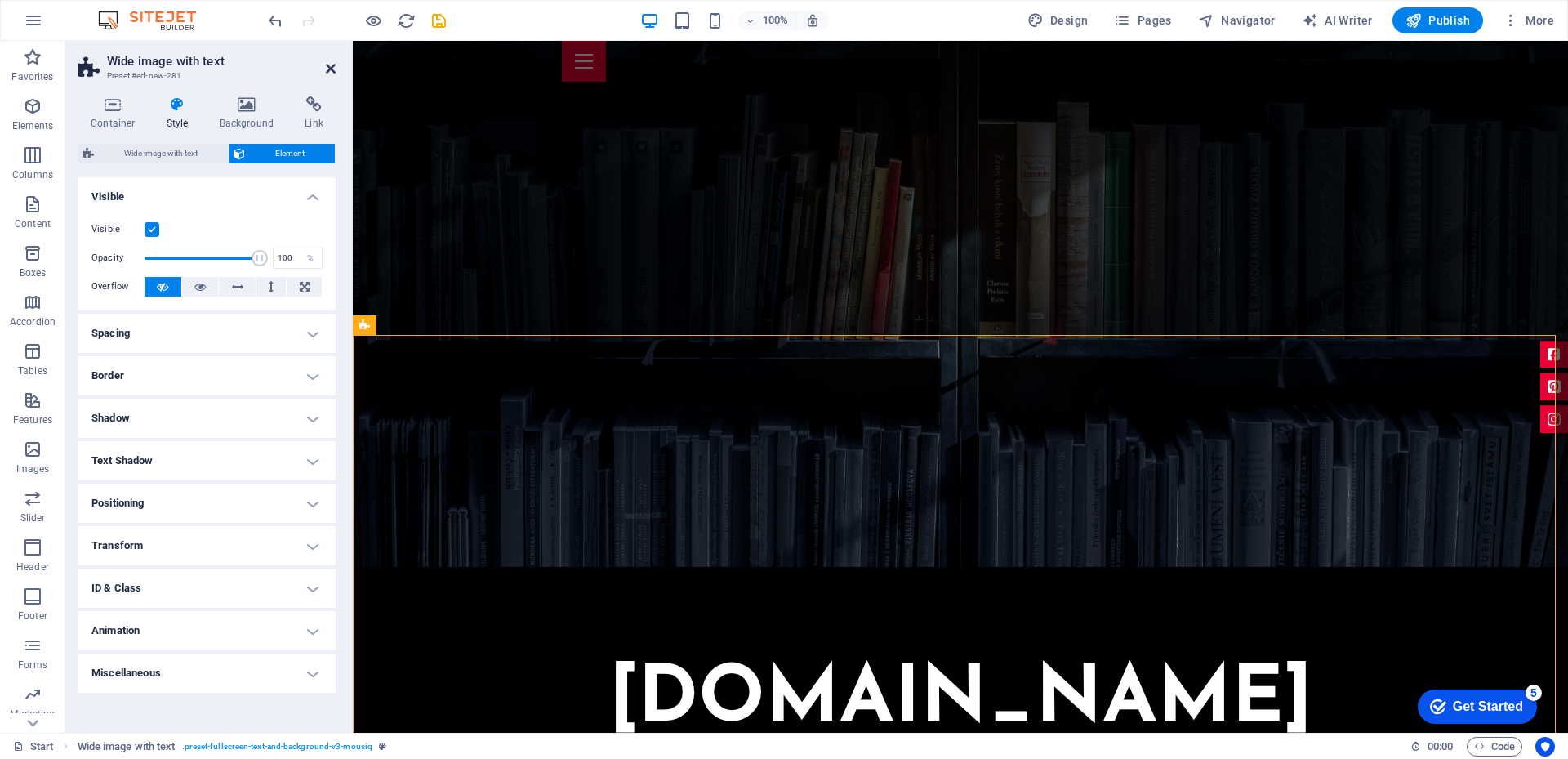
drag, startPoint x: 328, startPoint y: 66, endPoint x: 262, endPoint y: 28, distance: 76.2
click at [328, 66] on icon at bounding box center [331, 68] width 10 height 13
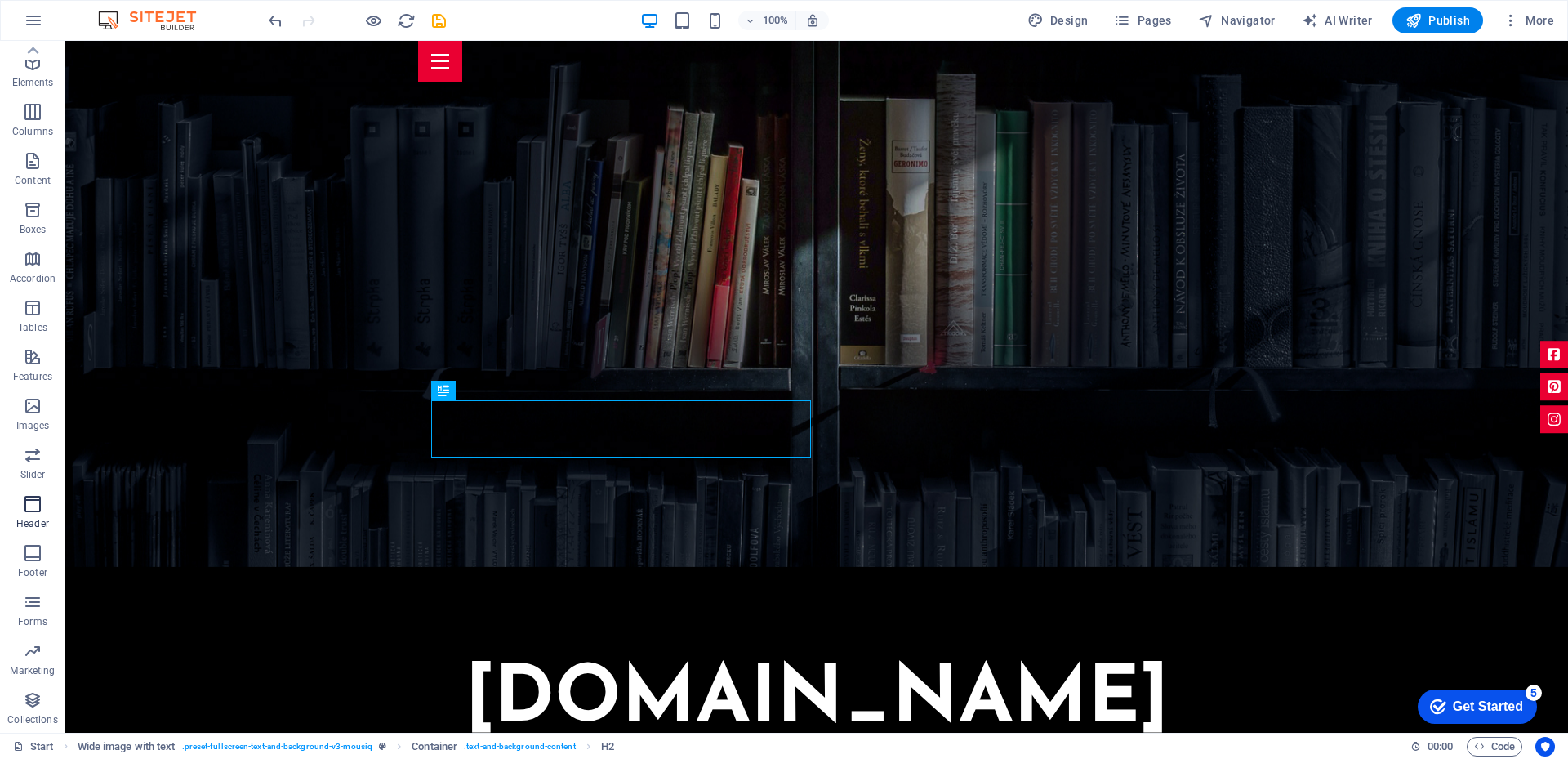
scroll to position [0, 0]
click at [42, 119] on p "Elements" at bounding box center [33, 126] width 42 height 13
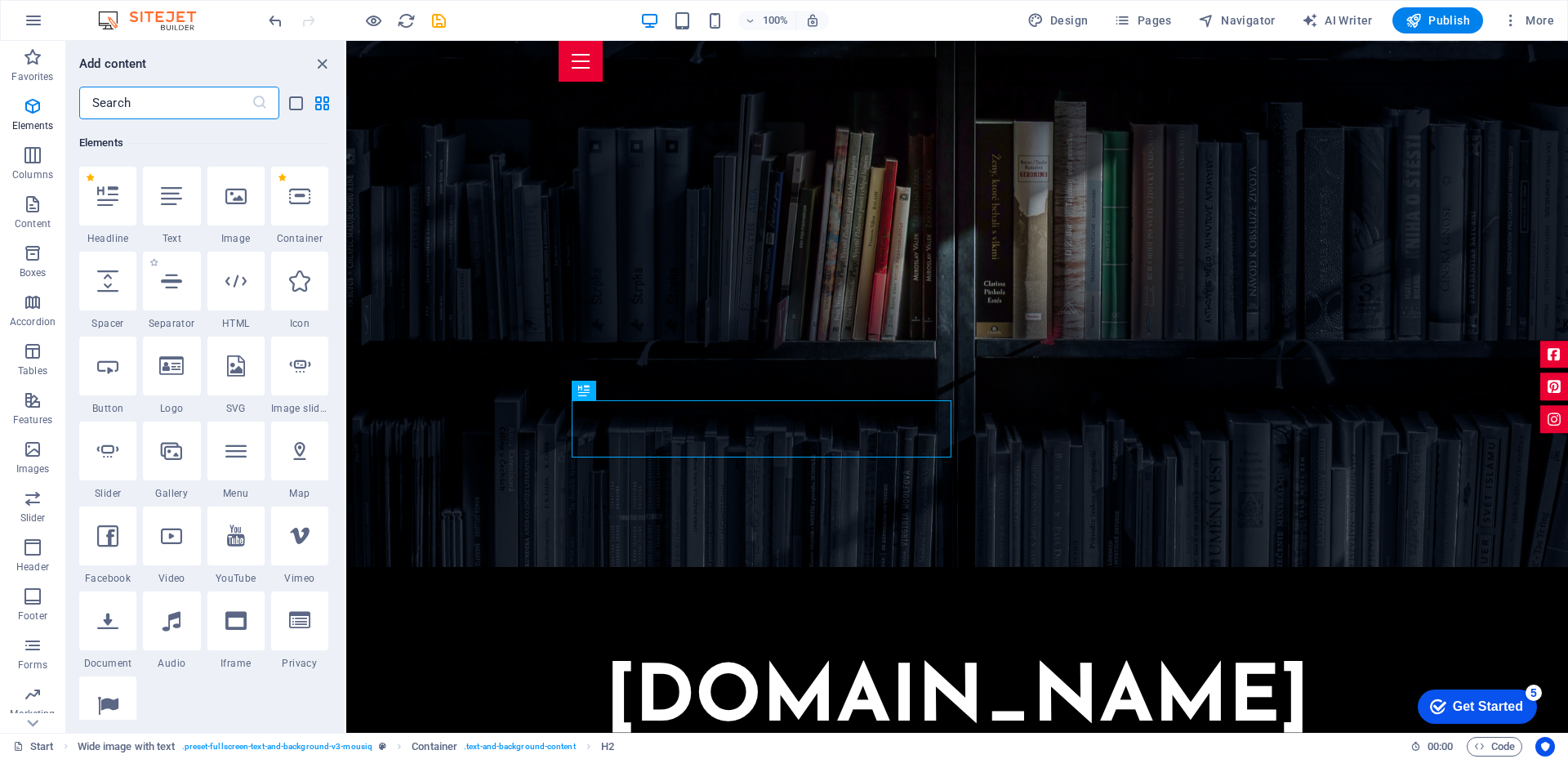
scroll to position [174, 0]
drag, startPoint x: 324, startPoint y: 57, endPoint x: 269, endPoint y: 91, distance: 64.7
click at [324, 57] on icon "close panel" at bounding box center [322, 63] width 19 height 19
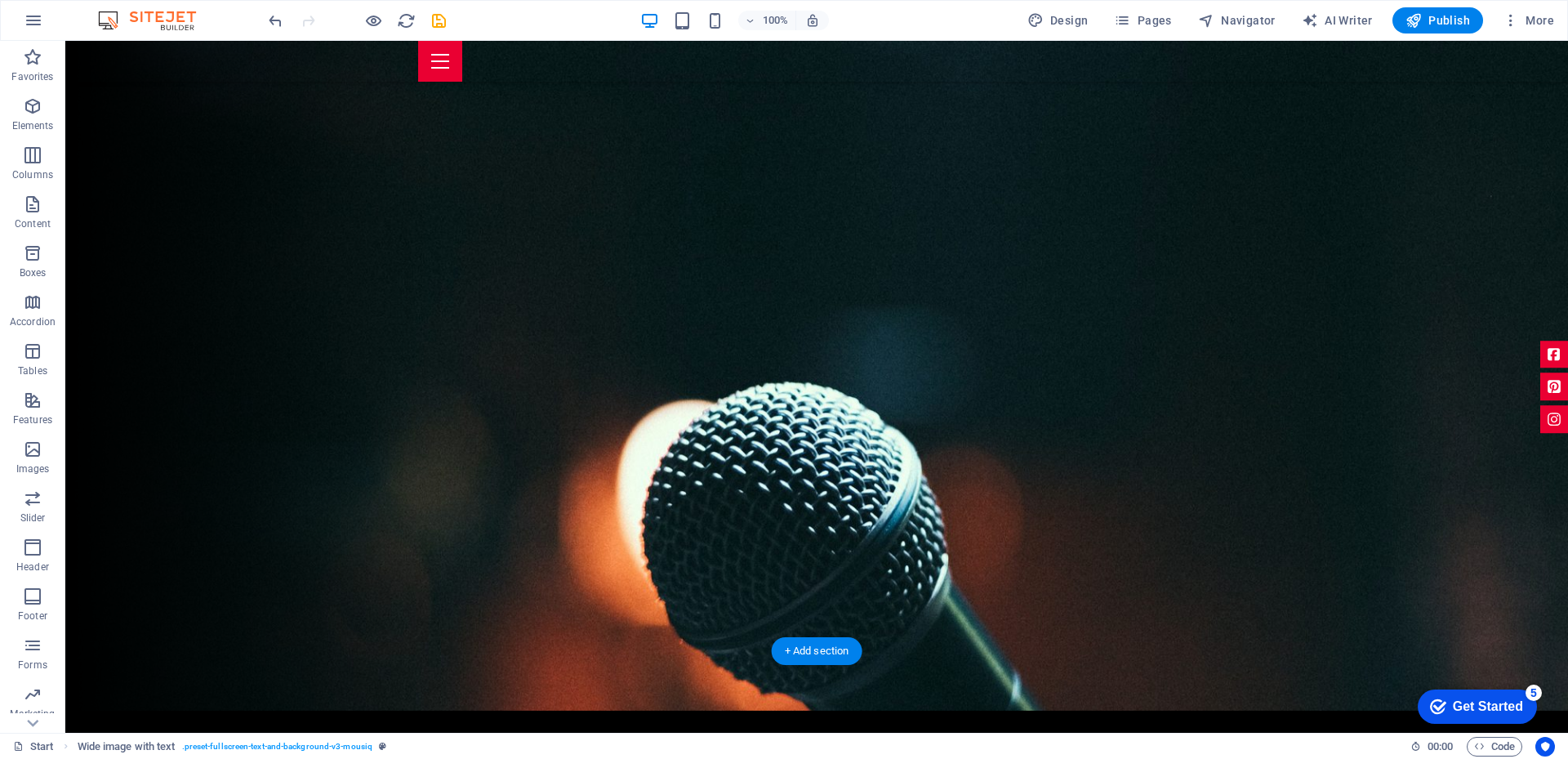
scroll to position [0, 0]
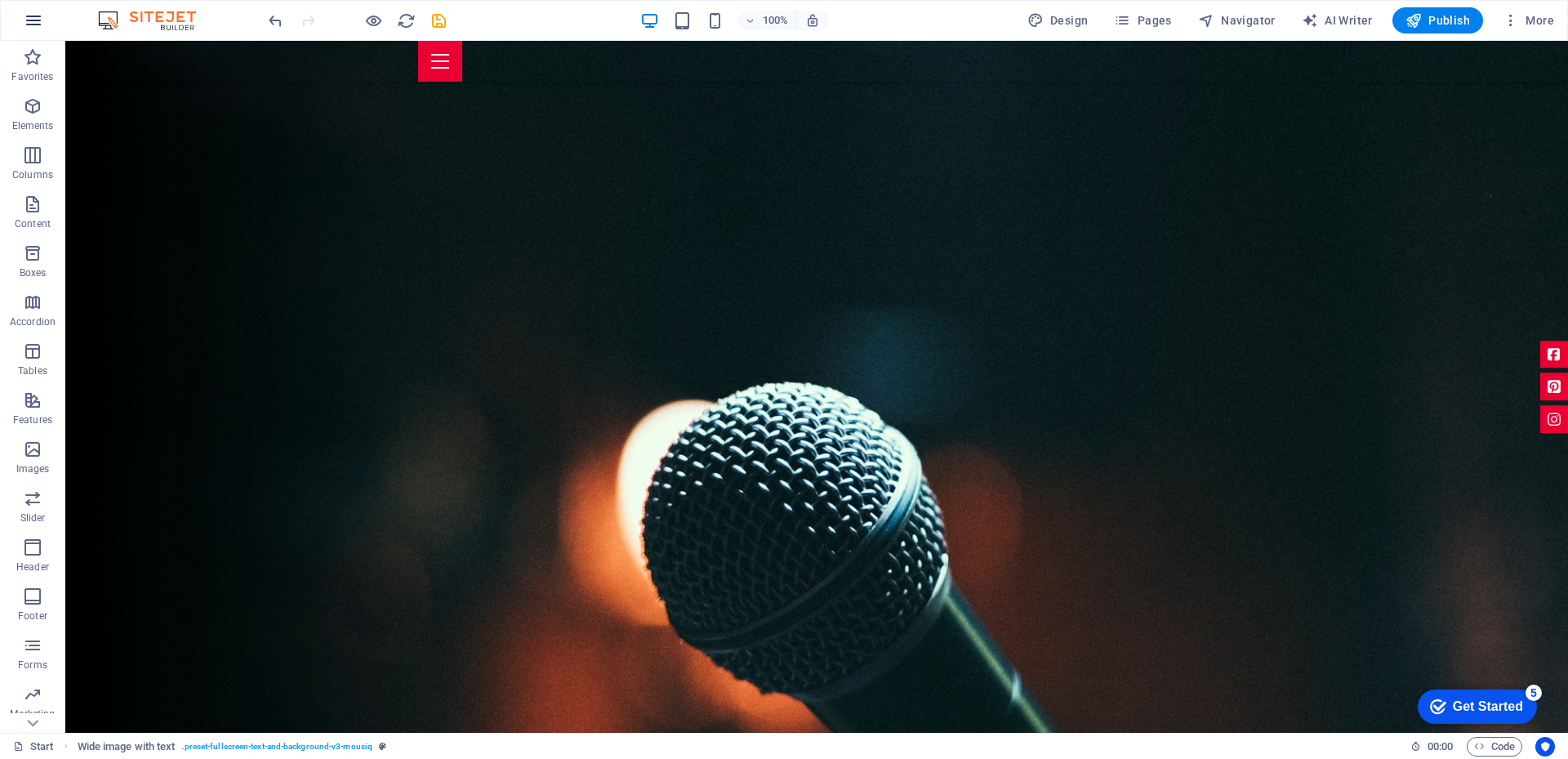
click at [18, 17] on button "button" at bounding box center [34, 21] width 40 height 40
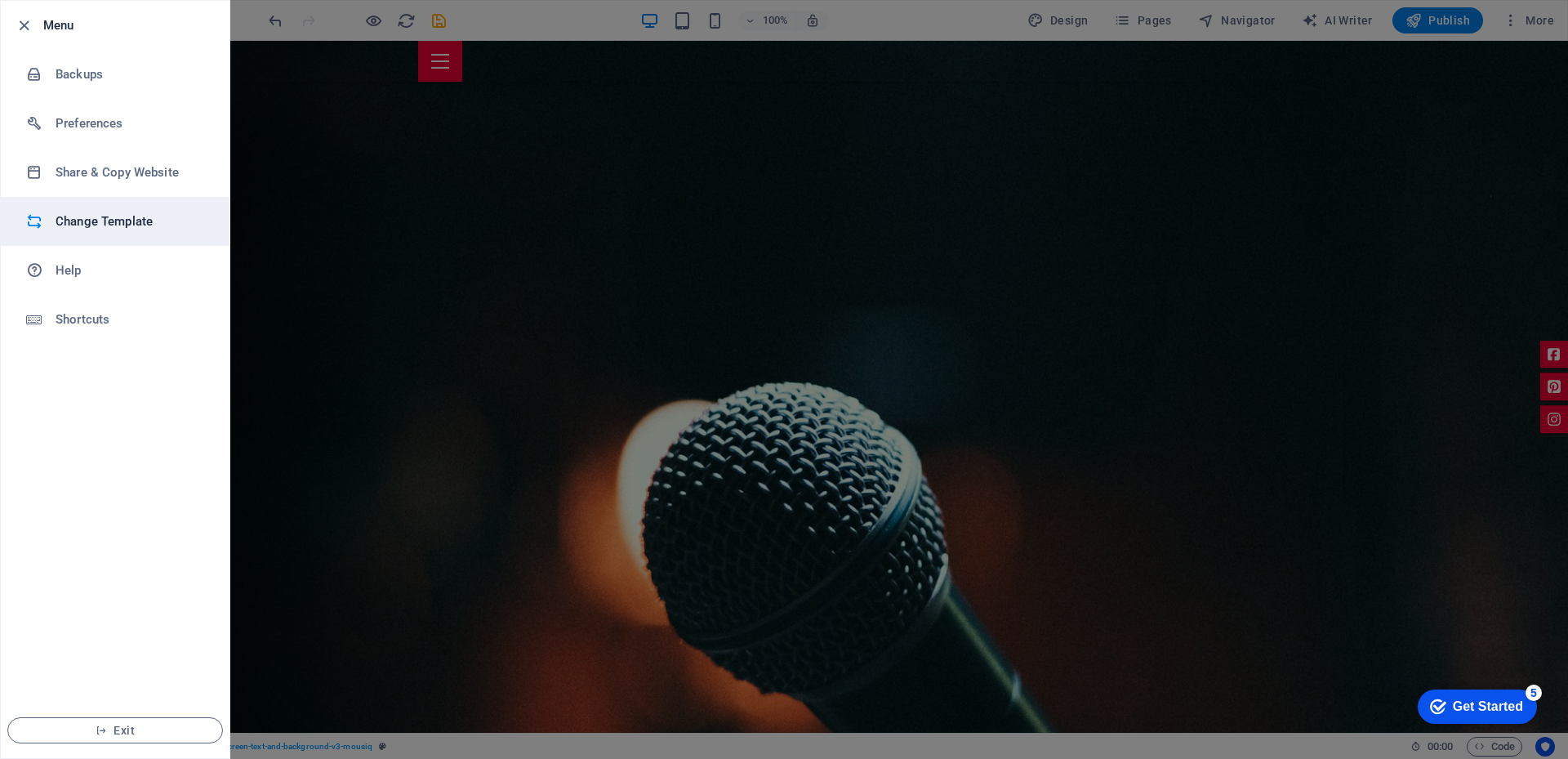
click at [88, 216] on h6 "Change Template" at bounding box center [131, 221] width 151 height 20
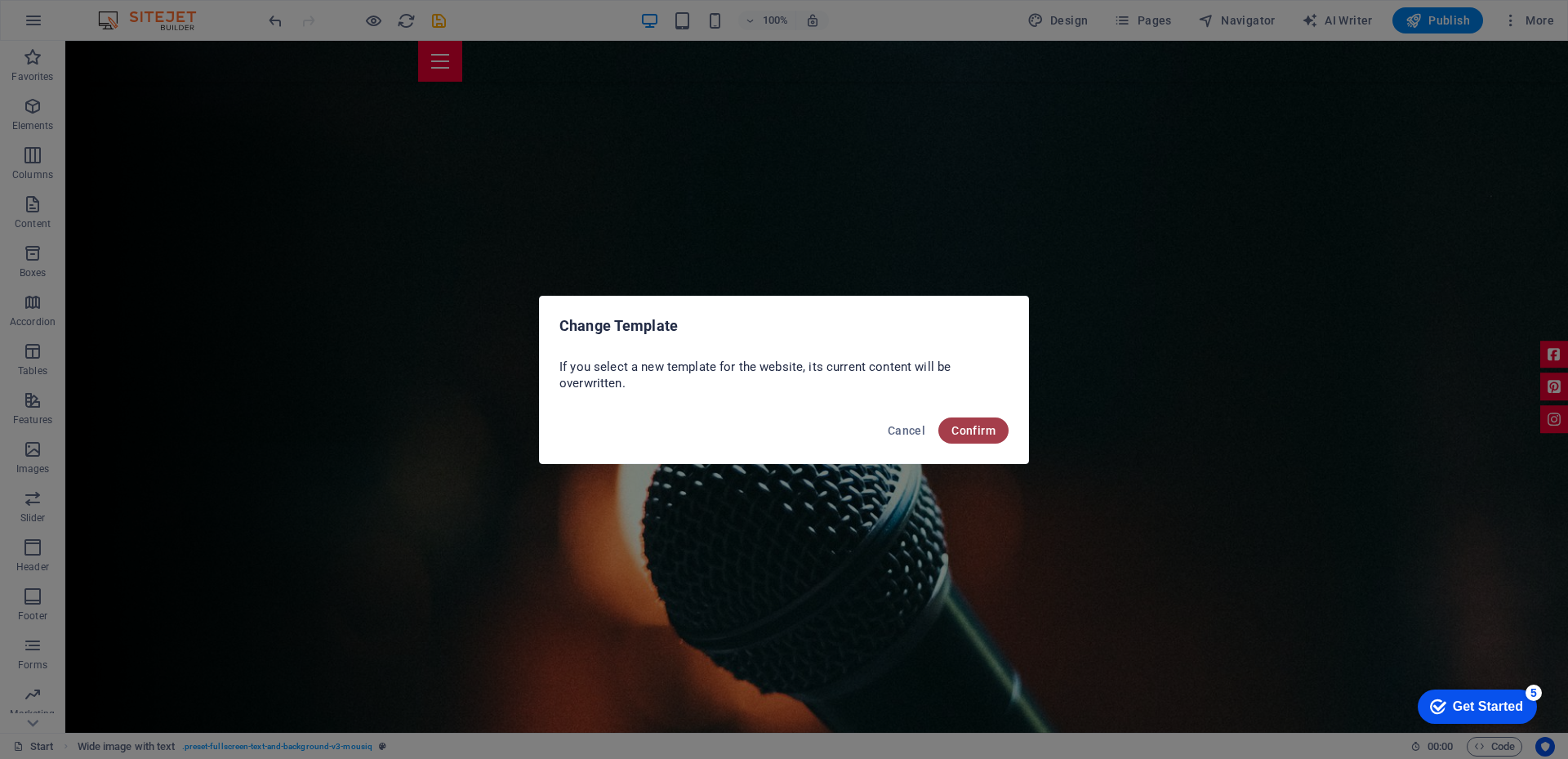
click at [975, 427] on span "Confirm" at bounding box center [974, 431] width 44 height 13
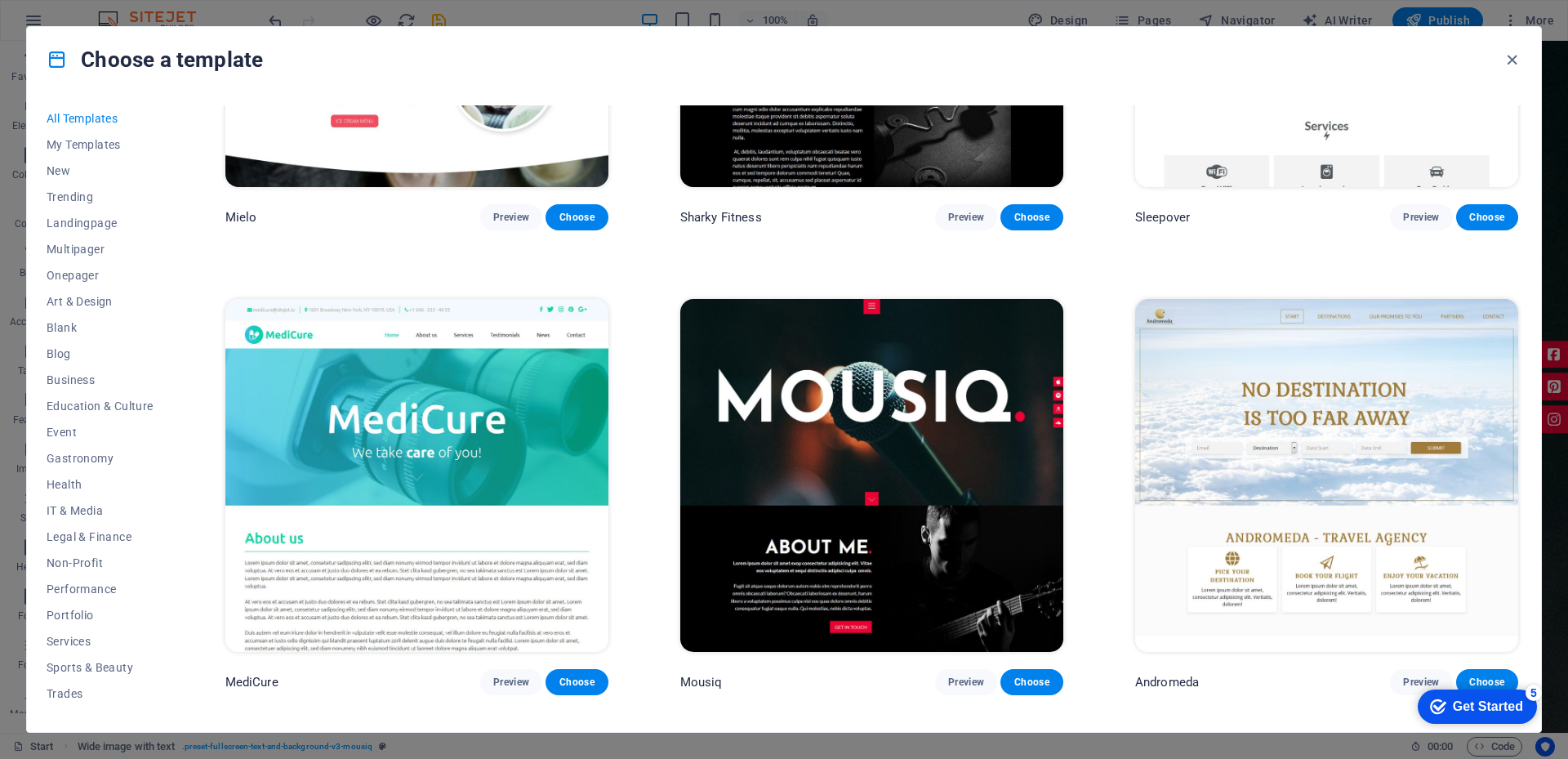
scroll to position [14755, 0]
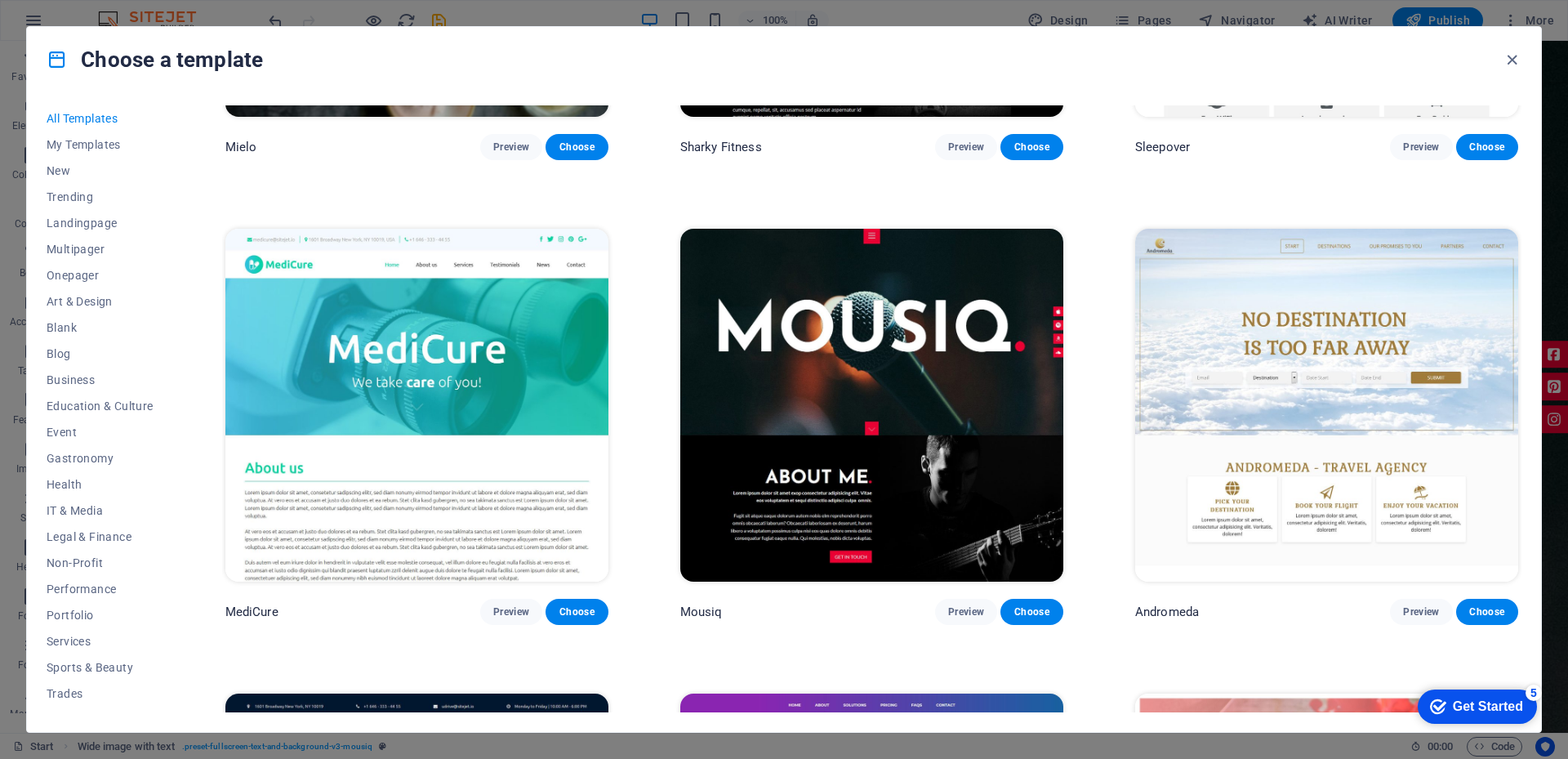
click at [863, 370] on img at bounding box center [871, 405] width 383 height 353
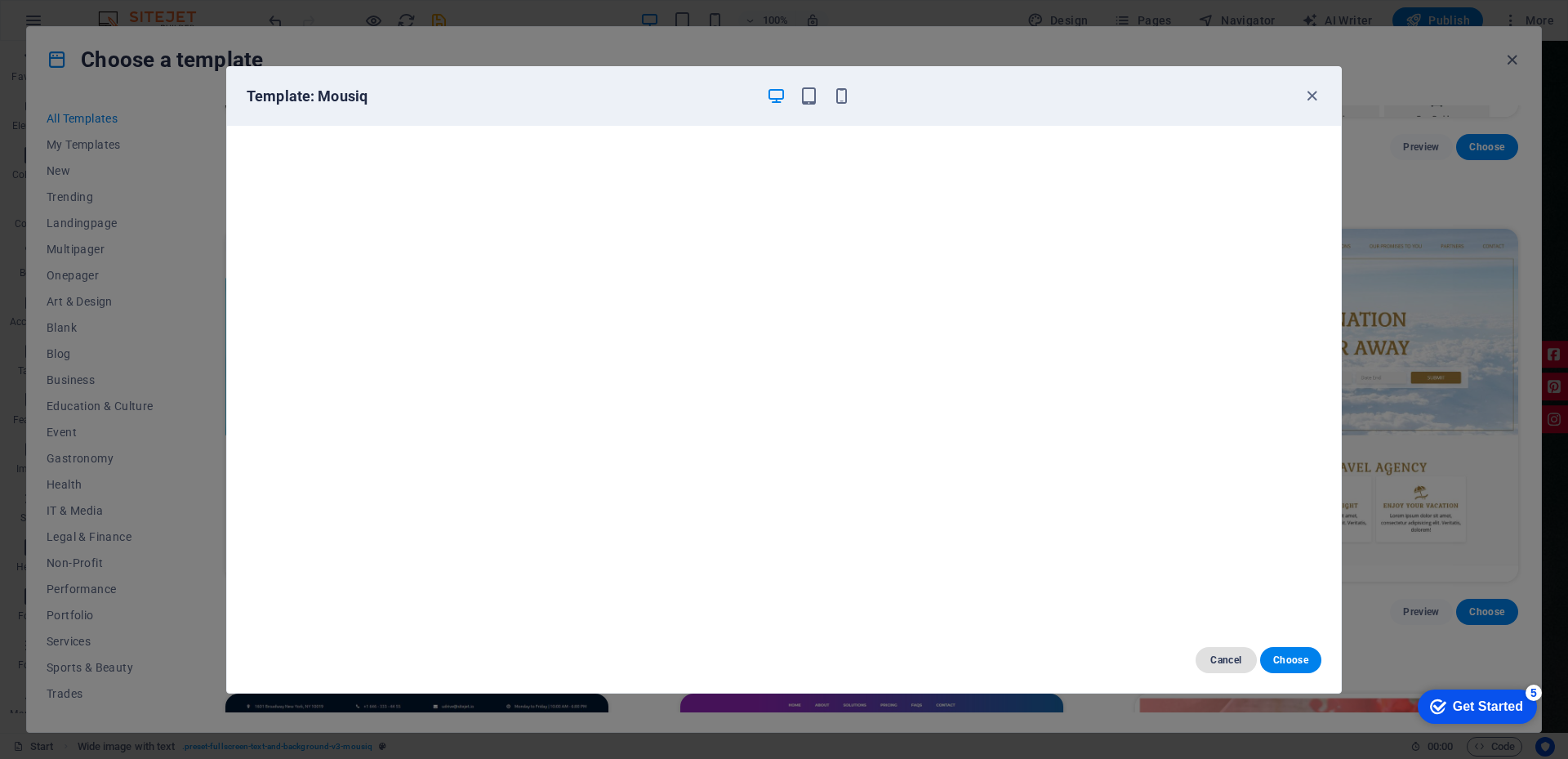
click at [1215, 659] on span "Cancel" at bounding box center [1226, 660] width 35 height 13
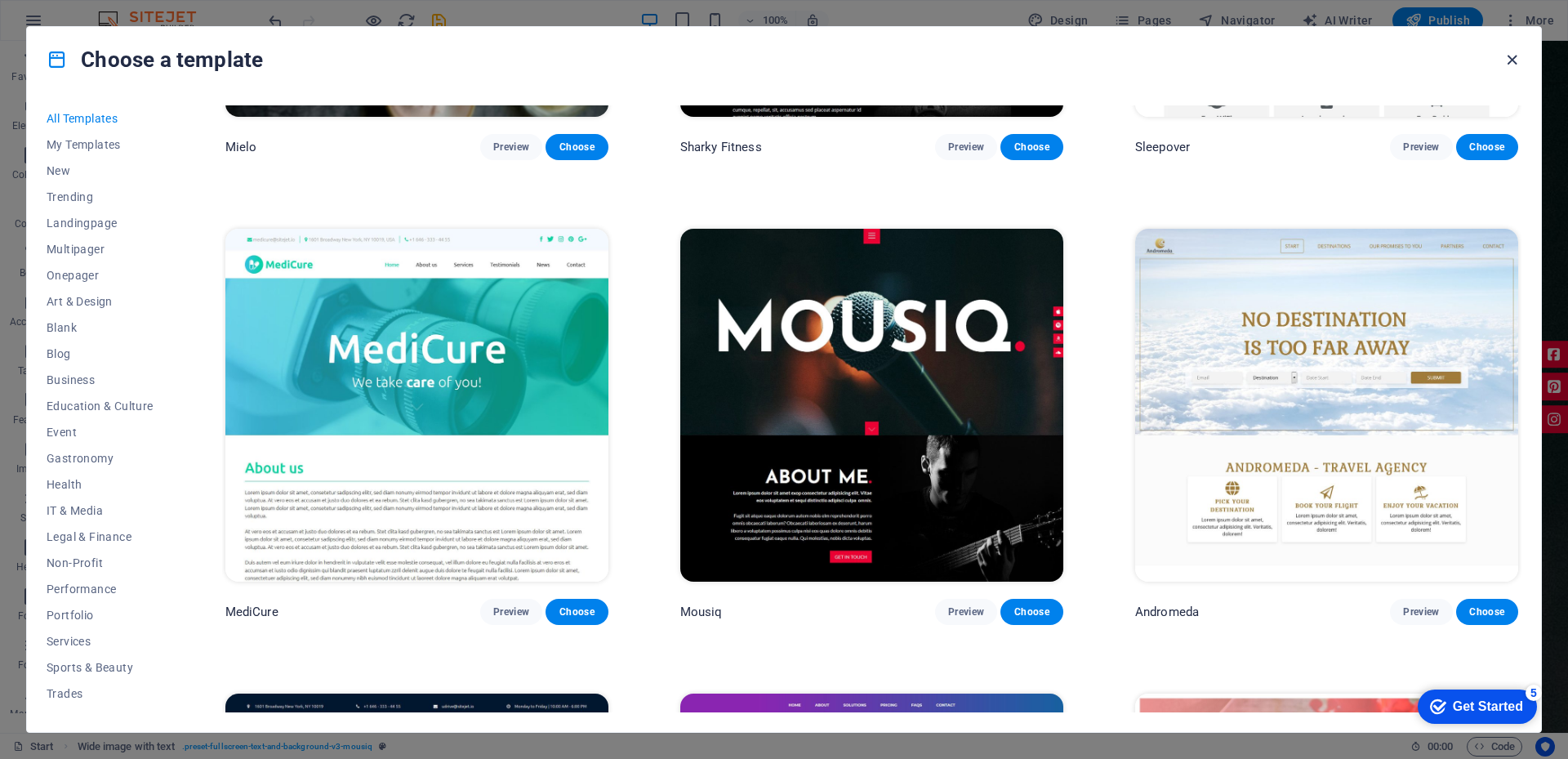
click at [1514, 61] on icon "button" at bounding box center [1511, 60] width 19 height 19
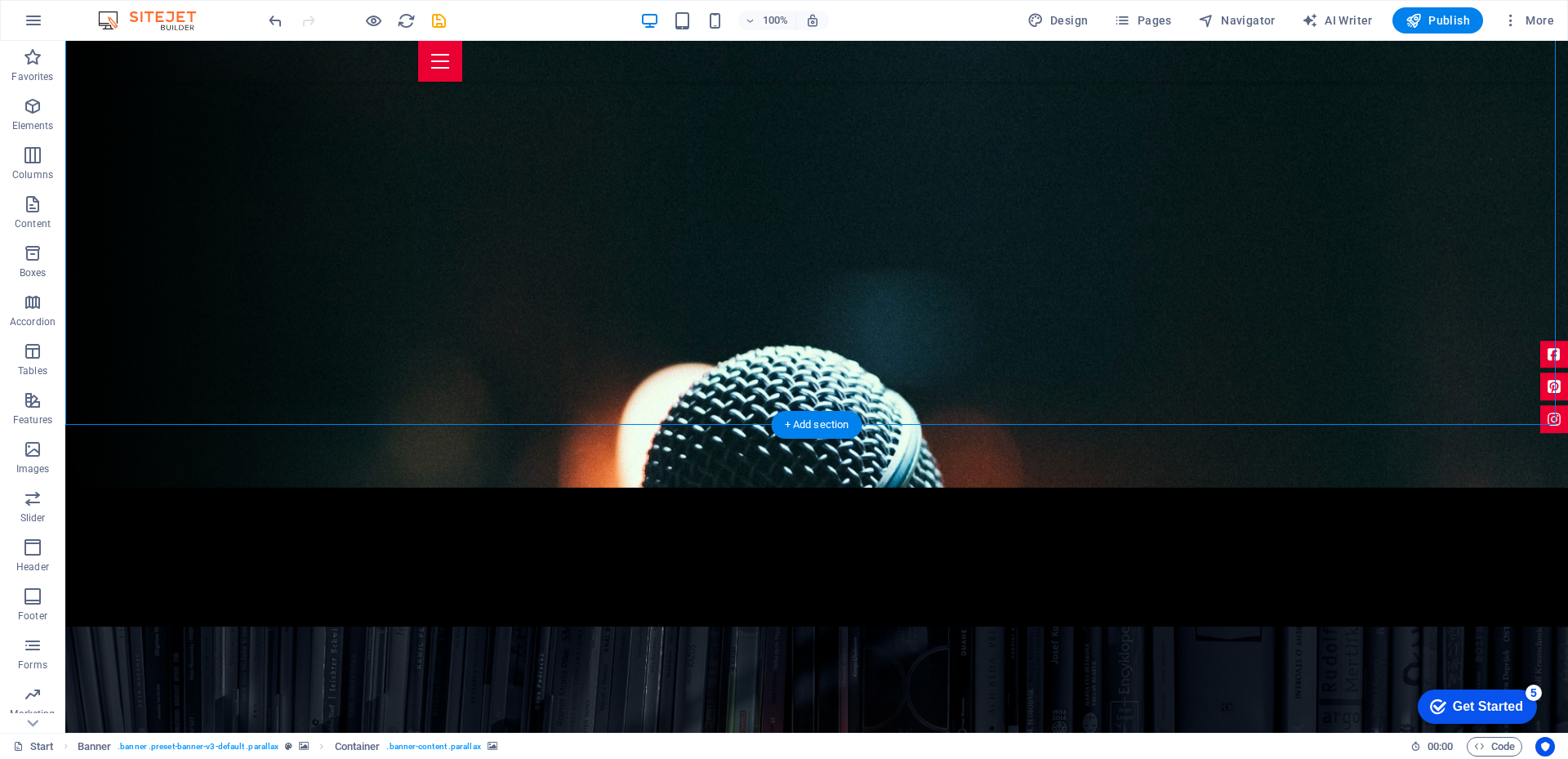
scroll to position [571, 0]
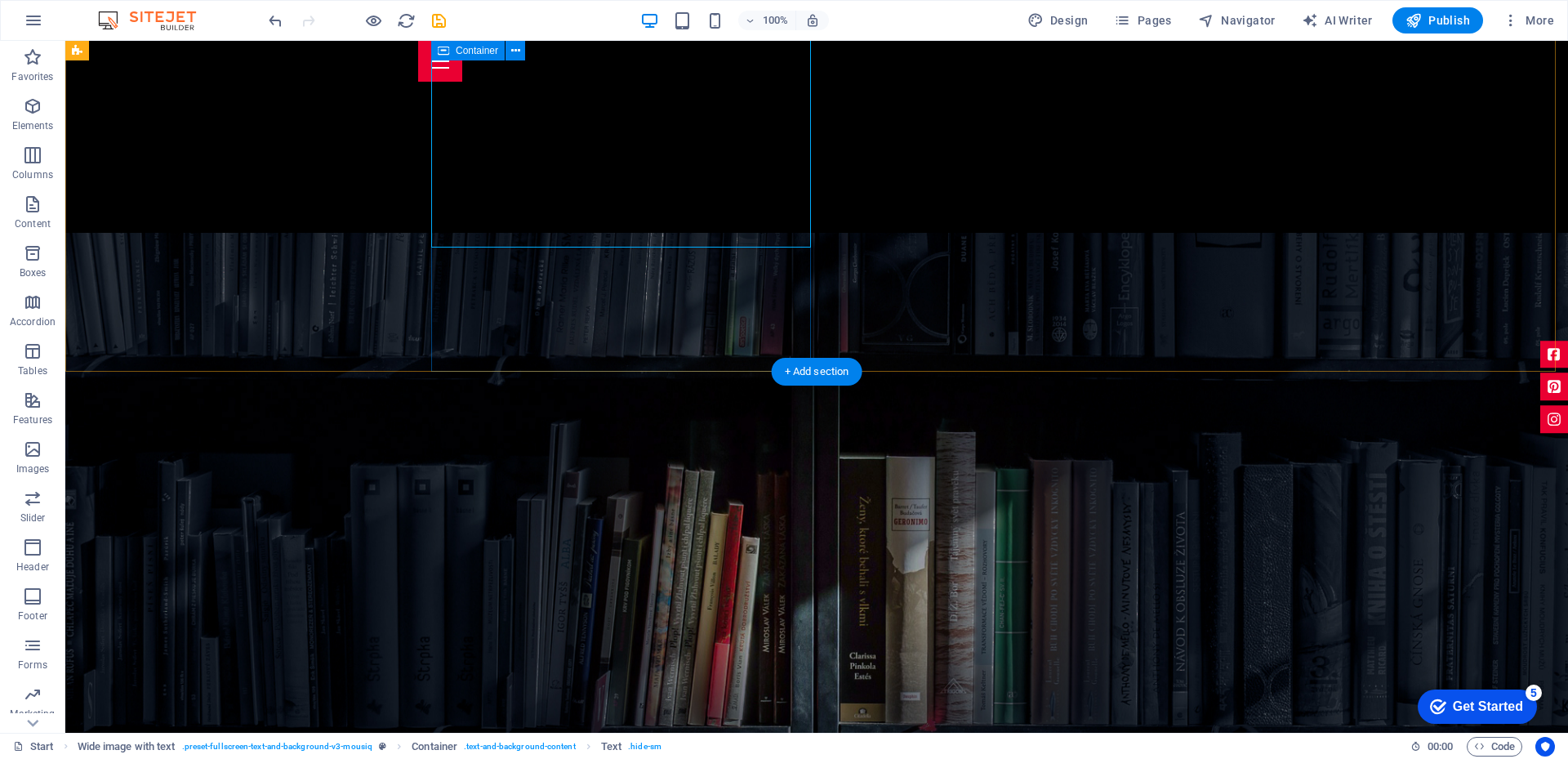
scroll to position [898, 0]
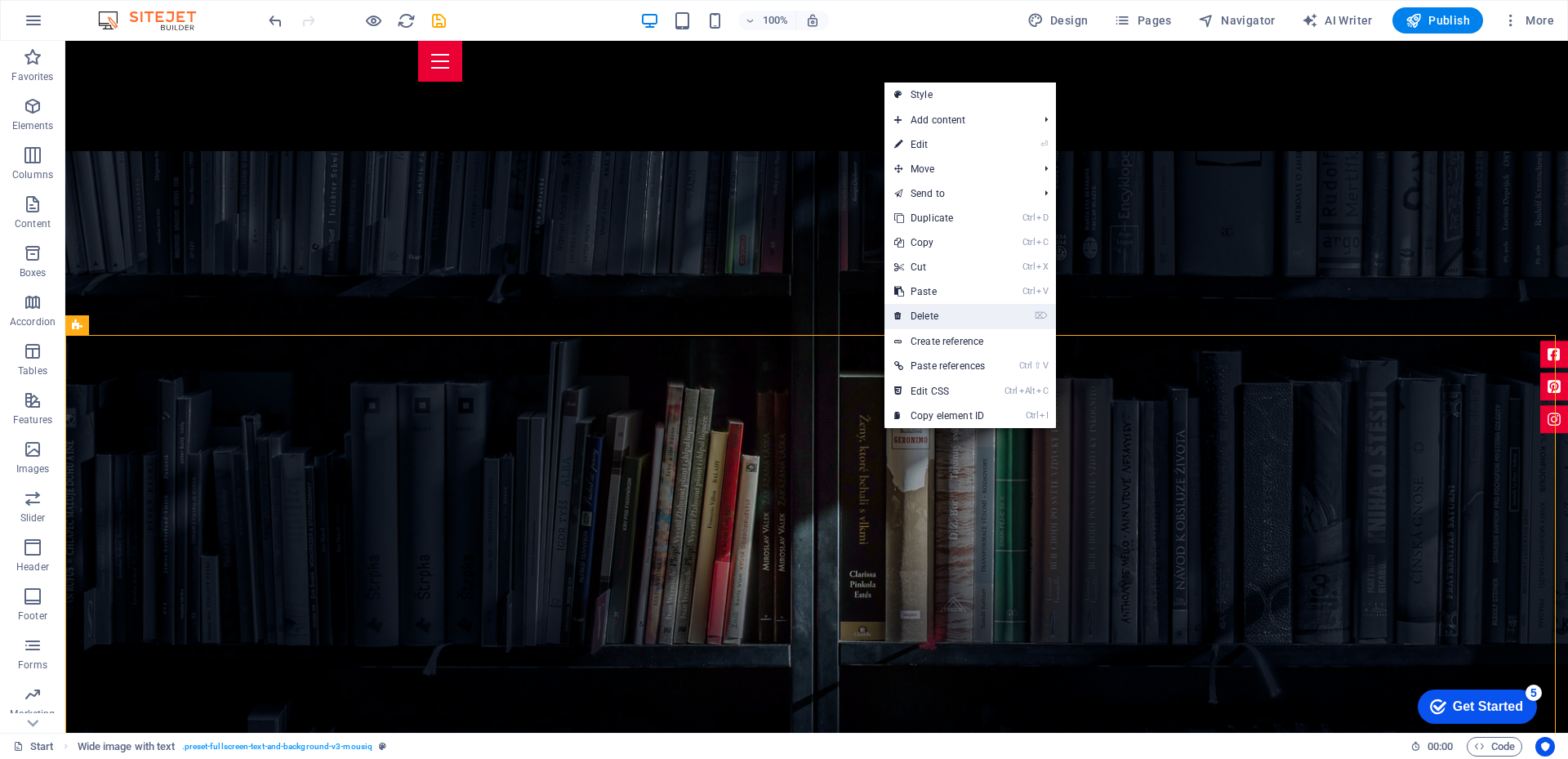
click at [925, 305] on link "⌦ Delete" at bounding box center [939, 316] width 110 height 25
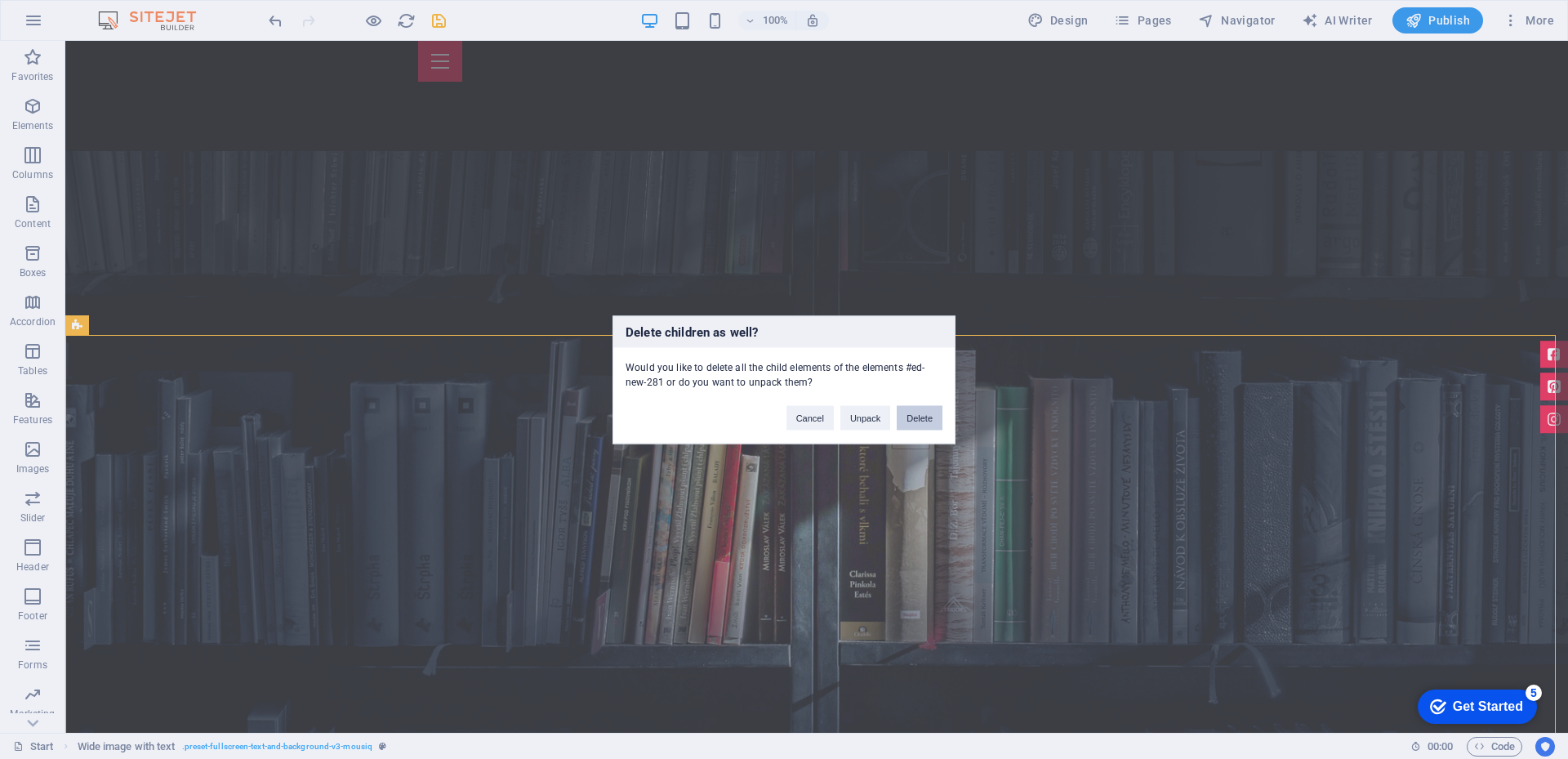
drag, startPoint x: 844, startPoint y: 381, endPoint x: 923, endPoint y: 420, distance: 88.1
click at [923, 420] on button "Delete" at bounding box center [919, 417] width 46 height 25
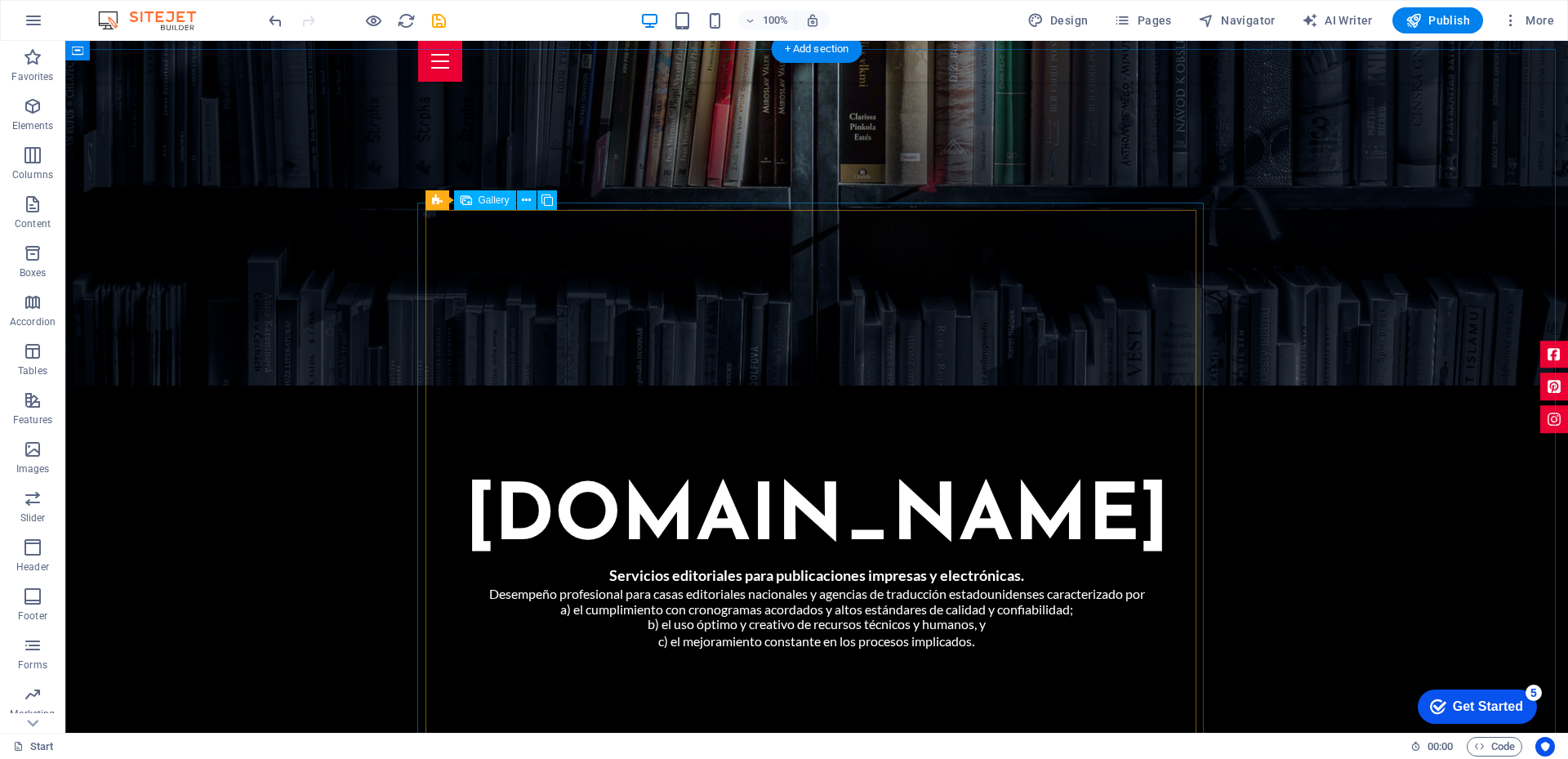
scroll to position [980, 0]
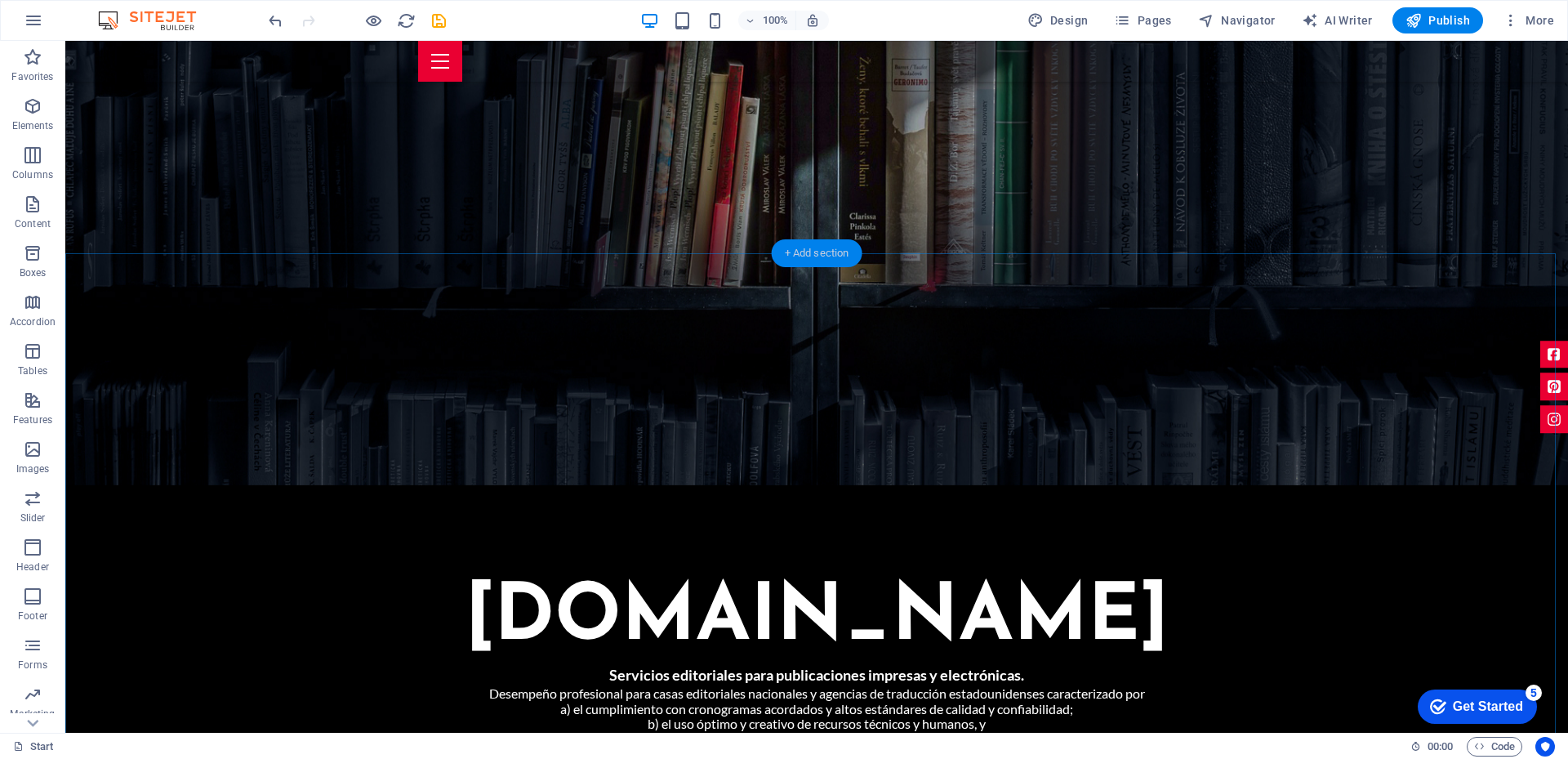
click at [797, 253] on div "+ Add section" at bounding box center [817, 254] width 91 height 28
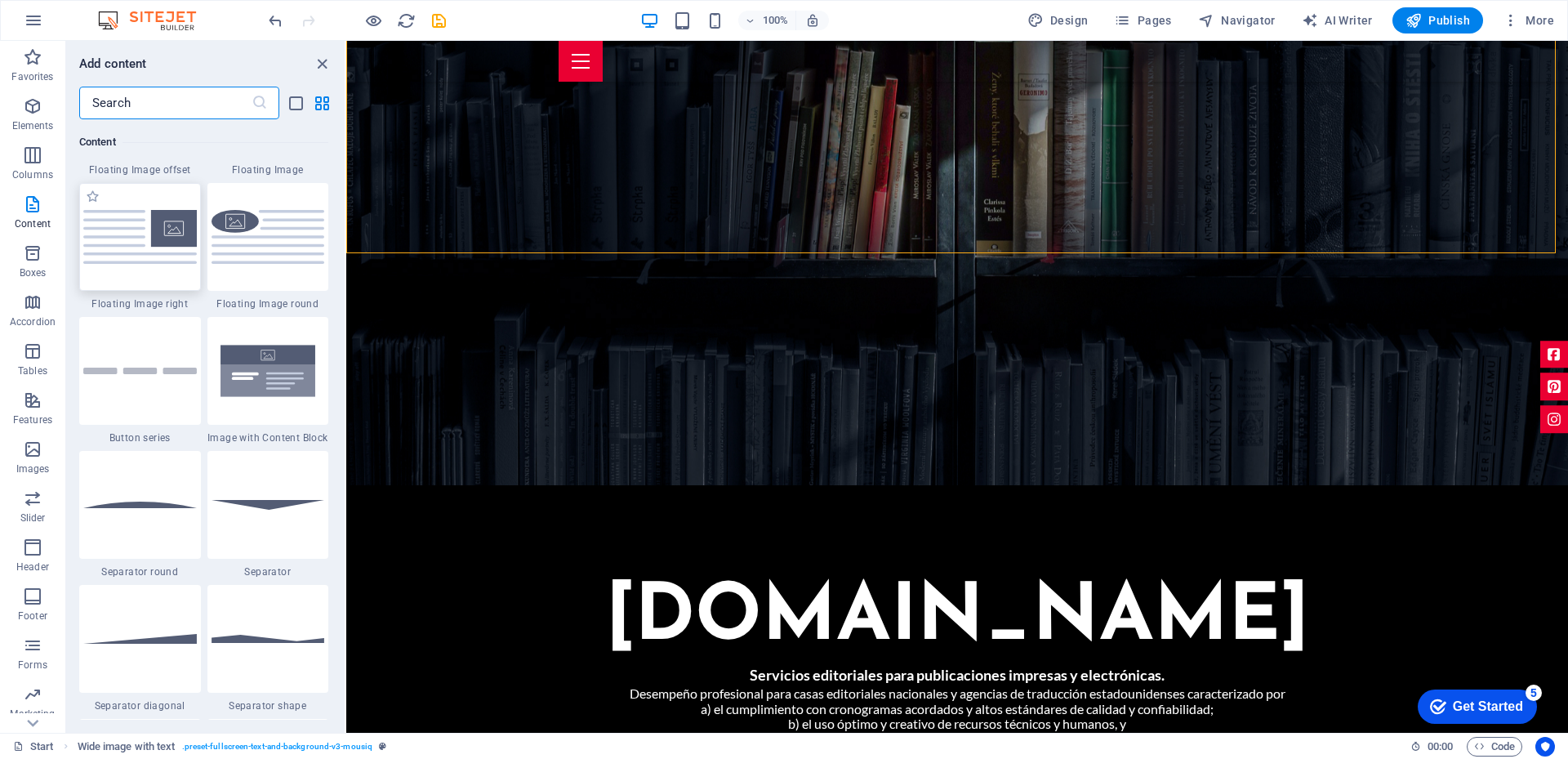
scroll to position [3674, 0]
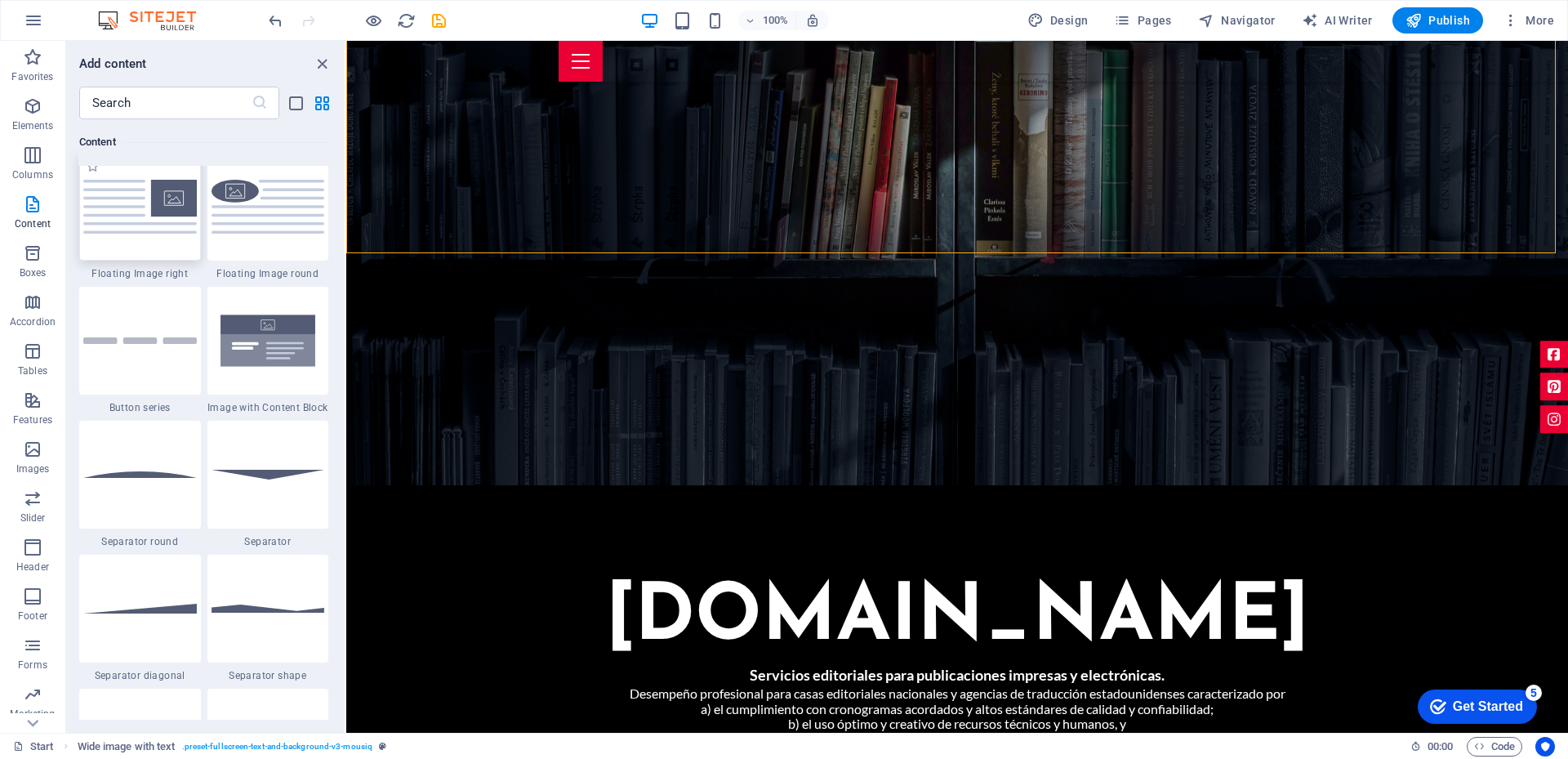
click at [156, 209] on img at bounding box center [140, 206] width 114 height 53
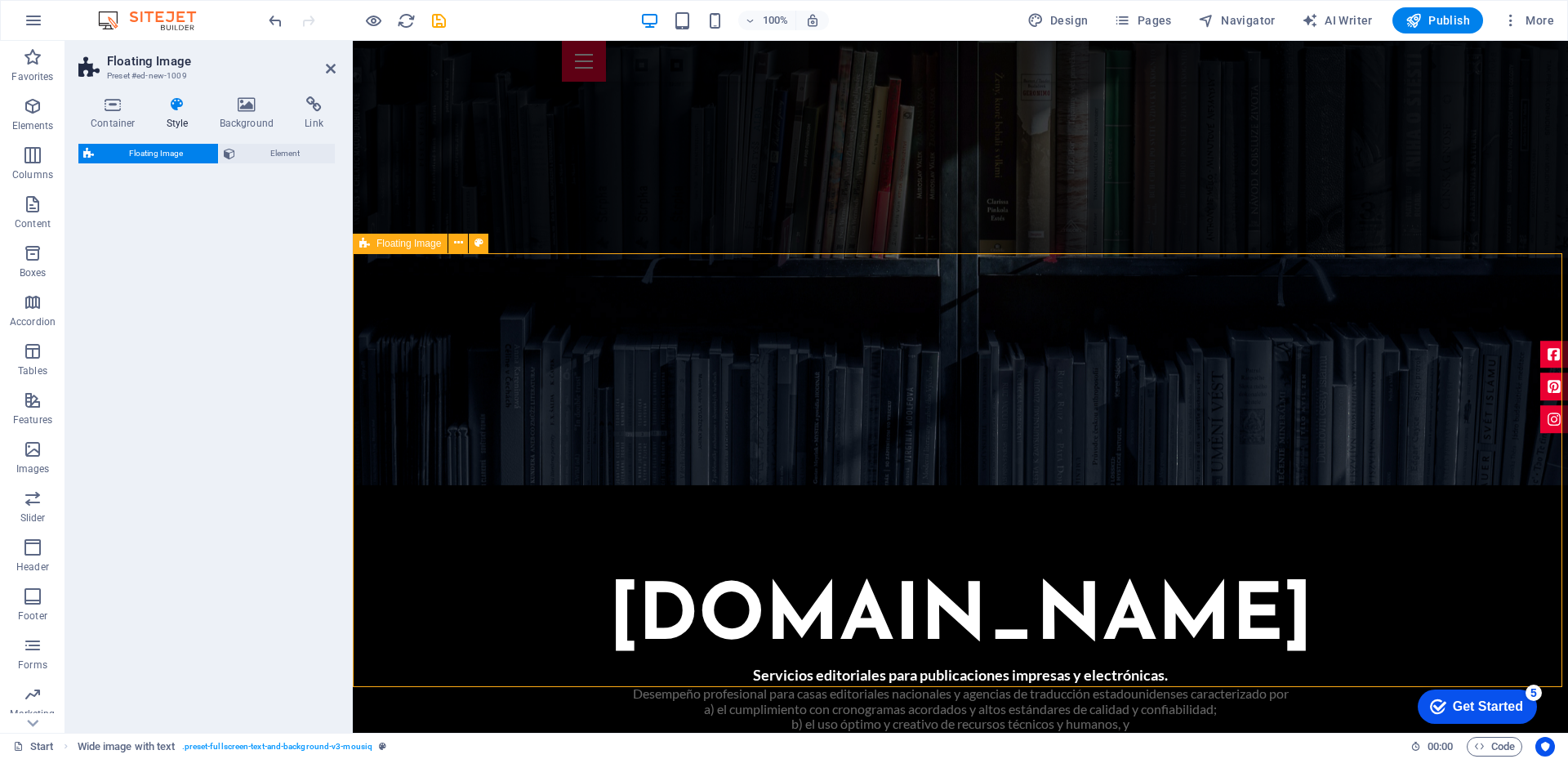
select select "%"
select select "rem"
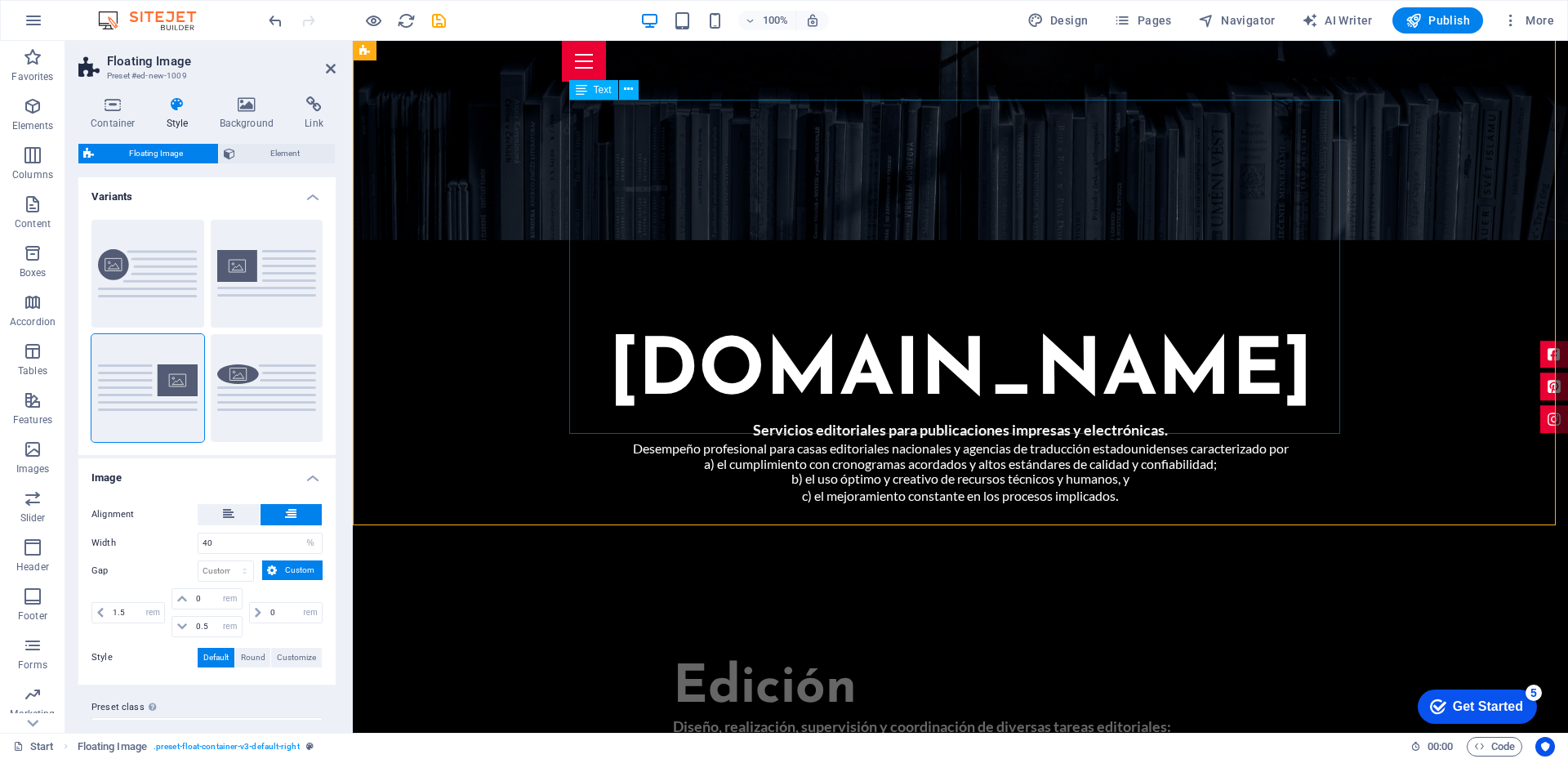
scroll to position [708, 0]
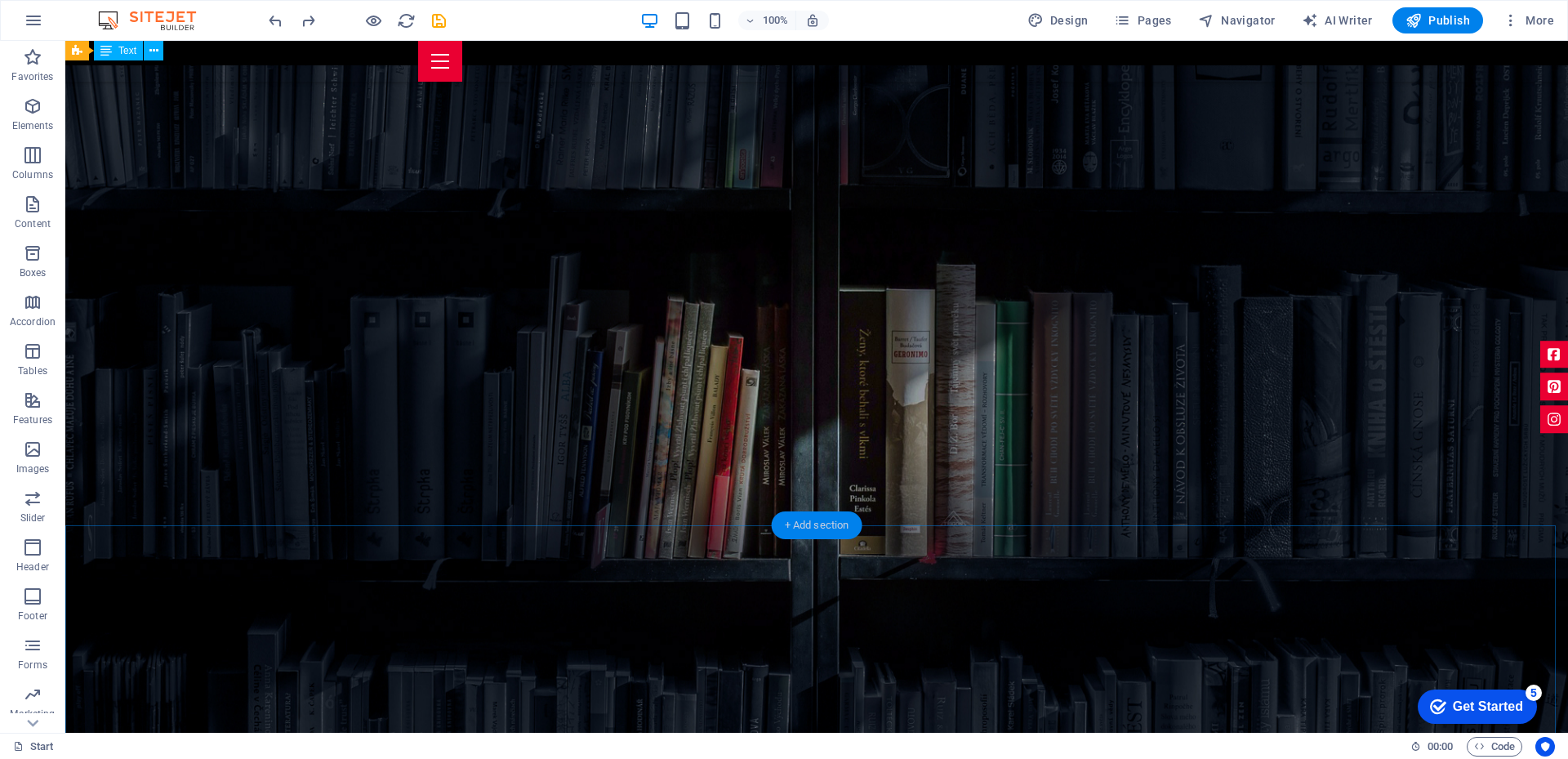
click at [813, 519] on div "+ Add section" at bounding box center [817, 525] width 91 height 28
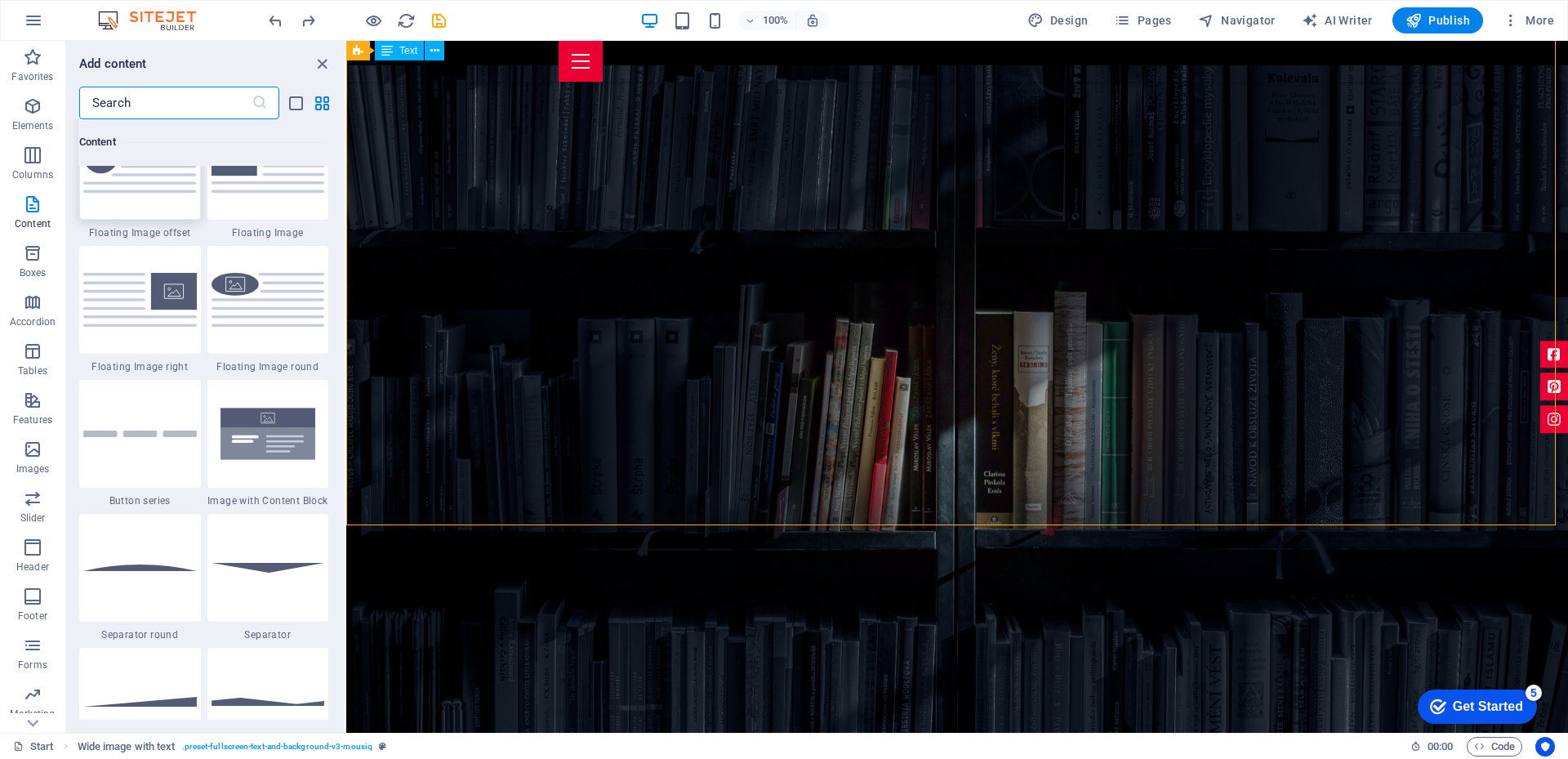
scroll to position [3674, 0]
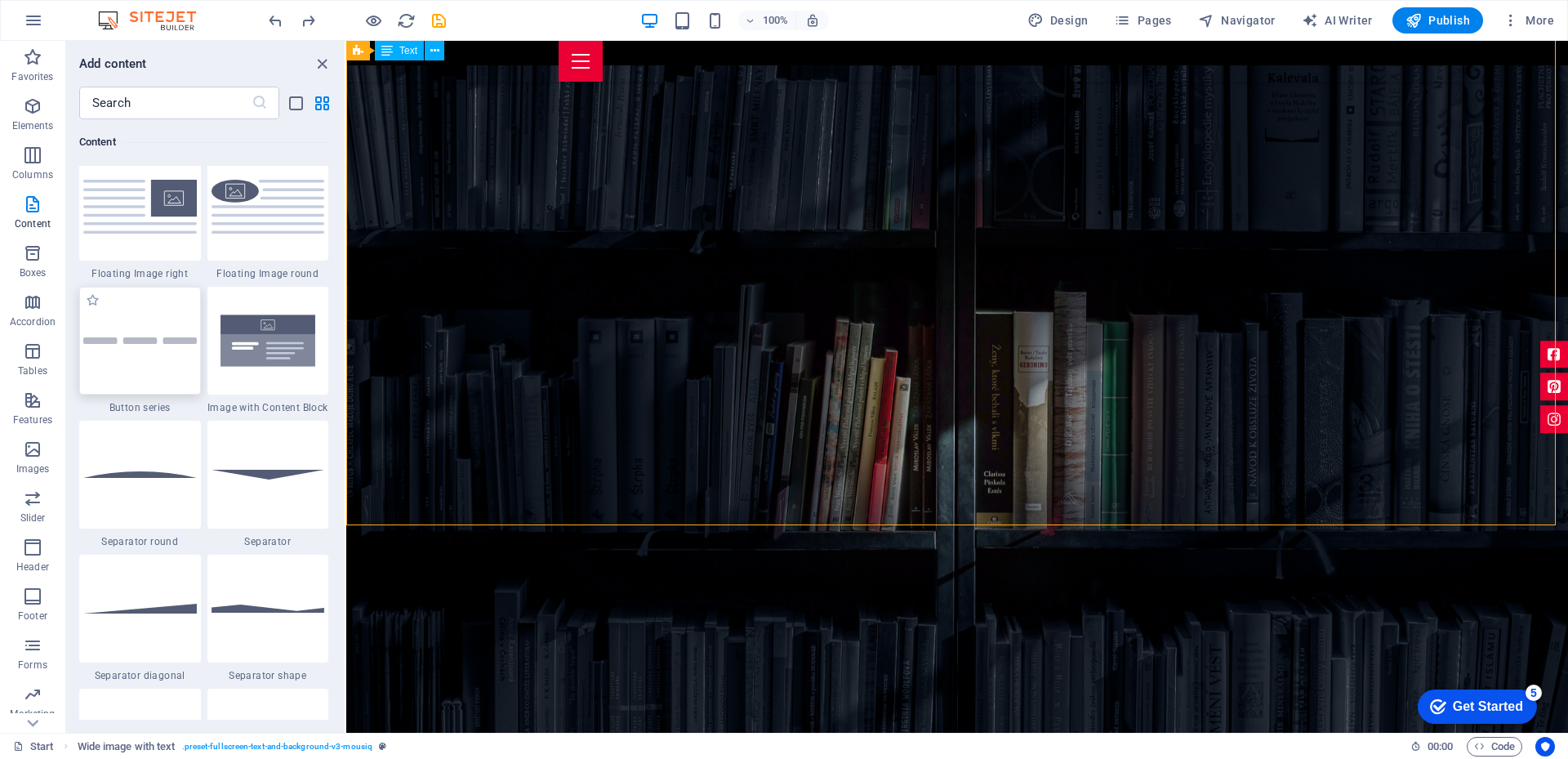
click at [126, 370] on div at bounding box center [140, 340] width 122 height 108
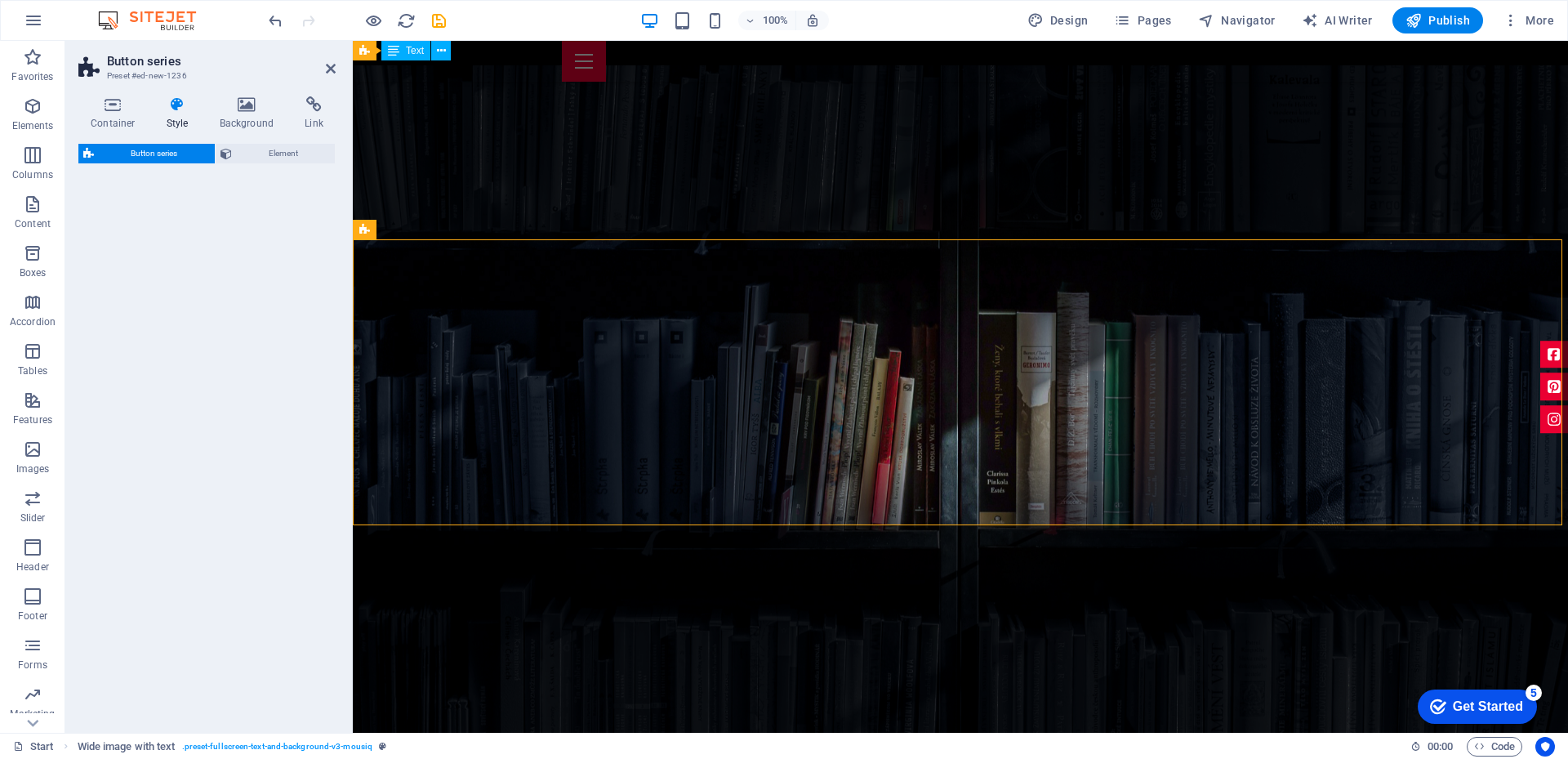
scroll to position [994, 0]
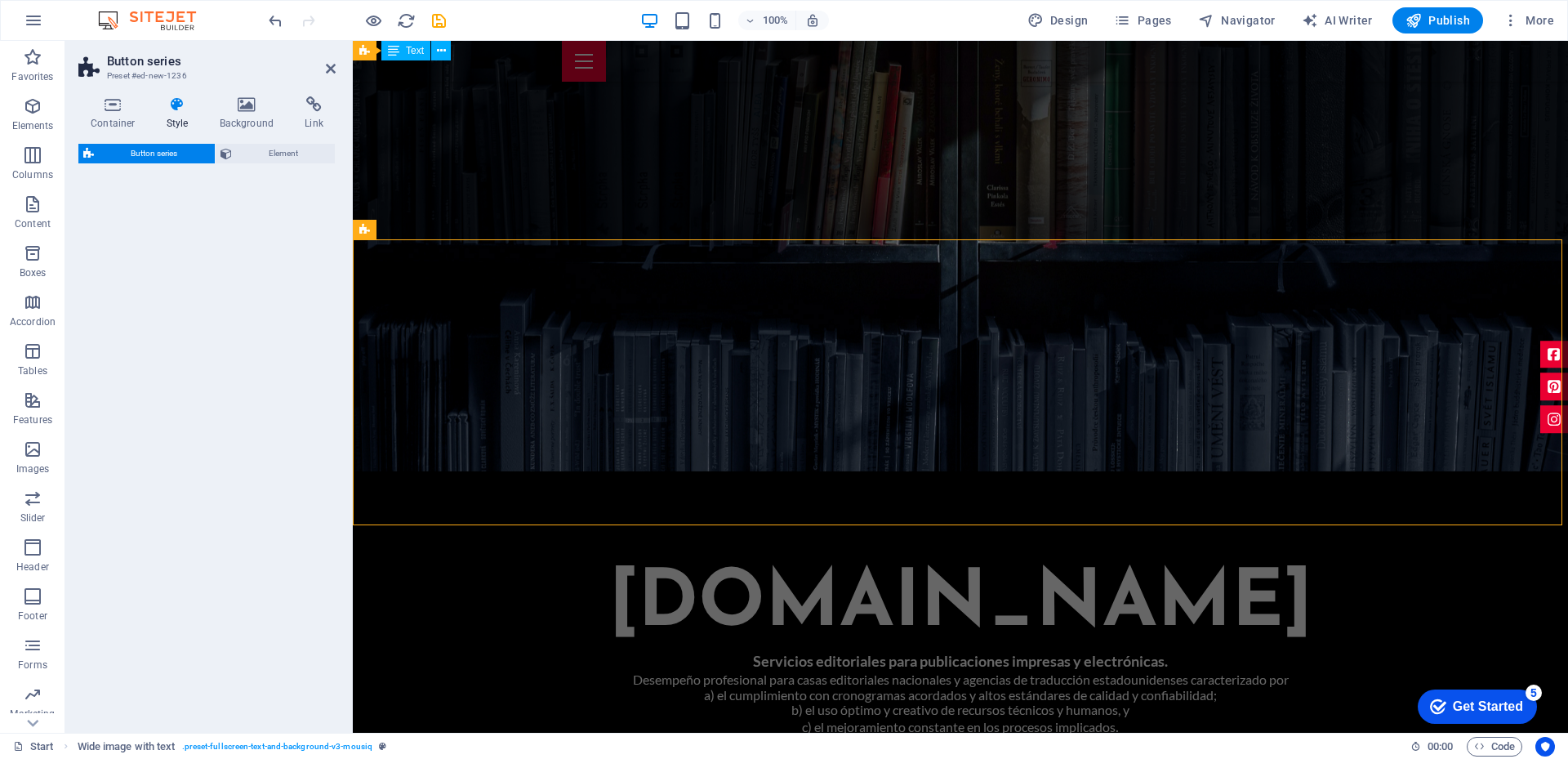
select select "rem"
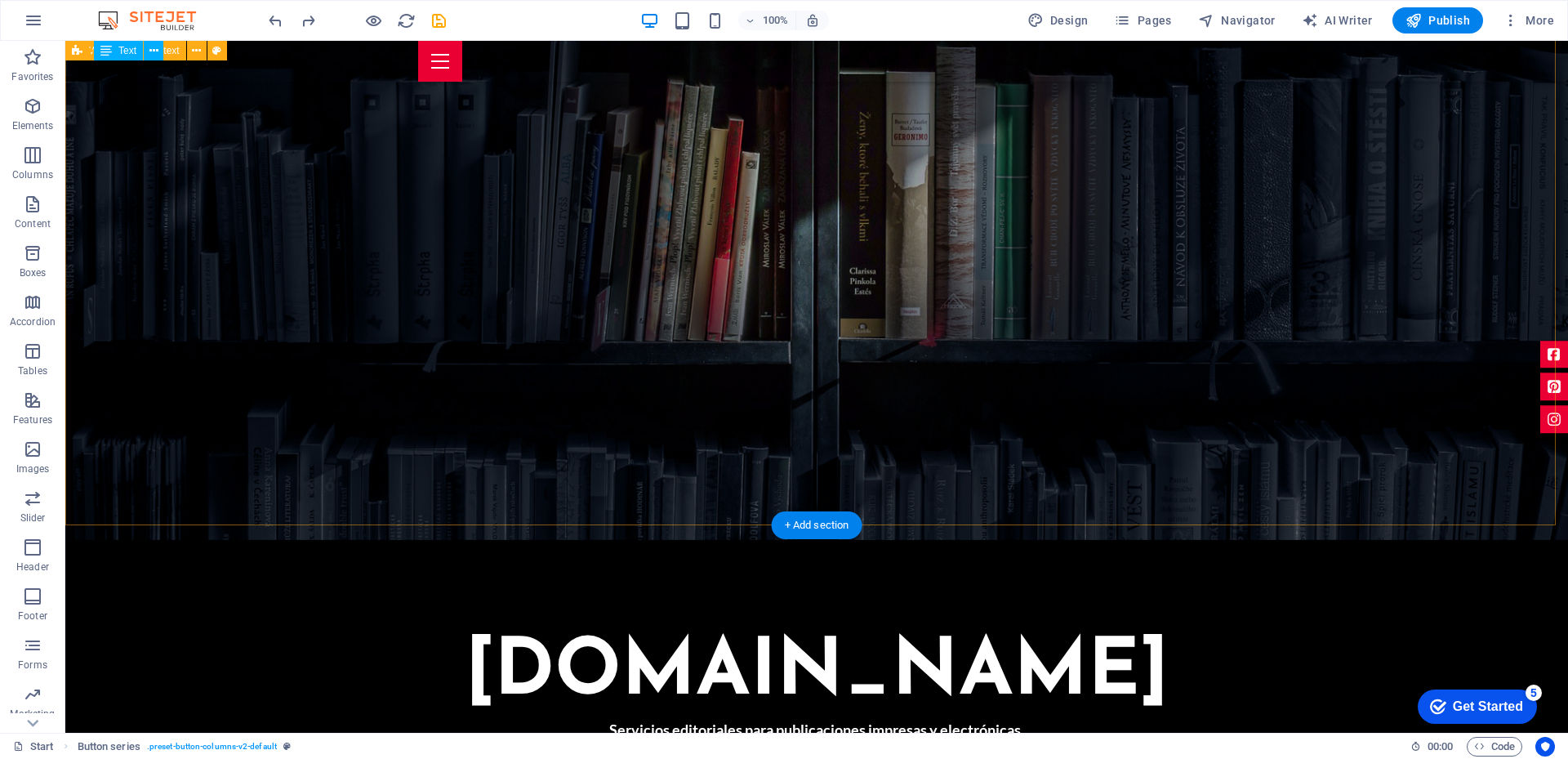
scroll to position [708, 0]
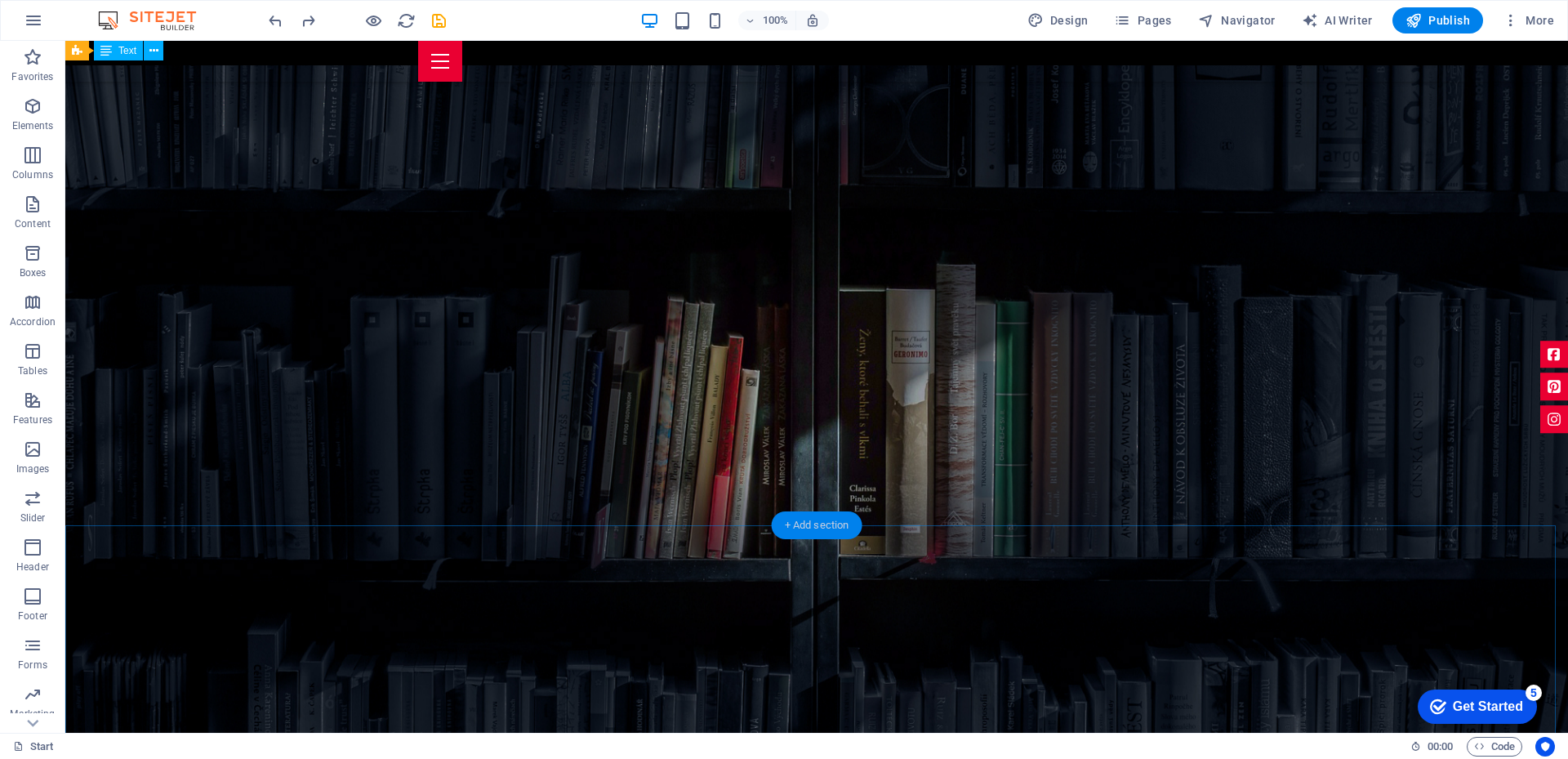
click at [811, 528] on div "+ Add section" at bounding box center [817, 525] width 91 height 28
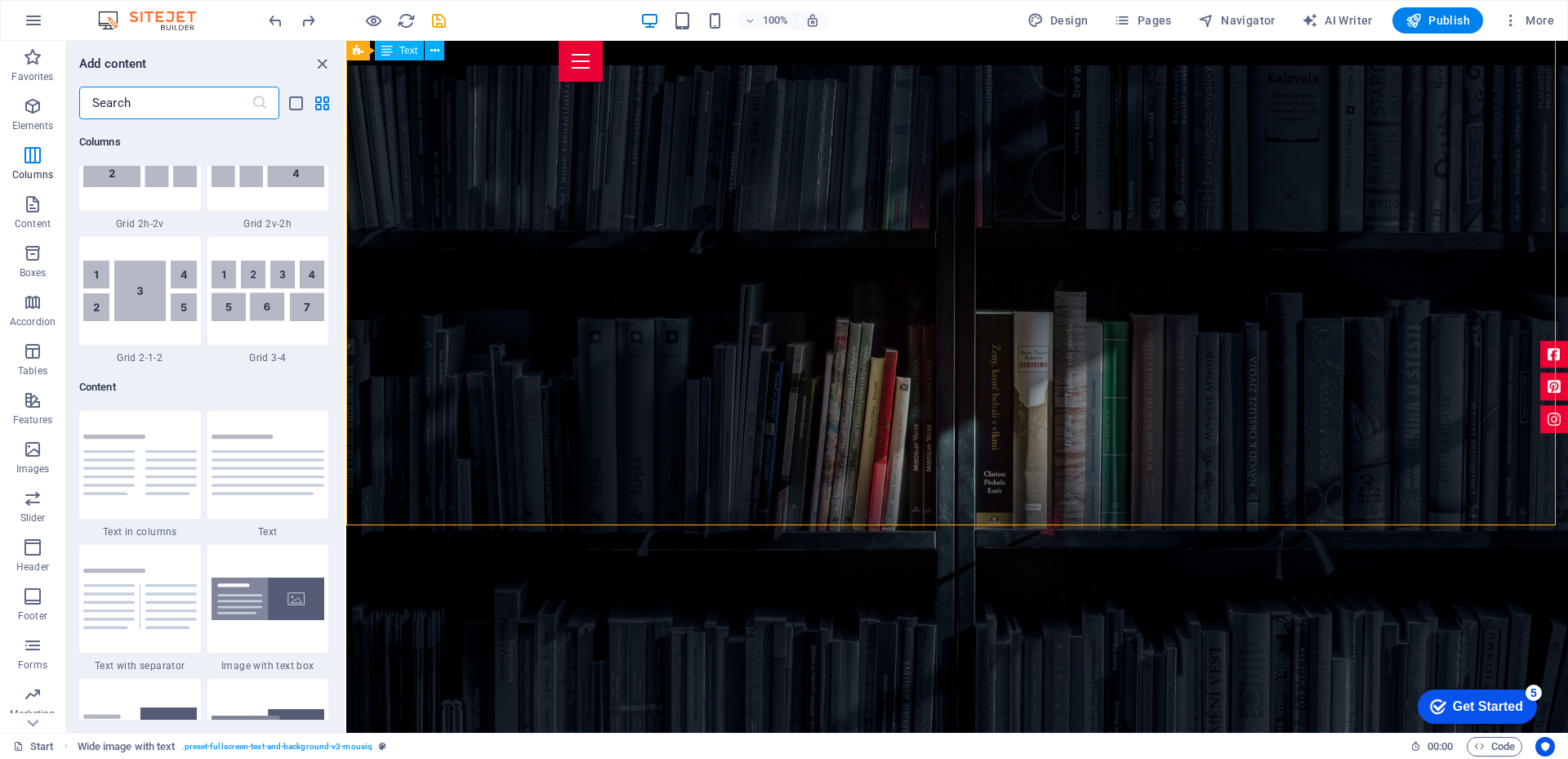
scroll to position [2776, 0]
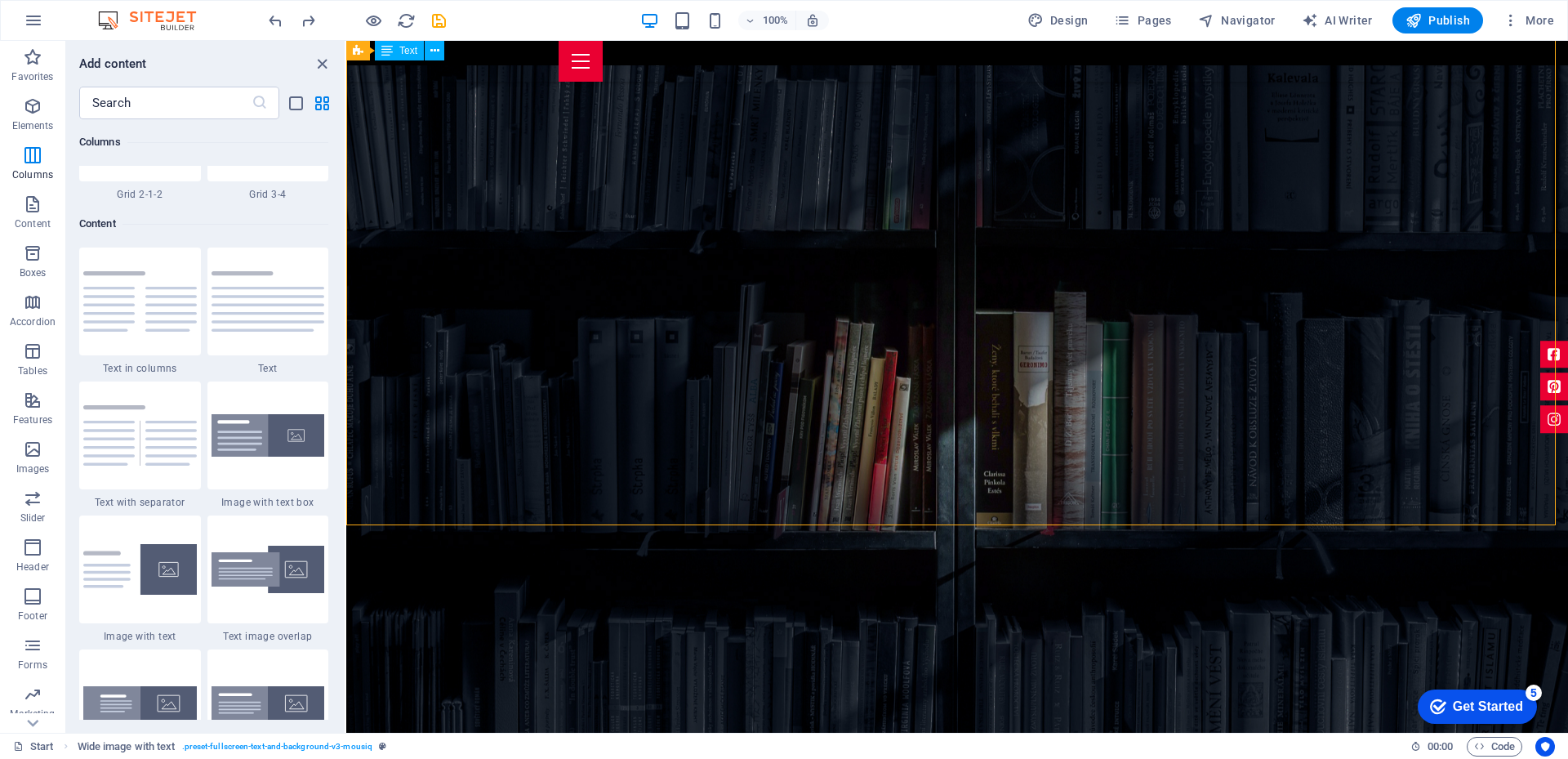
click at [251, 430] on img at bounding box center [268, 435] width 114 height 44
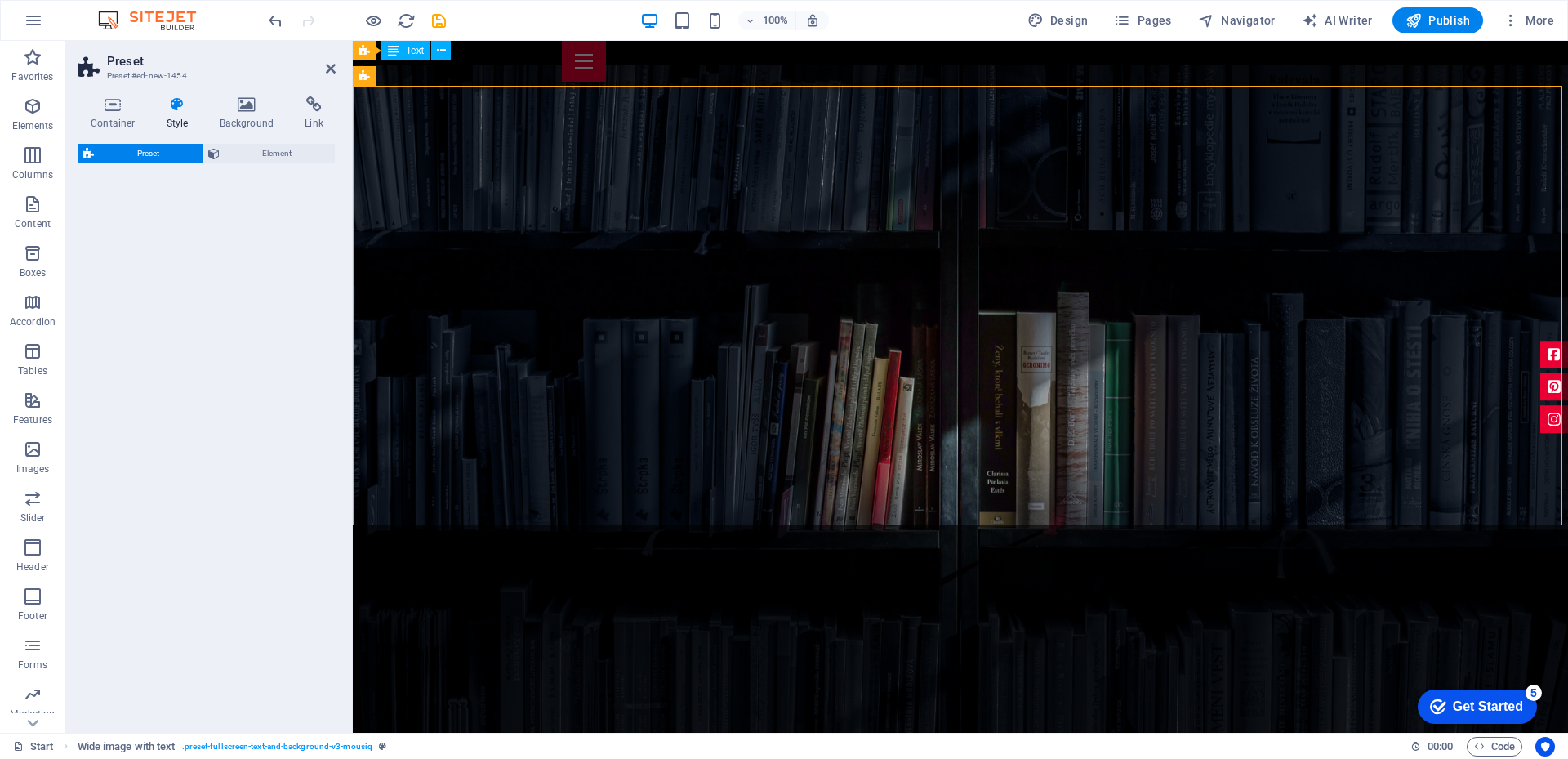
scroll to position [1148, 0]
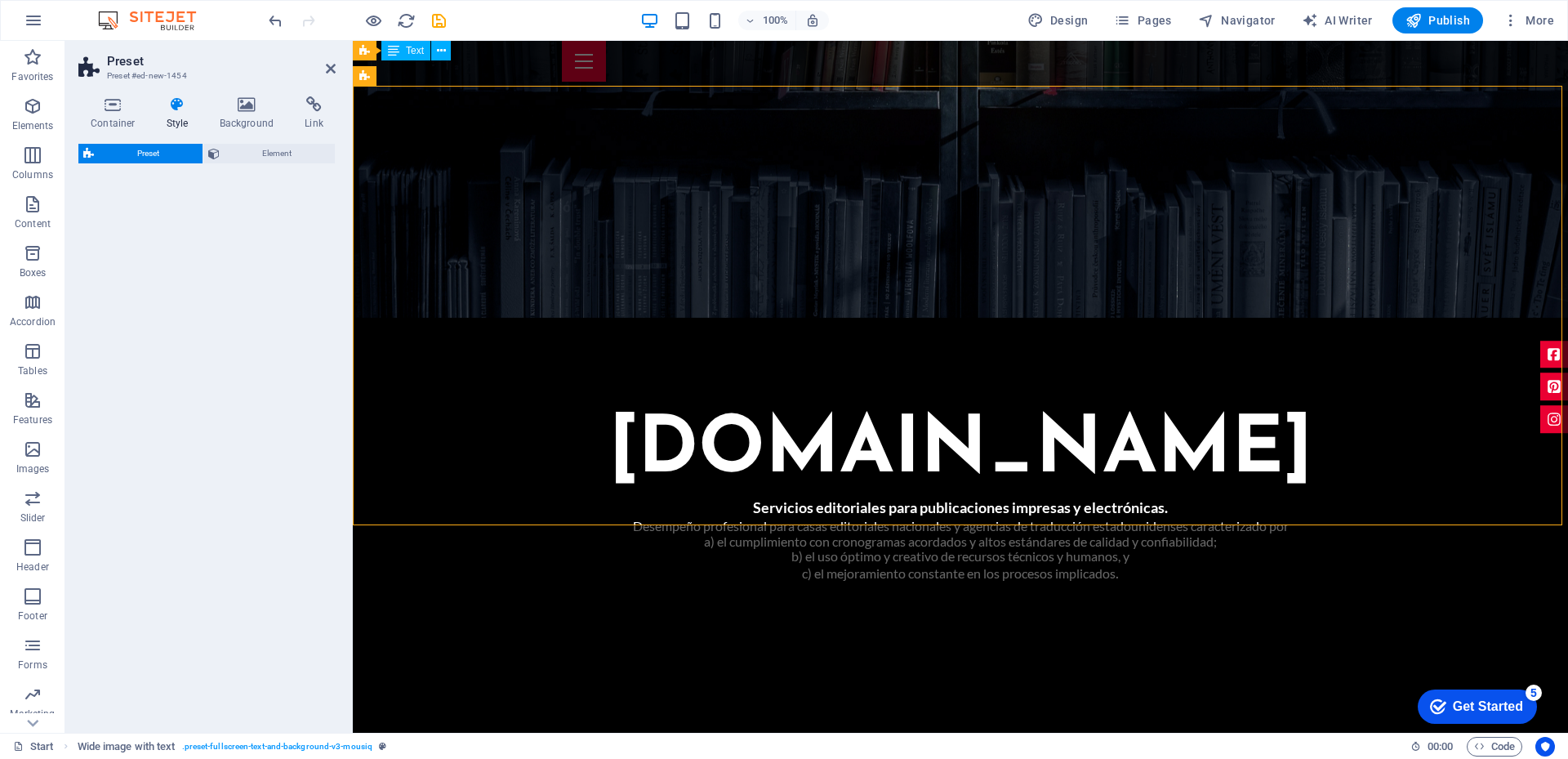
select select "rem"
select select "px"
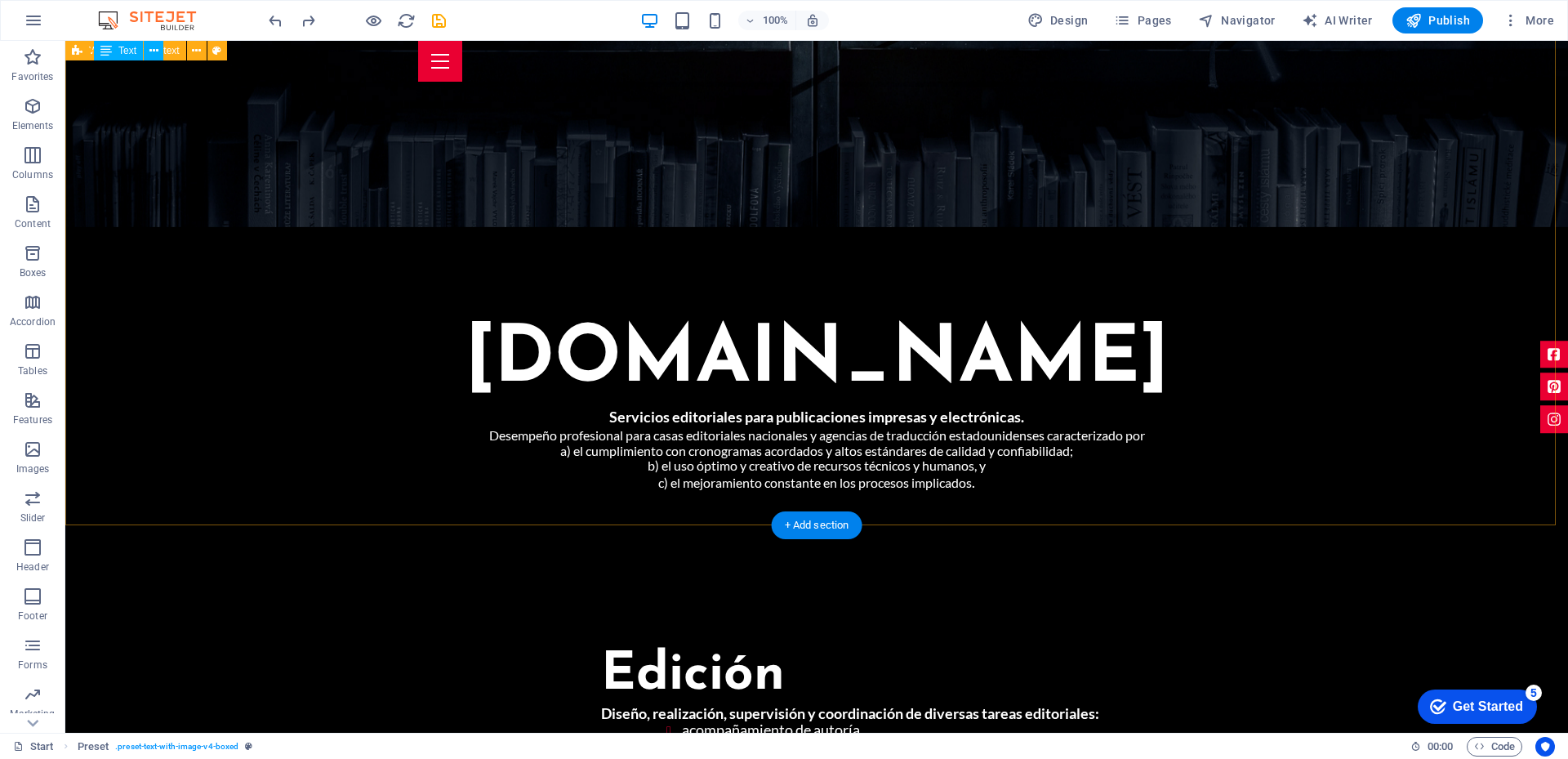
scroll to position [708, 0]
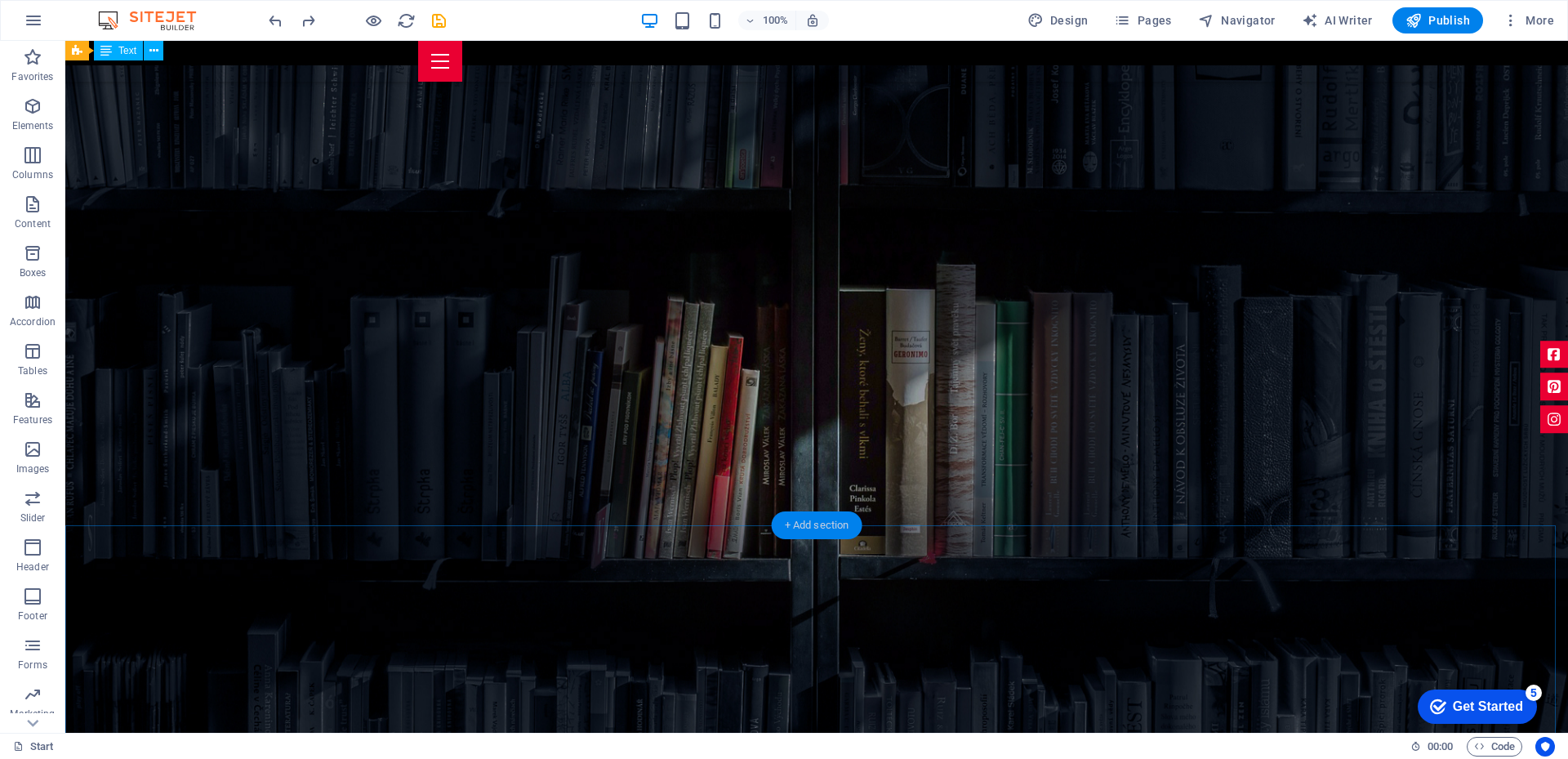
click at [807, 529] on div "+ Add section" at bounding box center [817, 525] width 91 height 28
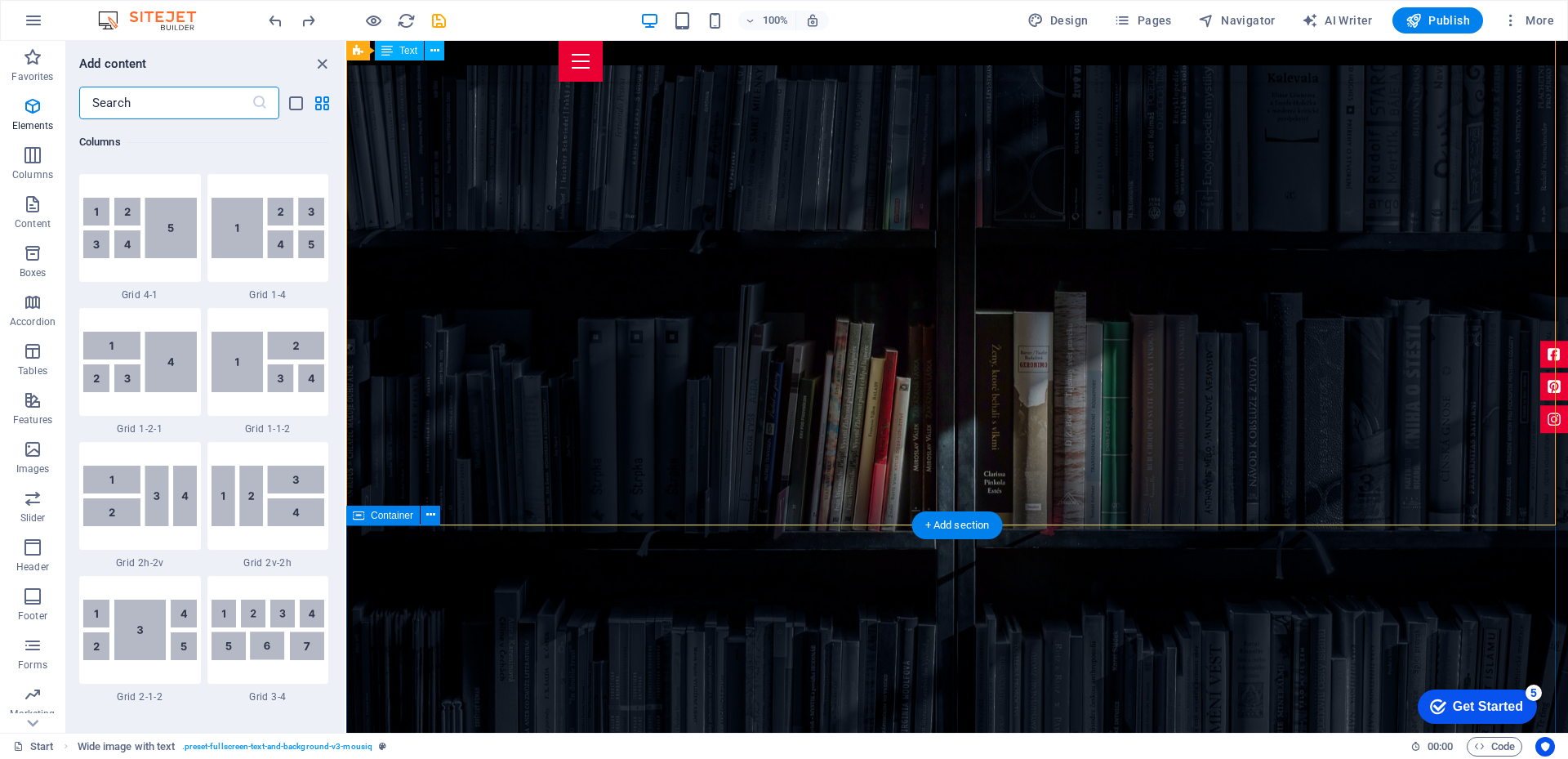
scroll to position [2857, 0]
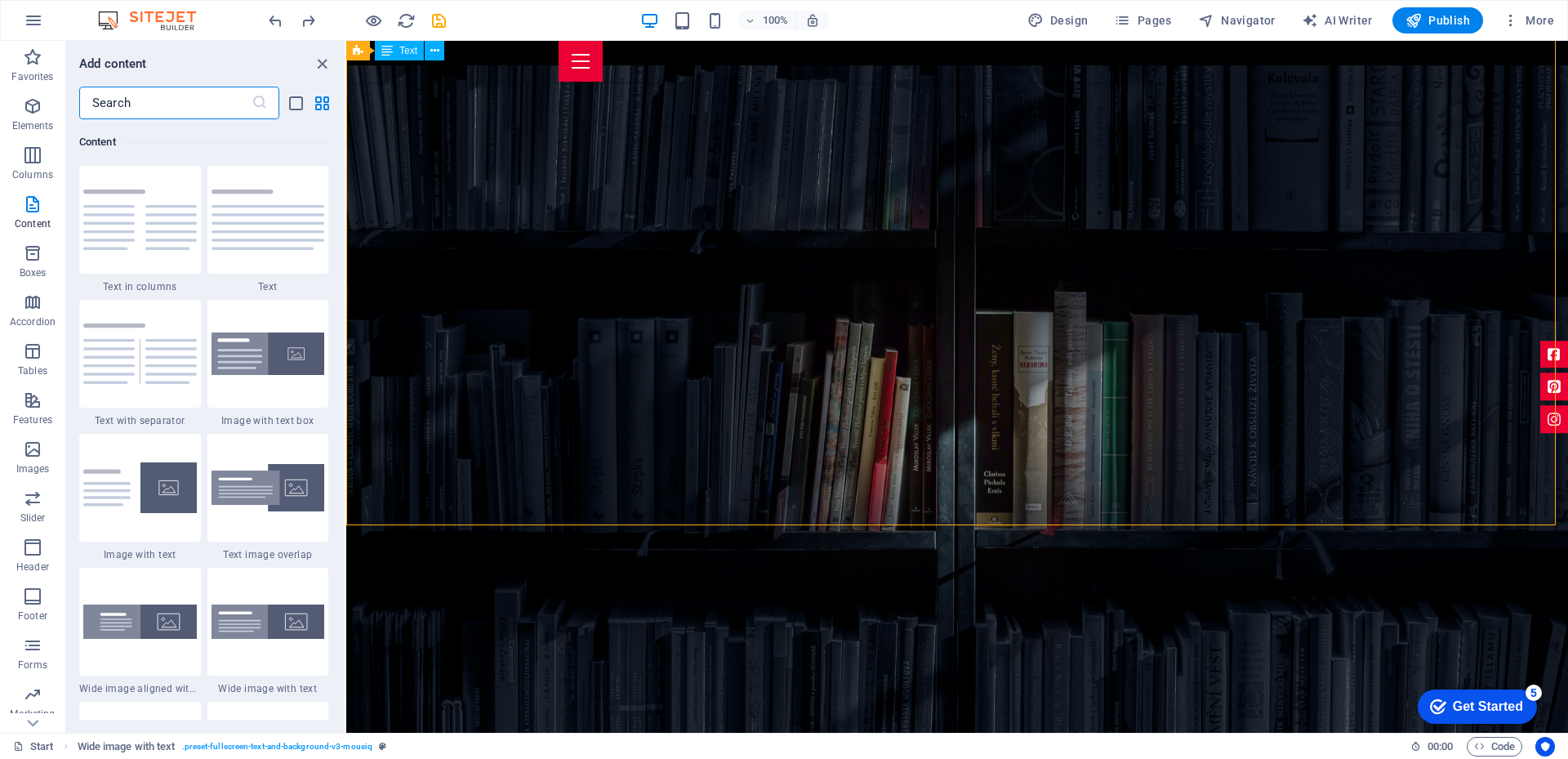
click at [67, 516] on div "Favorites 1 Star Headline 1 Star Container Elements 1 Star Headline 1 Star Text…" at bounding box center [205, 419] width 278 height 600
click at [119, 505] on img at bounding box center [140, 487] width 114 height 51
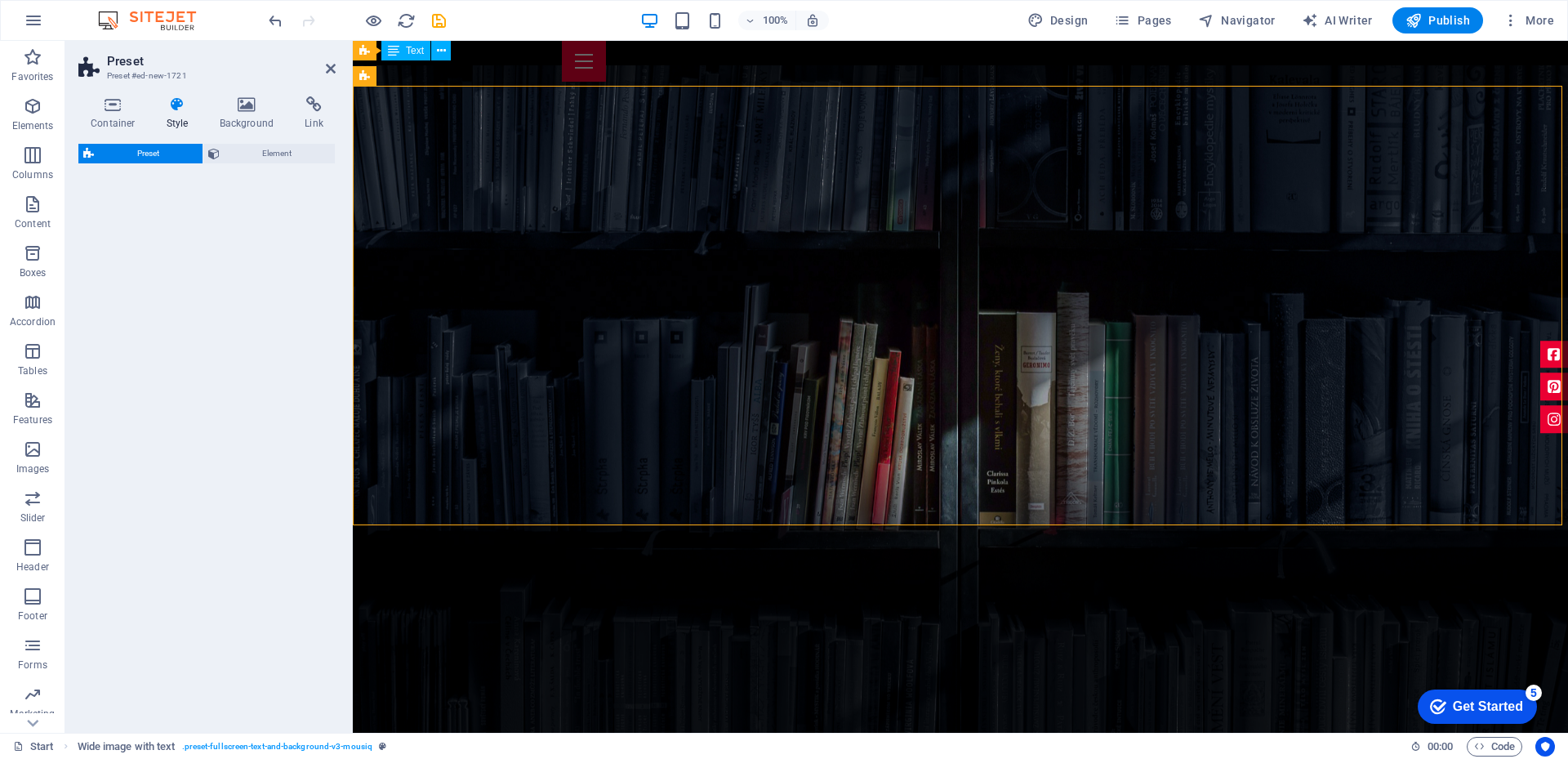
scroll to position [1148, 0]
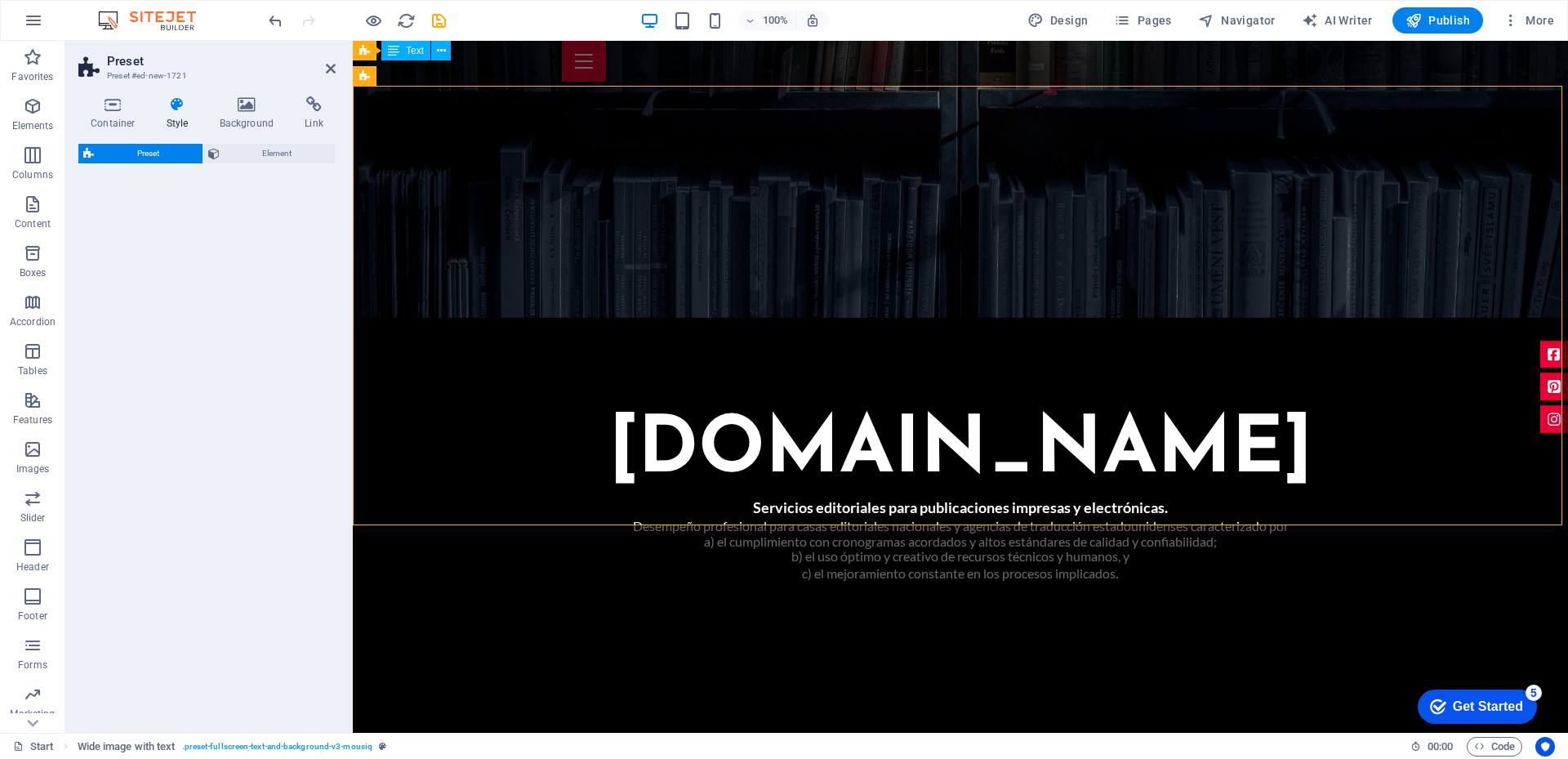
select select "rem"
select select "px"
select select "preset-text-with-image-v4-default"
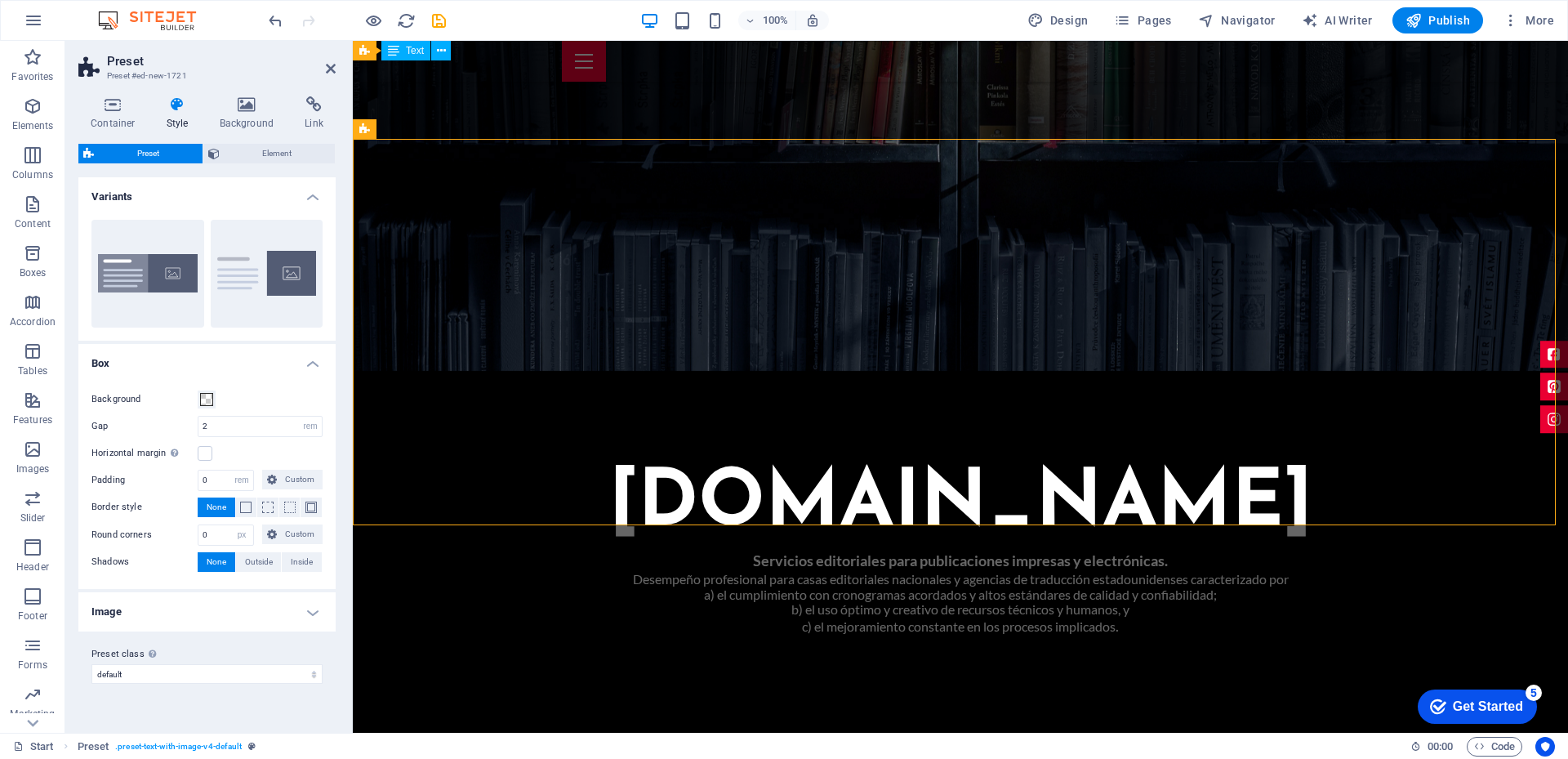
scroll to position [708, 0]
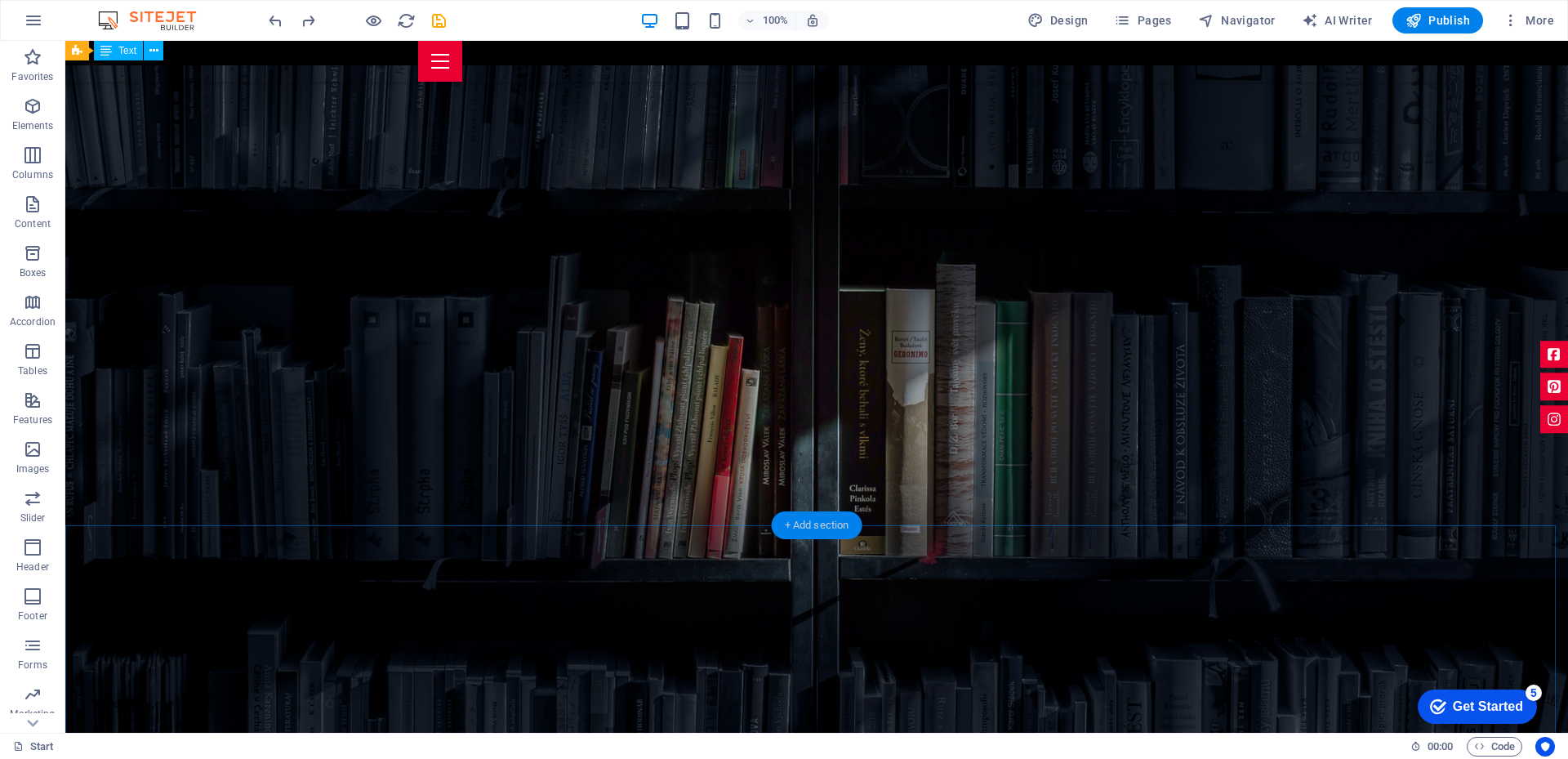
click at [814, 524] on div "+ Add section" at bounding box center [817, 525] width 91 height 28
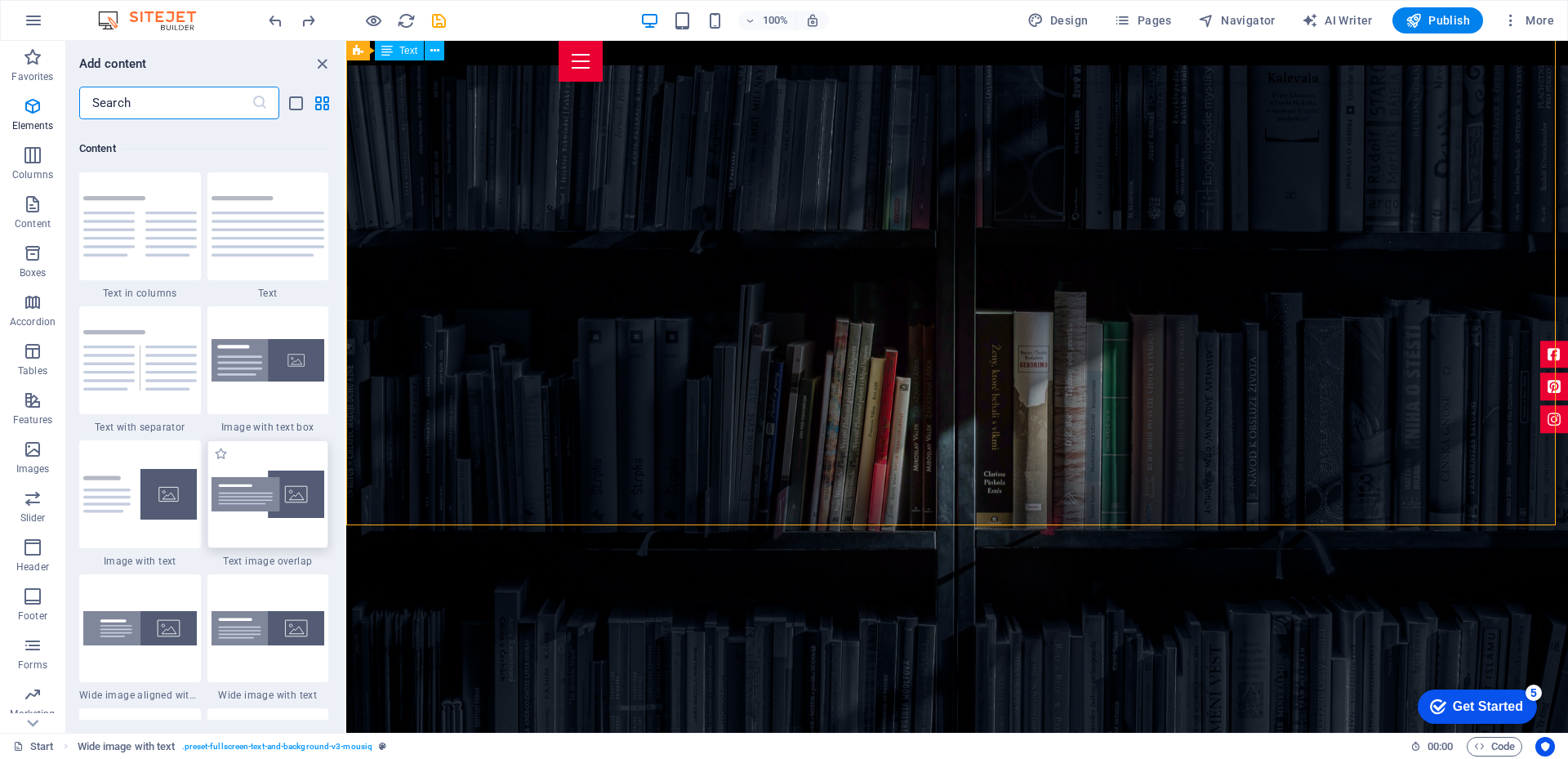
scroll to position [2857, 0]
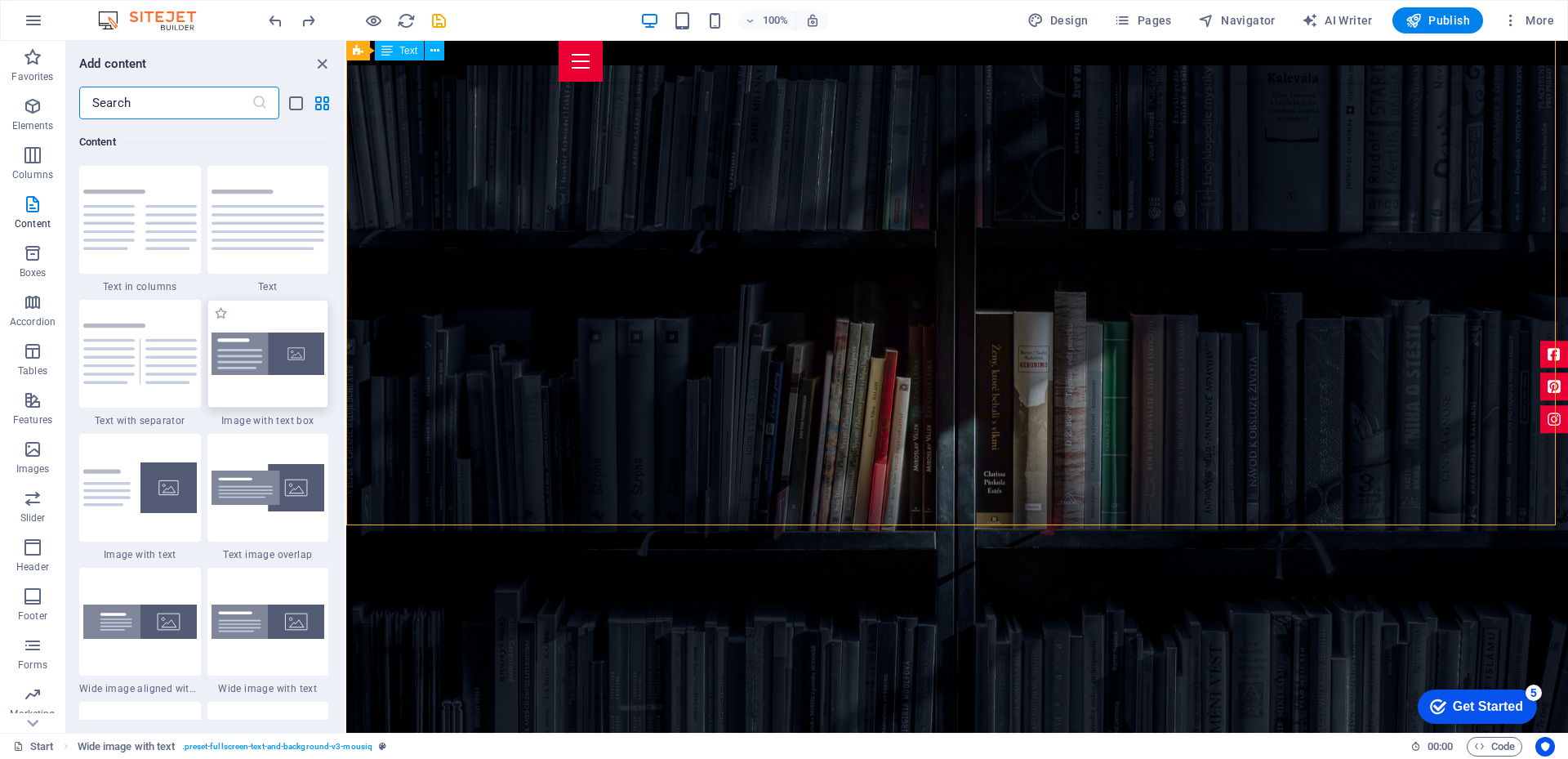
click at [270, 367] on img at bounding box center [268, 354] width 114 height 44
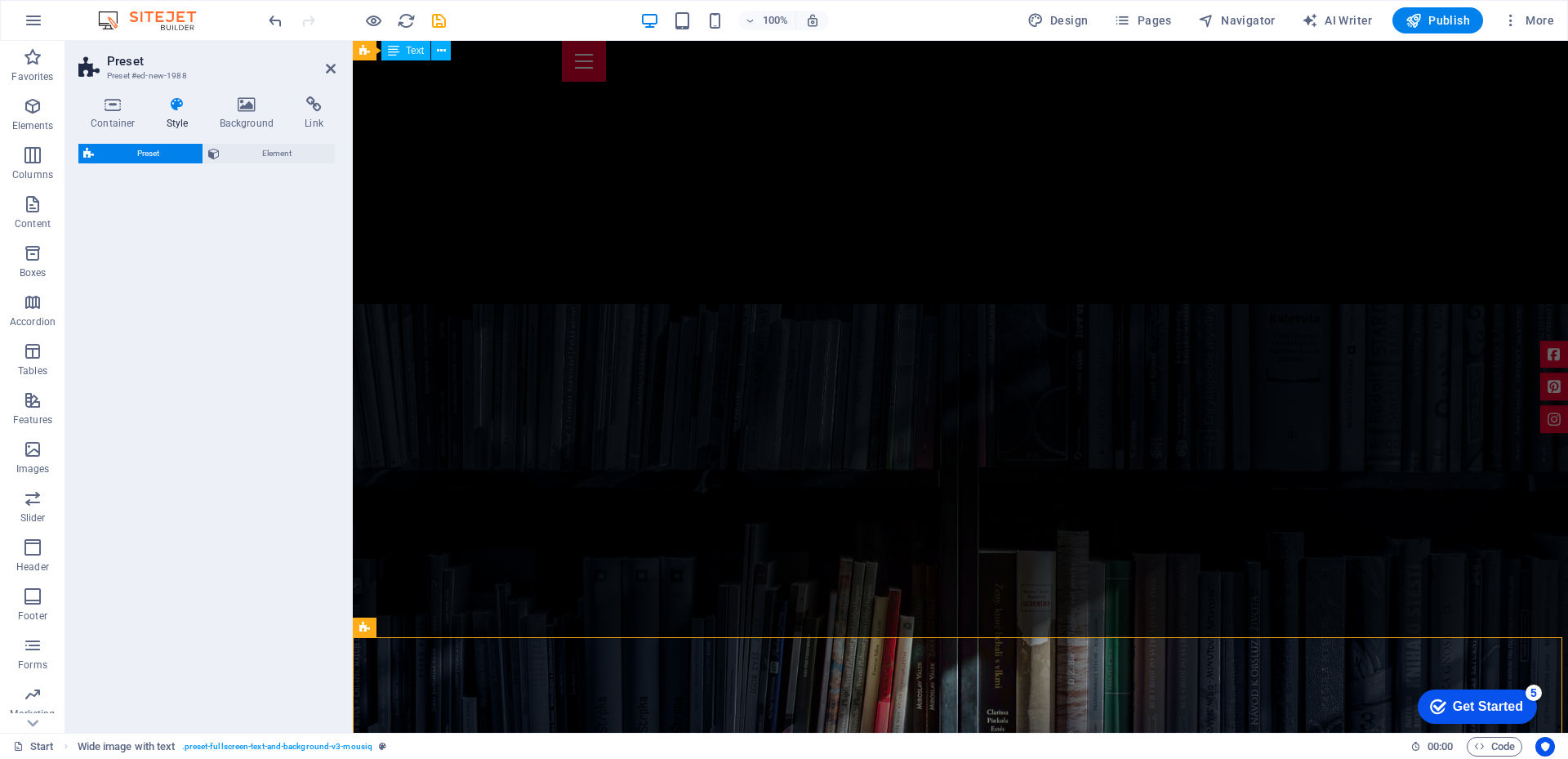
scroll to position [596, 0]
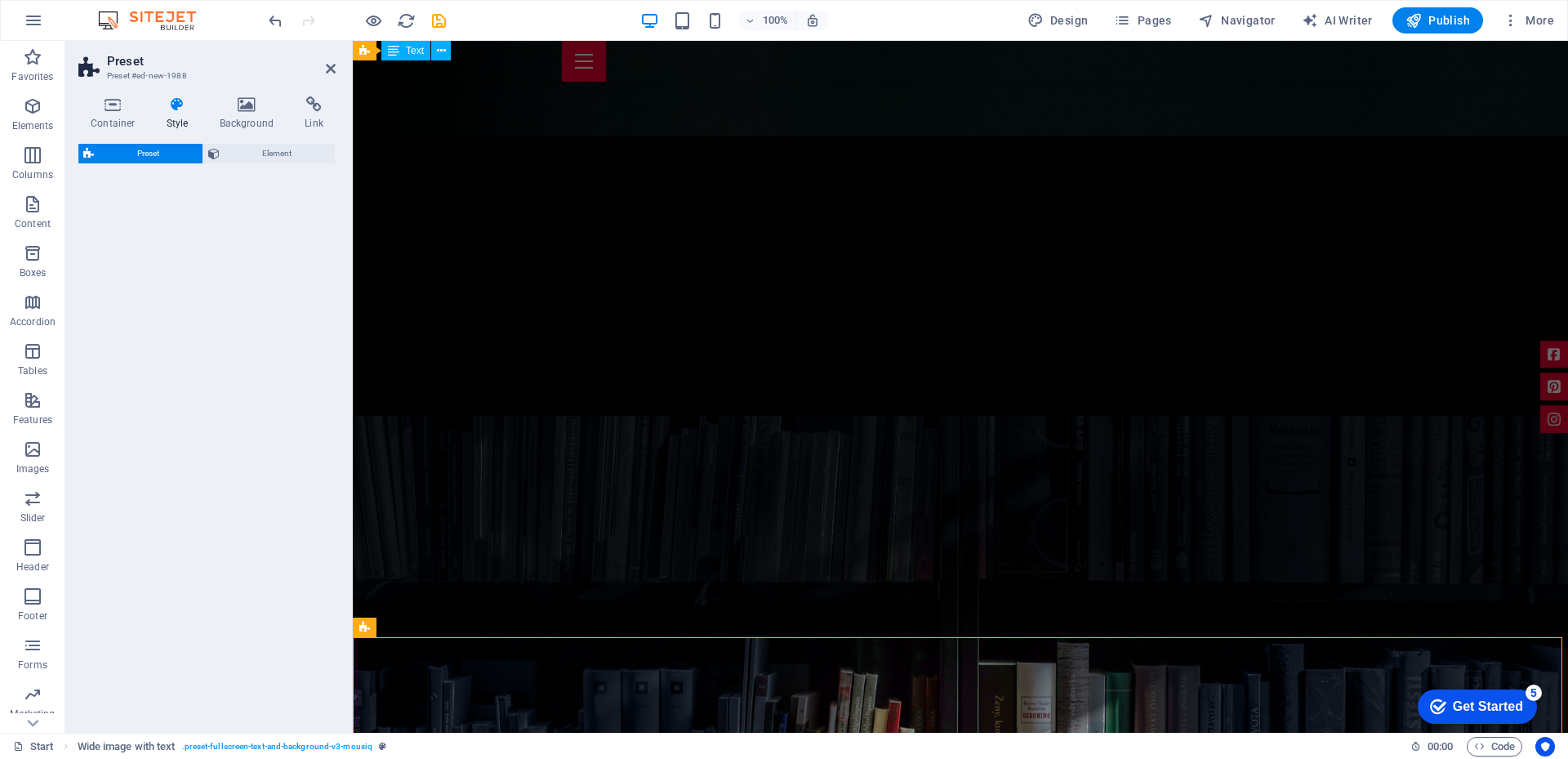
select select "rem"
select select "px"
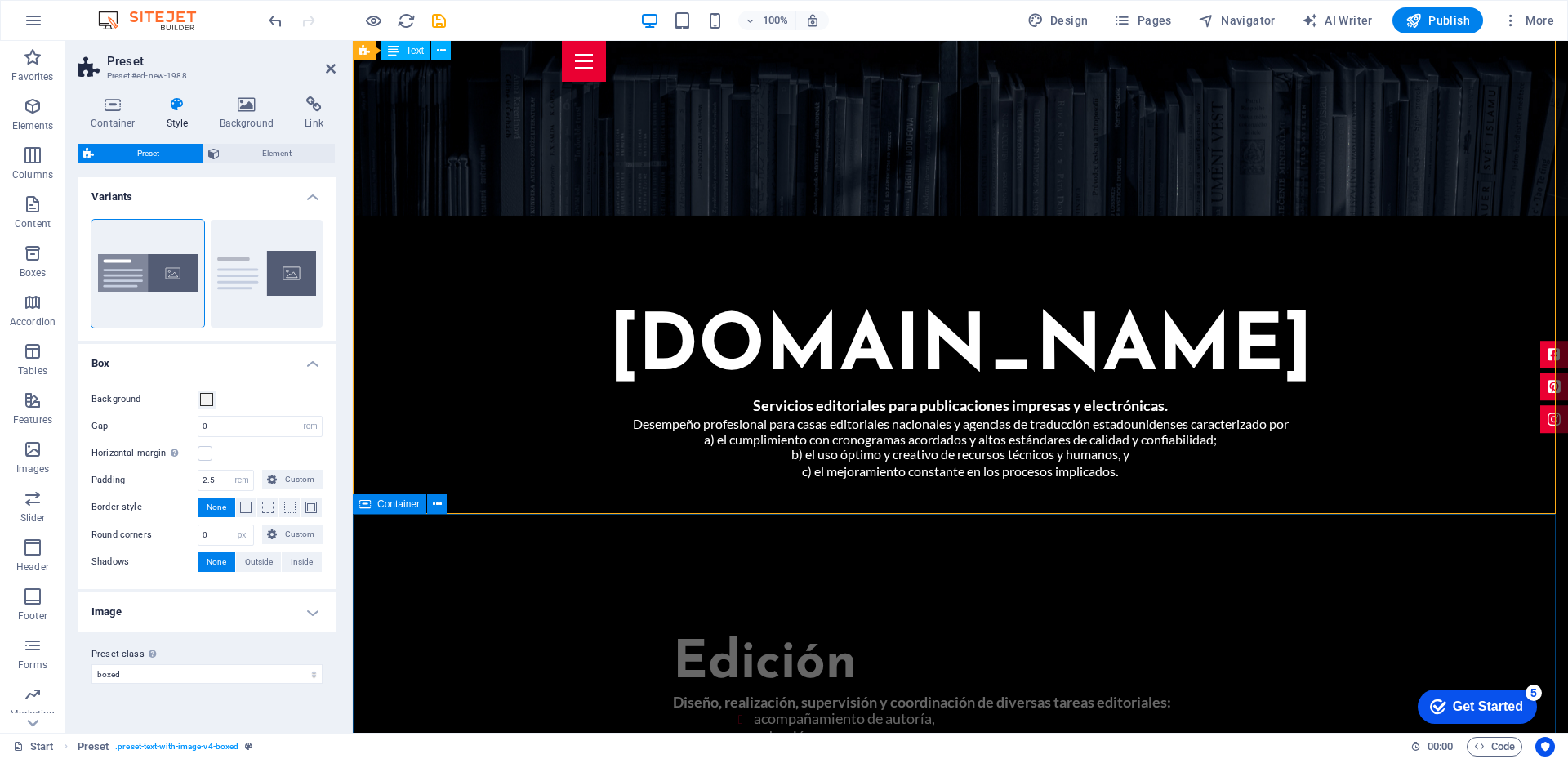
scroll to position [719, 0]
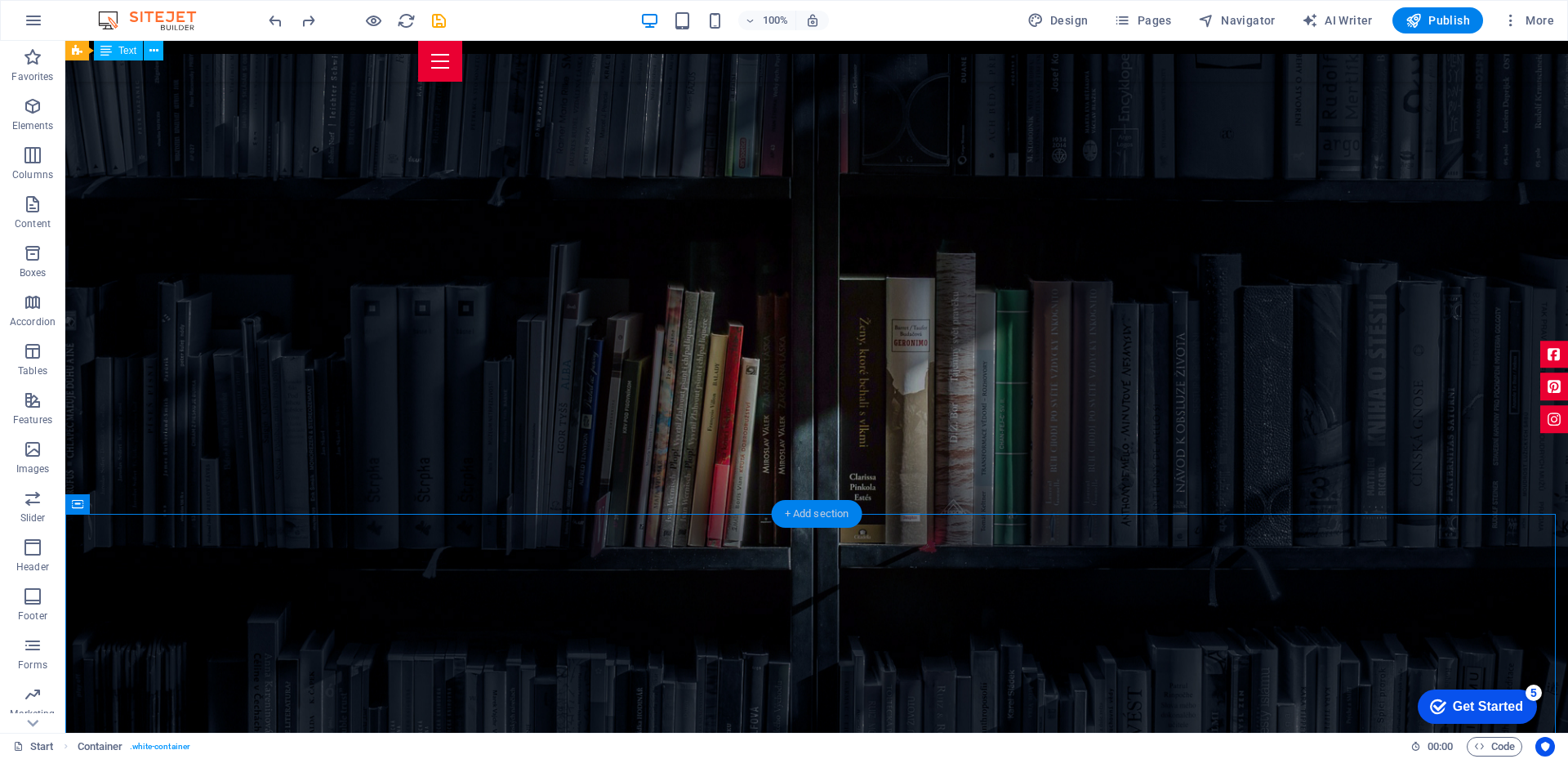
click at [803, 510] on div "+ Add section" at bounding box center [817, 514] width 91 height 28
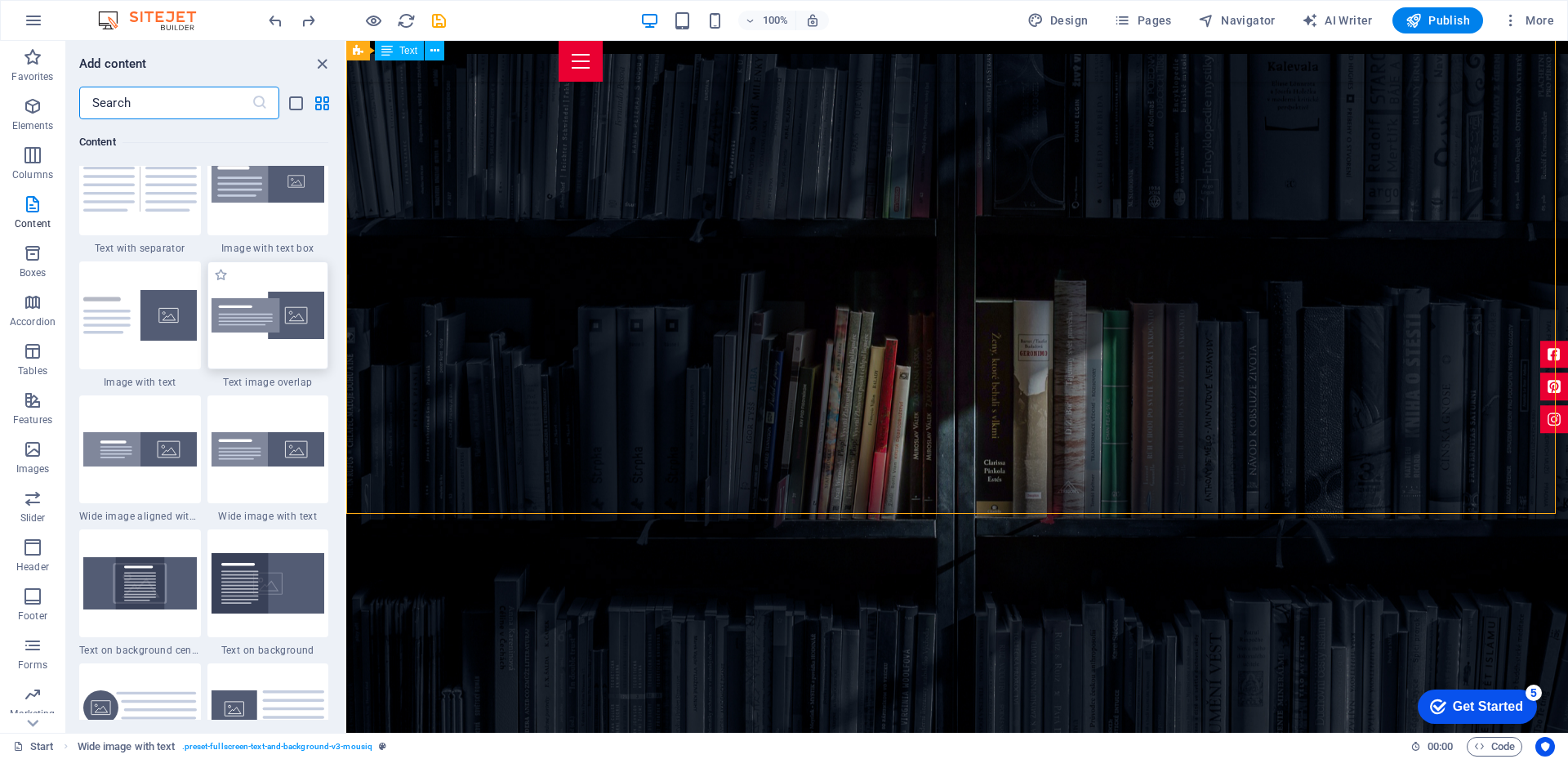
scroll to position [3103, 0]
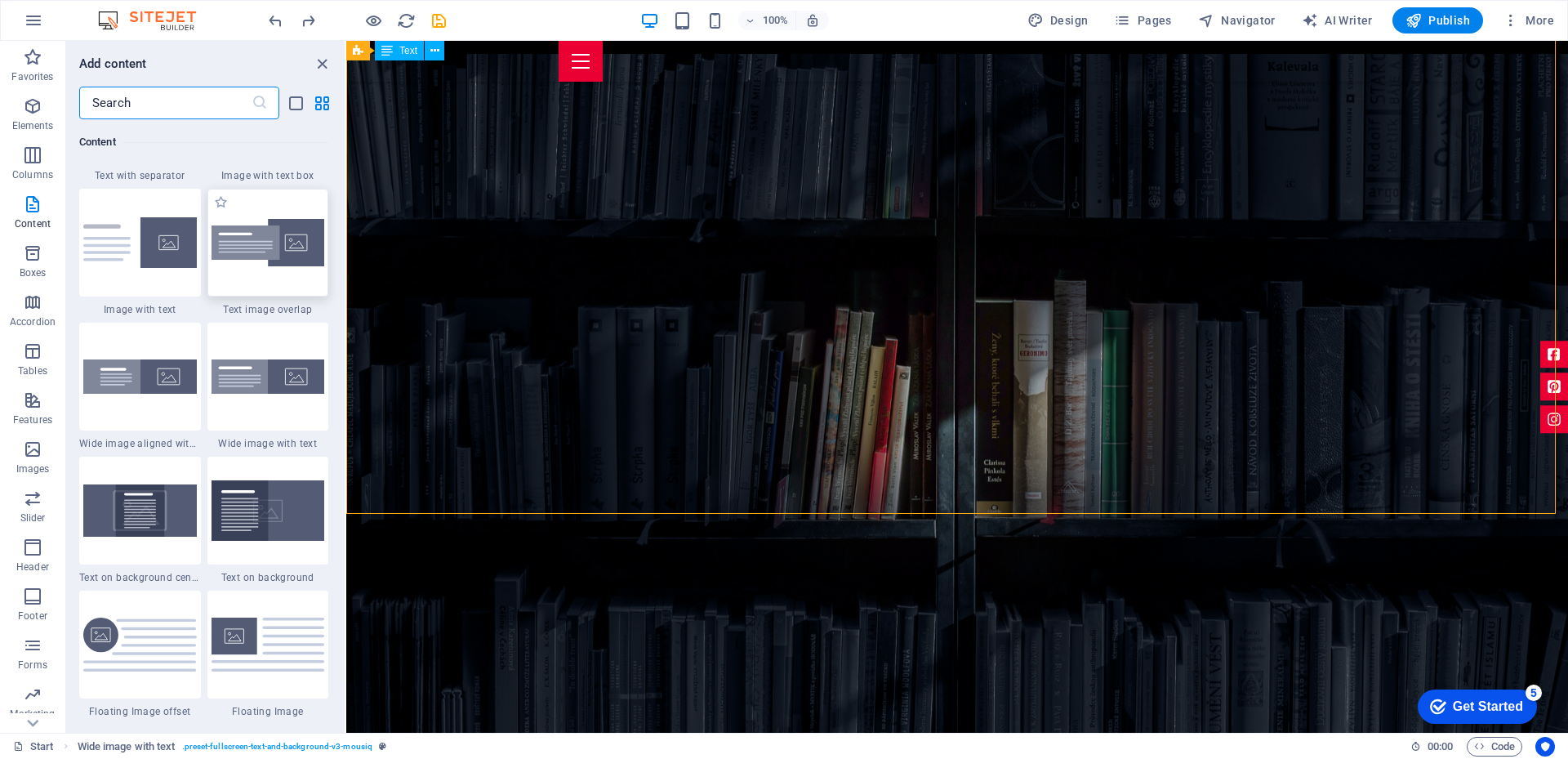
click at [263, 487] on img at bounding box center [268, 510] width 114 height 60
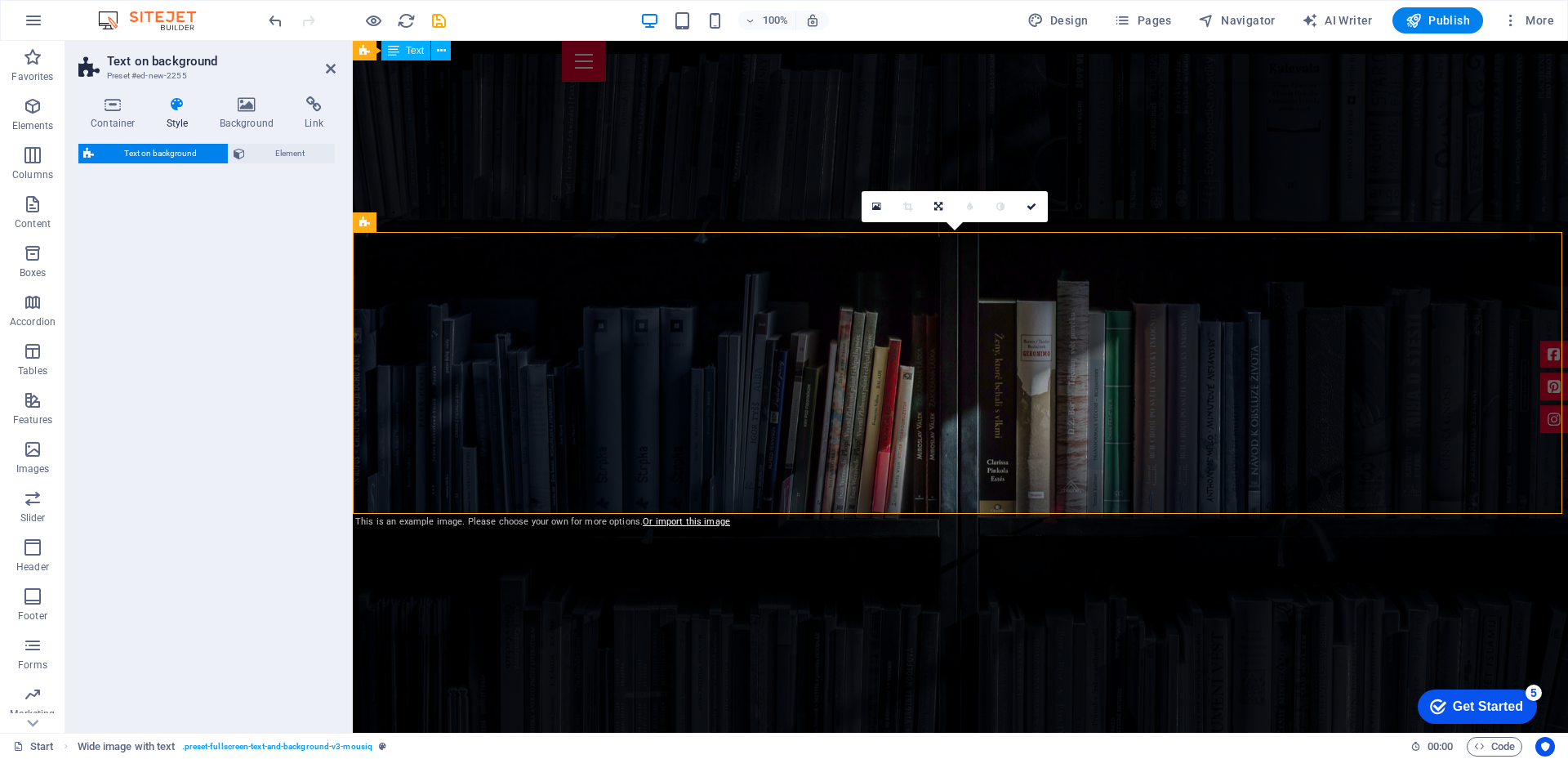
select select "%"
select select "rem"
select select "px"
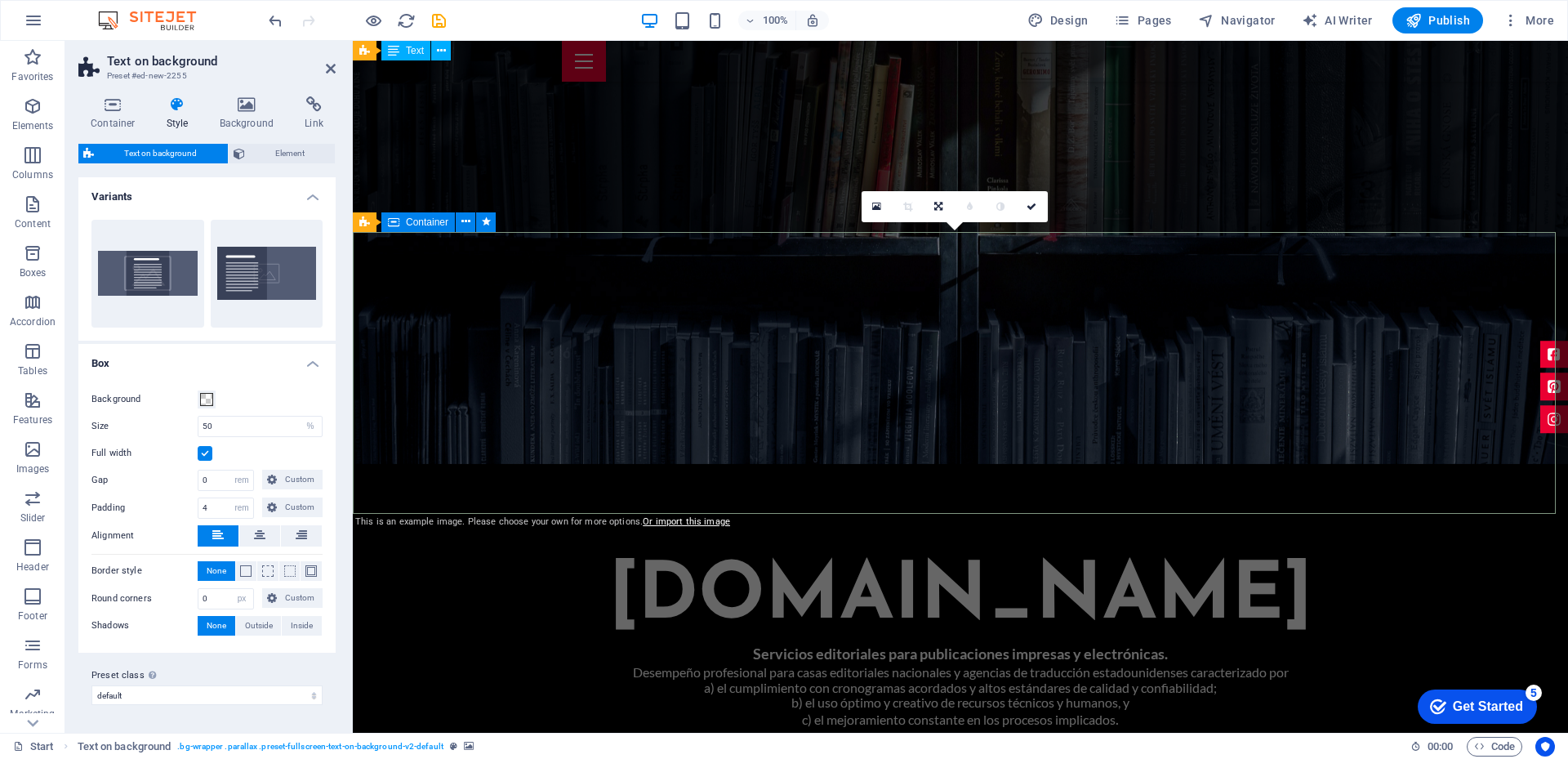
scroll to position [965, 0]
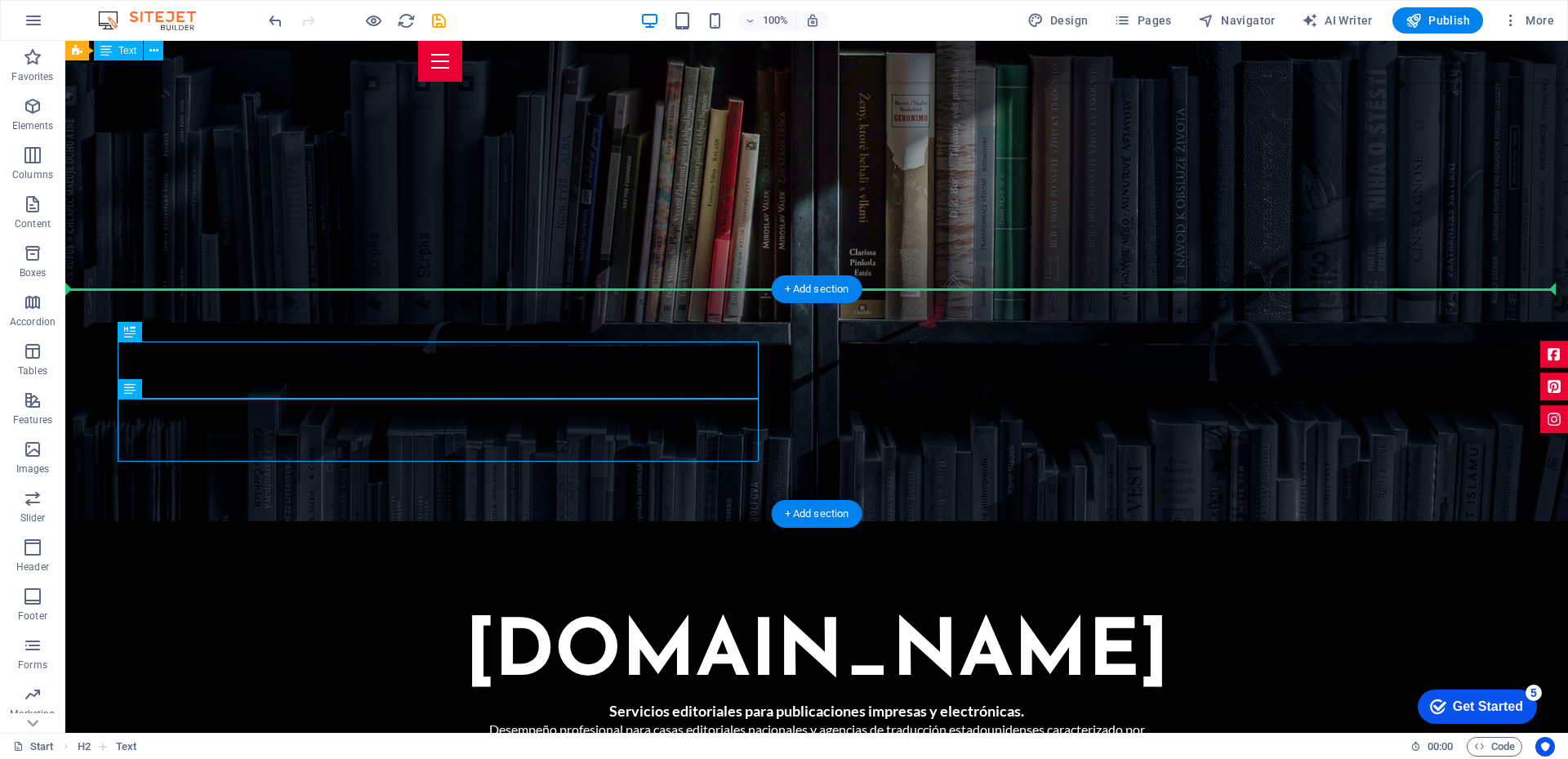
drag, startPoint x: 379, startPoint y: 356, endPoint x: 1139, endPoint y: 361, distance: 760.0
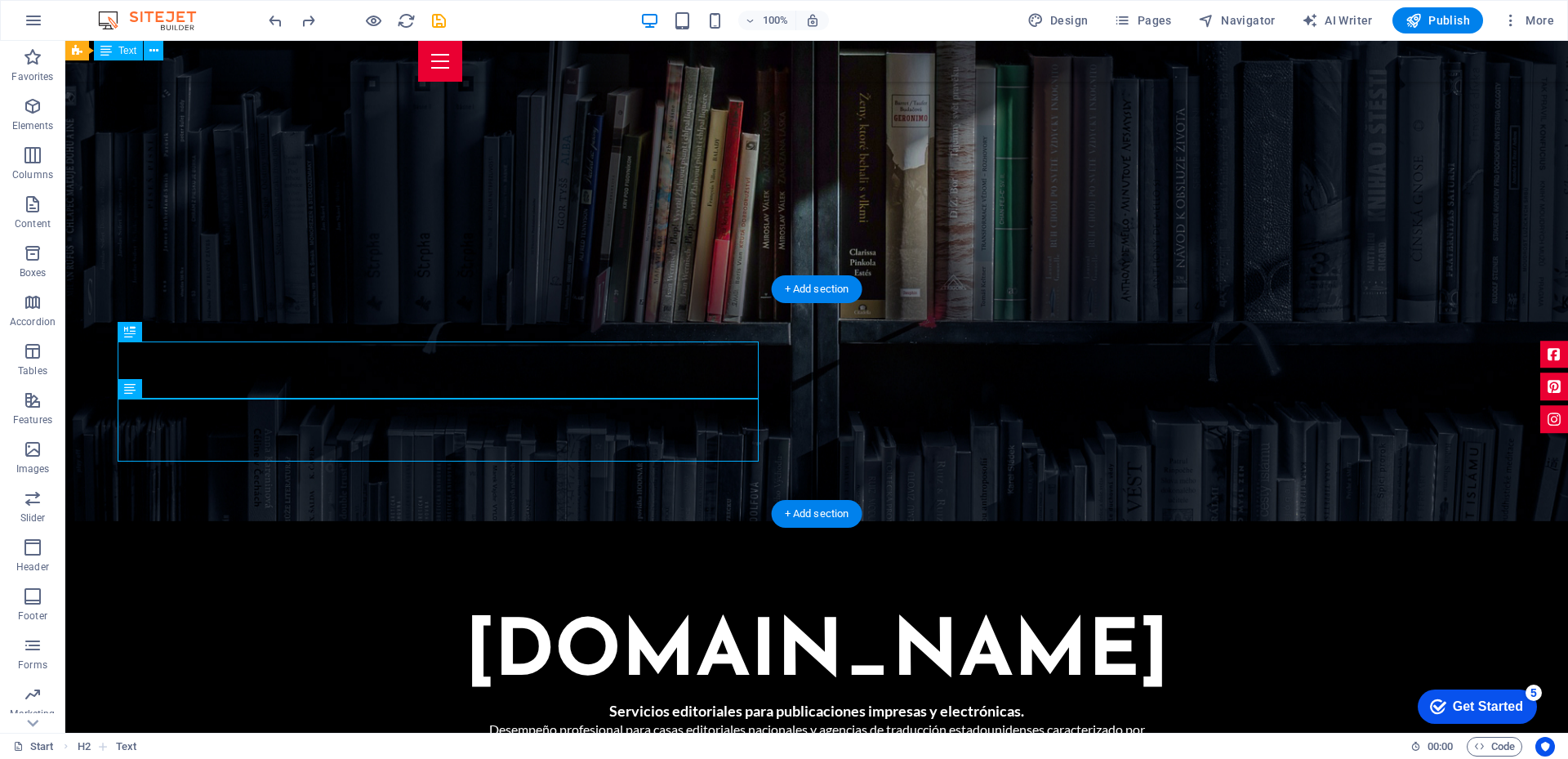
scroll to position [719, 0]
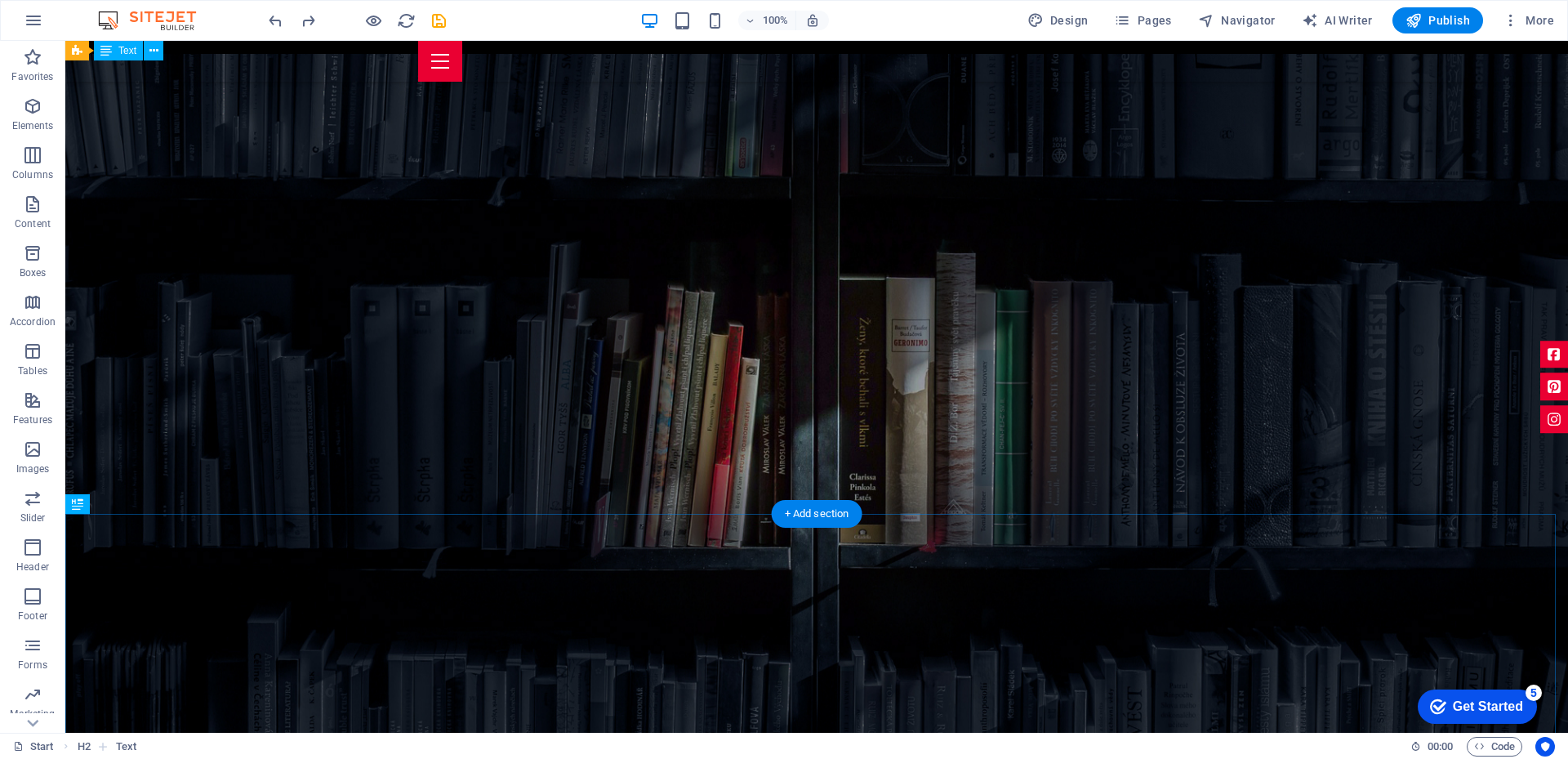
click at [831, 519] on div "+ Add section" at bounding box center [817, 514] width 91 height 28
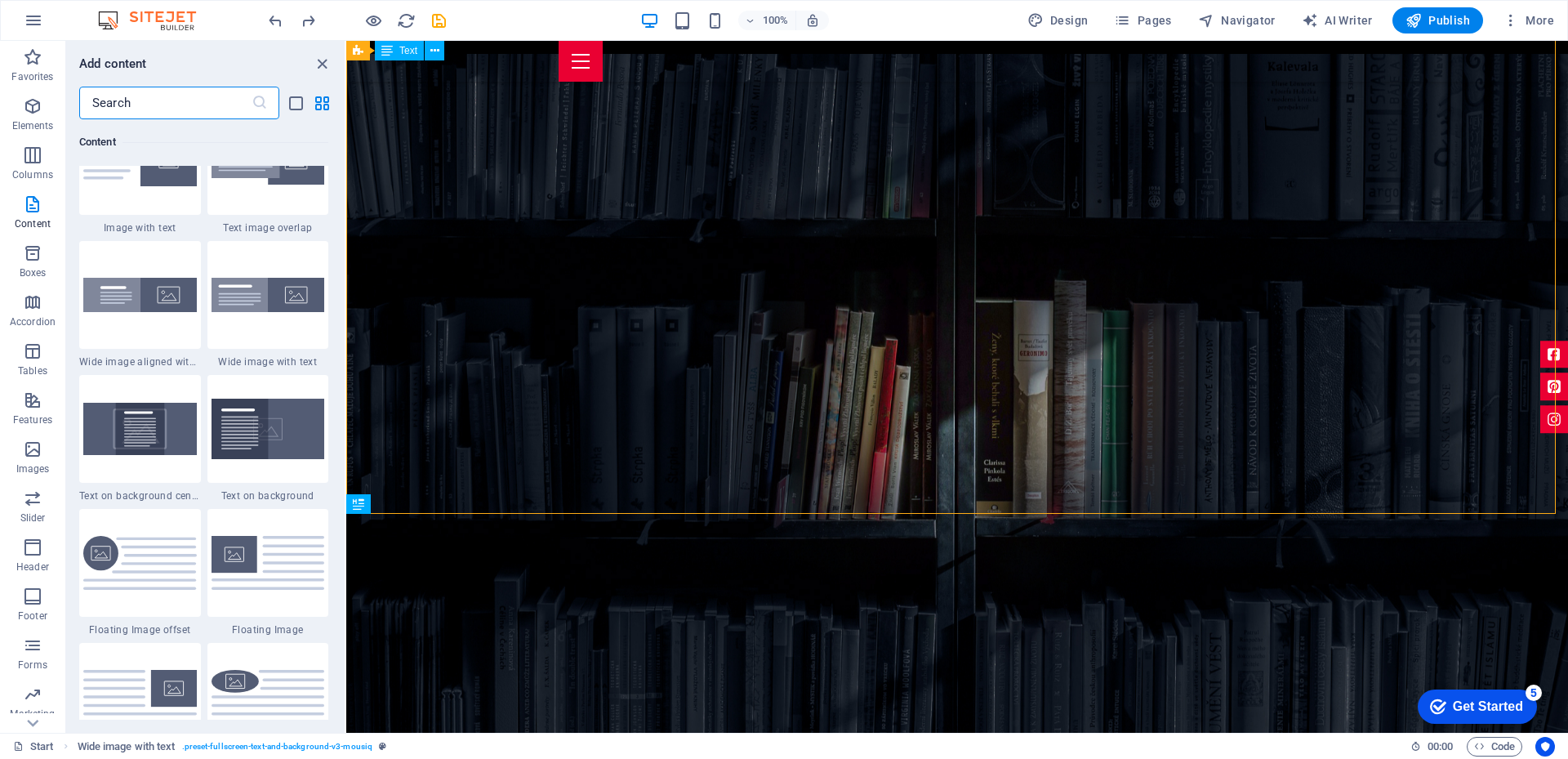
scroll to position [3592, 0]
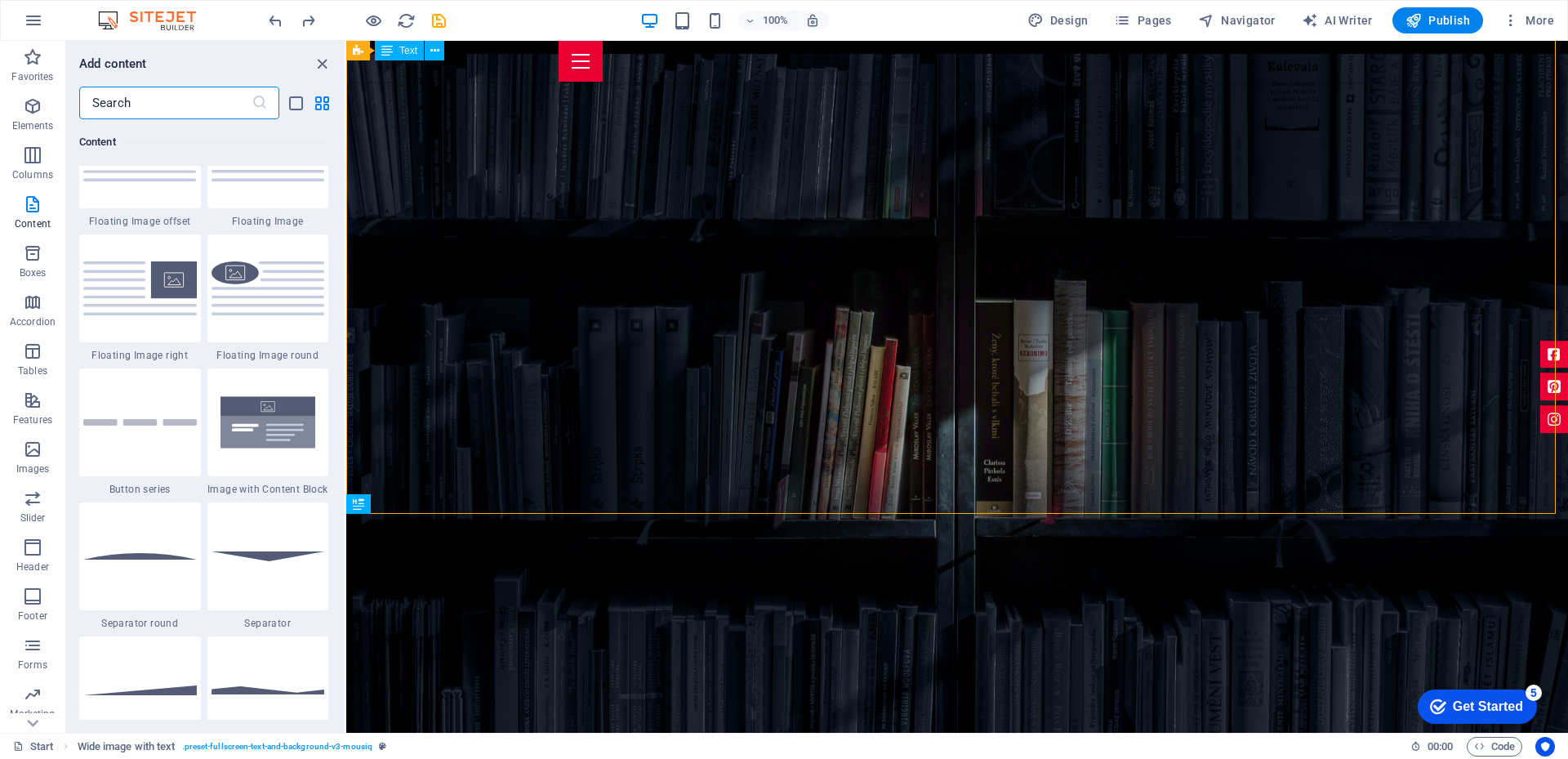
click at [272, 442] on img at bounding box center [268, 421] width 114 height 75
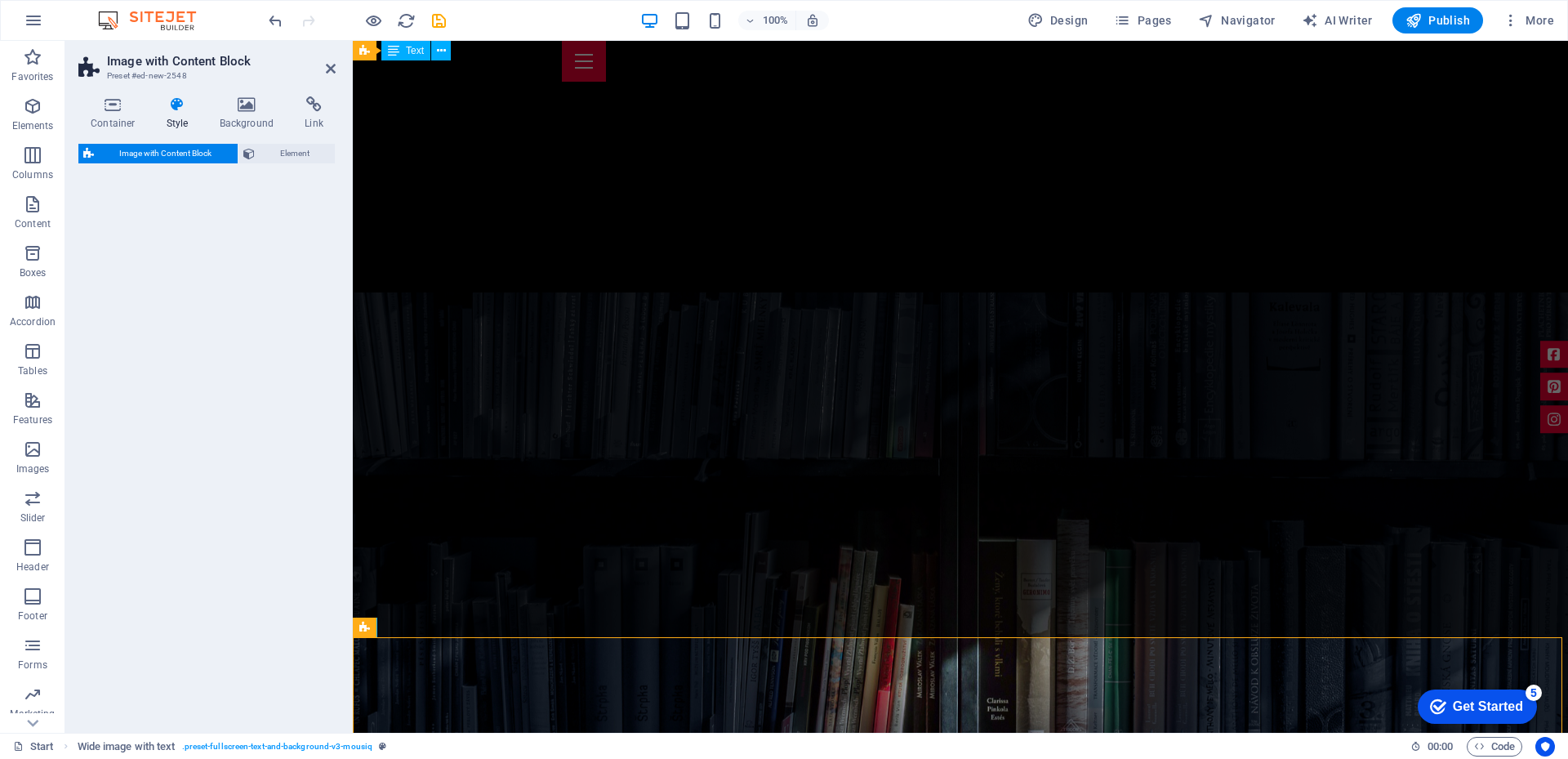
scroll to position [596, 0]
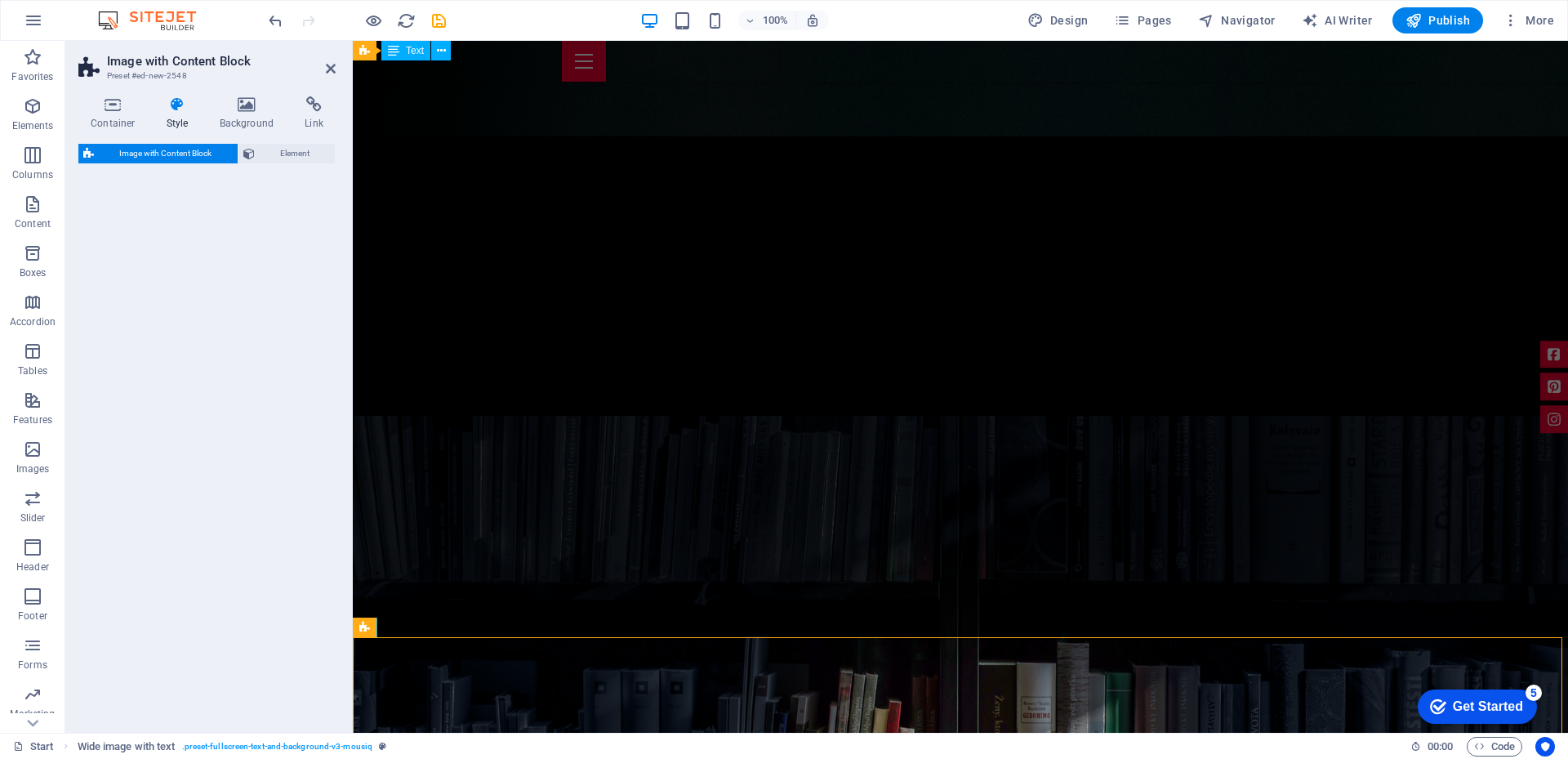
select select "rem"
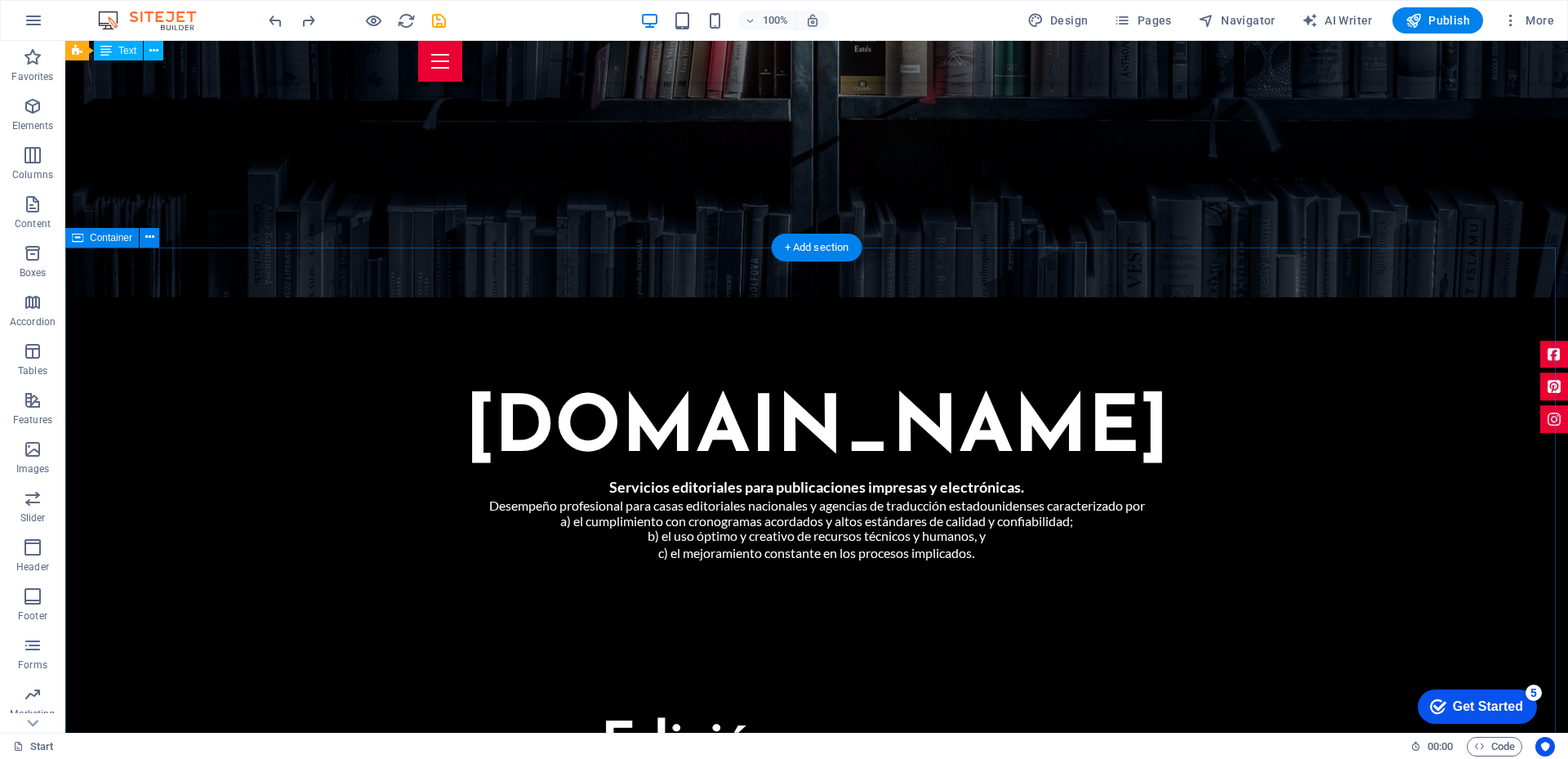
scroll to position [923, 0]
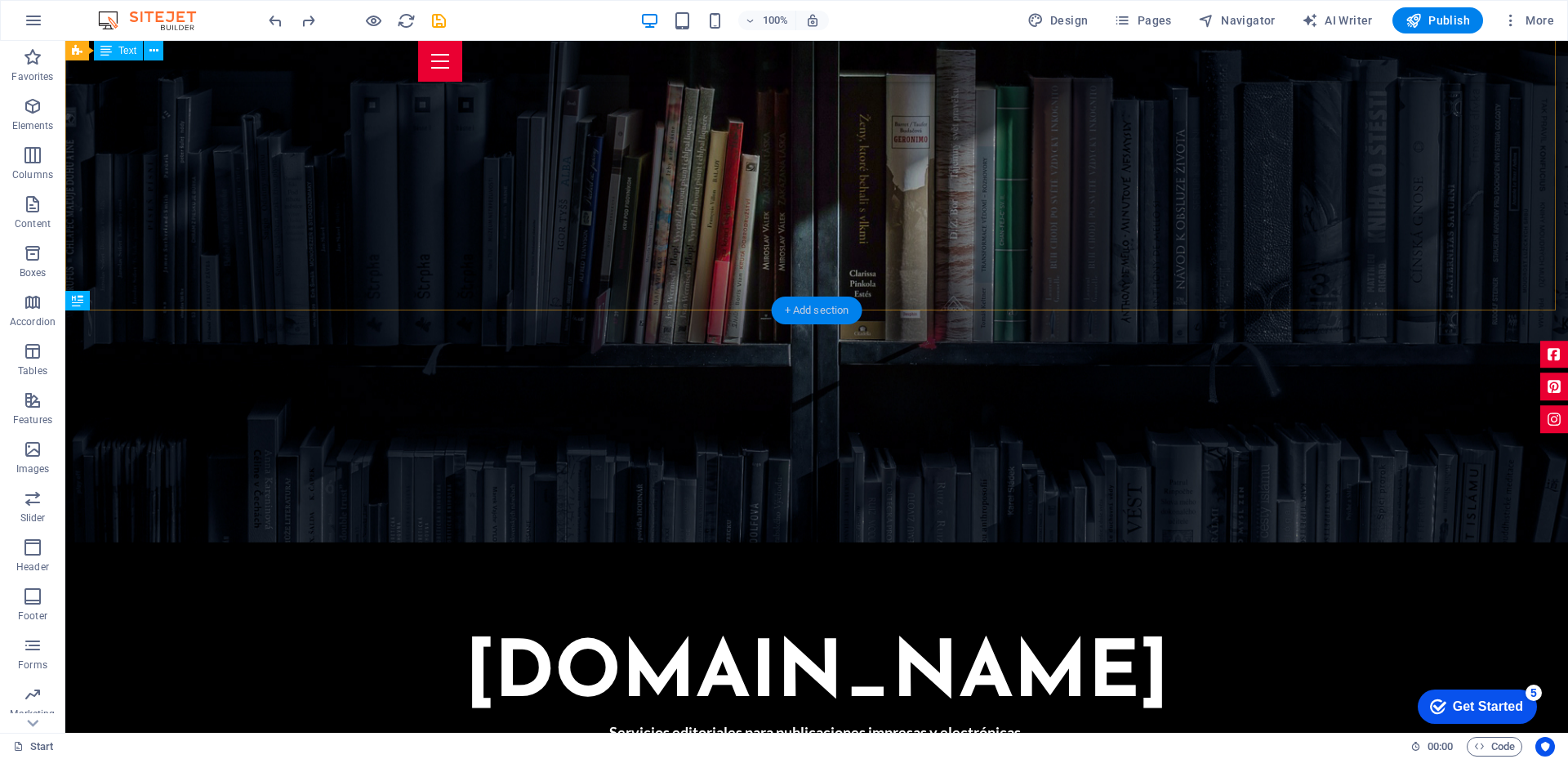
click at [803, 312] on div "+ Add section" at bounding box center [817, 310] width 91 height 28
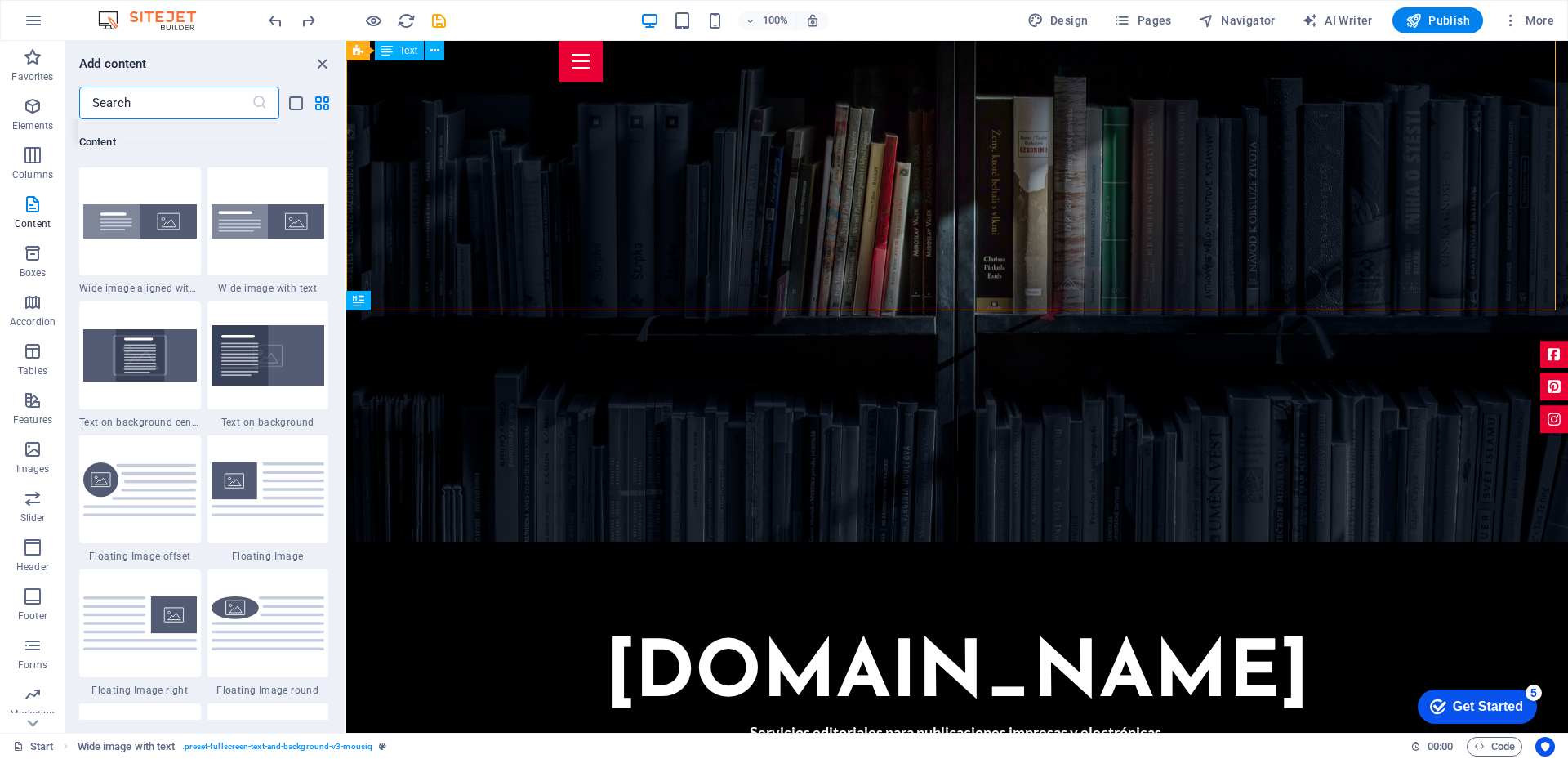
scroll to position [3266, 0]
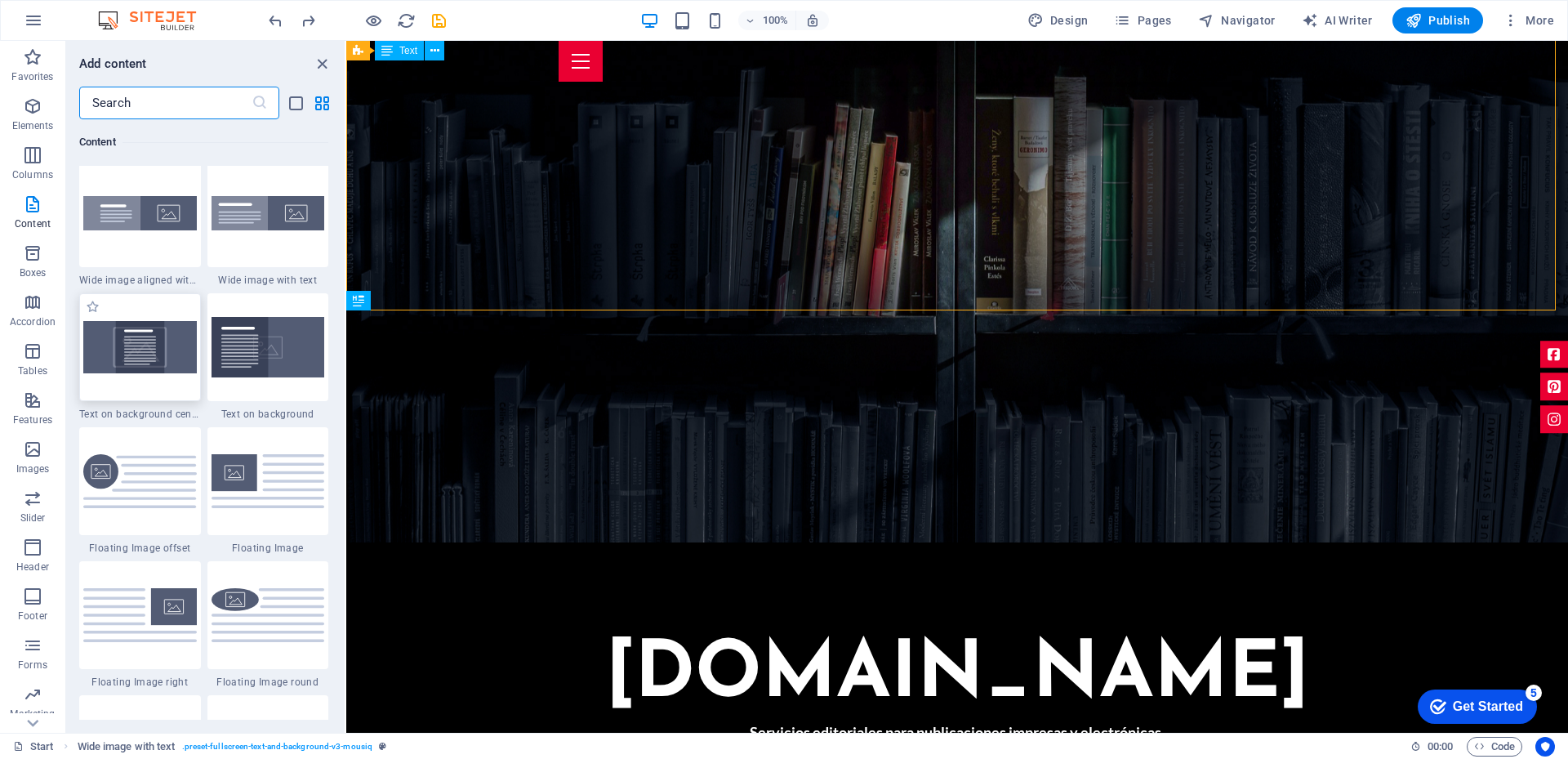
click at [169, 361] on img at bounding box center [140, 347] width 114 height 51
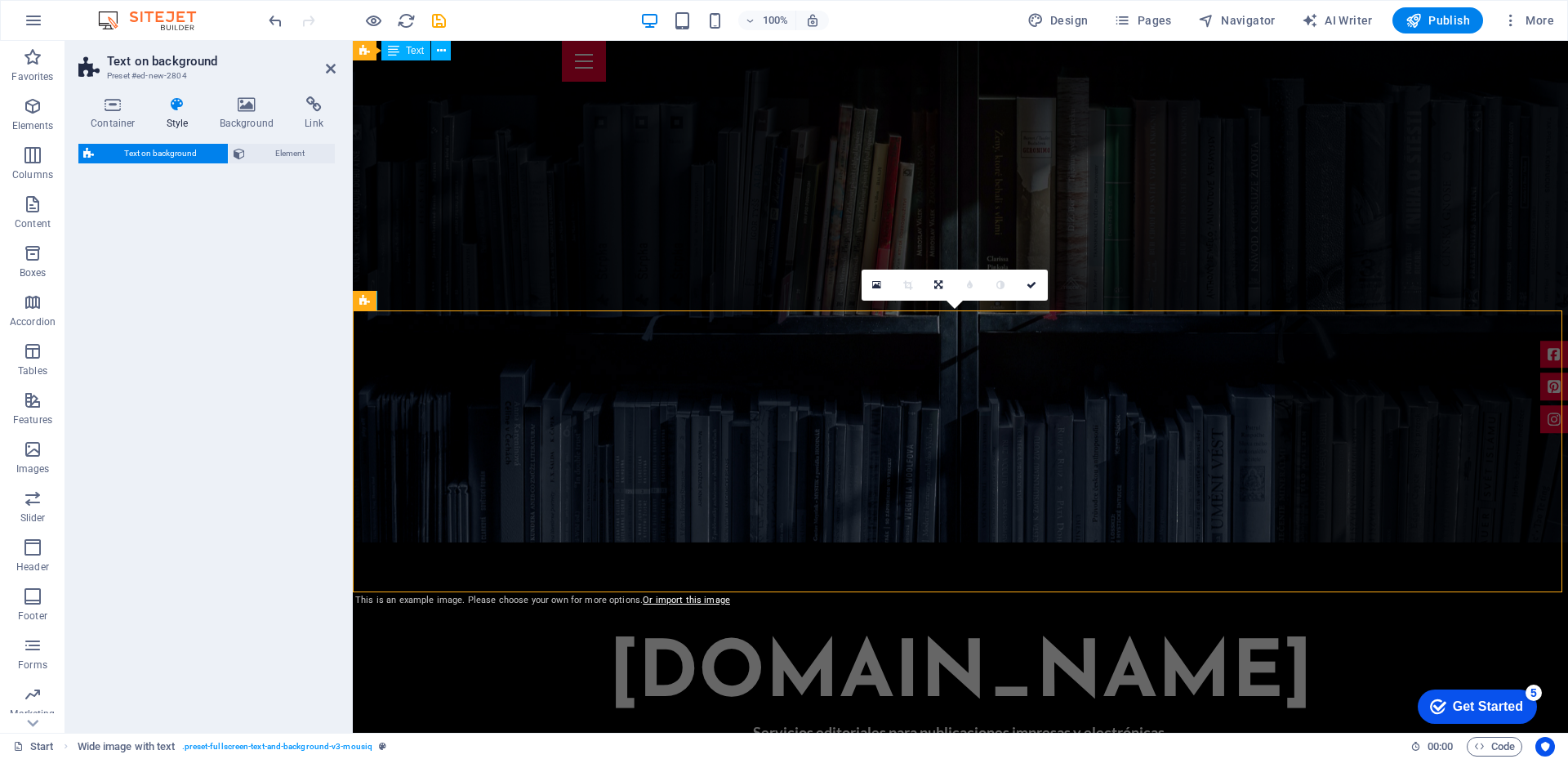
select select "%"
select select "rem"
select select "px"
select select "preset-fullscreen-text-on-background-v2-centered"
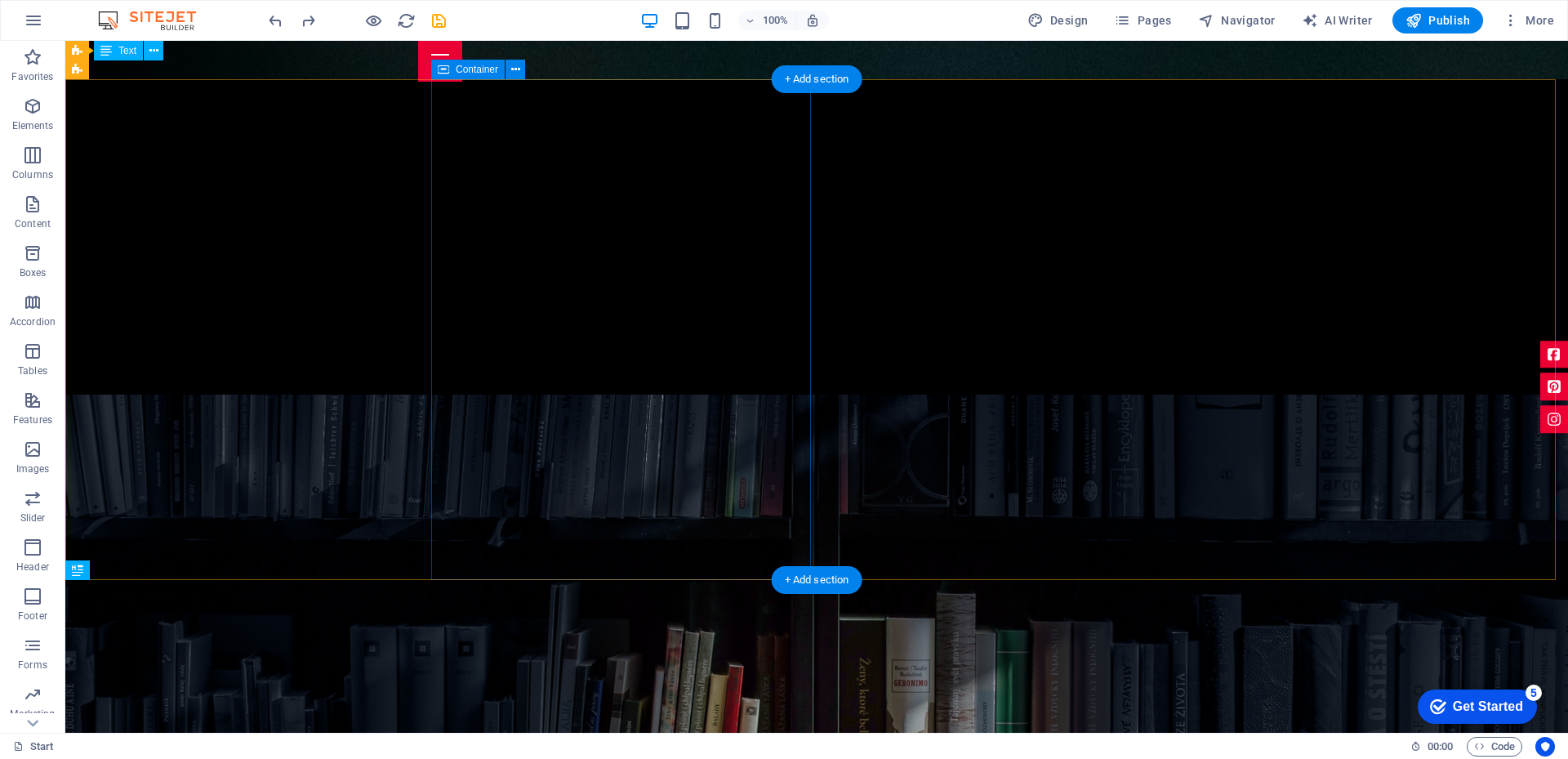
scroll to position [735, 0]
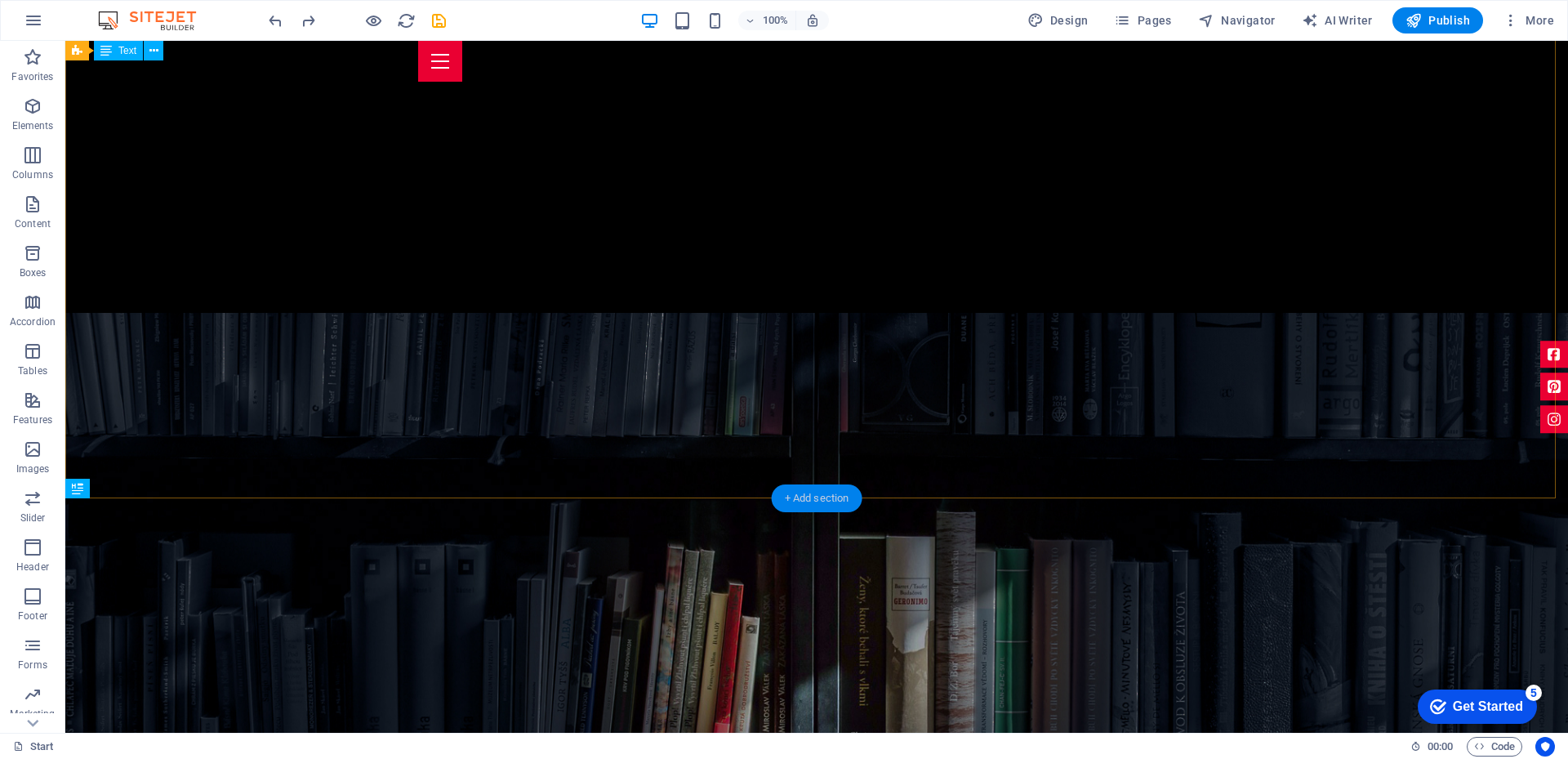
click at [799, 501] on div "+ Add section" at bounding box center [817, 498] width 91 height 28
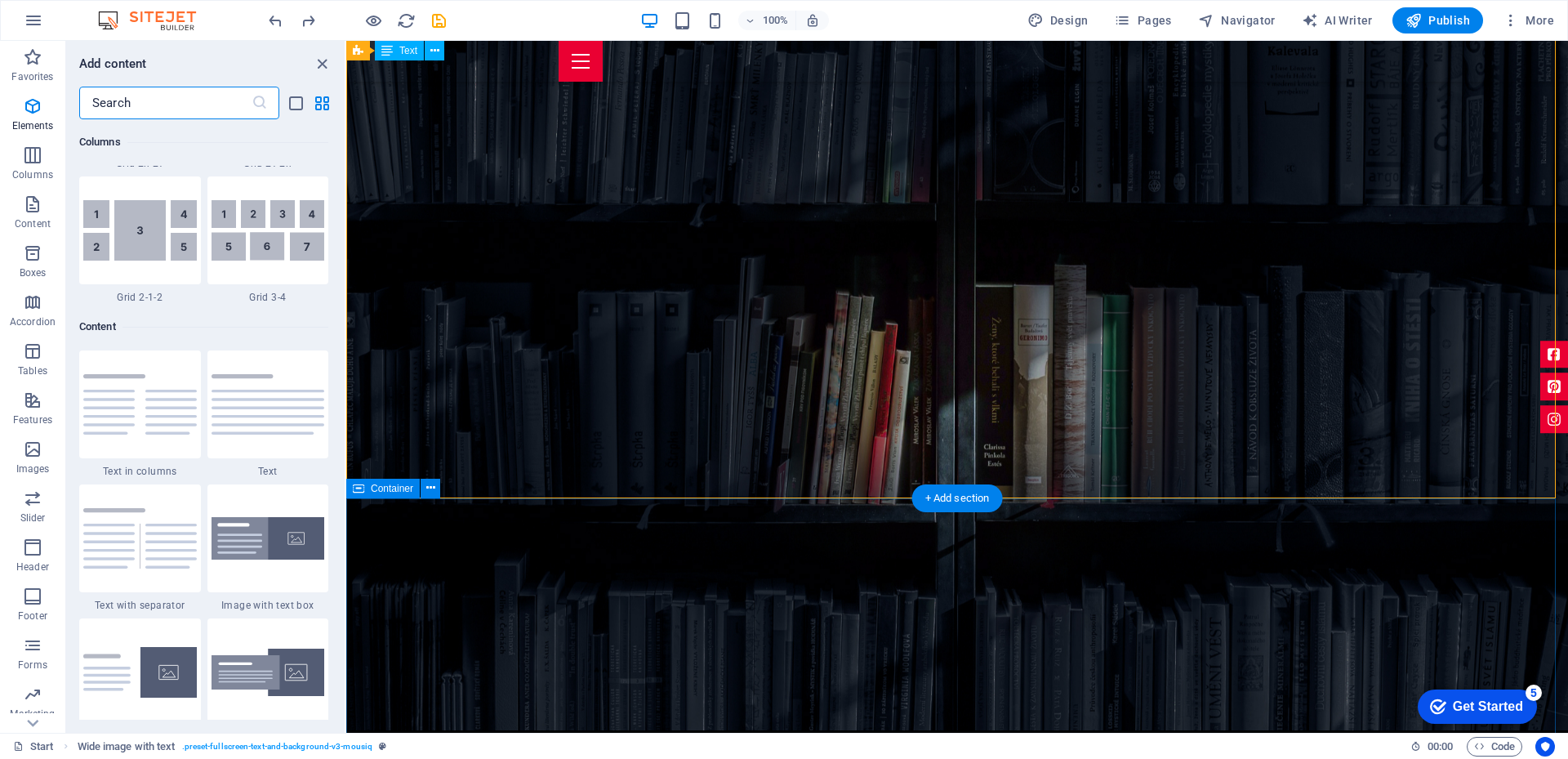
scroll to position [2857, 0]
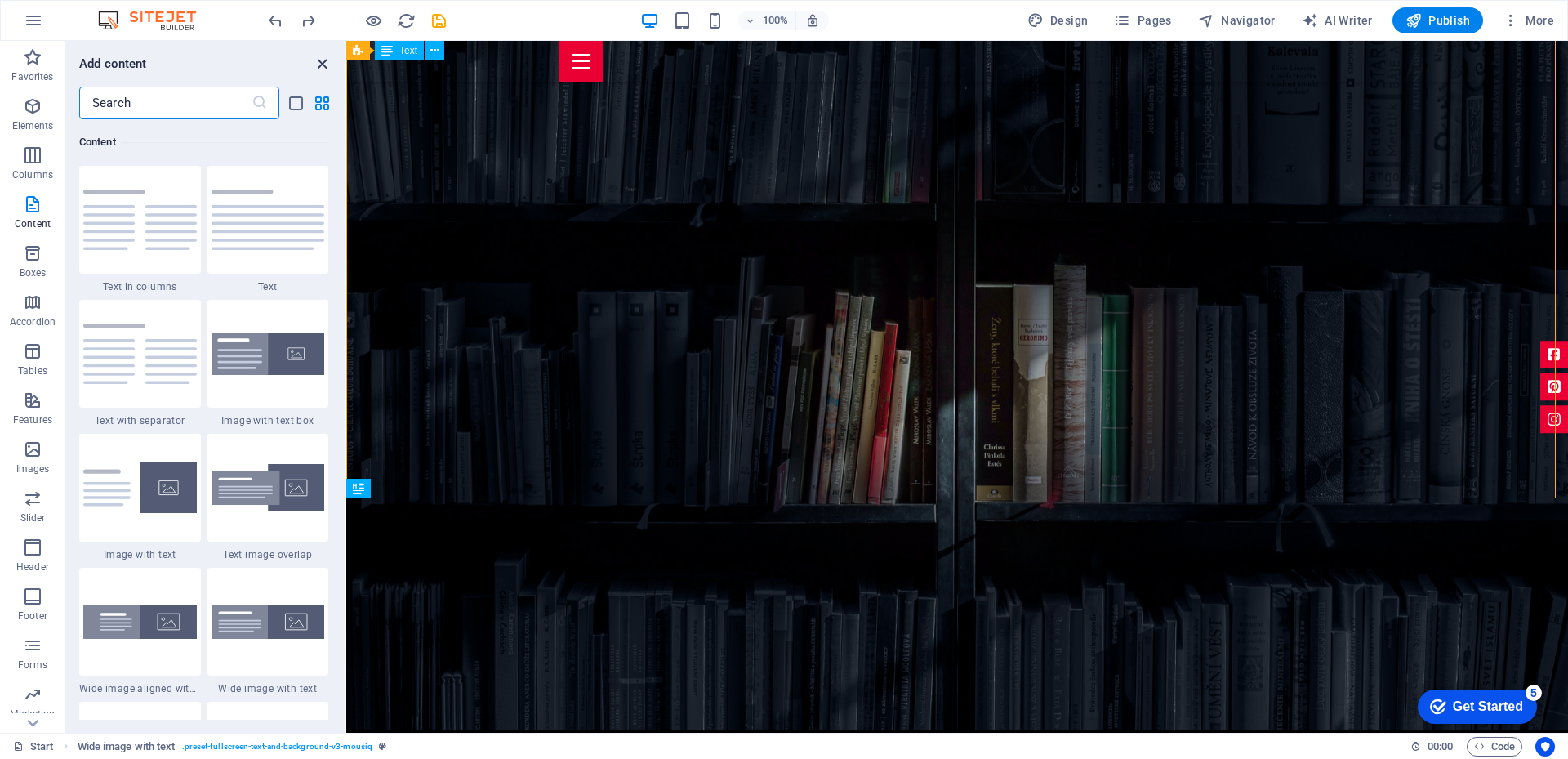
click at [321, 61] on icon "close panel" at bounding box center [322, 63] width 19 height 19
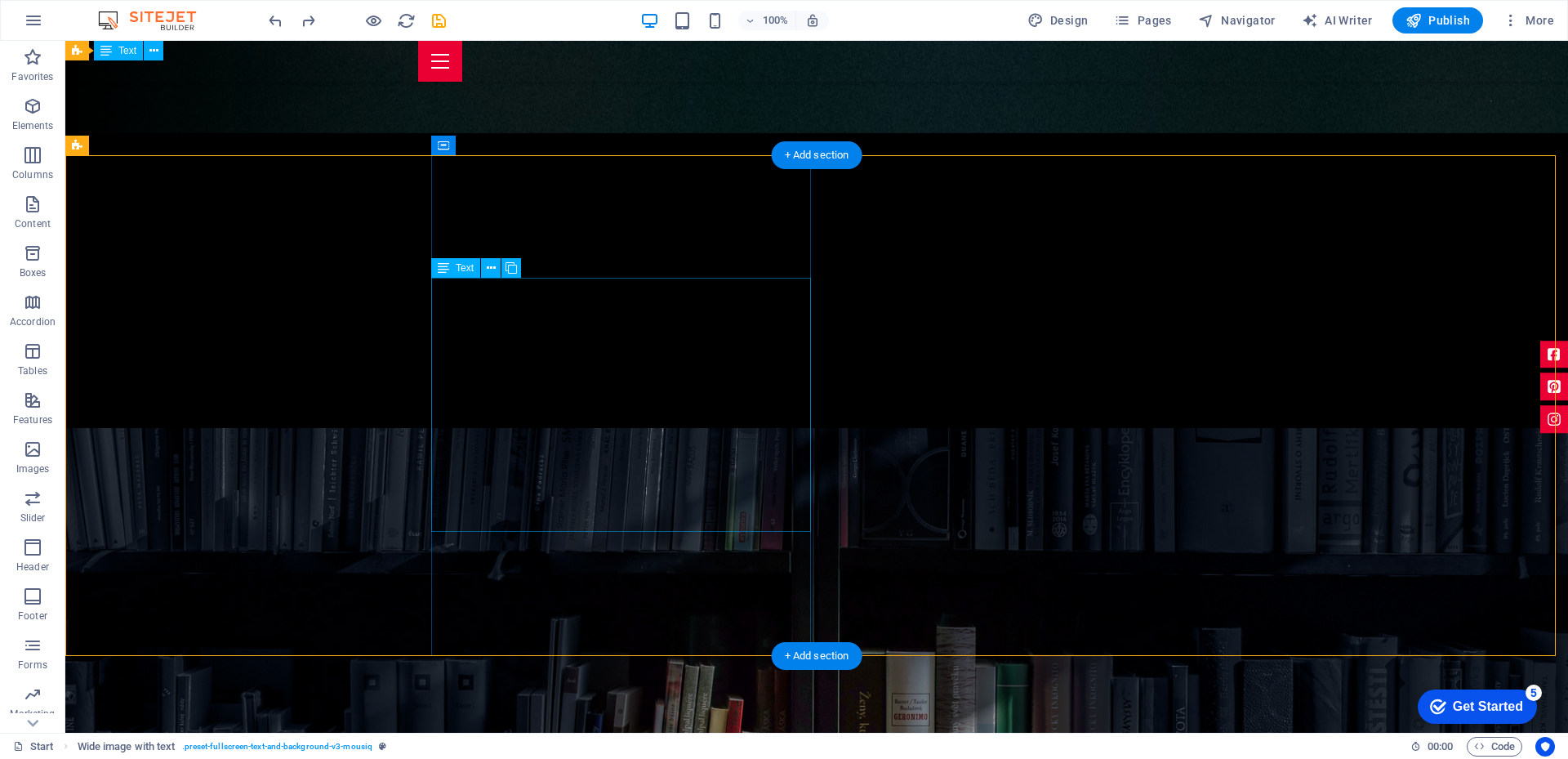
scroll to position [571, 0]
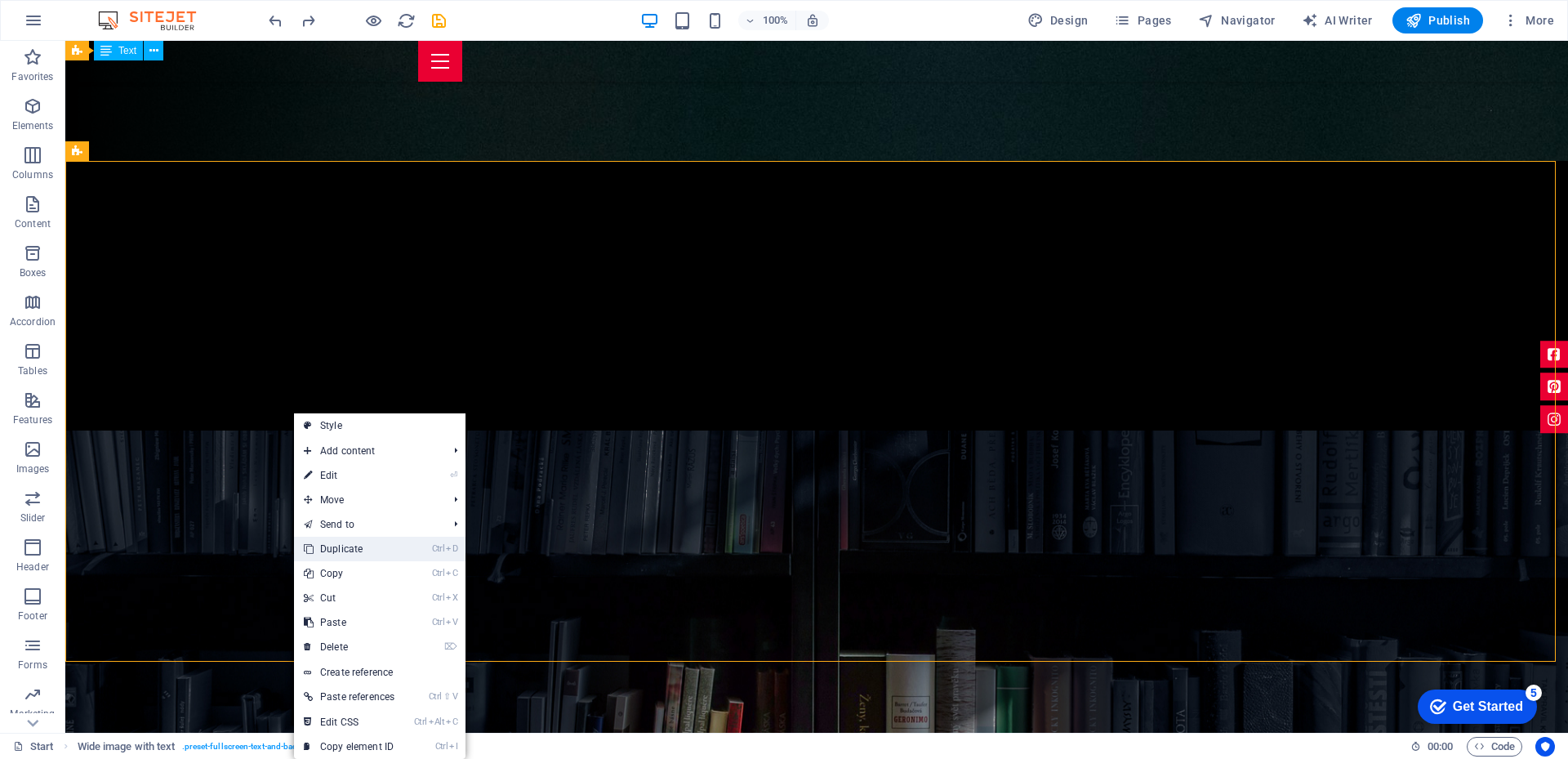
click at [380, 553] on link "Ctrl D Duplicate" at bounding box center [349, 549] width 110 height 25
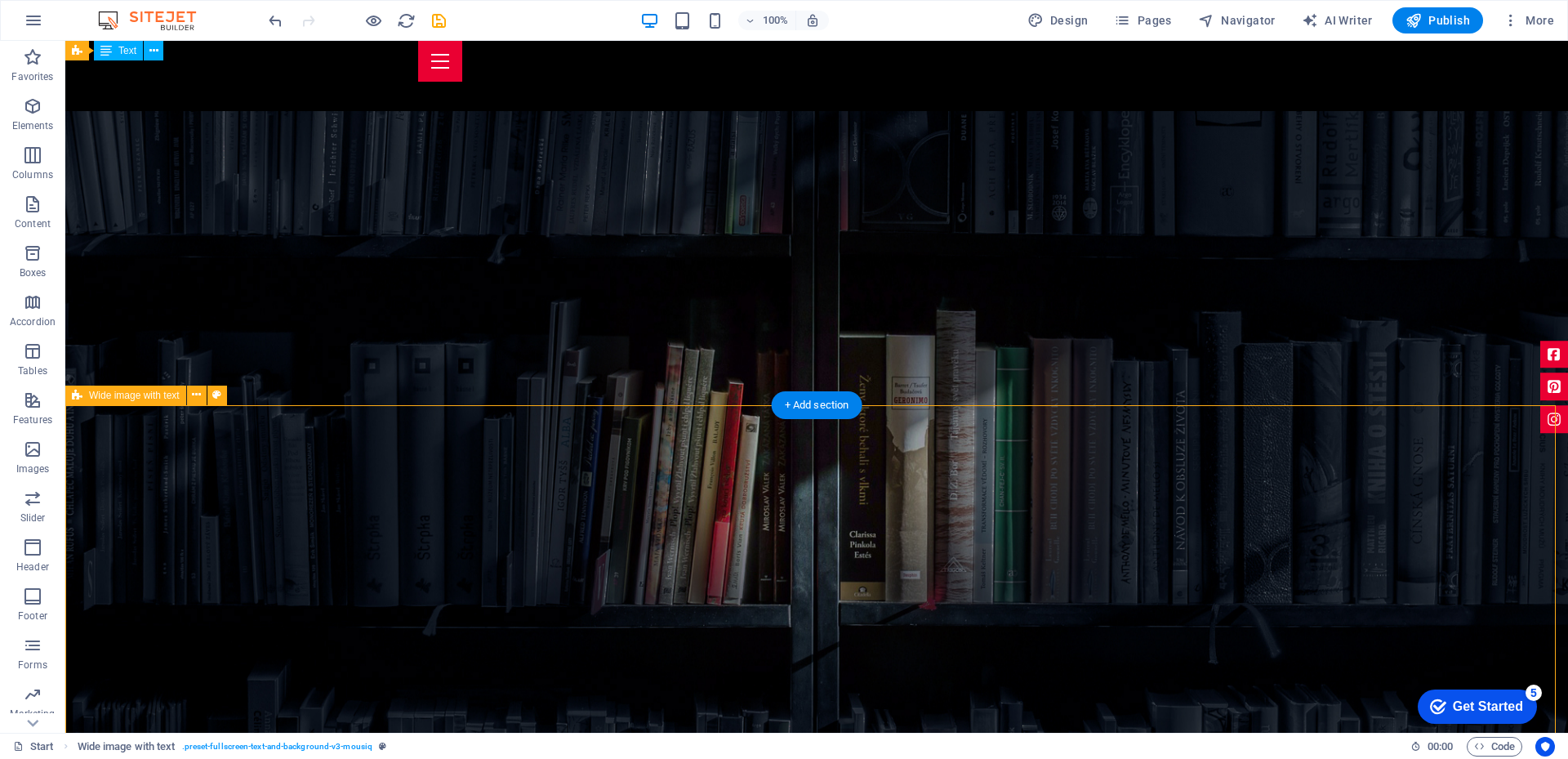
scroll to position [1143, 0]
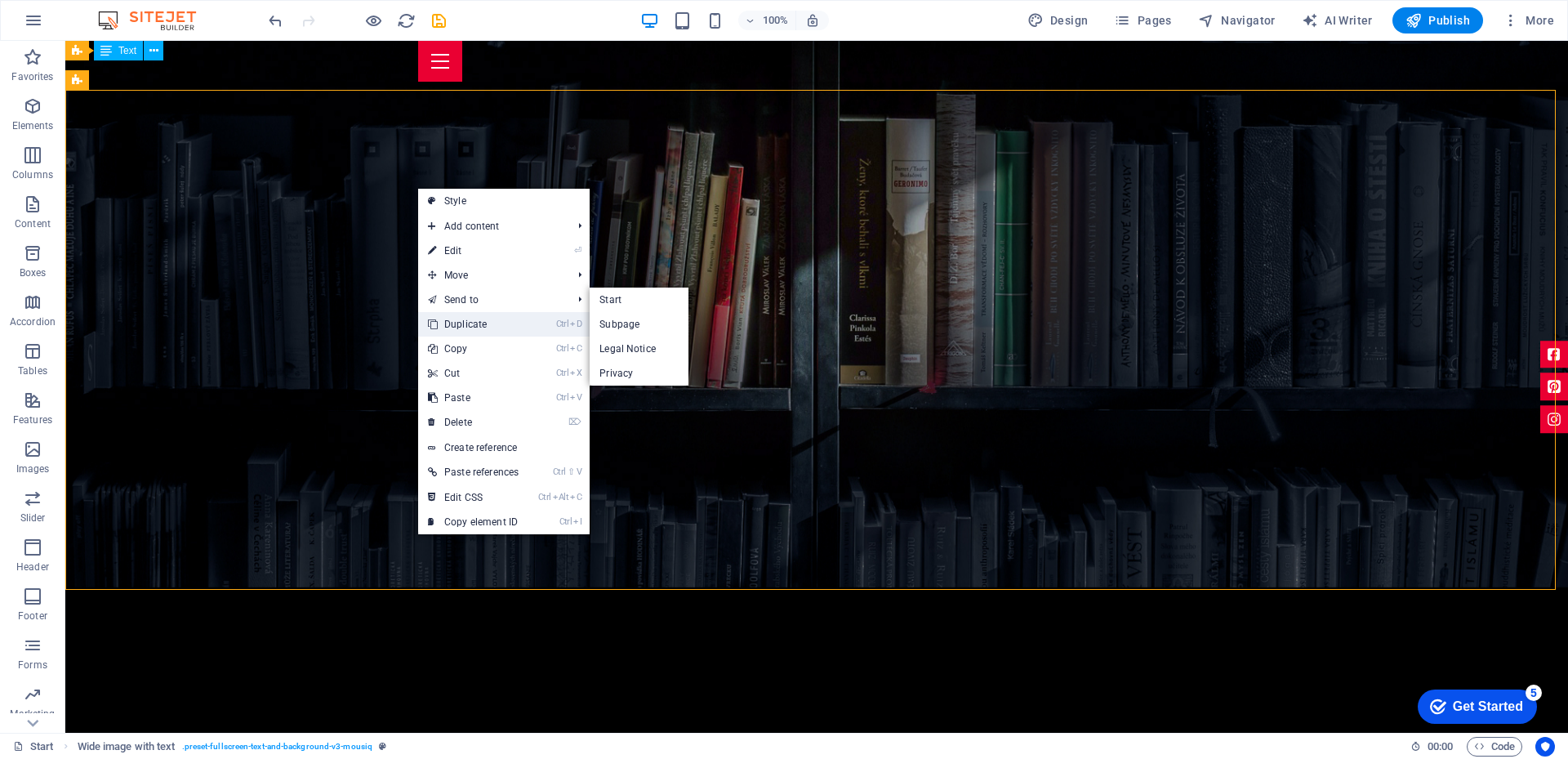
click at [465, 328] on link "Ctrl D Duplicate" at bounding box center [473, 324] width 110 height 25
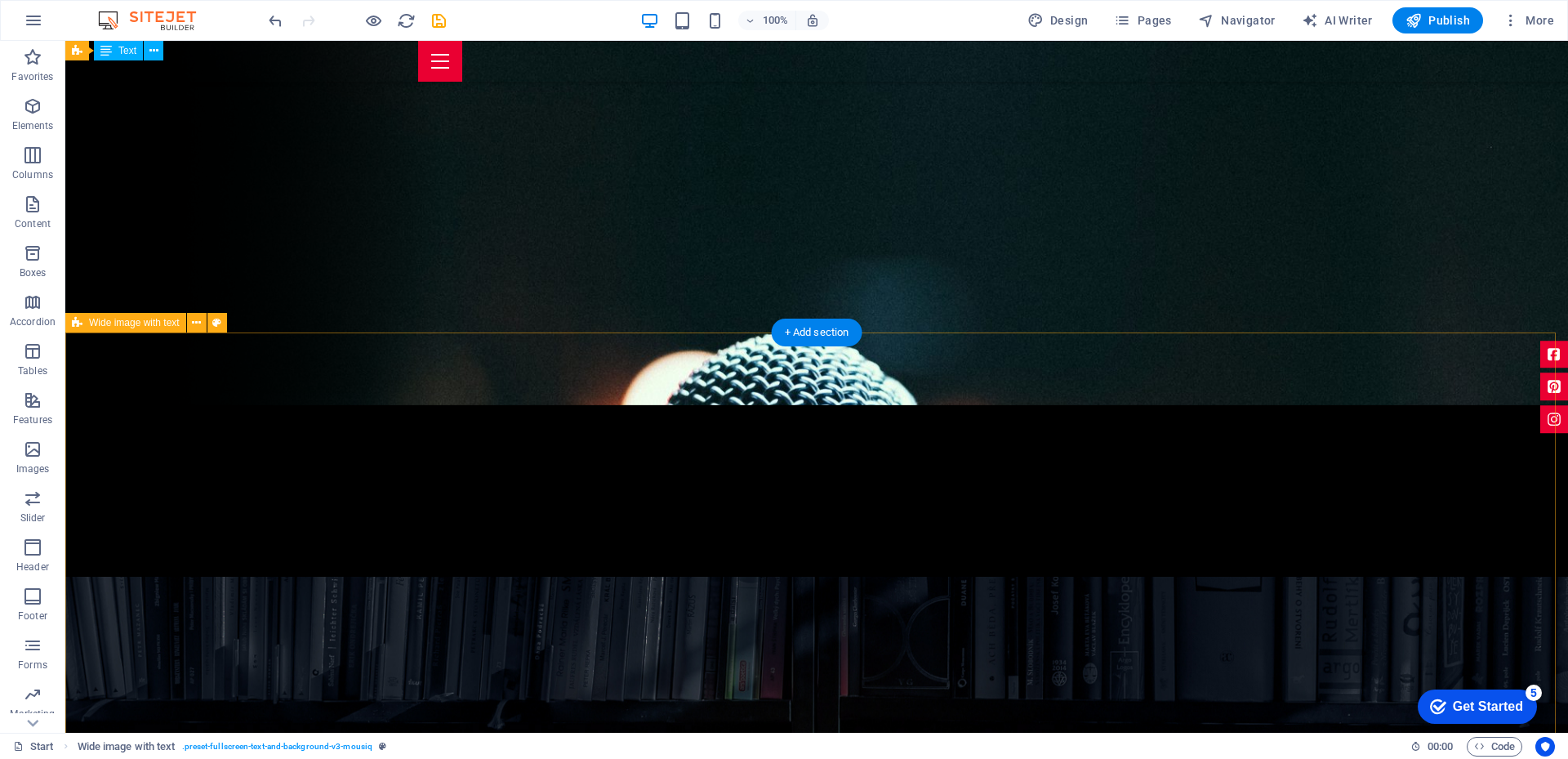
scroll to position [327, 0]
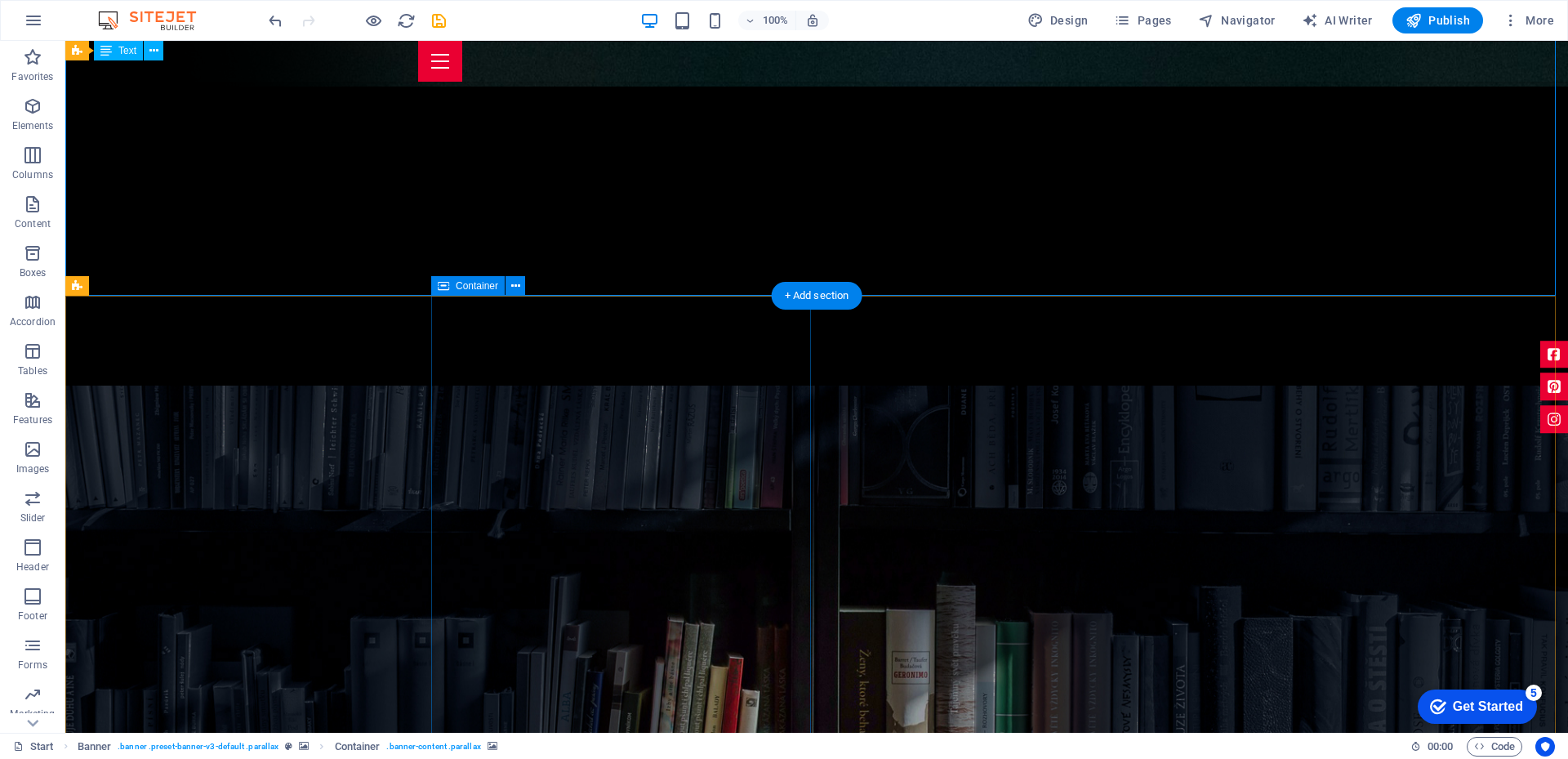
scroll to position [654, 0]
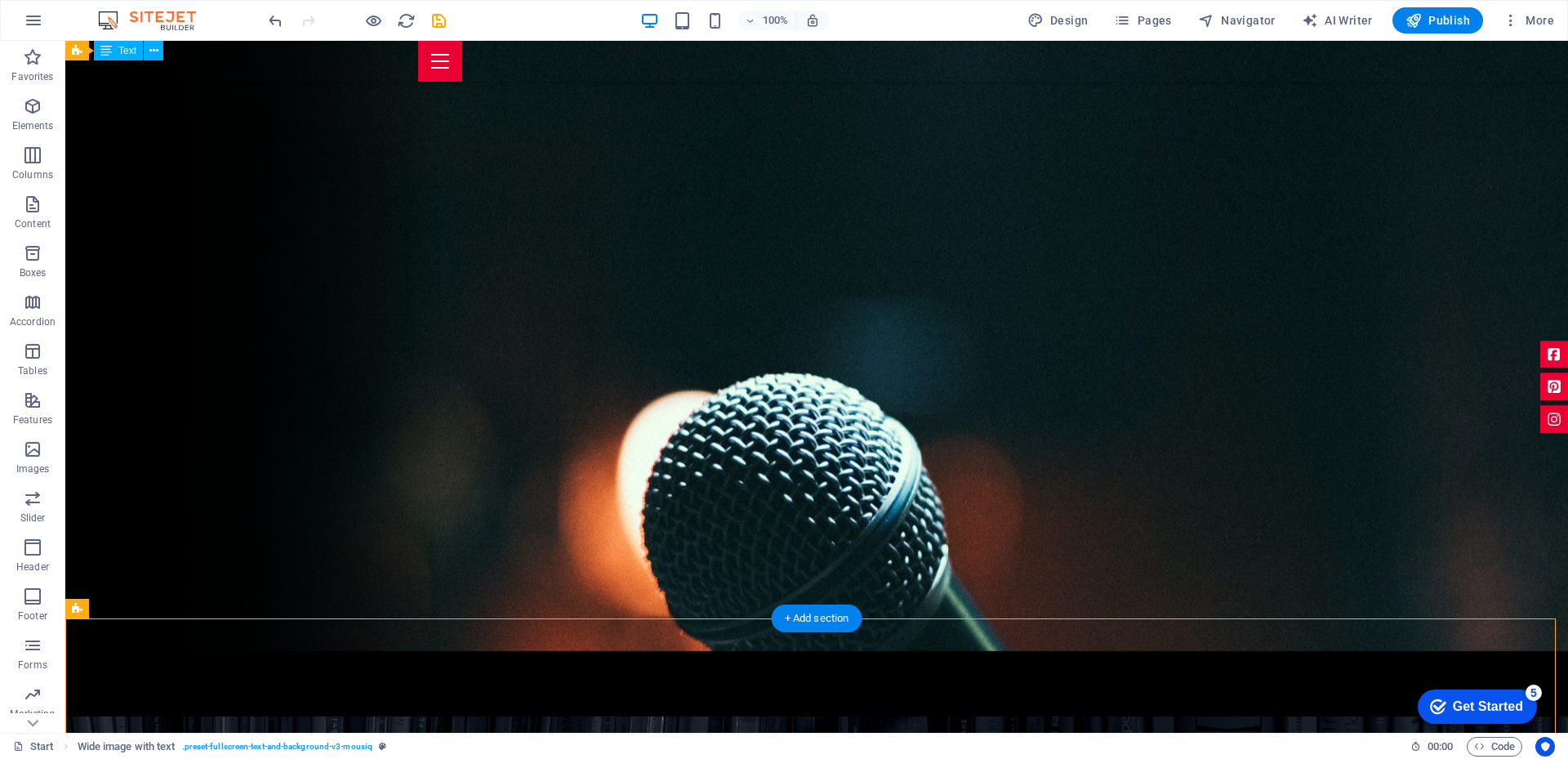
scroll to position [0, 0]
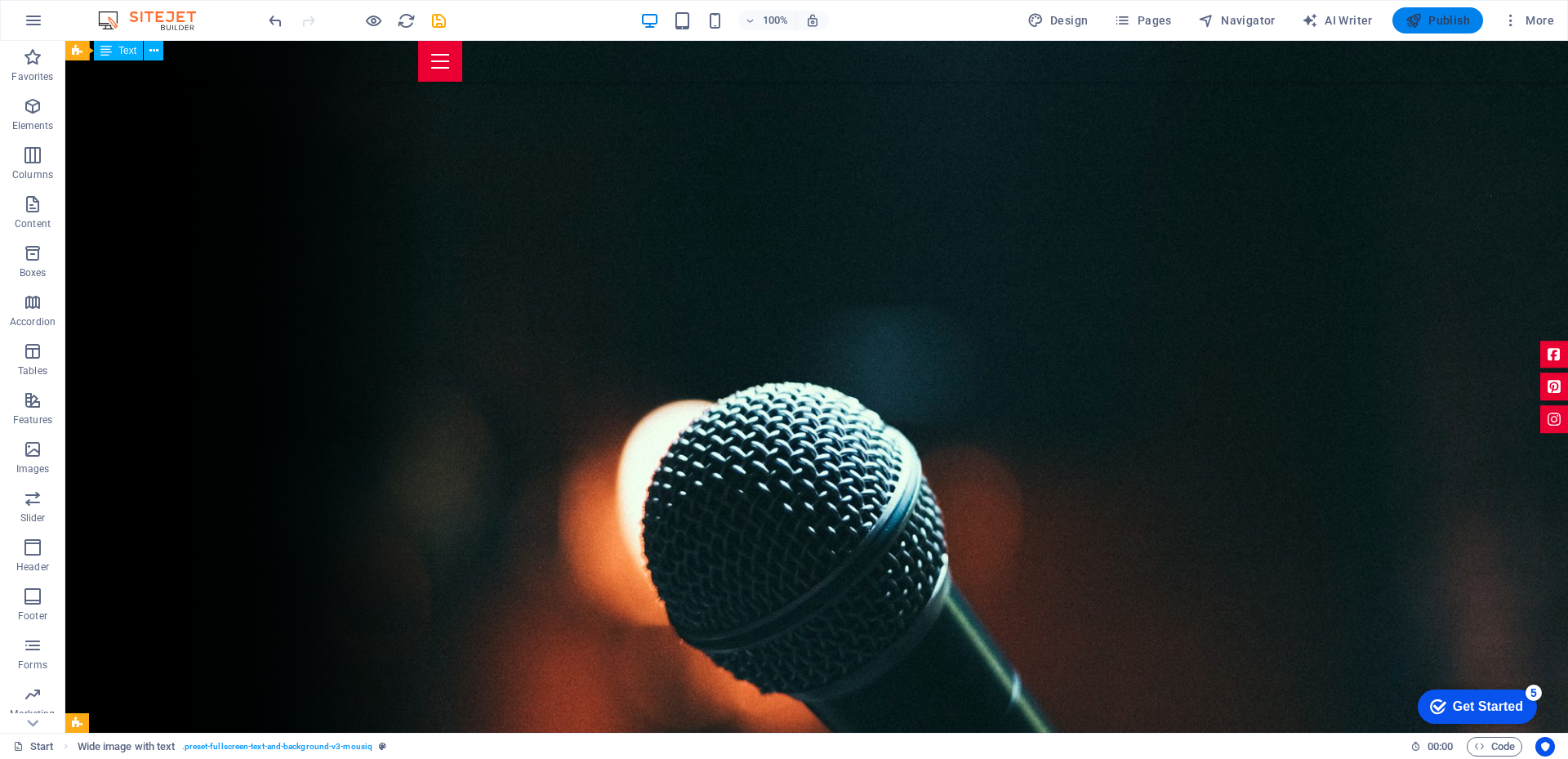
click at [1436, 21] on span "Publish" at bounding box center [1437, 21] width 64 height 16
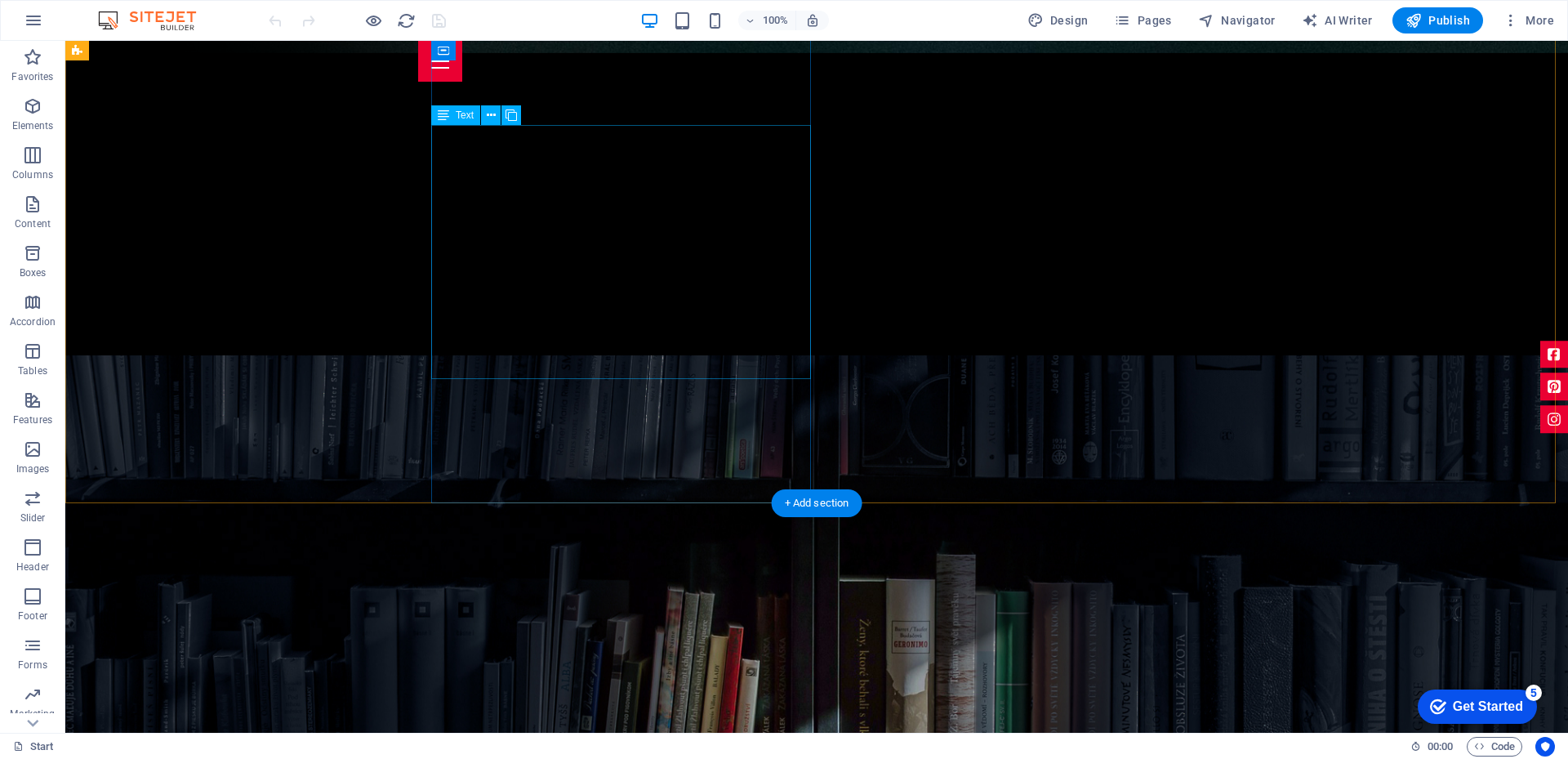
scroll to position [654, 0]
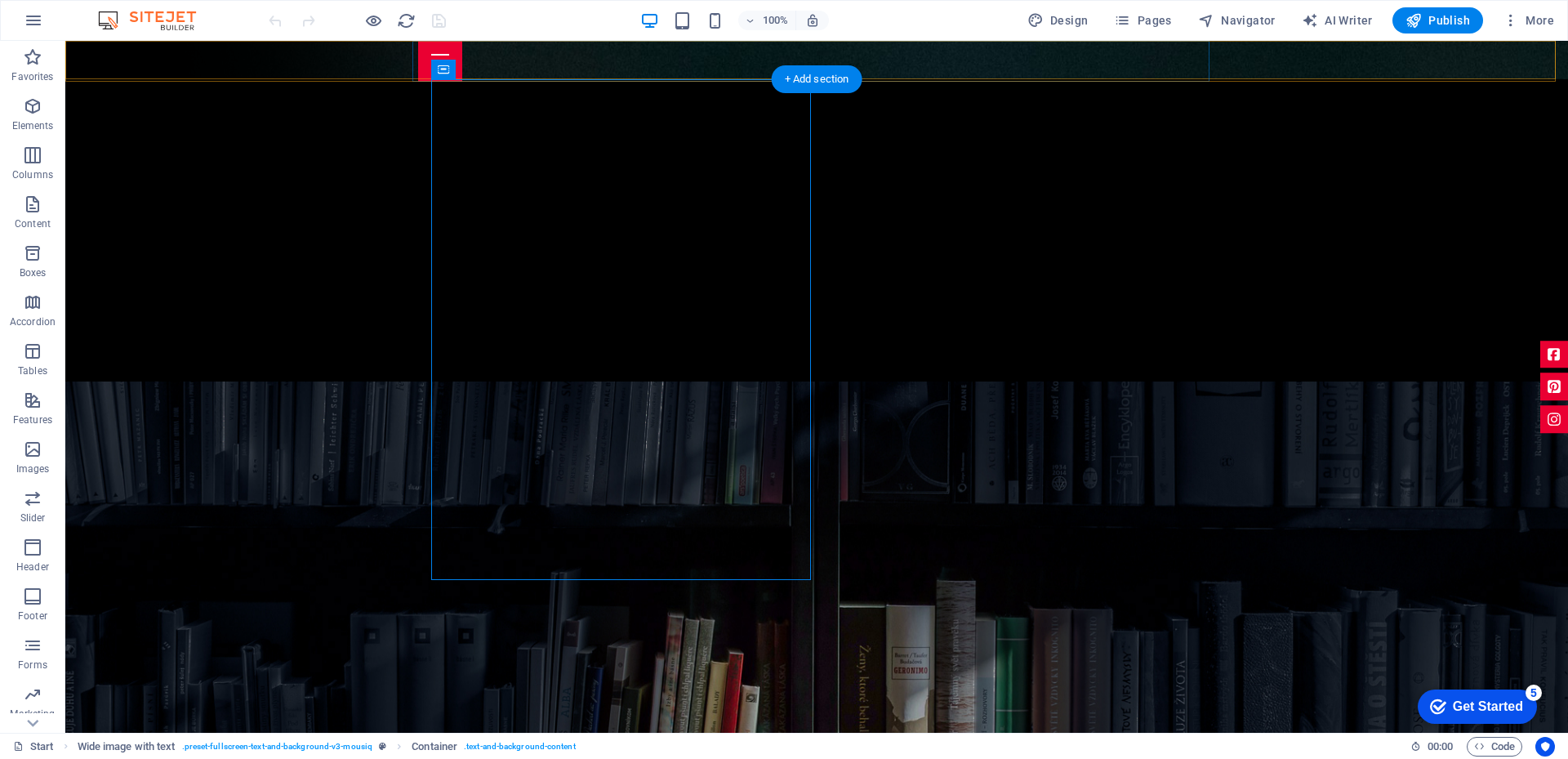
click at [626, 77] on div at bounding box center [817, 62] width 797 height 41
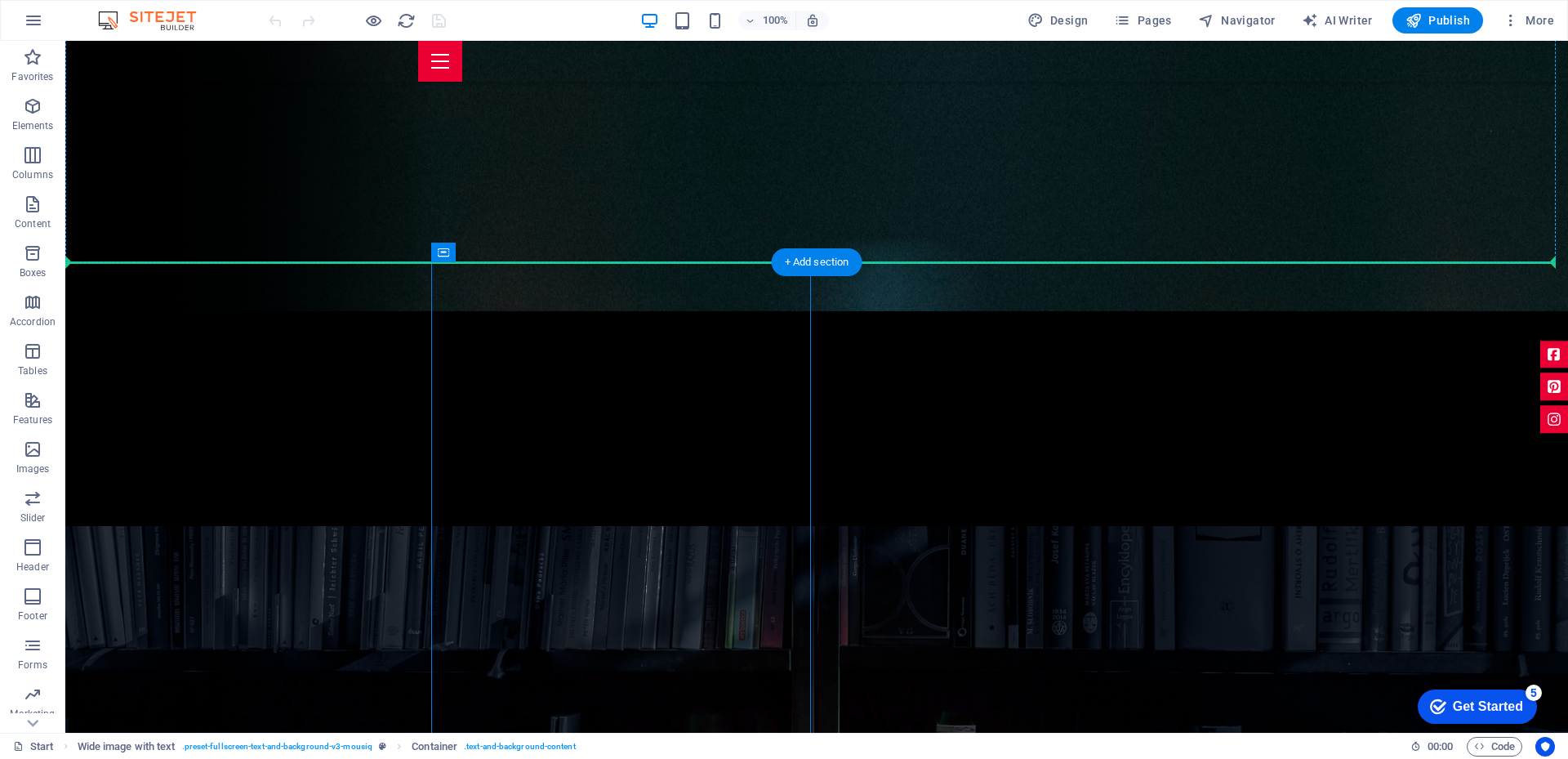
drag, startPoint x: 622, startPoint y: 93, endPoint x: 619, endPoint y: 119, distance: 26.2
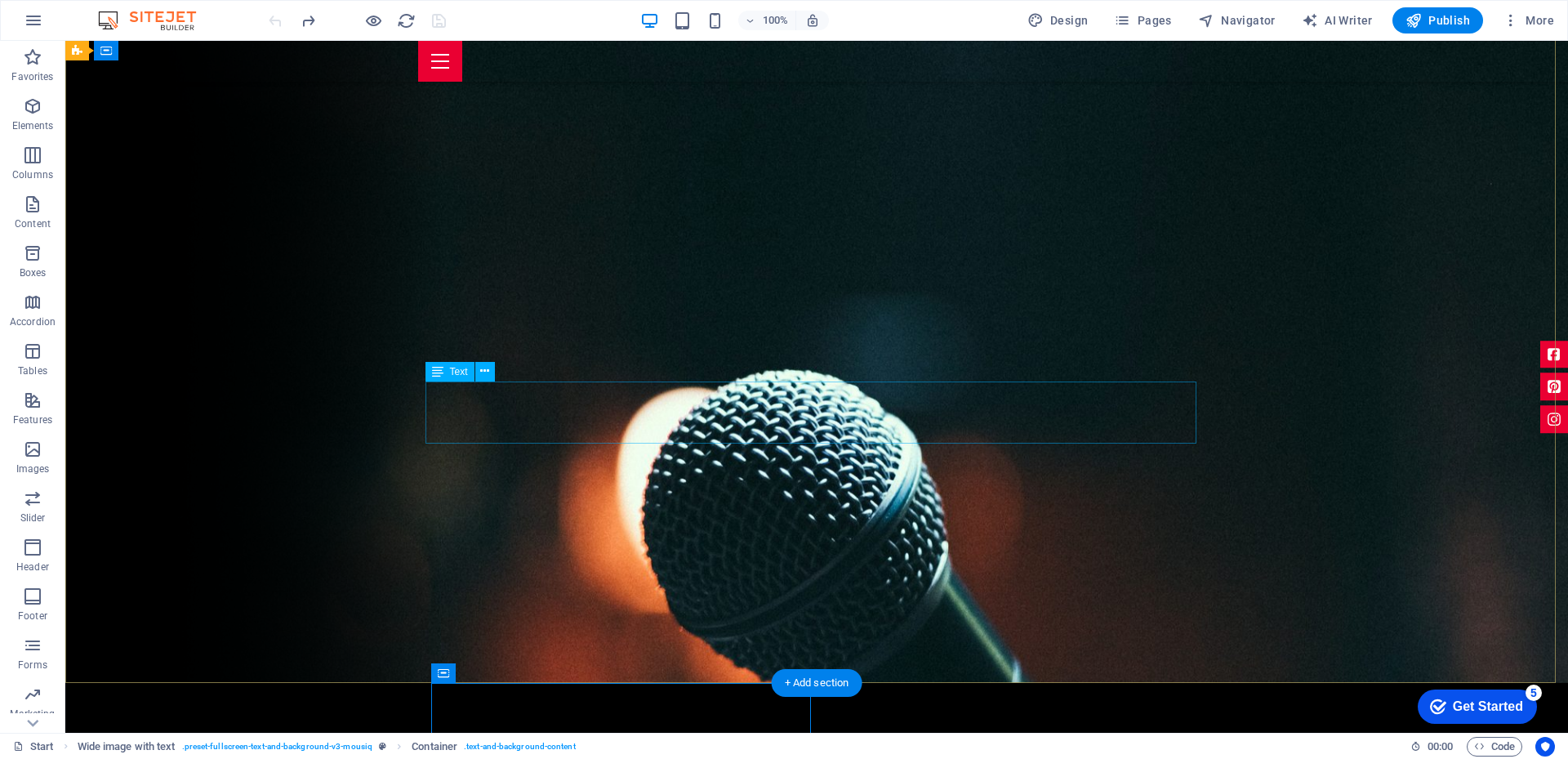
scroll to position [376, 0]
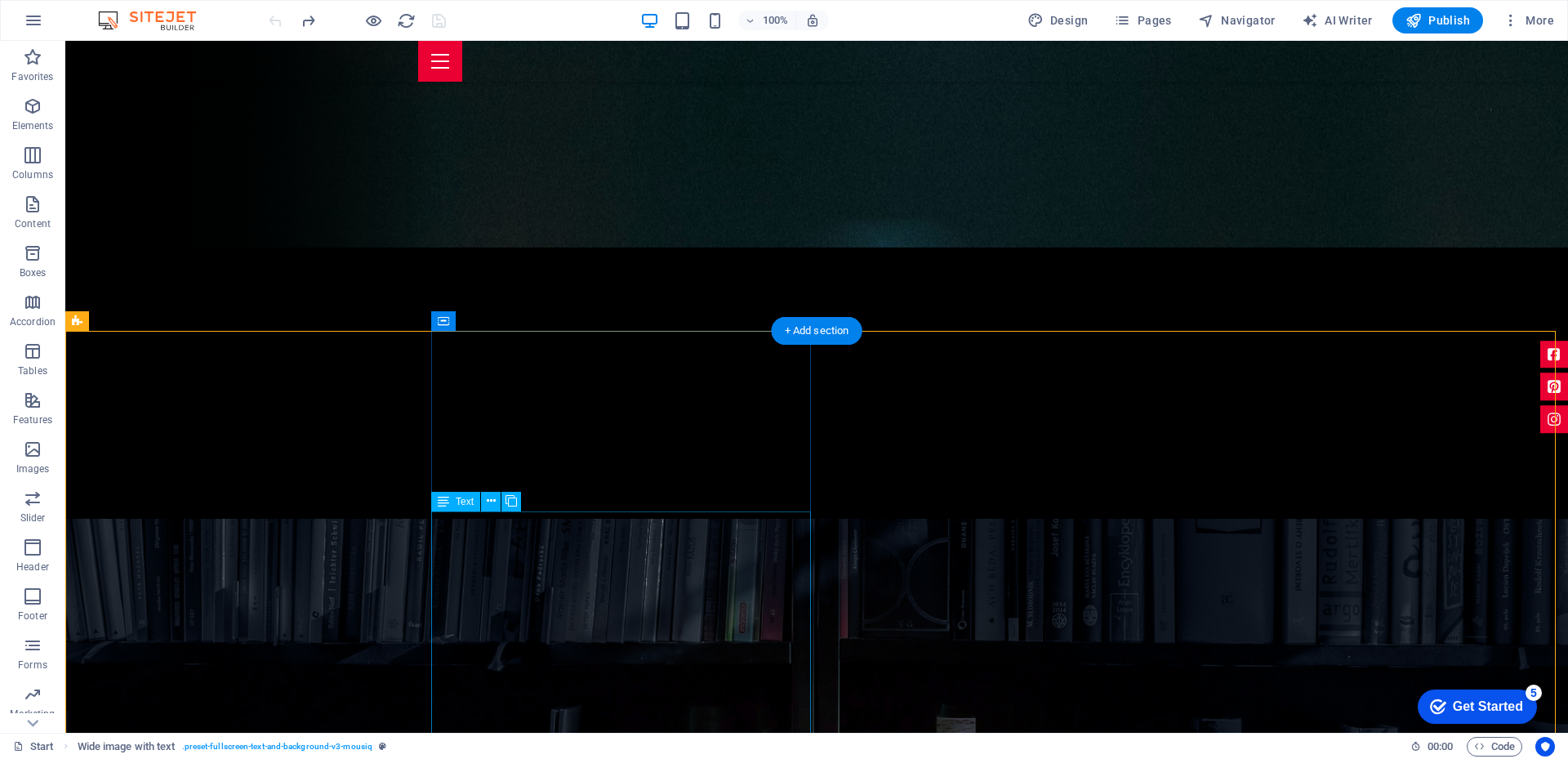
scroll to position [622, 0]
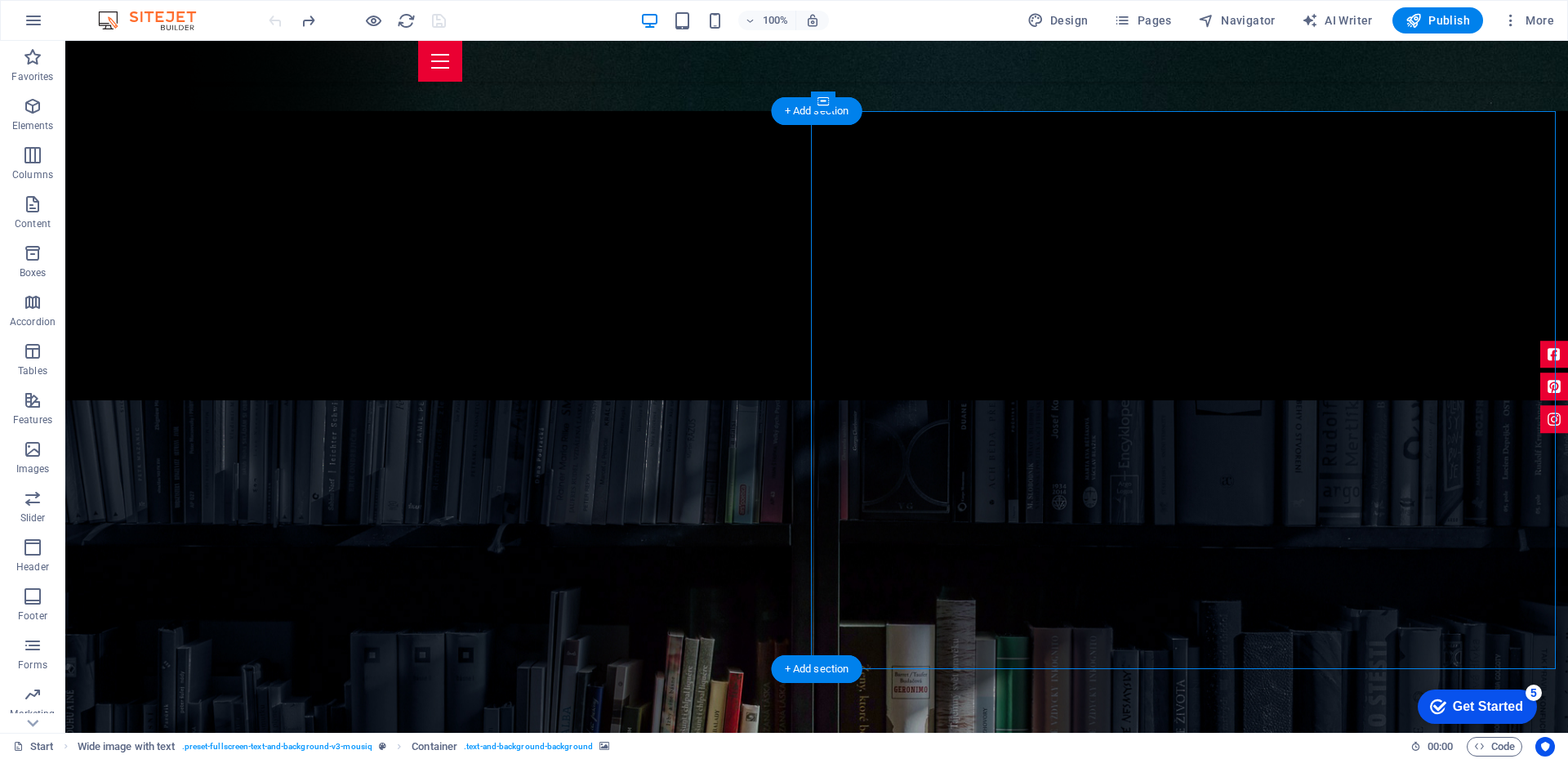
select select "px"
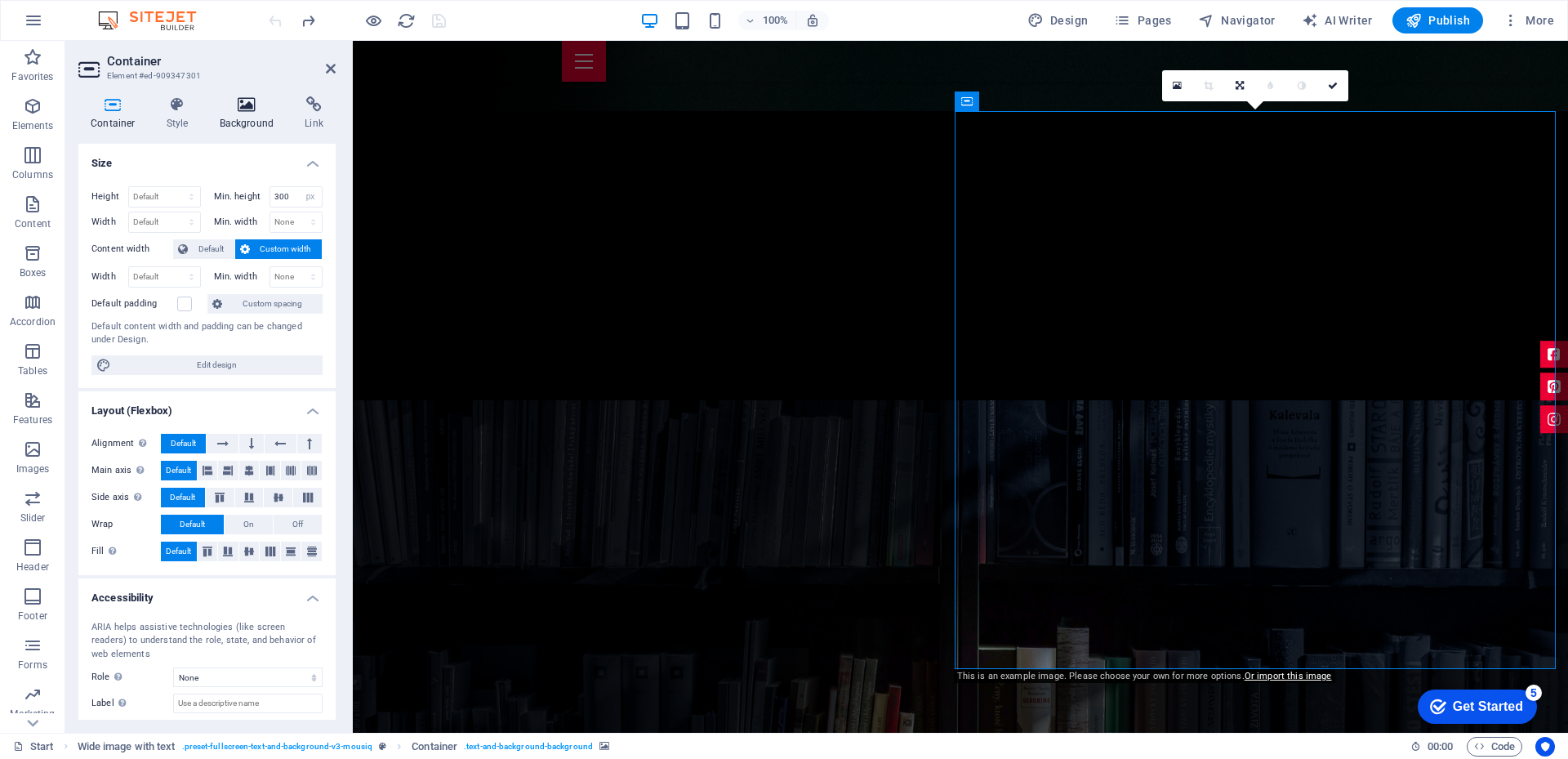
click at [246, 108] on icon at bounding box center [247, 105] width 79 height 16
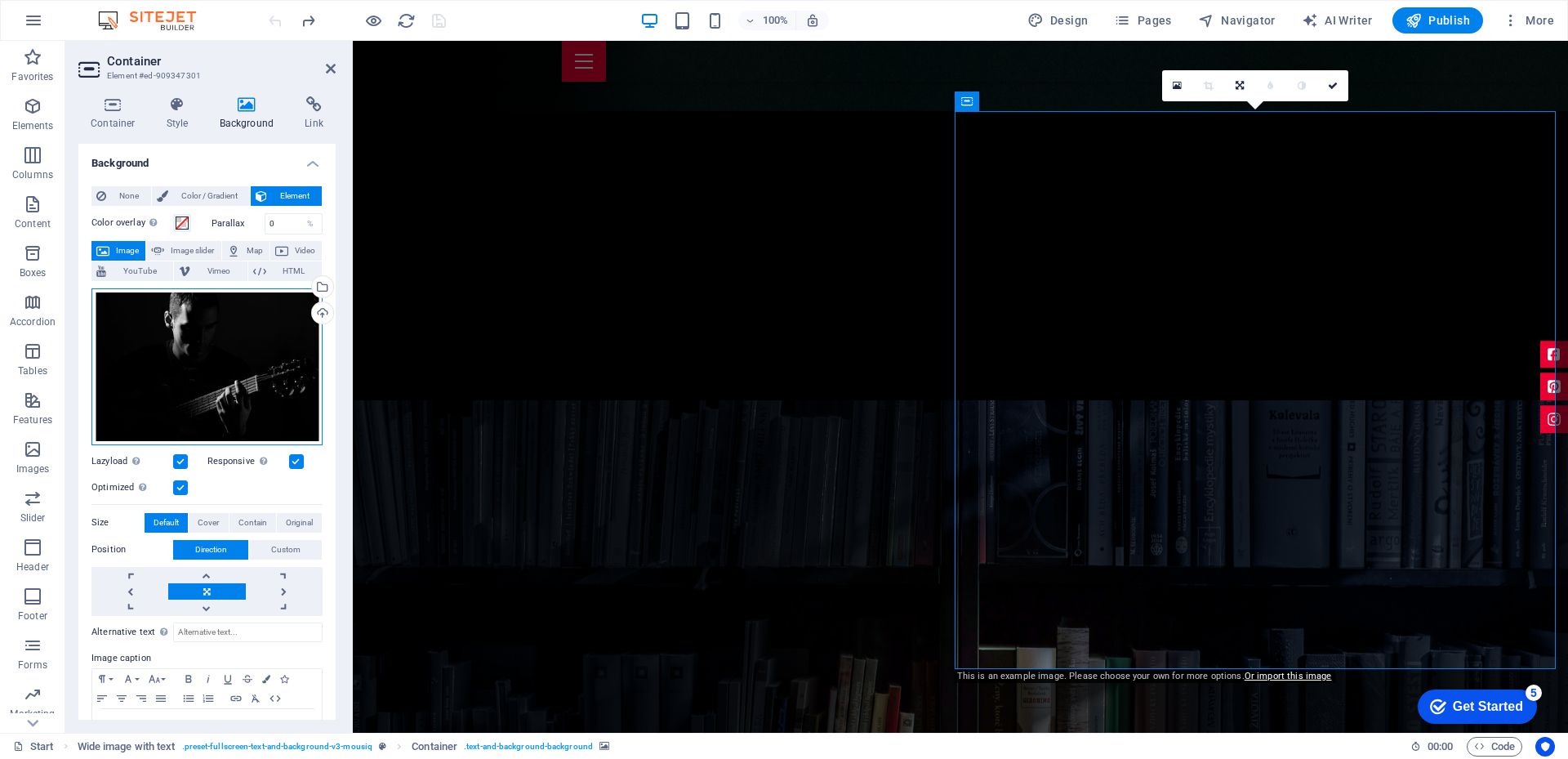
click at [206, 386] on div "Drag files here, click to choose files or select files from Files or our free s…" at bounding box center [207, 366] width 231 height 156
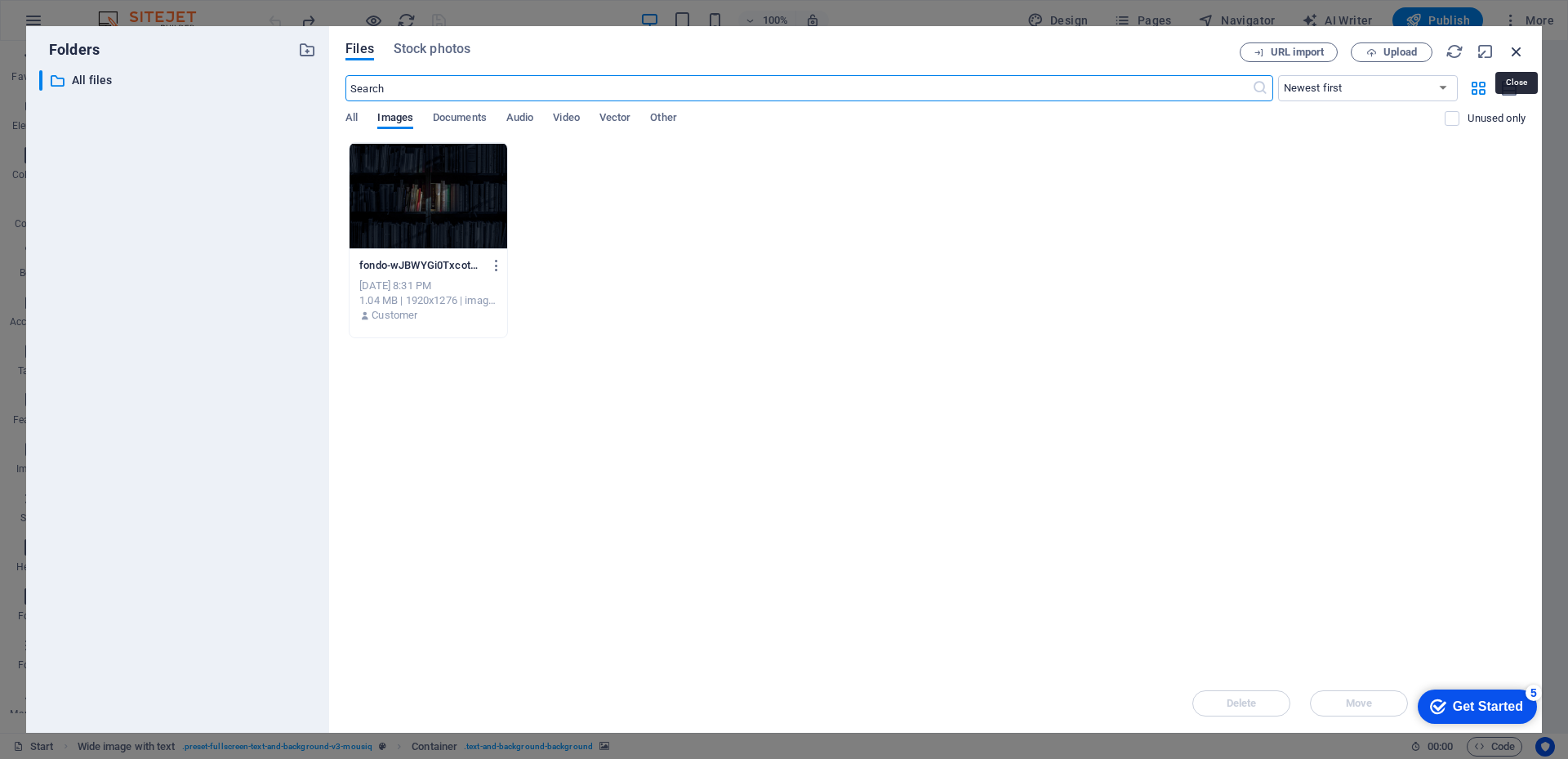
click at [1517, 50] on icon "button" at bounding box center [1516, 52] width 18 height 18
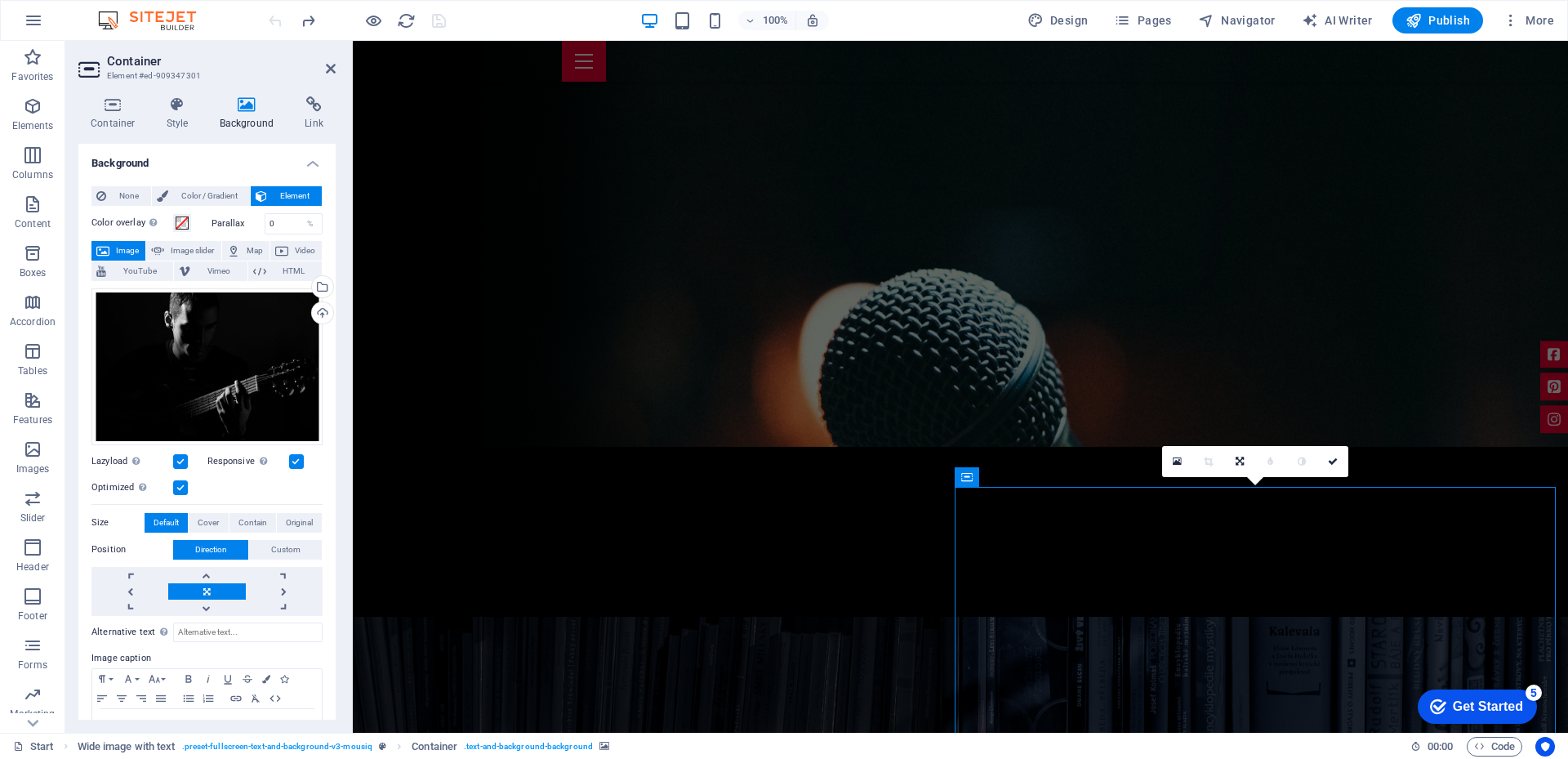
scroll to position [327, 0]
